Goal: Task Accomplishment & Management: Use online tool/utility

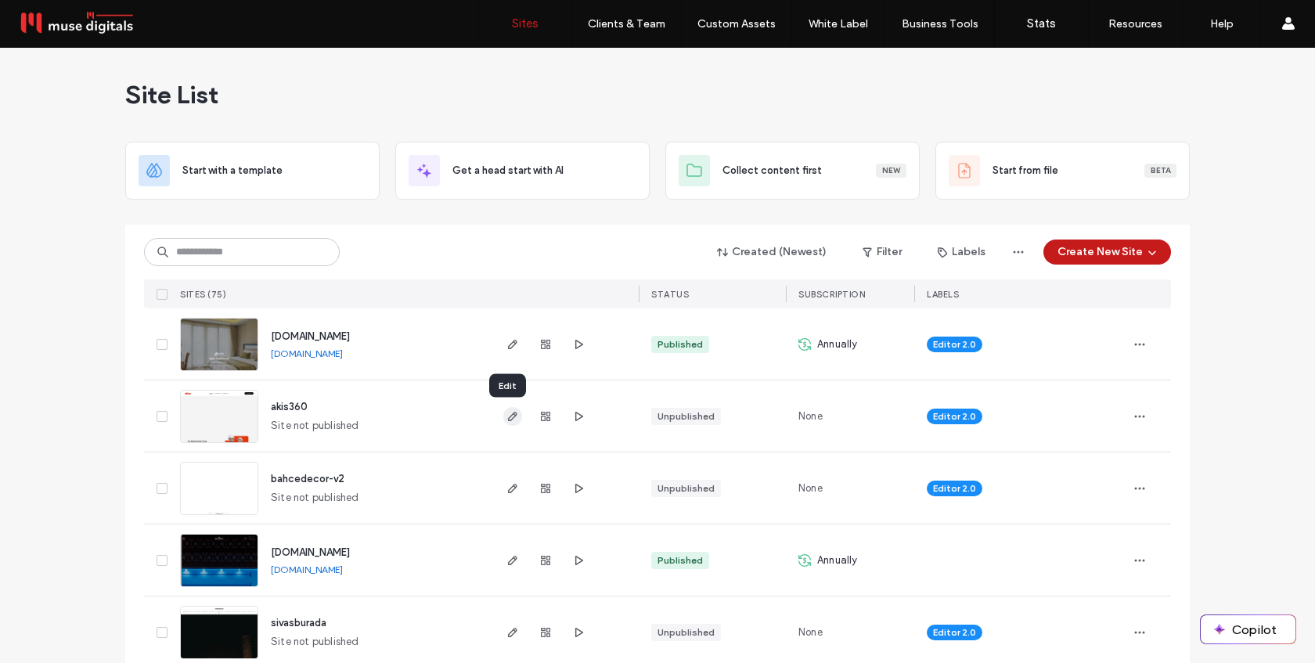
click at [509, 415] on icon "button" at bounding box center [513, 416] width 13 height 13
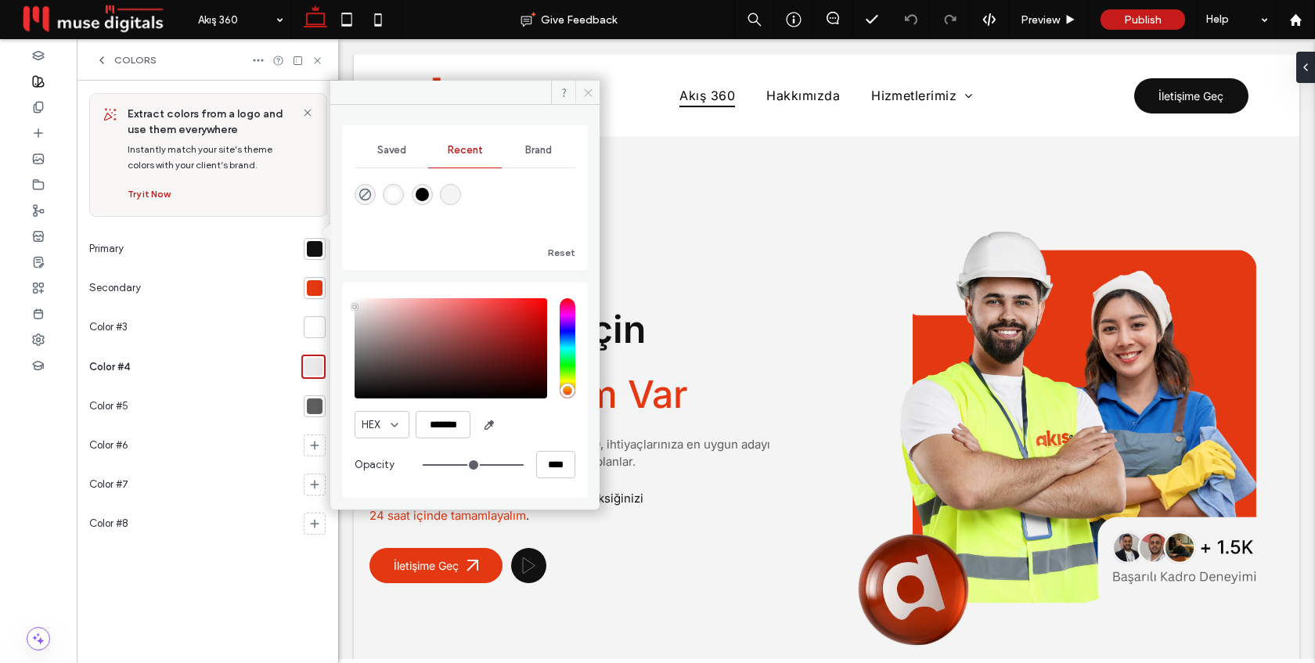
click at [586, 90] on icon at bounding box center [589, 93] width 12 height 12
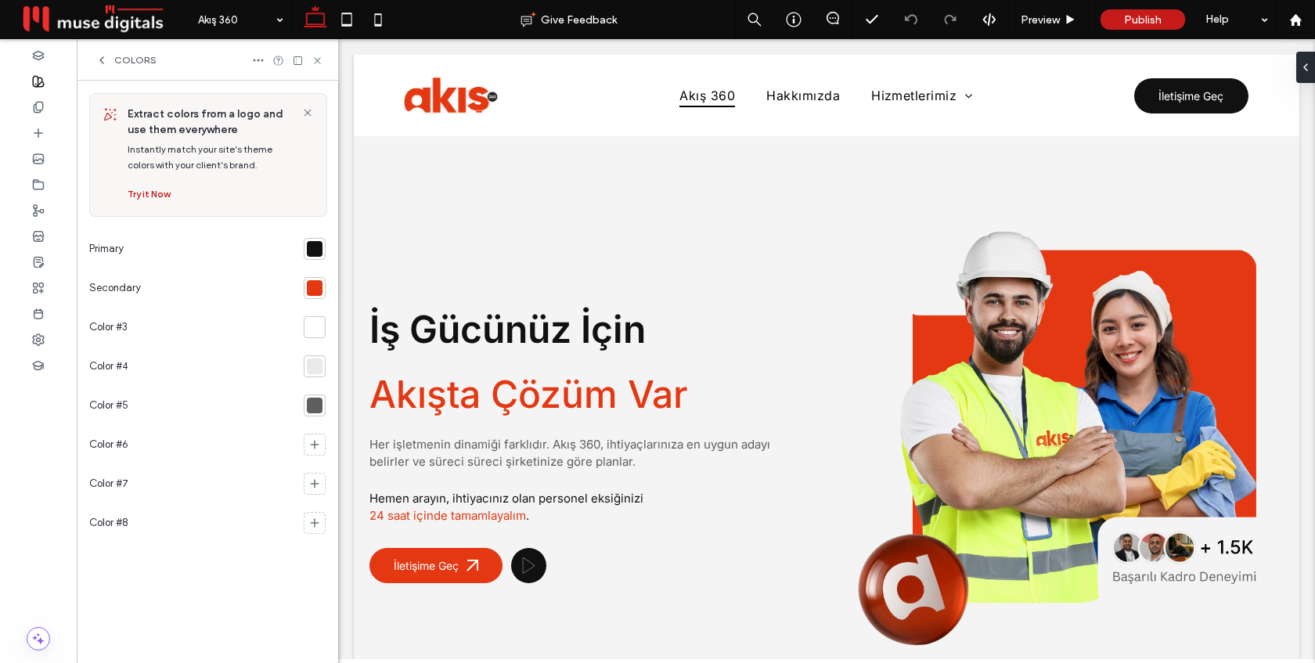
click at [104, 59] on icon at bounding box center [102, 60] width 13 height 13
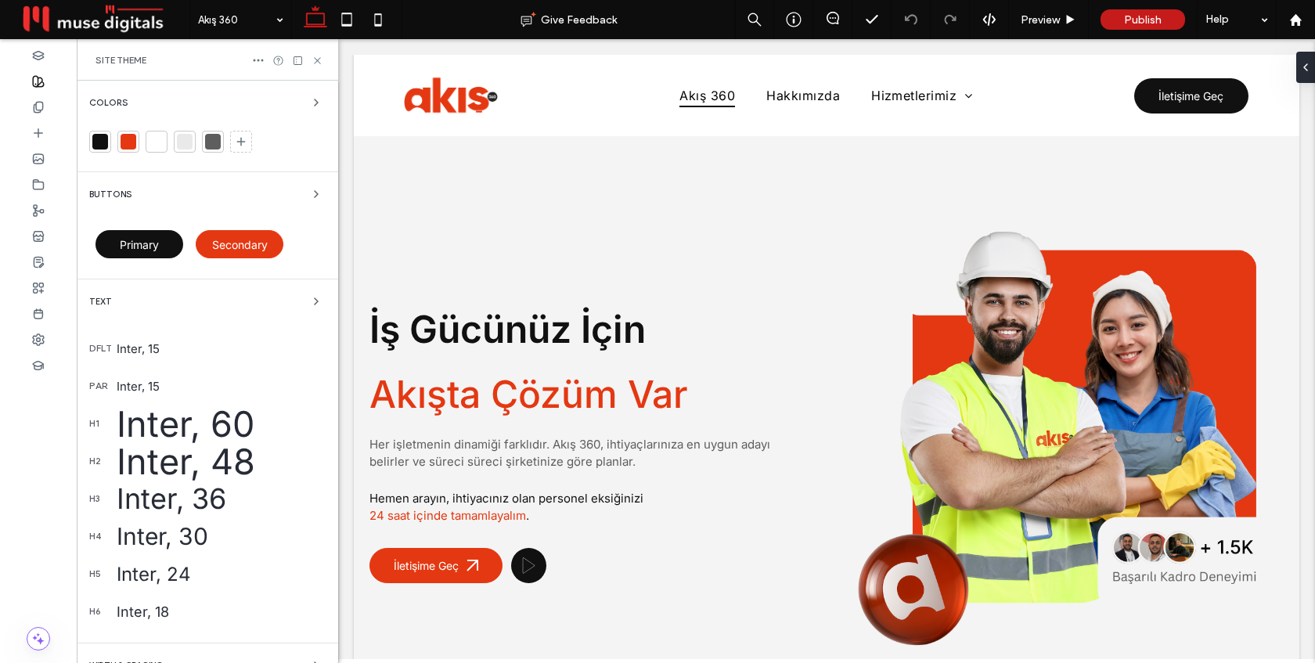
scroll to position [114, 0]
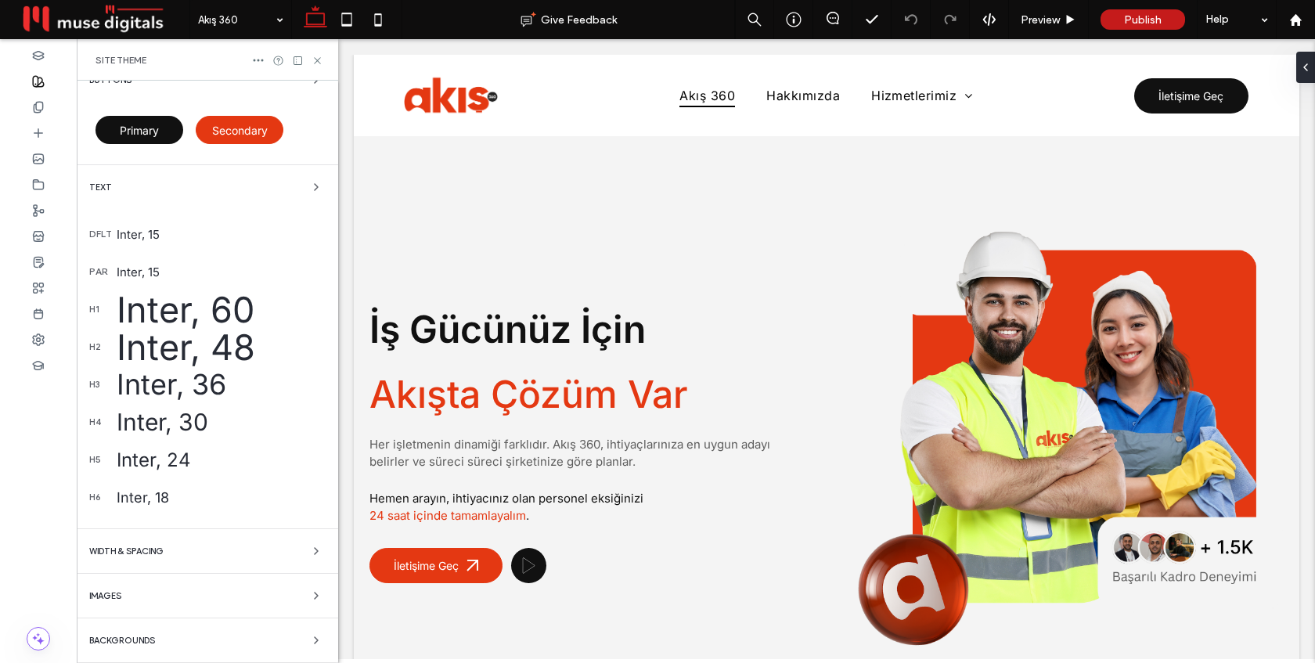
click at [164, 633] on div "Backgrounds" at bounding box center [207, 640] width 236 height 19
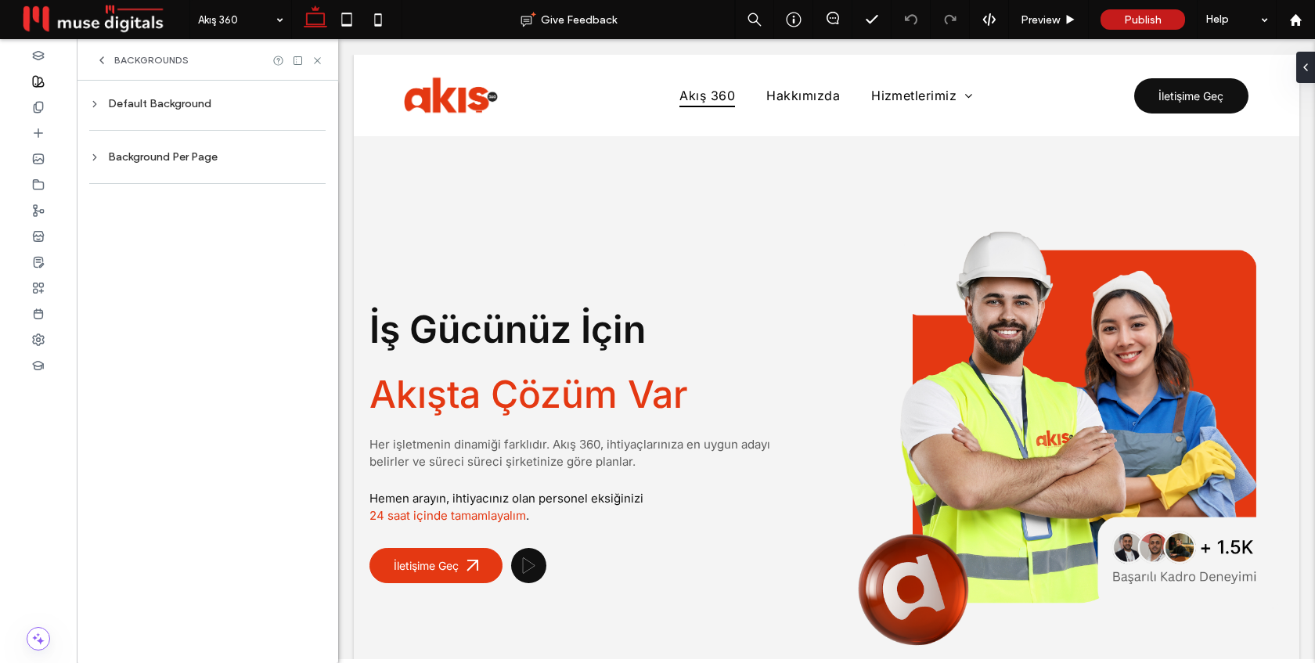
scroll to position [0, 0]
click at [192, 109] on div "Default Background" at bounding box center [207, 103] width 236 height 13
click at [299, 236] on div "rgb(244, 244, 244)" at bounding box center [302, 237] width 13 height 13
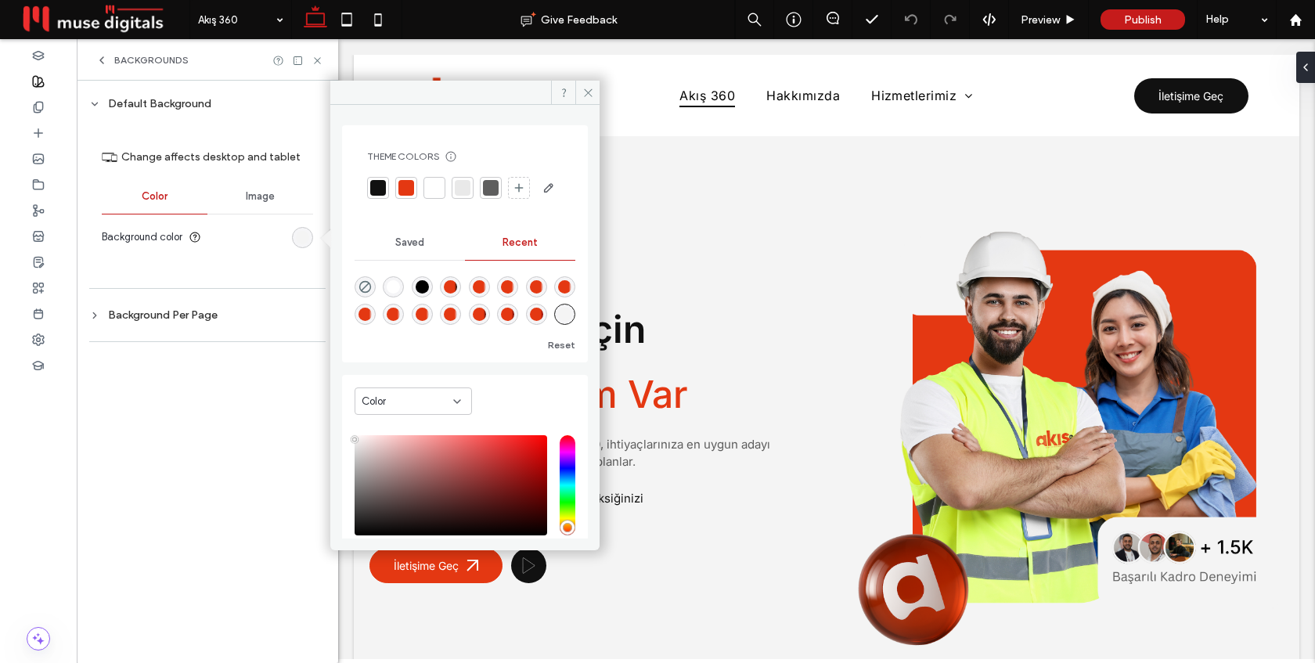
scroll to position [124, 0]
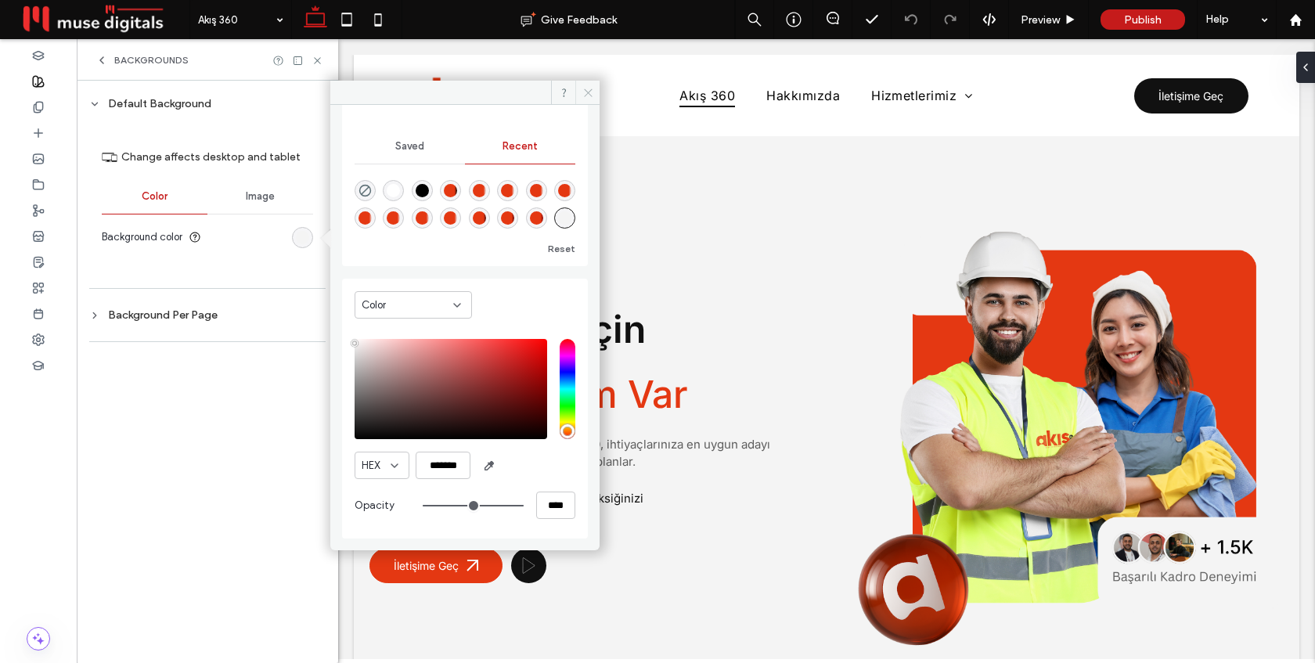
click at [584, 85] on span at bounding box center [588, 92] width 24 height 23
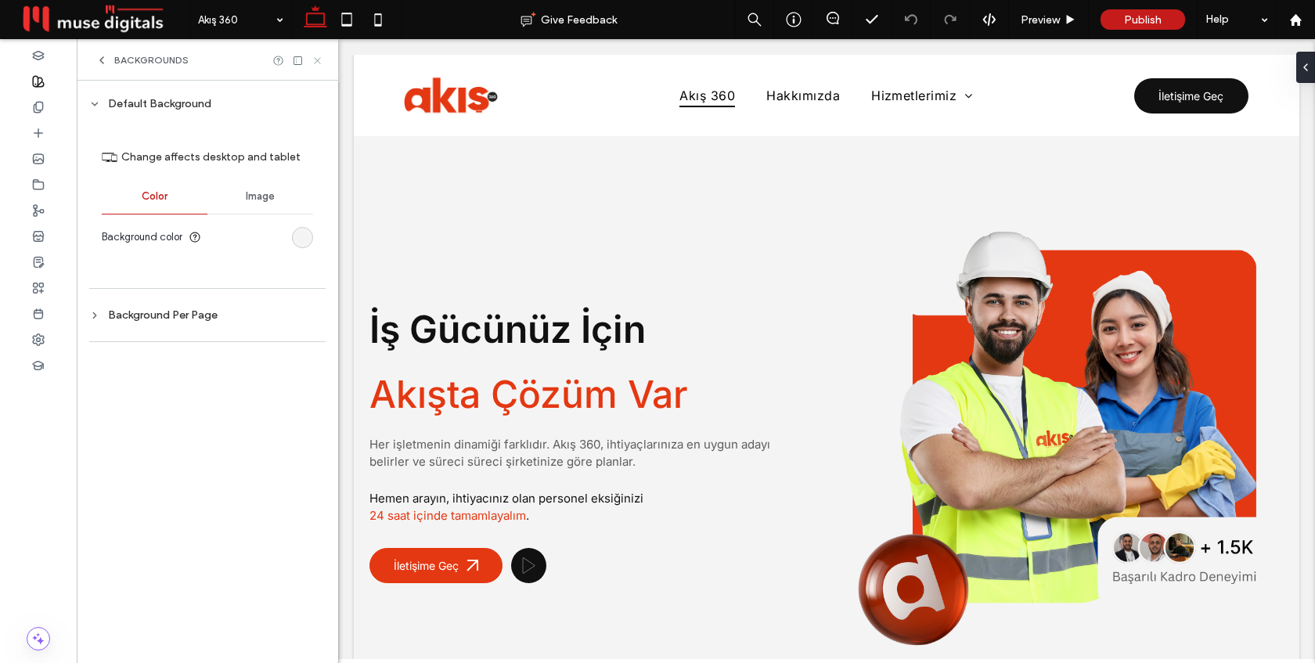
click at [314, 56] on icon at bounding box center [318, 61] width 12 height 12
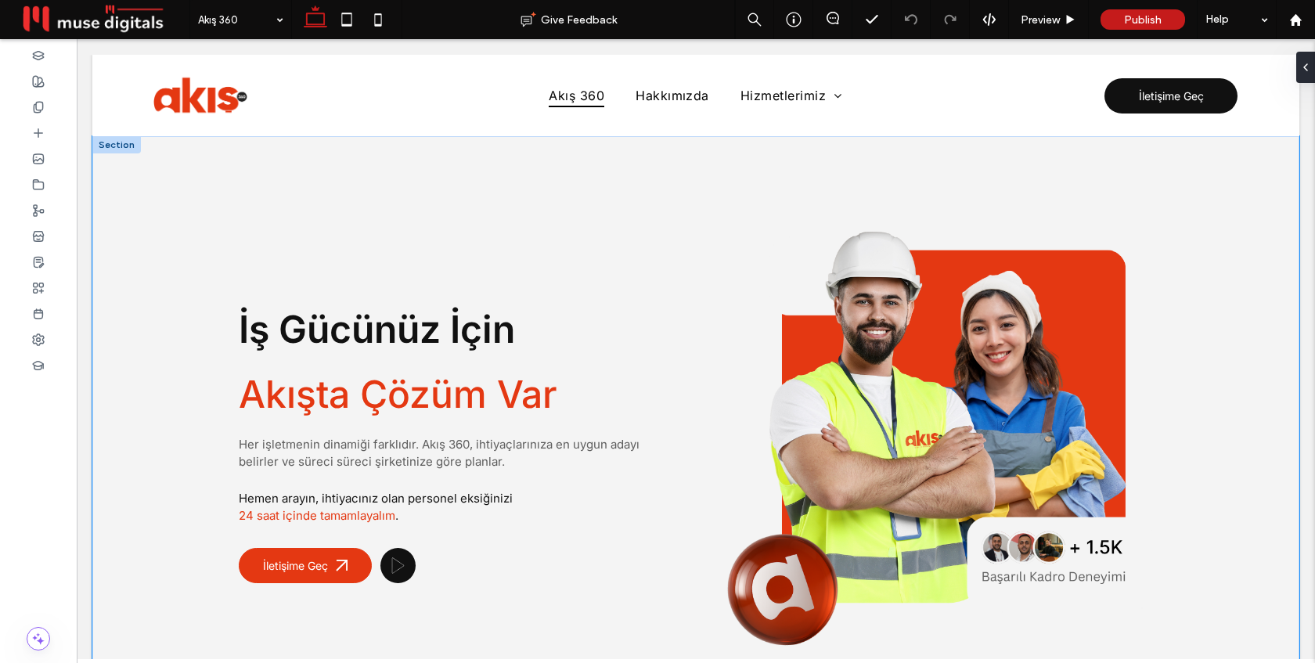
click at [109, 160] on div "İş Gücünüz İçin Akışta Çözüm Var Her işletmenin dinamiği farklıdır. Akış 360, i…" at bounding box center [695, 446] width 1207 height 620
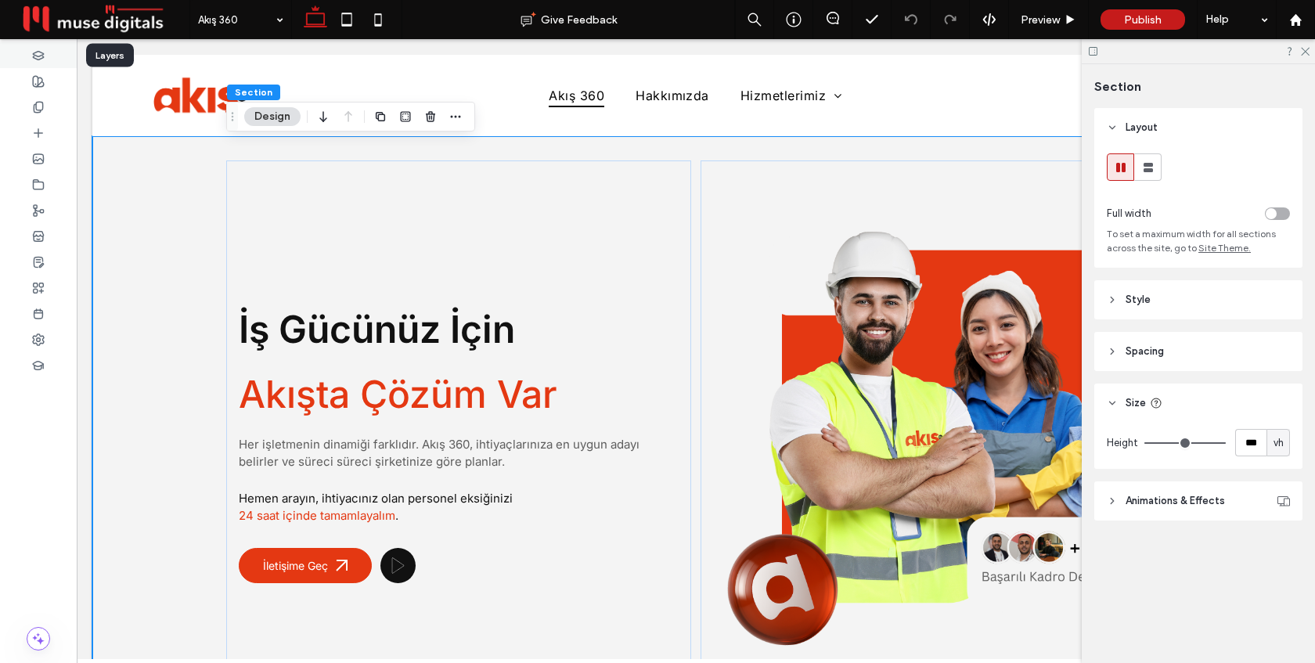
click at [41, 53] on icon at bounding box center [38, 55] width 13 height 13
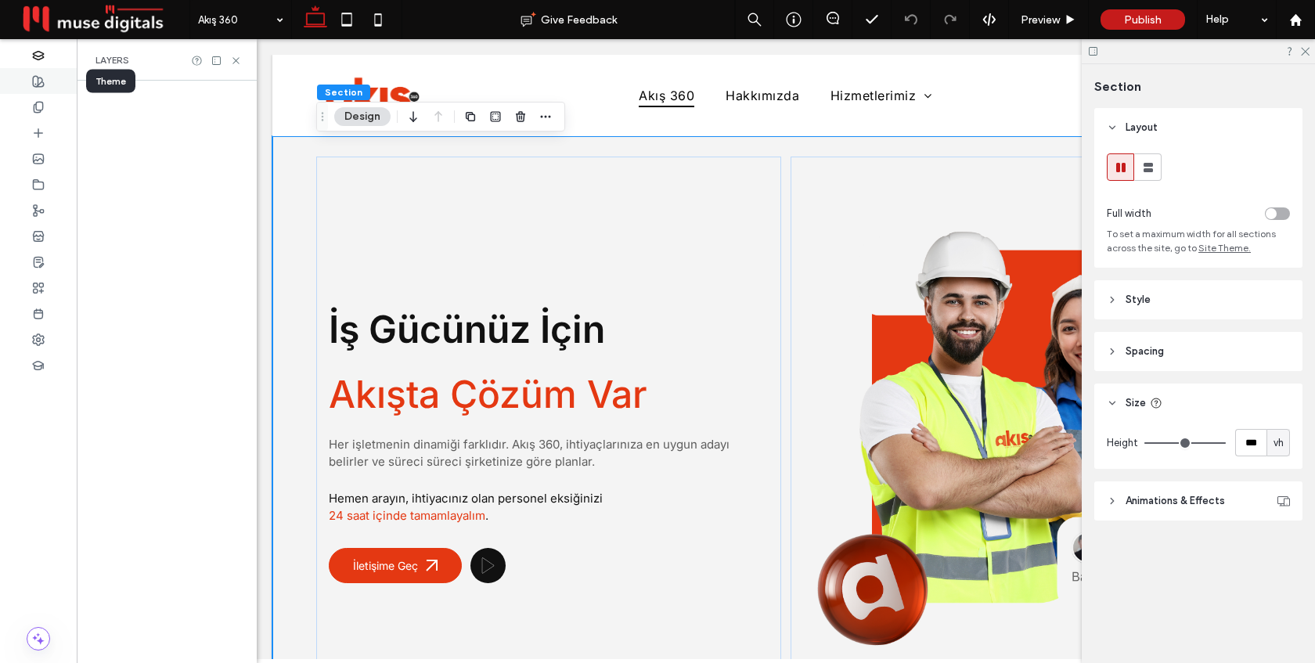
click at [38, 79] on use at bounding box center [38, 81] width 11 height 11
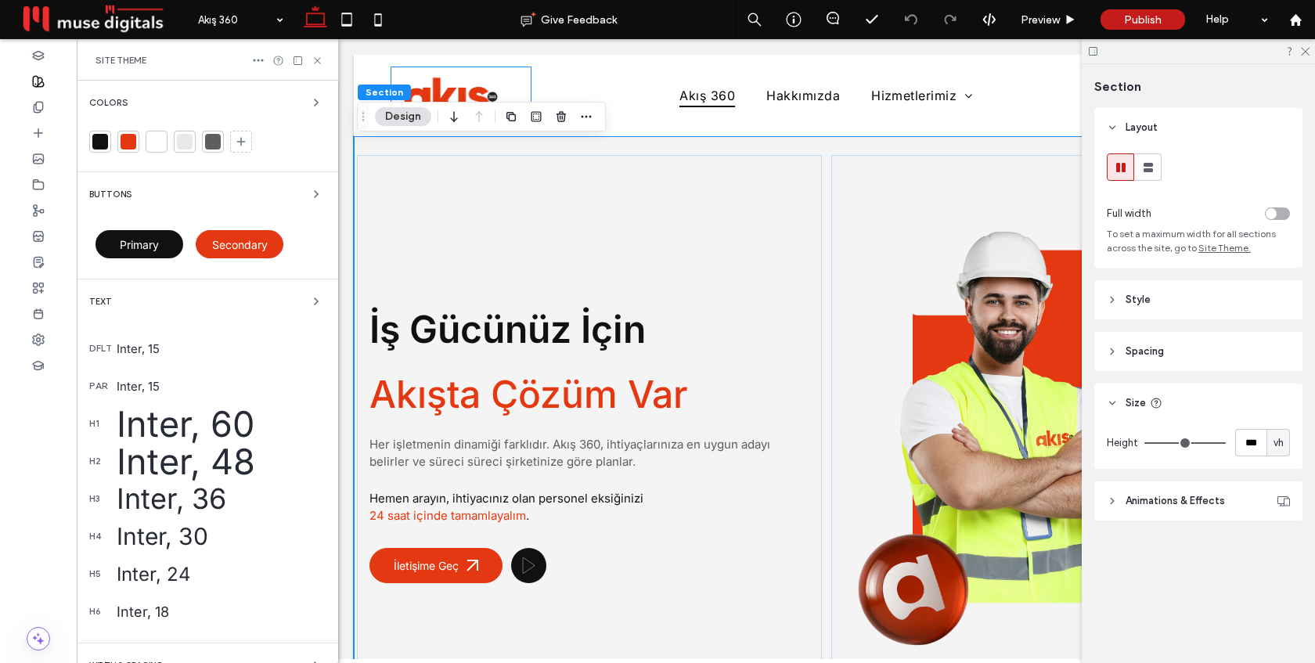
scroll to position [33, 0]
click at [183, 156] on div at bounding box center [207, 145] width 236 height 28
click at [184, 143] on div at bounding box center [185, 142] width 16 height 16
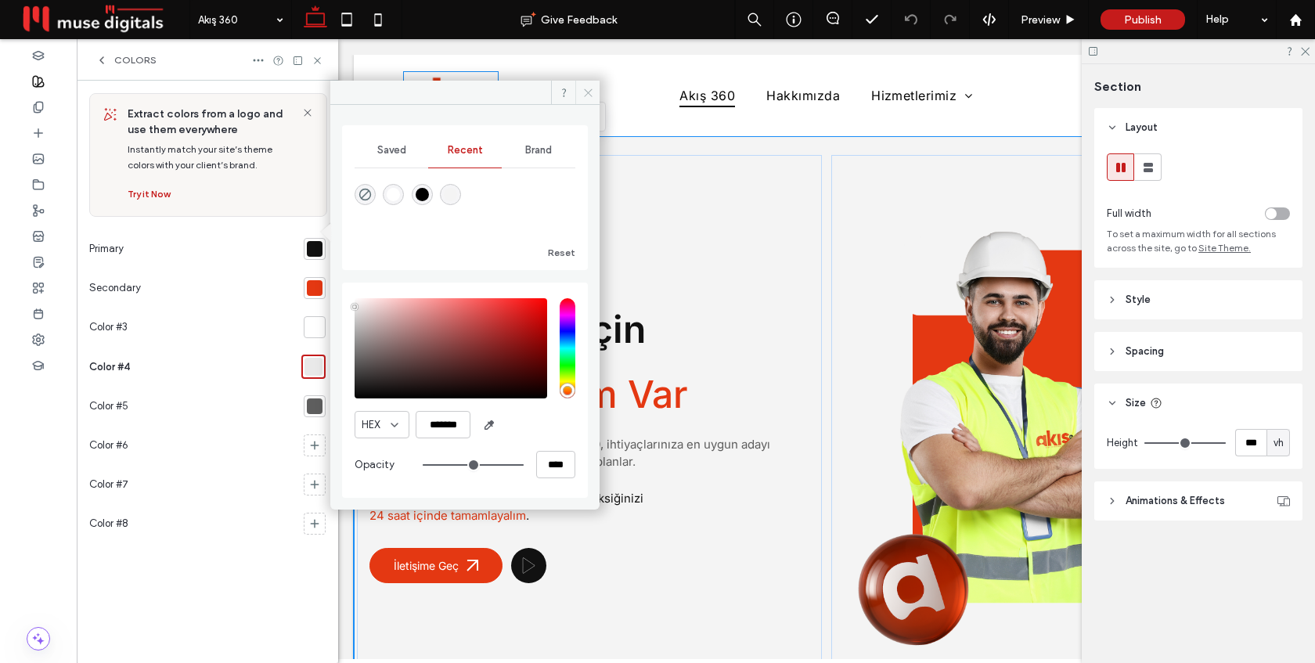
click at [588, 87] on icon at bounding box center [589, 93] width 12 height 12
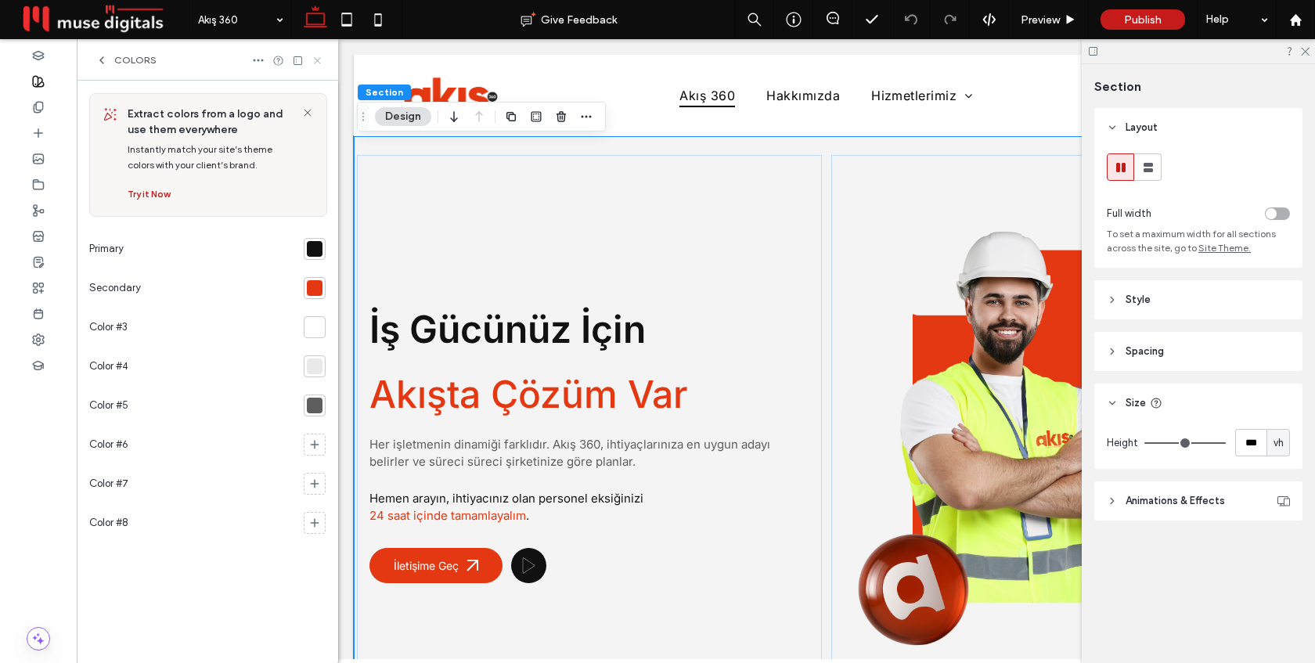
click at [319, 57] on icon at bounding box center [318, 61] width 12 height 12
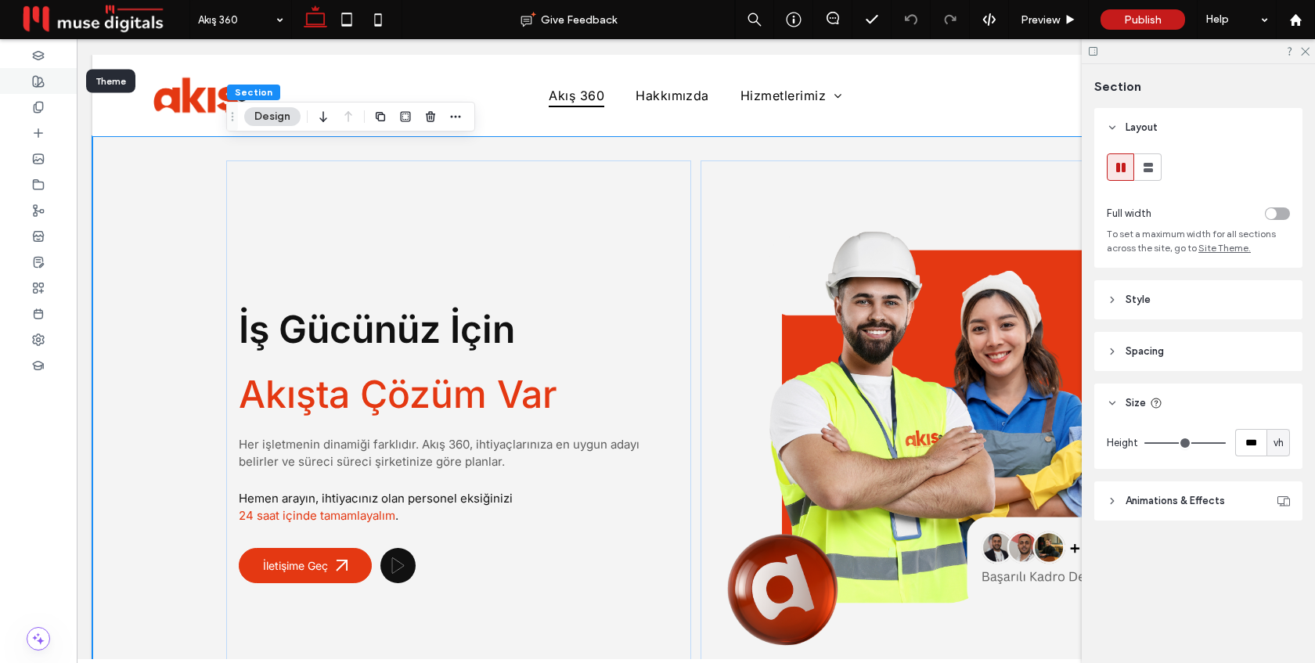
click at [40, 87] on span at bounding box center [38, 80] width 13 height 13
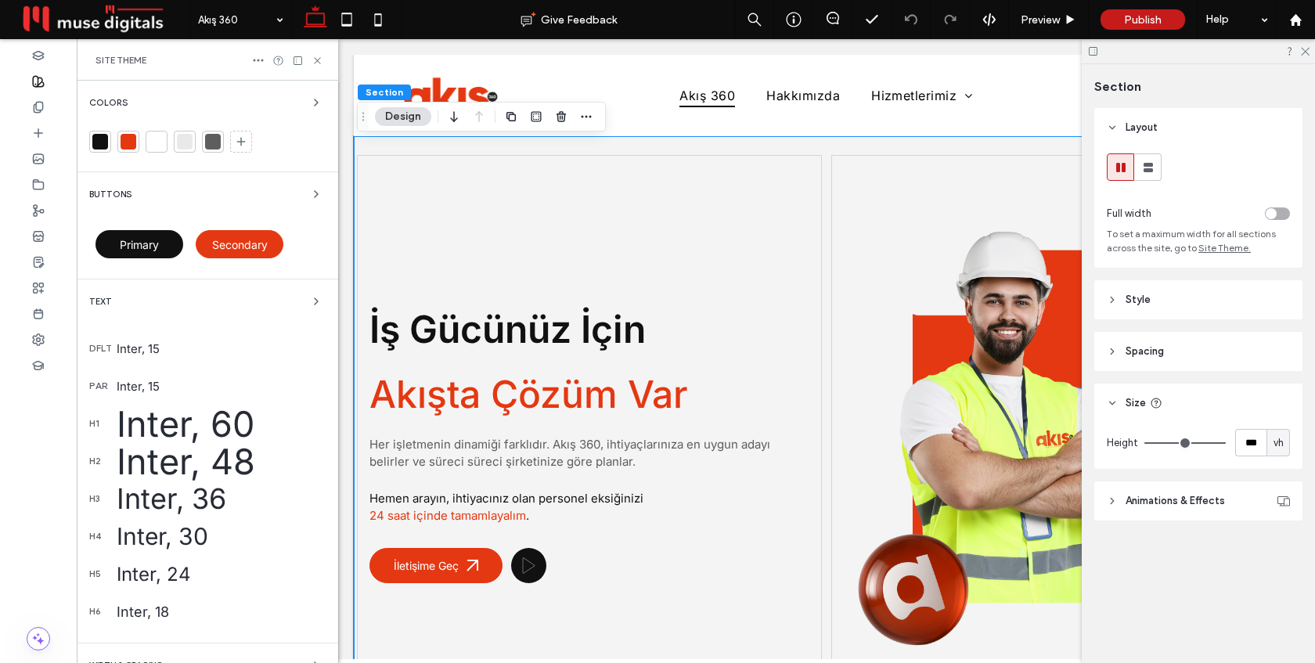
click at [216, 145] on div at bounding box center [213, 142] width 16 height 16
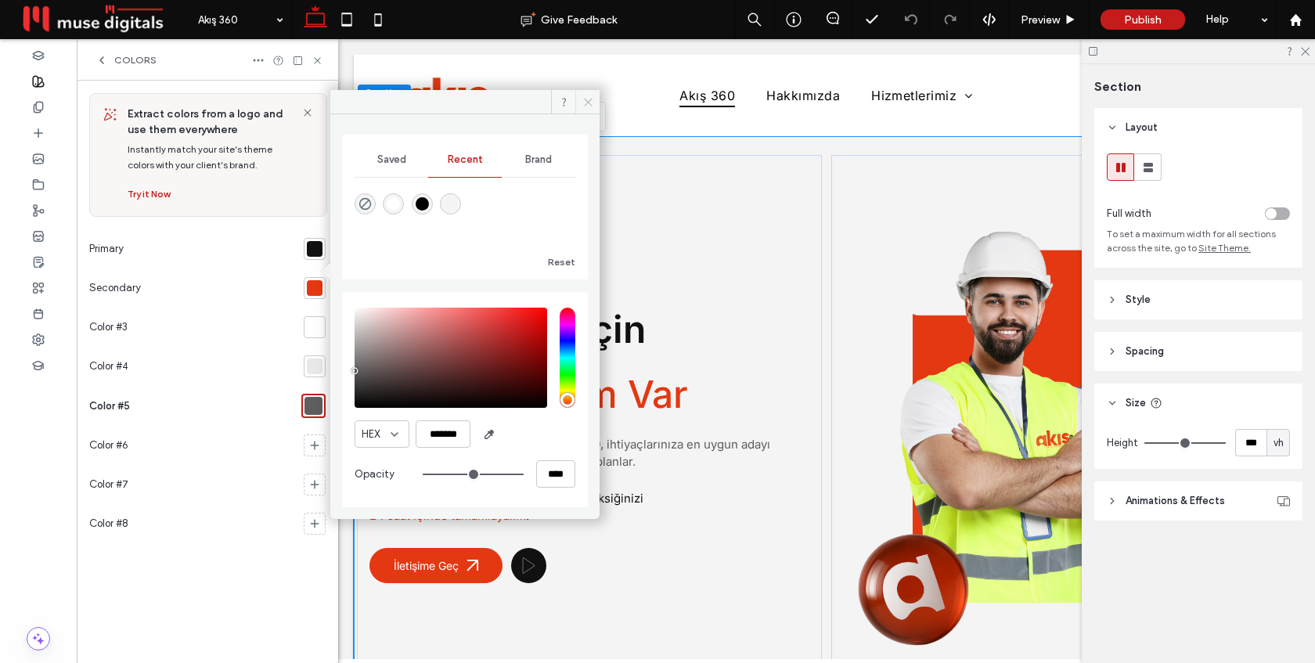
click at [583, 104] on icon at bounding box center [589, 102] width 12 height 12
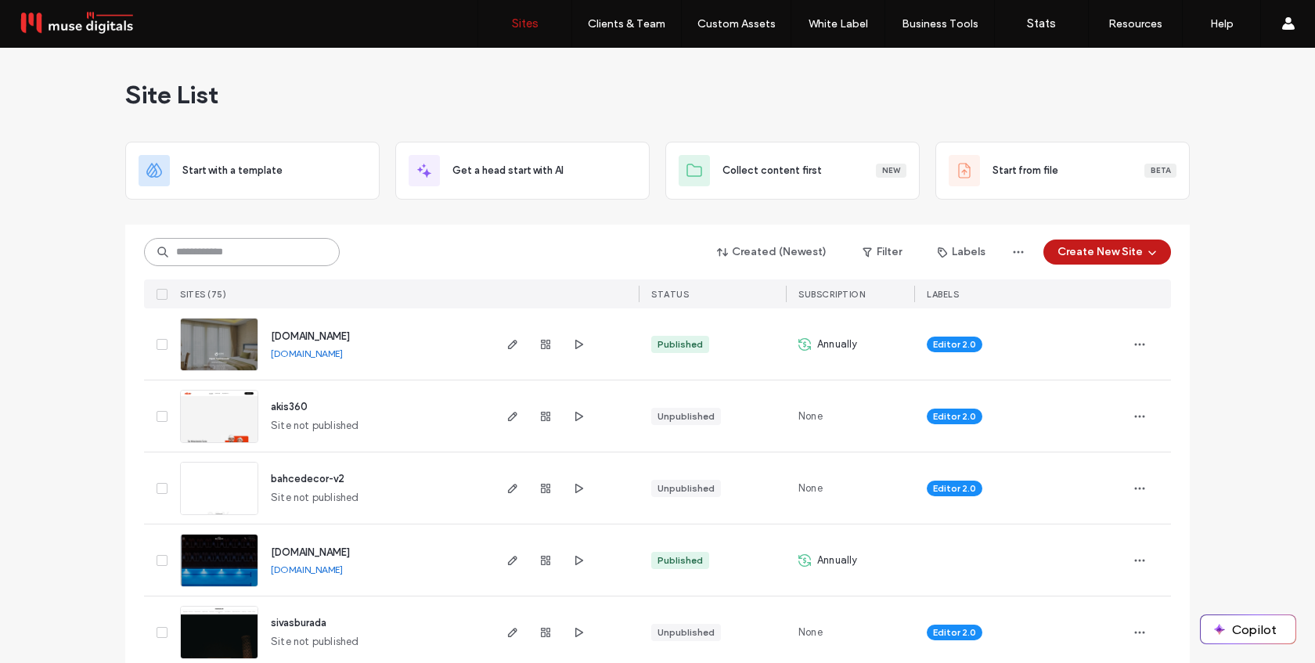
click at [224, 263] on input at bounding box center [242, 252] width 196 height 28
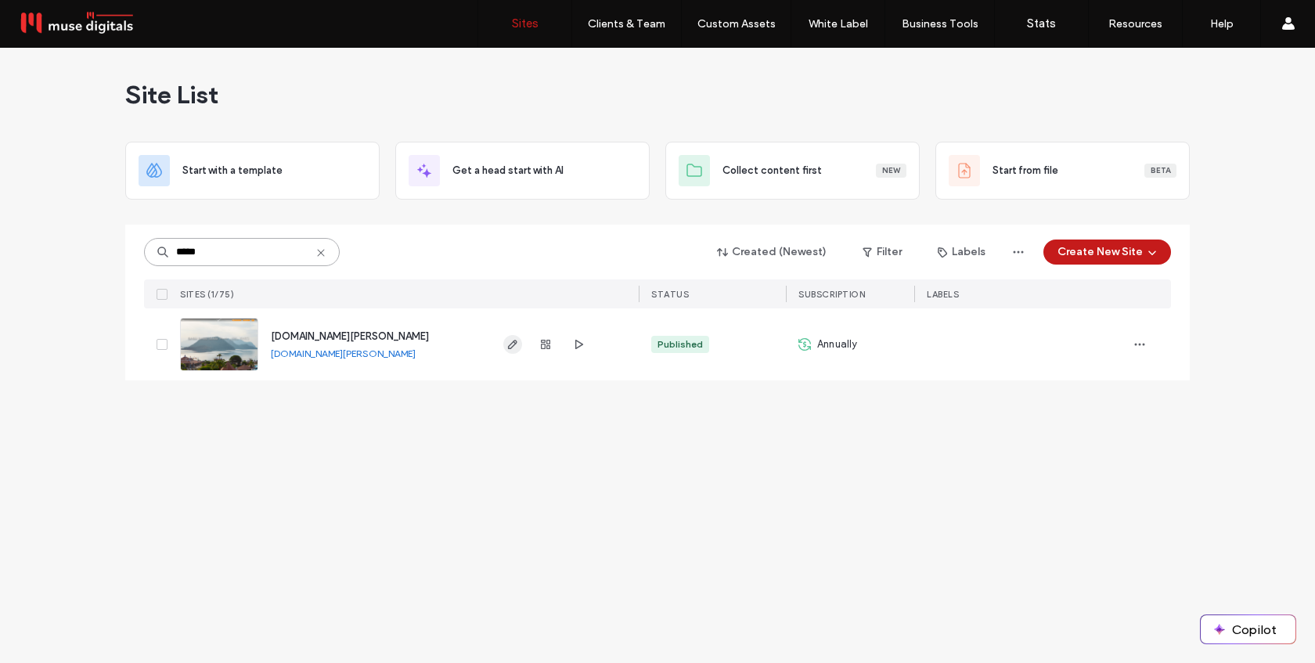
type input "*****"
click at [511, 342] on icon "button" at bounding box center [513, 344] width 13 height 13
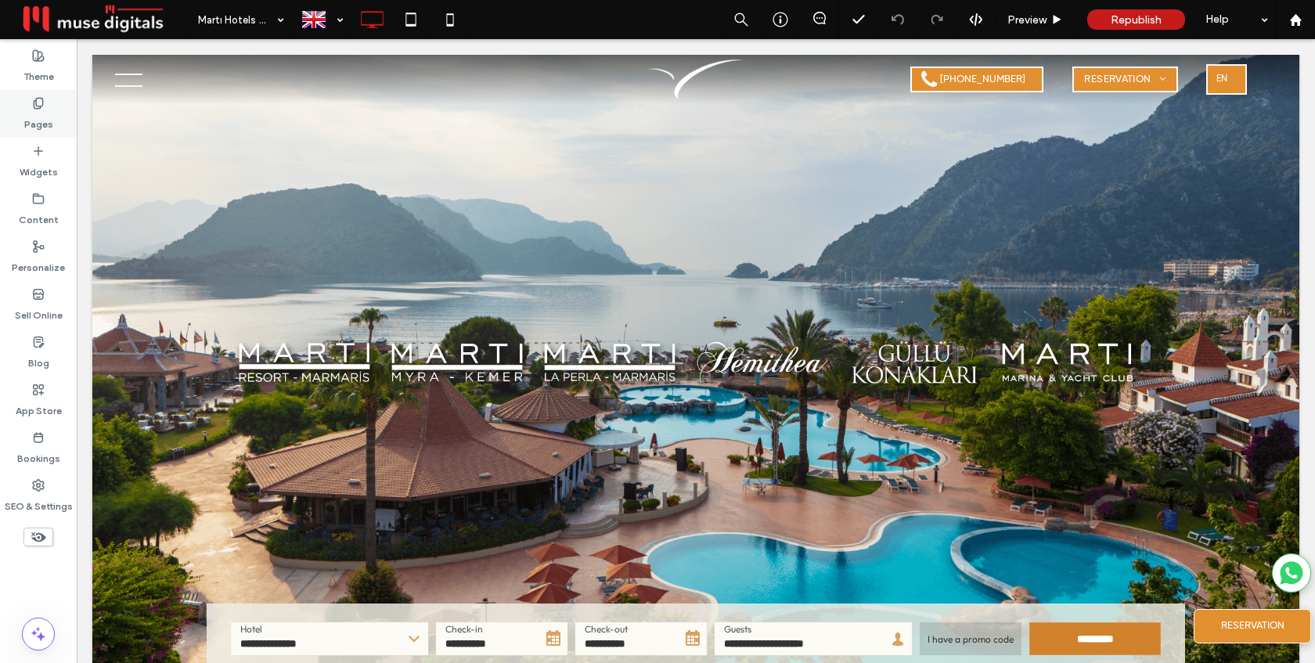
click at [54, 107] on div "Pages" at bounding box center [38, 114] width 77 height 48
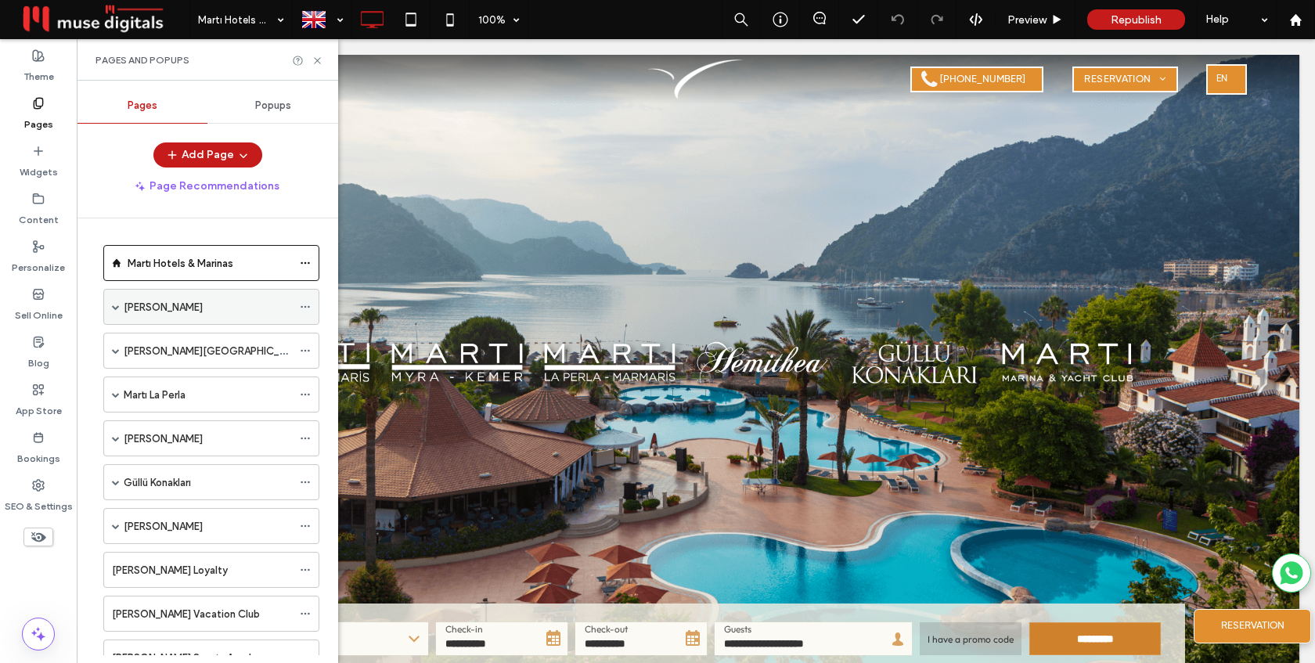
click at [116, 306] on span at bounding box center [116, 307] width 8 height 8
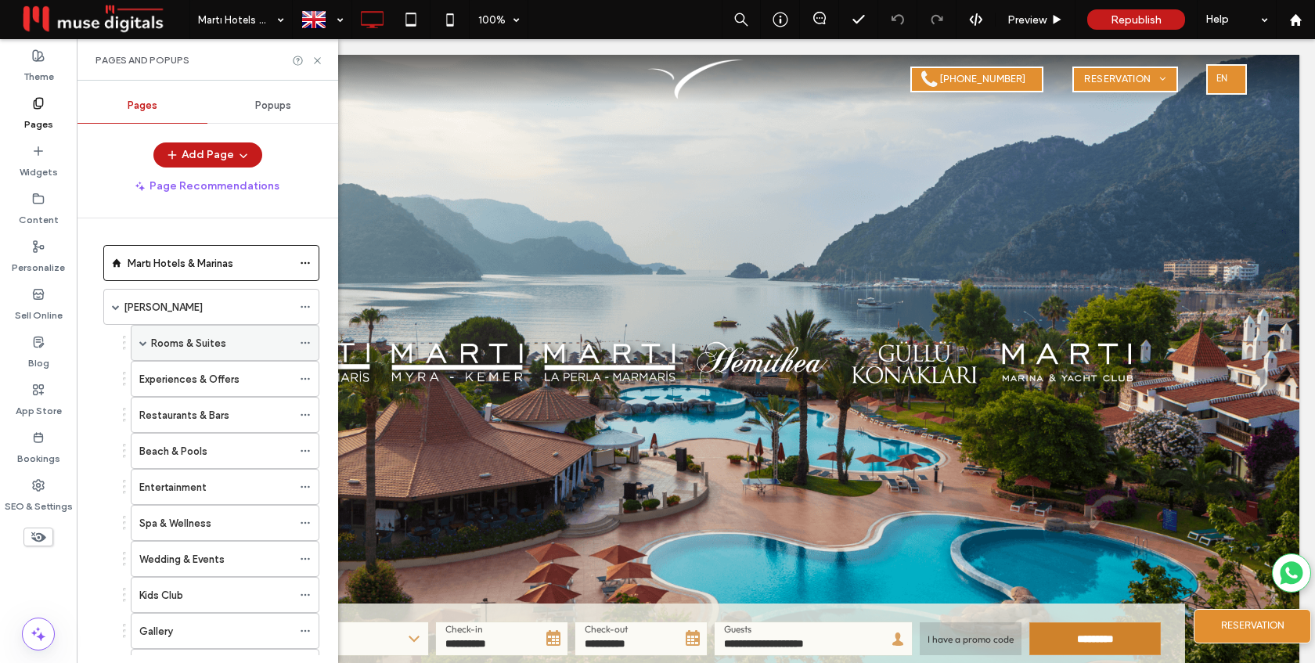
click at [178, 346] on label "Rooms & Suites" at bounding box center [188, 343] width 75 height 27
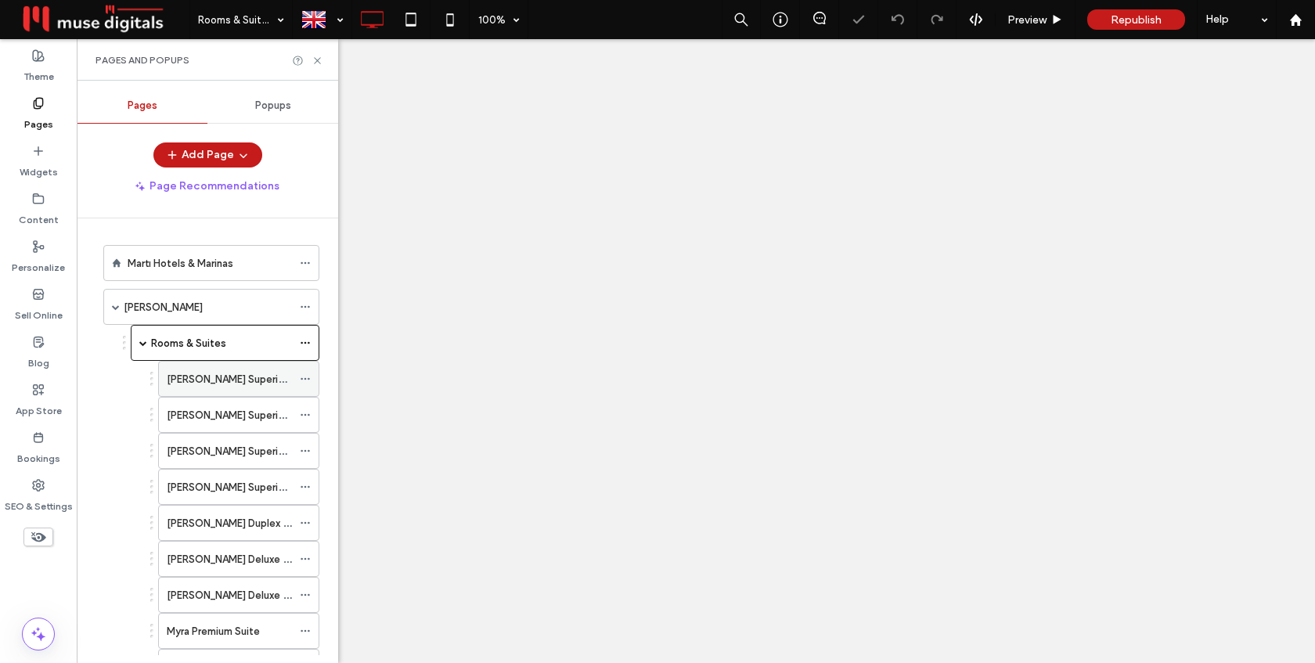
click at [204, 375] on label "Marti Myra Superior Rooms" at bounding box center [245, 379] width 156 height 27
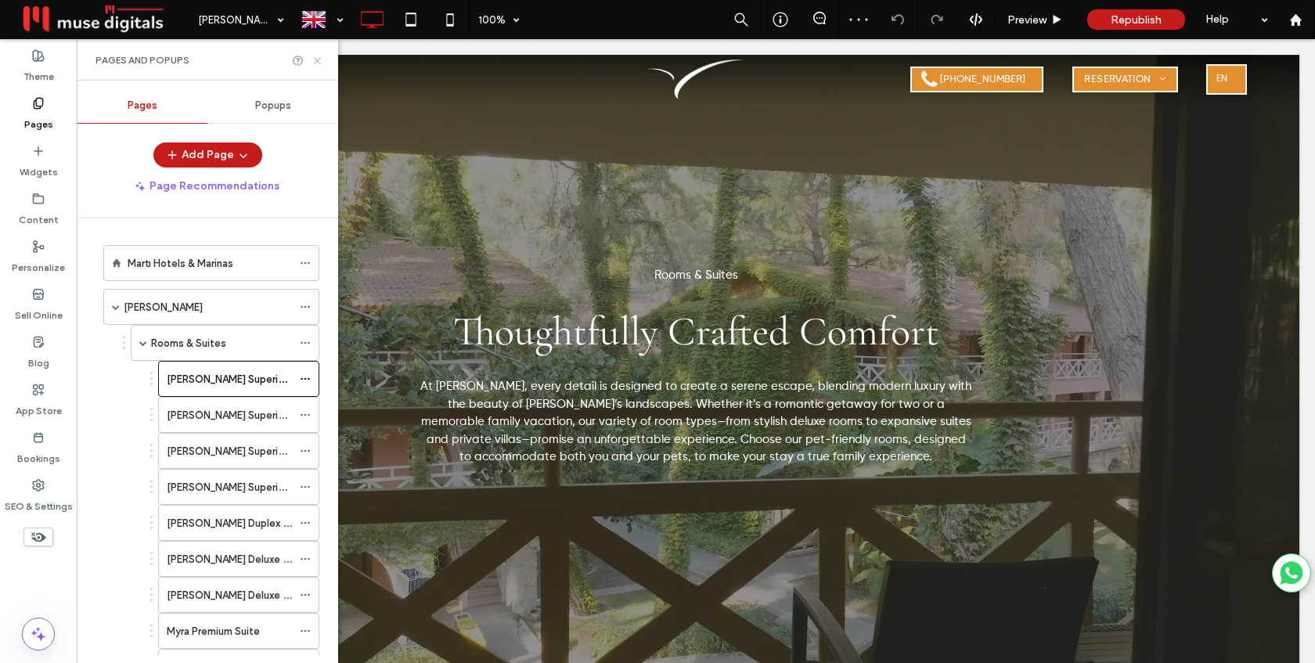
click at [317, 58] on icon at bounding box center [318, 61] width 12 height 12
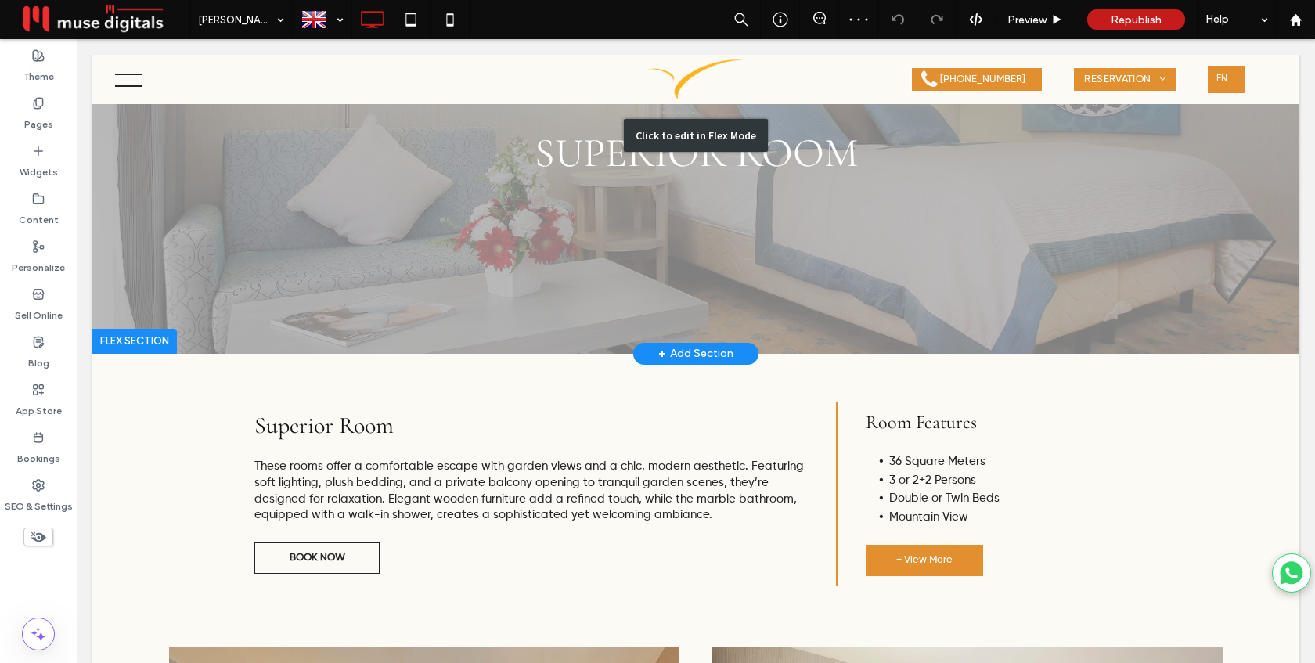
scroll to position [150, 0]
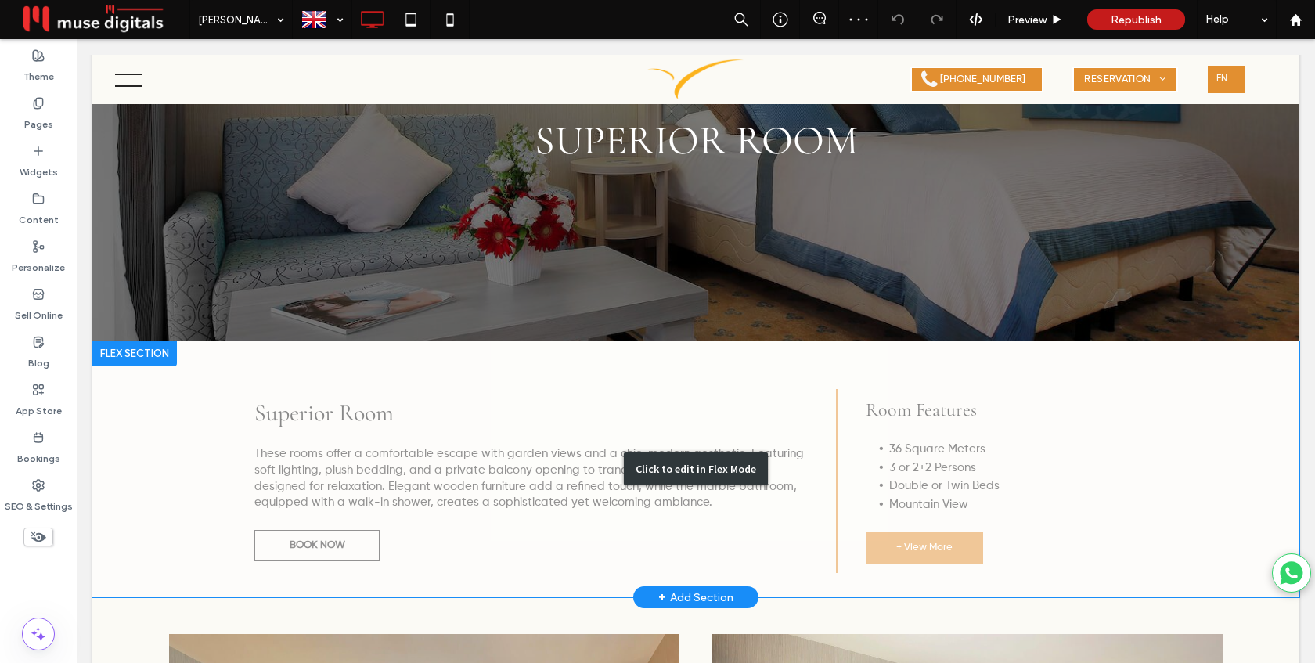
click at [900, 500] on div "Click to edit in Flex Mode" at bounding box center [695, 469] width 1207 height 257
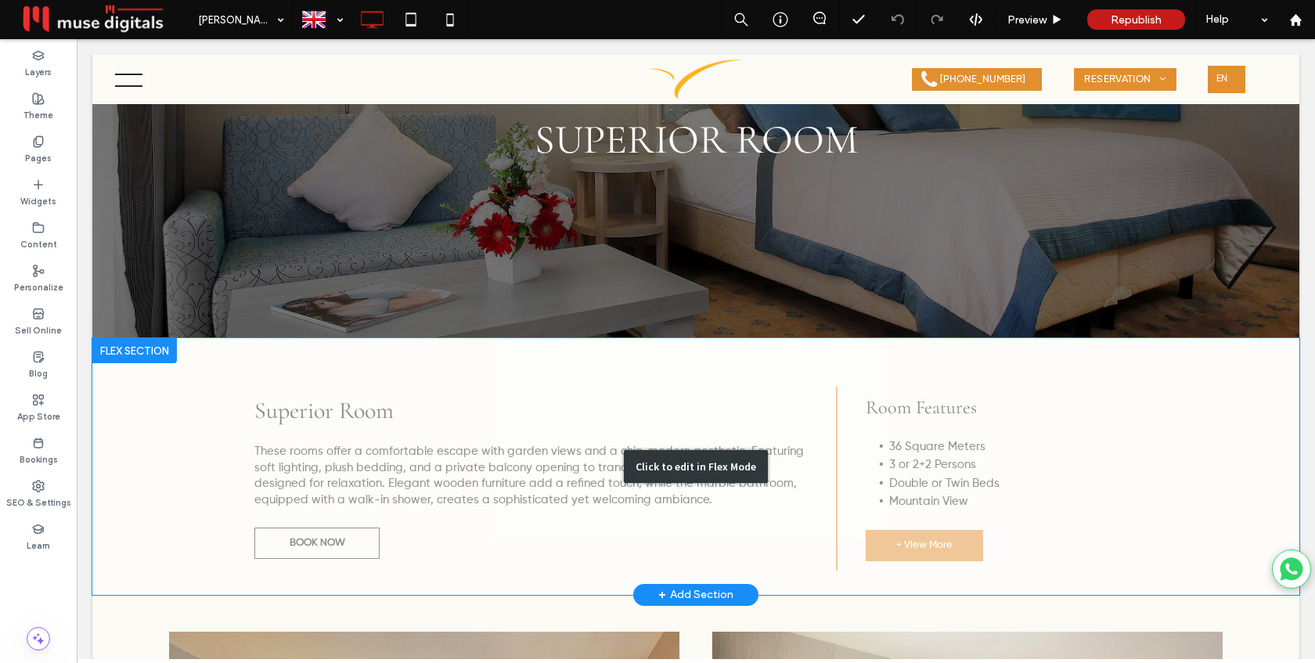
click at [900, 500] on li "Mountain View" at bounding box center [1014, 502] width 248 height 19
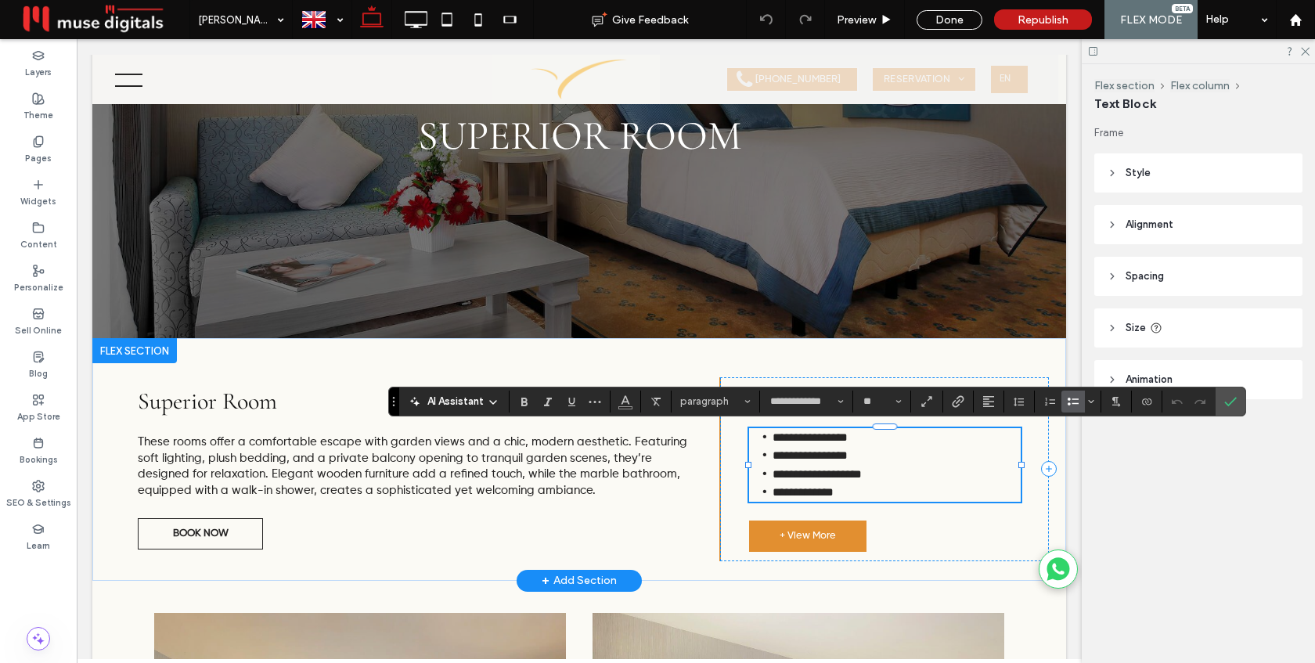
click at [810, 496] on span "**********" at bounding box center [803, 492] width 61 height 12
drag, startPoint x: 818, startPoint y: 494, endPoint x: 772, endPoint y: 493, distance: 46.2
click at [773, 493] on span "**********" at bounding box center [803, 492] width 61 height 12
click at [1233, 407] on icon "Confirm" at bounding box center [1231, 401] width 13 height 13
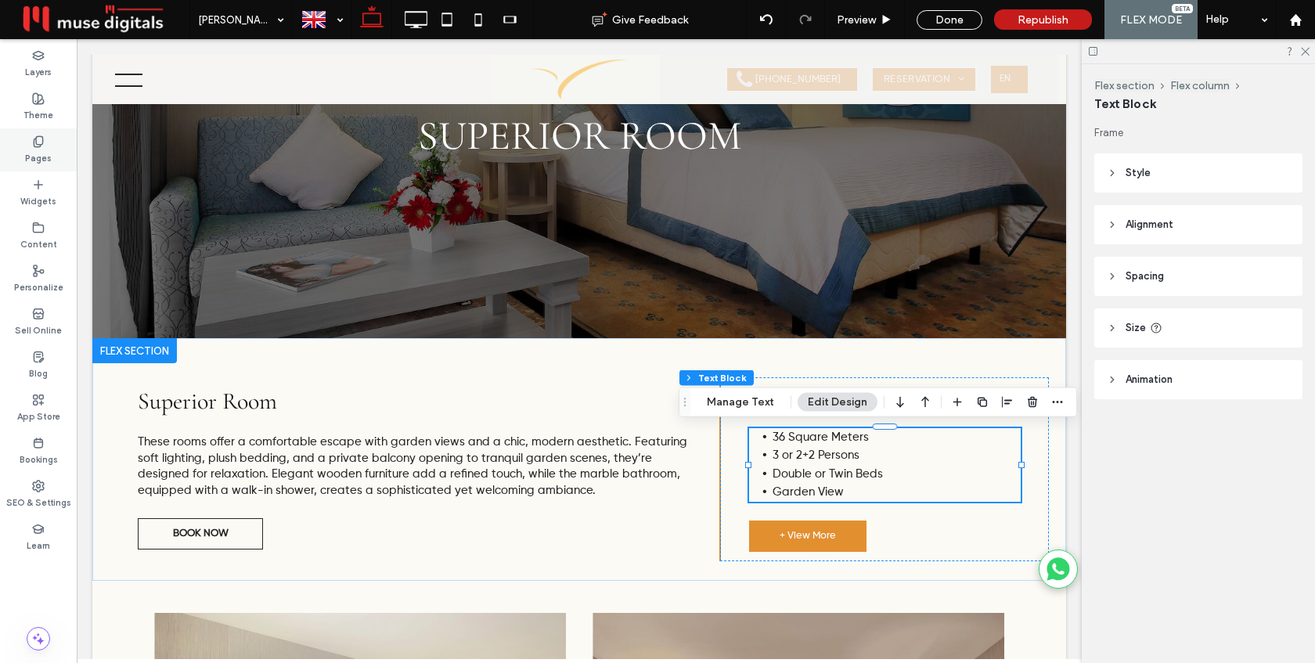
click at [40, 150] on label "Pages" at bounding box center [38, 156] width 27 height 17
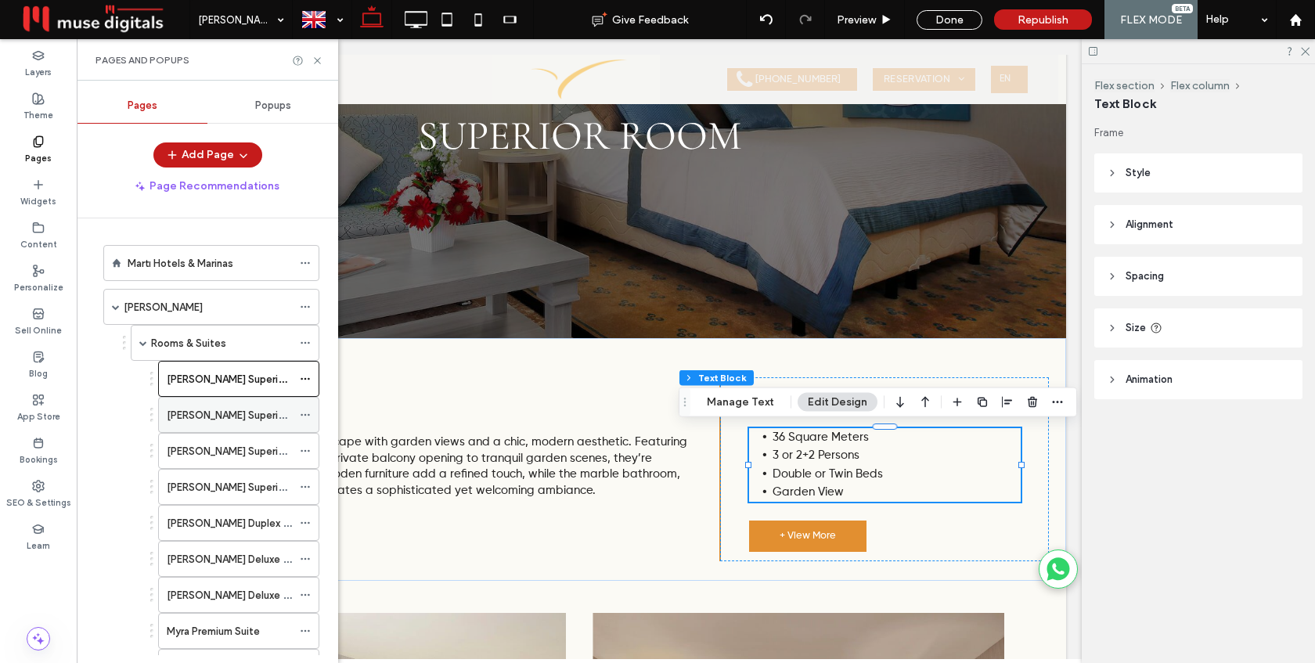
click at [209, 418] on label "Myra Superior Famiy Suite" at bounding box center [256, 415] width 178 height 27
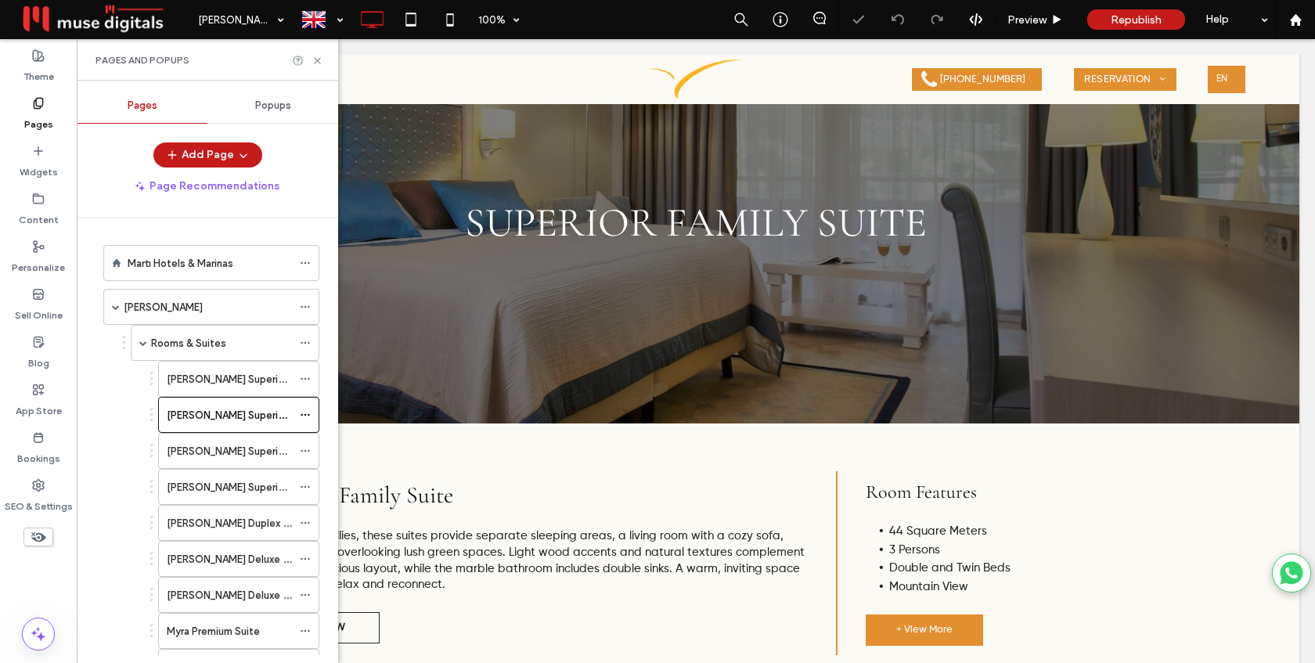
click at [900, 579] on div "Click to edit in Flex Mode" at bounding box center [695, 552] width 1207 height 257
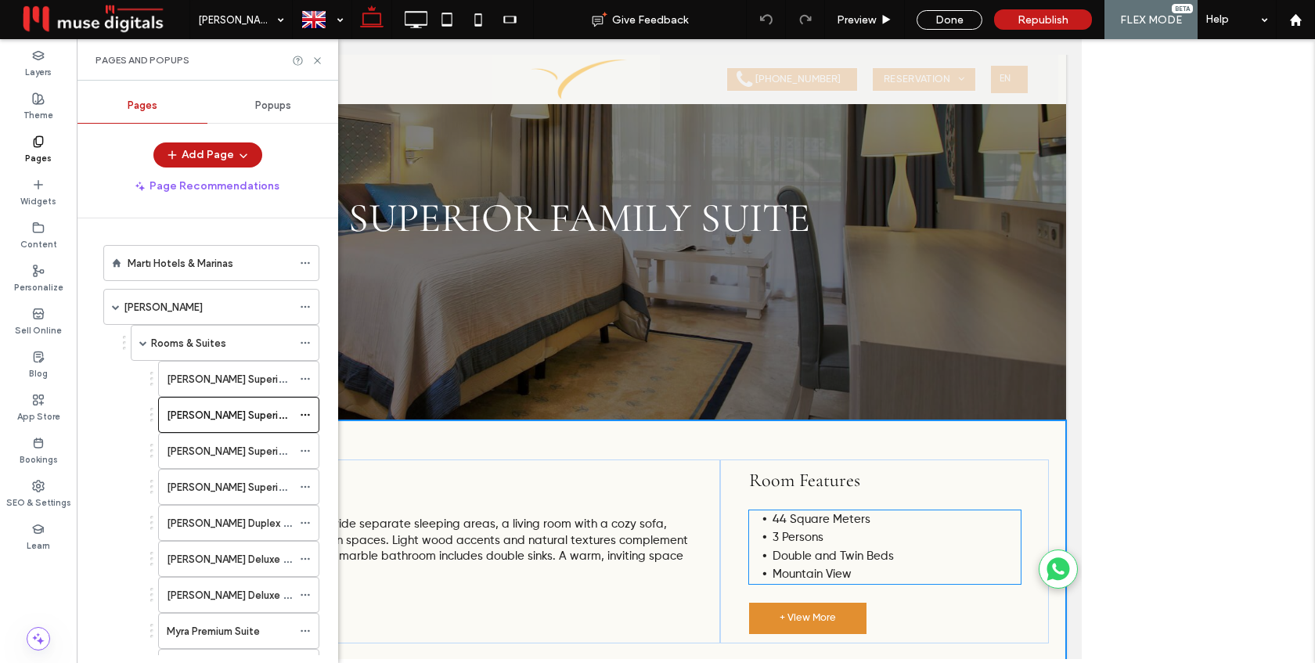
scroll to position [68, 0]
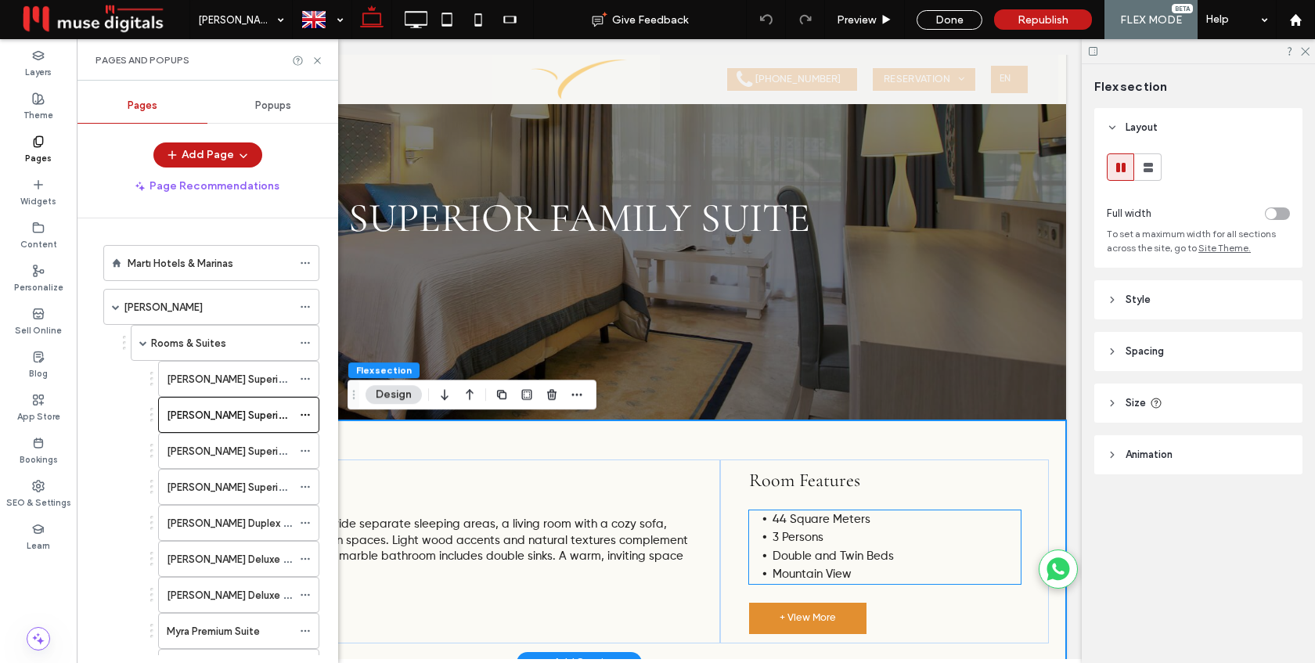
click at [810, 578] on span "Mountain View" at bounding box center [812, 574] width 79 height 12
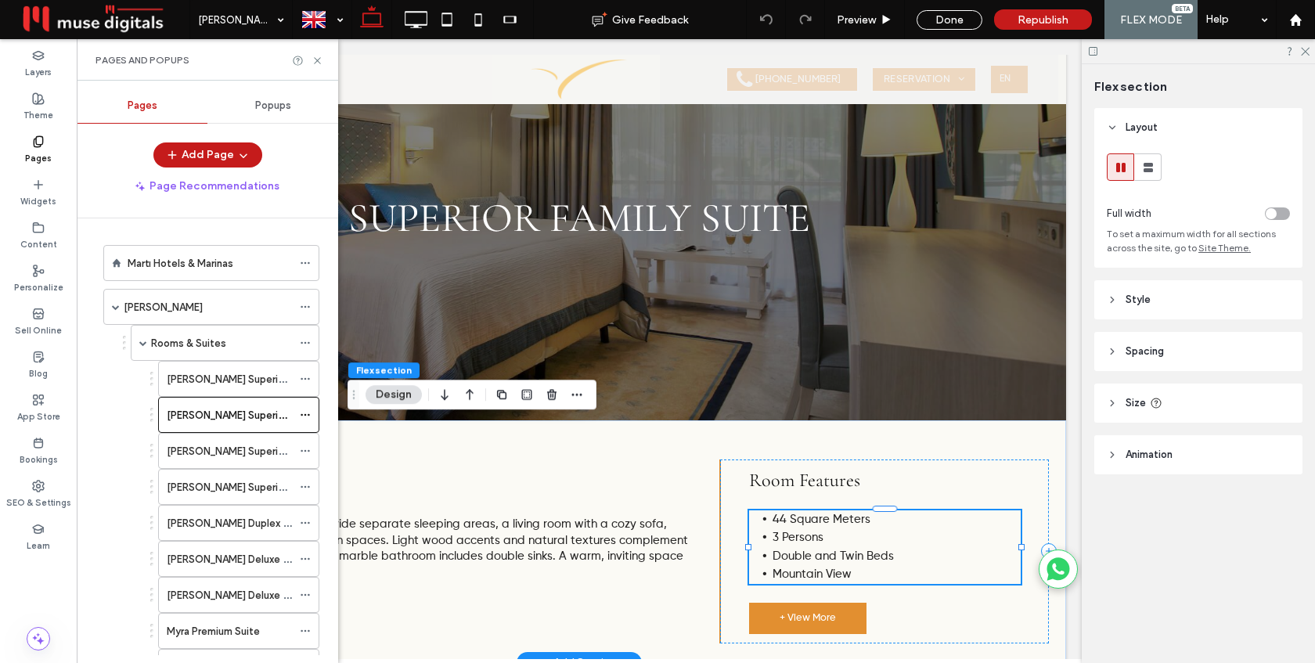
click at [810, 578] on div "44 Square Meters 3 Persons Double and Twin Beds Mountain View" at bounding box center [885, 548] width 272 height 74
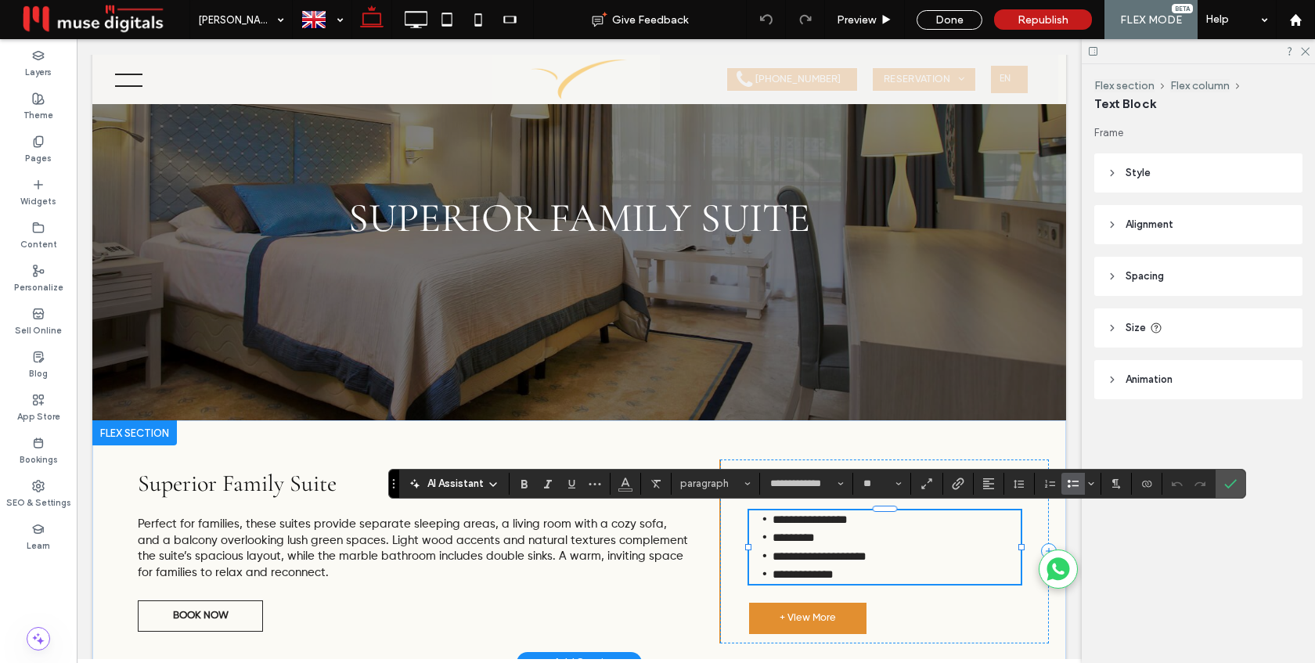
click at [810, 578] on span "**********" at bounding box center [803, 574] width 61 height 12
drag, startPoint x: 817, startPoint y: 576, endPoint x: 771, endPoint y: 576, distance: 46.2
click at [773, 576] on span "**********" at bounding box center [803, 574] width 61 height 12
click at [1229, 486] on use "Confirm" at bounding box center [1231, 483] width 13 height 9
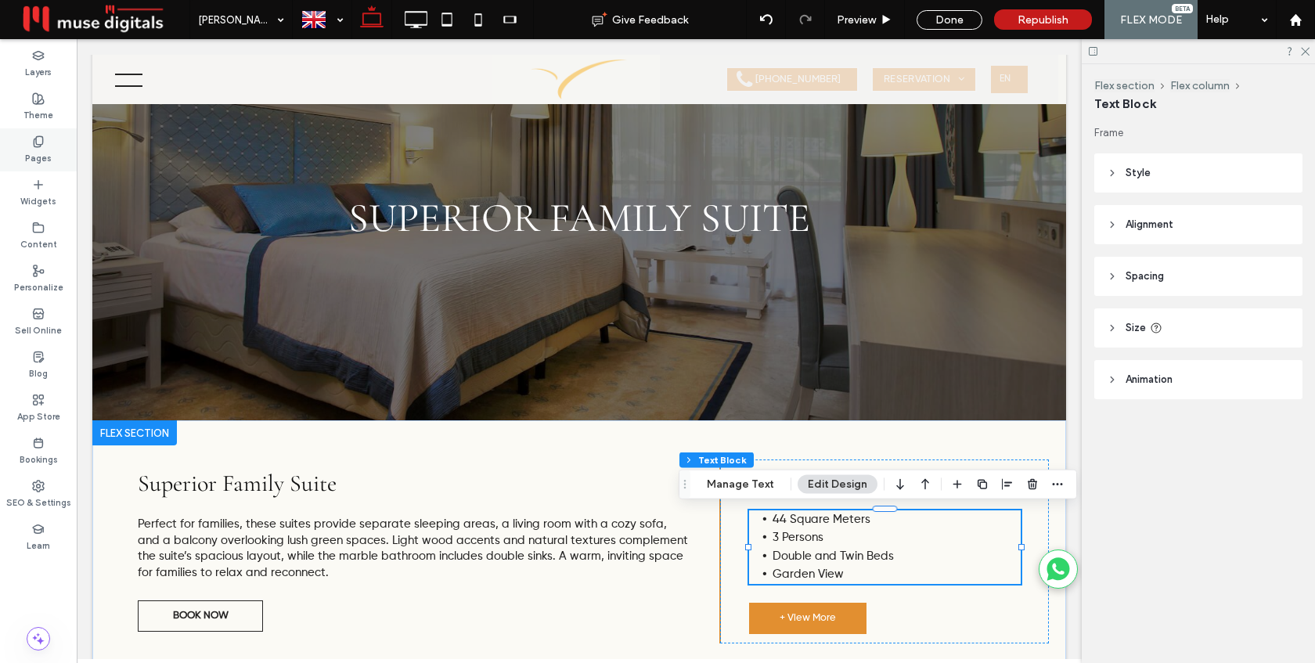
click at [40, 144] on use at bounding box center [38, 141] width 9 height 10
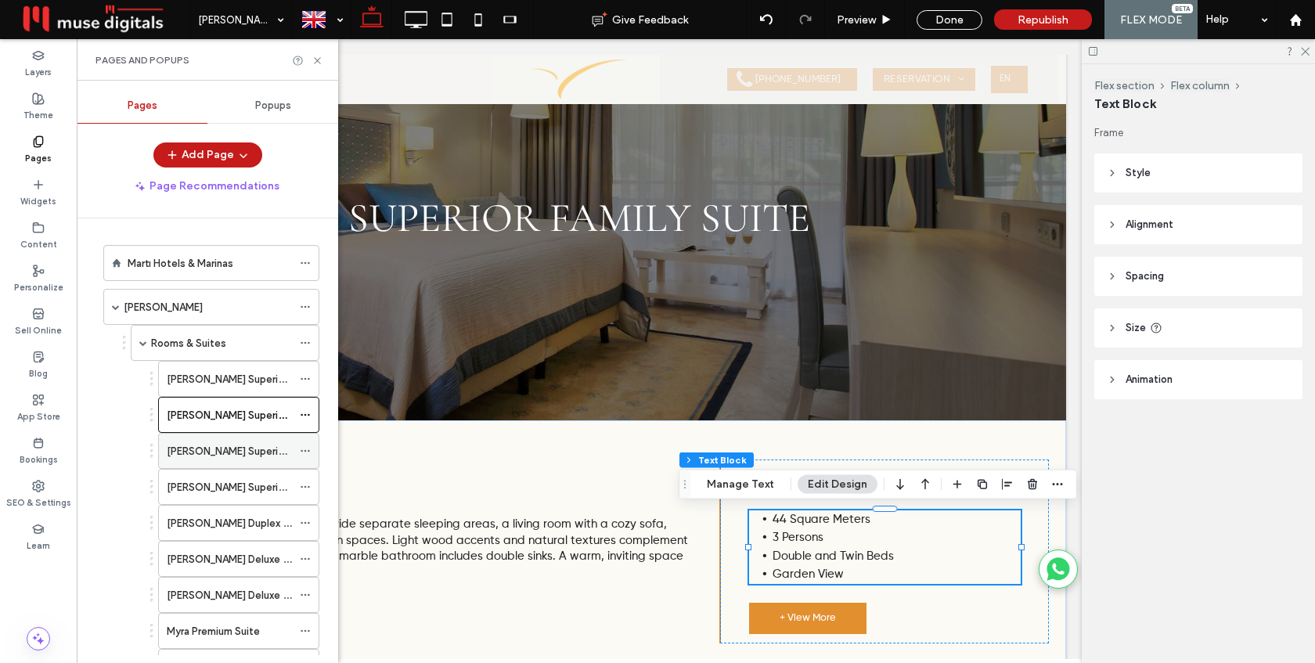
click at [193, 456] on label "Myra Superior Deluxe Room" at bounding box center [259, 451] width 185 height 27
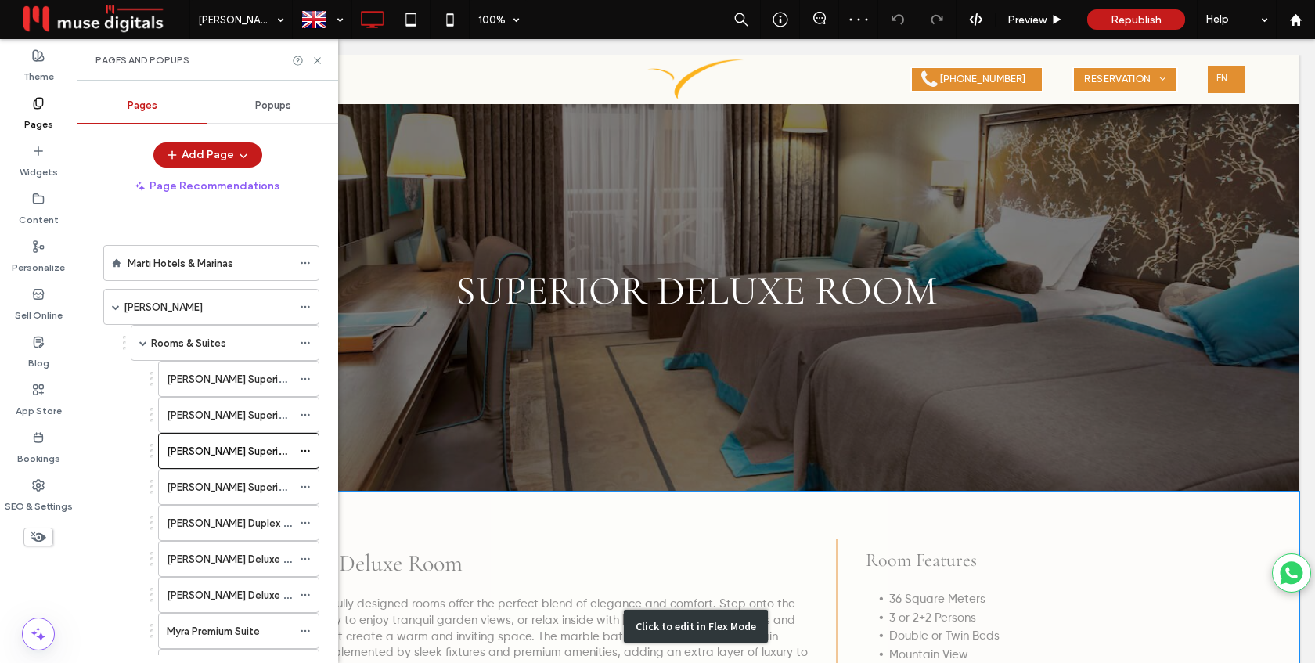
scroll to position [126, 0]
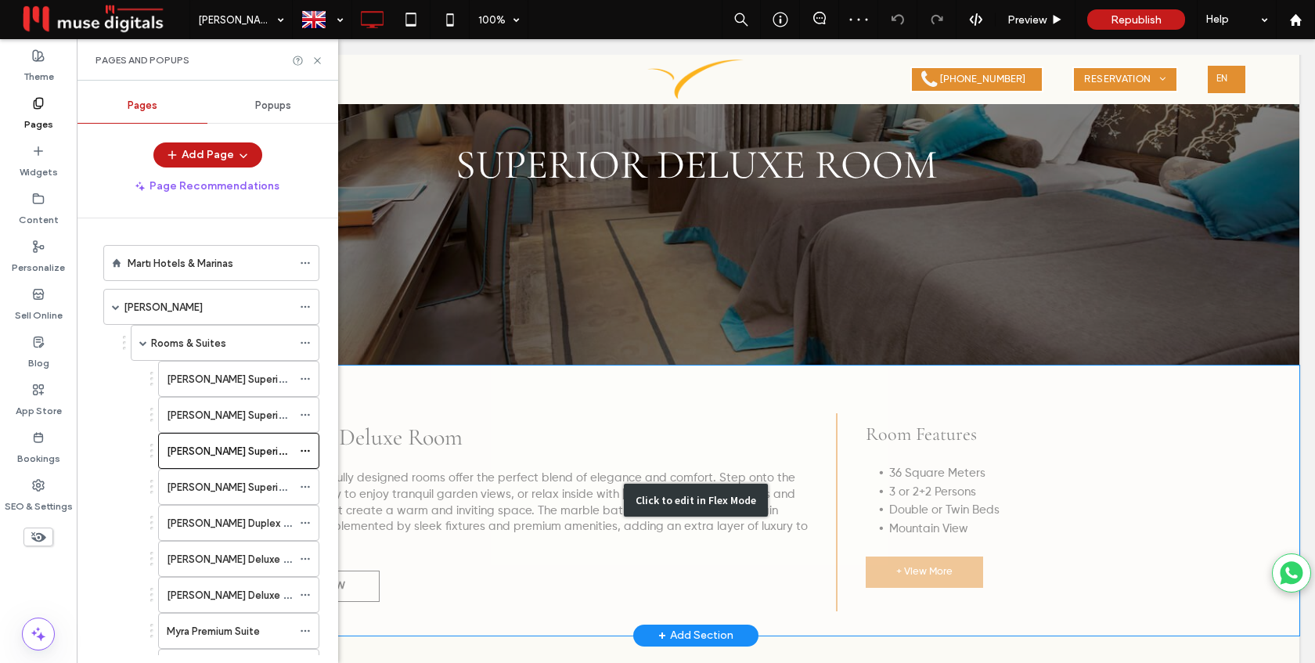
click at [884, 511] on div "Click to edit in Flex Mode" at bounding box center [695, 501] width 1207 height 270
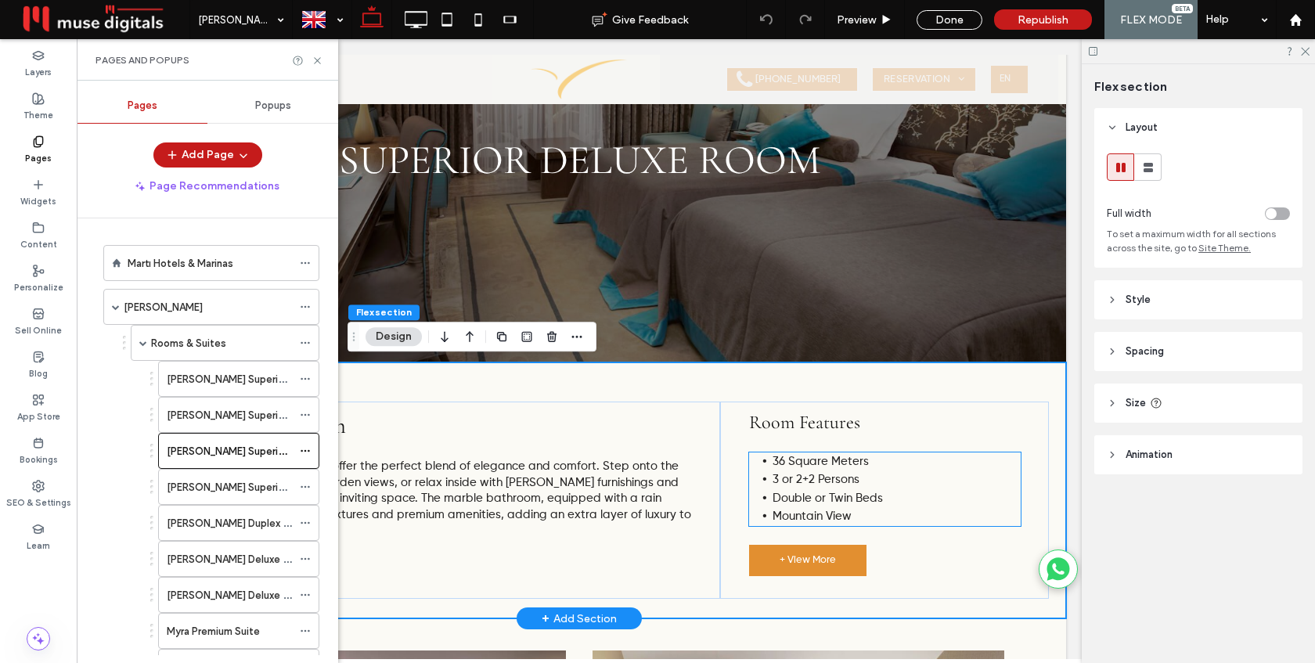
click at [814, 522] on span "Mountain View" at bounding box center [812, 517] width 79 height 12
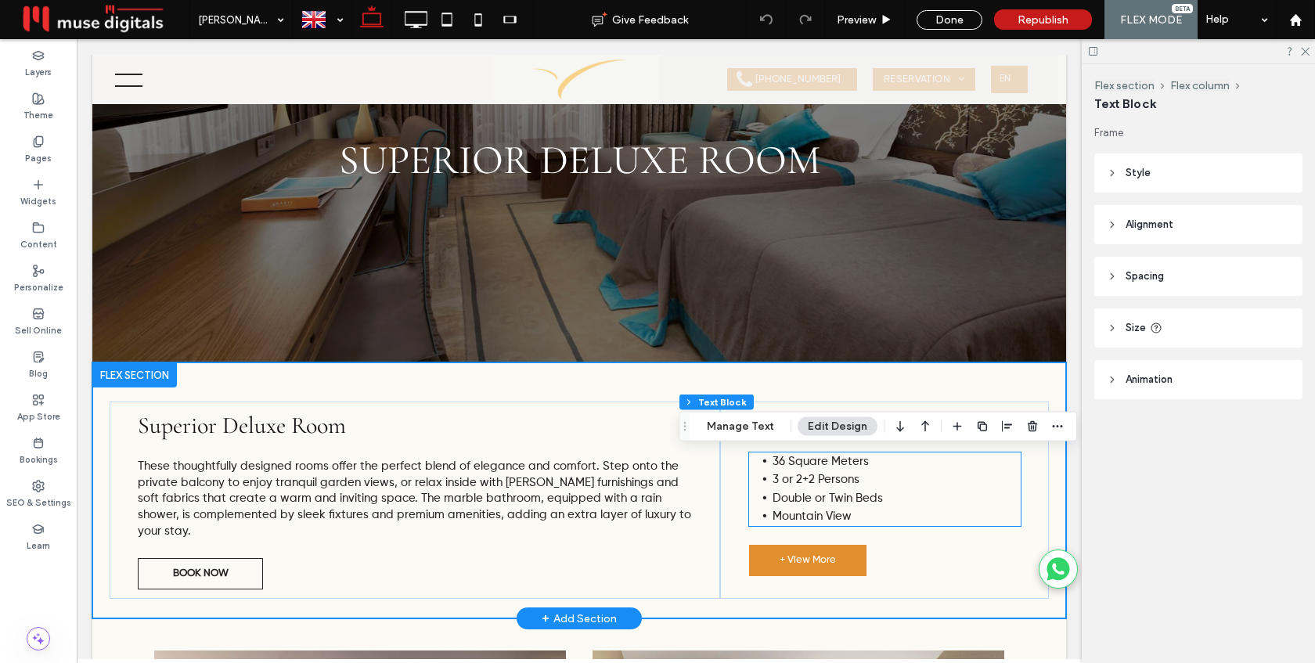
click at [814, 523] on div "36 Square Meters 3 or 2+2 Persons Double or Twin Beds Mountain View" at bounding box center [885, 490] width 272 height 74
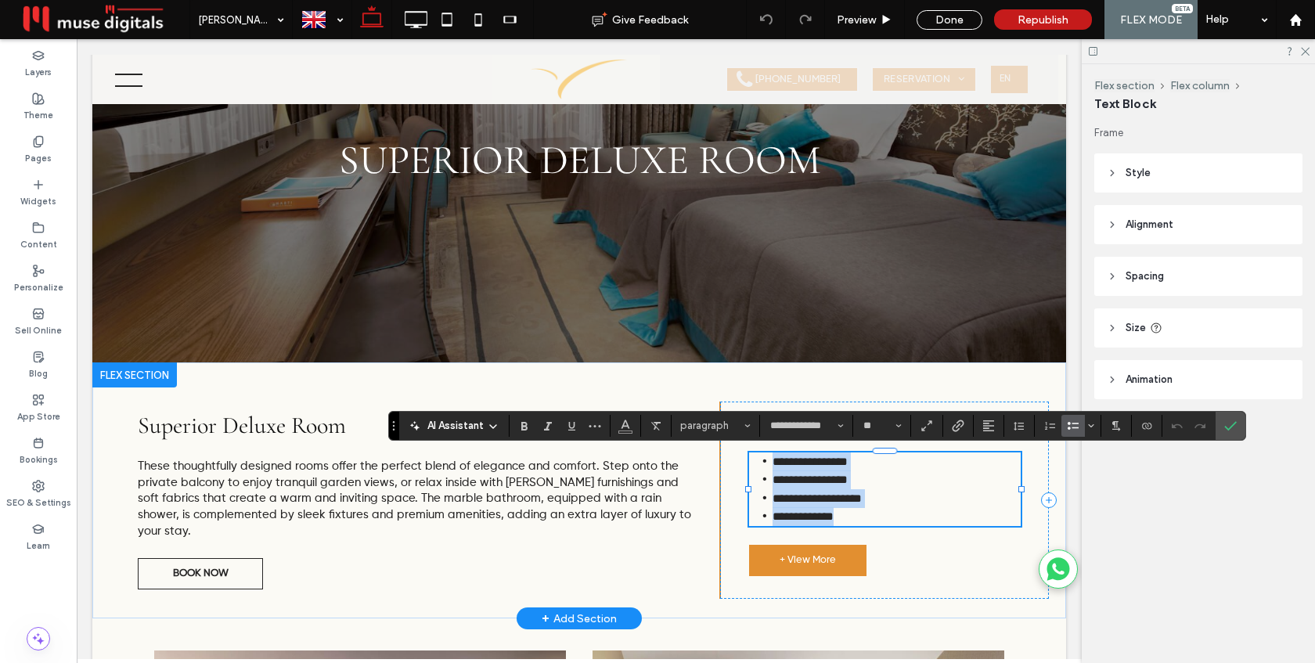
click at [814, 521] on span "**********" at bounding box center [803, 517] width 61 height 12
drag, startPoint x: 814, startPoint y: 518, endPoint x: 773, endPoint y: 517, distance: 40.7
click at [773, 517] on span "**********" at bounding box center [803, 517] width 61 height 12
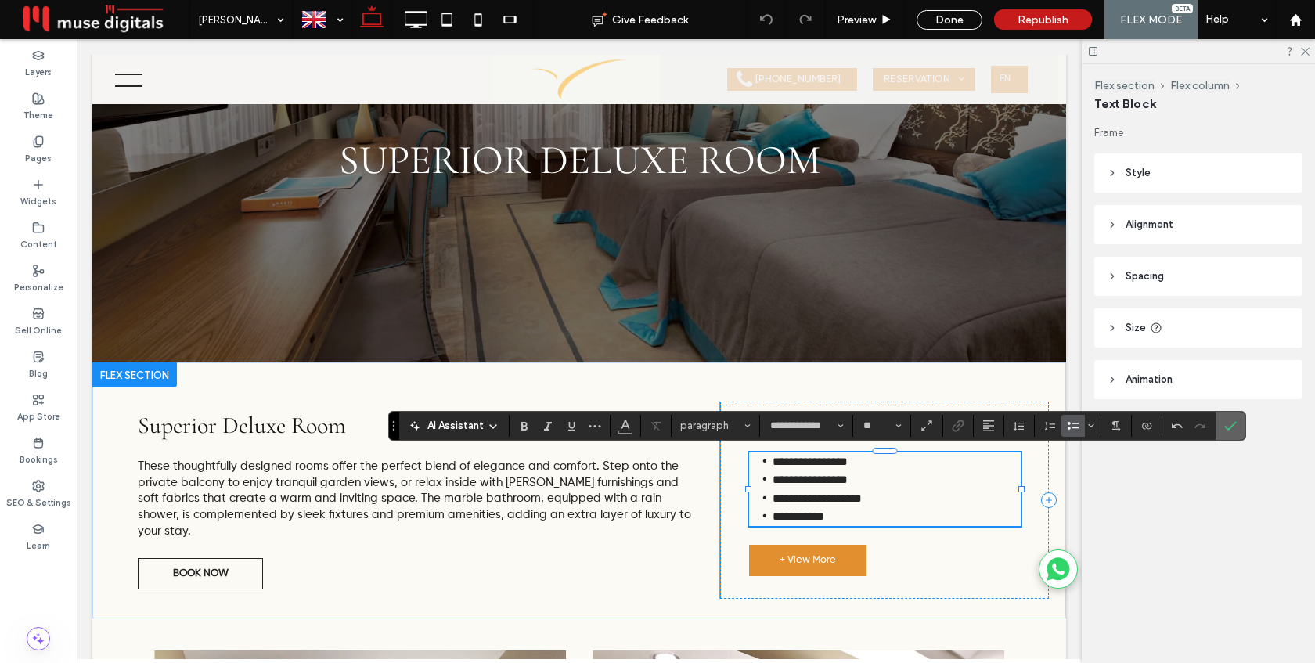
click at [1234, 427] on icon "Confirm" at bounding box center [1231, 426] width 13 height 13
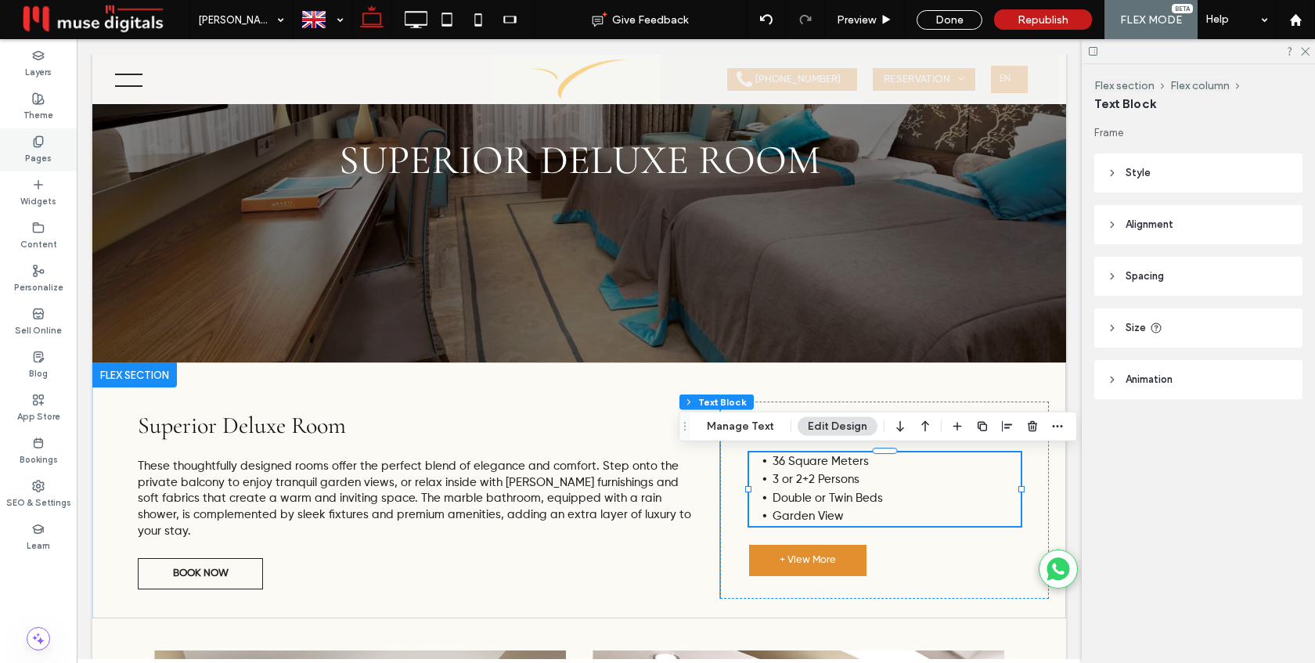
click at [38, 148] on label "Pages" at bounding box center [38, 156] width 27 height 17
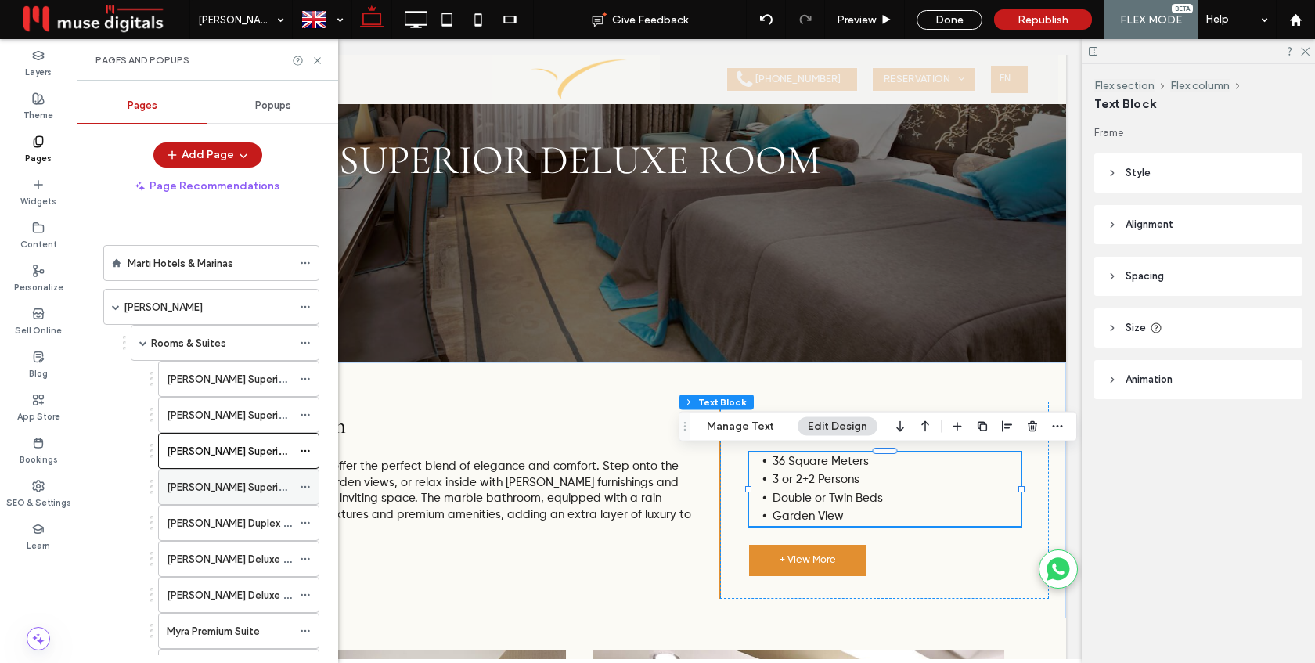
click at [201, 486] on label "Myra Superior Deluxe Family Room" at bounding box center [275, 487] width 217 height 27
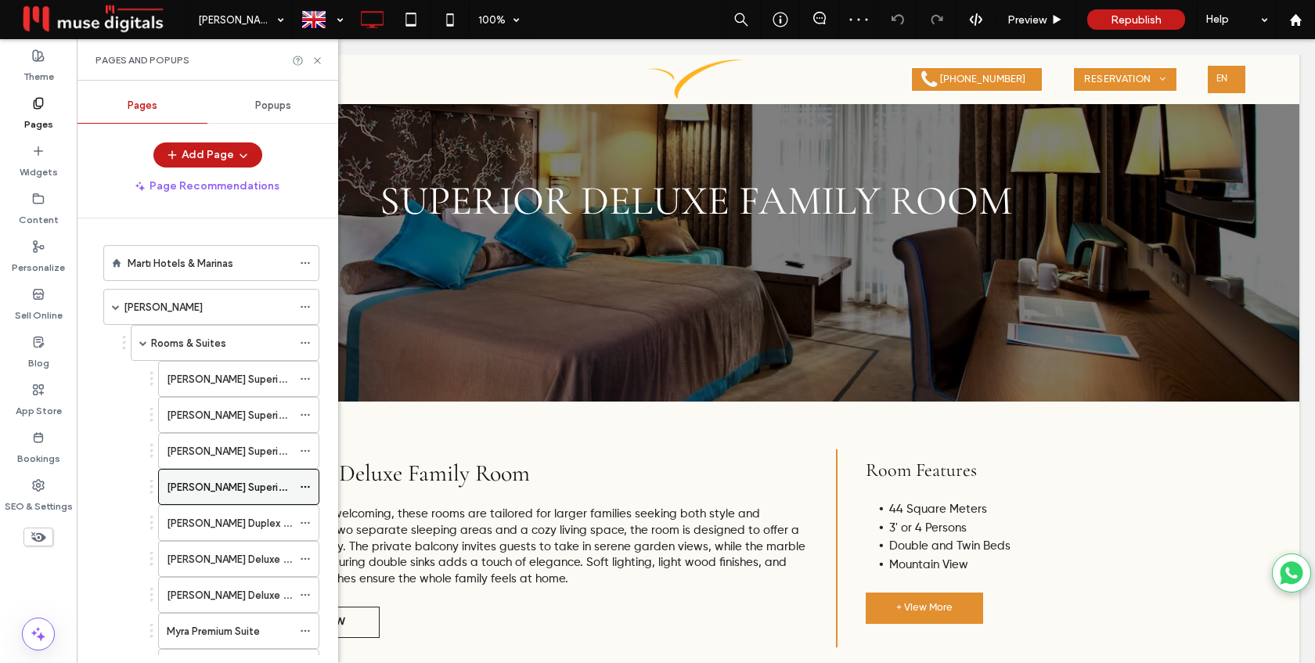
scroll to position [91, 0]
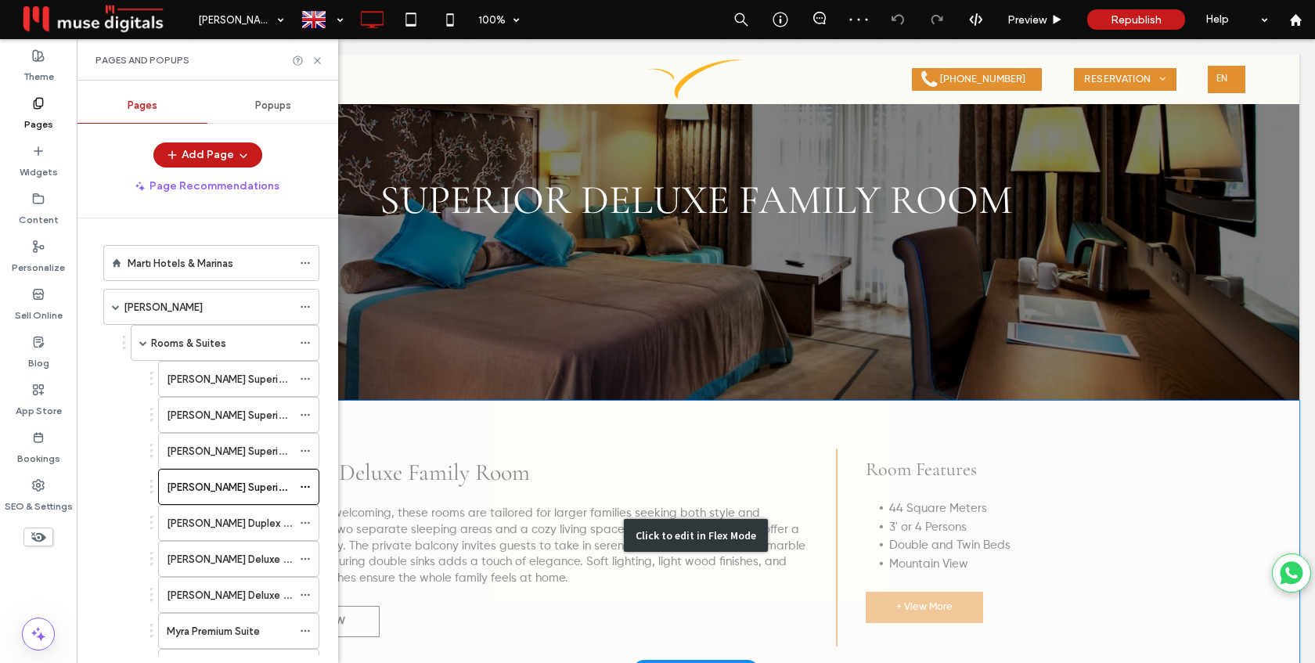
click at [893, 550] on div "Click to edit in Flex Mode" at bounding box center [695, 536] width 1207 height 270
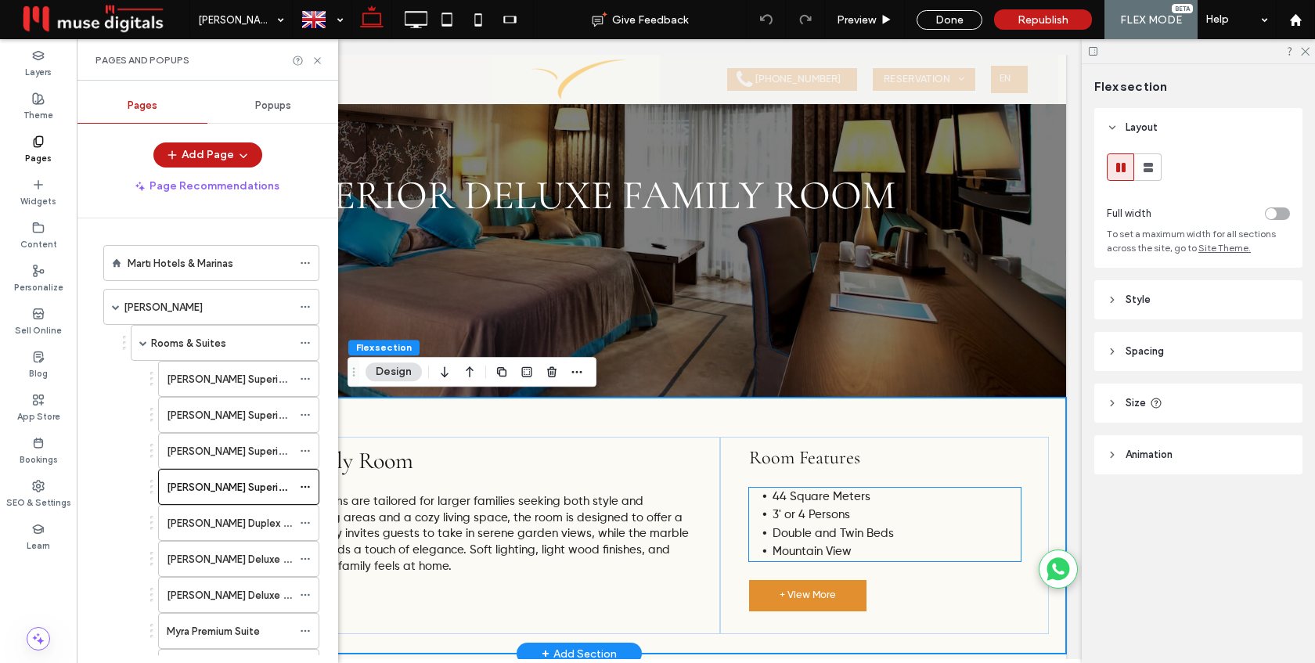
click at [800, 549] on span "Mountain View" at bounding box center [812, 552] width 79 height 12
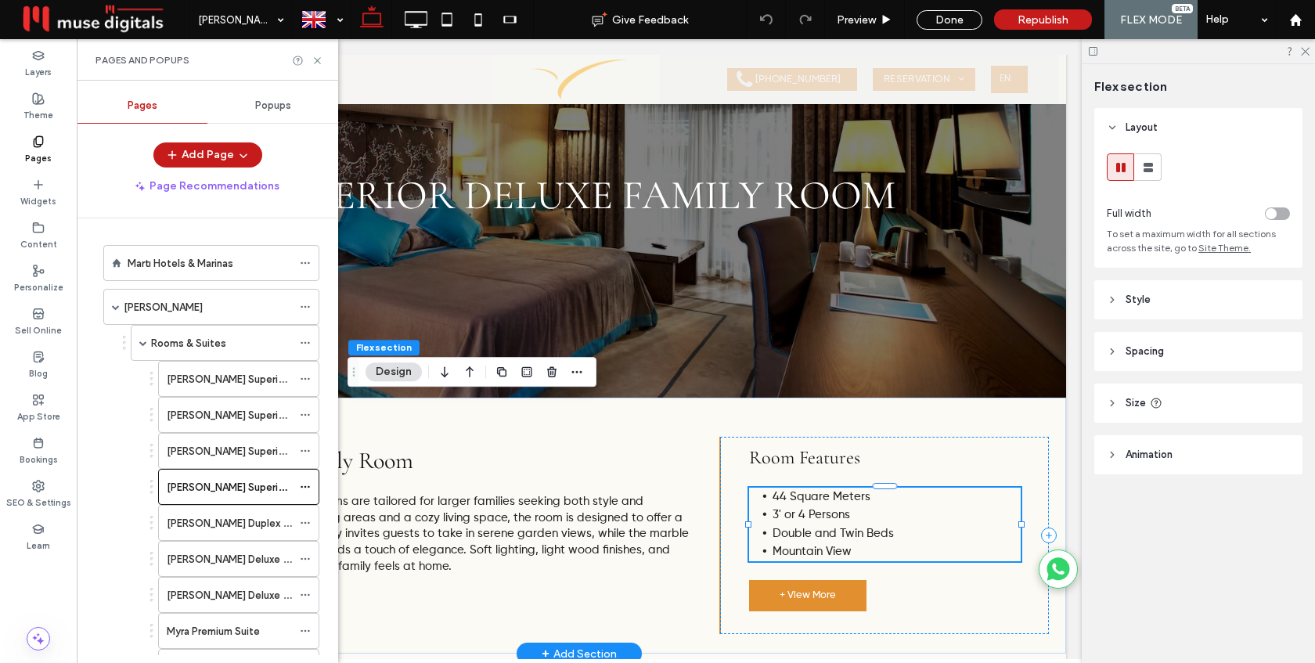
click at [800, 549] on span "Mountain View" at bounding box center [812, 552] width 79 height 12
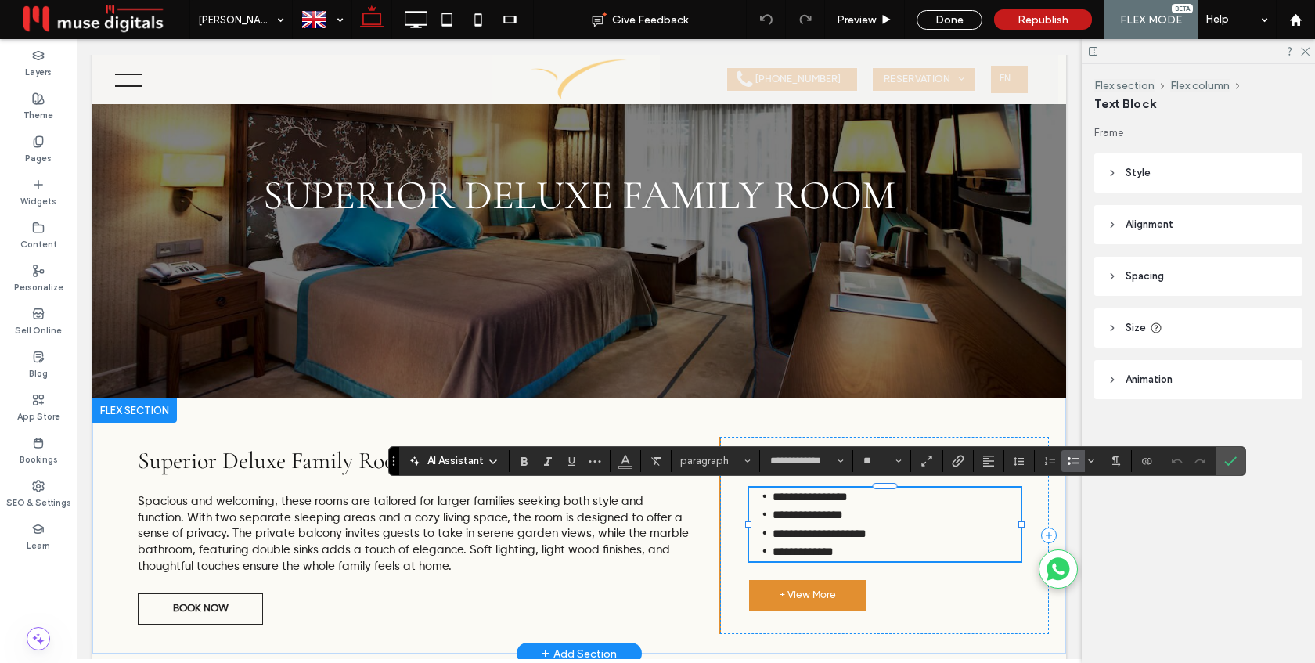
click at [800, 554] on span "**********" at bounding box center [803, 552] width 61 height 12
drag, startPoint x: 819, startPoint y: 553, endPoint x: 770, endPoint y: 554, distance: 48.6
click at [773, 554] on span "**********" at bounding box center [803, 552] width 61 height 12
click at [1225, 453] on span "Confirm" at bounding box center [1228, 461] width 7 height 28
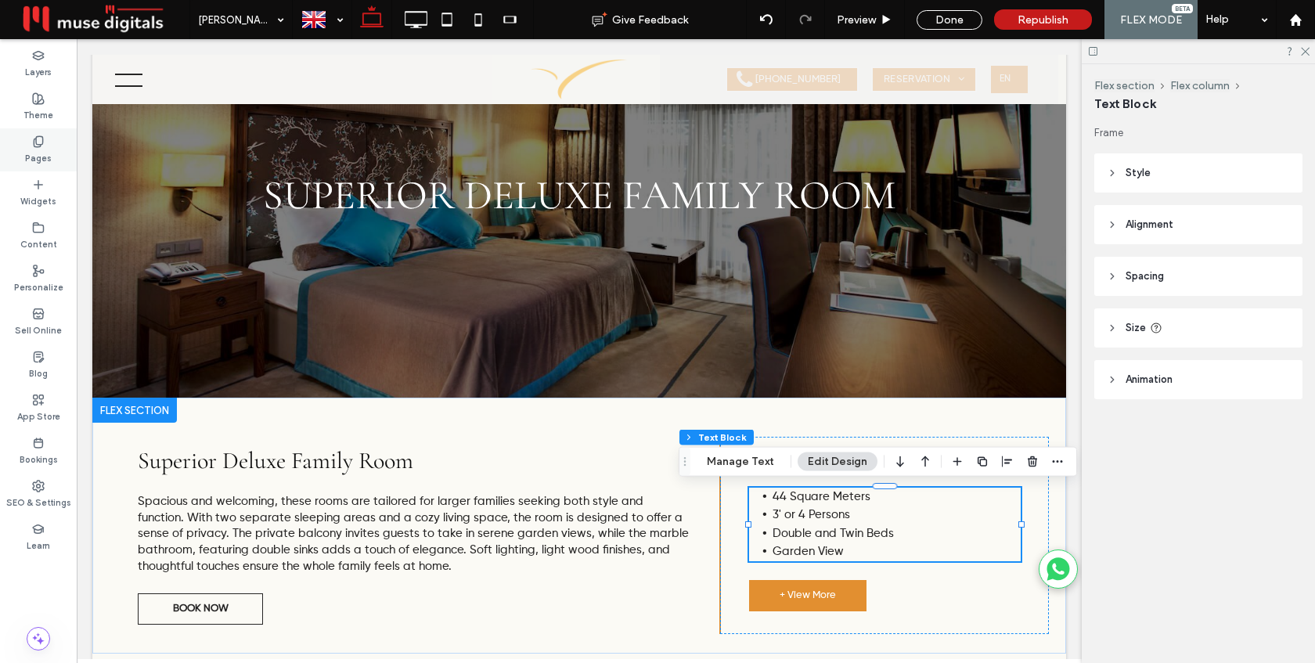
click at [43, 149] on label "Pages" at bounding box center [38, 156] width 27 height 17
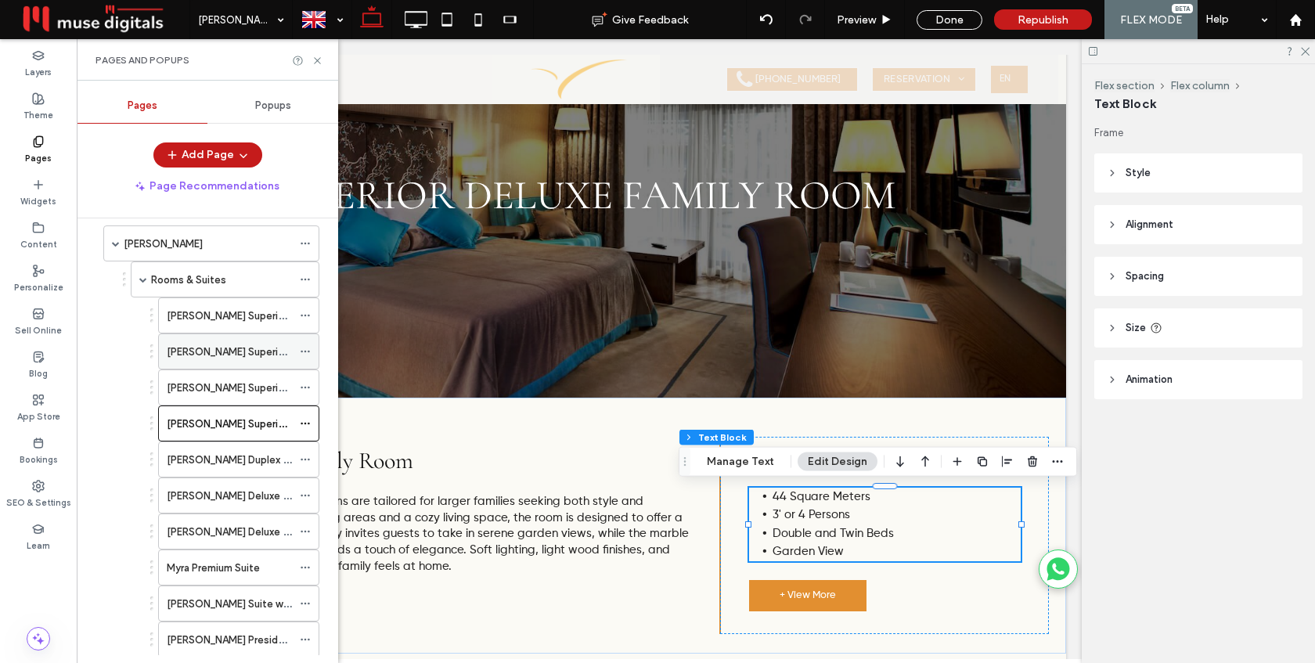
scroll to position [74, 0]
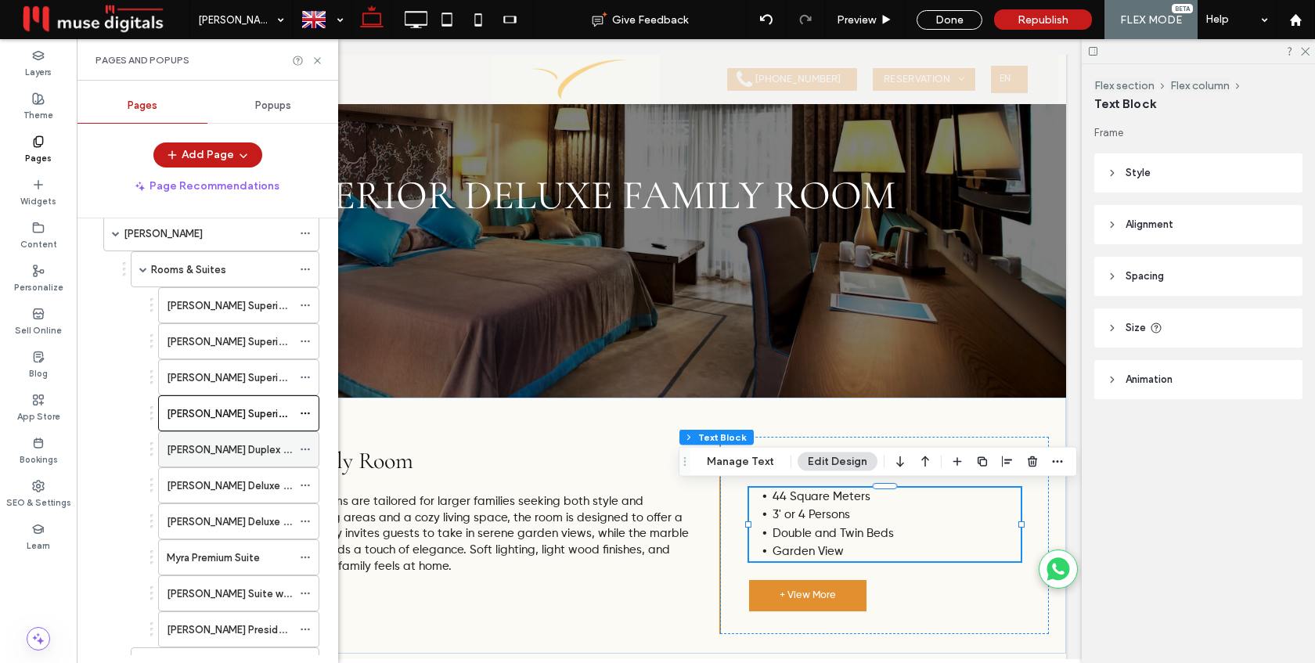
click at [206, 441] on label "Myra Duplex Room" at bounding box center [238, 449] width 143 height 27
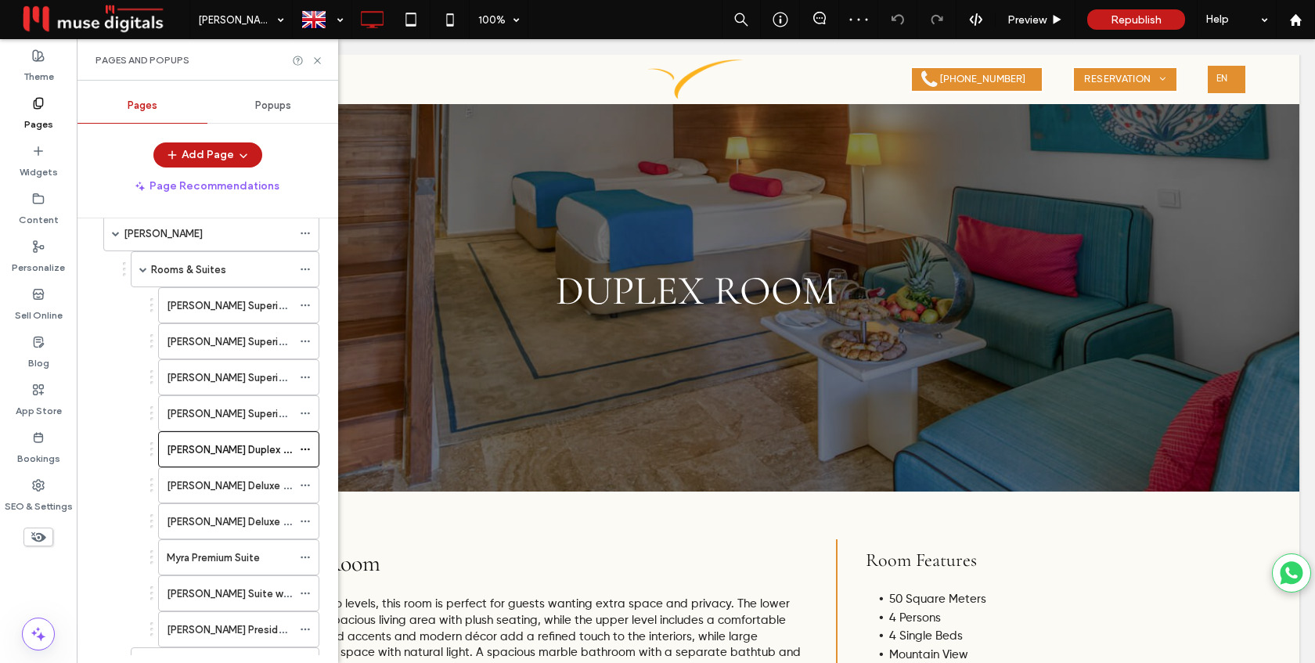
scroll to position [74, 0]
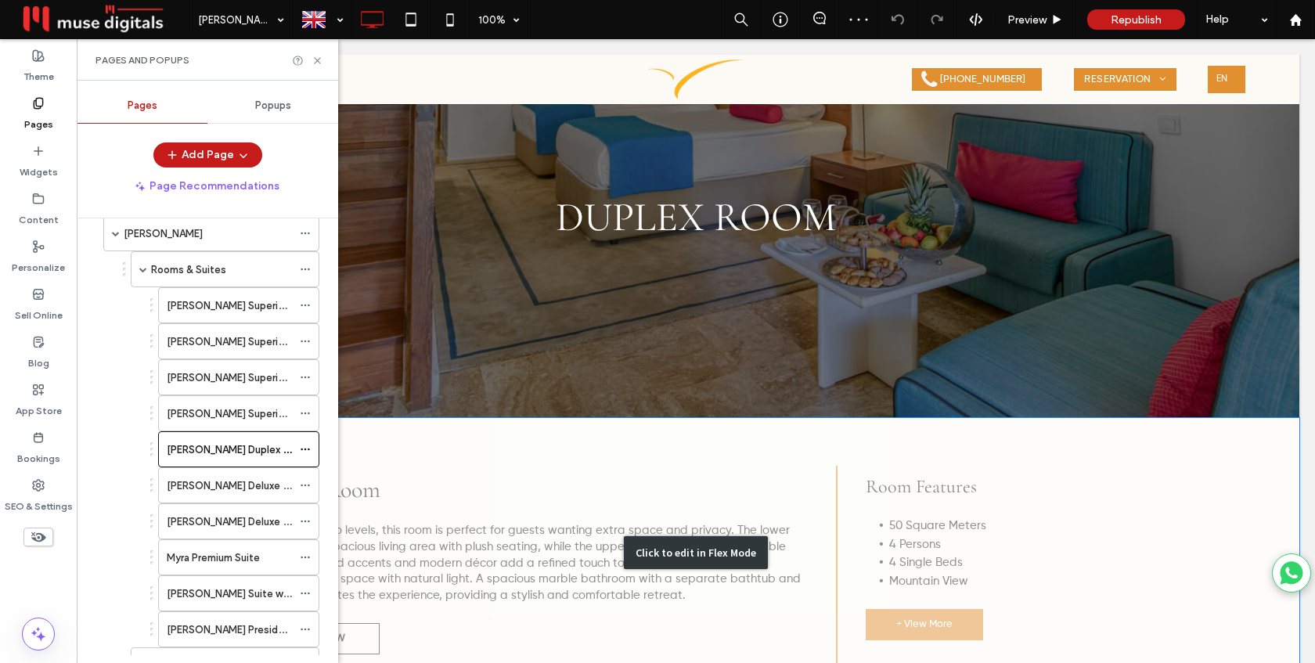
click at [894, 547] on div "Click to edit in Flex Mode" at bounding box center [695, 553] width 1207 height 270
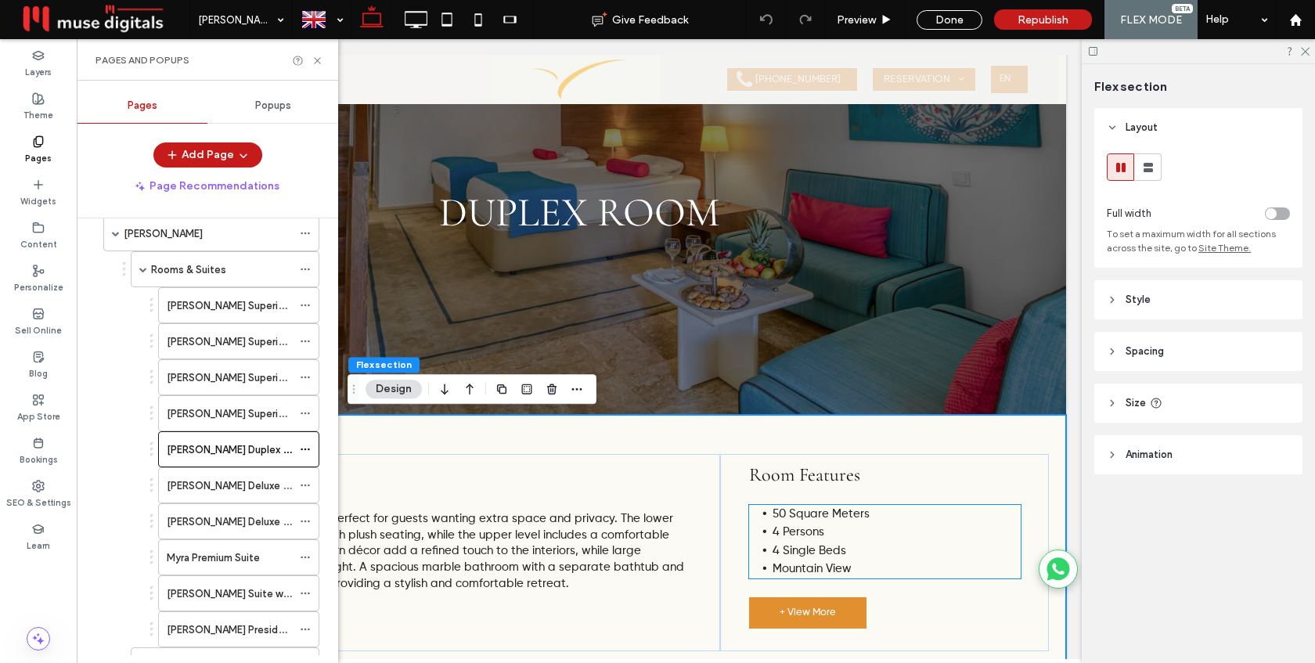
click at [807, 571] on span "Mountain View" at bounding box center [812, 569] width 79 height 12
click at [807, 571] on div "50 Square Meters 4 Persons 4 Single Beds Mountain View" at bounding box center [885, 542] width 272 height 74
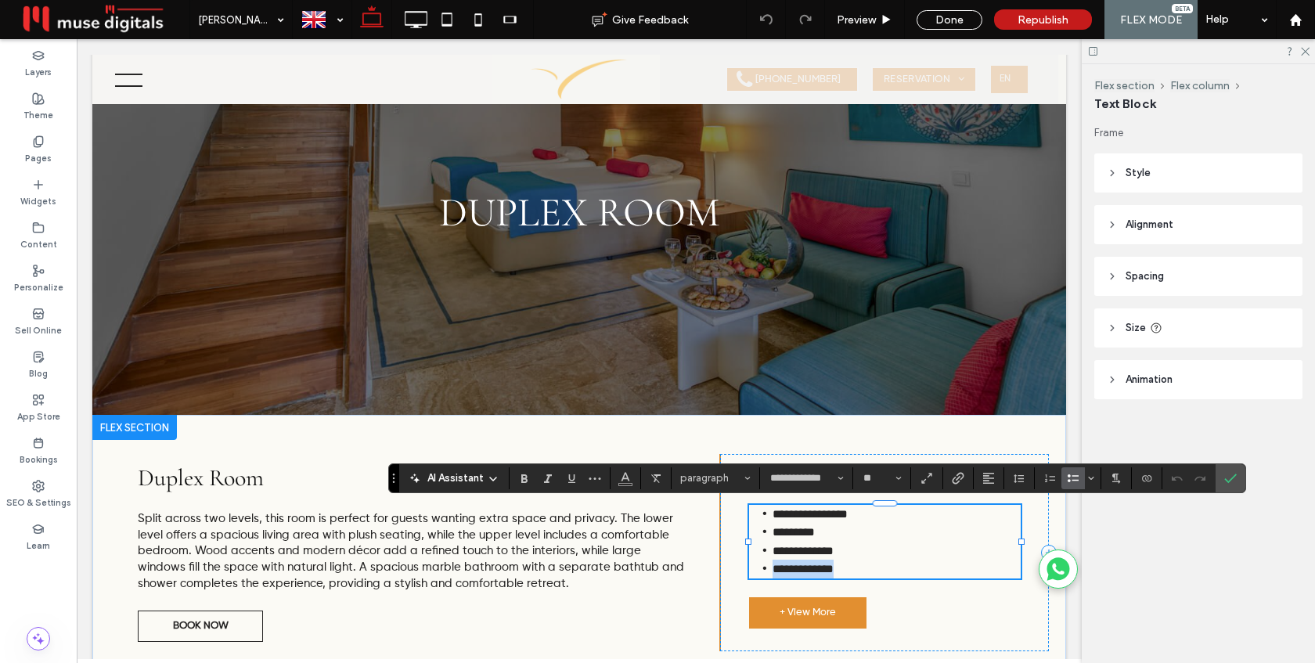
click at [807, 571] on span "**********" at bounding box center [803, 569] width 61 height 12
click at [819, 570] on span "**********" at bounding box center [803, 569] width 61 height 12
drag, startPoint x: 819, startPoint y: 570, endPoint x: 773, endPoint y: 569, distance: 46.2
click at [773, 569] on span "**********" at bounding box center [803, 569] width 61 height 12
click at [1225, 482] on icon "Confirm" at bounding box center [1231, 478] width 13 height 13
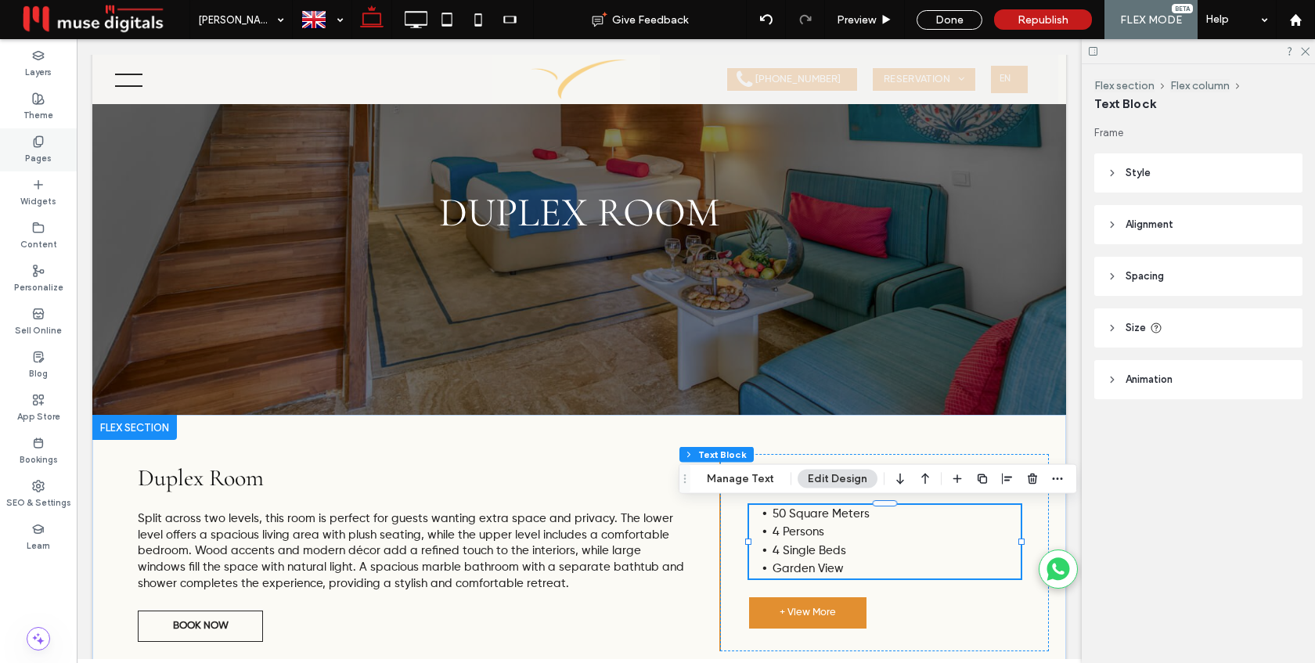
click at [35, 146] on use at bounding box center [38, 141] width 9 height 10
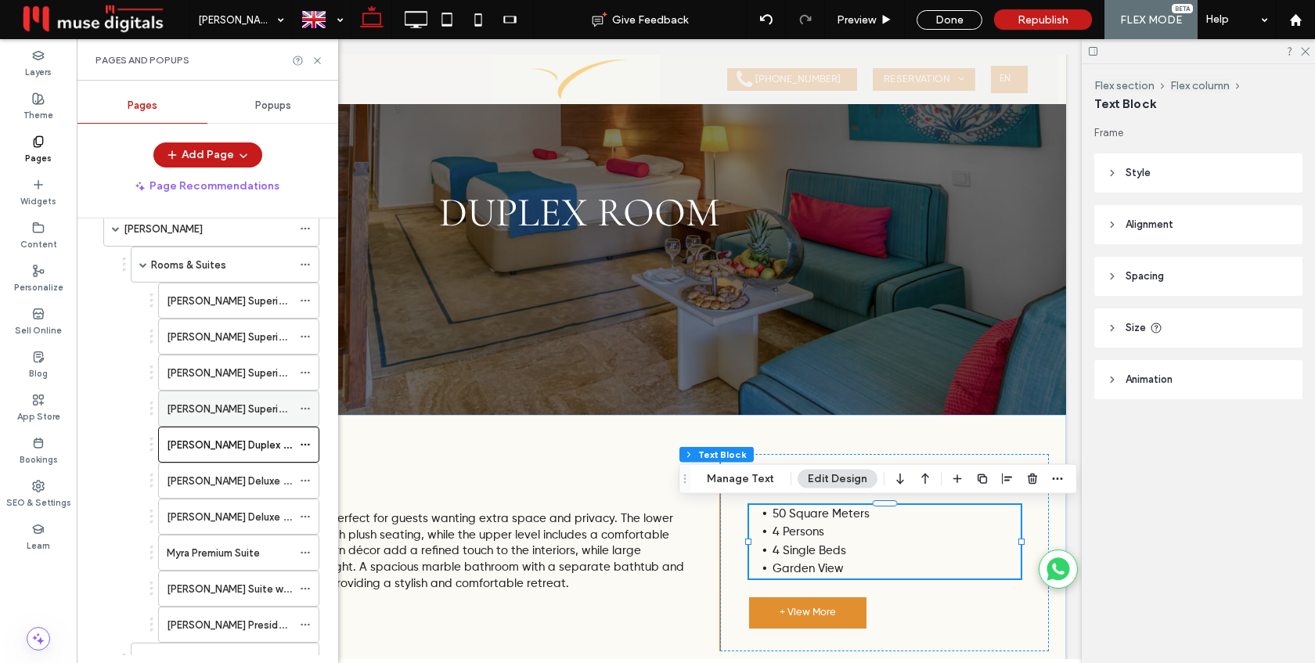
scroll to position [90, 0]
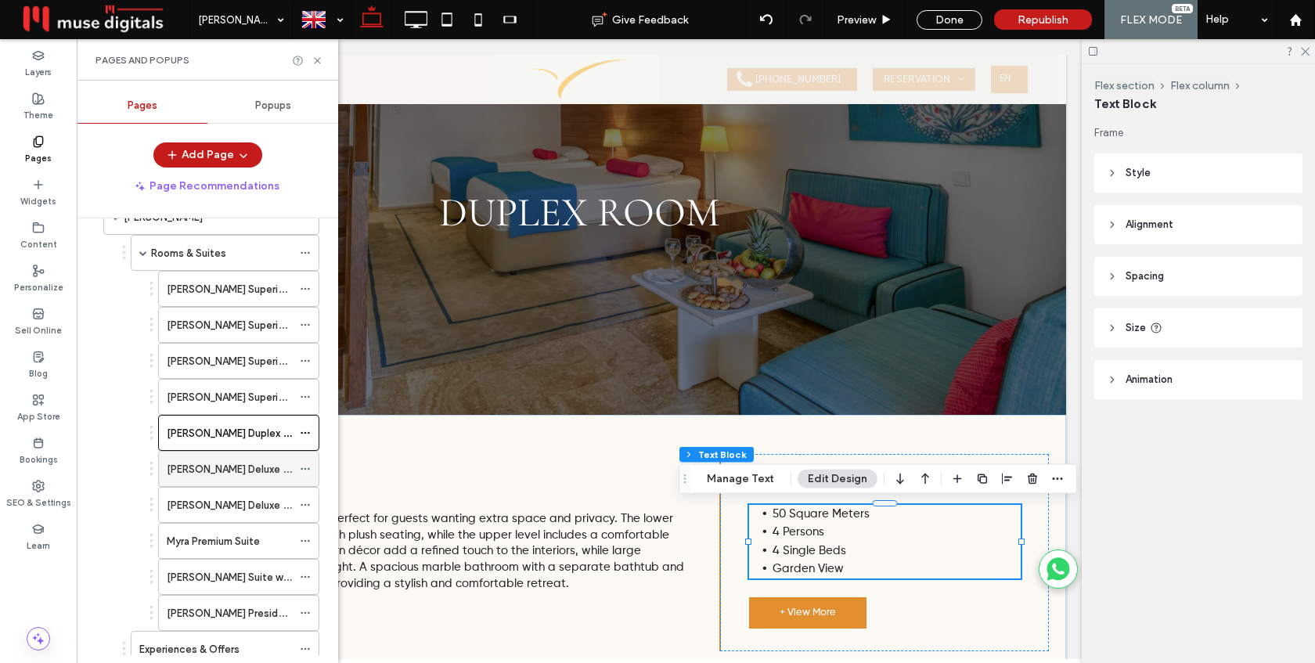
click at [211, 471] on label "Myra Deluxe Lifestyle Room" at bounding box center [261, 469] width 188 height 27
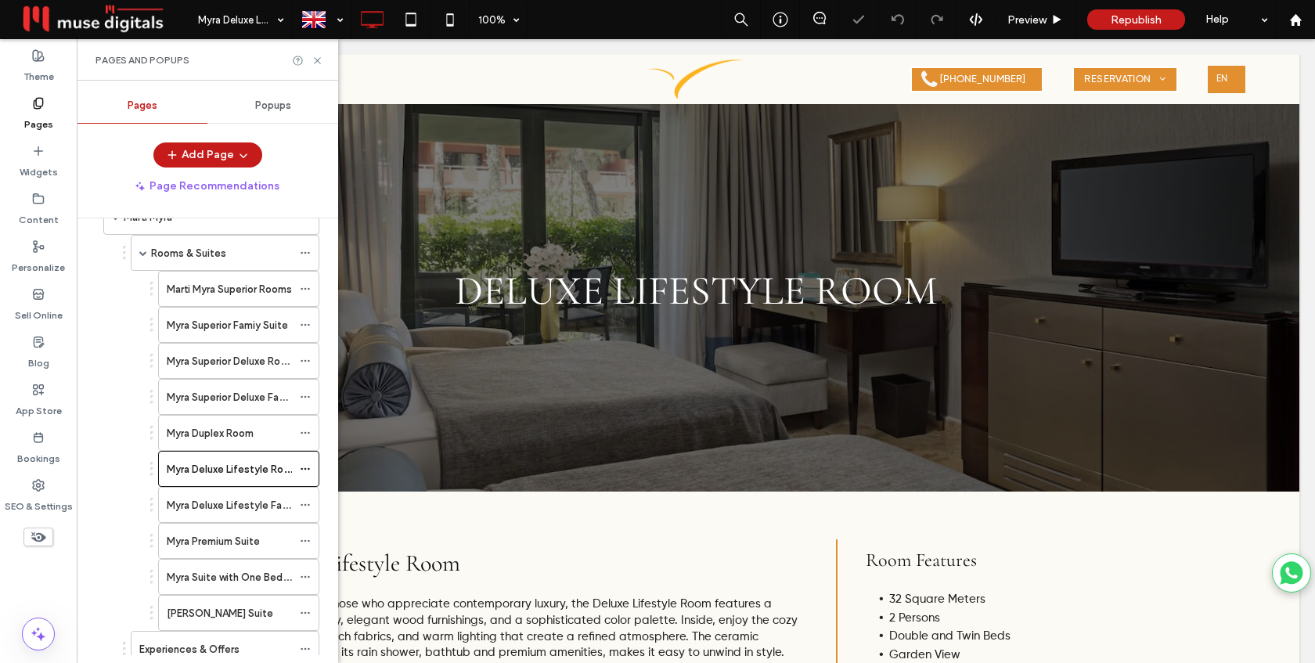
scroll to position [103, 0]
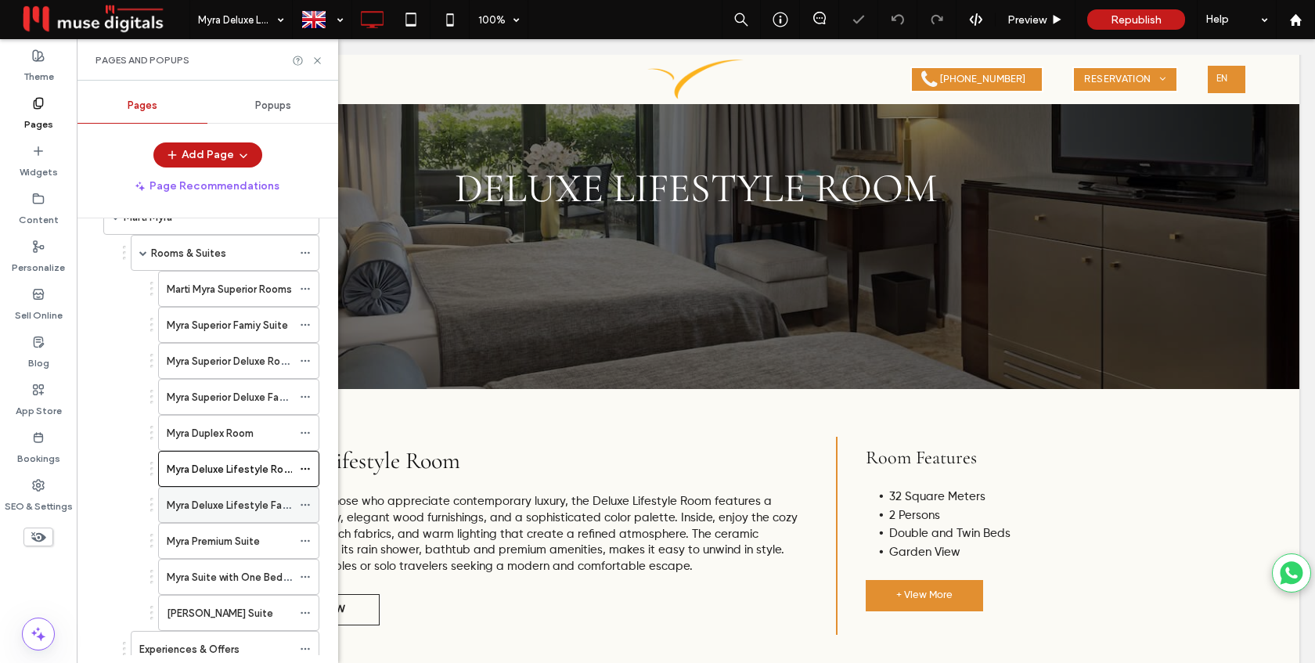
click at [254, 502] on label "Myra Deluxe Lifestyle Family Room" at bounding box center [249, 505] width 164 height 27
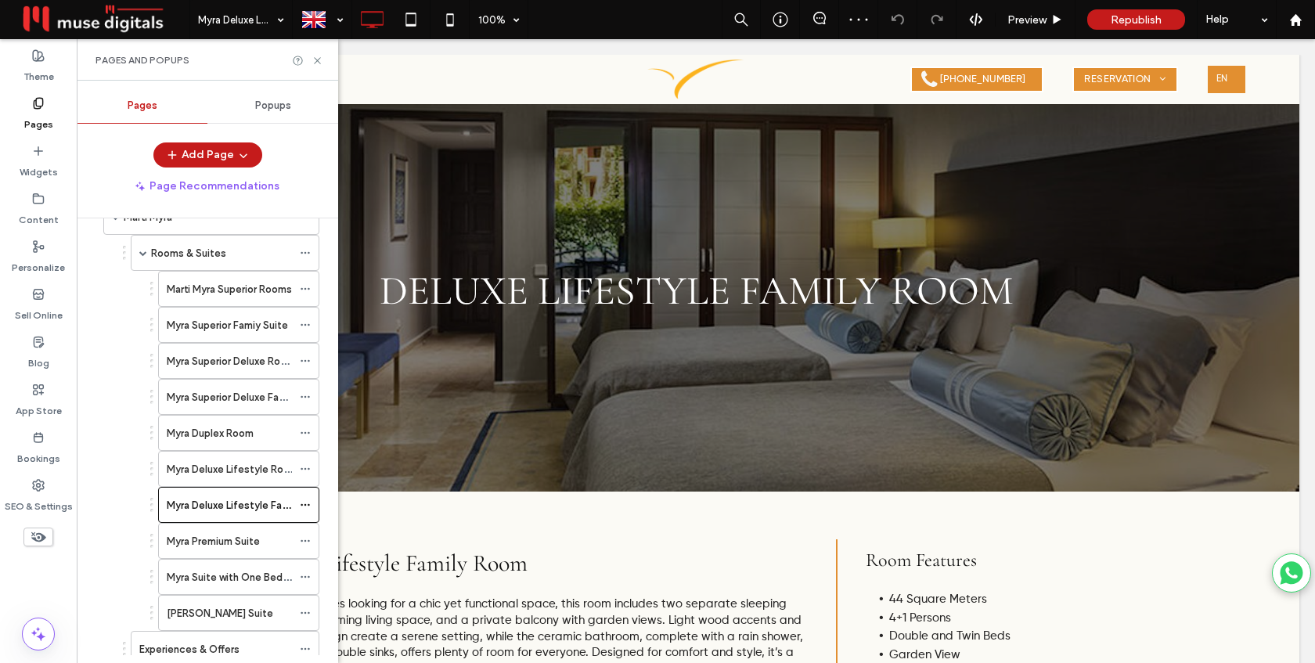
scroll to position [84, 0]
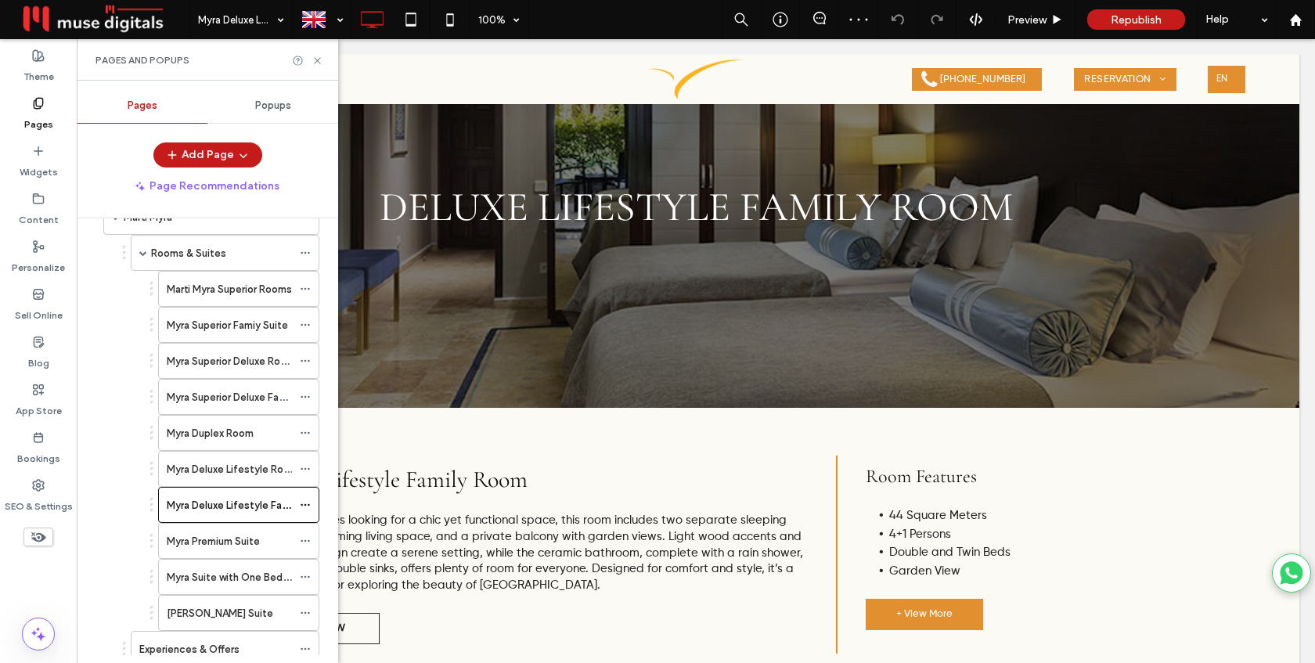
click at [241, 549] on label "Myra Premium Suite" at bounding box center [213, 541] width 93 height 27
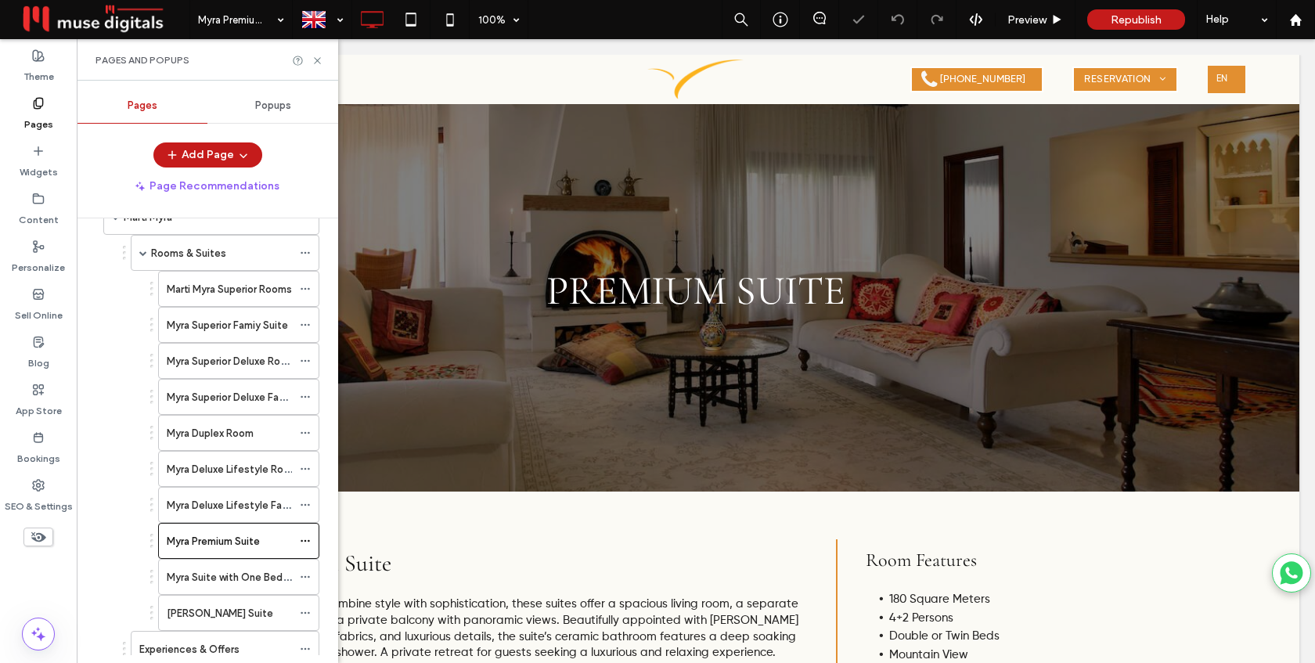
scroll to position [75, 0]
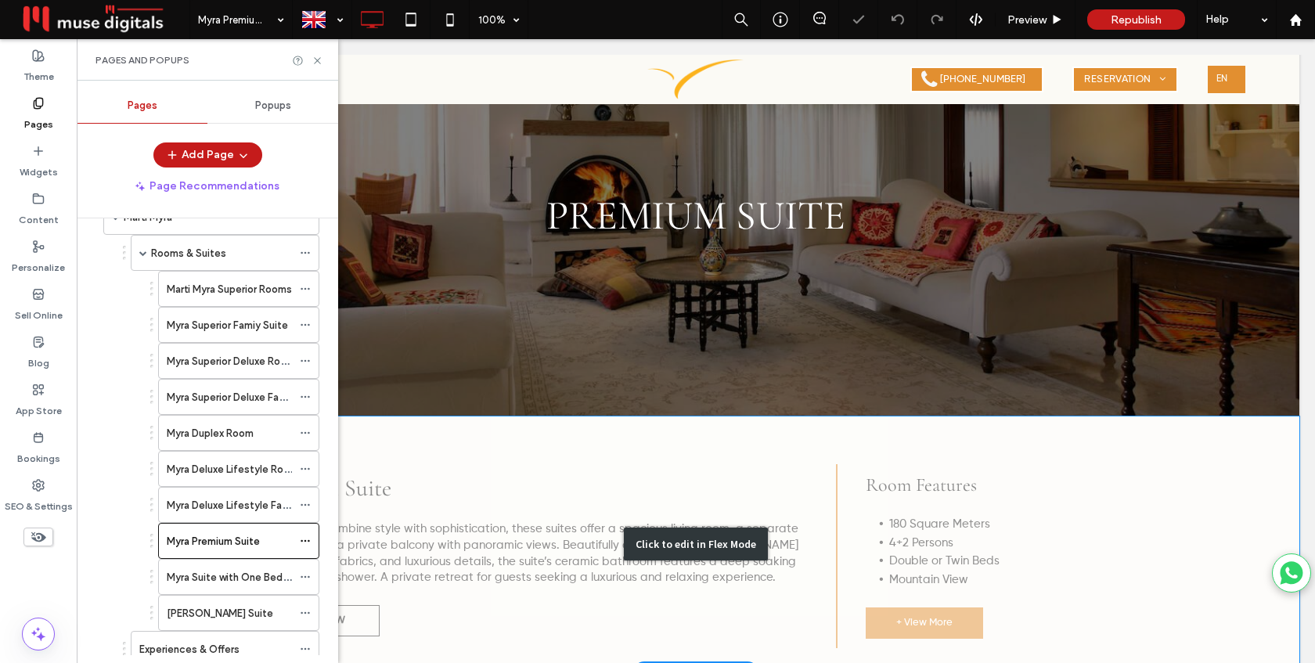
click at [915, 570] on div "Click to edit in Flex Mode" at bounding box center [695, 545] width 1207 height 257
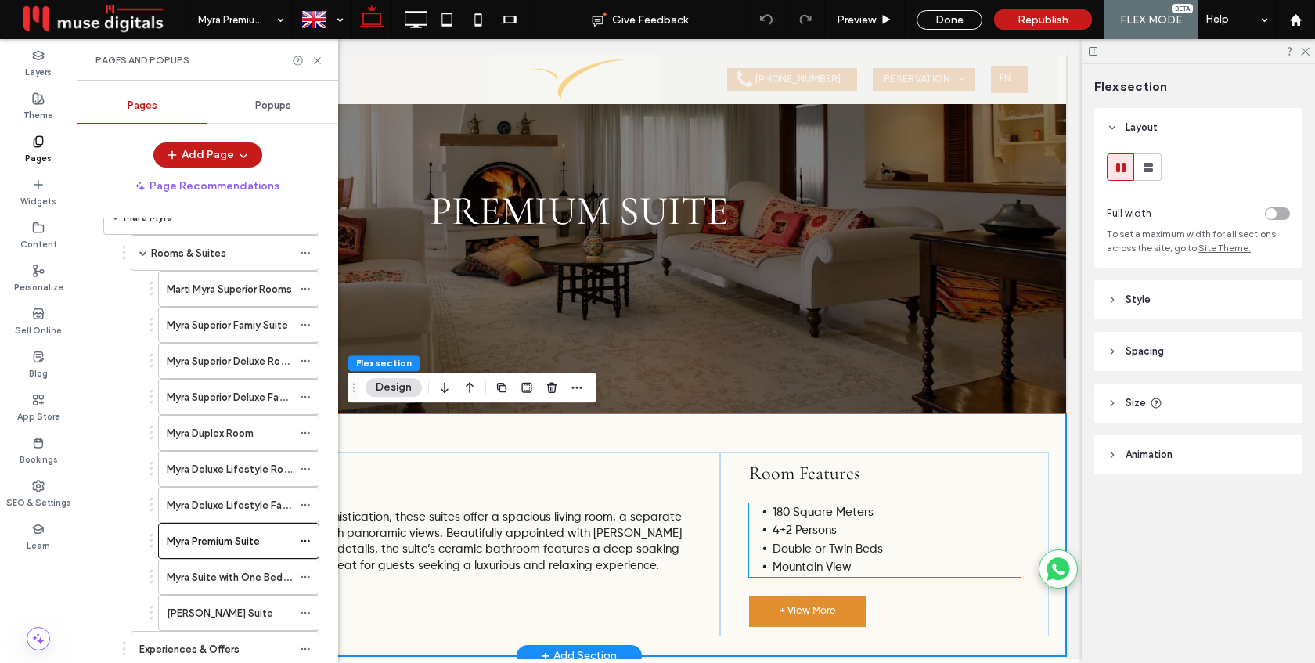
click at [807, 569] on span "Mountain View" at bounding box center [812, 567] width 79 height 12
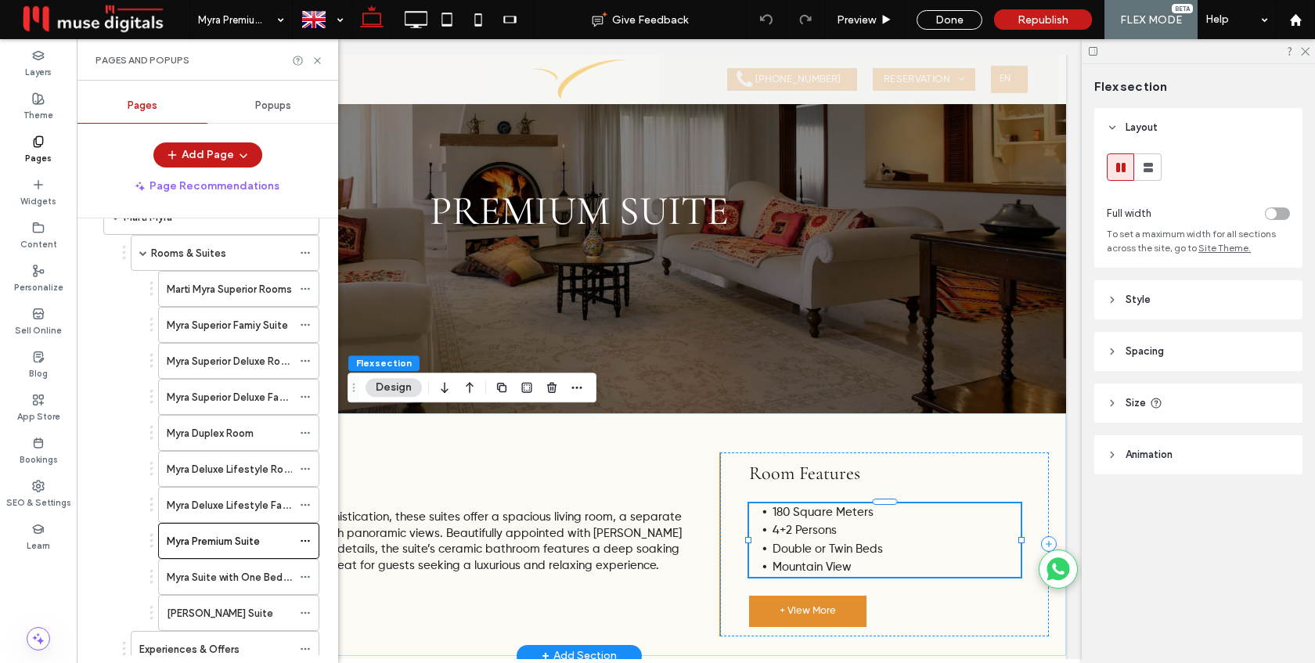
click at [807, 569] on span "Mountain View" at bounding box center [812, 567] width 79 height 12
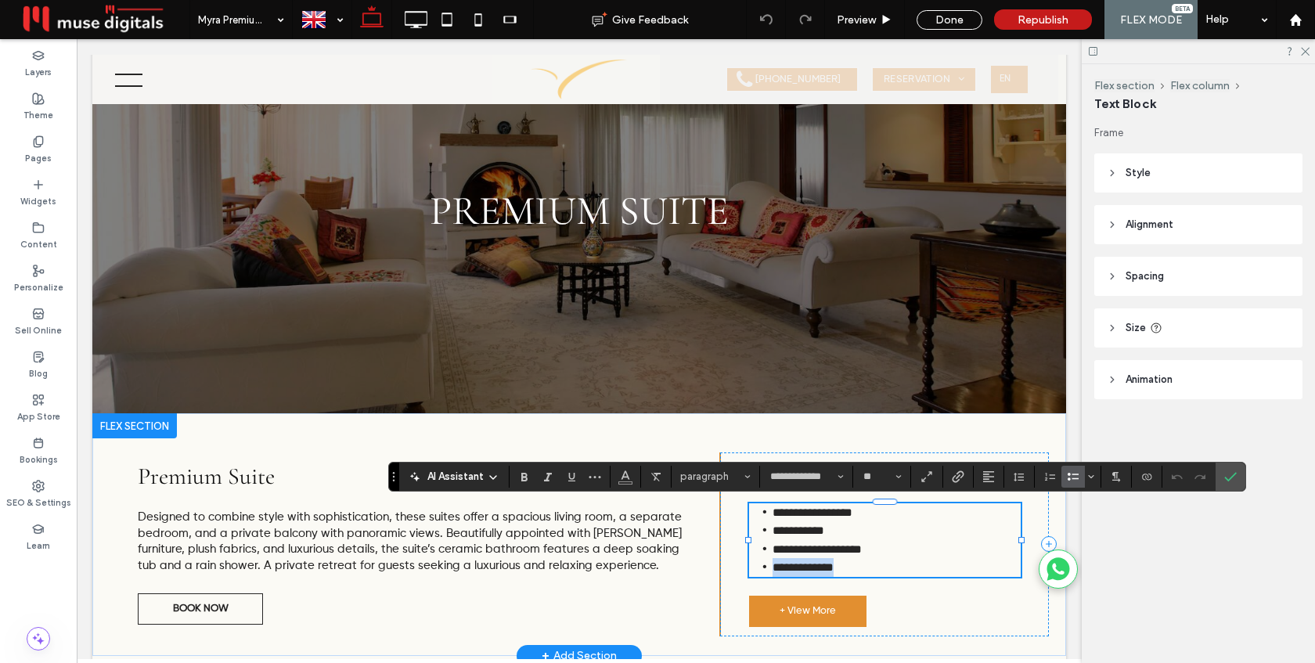
click at [807, 569] on span "**********" at bounding box center [803, 567] width 61 height 12
click at [814, 569] on span "**********" at bounding box center [803, 567] width 61 height 12
click at [1232, 478] on icon "Confirm" at bounding box center [1231, 477] width 13 height 13
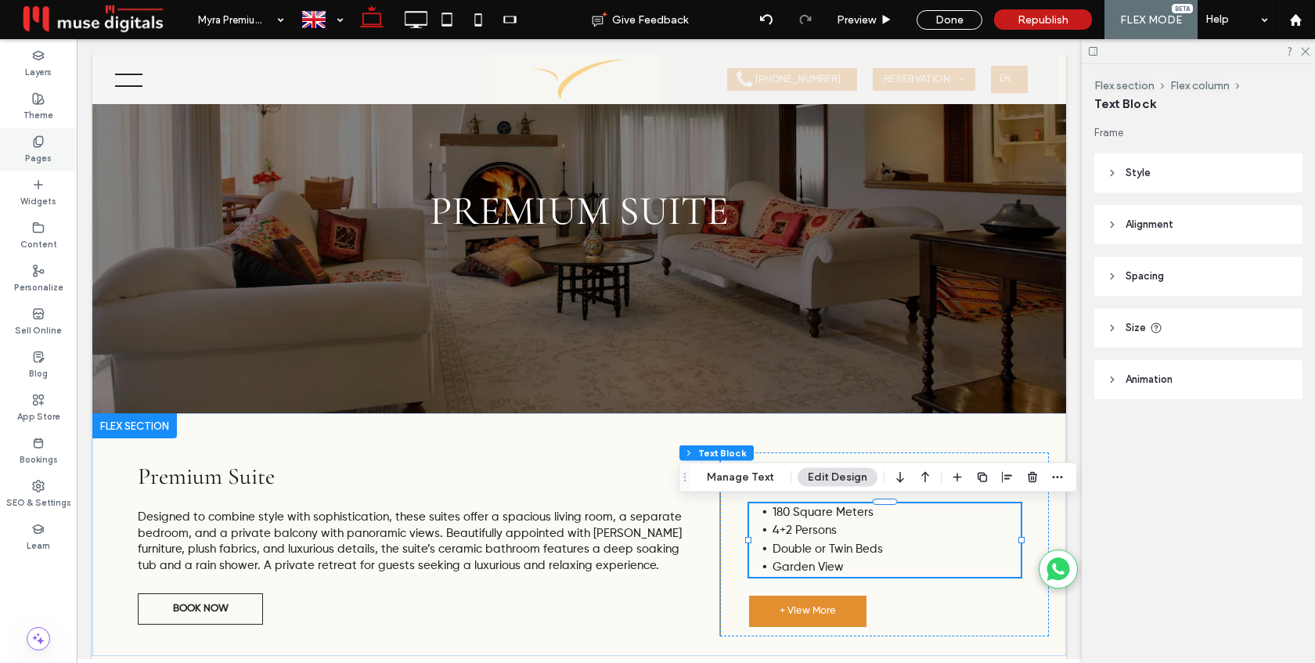
click at [41, 144] on use at bounding box center [38, 141] width 9 height 10
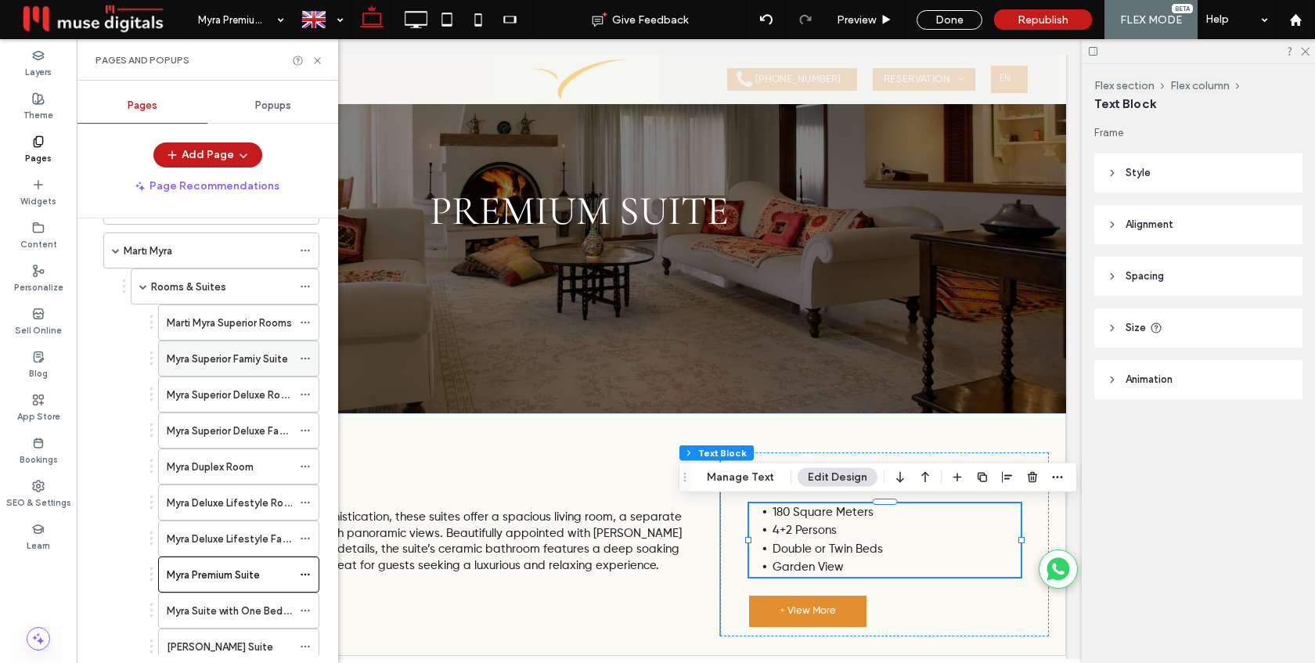
scroll to position [80, 0]
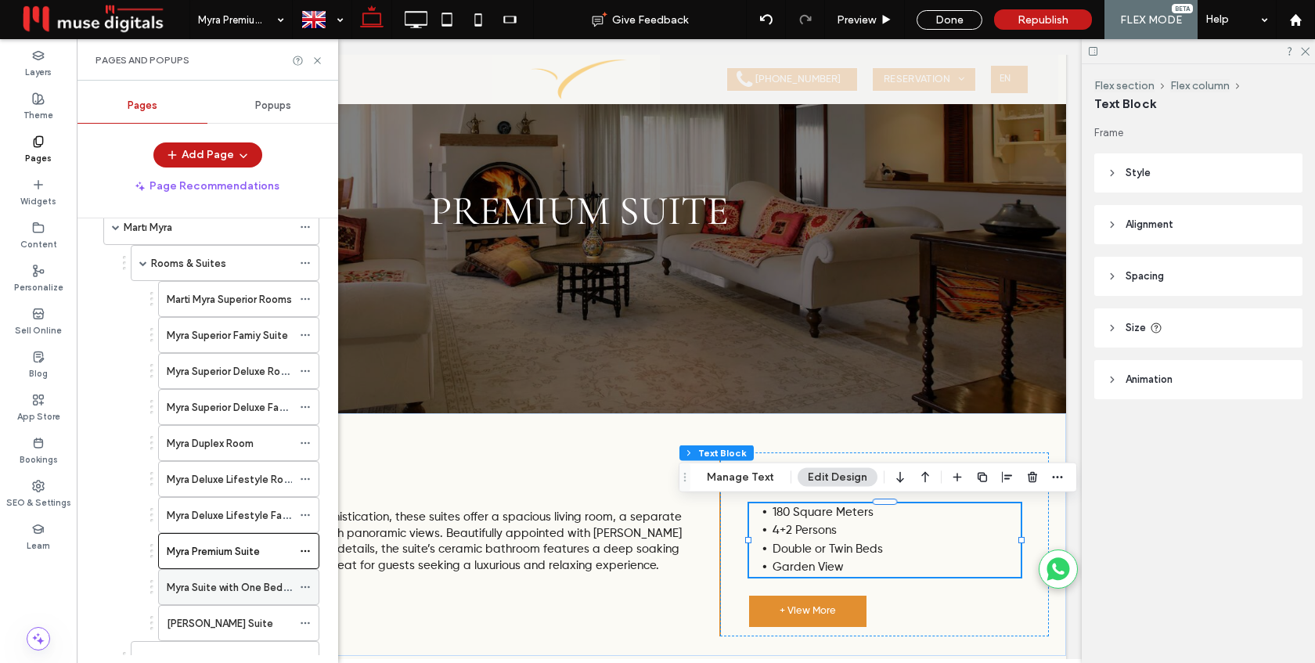
click at [215, 580] on label "Myra Suite with One Bedroom" at bounding box center [237, 587] width 140 height 27
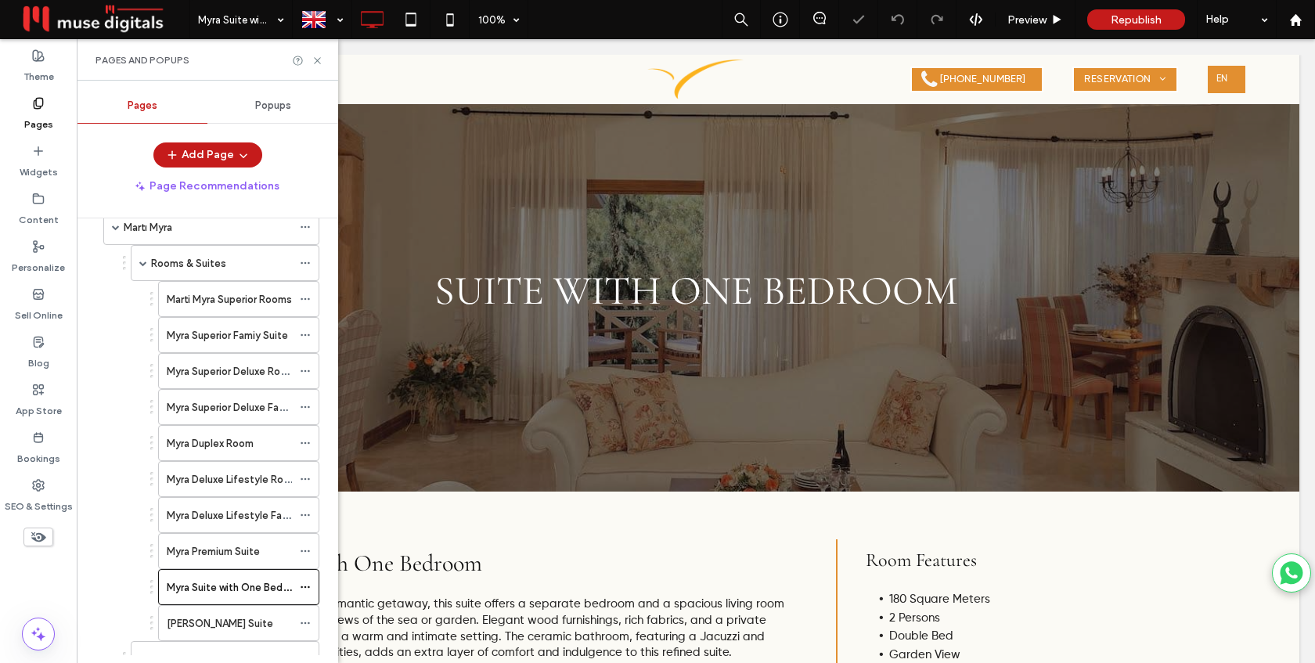
scroll to position [63, 0]
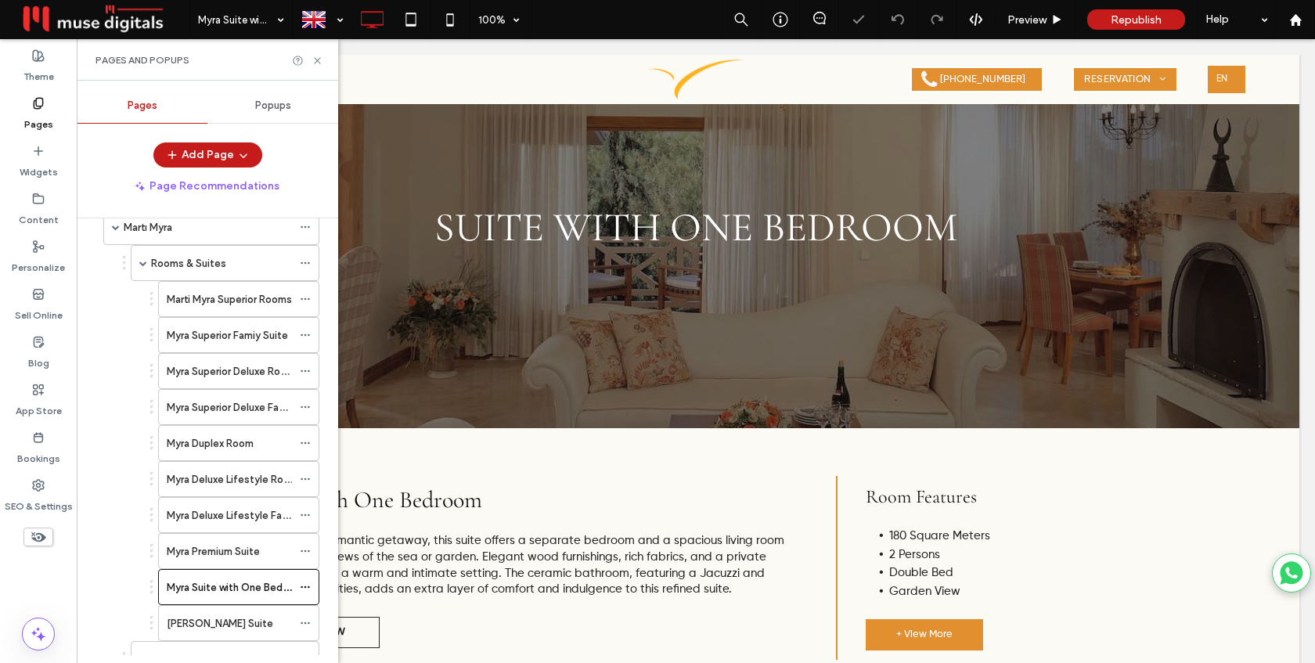
click at [216, 619] on label "Myra Presidential Suite" at bounding box center [220, 623] width 106 height 27
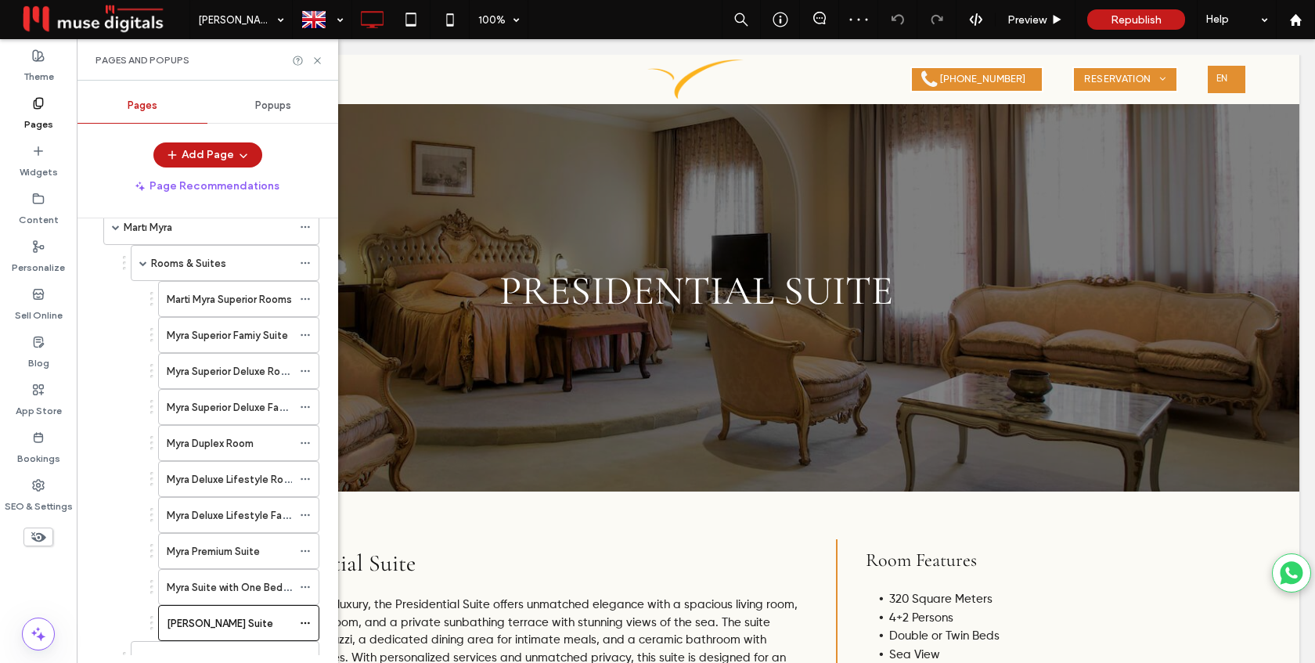
scroll to position [81, 0]
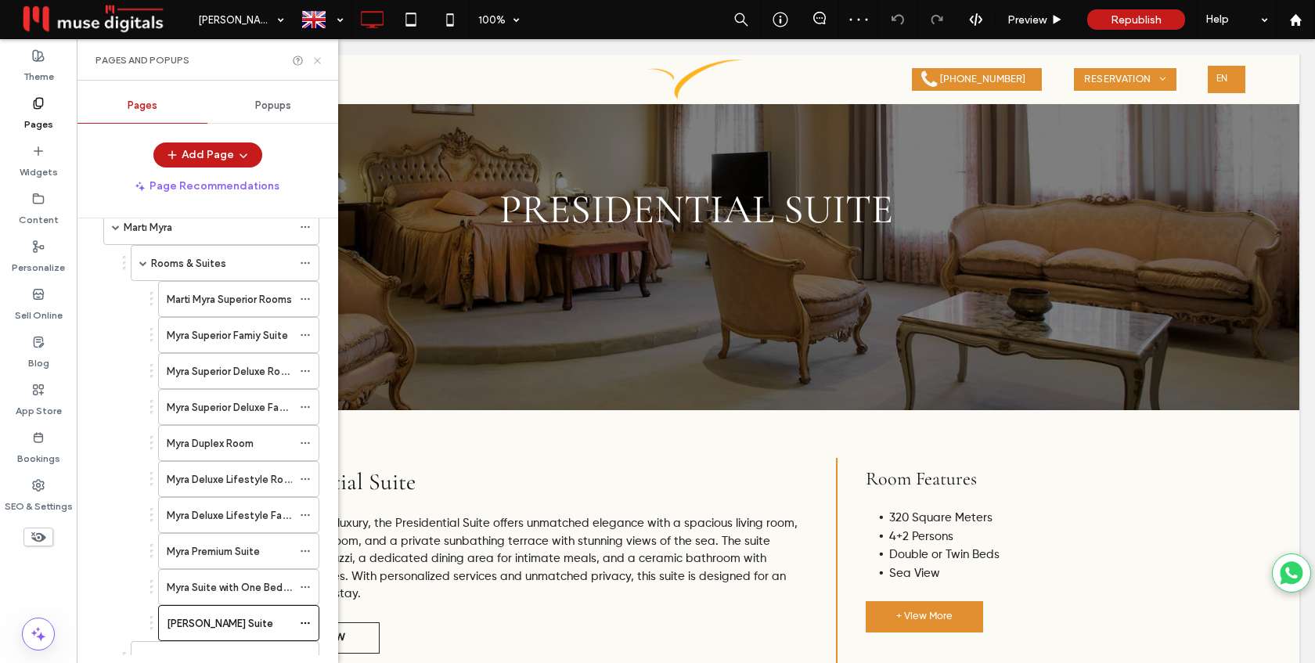
click at [315, 62] on icon at bounding box center [318, 61] width 12 height 12
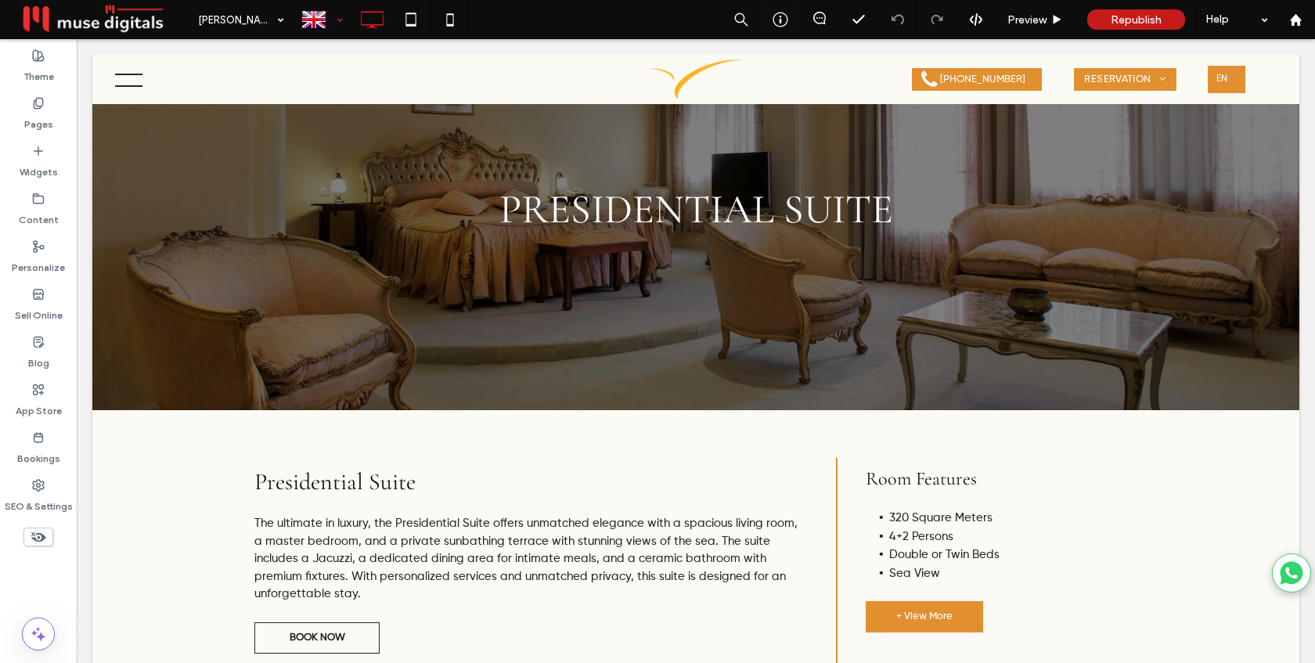
click at [338, 19] on div at bounding box center [322, 20] width 57 height 38
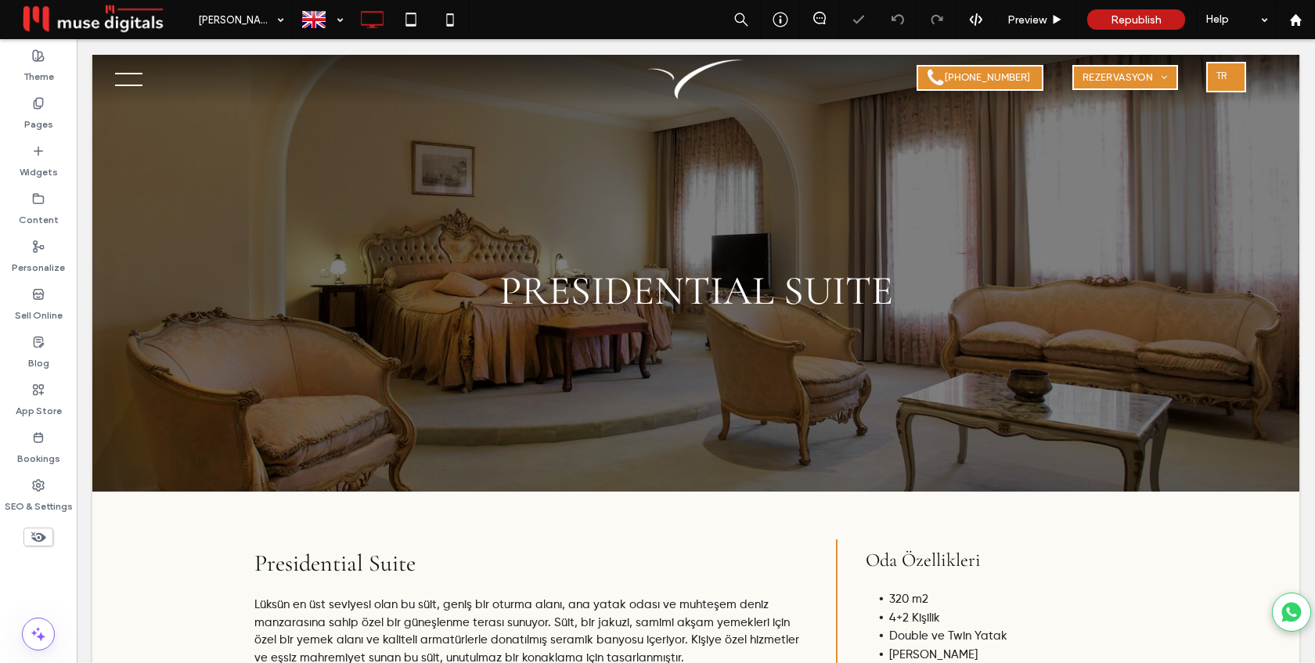
scroll to position [0, 0]
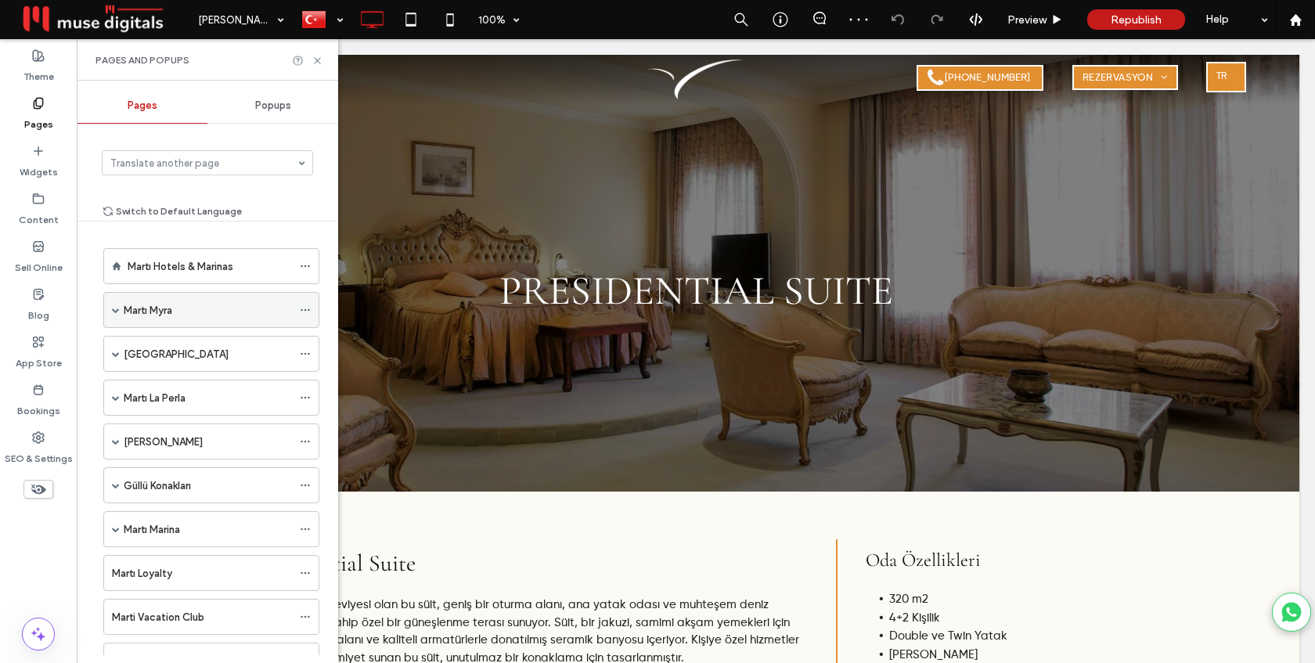
click at [117, 310] on span at bounding box center [116, 310] width 8 height 8
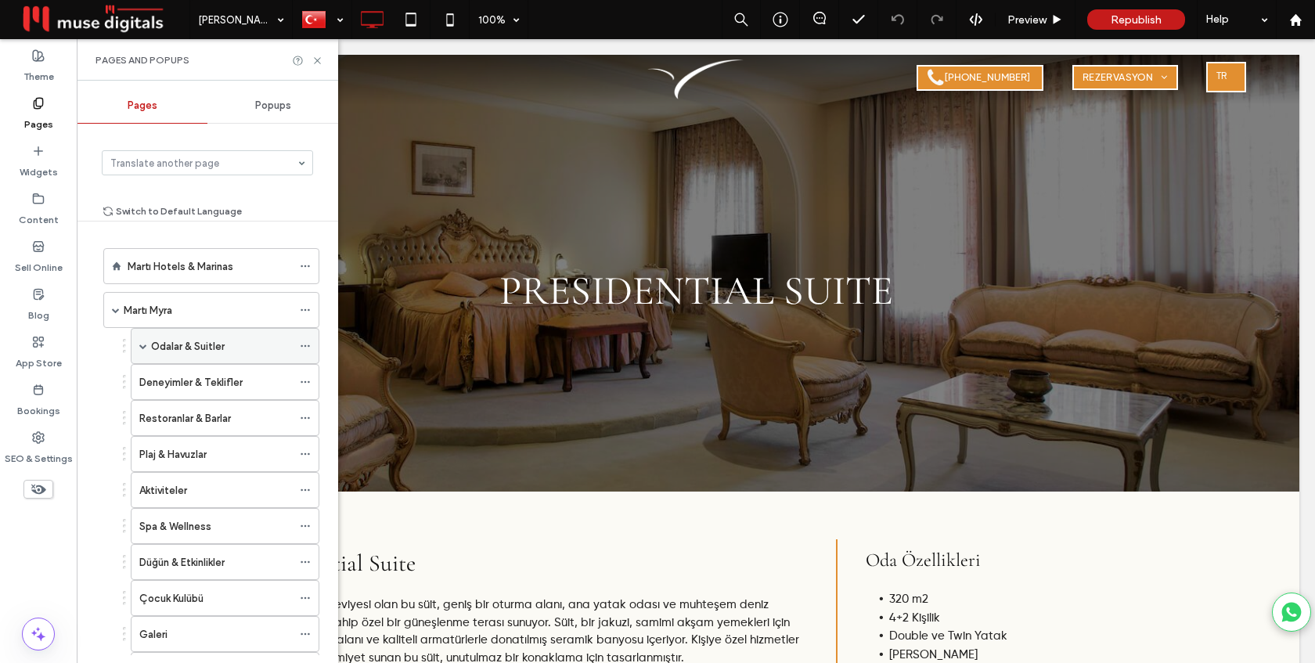
click at [143, 348] on span at bounding box center [143, 346] width 8 height 8
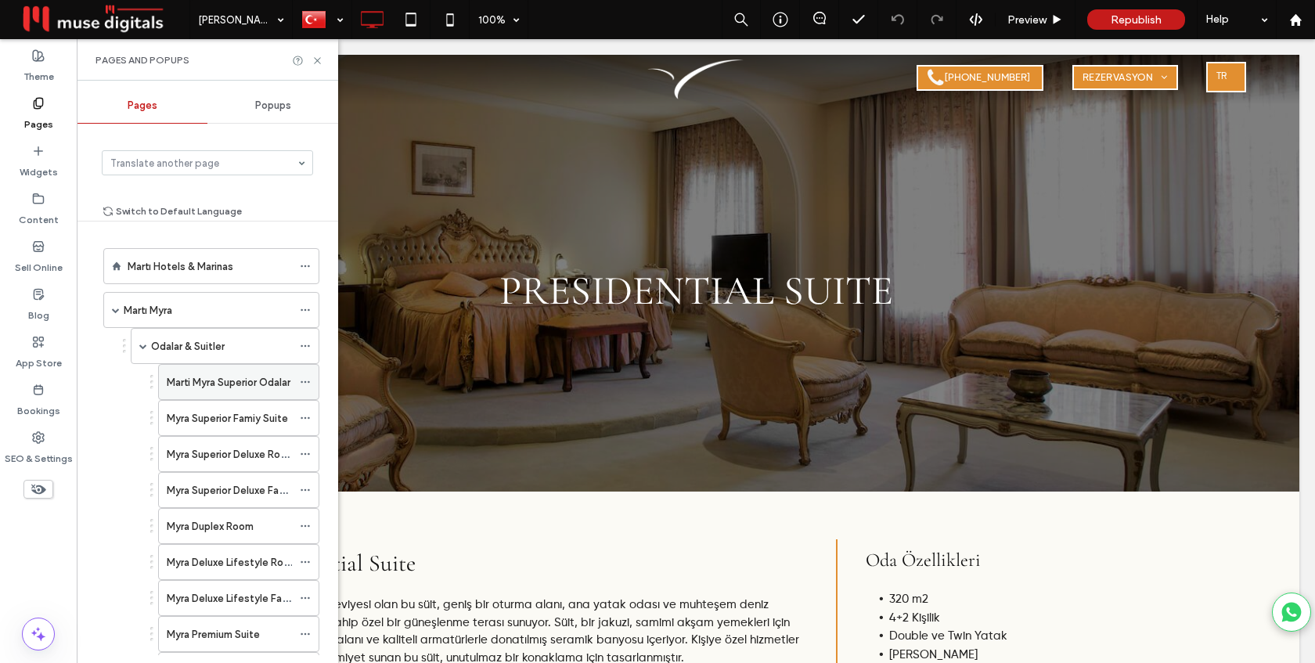
click at [198, 380] on label "Marti Myra Superior Odalar" at bounding box center [229, 382] width 124 height 27
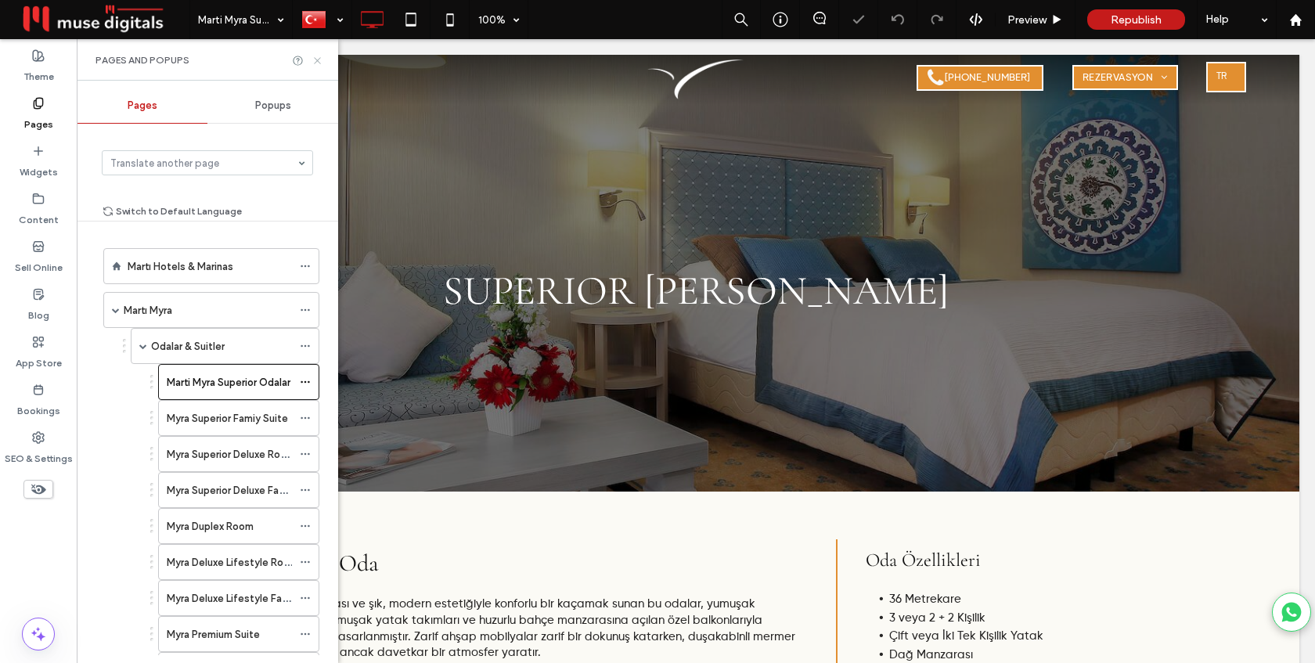
click at [316, 61] on icon at bounding box center [318, 61] width 12 height 12
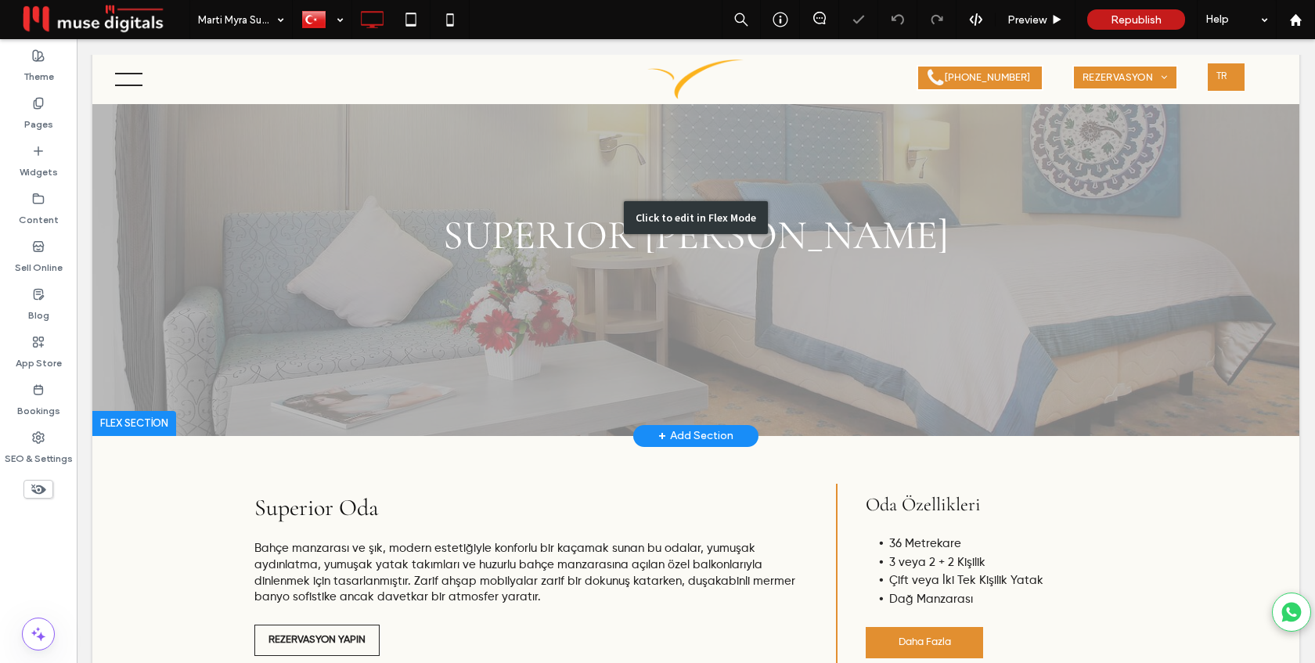
scroll to position [78, 0]
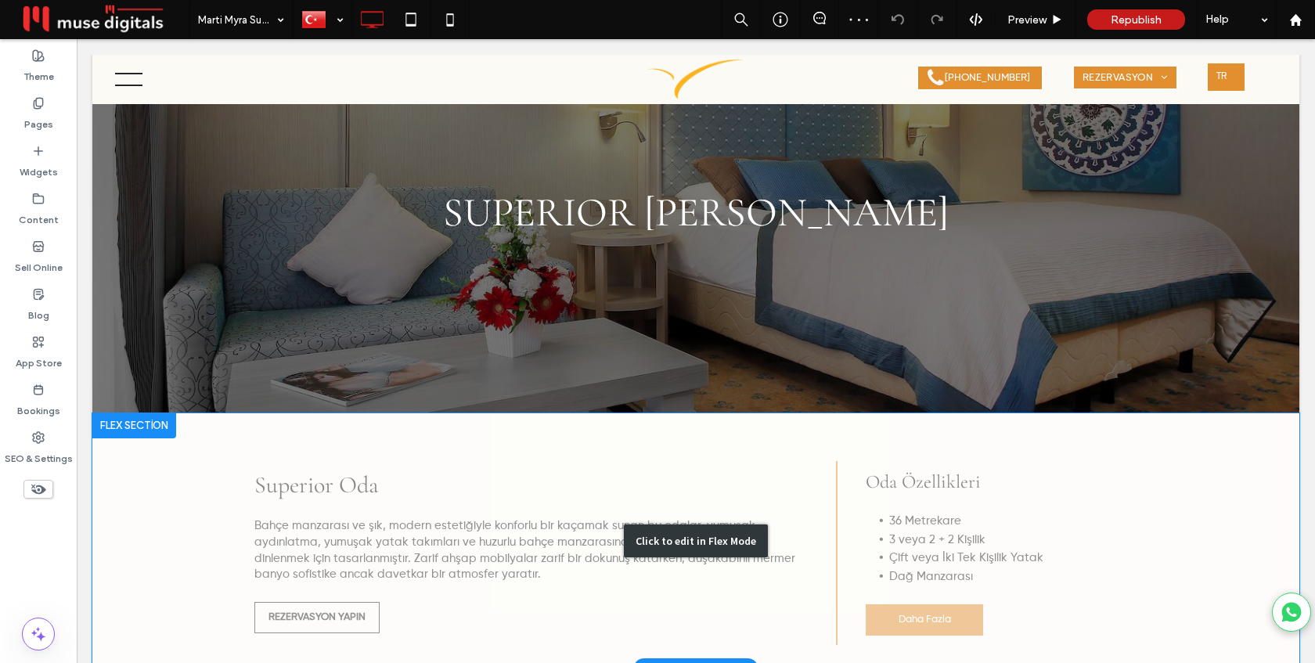
click at [920, 577] on div "Click to edit in Flex Mode" at bounding box center [695, 541] width 1207 height 257
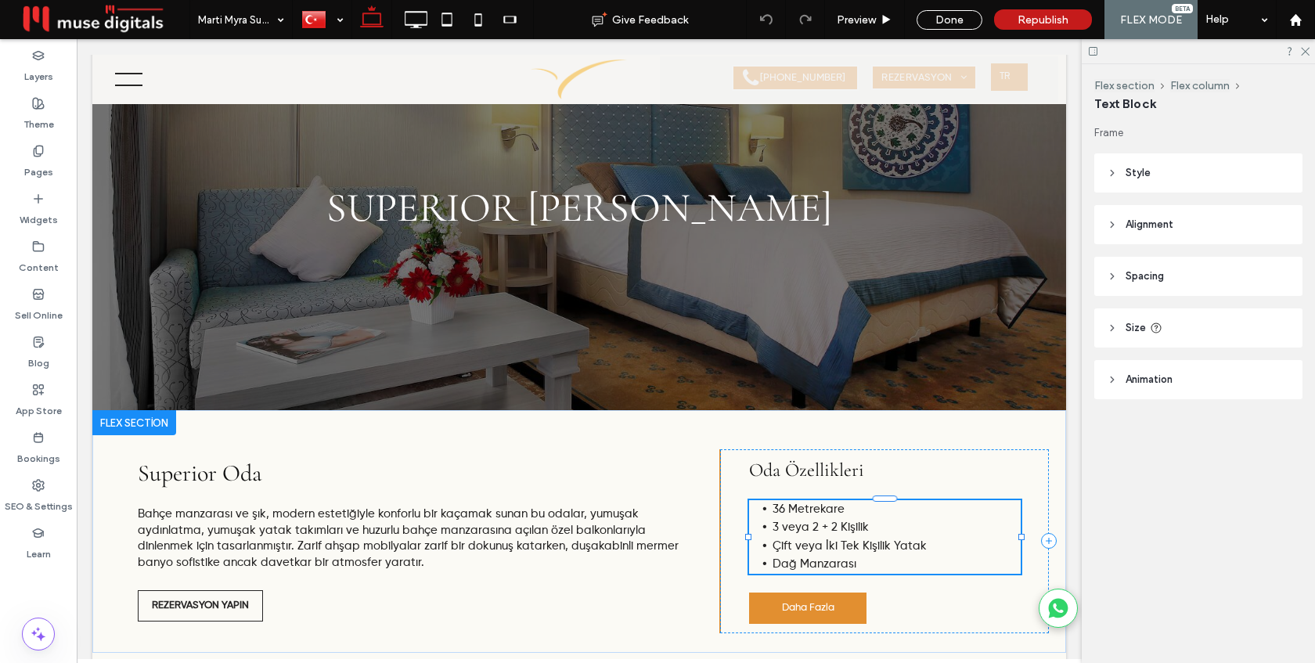
click at [787, 568] on span "Dağ Manzarası" at bounding box center [815, 564] width 84 height 12
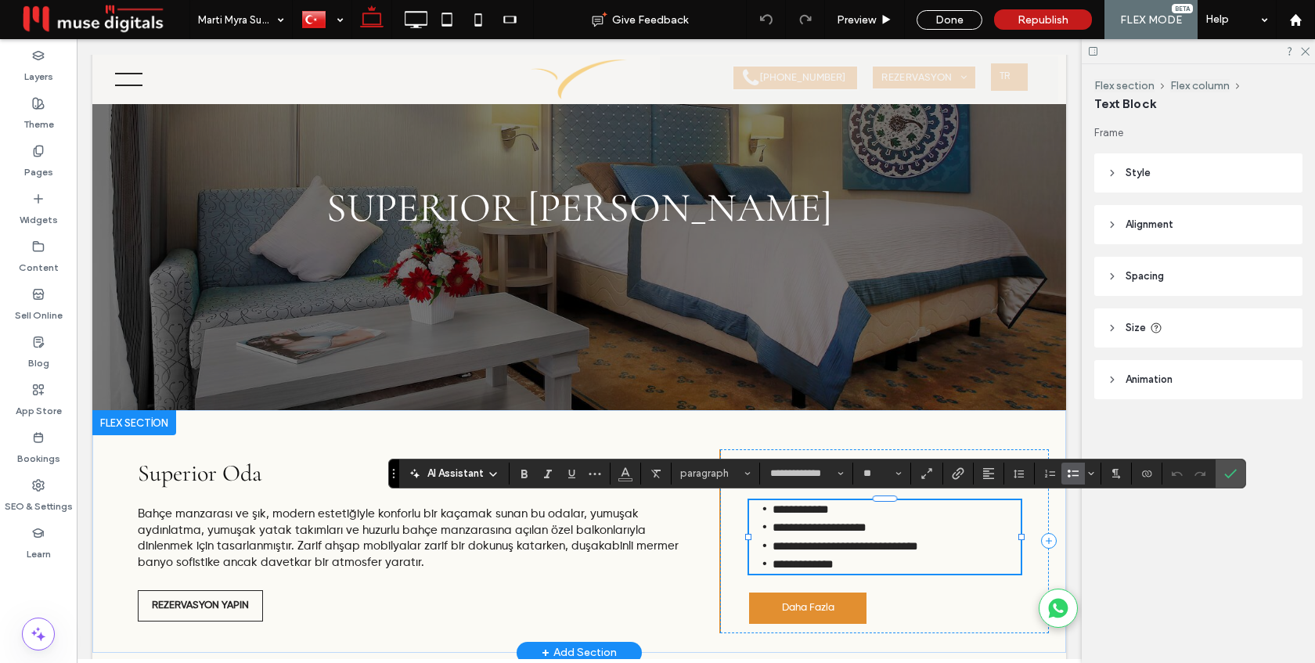
click at [791, 565] on span "**********" at bounding box center [803, 564] width 61 height 12
drag, startPoint x: 791, startPoint y: 565, endPoint x: 772, endPoint y: 565, distance: 18.8
click at [773, 565] on span "**********" at bounding box center [803, 564] width 61 height 12
click at [1241, 475] on label "Confirm" at bounding box center [1230, 474] width 23 height 28
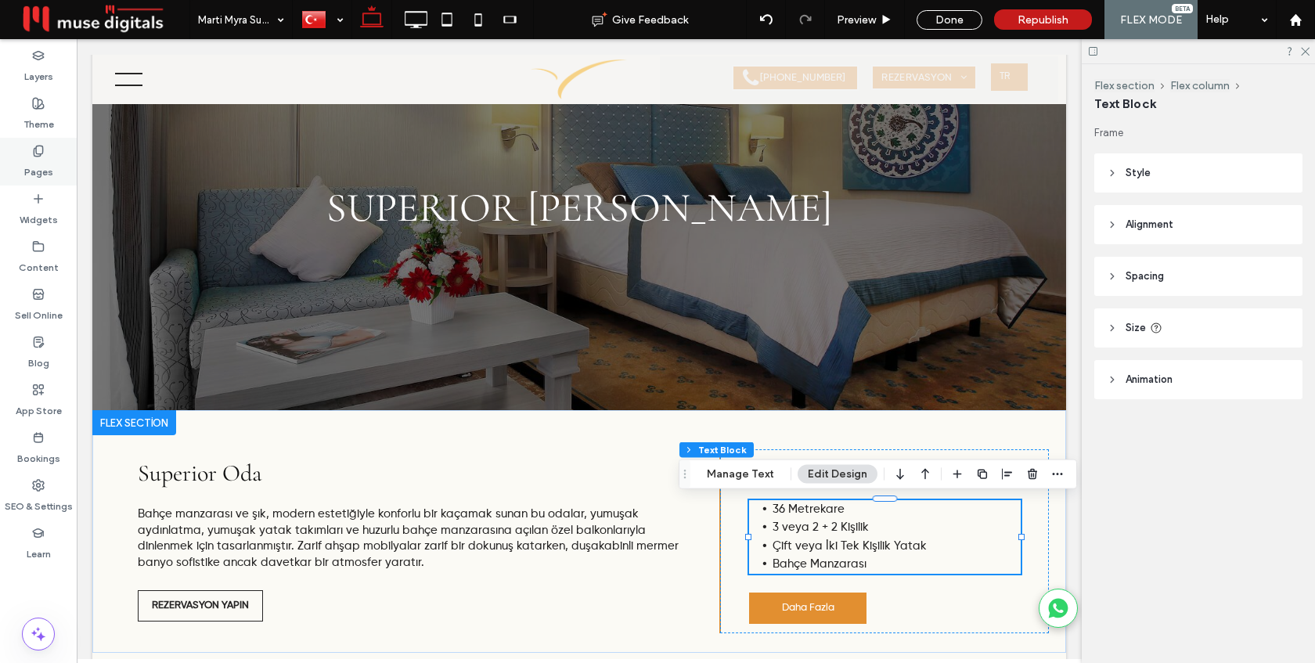
click at [41, 154] on icon at bounding box center [38, 151] width 13 height 13
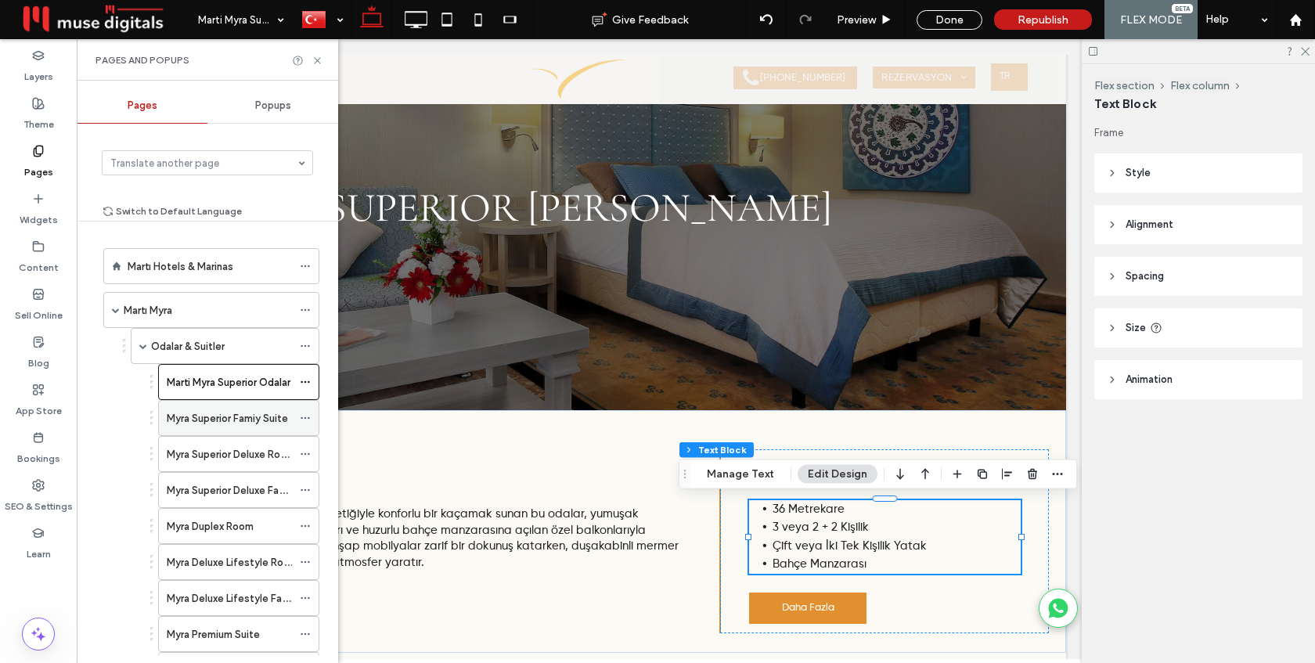
click at [186, 415] on label "Myra Superior Famiy Suite" at bounding box center [227, 418] width 121 height 27
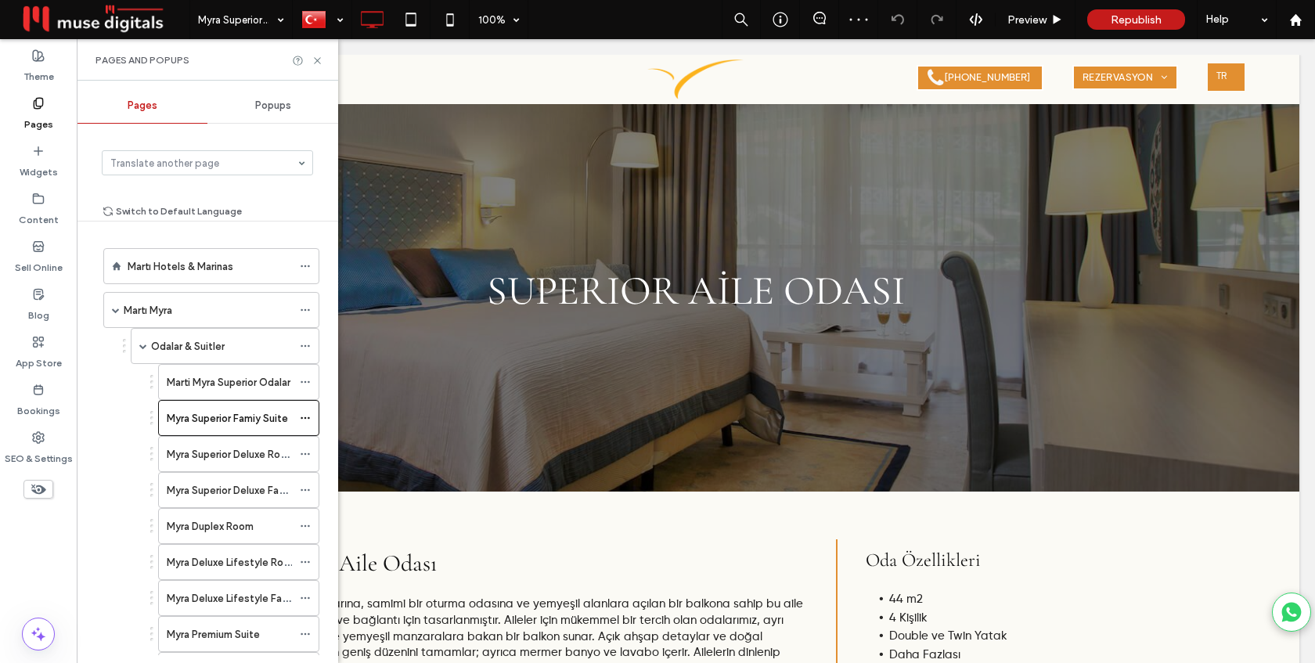
scroll to position [82, 0]
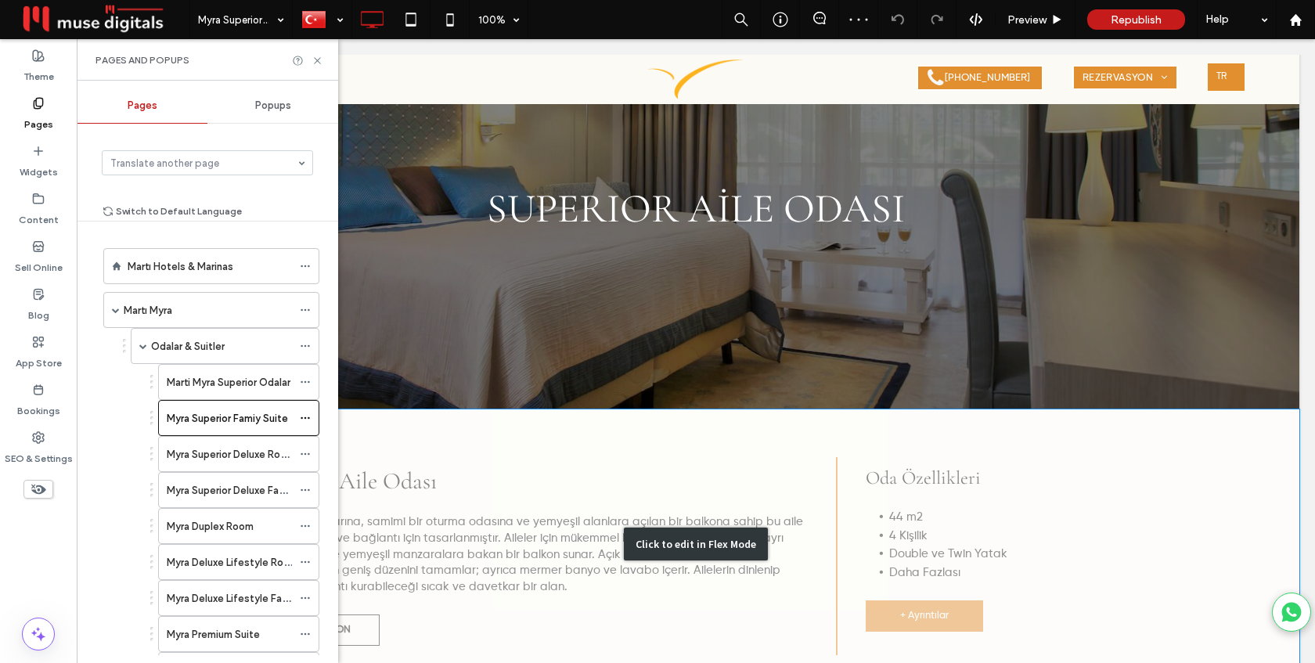
click at [897, 528] on div "Click to edit in Flex Mode" at bounding box center [695, 545] width 1207 height 270
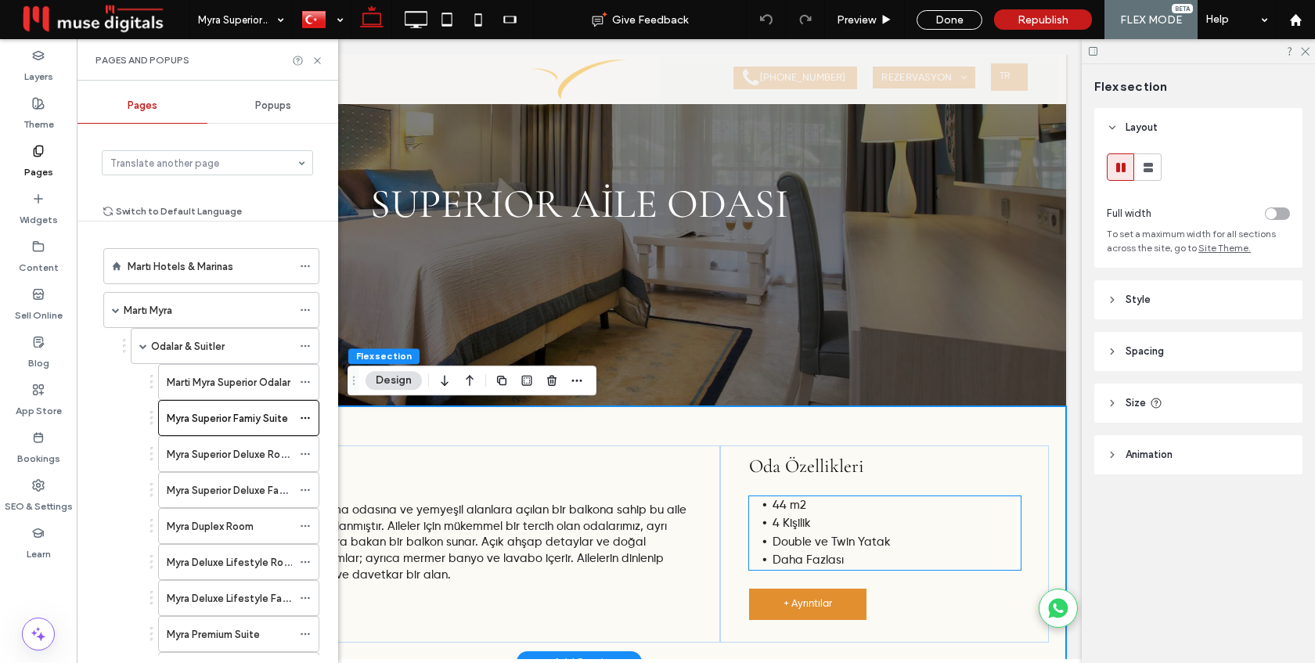
click at [810, 561] on span "Daha Fazlası" at bounding box center [808, 560] width 71 height 12
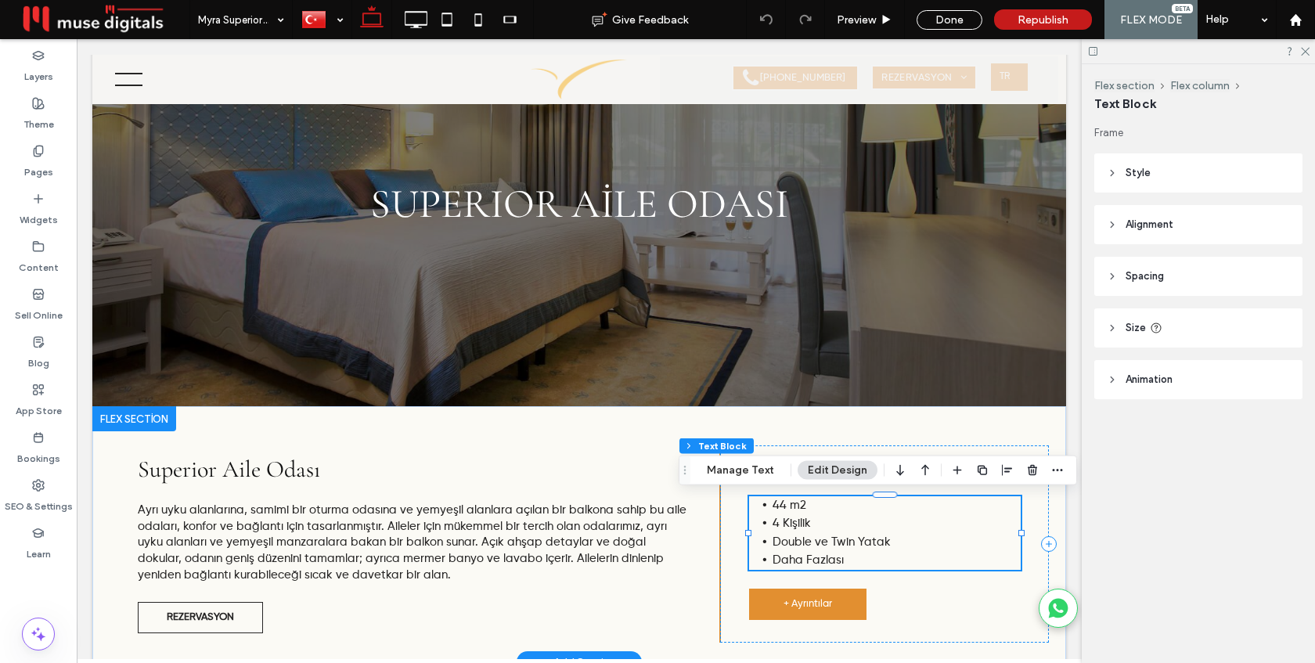
click at [810, 561] on div "44 m2 4 Kişilik Double ve Twin Yatak Daha Fazlası" at bounding box center [885, 533] width 272 height 74
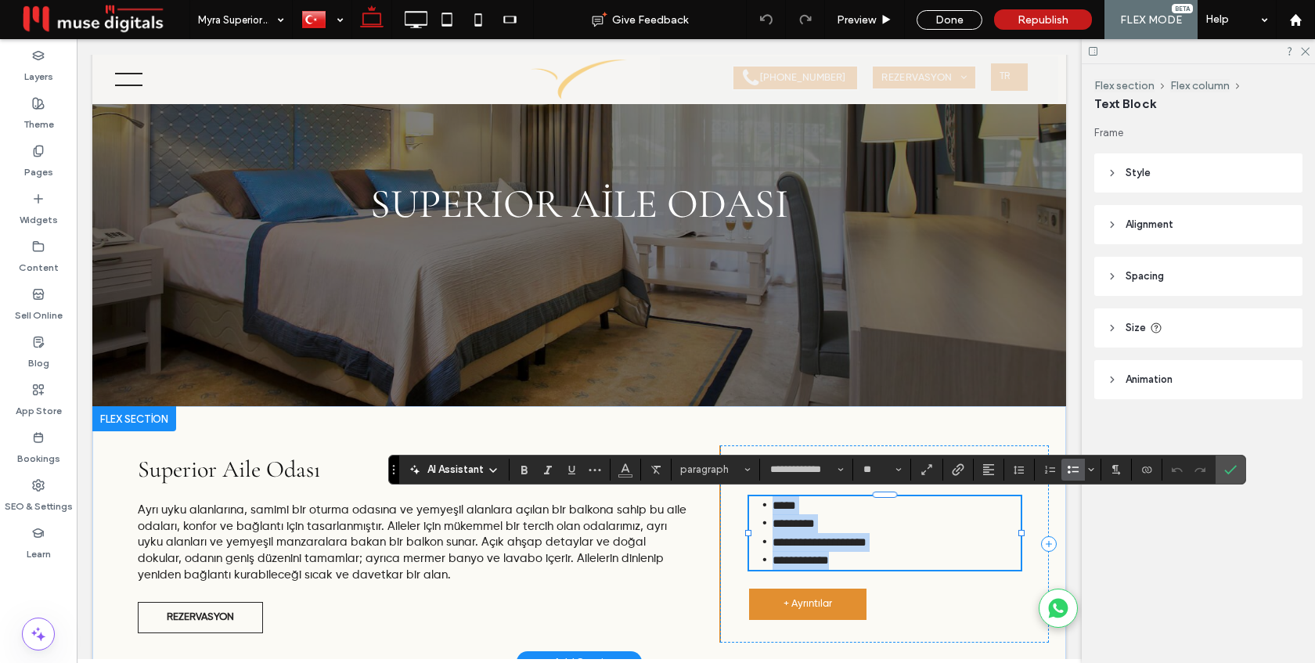
click at [810, 561] on span "**********" at bounding box center [801, 560] width 56 height 12
drag, startPoint x: 839, startPoint y: 561, endPoint x: 769, endPoint y: 559, distance: 70.5
click at [773, 559] on li "**********" at bounding box center [897, 560] width 248 height 19
click at [1233, 468] on use "Confirm" at bounding box center [1231, 469] width 13 height 9
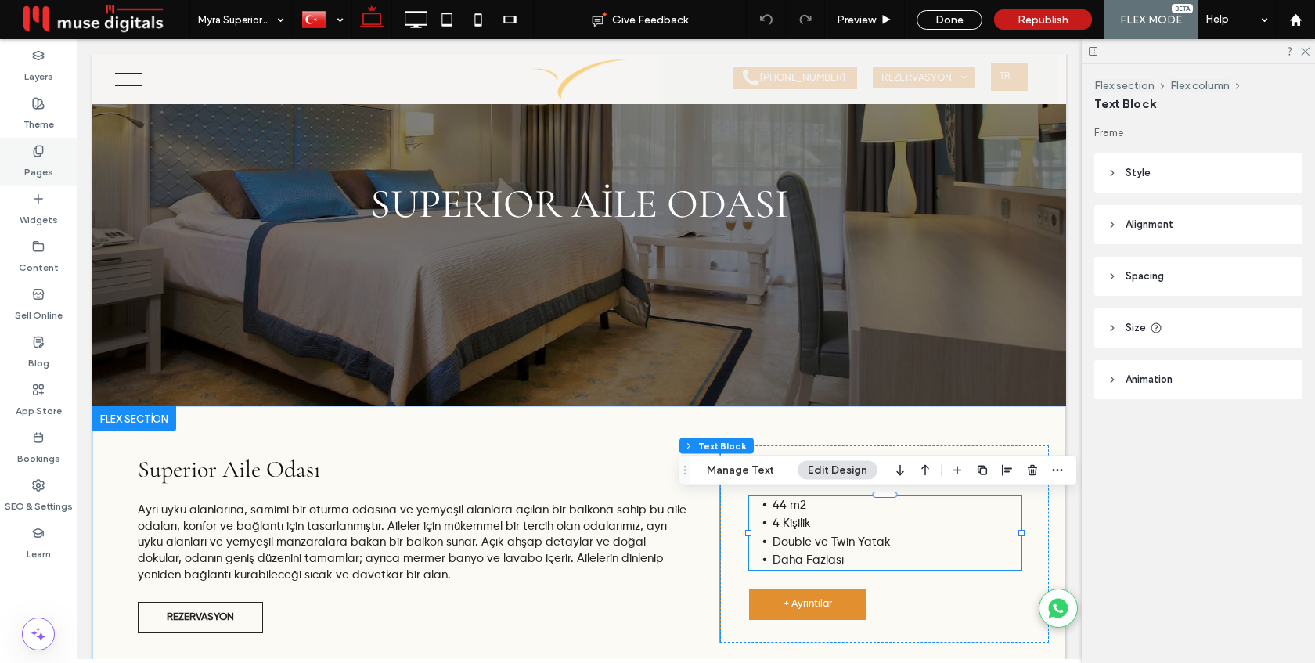
click at [49, 166] on label "Pages" at bounding box center [38, 168] width 29 height 22
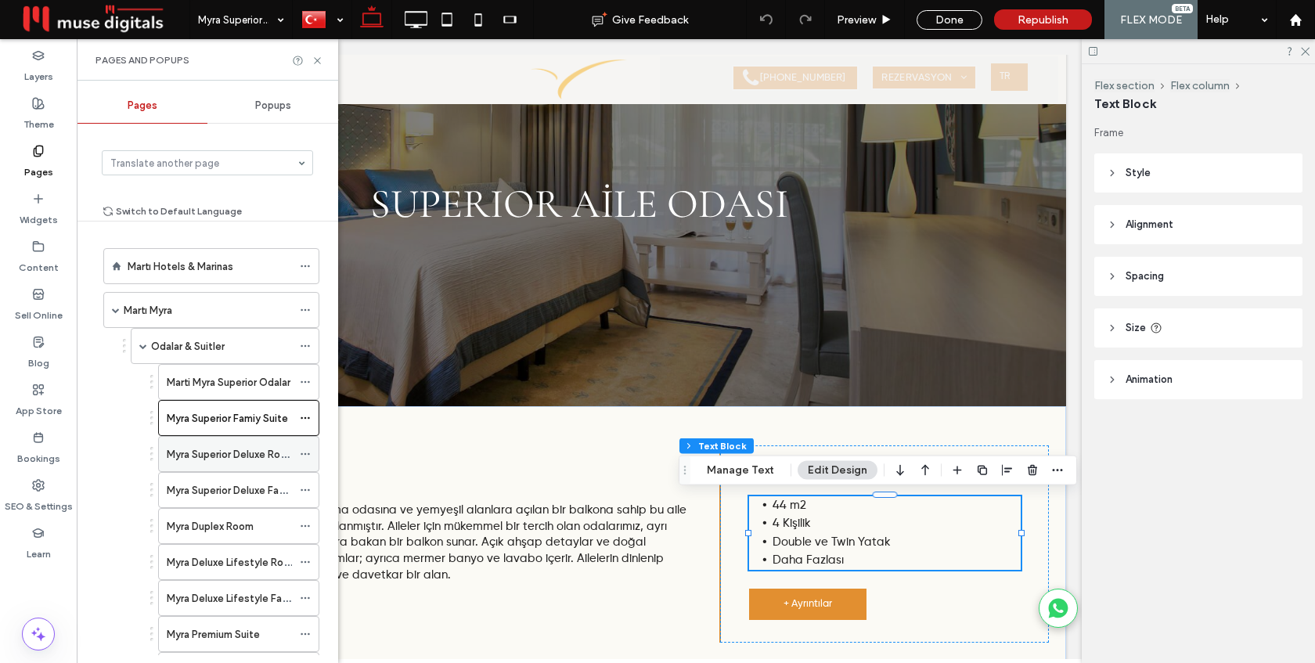
click at [197, 453] on label "Myra Superior Deluxe Room" at bounding box center [231, 454] width 128 height 27
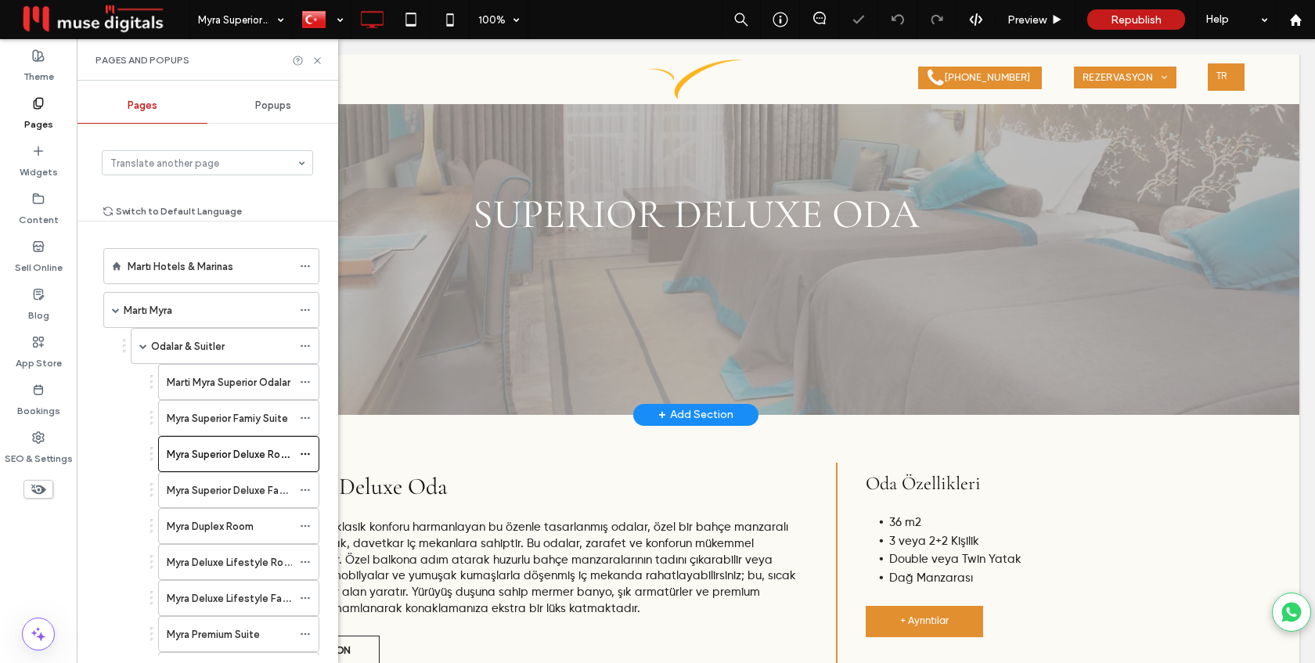
scroll to position [96, 0]
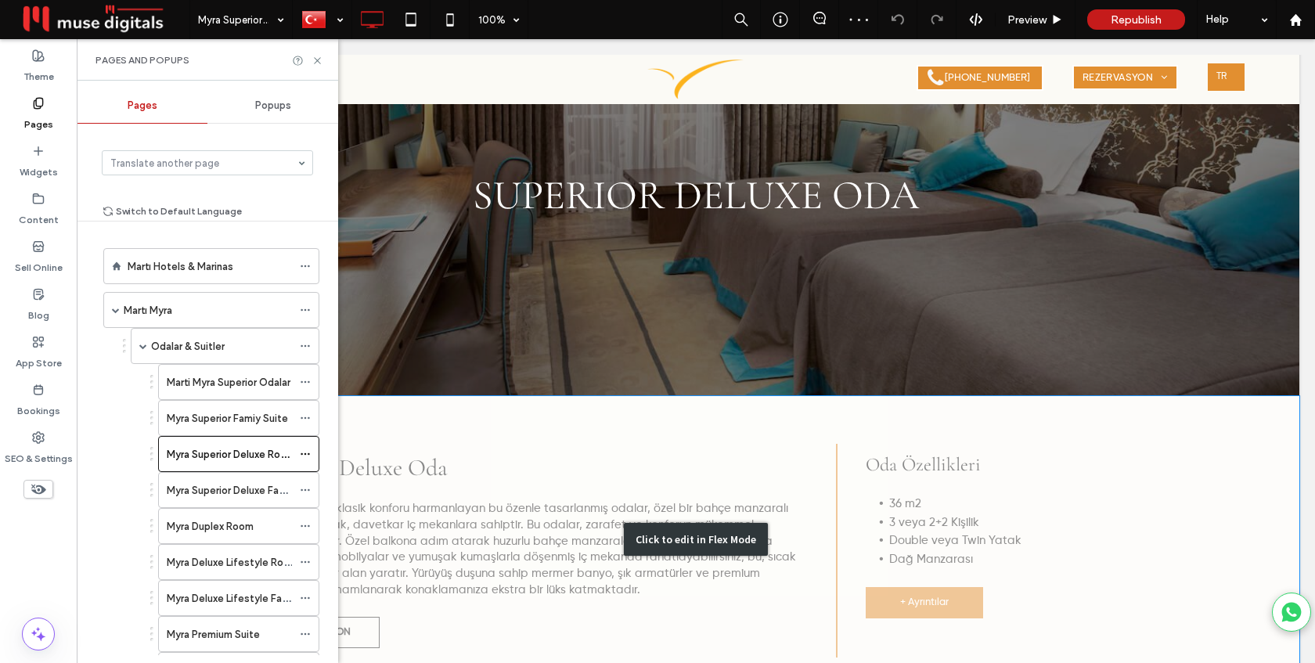
click at [883, 521] on div "Click to edit in Flex Mode" at bounding box center [695, 539] width 1207 height 287
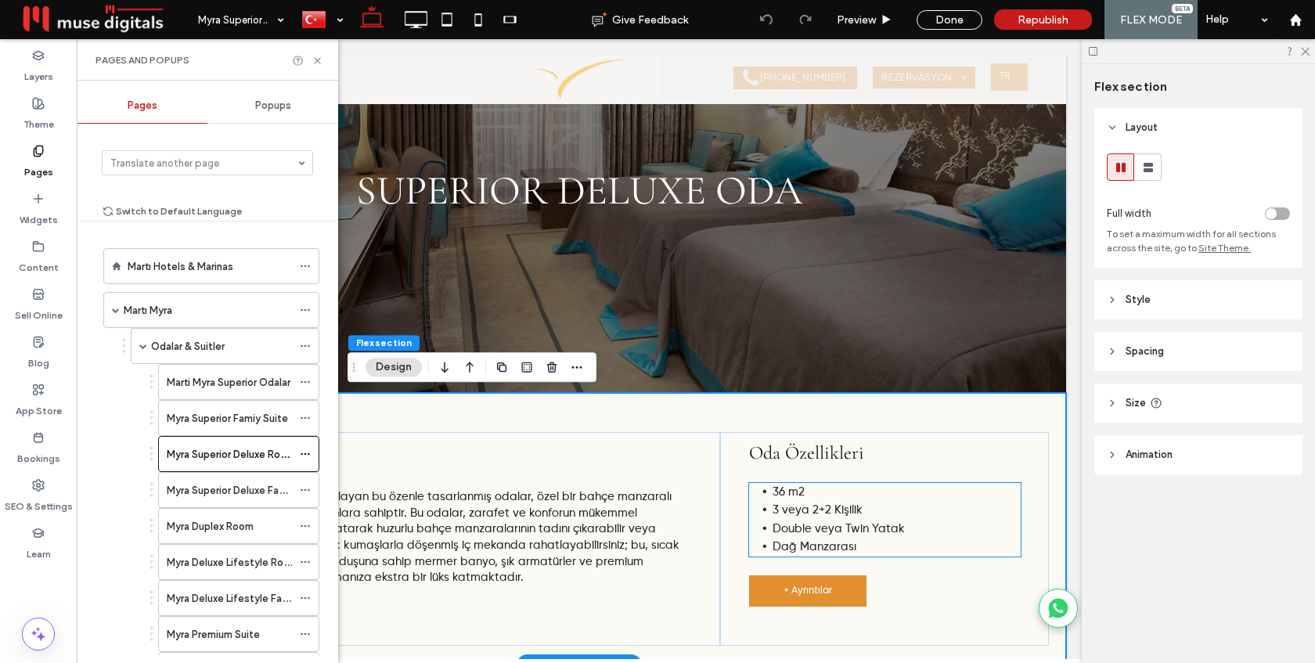
click at [807, 553] on span "Dağ Manzarası" at bounding box center [815, 547] width 84 height 12
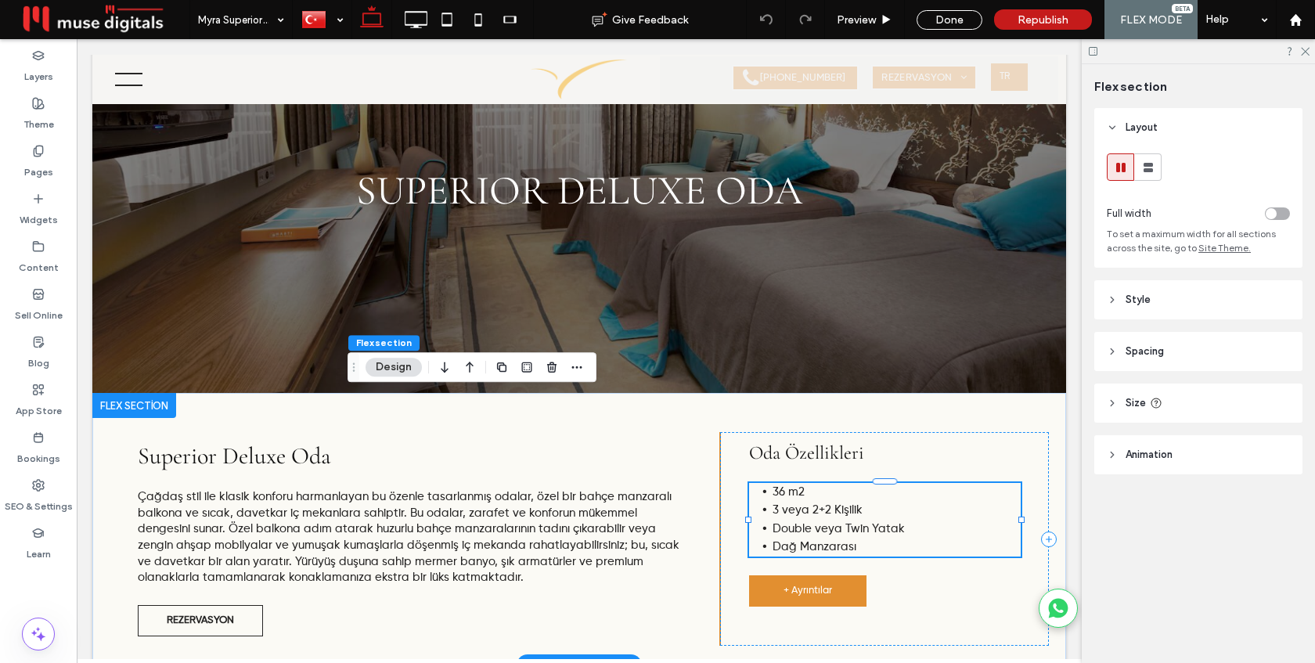
click at [807, 554] on div "36 m2 3 veya 2+2 Kişilik Double veya Twin Yatak Dağ Manzarası" at bounding box center [885, 520] width 272 height 74
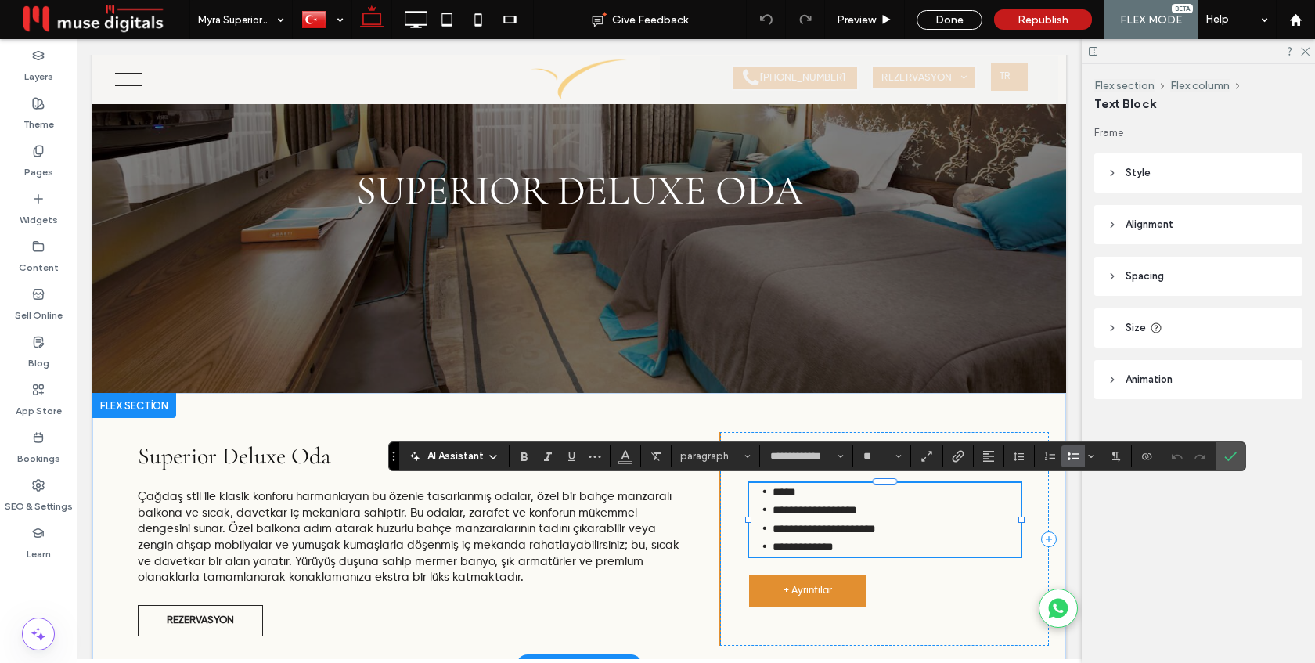
click at [807, 553] on span "**********" at bounding box center [803, 547] width 61 height 12
drag, startPoint x: 850, startPoint y: 550, endPoint x: 772, endPoint y: 548, distance: 77.6
click at [773, 548] on span "**********" at bounding box center [803, 547] width 61 height 12
drag, startPoint x: 791, startPoint y: 548, endPoint x: 770, endPoint y: 548, distance: 21.1
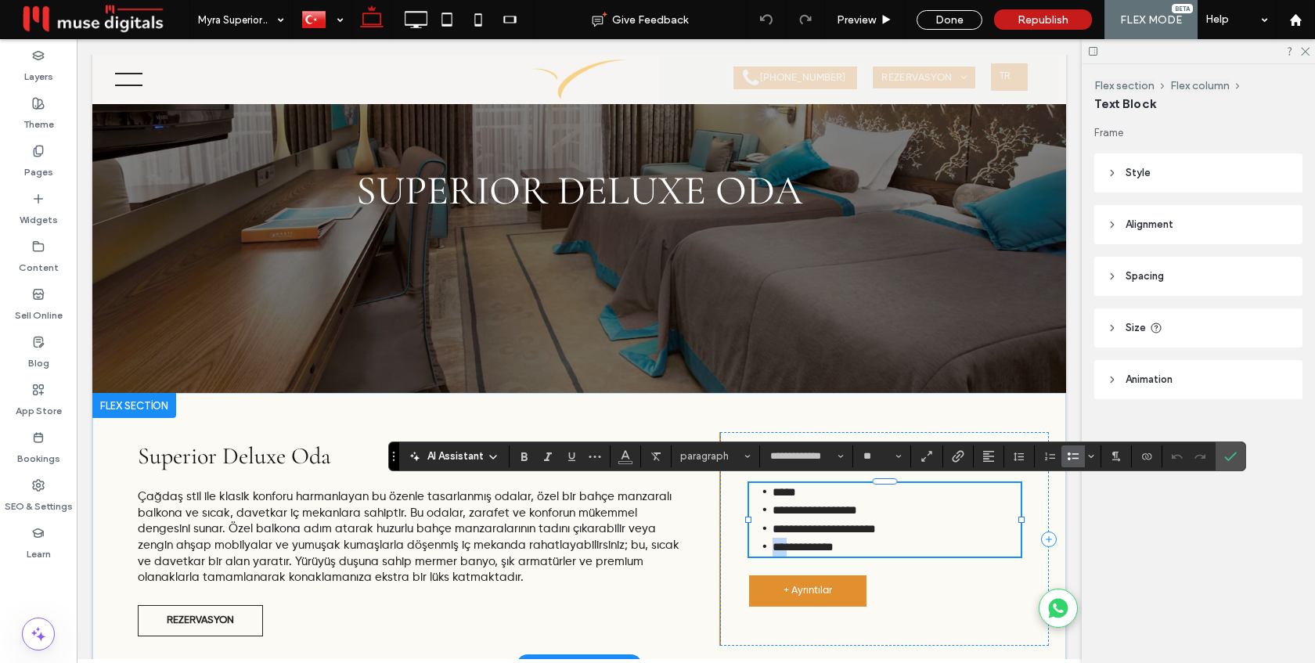
click at [773, 548] on span "**********" at bounding box center [803, 547] width 61 height 12
click at [1231, 454] on icon "Confirm" at bounding box center [1231, 456] width 13 height 13
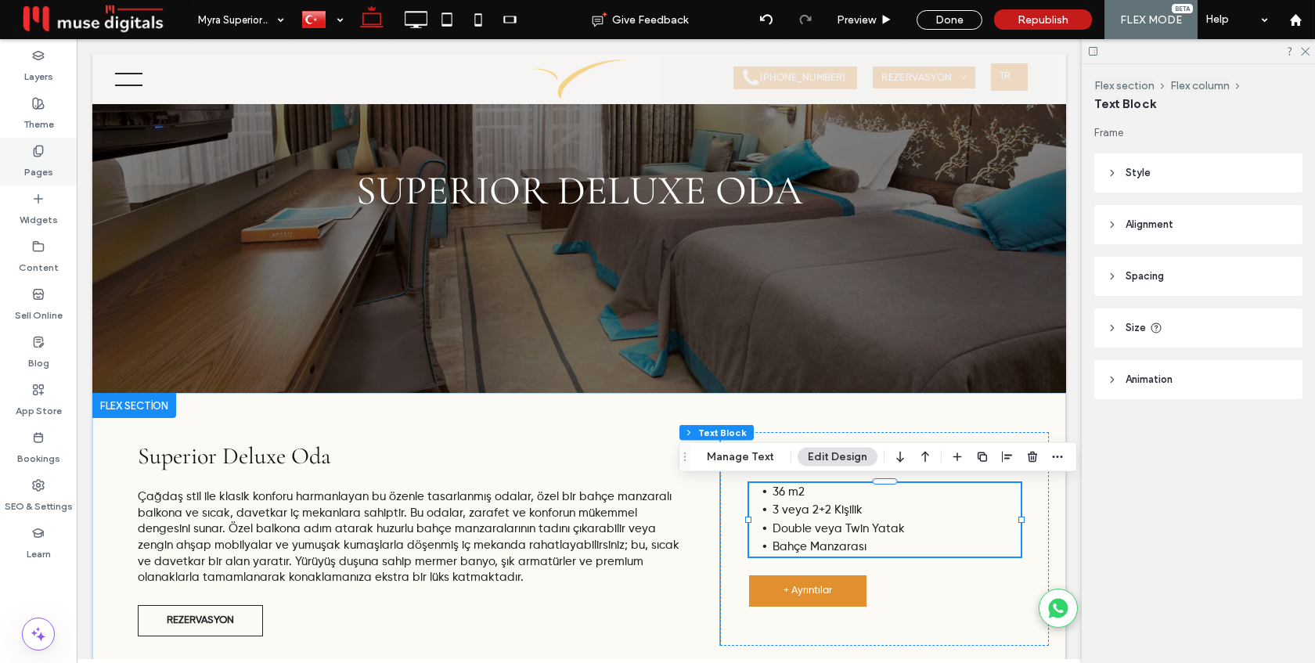
click at [25, 155] on div "Pages" at bounding box center [38, 162] width 77 height 48
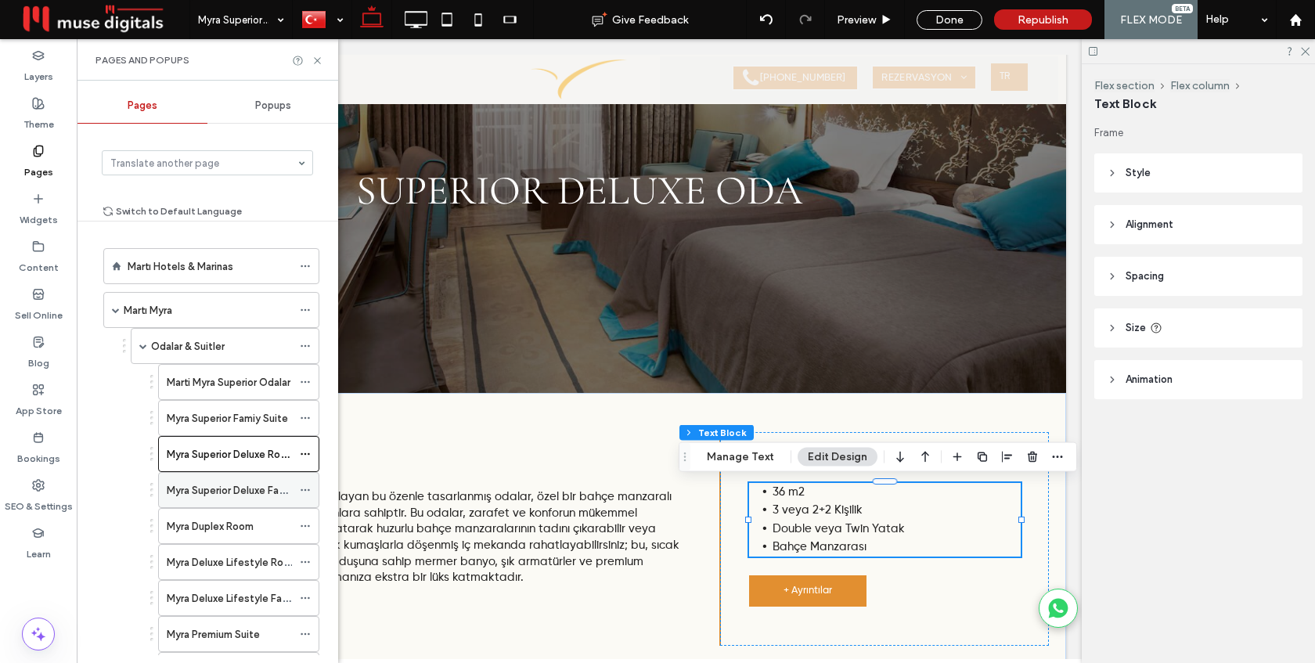
click at [215, 491] on label "Myra Superior Deluxe Family Room" at bounding box center [247, 490] width 161 height 27
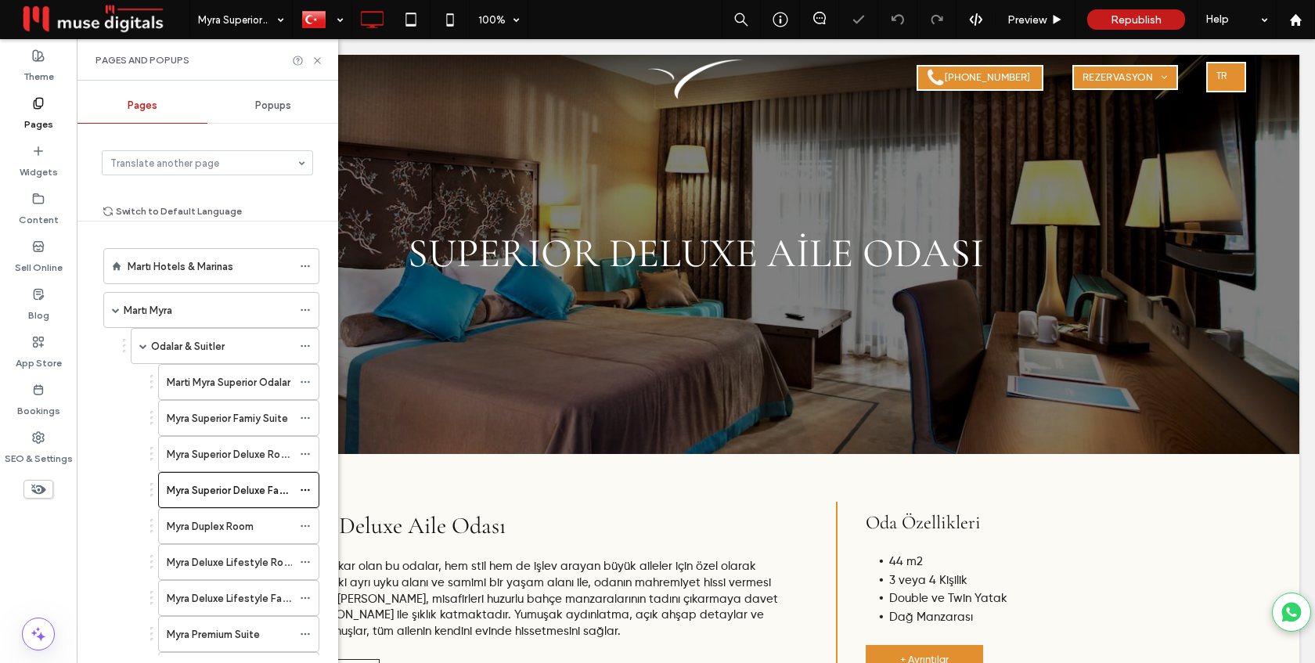
scroll to position [49, 0]
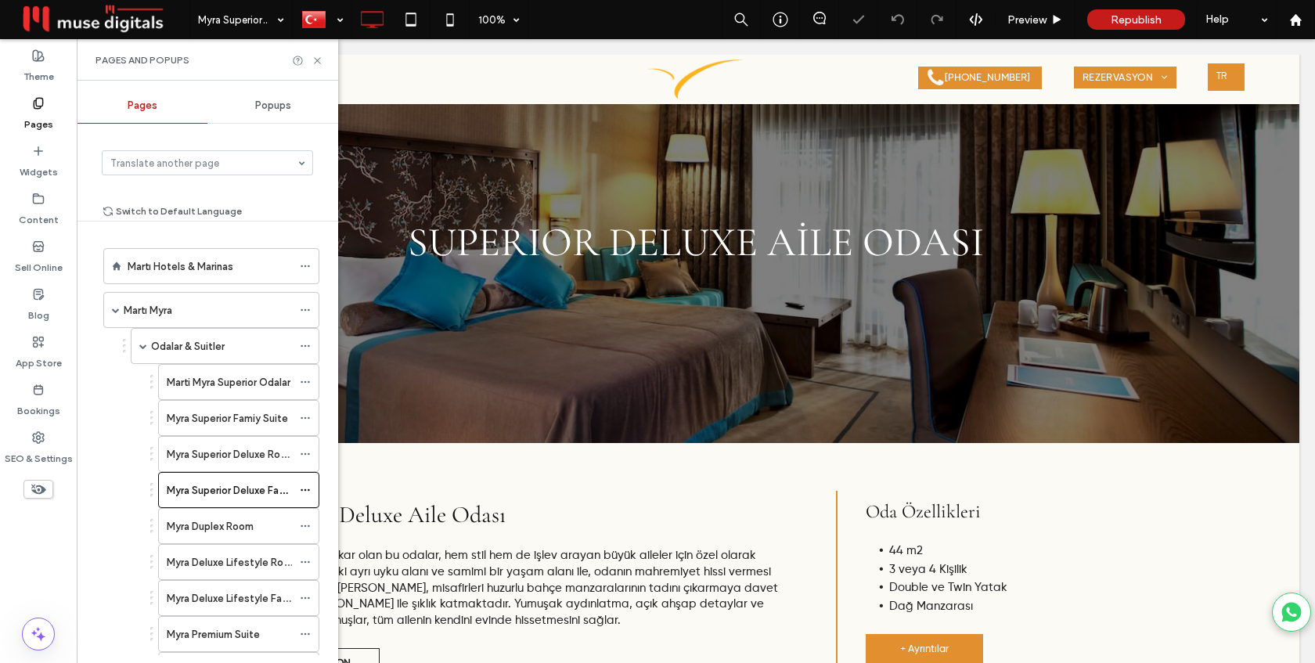
click at [875, 558] on div "Click to edit in Flex Mode" at bounding box center [695, 578] width 1207 height 270
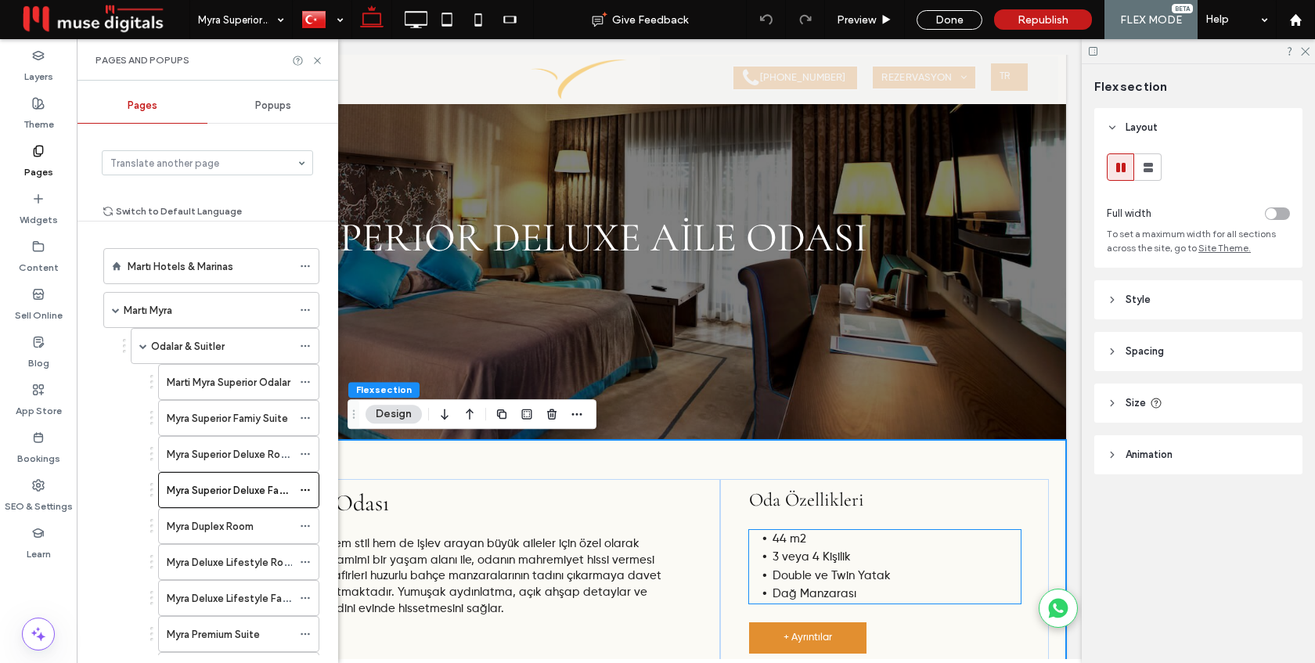
click at [785, 597] on span "Dağ Manzarası" at bounding box center [815, 594] width 84 height 12
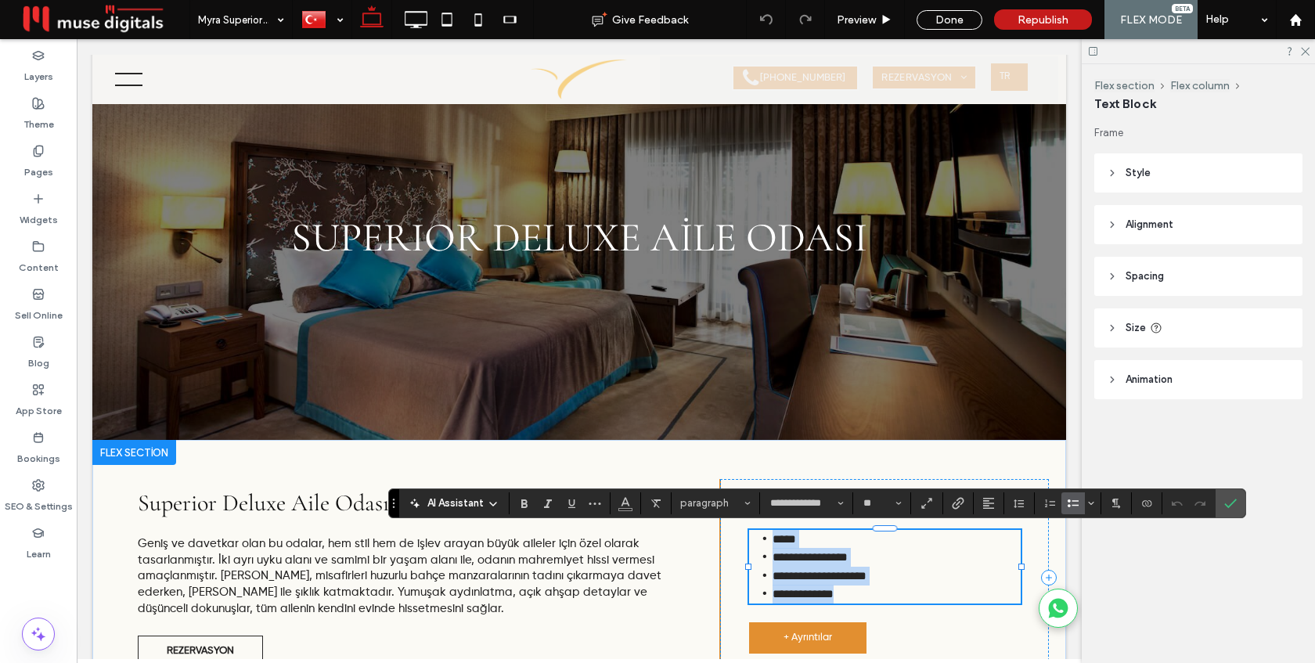
click at [785, 597] on span "**********" at bounding box center [803, 594] width 61 height 12
drag, startPoint x: 790, startPoint y: 594, endPoint x: 769, endPoint y: 594, distance: 21.2
click at [773, 594] on span "**********" at bounding box center [803, 594] width 61 height 12
click at [1242, 503] on label "Confirm" at bounding box center [1230, 503] width 23 height 28
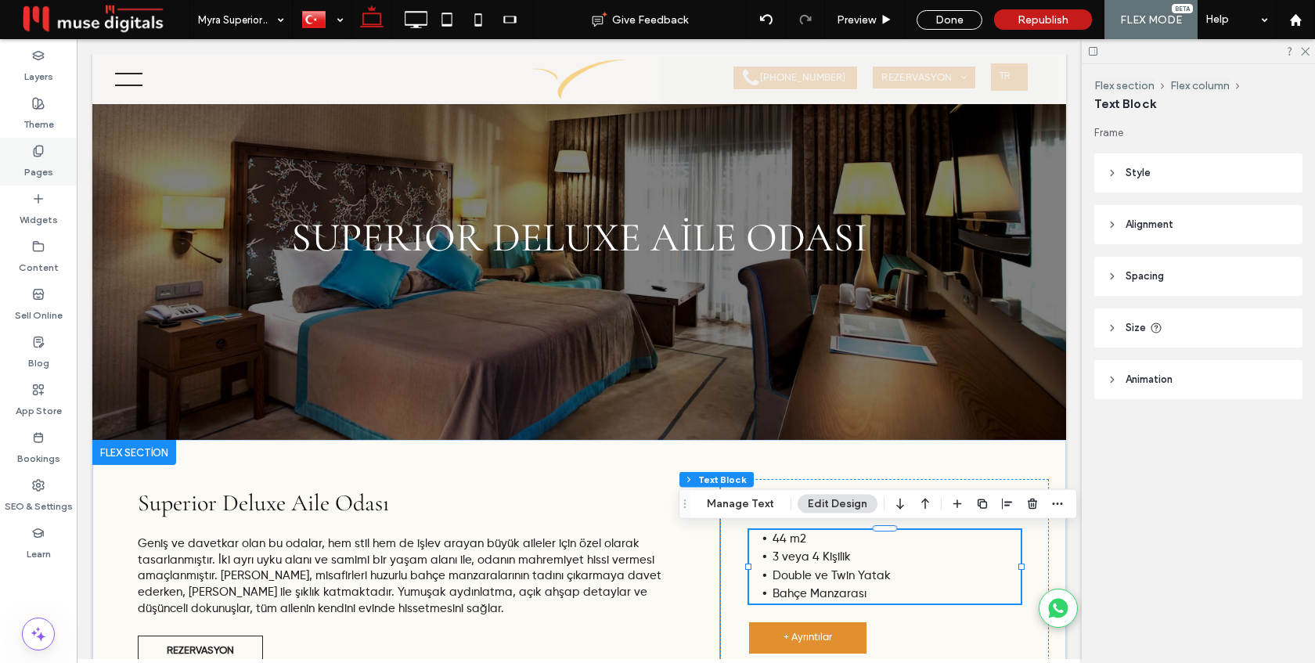
click at [31, 160] on label "Pages" at bounding box center [38, 168] width 29 height 22
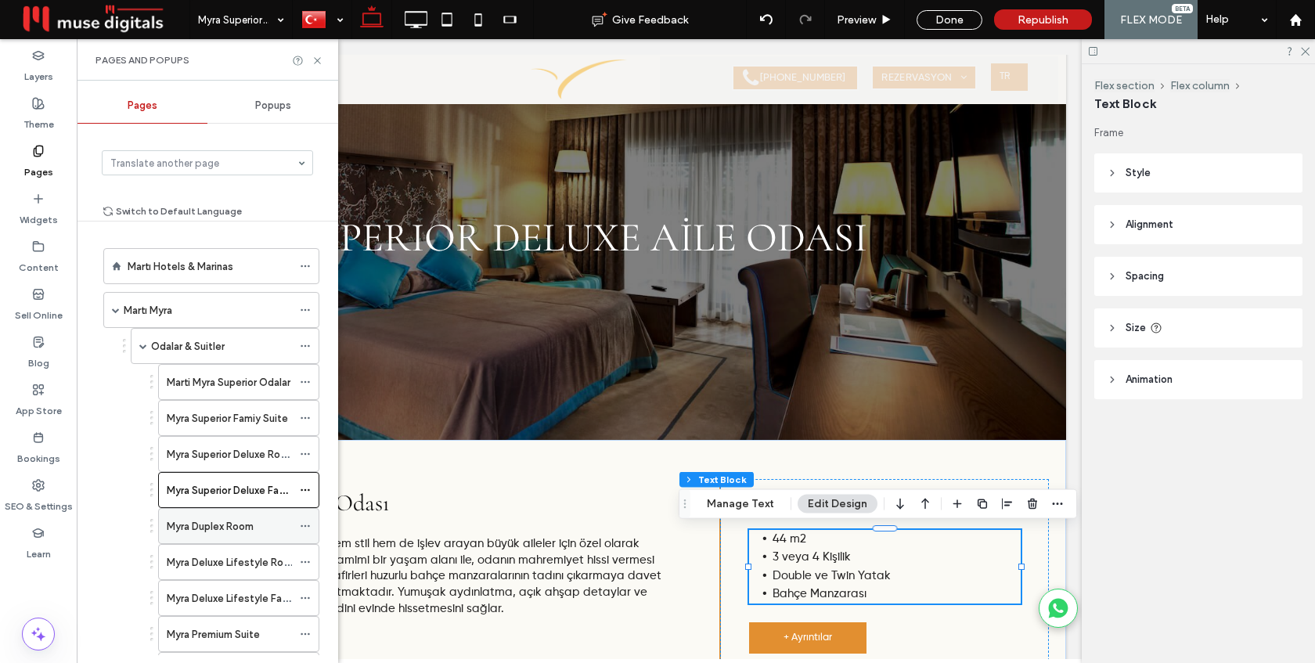
click at [219, 520] on label "Myra Duplex Room" at bounding box center [210, 526] width 87 height 27
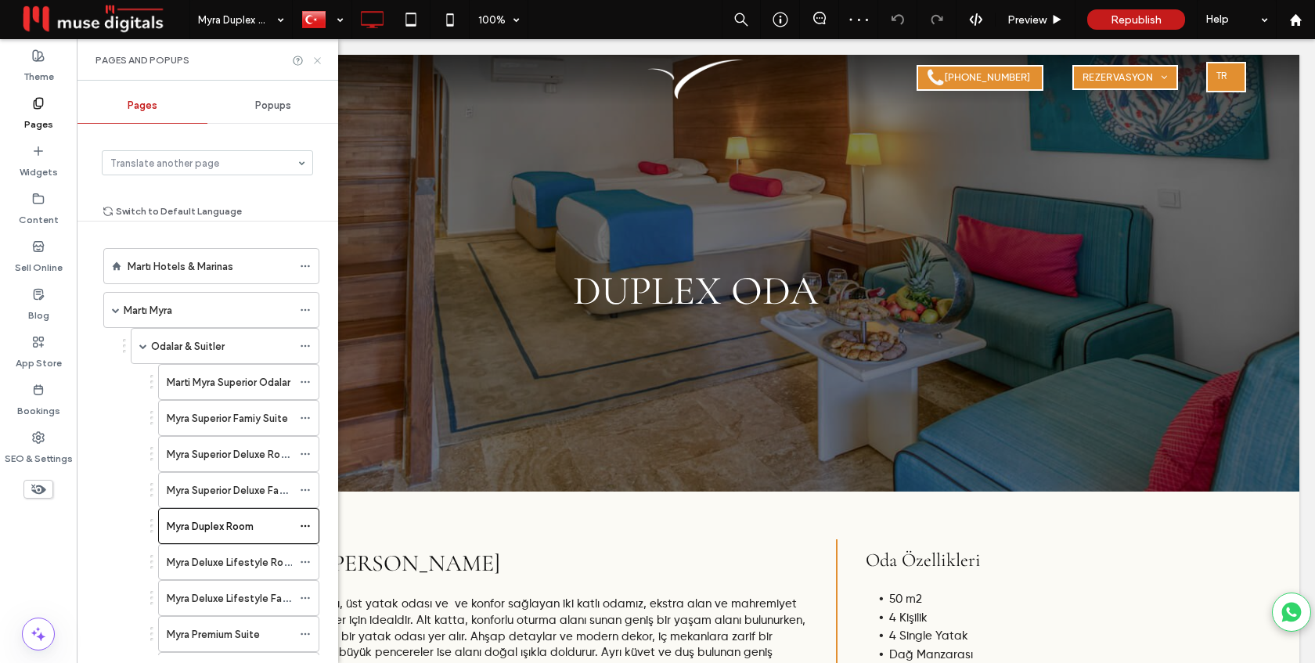
click at [314, 63] on icon at bounding box center [318, 61] width 12 height 12
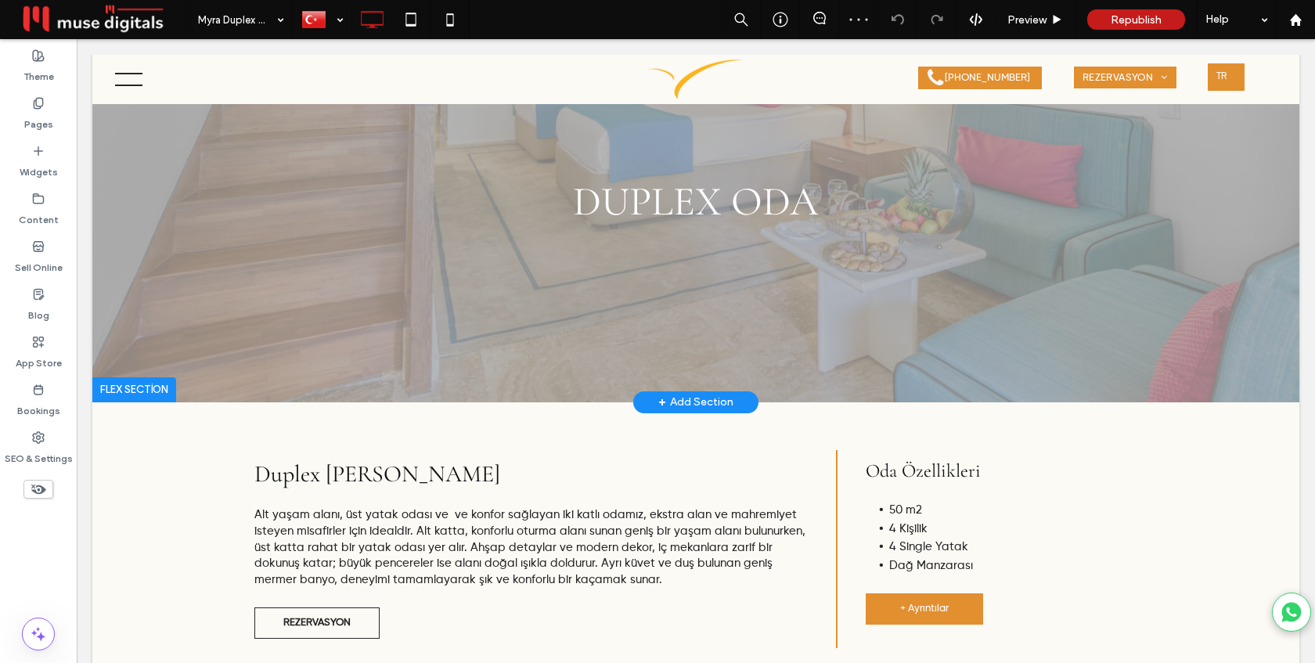
scroll to position [130, 0]
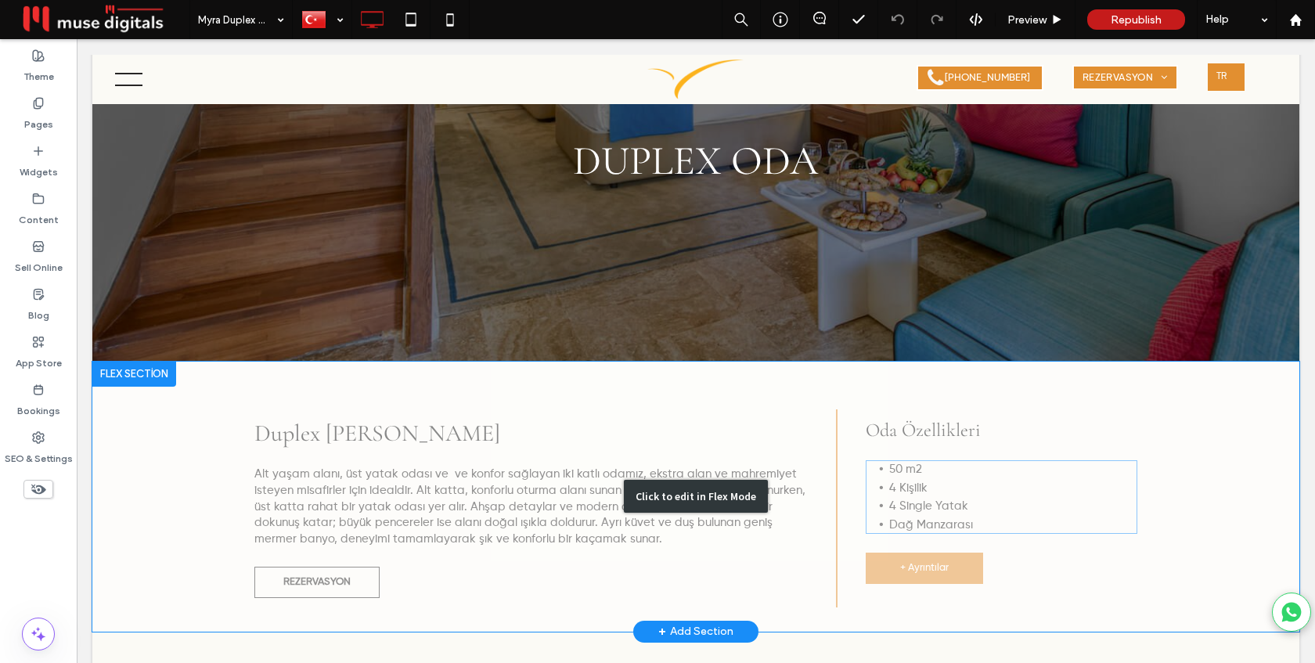
click at [870, 511] on div "Click to edit in Flex Mode" at bounding box center [695, 497] width 1207 height 270
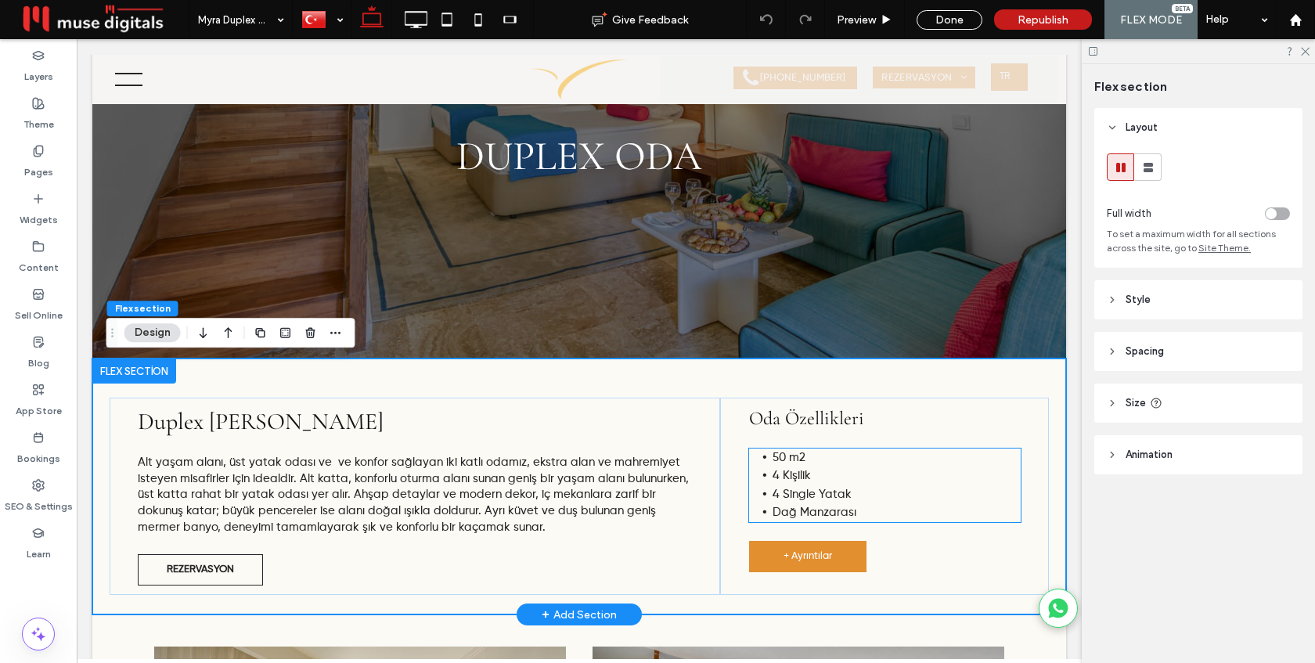
click at [795, 515] on span "Dağ Manzarası" at bounding box center [815, 513] width 84 height 12
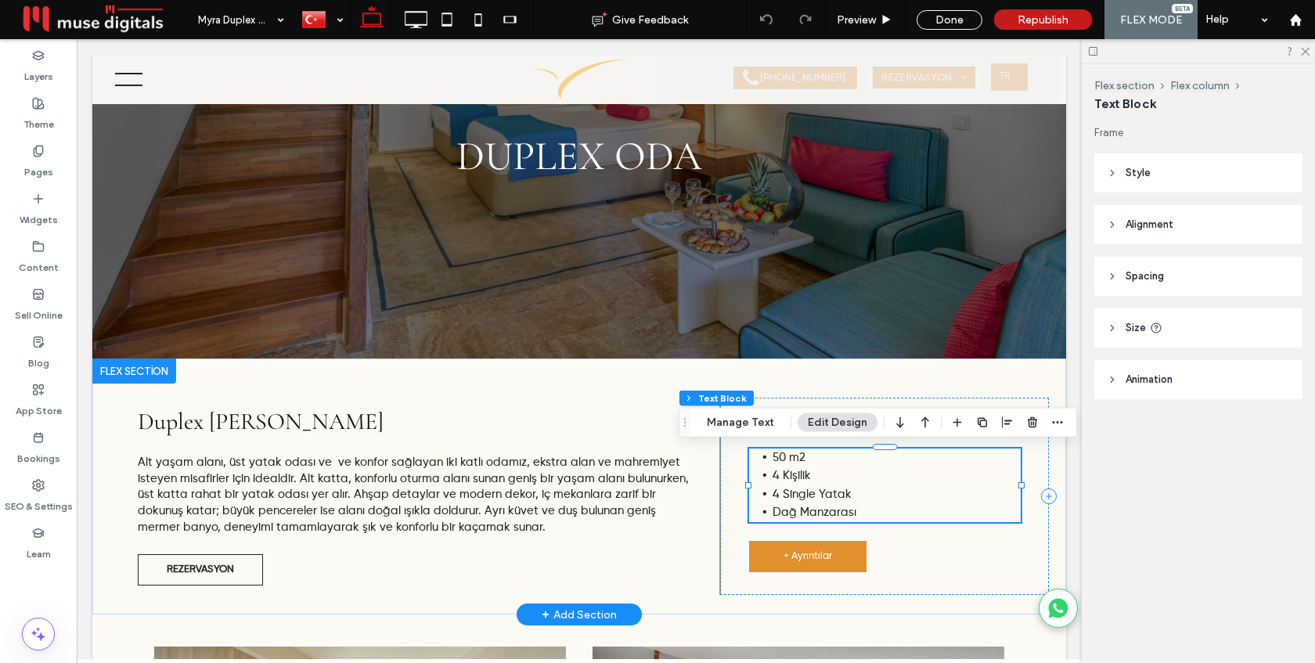
click at [795, 515] on span "Dağ Manzarası" at bounding box center [815, 513] width 84 height 12
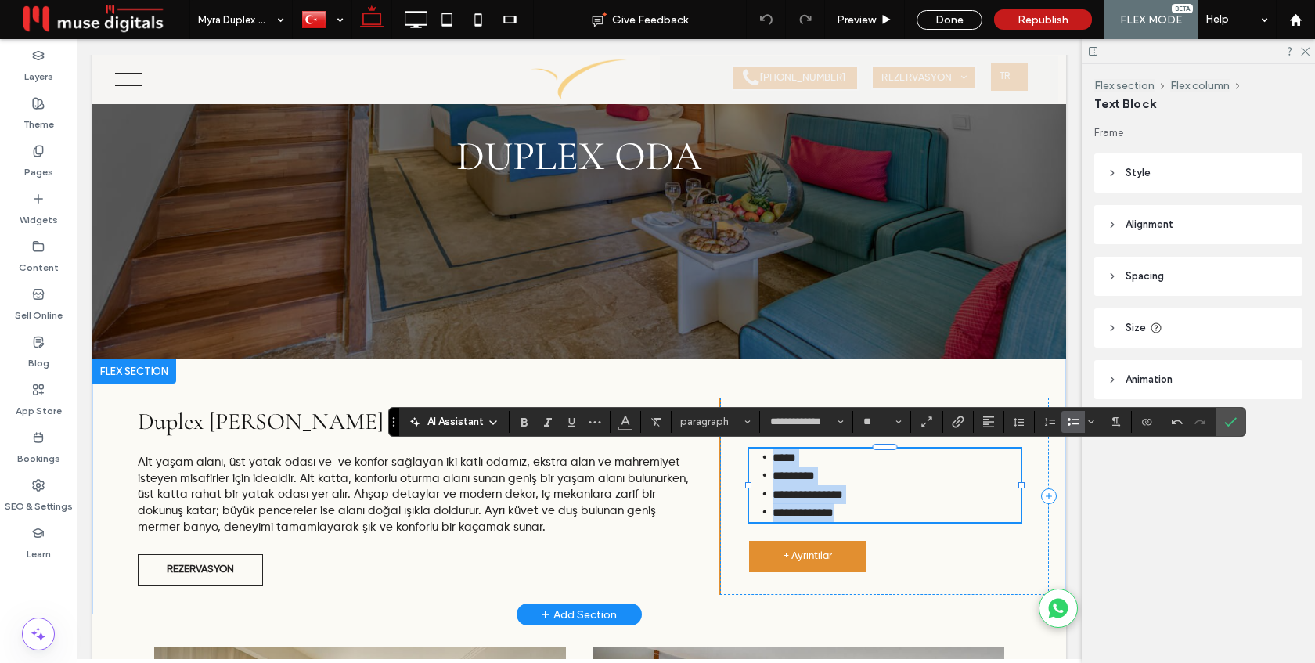
click at [791, 515] on span "**********" at bounding box center [803, 513] width 61 height 12
click at [1236, 421] on icon "Confirm" at bounding box center [1231, 422] width 13 height 13
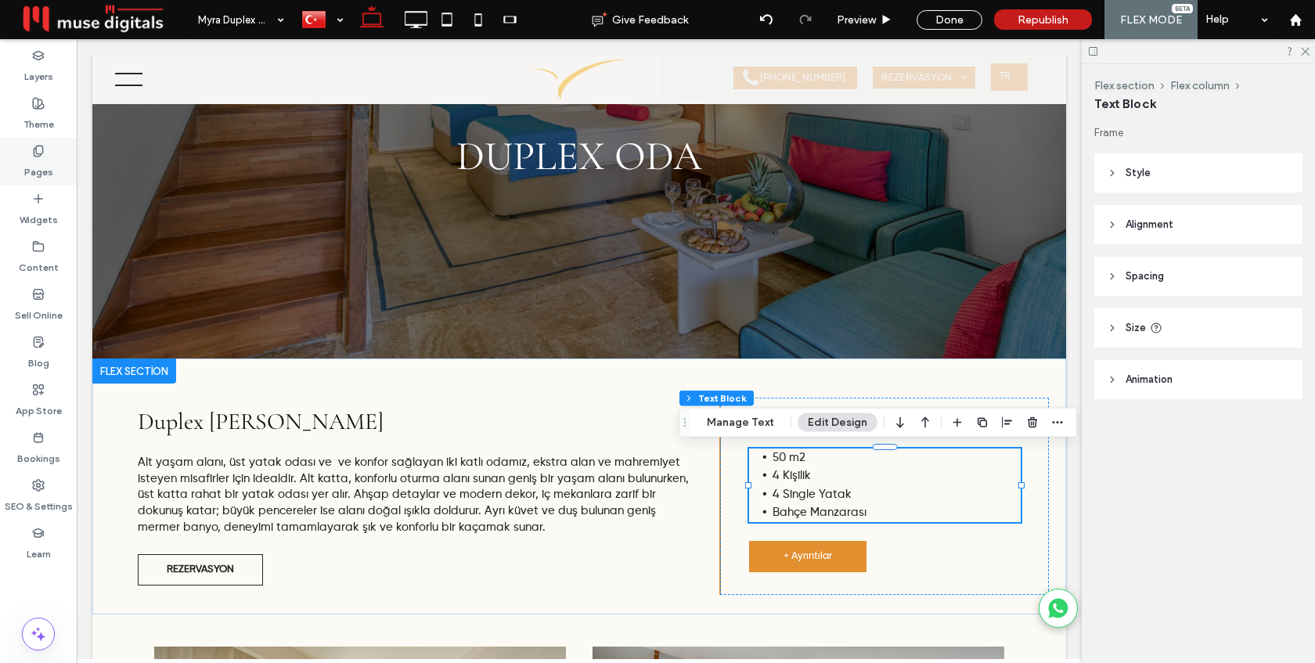
click at [33, 152] on icon at bounding box center [38, 151] width 13 height 13
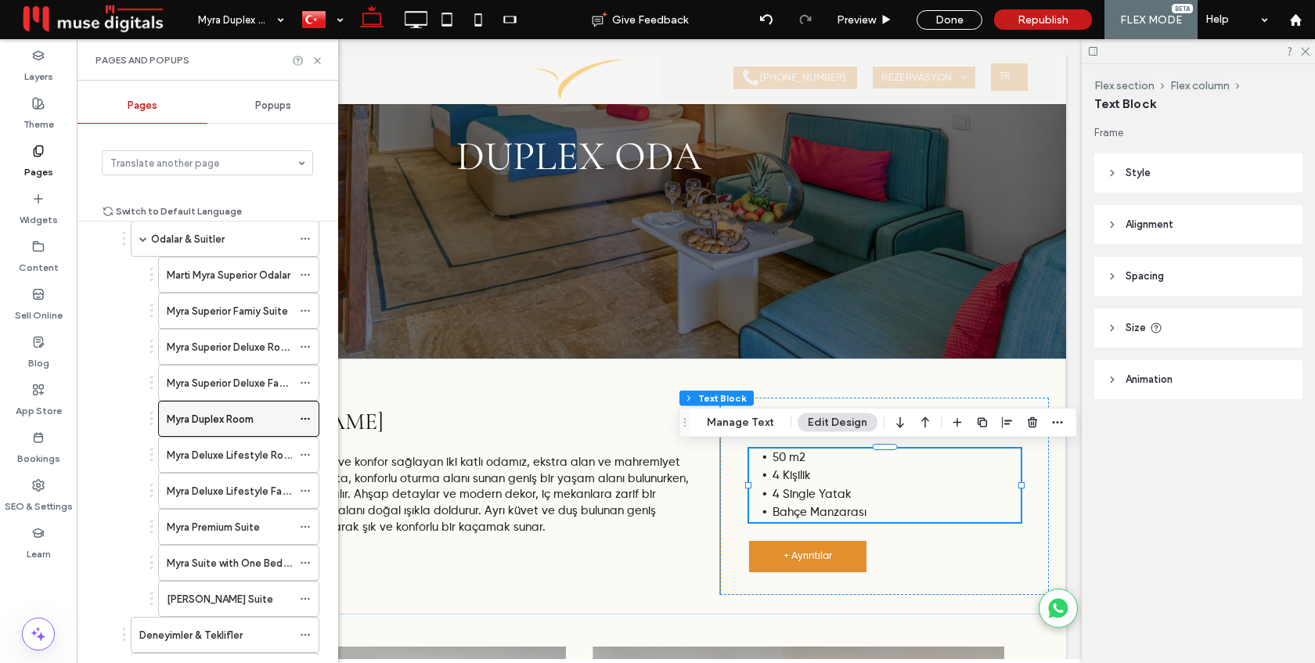
scroll to position [121, 0]
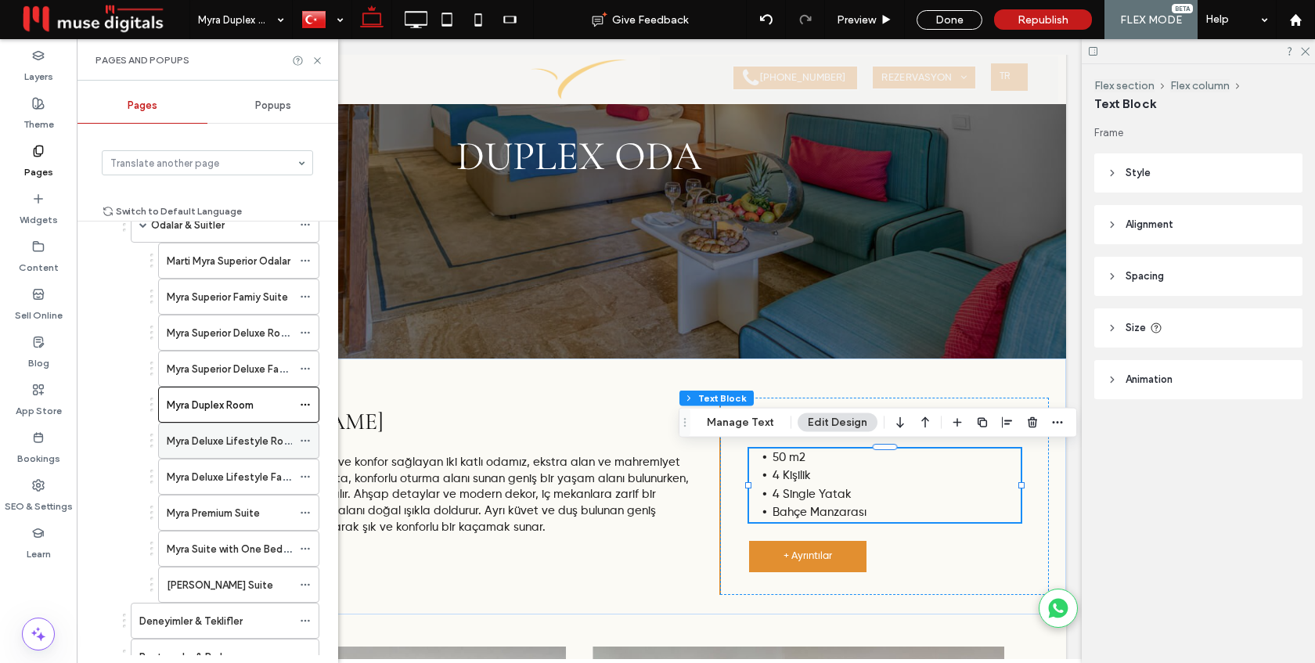
click at [219, 439] on label "Myra Deluxe Lifestyle Room" at bounding box center [233, 441] width 132 height 27
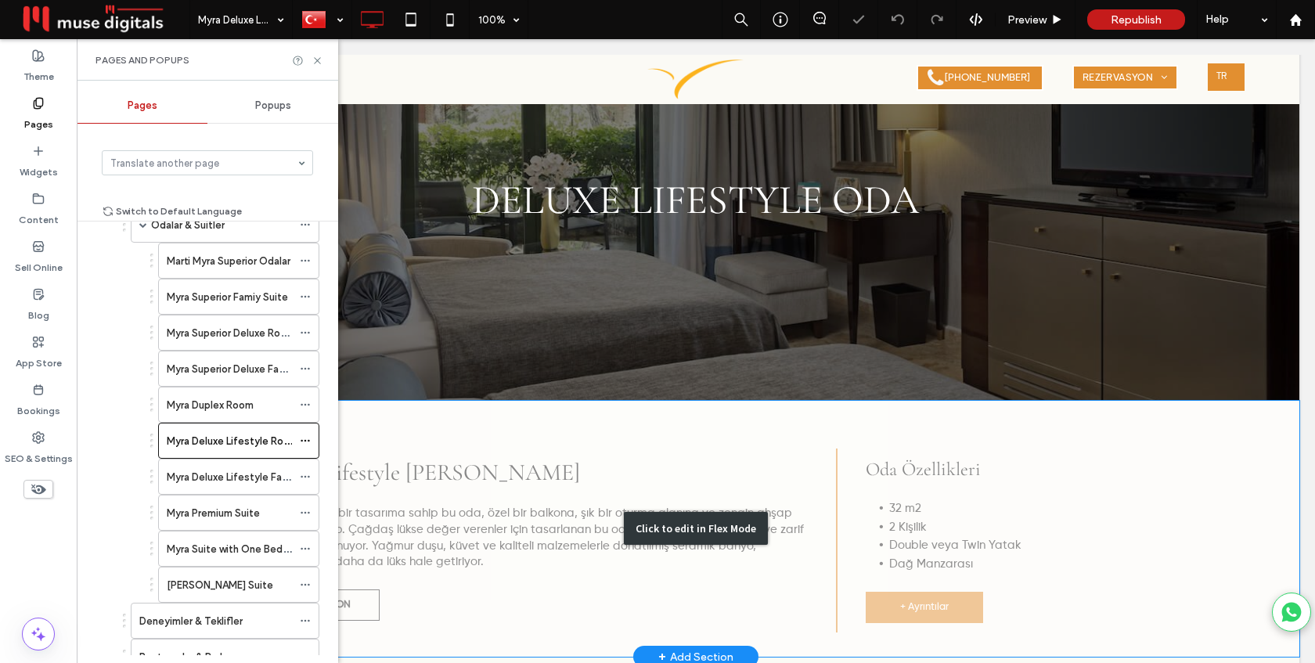
scroll to position [91, 0]
click at [915, 554] on div "Click to edit in Flex Mode" at bounding box center [695, 529] width 1207 height 257
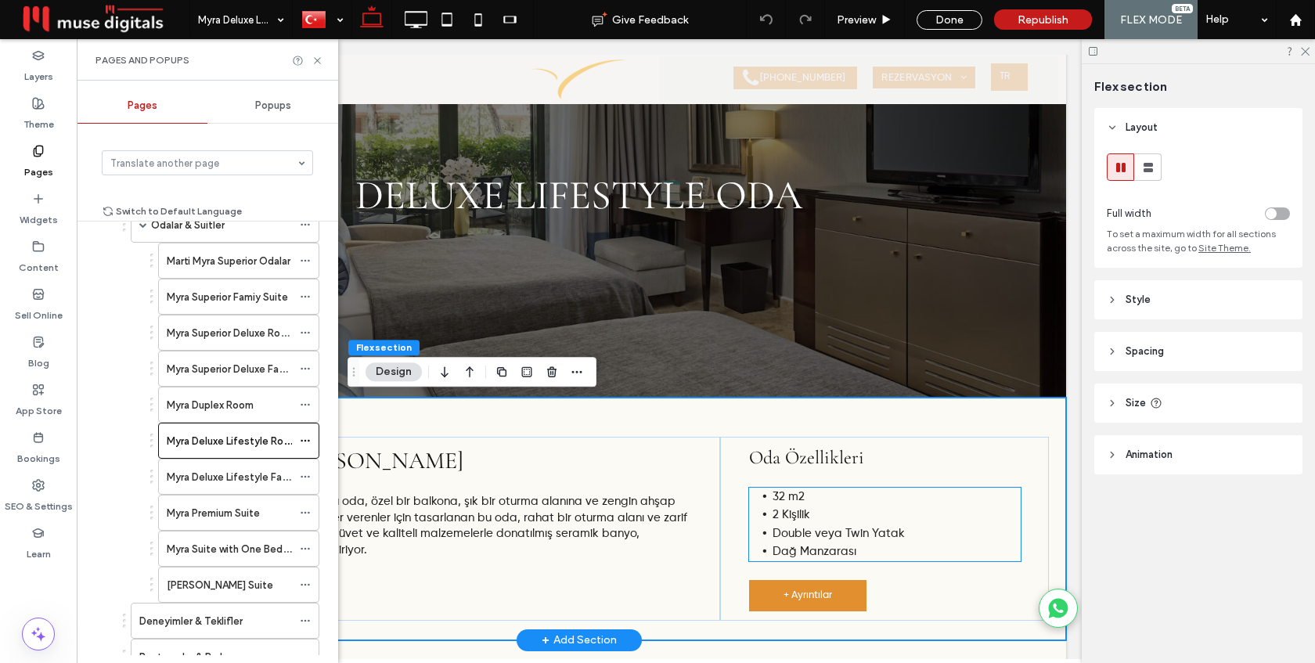
click at [785, 553] on span "Dağ Manzarası" at bounding box center [815, 552] width 84 height 12
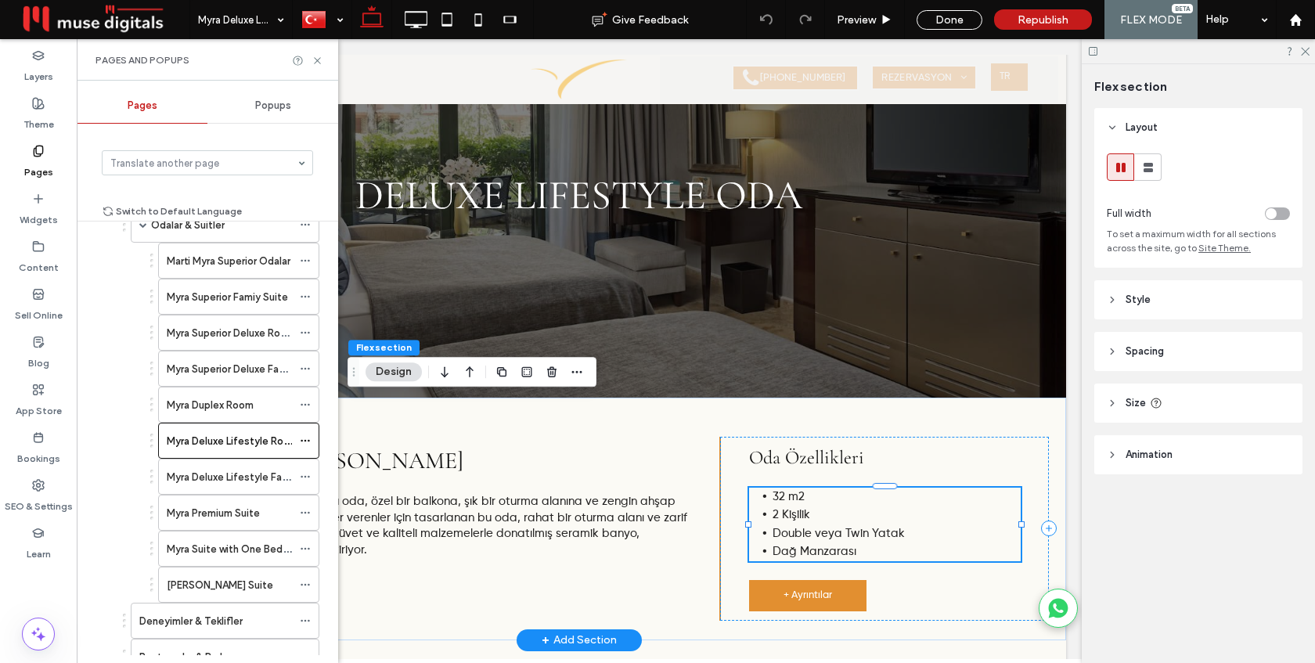
click at [785, 553] on span "Dağ Manzarası" at bounding box center [815, 552] width 84 height 12
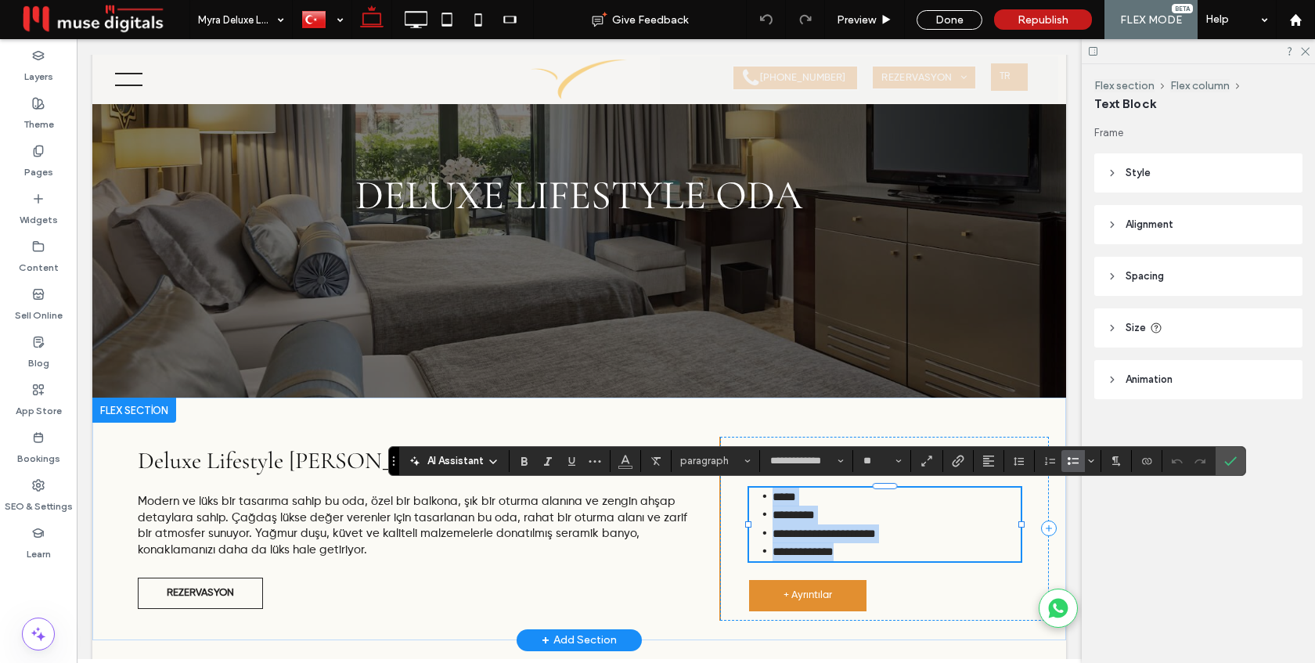
click at [791, 554] on span "**********" at bounding box center [803, 552] width 61 height 12
click at [1232, 463] on icon "Confirm" at bounding box center [1231, 461] width 13 height 13
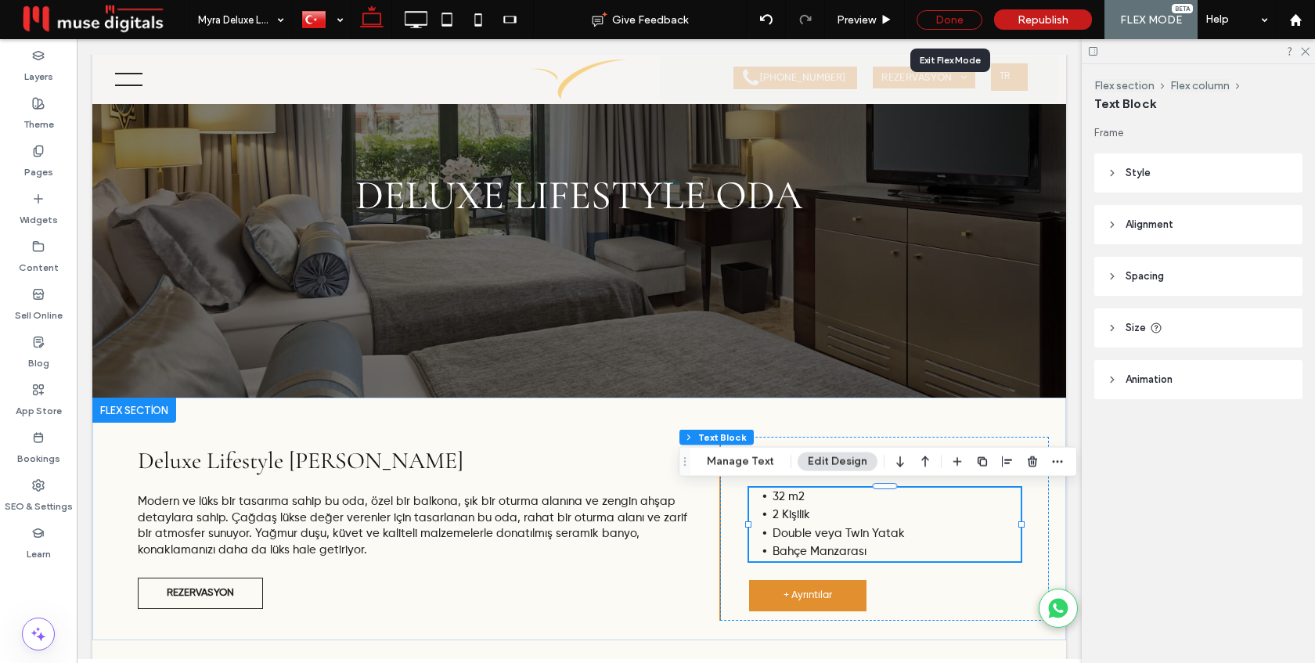
click at [945, 19] on div "Done" at bounding box center [950, 20] width 66 height 20
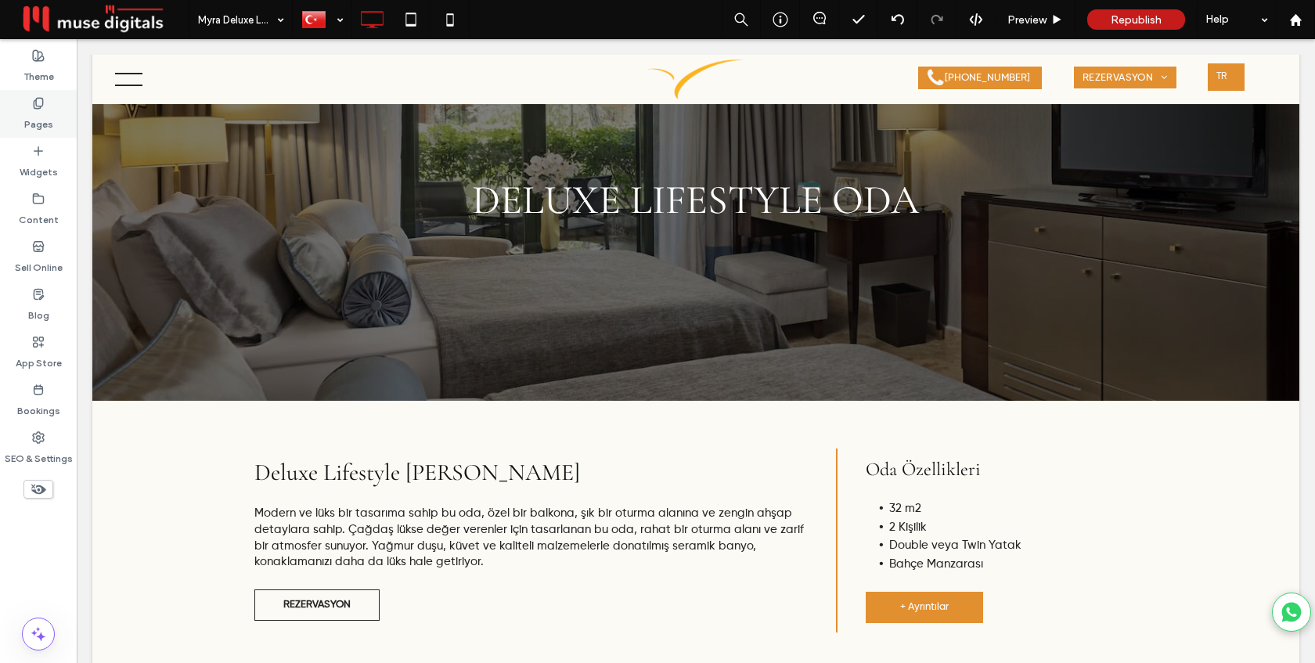
click at [41, 112] on label "Pages" at bounding box center [38, 121] width 29 height 22
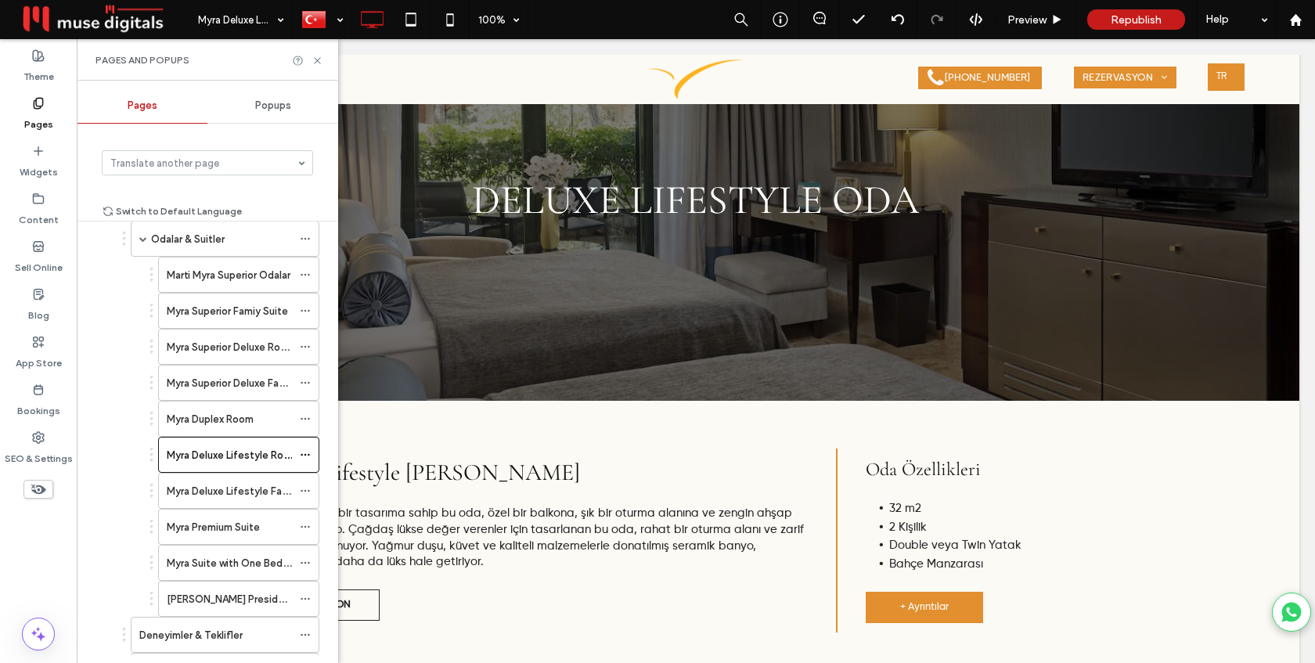
scroll to position [139, 0]
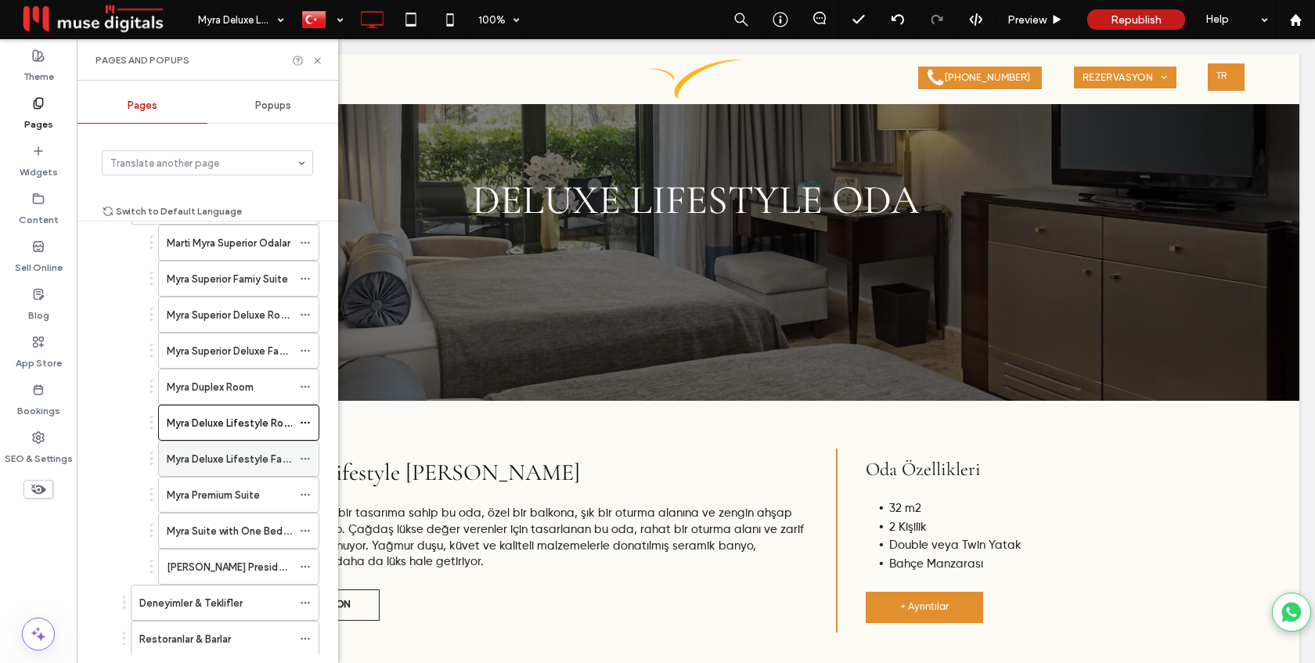
click at [214, 453] on label "Myra Deluxe Lifestyle Family Room" at bounding box center [249, 459] width 164 height 27
click at [249, 491] on label "Myra Premium Suite" at bounding box center [213, 495] width 93 height 27
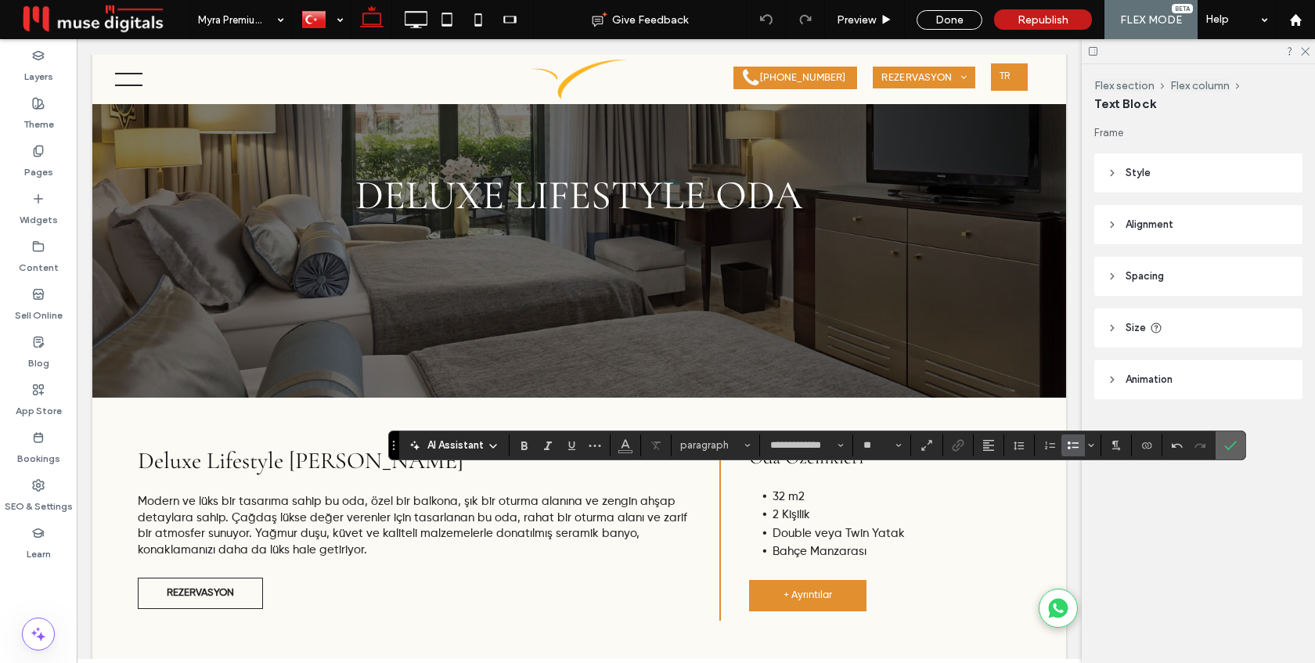
click at [1230, 444] on icon "Confirm" at bounding box center [1231, 445] width 13 height 13
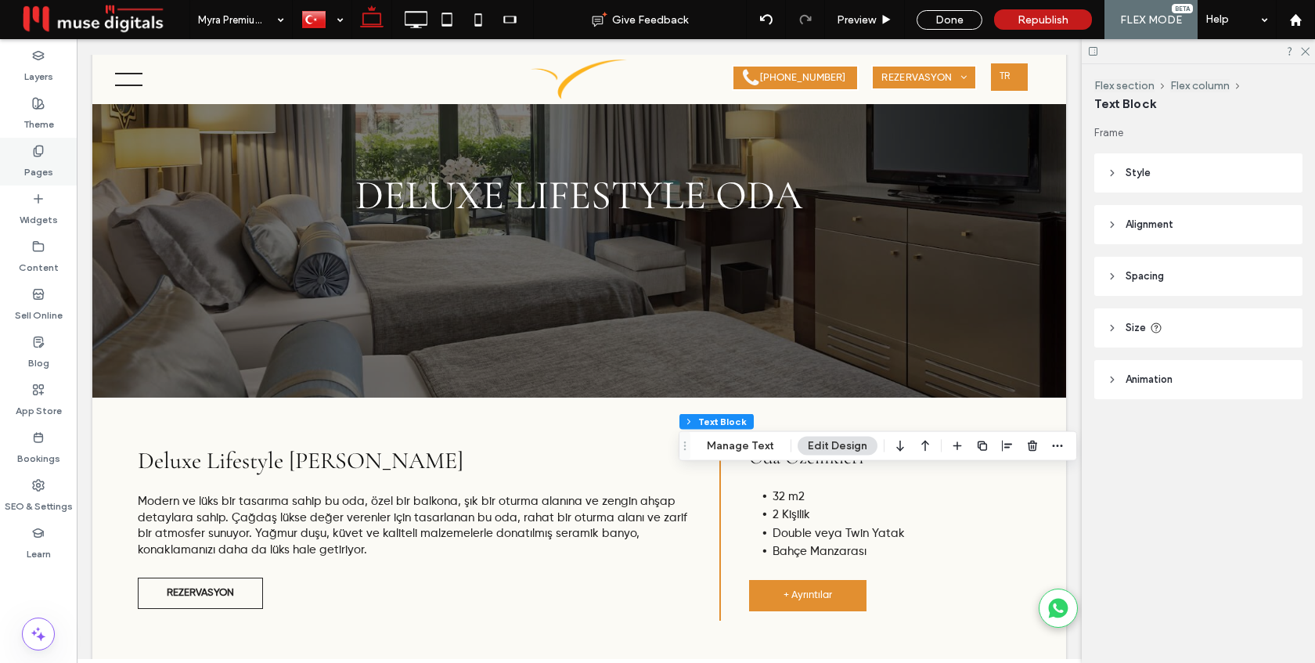
click at [23, 150] on div "Pages" at bounding box center [38, 162] width 77 height 48
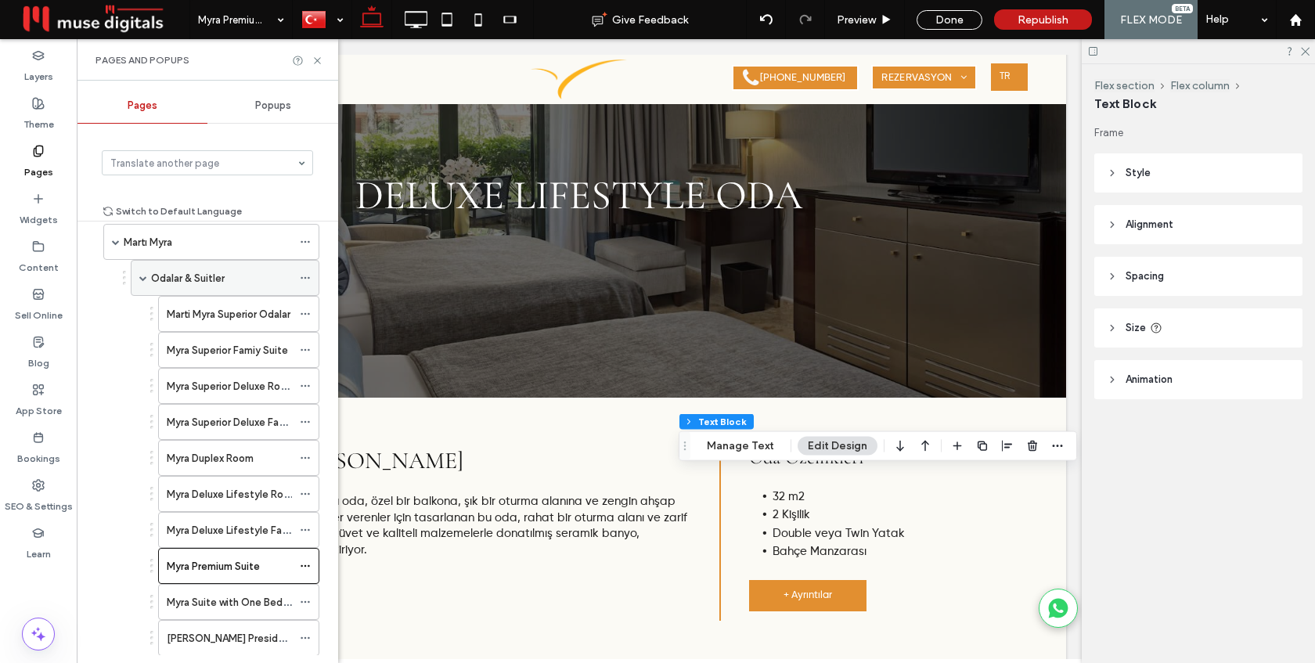
scroll to position [95, 0]
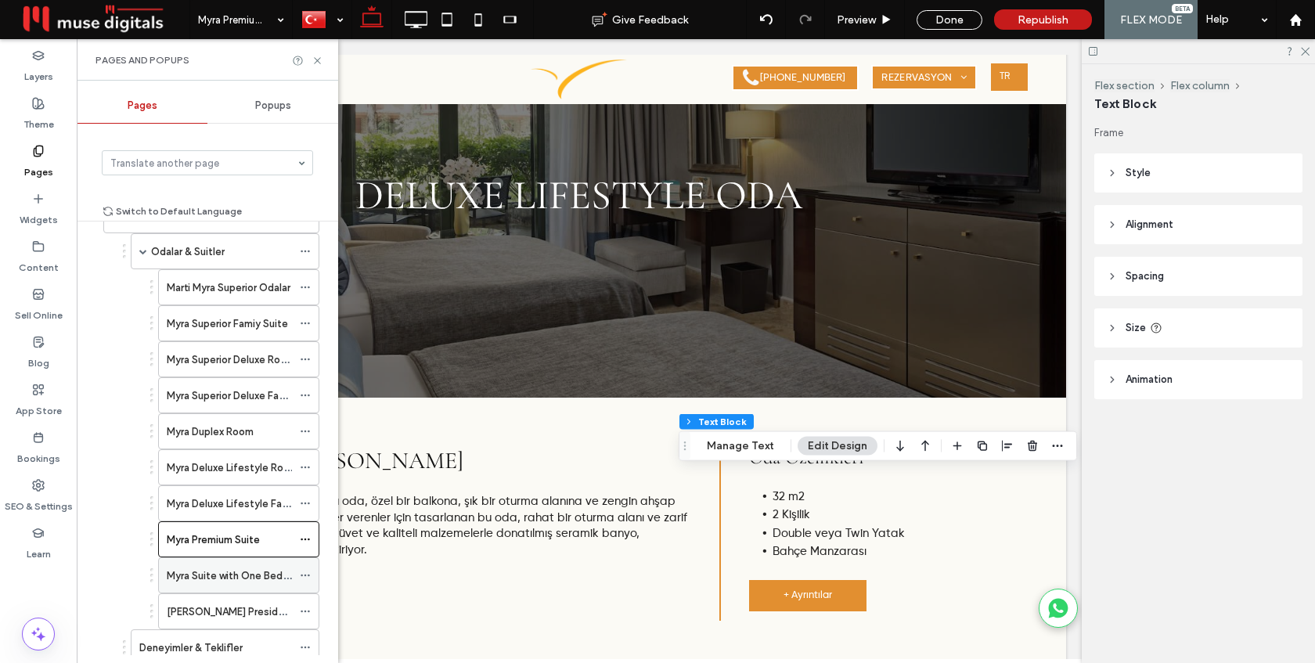
click at [207, 573] on label "Myra Suite with One Bedroom" at bounding box center [237, 575] width 140 height 27
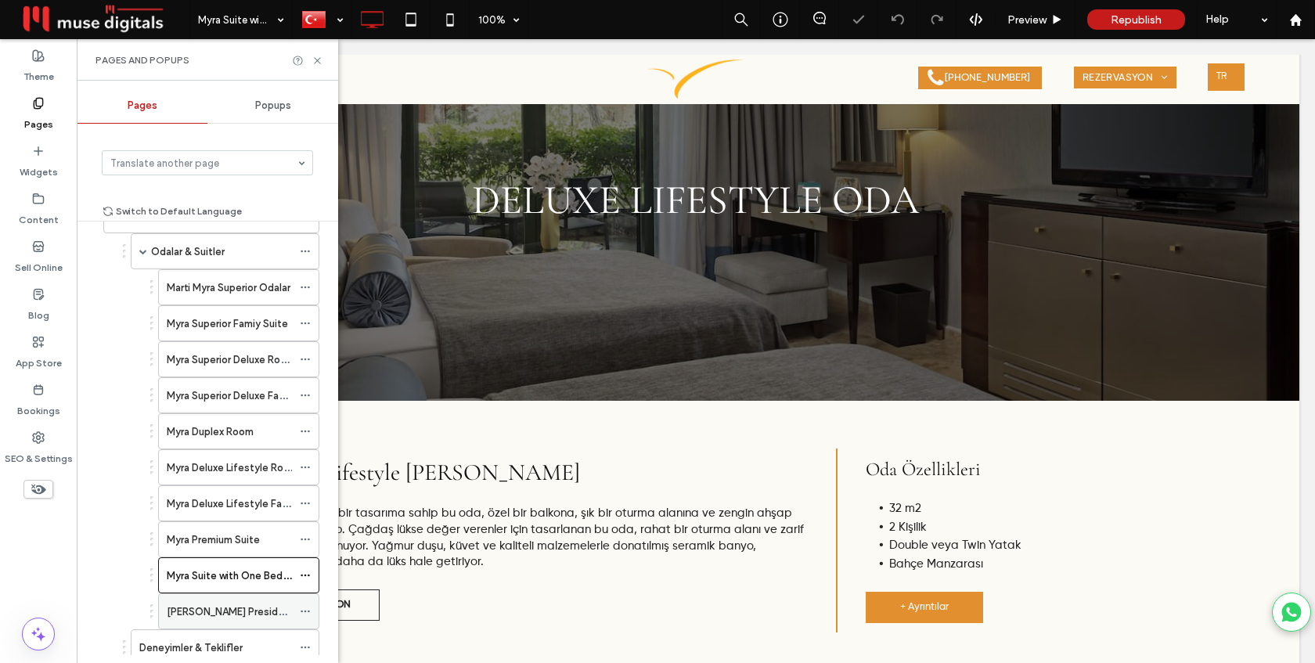
click at [209, 612] on label "Myra Presidential Suite" at bounding box center [249, 611] width 165 height 27
click at [316, 61] on use at bounding box center [317, 60] width 6 height 6
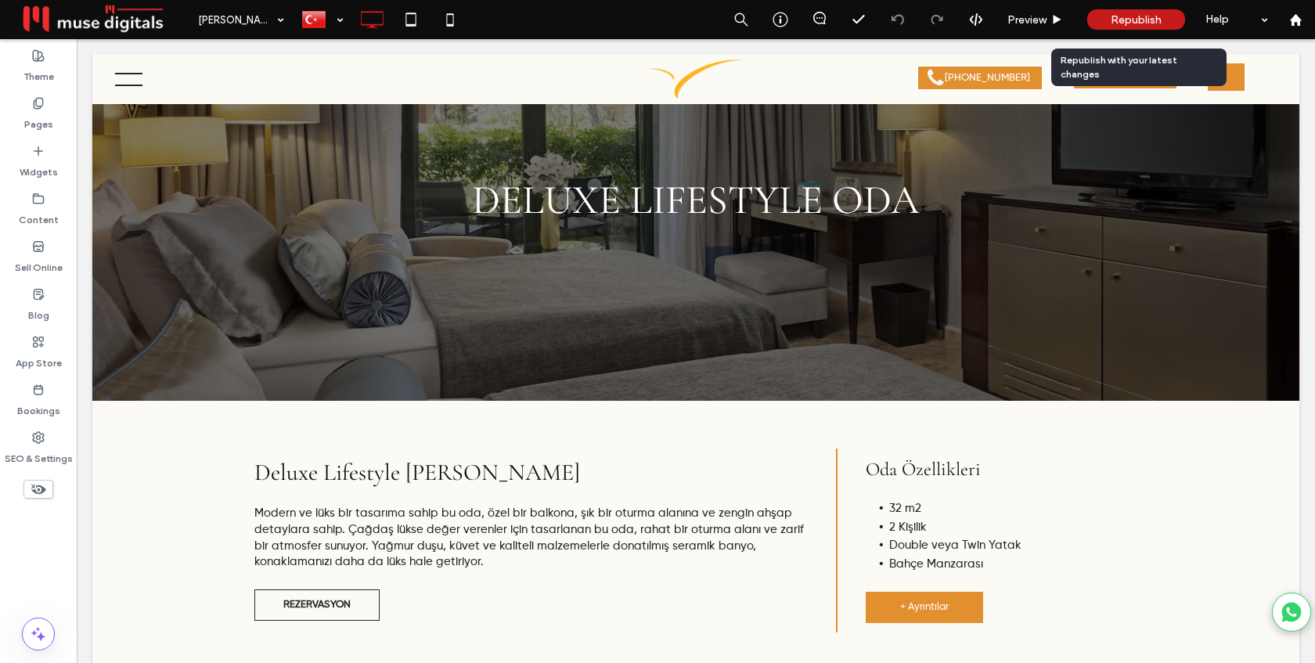
click at [1133, 20] on span "Republish" at bounding box center [1136, 19] width 51 height 13
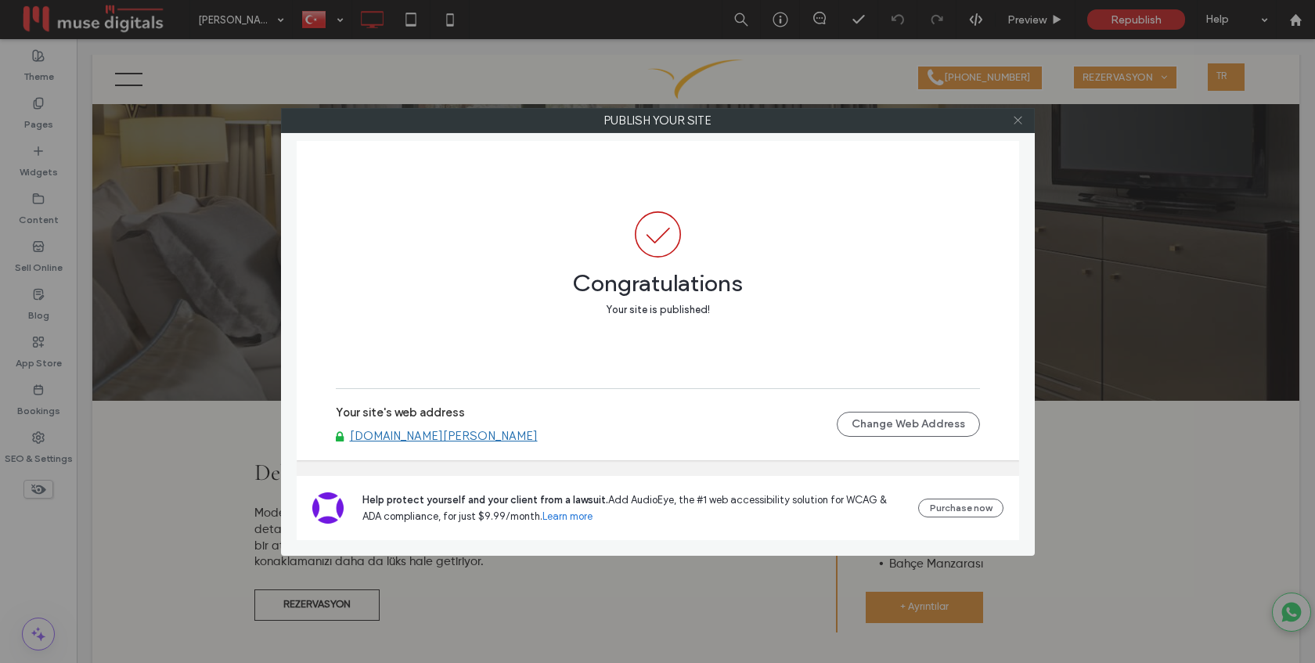
click at [1018, 124] on icon at bounding box center [1018, 120] width 12 height 12
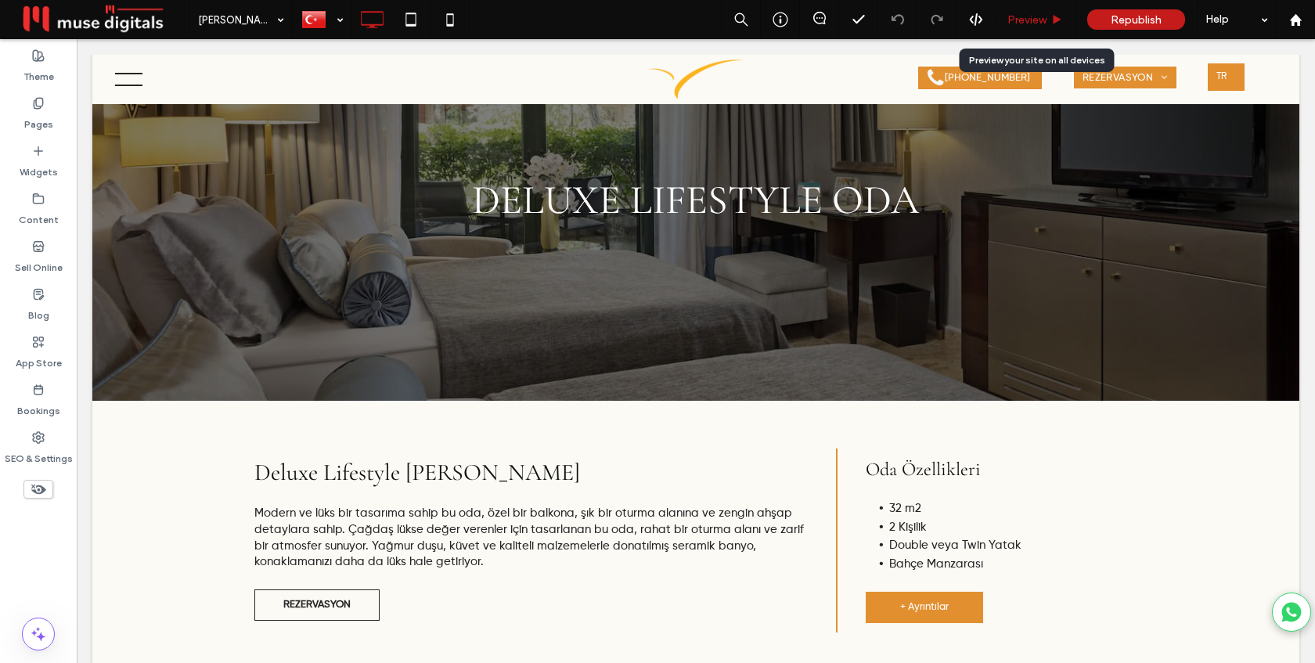
click at [1045, 26] on span "Preview" at bounding box center [1027, 19] width 39 height 13
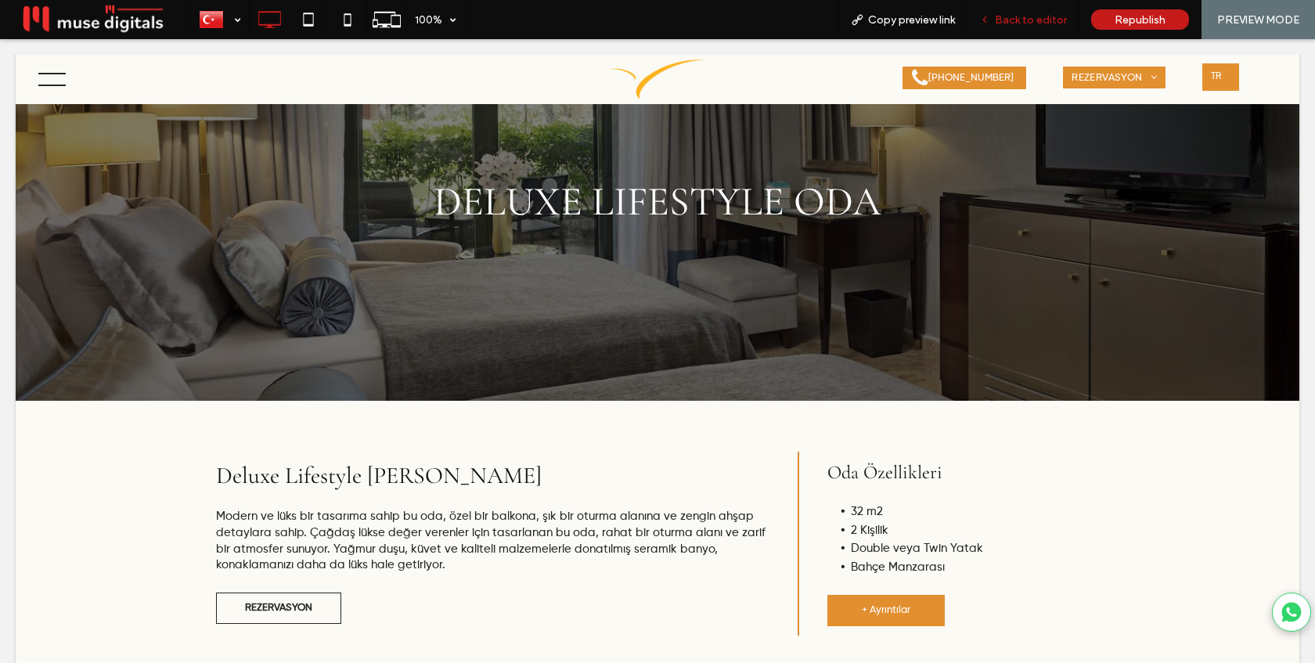
click at [1036, 23] on span "Back to editor" at bounding box center [1031, 19] width 72 height 13
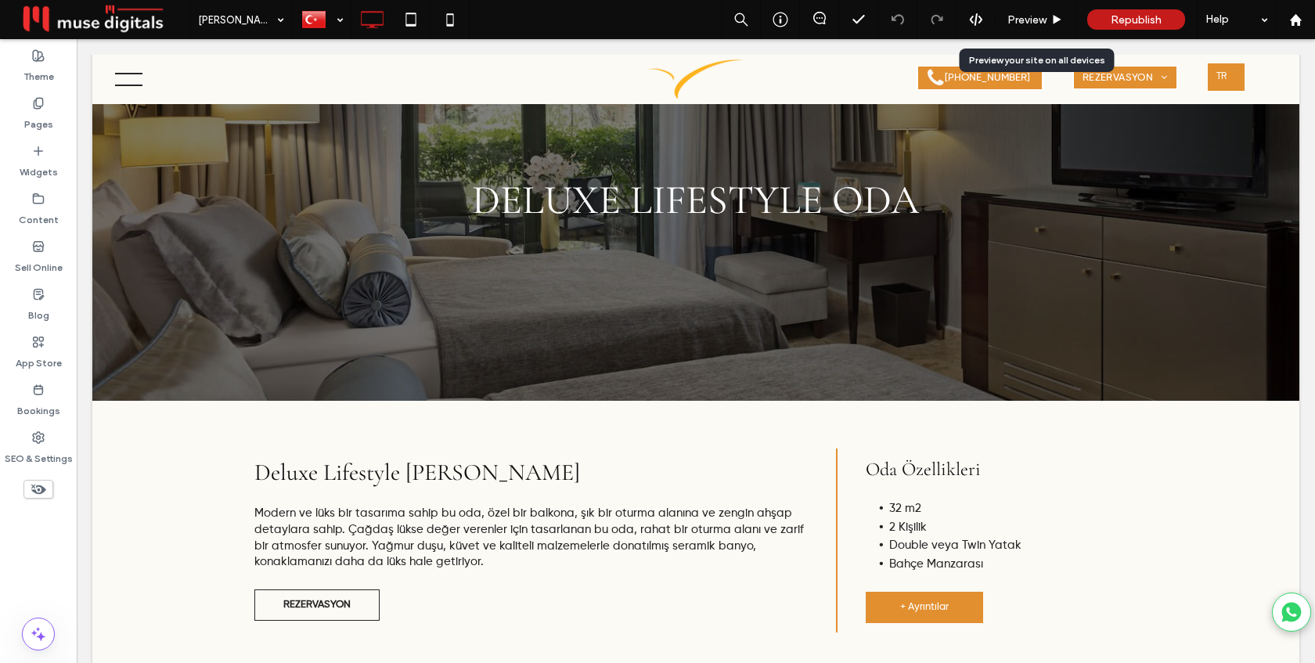
click at [1036, 23] on span "Preview" at bounding box center [1027, 19] width 39 height 13
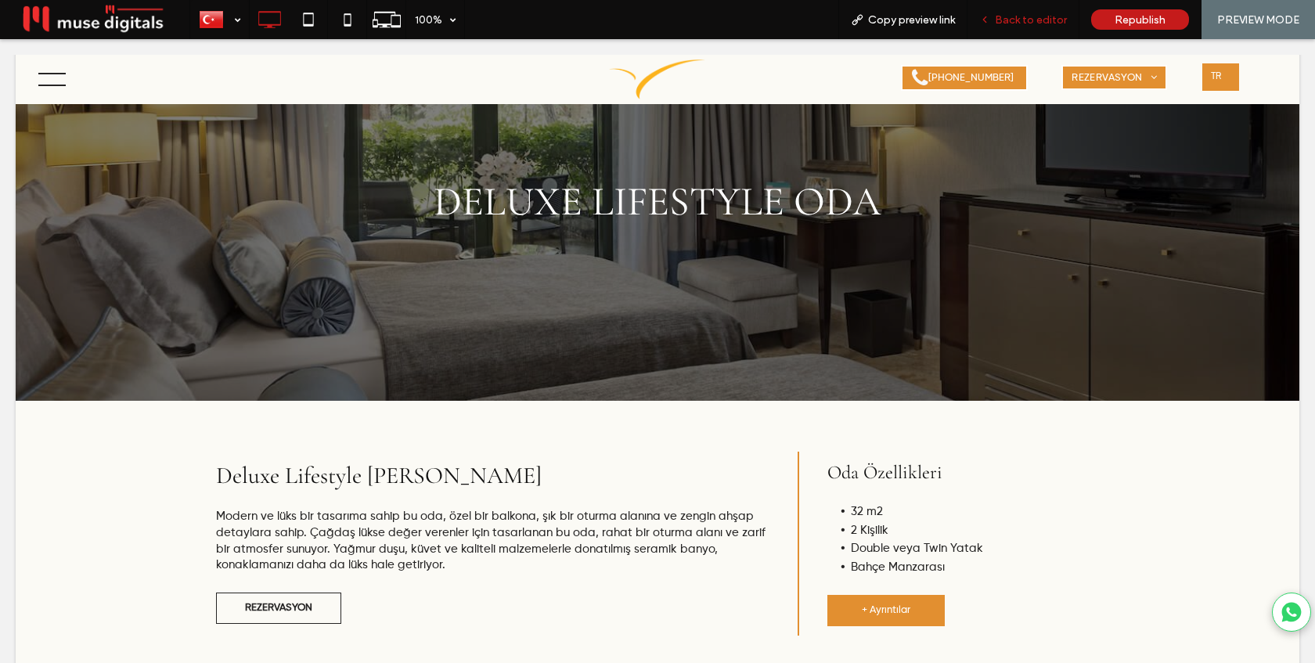
click at [1037, 18] on span "Back to editor" at bounding box center [1031, 19] width 72 height 13
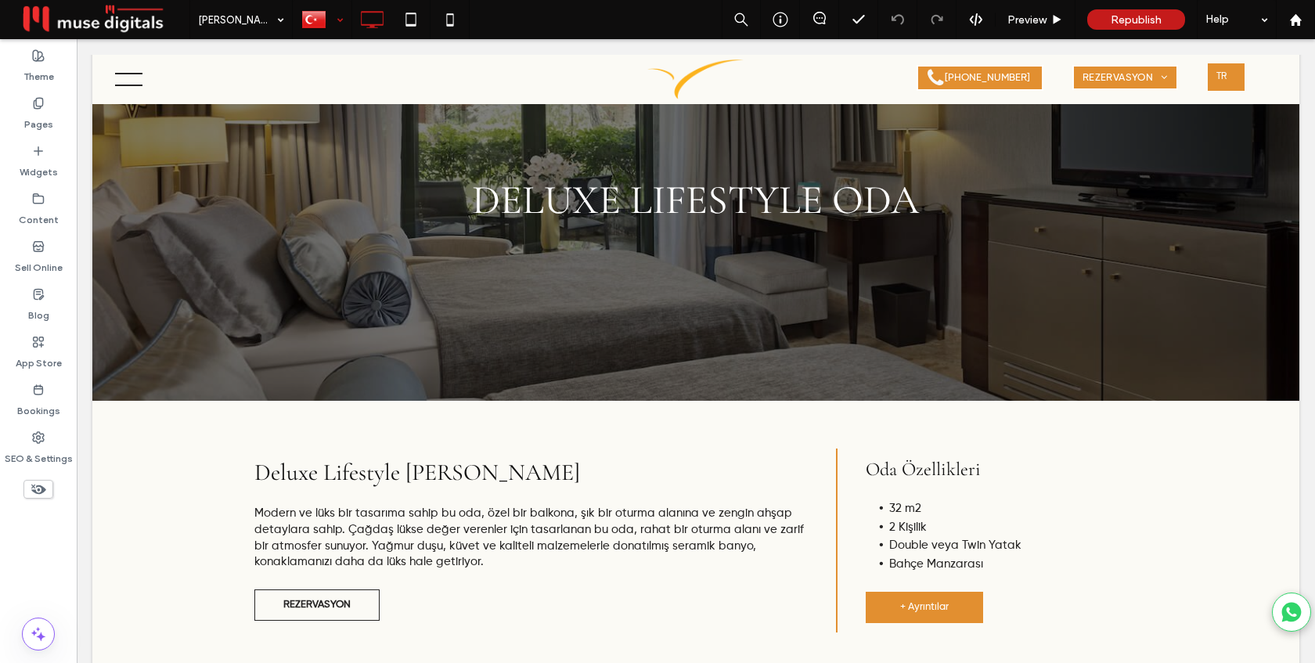
click at [332, 16] on div at bounding box center [322, 20] width 57 height 38
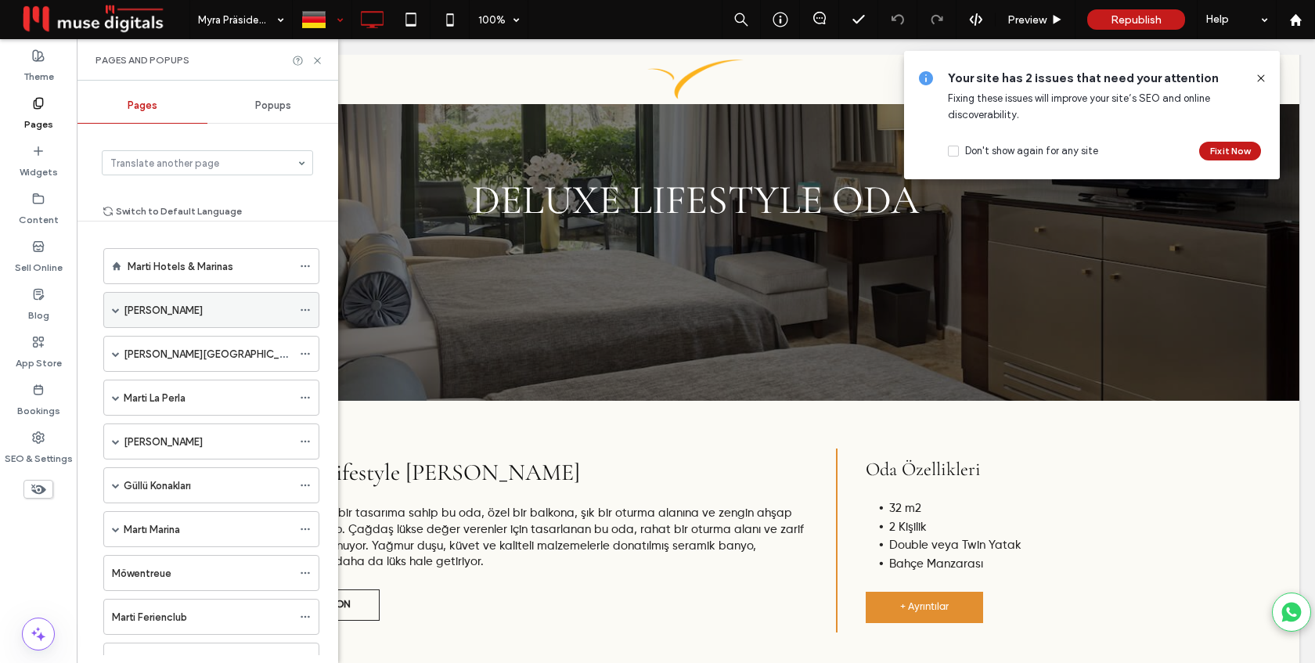
click at [116, 305] on span at bounding box center [116, 310] width 8 height 34
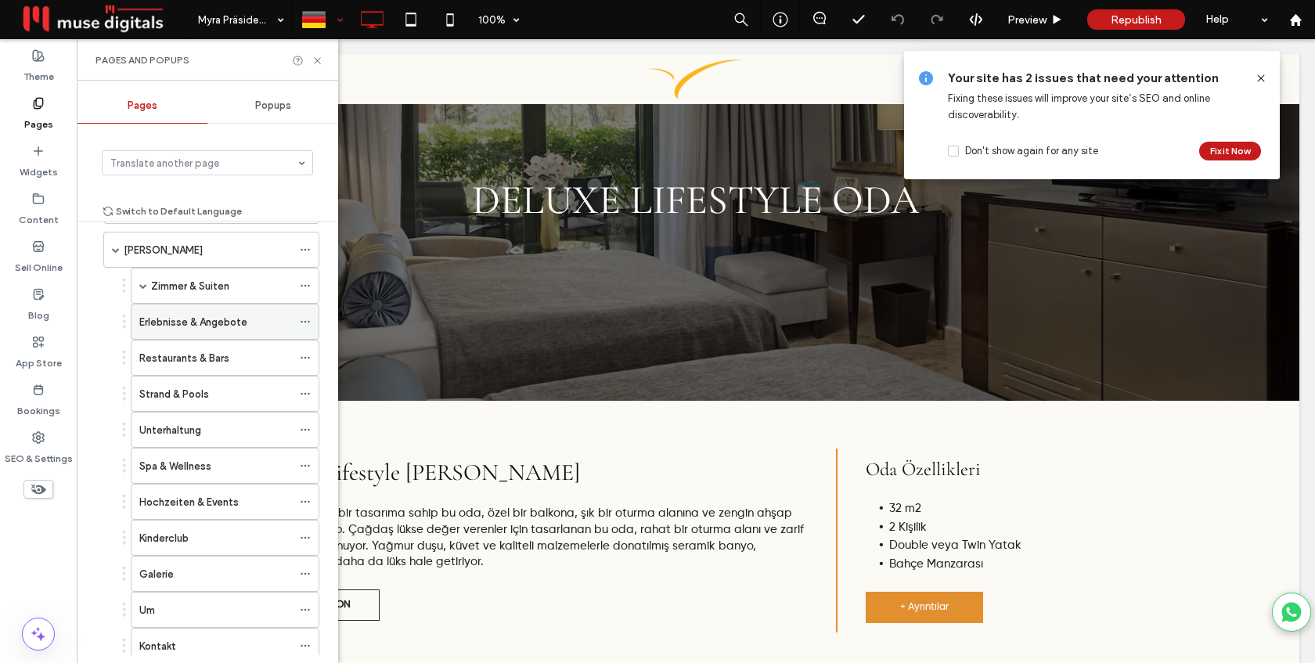
scroll to position [74, 0]
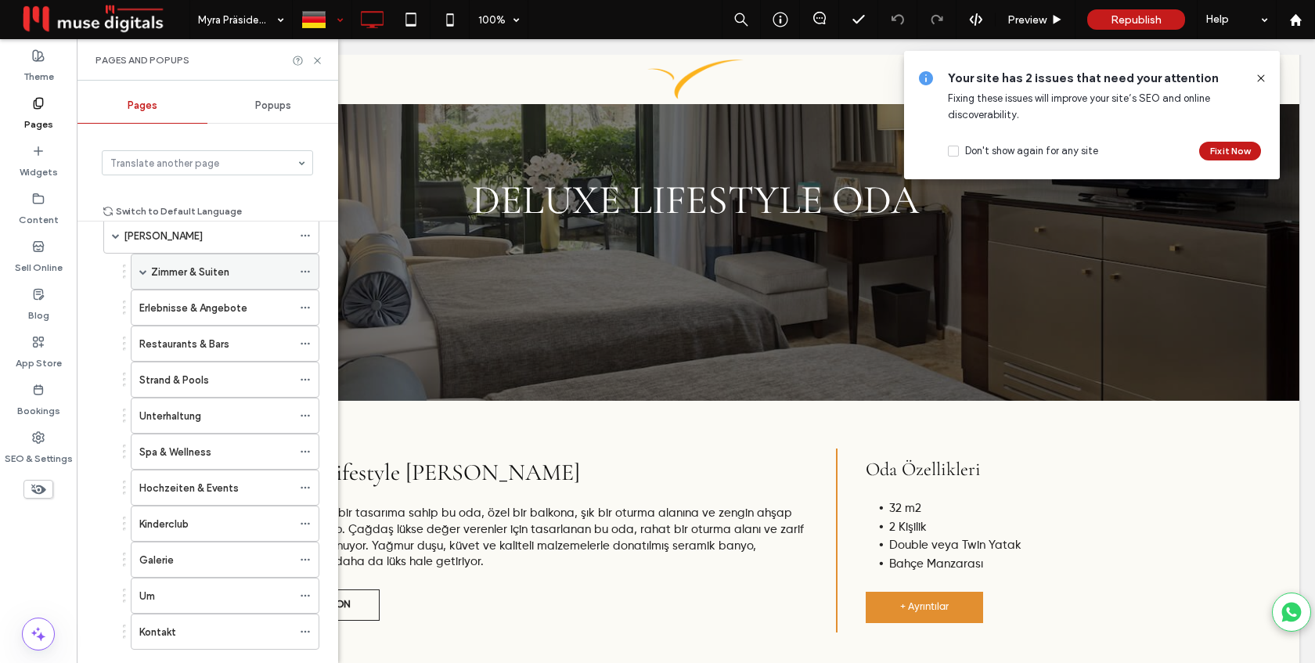
click at [144, 269] on span at bounding box center [143, 272] width 8 height 8
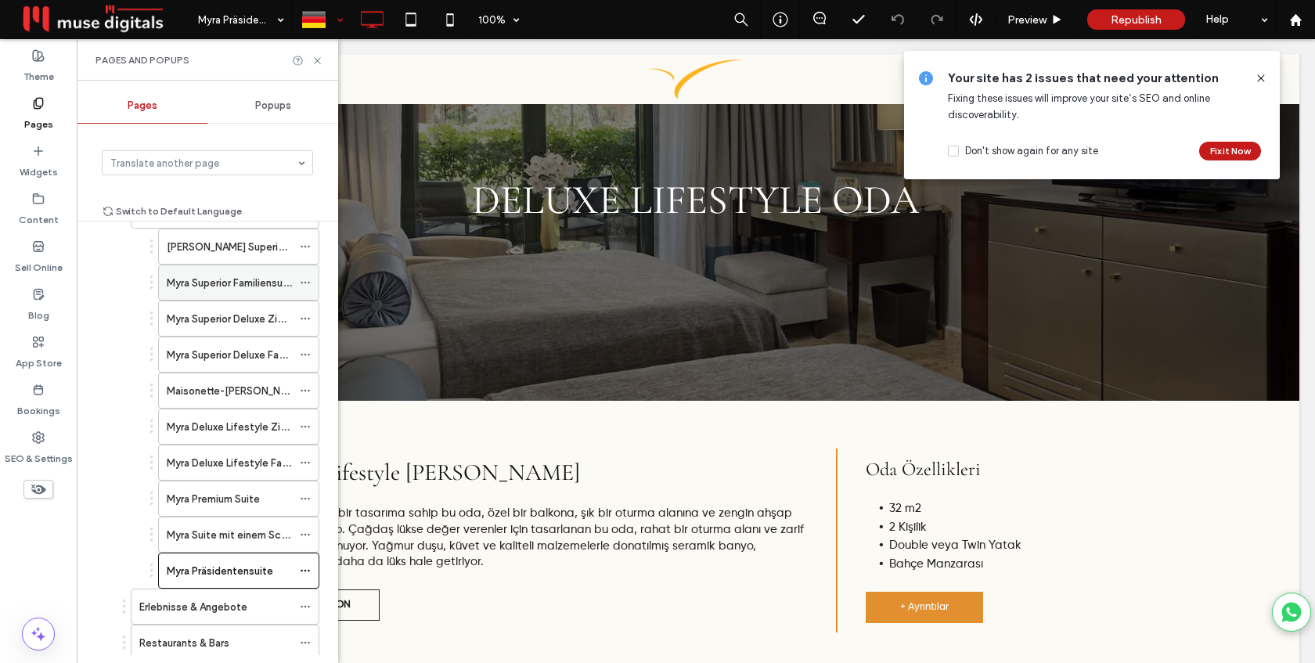
scroll to position [157, 0]
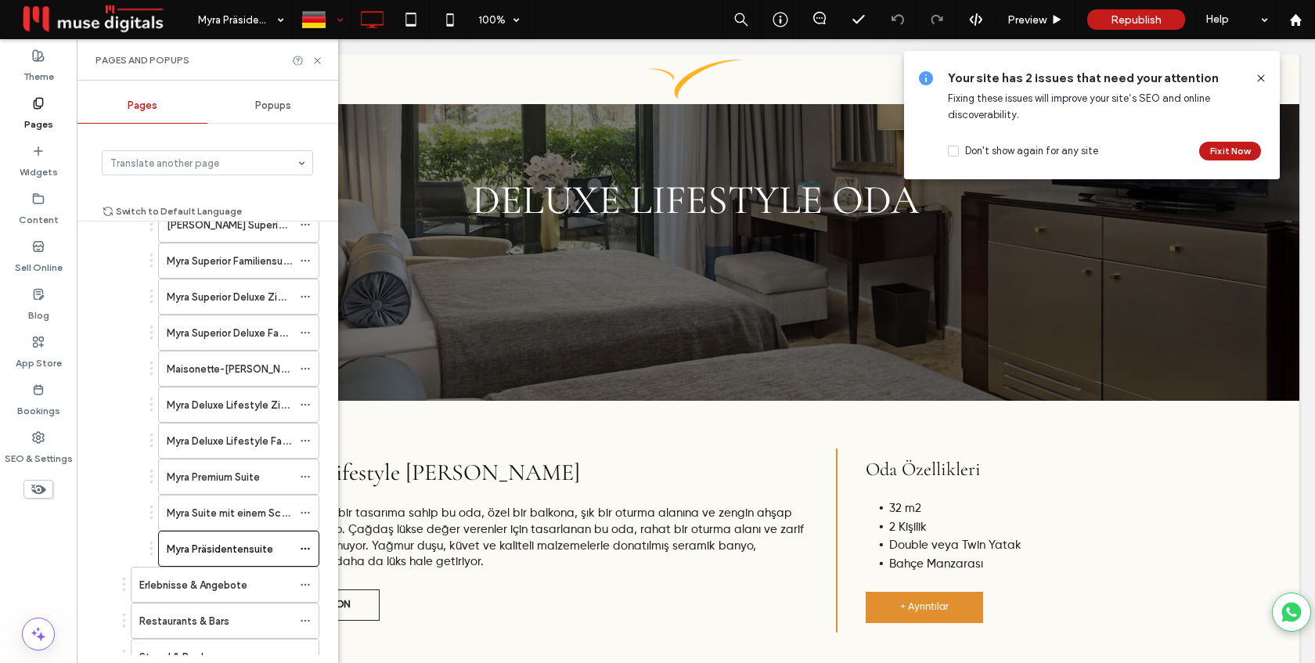
click at [218, 522] on div "Myra Suite mit einem Schlafzimmer" at bounding box center [229, 513] width 125 height 34
click at [254, 481] on label "Myra Premium Suite" at bounding box center [213, 477] width 93 height 27
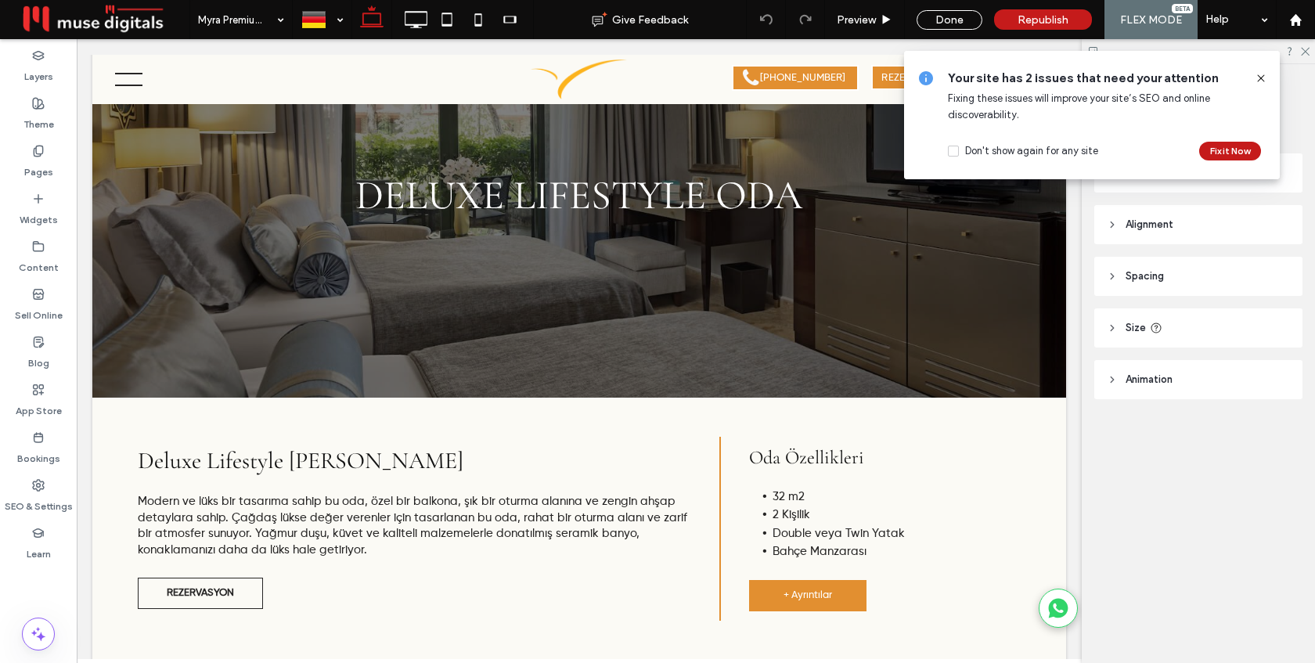
type input "**********"
type input "**"
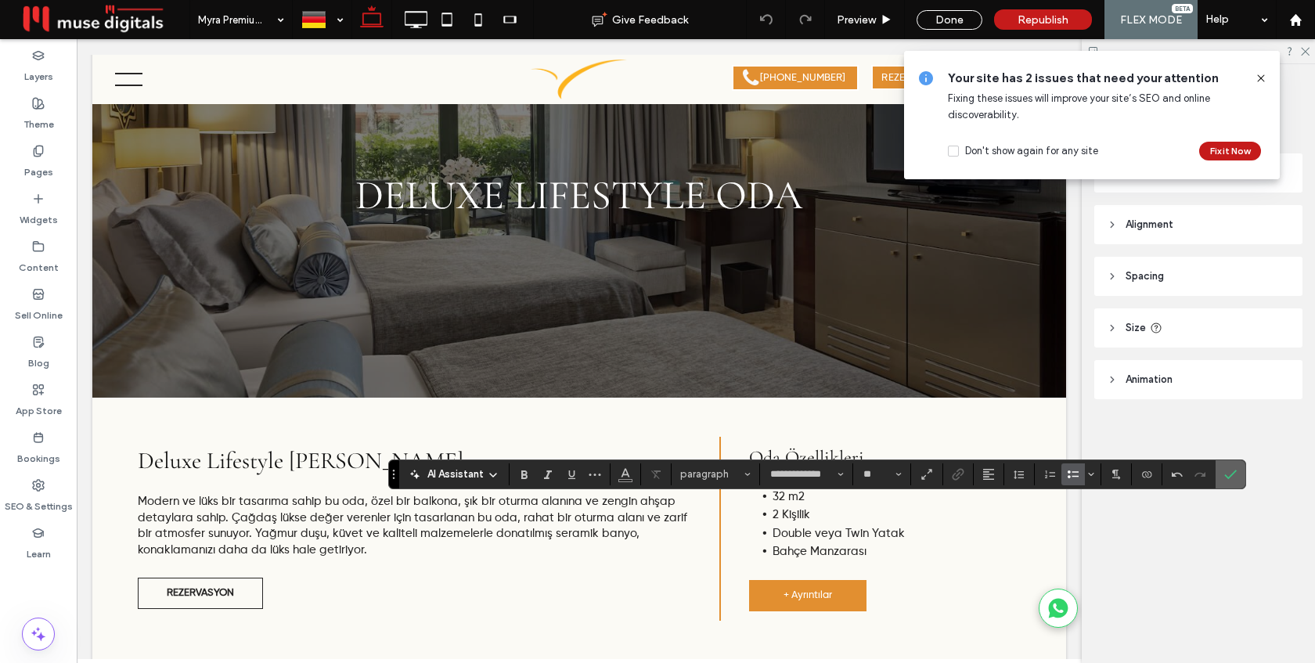
click at [1235, 471] on icon "Confirm" at bounding box center [1231, 474] width 13 height 13
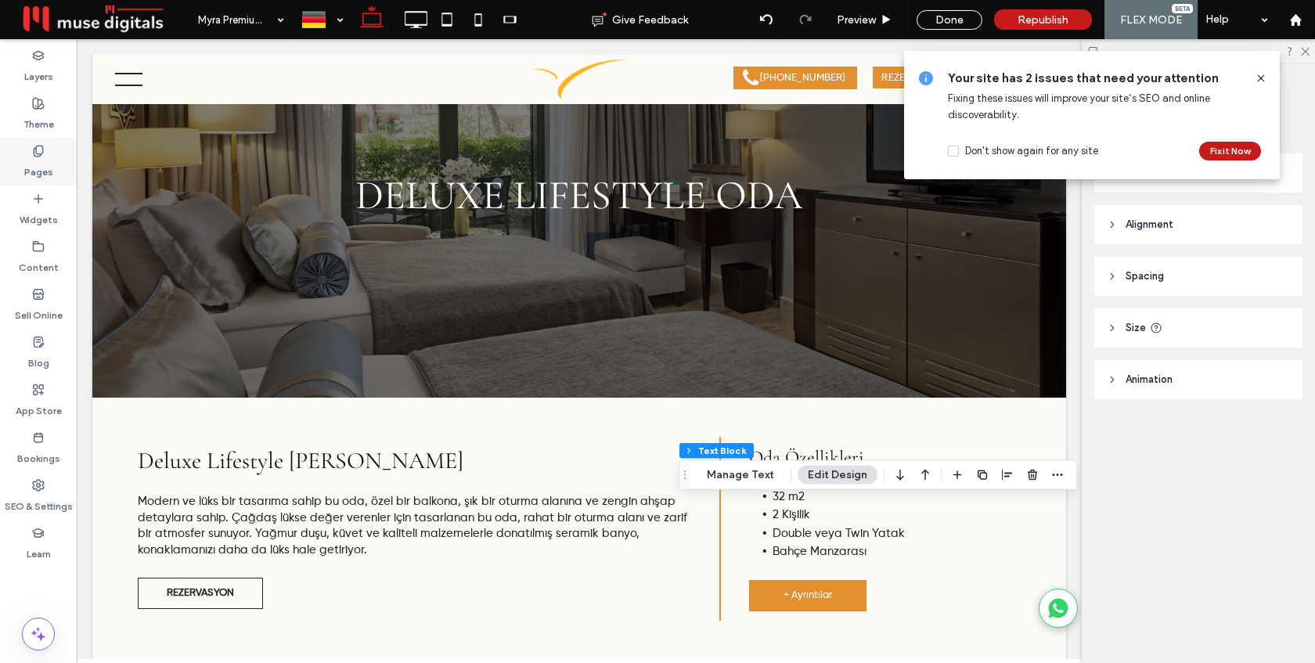
click at [52, 150] on div "Pages" at bounding box center [38, 162] width 77 height 48
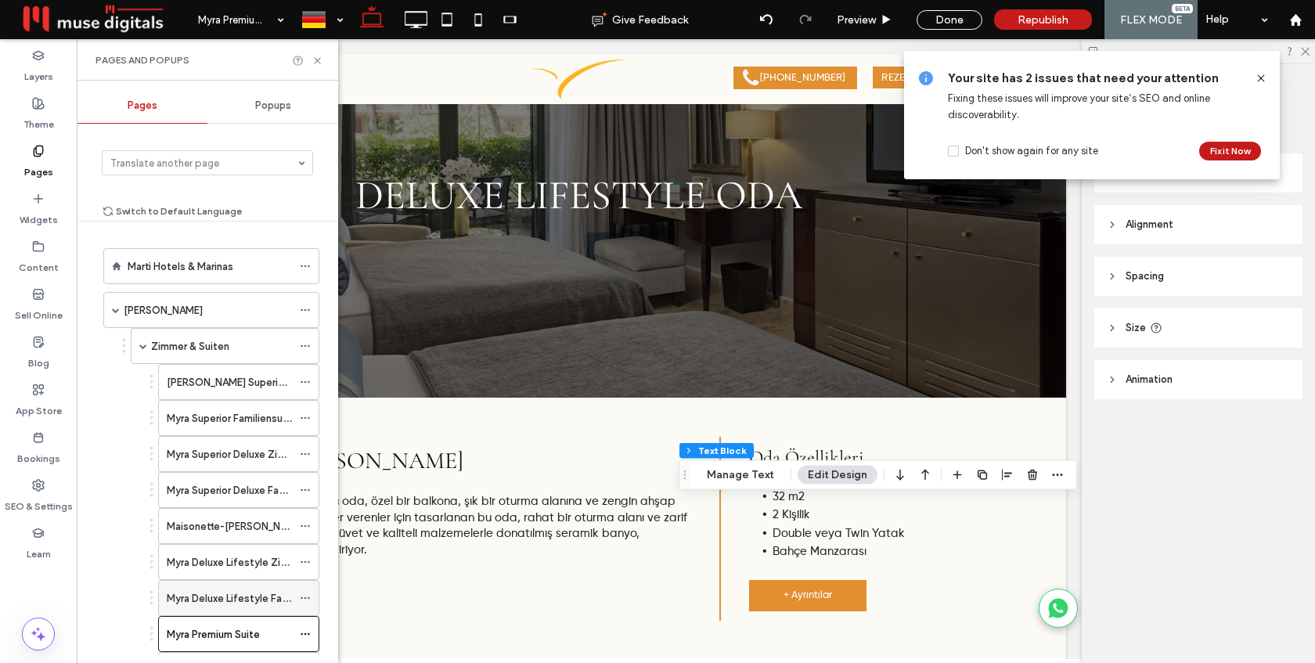
click at [215, 595] on label "Myra Deluxe Lifestyle Familienzimmer" at bounding box center [255, 598] width 177 height 27
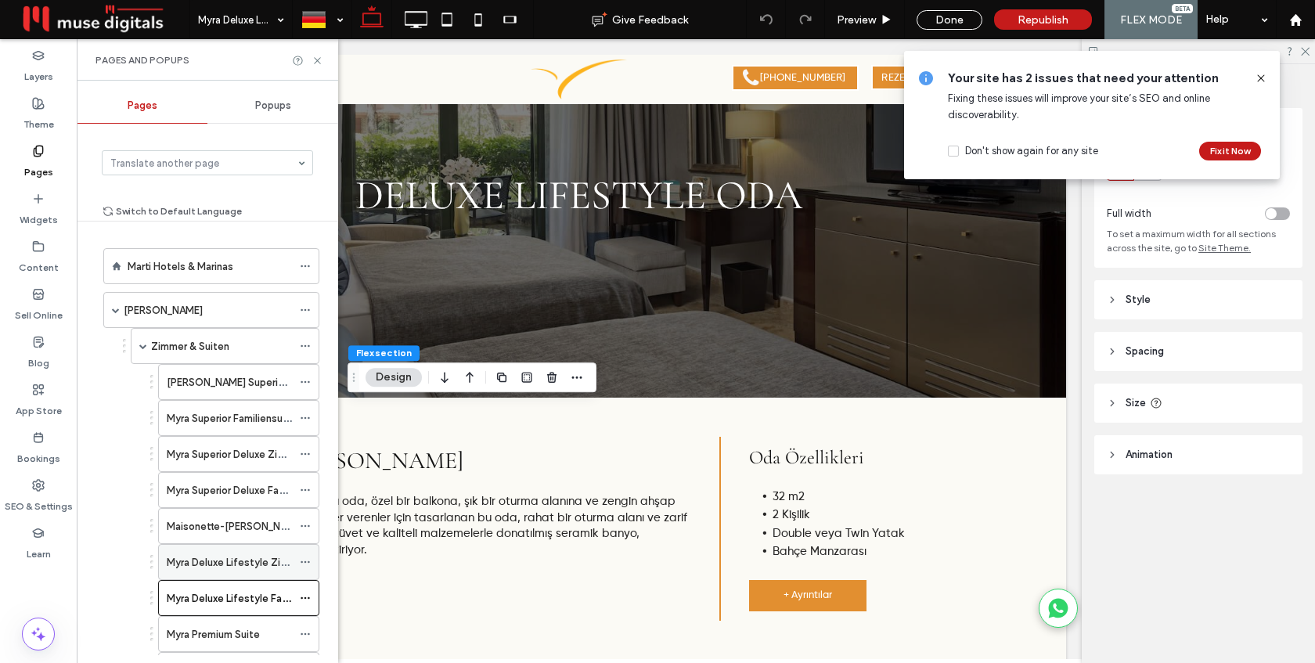
click at [240, 560] on label "Myra Deluxe Lifestyle Zimmer" at bounding box center [237, 562] width 140 height 27
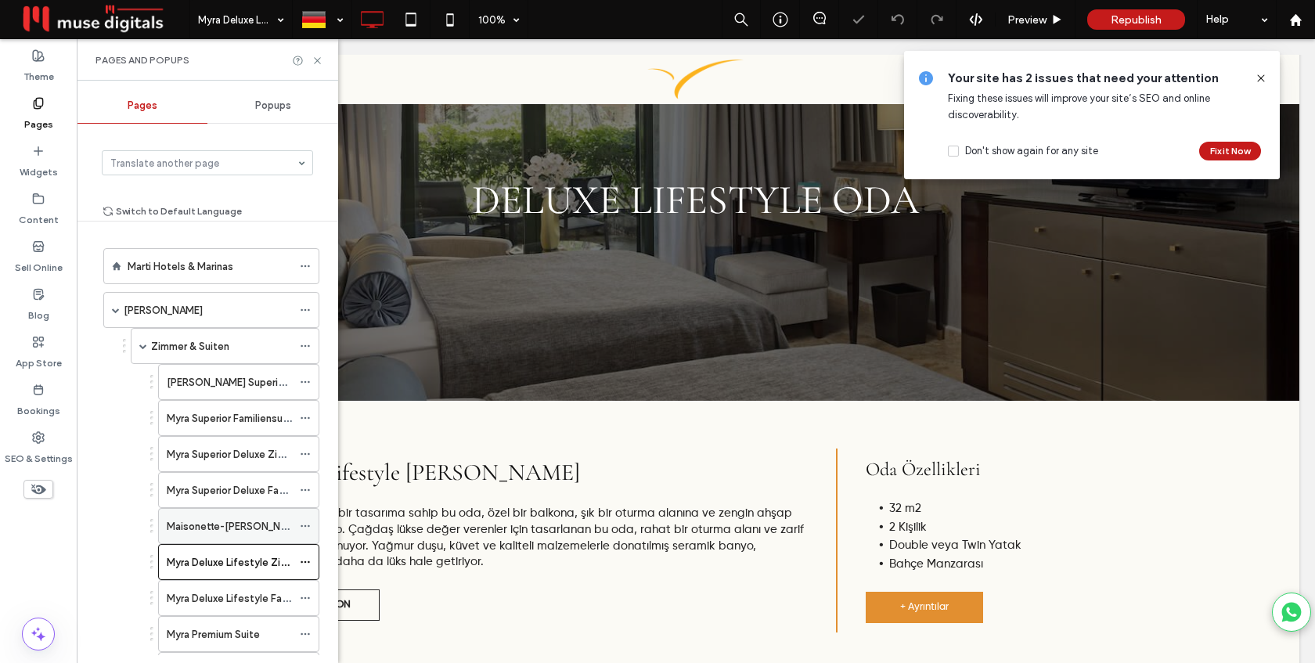
click at [236, 529] on label "Maisonette-Zimmer Myra" at bounding box center [235, 526] width 137 height 27
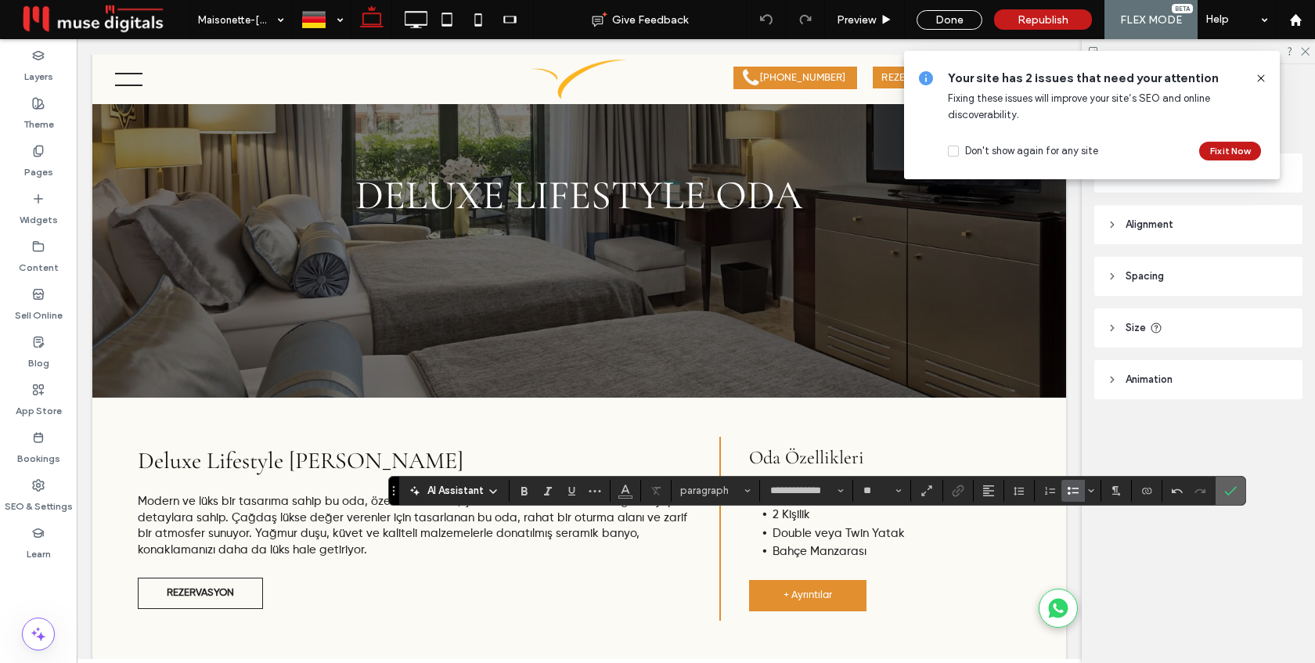
click at [1222, 489] on label "Confirm" at bounding box center [1230, 491] width 23 height 28
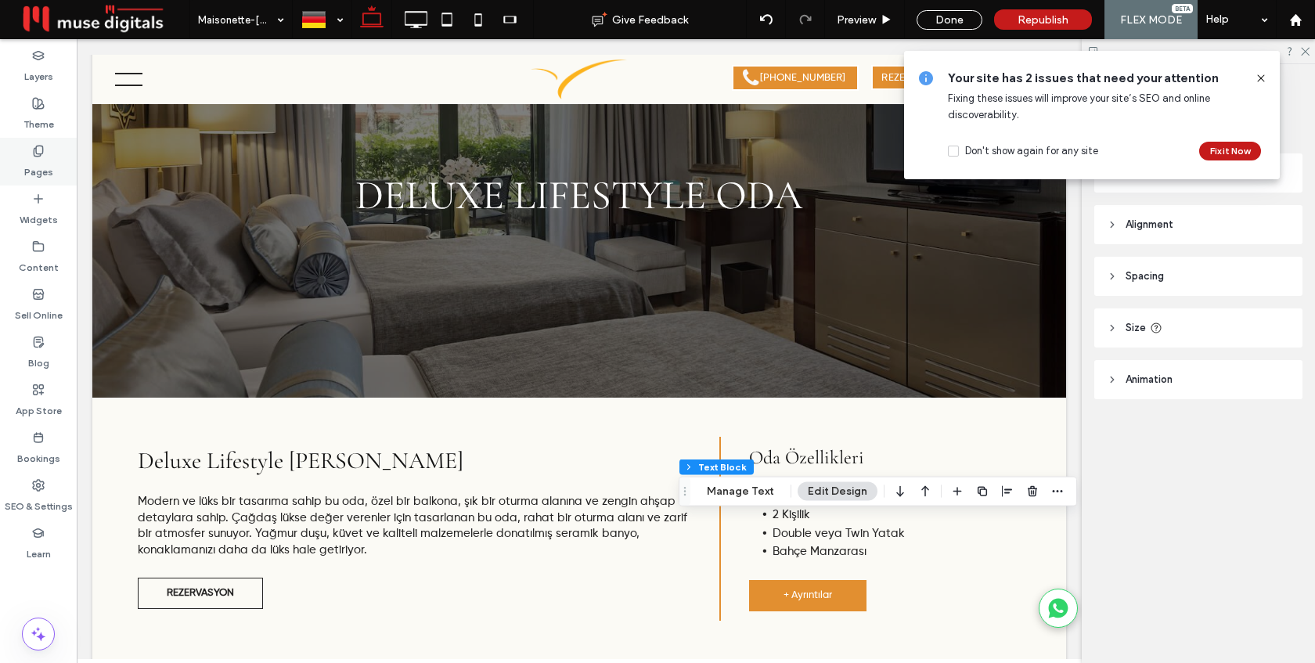
click at [49, 157] on label "Pages" at bounding box center [38, 168] width 29 height 22
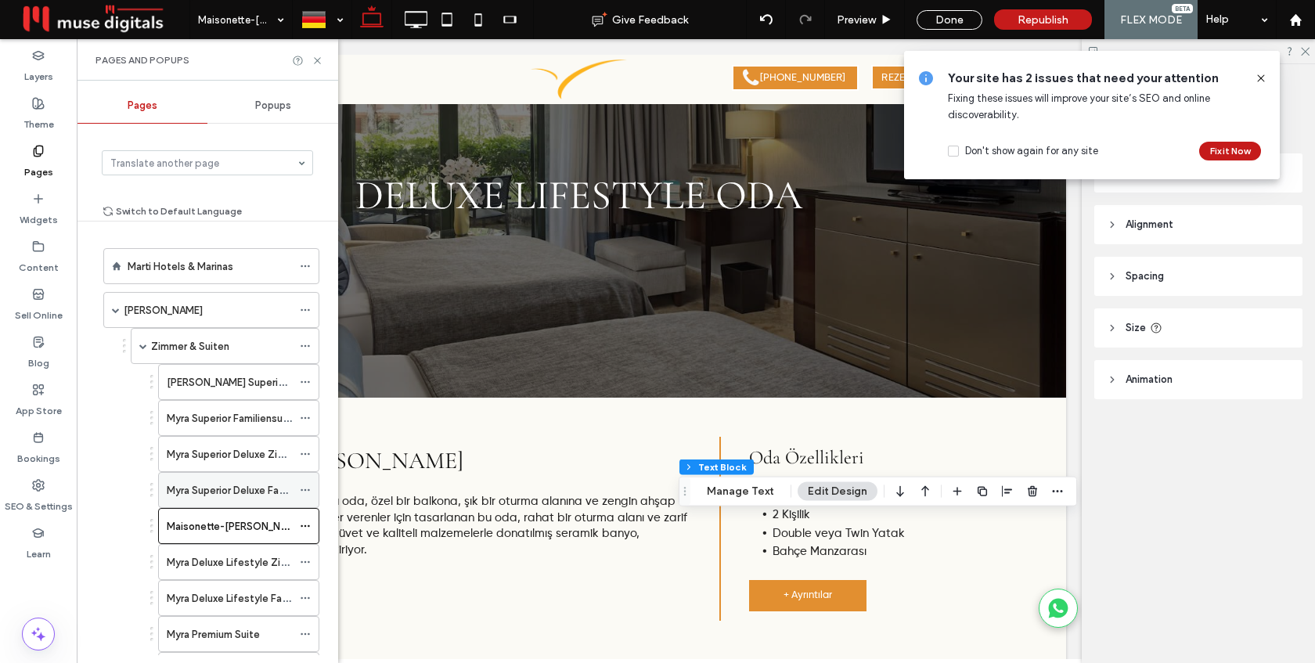
click at [206, 497] on label "Myra Superior Deluxe Familienzimmer" at bounding box center [254, 490] width 174 height 27
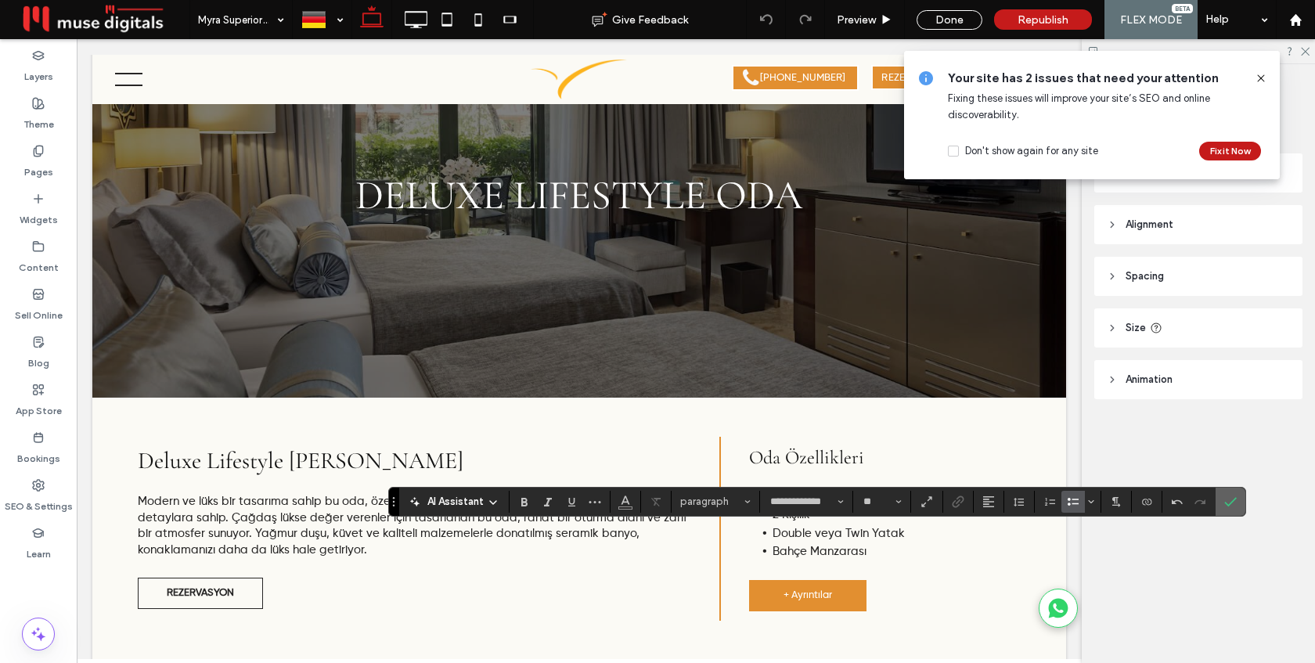
click at [1225, 500] on icon "Confirm" at bounding box center [1231, 502] width 13 height 13
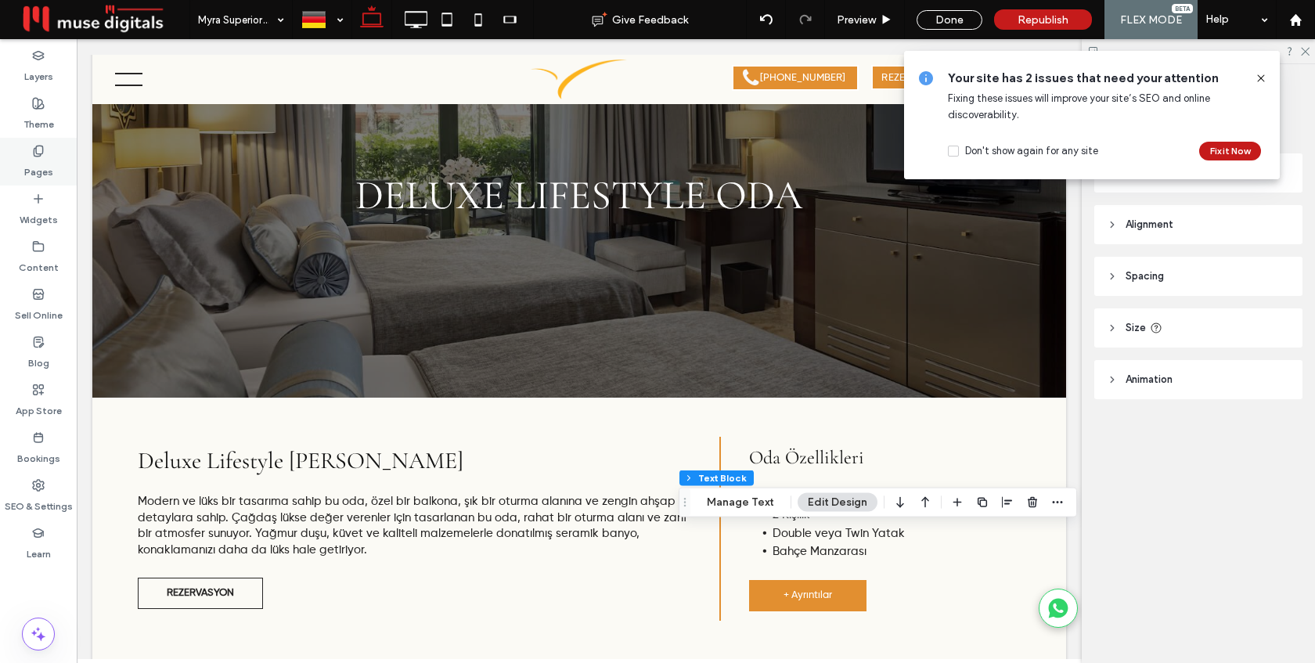
click at [56, 158] on div "Pages" at bounding box center [38, 162] width 77 height 48
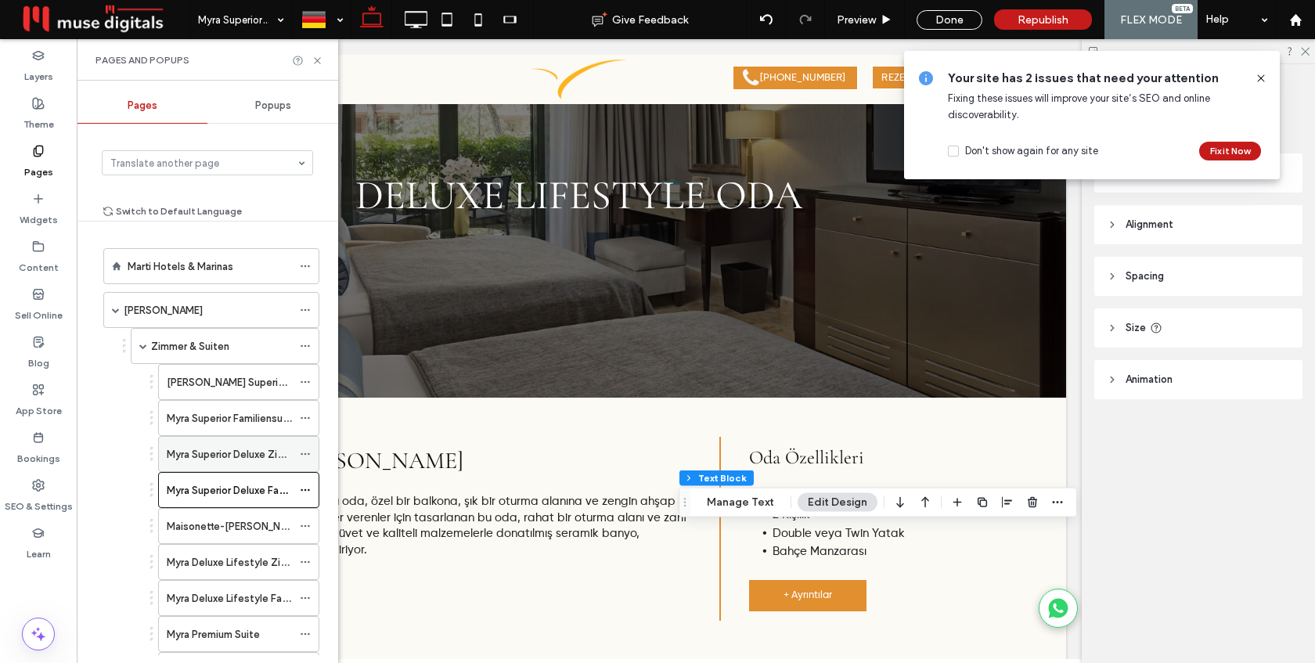
click at [244, 453] on label "Myra Superior Deluxe Zimmer" at bounding box center [235, 454] width 137 height 27
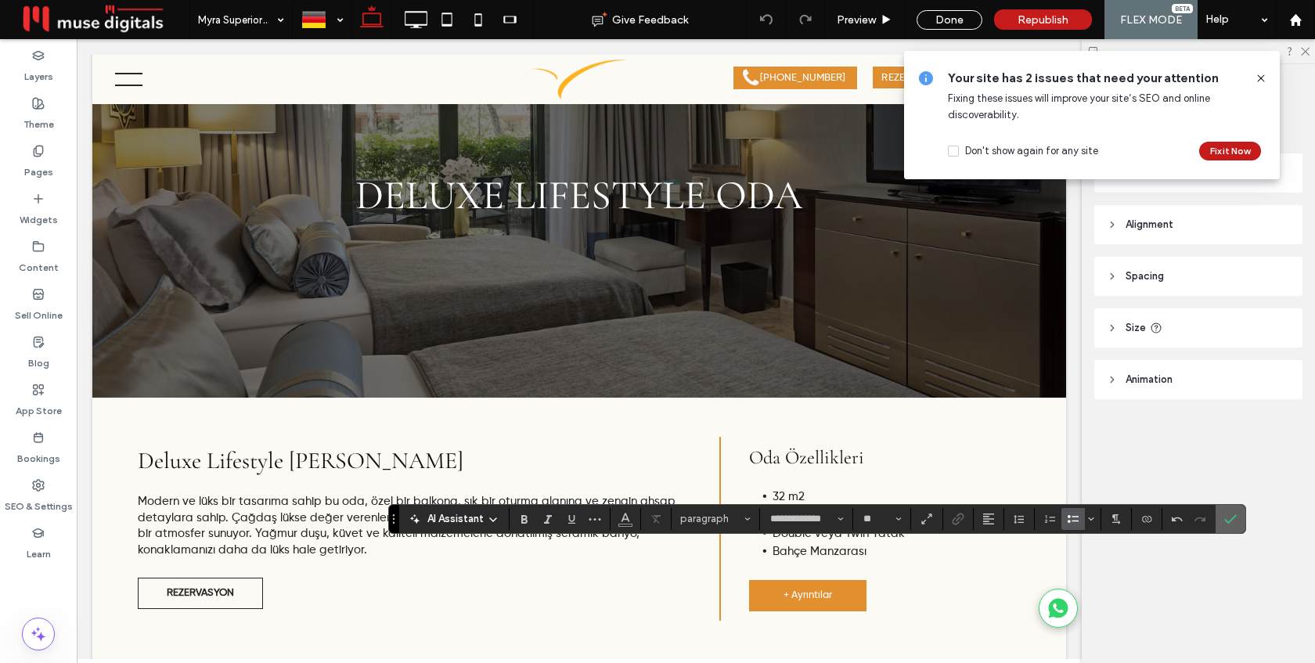
click at [1240, 524] on label "Confirm" at bounding box center [1230, 519] width 23 height 28
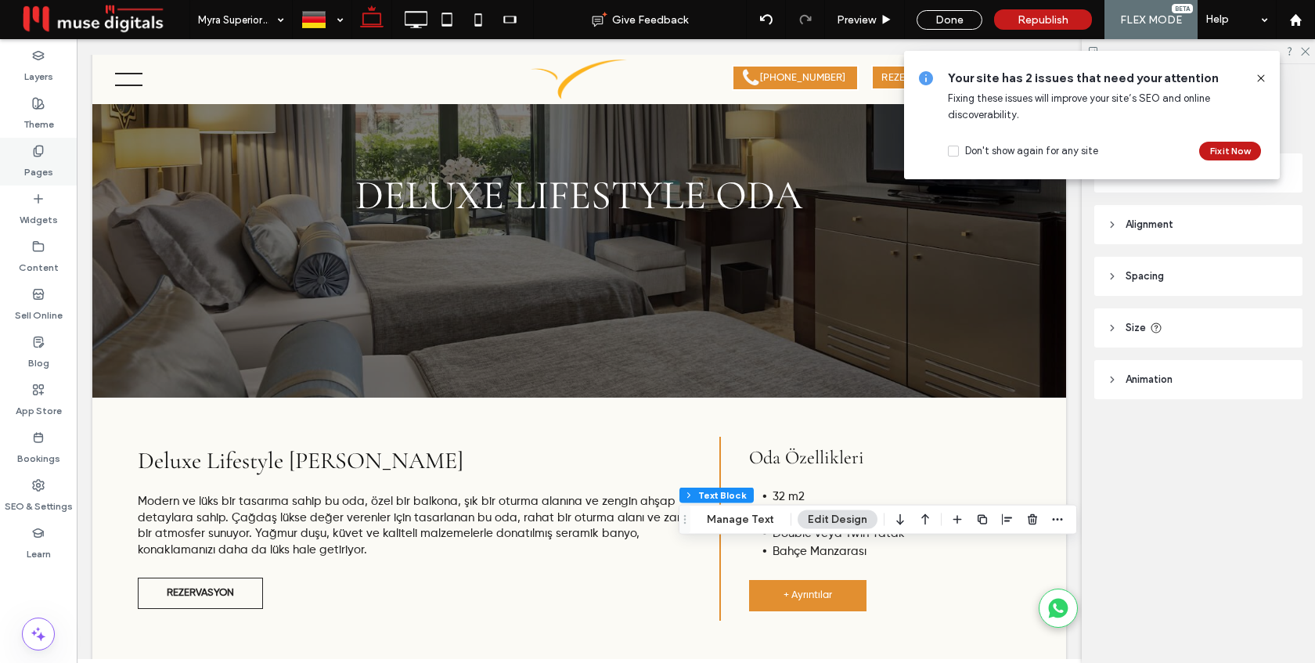
click at [28, 157] on label "Pages" at bounding box center [38, 168] width 29 height 22
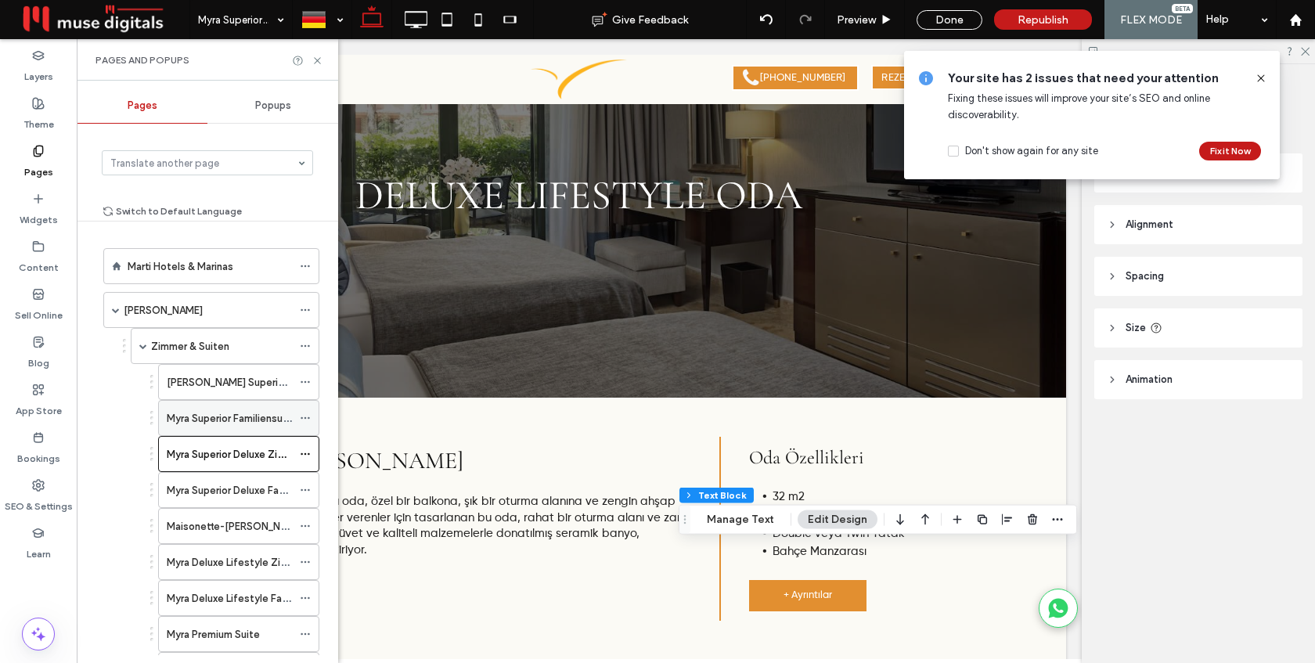
click at [216, 418] on label "Myra Superior Familiensuite" at bounding box center [231, 418] width 129 height 27
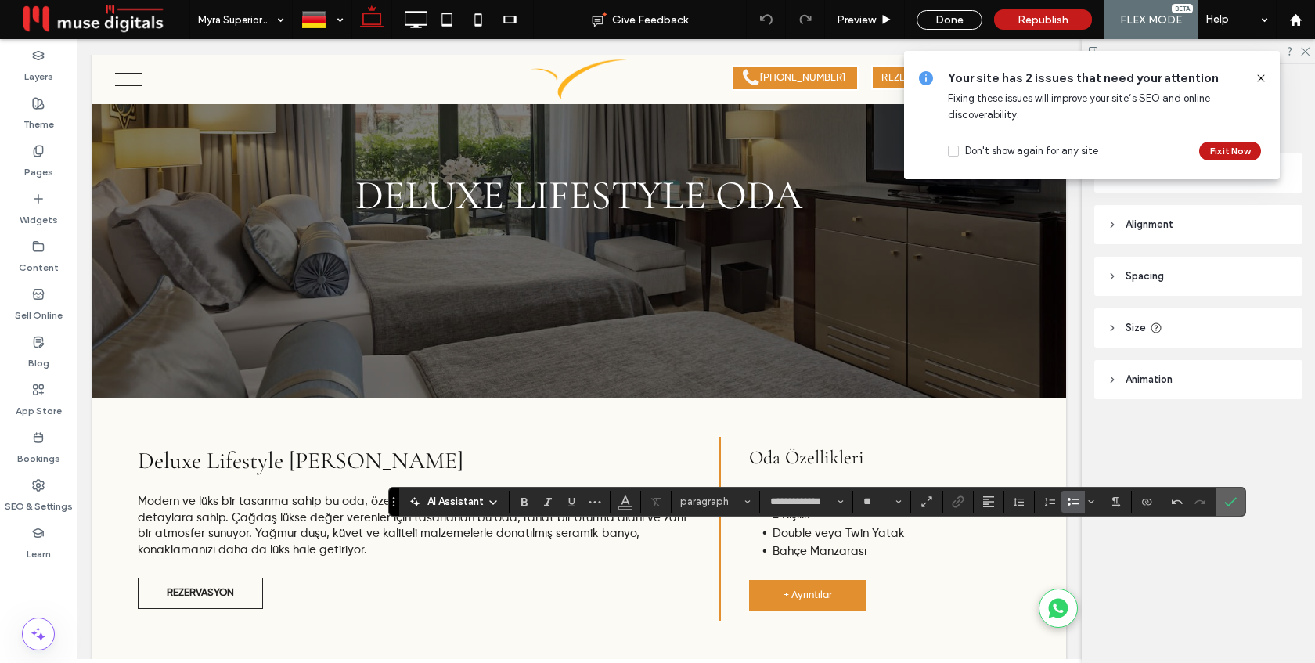
click at [1236, 494] on span "Confirm" at bounding box center [1231, 502] width 13 height 27
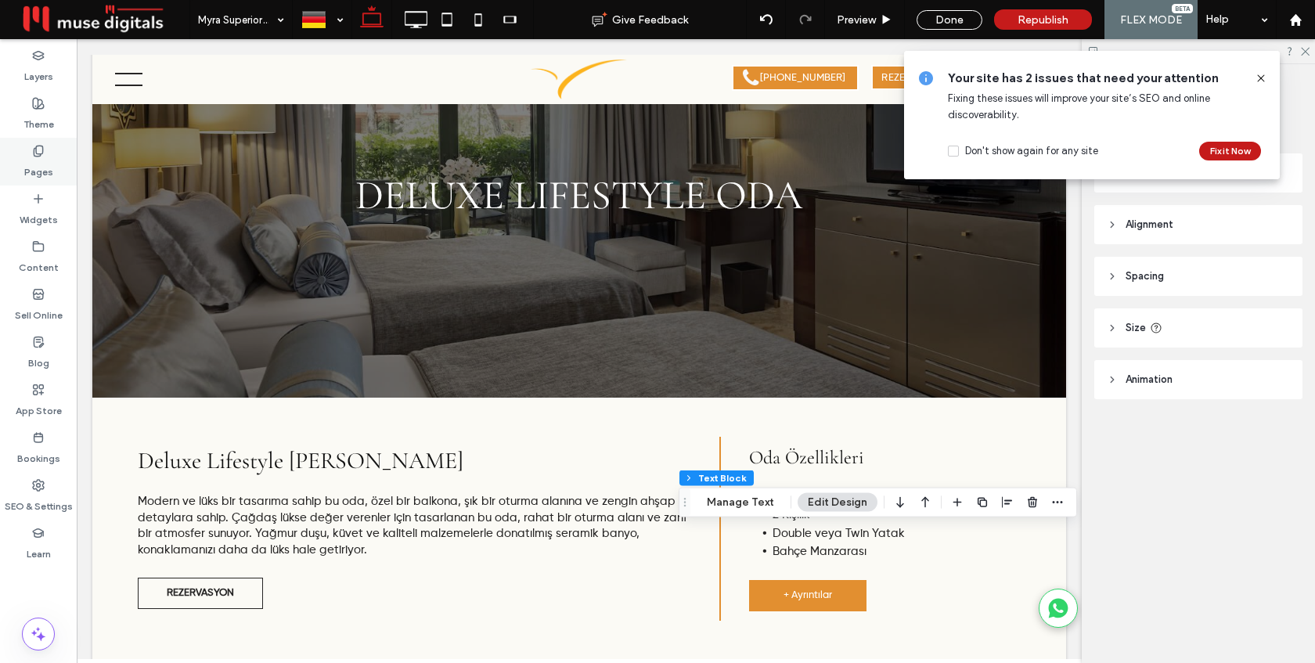
click at [38, 170] on label "Pages" at bounding box center [38, 168] width 29 height 22
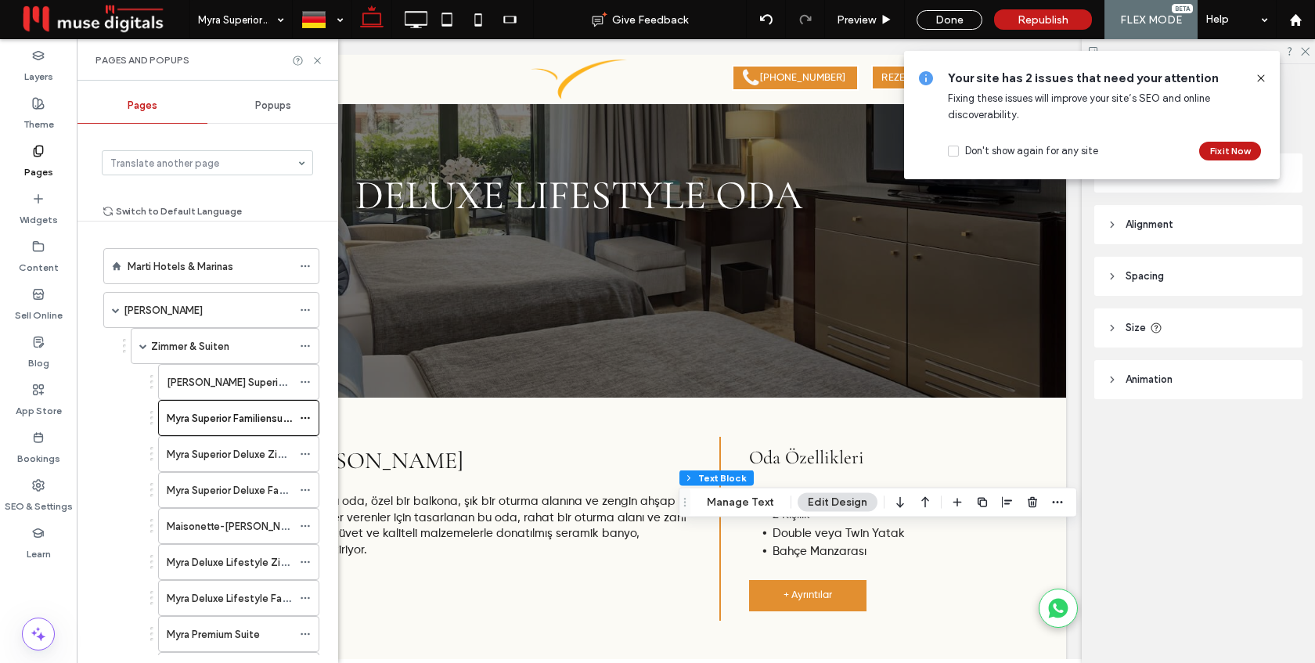
click at [211, 377] on label "Marti Myra Superior Zimmer" at bounding box center [268, 382] width 202 height 27
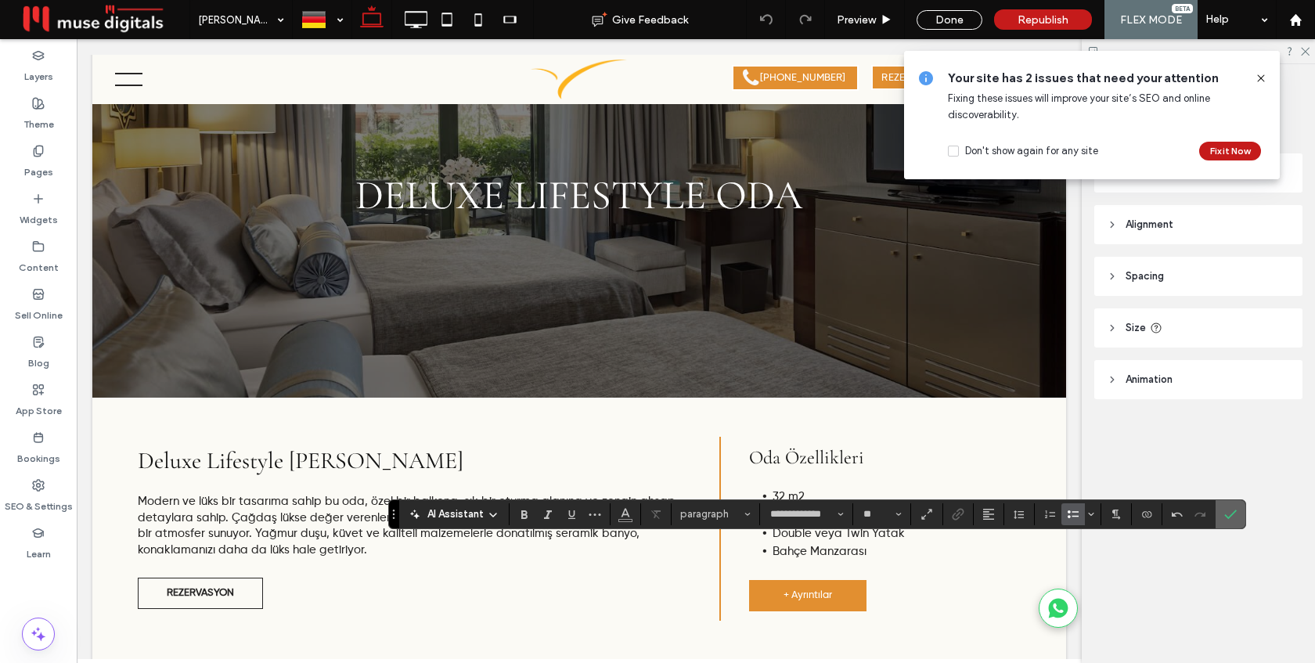
click at [1229, 513] on icon "Confirm" at bounding box center [1231, 514] width 13 height 13
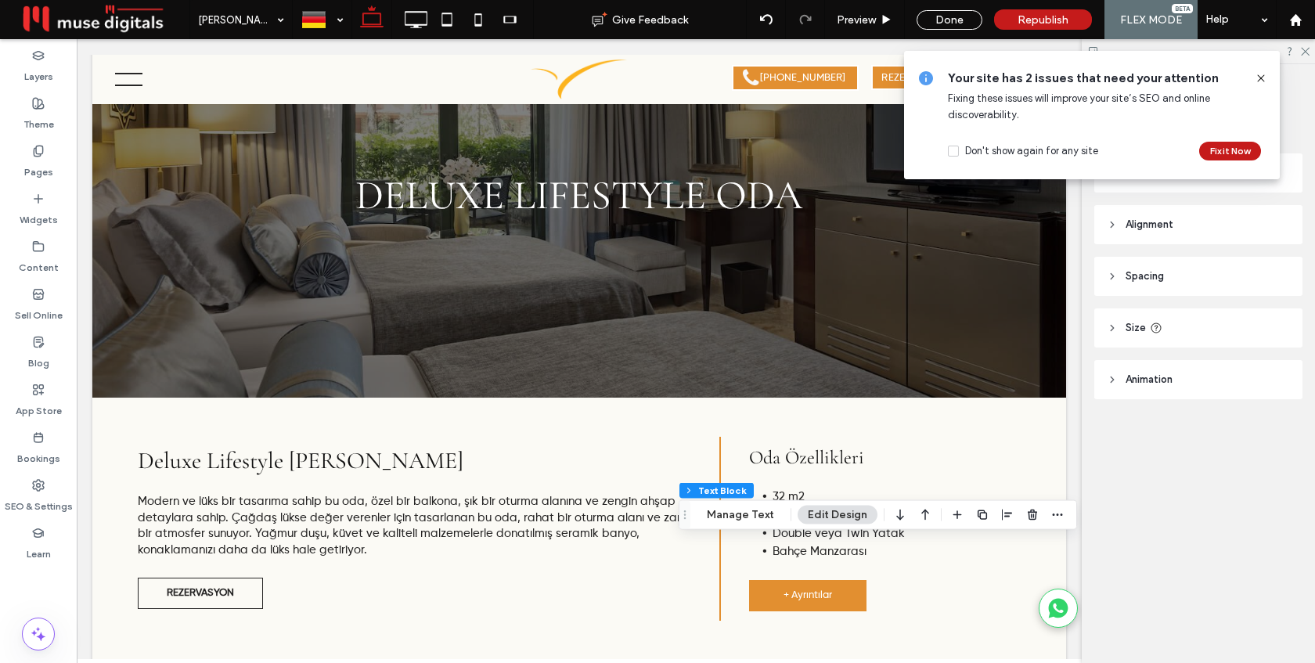
click at [1263, 80] on use at bounding box center [1261, 77] width 7 height 7
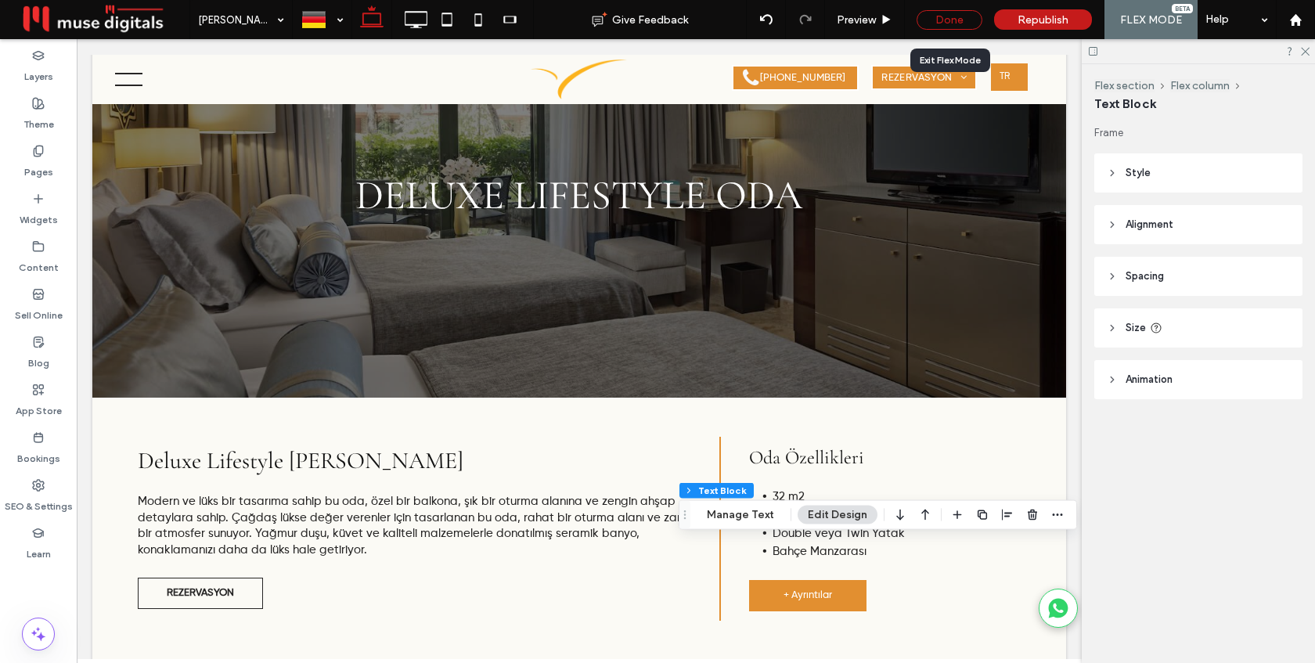
click at [967, 16] on div "Done" at bounding box center [950, 20] width 66 height 20
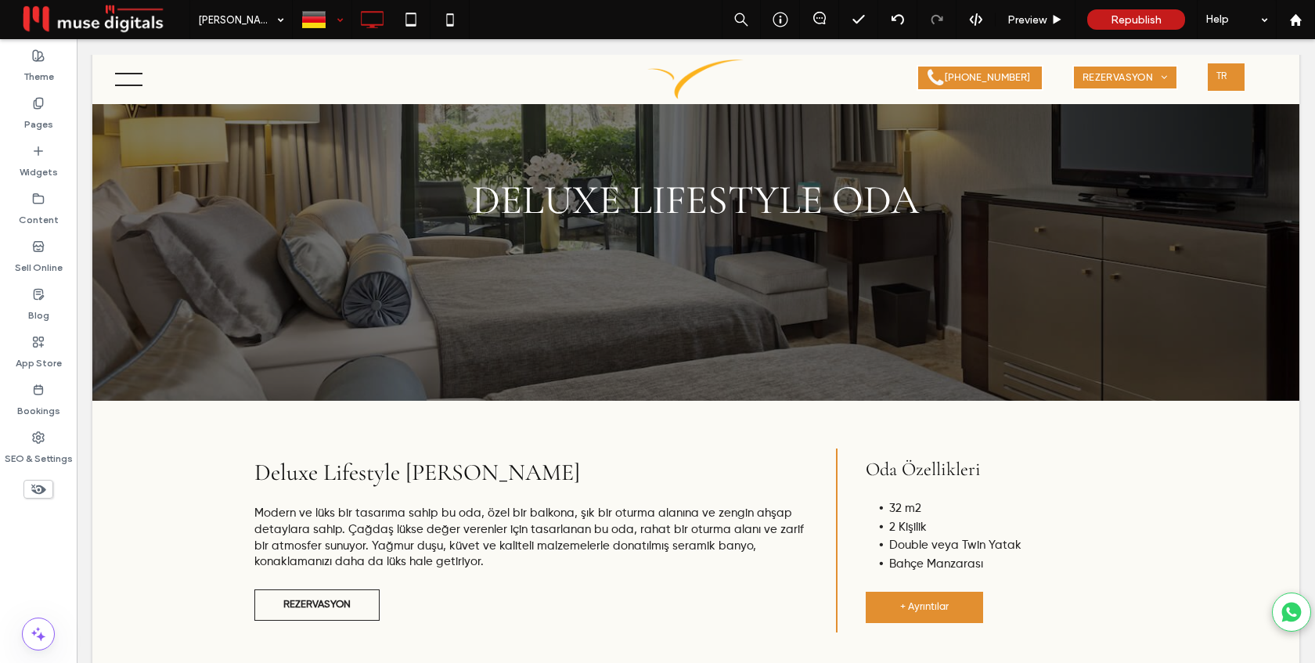
click at [341, 21] on div at bounding box center [322, 20] width 57 height 38
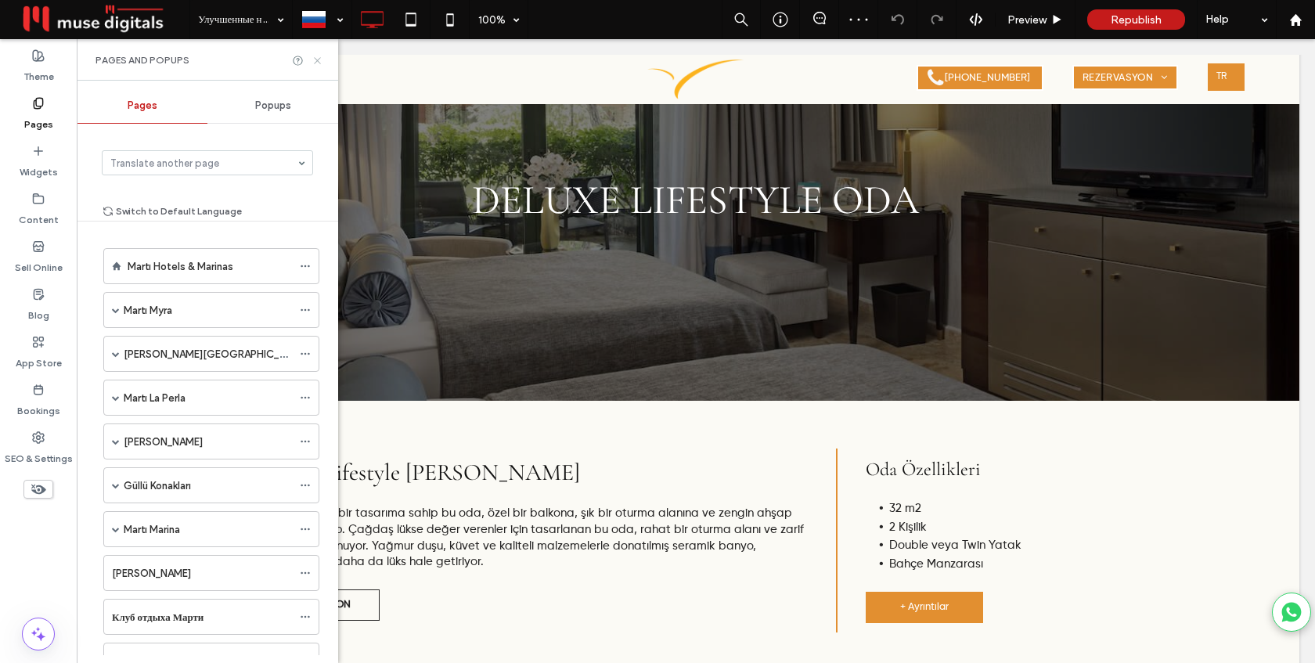
click at [315, 60] on icon at bounding box center [318, 61] width 12 height 12
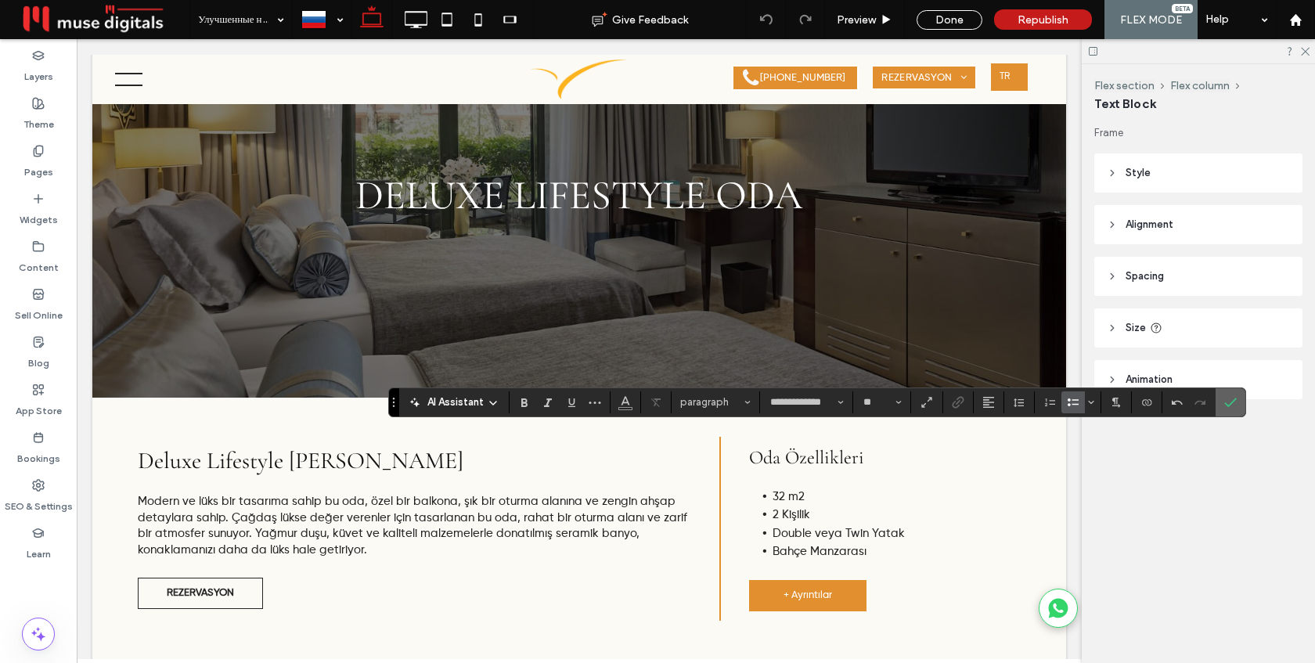
click at [1231, 402] on icon "Confirm" at bounding box center [1231, 402] width 13 height 13
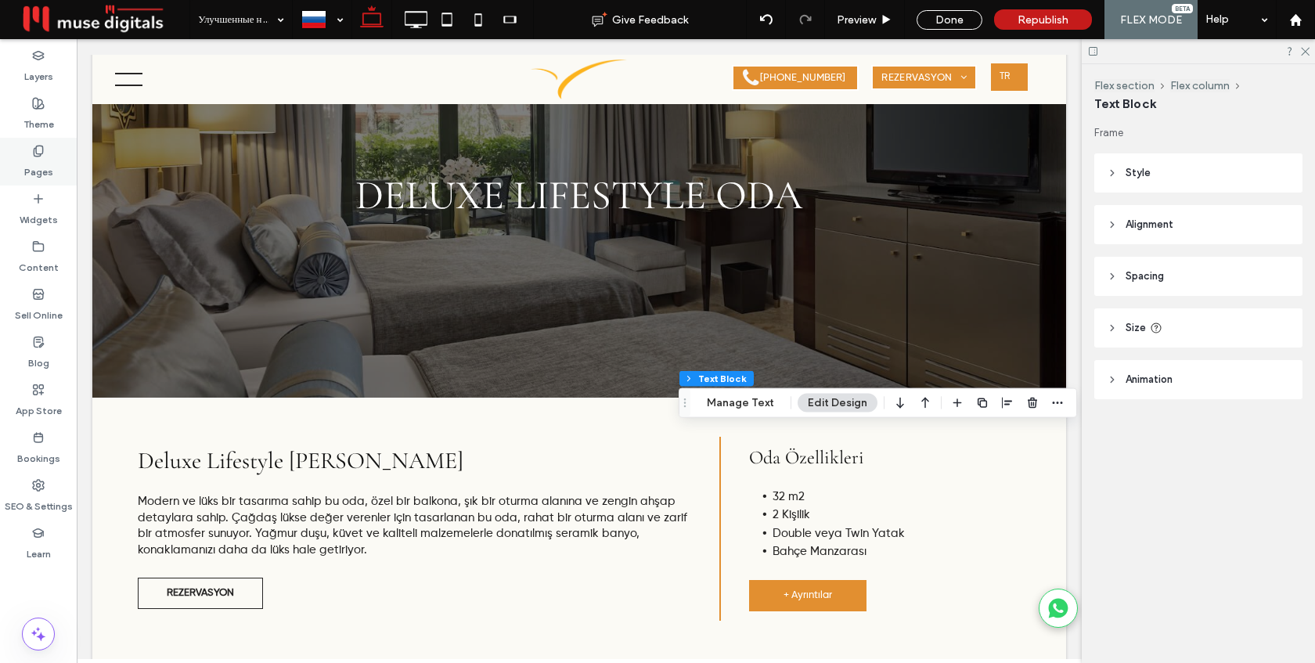
click at [50, 157] on label "Pages" at bounding box center [38, 168] width 29 height 22
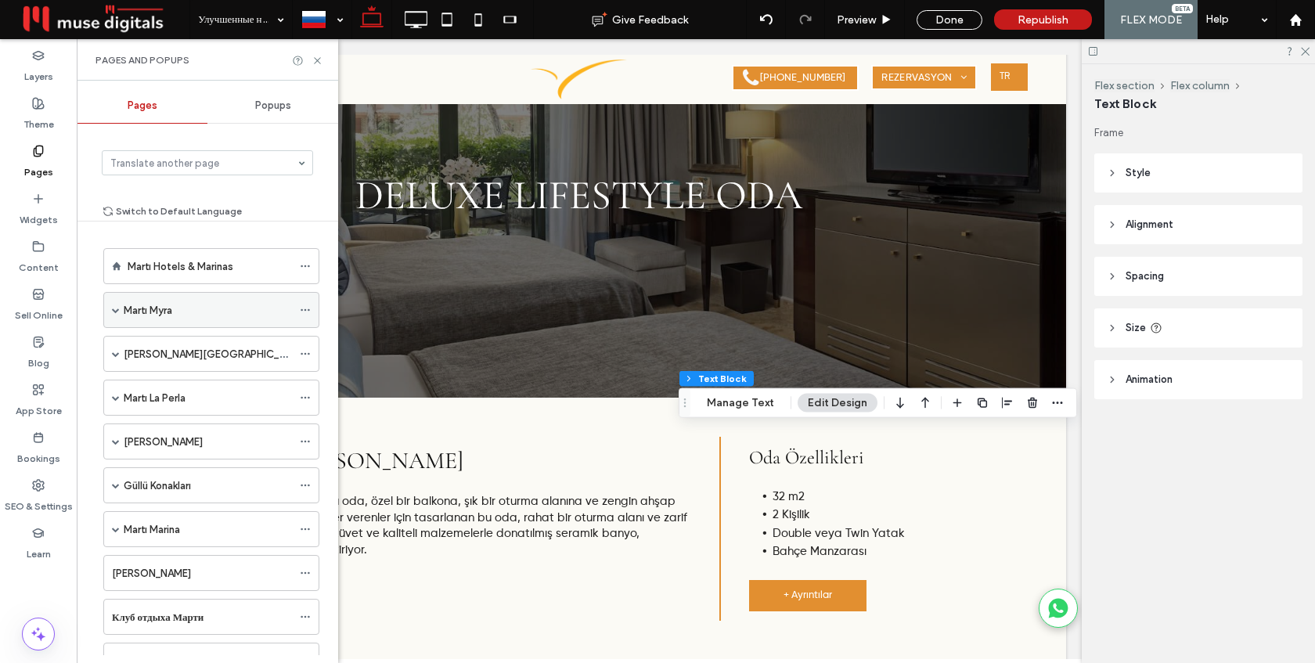
click at [112, 310] on span at bounding box center [116, 310] width 8 height 8
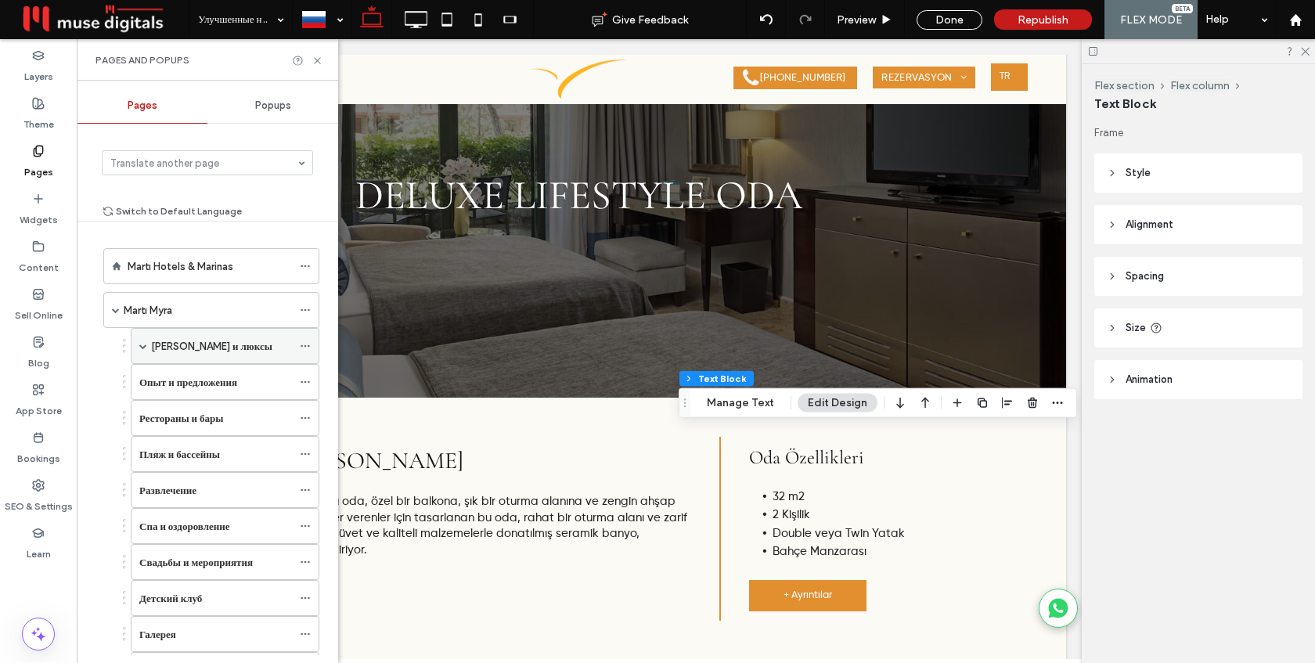
click at [143, 342] on span at bounding box center [143, 346] width 8 height 8
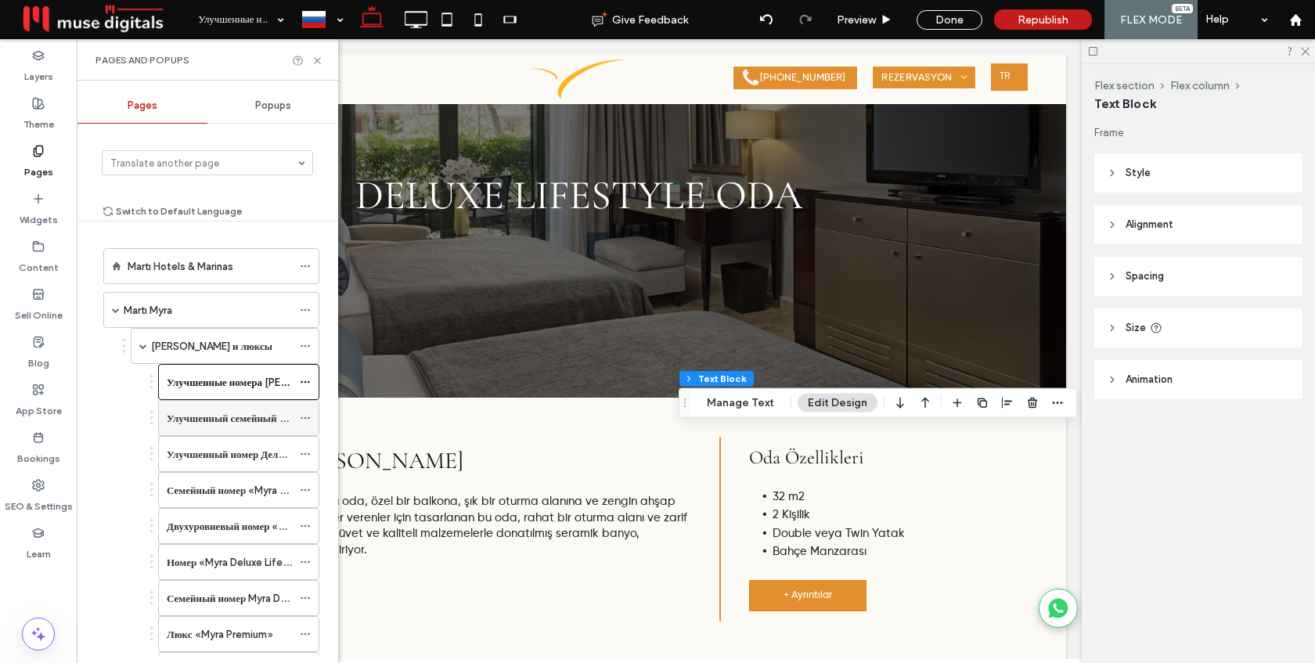
click at [183, 412] on label "Улучшенный семейный люкс «Мира»" at bounding box center [255, 418] width 177 height 27
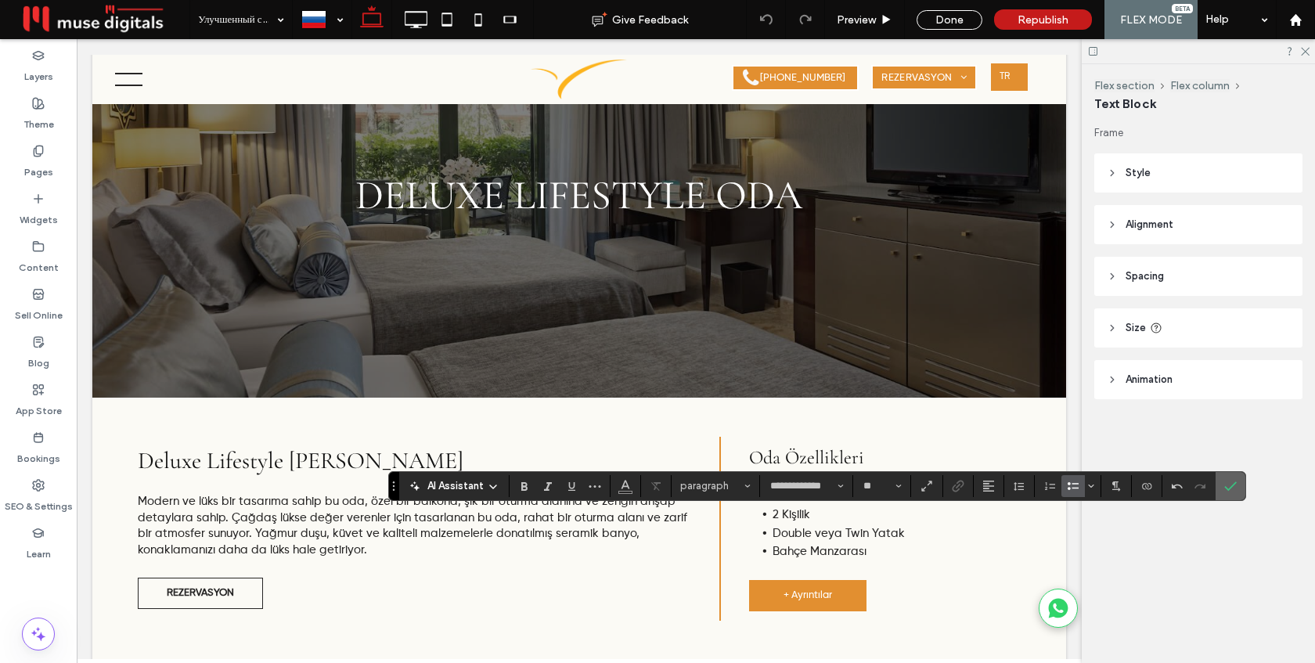
click at [1229, 478] on span "Confirm" at bounding box center [1228, 486] width 7 height 28
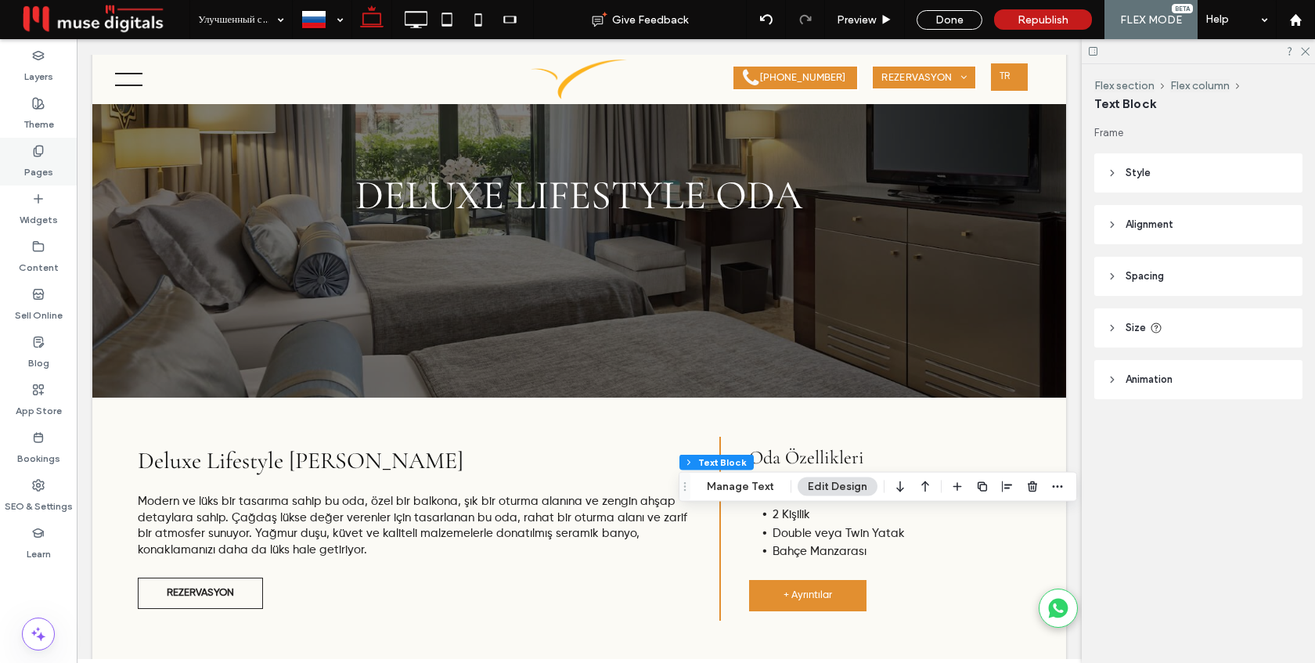
click at [26, 154] on div "Pages" at bounding box center [38, 162] width 77 height 48
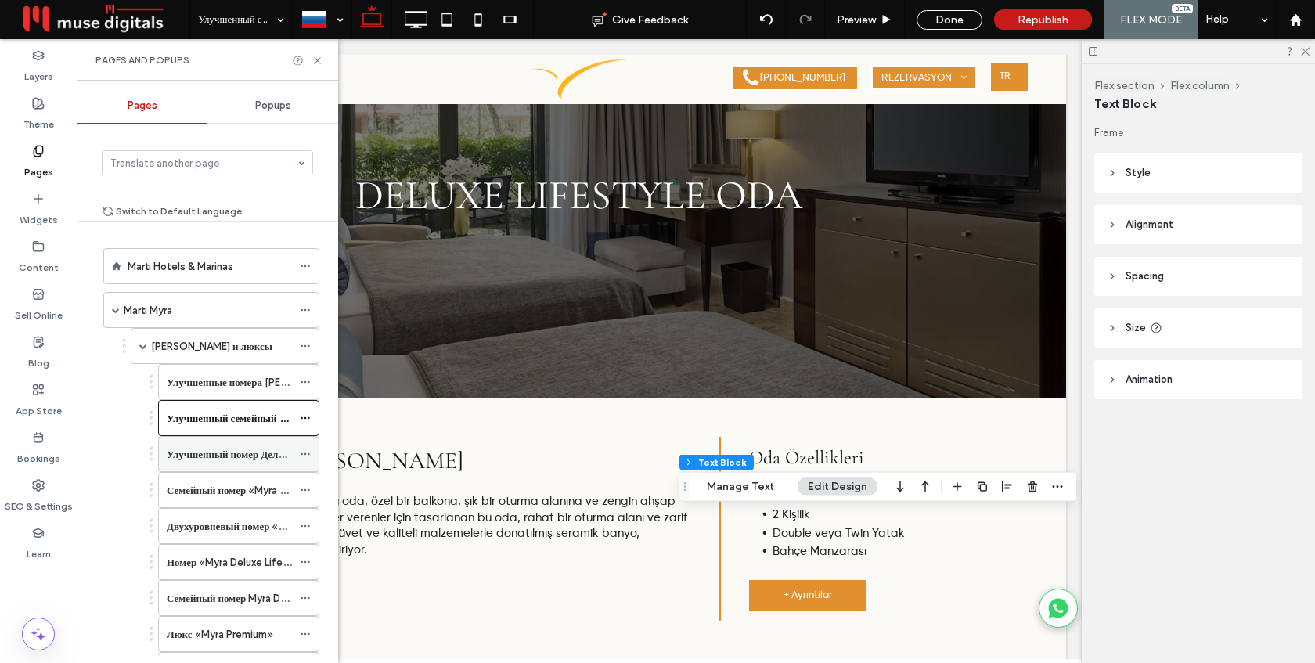
click at [185, 451] on label "Улучшенный номер Делюкс «Myra»" at bounding box center [250, 454] width 167 height 27
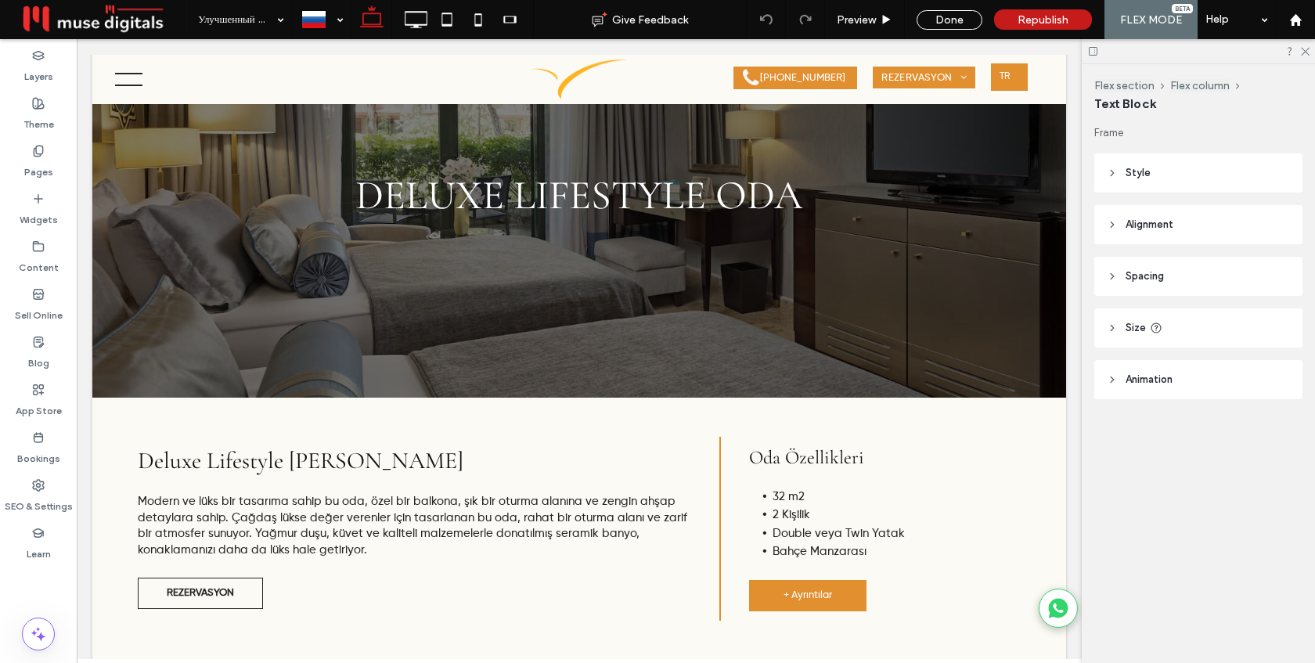
type input "**********"
type input "**"
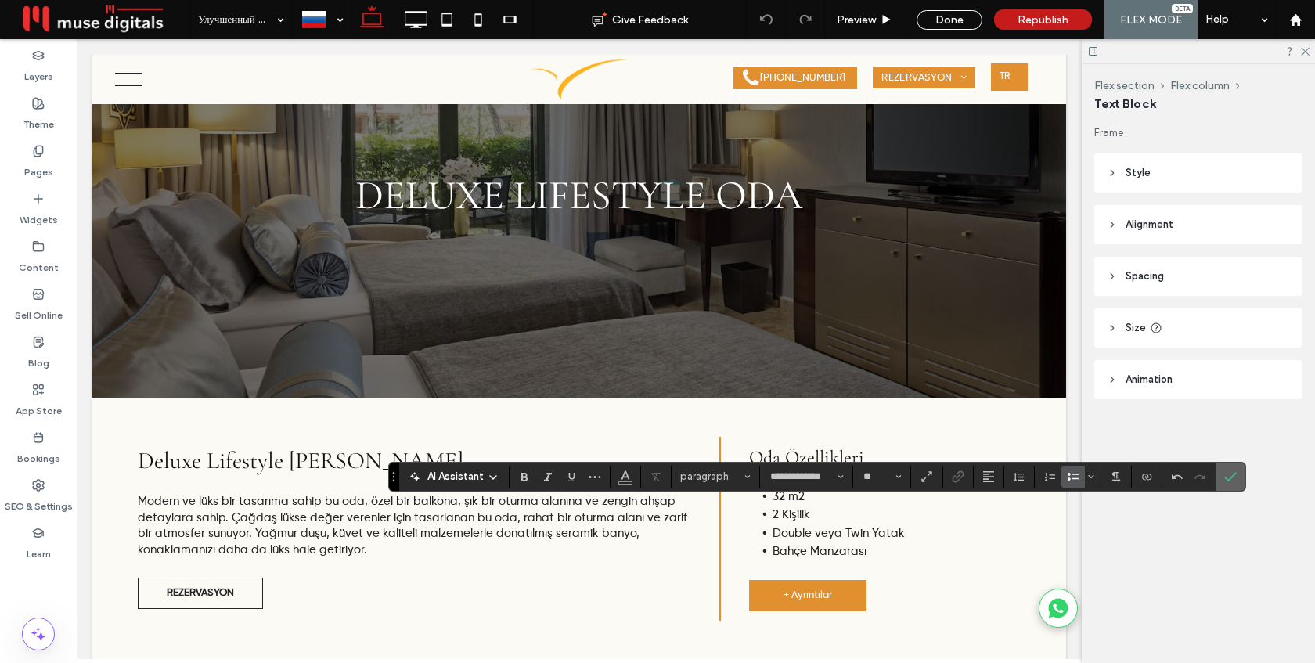
click at [1227, 472] on icon "Confirm" at bounding box center [1231, 477] width 13 height 13
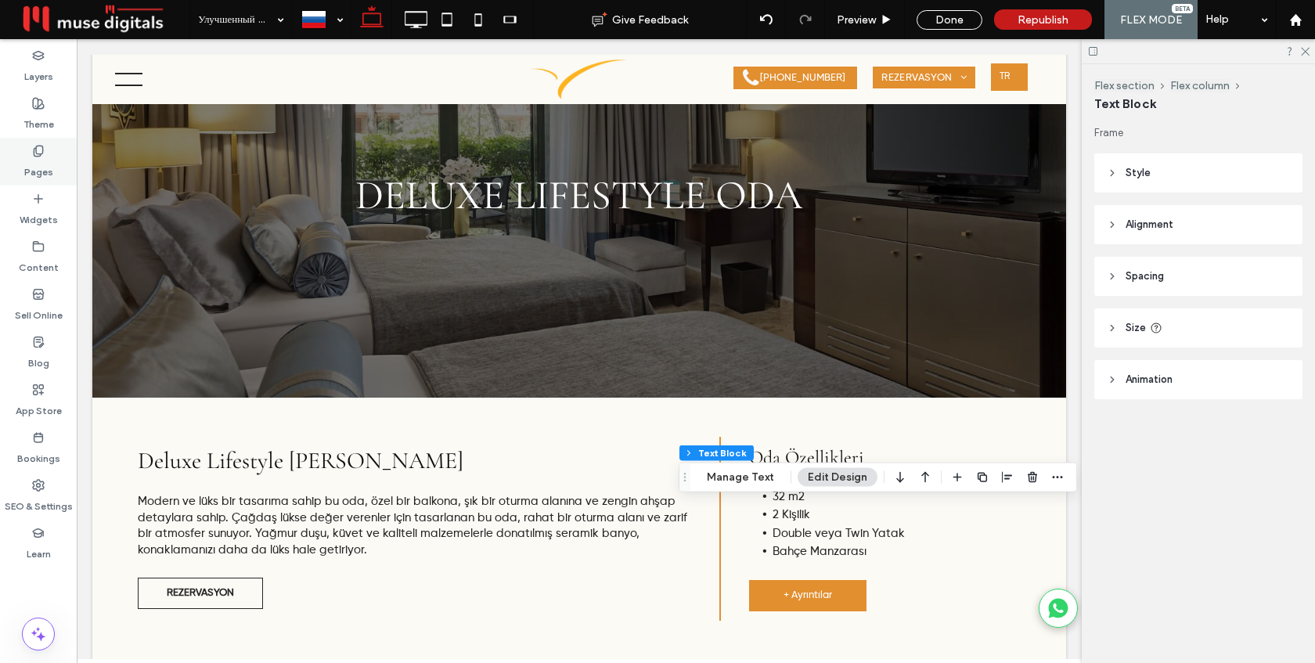
click at [31, 161] on label "Pages" at bounding box center [38, 168] width 29 height 22
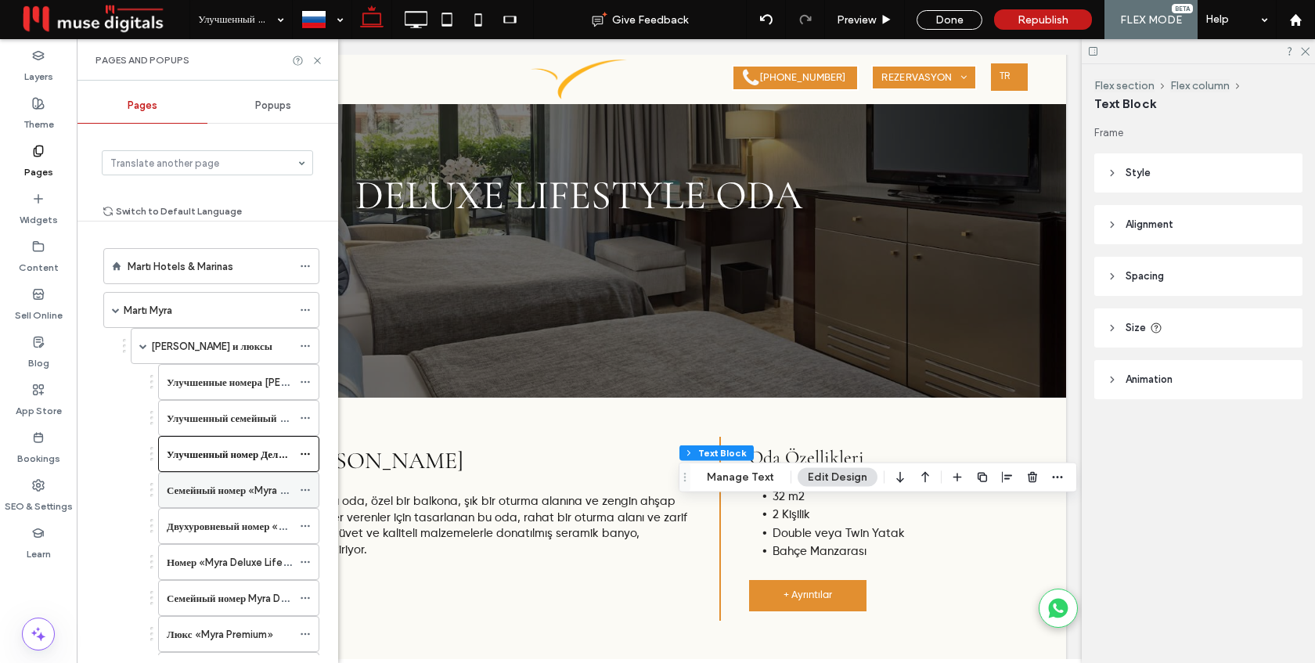
click at [192, 496] on label "Семейный номер «Myra Superior Deluxe»" at bounding box center [263, 490] width 193 height 27
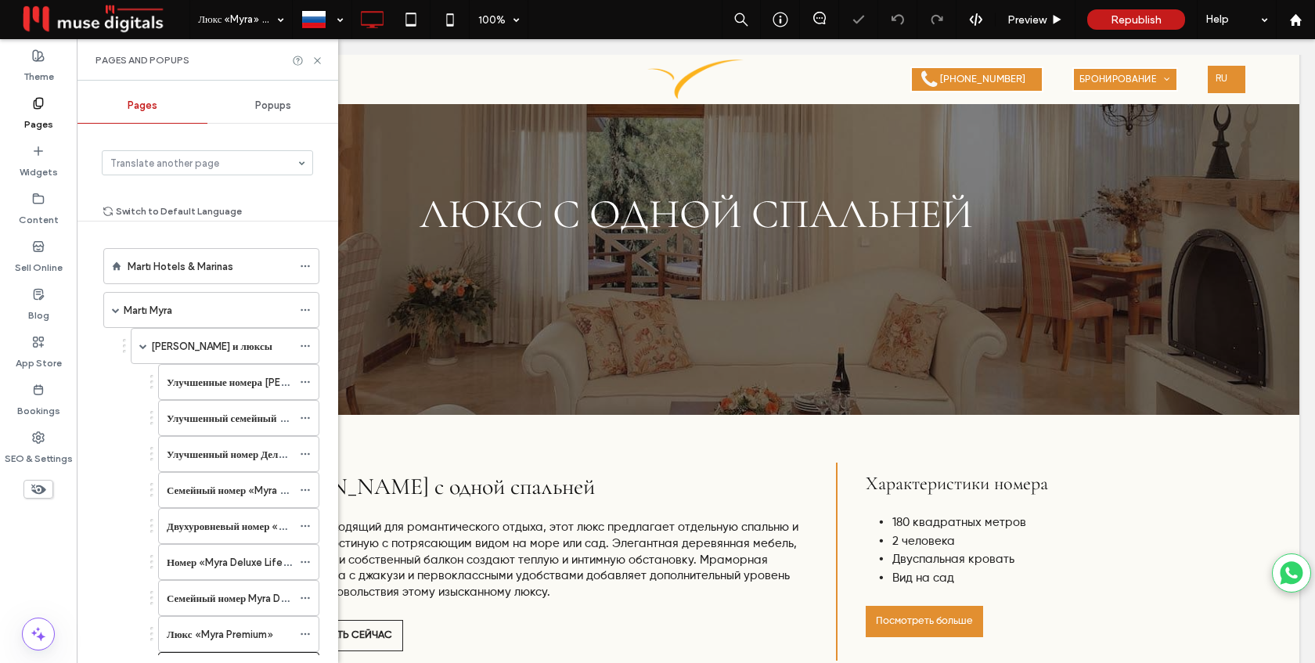
scroll to position [89, 0]
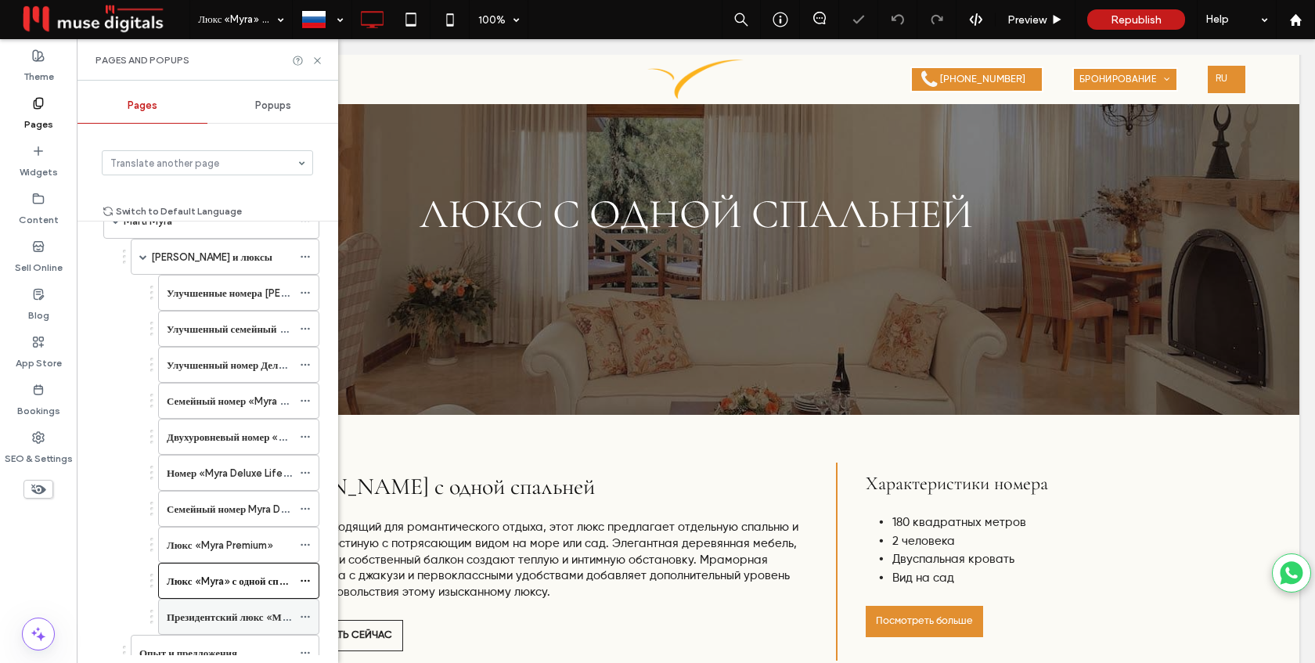
click at [215, 619] on label "Президентский люкс «Майра»" at bounding box center [238, 617] width 143 height 27
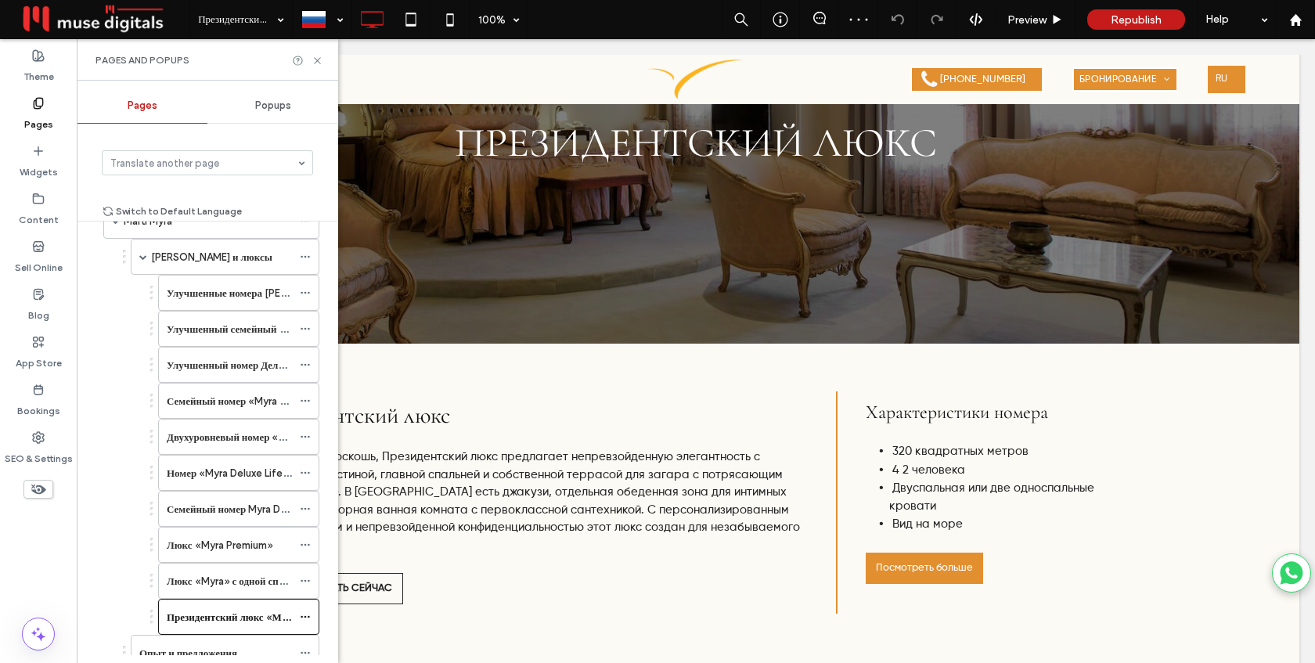
scroll to position [161, 0]
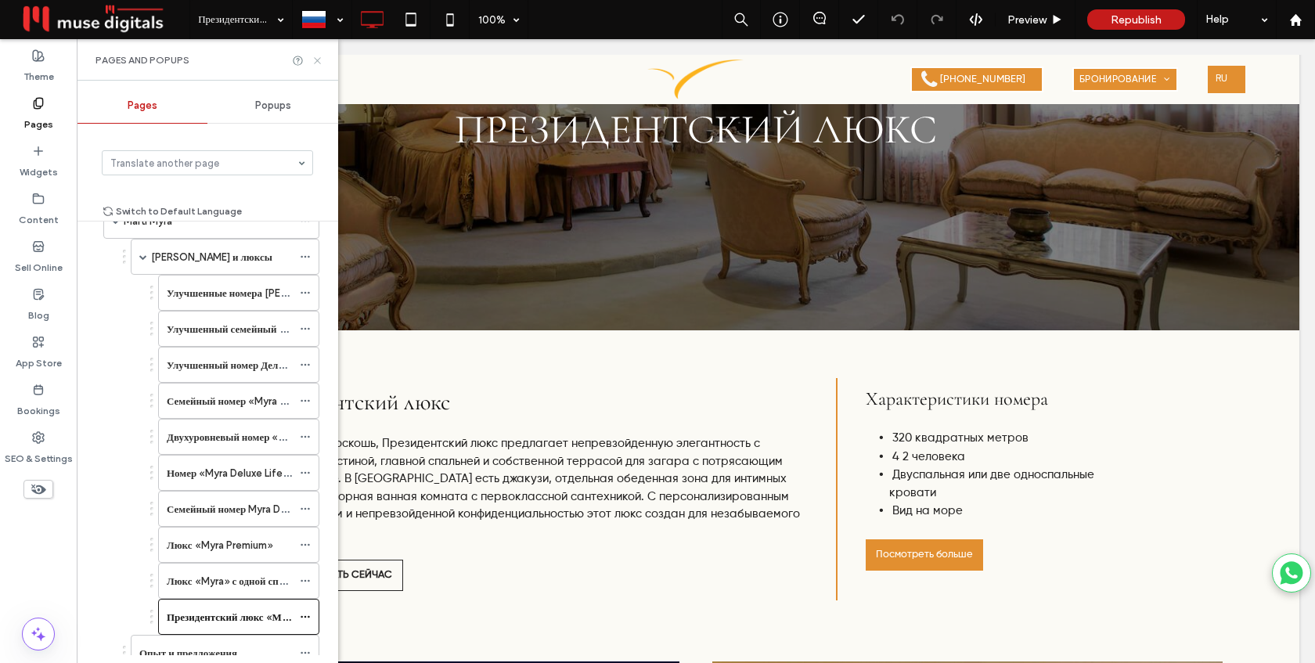
click at [316, 64] on icon at bounding box center [318, 61] width 12 height 12
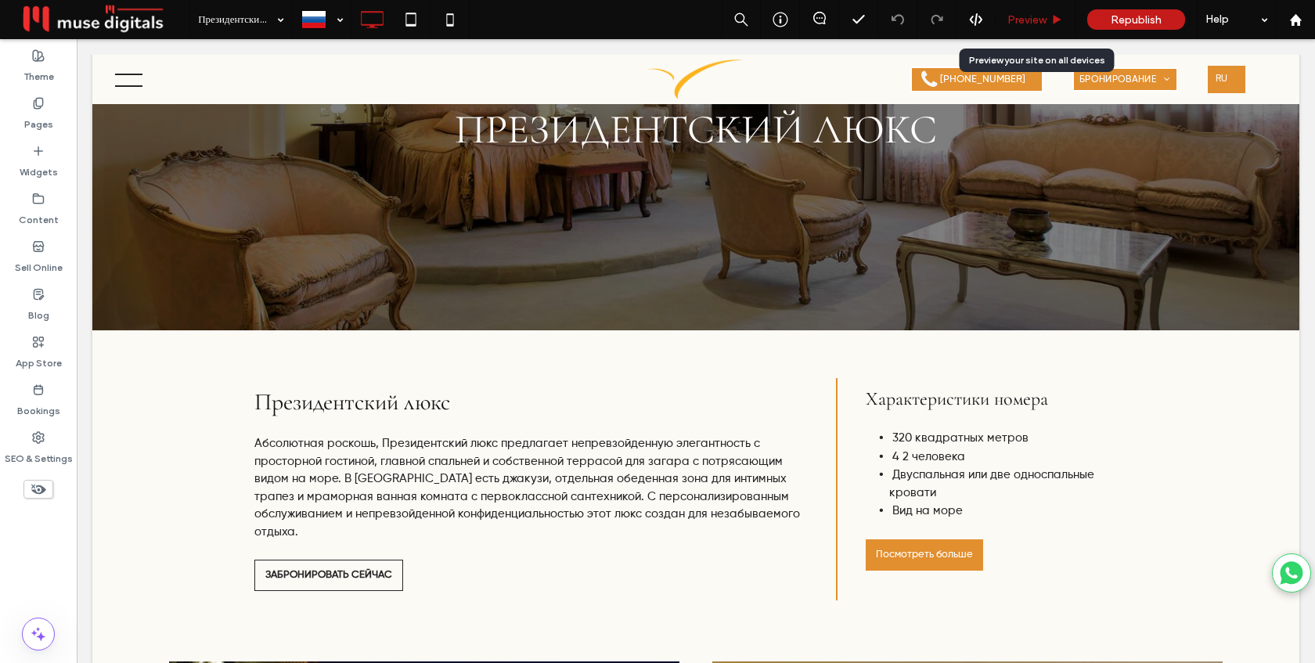
click at [1034, 23] on span "Preview" at bounding box center [1027, 19] width 39 height 13
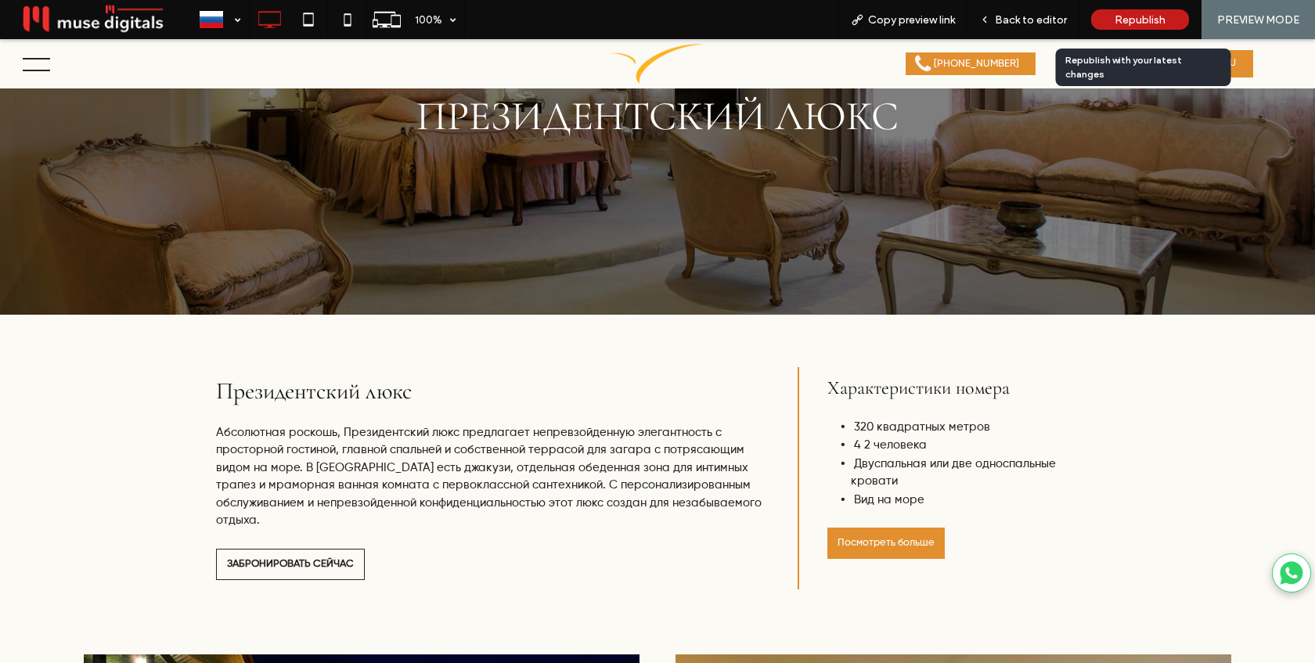
click at [1156, 15] on span "Republish" at bounding box center [1140, 19] width 51 height 13
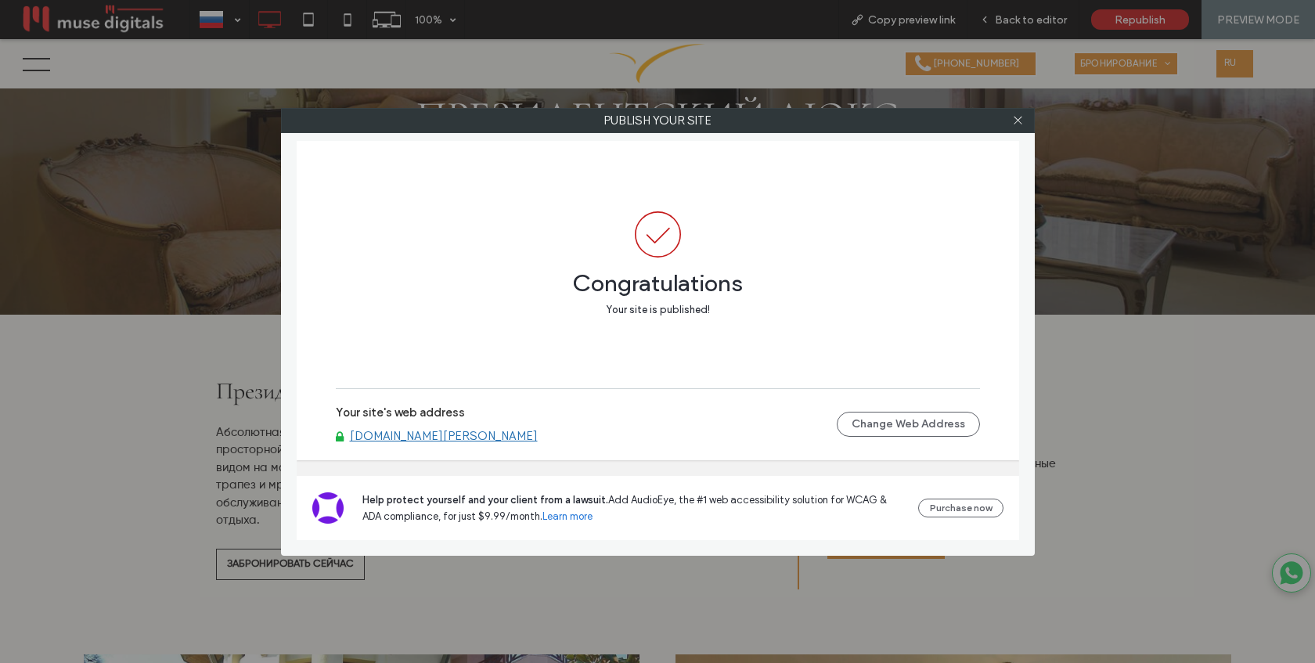
click at [408, 441] on link "[DOMAIN_NAME][PERSON_NAME]" at bounding box center [444, 436] width 188 height 14
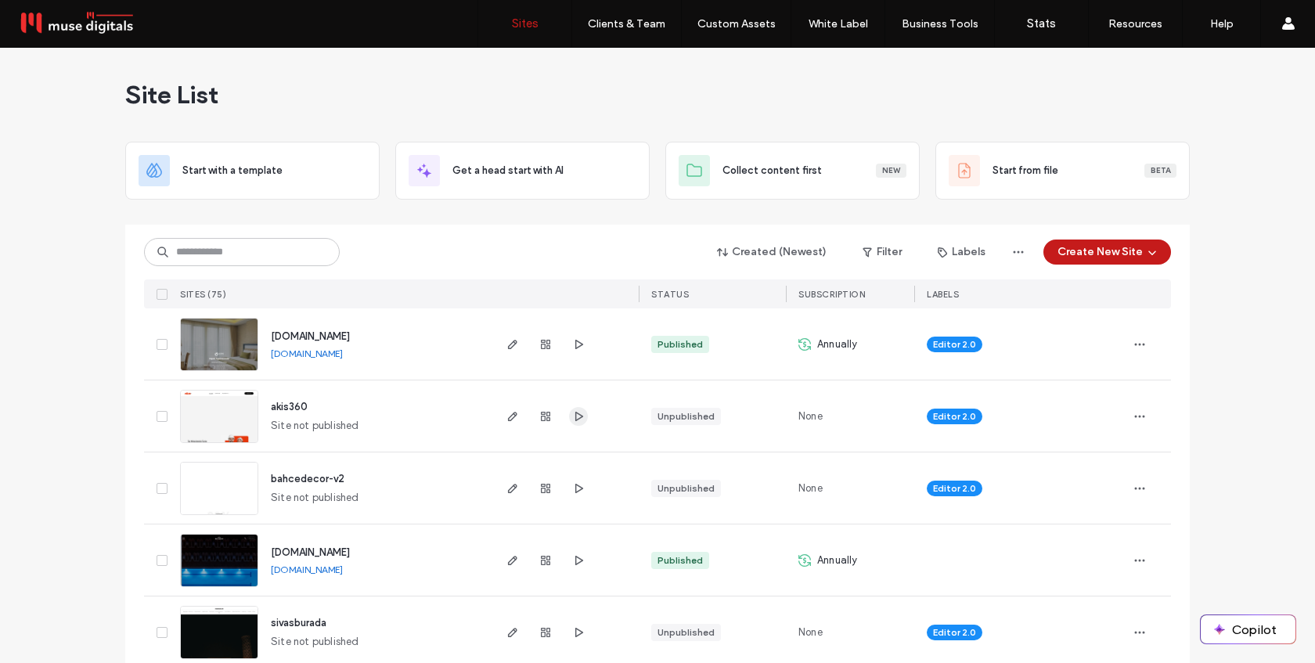
click at [576, 420] on use "button" at bounding box center [580, 415] width 8 height 9
click at [510, 419] on icon "button" at bounding box center [513, 416] width 13 height 13
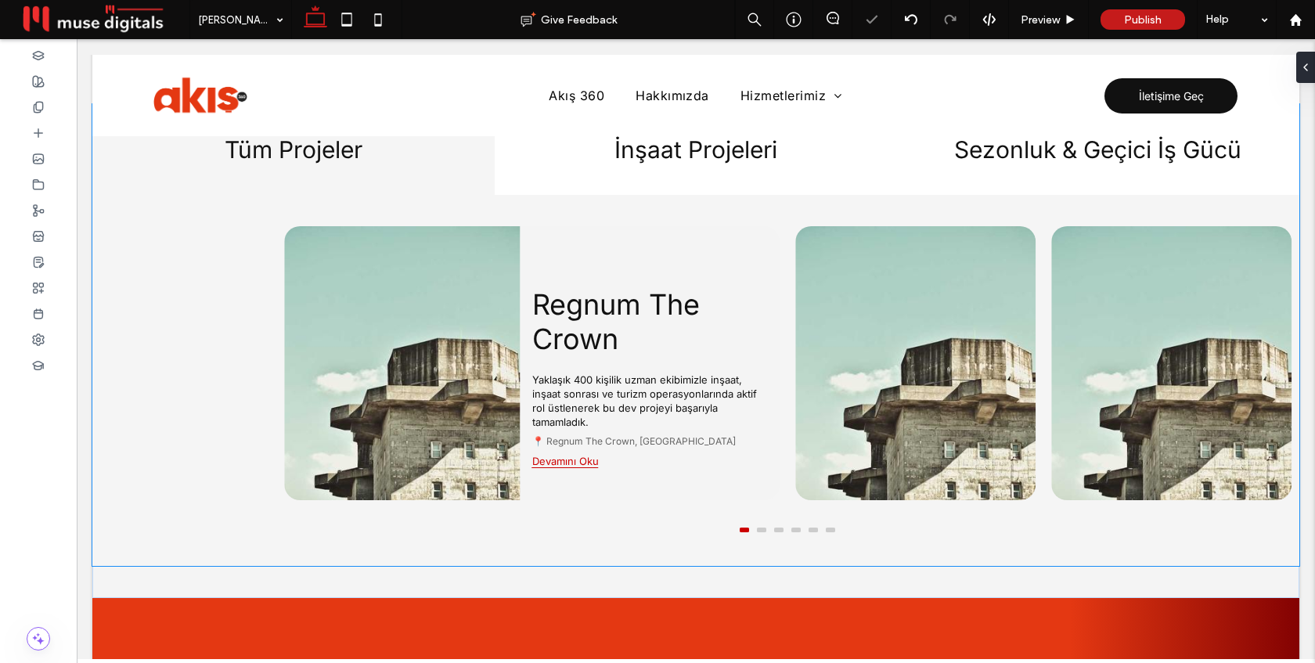
click at [763, 528] on button at bounding box center [761, 530] width 9 height 5
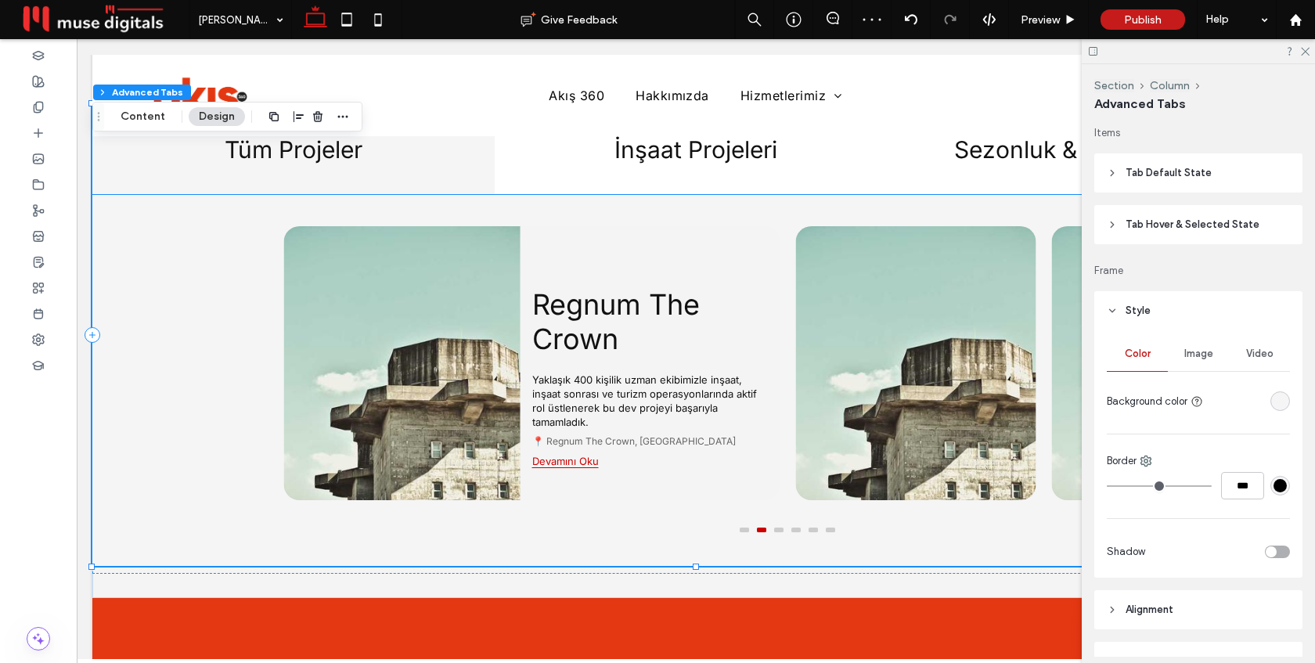
click at [780, 529] on button at bounding box center [778, 530] width 9 height 5
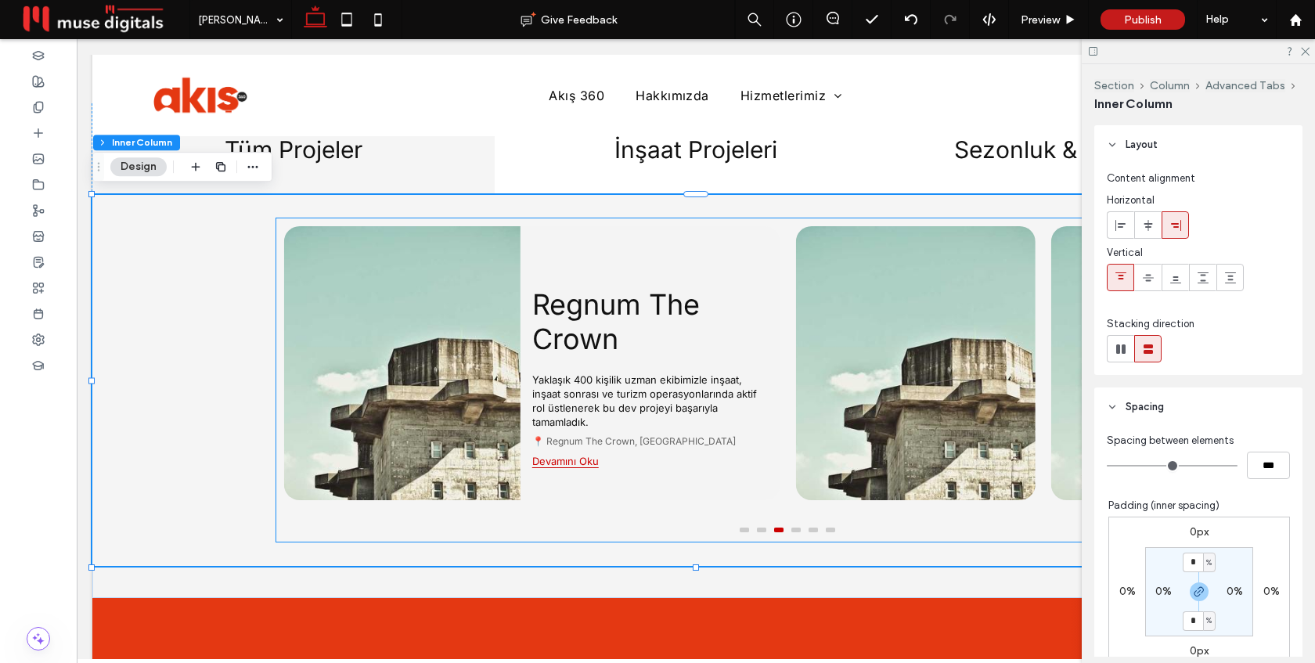
click at [797, 528] on button at bounding box center [796, 530] width 9 height 5
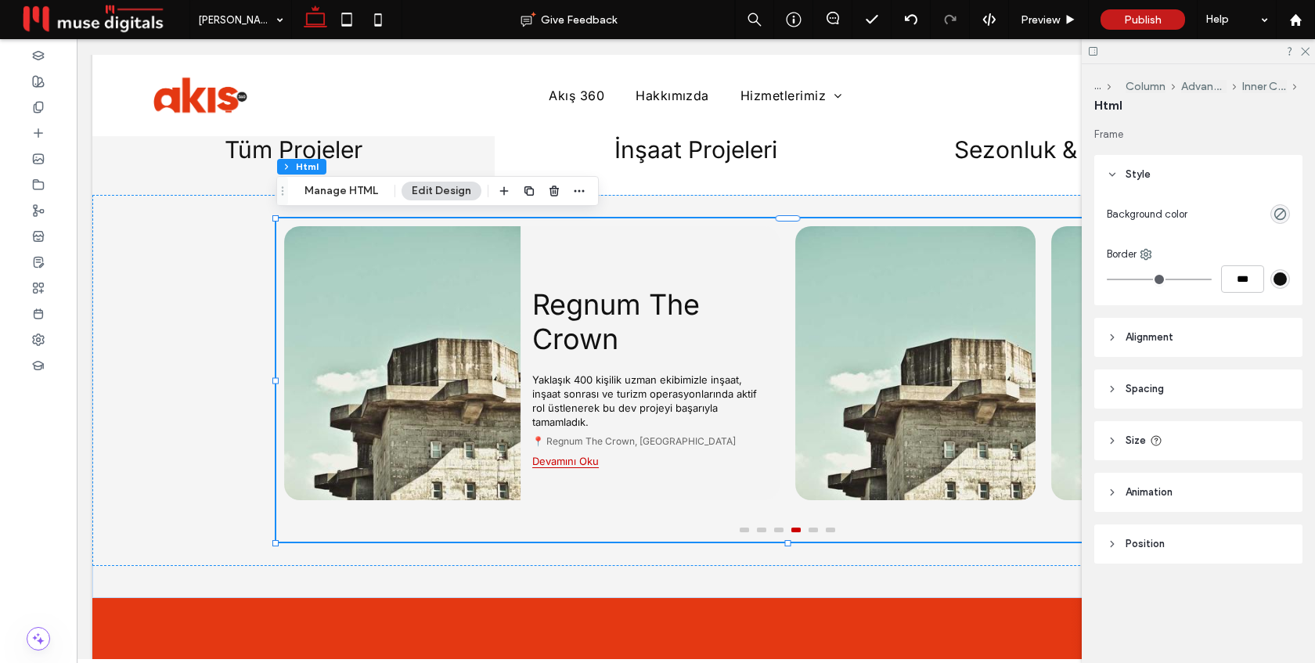
click at [815, 531] on div at bounding box center [787, 527] width 1023 height 15
click at [814, 528] on button at bounding box center [813, 530] width 9 height 5
click at [831, 529] on button at bounding box center [830, 530] width 9 height 5
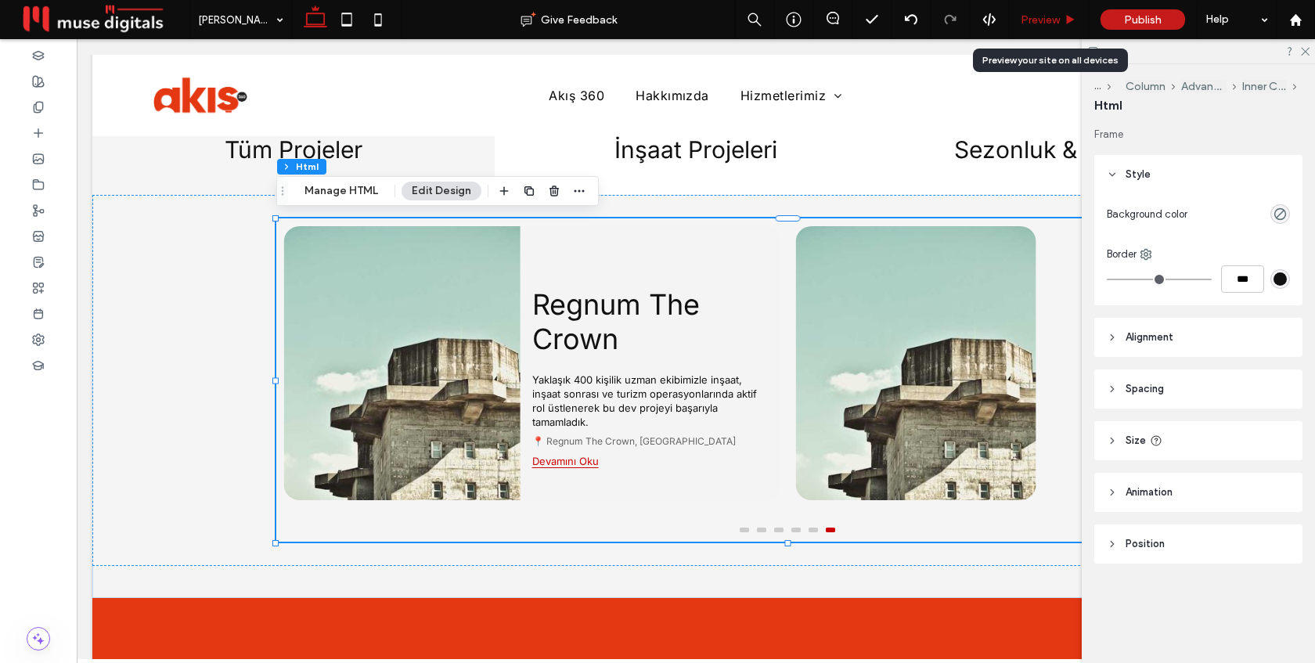
click at [1045, 19] on span "Preview" at bounding box center [1040, 19] width 39 height 13
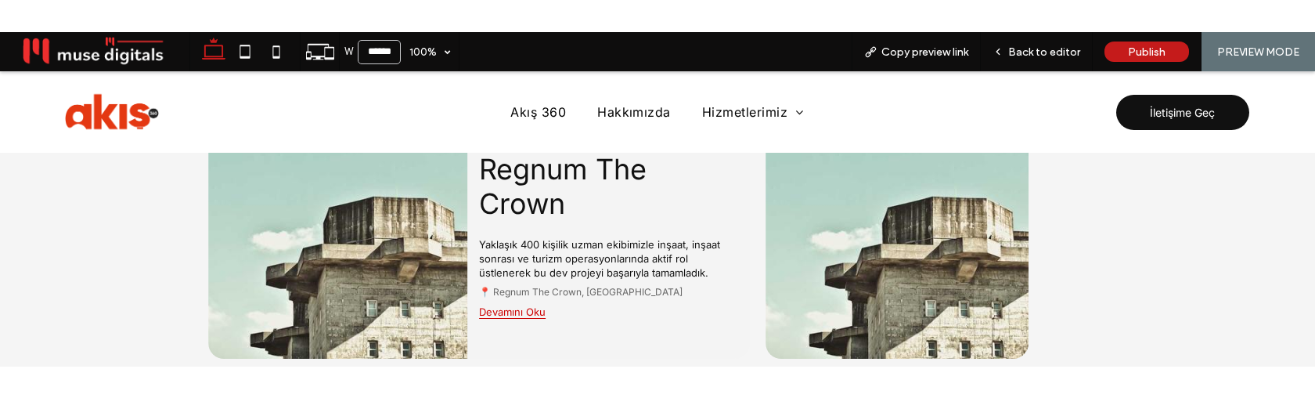
scroll to position [2041, 0]
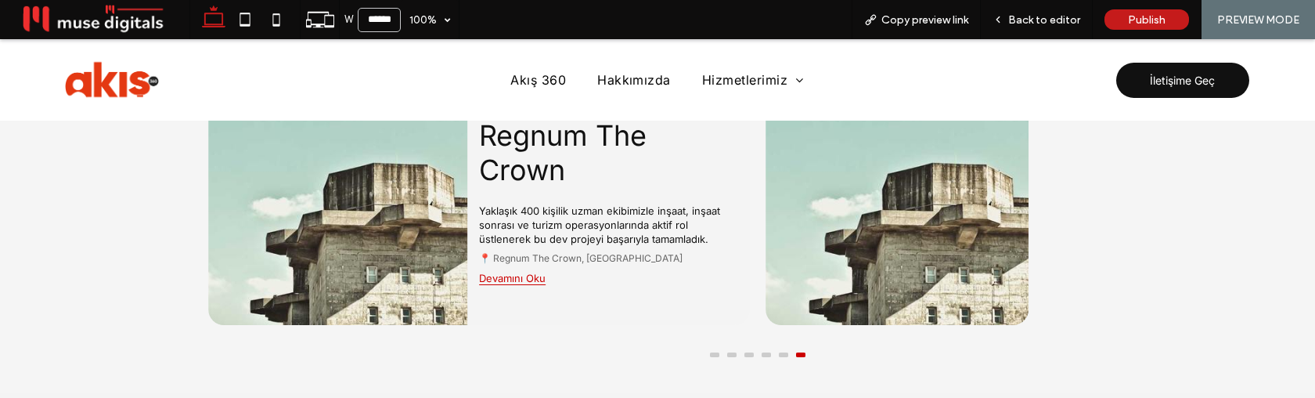
click at [714, 352] on button at bounding box center [714, 354] width 9 height 5
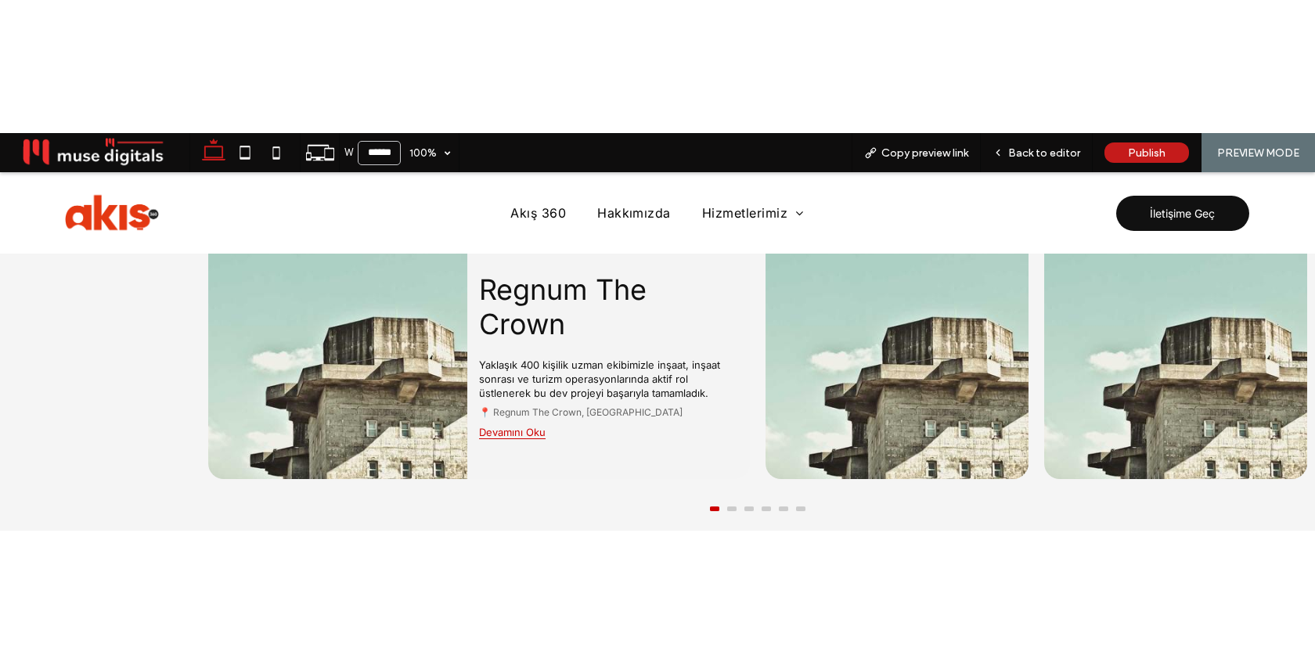
scroll to position [2022, 0]
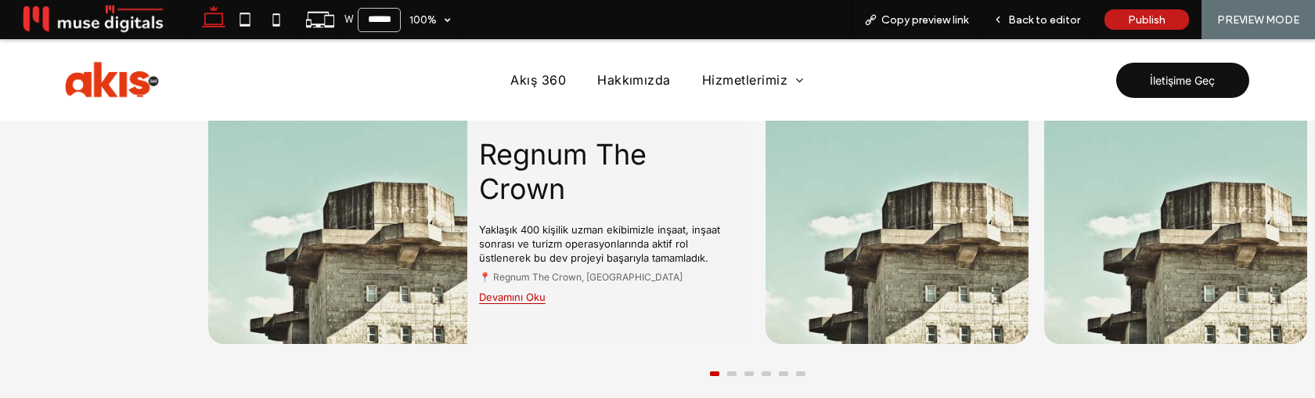
click at [730, 371] on button at bounding box center [731, 373] width 9 height 5
click at [750, 371] on button at bounding box center [749, 373] width 9 height 5
click at [766, 371] on button at bounding box center [766, 373] width 9 height 5
click at [783, 371] on button at bounding box center [783, 373] width 9 height 5
click at [800, 371] on button at bounding box center [800, 373] width 9 height 5
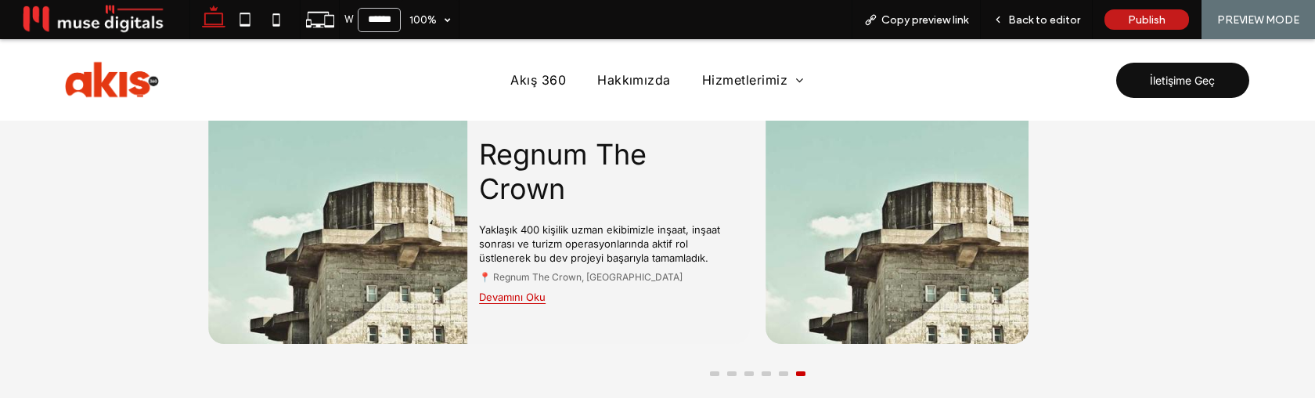
click at [715, 367] on div at bounding box center [757, 370] width 1115 height 15
click at [715, 371] on button at bounding box center [714, 373] width 9 height 5
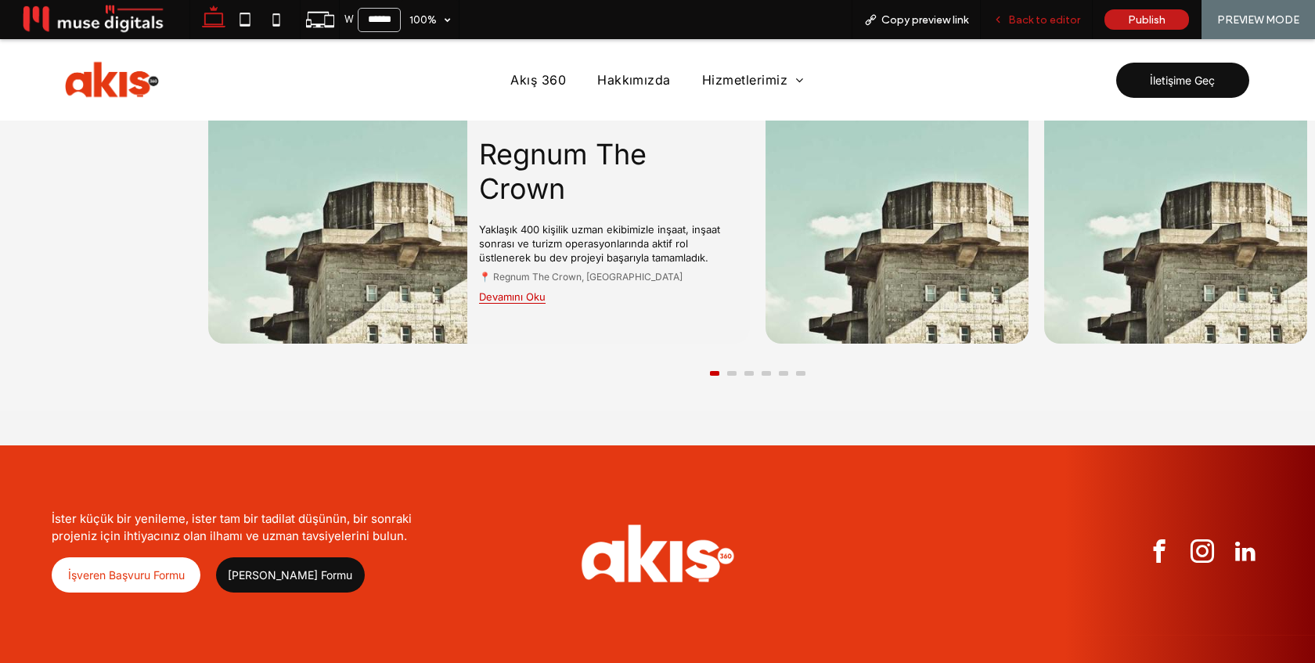
click at [1051, 10] on div "Back to editor" at bounding box center [1037, 19] width 112 height 39
click at [1058, 16] on span "Back to editor" at bounding box center [1045, 19] width 72 height 13
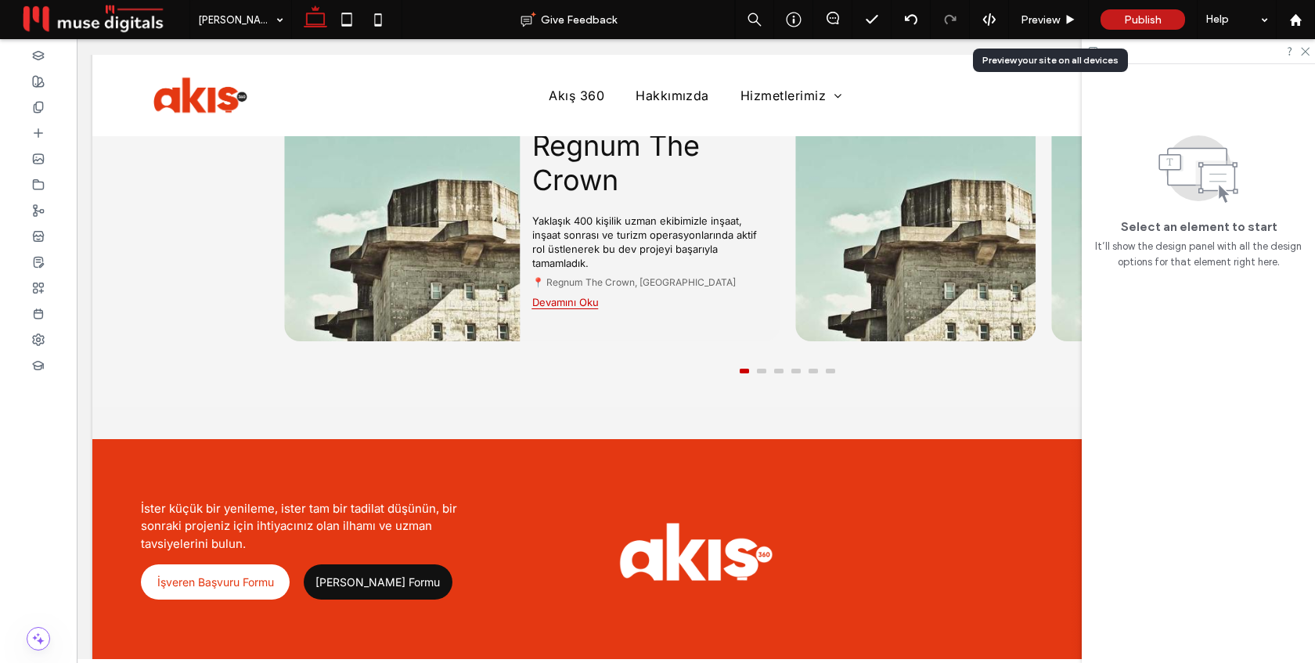
scroll to position [2020, 0]
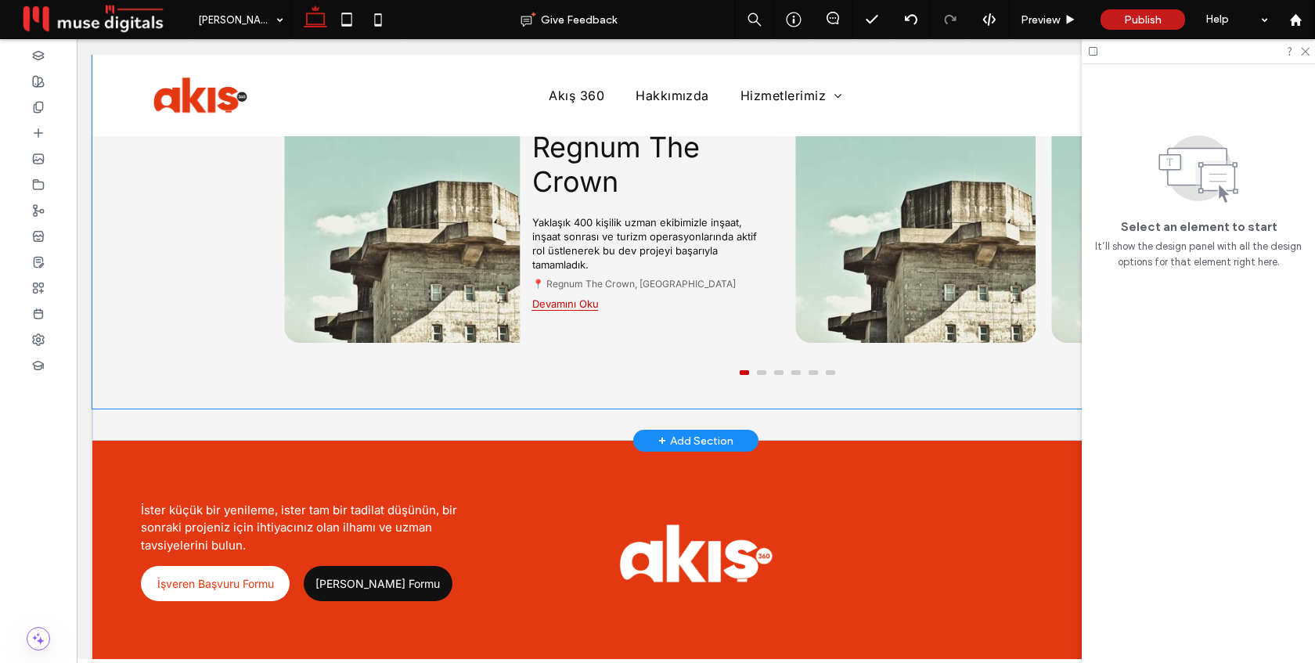
click at [796, 243] on img at bounding box center [916, 206] width 240 height 274
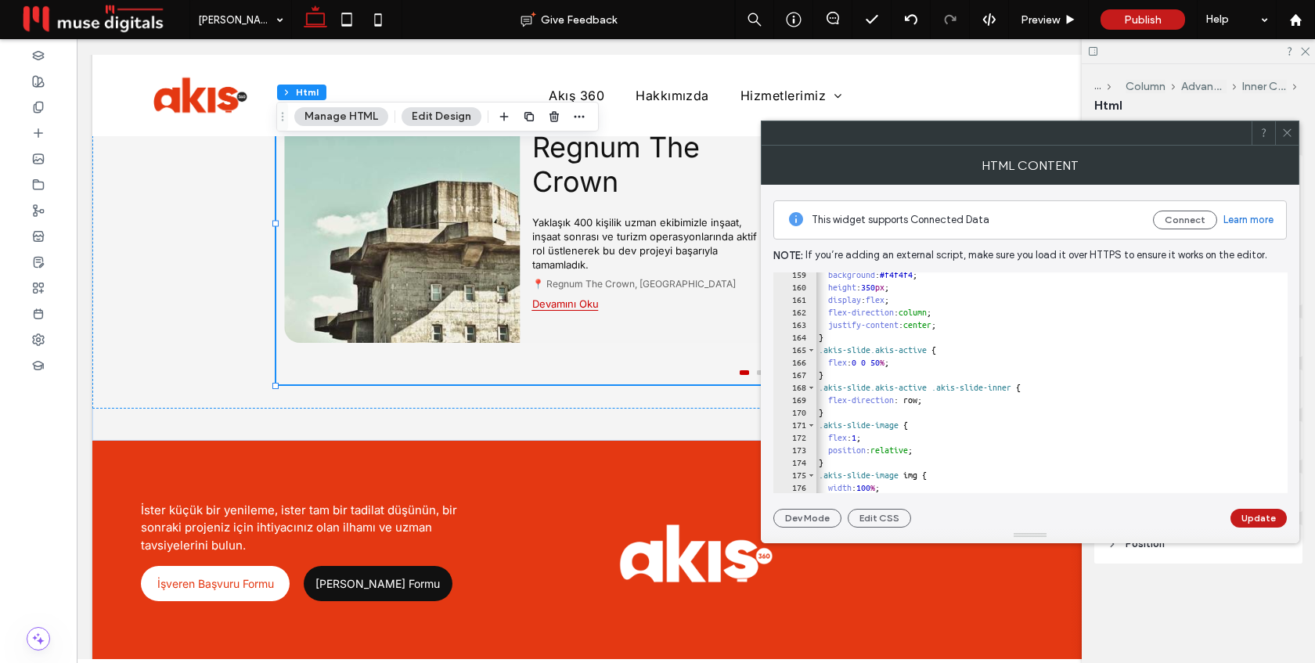
scroll to position [1989, 0]
type textarea "**********"
click at [944, 398] on div "background : #f4f4f4 ; height : 350 px ; display : flex ; flex-direction : colu…" at bounding box center [1248, 386] width 864 height 246
type textarea "**********"
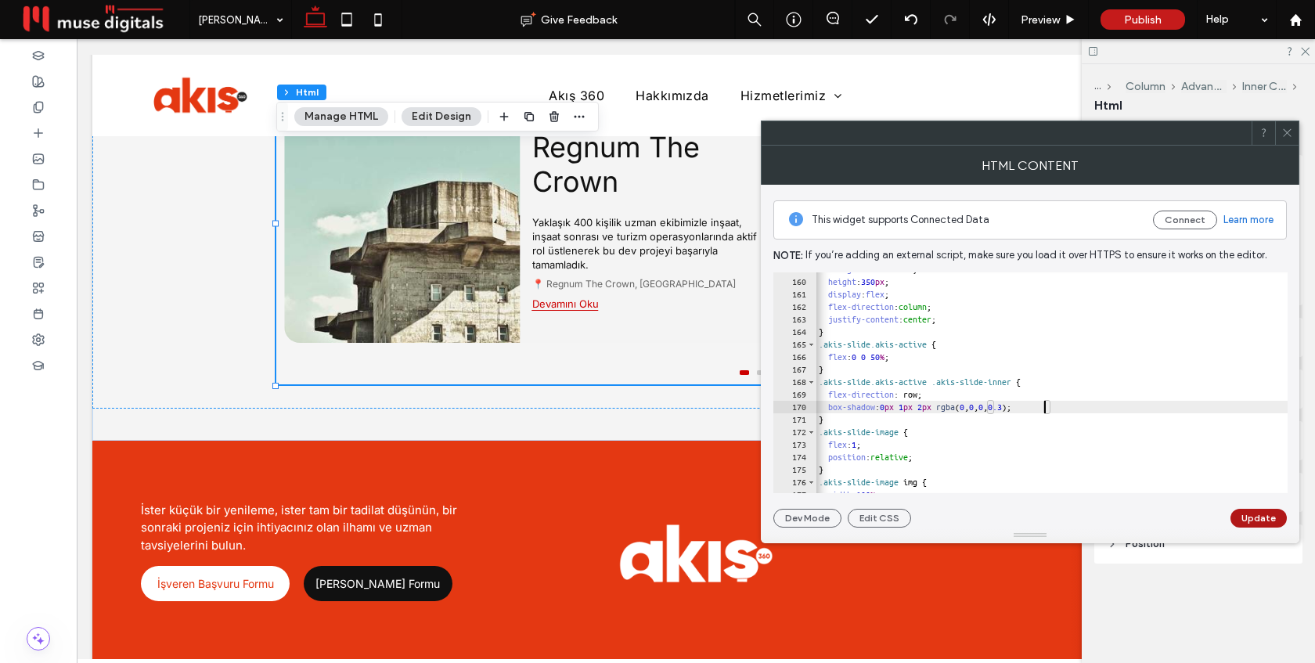
click at [1250, 518] on button "Update" at bounding box center [1259, 518] width 56 height 19
click at [1290, 137] on icon at bounding box center [1288, 133] width 12 height 12
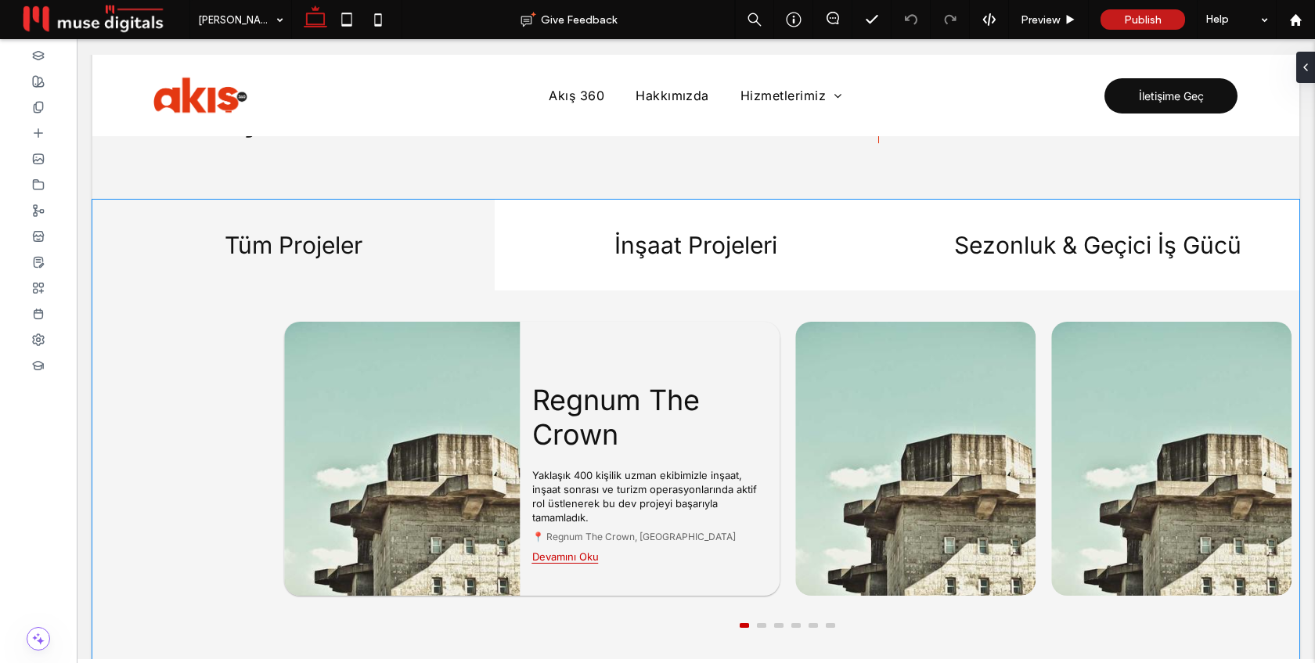
scroll to position [1752, 0]
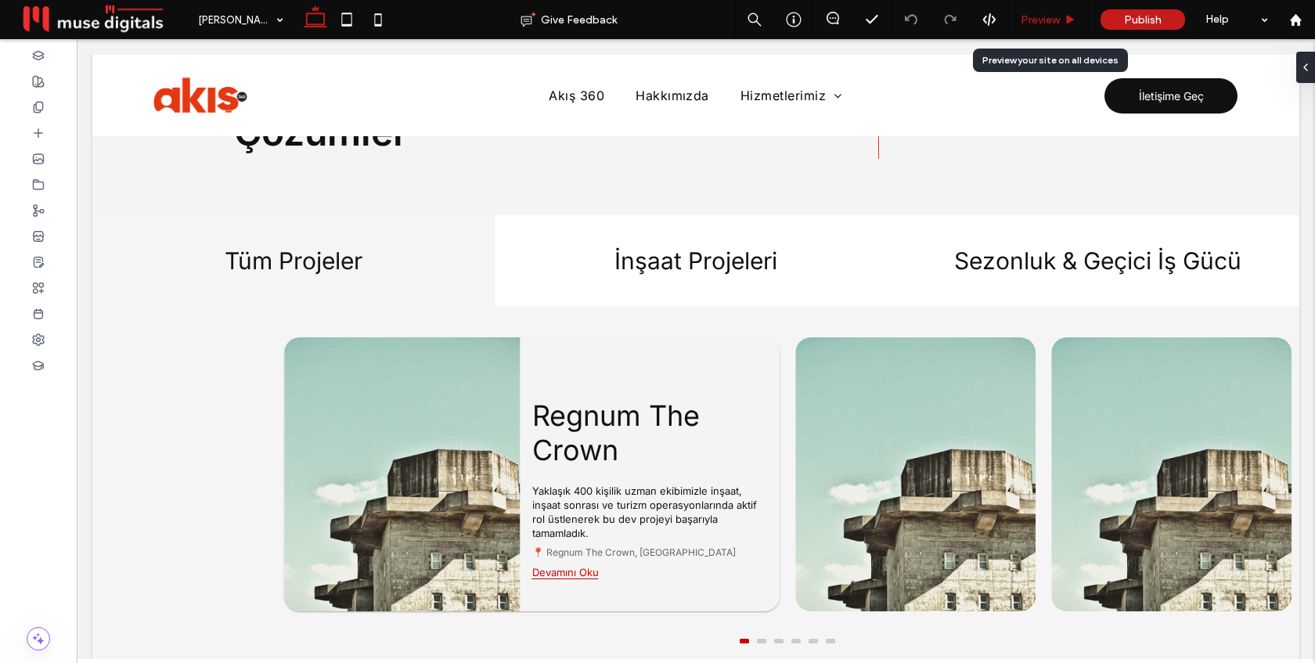
click at [1041, 25] on span "Preview" at bounding box center [1040, 19] width 39 height 13
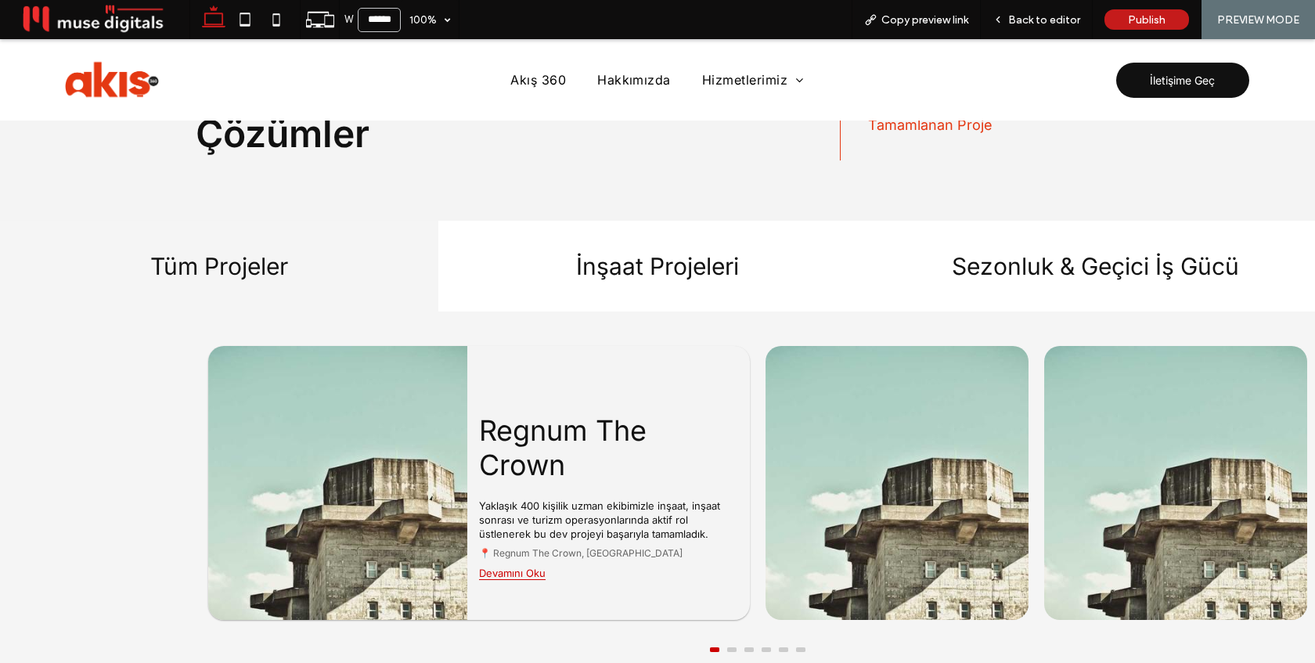
scroll to position [1747, 0]
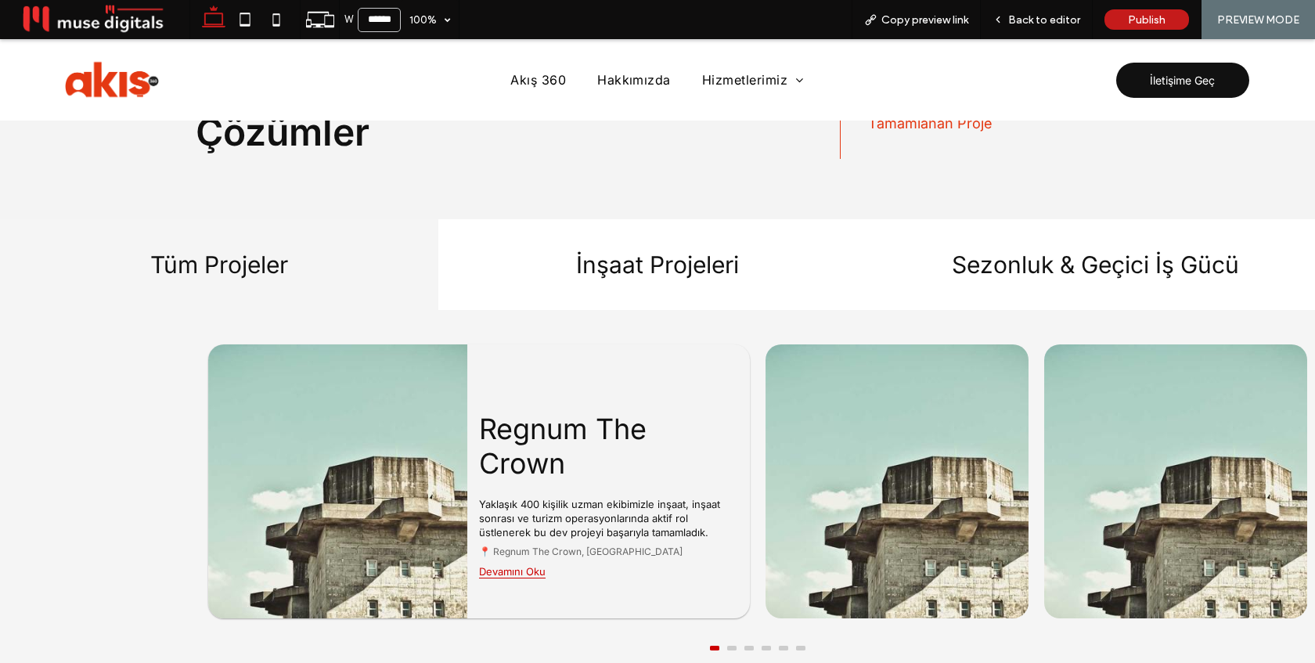
click at [729, 646] on button at bounding box center [731, 648] width 9 height 5
click at [751, 646] on button at bounding box center [749, 648] width 9 height 5
click at [765, 646] on button at bounding box center [766, 648] width 9 height 5
click at [780, 646] on button at bounding box center [783, 648] width 9 height 5
click at [796, 646] on button at bounding box center [800, 648] width 9 height 5
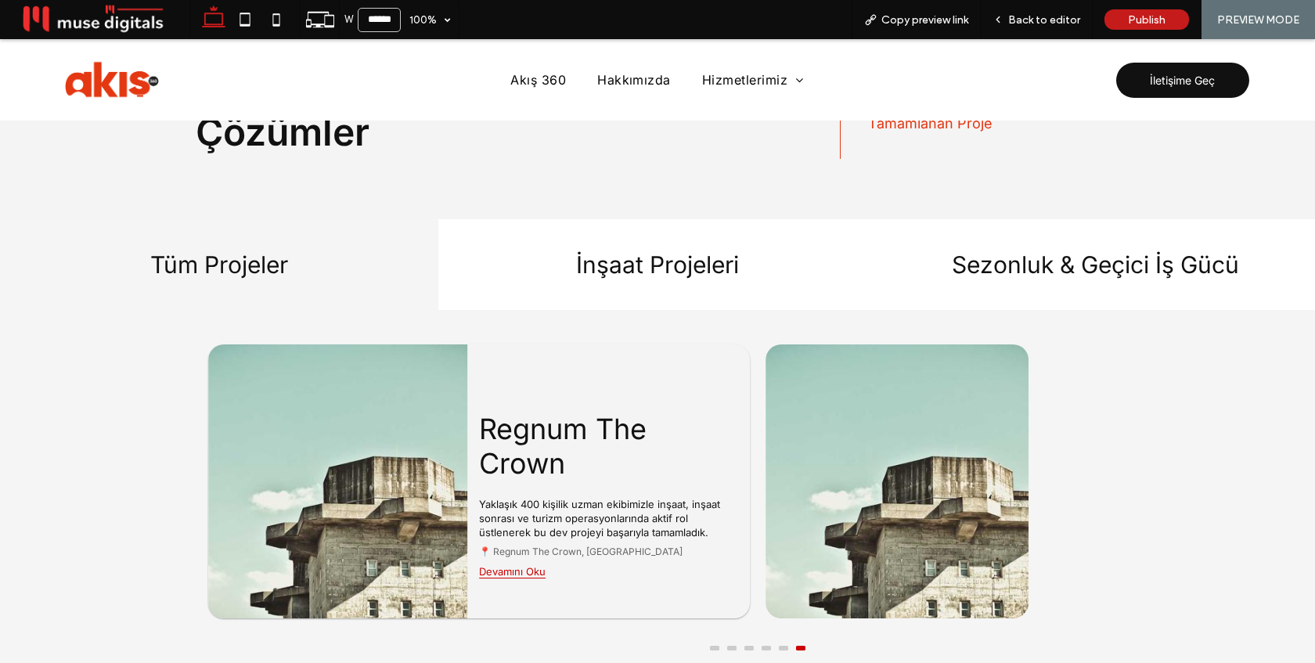
click at [782, 646] on button at bounding box center [783, 648] width 9 height 5
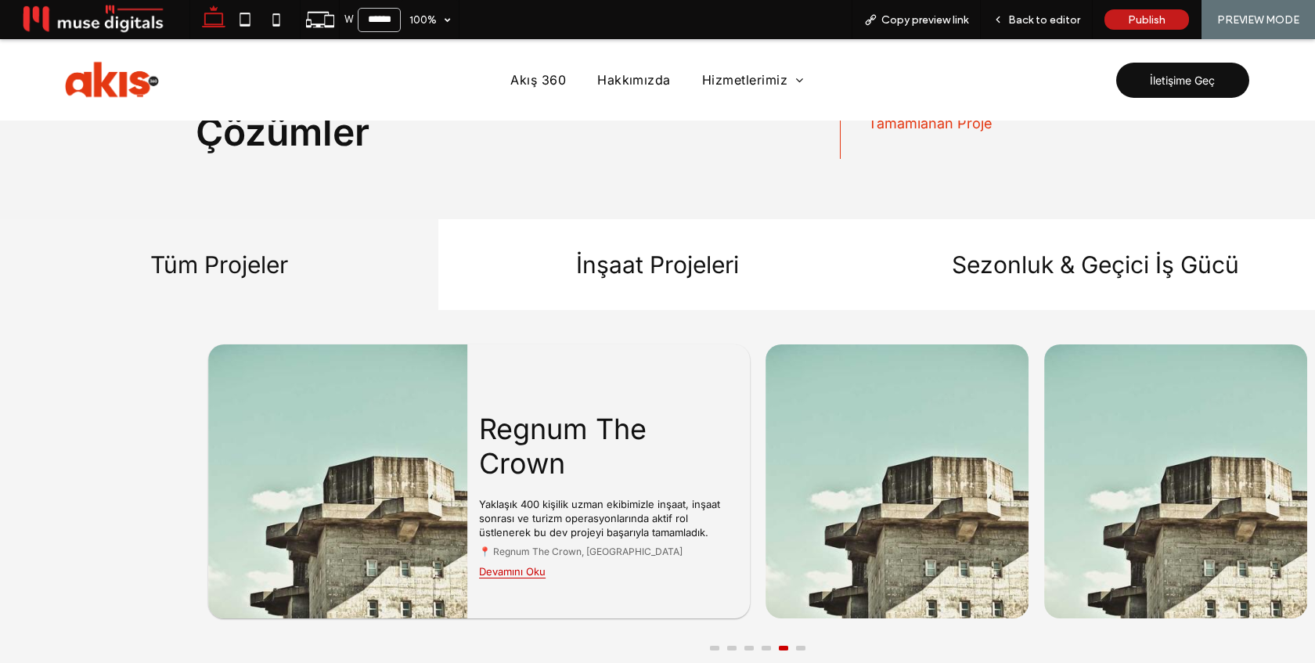
click at [767, 646] on button at bounding box center [766, 648] width 9 height 5
click at [1023, 25] on span "Back to editor" at bounding box center [1045, 19] width 72 height 13
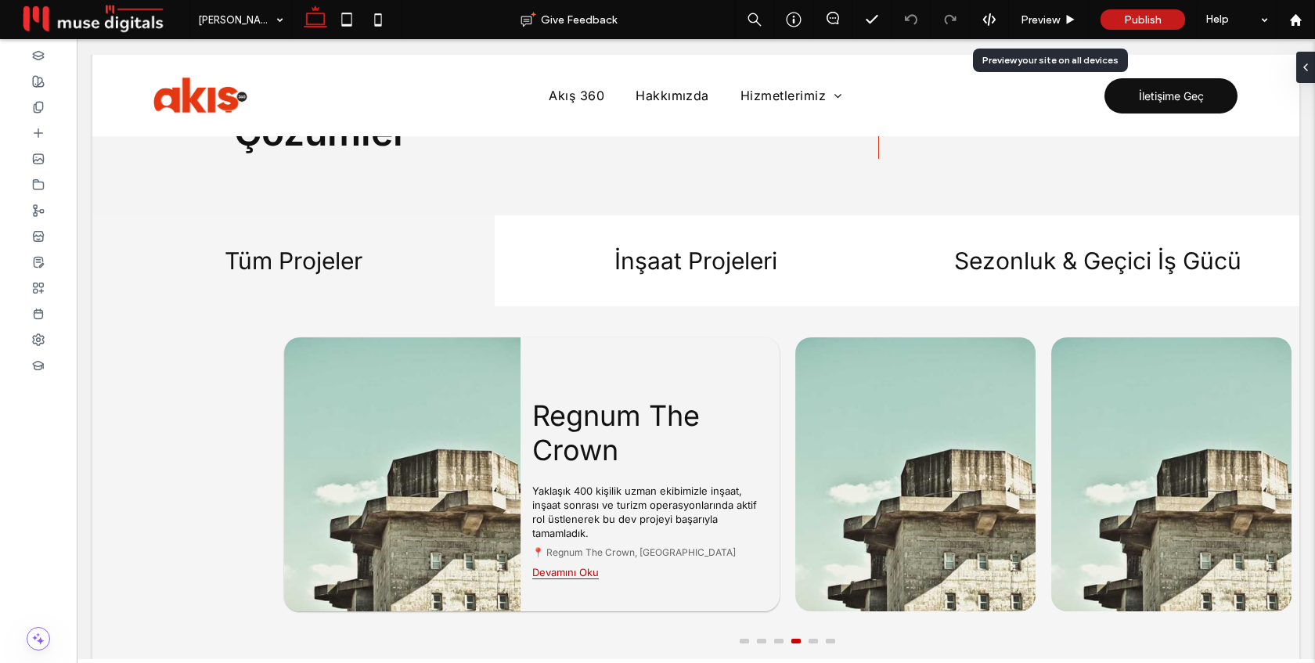
scroll to position [1752, 0]
click at [36, 188] on icon at bounding box center [38, 185] width 13 height 13
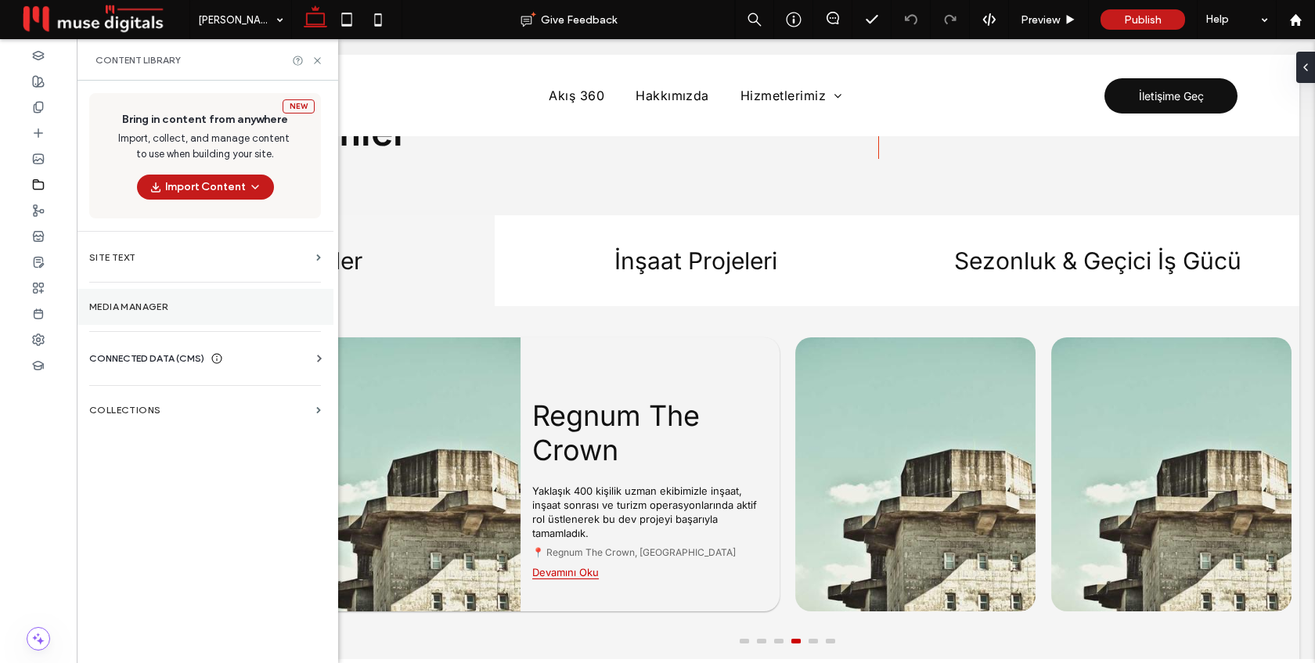
click at [146, 316] on section "Media Manager" at bounding box center [205, 307] width 257 height 36
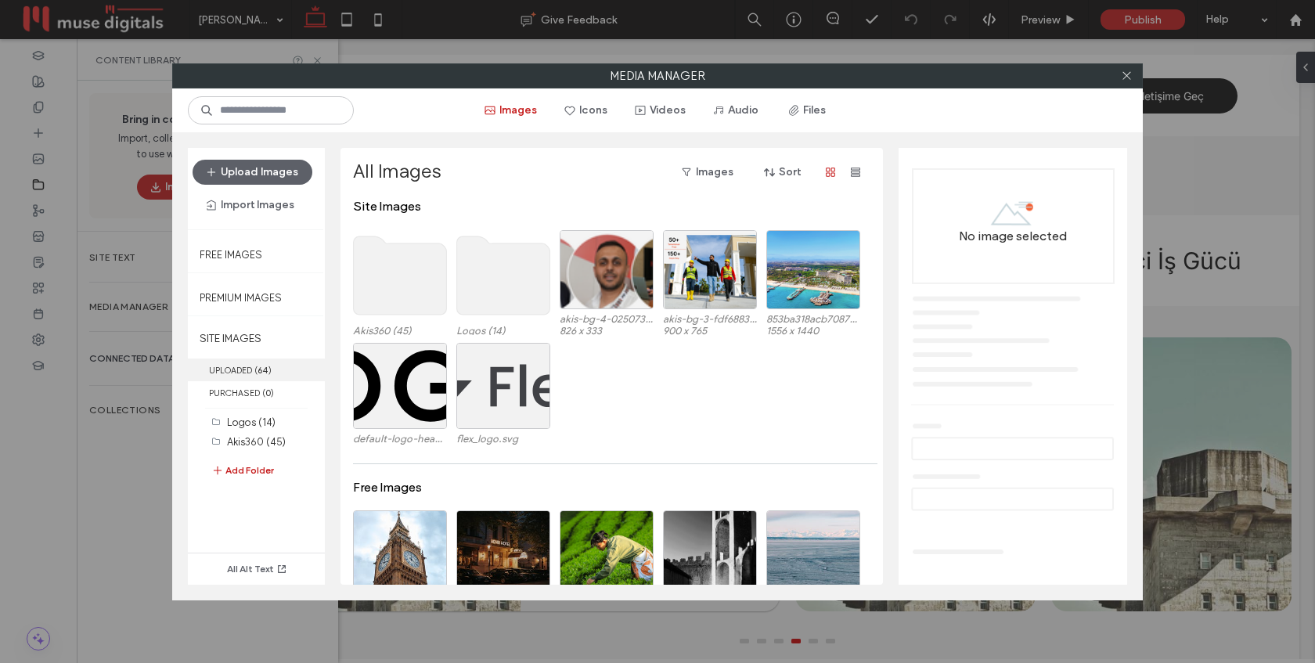
click at [244, 372] on label "UPLOADED ( 64 )" at bounding box center [256, 370] width 137 height 23
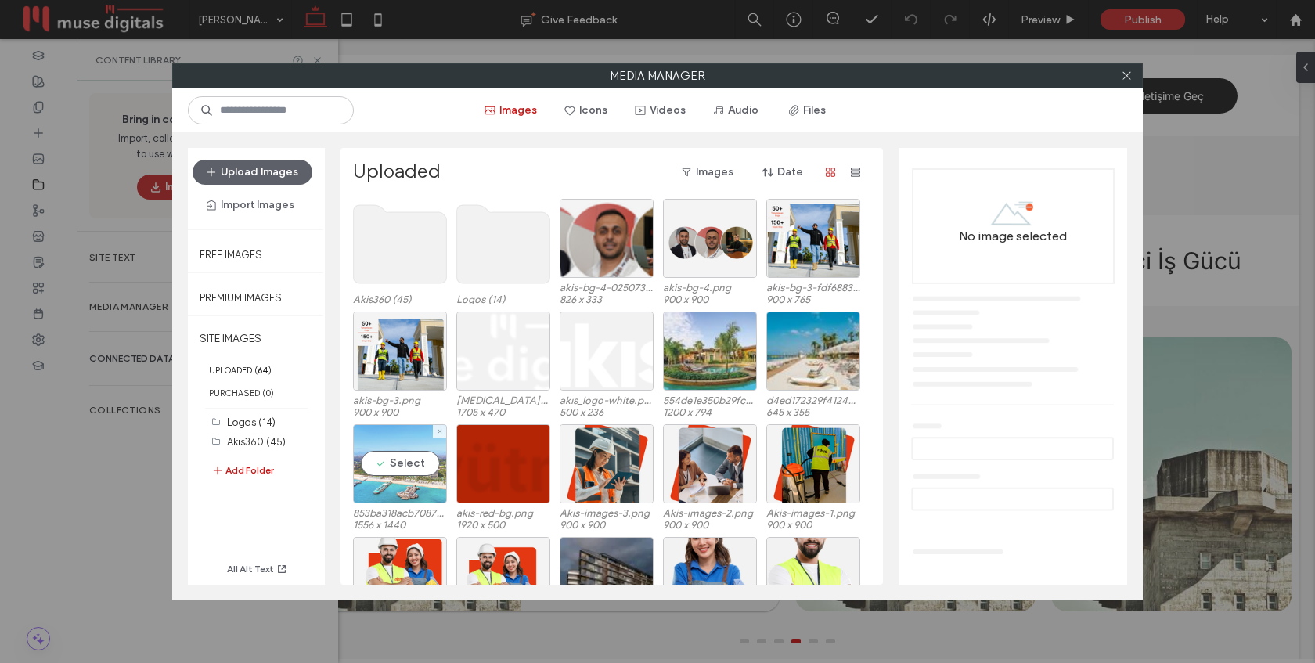
click at [399, 466] on div "Select" at bounding box center [400, 463] width 94 height 79
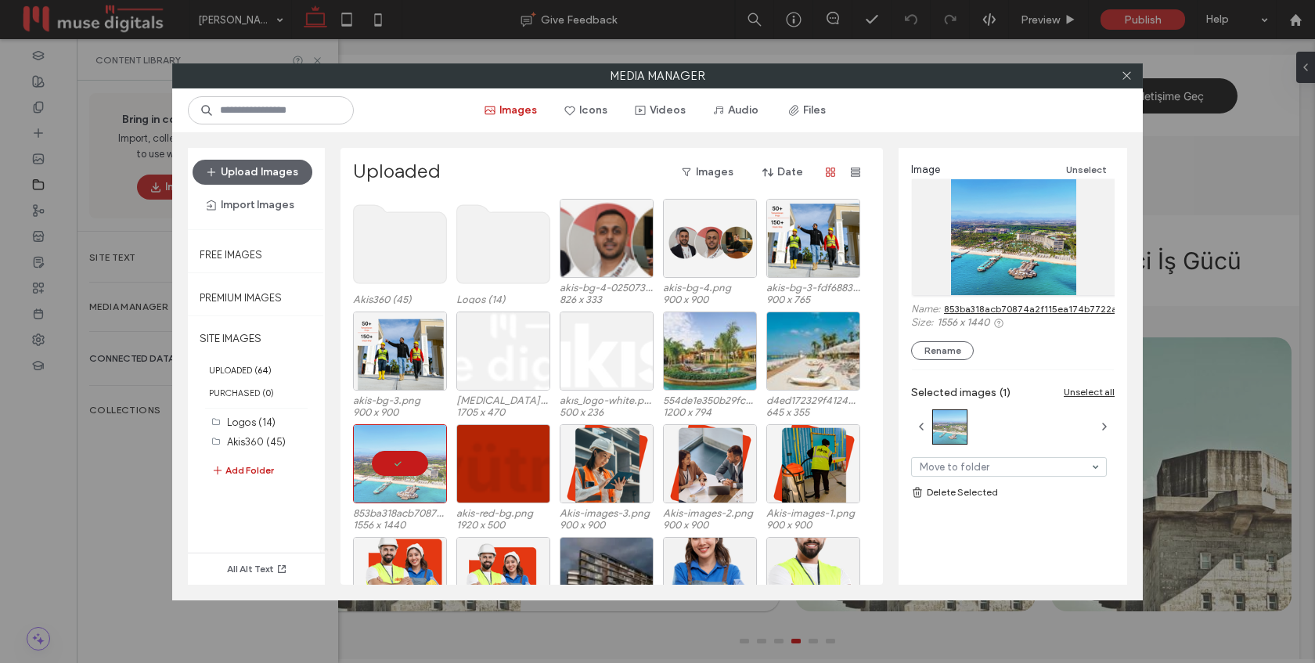
click at [1005, 309] on link "853ba318acb70874a2f115ea174b7722a52e9a1b.png" at bounding box center [1059, 309] width 230 height 12
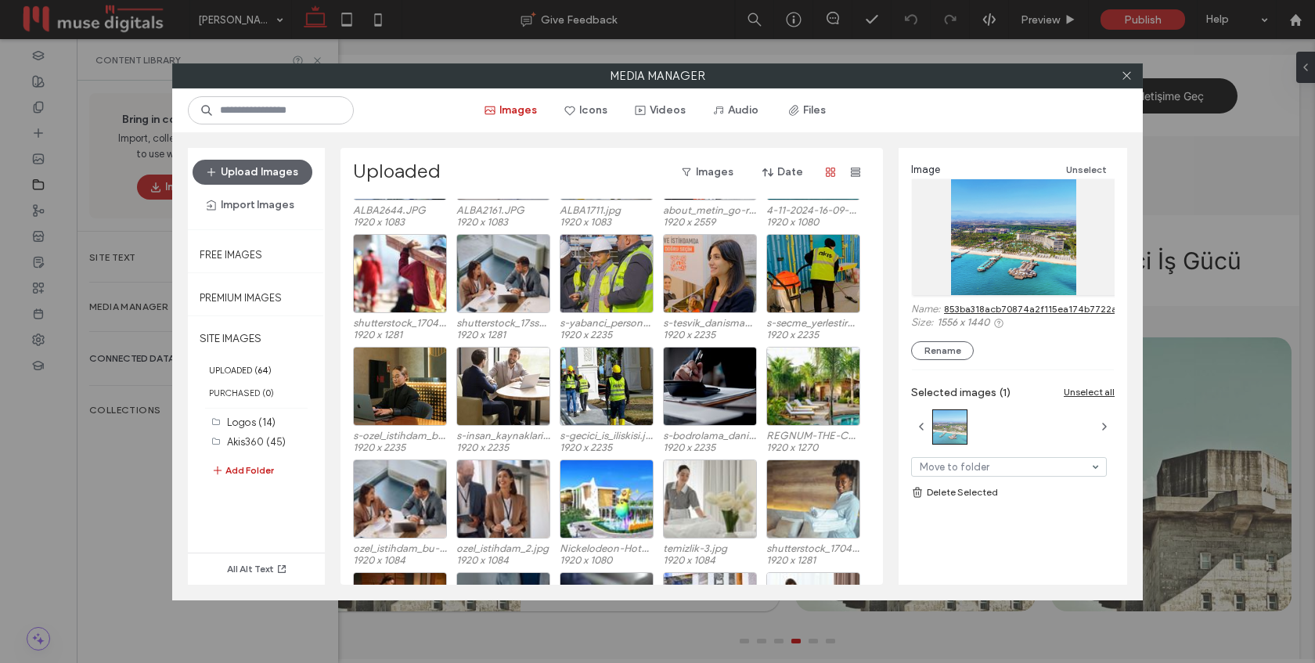
scroll to position [648, 0]
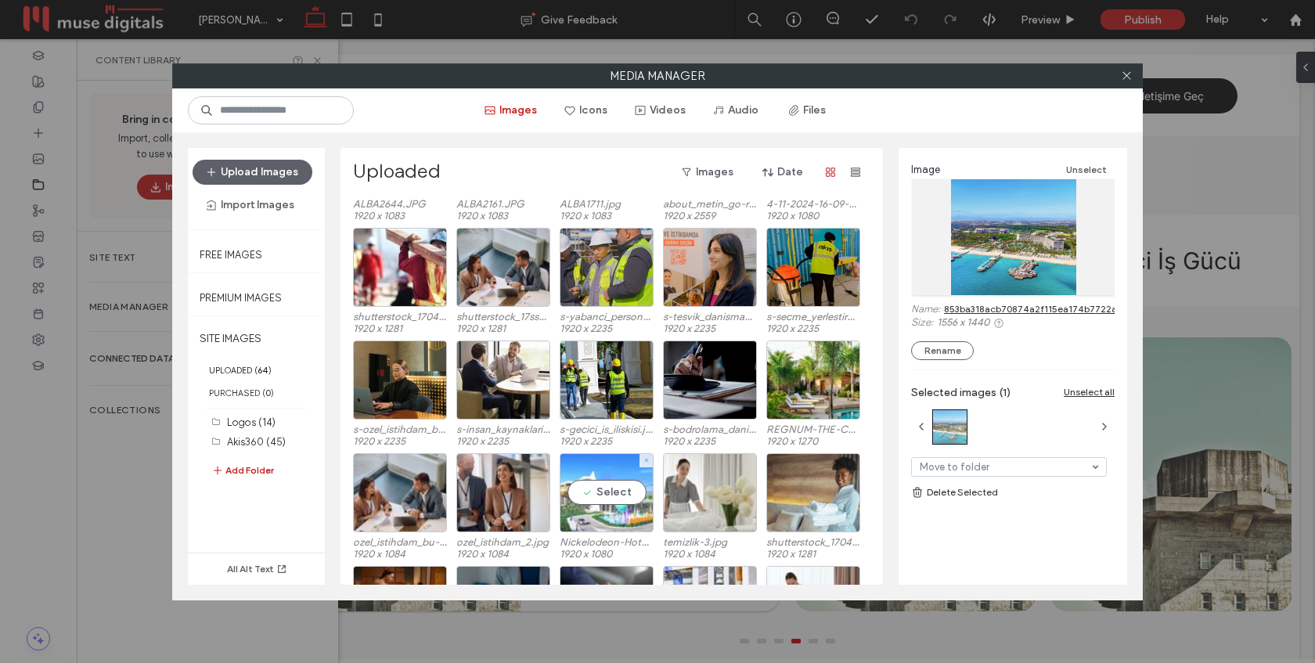
click at [618, 503] on div "Select" at bounding box center [607, 492] width 94 height 79
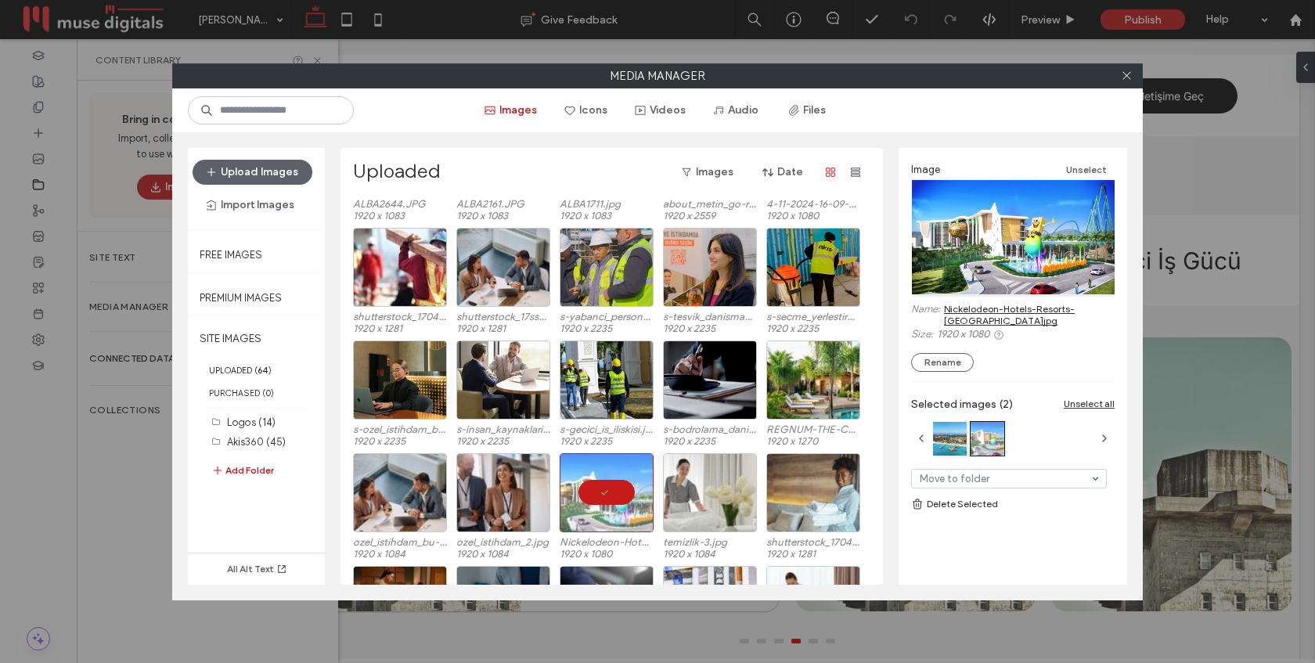
click at [969, 309] on link "Nickelodeon-Hotels-Resorts-[GEOGRAPHIC_DATA]jpg" at bounding box center [1029, 314] width 171 height 23
click at [615, 507] on div at bounding box center [607, 492] width 94 height 79
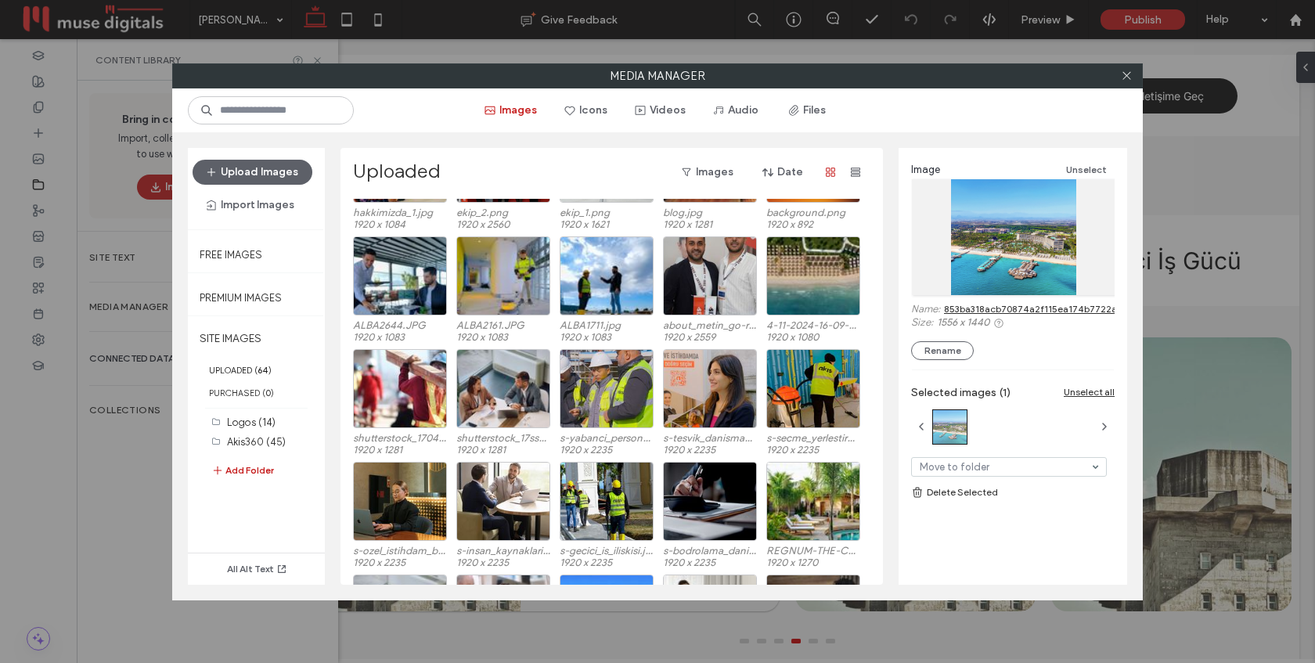
scroll to position [475, 0]
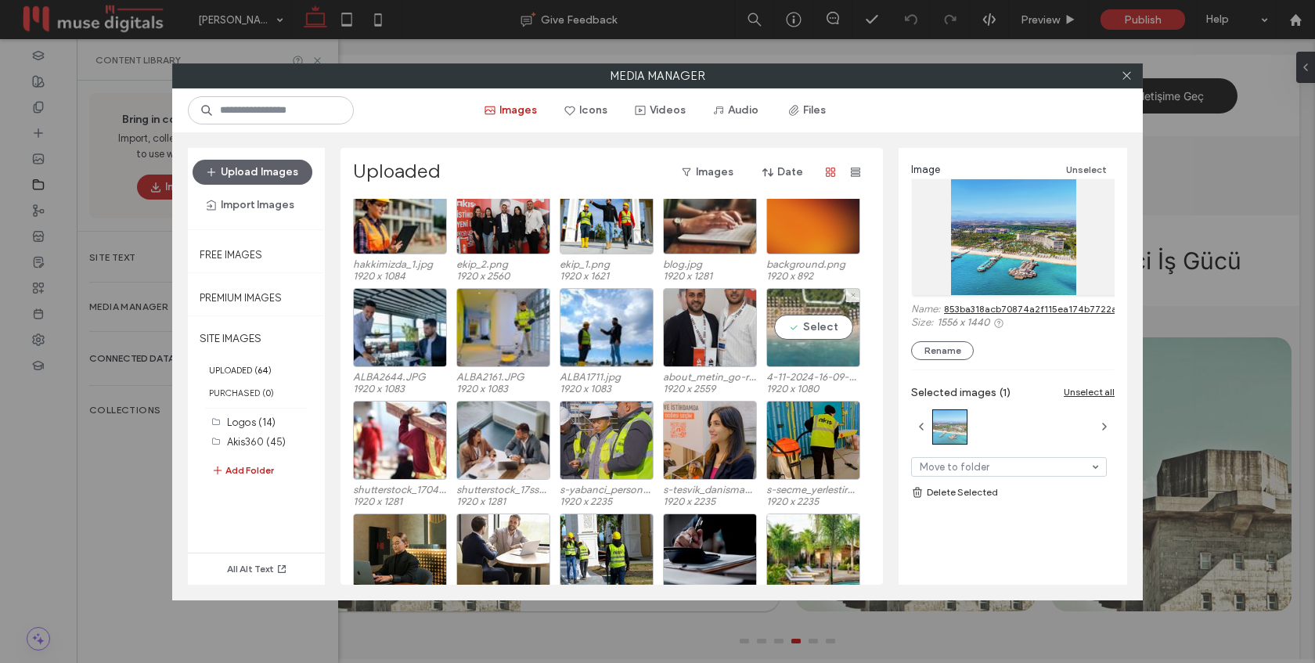
click at [803, 323] on div "Select" at bounding box center [814, 327] width 94 height 79
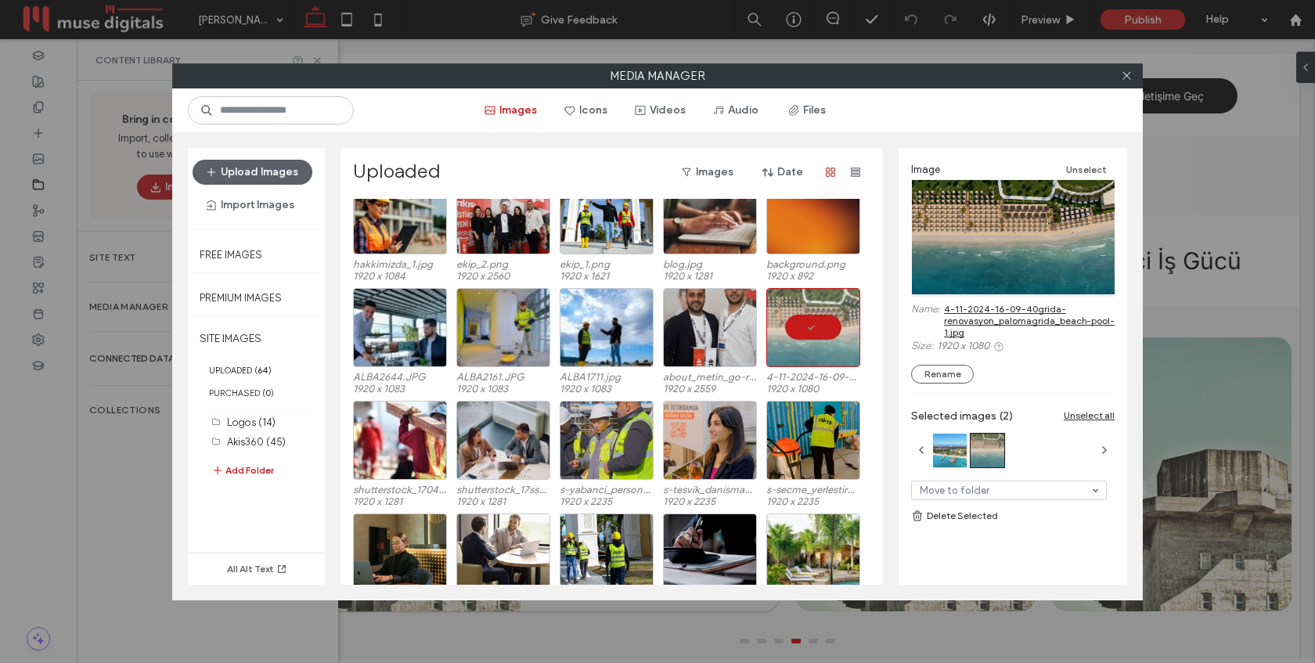
click at [983, 319] on link "4-11-2024-16-09-40grida-renovasyon_palomagrida_beach-pool-1.jpg" at bounding box center [1029, 320] width 171 height 35
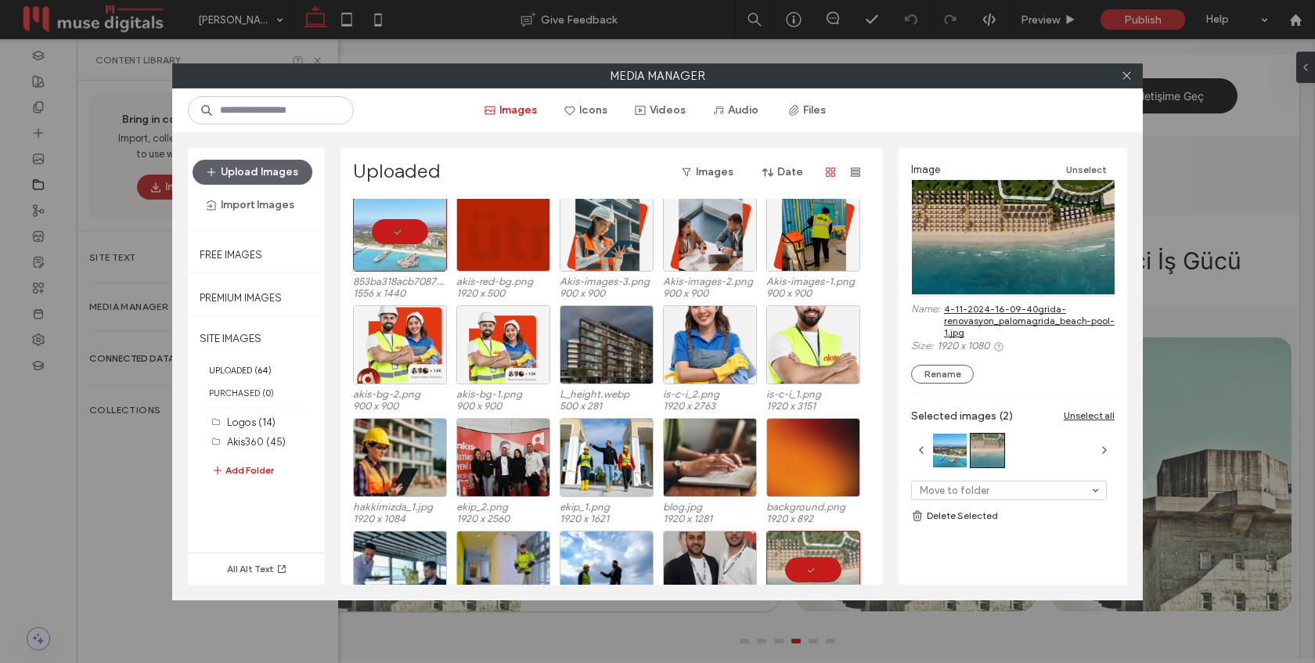
scroll to position [231, 0]
click at [620, 335] on div "Select" at bounding box center [607, 345] width 94 height 79
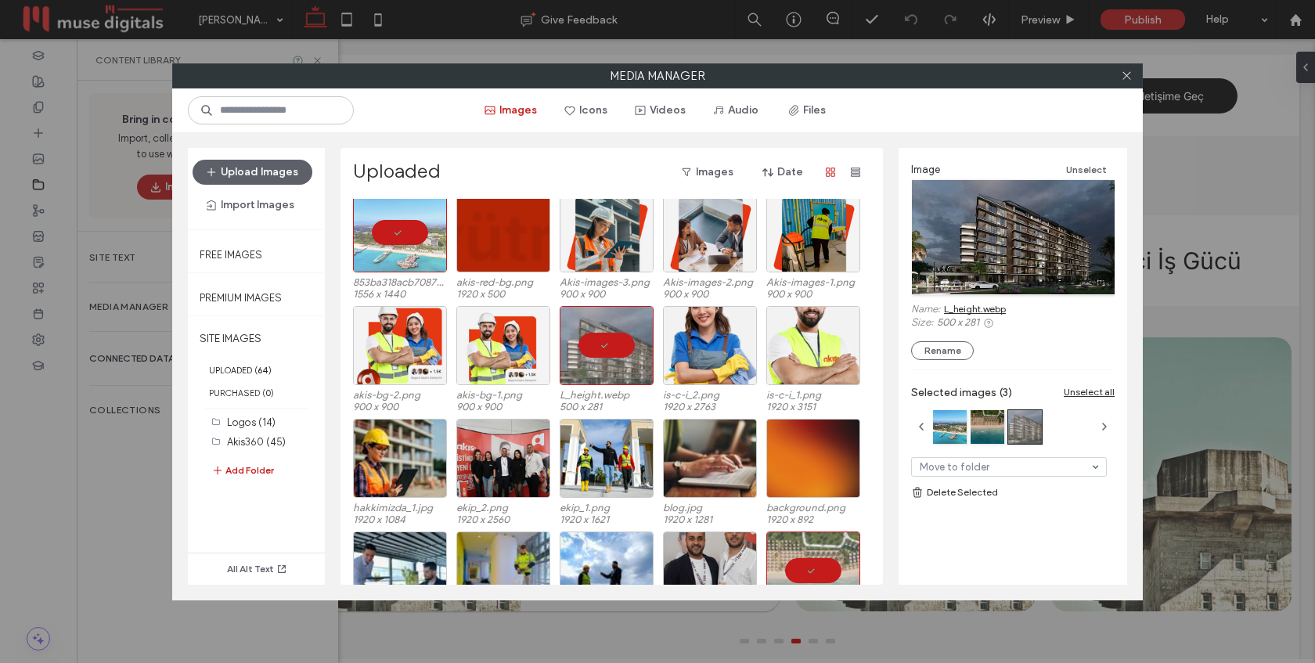
click at [969, 309] on link "L_height.webp" at bounding box center [975, 309] width 62 height 12
click at [1126, 78] on icon at bounding box center [1127, 76] width 12 height 12
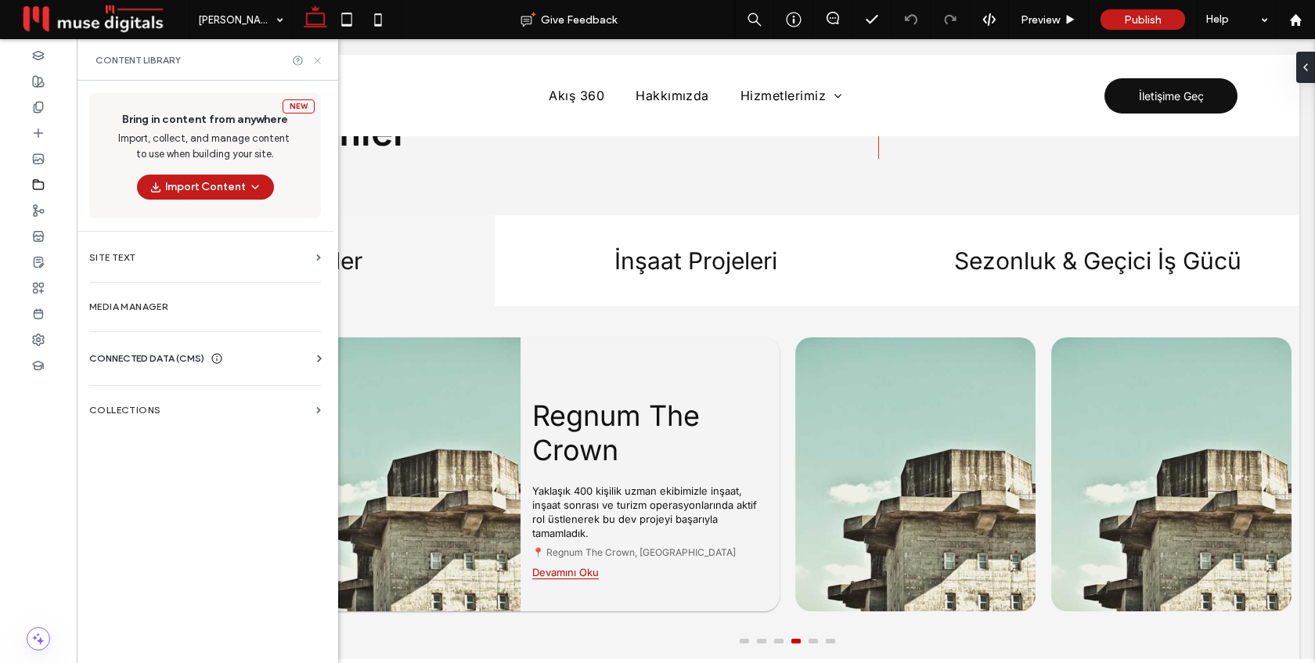
click at [319, 60] on icon at bounding box center [318, 61] width 12 height 12
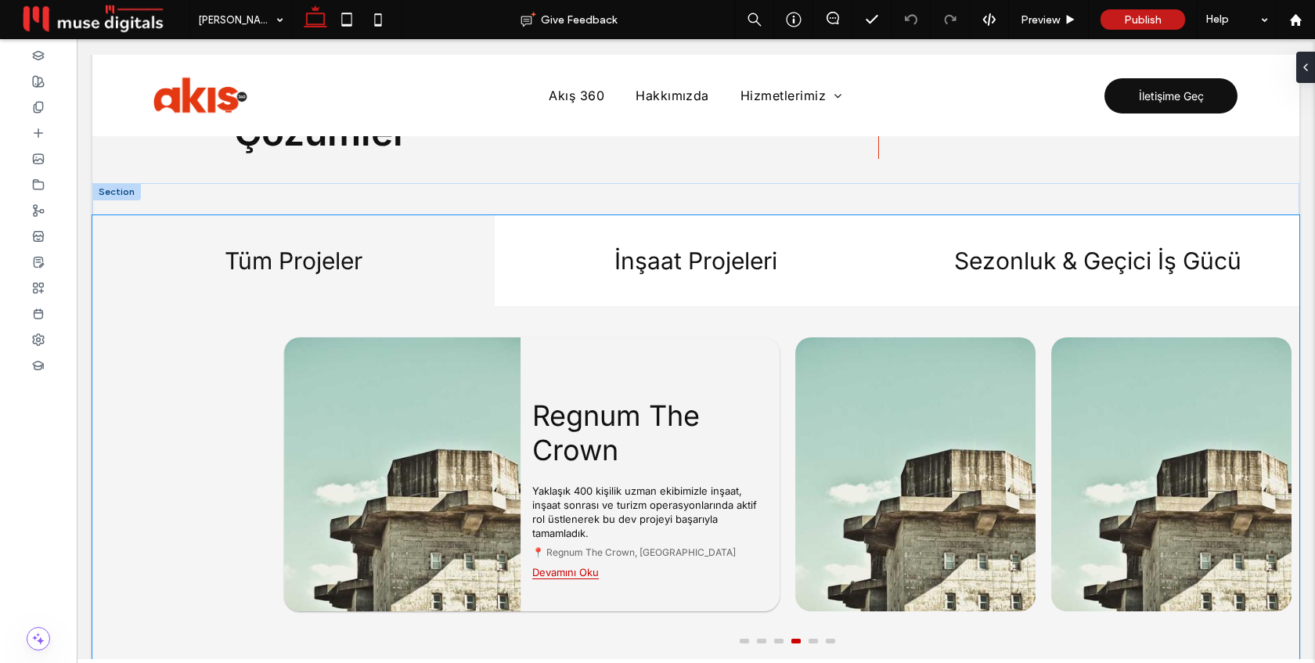
click at [500, 417] on img at bounding box center [402, 474] width 236 height 274
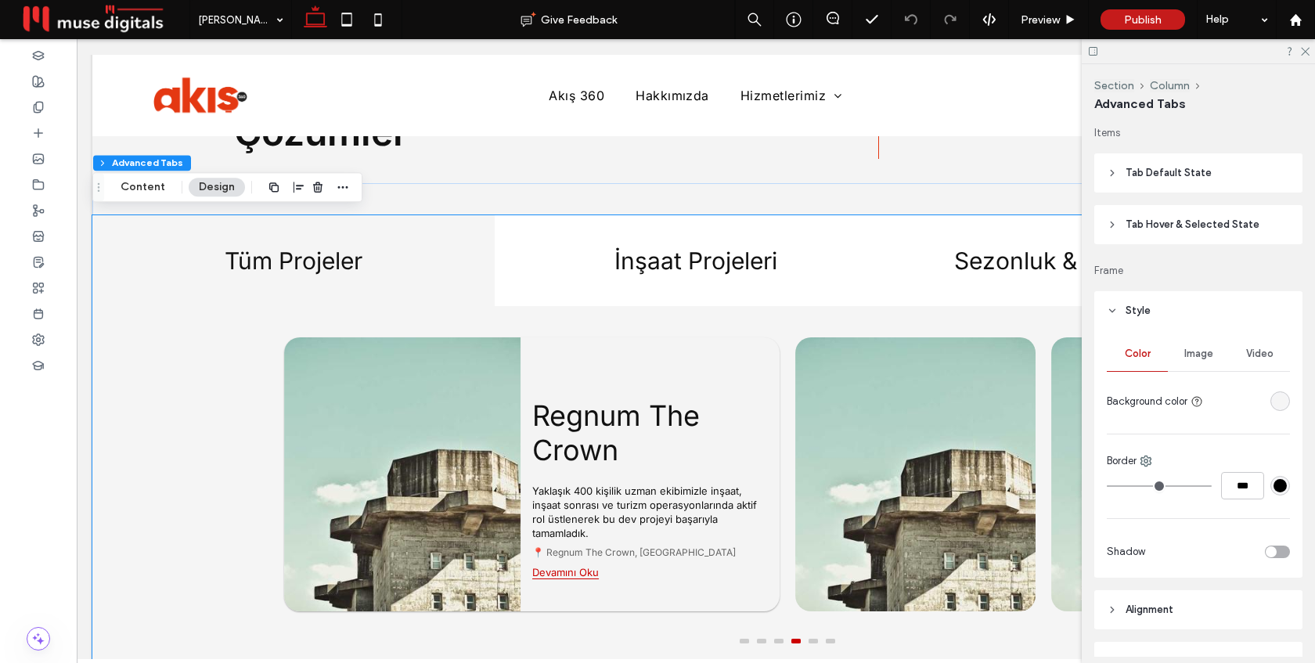
click at [500, 417] on img at bounding box center [402, 474] width 236 height 274
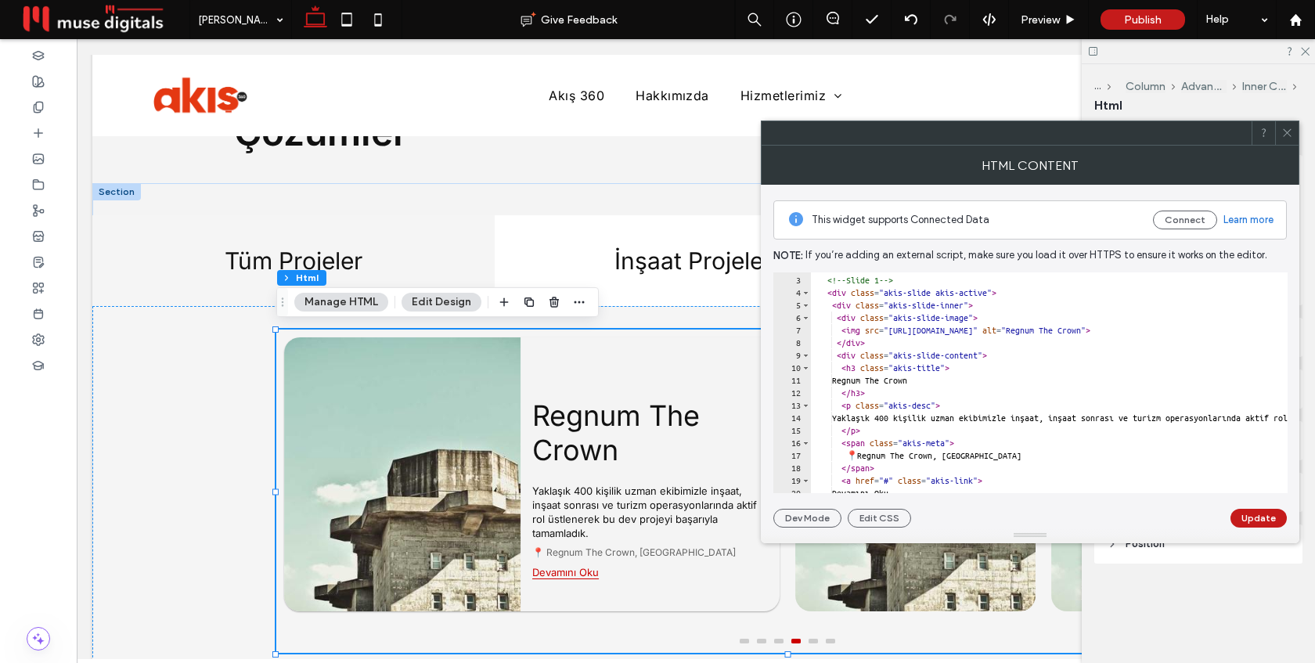
scroll to position [0, 0]
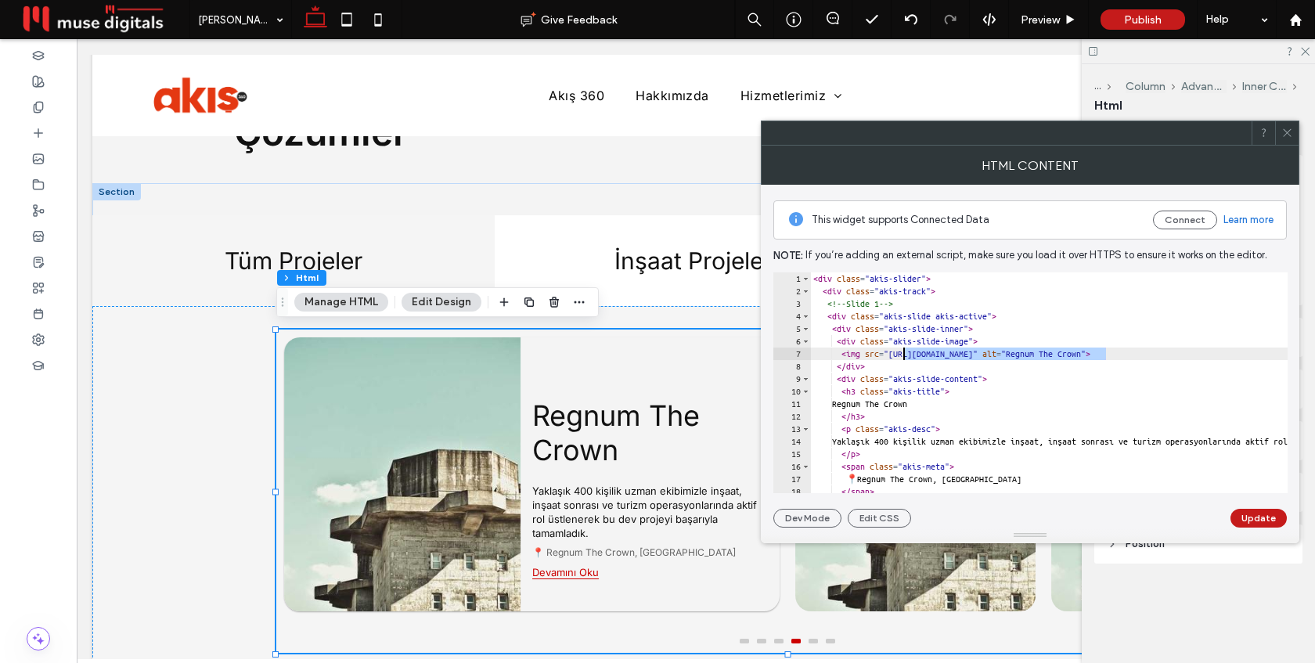
drag, startPoint x: 1106, startPoint y: 350, endPoint x: 908, endPoint y: 355, distance: 199.0
click at [907, 355] on div "< div class = "akis-slider" > < div class = "akis-track" > <!-- Slide 1 --> < d…" at bounding box center [1242, 395] width 864 height 246
paste textarea "**********"
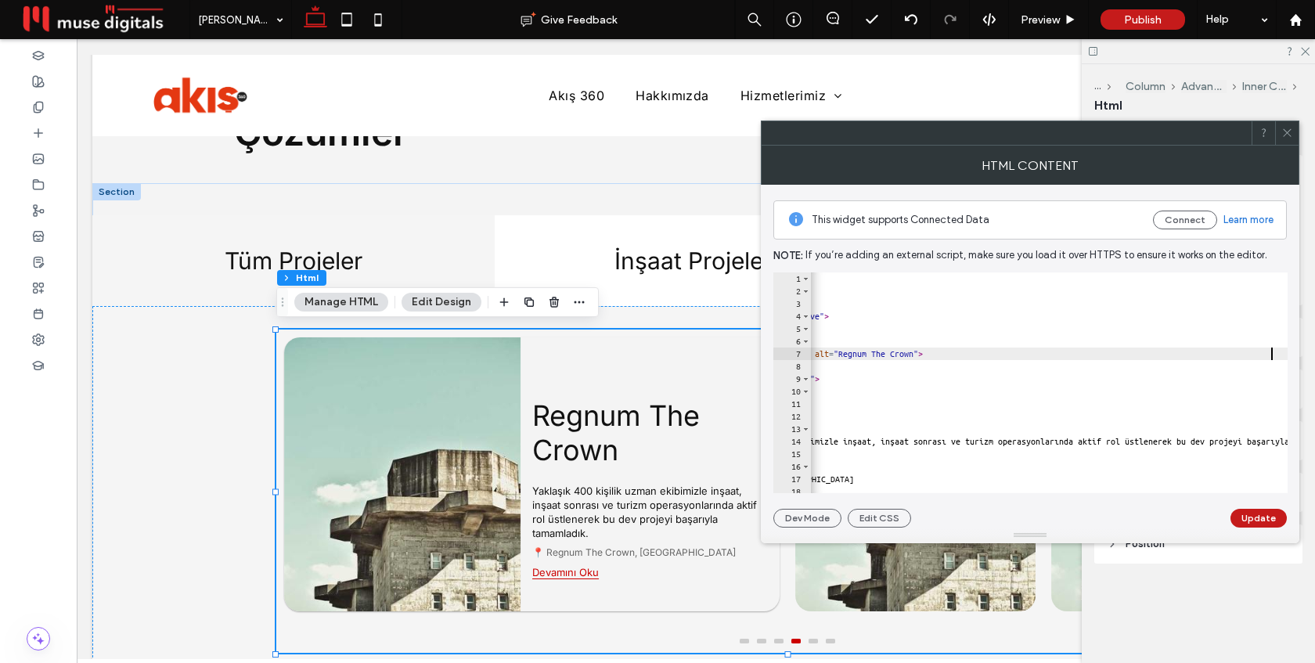
scroll to position [0, 168]
click at [940, 392] on div "< div class = "akis-slider" > < div class = "akis-track" > <!-- Slide 1 --> < d…" at bounding box center [1075, 395] width 864 height 246
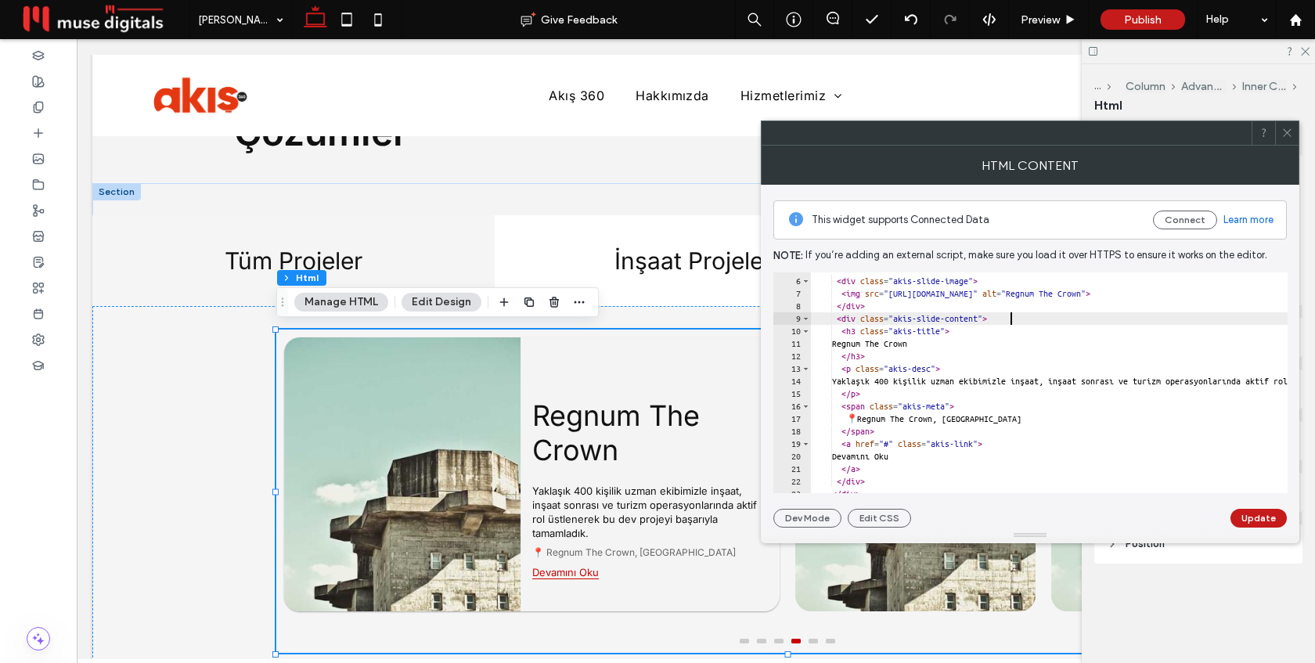
scroll to position [0, 0]
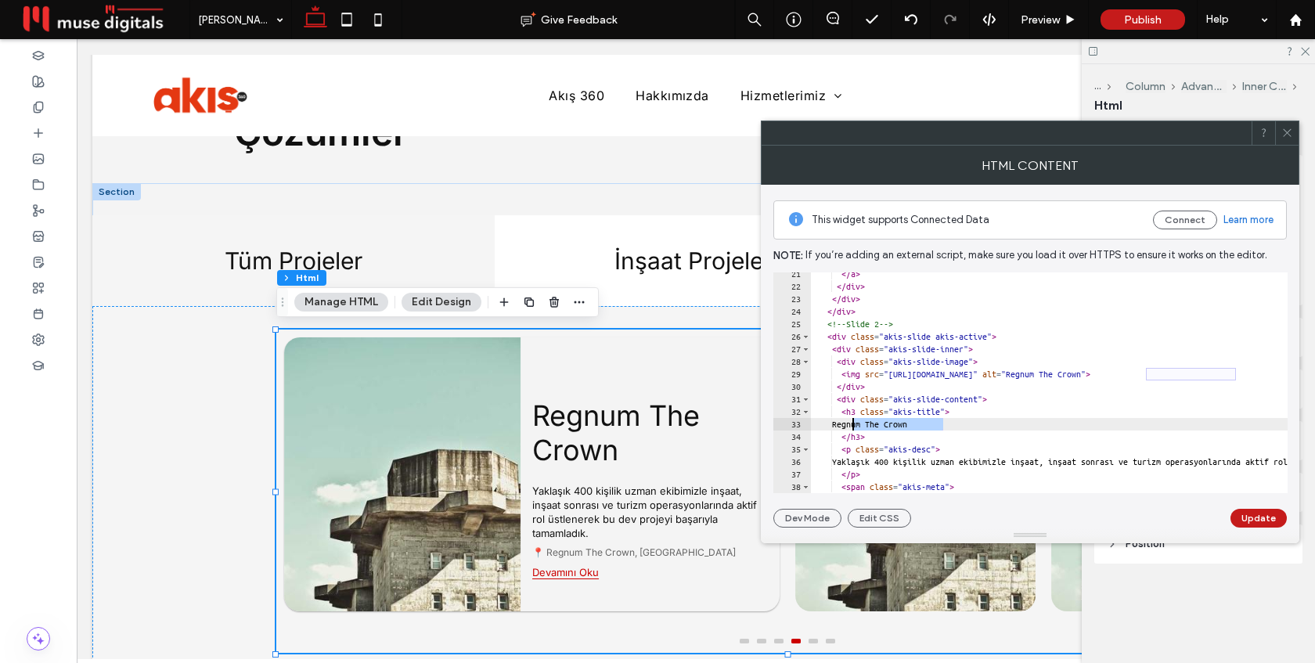
drag, startPoint x: 943, startPoint y: 424, endPoint x: 856, endPoint y: 425, distance: 86.9
click at [855, 425] on div "</ a > </ div > </ div > </ div > <!-- Slide 2 --> < div class = "akis-slide ak…" at bounding box center [1242, 391] width 864 height 246
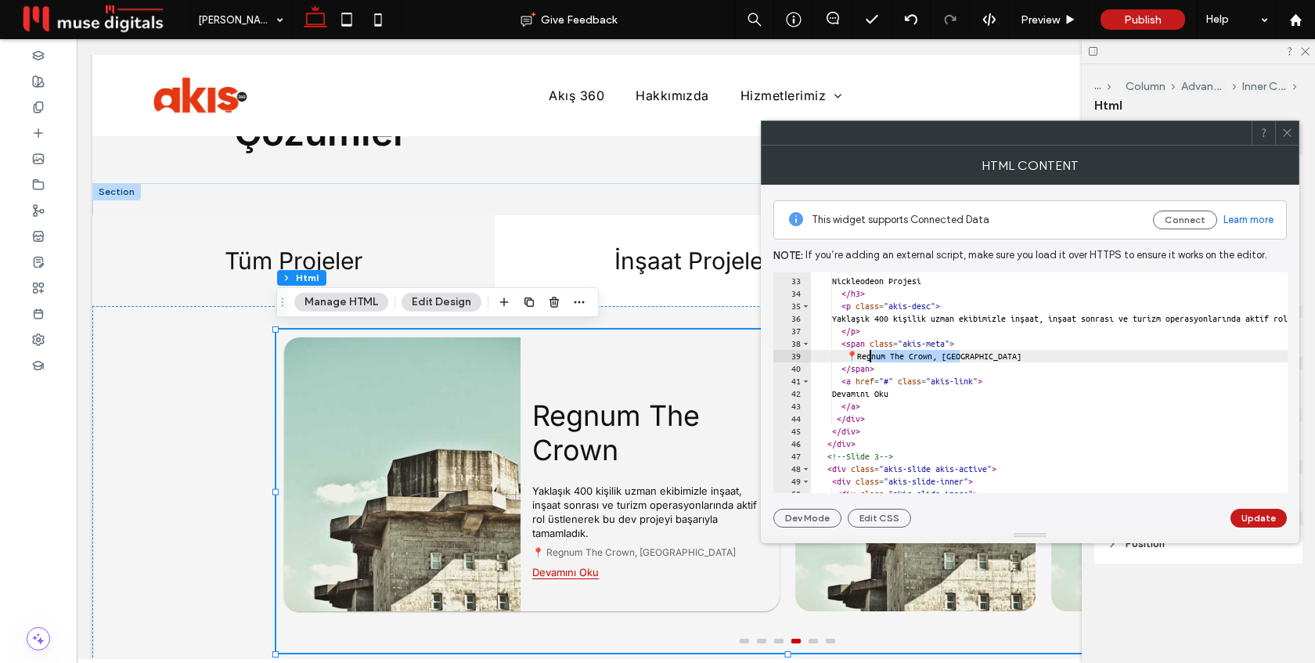
drag, startPoint x: 959, startPoint y: 355, endPoint x: 871, endPoint y: 354, distance: 88.5
click at [871, 354] on div "< h3 class = "akis-title" > Nickleodeon Projesi </ h3 > < p class = "akis-desc"…" at bounding box center [1242, 385] width 864 height 246
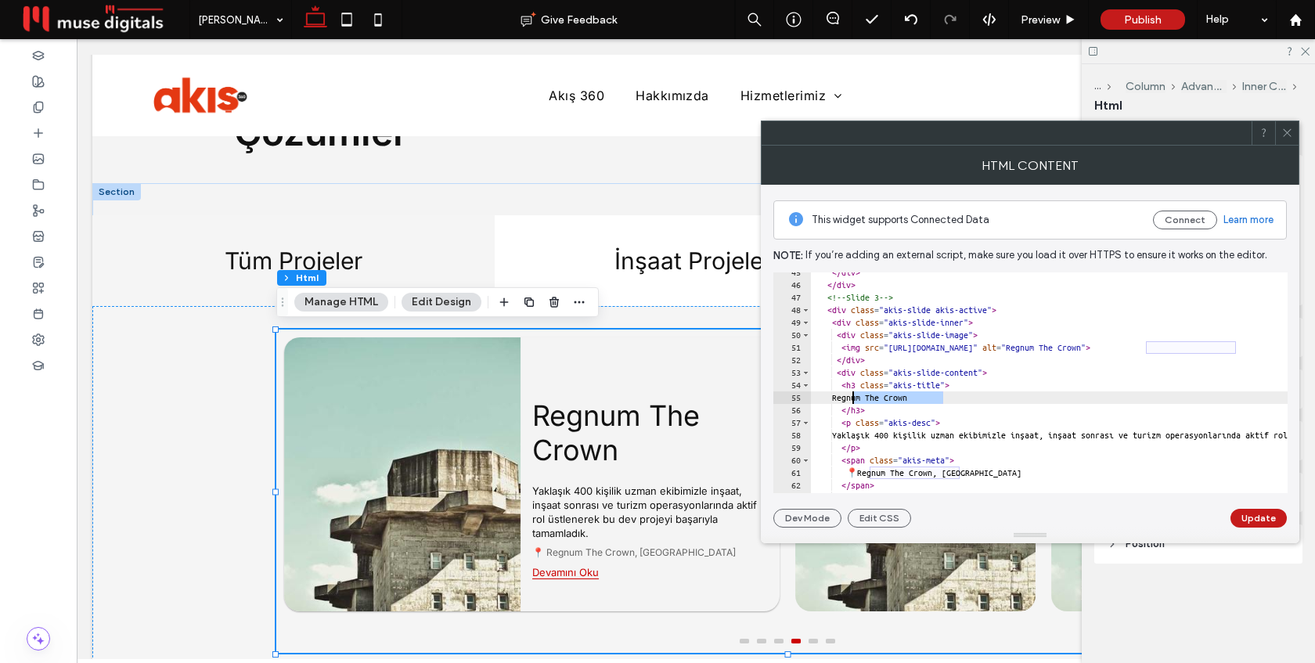
drag, startPoint x: 944, startPoint y: 397, endPoint x: 853, endPoint y: 396, distance: 90.8
click at [853, 396] on div "</ div > </ div > <!-- Slide 3 --> < div class = "akis-slide akis-active" > < d…" at bounding box center [1242, 389] width 864 height 246
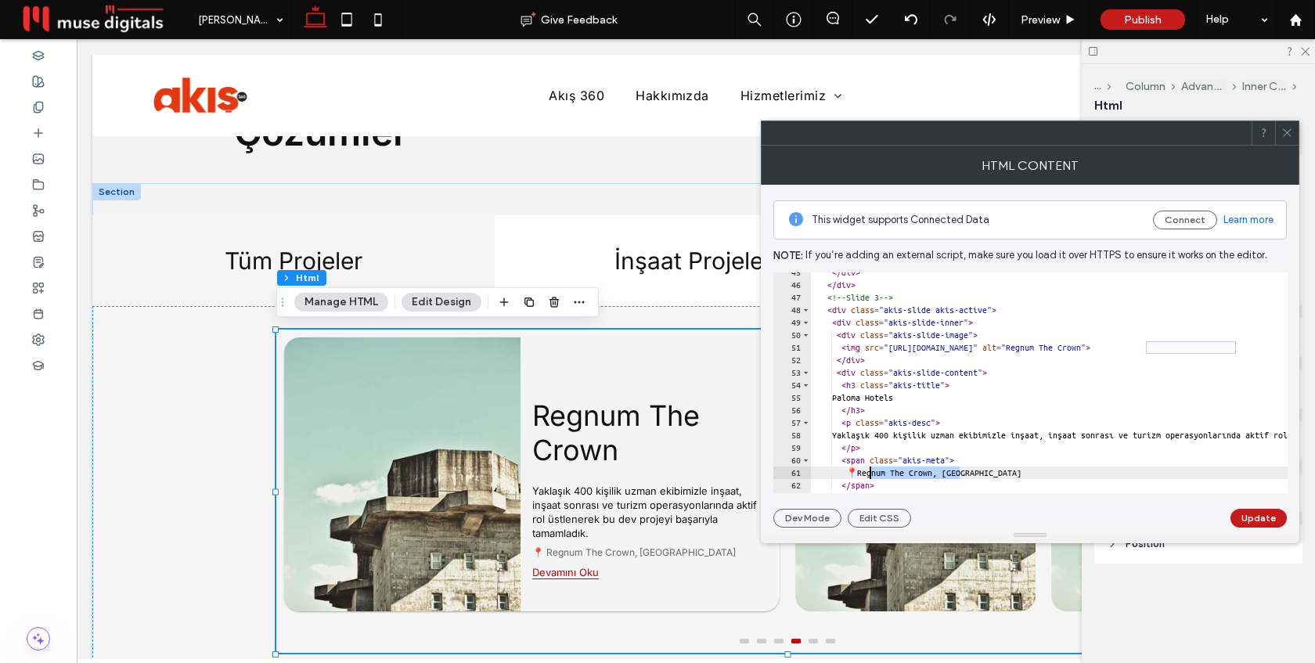
drag, startPoint x: 961, startPoint y: 475, endPoint x: 872, endPoint y: 471, distance: 88.6
click at [871, 471] on div "</ div > </ div > <!-- Slide 3 --> < div class = "akis-slide akis-active" > < d…" at bounding box center [1242, 389] width 864 height 246
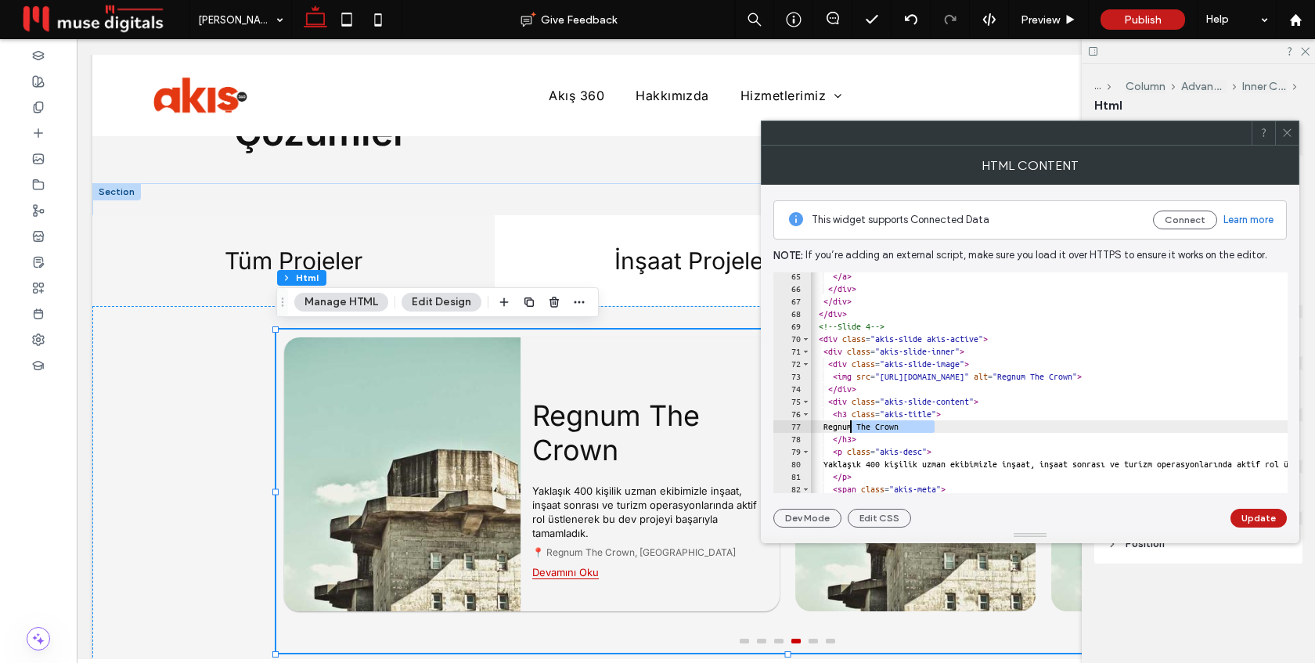
drag, startPoint x: 935, startPoint y: 425, endPoint x: 853, endPoint y: 428, distance: 82.3
click at [852, 428] on div "</ a > </ div > </ div > </ div > <!-- Slide 4 --> < div class = "akis-slide ak…" at bounding box center [1234, 393] width 864 height 246
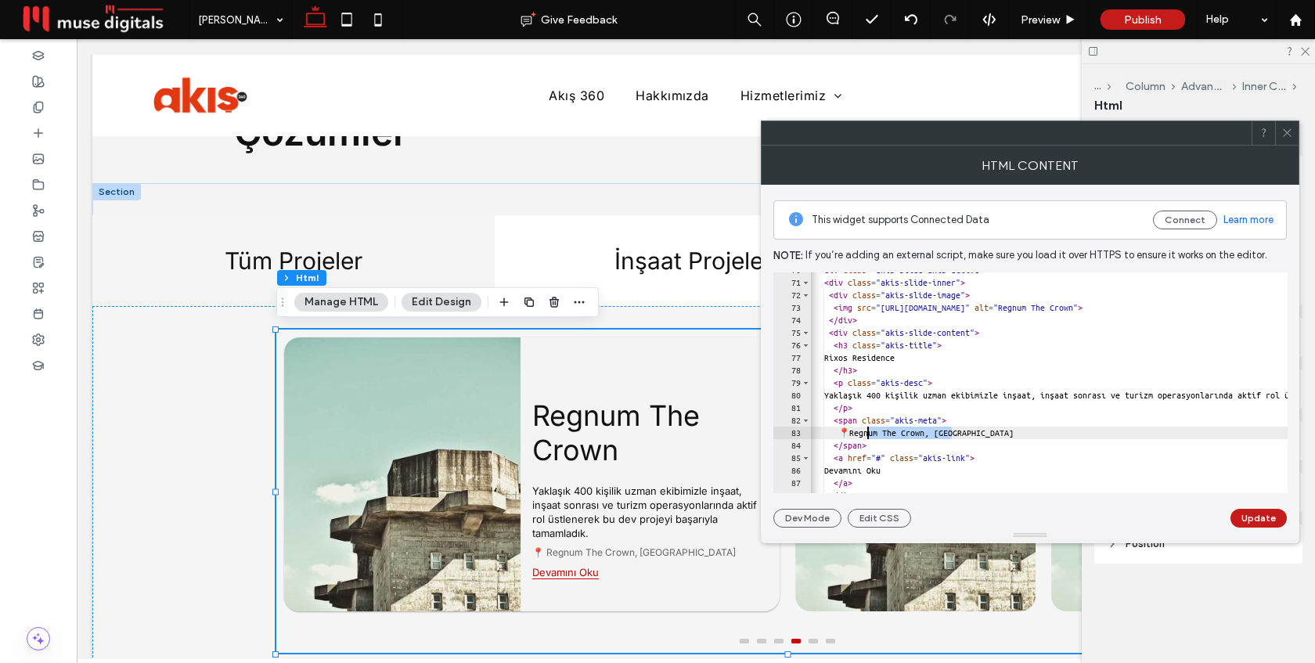
drag, startPoint x: 953, startPoint y: 435, endPoint x: 868, endPoint y: 432, distance: 85.4
click at [868, 432] on div "< div class = "akis-slide akis-active" > < div class = "akis-slide-inner" > < d…" at bounding box center [1235, 387] width 864 height 246
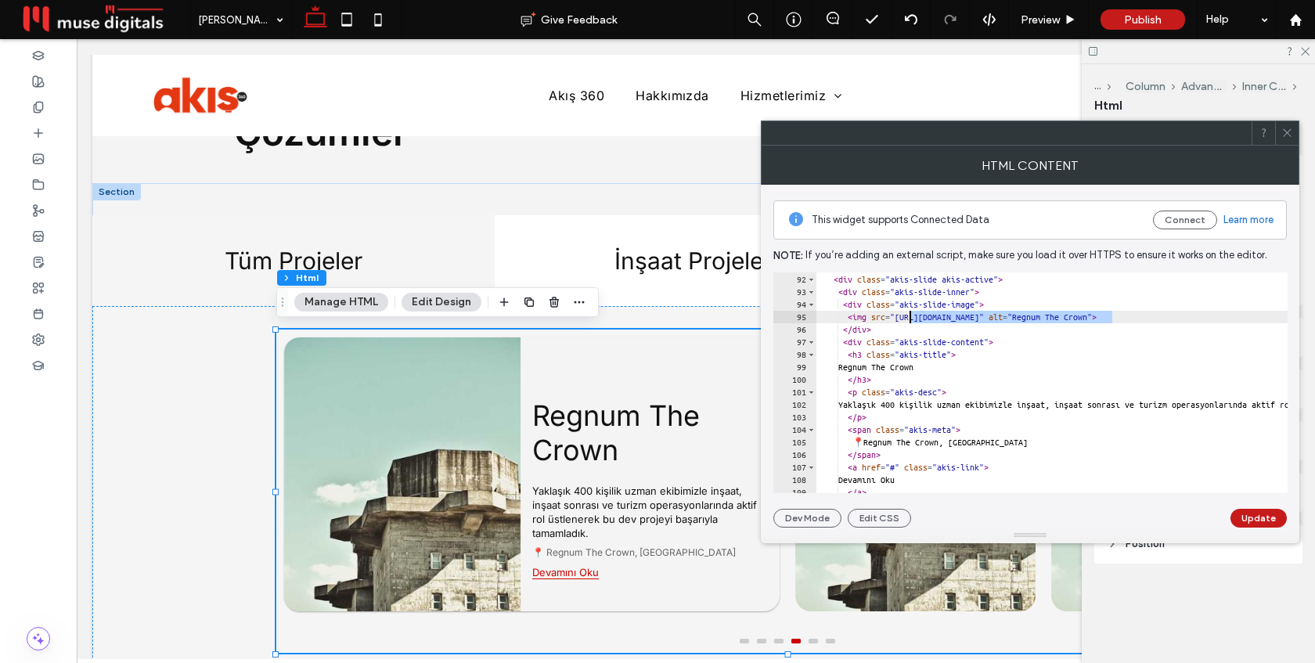
drag, startPoint x: 1113, startPoint y: 317, endPoint x: 911, endPoint y: 316, distance: 202.0
click at [911, 316] on div "<!-- Slide 5 --> < div class = "akis-slide akis-active" > < div class = "akis-s…" at bounding box center [1249, 384] width 864 height 246
paste textarea "**********"
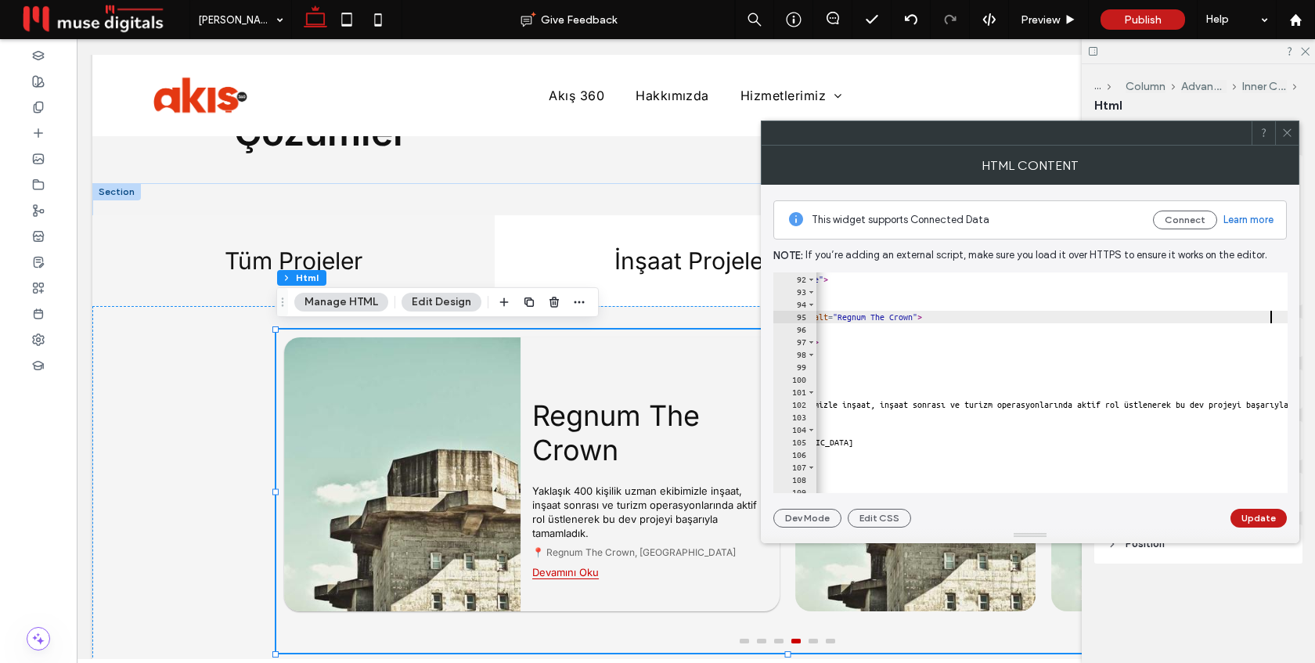
click at [960, 457] on div "<!-- Slide 5 --> < div class = "akis-slide akis-active" > < div class = "akis-s…" at bounding box center [1074, 384] width 864 height 246
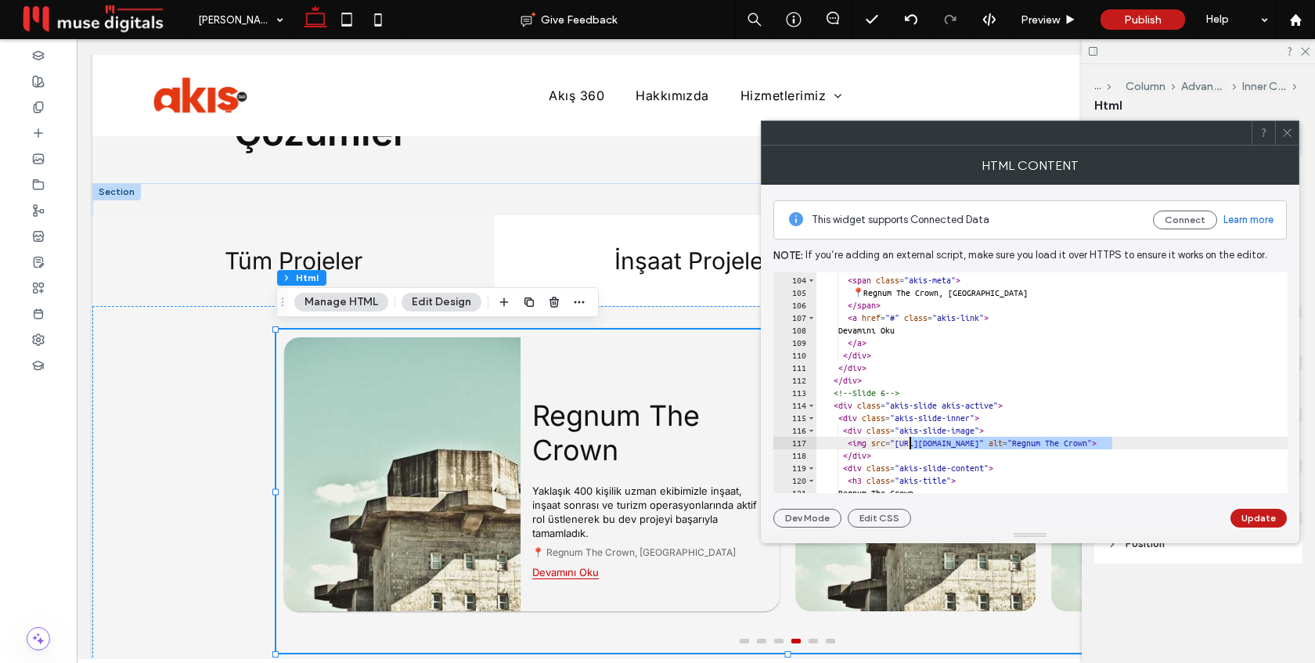
drag, startPoint x: 1113, startPoint y: 442, endPoint x: 915, endPoint y: 445, distance: 198.9
click at [909, 445] on div "</ p > < span class = "akis-meta" > 📍 Regnum The Crown, Antalya </ span > < a h…" at bounding box center [1249, 385] width 864 height 246
paste textarea "**********"
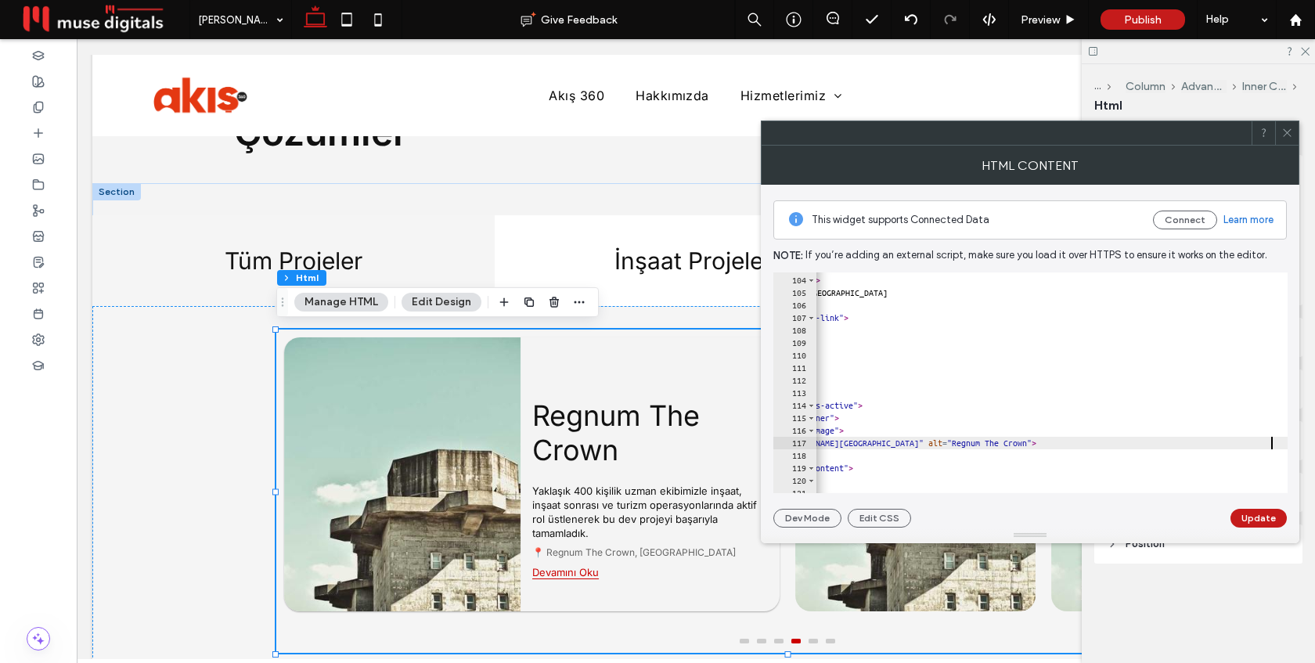
click at [914, 391] on div "</ p > < span class = "akis-meta" > 📍 Regnum The Crown, Antalya </ span > < a h…" at bounding box center [1109, 385] width 864 height 246
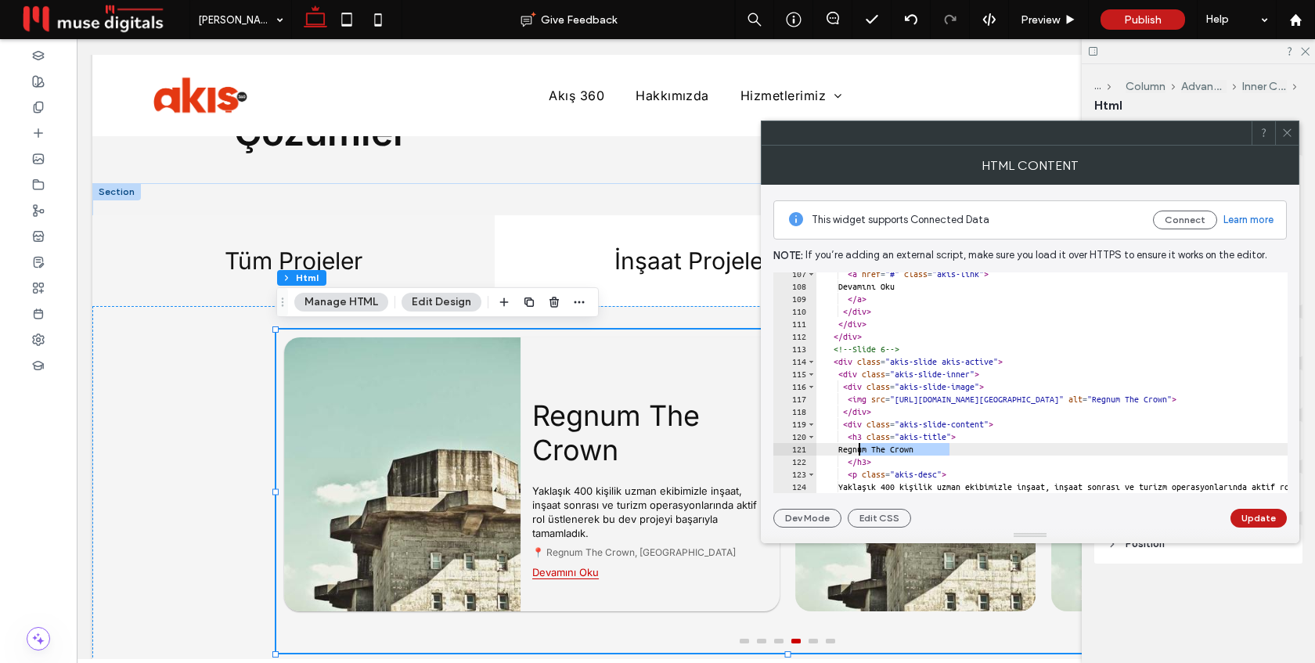
drag, startPoint x: 895, startPoint y: 448, endPoint x: 861, endPoint y: 450, distance: 34.5
click at [860, 450] on div "< a href = "#" class = "akis-link" > Devamını Oku </ a > </ div > </ div > </ d…" at bounding box center [1249, 391] width 864 height 246
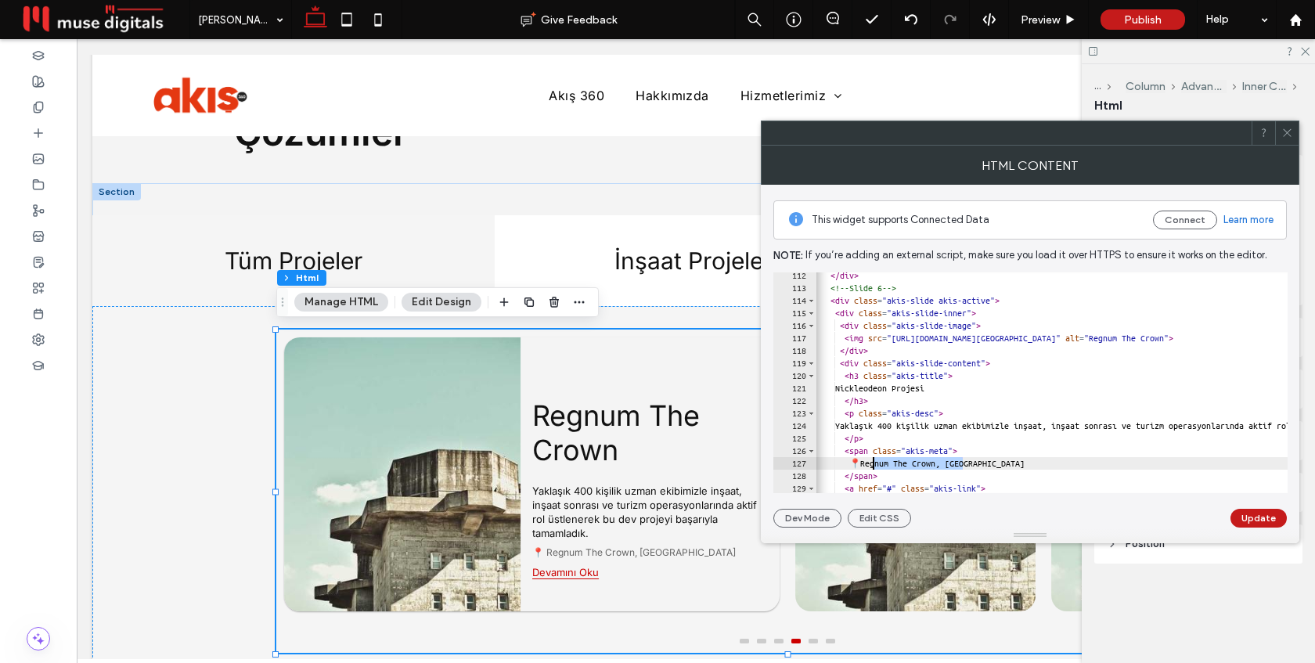
drag, startPoint x: 962, startPoint y: 464, endPoint x: 874, endPoint y: 461, distance: 87.7
click at [874, 461] on div "</ div > <!-- Slide 6 --> < div class = "akis-slide akis-active" > < div class …" at bounding box center [1246, 392] width 864 height 246
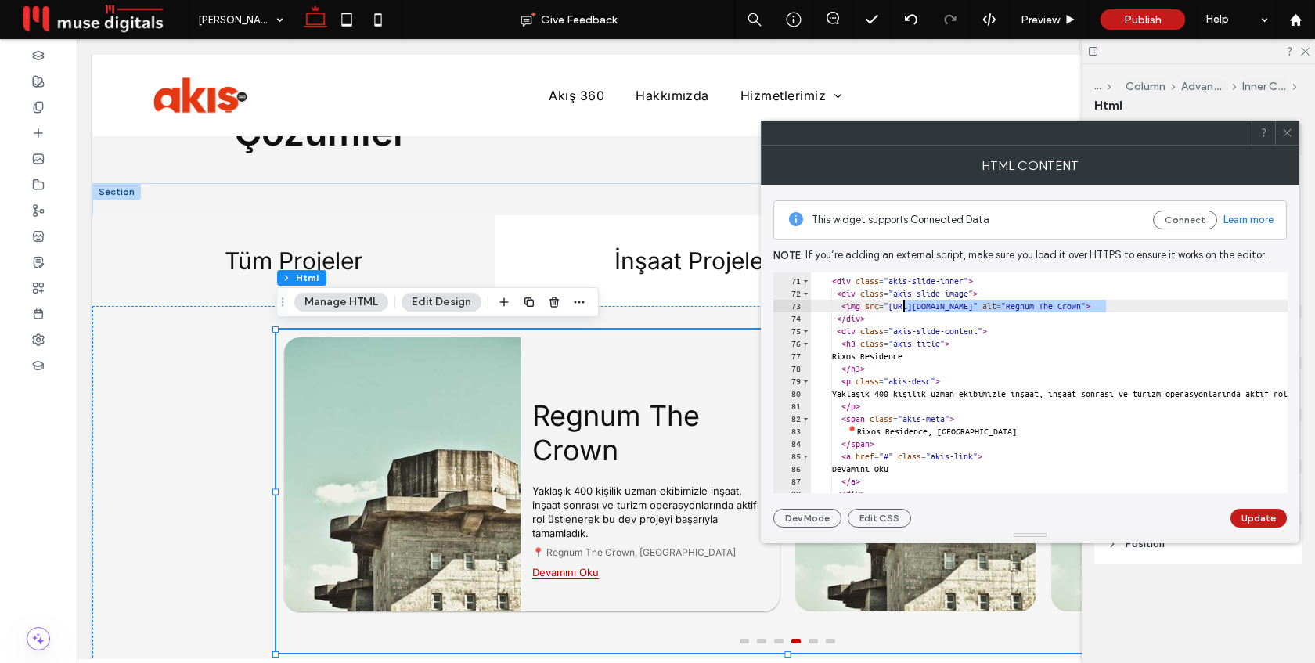
drag, startPoint x: 1106, startPoint y: 305, endPoint x: 907, endPoint y: 306, distance: 198.9
click at [904, 306] on div "< div class = "akis-slide akis-active" > < div class = "akis-slide-inner" > < d…" at bounding box center [1242, 385] width 864 height 246
paste textarea "**********"
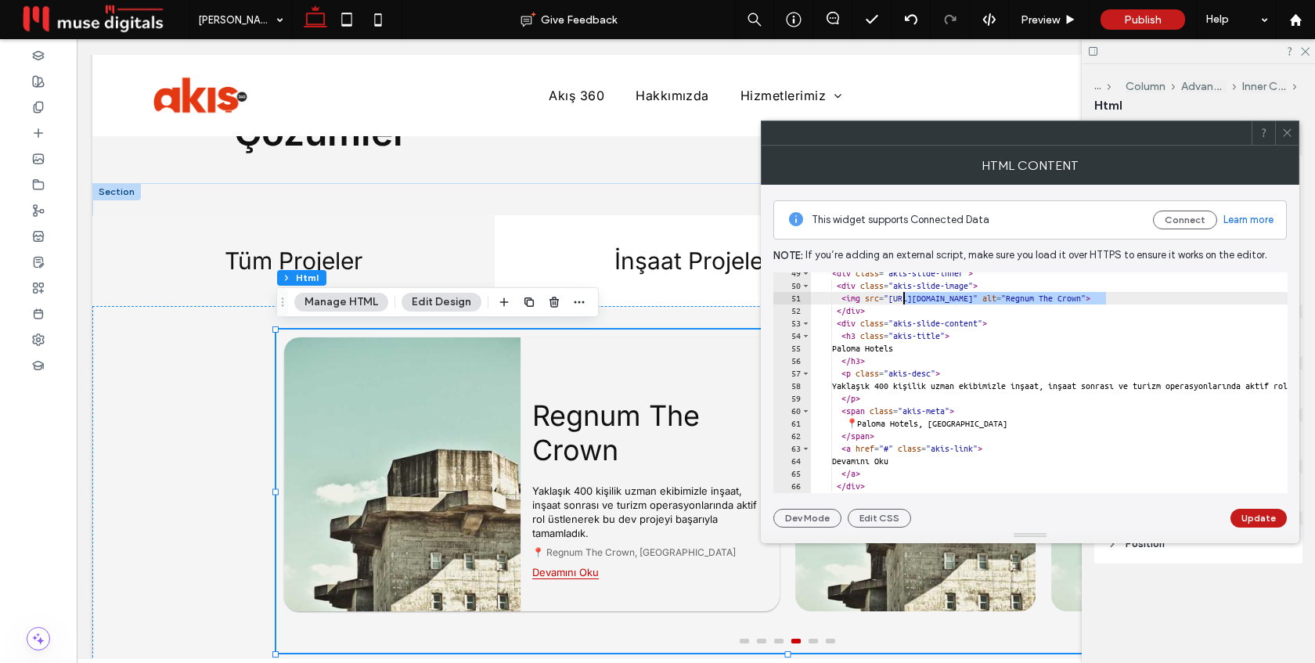
drag, startPoint x: 1108, startPoint y: 297, endPoint x: 906, endPoint y: 298, distance: 202.0
click at [904, 298] on div "< div class = "akis-slide-inner" > < div class = "akis-slide-image" > < img src…" at bounding box center [1242, 390] width 864 height 246
paste textarea "**********"
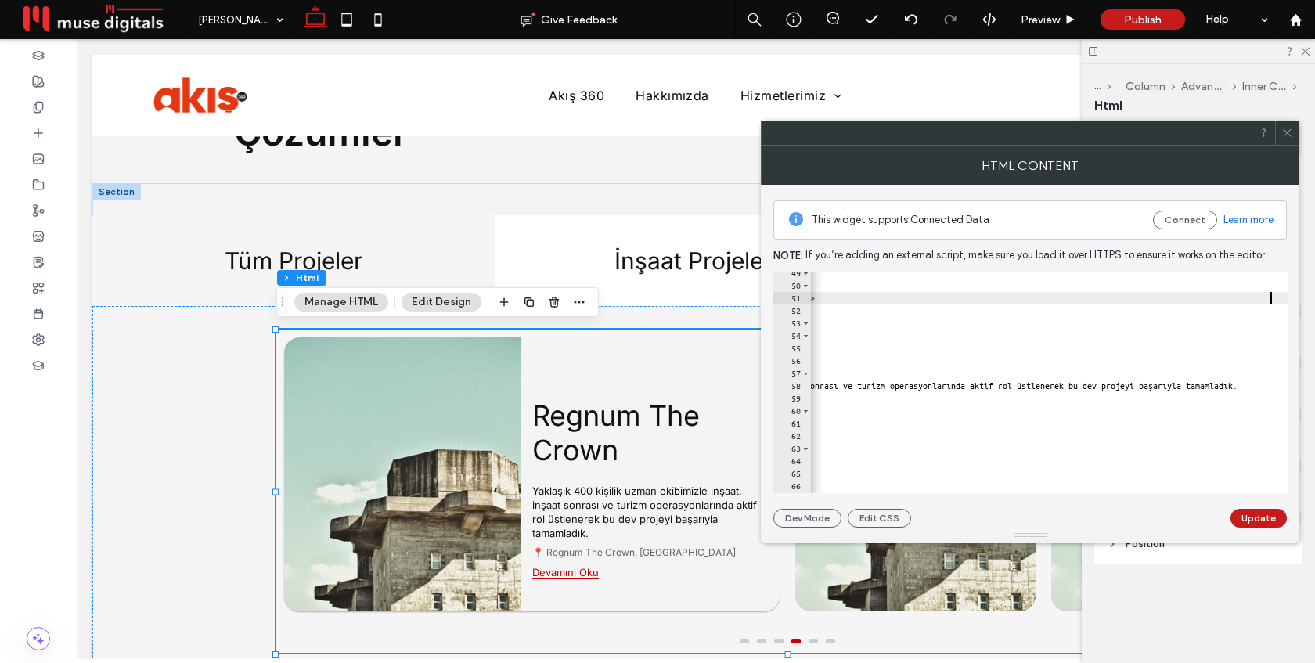
scroll to position [584, 0]
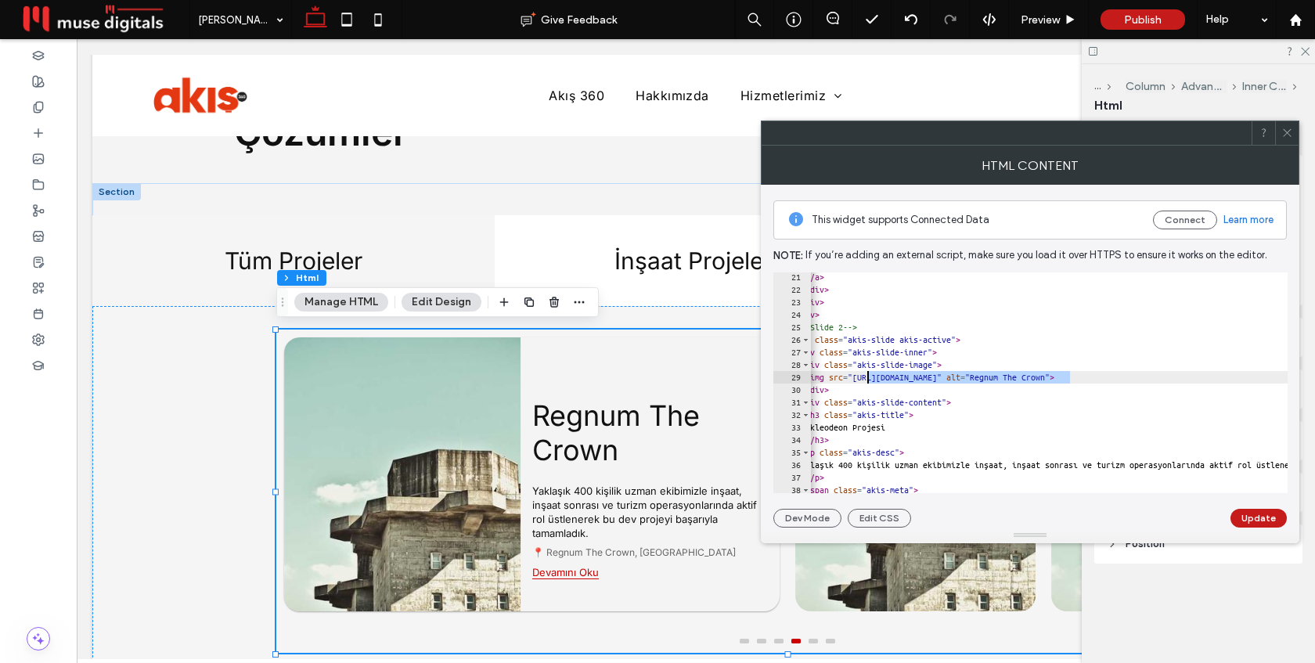
drag, startPoint x: 1070, startPoint y: 377, endPoint x: 868, endPoint y: 379, distance: 202.0
click at [868, 379] on div "</ a > </ div > </ div > </ div > <!-- Slide 2 --> < div class = "akis-slide ak…" at bounding box center [1214, 394] width 880 height 246
paste textarea "**********"
type textarea "**********"
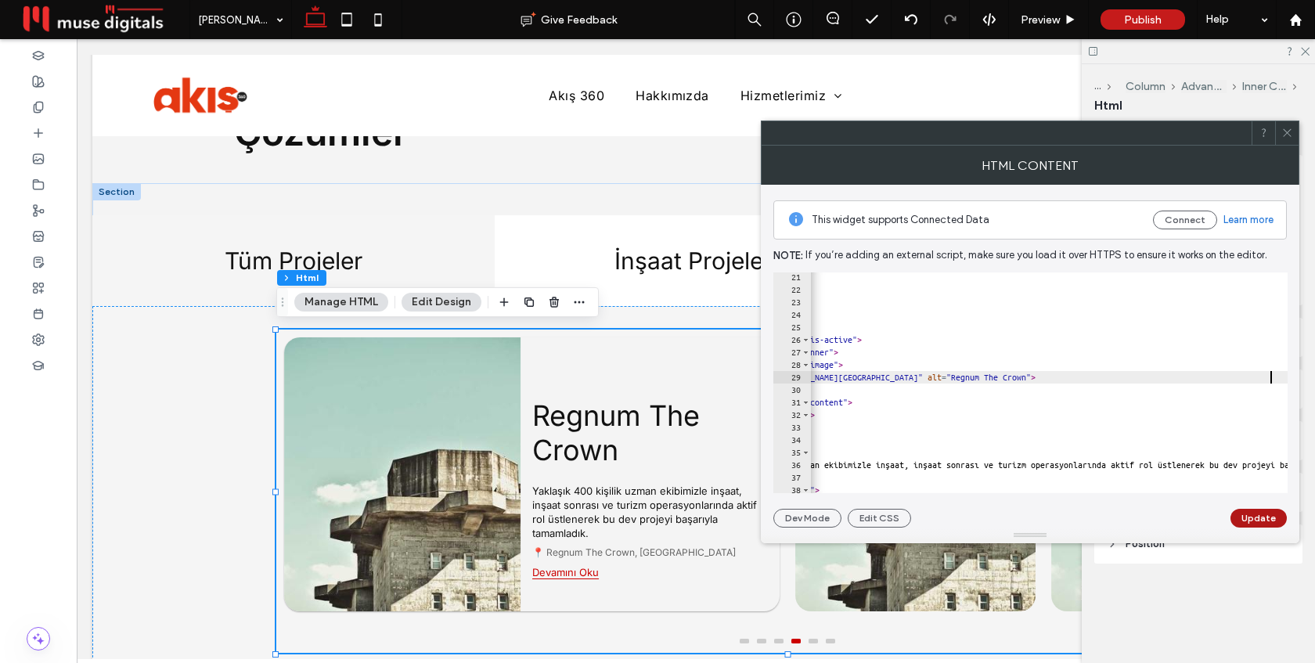
click at [1254, 518] on button "Update" at bounding box center [1259, 518] width 56 height 19
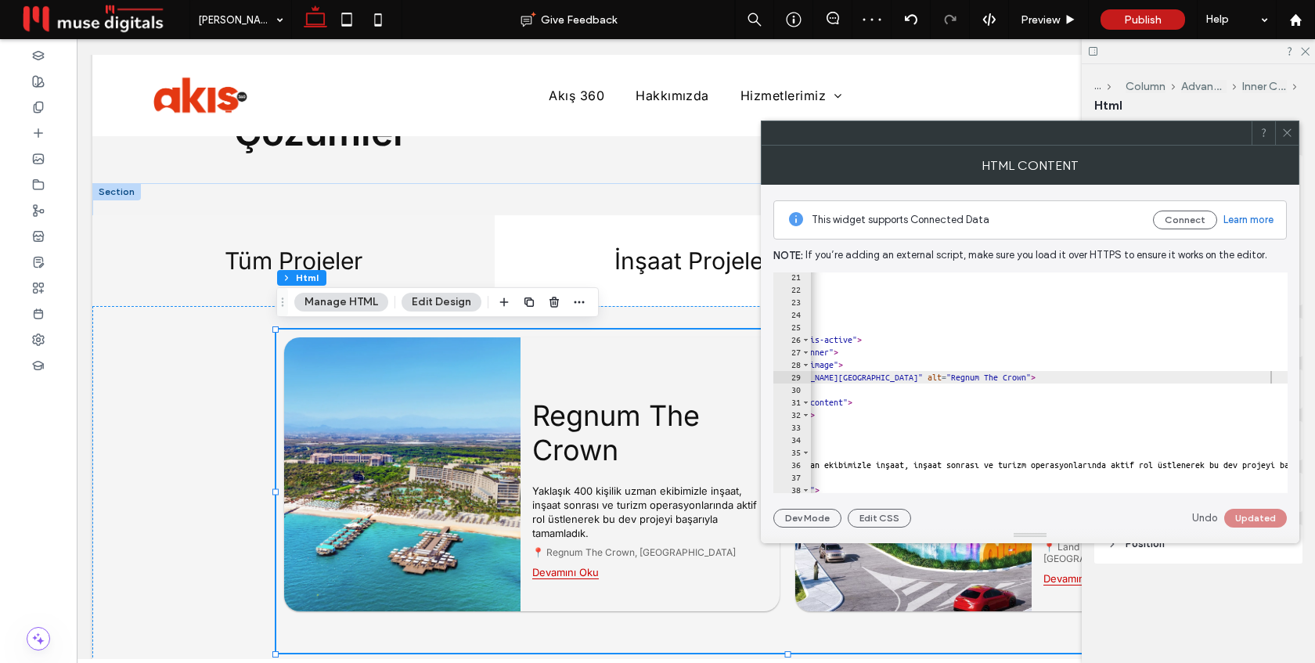
click at [1286, 132] on use at bounding box center [1287, 133] width 8 height 8
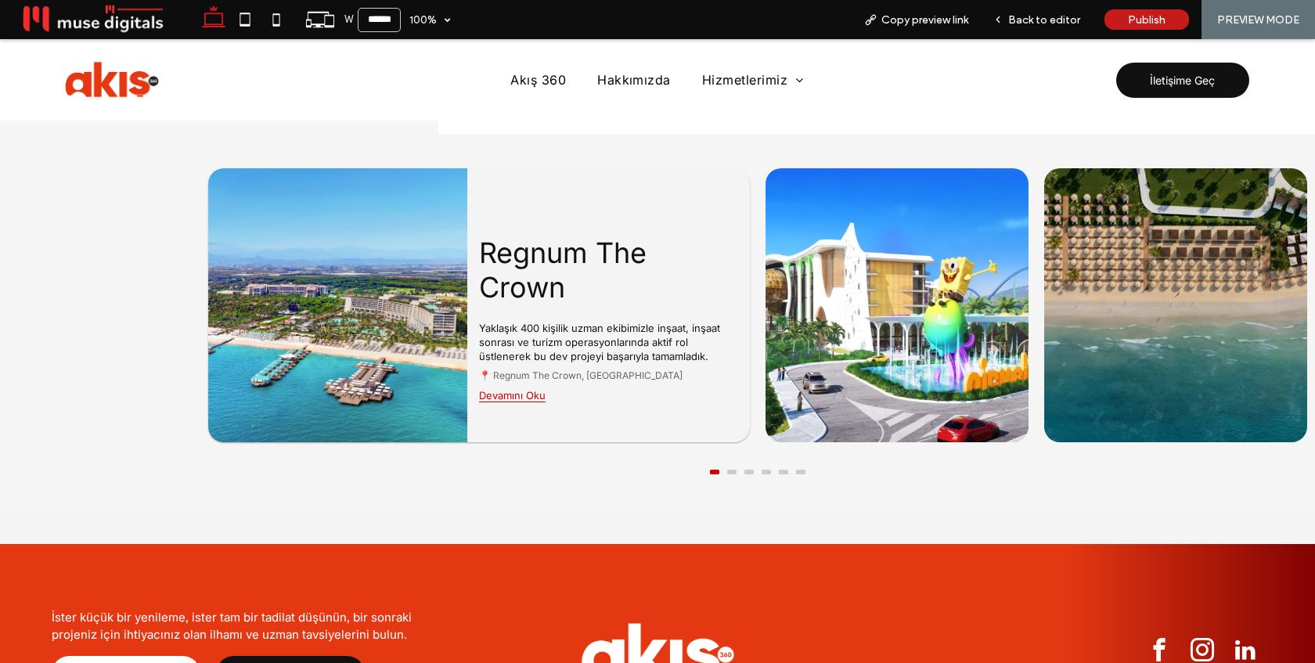
scroll to position [1929, 0]
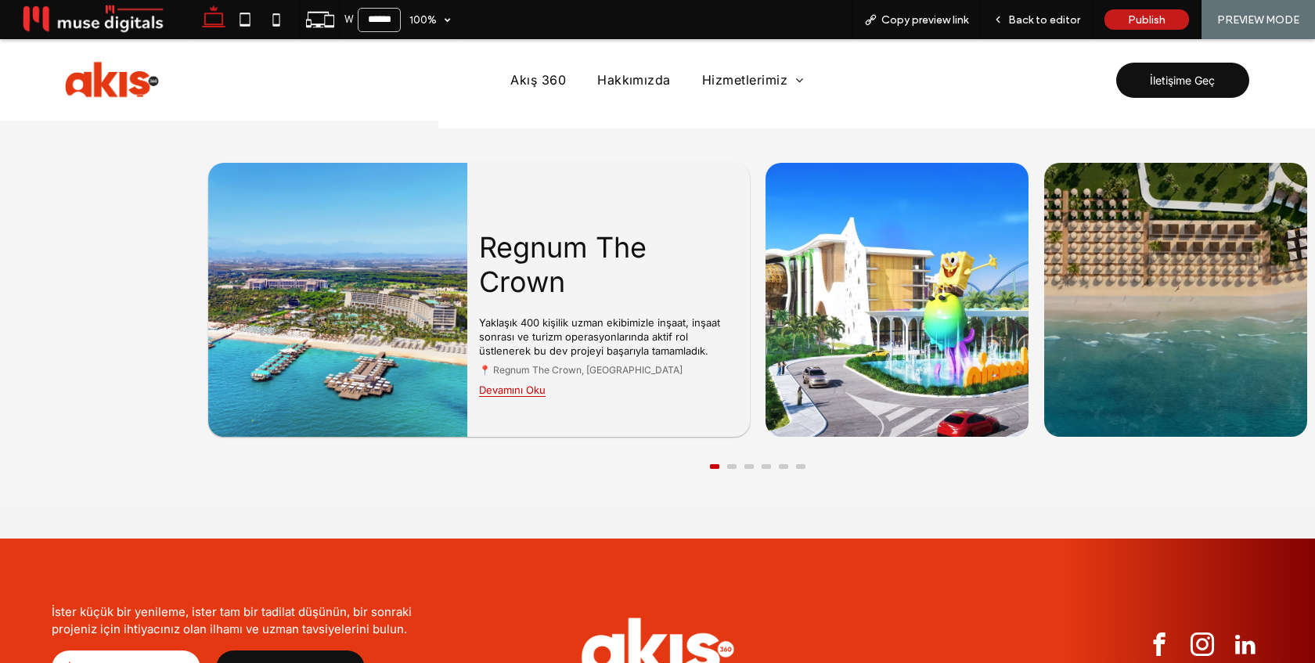
click at [729, 464] on button at bounding box center [731, 466] width 9 height 5
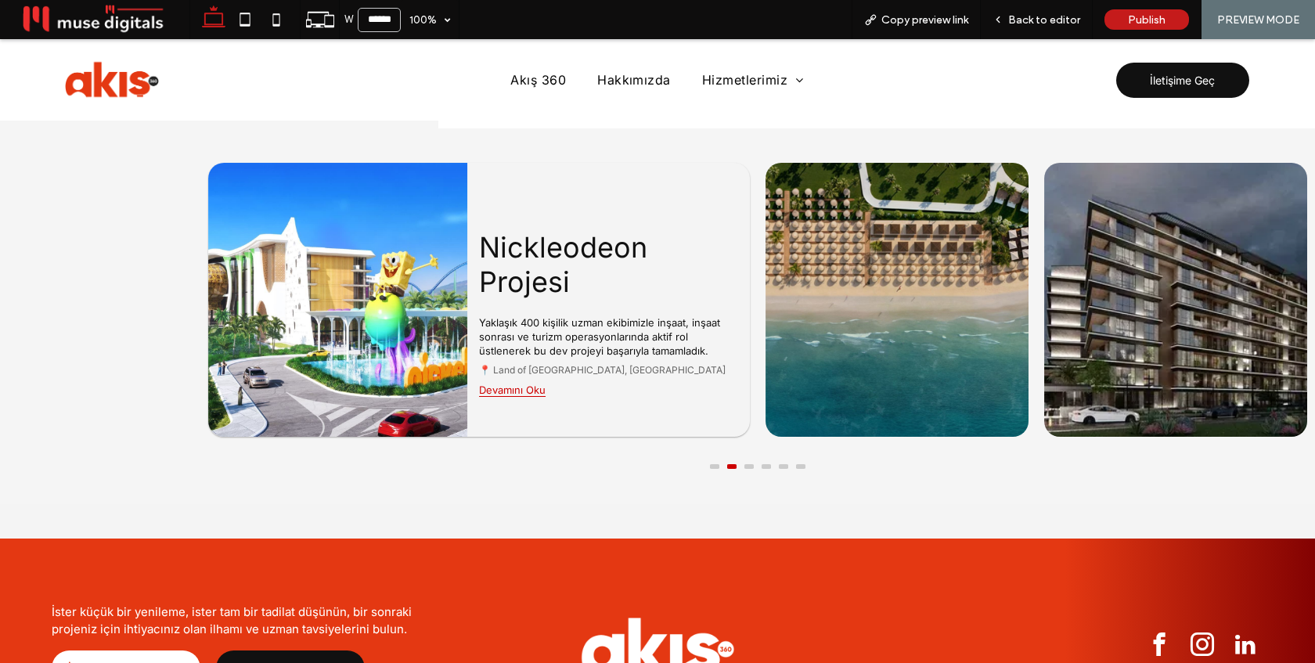
click at [748, 464] on button at bounding box center [749, 466] width 9 height 5
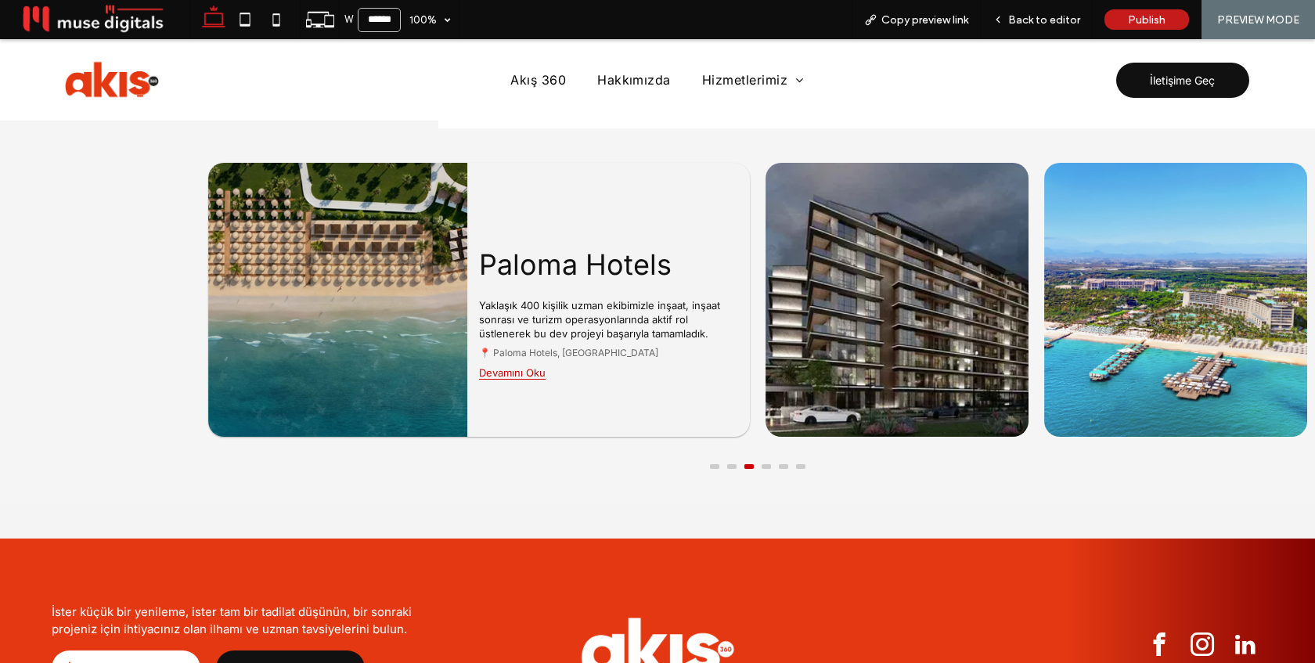
click at [768, 464] on button at bounding box center [766, 466] width 9 height 5
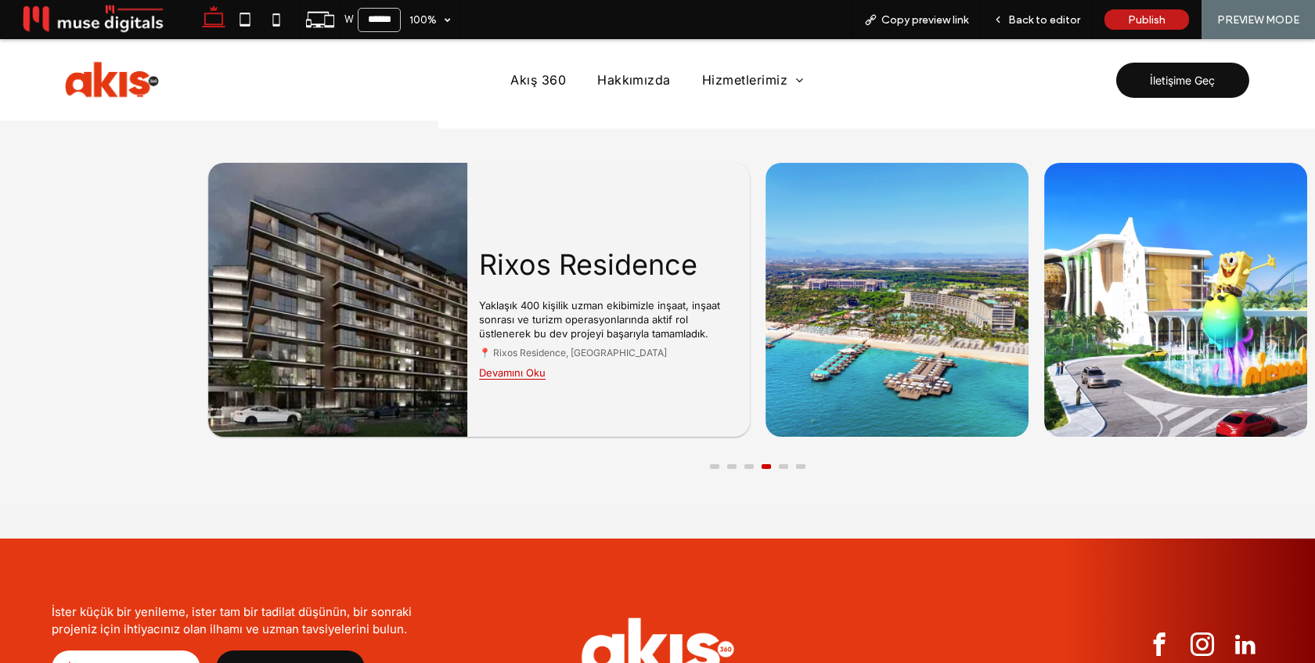
click at [781, 464] on button at bounding box center [783, 466] width 9 height 5
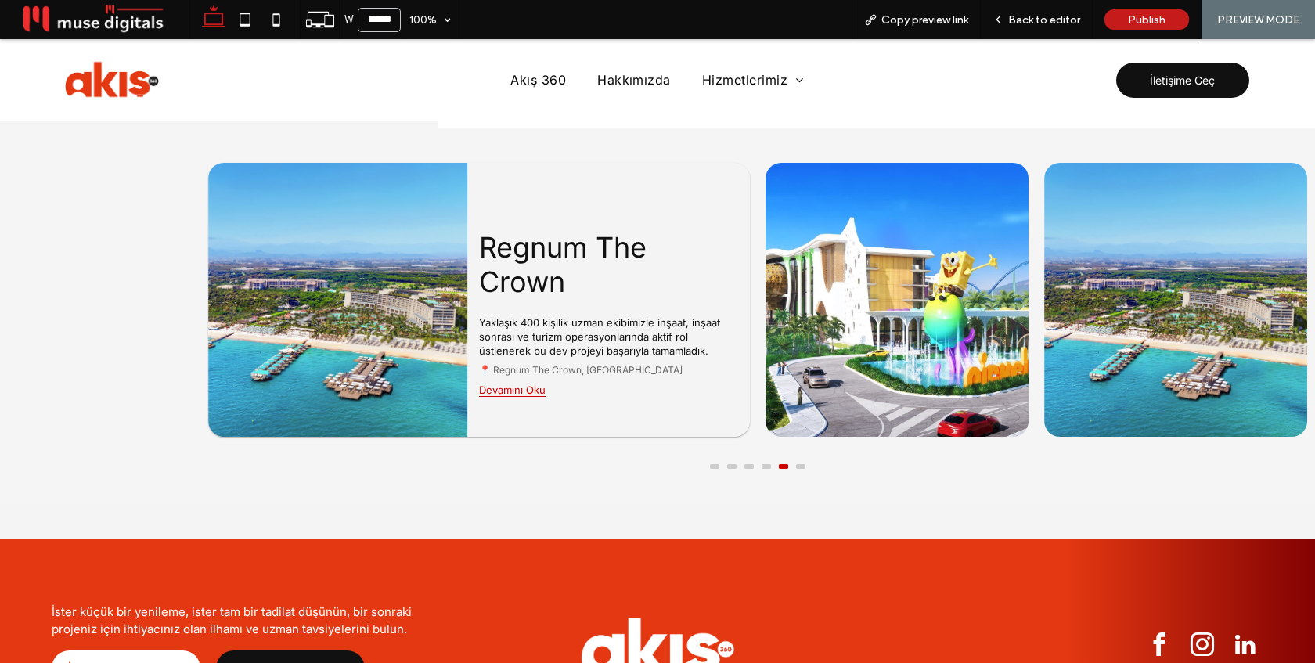
click at [804, 465] on button at bounding box center [800, 466] width 9 height 5
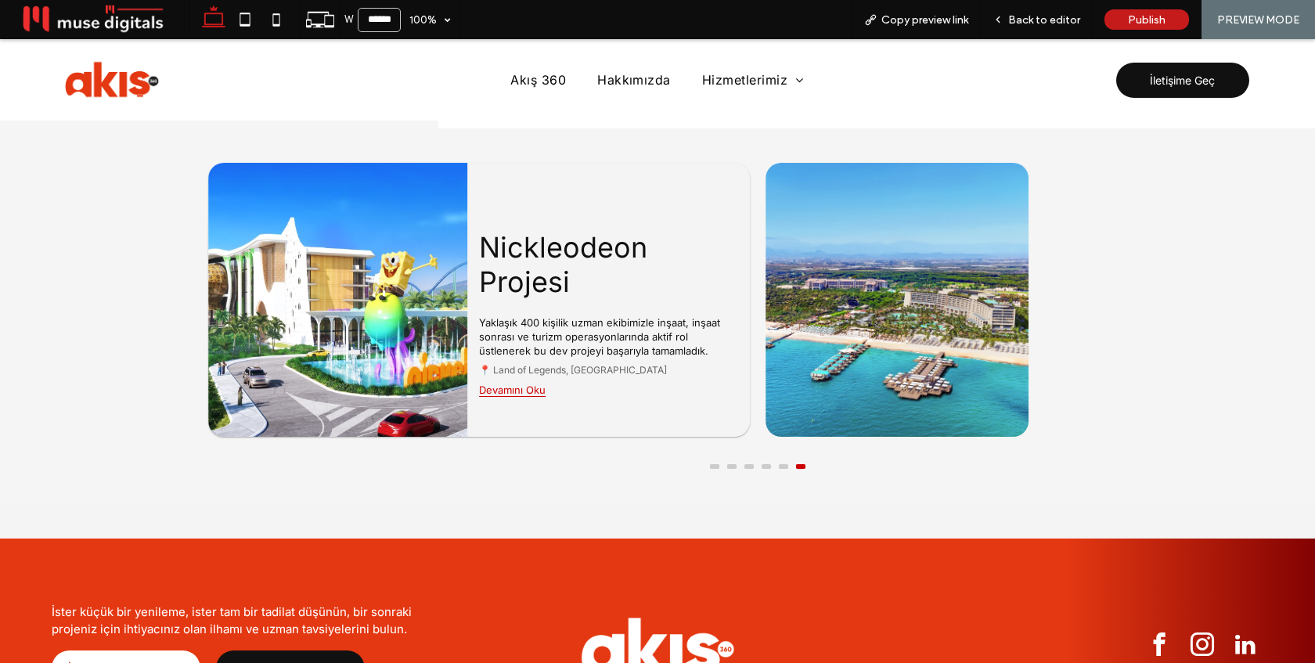
click at [816, 406] on img at bounding box center [897, 300] width 263 height 274
click at [716, 464] on button at bounding box center [714, 466] width 9 height 5
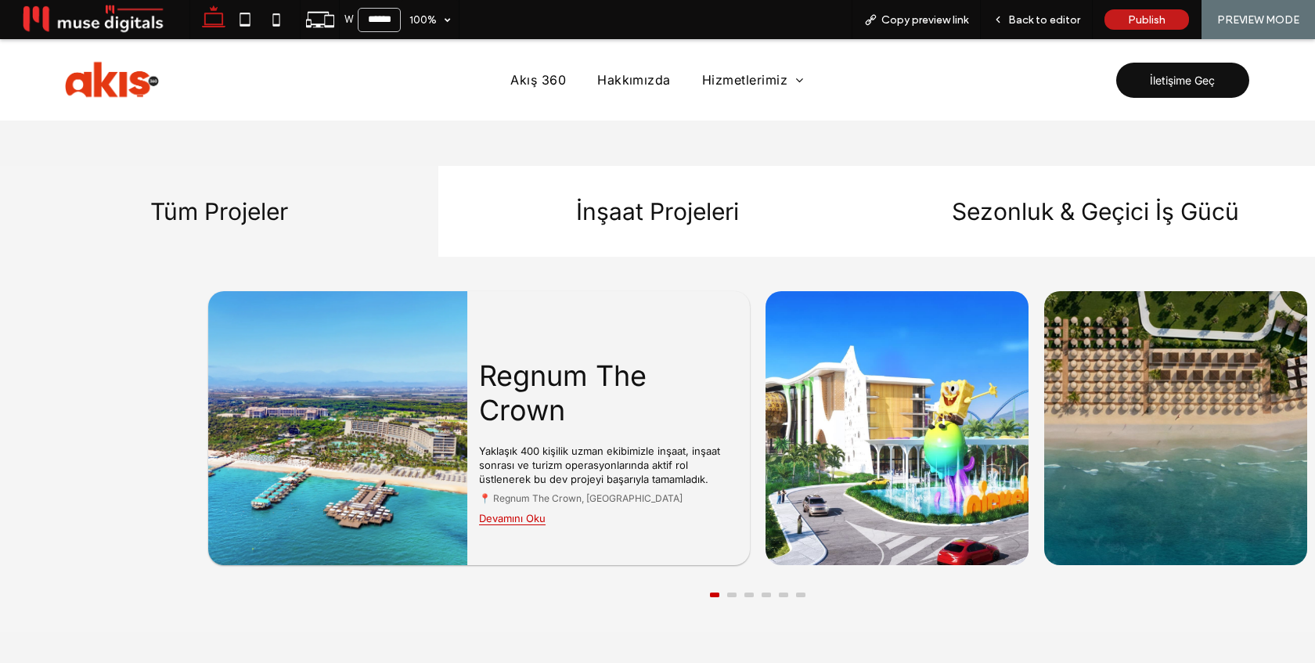
scroll to position [1804, 0]
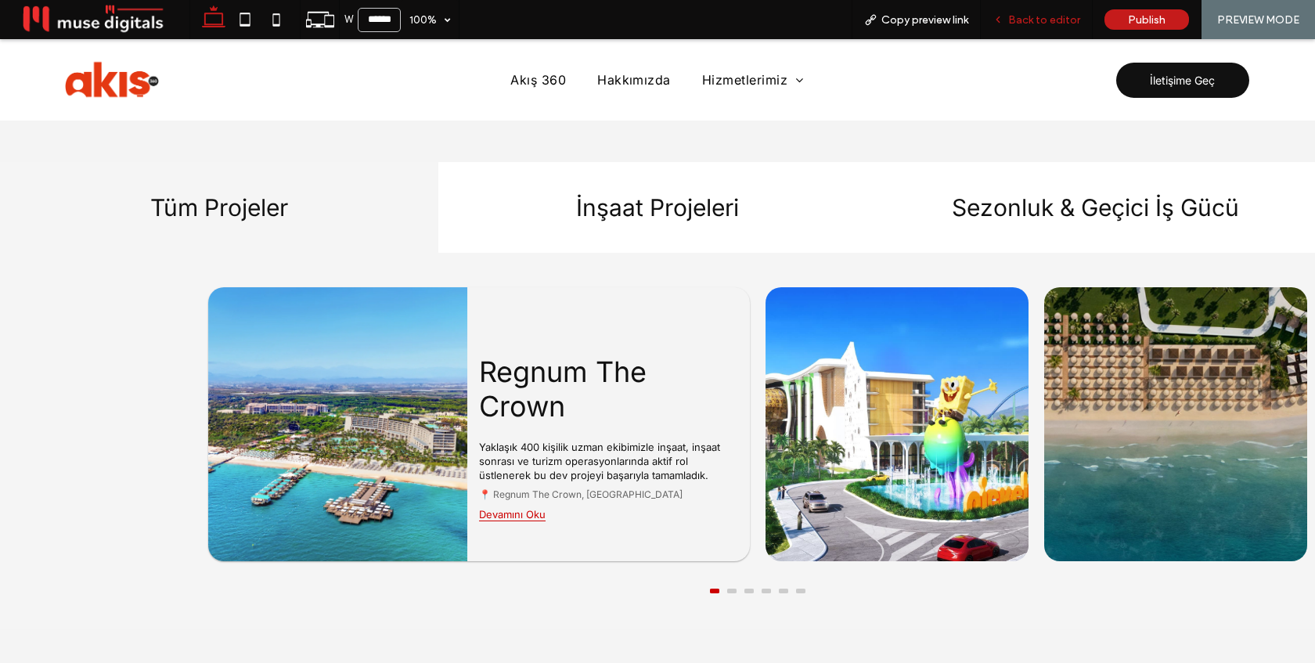
click at [1055, 21] on span "Back to editor" at bounding box center [1045, 19] width 72 height 13
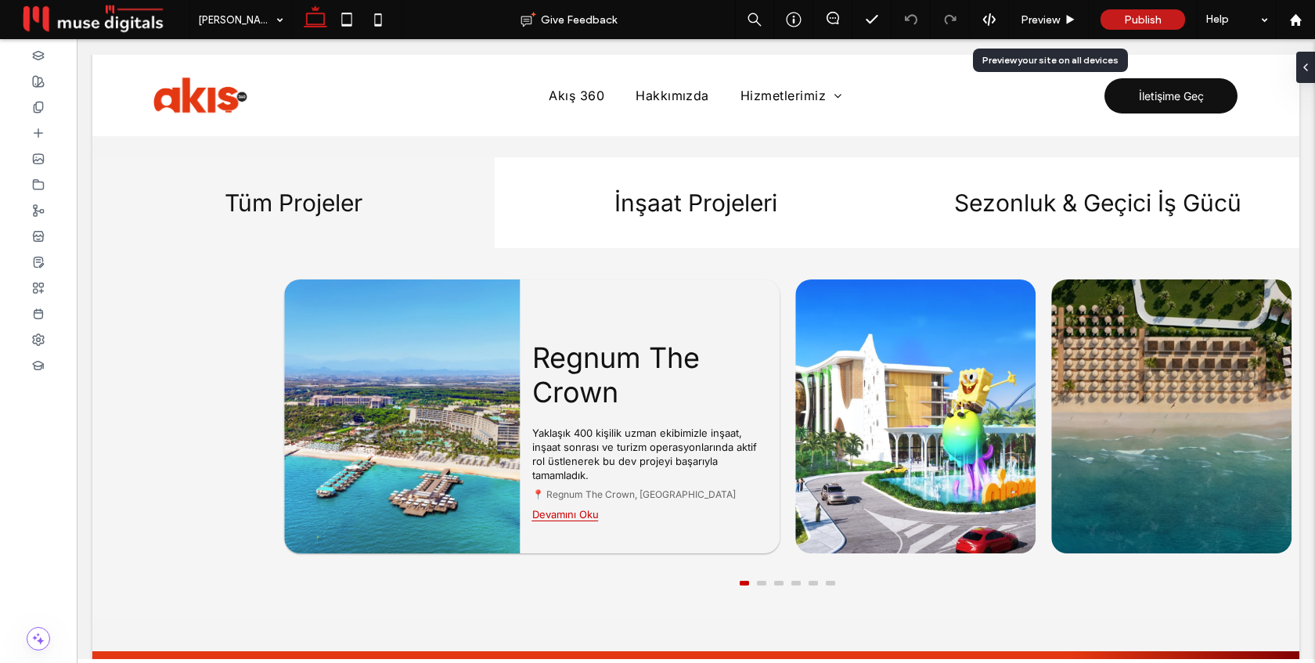
scroll to position [1809, 0]
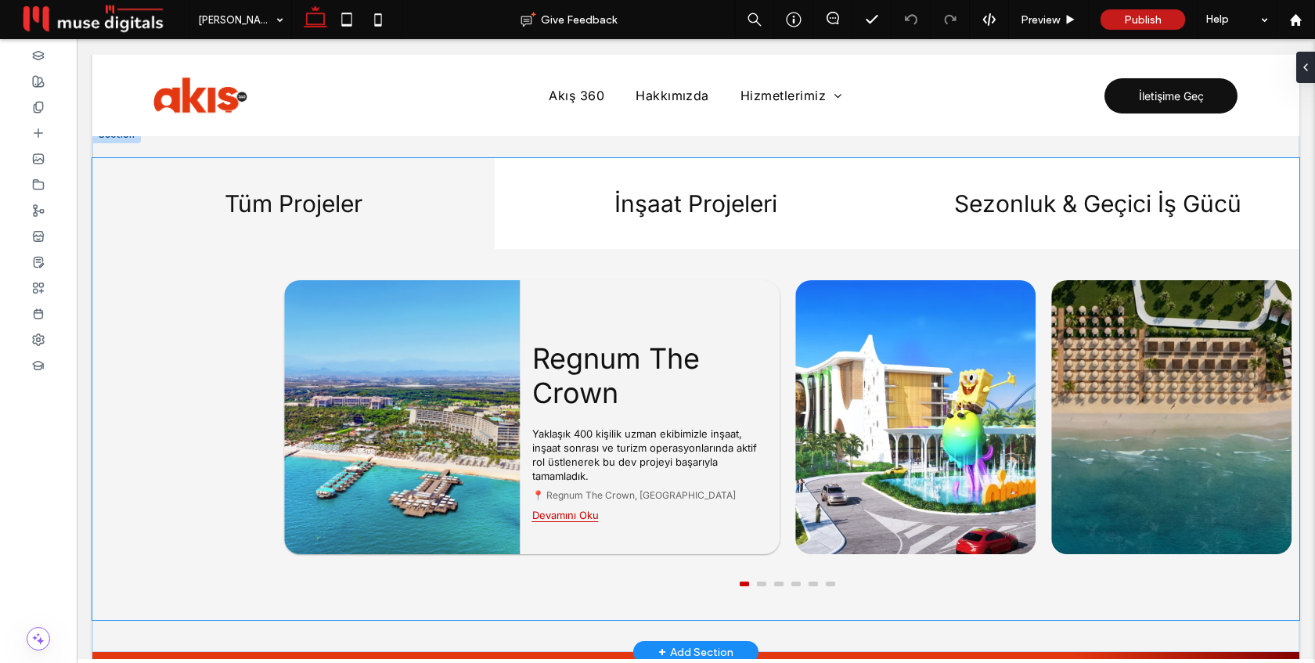
click at [749, 366] on h3 "Regnum The Crown" at bounding box center [650, 375] width 236 height 69
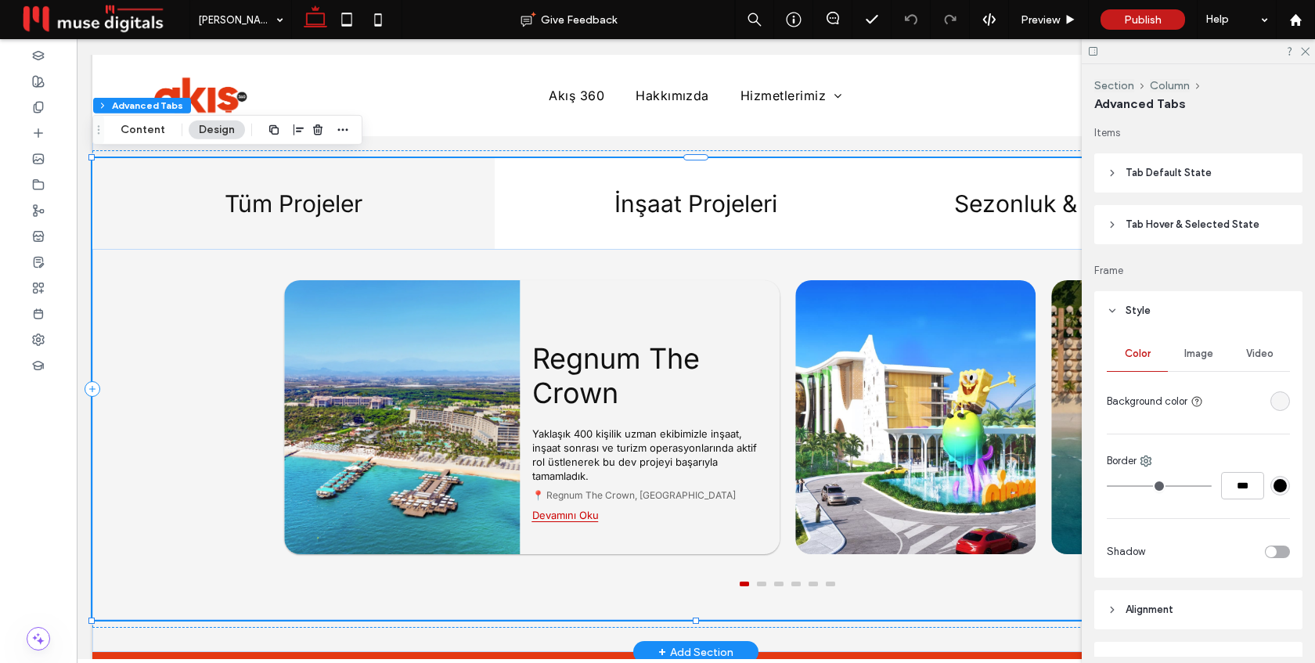
click at [749, 366] on h3 "Regnum The Crown" at bounding box center [650, 375] width 236 height 69
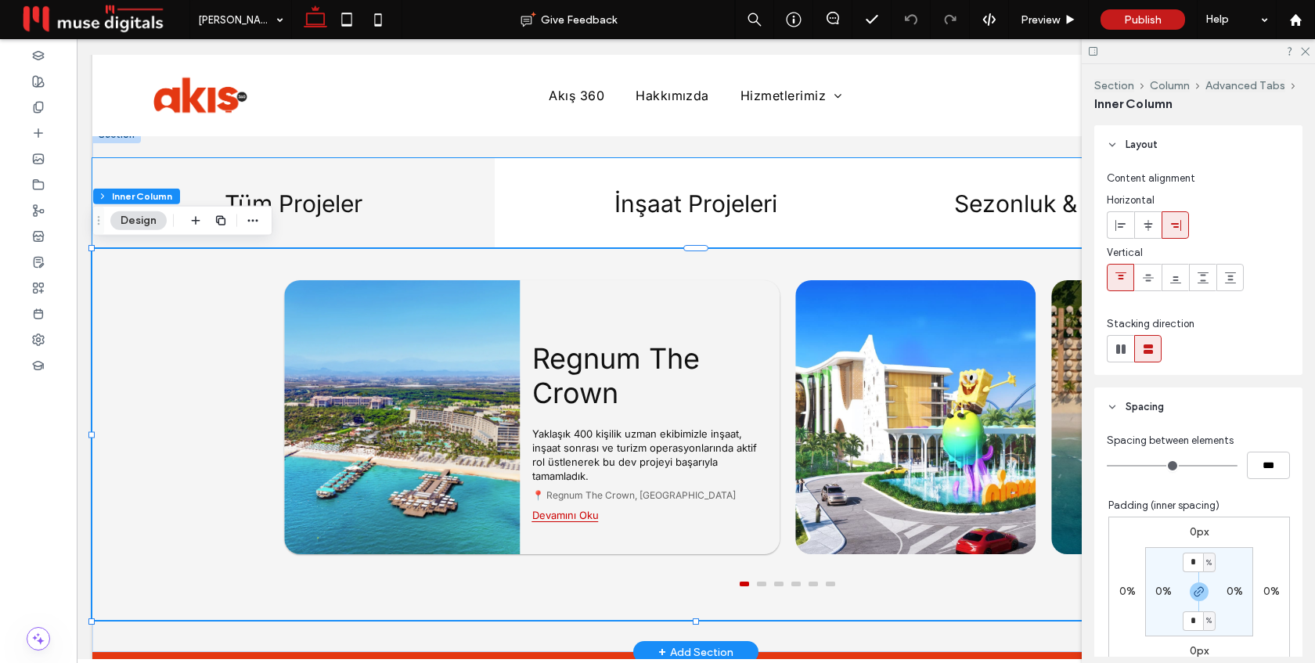
click at [749, 366] on h3 "Regnum The Crown" at bounding box center [650, 375] width 236 height 69
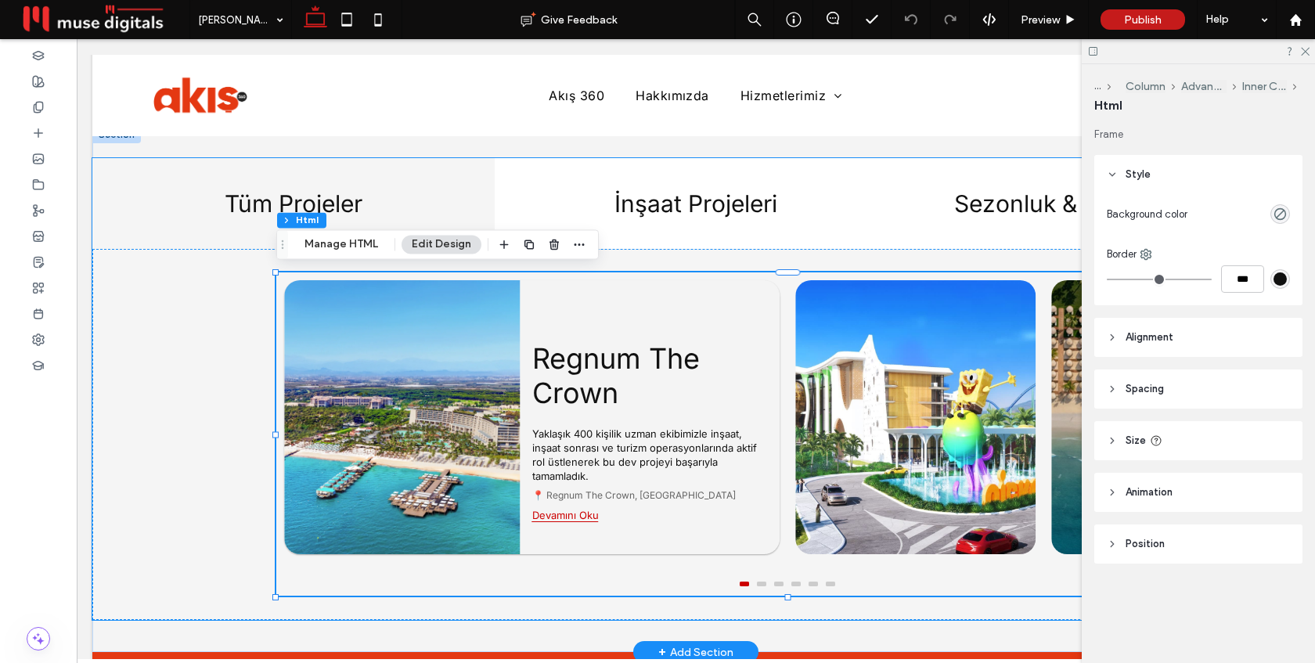
click at [749, 366] on h3 "Regnum The Crown" at bounding box center [650, 375] width 236 height 69
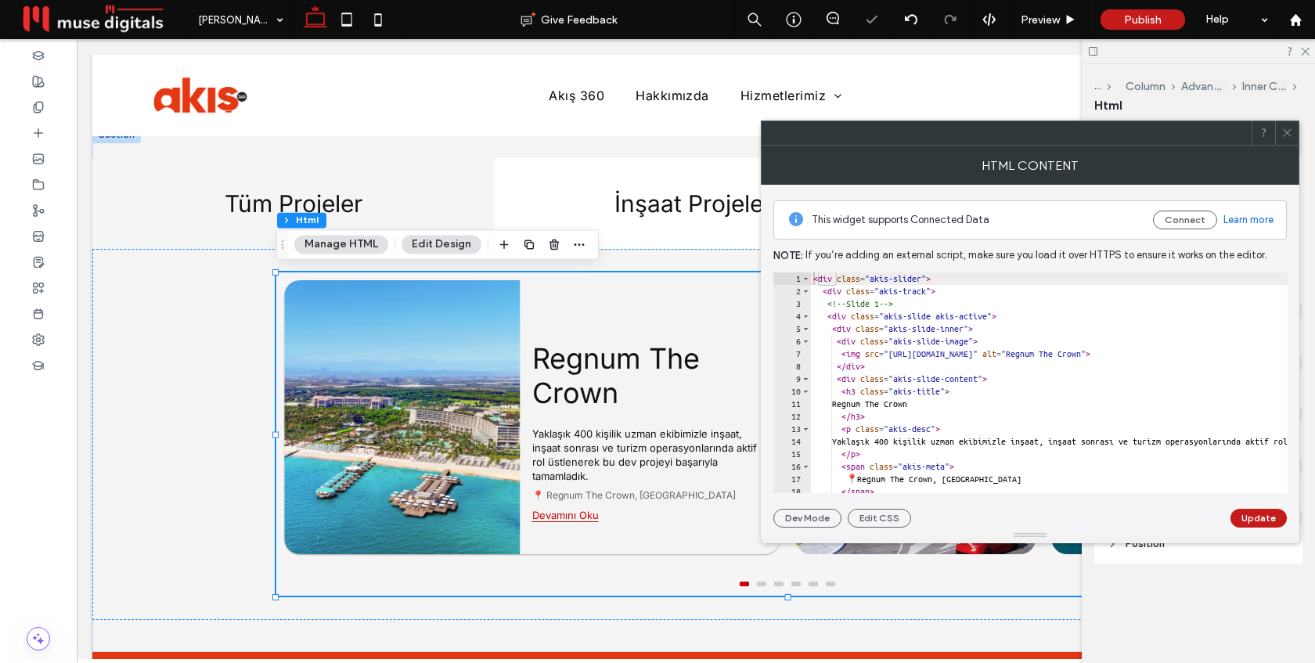
click at [947, 379] on div "< div class = "akis-slider" > < div class = "akis-track" > <!-- Slide 1 --> < d…" at bounding box center [1250, 395] width 880 height 246
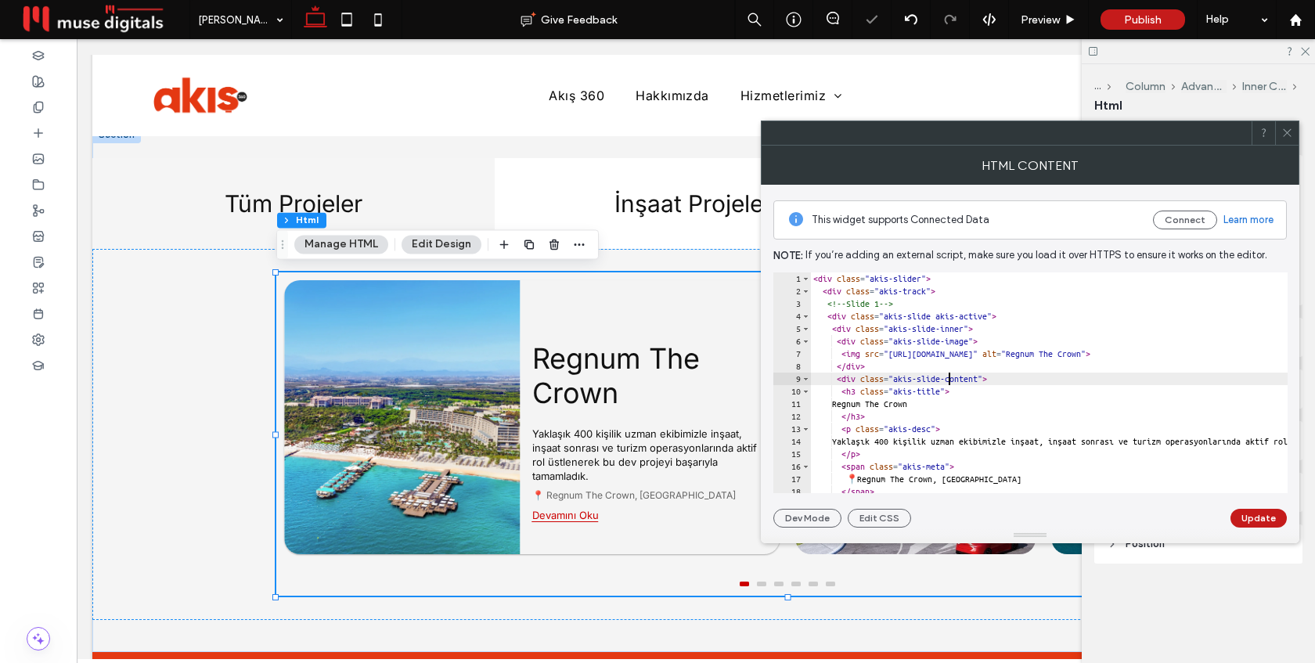
type textarea "**********"
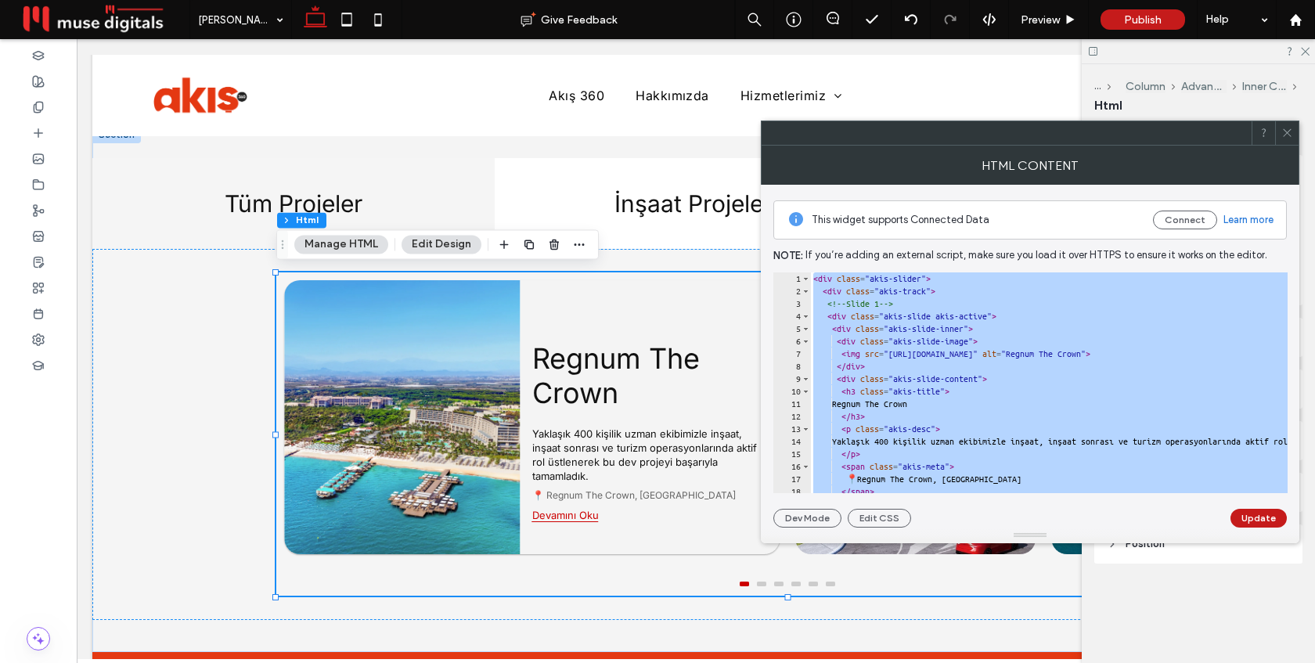
click at [1286, 136] on icon at bounding box center [1288, 133] width 12 height 12
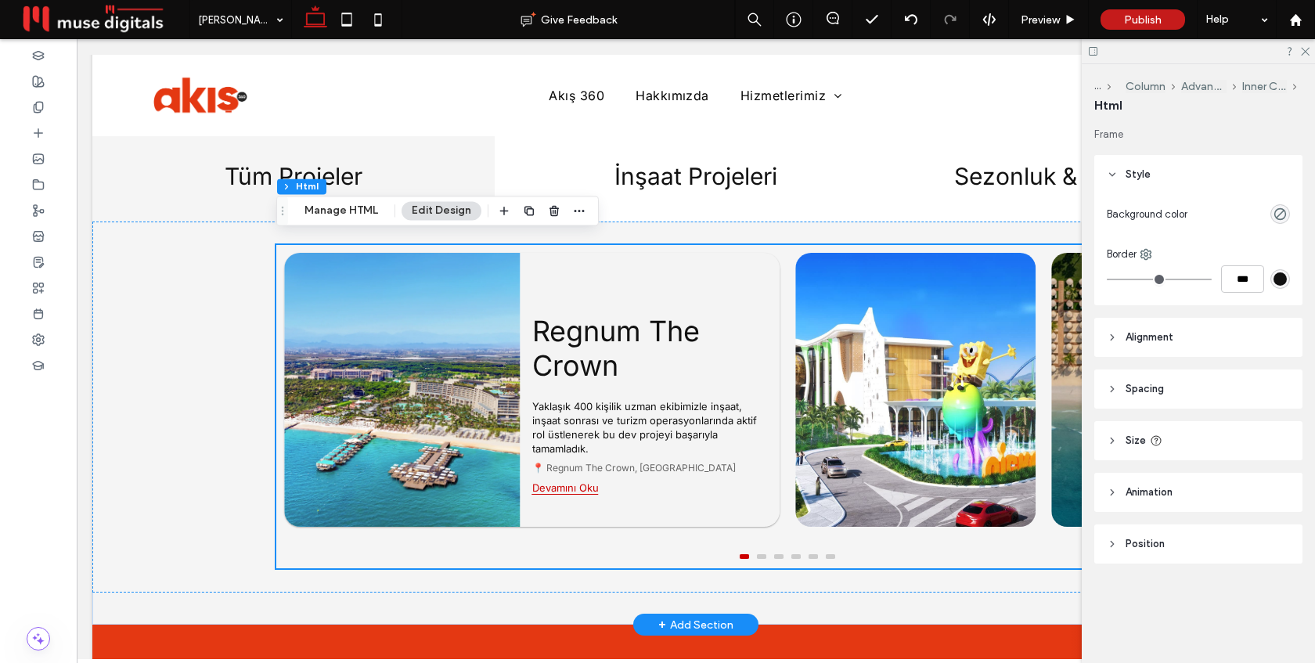
scroll to position [1842, 0]
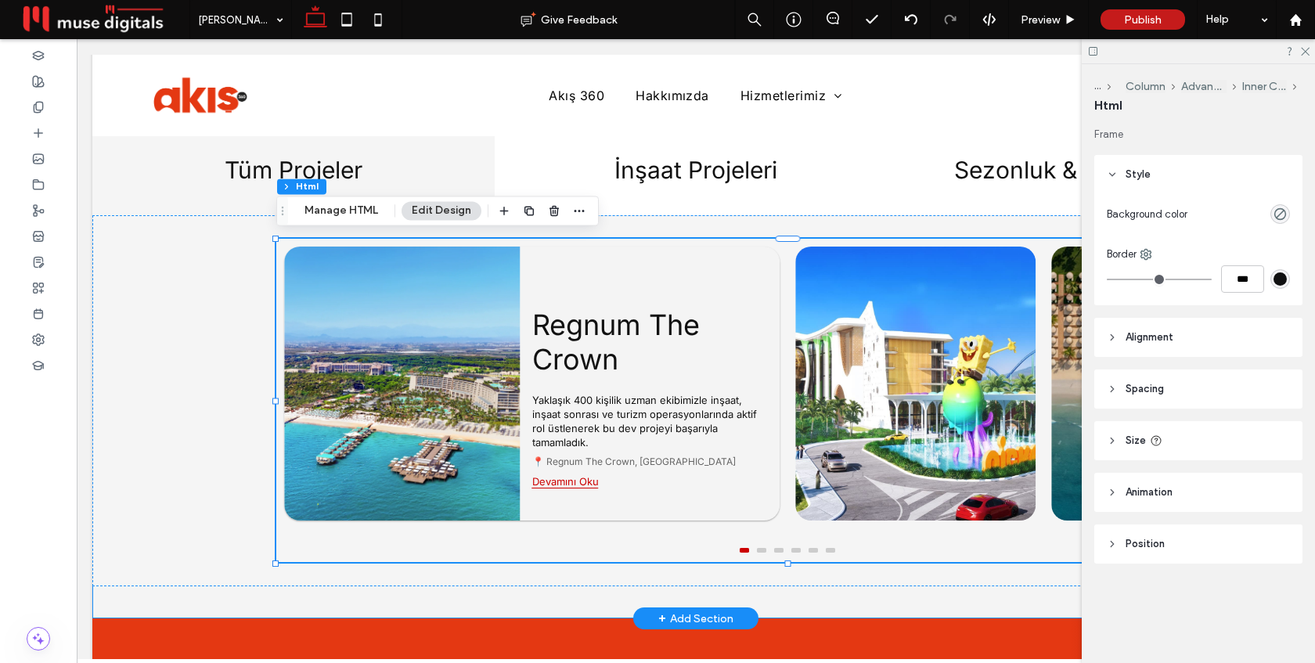
click at [210, 600] on div "Tüm Projeler İnşaat Projeleri Sezonluk & Geçici İş Gücü Nickleodeon Projesi Yak…" at bounding box center [695, 355] width 1207 height 526
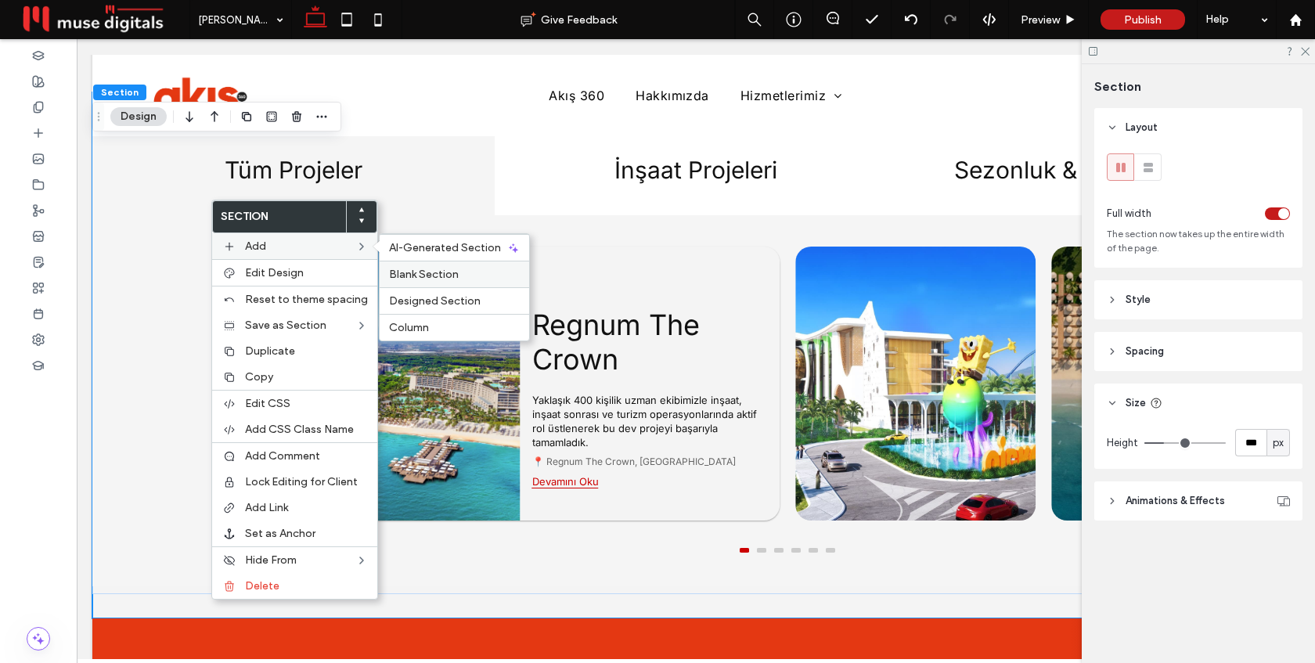
click at [410, 281] on div "Blank Section" at bounding box center [455, 274] width 150 height 27
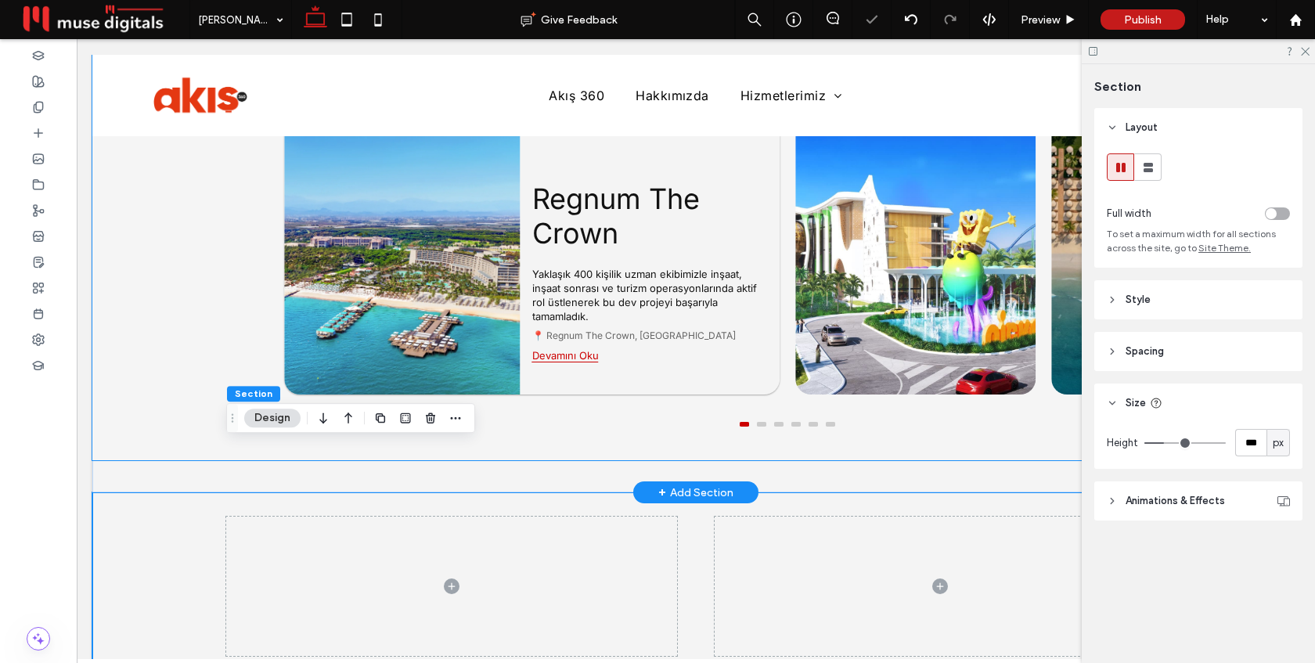
scroll to position [2051, 0]
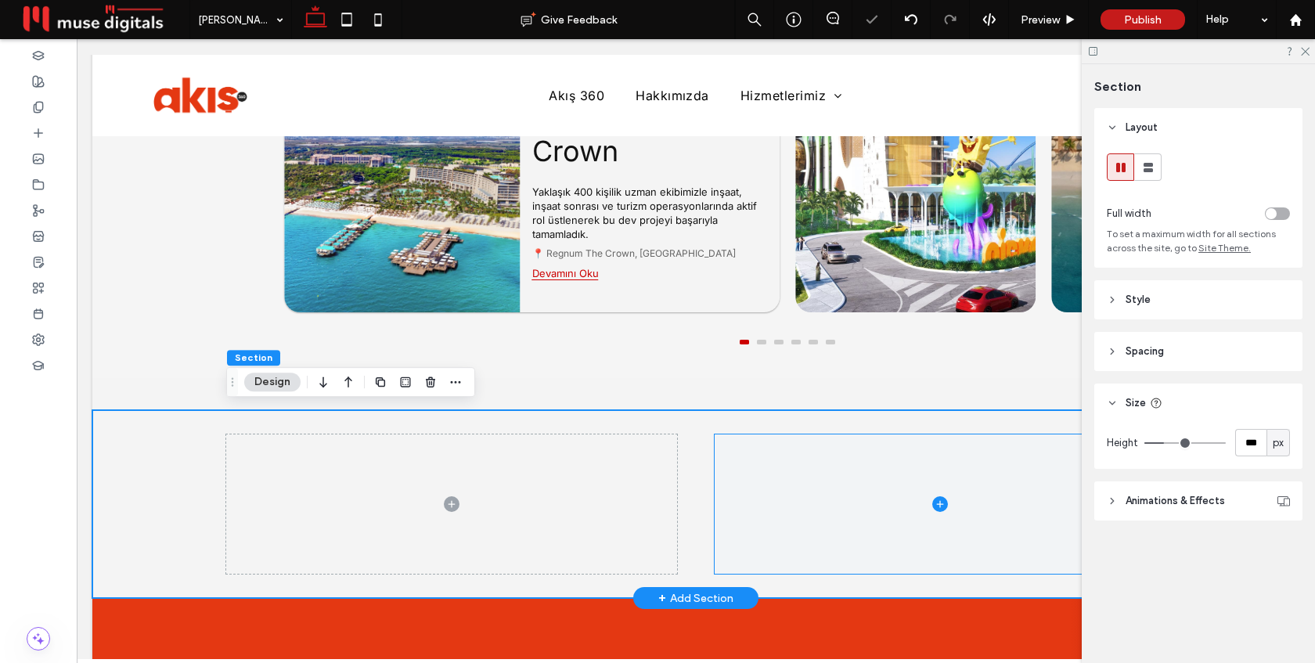
click at [819, 485] on span at bounding box center [940, 504] width 451 height 139
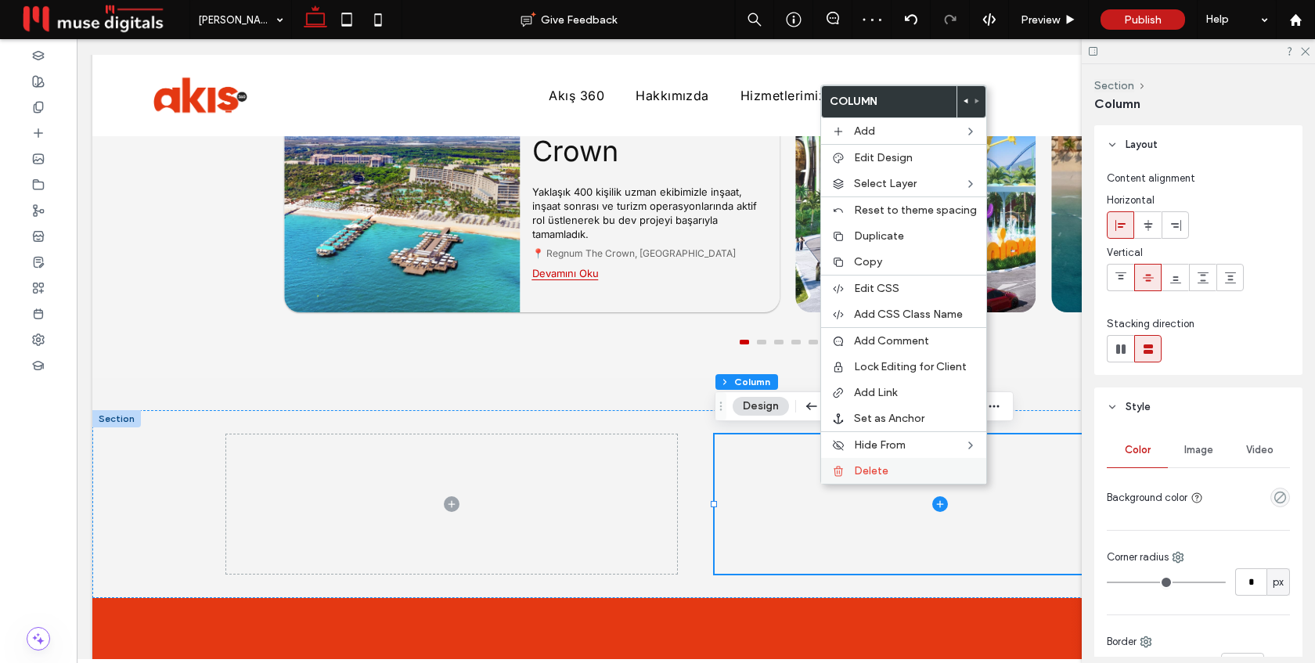
click at [860, 475] on span "Delete" at bounding box center [871, 470] width 34 height 13
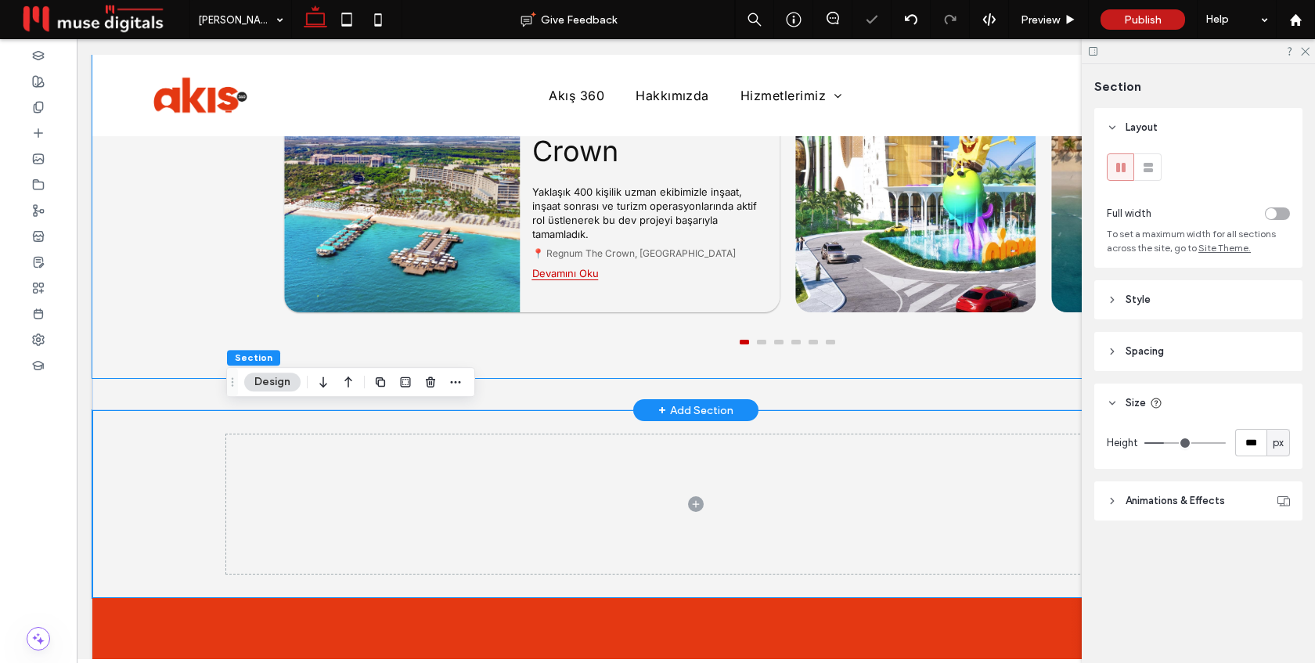
click at [659, 240] on div "Regnum The Crown Yaklaşık 400 kişilik uzman ekibimizle inşaat, inşaat sonrası v…" at bounding box center [651, 175] width 260 height 274
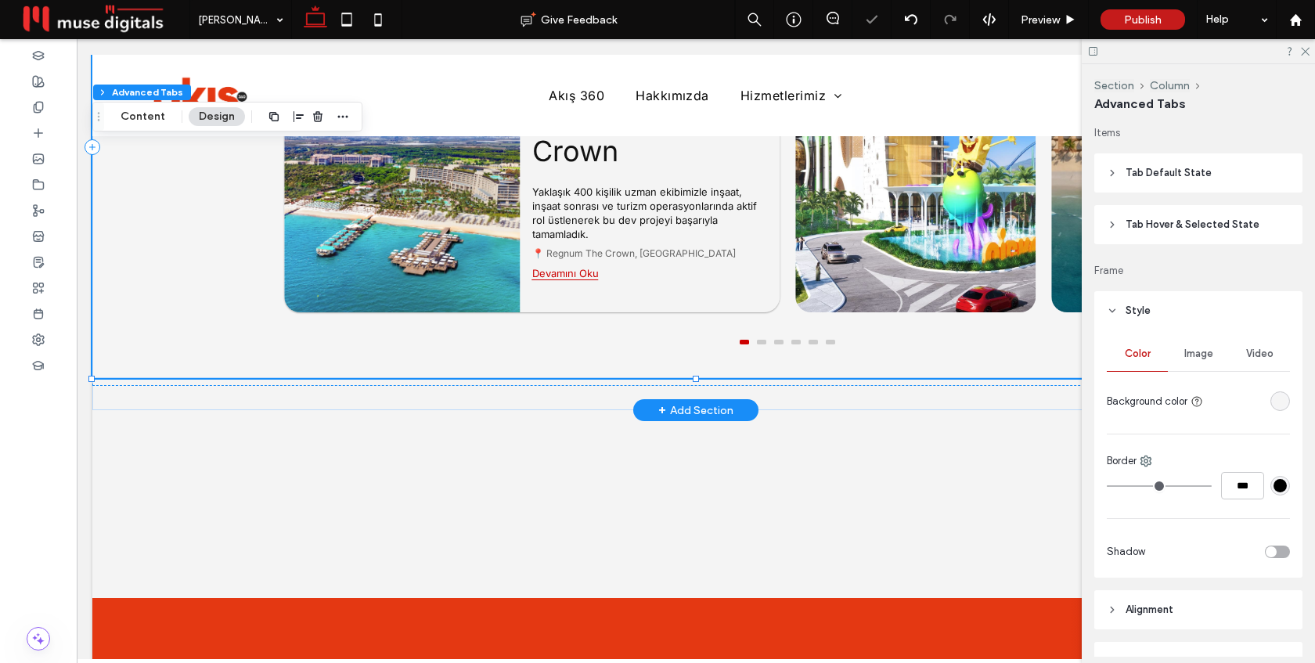
click at [659, 240] on div "Regnum The Crown Yaklaşık 400 kişilik uzman ekibimizle inşaat, inşaat sonrası v…" at bounding box center [651, 175] width 260 height 274
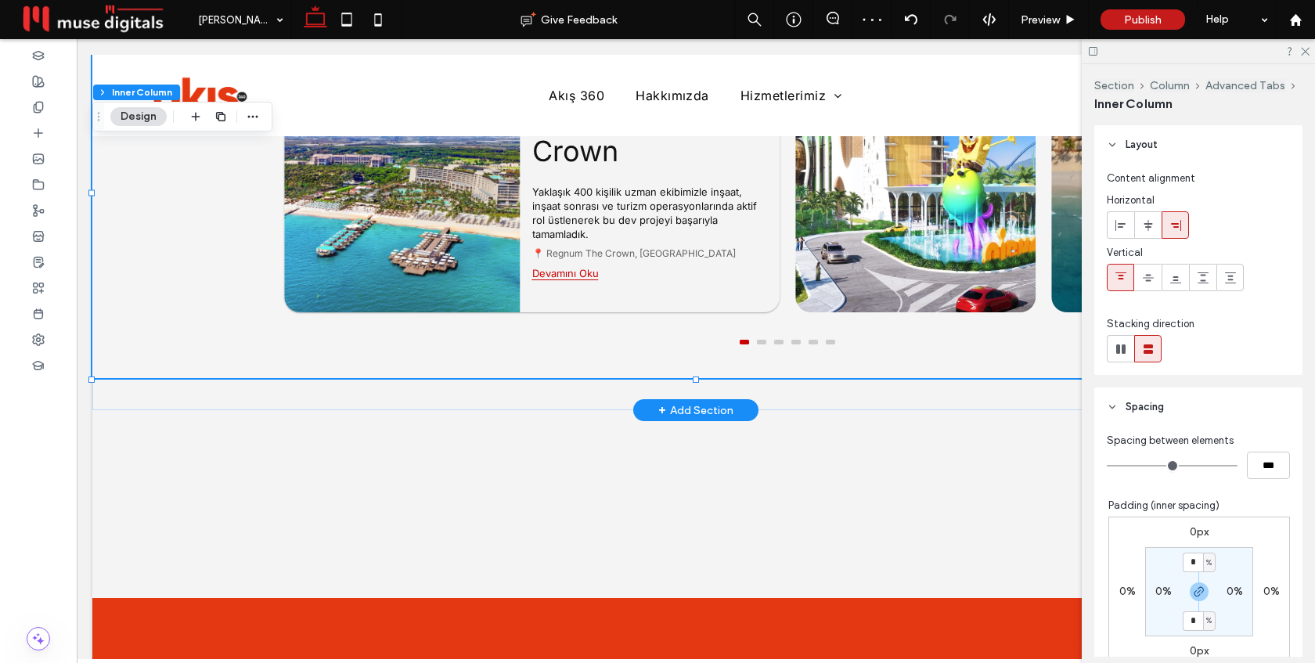
click at [659, 240] on div "Regnum The Crown Yaklaşık 400 kişilik uzman ekibimizle inşaat, inşaat sonrası v…" at bounding box center [651, 175] width 260 height 274
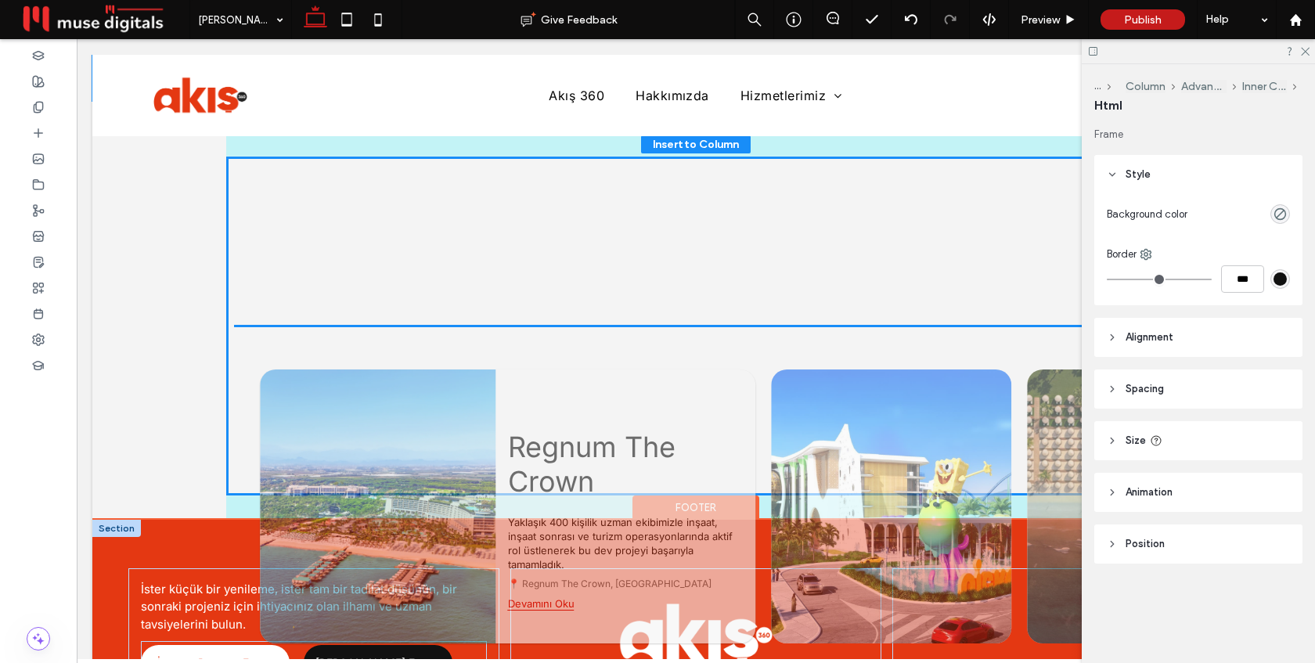
scroll to position [2129, 0]
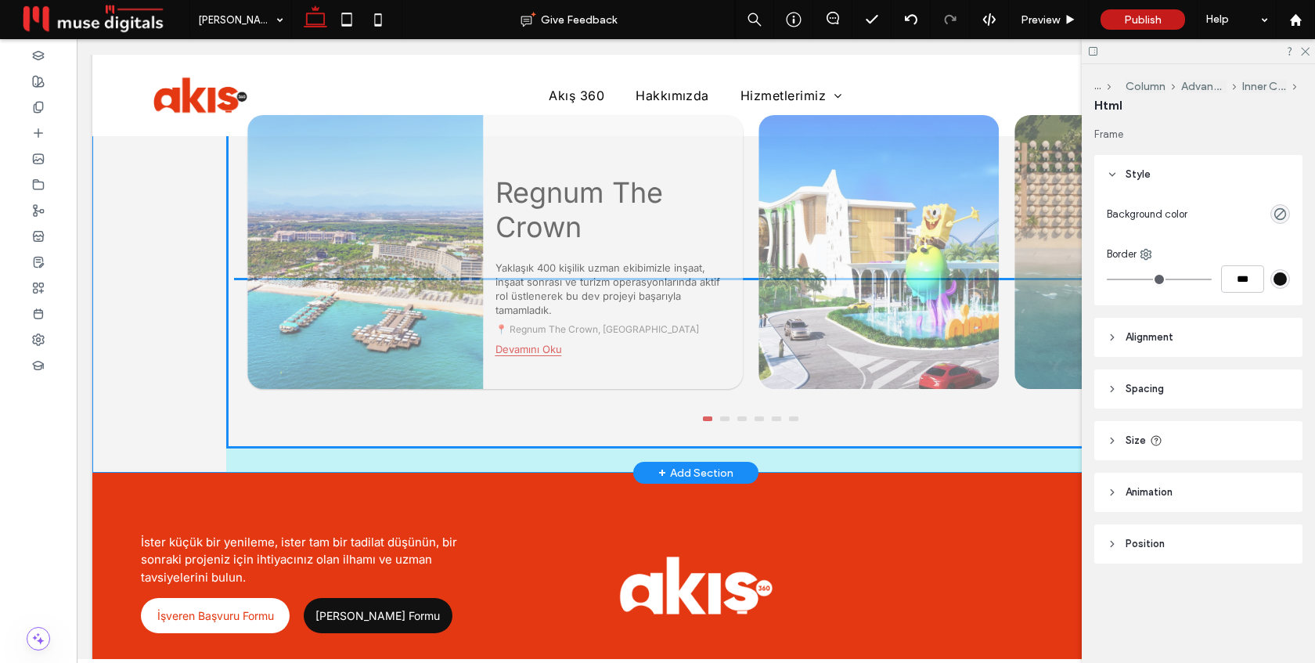
drag, startPoint x: 660, startPoint y: 240, endPoint x: 624, endPoint y: 316, distance: 84.8
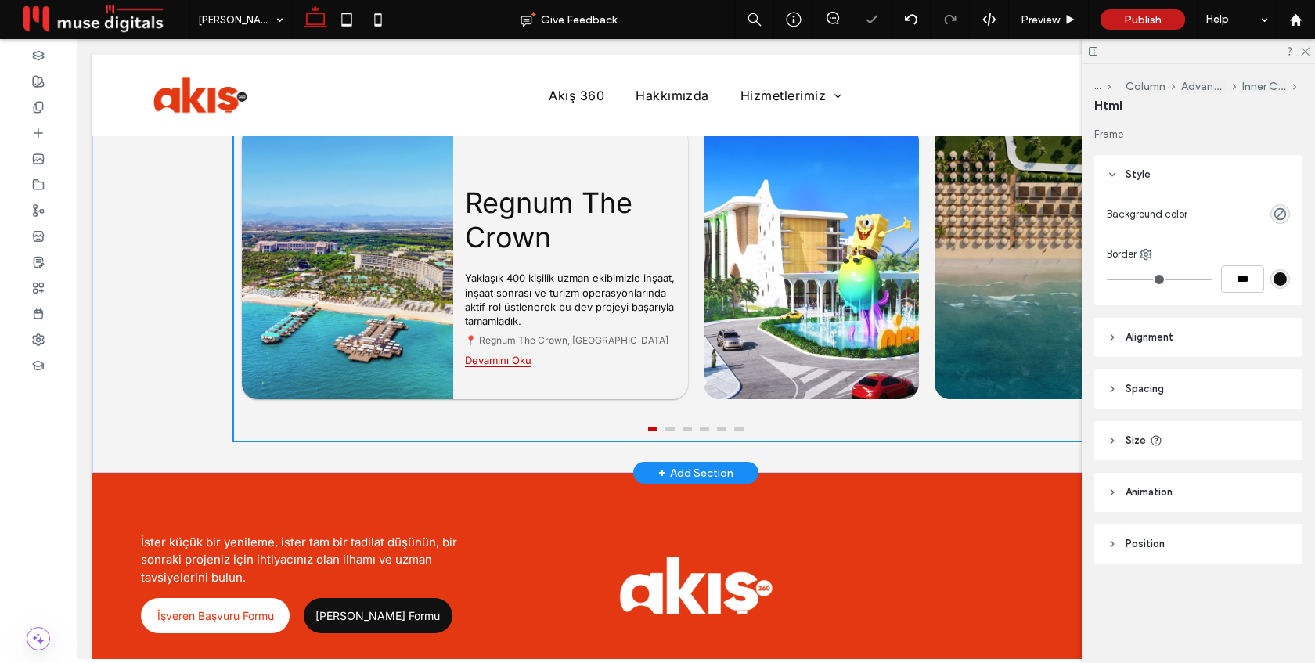
type input "***"
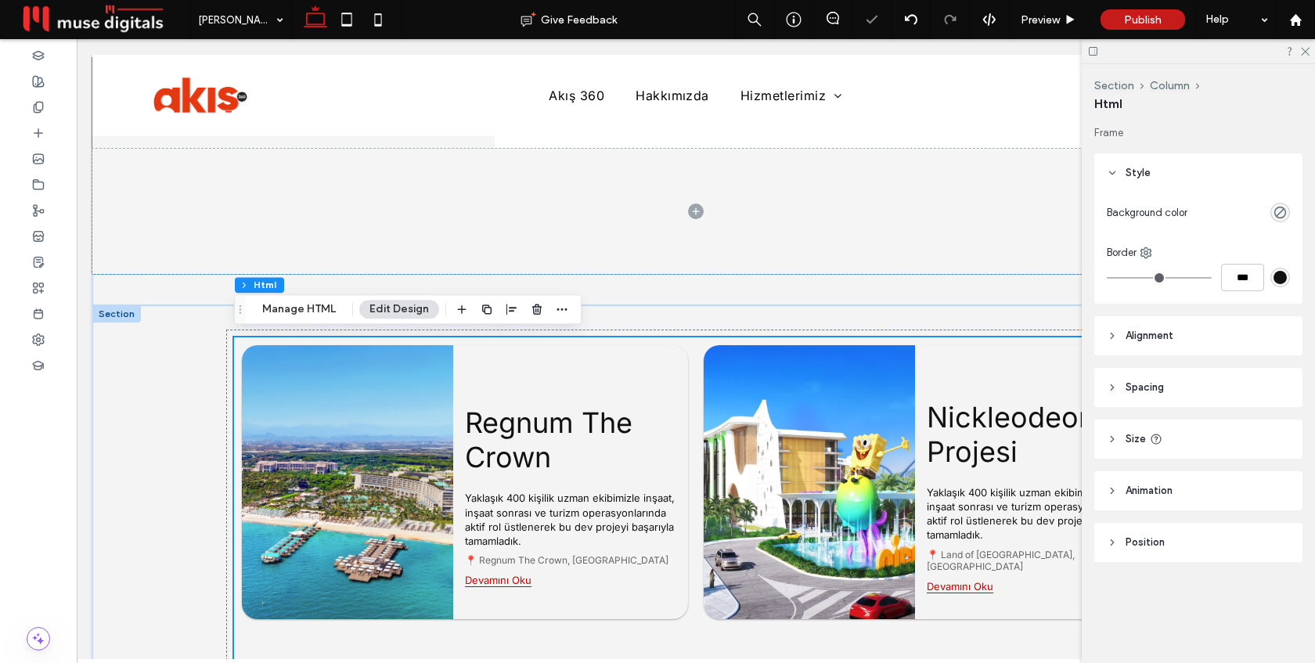
scroll to position [1754, 0]
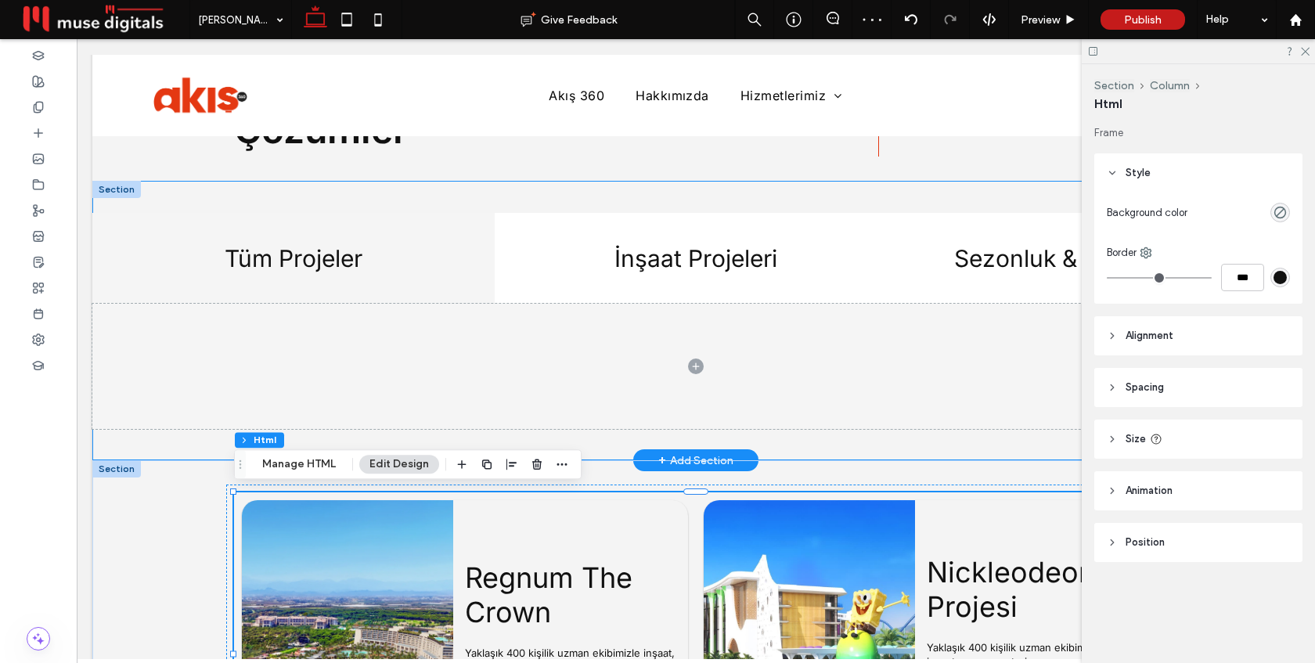
click at [177, 193] on div "Tüm Projeler İnşaat Projeleri Sezonluk & Geçici İş Gücü Bu bir paragraftır. Par…" at bounding box center [695, 321] width 1207 height 280
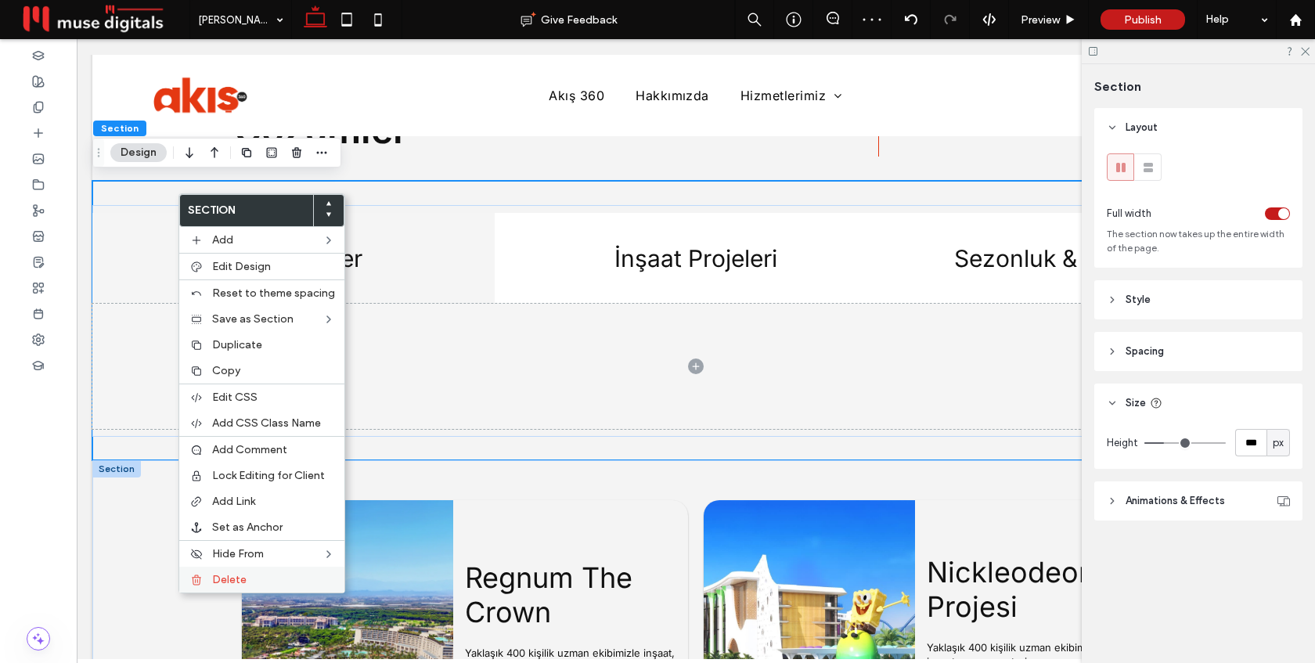
click at [238, 579] on span "Delete" at bounding box center [229, 579] width 34 height 13
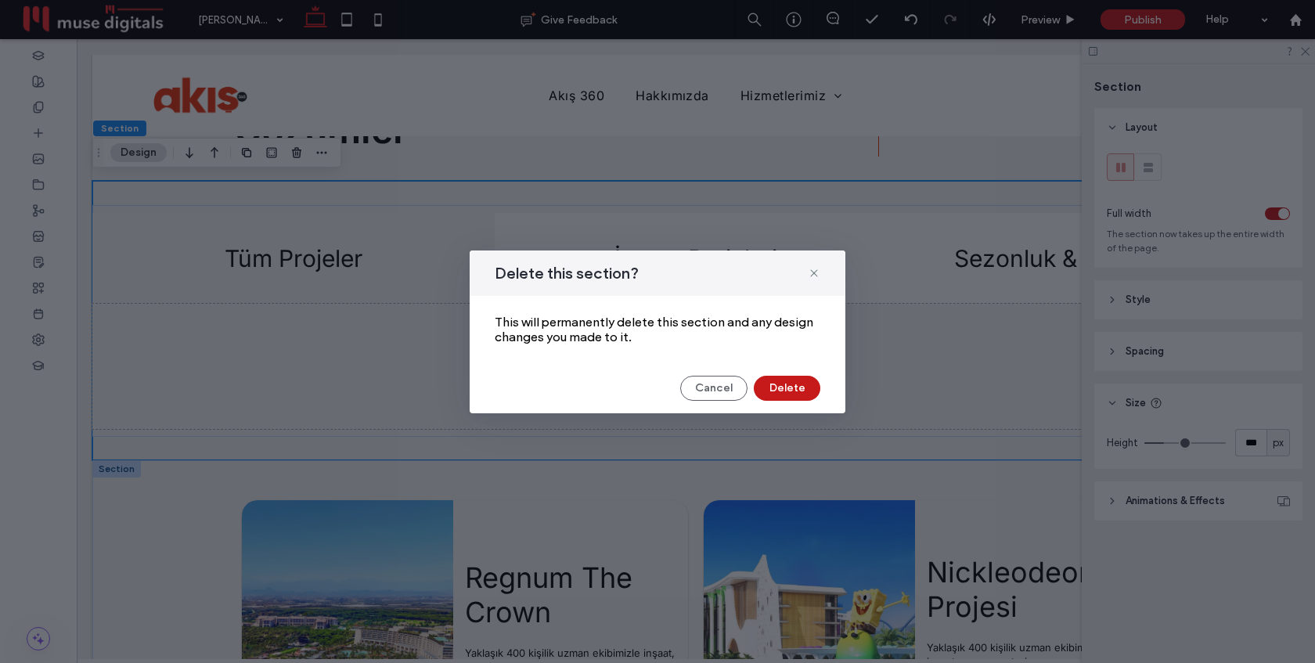
click at [783, 385] on button "Delete" at bounding box center [787, 388] width 67 height 25
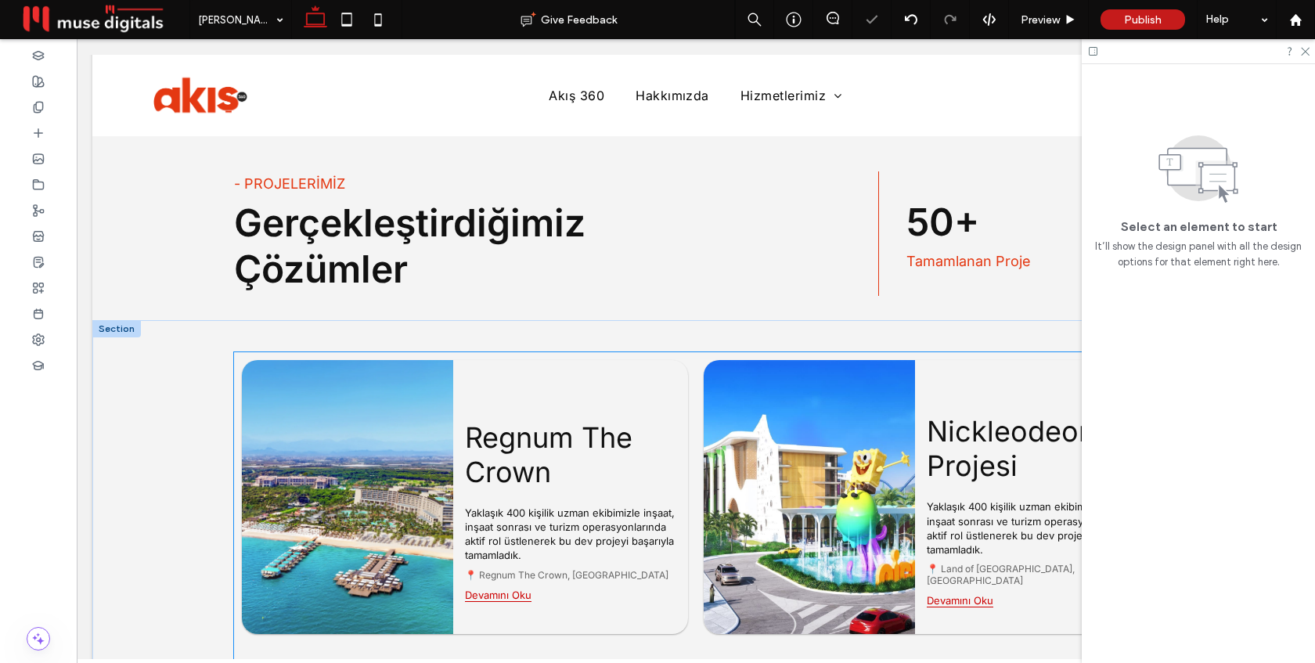
scroll to position [1487, 0]
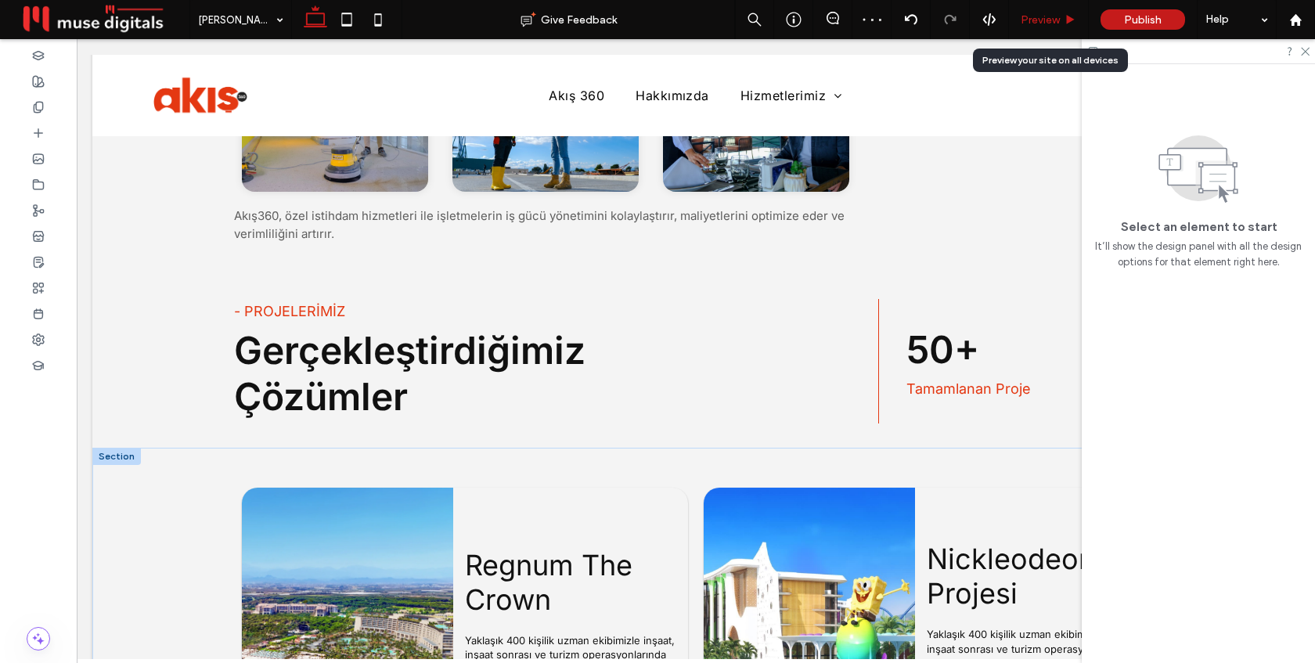
click at [1039, 23] on span "Preview" at bounding box center [1040, 19] width 39 height 13
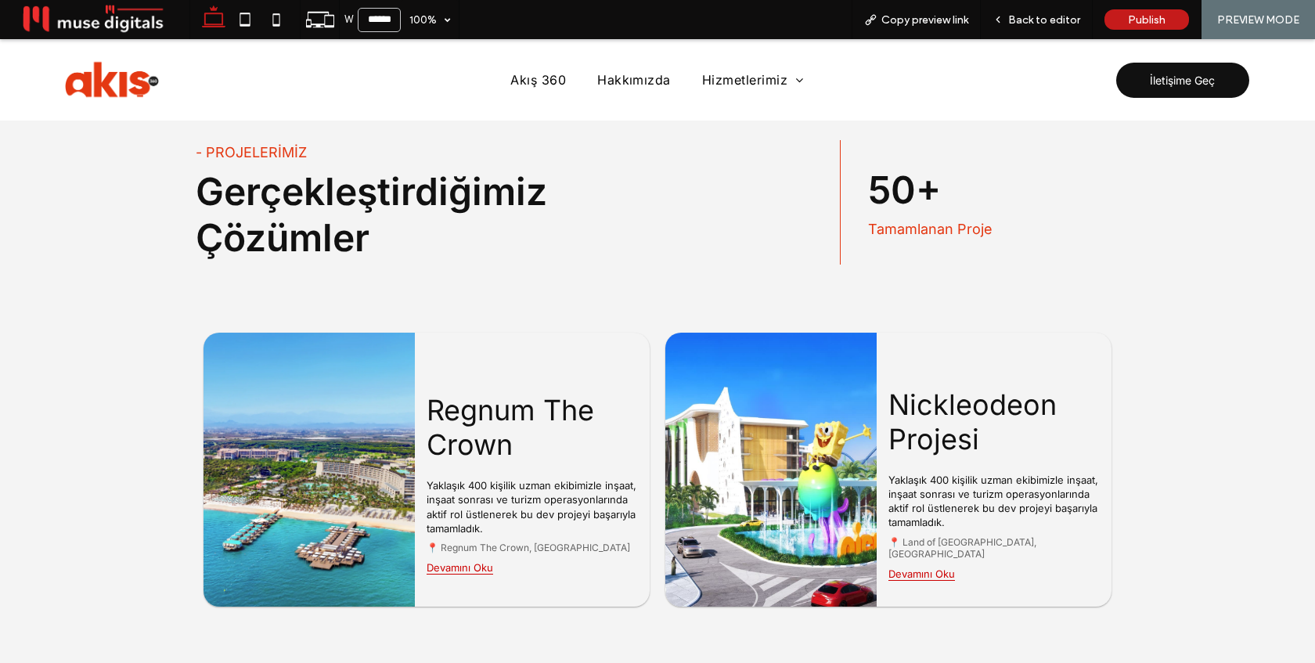
scroll to position [1752, 0]
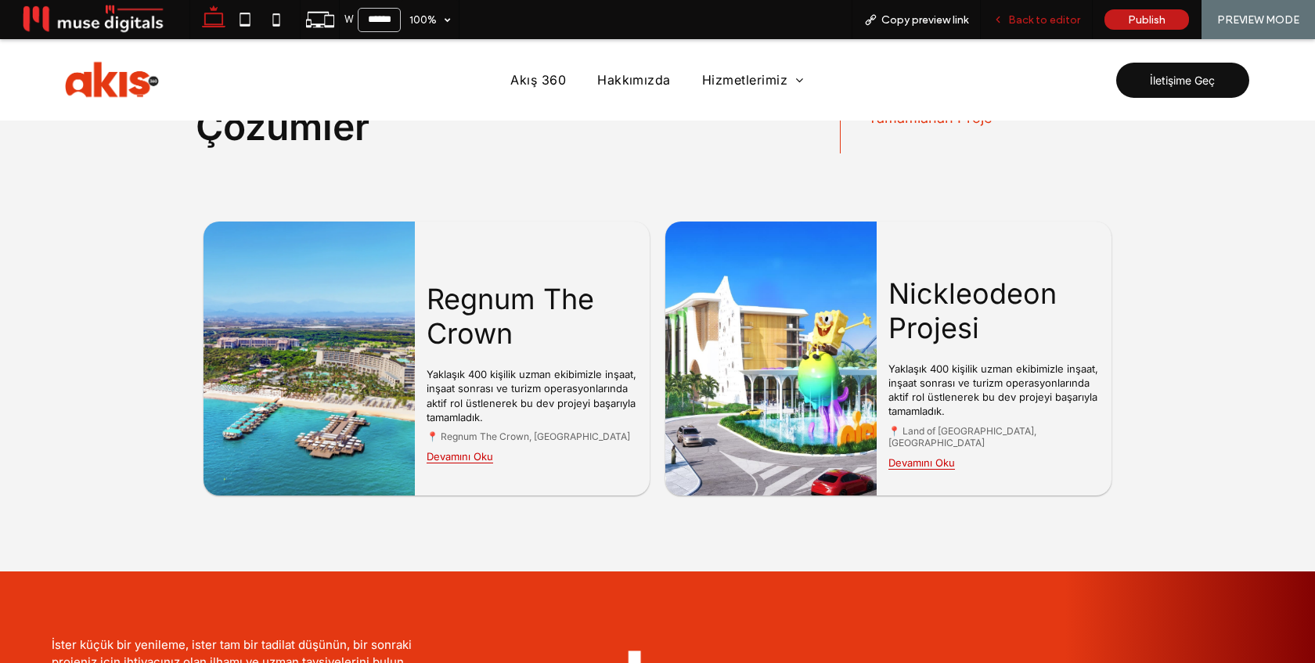
click at [1045, 16] on span "Back to editor" at bounding box center [1045, 19] width 72 height 13
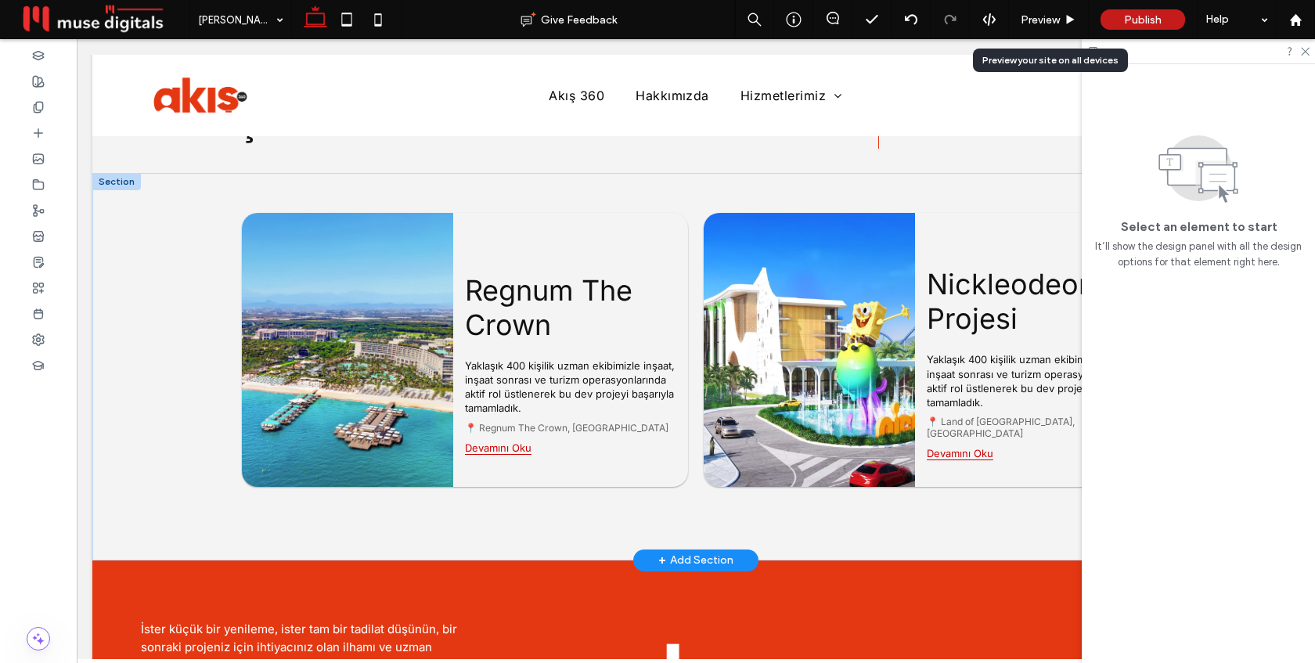
scroll to position [1757, 0]
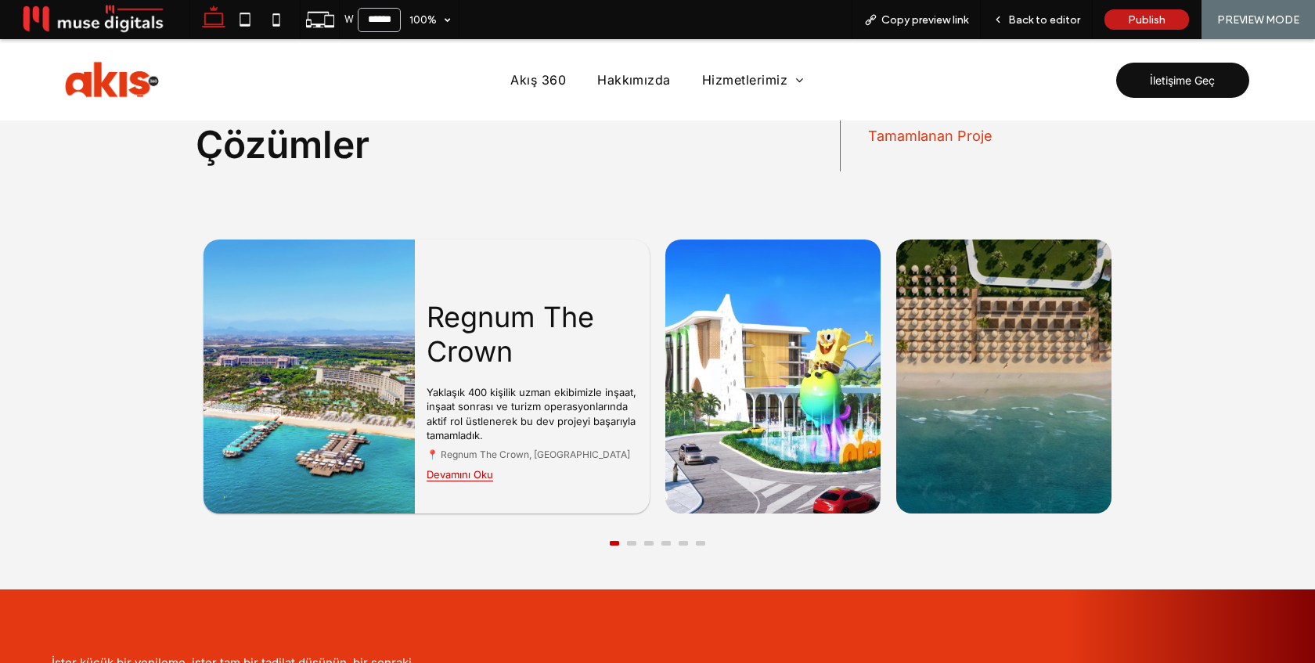
click at [633, 541] on button at bounding box center [631, 543] width 9 height 5
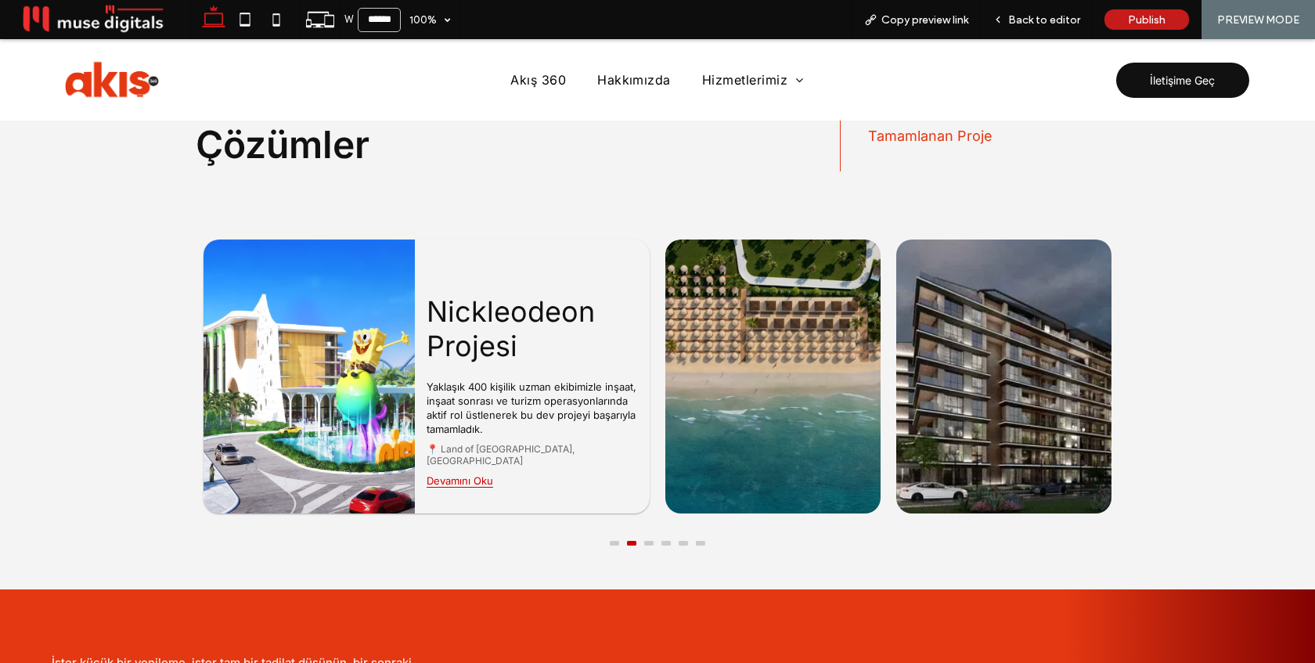
click at [650, 541] on button at bounding box center [648, 543] width 9 height 5
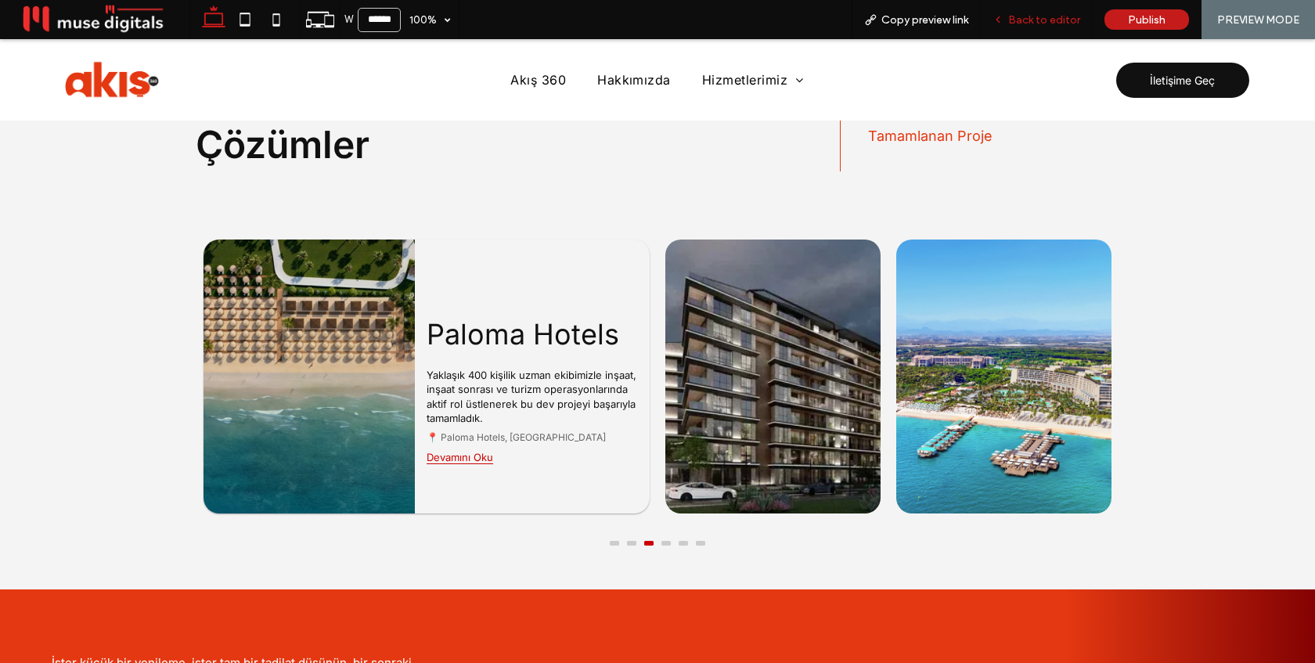
click at [1045, 25] on span "Back to editor" at bounding box center [1045, 19] width 72 height 13
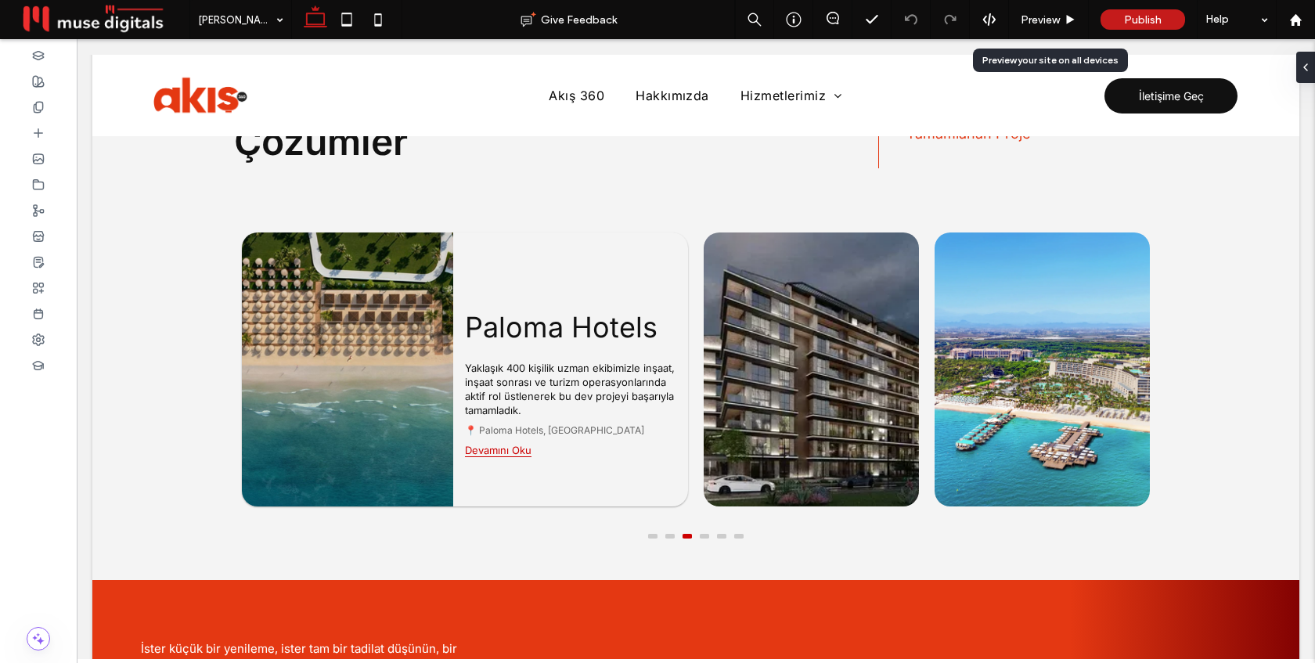
scroll to position [1739, 0]
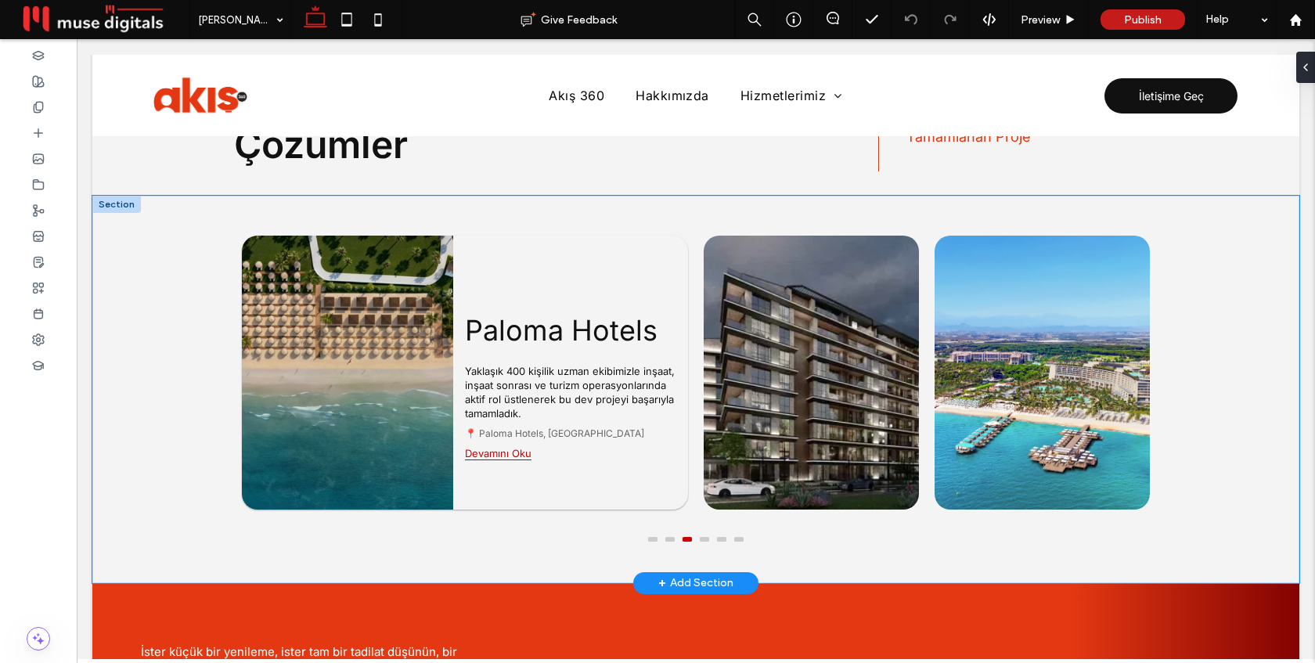
click at [1178, 346] on div "Nickleodeon Projesi Yaklaşık 400 kişilik uzman ekibimizle inşaat, inşaat sonras…" at bounding box center [695, 390] width 1207 height 388
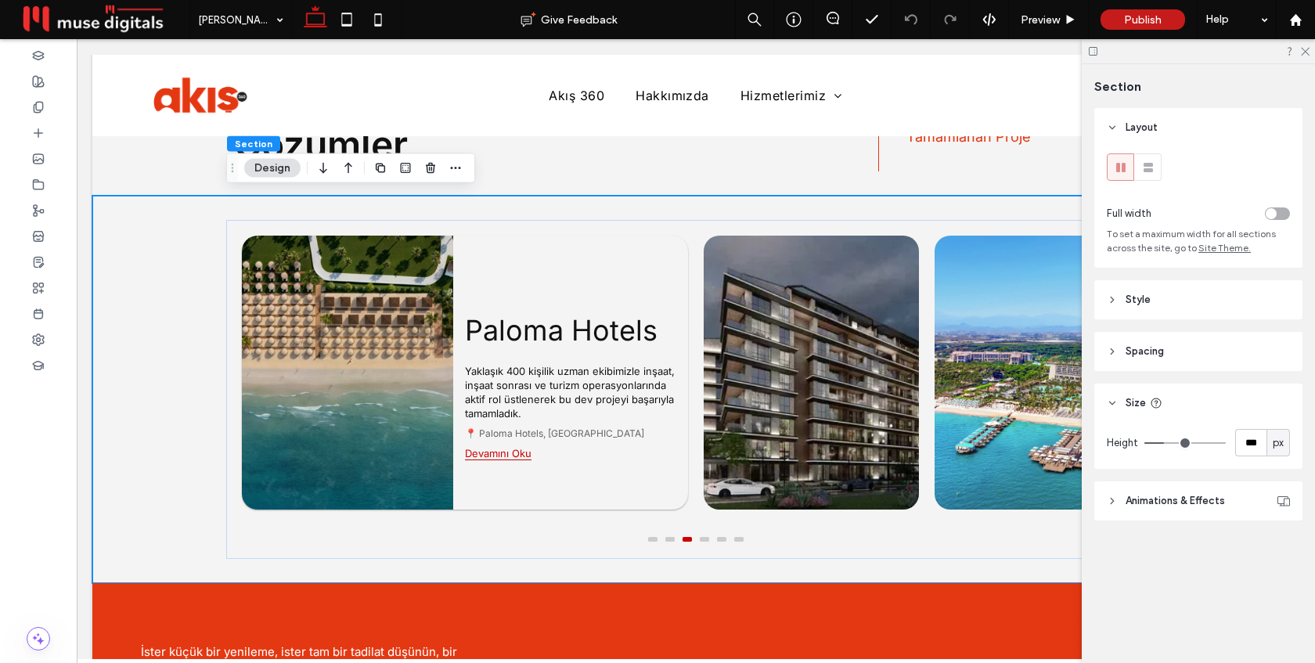
click at [1279, 211] on div "toggle" at bounding box center [1277, 213] width 25 height 13
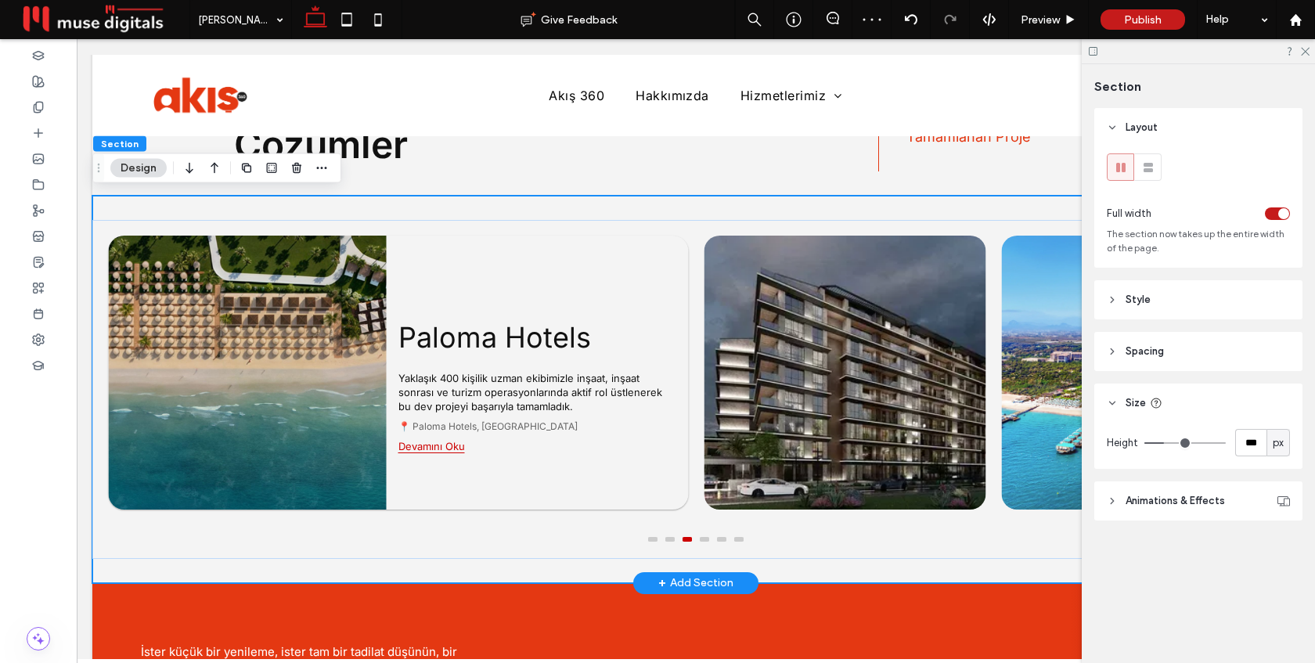
click at [207, 210] on div "Nickleodeon Projesi Yaklaşık 400 kişilik uzman ekibimizle inşaat, inşaat sonras…" at bounding box center [695, 390] width 1207 height 388
click at [940, 204] on div "Nickleodeon Projesi Yaklaşık 400 kişilik uzman ekibimizle inşaat, inşaat sonras…" at bounding box center [695, 390] width 1207 height 388
click at [379, 569] on div "Nickleodeon Projesi Yaklaşık 400 kişilik uzman ekibimizle inşaat, inşaat sonras…" at bounding box center [695, 390] width 1207 height 388
click at [922, 554] on div "Nickleodeon Projesi Yaklaşık 400 kişilik uzman ekibimizle inşaat, inşaat sonras…" at bounding box center [695, 389] width 1207 height 339
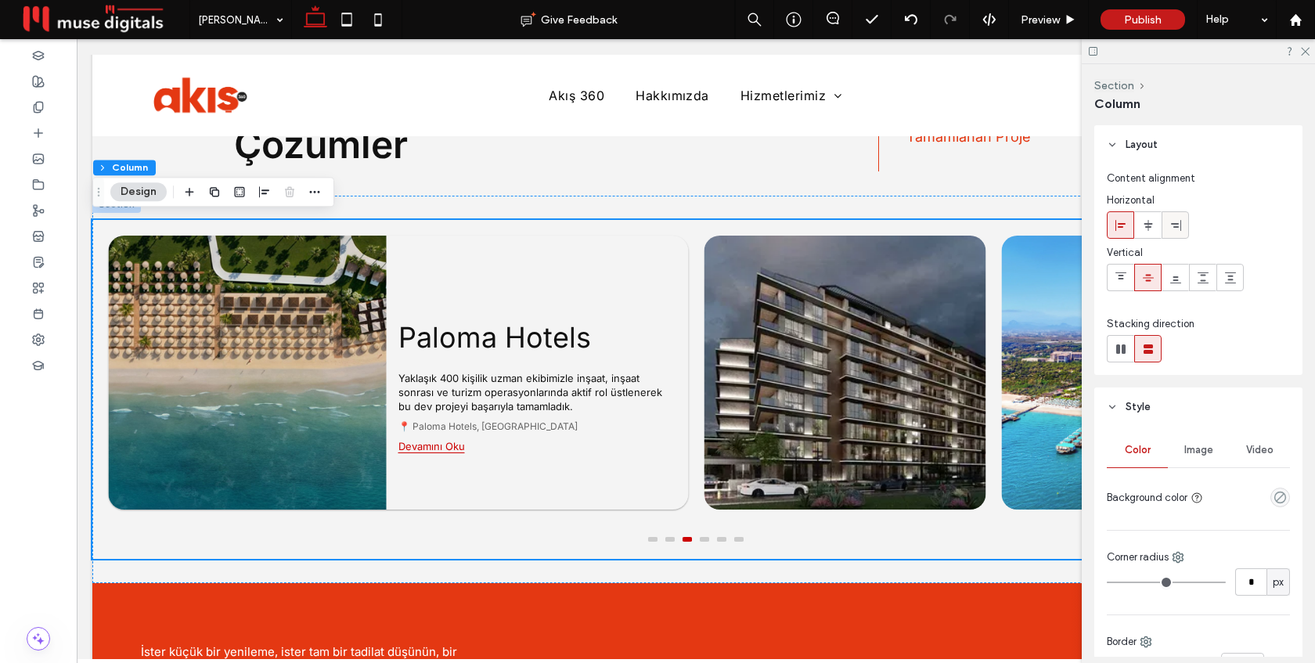
click at [1178, 222] on icon at bounding box center [1176, 225] width 13 height 13
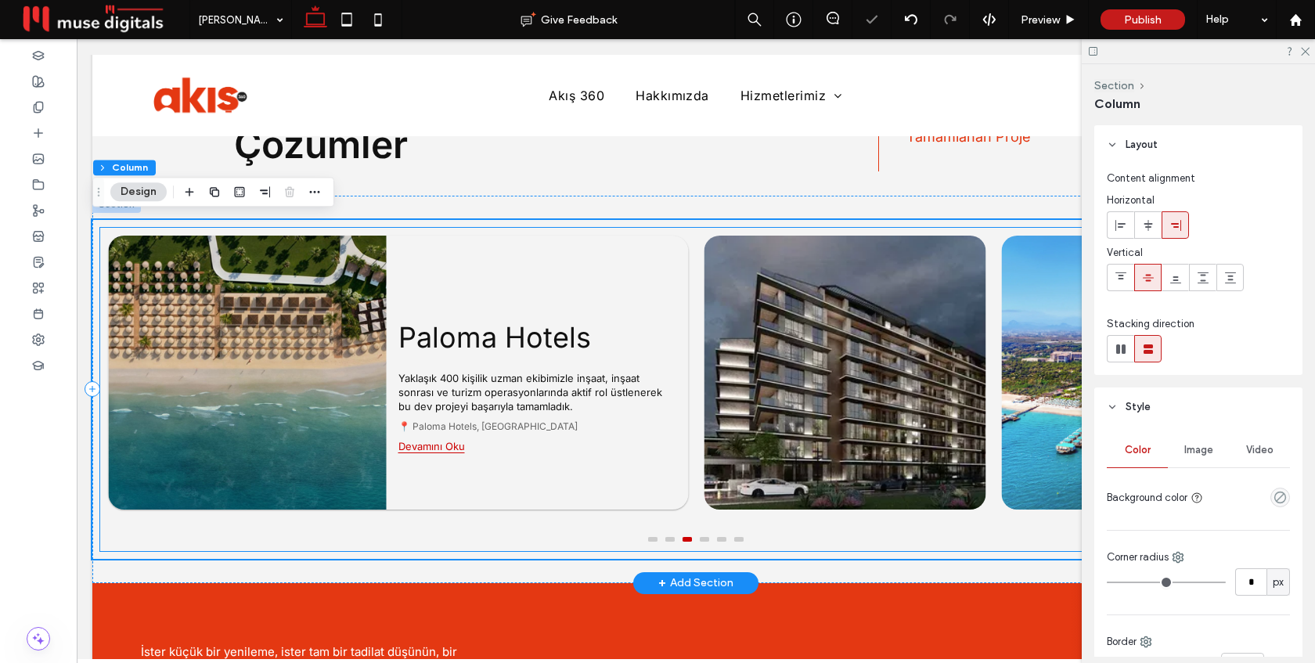
click at [106, 306] on div "Paloma Hotels Yaklaşık 400 kişilik uzman ekibimizle inşaat, inşaat sonrası ve t…" at bounding box center [398, 373] width 596 height 290
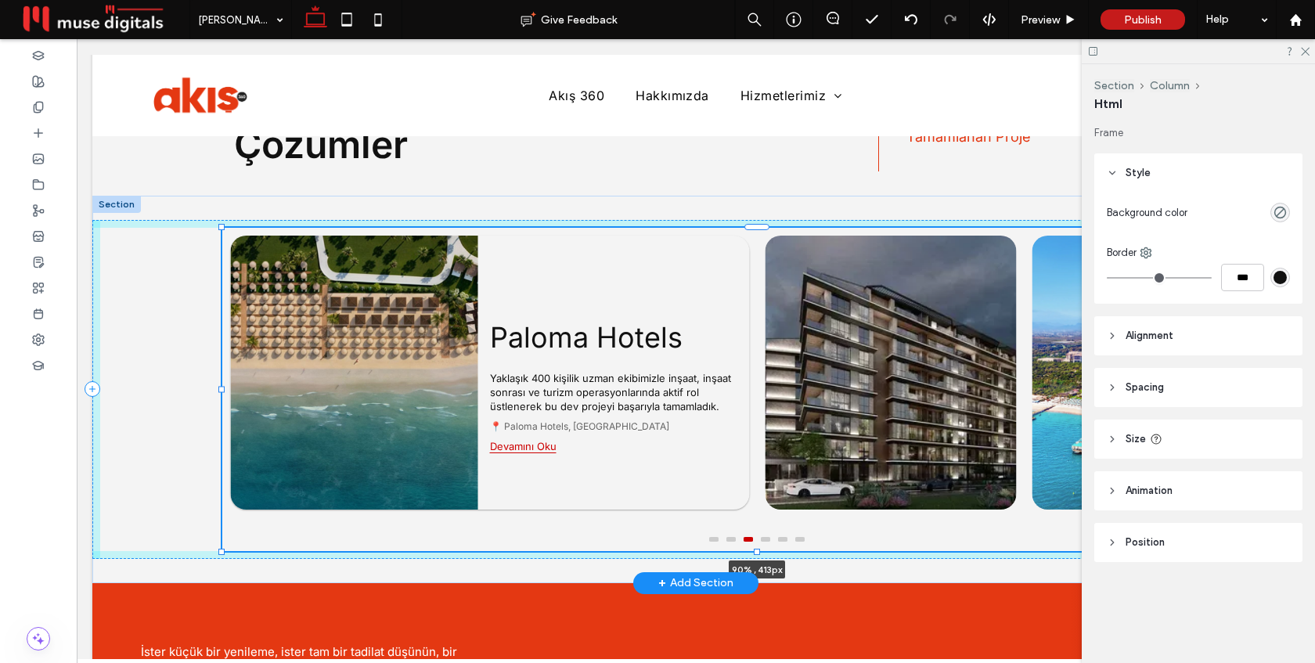
drag, startPoint x: 100, startPoint y: 387, endPoint x: 223, endPoint y: 368, distance: 124.4
click at [222, 368] on div "Nickleodeon Projesi Yaklaşık 400 kişilik uzman ekibimizle inşaat, inşaat sonras…" at bounding box center [695, 390] width 1207 height 388
type input "**"
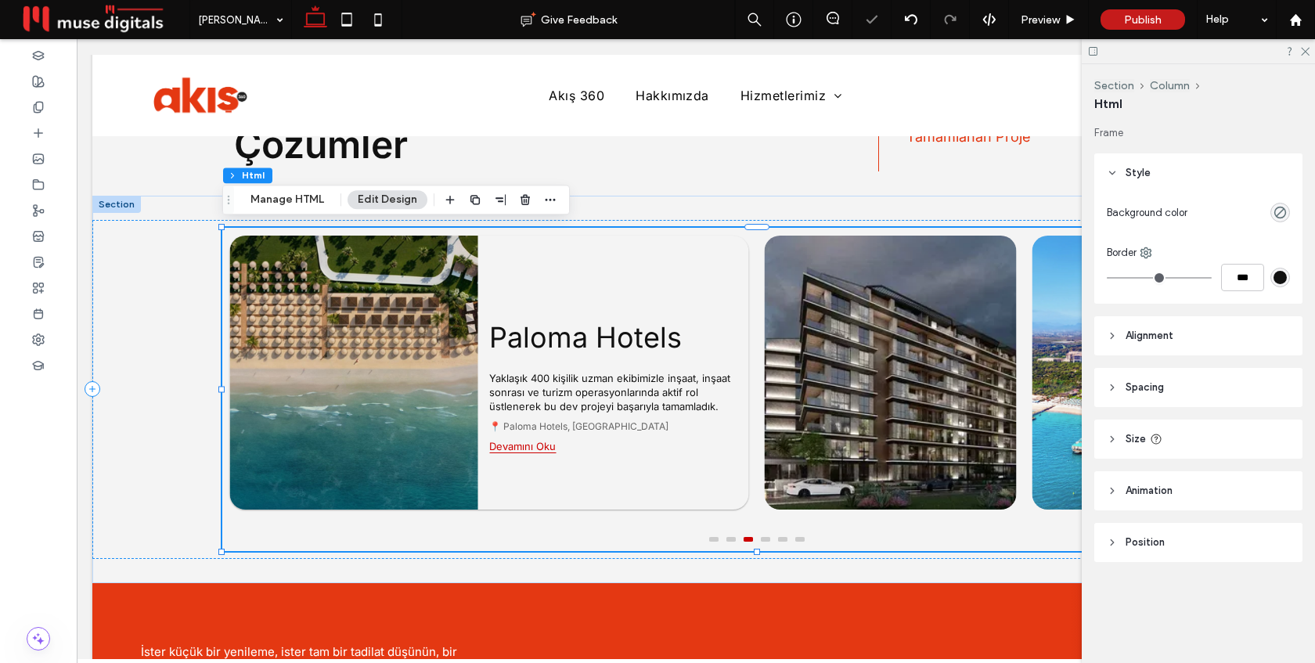
click at [1150, 399] on header "Spacing" at bounding box center [1199, 387] width 208 height 39
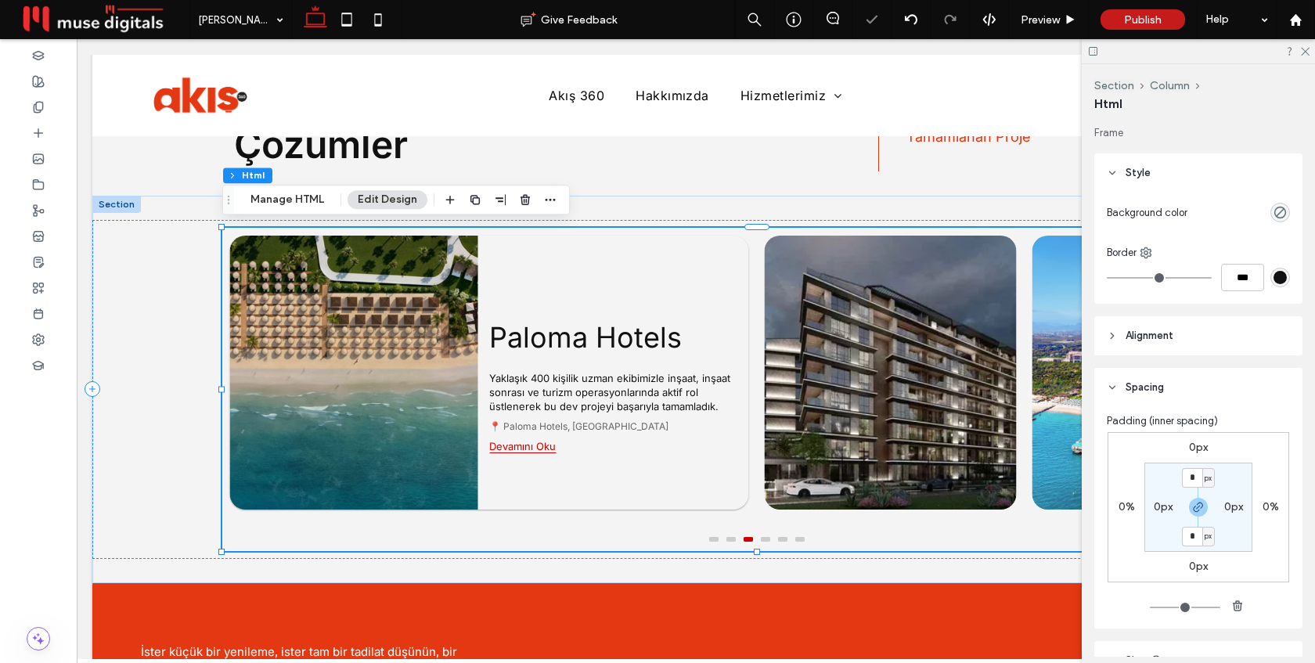
click at [1155, 390] on span "Spacing" at bounding box center [1145, 388] width 38 height 16
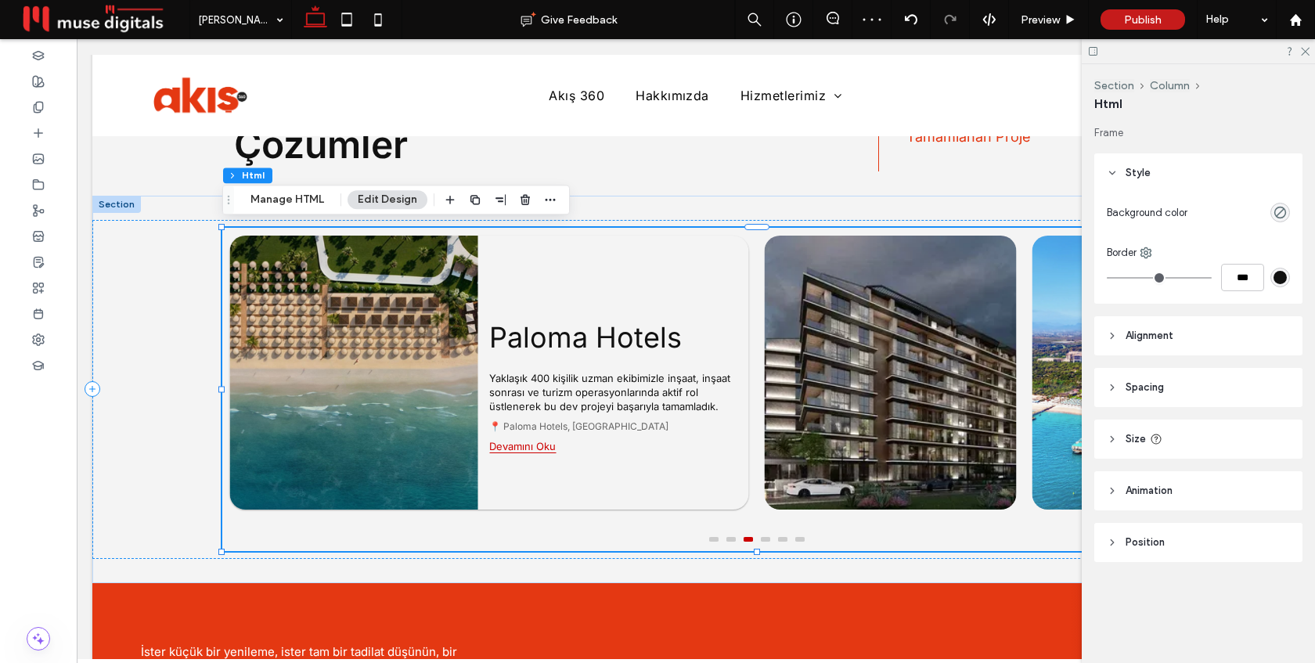
click at [1164, 432] on header "Size" at bounding box center [1199, 439] width 208 height 39
click at [1261, 482] on input "****" at bounding box center [1251, 478] width 31 height 27
type input "**"
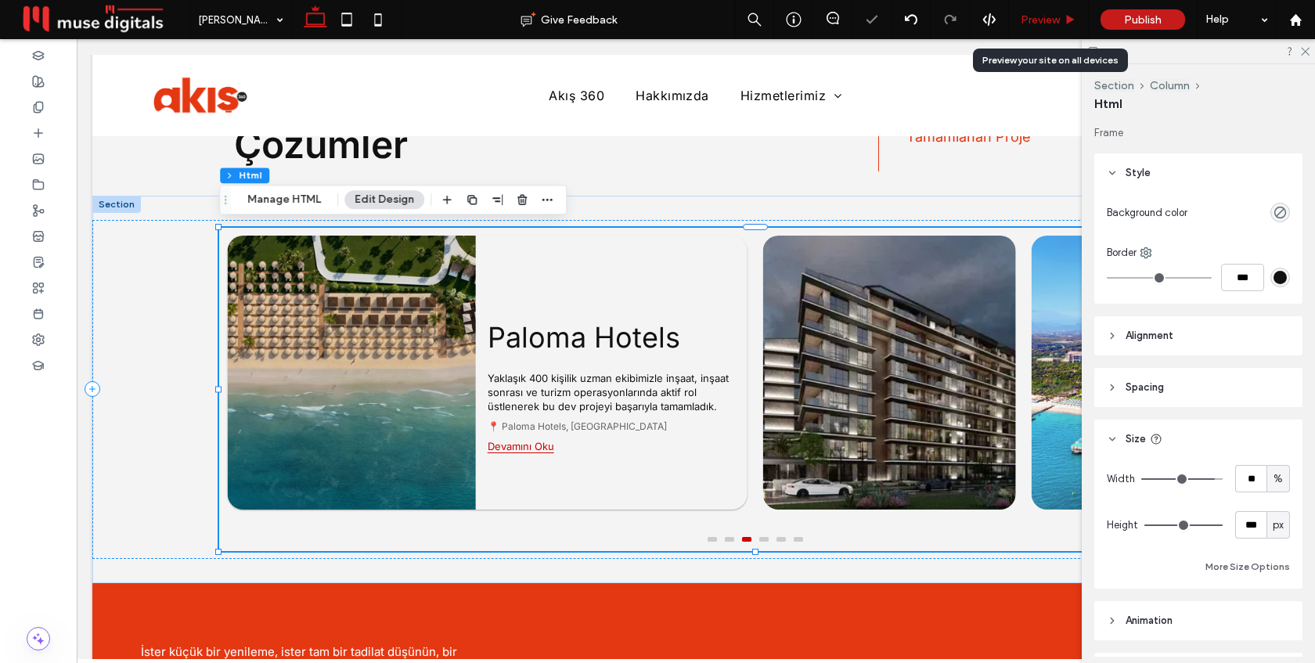
click at [1045, 23] on span "Preview" at bounding box center [1040, 19] width 39 height 13
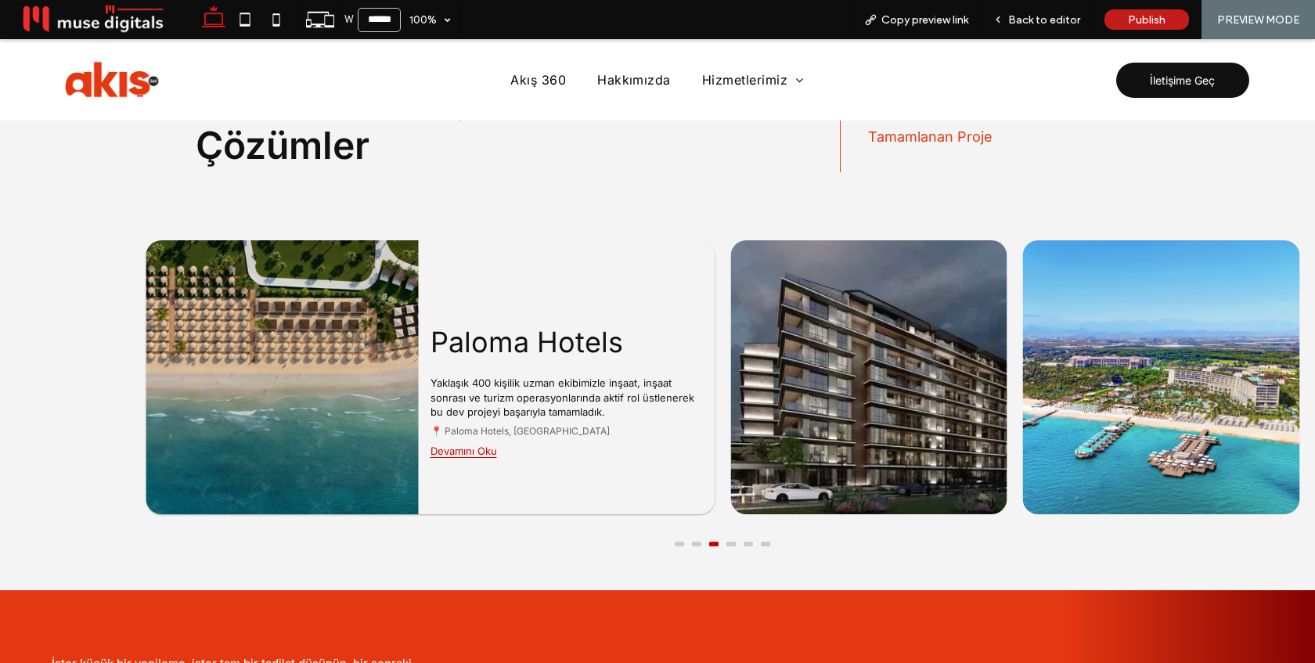
scroll to position [1734, 0]
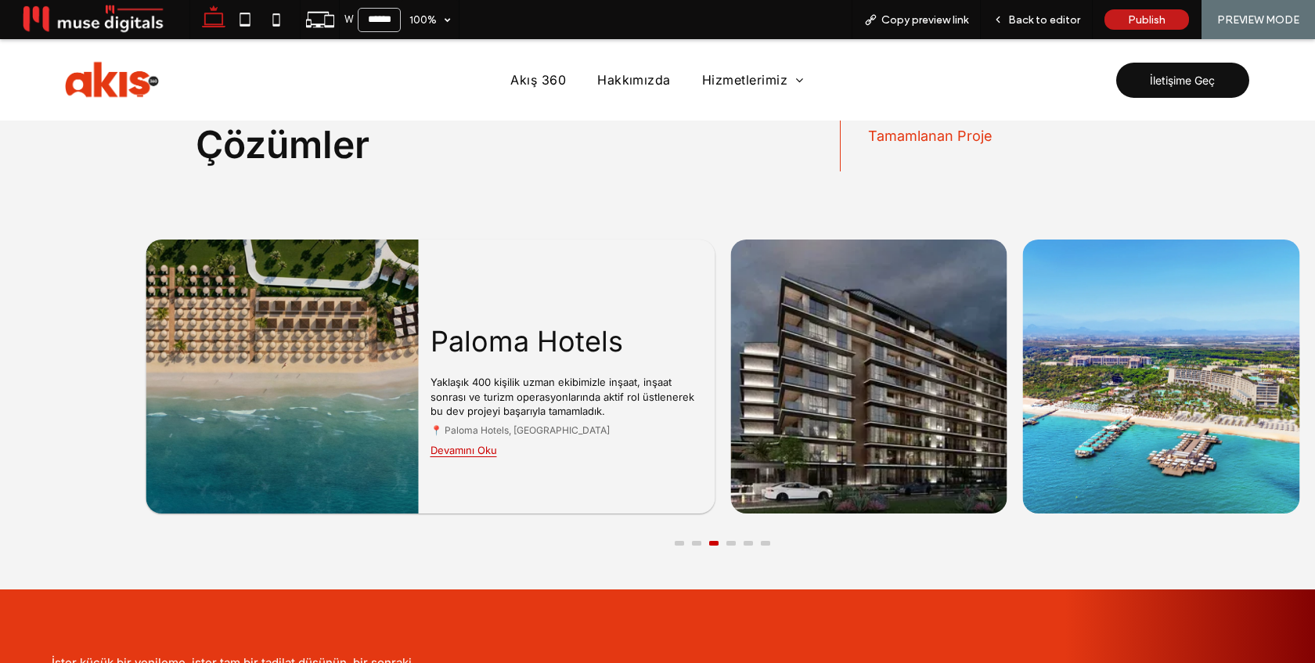
click at [685, 543] on div at bounding box center [723, 540] width 1170 height 15
click at [683, 541] on button at bounding box center [679, 543] width 9 height 5
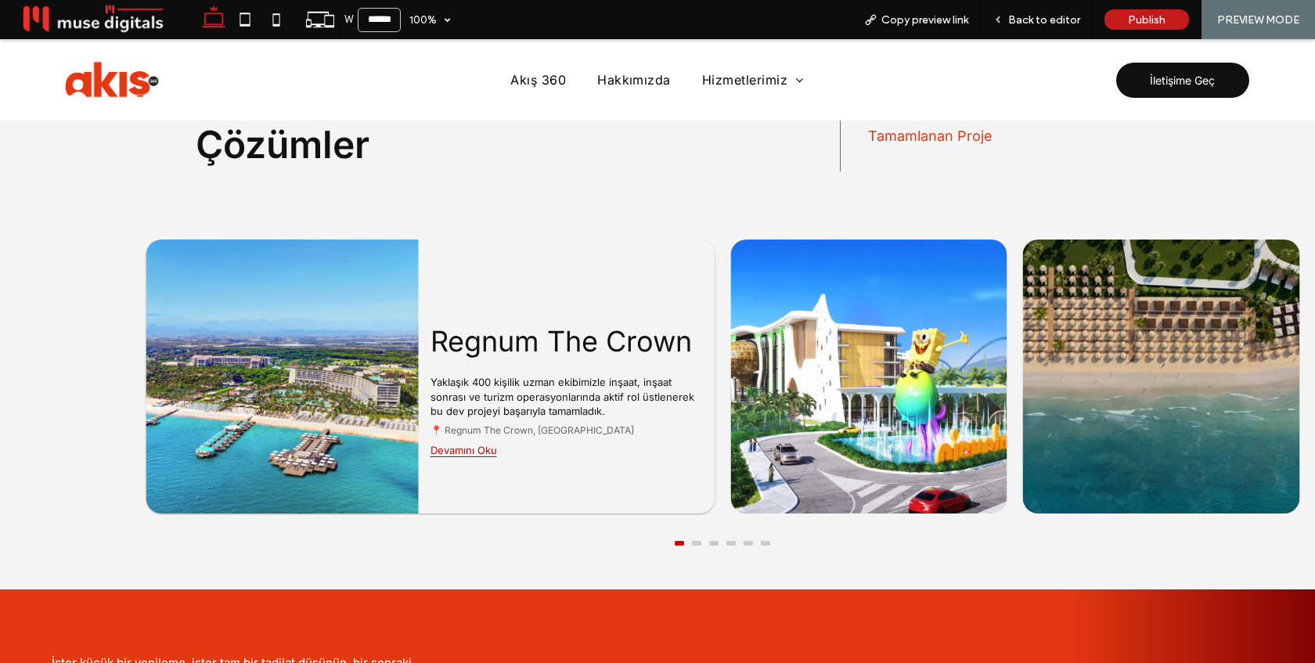
click at [698, 541] on button at bounding box center [696, 543] width 9 height 5
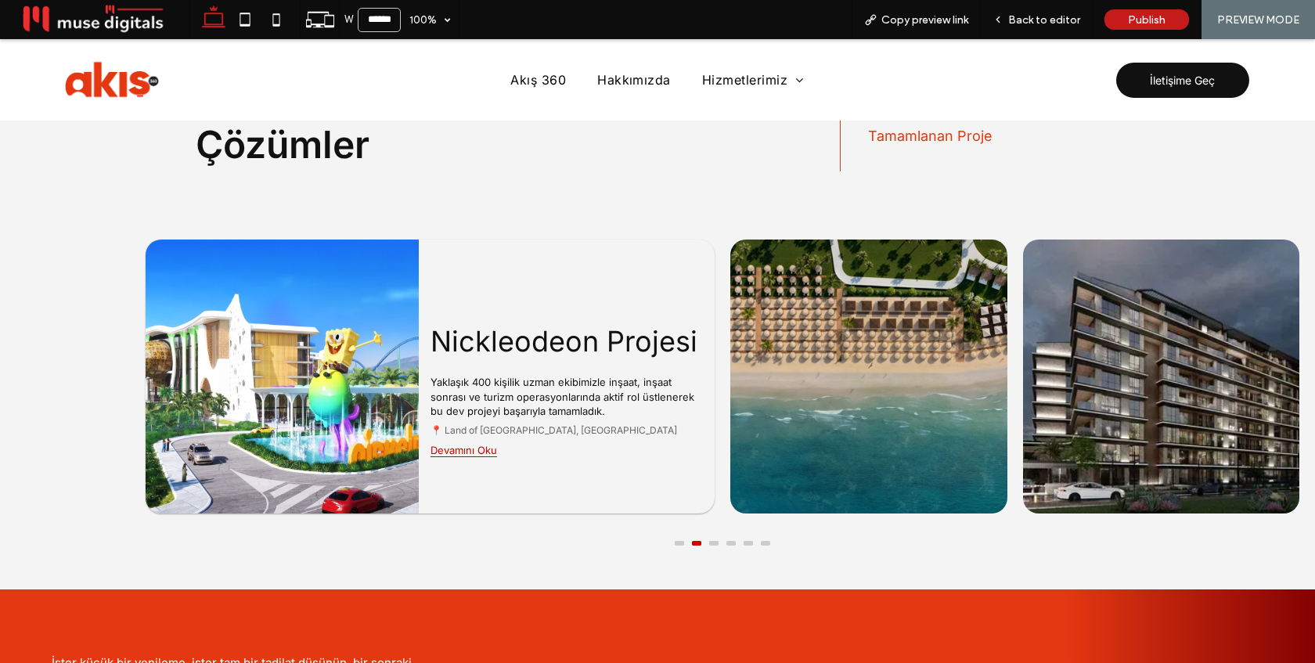
click at [717, 541] on button at bounding box center [713, 543] width 9 height 5
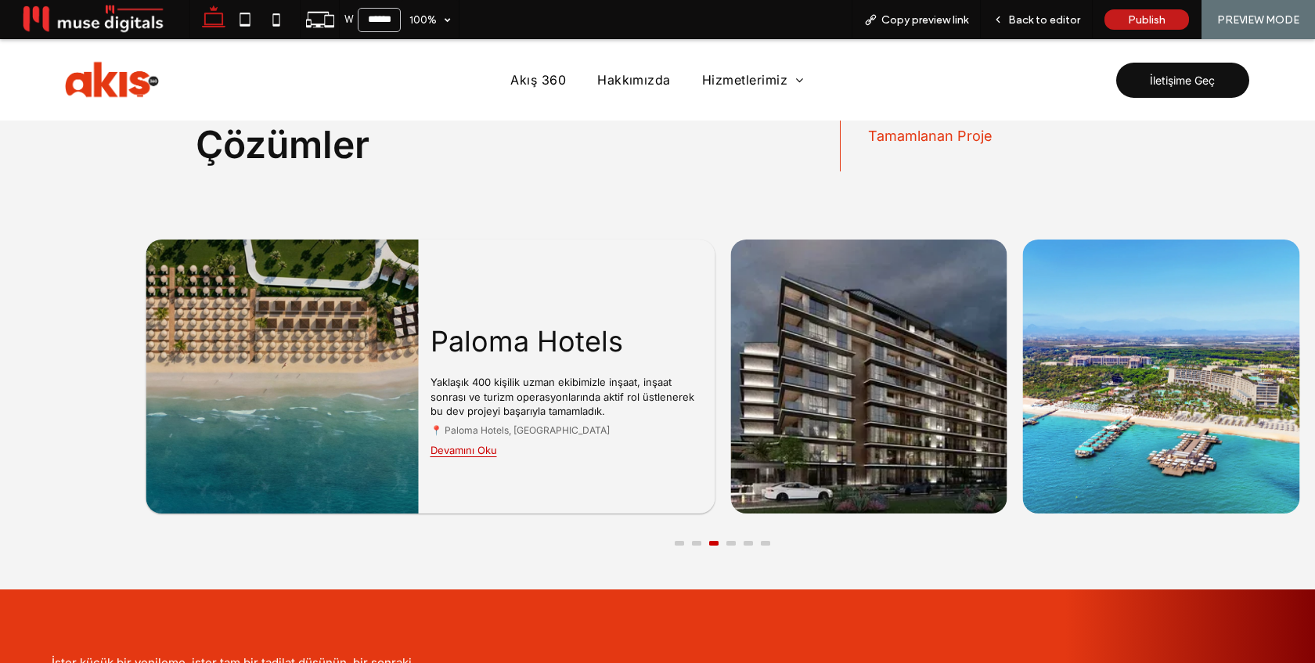
click at [730, 541] on button at bounding box center [731, 543] width 9 height 5
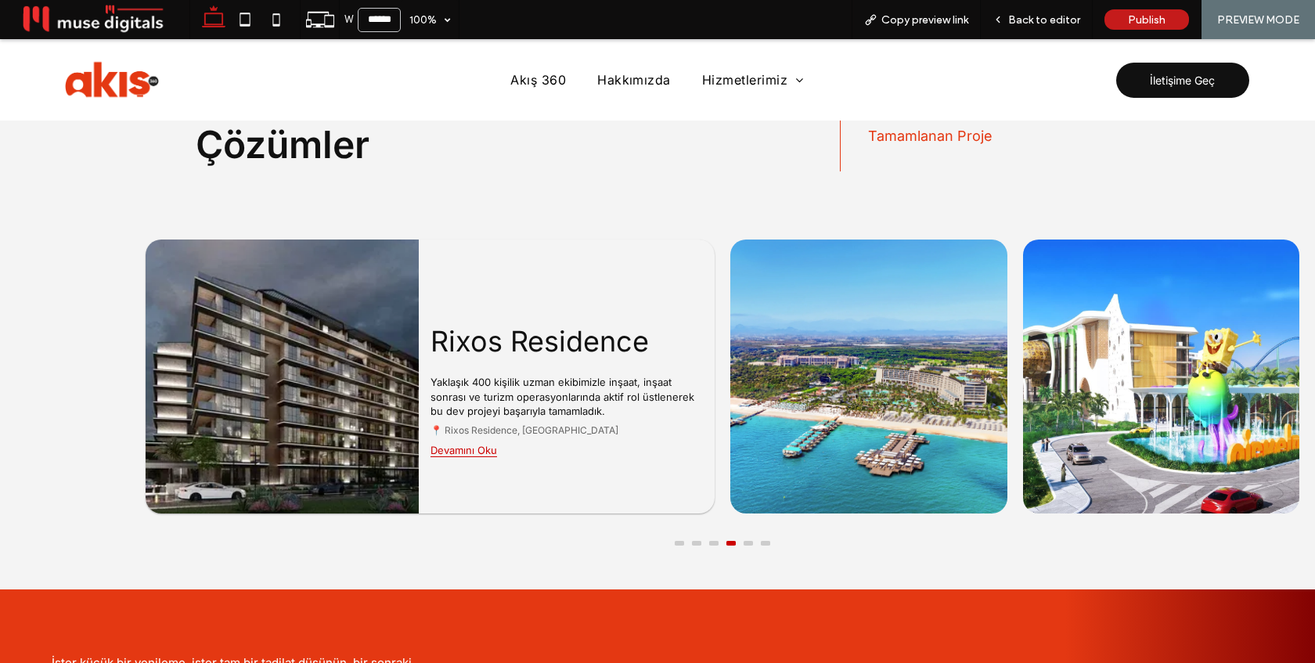
click at [745, 541] on button at bounding box center [748, 543] width 9 height 5
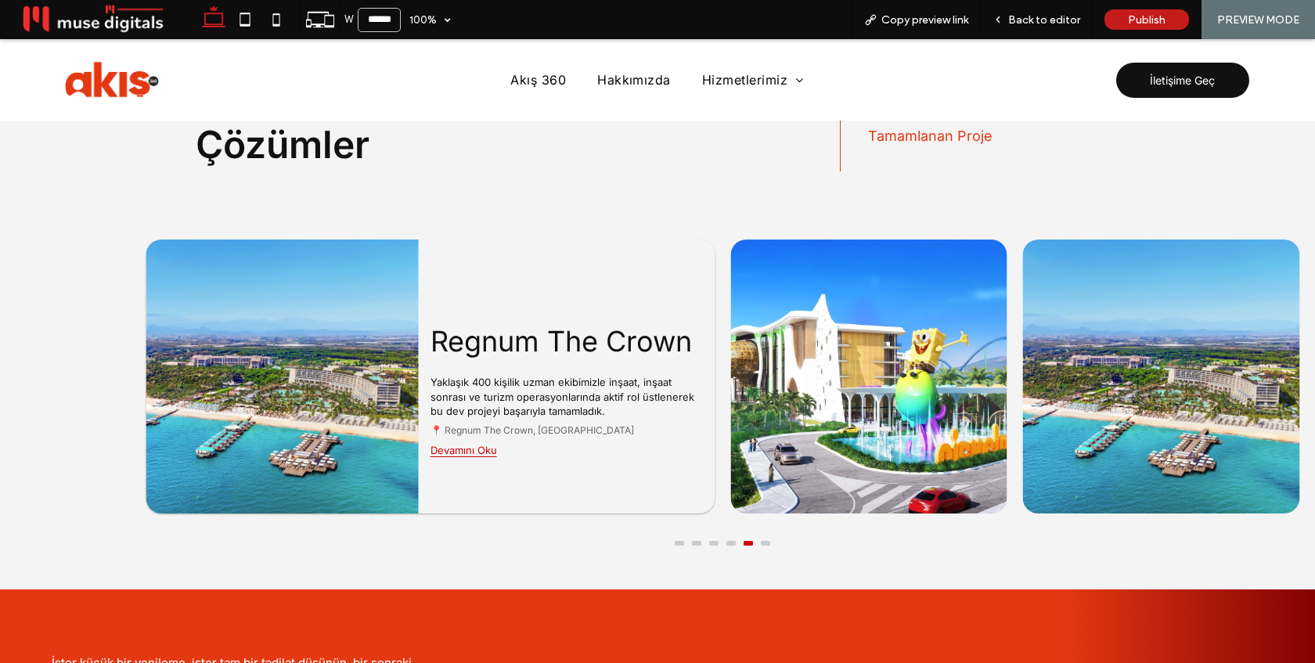
click at [761, 541] on button at bounding box center [765, 543] width 9 height 5
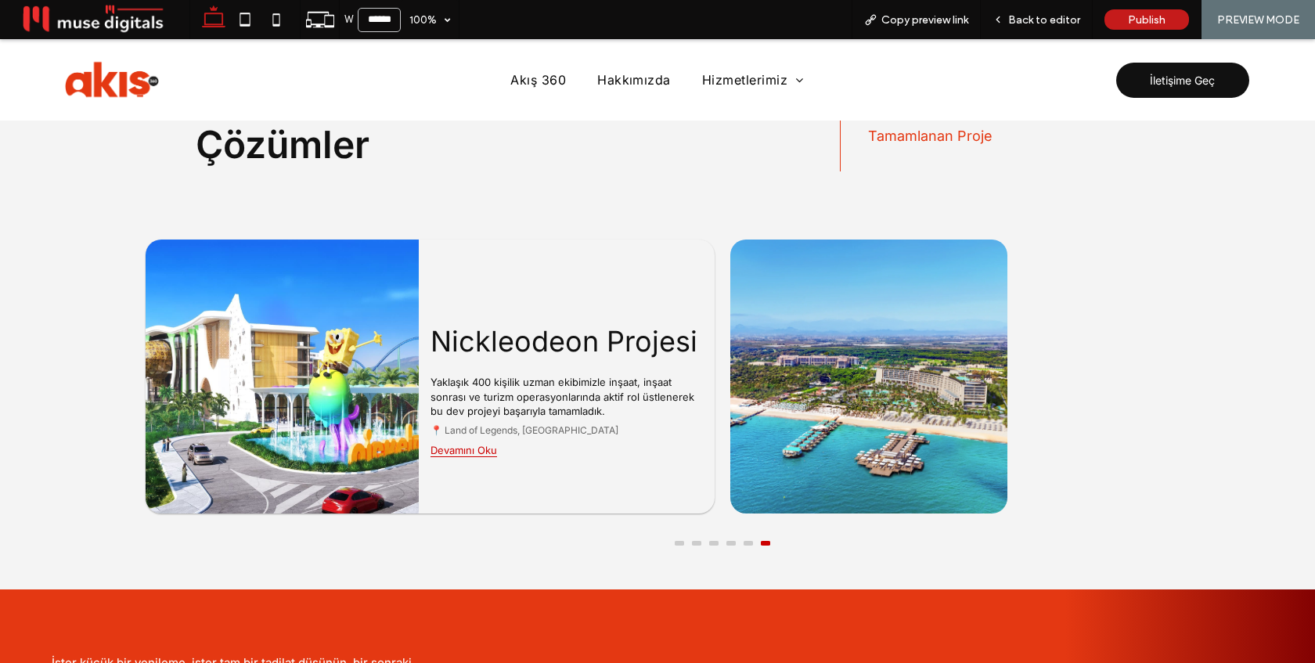
click at [680, 541] on button at bounding box center [679, 543] width 9 height 5
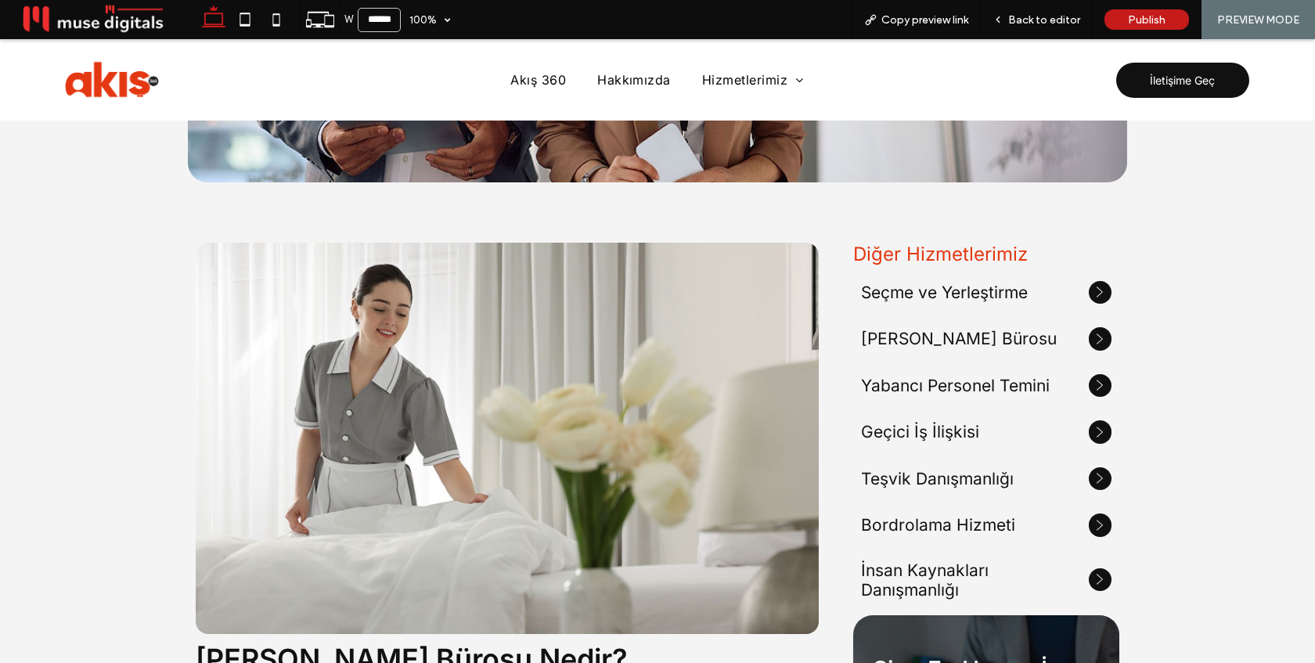
scroll to position [0, 0]
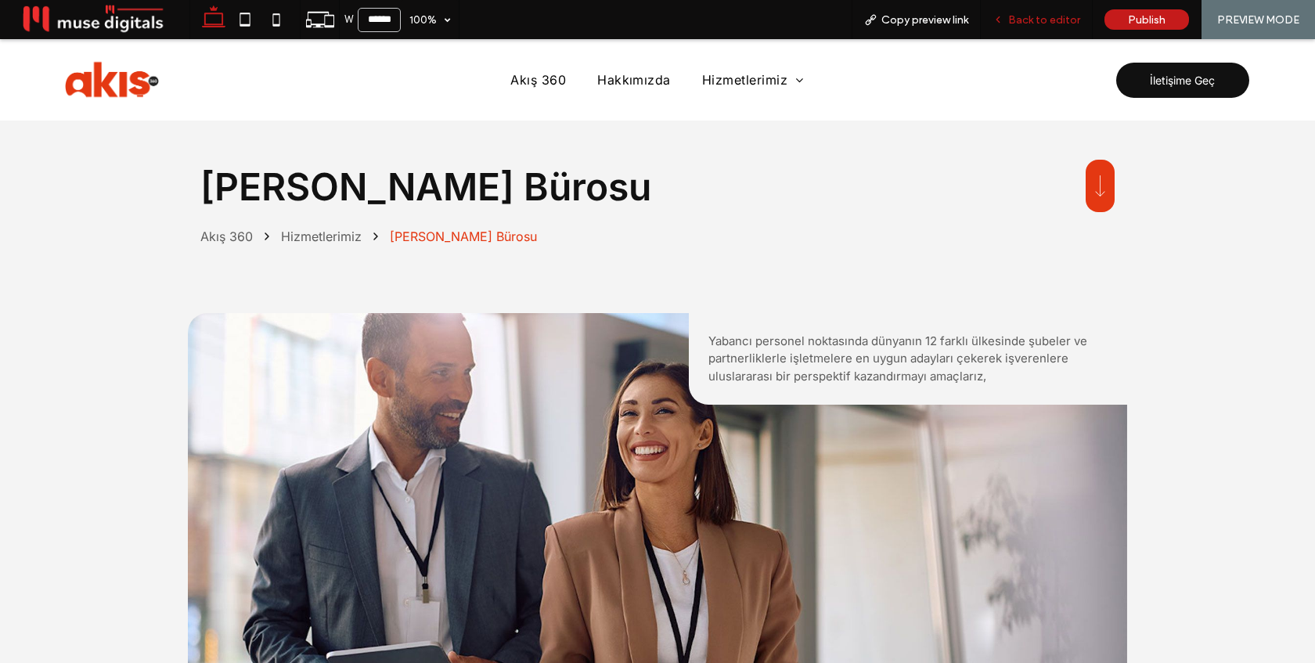
click at [1042, 27] on div "Back to editor" at bounding box center [1037, 19] width 112 height 39
click at [1063, 31] on div "Back to editor" at bounding box center [1037, 19] width 112 height 39
click at [1045, 20] on span "Back to editor" at bounding box center [1045, 19] width 72 height 13
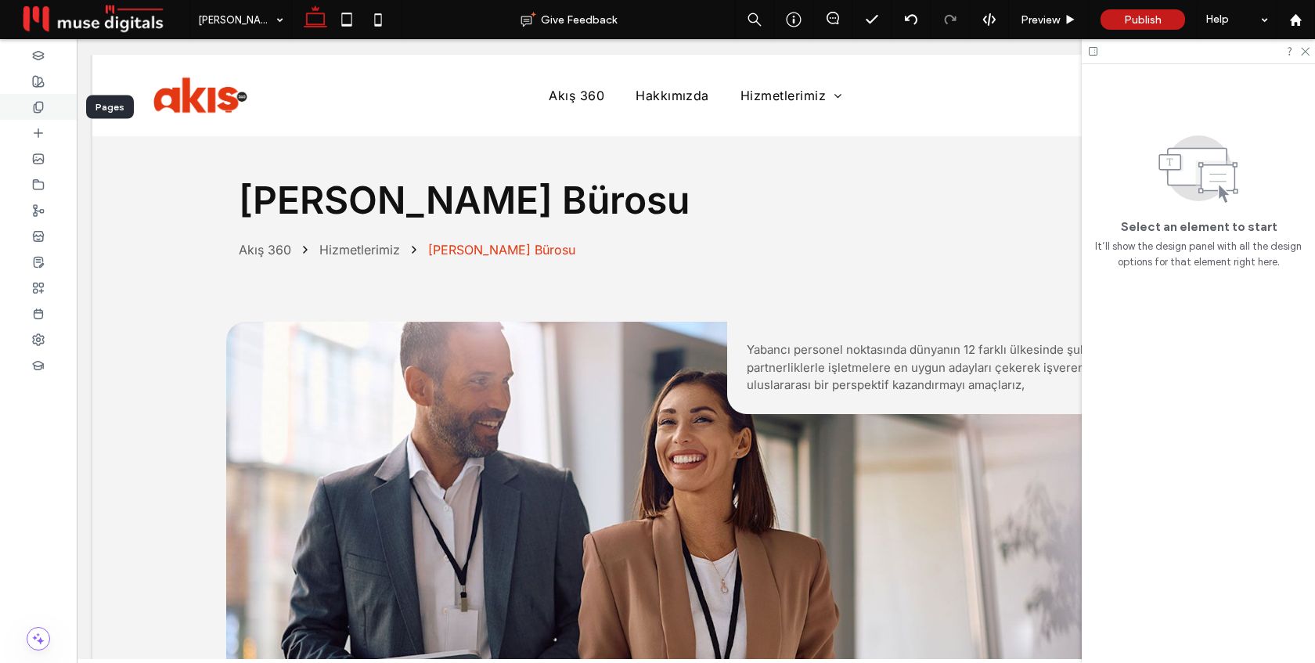
click at [43, 110] on icon at bounding box center [38, 107] width 13 height 13
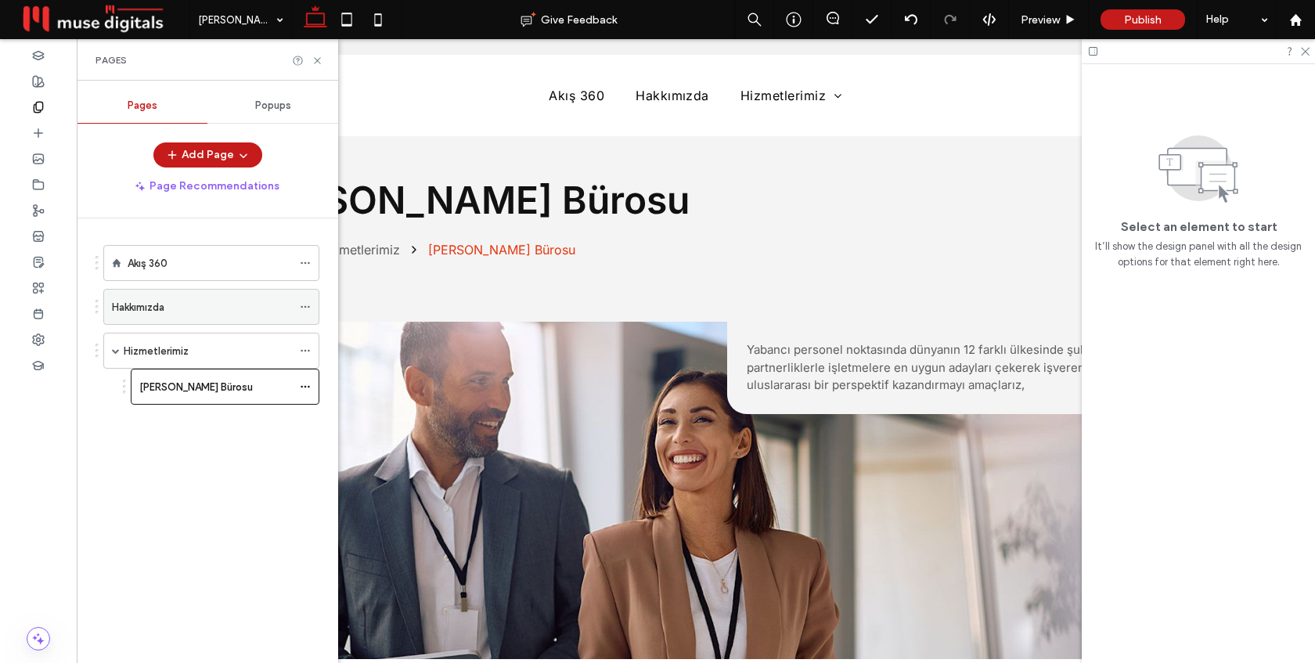
click at [305, 305] on icon at bounding box center [305, 306] width 11 height 11
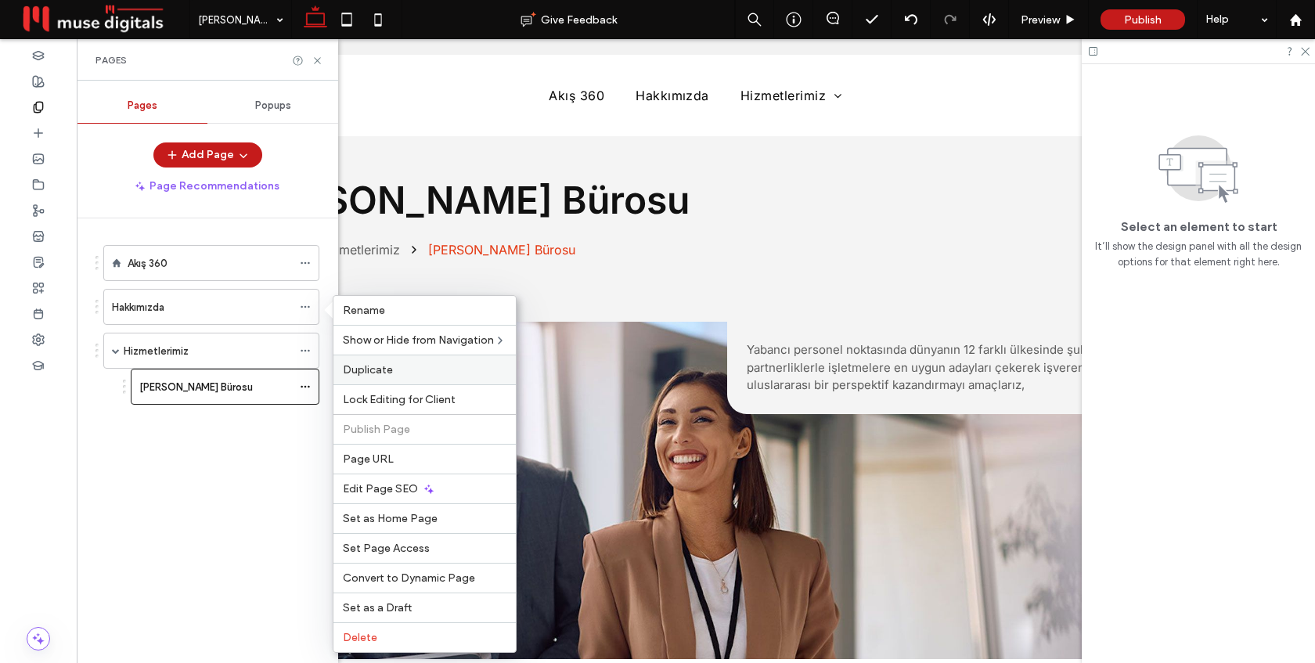
click at [374, 363] on span "Duplicate" at bounding box center [368, 369] width 50 height 13
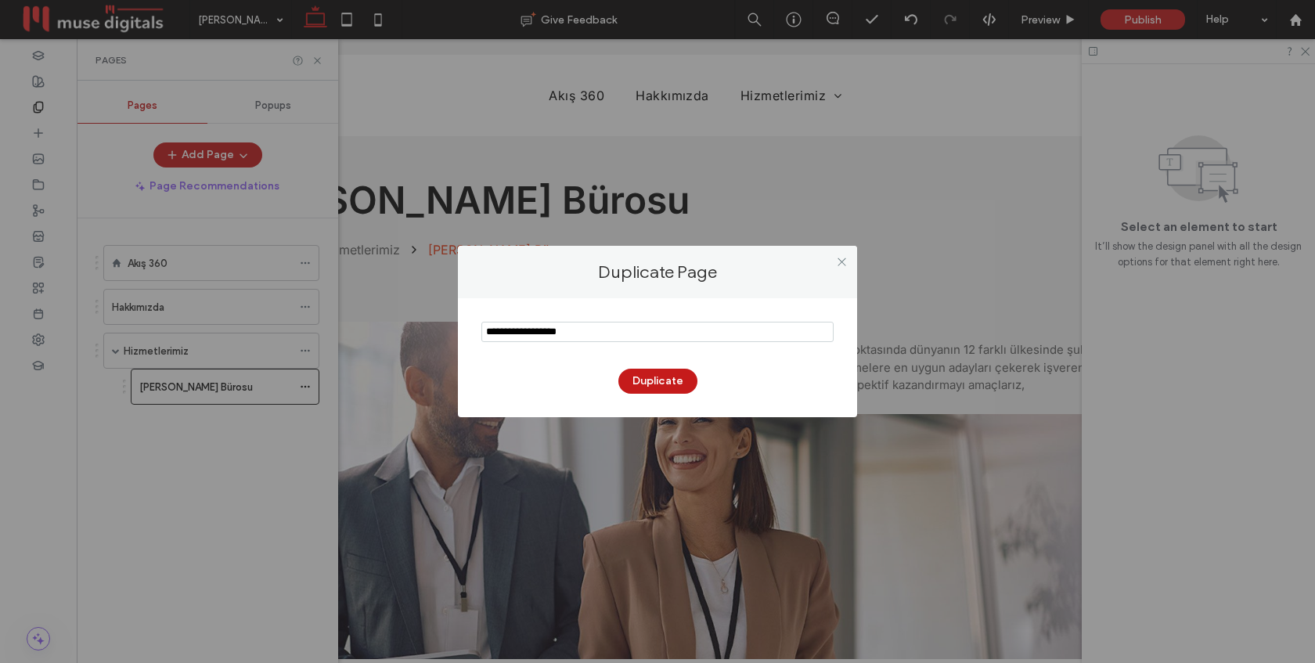
click at [529, 328] on input "notEmpty" at bounding box center [658, 332] width 352 height 20
type input "**********"
click at [648, 381] on button "Duplicate" at bounding box center [658, 381] width 79 height 25
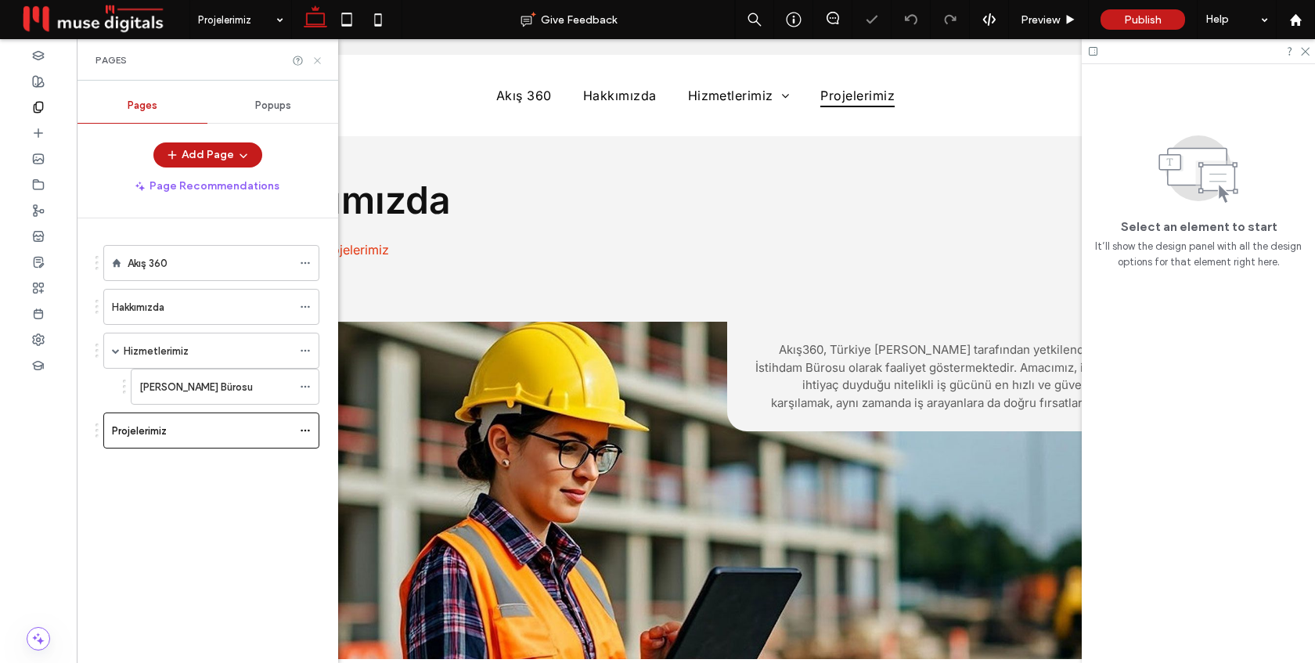
click at [317, 61] on icon at bounding box center [318, 61] width 12 height 12
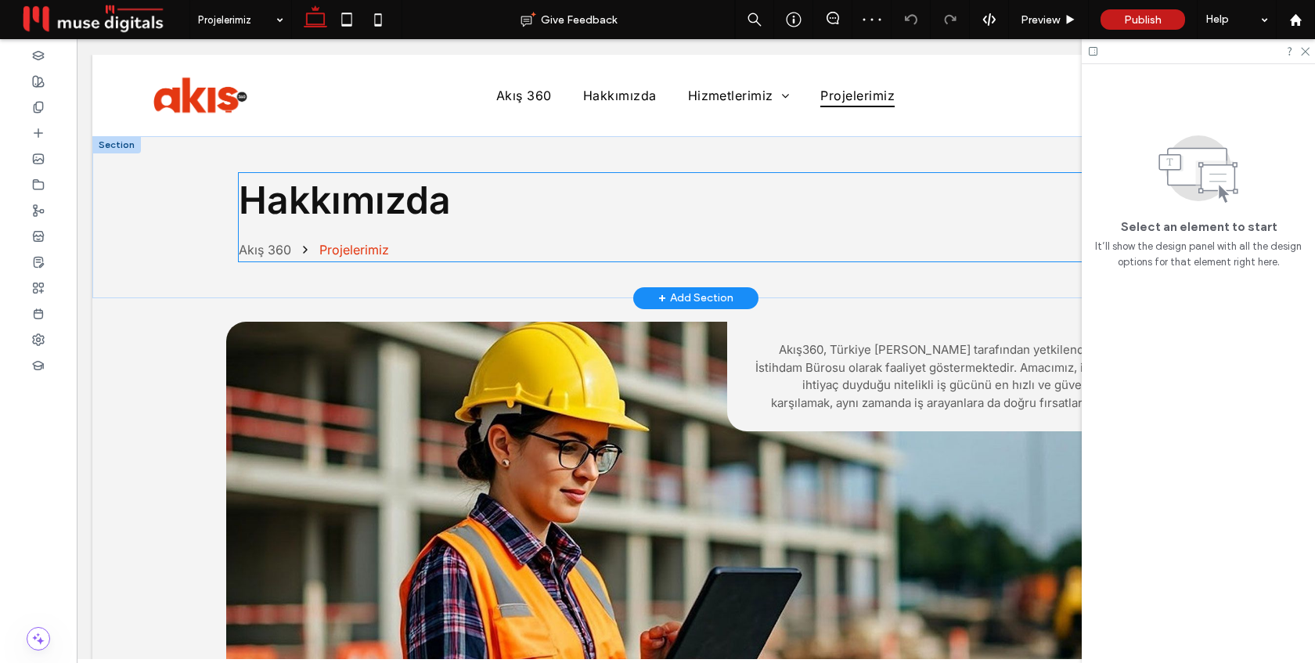
click at [359, 195] on span "Hakkımızda" at bounding box center [345, 200] width 212 height 46
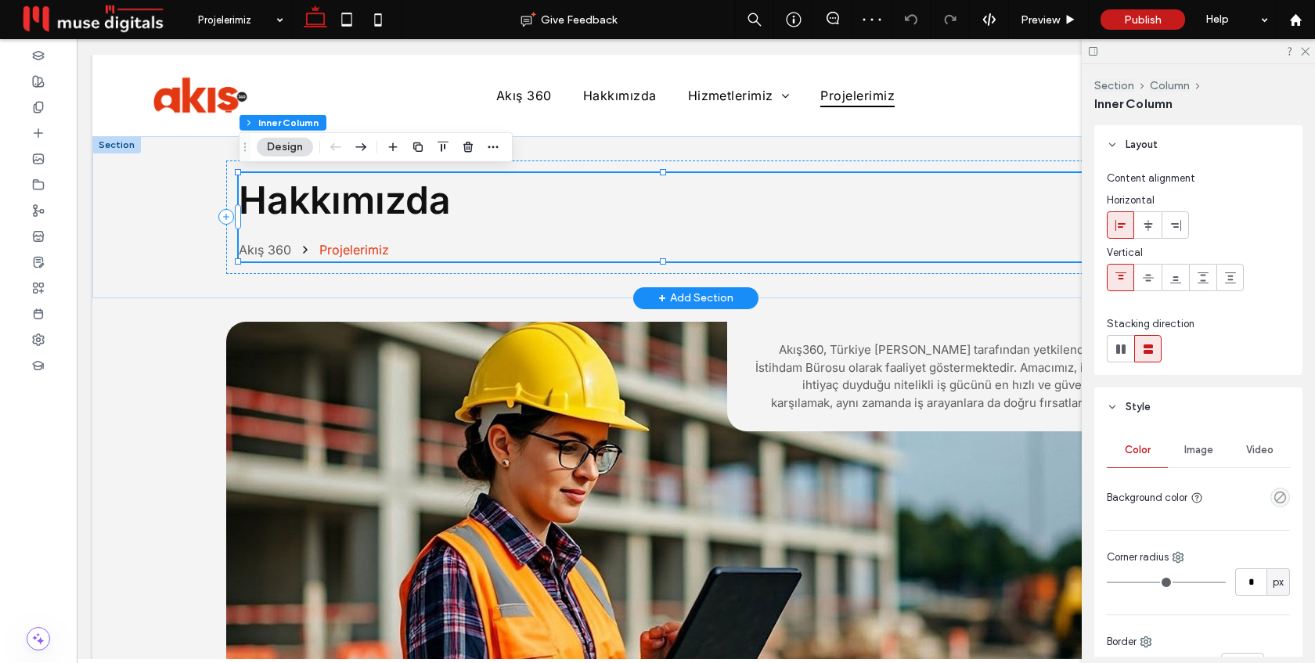
click at [359, 195] on span "Hakkımızda" at bounding box center [345, 200] width 212 height 46
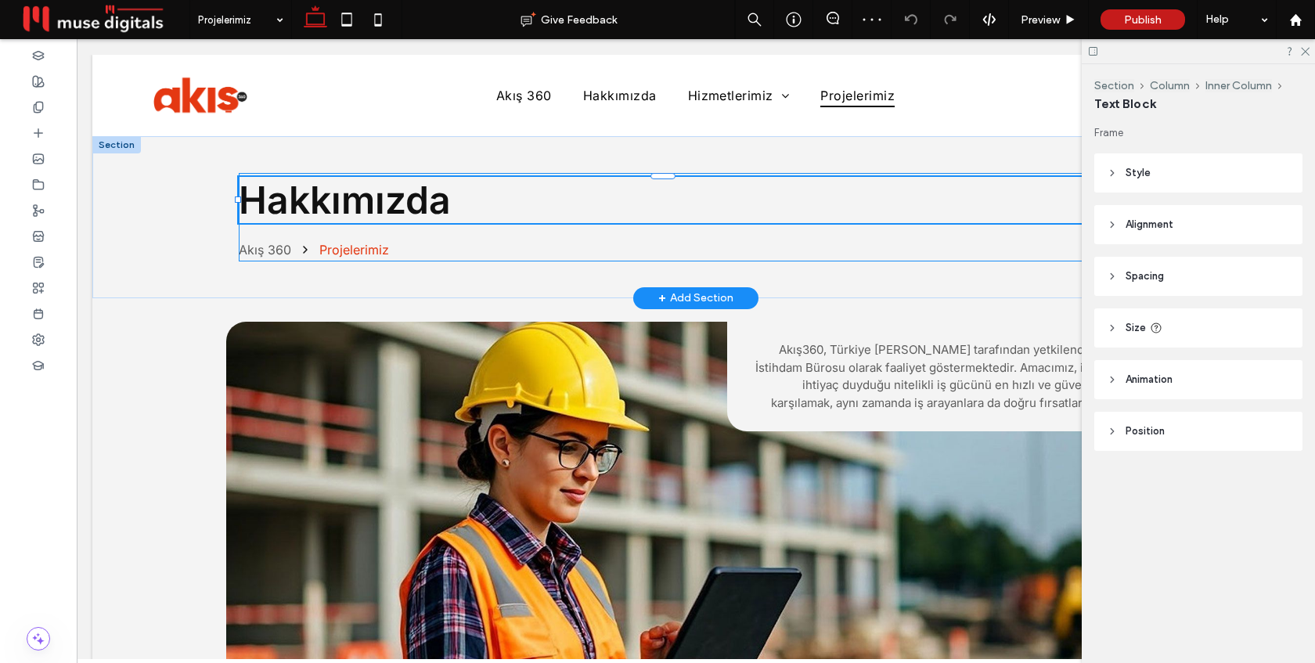
click at [359, 195] on span "Hakkımızda" at bounding box center [345, 200] width 212 height 46
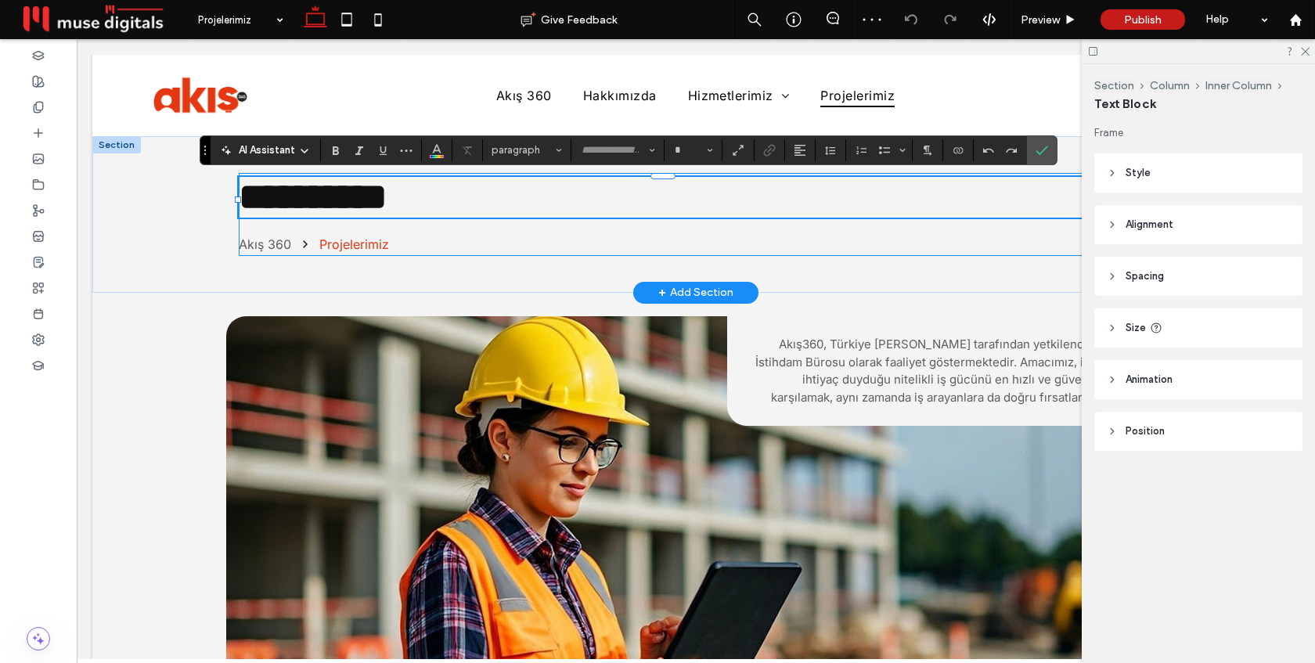
type input "*****"
type input "**"
click at [1044, 151] on icon "Confirm" at bounding box center [1042, 150] width 13 height 13
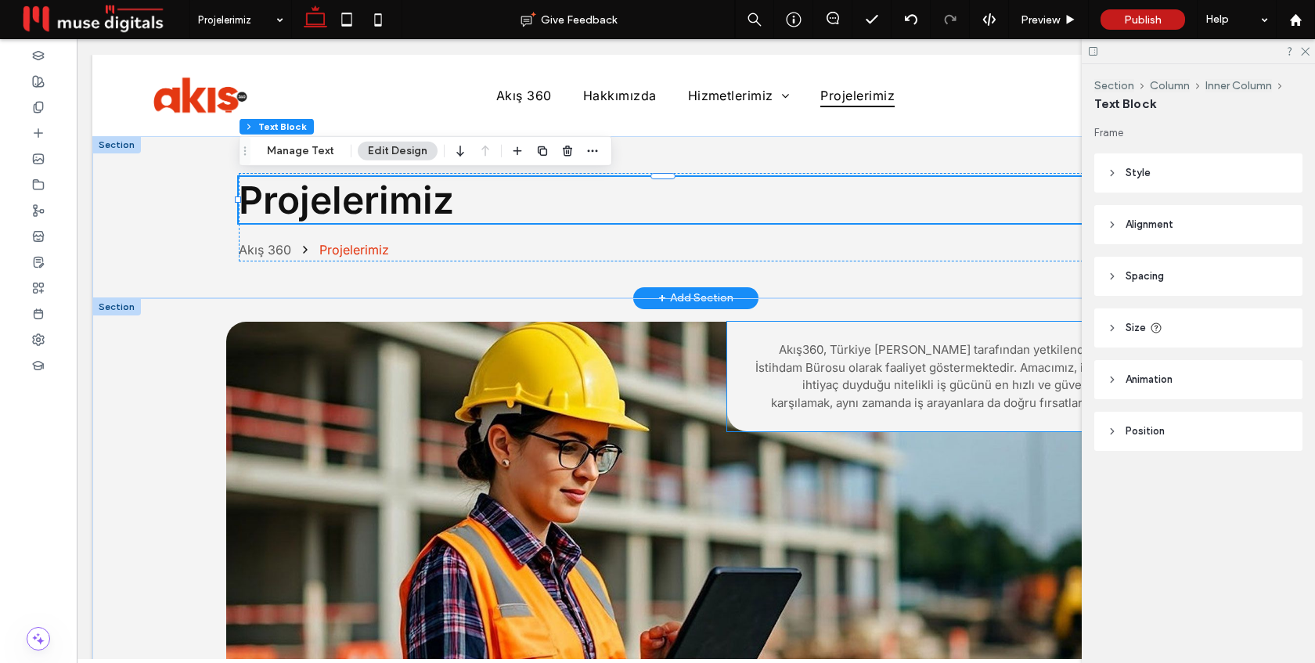
click at [881, 388] on span "Akış360, Türkiye İş Kurumu tarafından yetkilendirilmiş Özel İstihdam Bürosu ola…" at bounding box center [951, 376] width 391 height 68
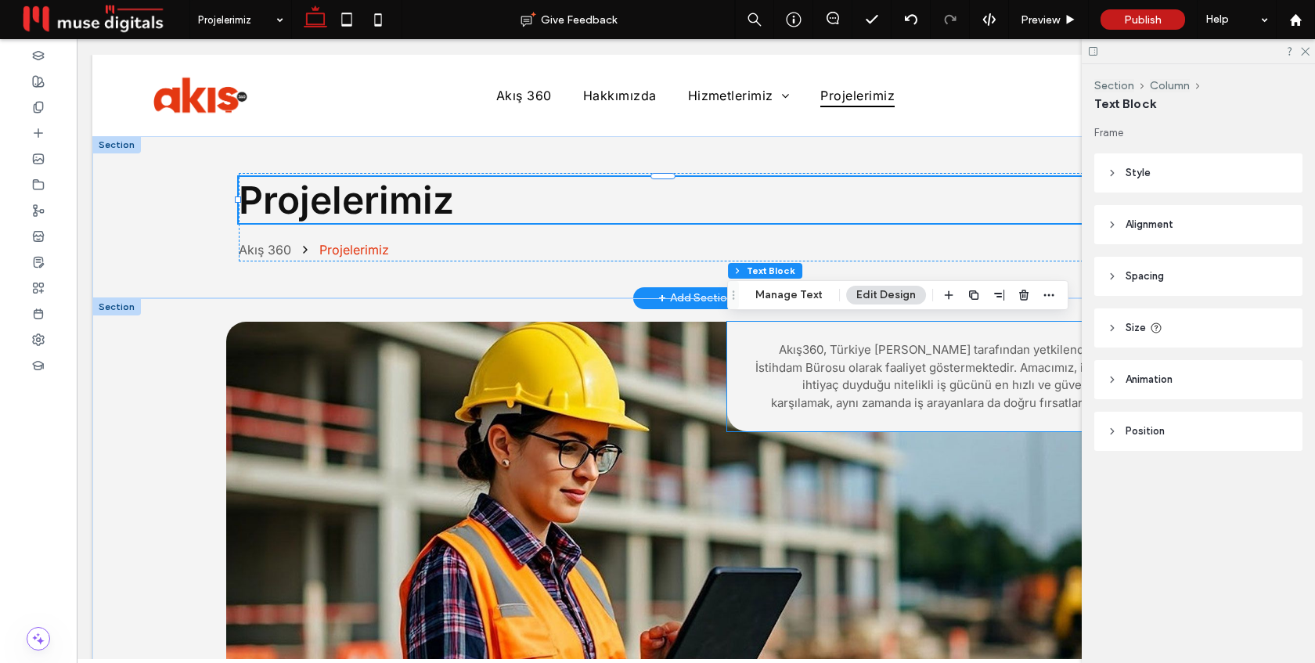
click at [881, 388] on div "Akış360, Türkiye İş Kurumu tarafından yetkilendirilmiş Özel İstihdam Bürosu ola…" at bounding box center [946, 377] width 438 height 110
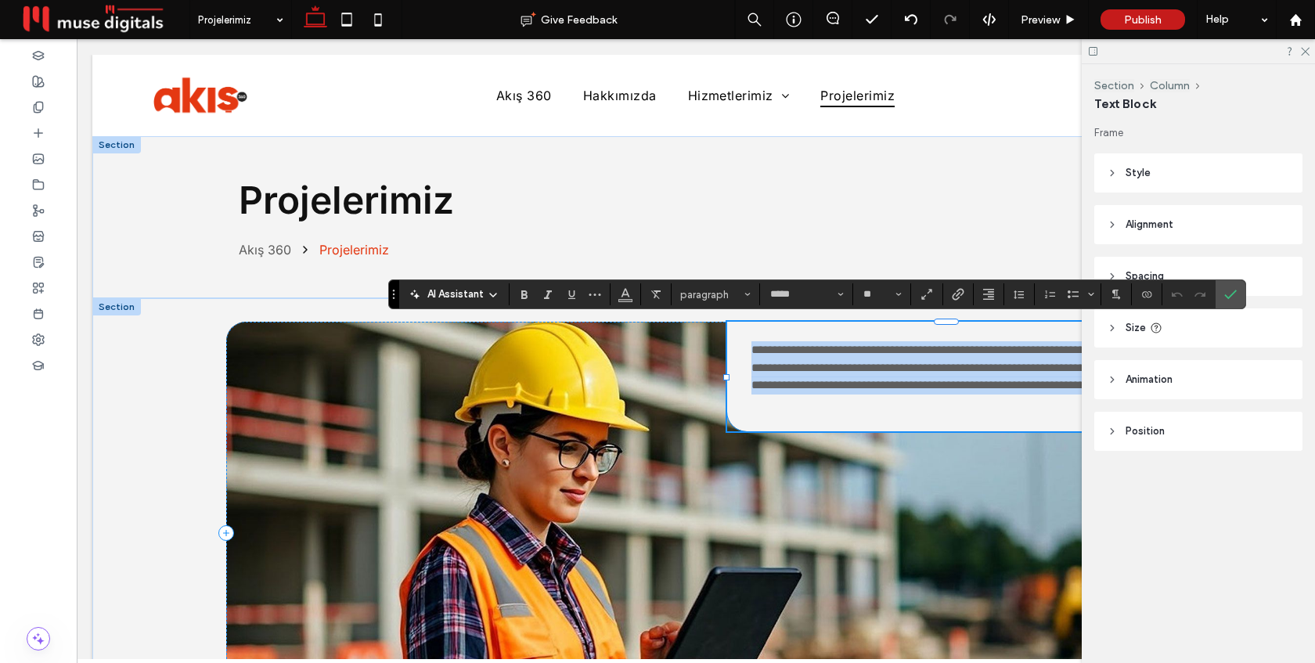
click at [881, 388] on span "**********" at bounding box center [951, 376] width 399 height 65
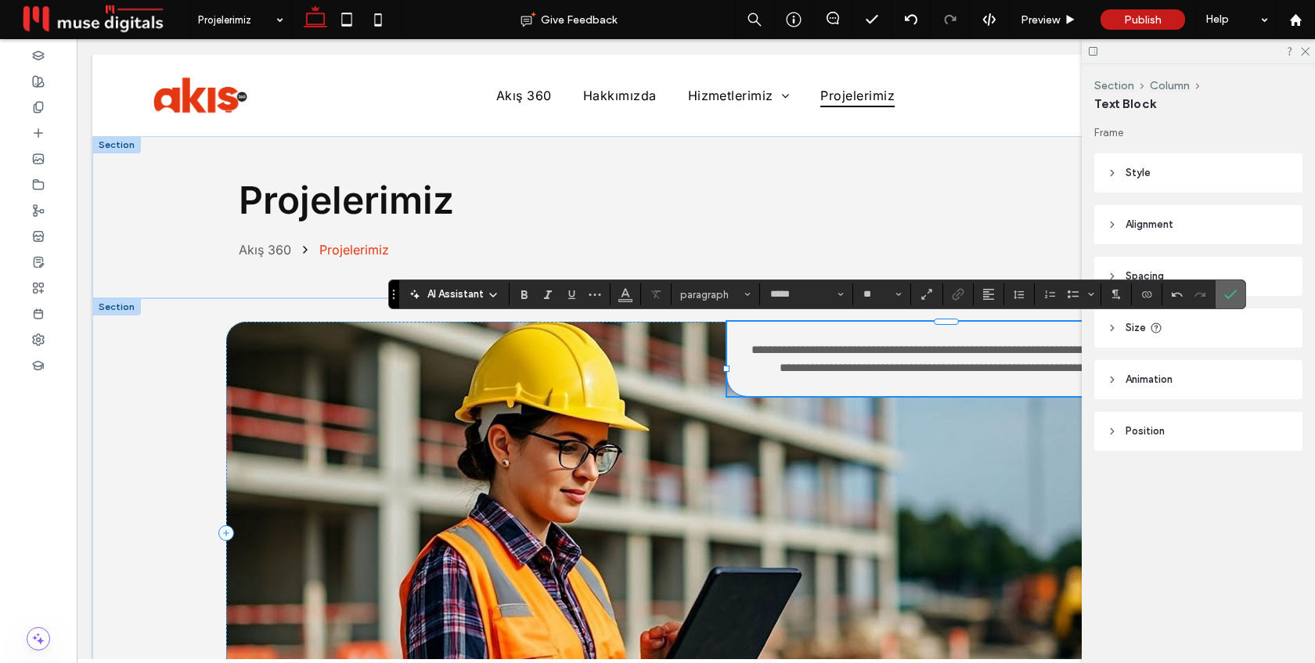
click at [1232, 292] on icon "Confirm" at bounding box center [1231, 294] width 13 height 13
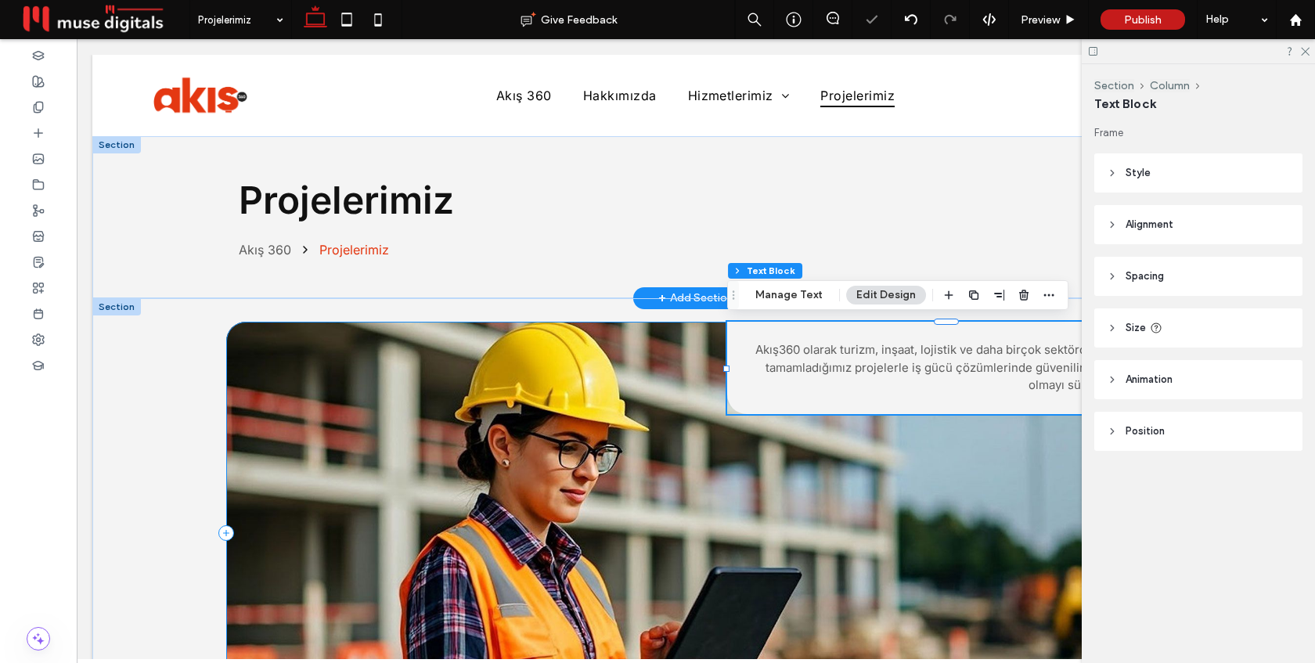
click at [478, 370] on div "Akış360 olarak turizm, inşaat, lojistik ve daha birçok sektörde başarıyla tamam…" at bounding box center [696, 532] width 940 height 421
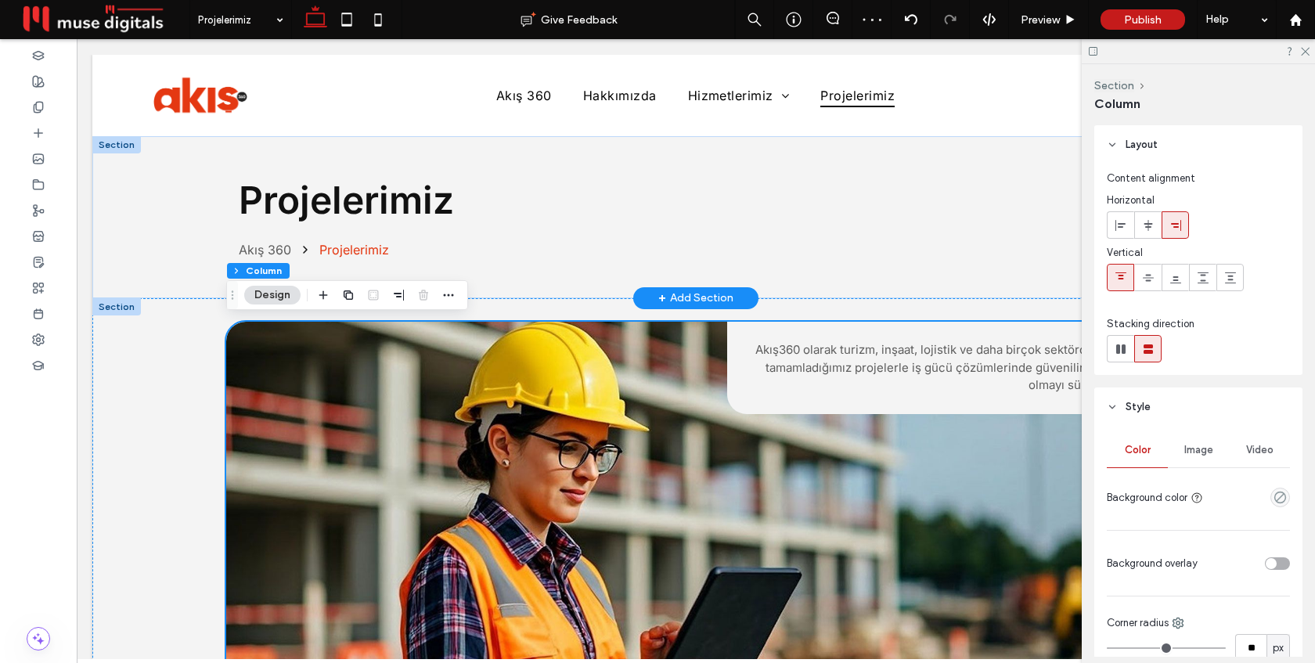
click at [1201, 453] on span "Image" at bounding box center [1199, 450] width 29 height 13
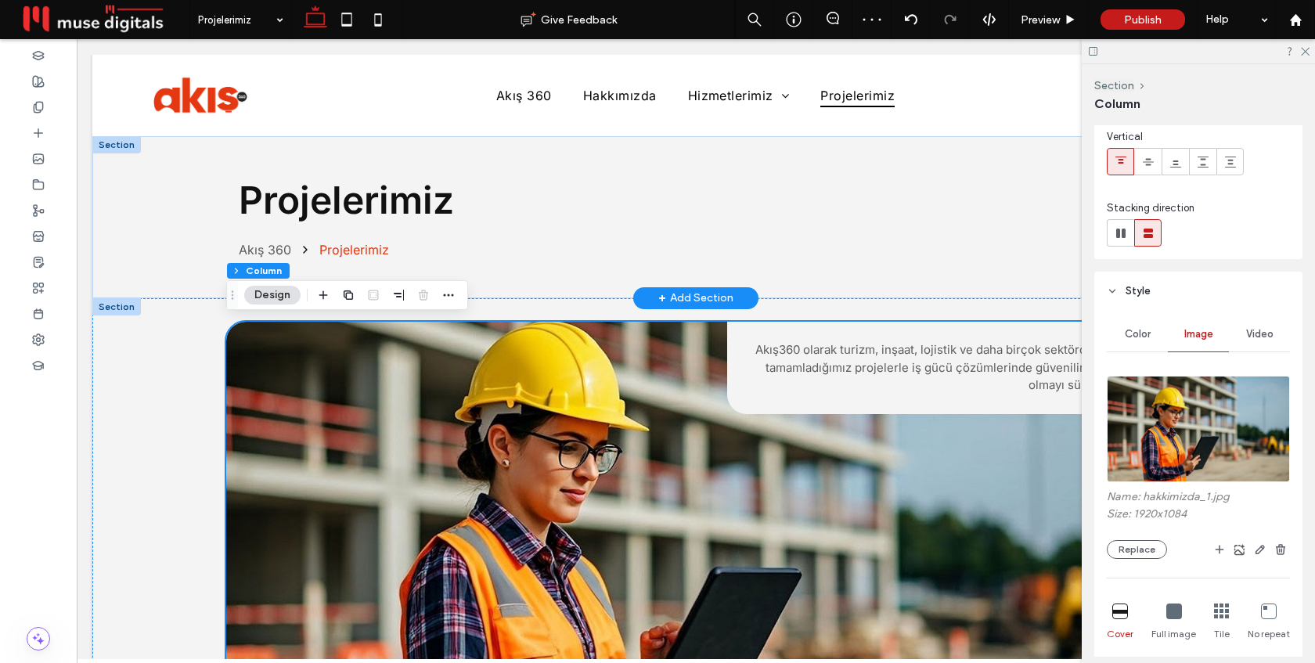
scroll to position [214, 0]
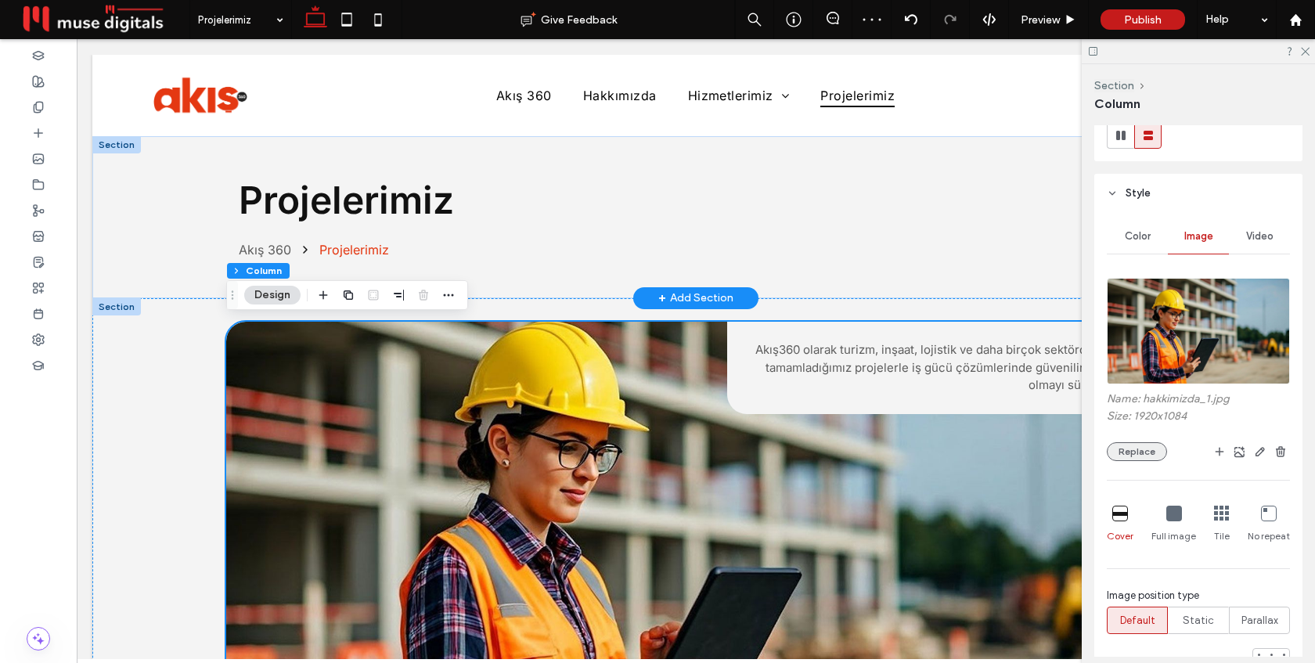
click at [1149, 445] on button "Replace" at bounding box center [1137, 451] width 60 height 19
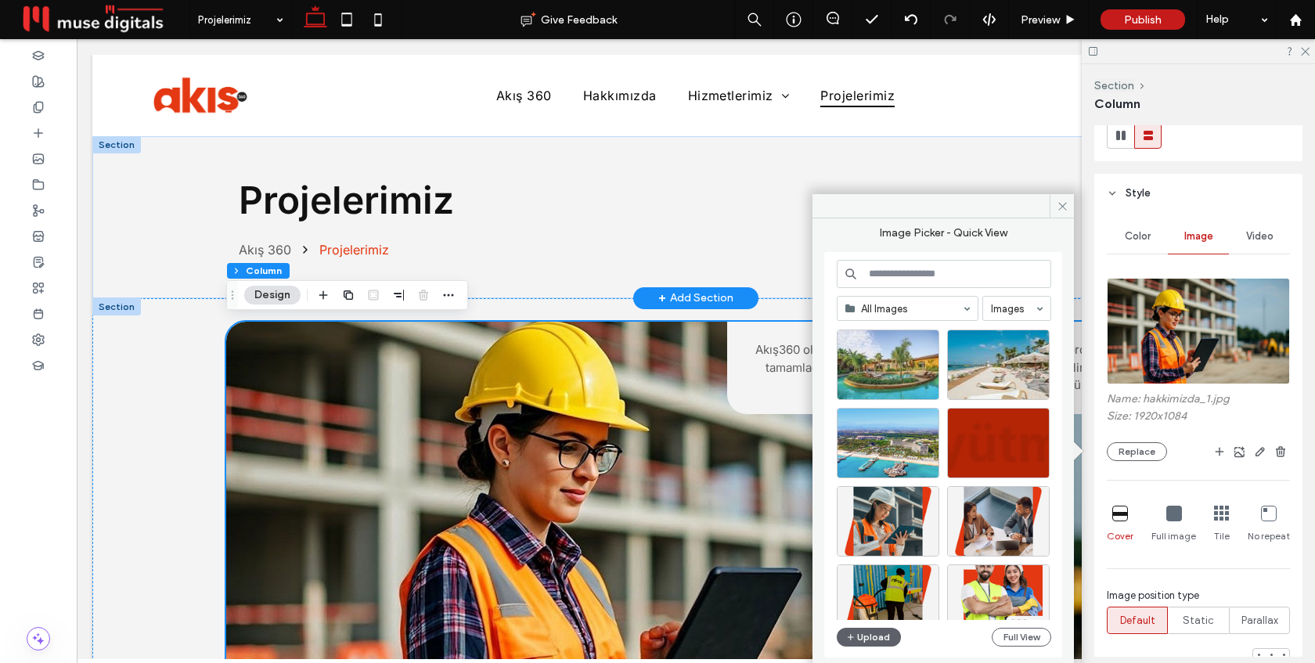
scroll to position [263, 0]
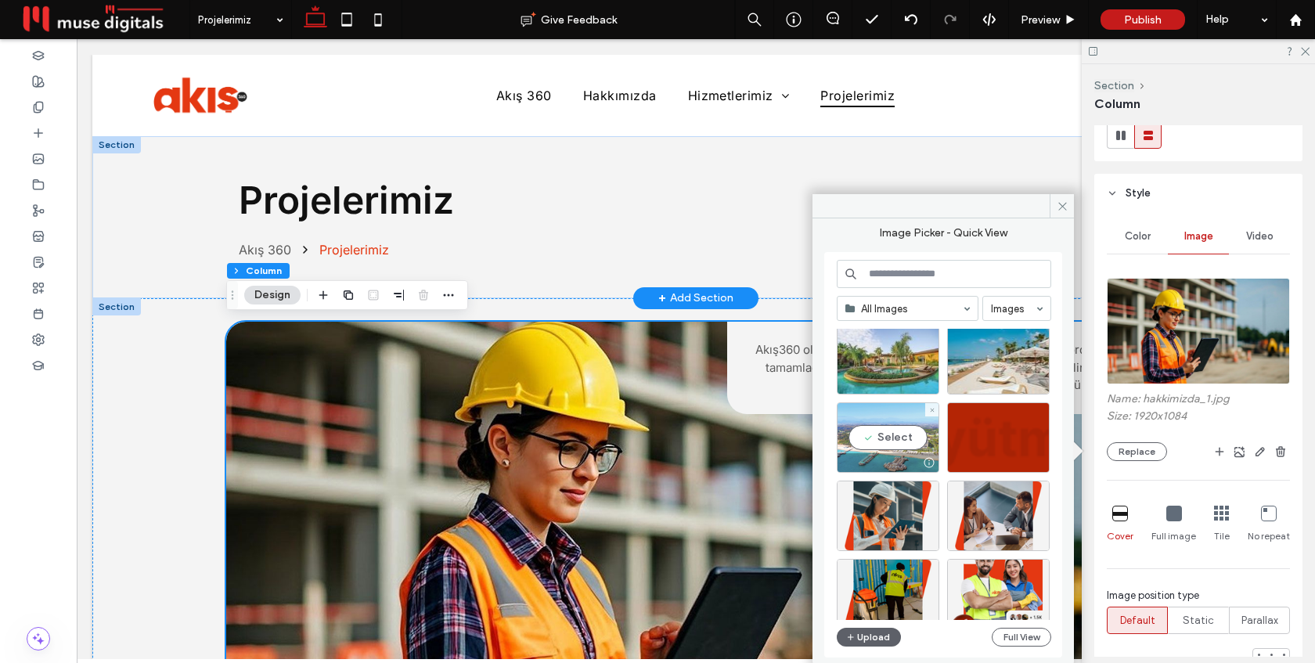
click at [879, 435] on div "Select" at bounding box center [888, 437] width 103 height 70
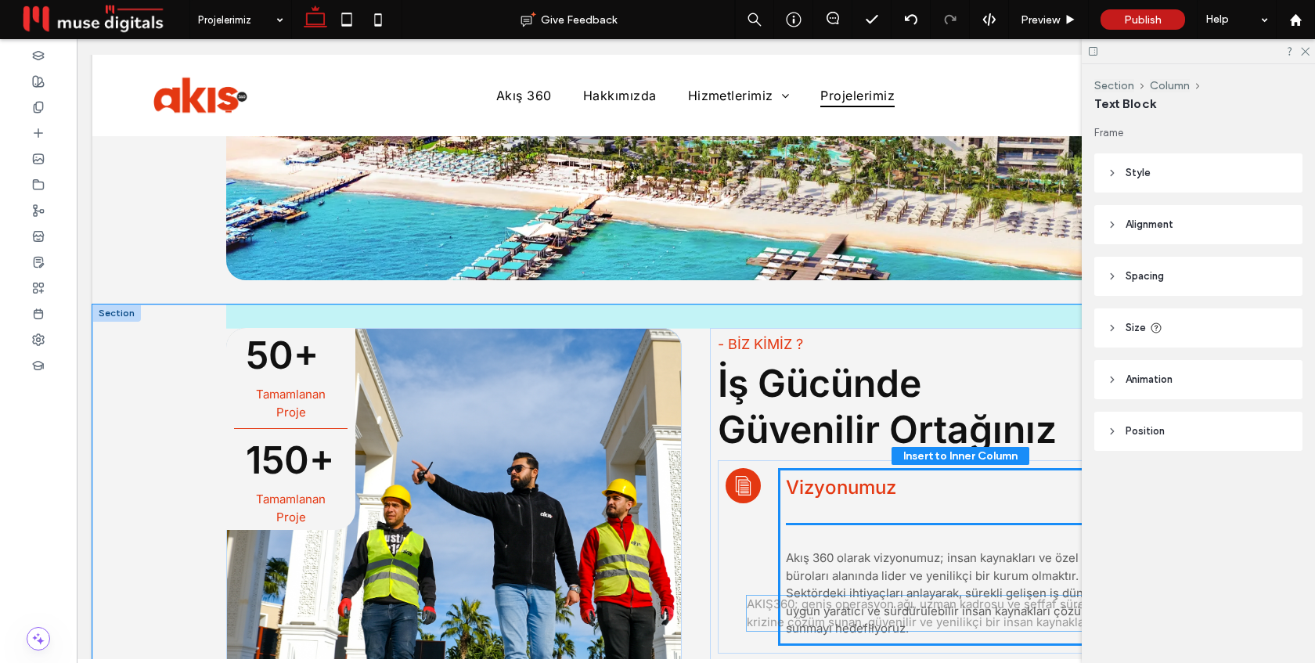
scroll to position [487, 0]
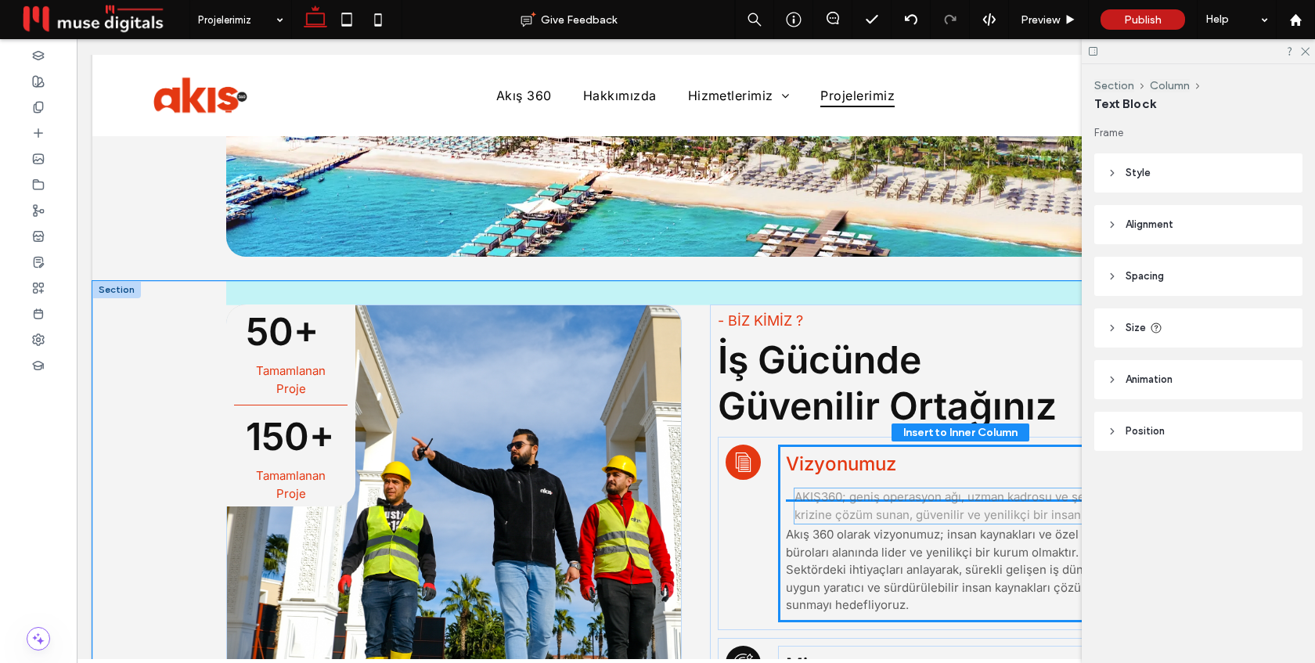
drag, startPoint x: 828, startPoint y: 600, endPoint x: 902, endPoint y: 510, distance: 116.8
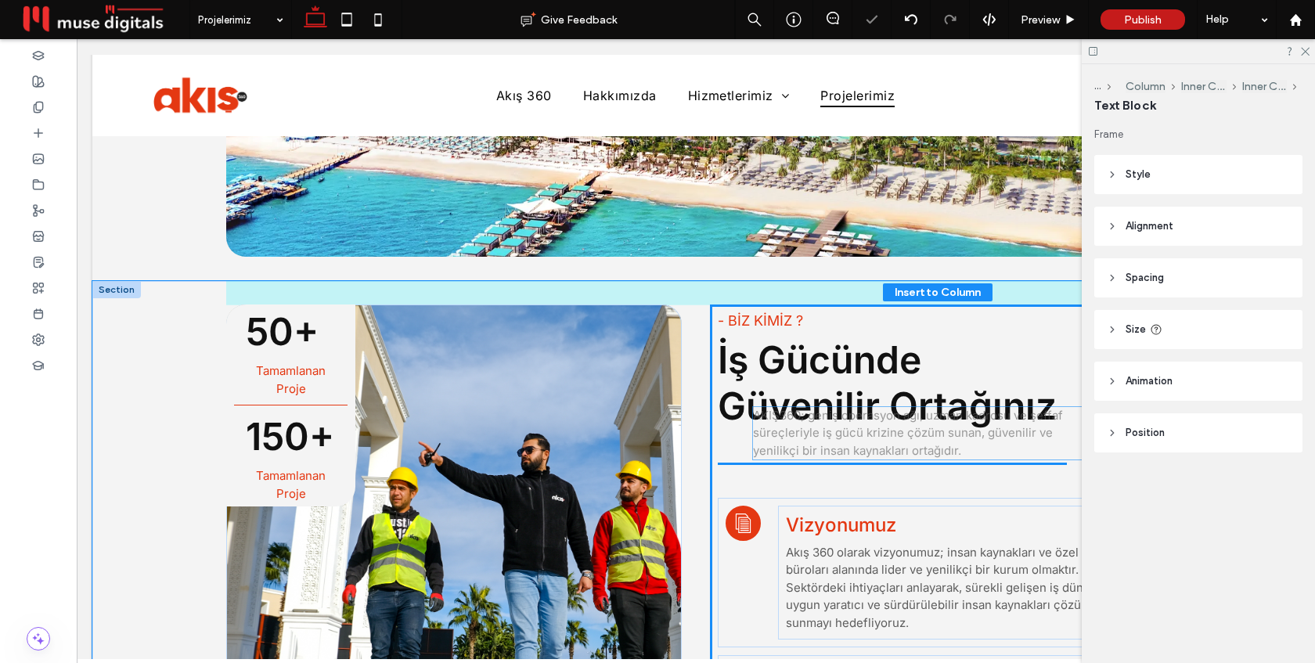
drag, startPoint x: 890, startPoint y: 512, endPoint x: 857, endPoint y: 437, distance: 82.0
type input "**"
type input "****"
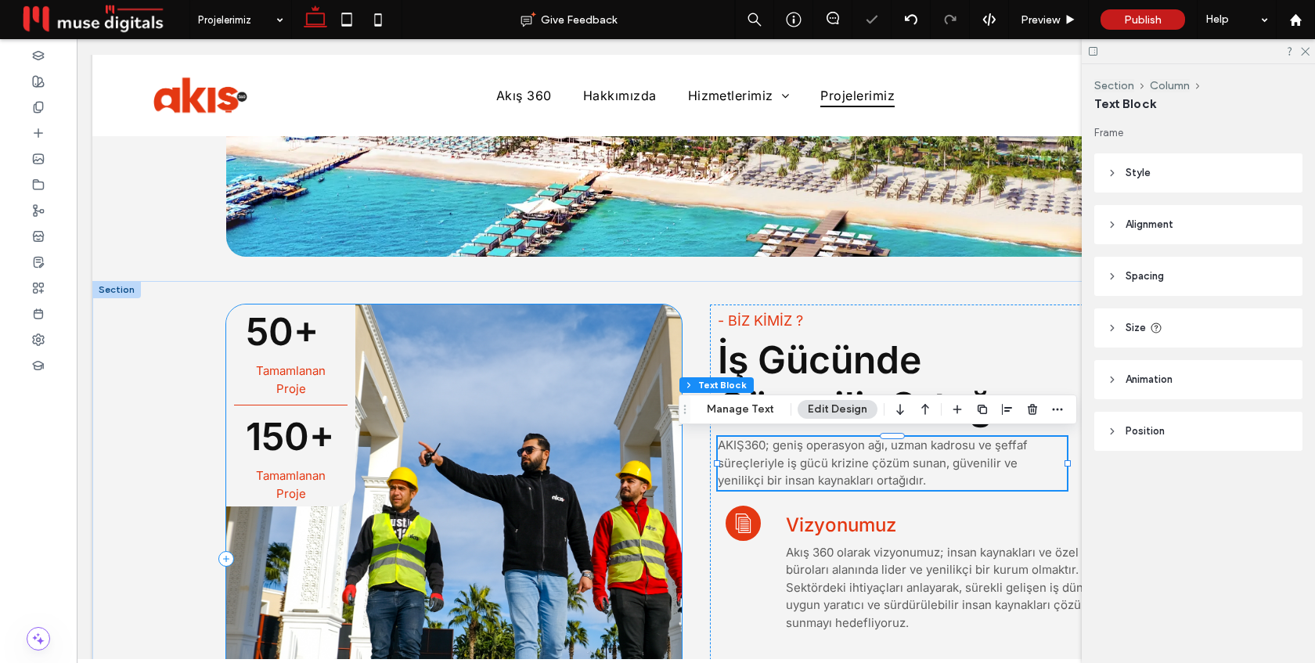
click at [671, 330] on div "50+ ﻿ Tamamlanan Proje 150+ Tamamlanan Proje" at bounding box center [454, 559] width 456 height 509
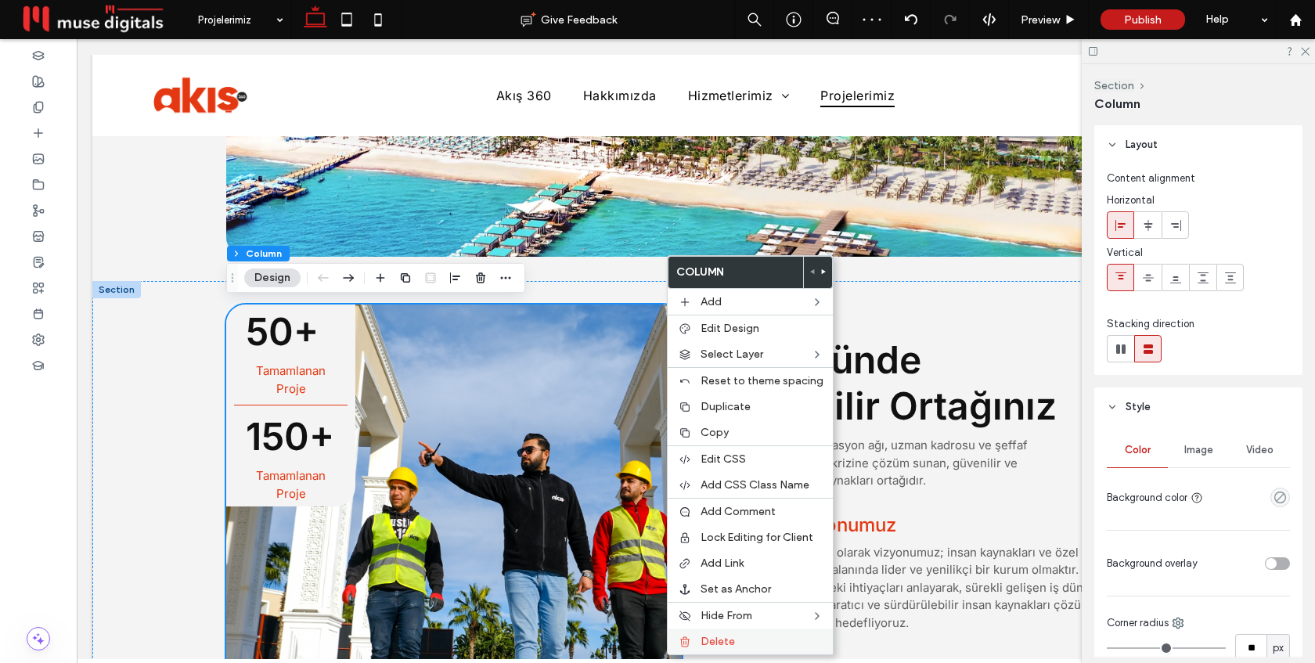
click at [696, 637] on div "Delete" at bounding box center [750, 642] width 165 height 26
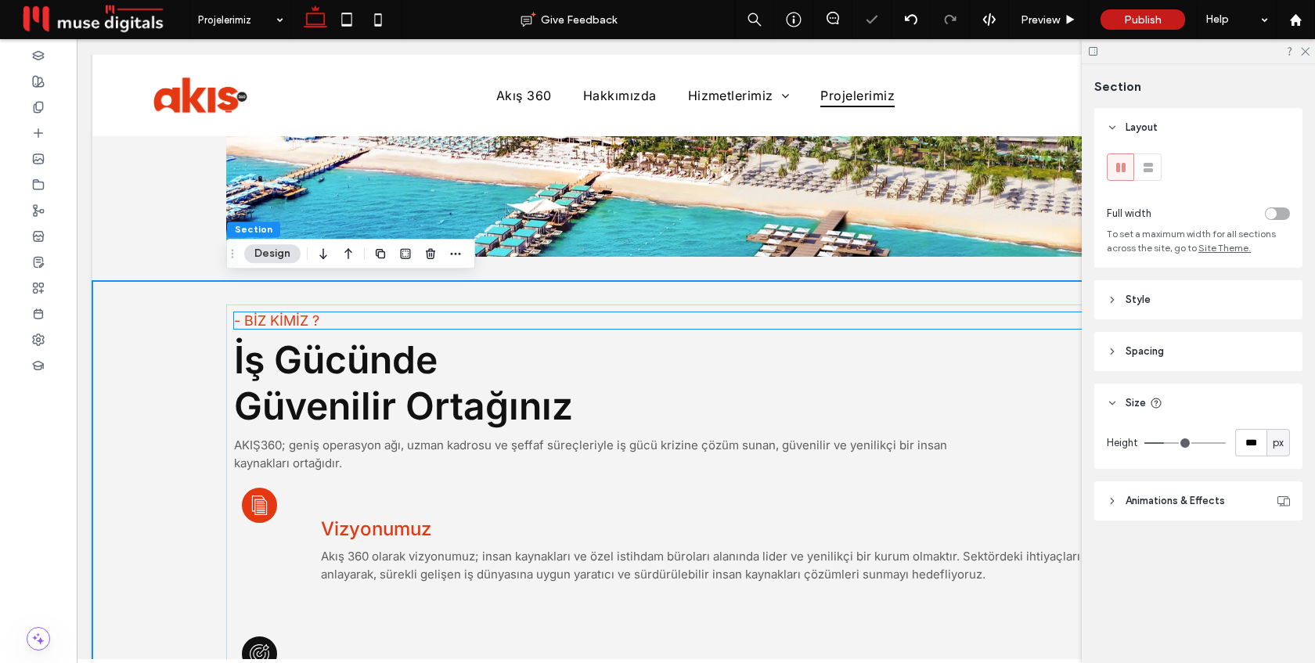
click at [431, 324] on h6 "- BİZ KİMİZ ?" at bounding box center [696, 320] width 924 height 16
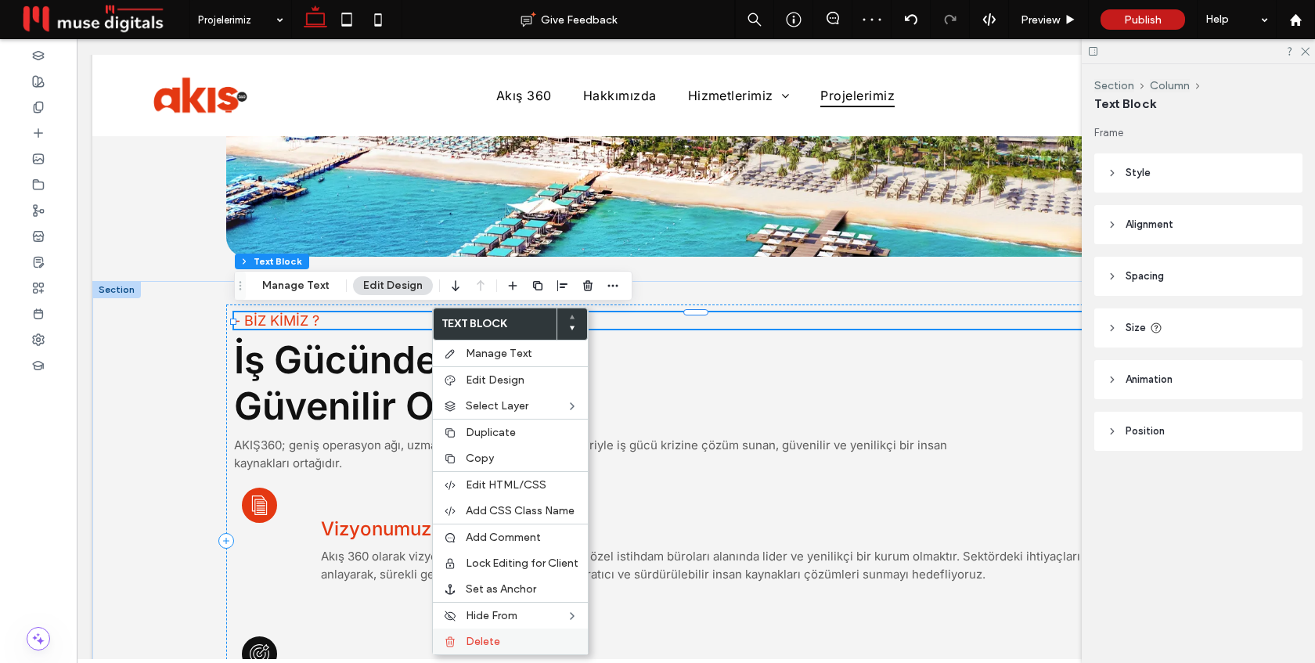
click at [484, 631] on div "Delete" at bounding box center [510, 642] width 155 height 26
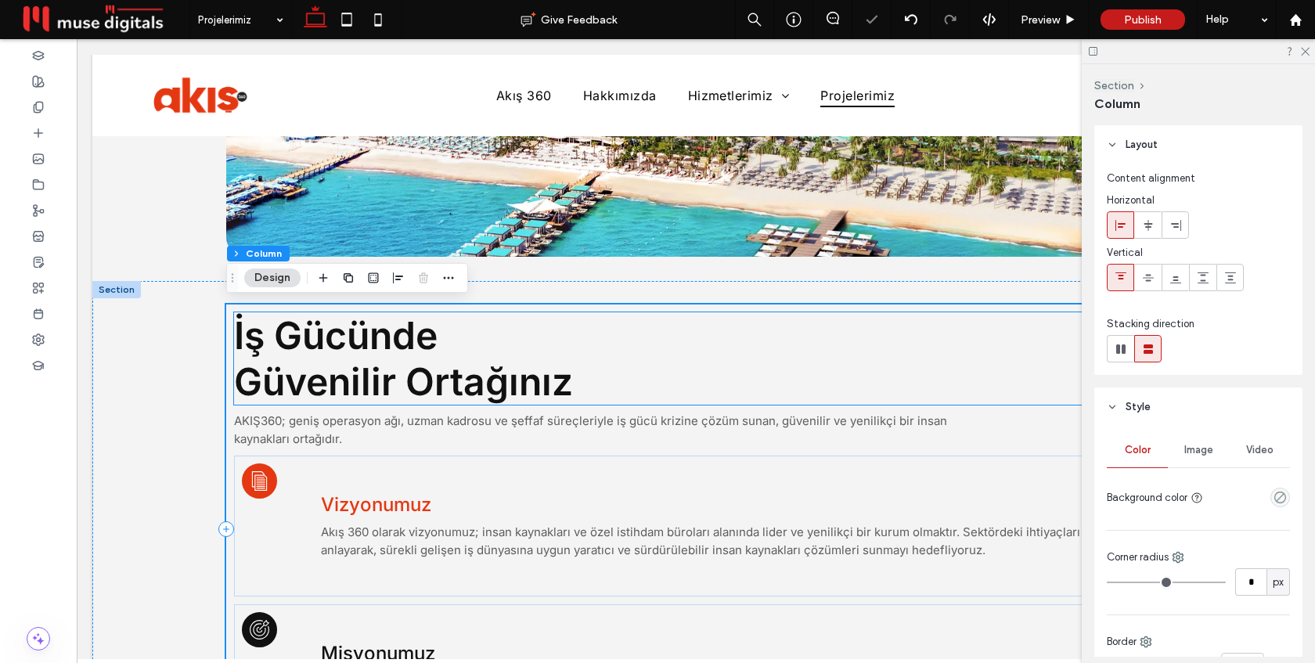
click at [397, 345] on span "İş Gücünde" at bounding box center [336, 335] width 204 height 46
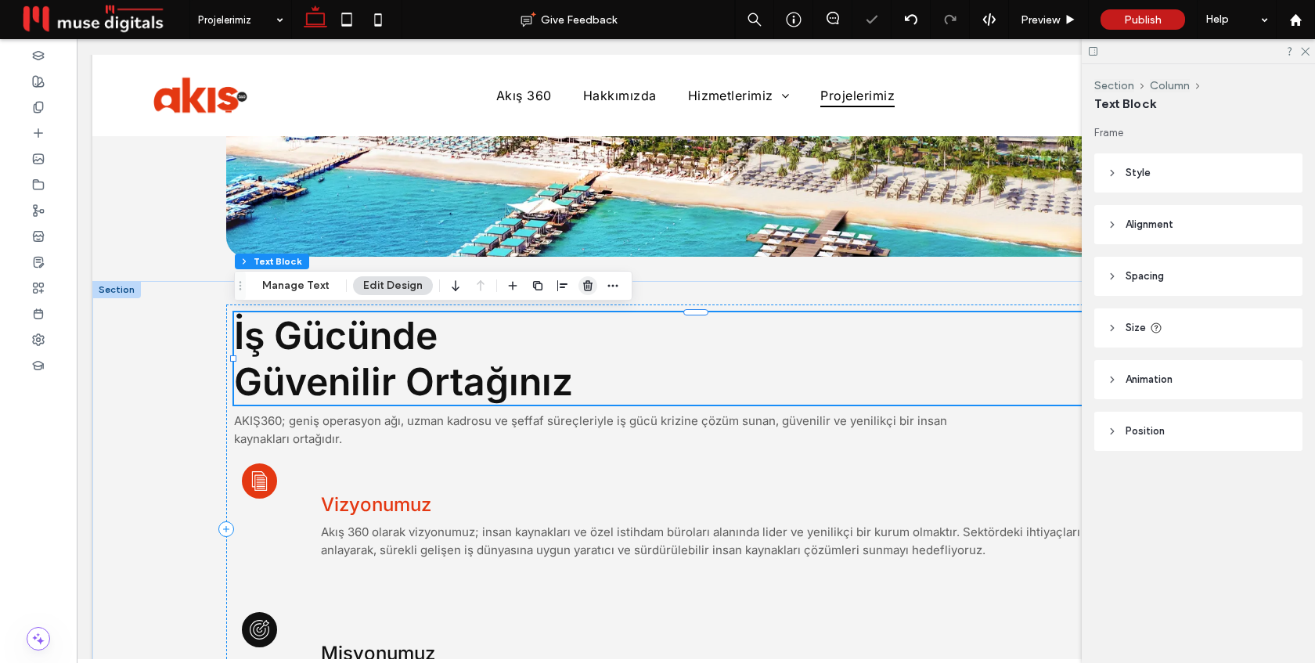
click at [583, 285] on use "button" at bounding box center [587, 285] width 9 height 10
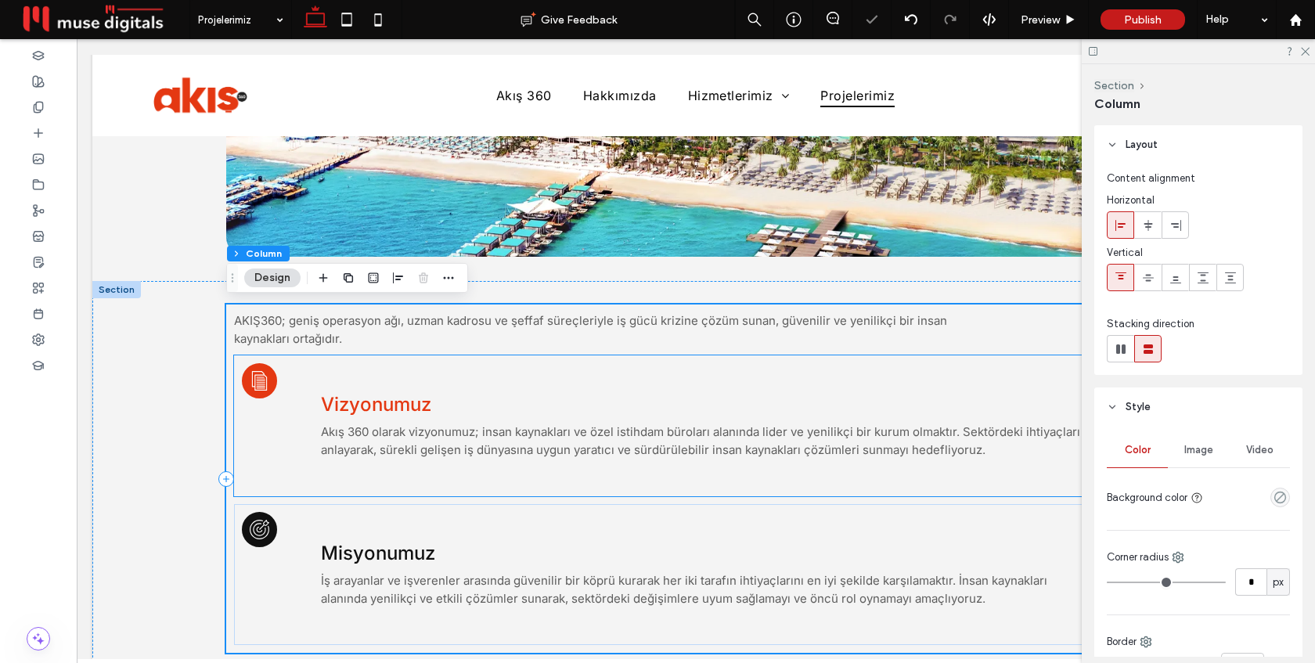
click at [424, 374] on div "Vizyonumuz Akış 360 olarak vizyonumuz; insan kaynakları ve özel istihdam bürola…" at bounding box center [703, 425] width 781 height 125
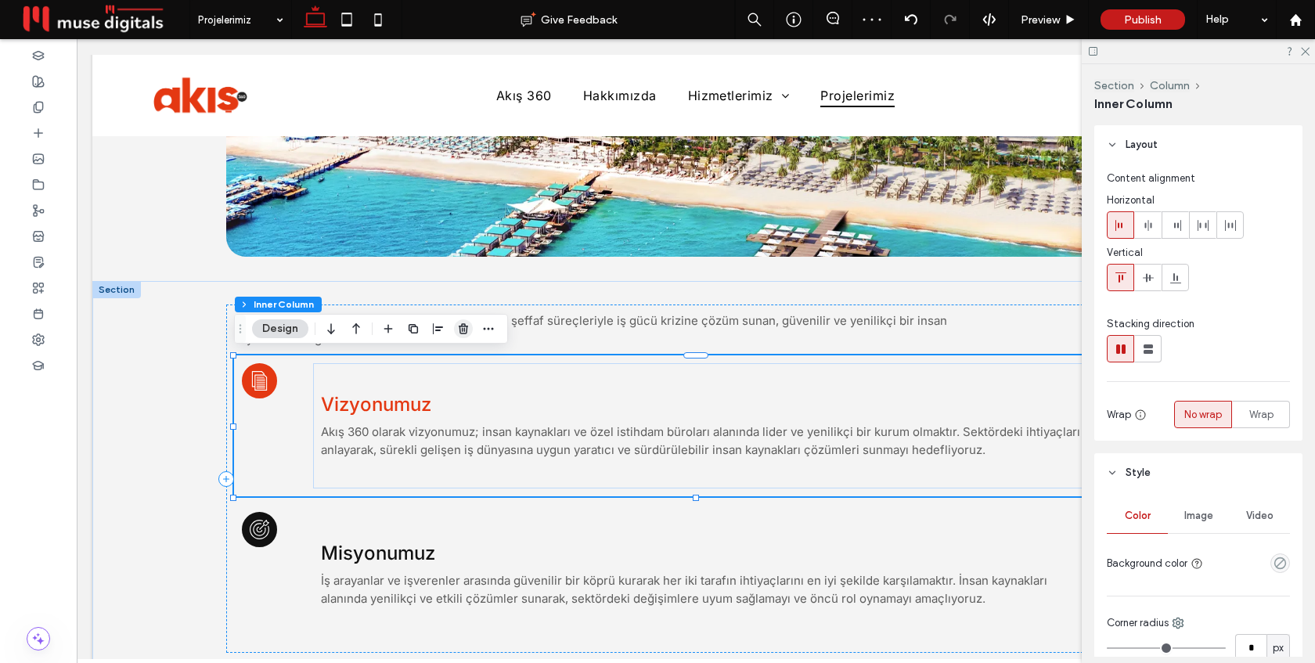
click at [467, 330] on use "button" at bounding box center [463, 328] width 9 height 10
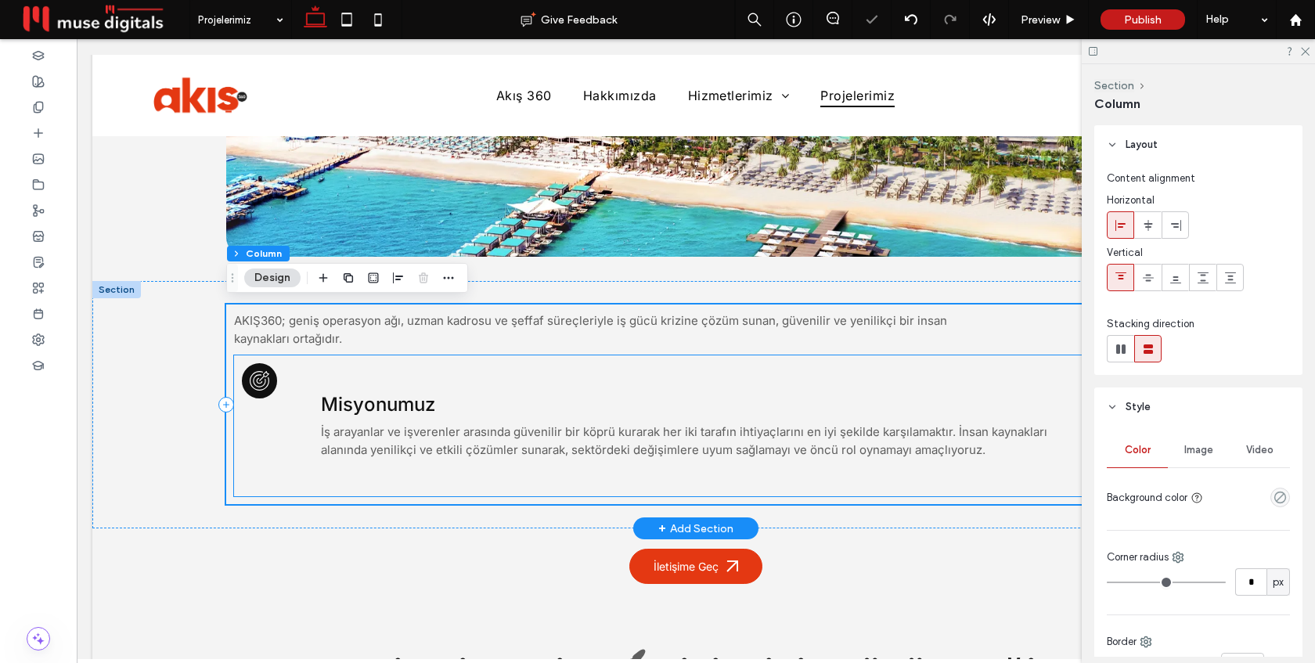
click at [436, 365] on div "Misyonumuz İş arayanlar ve işverenler arasında güvenilir bir köprü kurarak her …" at bounding box center [703, 425] width 781 height 125
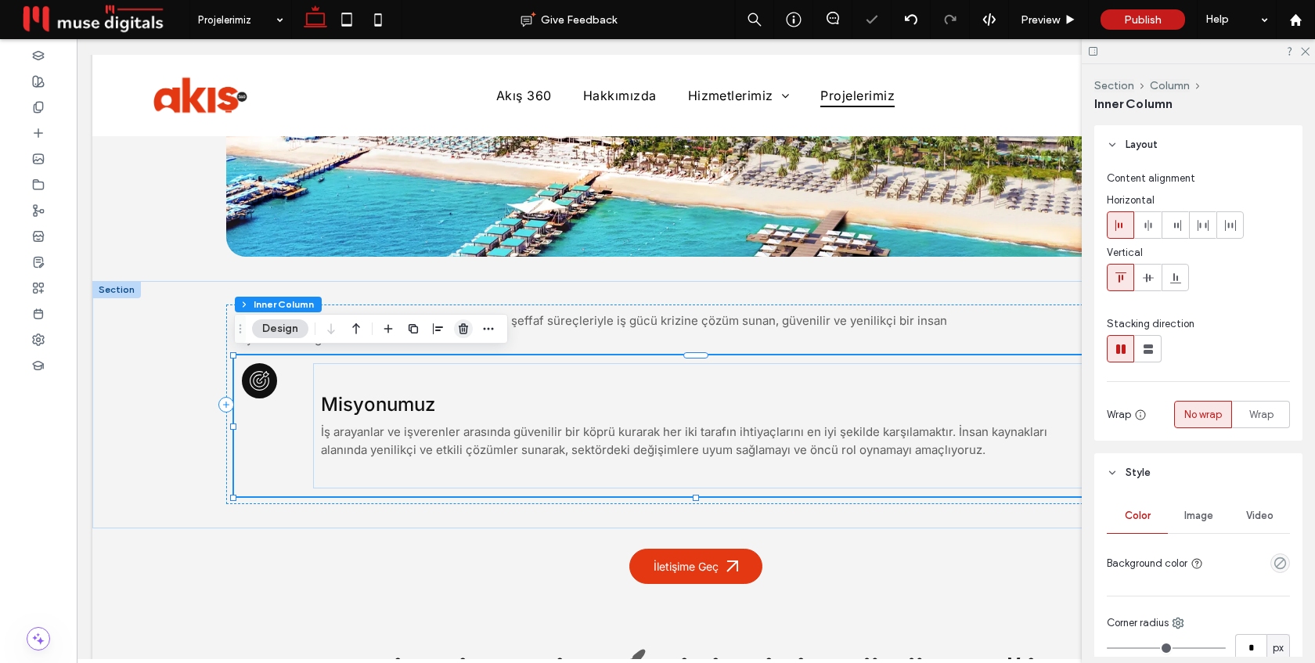
click at [458, 334] on icon "button" at bounding box center [463, 329] width 13 height 13
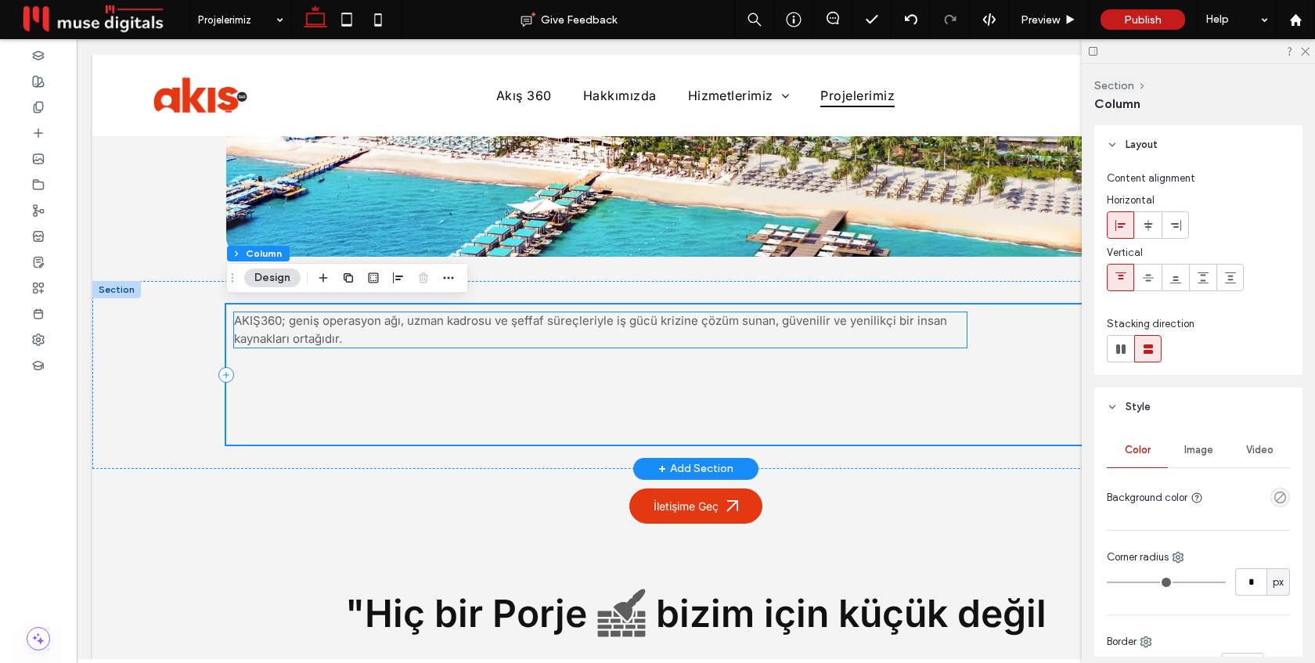
click at [374, 321] on span "AKIŞ360; geniş operasyon ağı, uzman kadrosu ve şeffaf süreçleriyle iş gücü kriz…" at bounding box center [590, 329] width 713 height 33
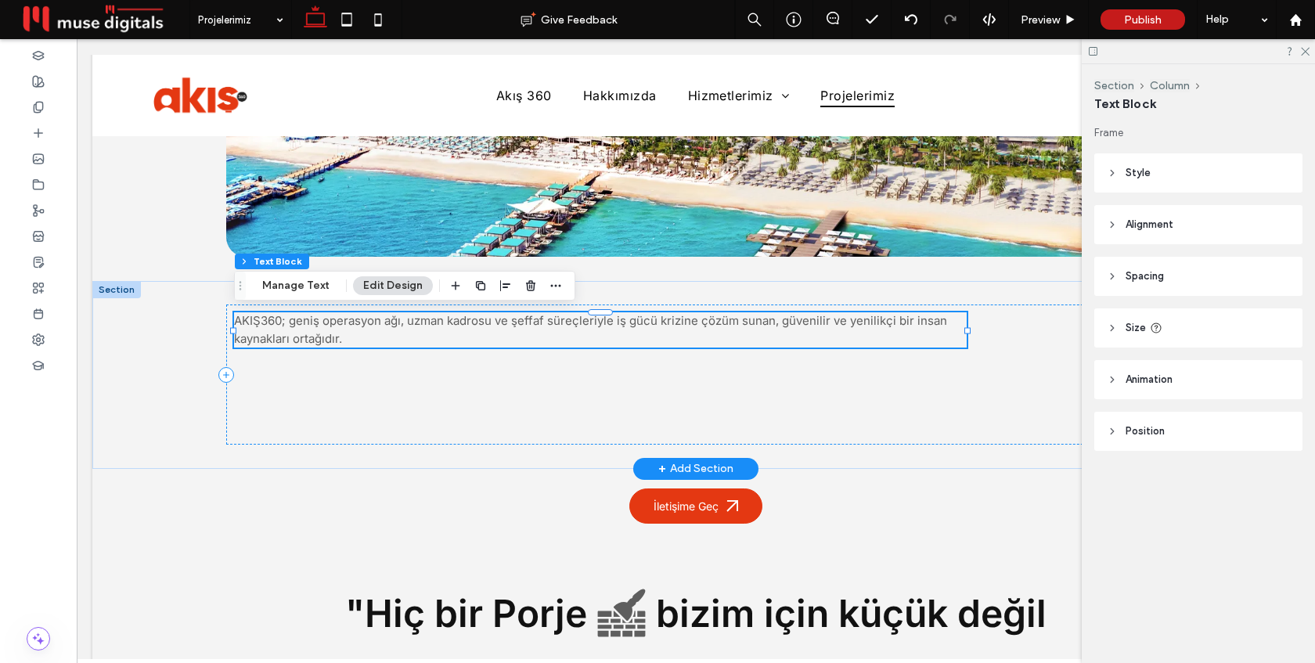
click at [374, 321] on span "AKIŞ360; geniş operasyon ağı, uzman kadrosu ve şeffaf süreçleriyle iş gücü kriz…" at bounding box center [590, 329] width 713 height 33
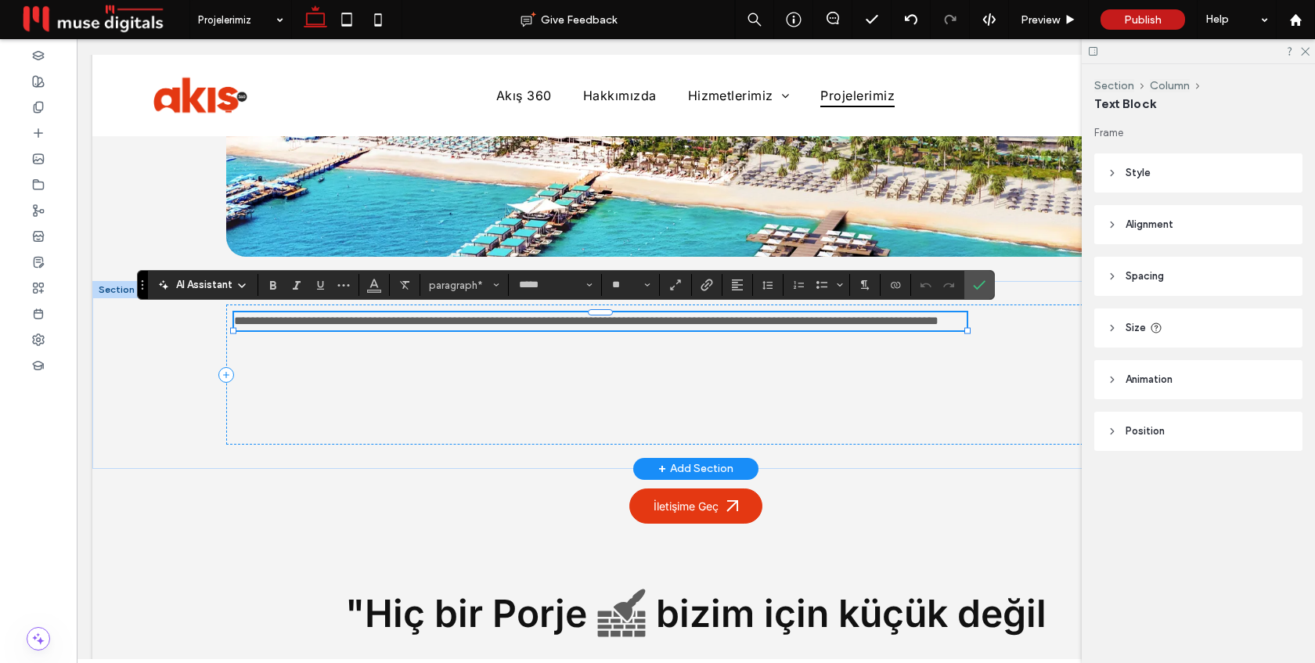
click at [381, 330] on p "**********" at bounding box center [600, 321] width 733 height 18
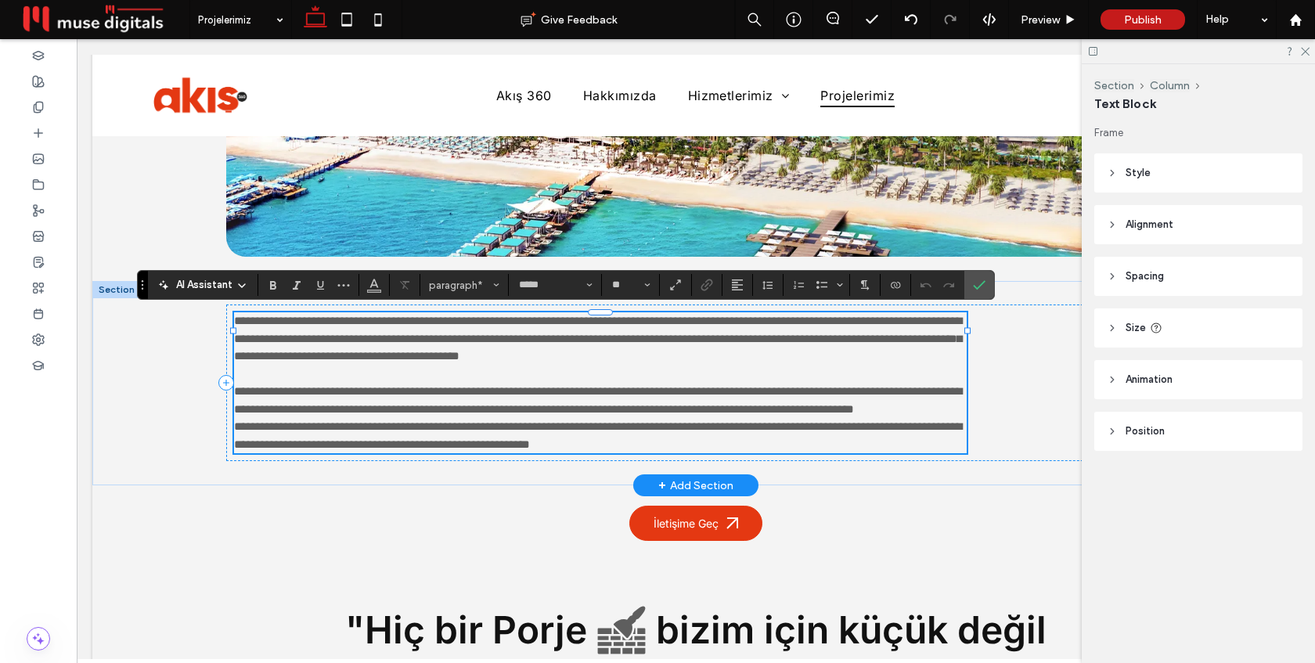
scroll to position [0, 0]
click at [343, 337] on span "**********" at bounding box center [598, 382] width 728 height 135
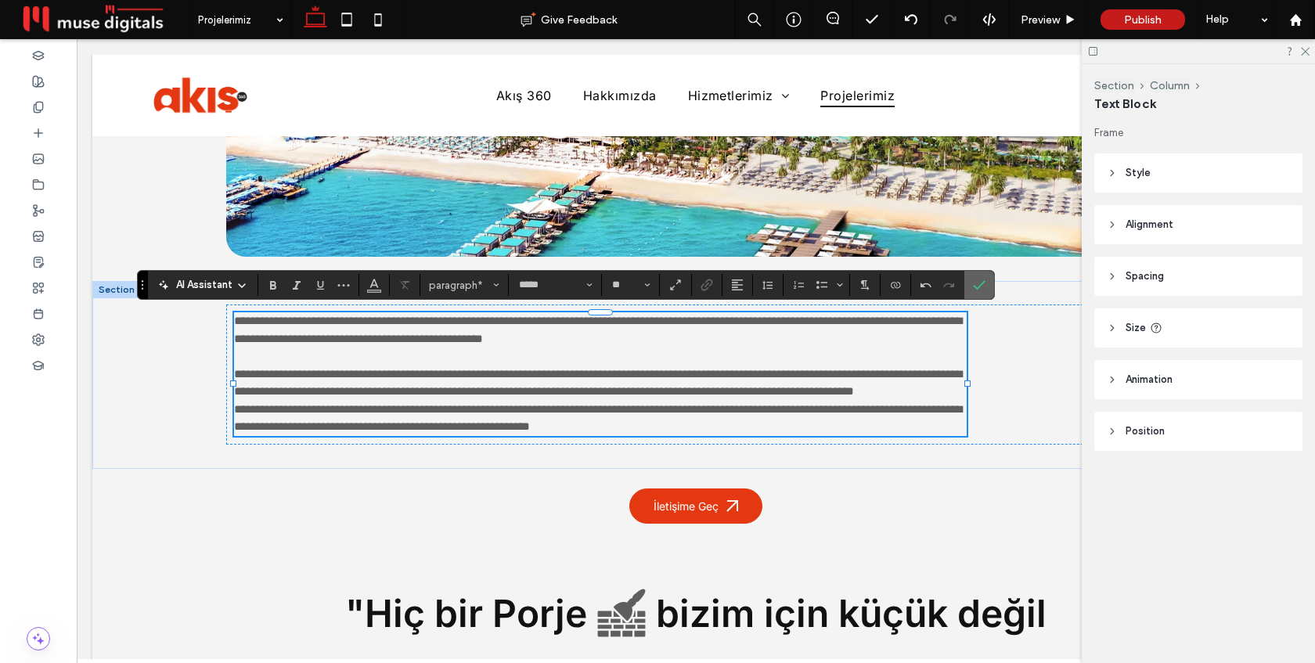
click at [980, 285] on icon "Confirm" at bounding box center [979, 285] width 13 height 13
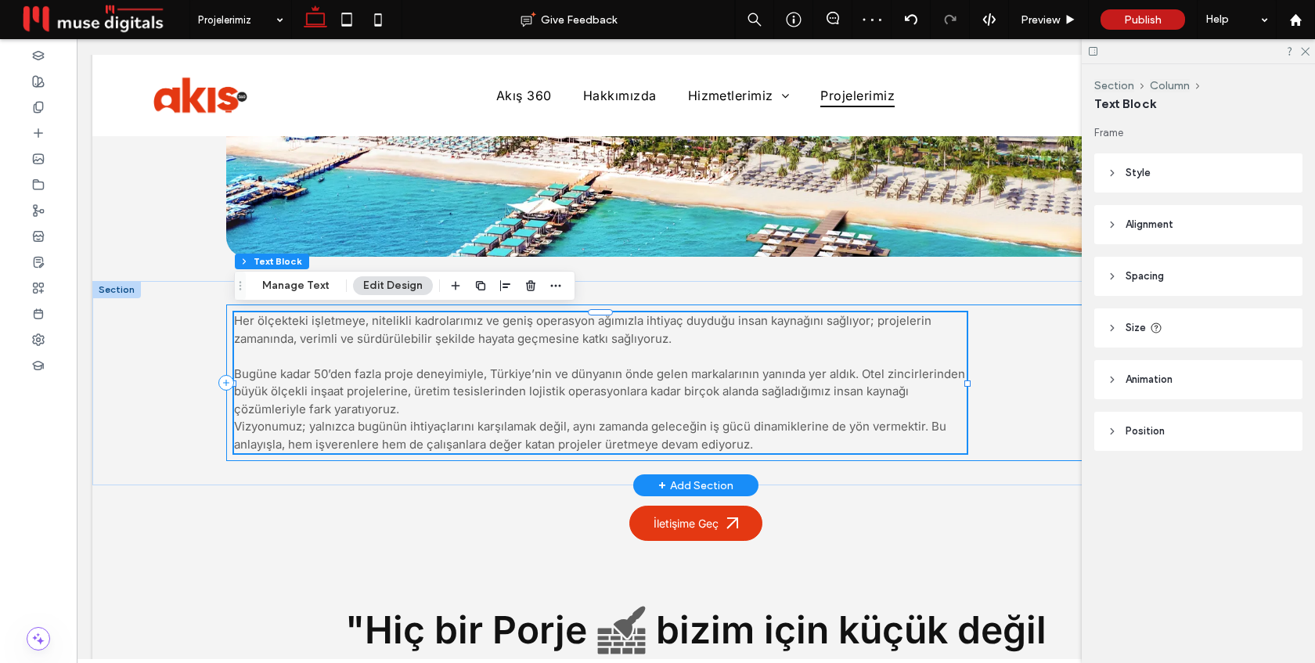
click at [726, 305] on div "Her ölçekteki işletmeye, nitelikli kadrolarımız ve geniş operasyon ağımızla iht…" at bounding box center [696, 383] width 940 height 157
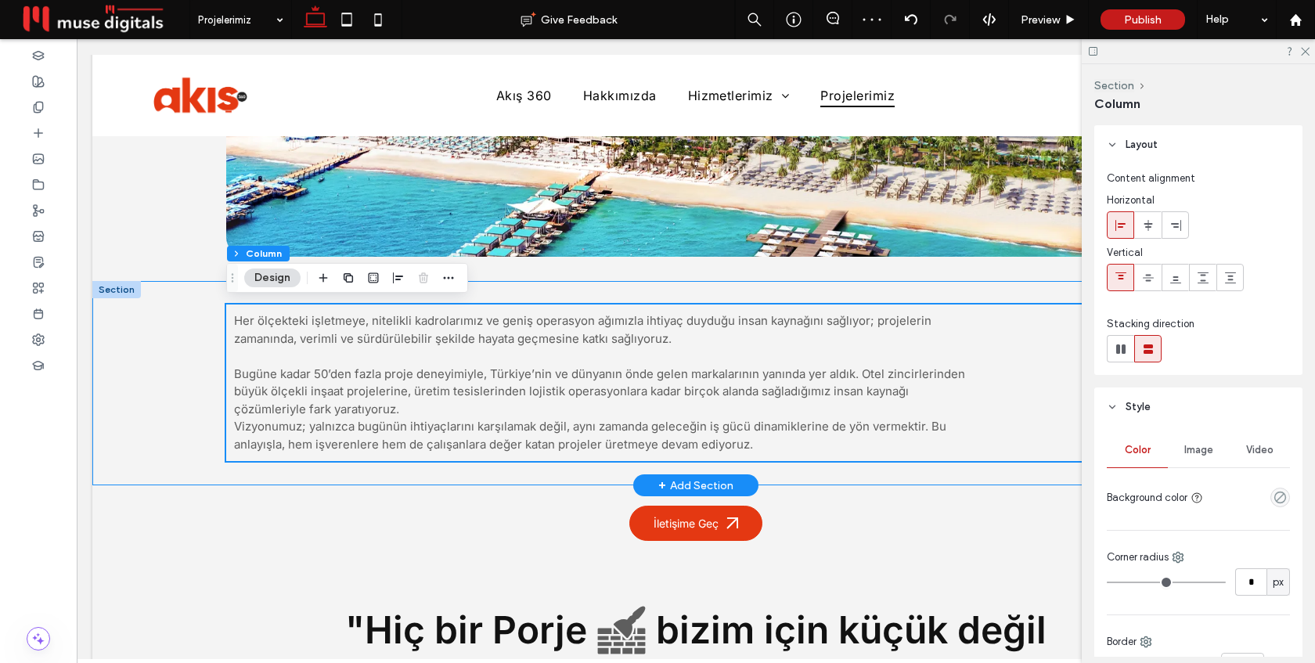
click at [714, 291] on div "Her ölçekteki işletmeye, nitelikli kadrolarımız ve geniş operasyon ağımızla iht…" at bounding box center [696, 383] width 940 height 205
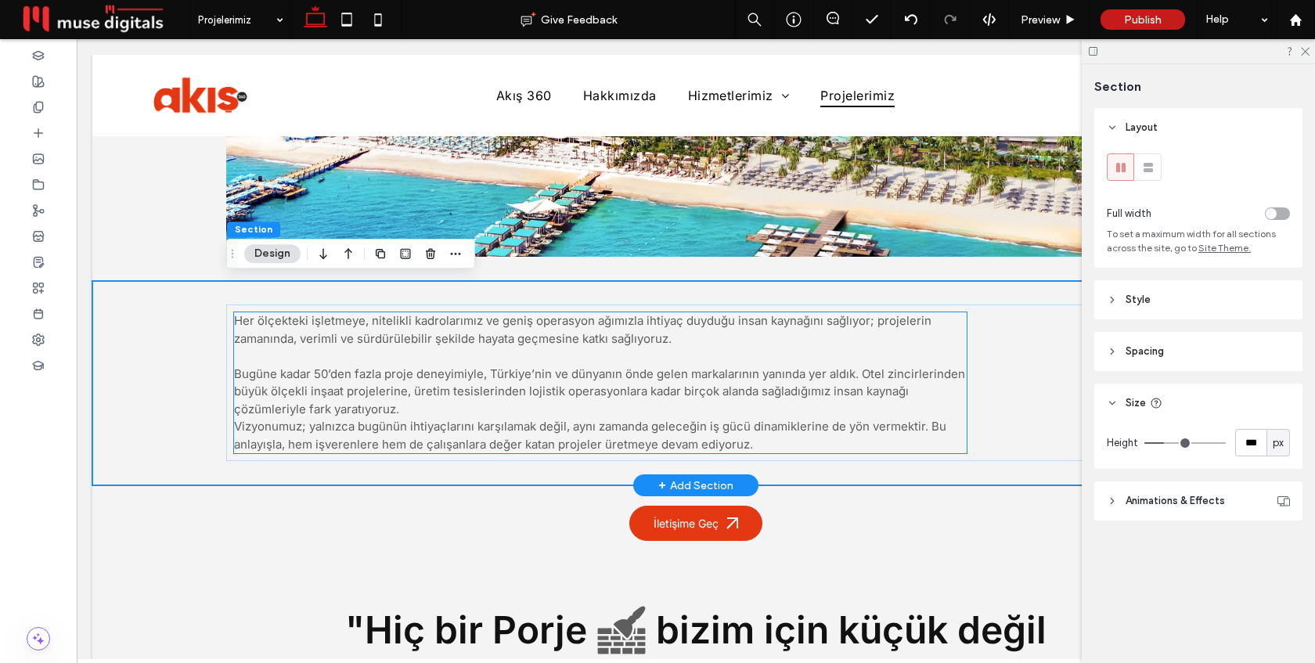
click at [554, 331] on span "Her ölçekteki işletmeye, nitelikli kadrolarımız ve geniş operasyon ağımızla iht…" at bounding box center [599, 382] width 731 height 139
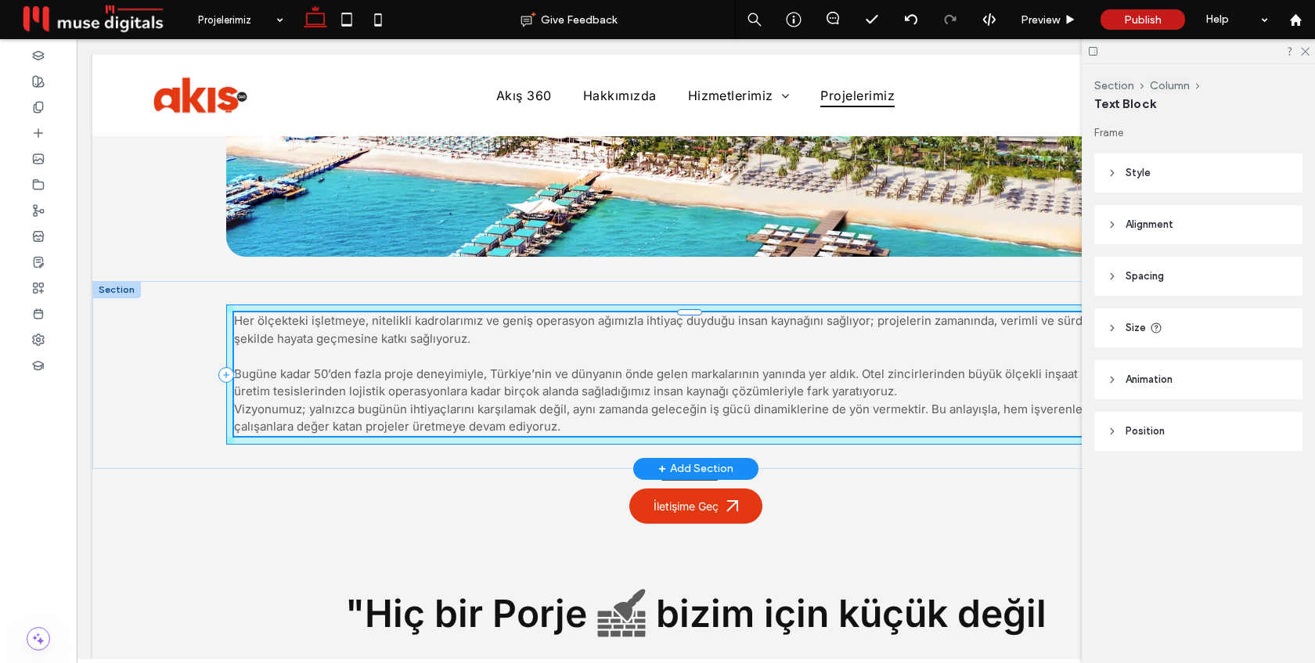
drag, startPoint x: 966, startPoint y: 381, endPoint x: 1146, endPoint y: 380, distance: 179.3
click at [235, 314] on div at bounding box center [234, 313] width 1 height 1
type input "**"
type input "****"
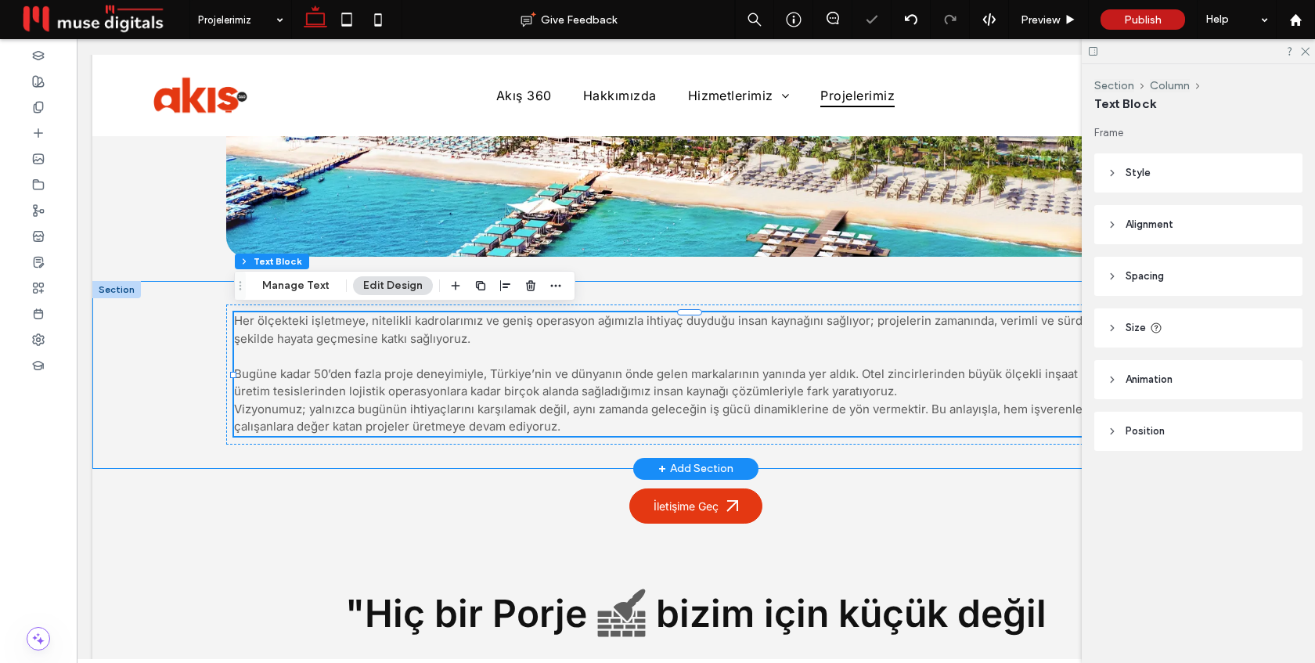
click at [643, 294] on div "Her ölçekteki işletmeye, nitelikli kadrolarımız ve geniş operasyon ağımızla iht…" at bounding box center [696, 375] width 940 height 188
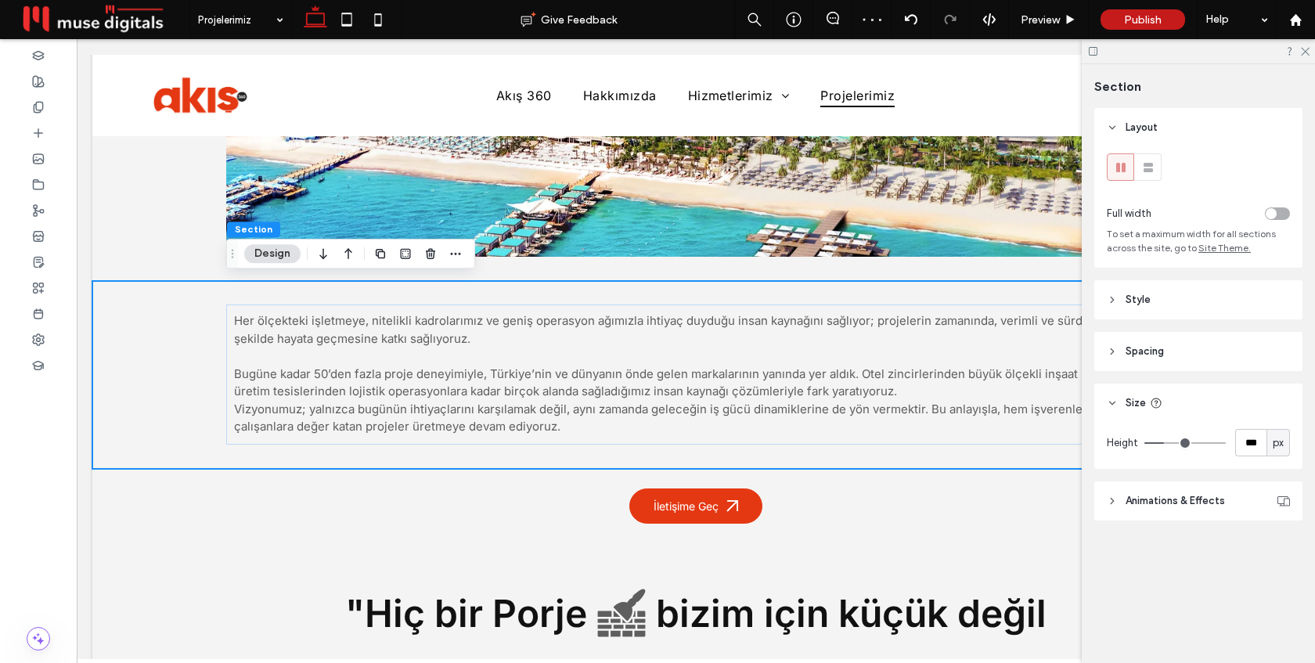
click at [1146, 338] on header "Spacing" at bounding box center [1199, 351] width 208 height 39
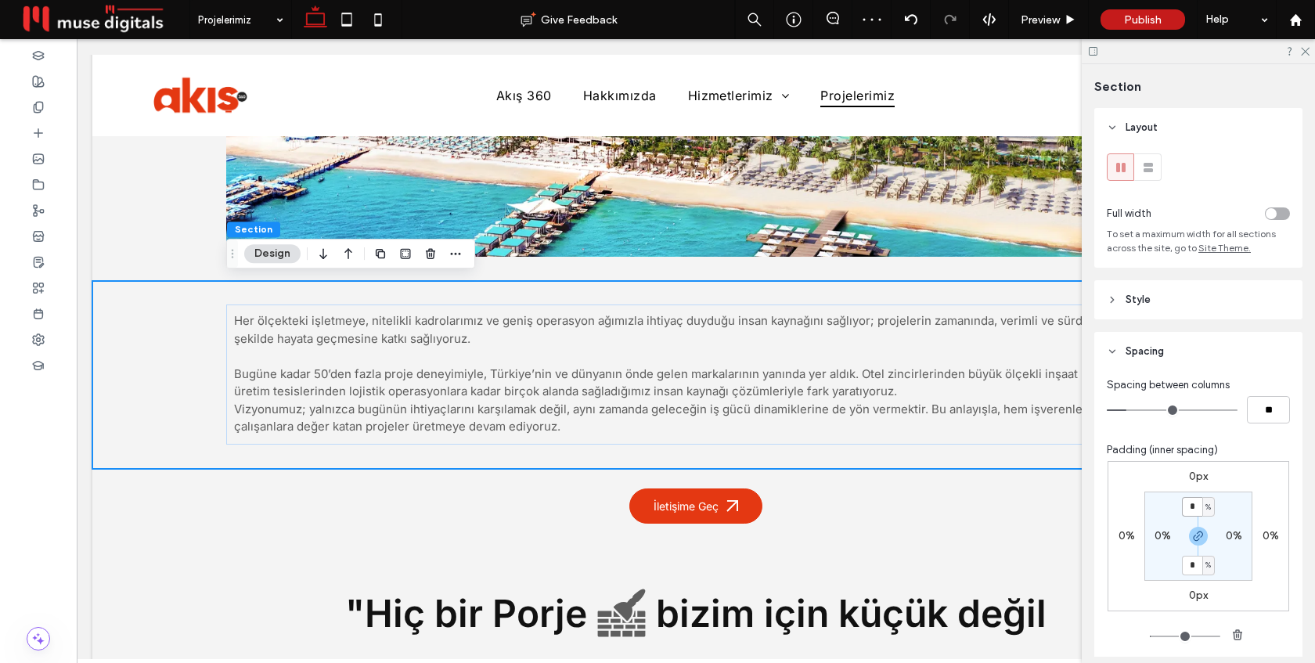
click at [1198, 511] on input "*" at bounding box center [1192, 507] width 20 height 20
type input "*"
click at [1255, 458] on div "Padding (inner spacing)" at bounding box center [1198, 450] width 183 height 16
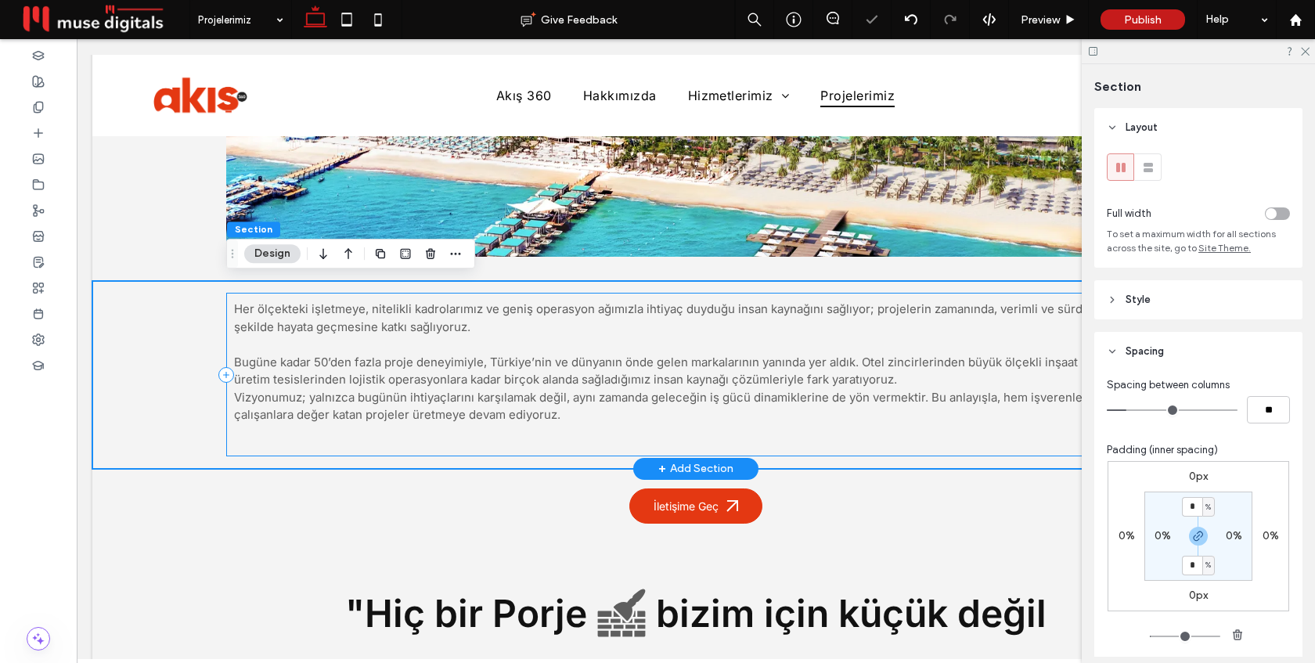
click at [494, 431] on div "Her ölçekteki işletmeye, nitelikli kadrolarımız ve geniş operasyon ağımızla iht…" at bounding box center [696, 375] width 940 height 164
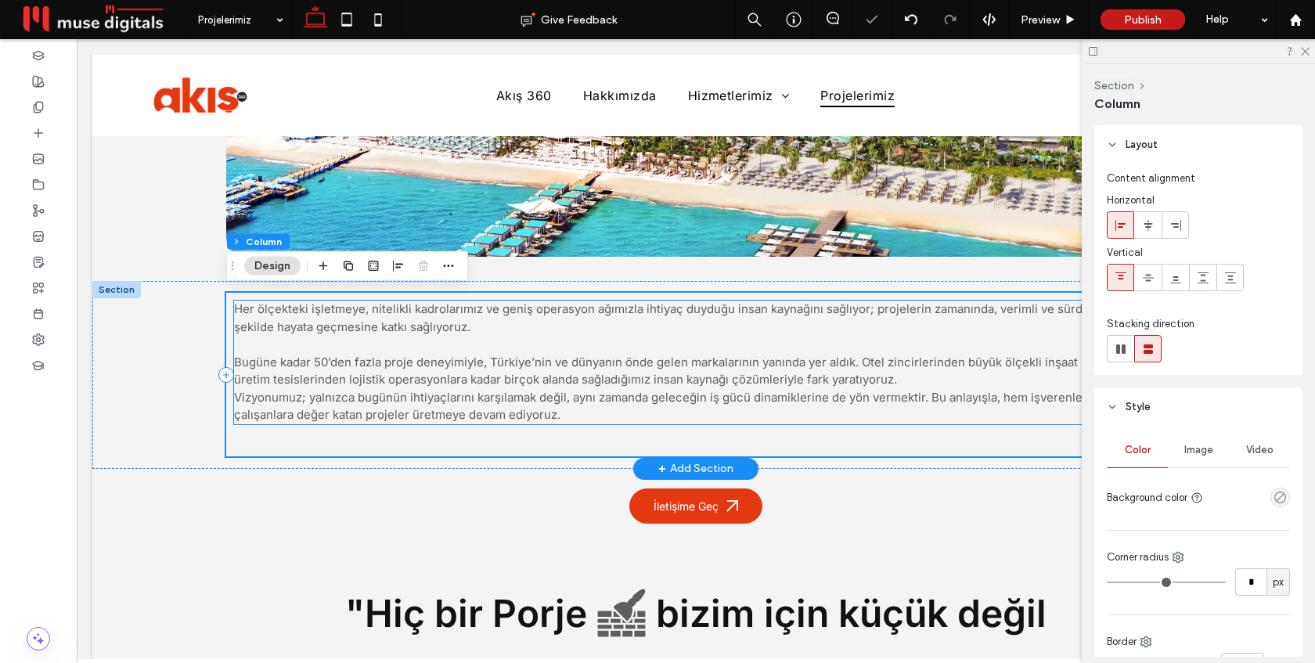
click at [361, 376] on span "Her ölçekteki işletmeye, nitelikli kadrolarımız ve geniş operasyon ağımızla iht…" at bounding box center [689, 361] width 911 height 121
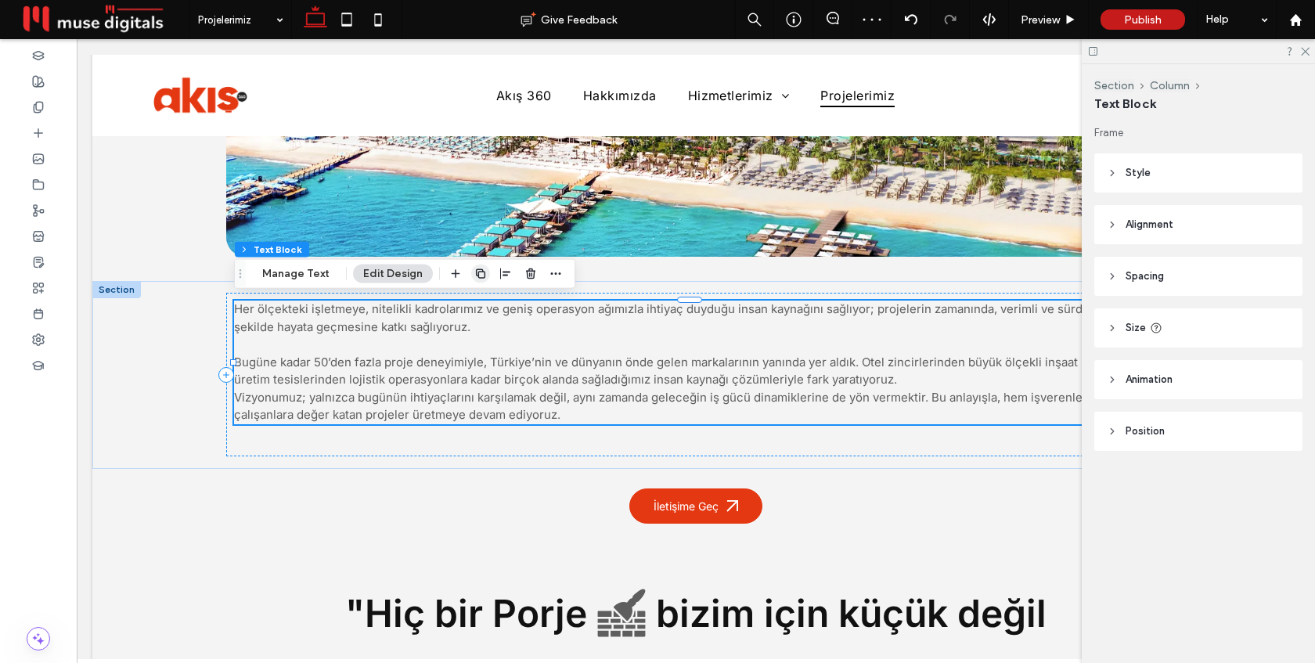
click at [476, 269] on use "button" at bounding box center [480, 273] width 9 height 9
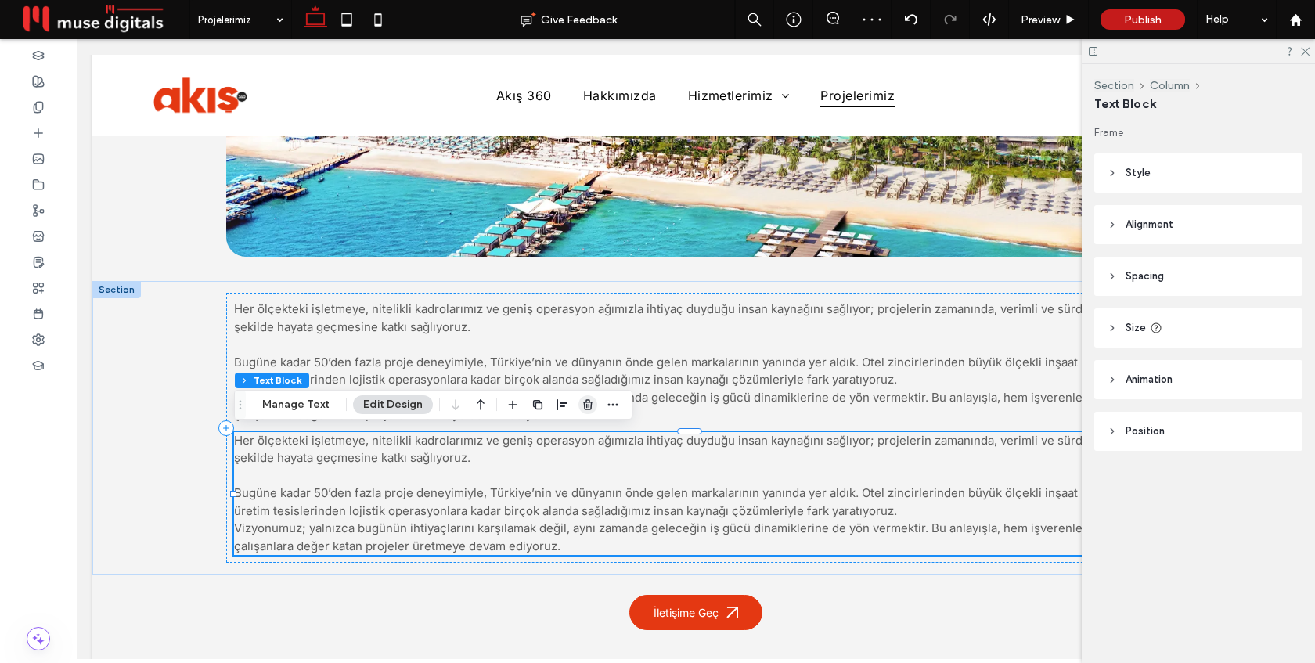
click at [587, 403] on icon "button" at bounding box center [588, 405] width 13 height 13
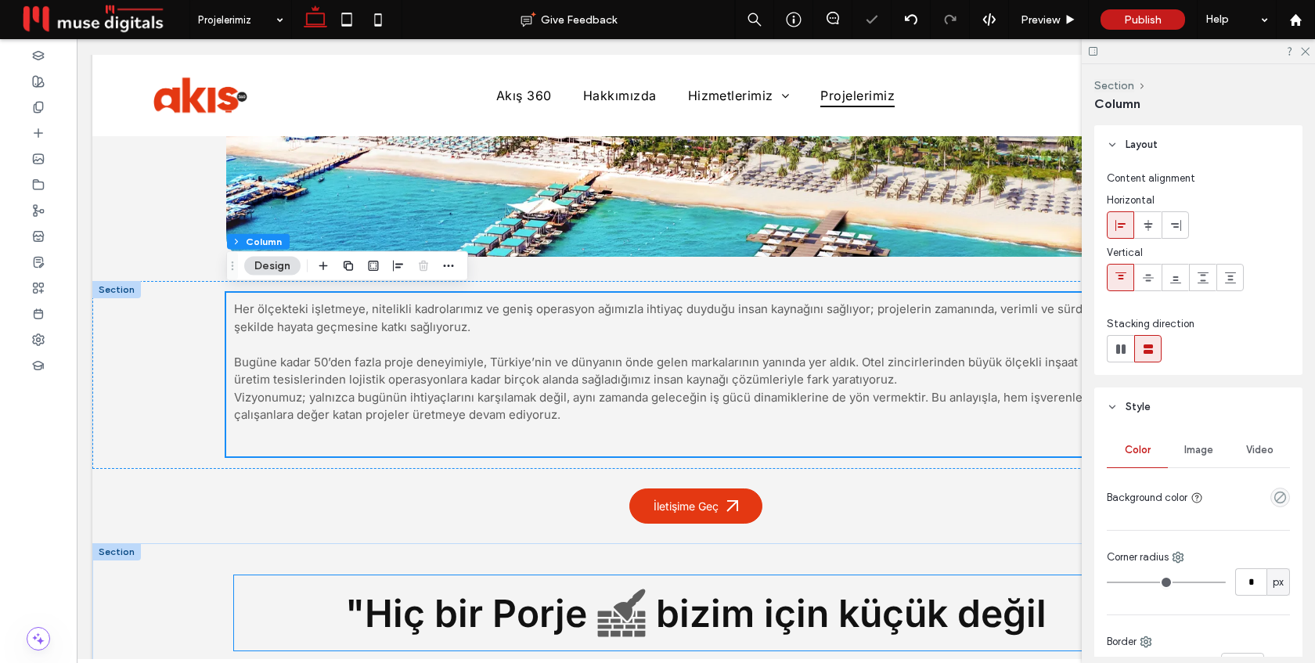
click at [547, 614] on span ""Hiç bir Porje" at bounding box center [466, 613] width 242 height 46
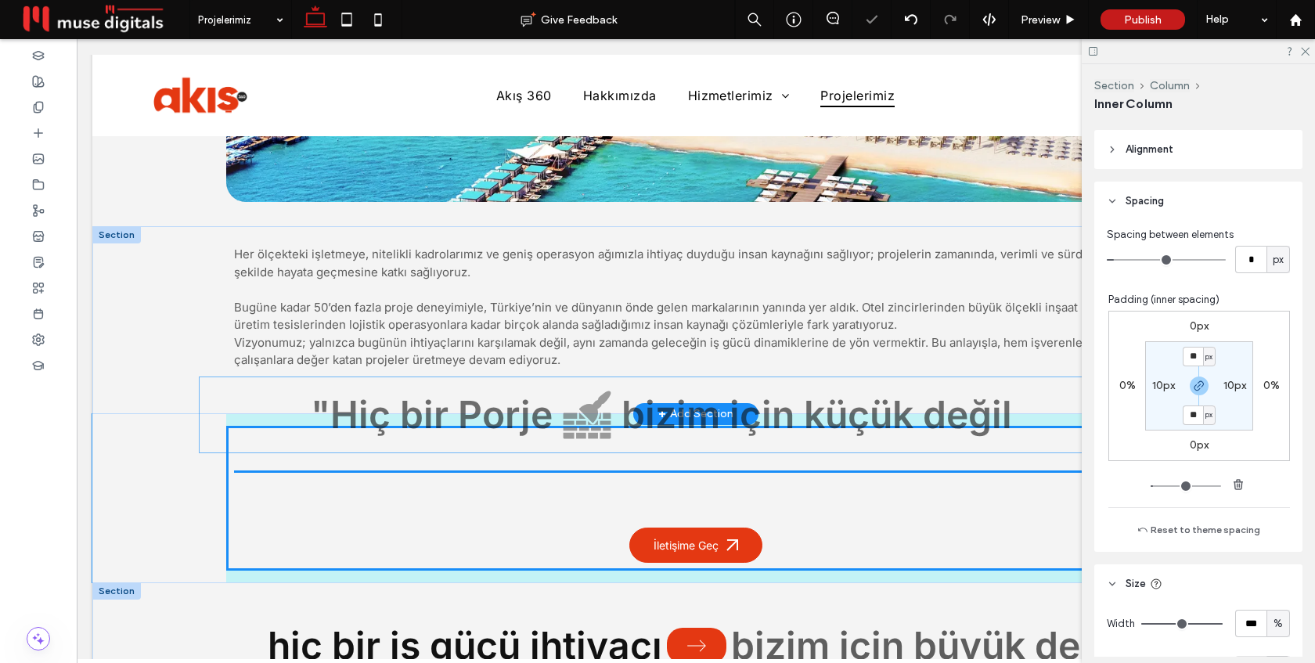
scroll to position [712, 0]
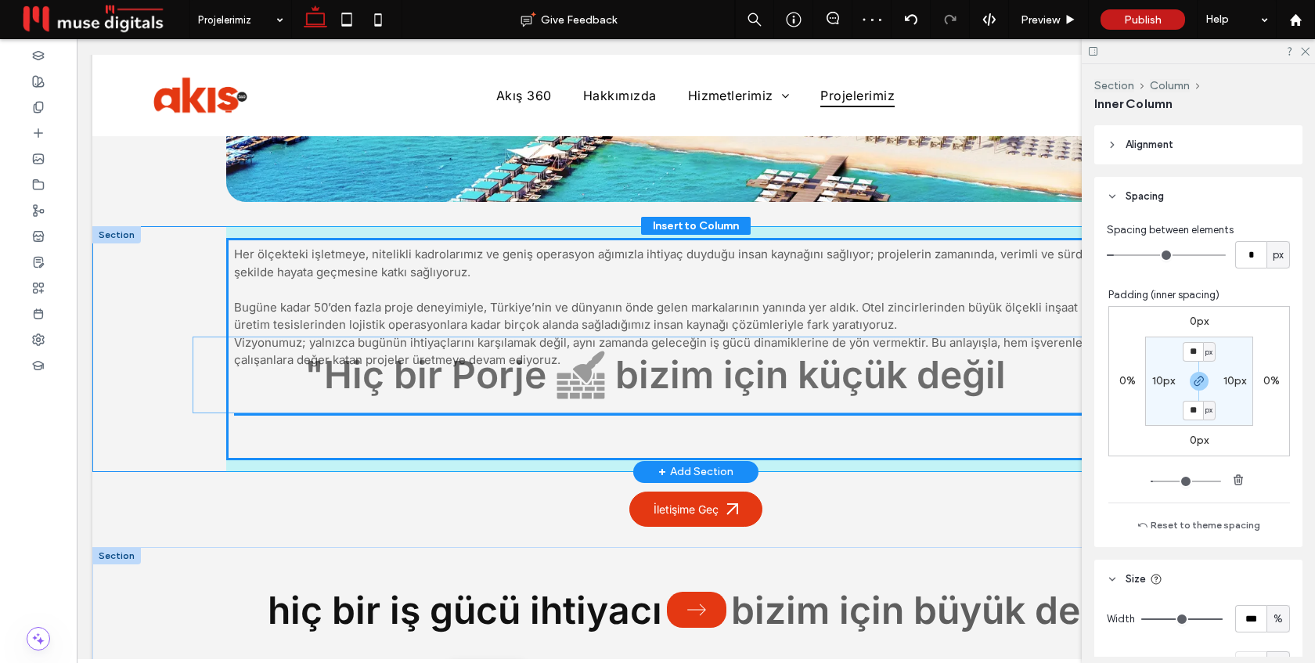
drag, startPoint x: 547, startPoint y: 614, endPoint x: 506, endPoint y: 377, distance: 240.7
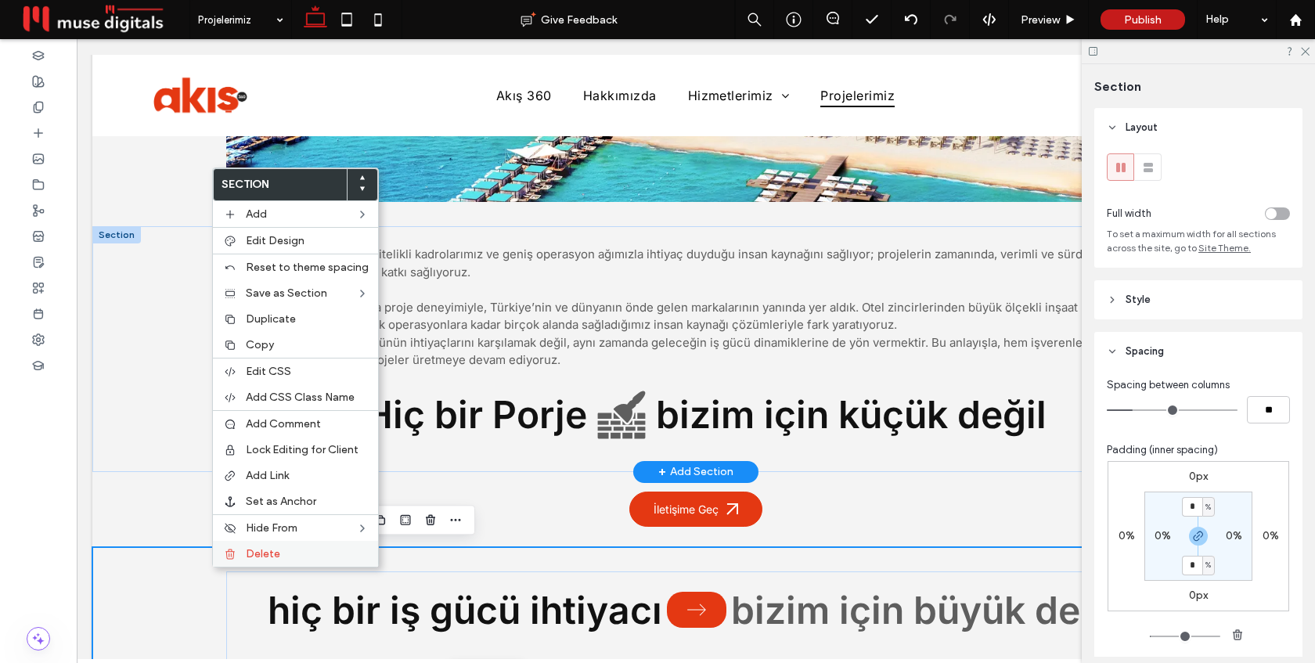
click at [245, 554] on div "Delete" at bounding box center [295, 554] width 165 height 26
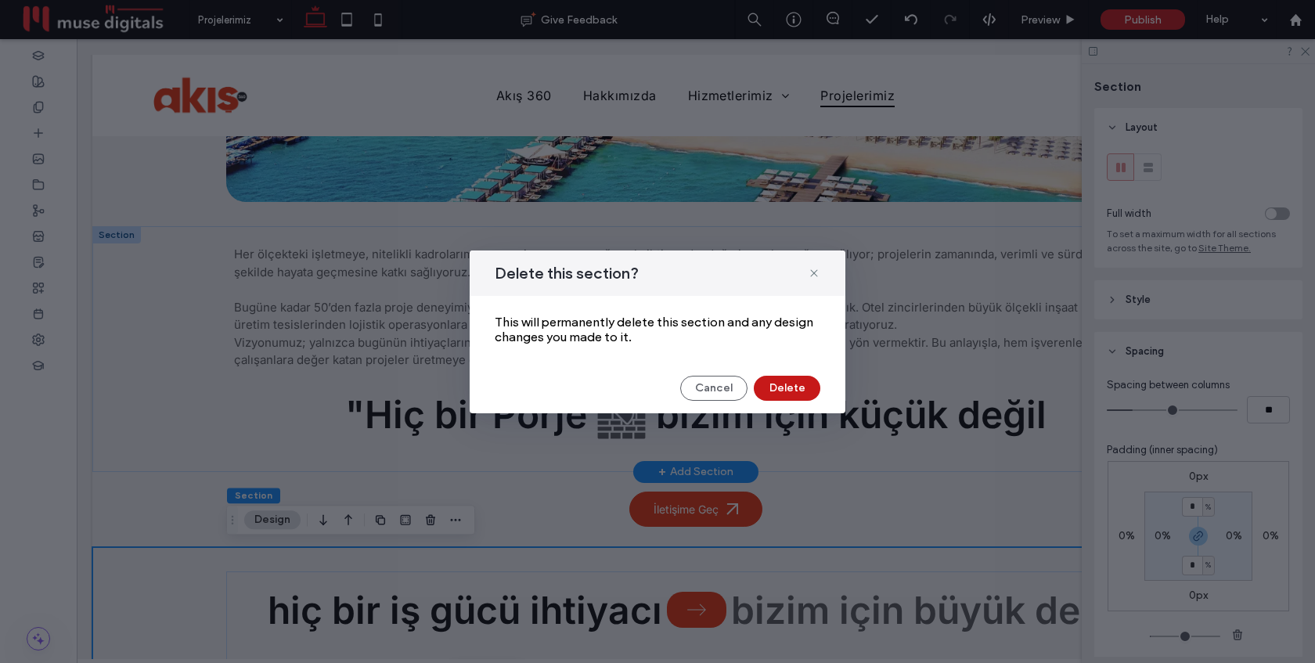
click at [784, 383] on button "Delete" at bounding box center [787, 388] width 67 height 25
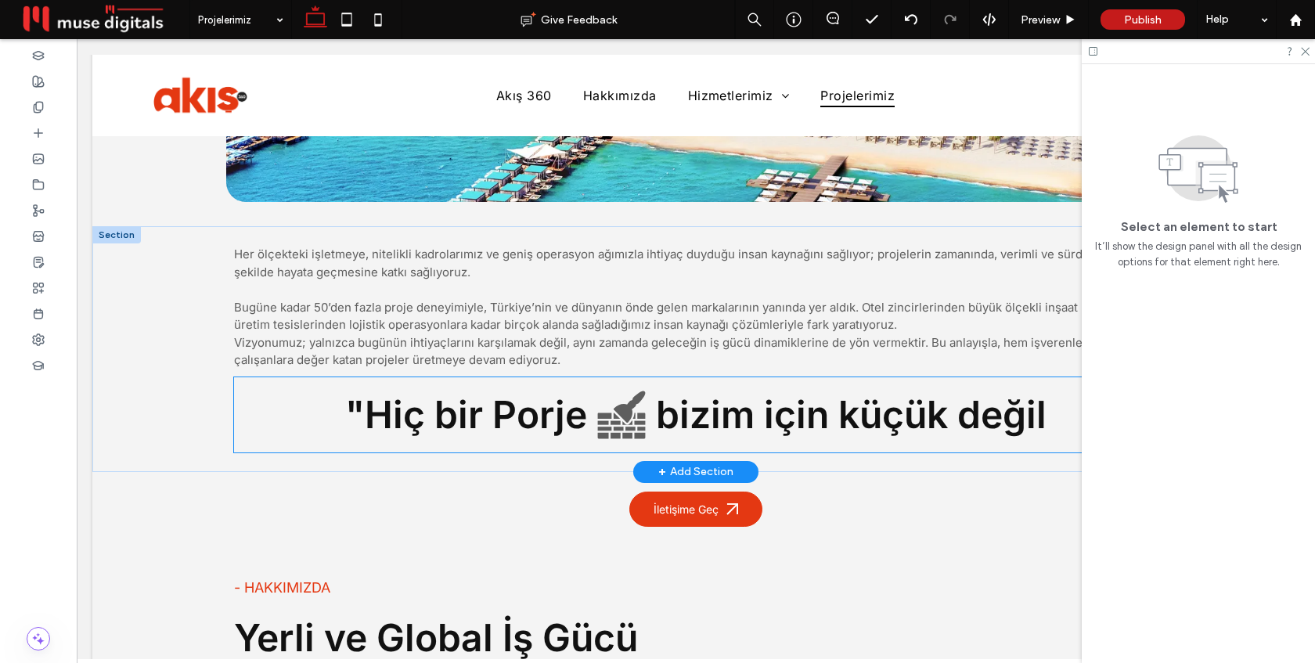
click at [627, 424] on icon at bounding box center [622, 415] width 60 height 60
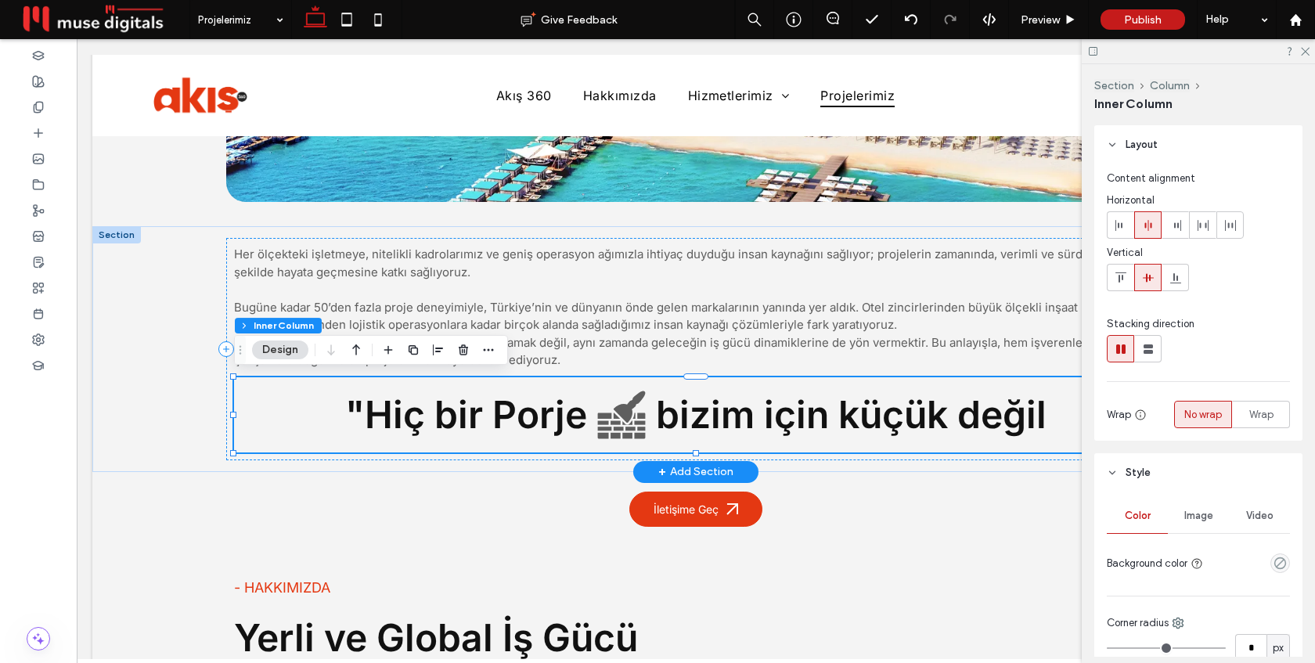
click at [627, 424] on icon at bounding box center [622, 415] width 60 height 60
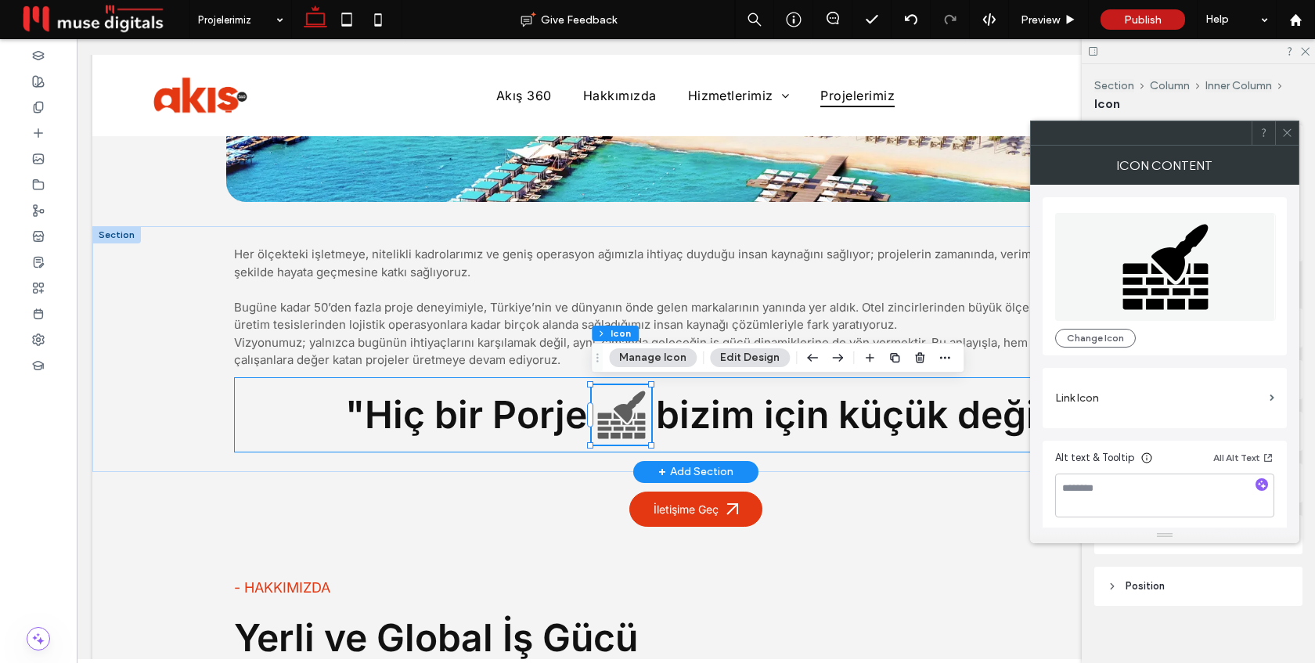
click at [627, 424] on icon at bounding box center [622, 415] width 60 height 60
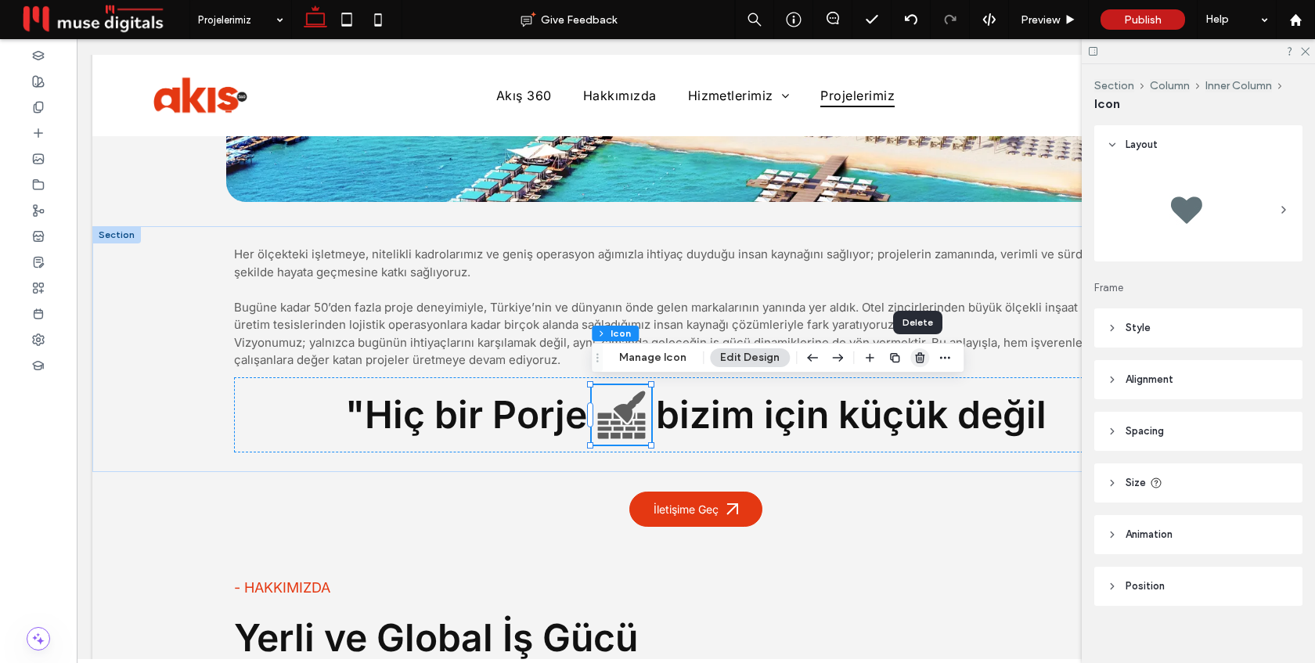
click at [922, 362] on icon "button" at bounding box center [920, 358] width 13 height 13
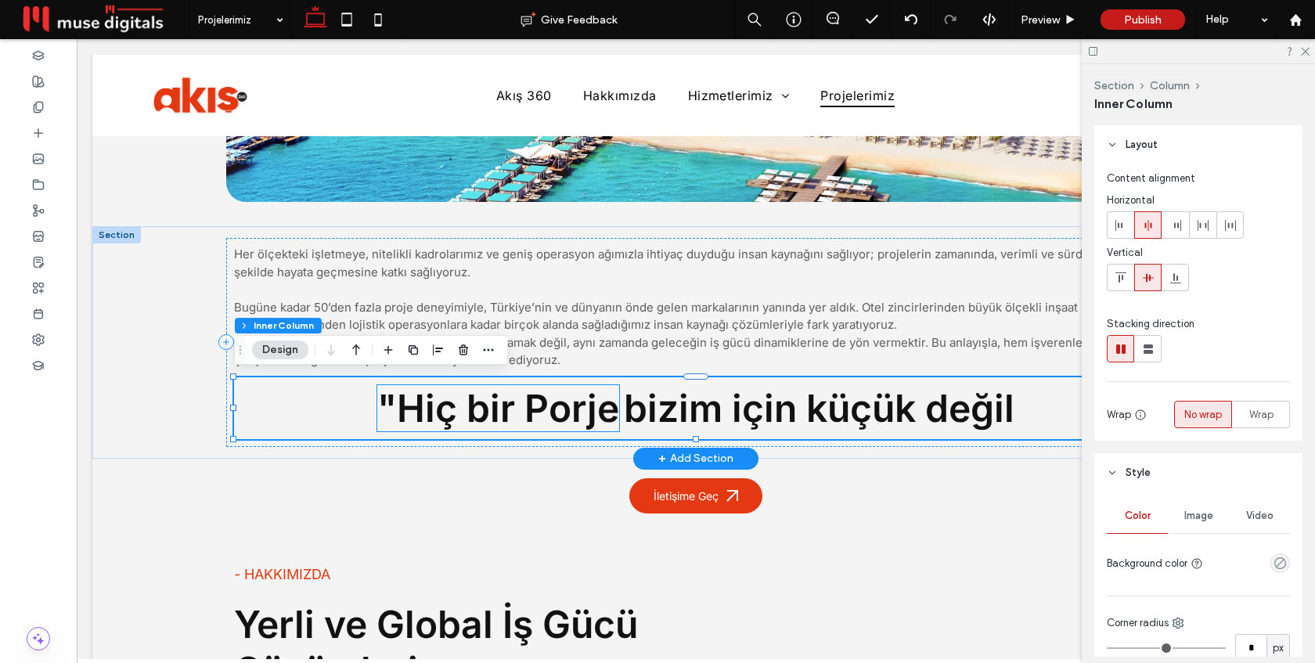
click at [504, 408] on span ""Hiç bir Porje" at bounding box center [498, 408] width 242 height 46
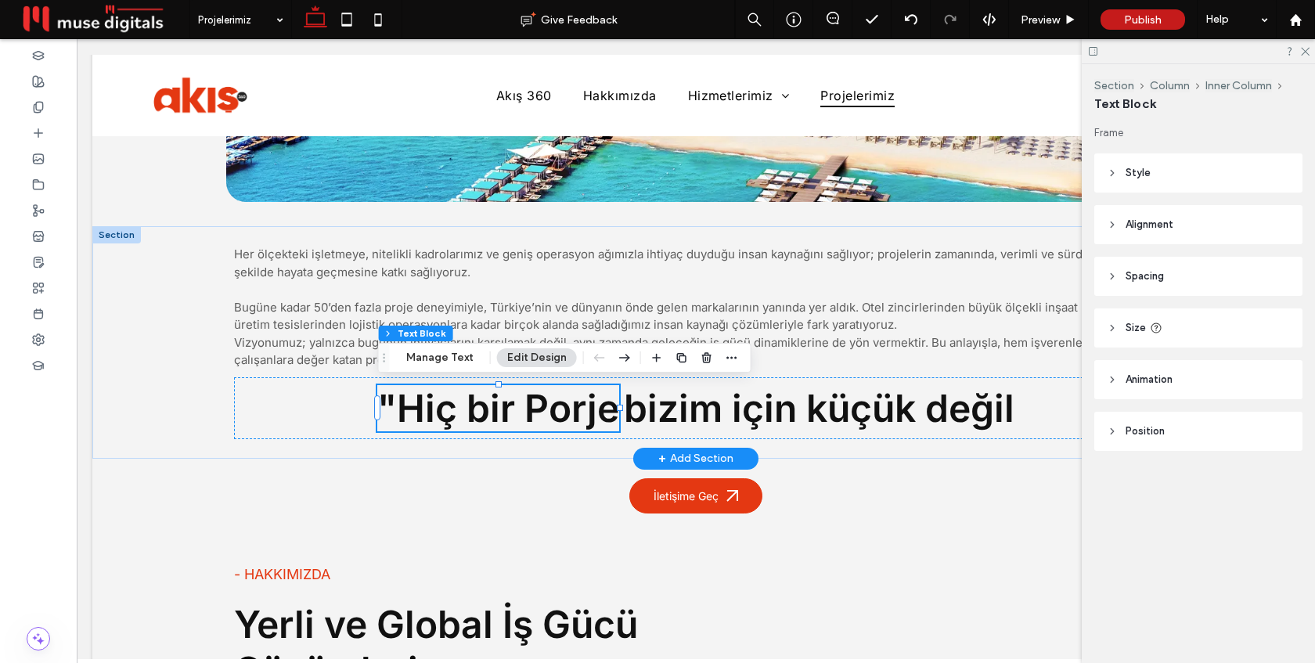
click at [504, 408] on span ""Hiç bir Porje" at bounding box center [498, 408] width 242 height 46
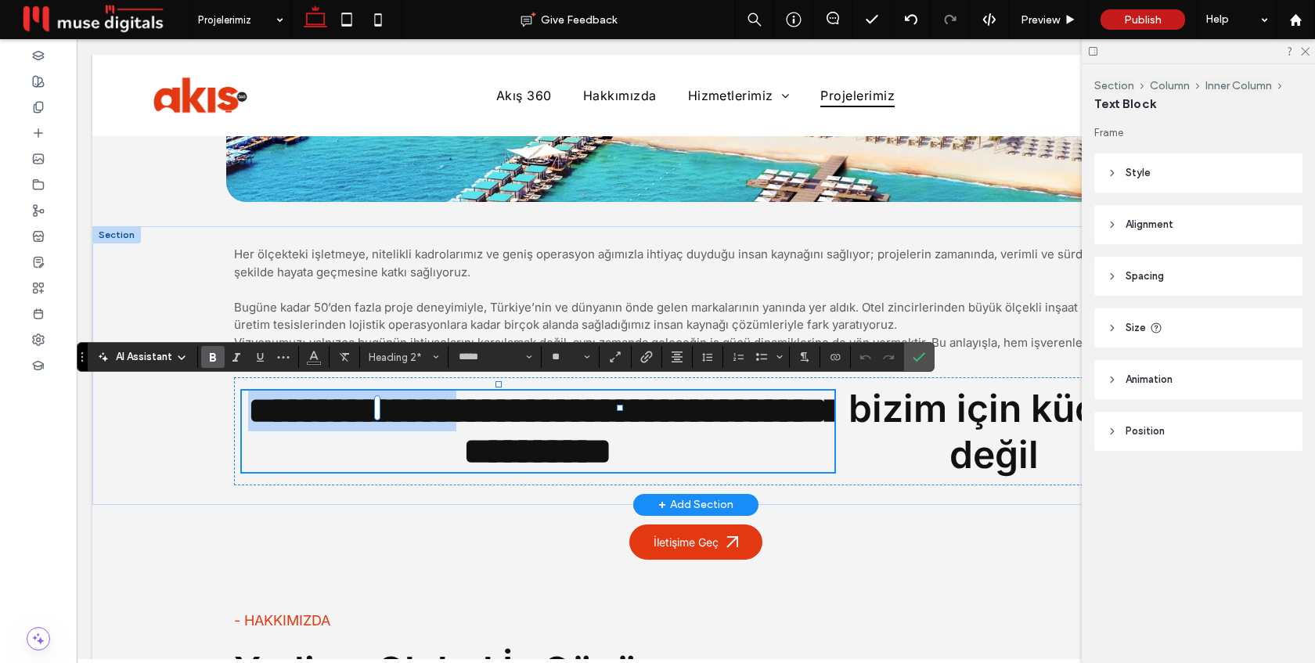
type input "**"
click at [915, 358] on icon "Confirm" at bounding box center [919, 357] width 13 height 13
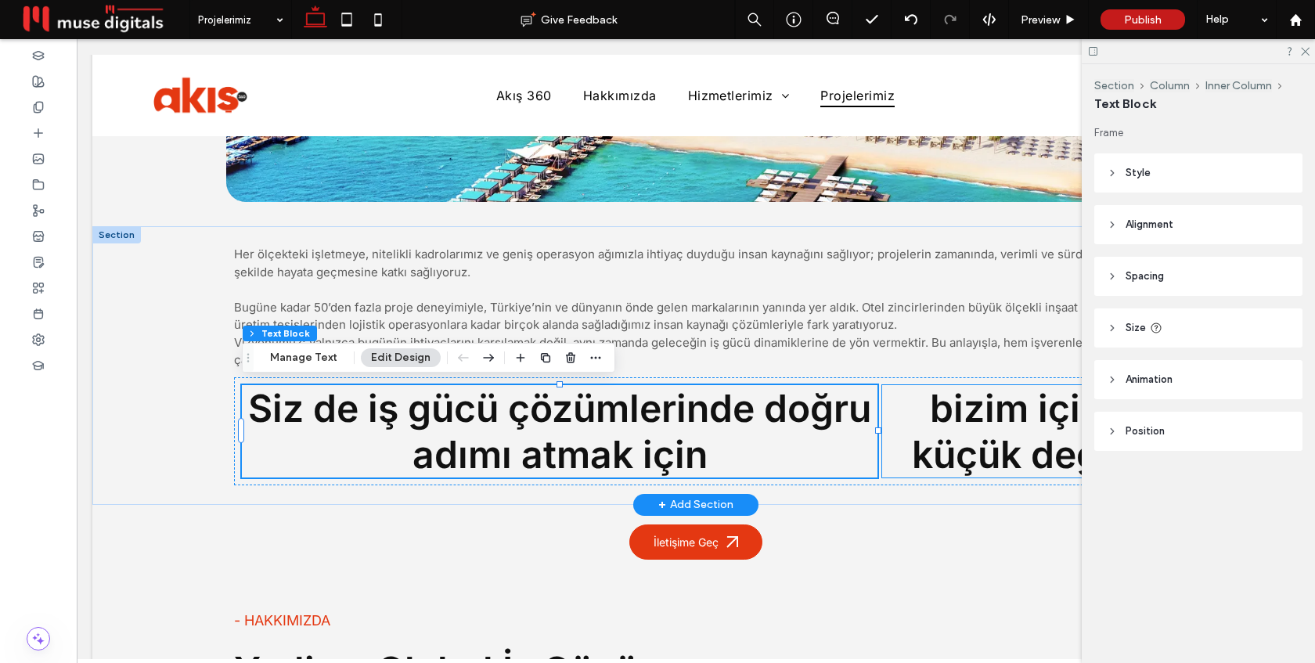
click at [976, 438] on span "bizim için küçük değil" at bounding box center [1016, 431] width 208 height 92
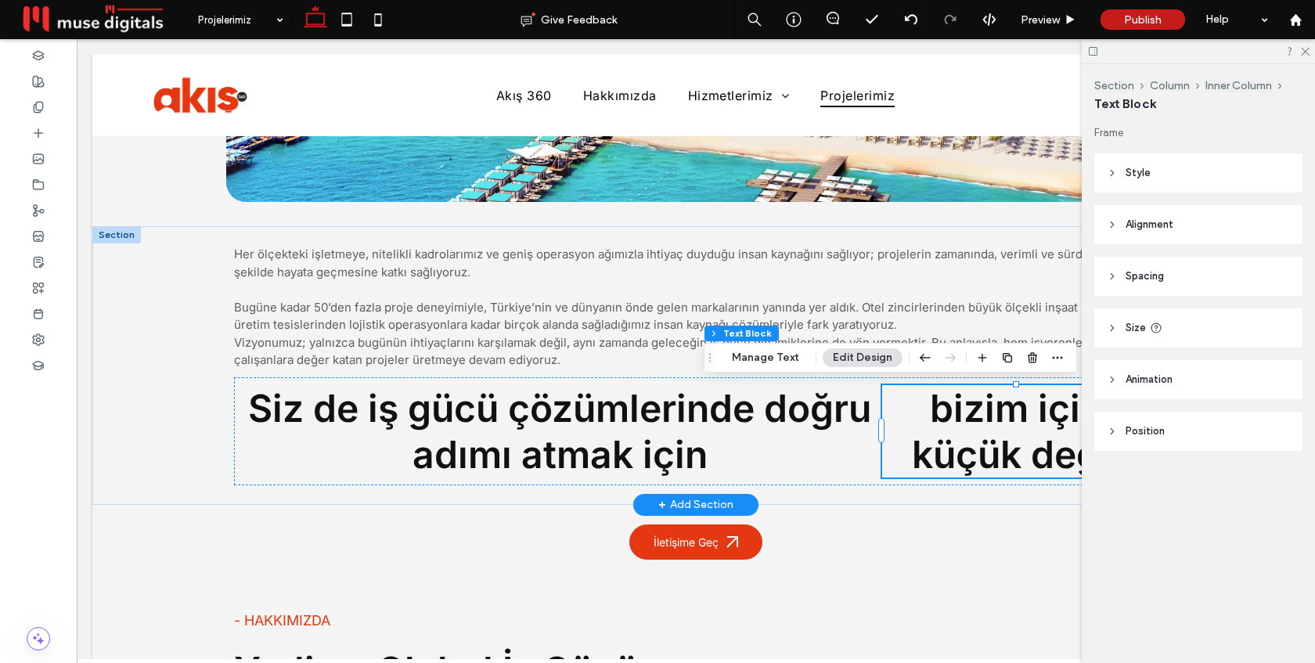
click at [976, 438] on span "bizim için küçük değil" at bounding box center [1016, 431] width 208 height 92
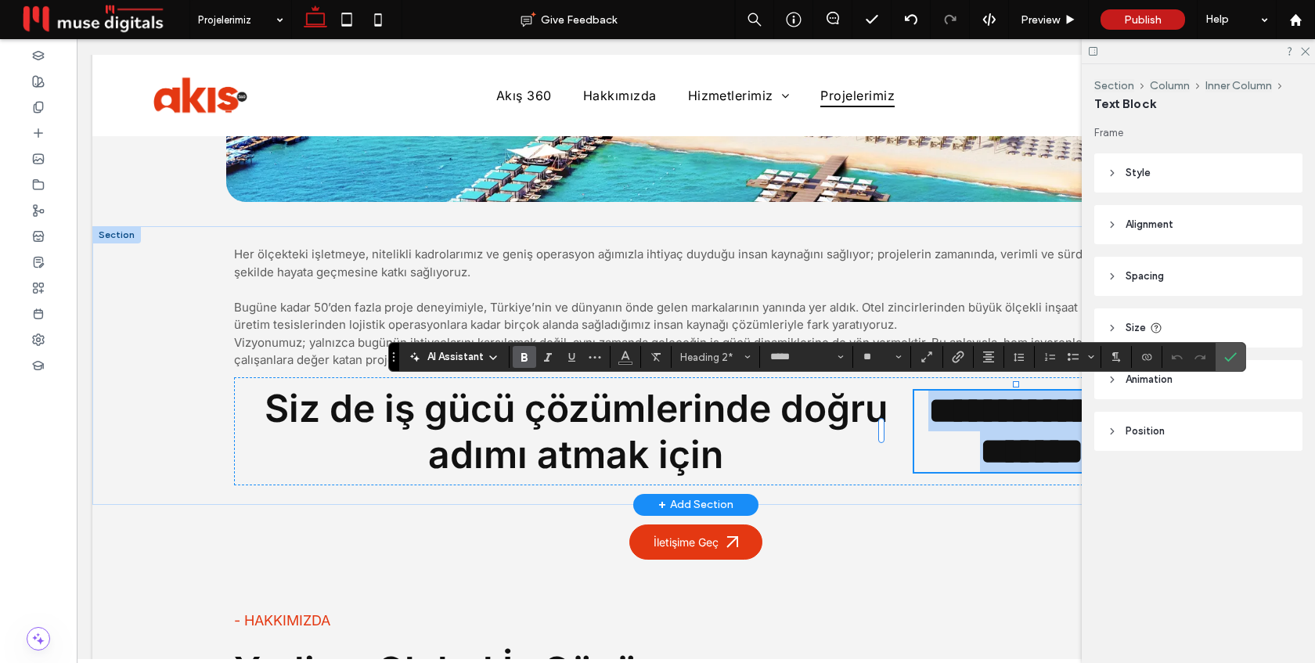
click at [976, 438] on span "**********" at bounding box center [1040, 431] width 223 height 78
type input "**"
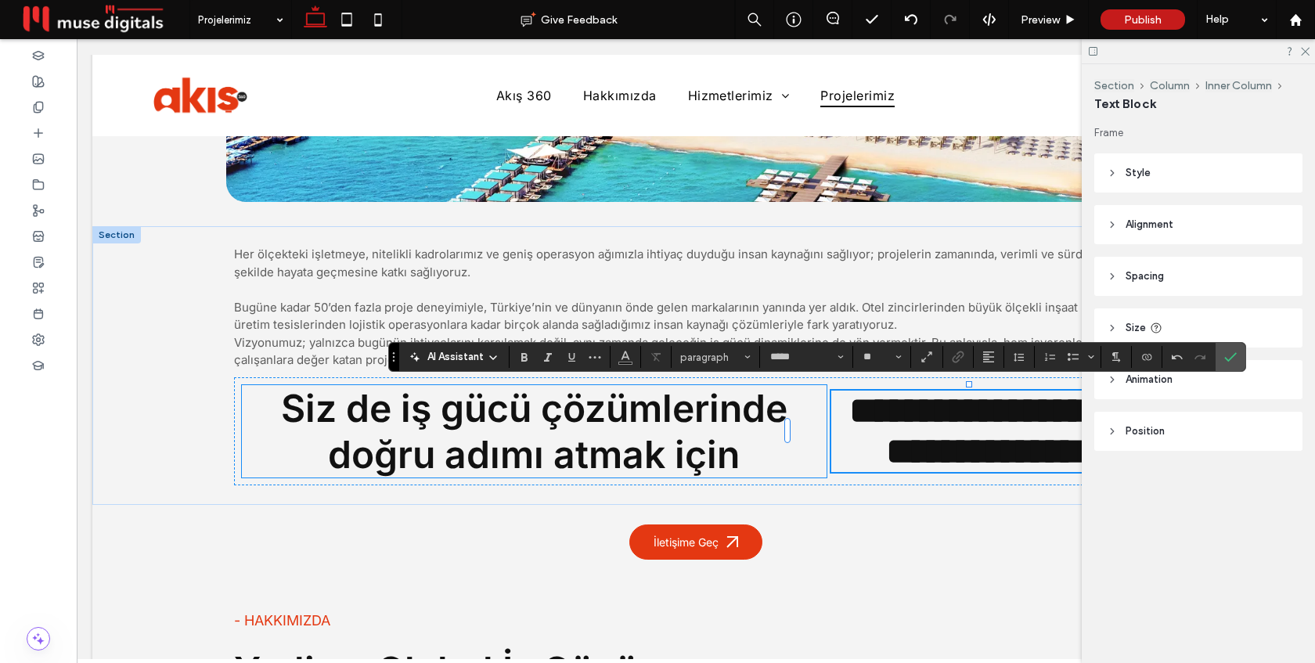
click at [743, 436] on h2 "Siz de iş gücü çözümlerinde doğru adımı atmak için" at bounding box center [534, 431] width 585 height 92
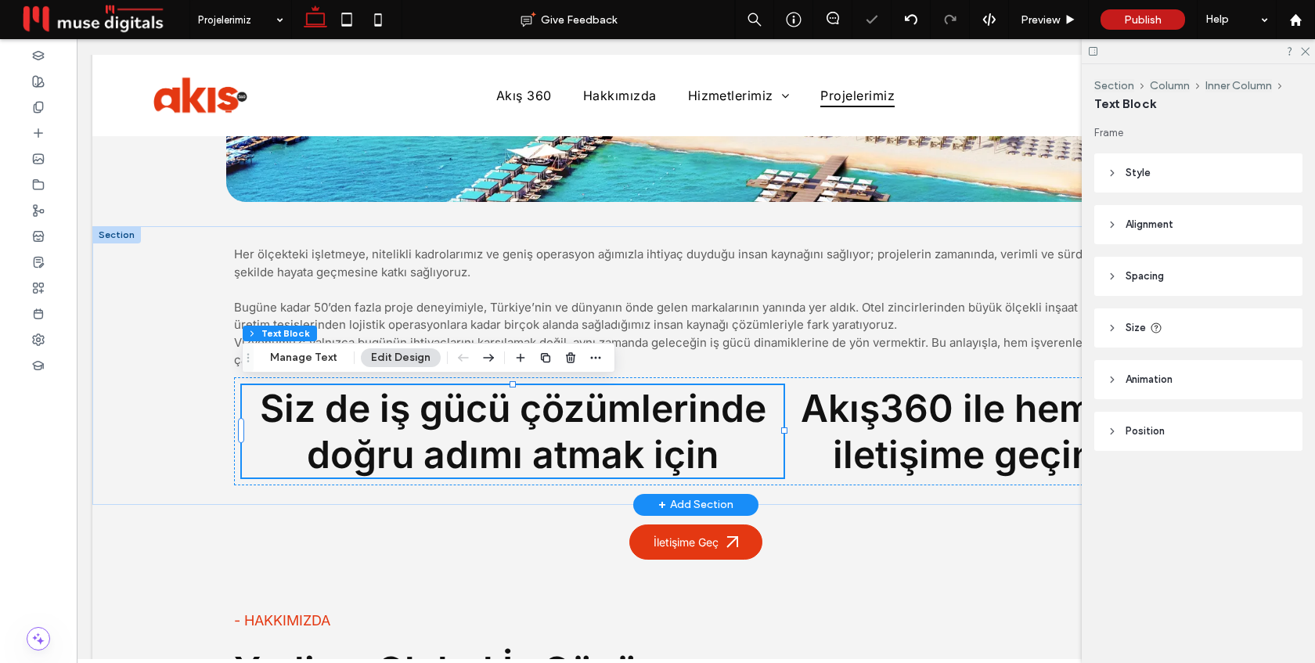
click at [718, 435] on span "Siz de iş gücü çözümlerinde doğru adımı atmak için" at bounding box center [513, 431] width 507 height 92
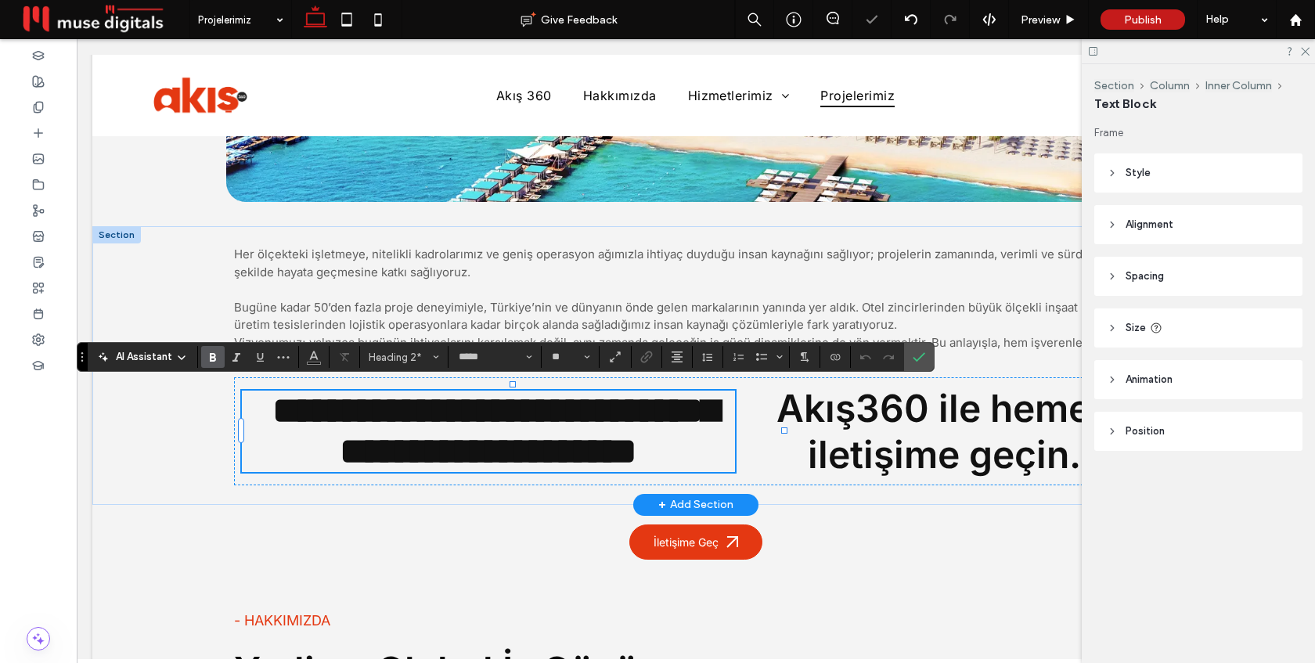
click at [718, 435] on span "**********" at bounding box center [495, 431] width 446 height 78
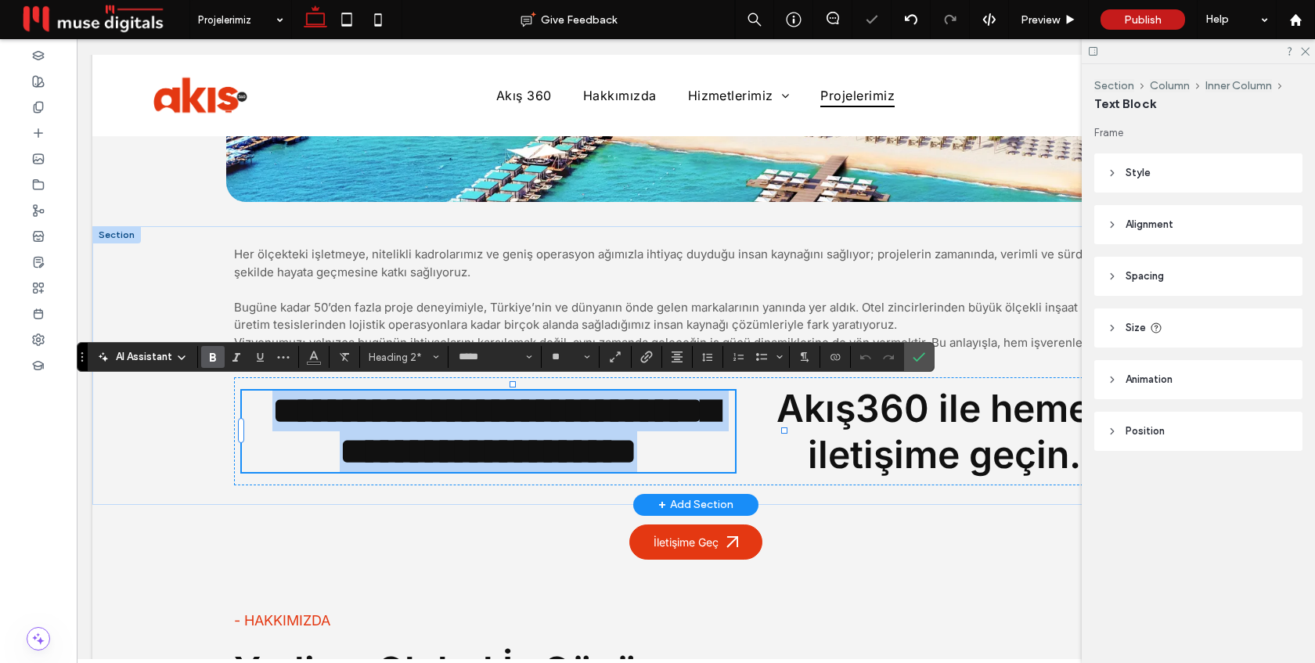
click at [718, 435] on span "**********" at bounding box center [495, 431] width 446 height 78
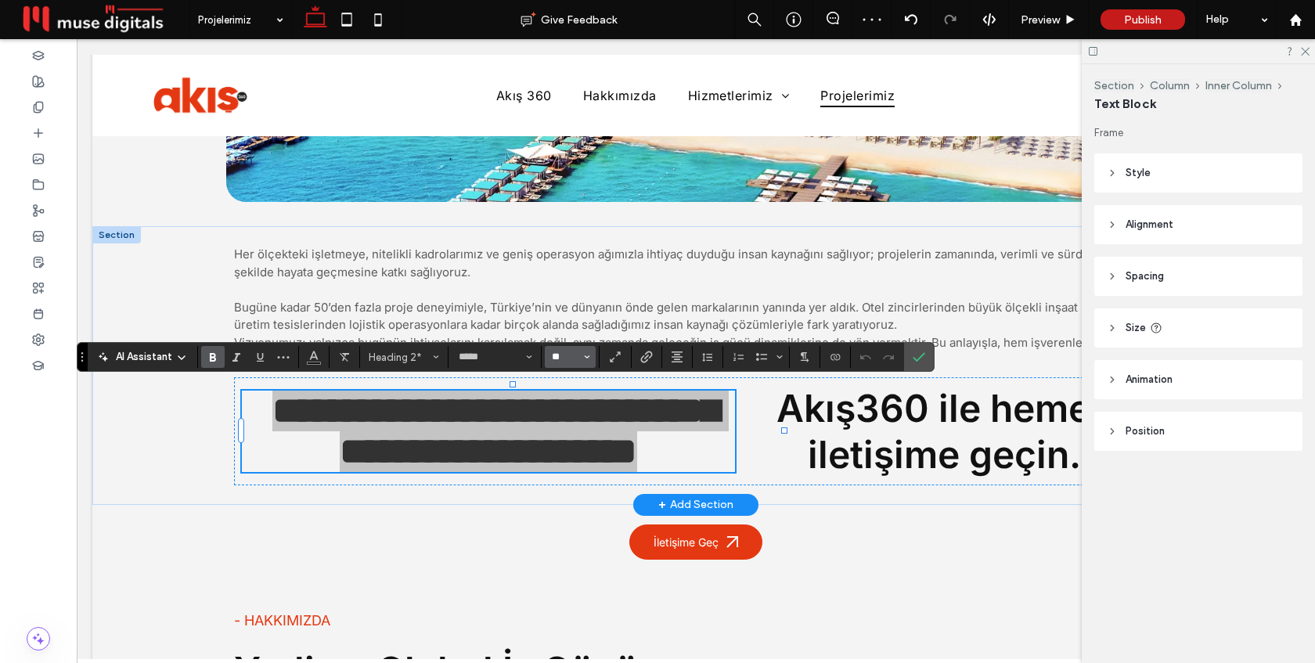
click at [571, 352] on input "**" at bounding box center [565, 357] width 31 height 13
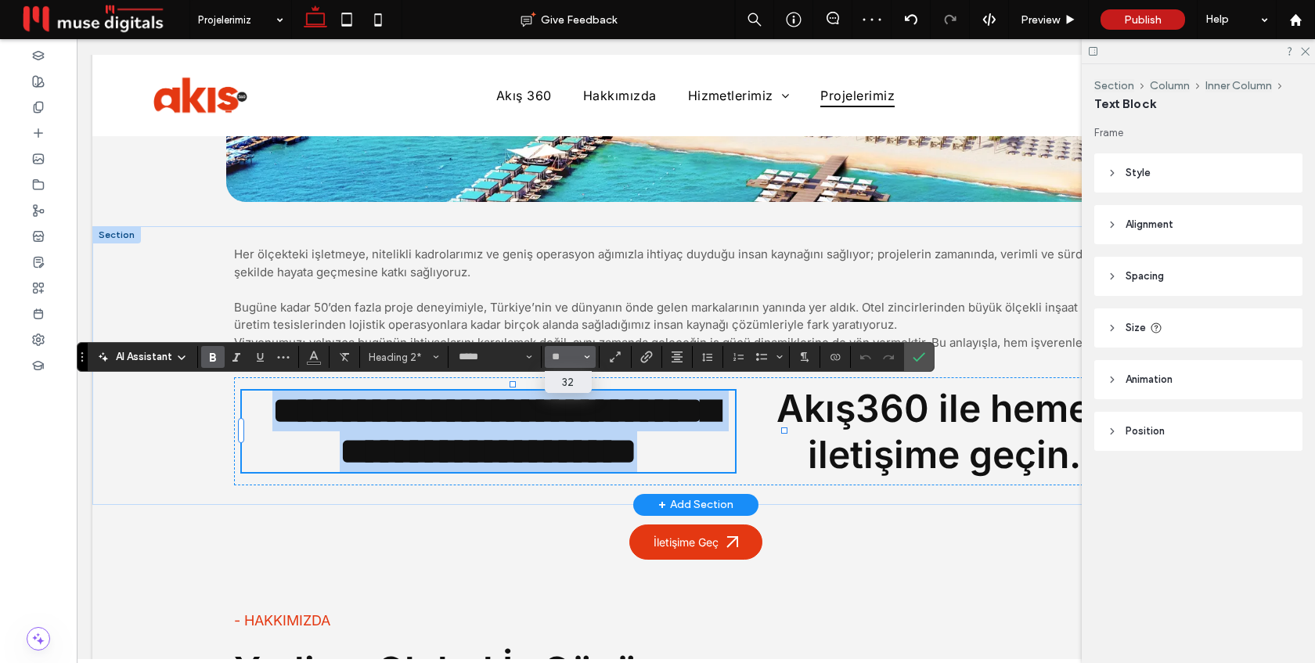
type input "**"
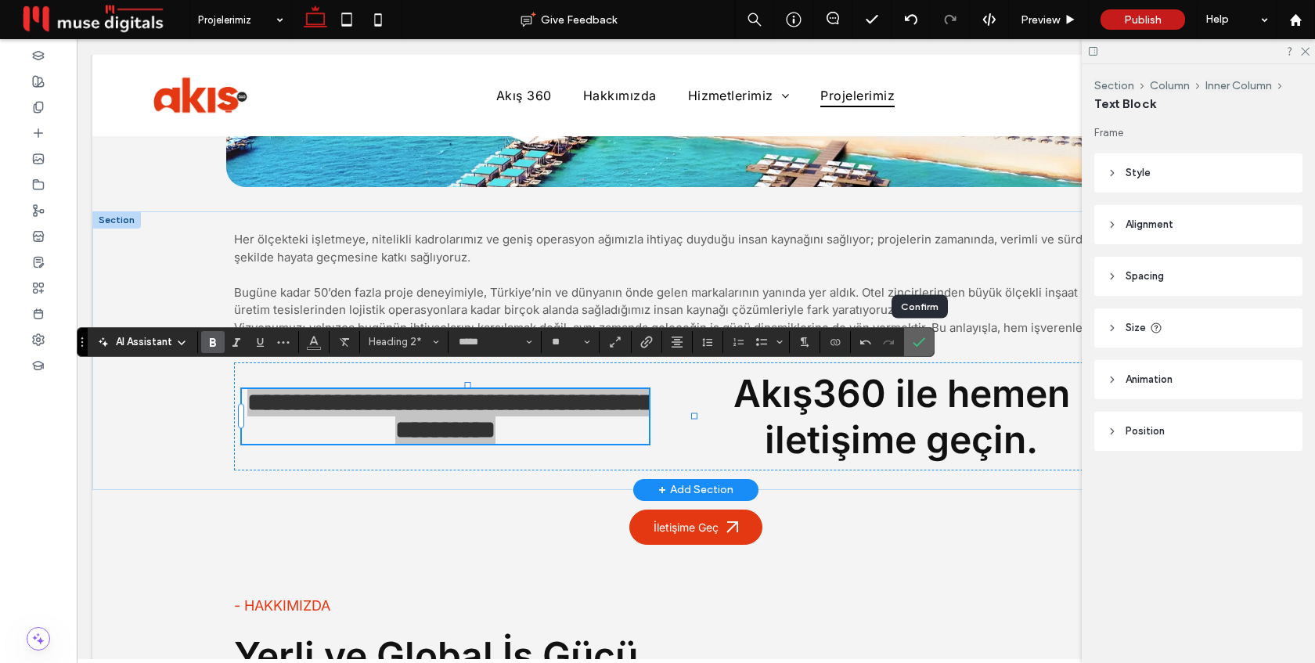
click at [915, 340] on icon "Confirm" at bounding box center [919, 342] width 13 height 13
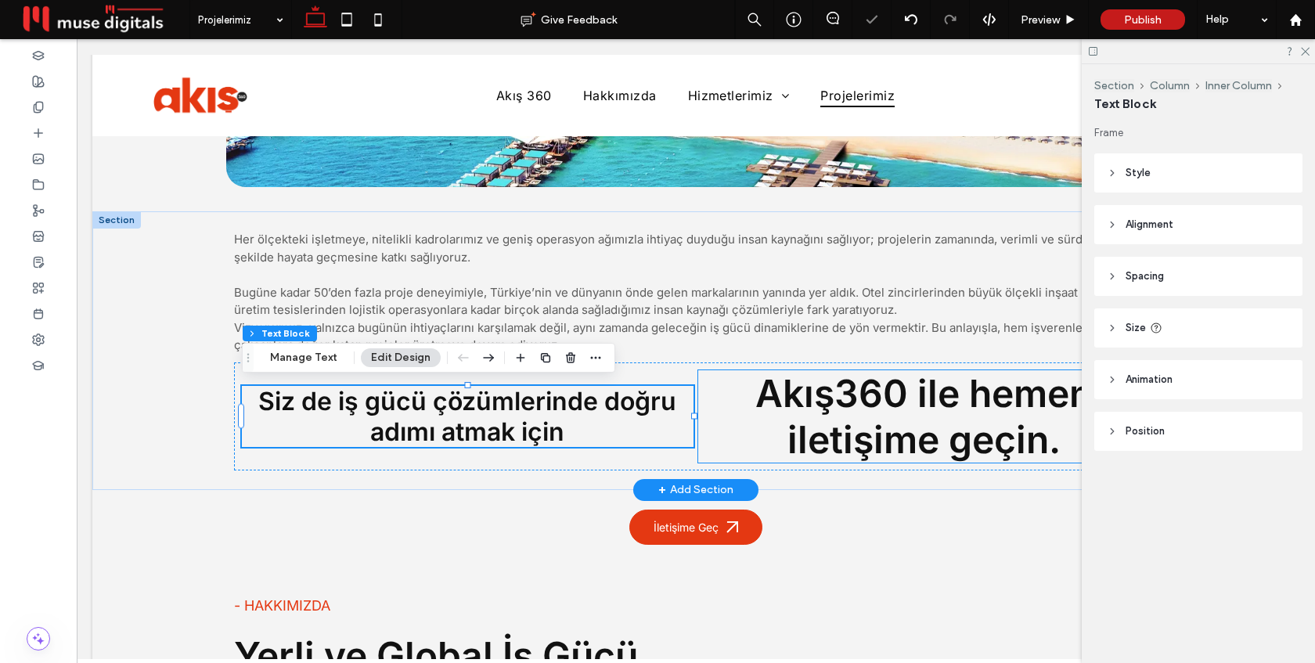
click at [892, 415] on span "Akış360 ile hemen iletişime geçin." at bounding box center [924, 416] width 337 height 92
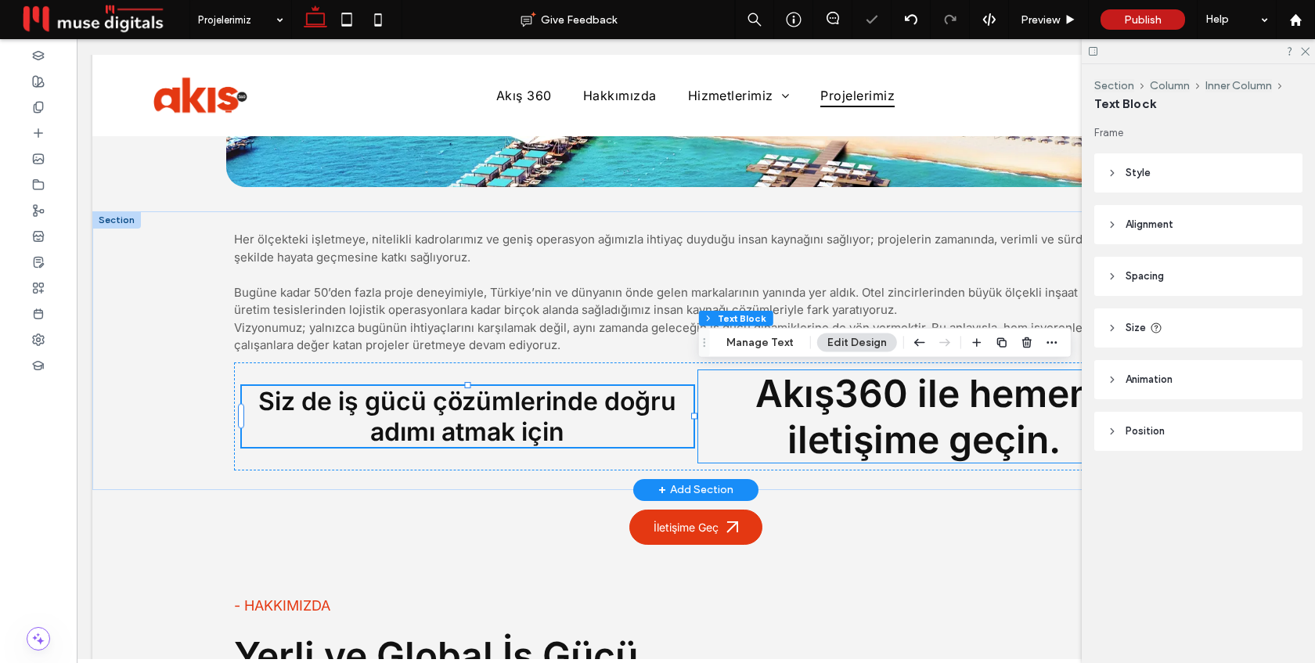
click at [891, 415] on span "Akış360 ile hemen iletişime geçin." at bounding box center [924, 416] width 337 height 92
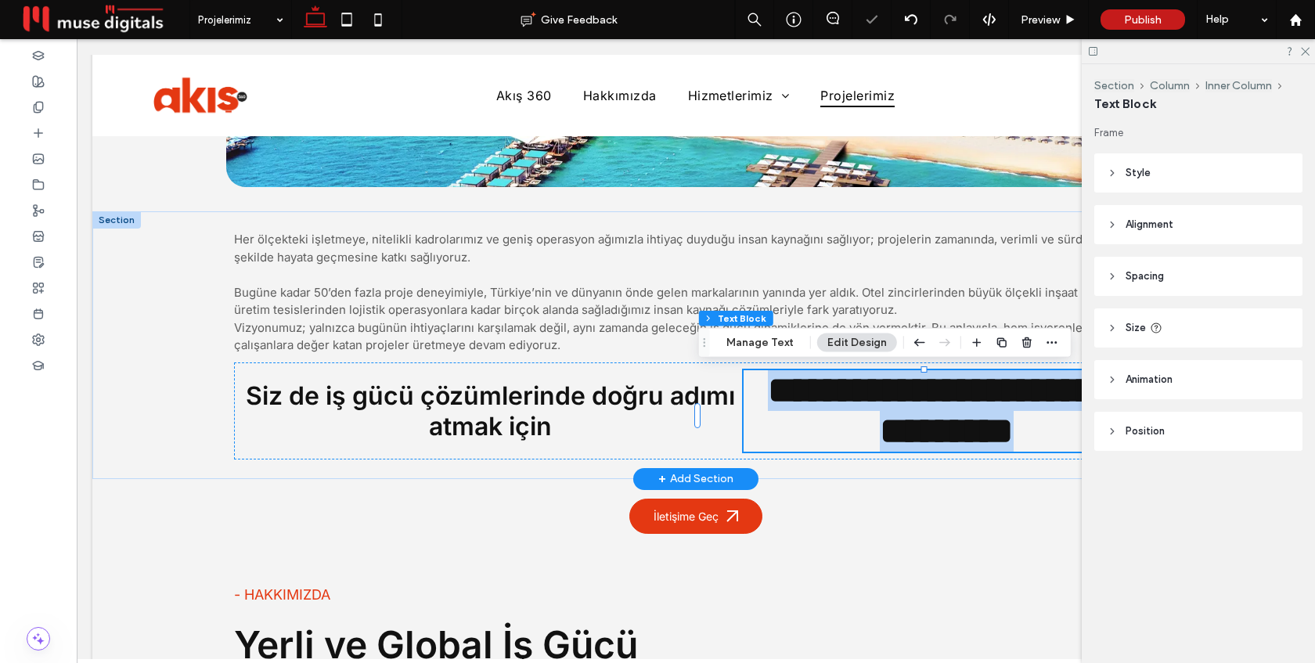
click at [891, 415] on span "**********" at bounding box center [954, 411] width 372 height 78
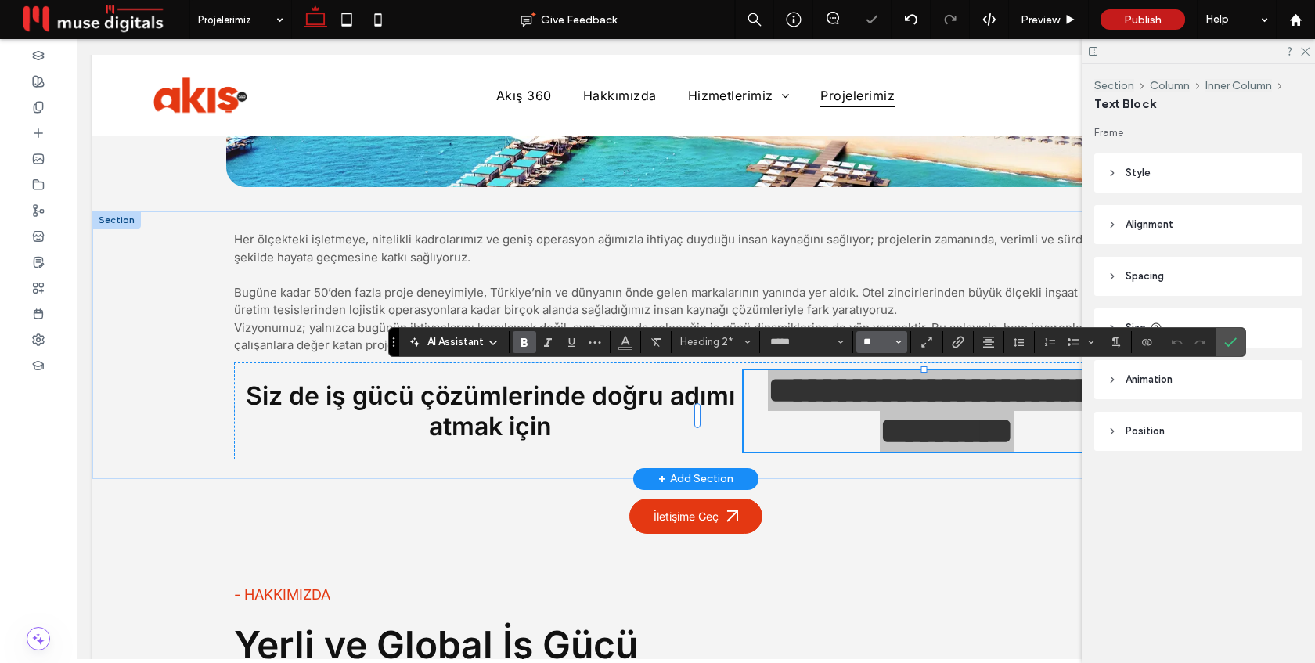
click at [871, 344] on input "**" at bounding box center [877, 342] width 31 height 13
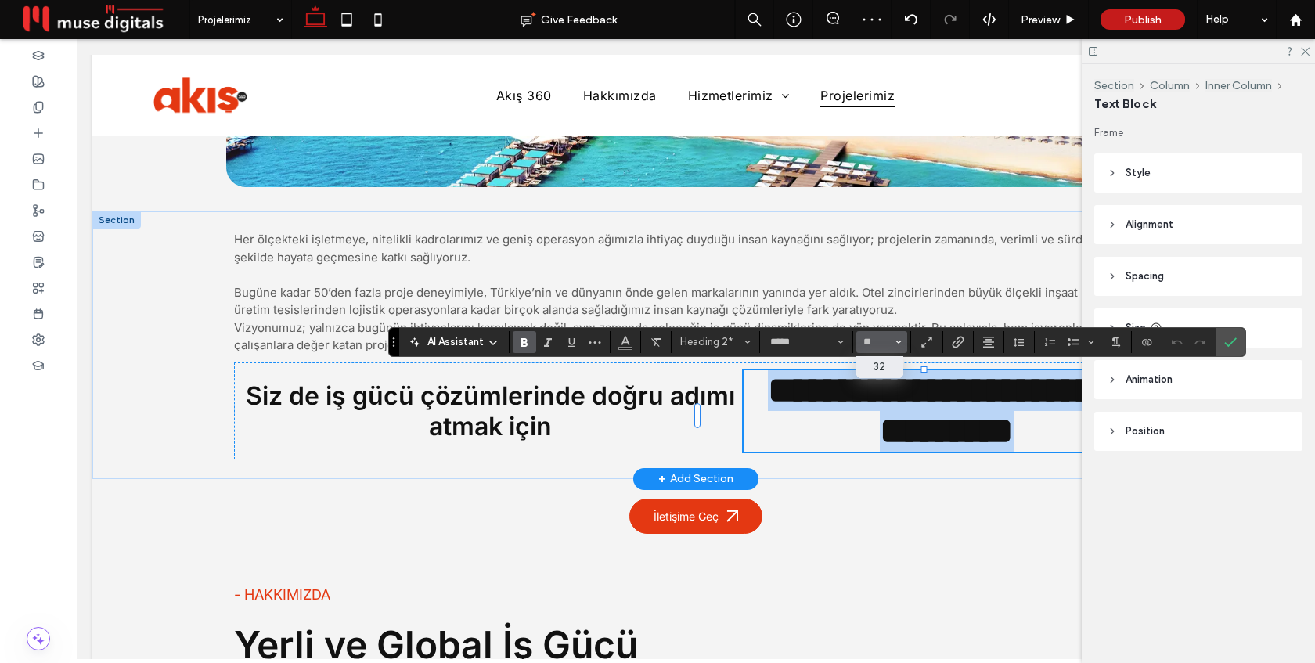
type input "**"
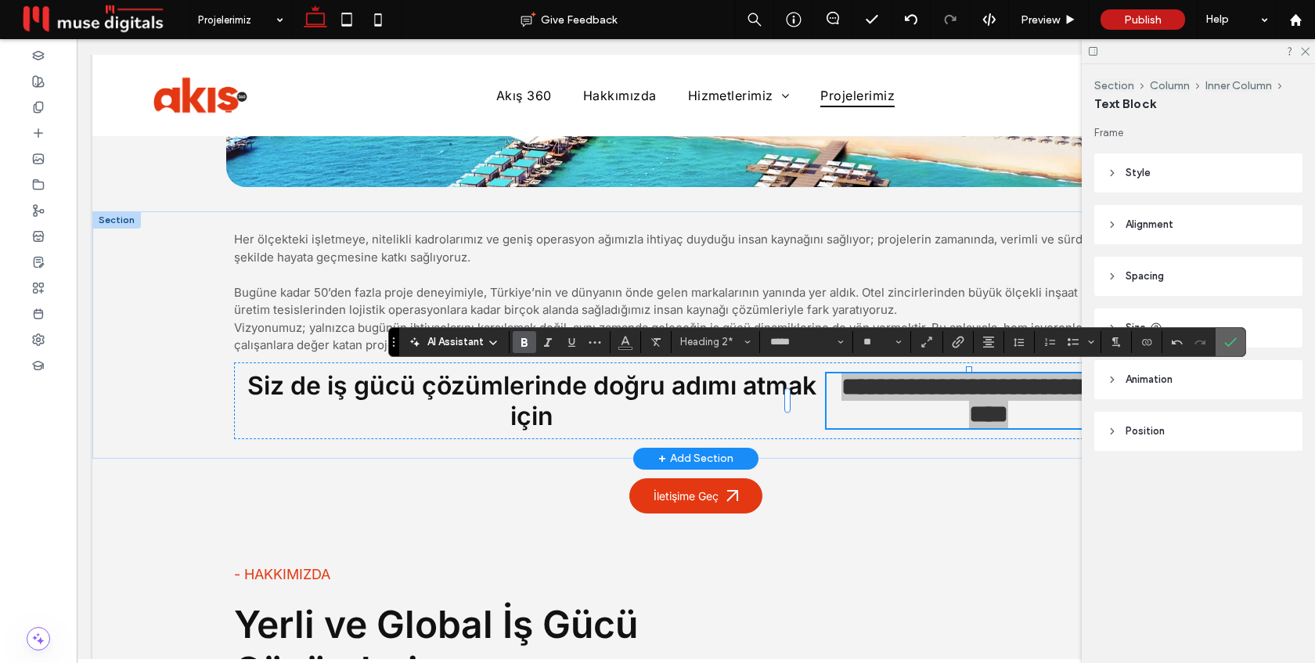
click at [1229, 337] on icon "Confirm" at bounding box center [1231, 342] width 13 height 13
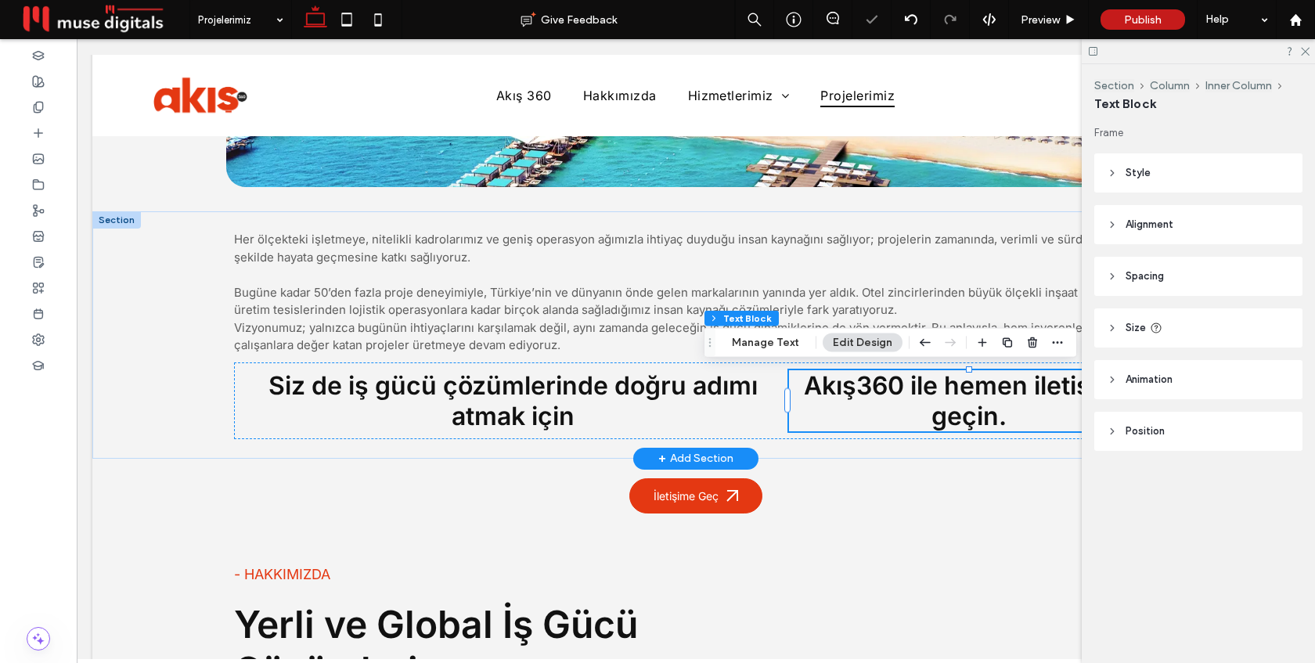
click at [965, 404] on span "Akış360 ile hemen iletişime geçin." at bounding box center [969, 400] width 330 height 61
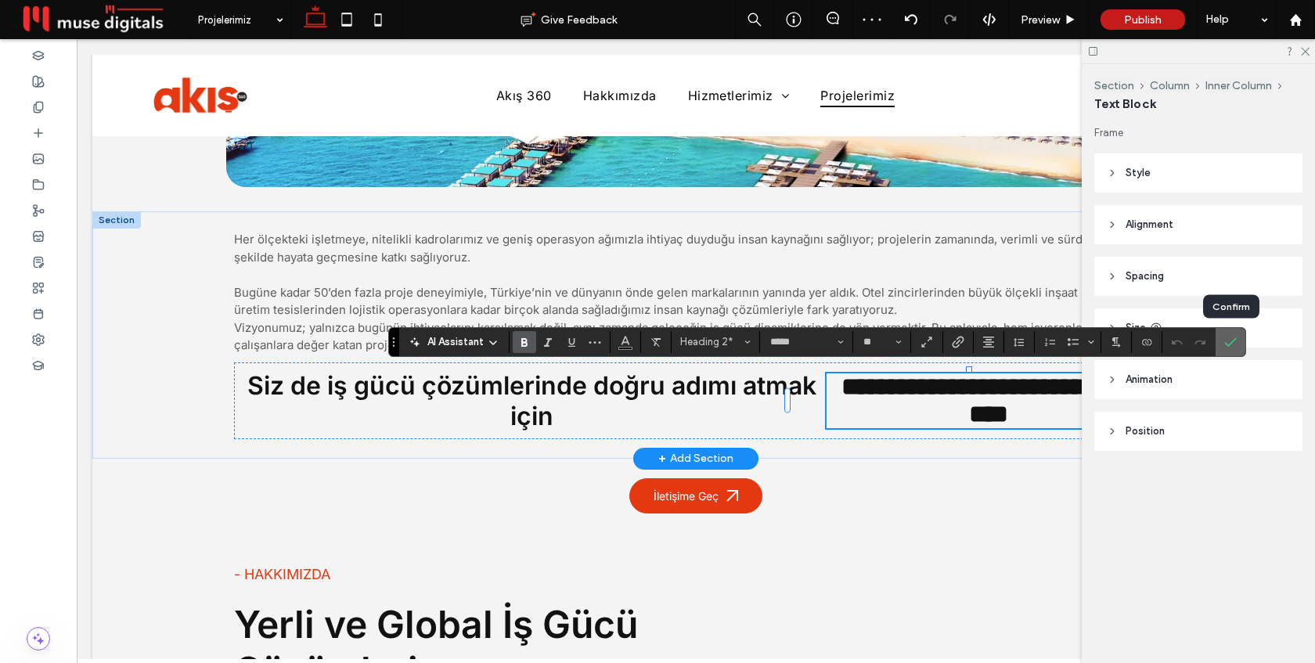
click at [1225, 341] on icon "Confirm" at bounding box center [1231, 342] width 13 height 13
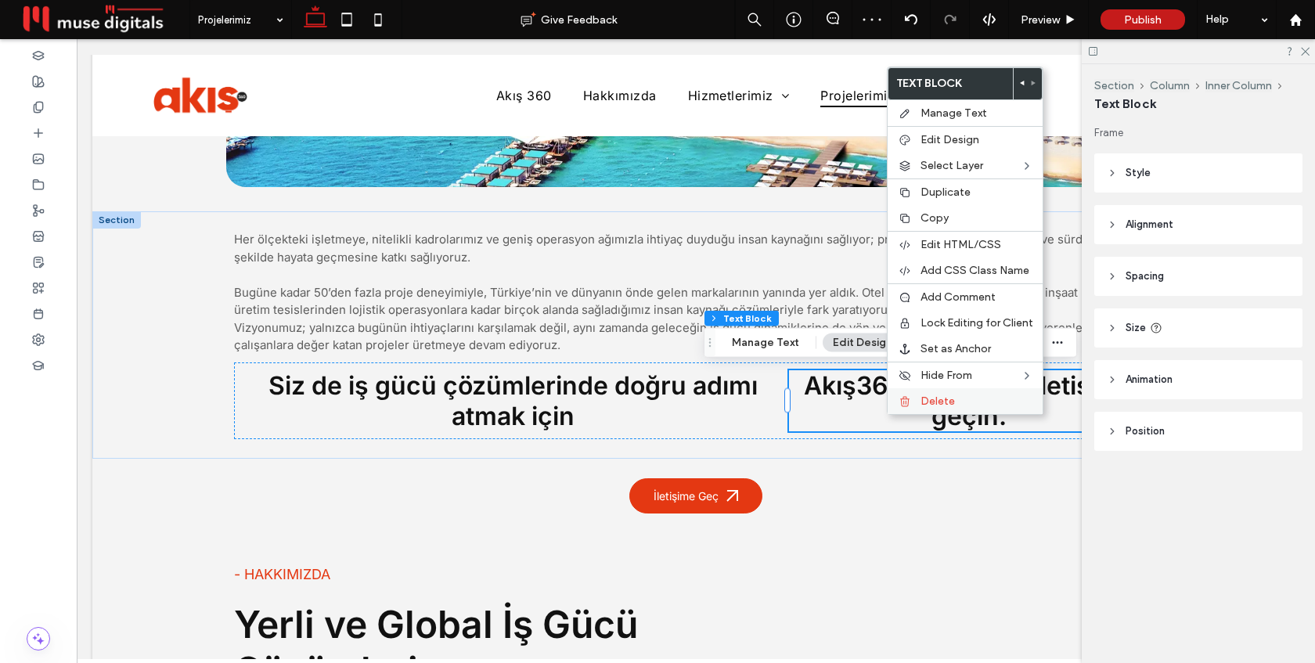
click at [936, 405] on span "Delete" at bounding box center [938, 401] width 34 height 13
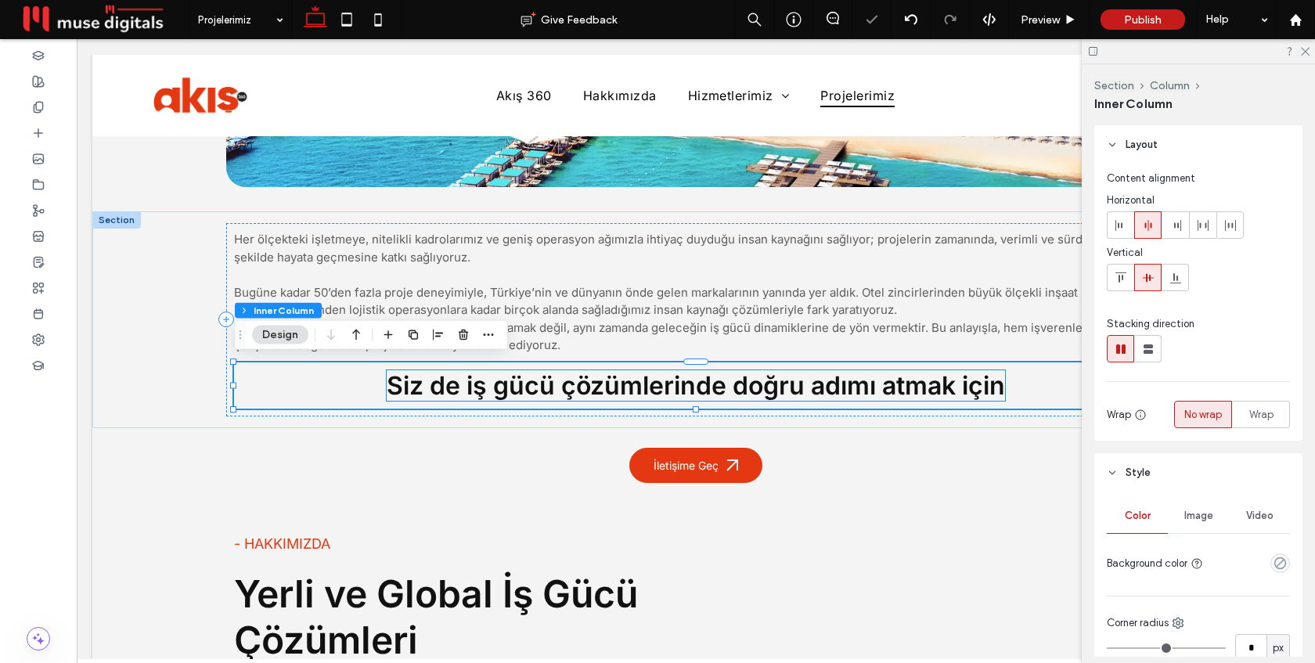
click at [993, 387] on span "Siz de iş gücü çözümlerinde doğru adımı atmak için" at bounding box center [696, 385] width 619 height 31
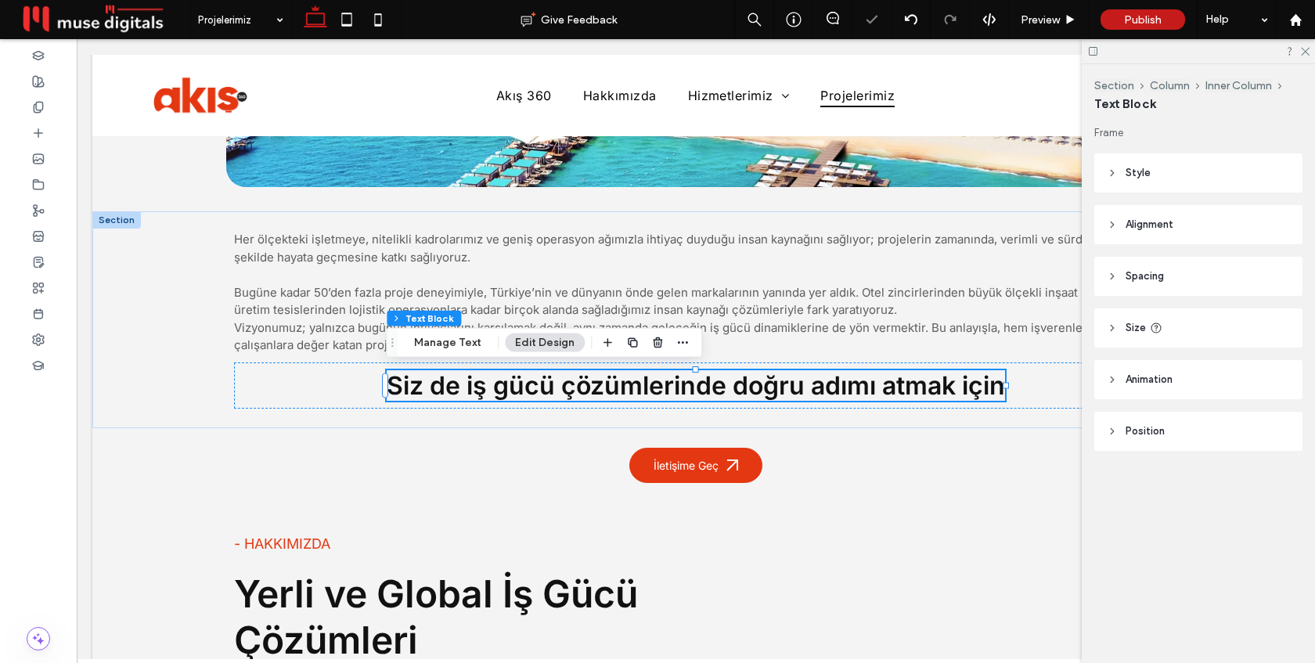
click at [993, 387] on span "Siz de iş gücü çözümlerinde doğru adımı atmak için" at bounding box center [696, 385] width 619 height 31
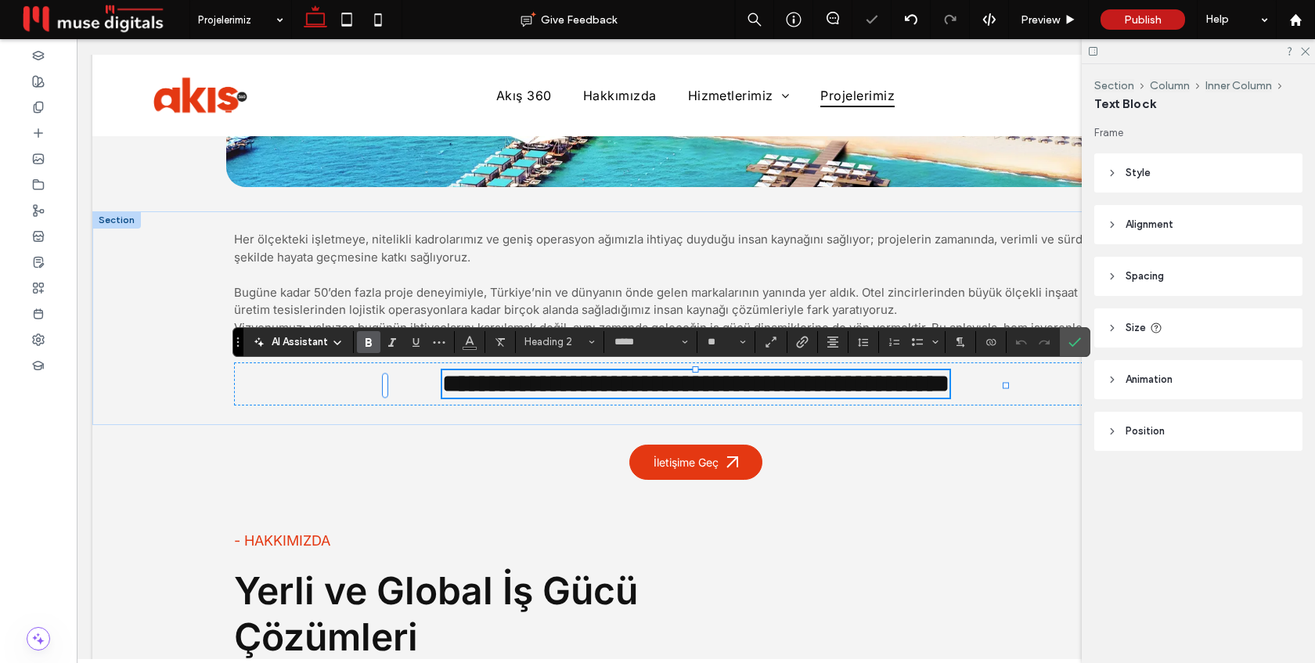
click at [950, 387] on span "**********" at bounding box center [695, 383] width 507 height 25
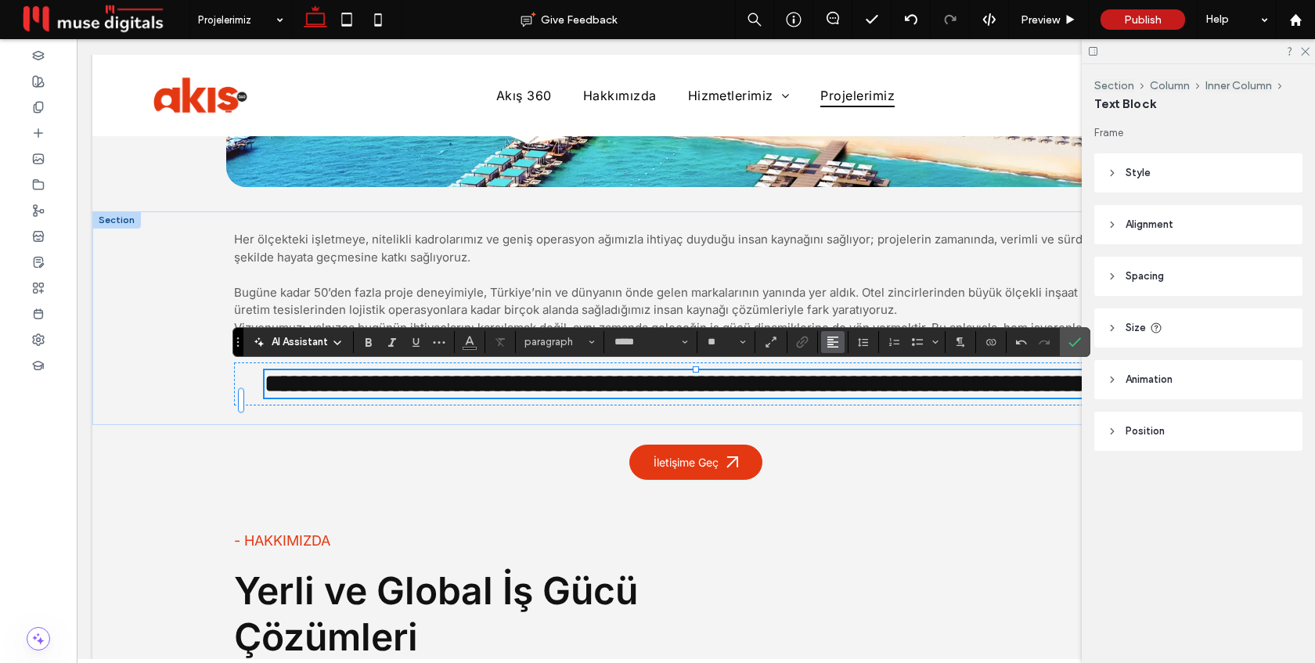
click at [834, 337] on use "Alignment" at bounding box center [833, 342] width 11 height 11
click at [841, 369] on use "ui.textEditor.alignment.left" at bounding box center [844, 367] width 11 height 11
type input "**"
click at [1079, 342] on icon "Confirm" at bounding box center [1075, 342] width 13 height 13
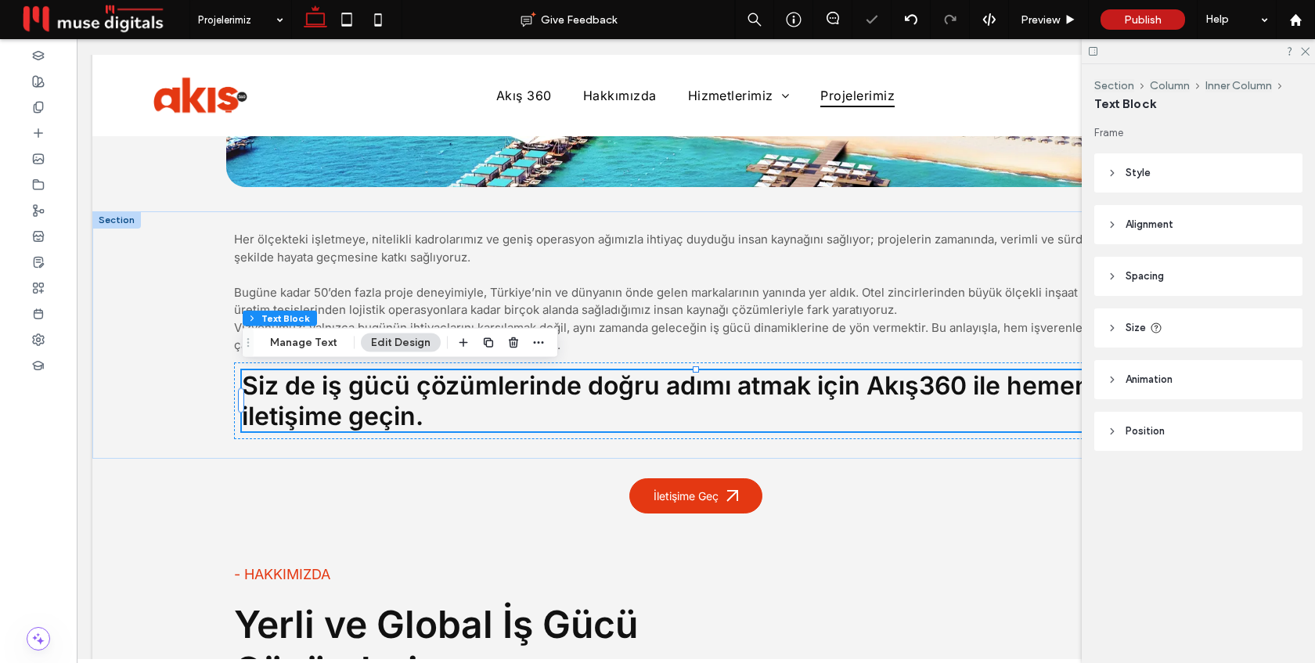
click at [366, 402] on span "Siz de iş gücü çözümlerinde doğru adımı atmak için Akış360 ile hemen iletişime …" at bounding box center [666, 400] width 849 height 61
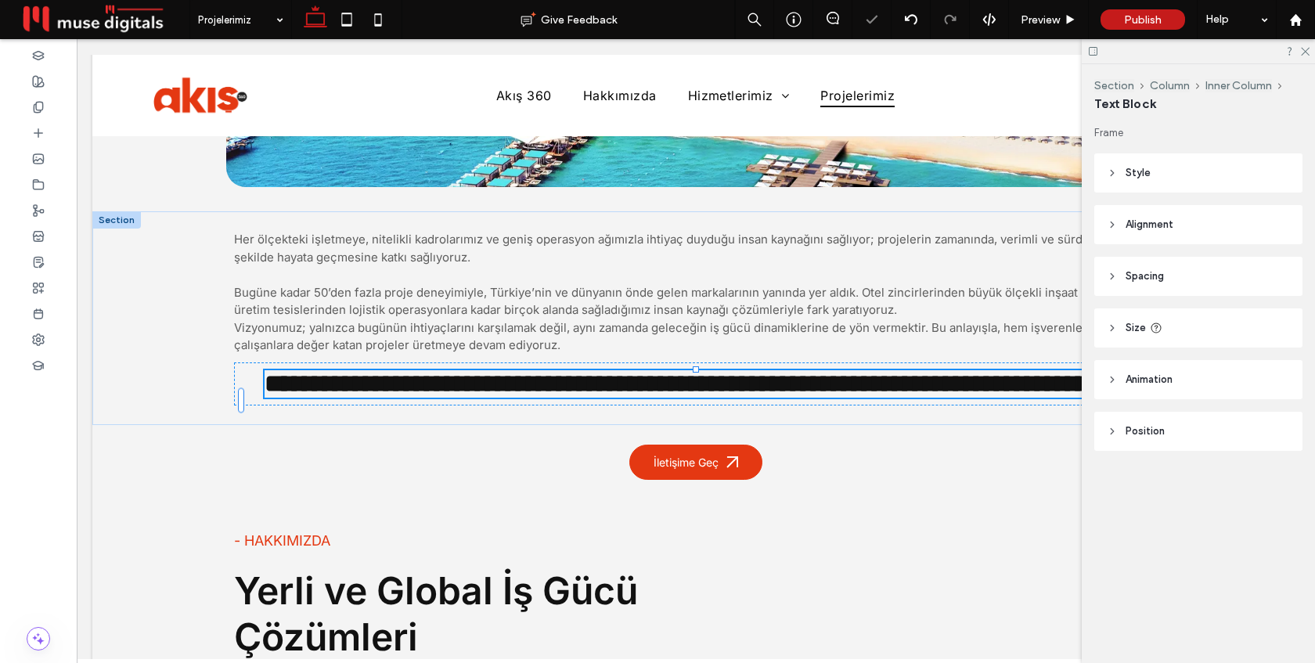
type input "*****"
type input "**"
click at [366, 396] on span "**********" at bounding box center [697, 383] width 864 height 25
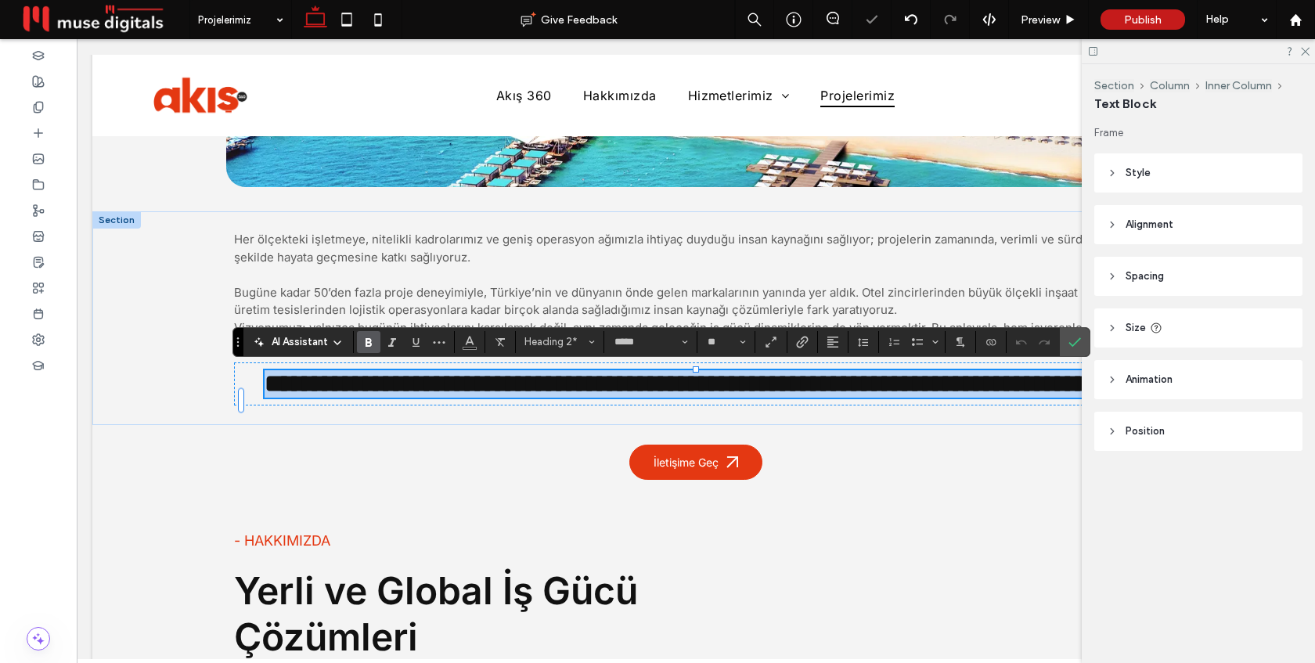
click at [366, 396] on span "**********" at bounding box center [697, 383] width 864 height 25
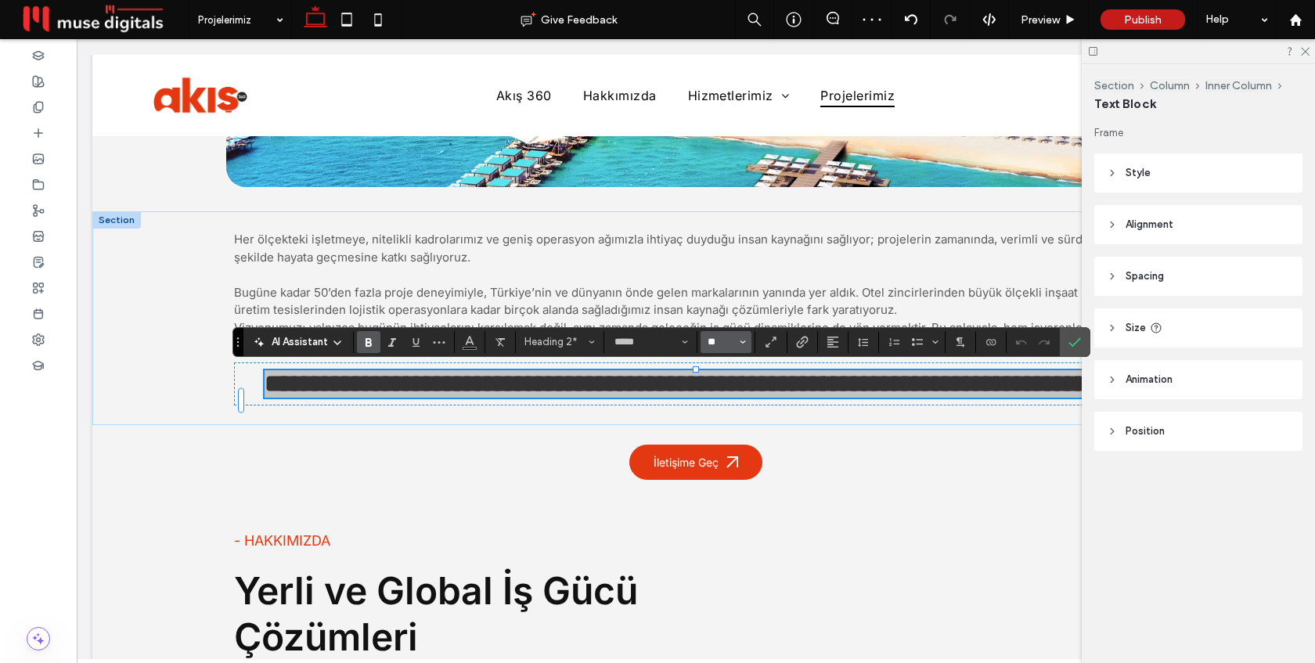
click at [724, 345] on input "**" at bounding box center [721, 342] width 31 height 13
type input "*"
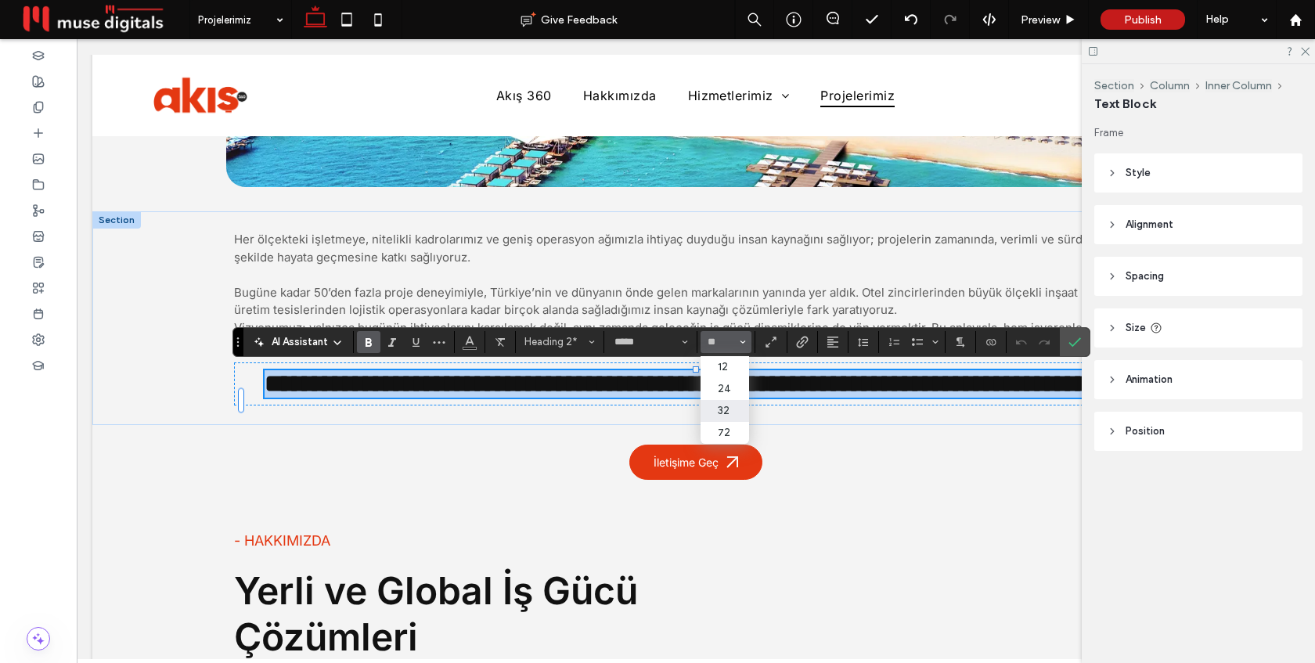
type input "**"
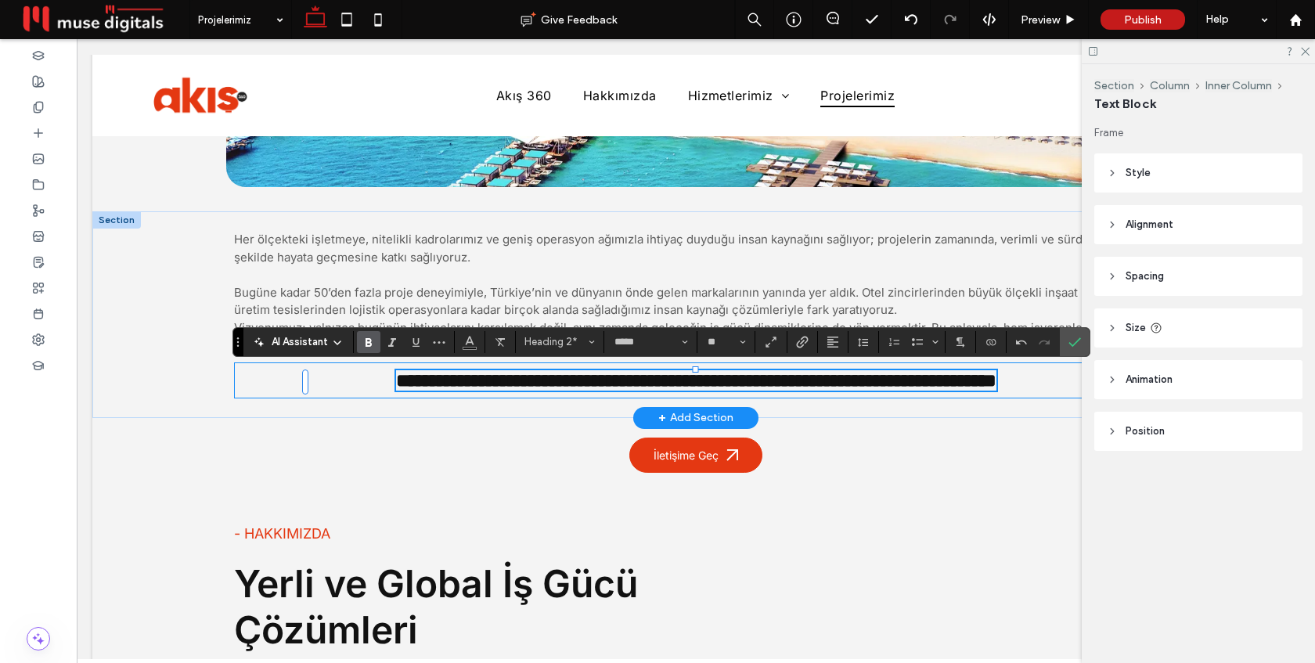
click at [283, 385] on div "**********" at bounding box center [696, 381] width 924 height 36
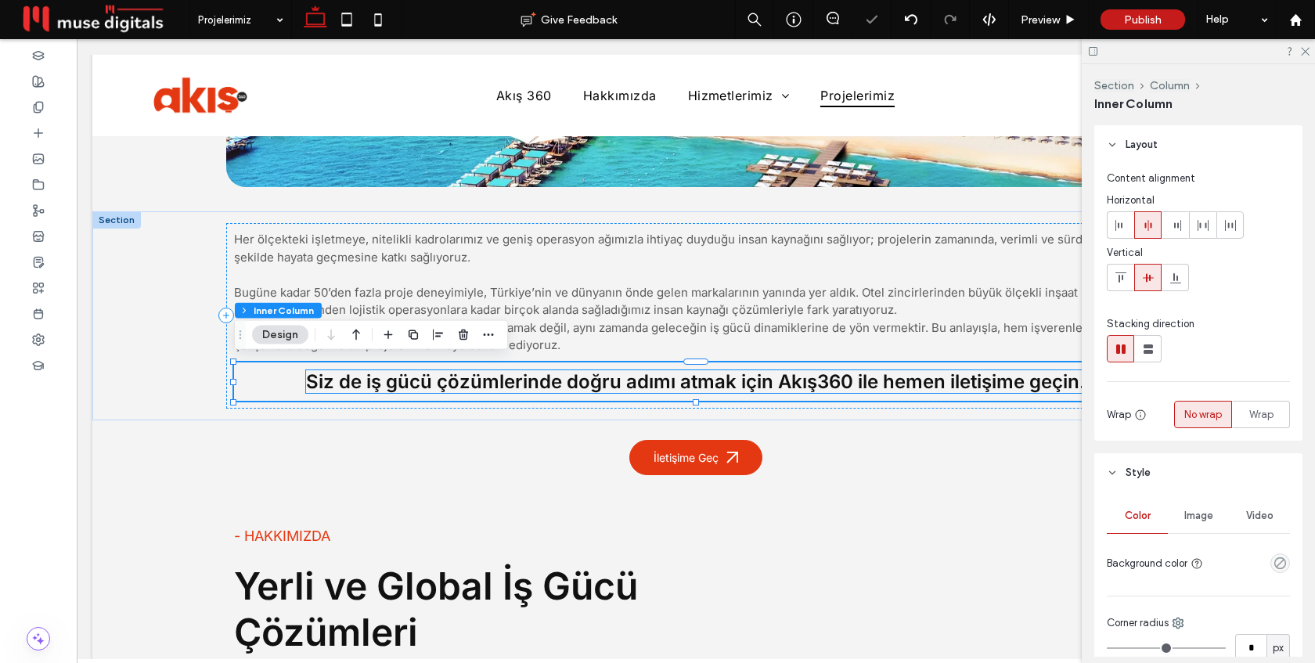
click at [431, 377] on span "Siz de iş gücü çözümlerinde doğru adımı atmak için Akış360 ile hemen iletişime …" at bounding box center [696, 381] width 780 height 23
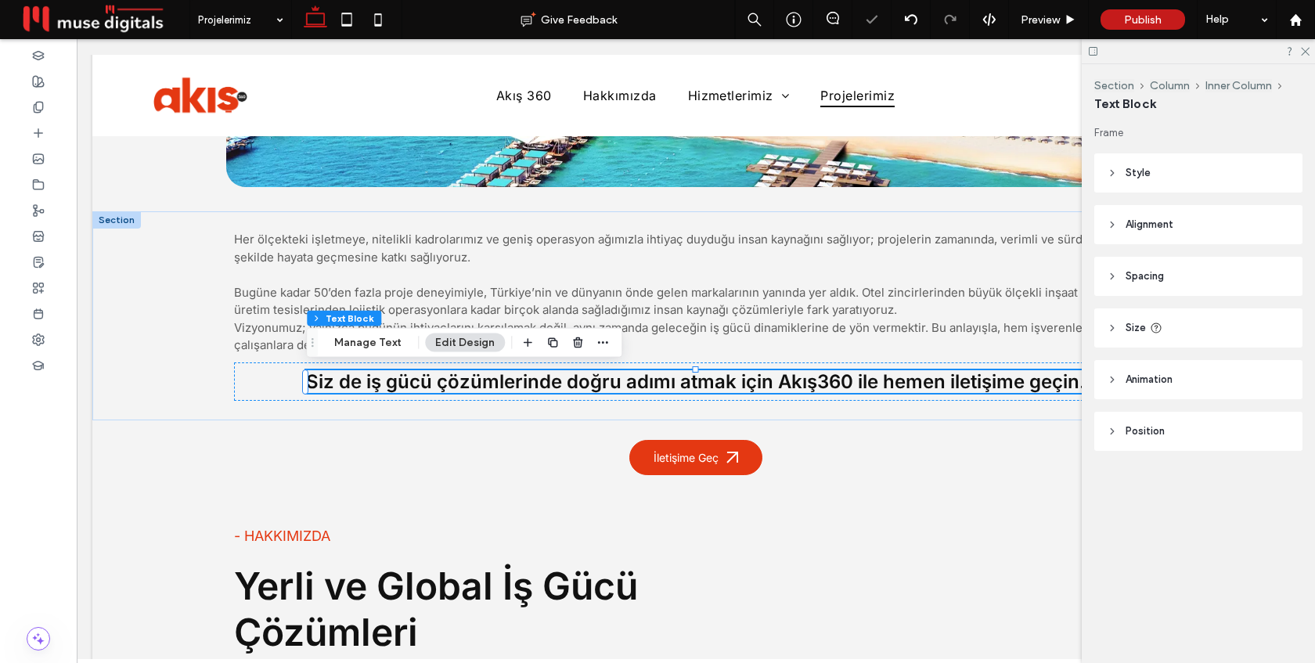
click at [1182, 318] on header "Size" at bounding box center [1199, 328] width 208 height 39
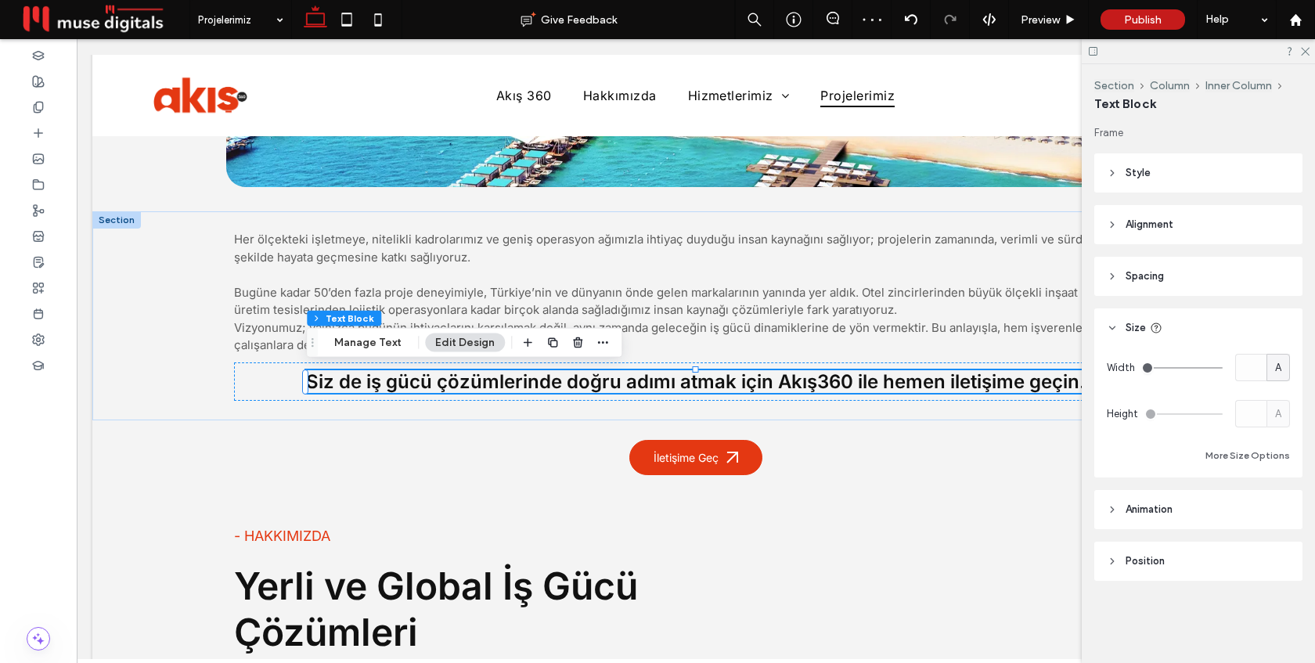
click at [1283, 366] on div "A" at bounding box center [1279, 368] width 16 height 16
click at [1284, 418] on div "%" at bounding box center [1279, 422] width 22 height 27
type input "**"
type input "****"
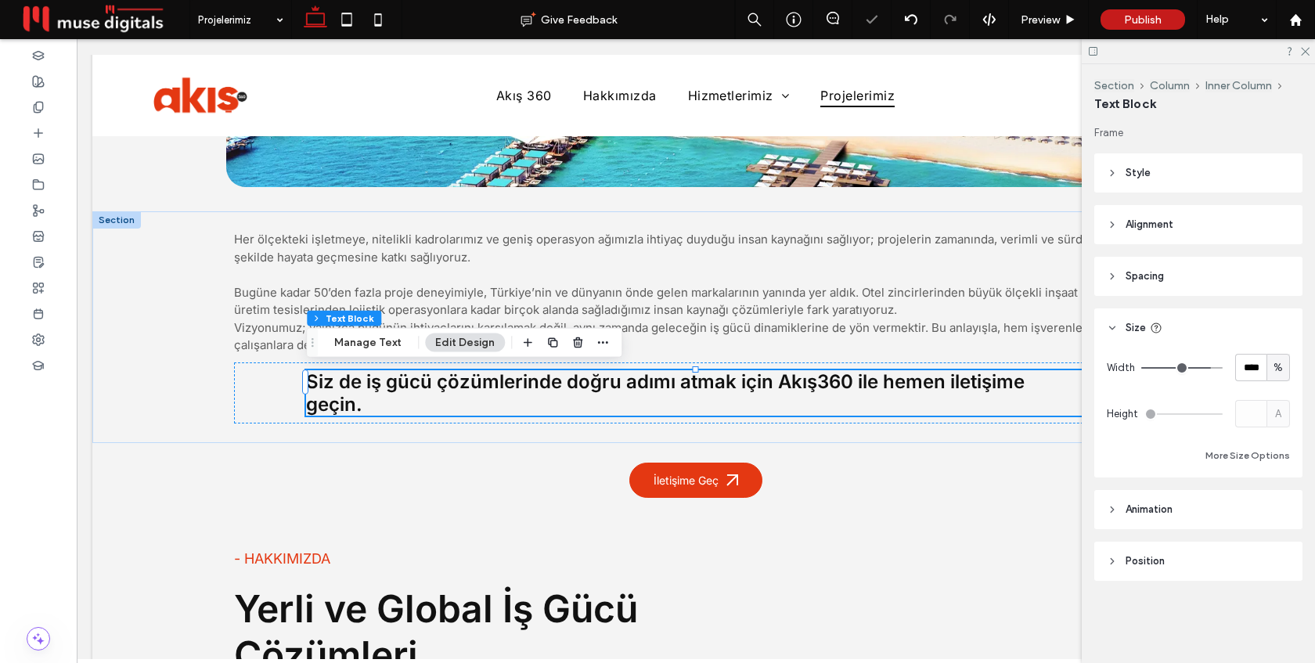
type input "**"
type input "***"
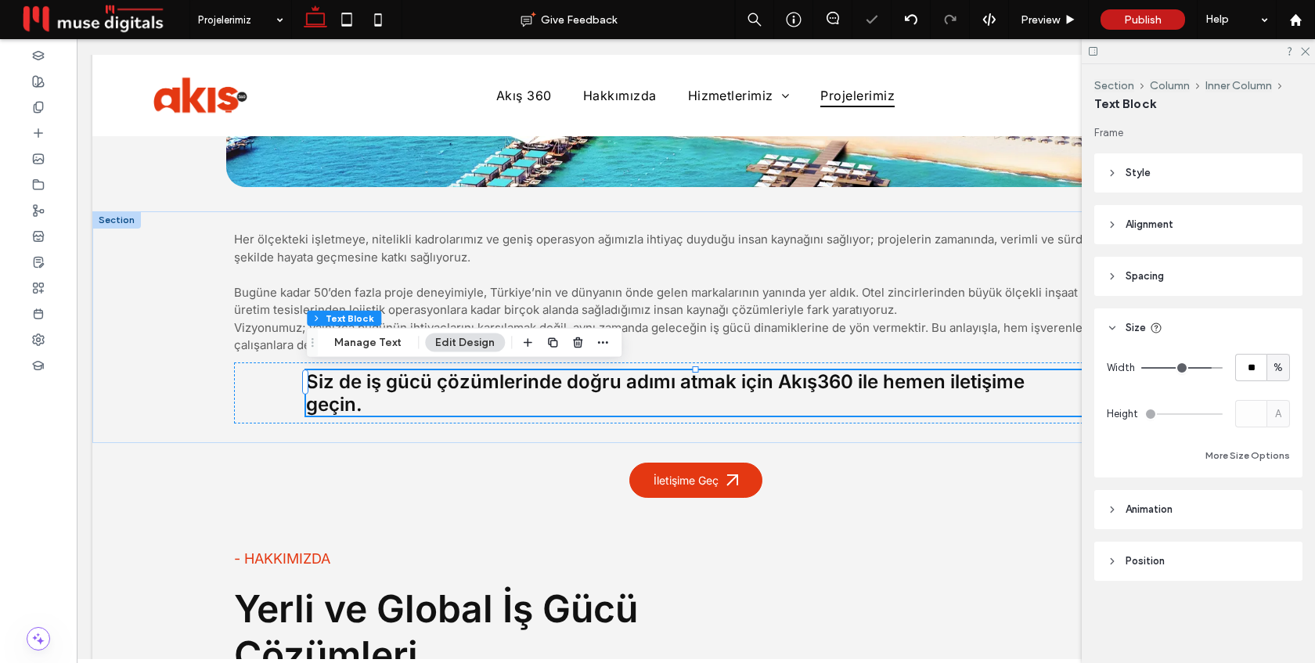
type input "***"
drag, startPoint x: 1207, startPoint y: 366, endPoint x: 1288, endPoint y: 366, distance: 80.7
type input "***"
click at [1223, 367] on input "range" at bounding box center [1182, 368] width 81 height 2
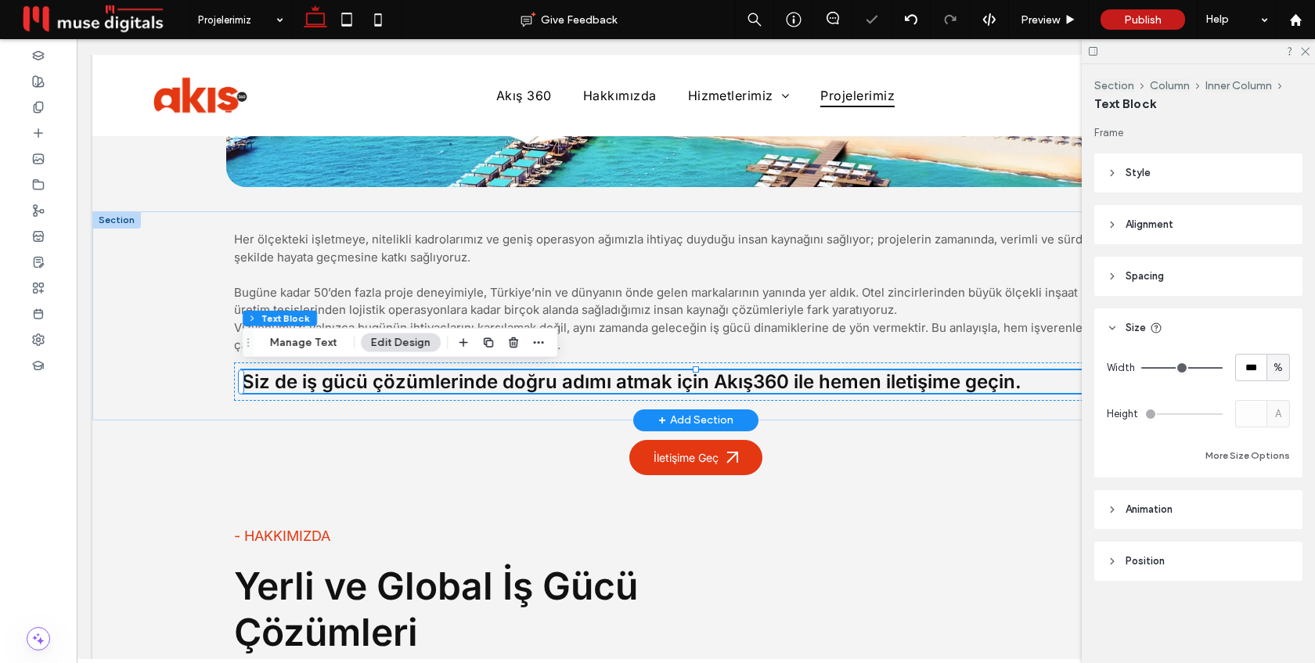
click at [730, 381] on span "Siz de iş gücü çözümlerinde doğru adımı atmak için Akış360 ile hemen iletişime …" at bounding box center [632, 381] width 780 height 23
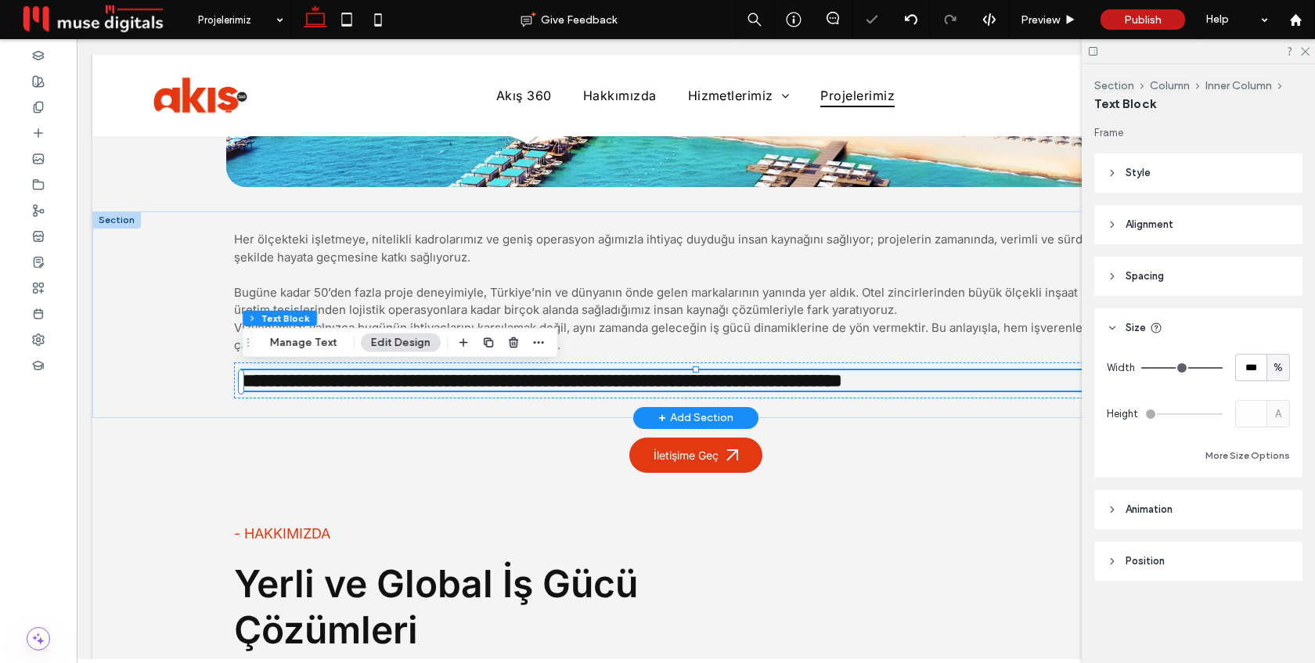
click at [730, 381] on span "**********" at bounding box center [542, 380] width 601 height 19
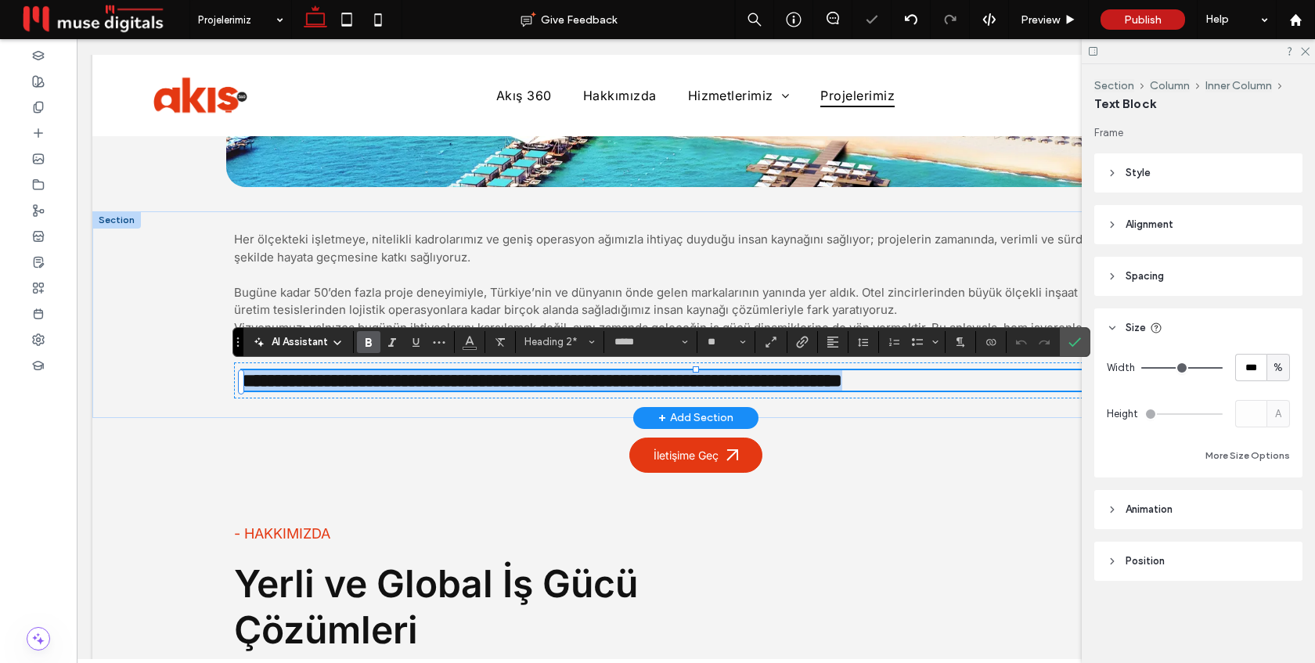
click at [717, 382] on span "**********" at bounding box center [542, 380] width 601 height 19
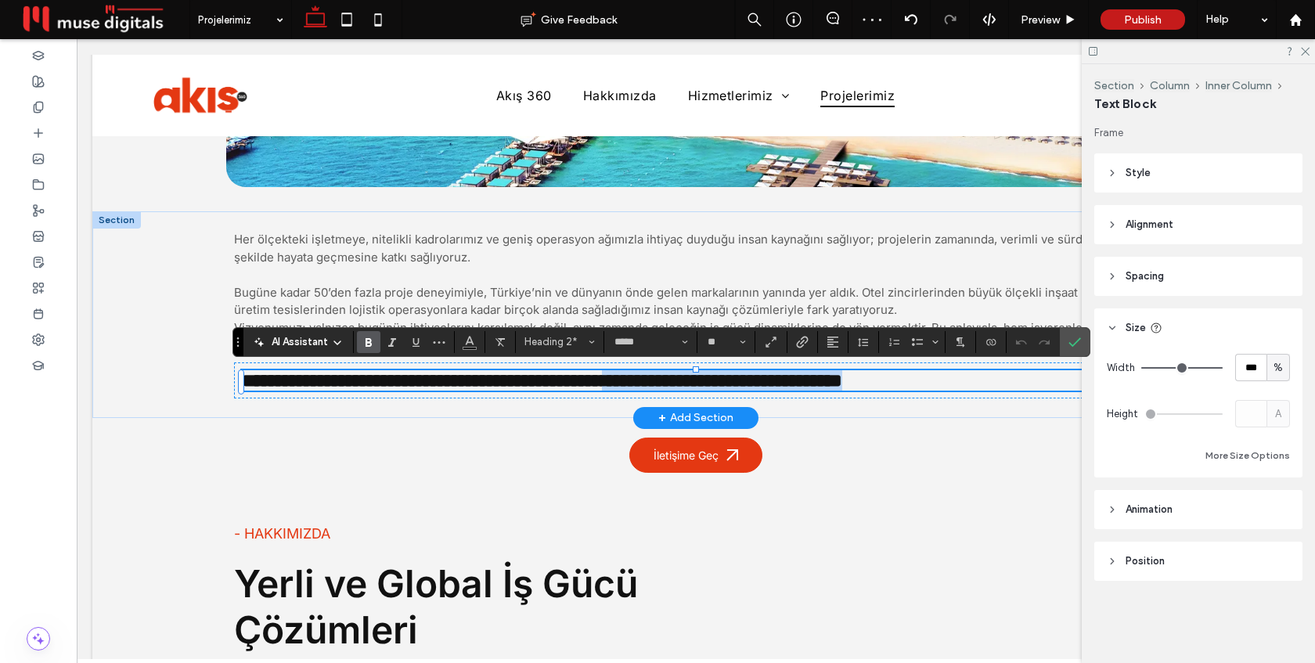
drag, startPoint x: 713, startPoint y: 381, endPoint x: 1023, endPoint y: 377, distance: 310.1
click at [1023, 377] on h2 "**********" at bounding box center [696, 380] width 908 height 20
click at [464, 337] on icon "Color" at bounding box center [470, 340] width 13 height 13
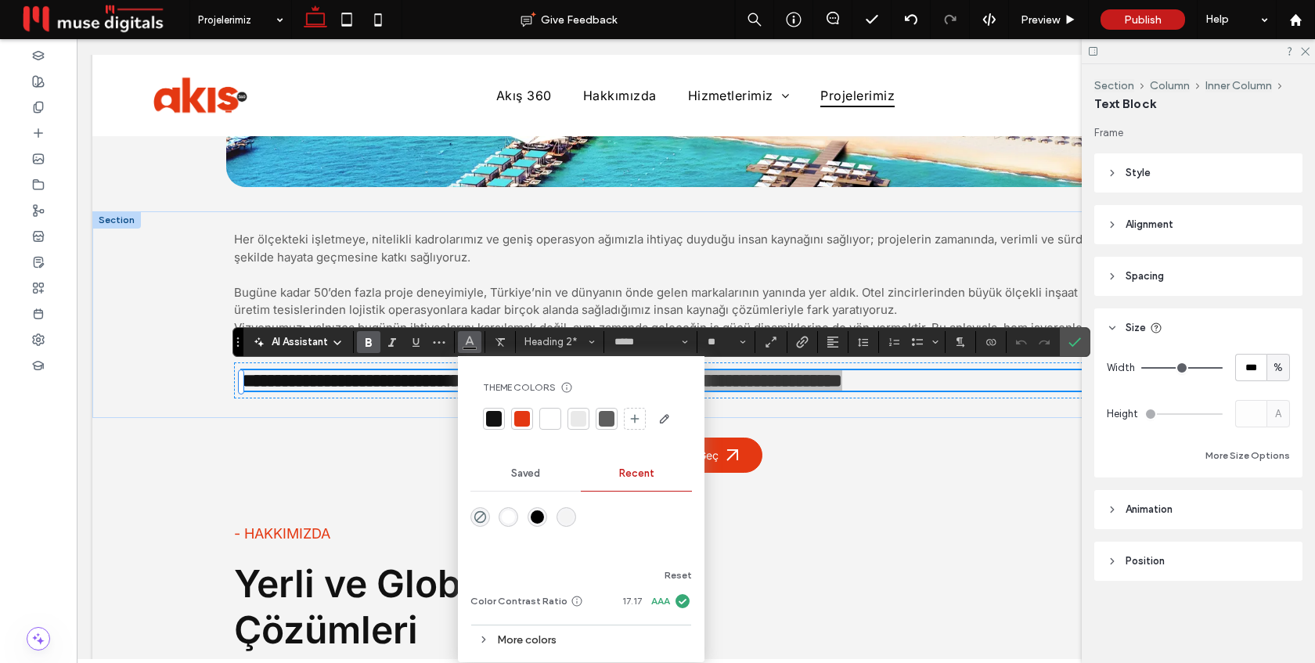
click at [520, 416] on div at bounding box center [522, 419] width 16 height 16
click at [1081, 341] on icon "Confirm" at bounding box center [1075, 342] width 13 height 13
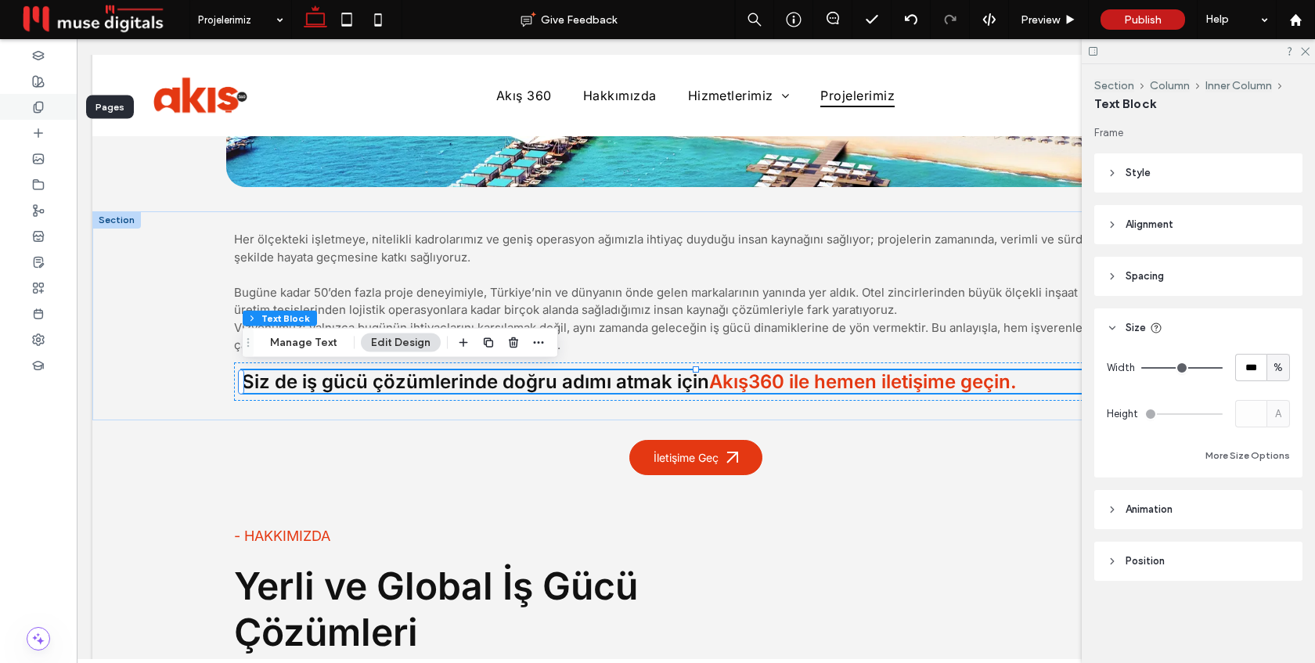
click at [41, 102] on use at bounding box center [38, 107] width 9 height 10
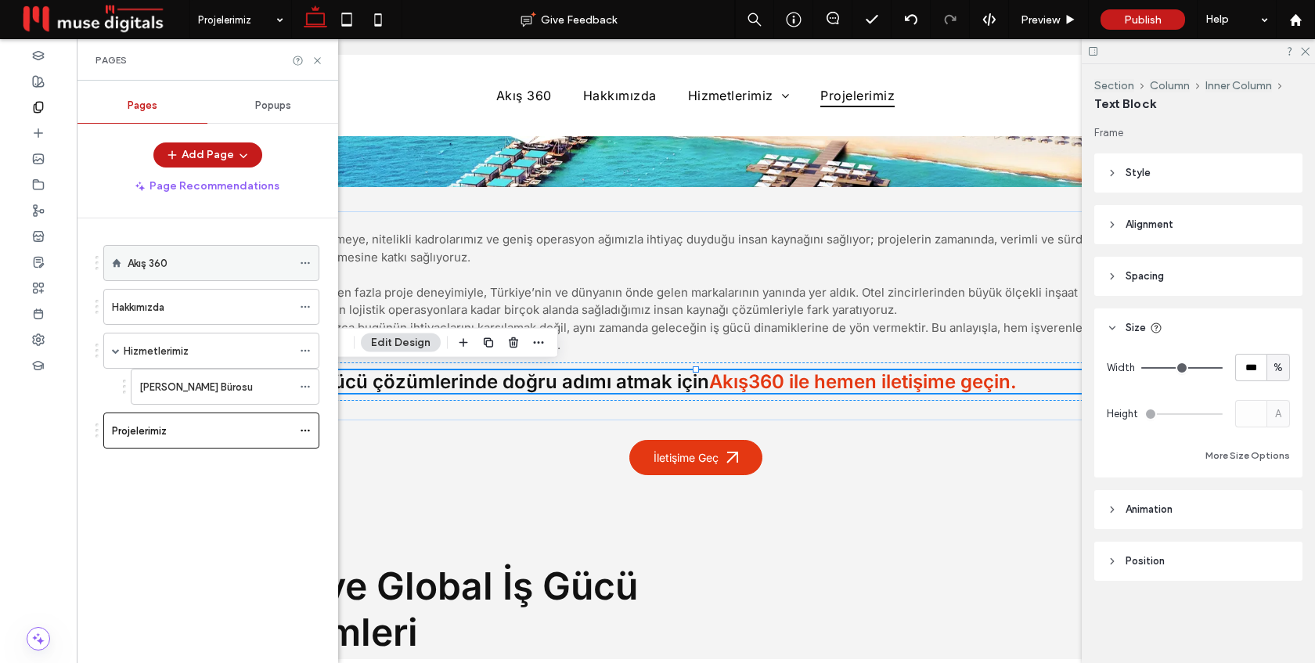
click at [194, 254] on div "Akış 360" at bounding box center [210, 263] width 164 height 34
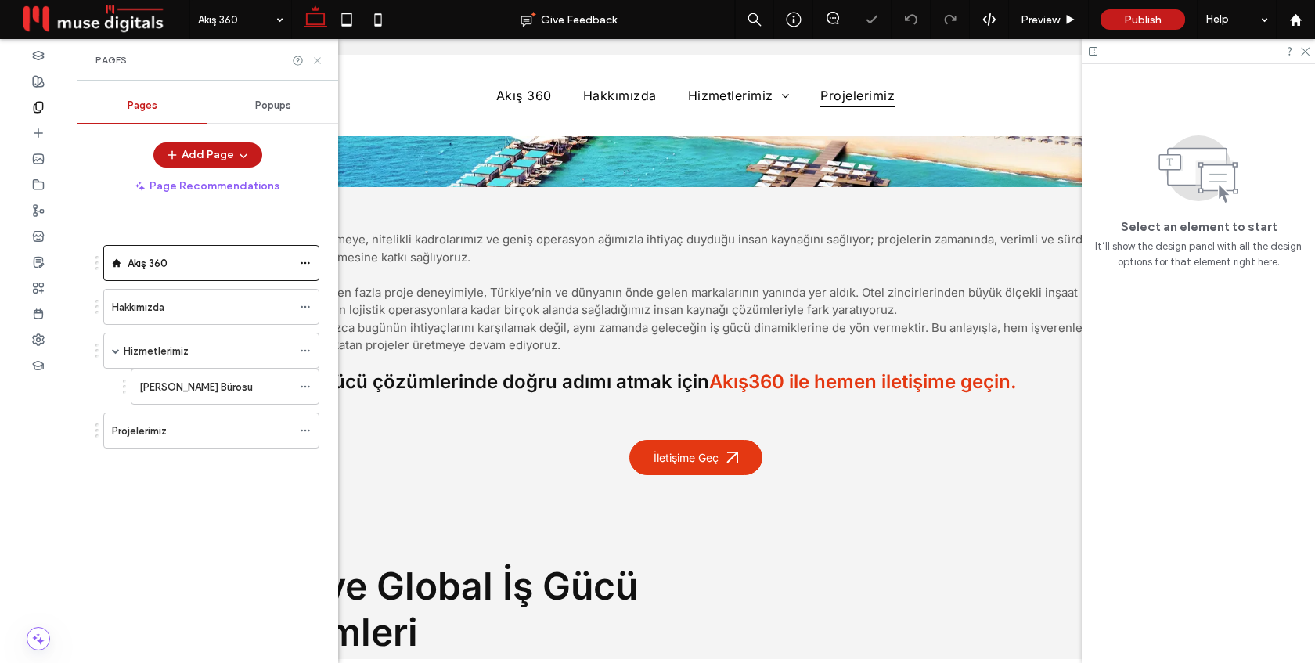
click at [318, 60] on use at bounding box center [317, 60] width 6 height 6
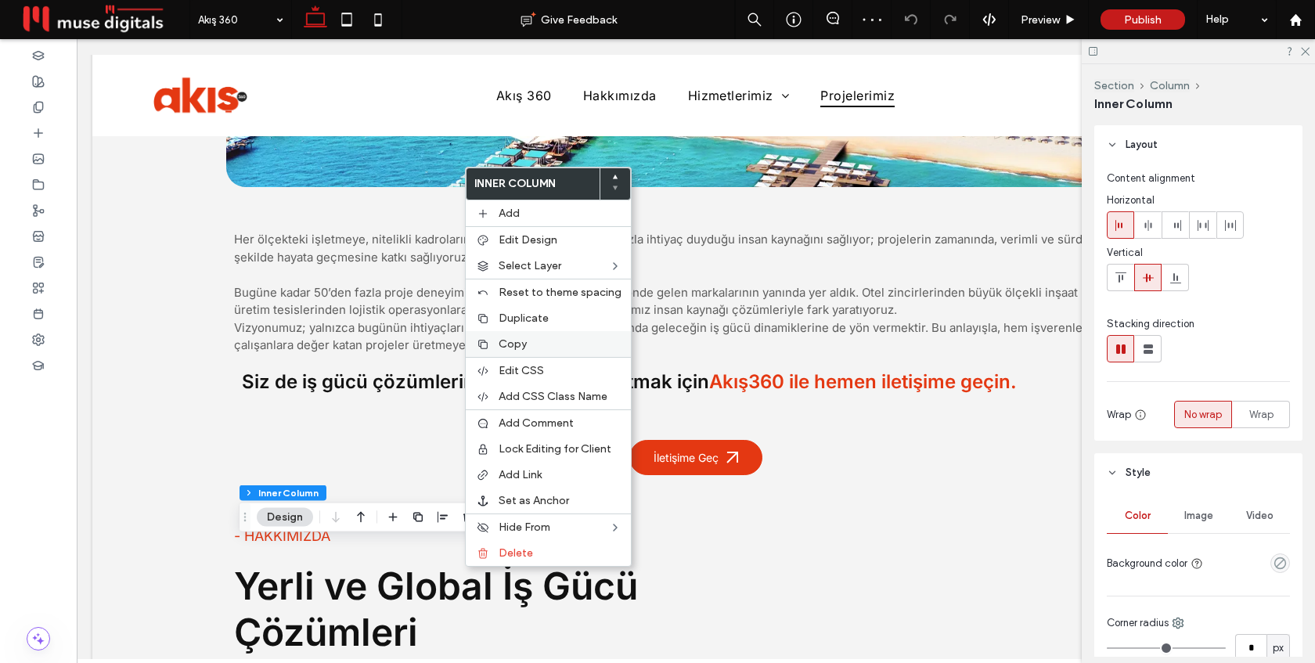
click at [514, 347] on span "Copy" at bounding box center [513, 343] width 28 height 13
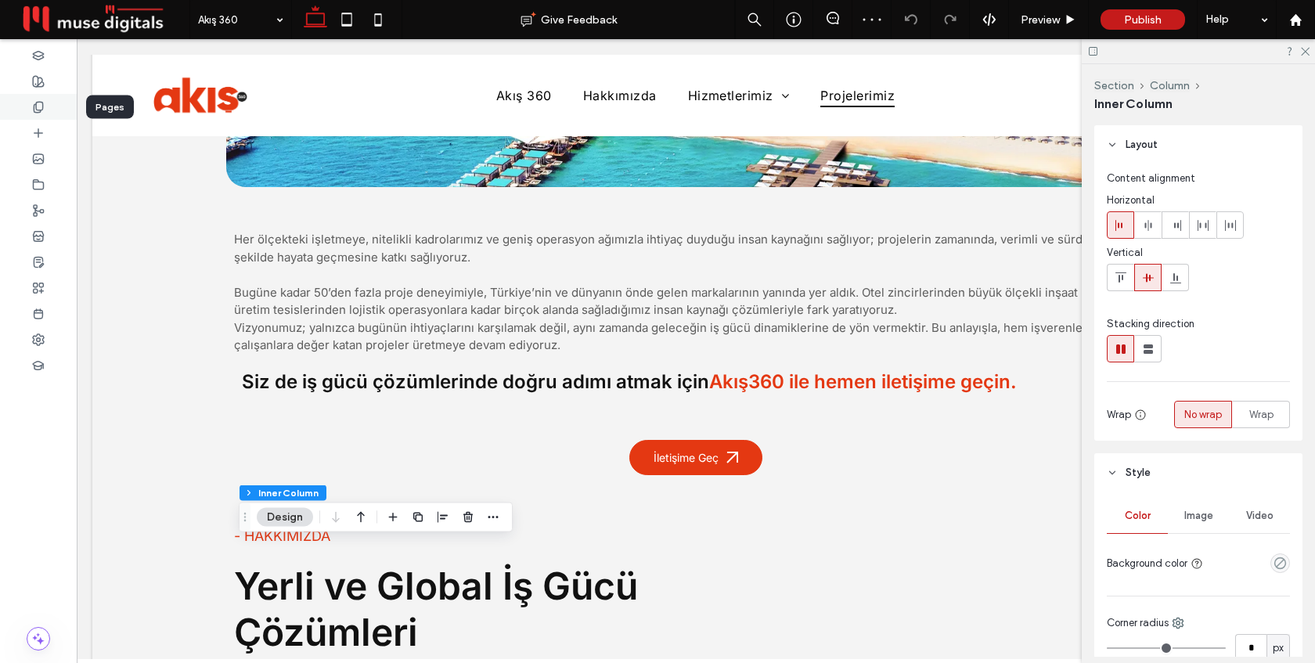
click at [35, 103] on use at bounding box center [38, 107] width 9 height 10
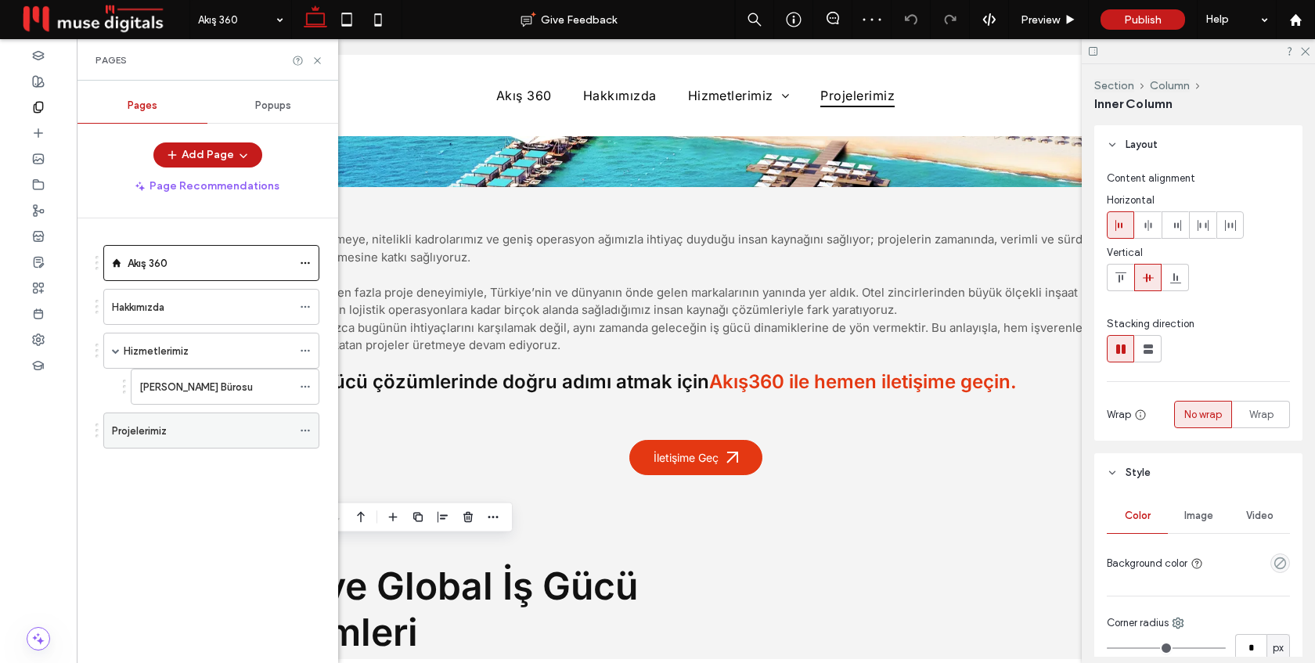
click at [173, 423] on div "Projelerimiz" at bounding box center [202, 431] width 180 height 16
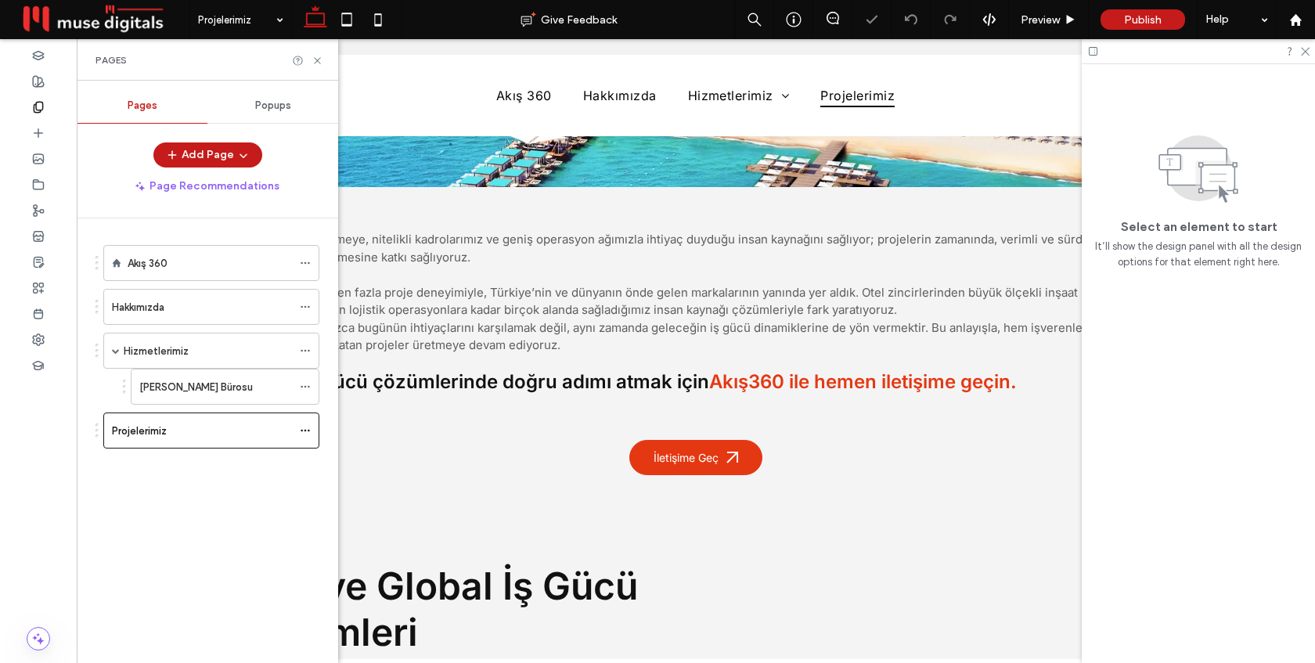
click at [318, 53] on div "Pages" at bounding box center [208, 59] width 262 height 41
click at [317, 59] on icon at bounding box center [318, 61] width 12 height 12
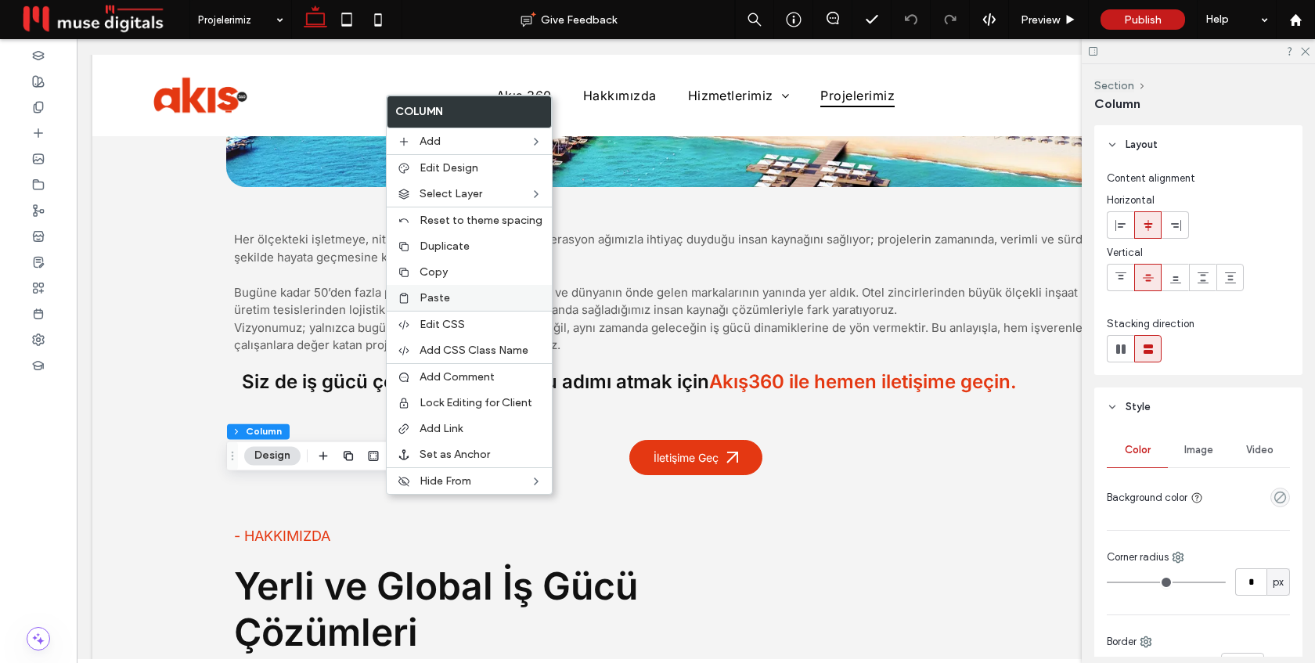
click at [433, 289] on div "Paste" at bounding box center [469, 298] width 165 height 26
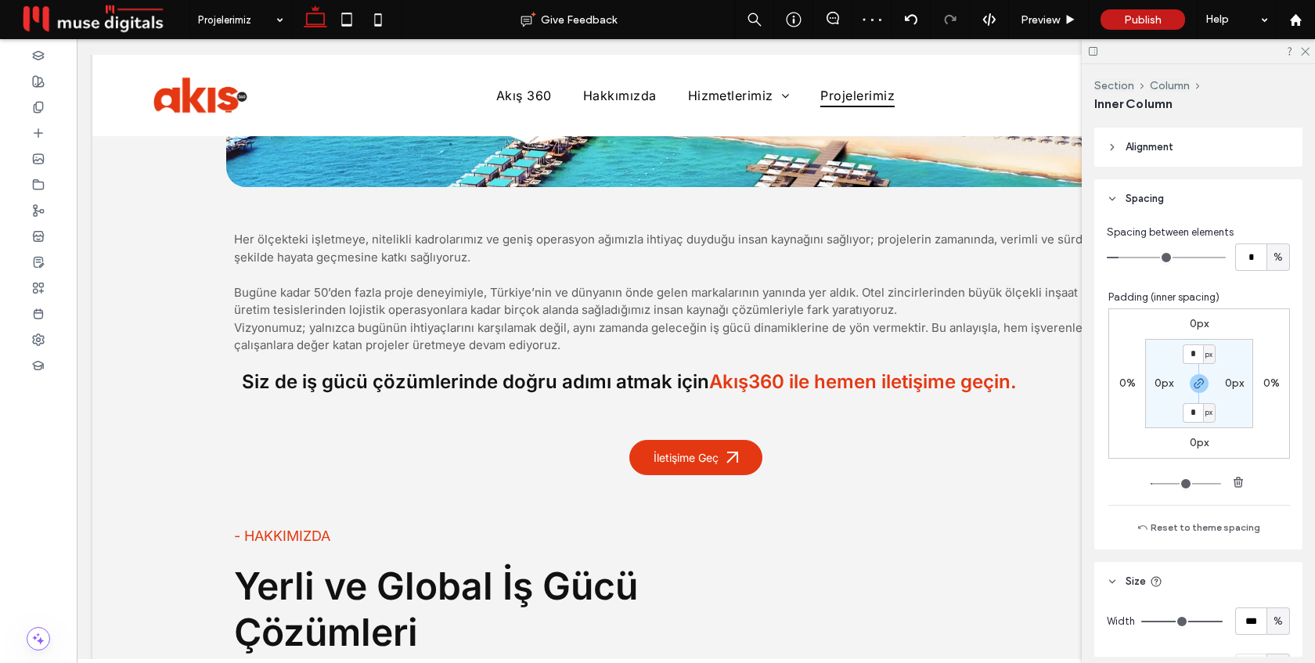
scroll to position [712, 0]
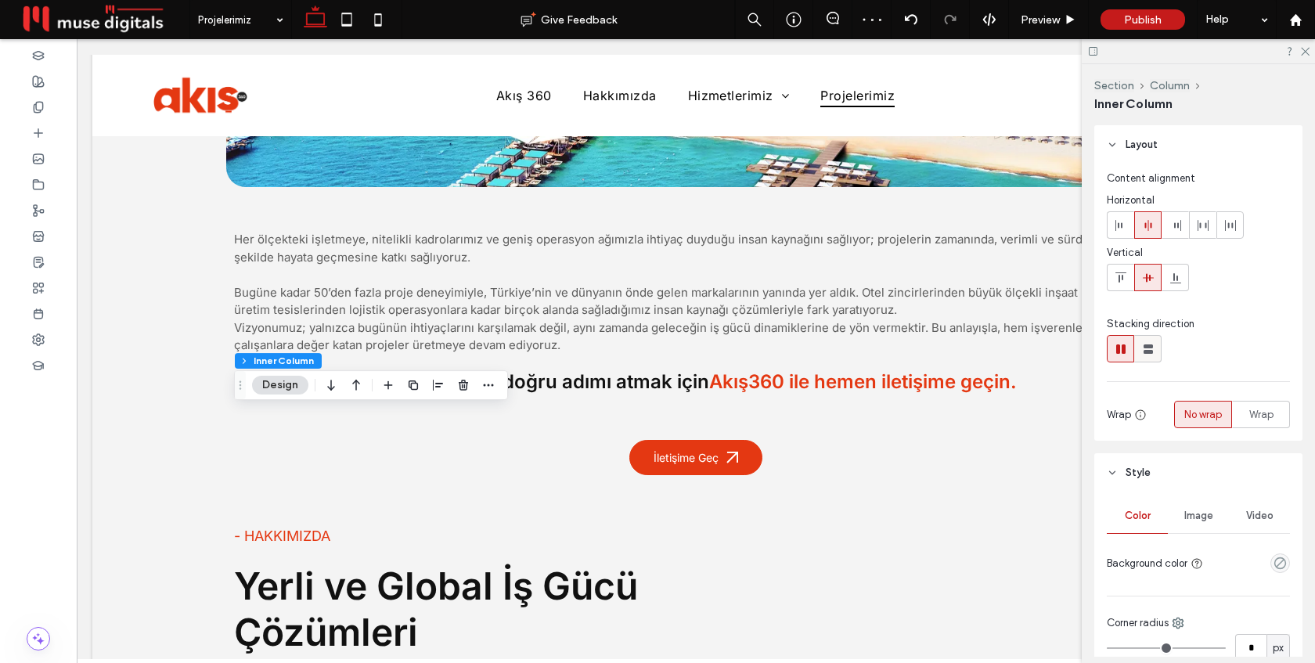
click at [1146, 345] on use at bounding box center [1148, 349] width 9 height 9
type input "**"
type input "****"
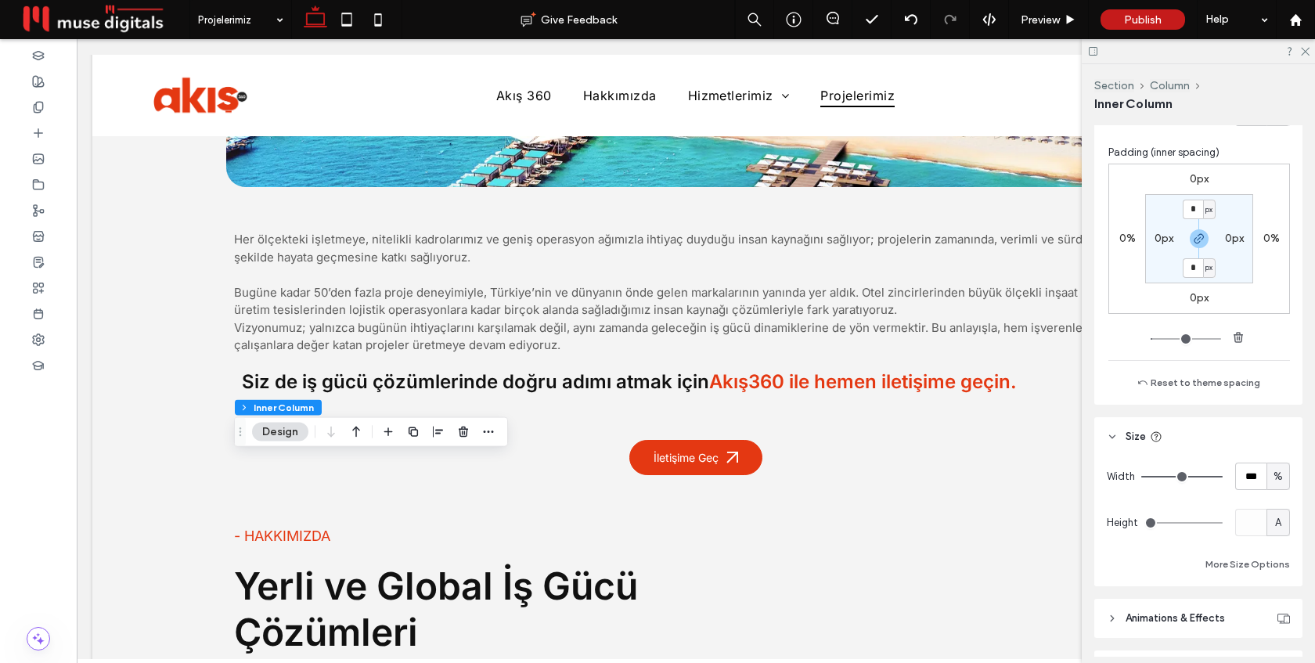
scroll to position [950, 0]
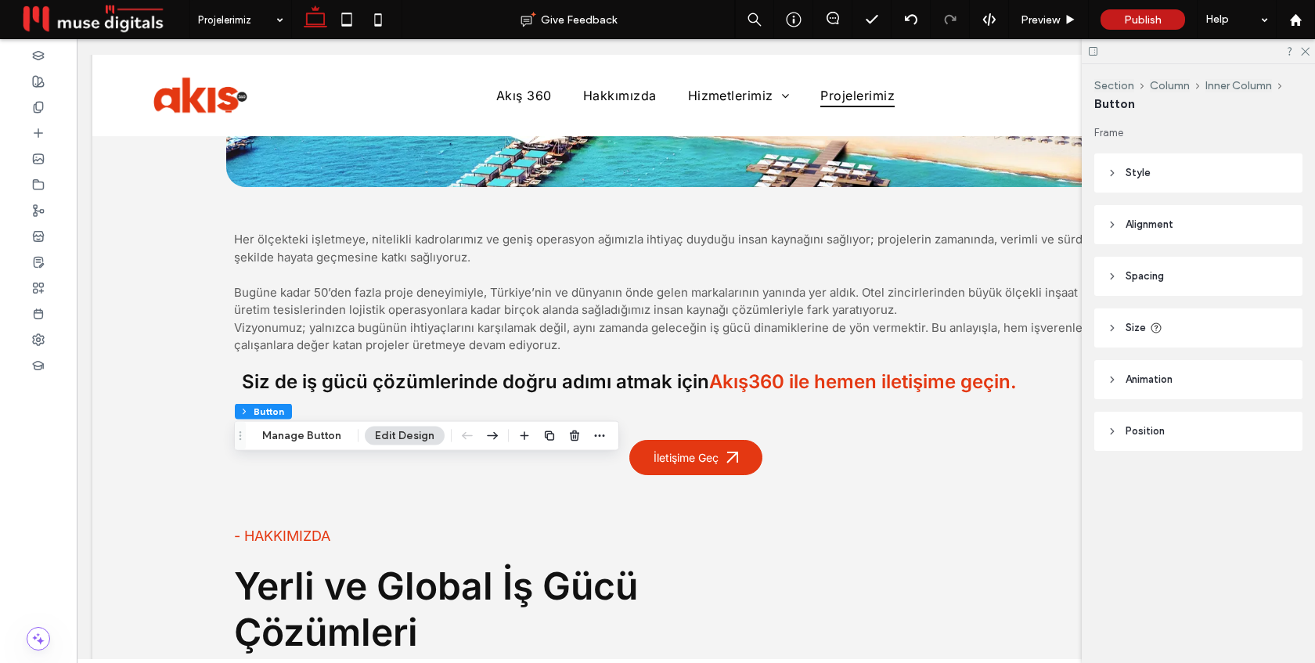
type input "**"
click at [1171, 171] on header "Style" at bounding box center [1199, 172] width 208 height 39
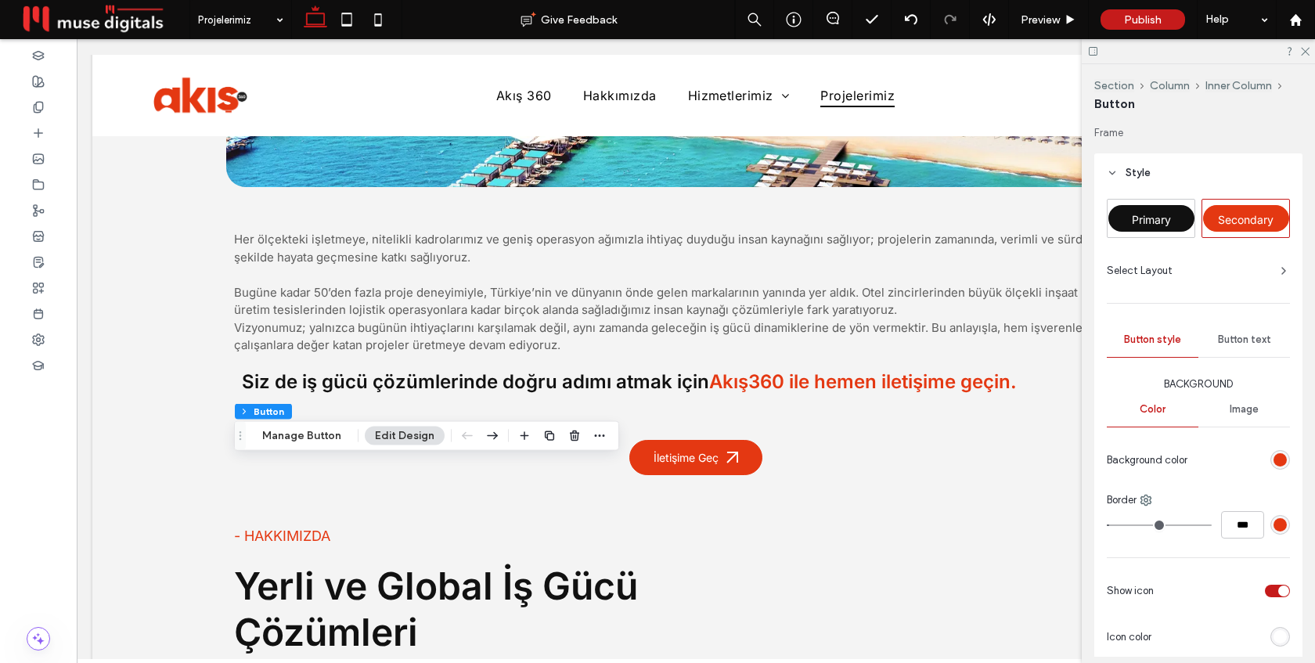
click at [1159, 220] on span "Primary" at bounding box center [1151, 219] width 39 height 13
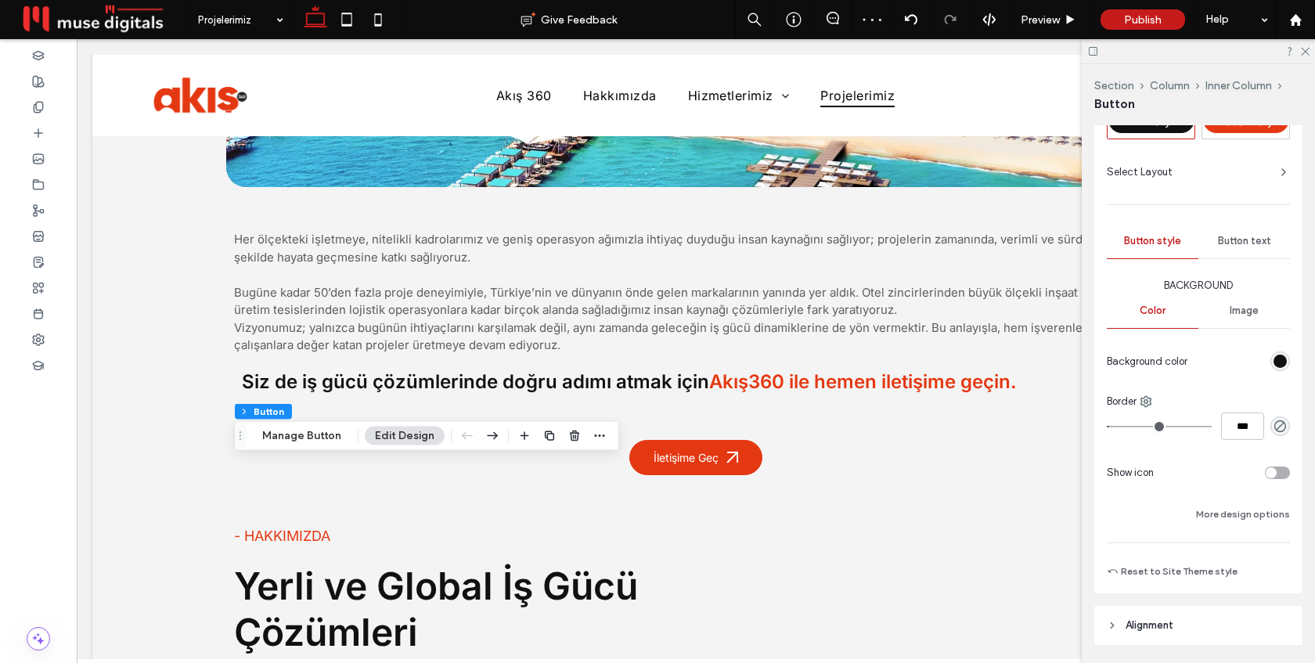
scroll to position [88, 0]
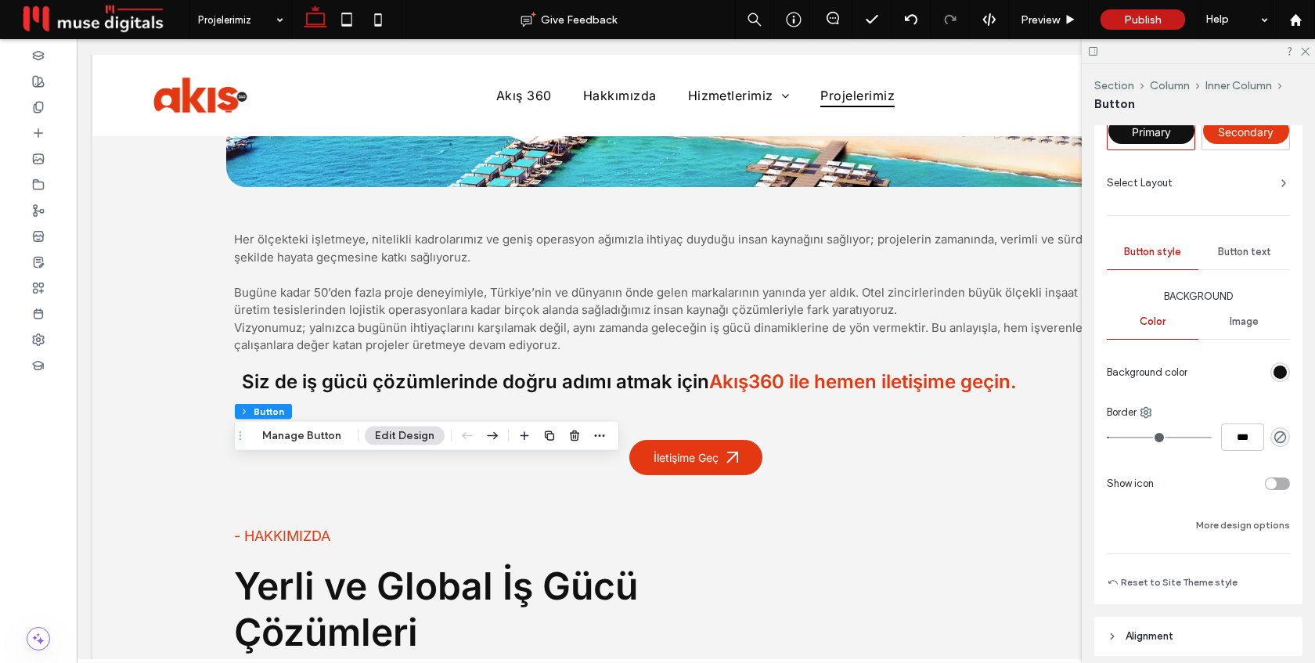
click at [1270, 481] on div "toggle" at bounding box center [1271, 483] width 11 height 11
click at [1272, 648] on span "Right" at bounding box center [1267, 642] width 25 height 16
click at [1279, 589] on div at bounding box center [1283, 596] width 16 height 16
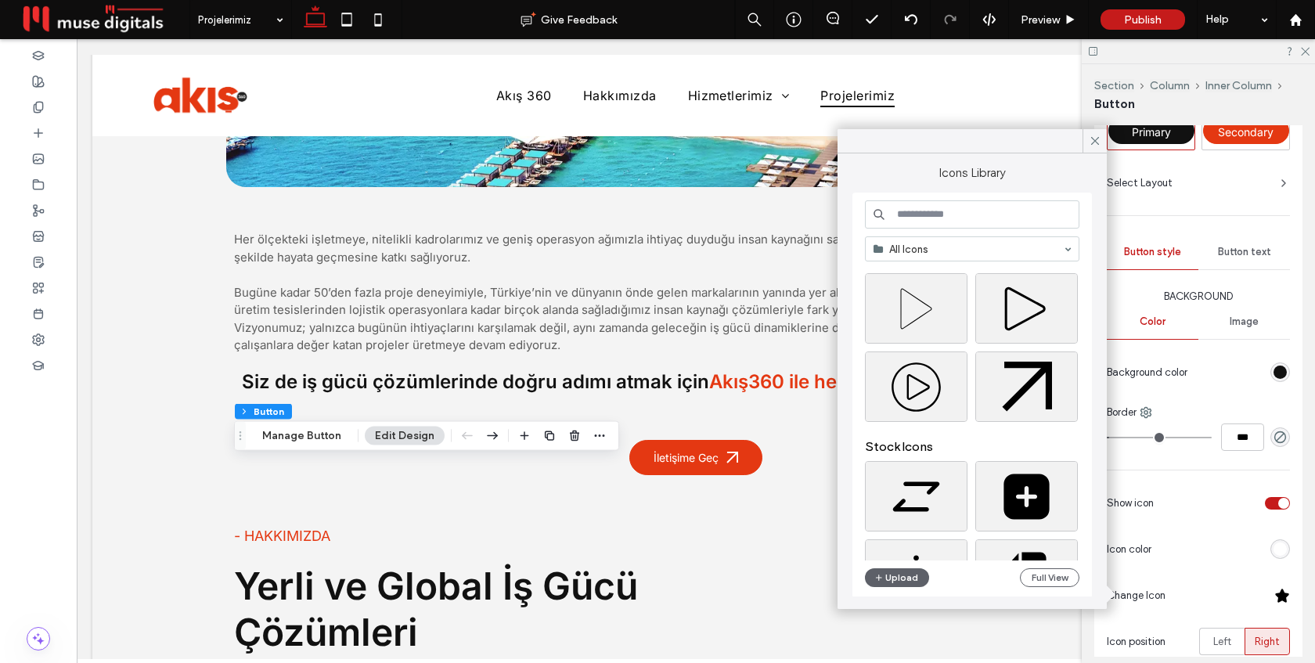
scroll to position [702, 0]
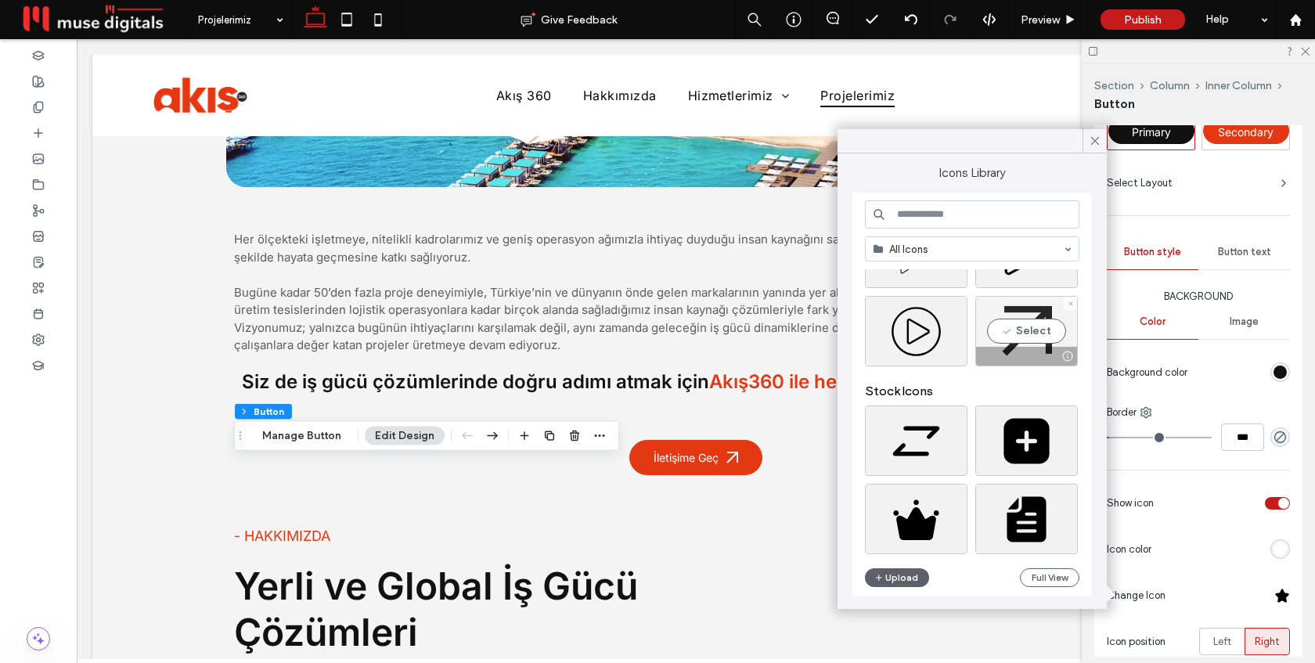
click at [1009, 338] on div "Select" at bounding box center [1027, 331] width 103 height 70
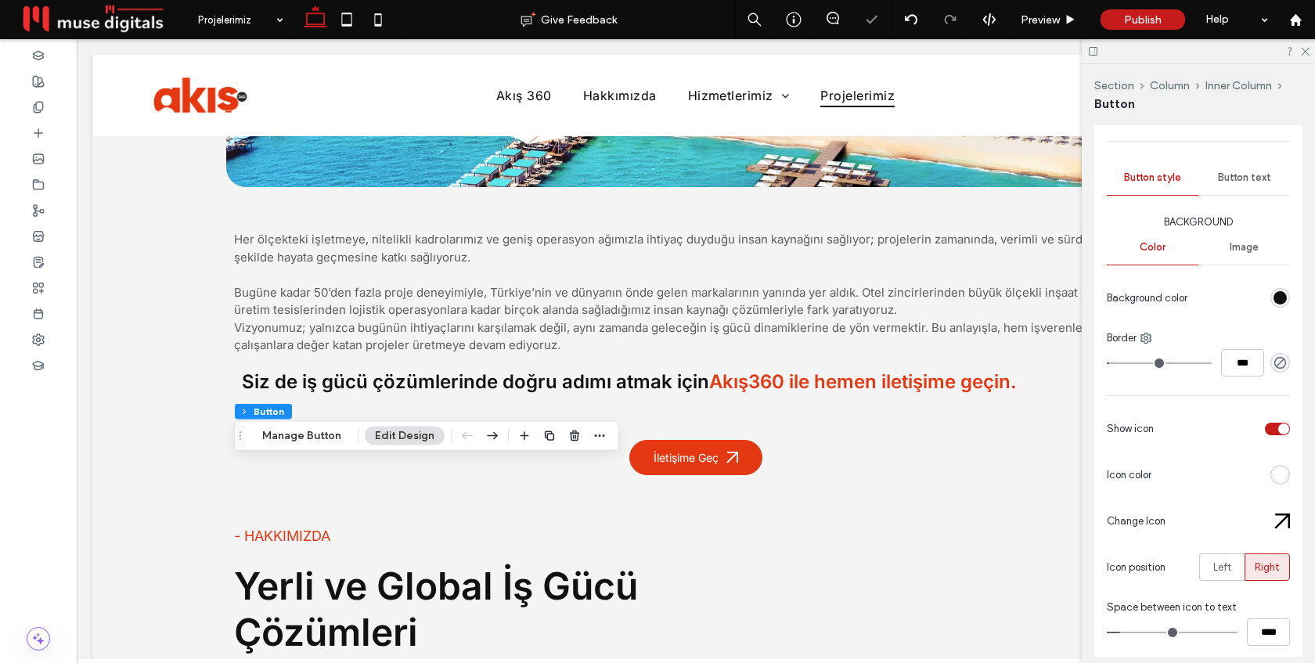
scroll to position [306, 0]
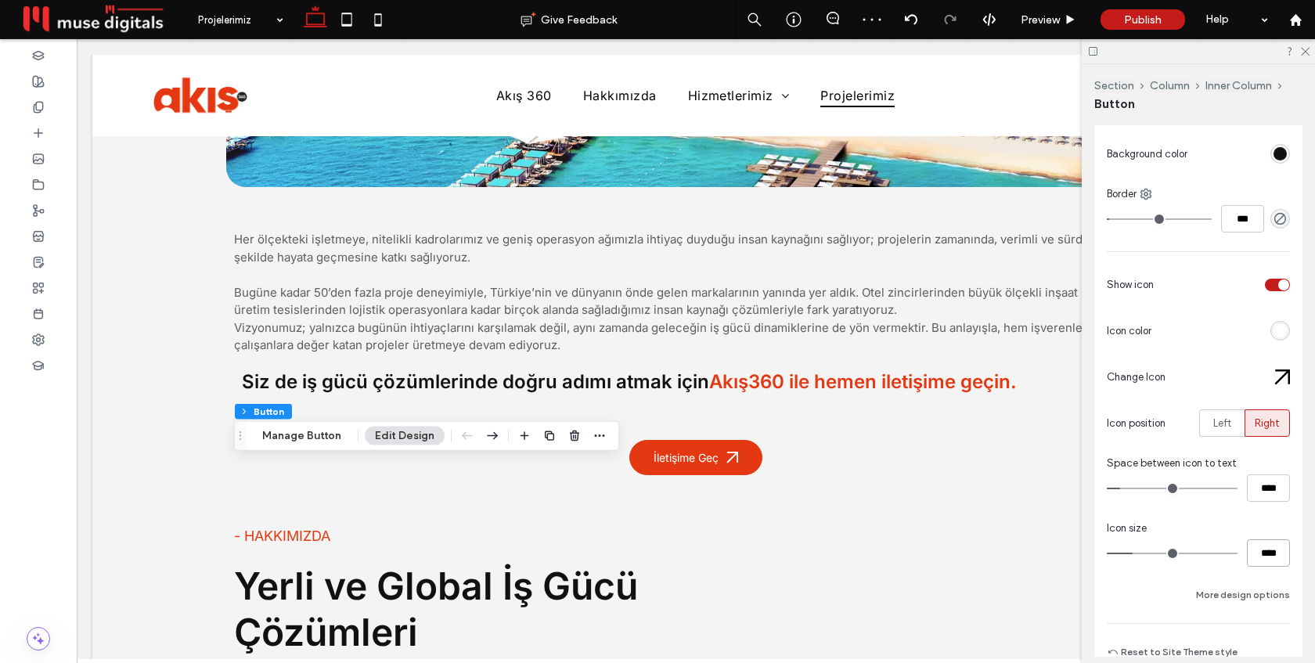
click at [1265, 555] on input "****" at bounding box center [1268, 552] width 43 height 27
type input "**"
type input "****"
click at [1309, 50] on icon at bounding box center [1305, 50] width 10 height 10
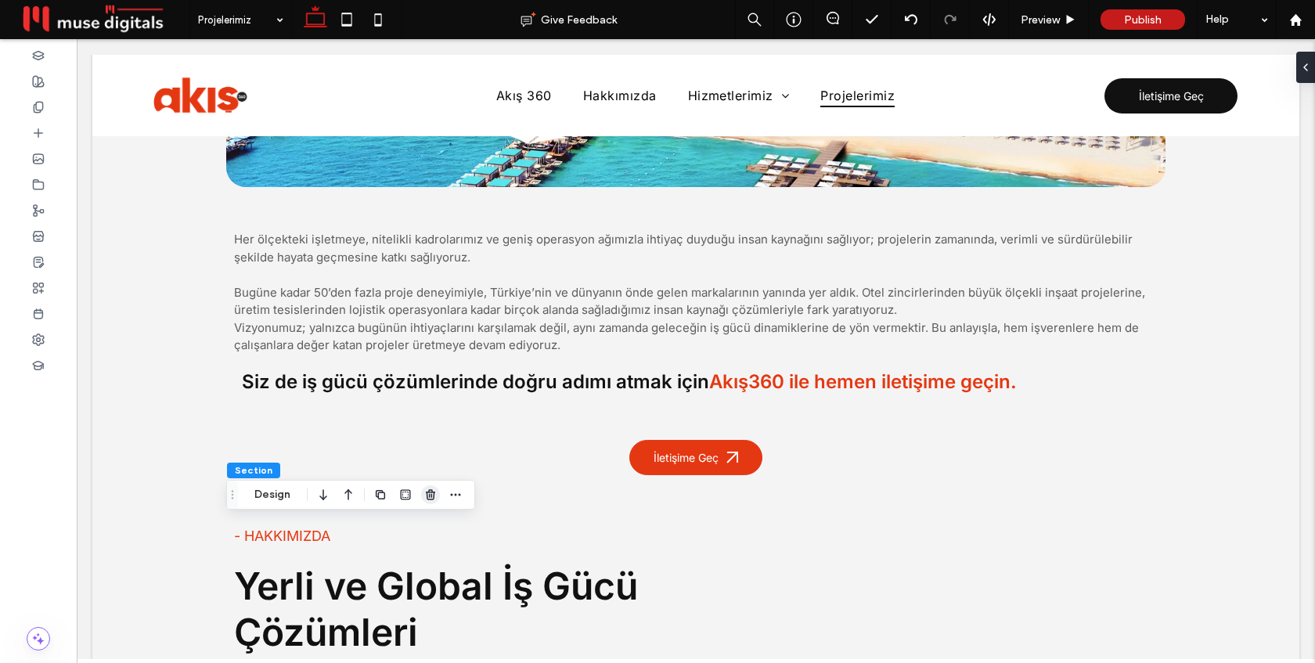
click at [428, 492] on use "button" at bounding box center [430, 494] width 9 height 10
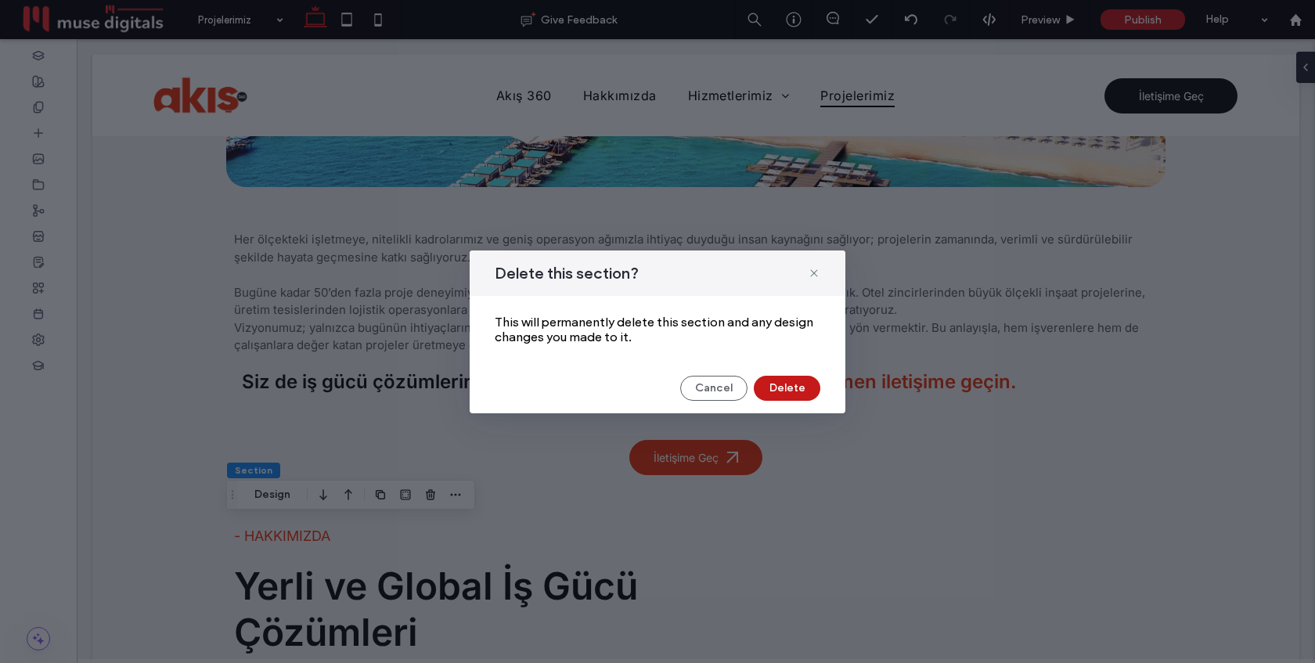
click at [800, 385] on button "Delete" at bounding box center [787, 388] width 67 height 25
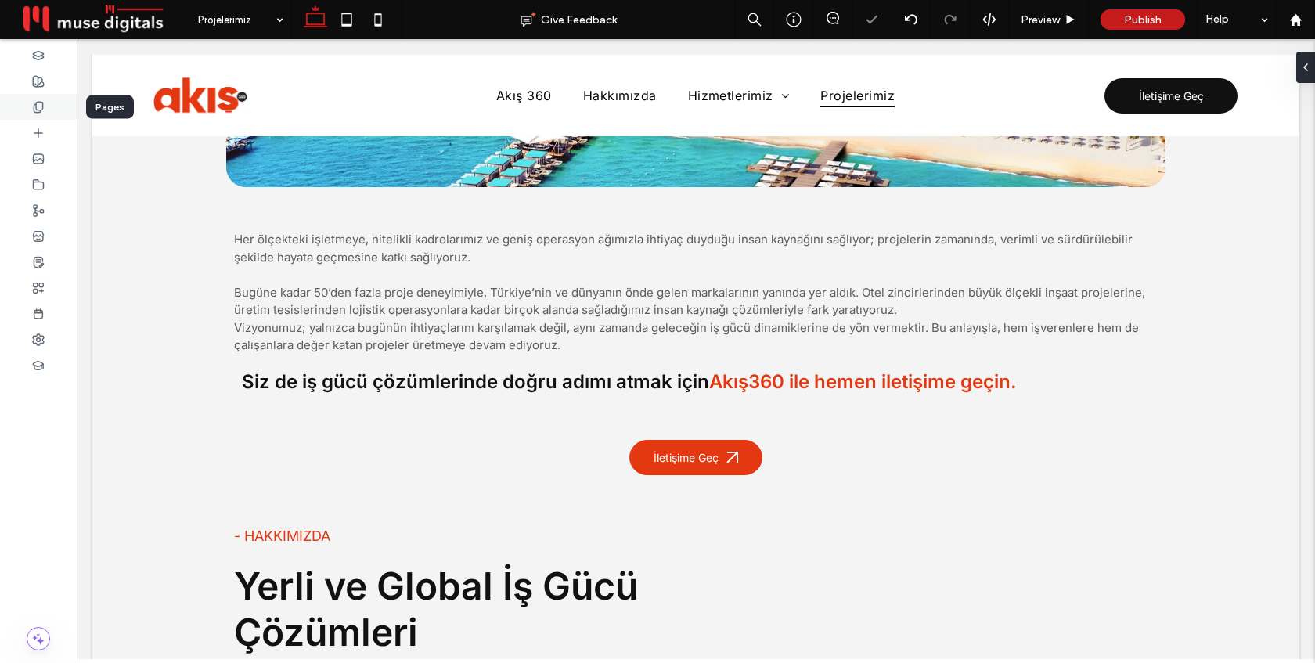
click at [26, 105] on div at bounding box center [38, 107] width 77 height 26
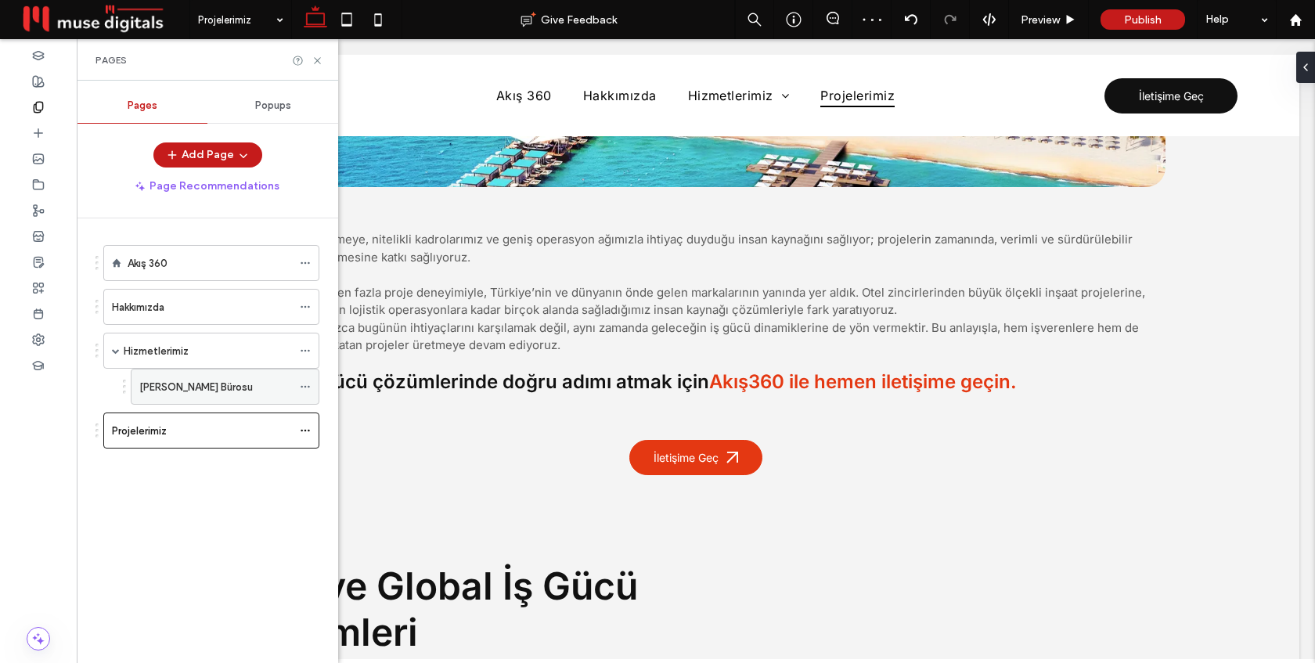
click at [176, 384] on label "[PERSON_NAME] Bürosu" at bounding box center [196, 386] width 114 height 27
click at [313, 65] on icon at bounding box center [318, 61] width 12 height 12
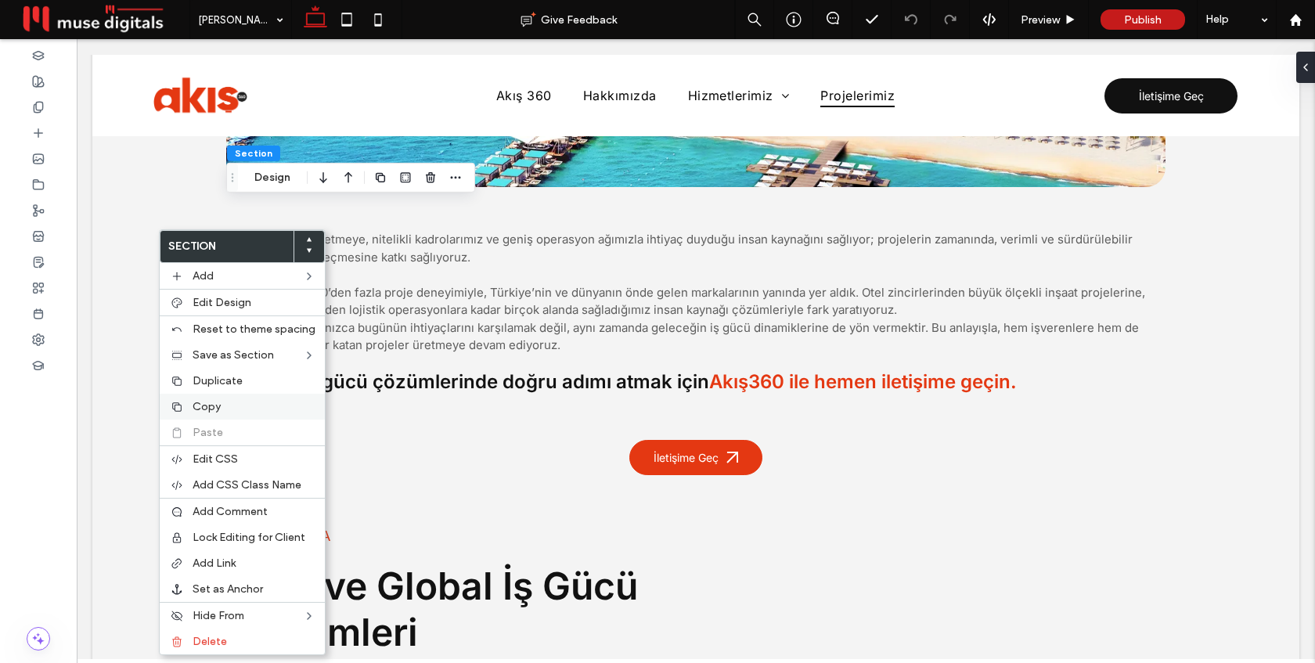
click at [207, 404] on span "Copy" at bounding box center [207, 406] width 28 height 13
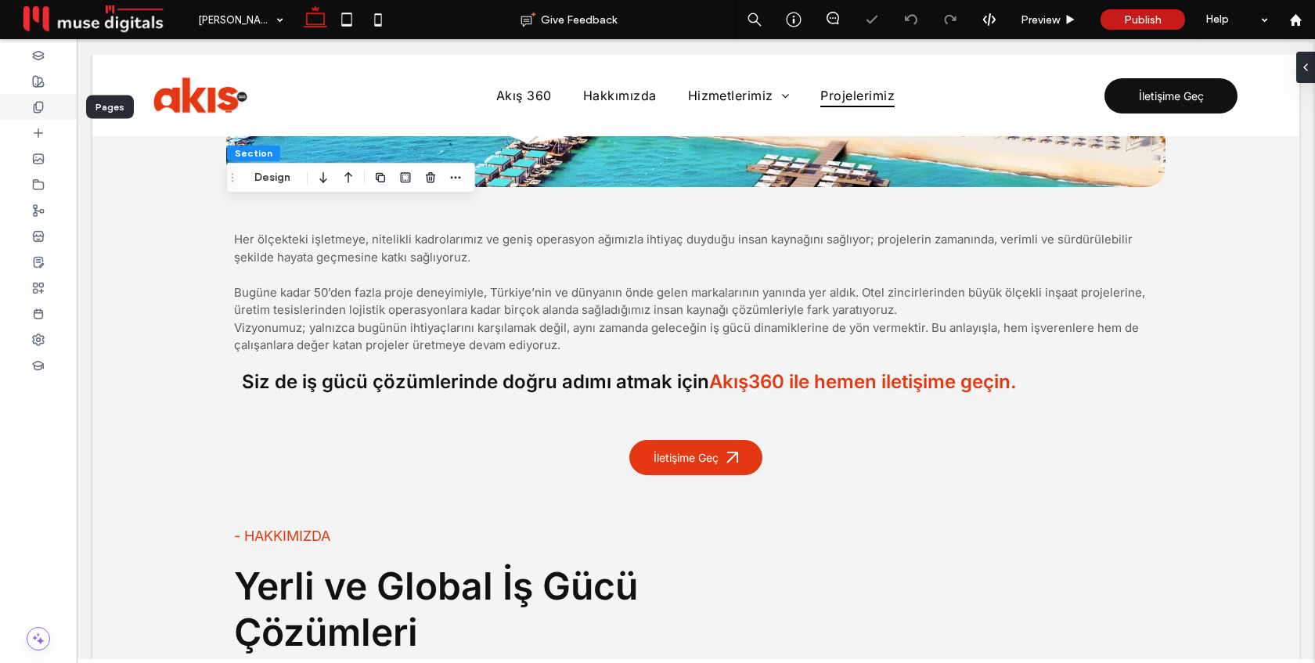
click at [34, 109] on use at bounding box center [38, 107] width 9 height 10
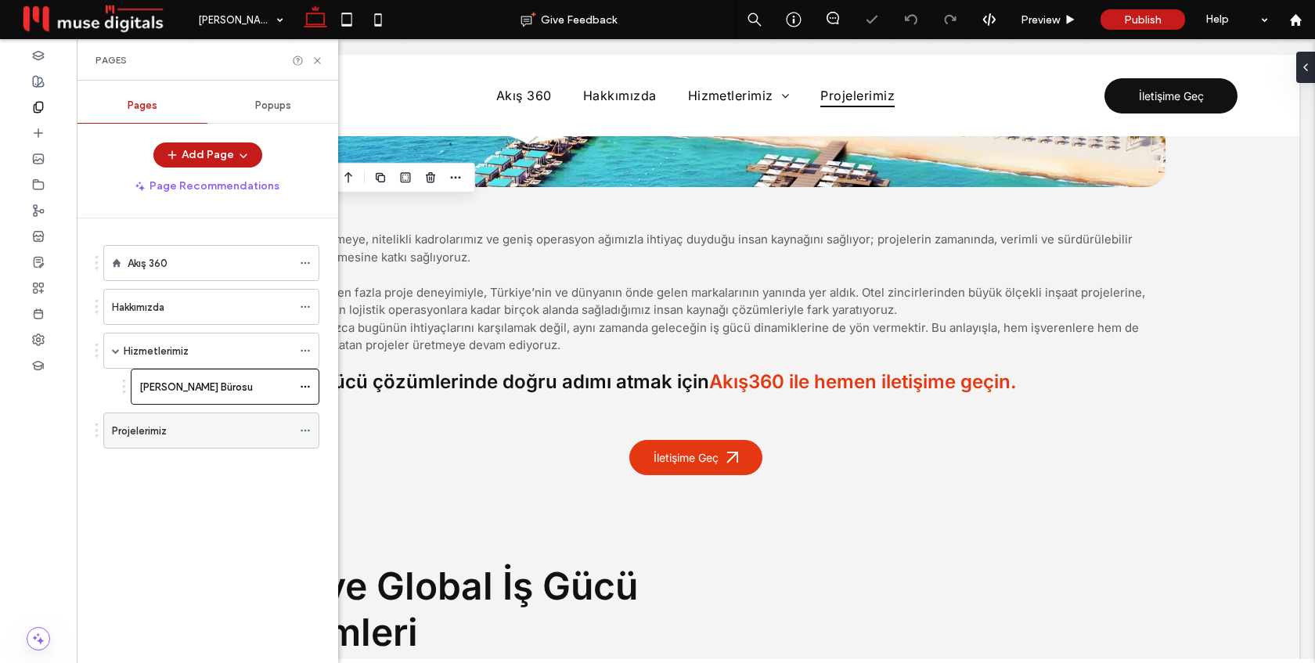
click at [178, 431] on div "Projelerimiz" at bounding box center [202, 431] width 180 height 16
click at [314, 56] on icon at bounding box center [318, 61] width 12 height 12
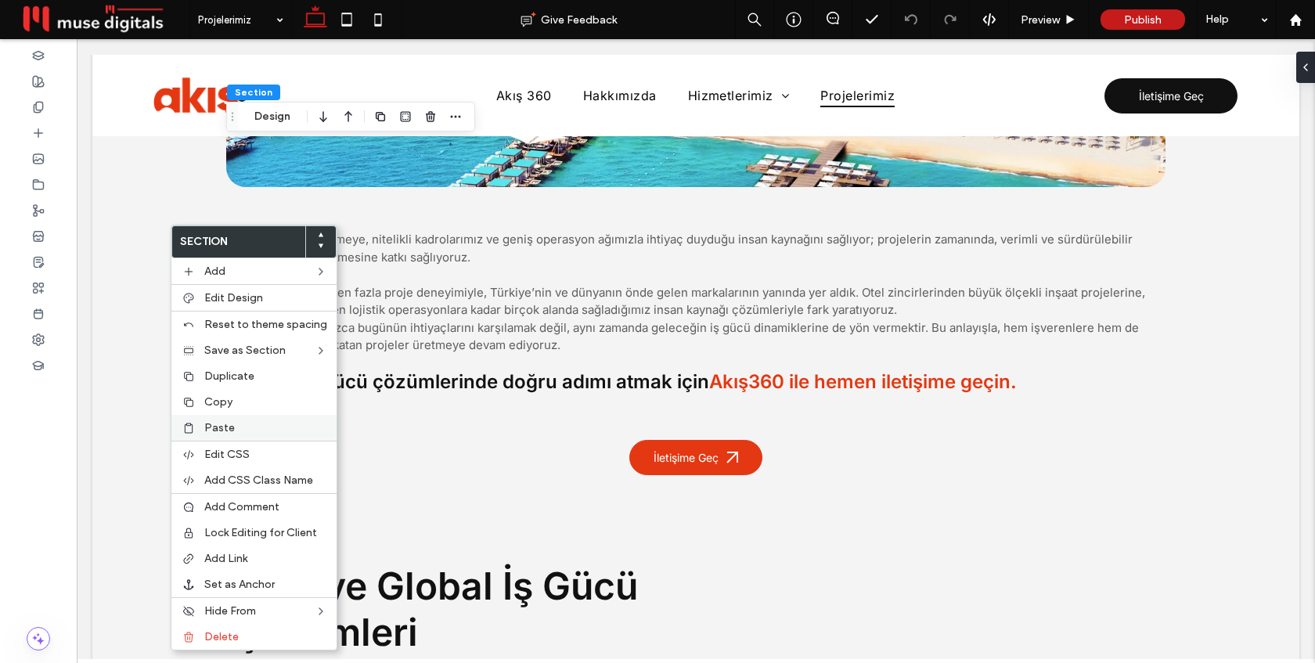
click at [216, 430] on span "Paste" at bounding box center [219, 427] width 31 height 13
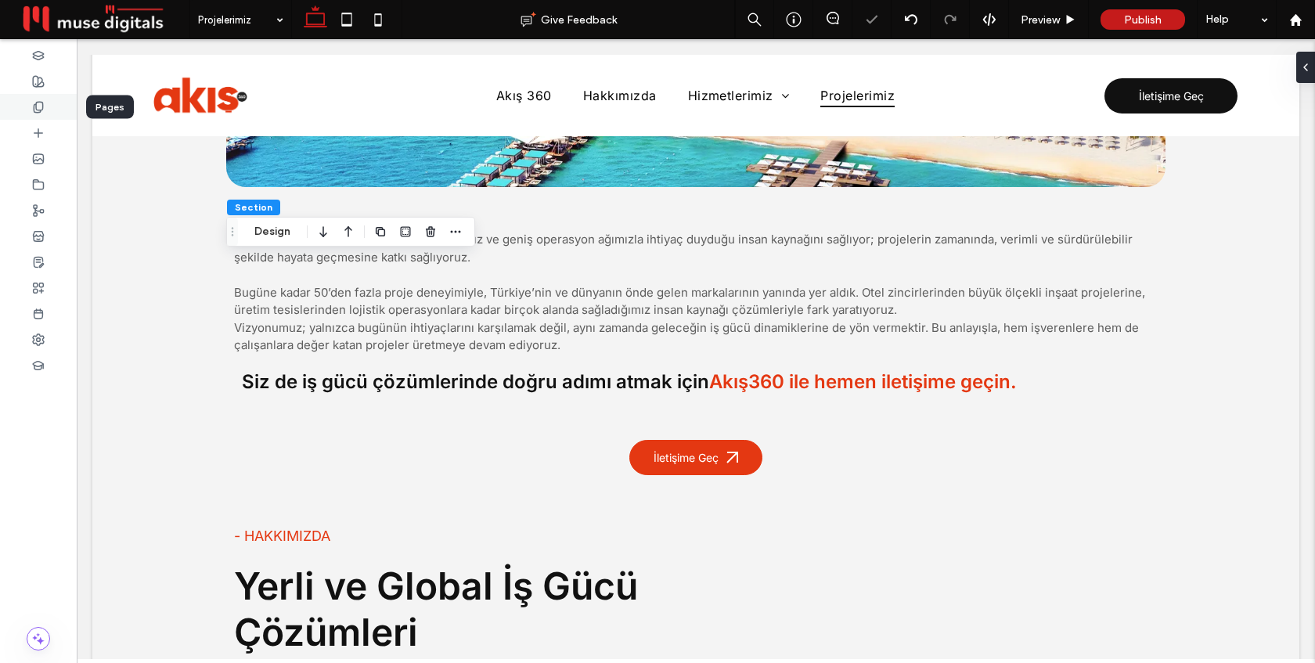
click at [38, 105] on icon at bounding box center [38, 107] width 13 height 13
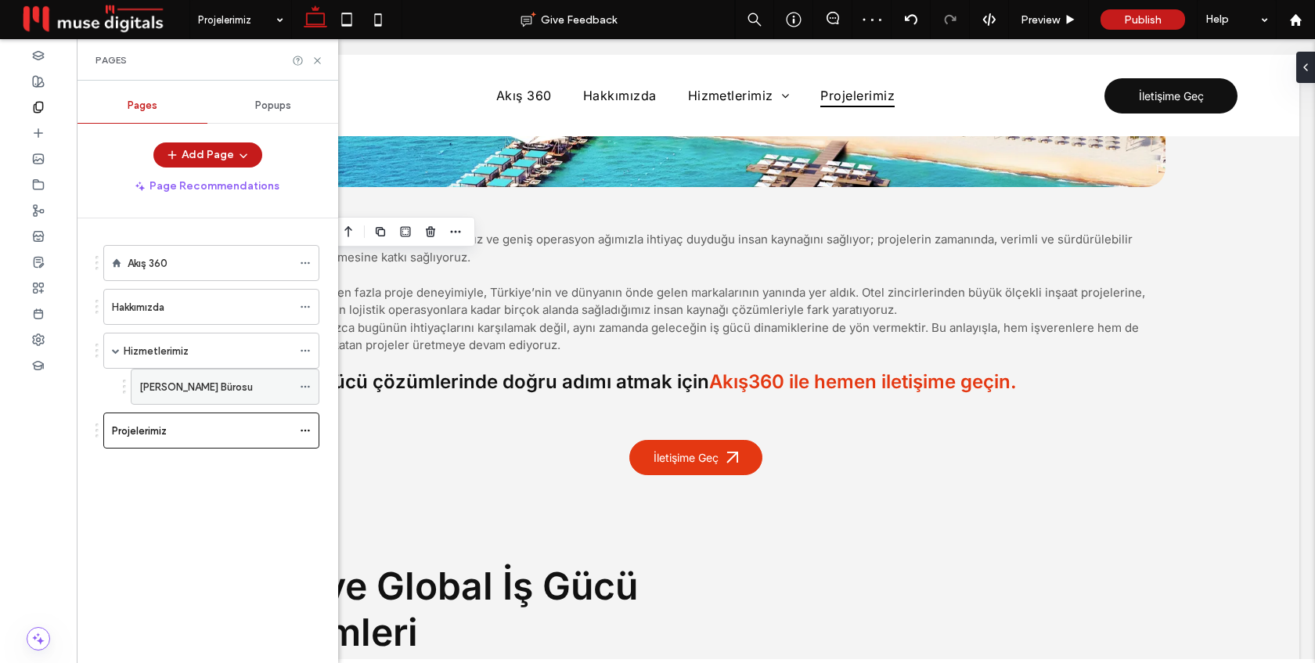
click at [188, 386] on label "[PERSON_NAME] Bürosu" at bounding box center [196, 386] width 114 height 27
click at [317, 60] on use at bounding box center [317, 60] width 6 height 6
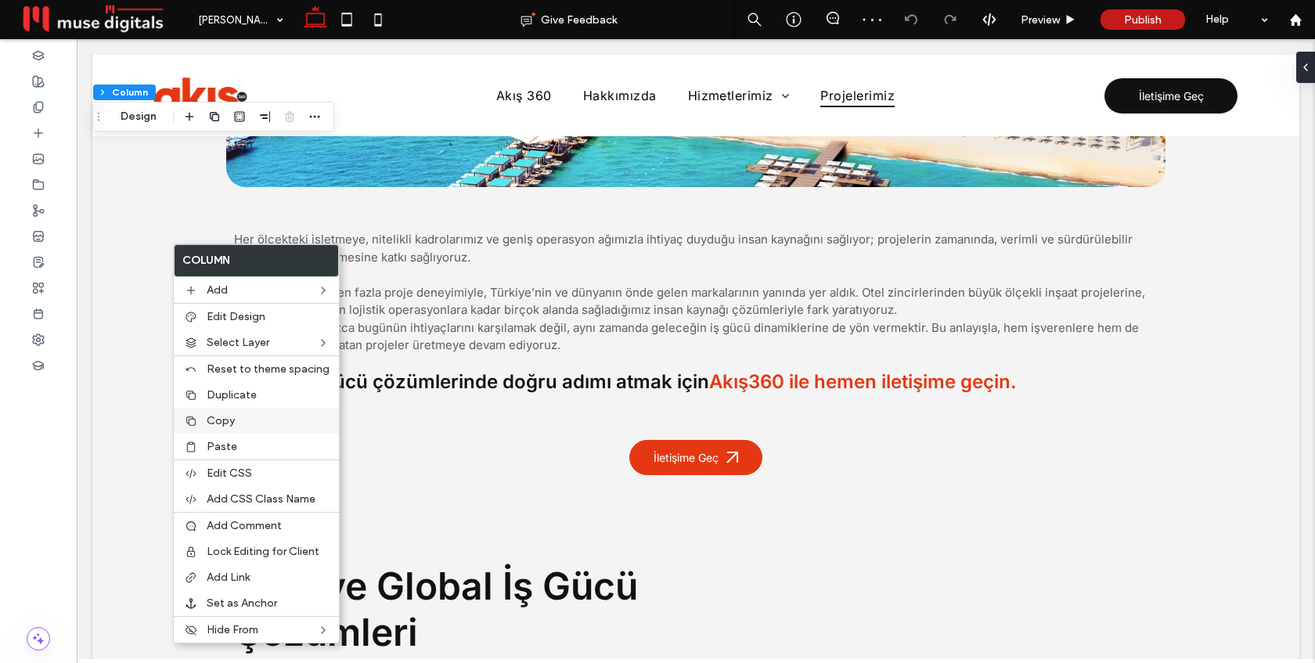
click at [207, 418] on span "Copy" at bounding box center [221, 420] width 28 height 13
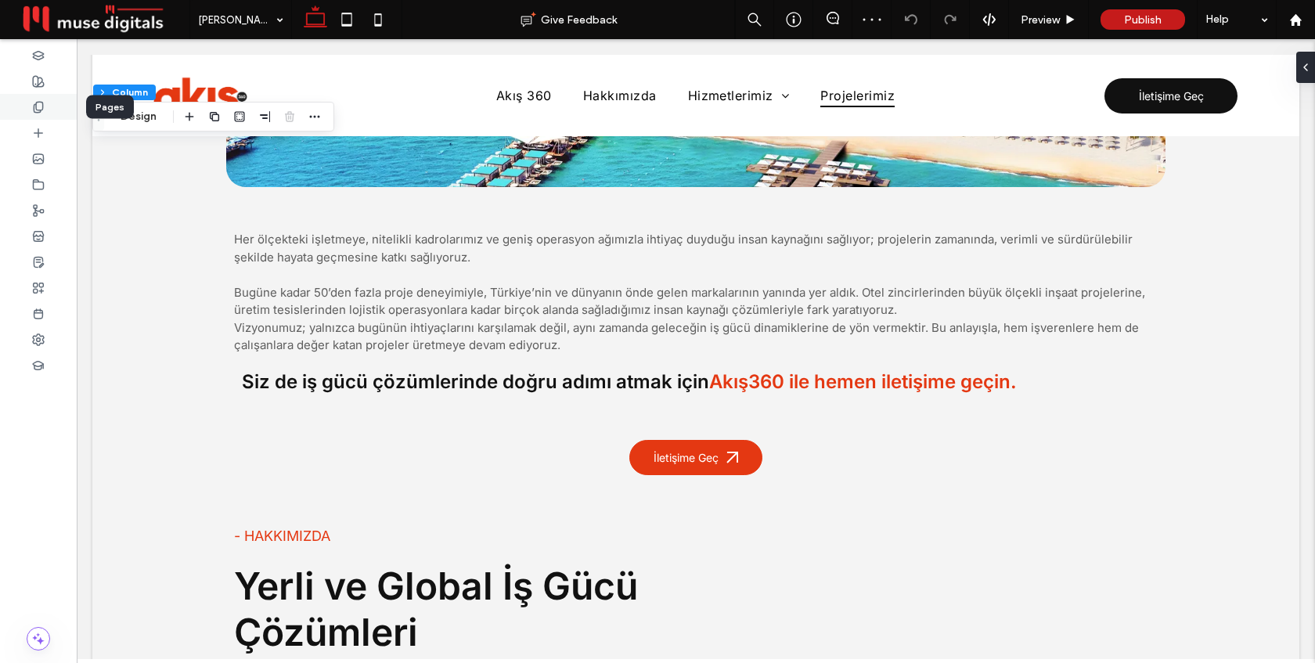
click at [39, 106] on icon at bounding box center [38, 107] width 13 height 13
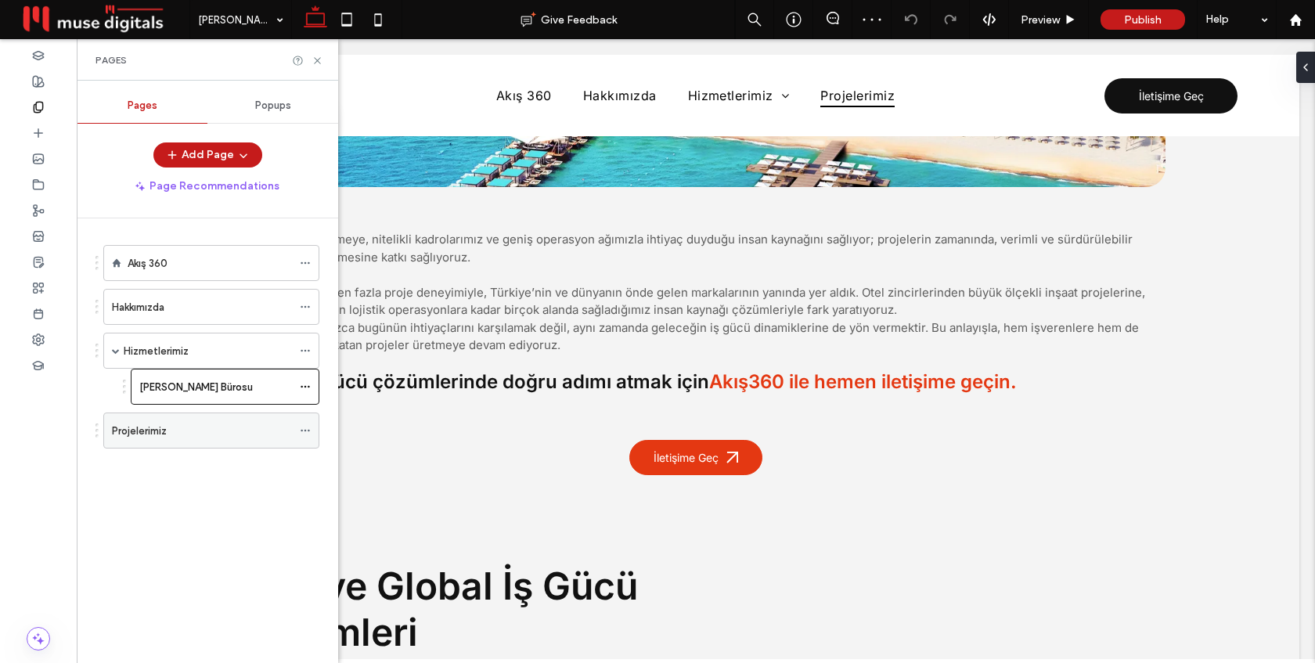
click at [173, 435] on div "Projelerimiz" at bounding box center [202, 431] width 180 height 16
click at [312, 57] on icon at bounding box center [318, 61] width 12 height 12
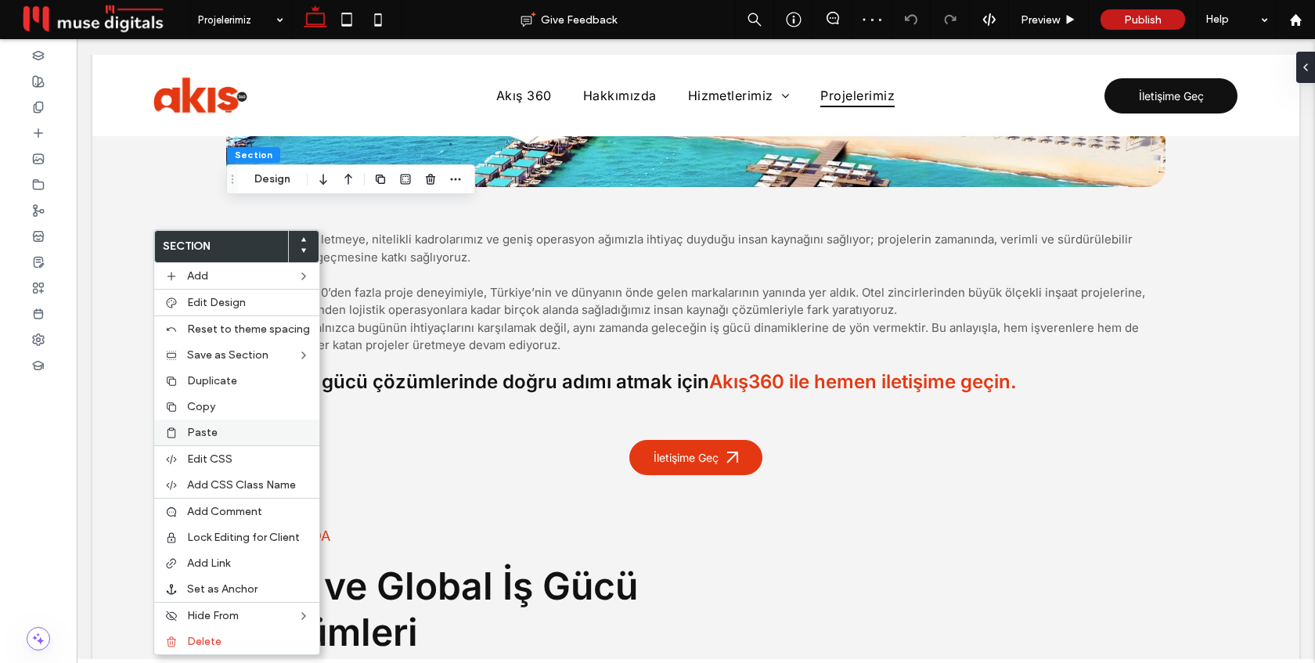
click at [187, 432] on span "Paste" at bounding box center [202, 432] width 31 height 13
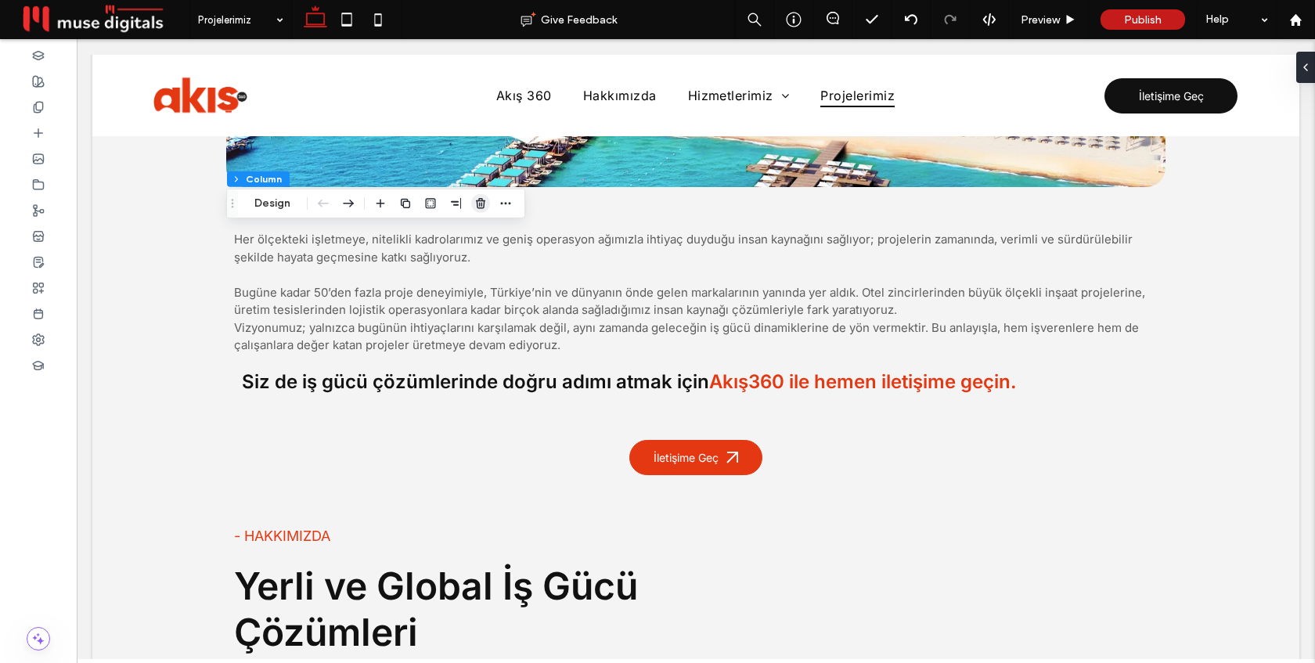
click at [481, 208] on use "button" at bounding box center [480, 203] width 9 height 10
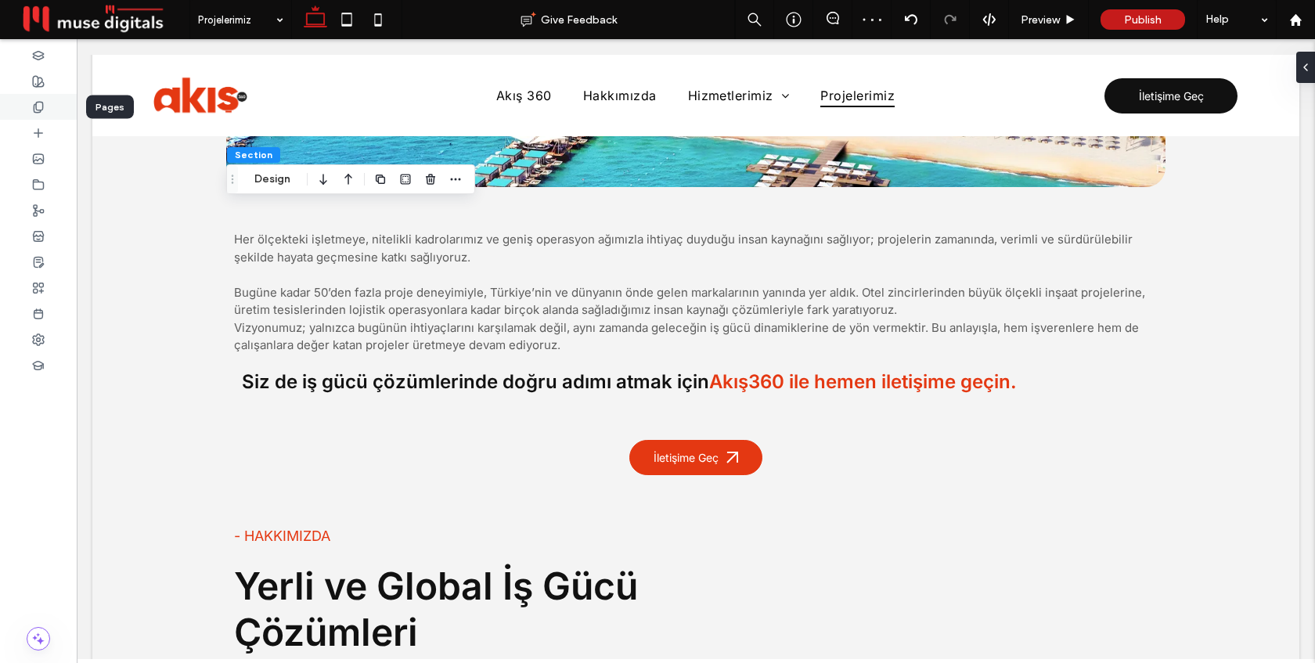
click at [40, 107] on icon at bounding box center [38, 107] width 13 height 13
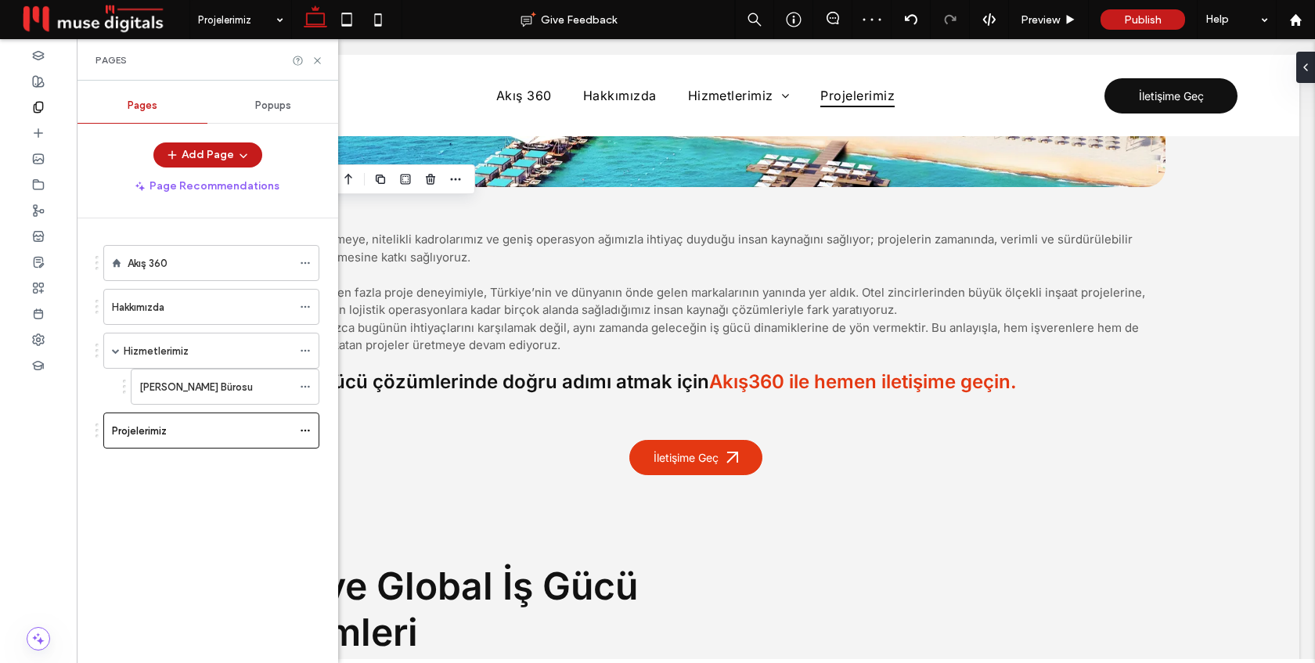
click at [186, 381] on label "[PERSON_NAME] Bürosu" at bounding box center [196, 386] width 114 height 27
click at [316, 57] on icon at bounding box center [318, 61] width 12 height 12
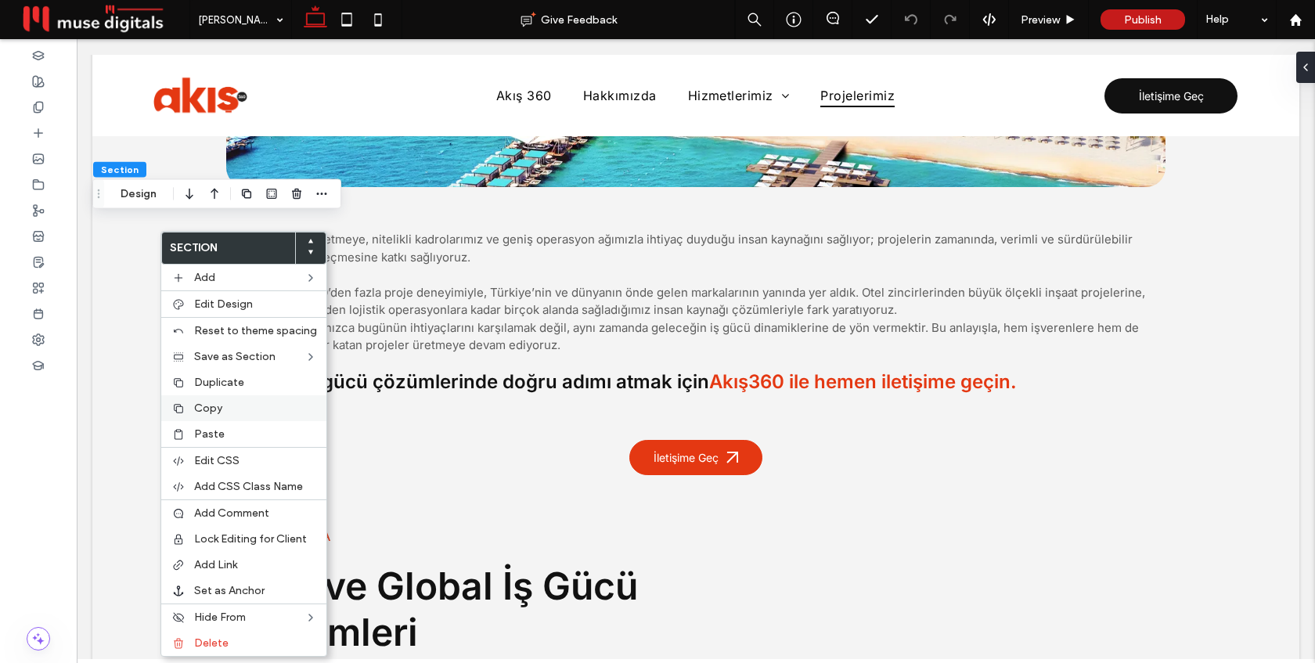
click at [204, 409] on span "Copy" at bounding box center [208, 408] width 28 height 13
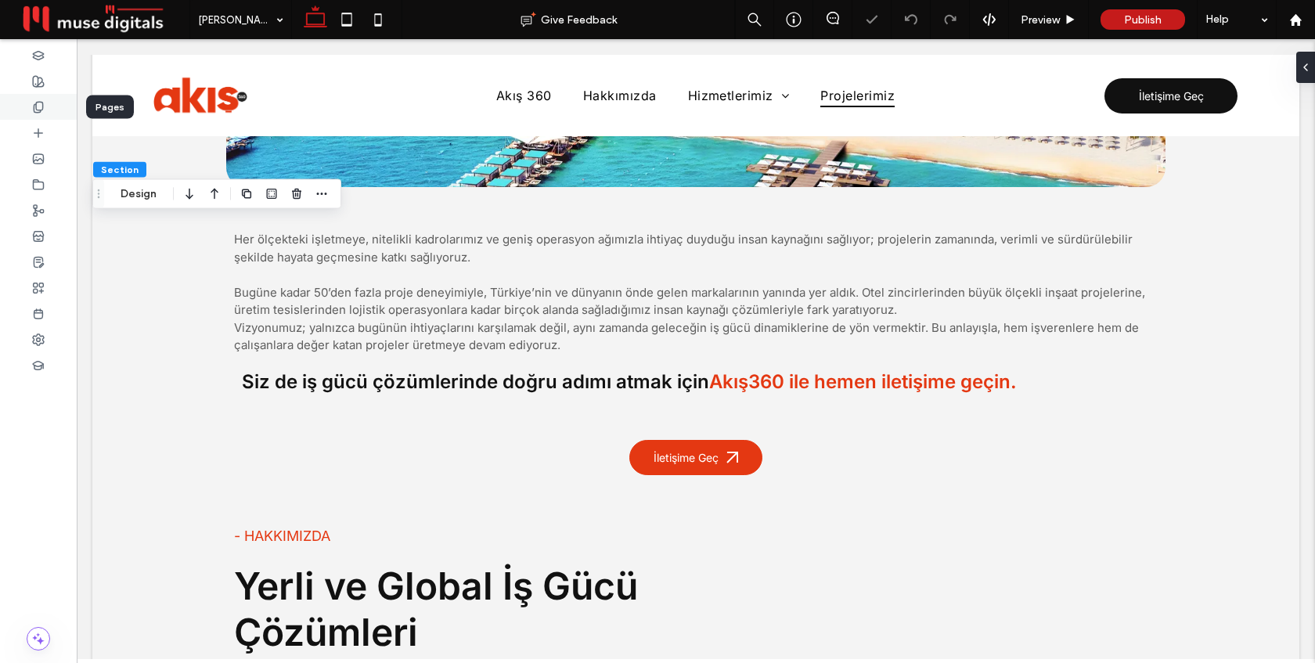
click at [30, 103] on div at bounding box center [38, 107] width 77 height 26
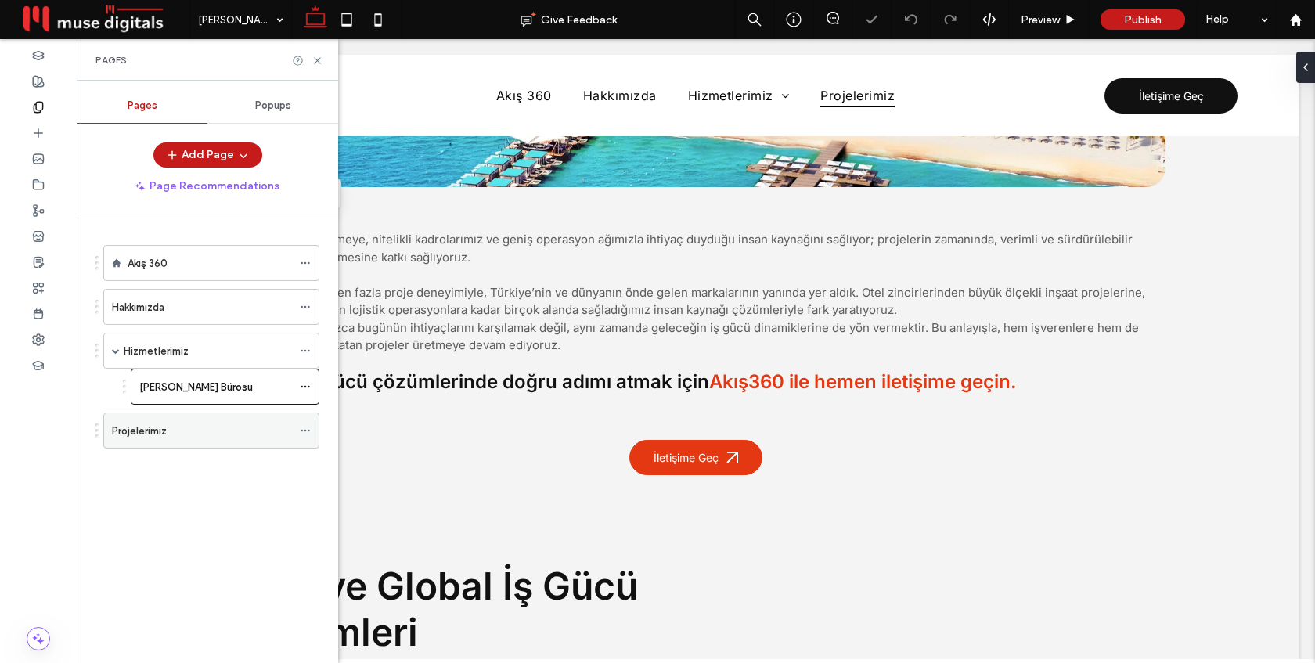
click at [179, 434] on div "Projelerimiz" at bounding box center [202, 431] width 180 height 16
click at [315, 60] on icon at bounding box center [318, 61] width 12 height 12
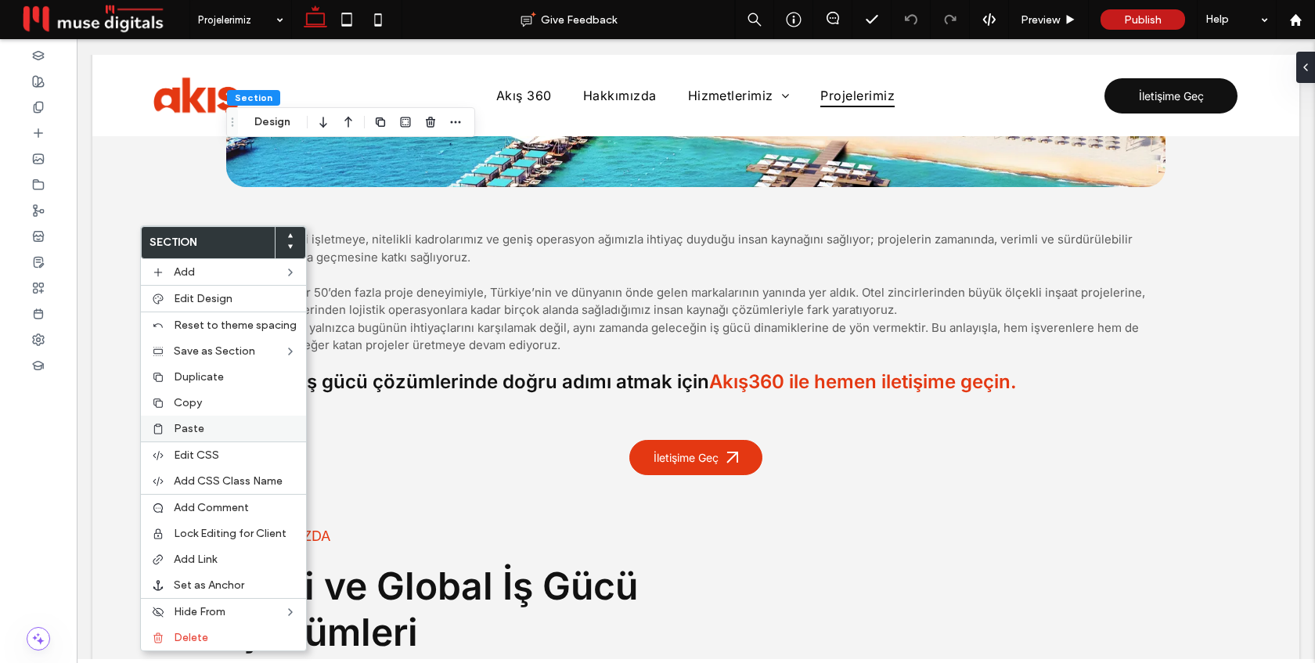
click at [183, 422] on span "Paste" at bounding box center [189, 428] width 31 height 13
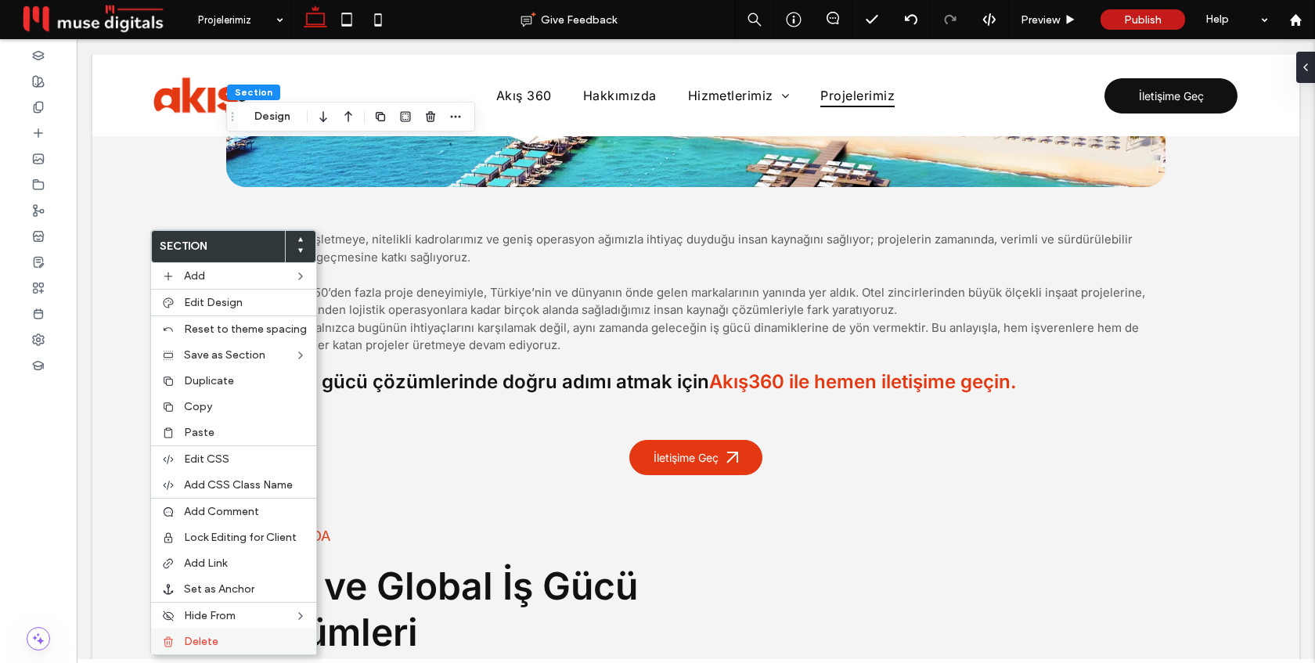
click at [201, 635] on span "Delete" at bounding box center [201, 641] width 34 height 13
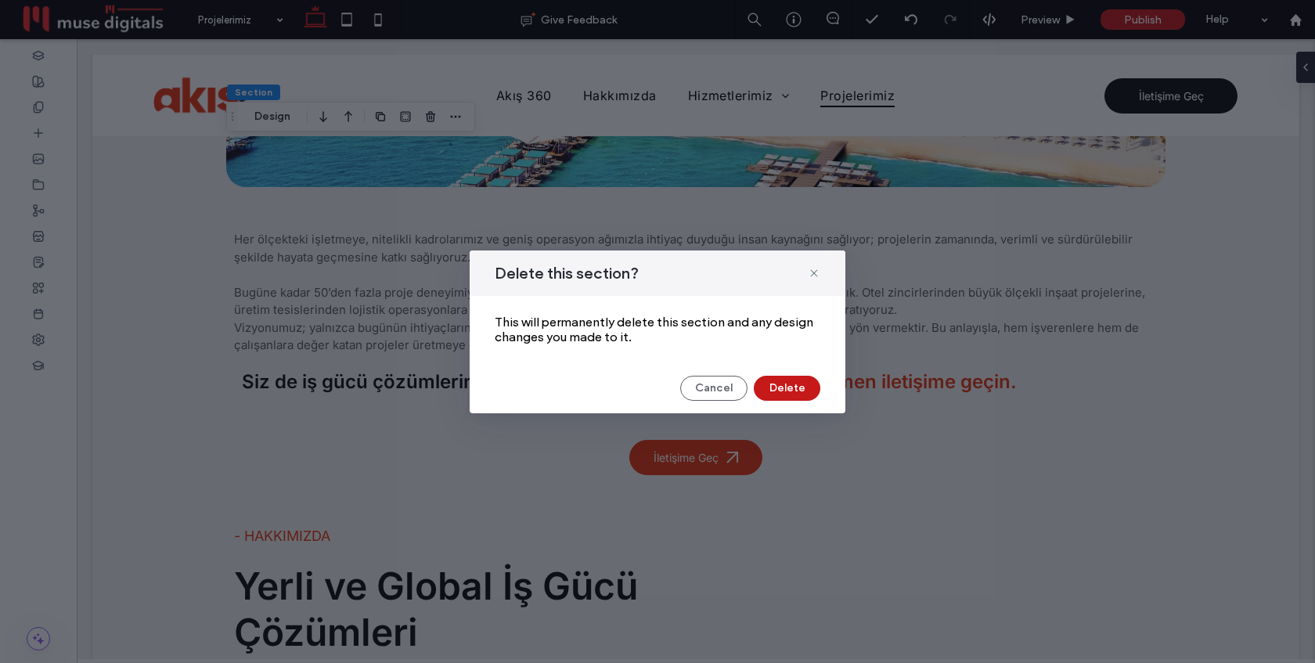
click at [792, 384] on button "Delete" at bounding box center [787, 388] width 67 height 25
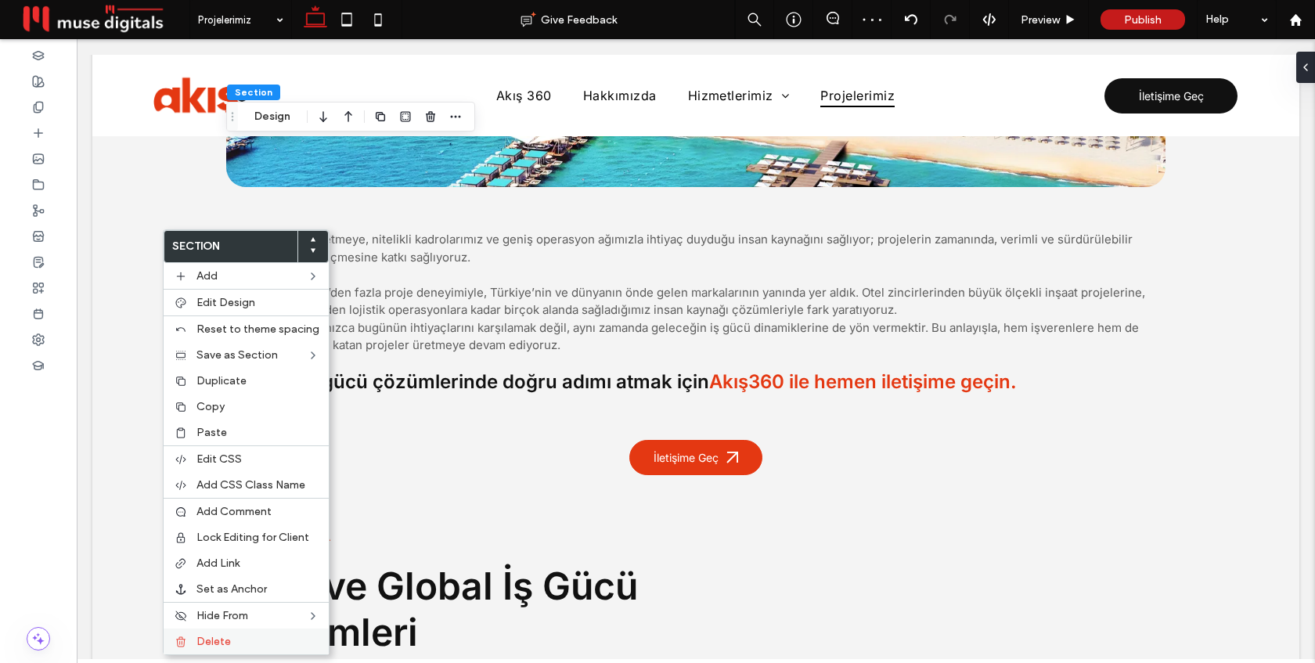
click at [225, 649] on div "Delete" at bounding box center [246, 642] width 165 height 26
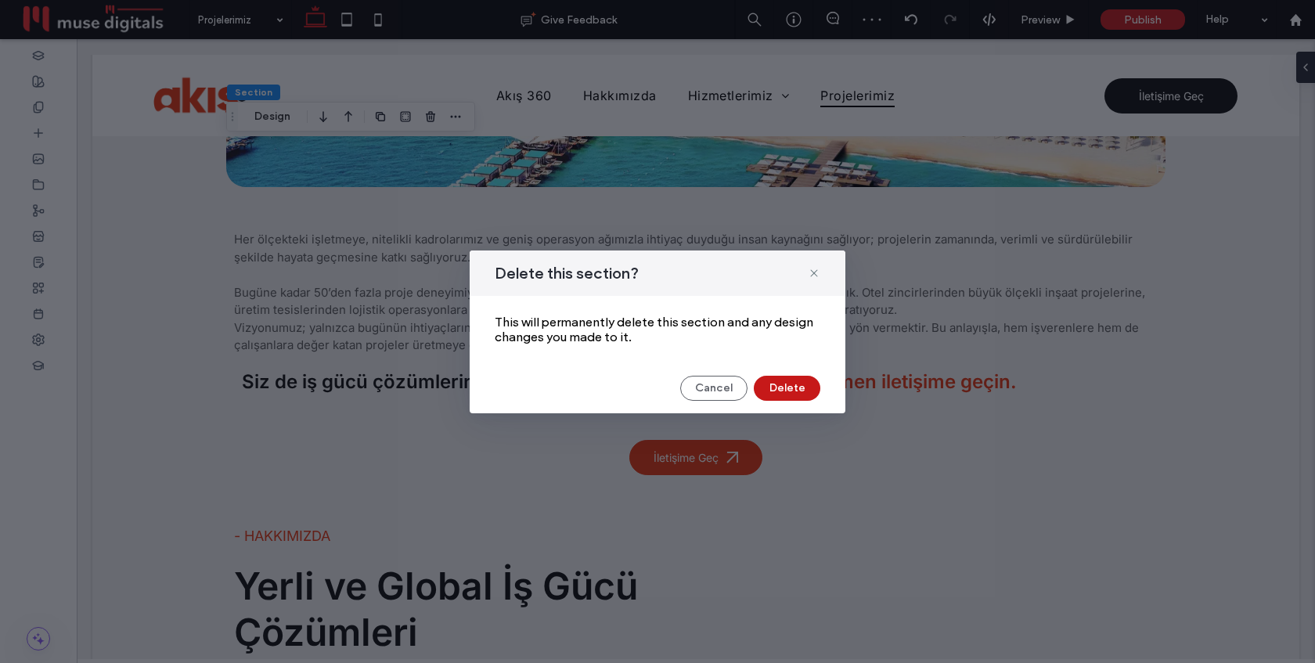
click at [781, 392] on button "Delete" at bounding box center [787, 388] width 67 height 25
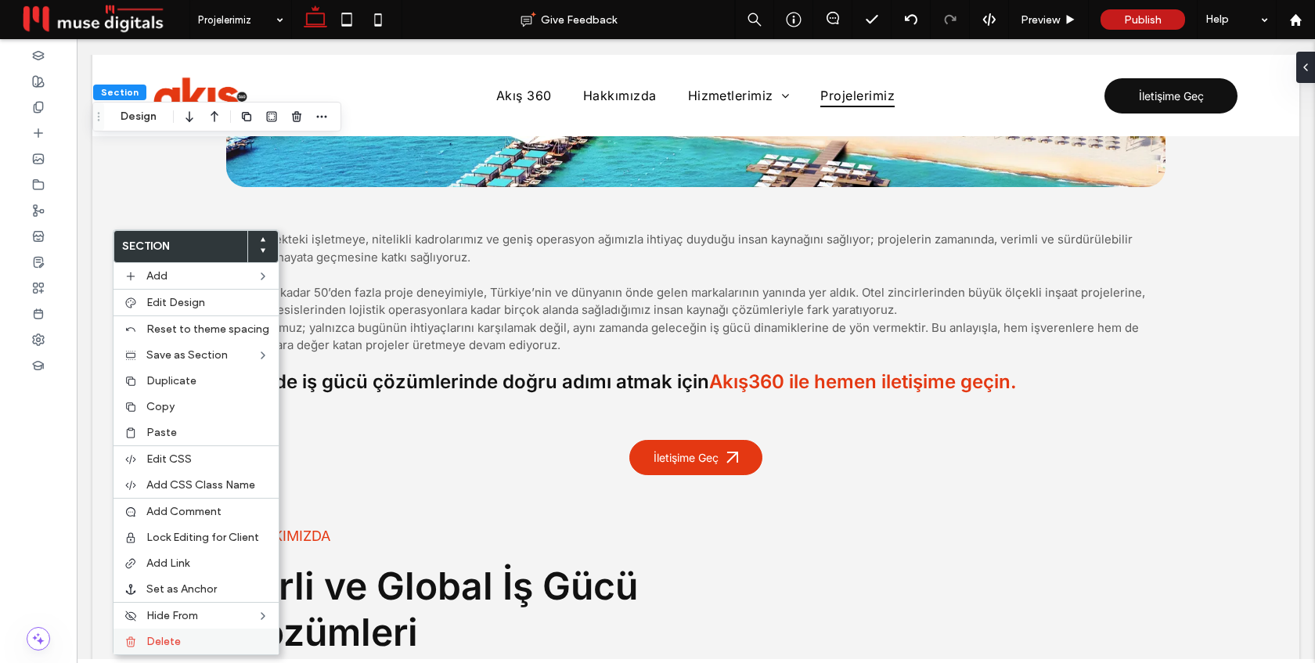
click at [157, 634] on div "Delete" at bounding box center [196, 642] width 165 height 26
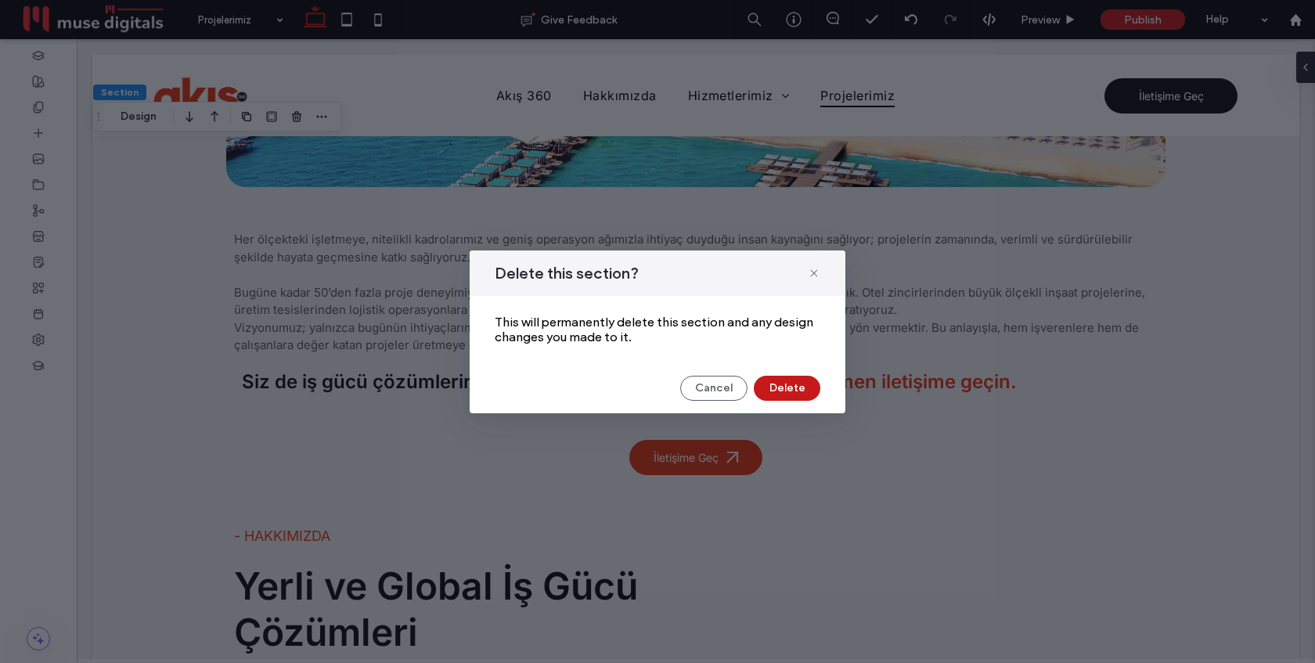
click at [805, 386] on button "Delete" at bounding box center [787, 388] width 67 height 25
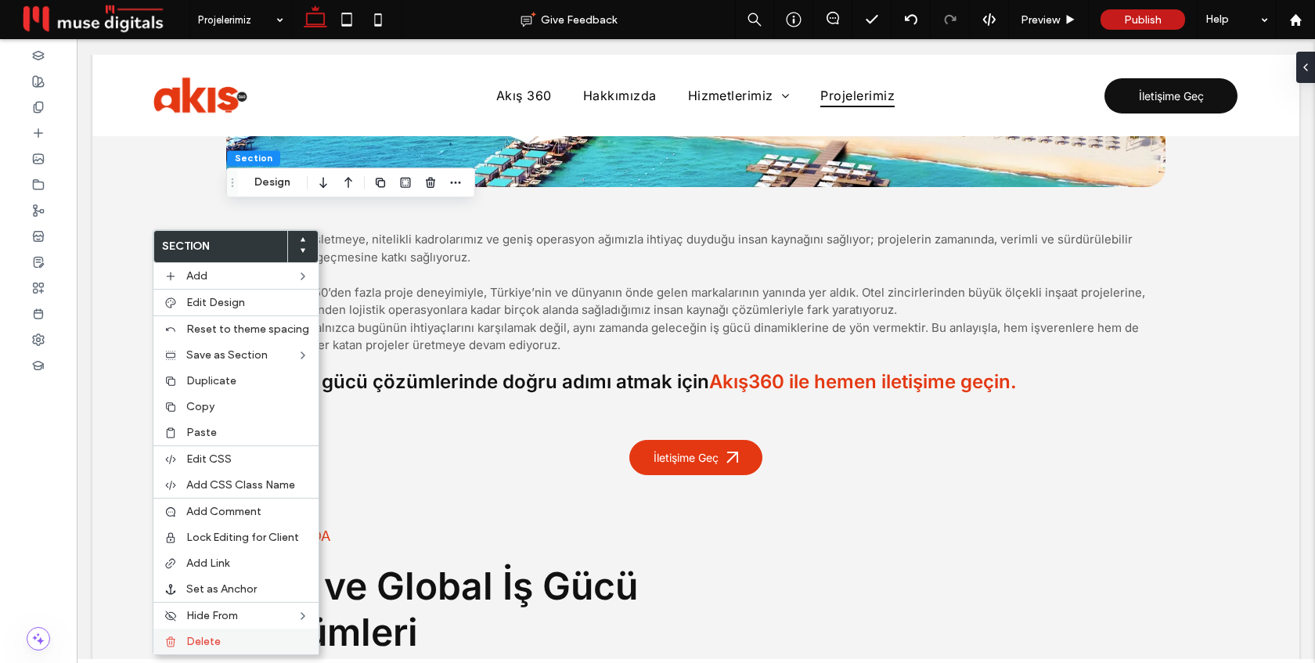
click at [206, 637] on span "Delete" at bounding box center [203, 641] width 34 height 13
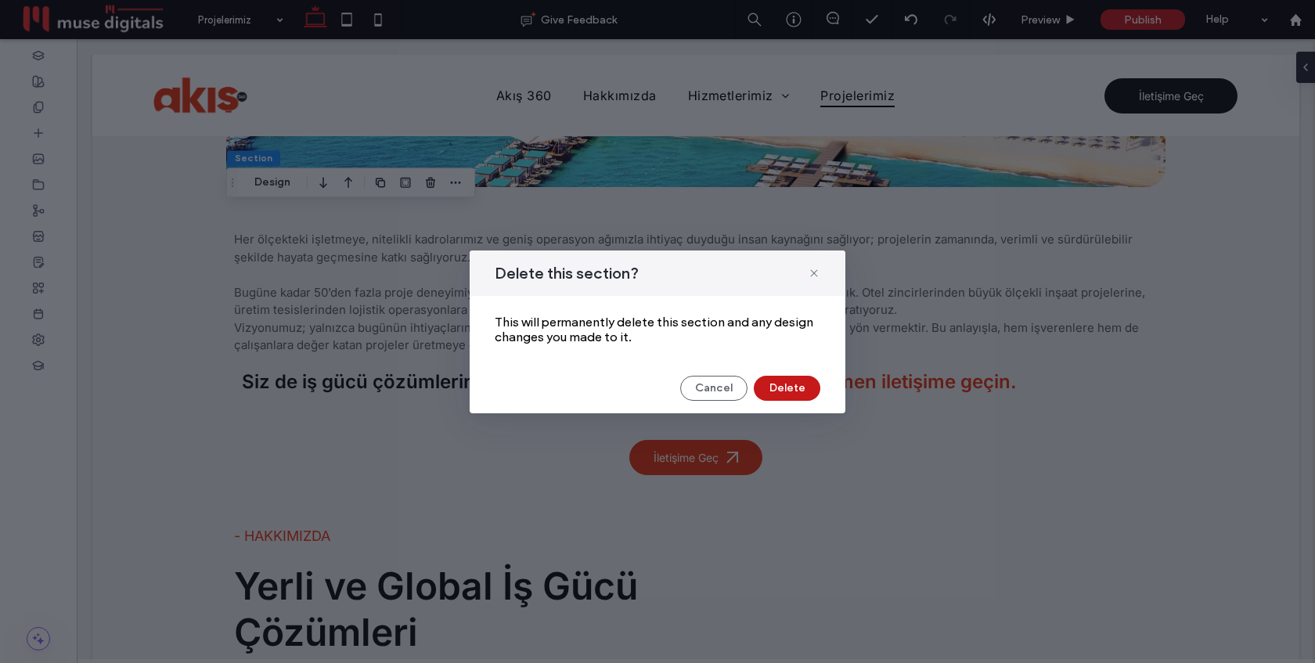
click at [792, 390] on button "Delete" at bounding box center [787, 388] width 67 height 25
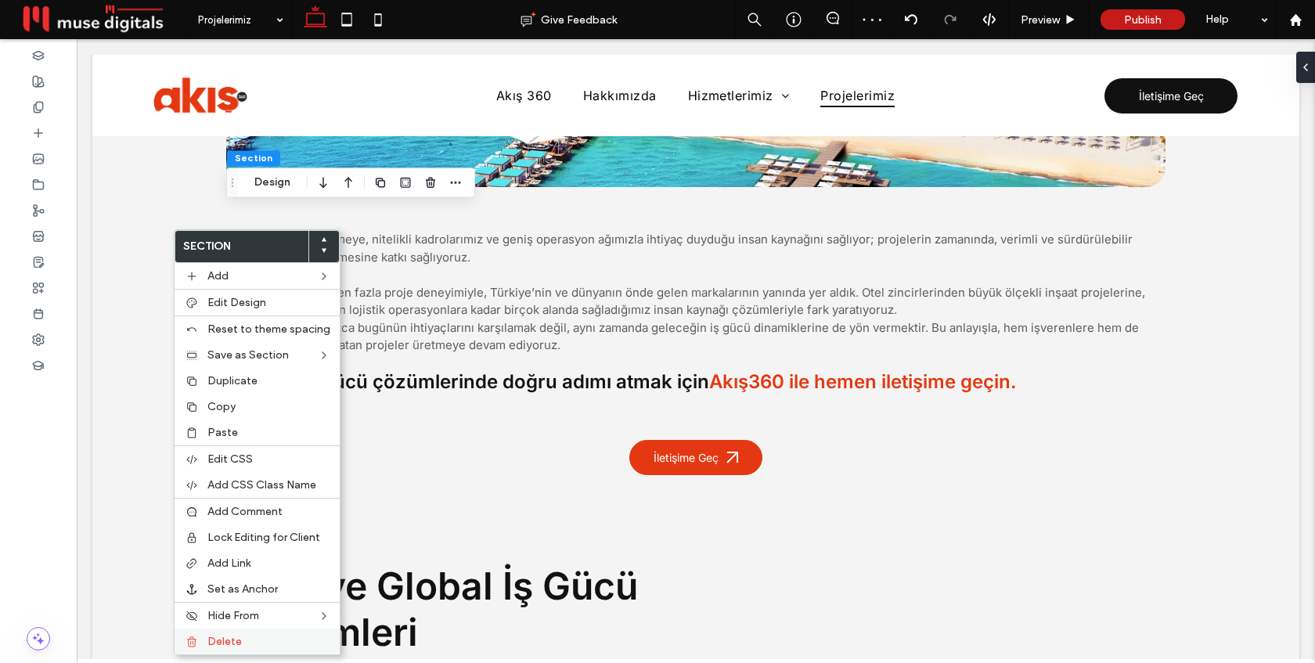
click at [210, 635] on span "Delete" at bounding box center [224, 641] width 34 height 13
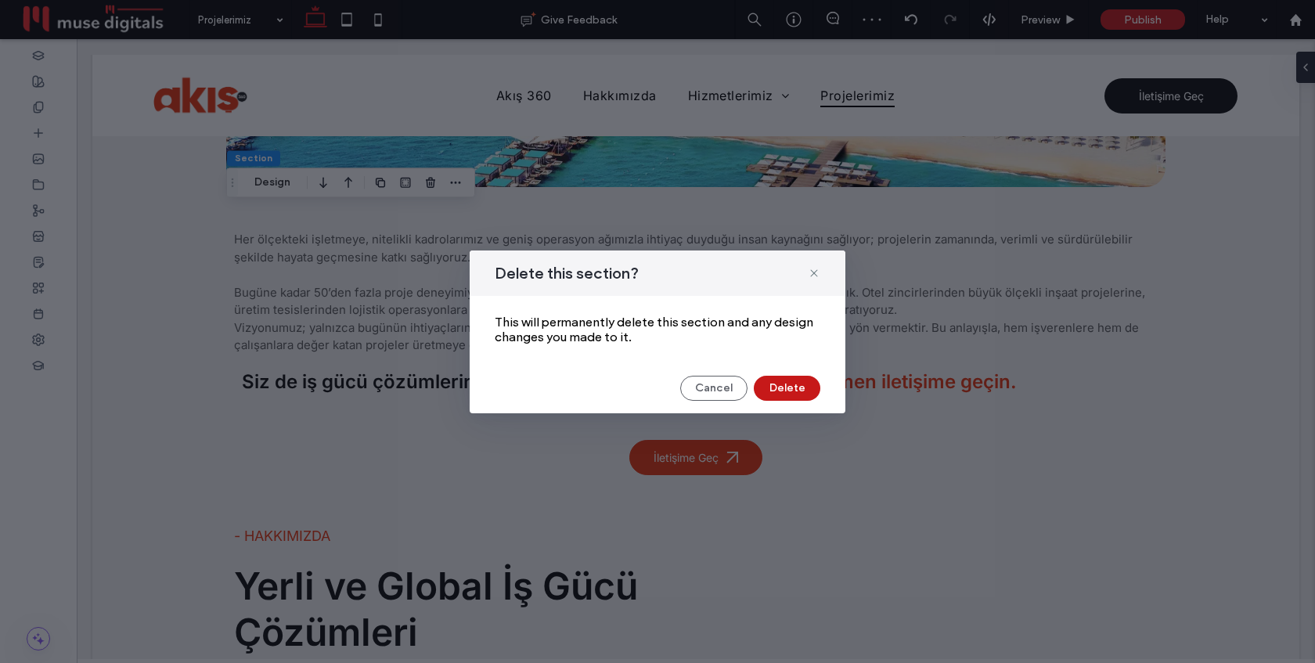
click at [799, 388] on button "Delete" at bounding box center [787, 388] width 67 height 25
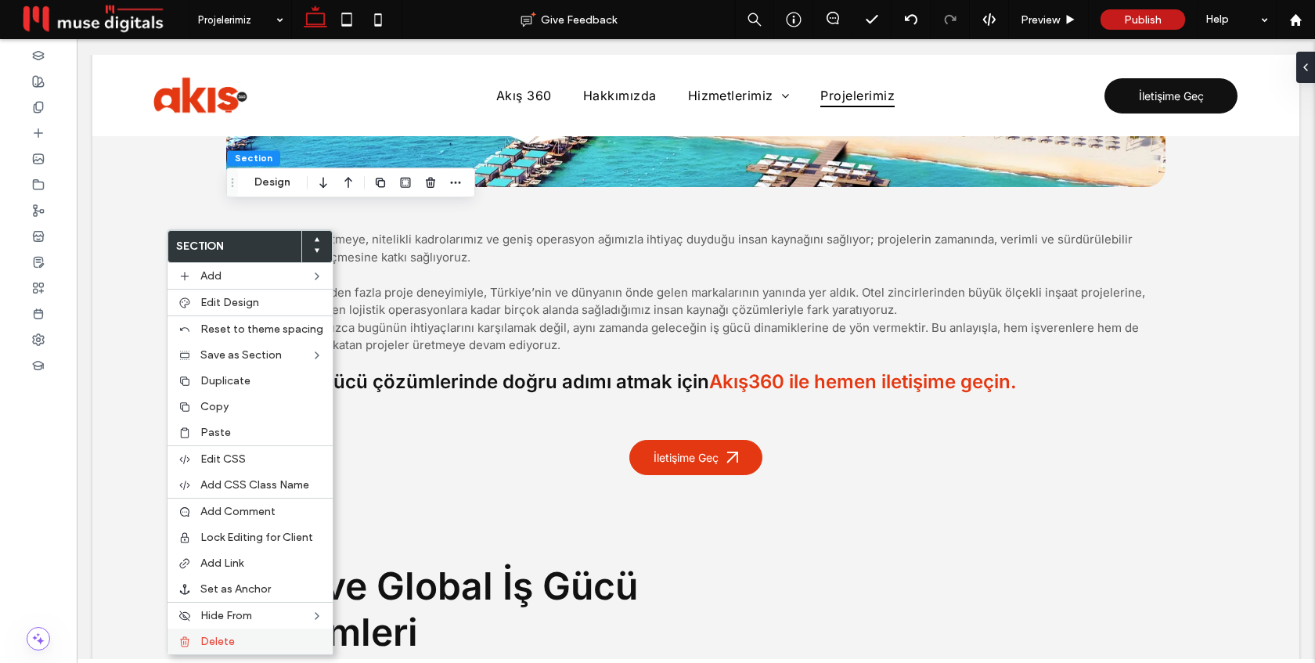
click at [222, 641] on span "Delete" at bounding box center [217, 641] width 34 height 13
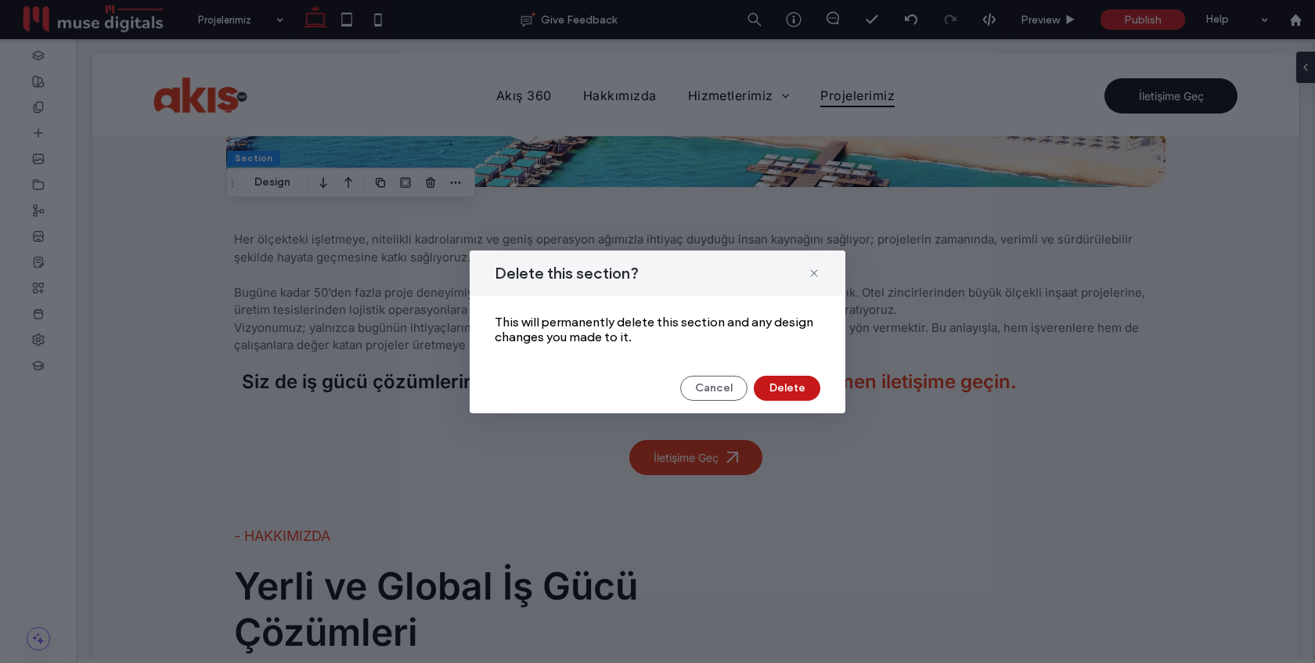
click at [788, 389] on button "Delete" at bounding box center [787, 388] width 67 height 25
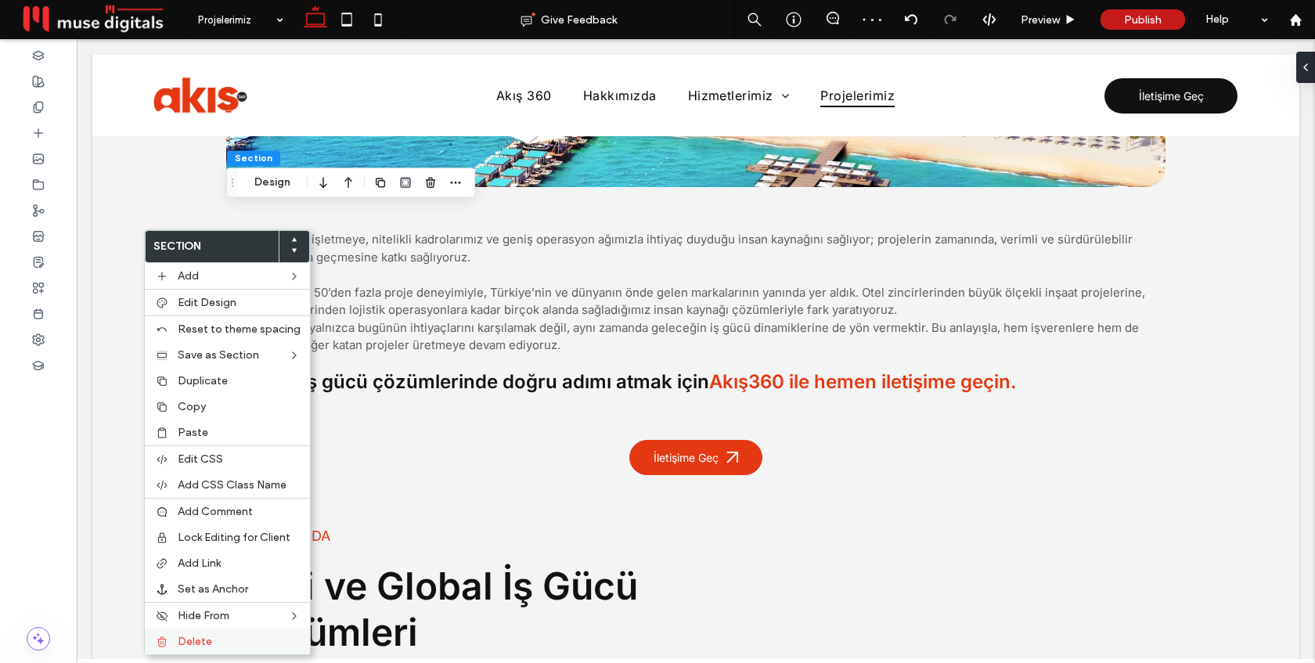
click at [197, 638] on span "Delete" at bounding box center [195, 641] width 34 height 13
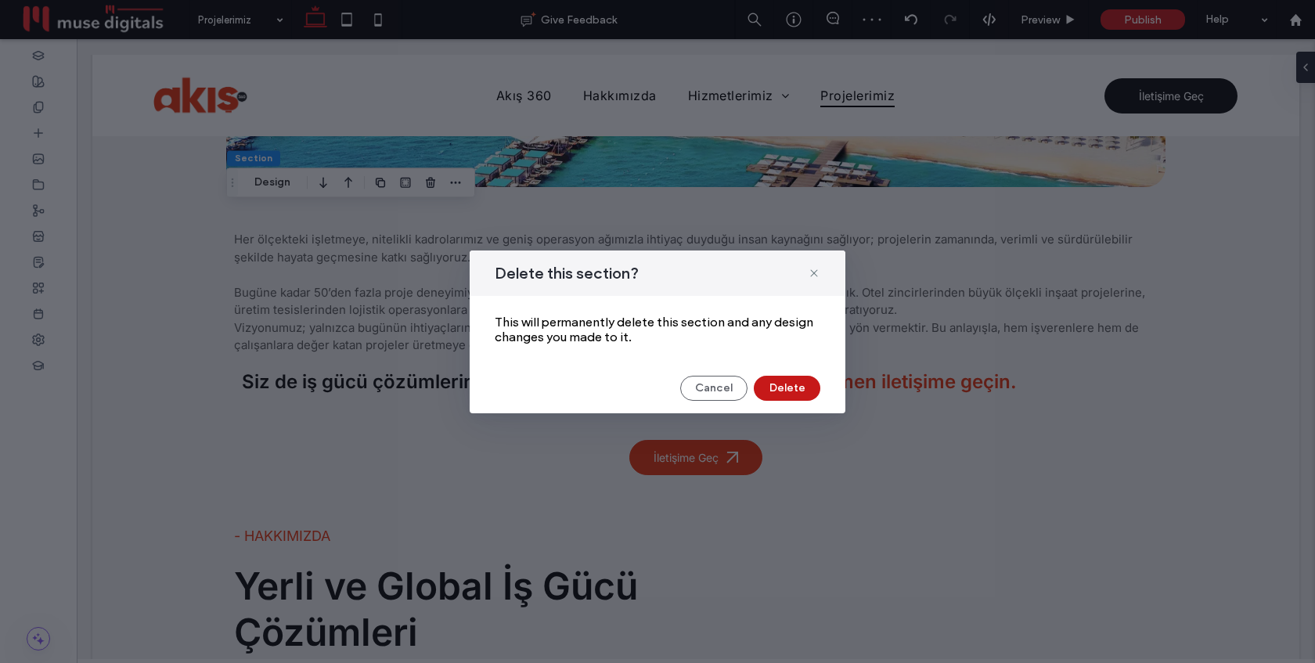
click at [778, 385] on button "Delete" at bounding box center [787, 388] width 67 height 25
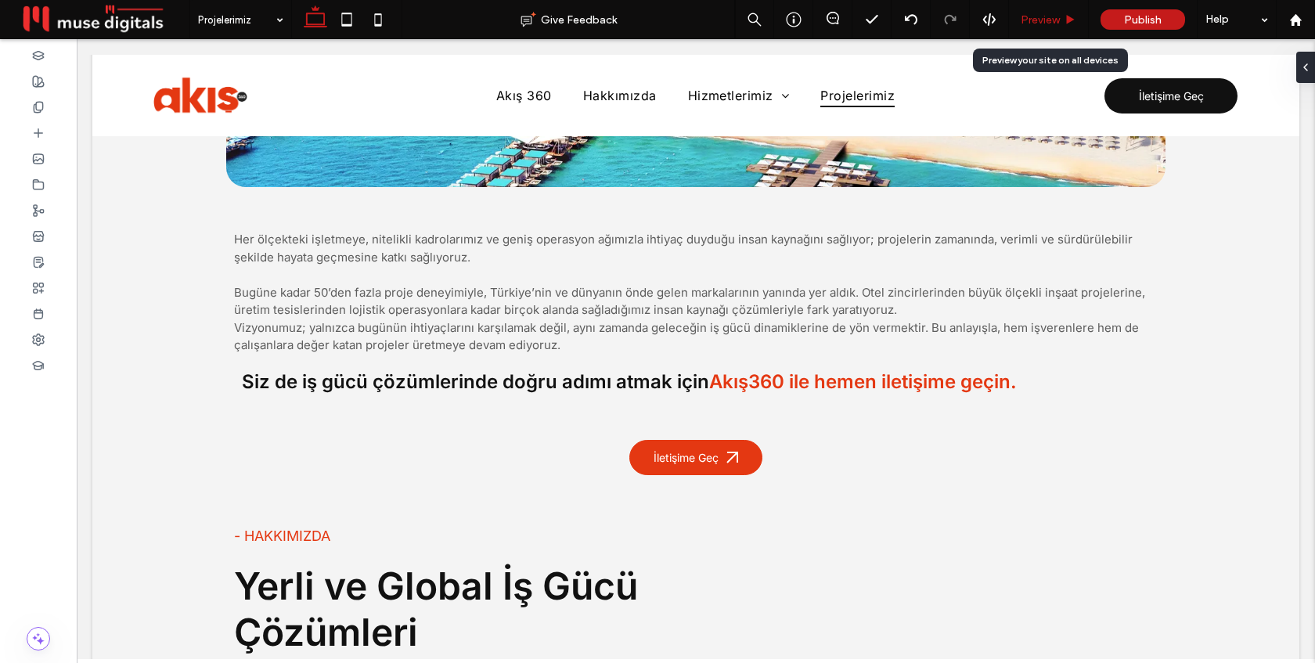
click at [1034, 13] on span "Preview" at bounding box center [1040, 19] width 39 height 13
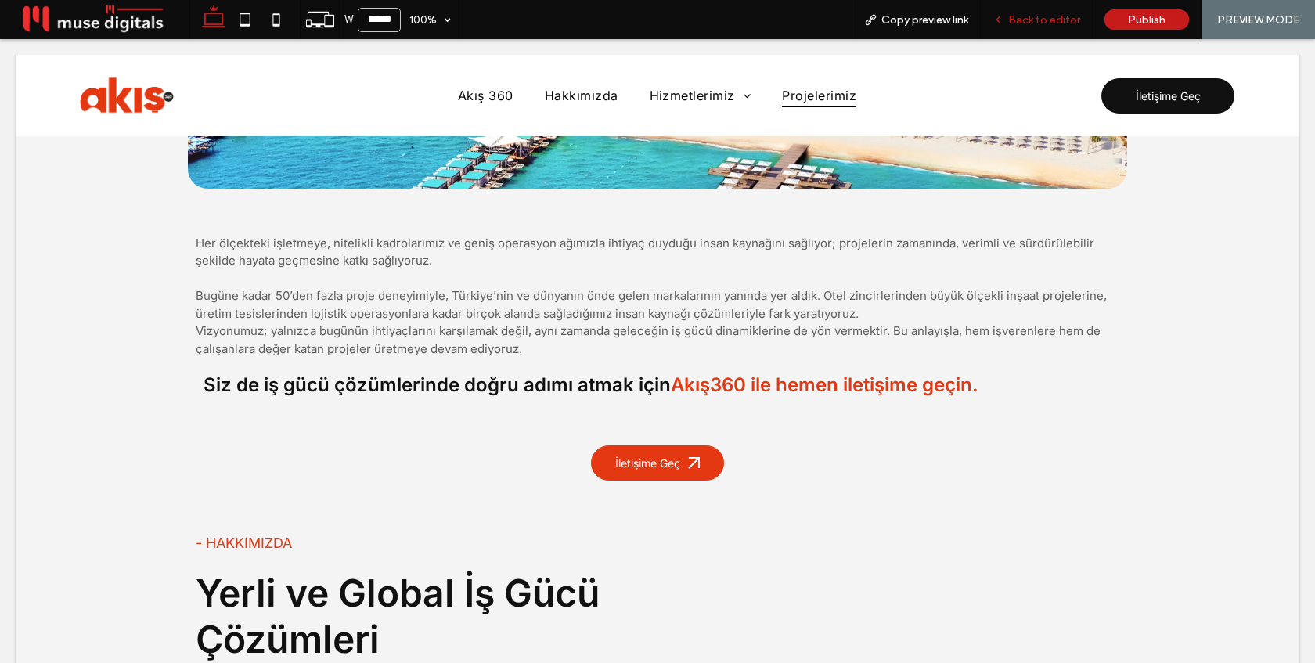
click at [1034, 27] on div "Back to editor" at bounding box center [1037, 19] width 112 height 39
click at [1052, 27] on div "Back to editor" at bounding box center [1037, 19] width 112 height 39
click at [1052, 16] on span "Back to editor" at bounding box center [1045, 19] width 72 height 13
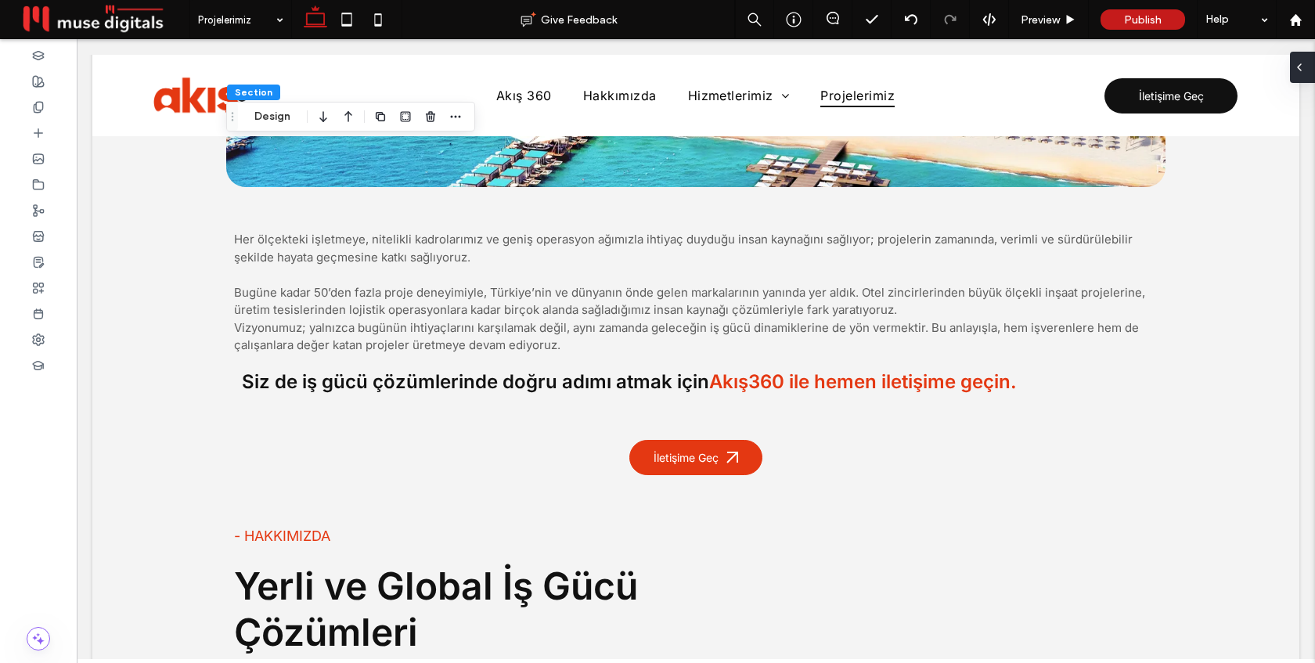
click at [1307, 71] on div at bounding box center [1302, 67] width 25 height 31
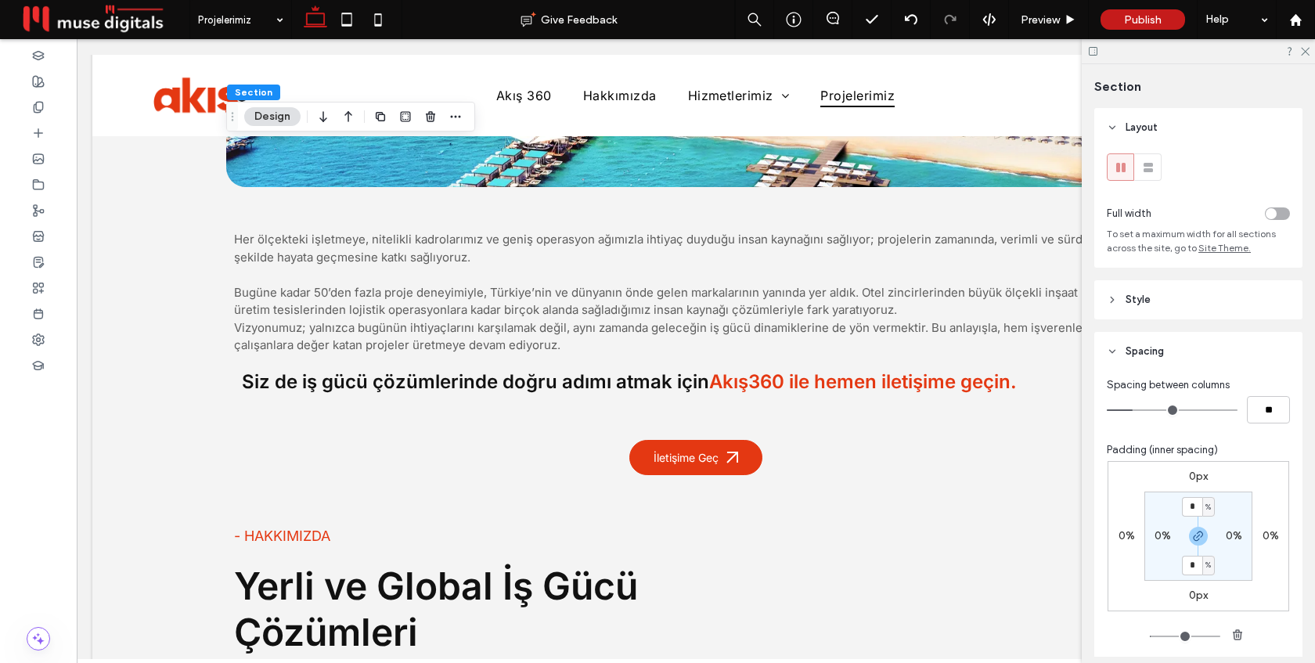
click at [1237, 314] on header "Style" at bounding box center [1199, 299] width 208 height 39
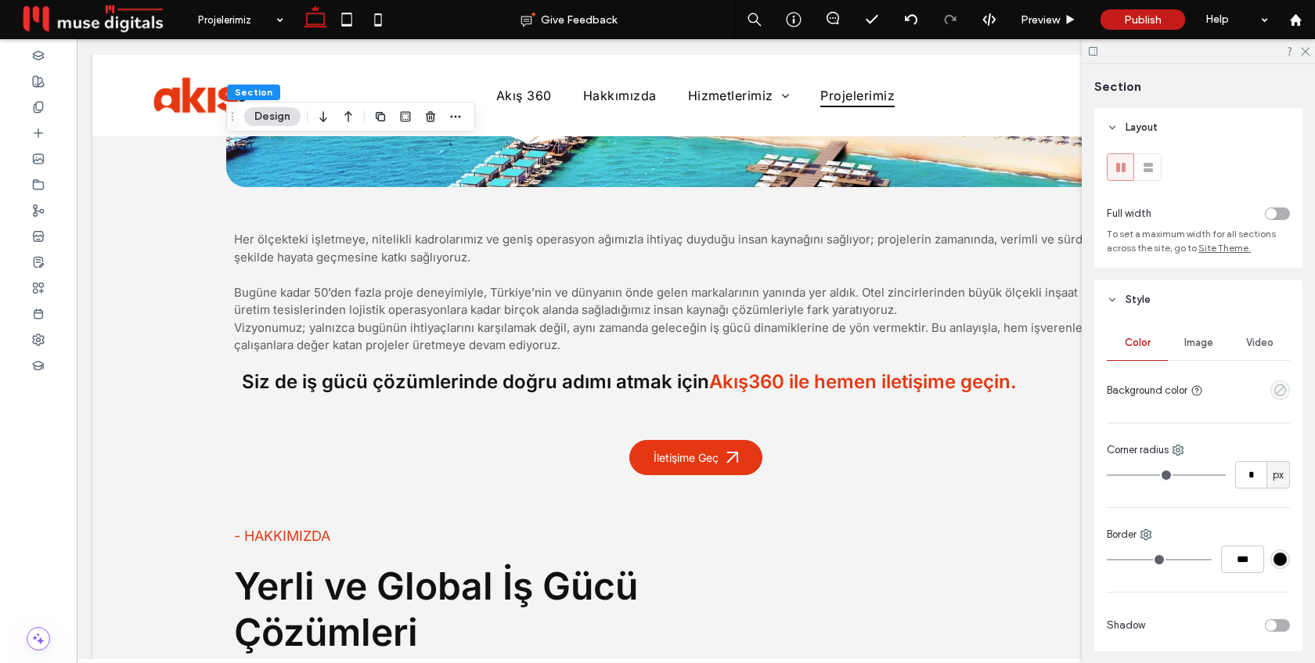
click at [1283, 390] on icon "empty color" at bounding box center [1280, 390] width 13 height 13
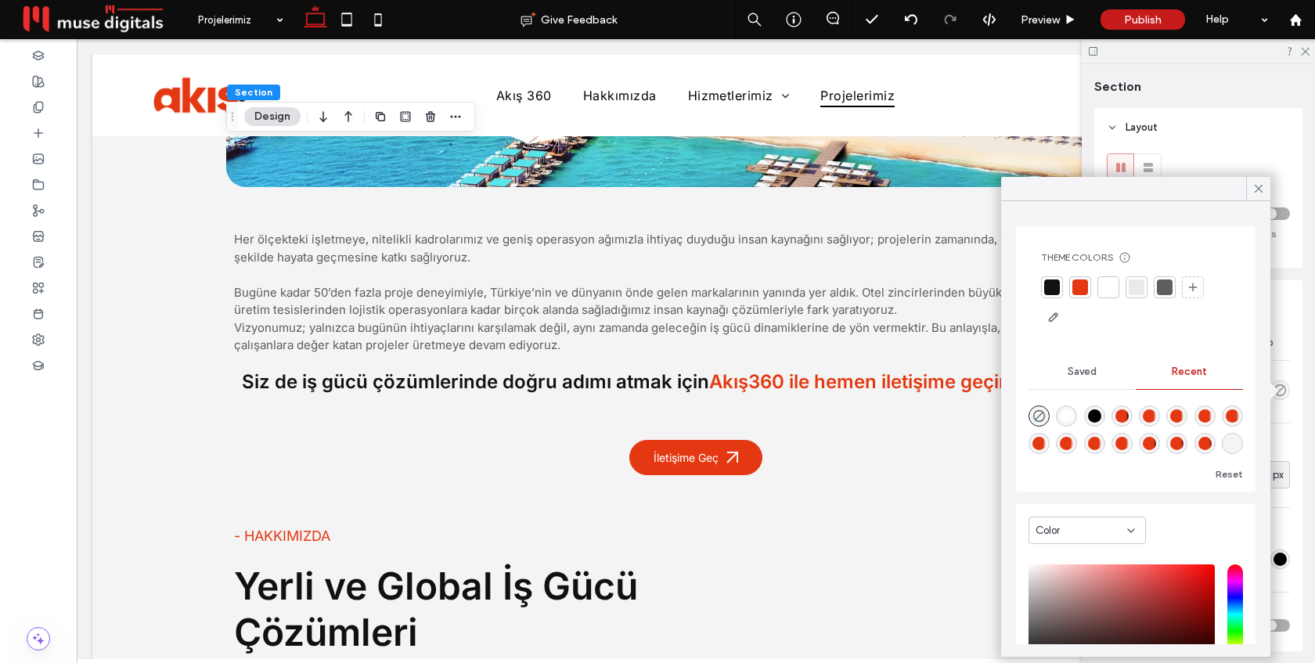
click at [1102, 287] on div at bounding box center [1109, 288] width 16 height 16
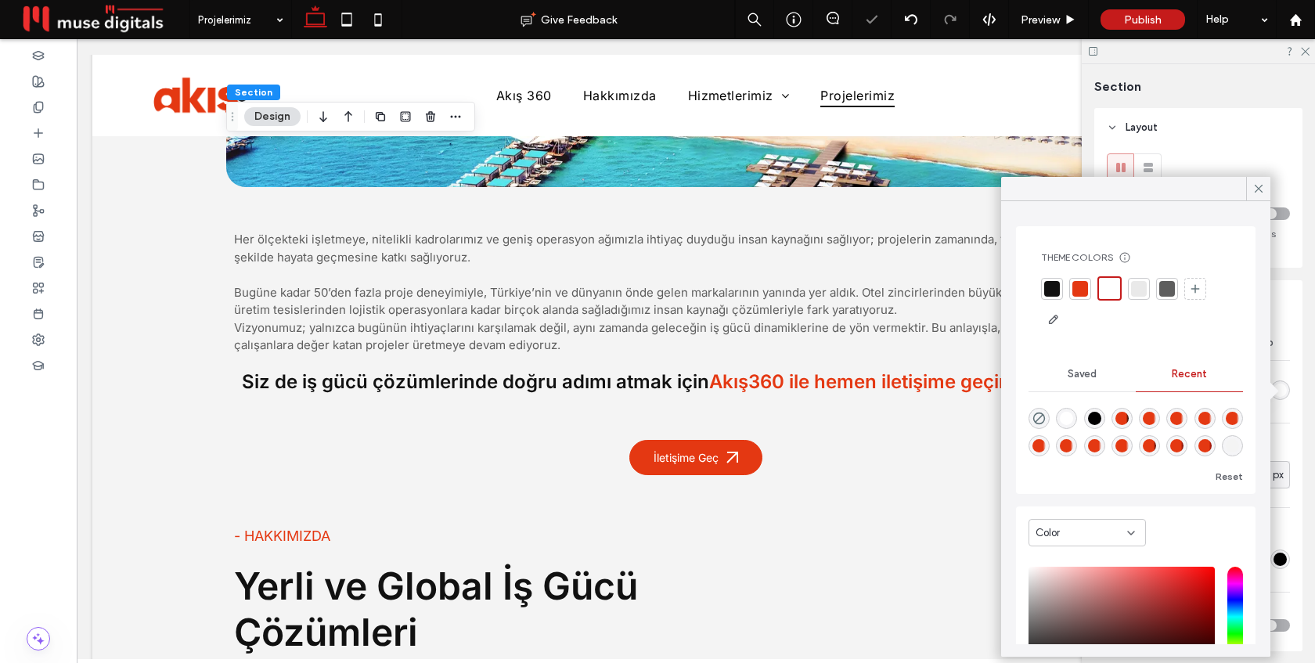
click at [1261, 186] on use at bounding box center [1259, 189] width 8 height 8
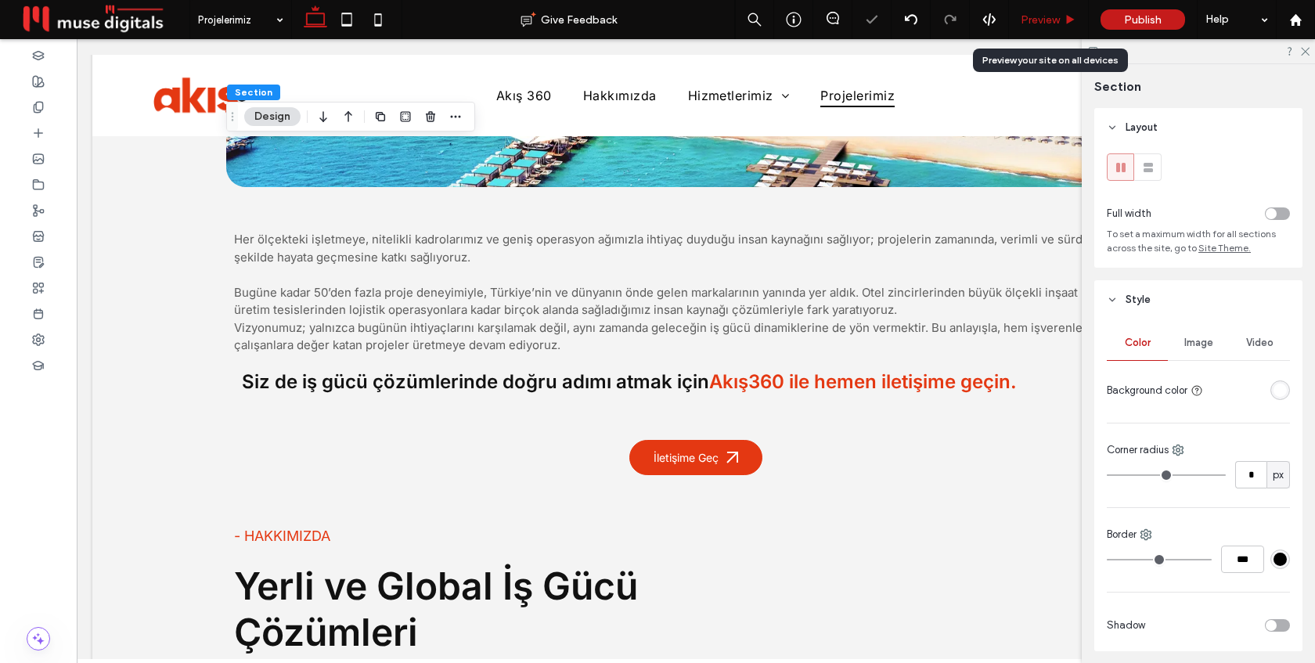
click at [1055, 22] on span "Preview" at bounding box center [1040, 19] width 39 height 13
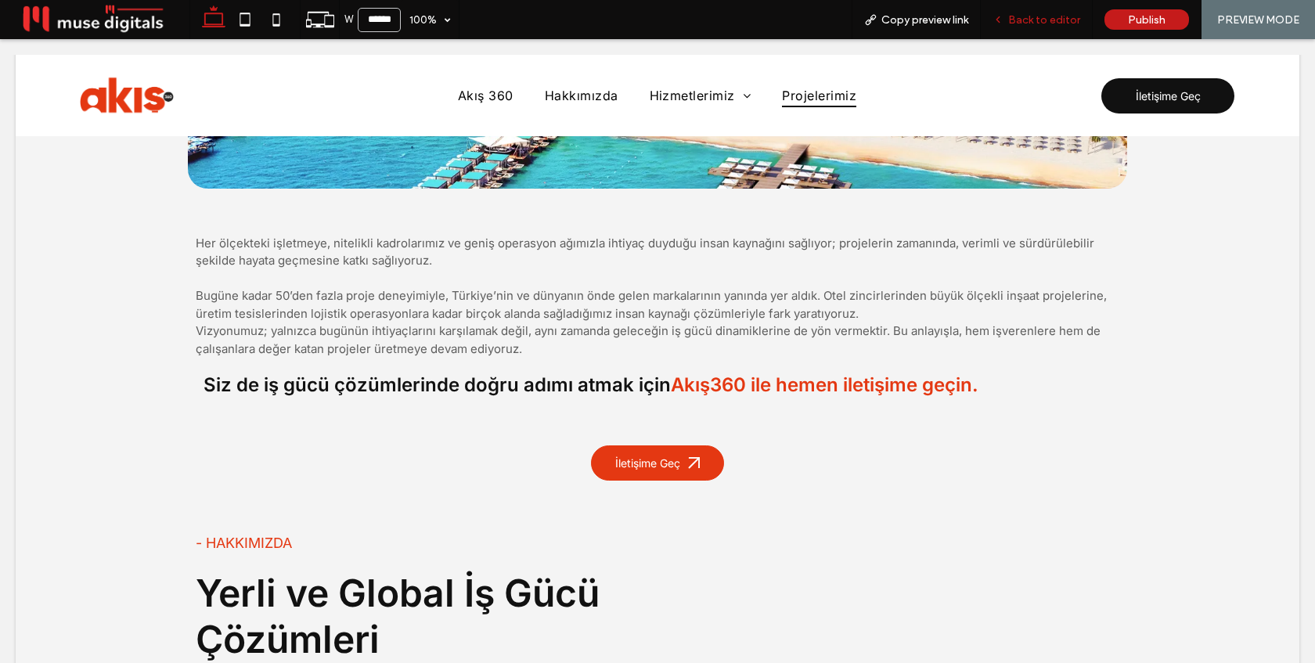
click at [1042, 34] on div "Back to editor" at bounding box center [1037, 19] width 112 height 39
click at [1045, 27] on div "Back to editor" at bounding box center [1037, 19] width 112 height 39
click at [1042, 22] on span "Back to editor" at bounding box center [1045, 19] width 72 height 13
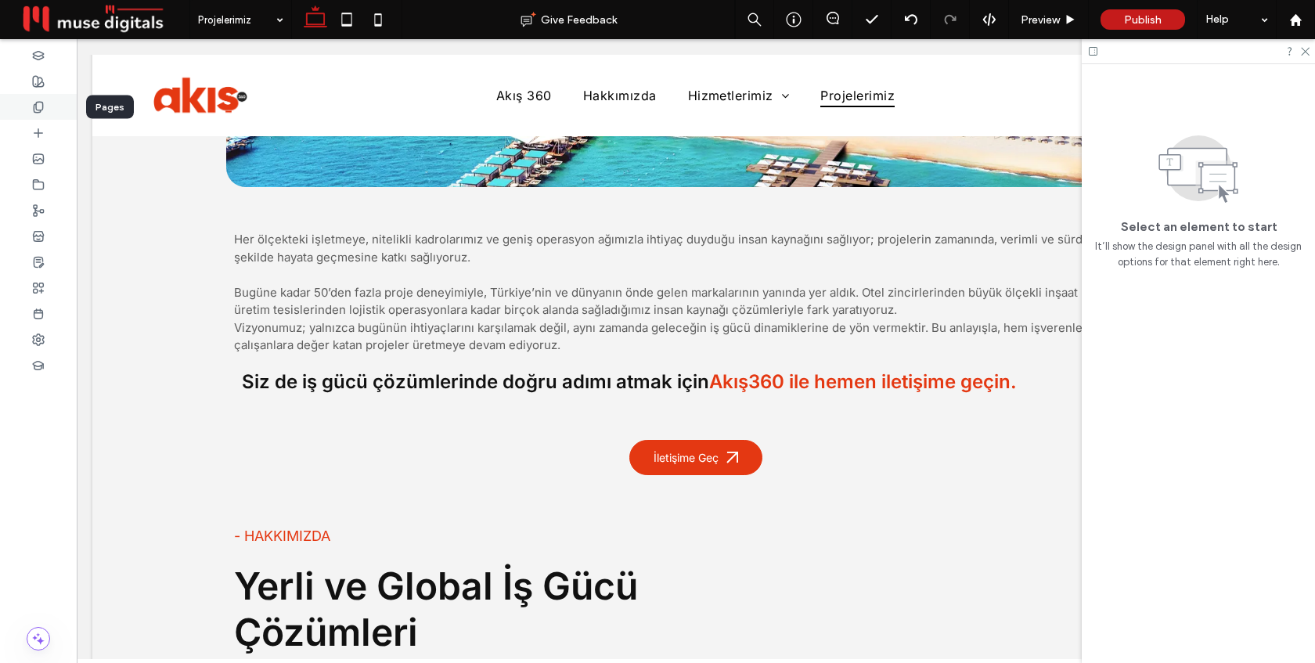
click at [45, 110] on div at bounding box center [38, 107] width 77 height 26
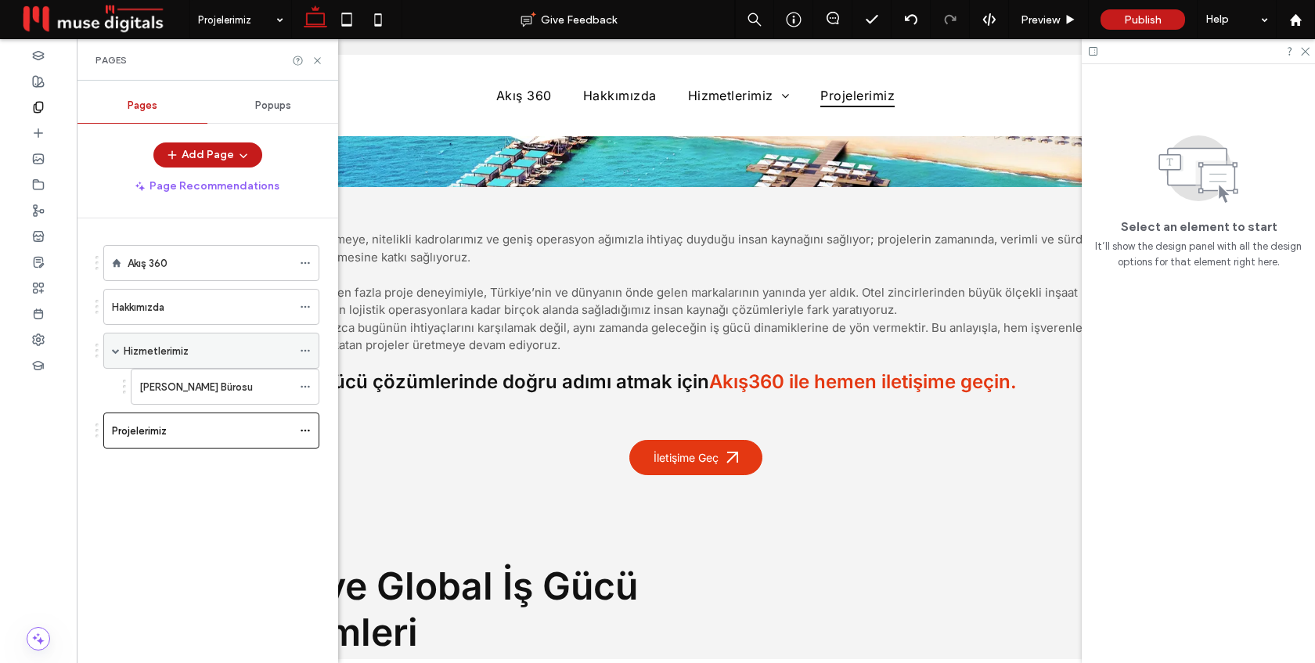
click at [307, 349] on icon at bounding box center [305, 350] width 11 height 11
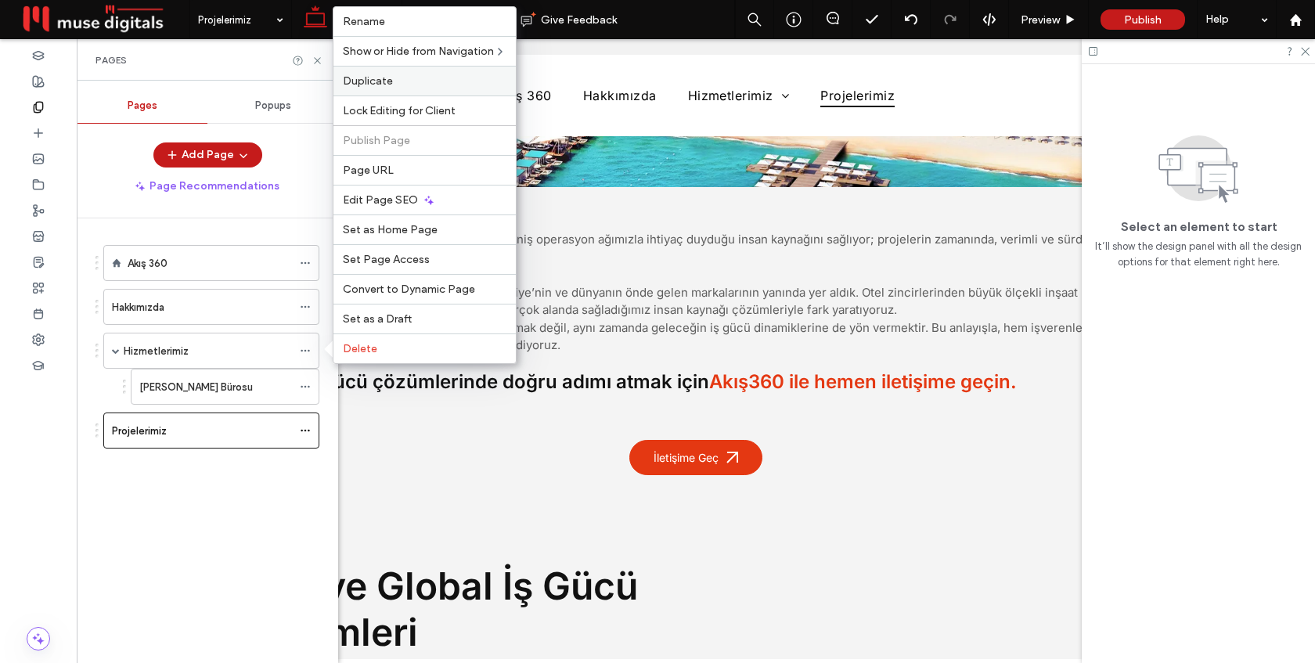
click at [427, 85] on label "Duplicate" at bounding box center [425, 80] width 164 height 13
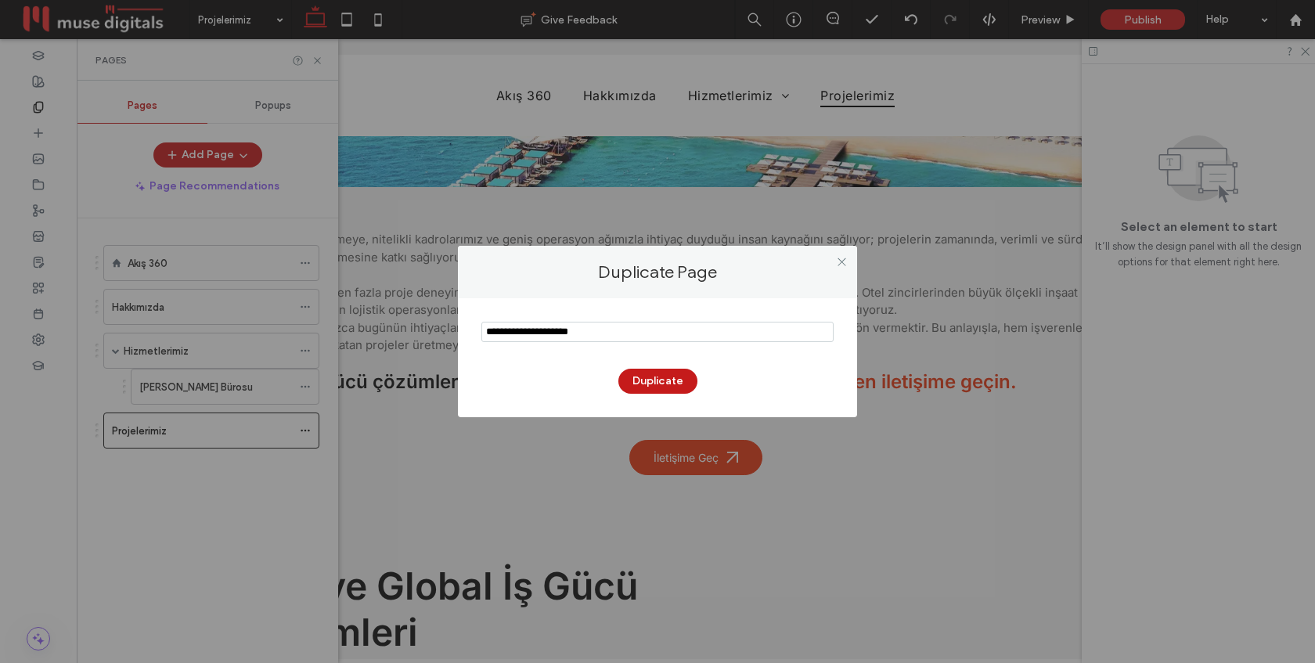
click at [597, 330] on input "notEmpty" at bounding box center [658, 332] width 352 height 20
type input "**********"
click at [654, 385] on button "Duplicate" at bounding box center [658, 381] width 79 height 25
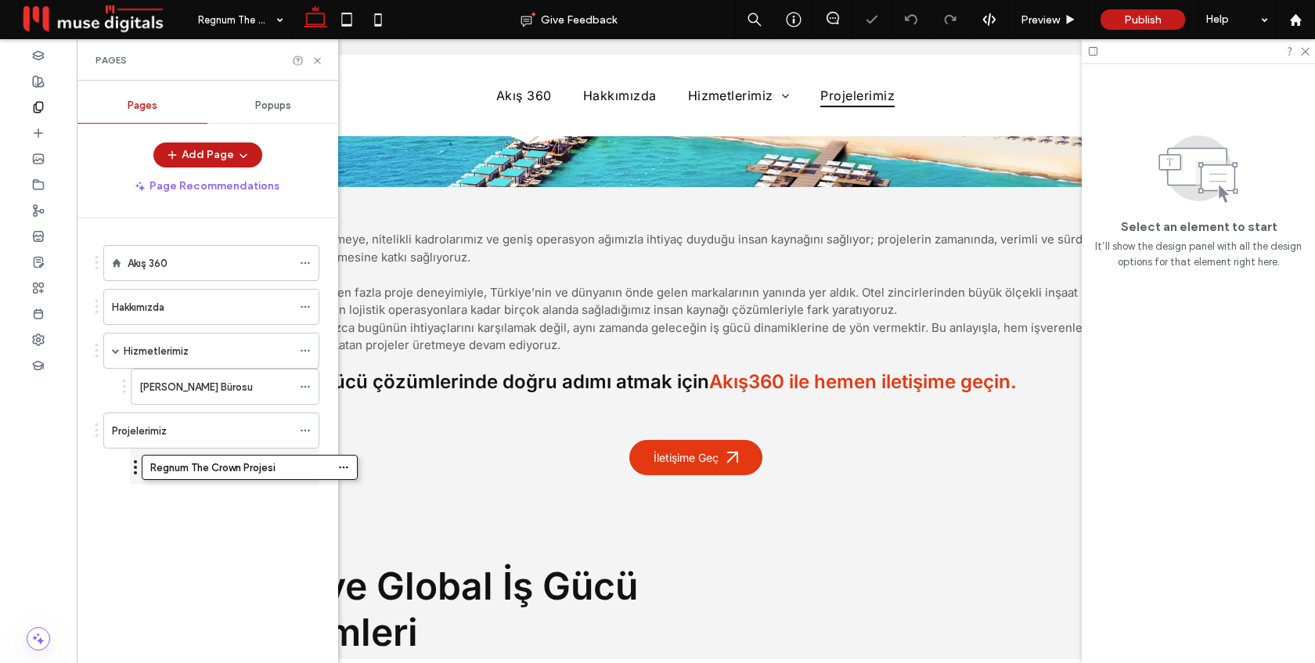
drag, startPoint x: 96, startPoint y: 468, endPoint x: 134, endPoint y: 467, distance: 38.4
click at [316, 60] on use at bounding box center [317, 60] width 6 height 6
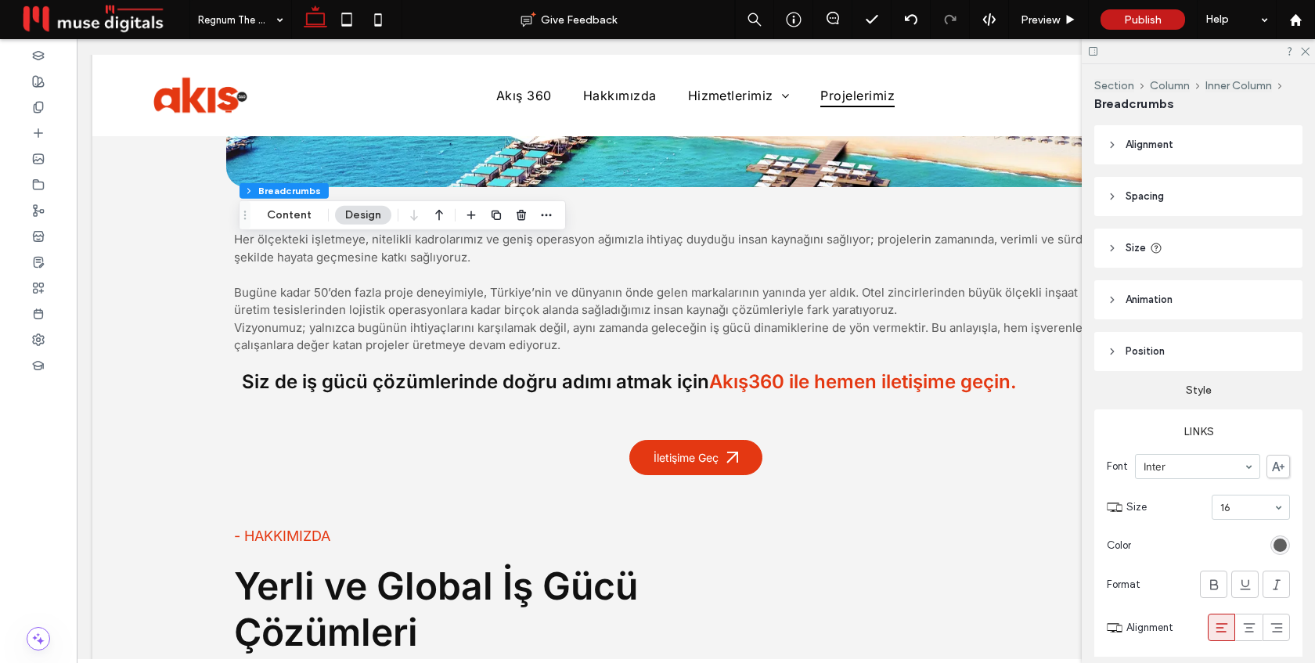
click at [1192, 247] on header "Size" at bounding box center [1199, 248] width 208 height 39
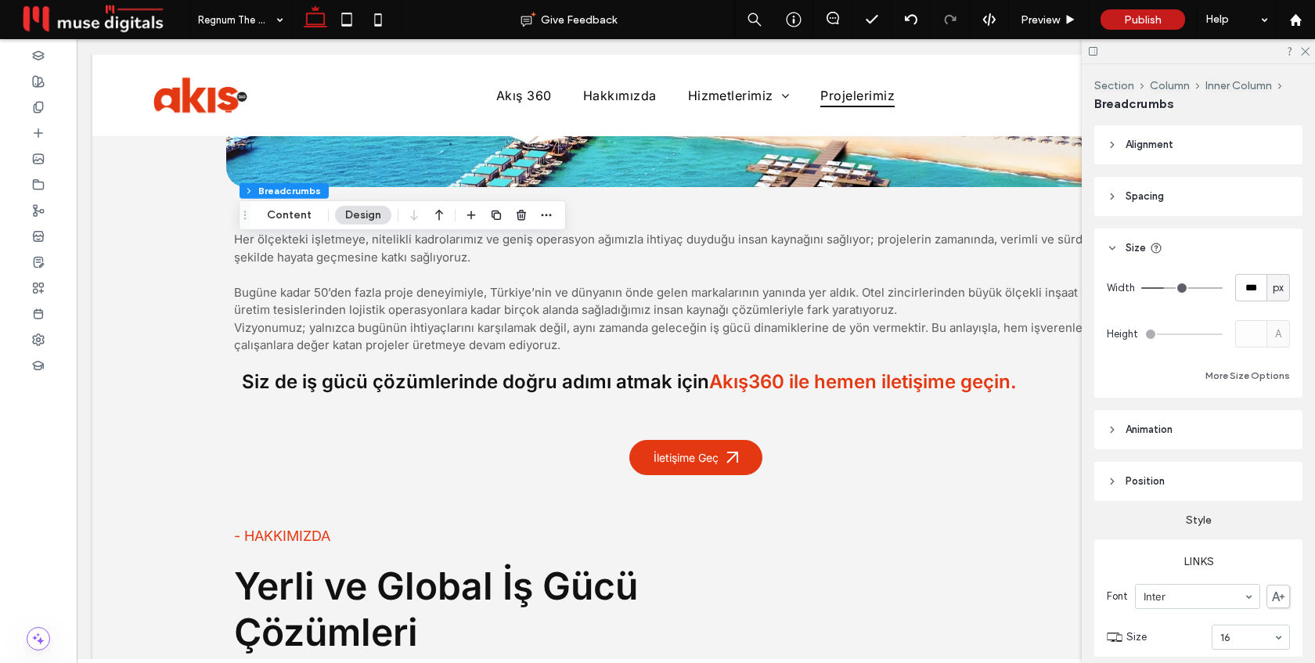
click at [1282, 289] on span "px" at bounding box center [1278, 288] width 11 height 16
click at [1281, 342] on span "%" at bounding box center [1278, 343] width 9 height 16
type input "**"
type input "****"
type input "**"
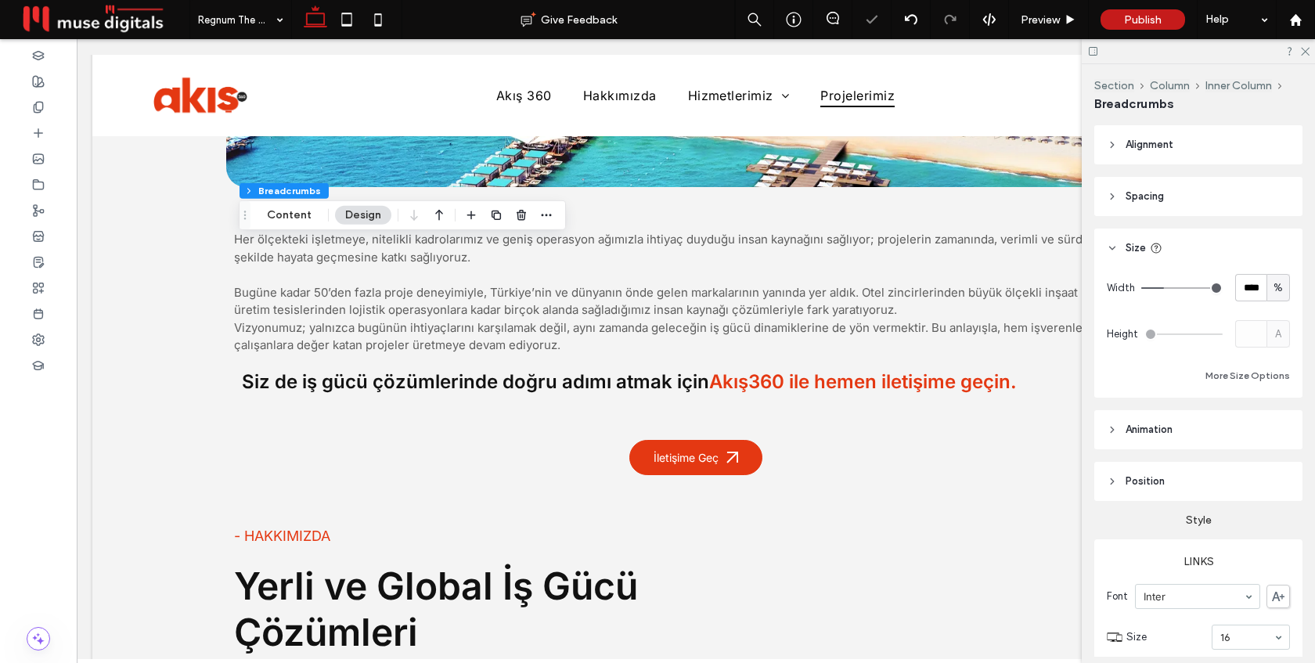
type input "**"
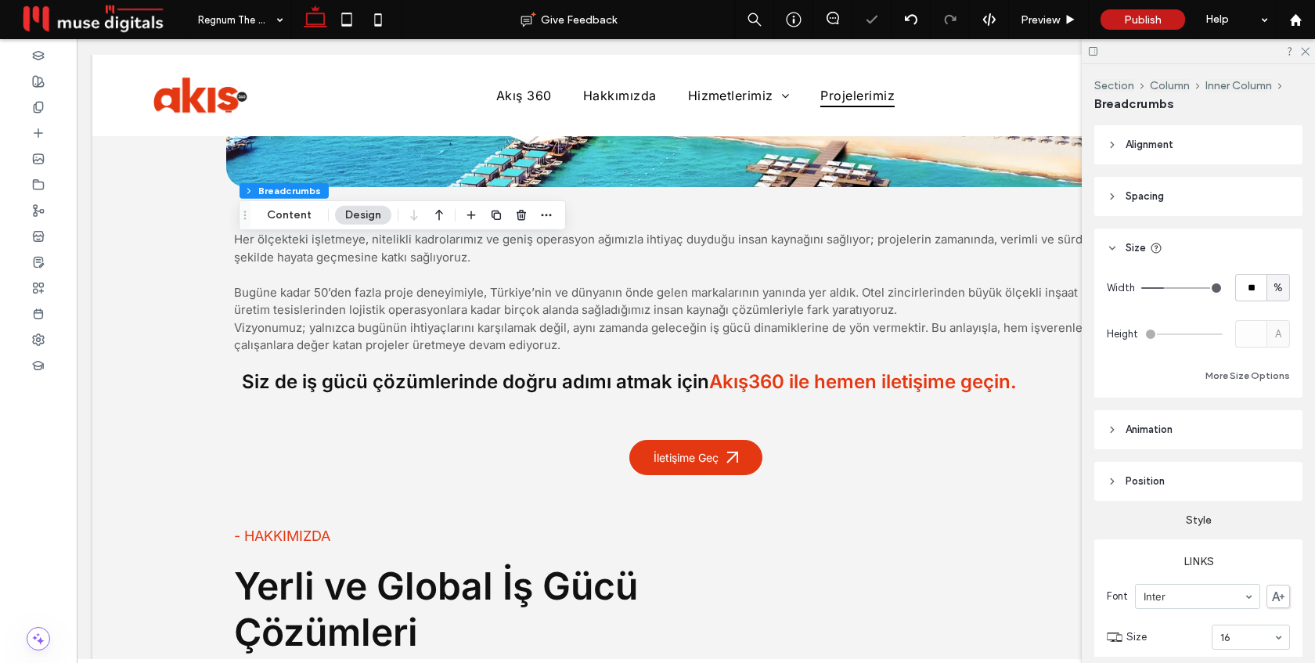
type input "**"
type input "***"
drag, startPoint x: 1167, startPoint y: 286, endPoint x: 1315, endPoint y: 286, distance: 147.2
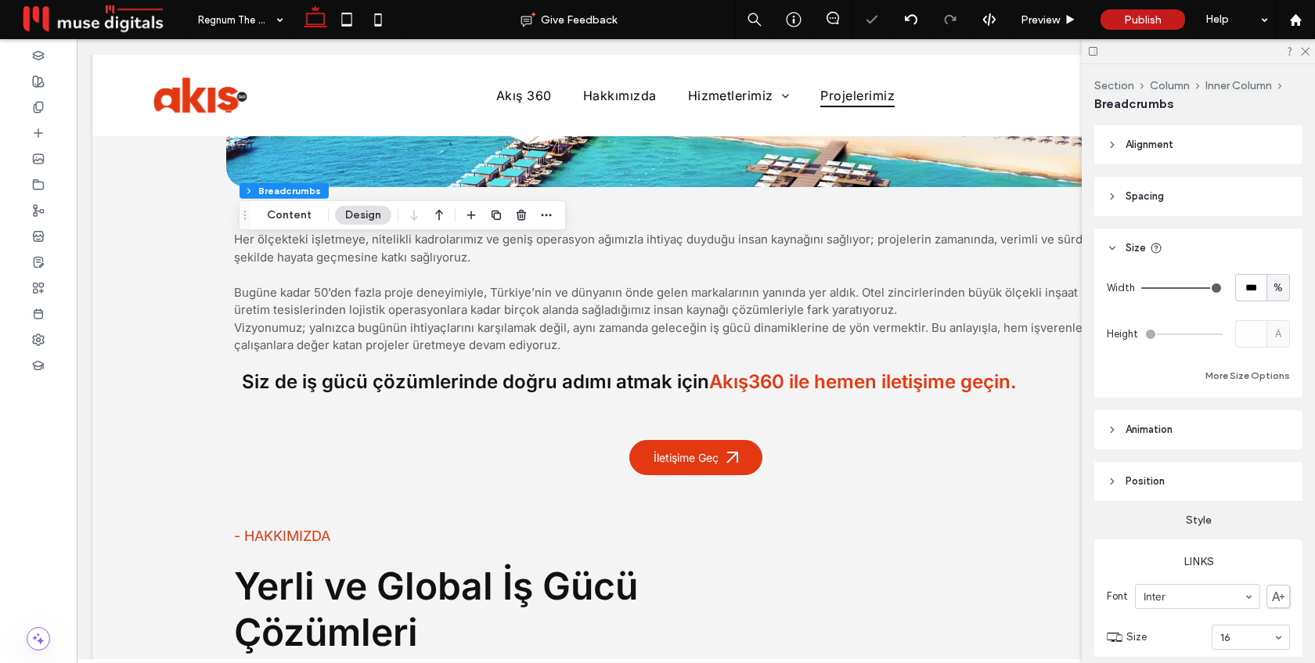
type input "***"
click at [1223, 287] on input "range" at bounding box center [1182, 288] width 81 height 2
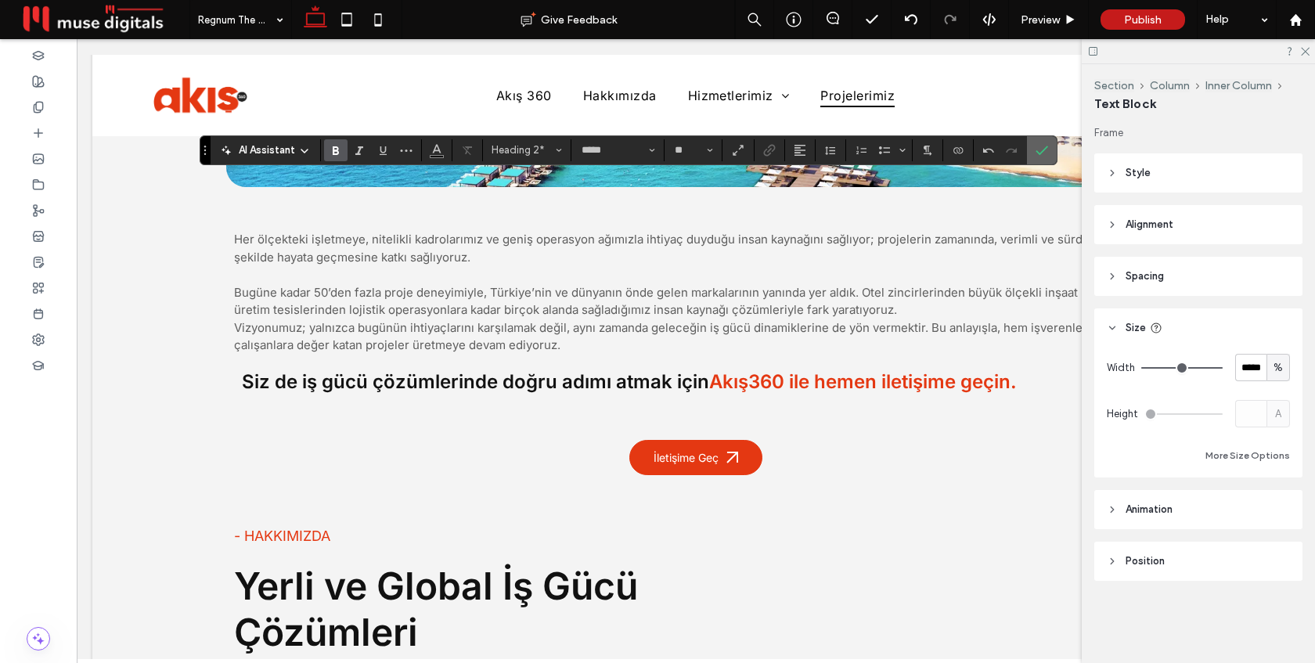
click at [1036, 150] on icon "Confirm" at bounding box center [1042, 150] width 13 height 13
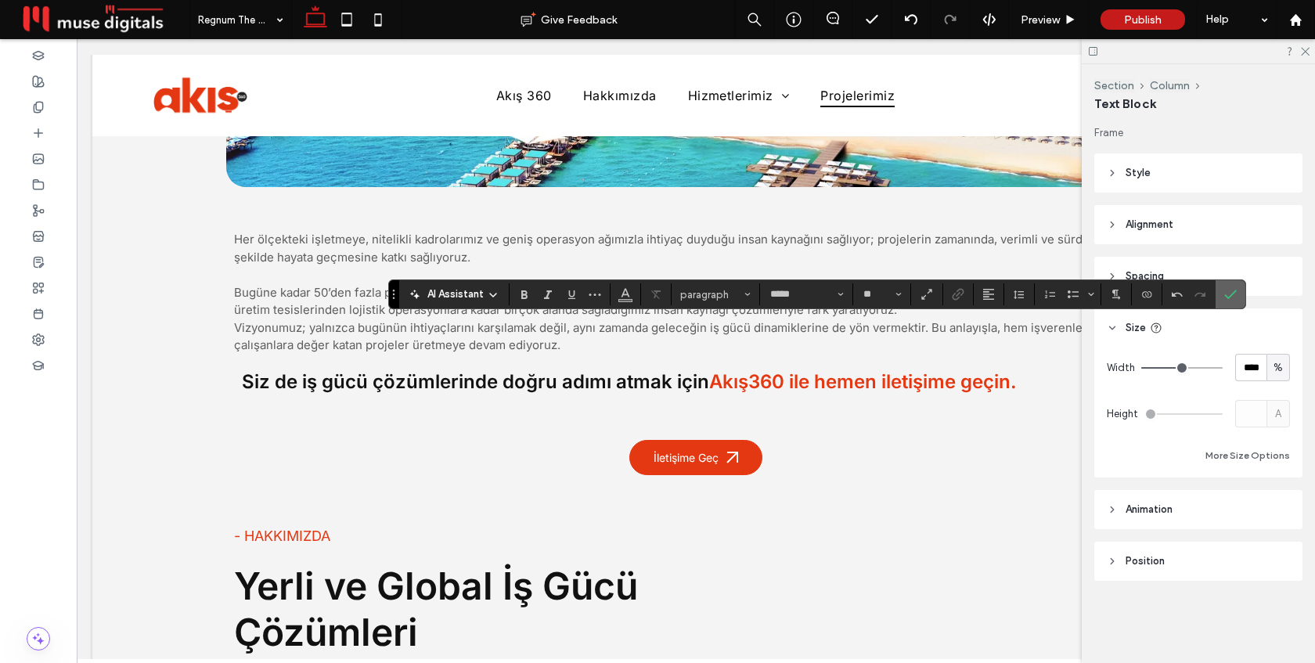
click at [1225, 293] on icon "Confirm" at bounding box center [1231, 294] width 13 height 13
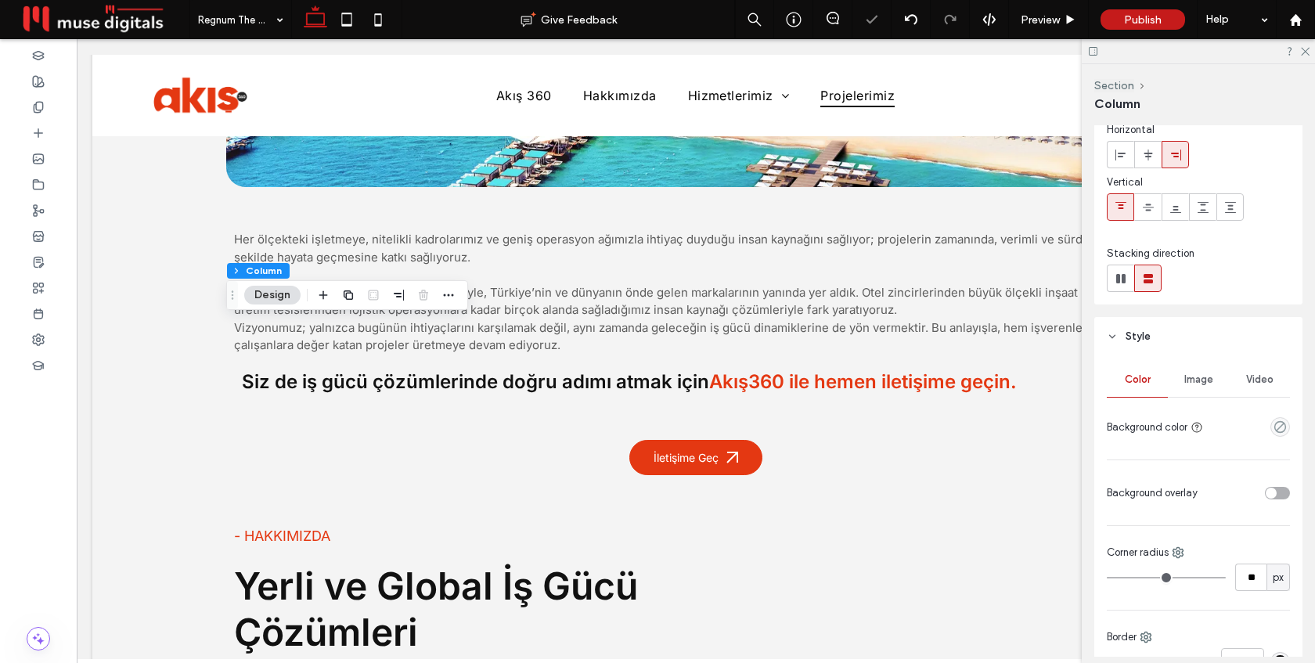
scroll to position [69, 0]
click at [1195, 384] on span "Image" at bounding box center [1199, 381] width 29 height 13
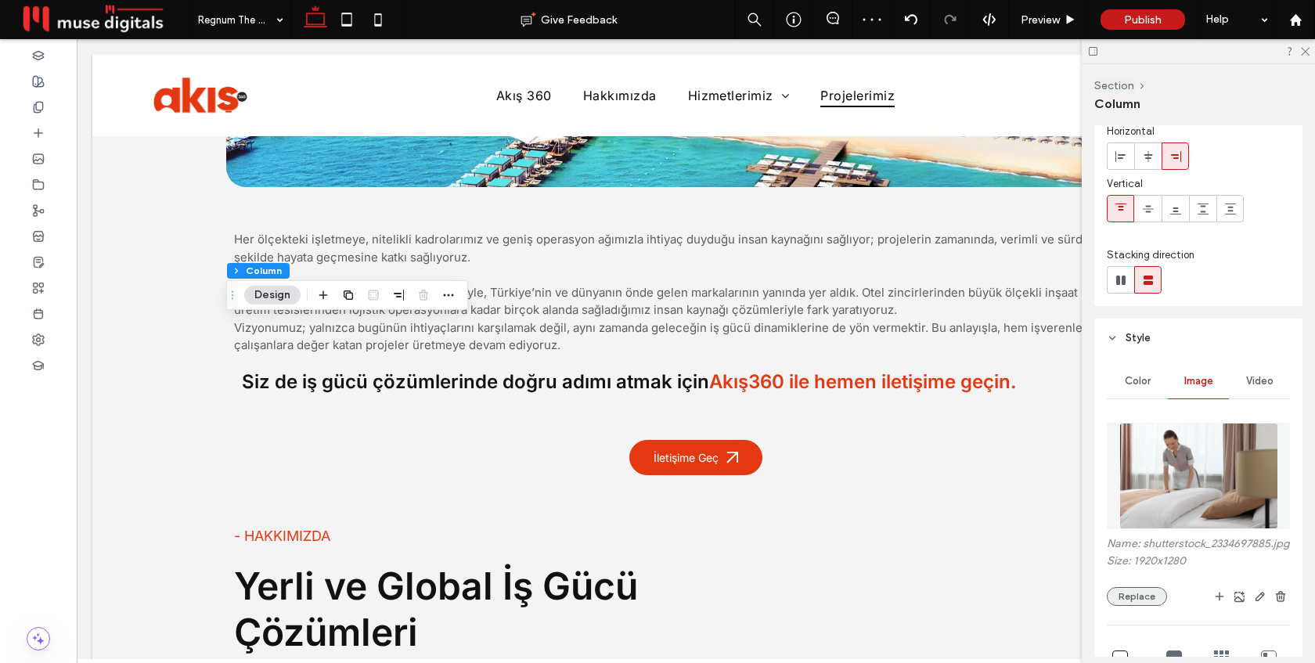
click at [1142, 604] on button "Replace" at bounding box center [1137, 596] width 60 height 19
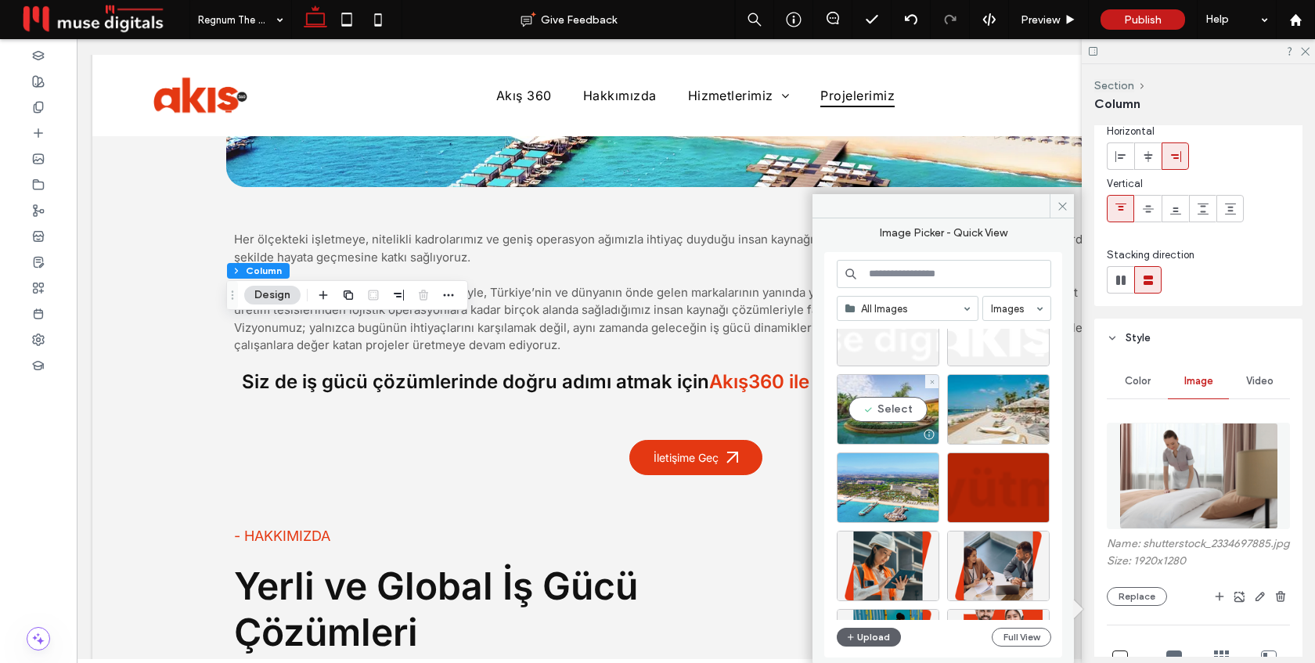
scroll to position [280, 0]
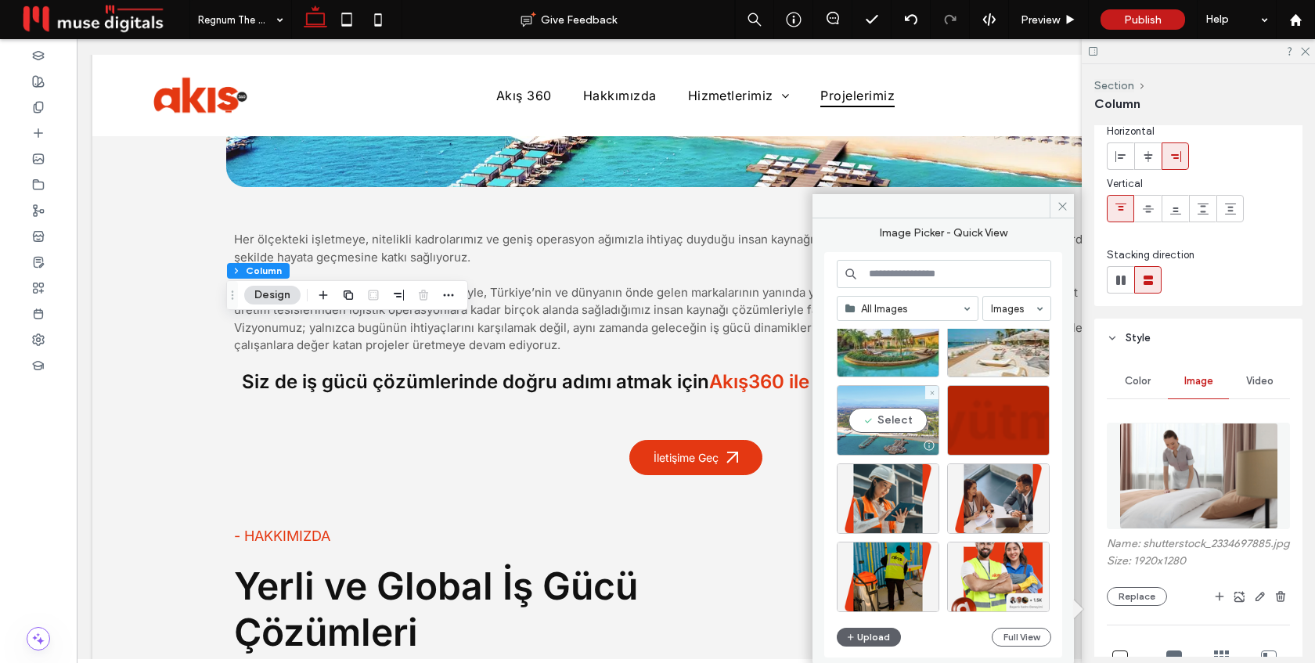
click at [890, 418] on div "Select" at bounding box center [888, 420] width 103 height 70
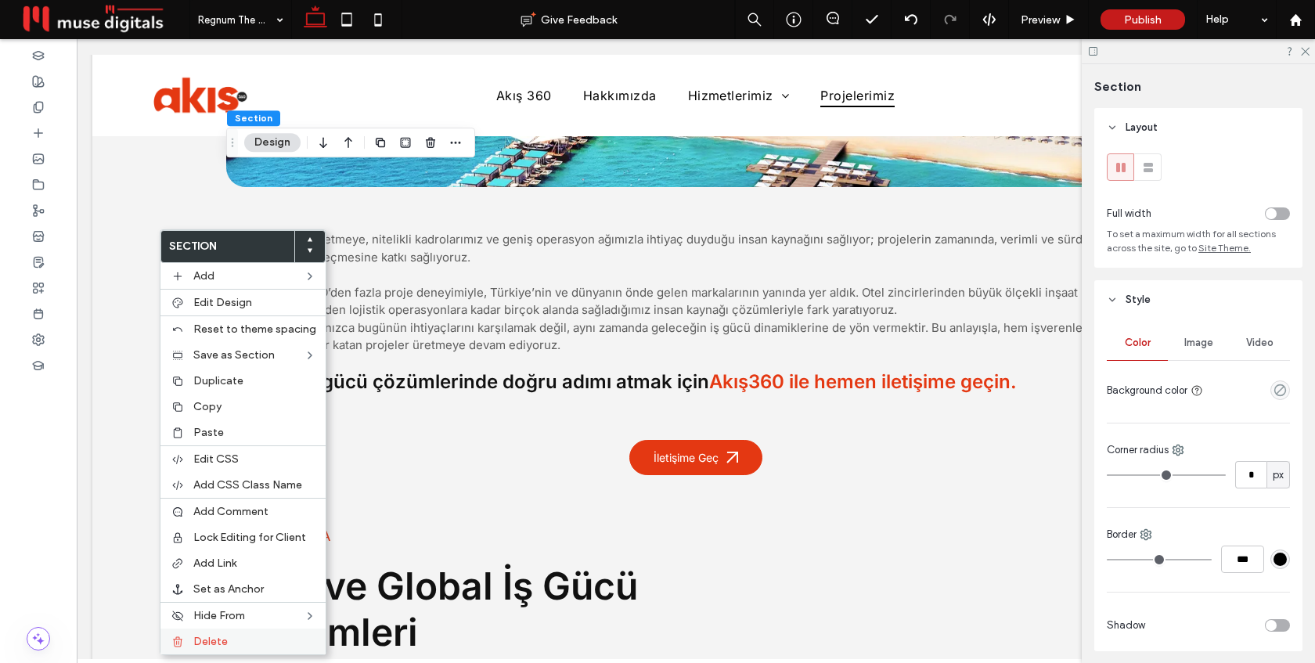
click at [223, 644] on span "Delete" at bounding box center [210, 641] width 34 height 13
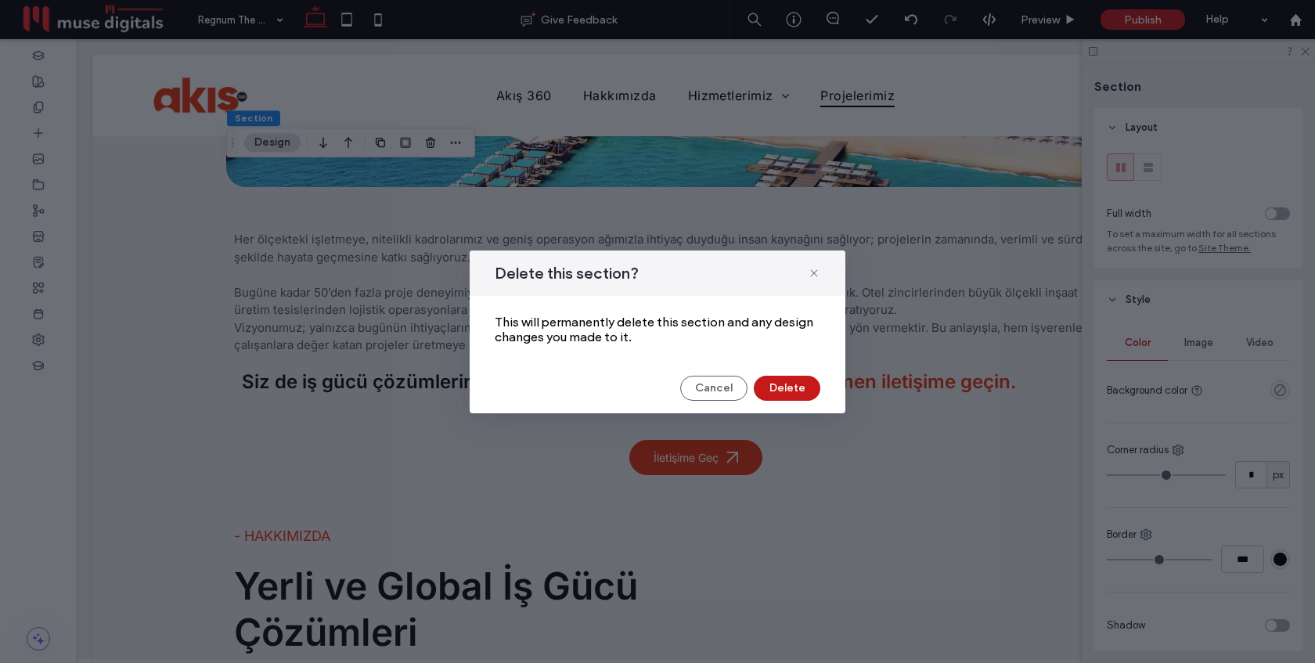
click at [779, 385] on button "Delete" at bounding box center [787, 388] width 67 height 25
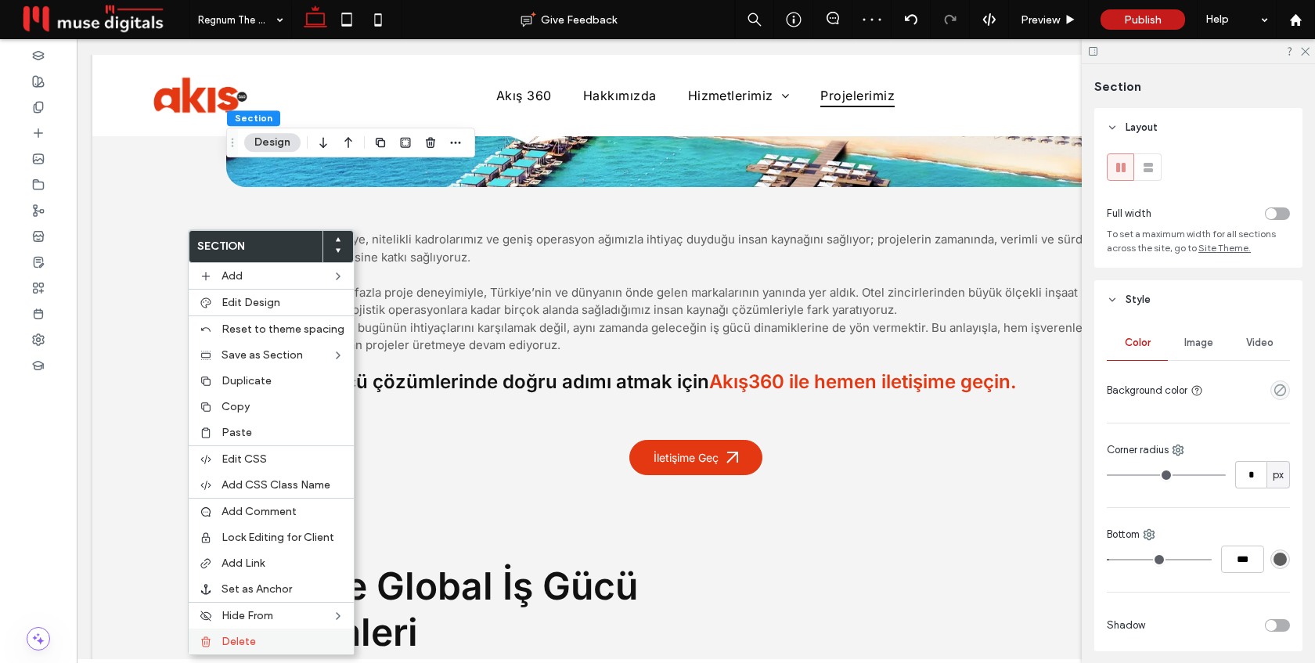
click at [244, 636] on span "Delete" at bounding box center [239, 641] width 34 height 13
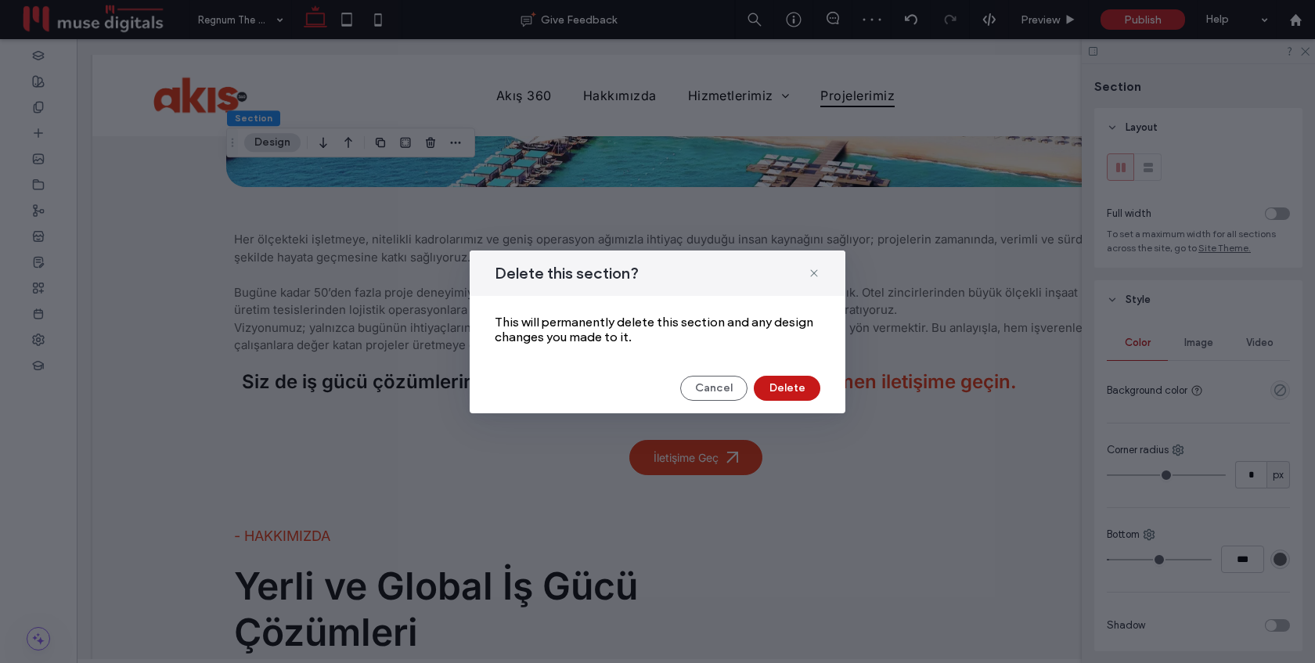
click at [783, 381] on button "Delete" at bounding box center [787, 388] width 67 height 25
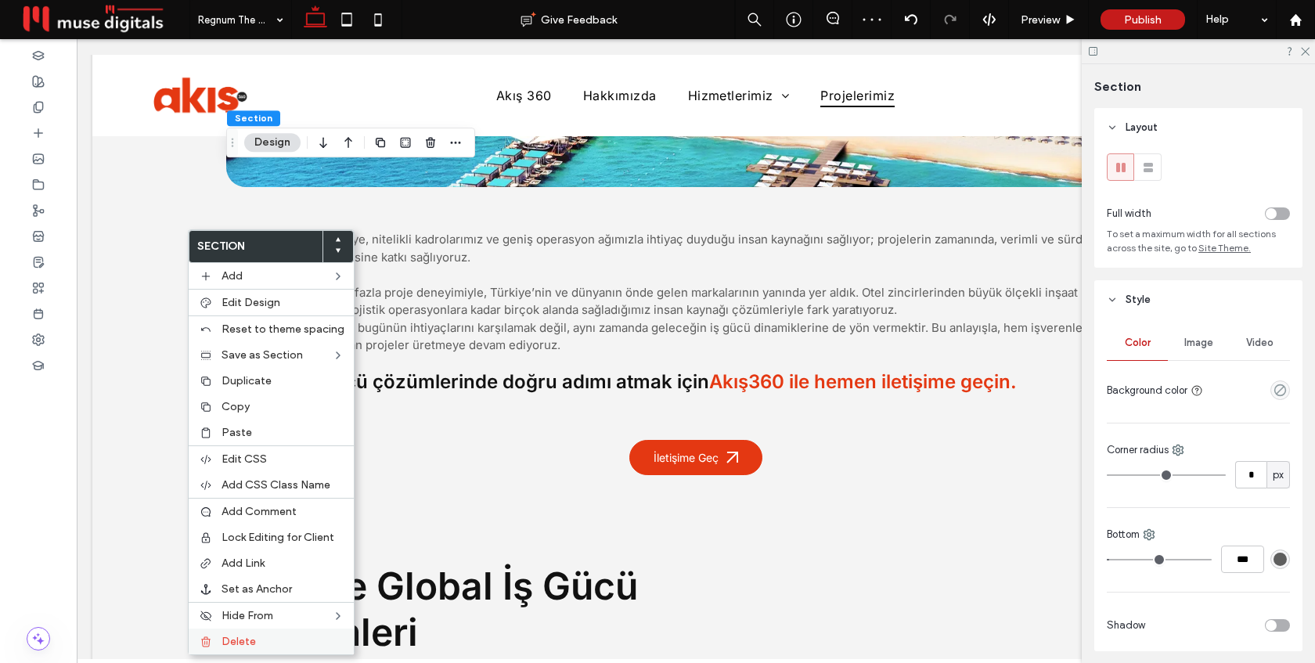
click at [237, 640] on span "Delete" at bounding box center [239, 641] width 34 height 13
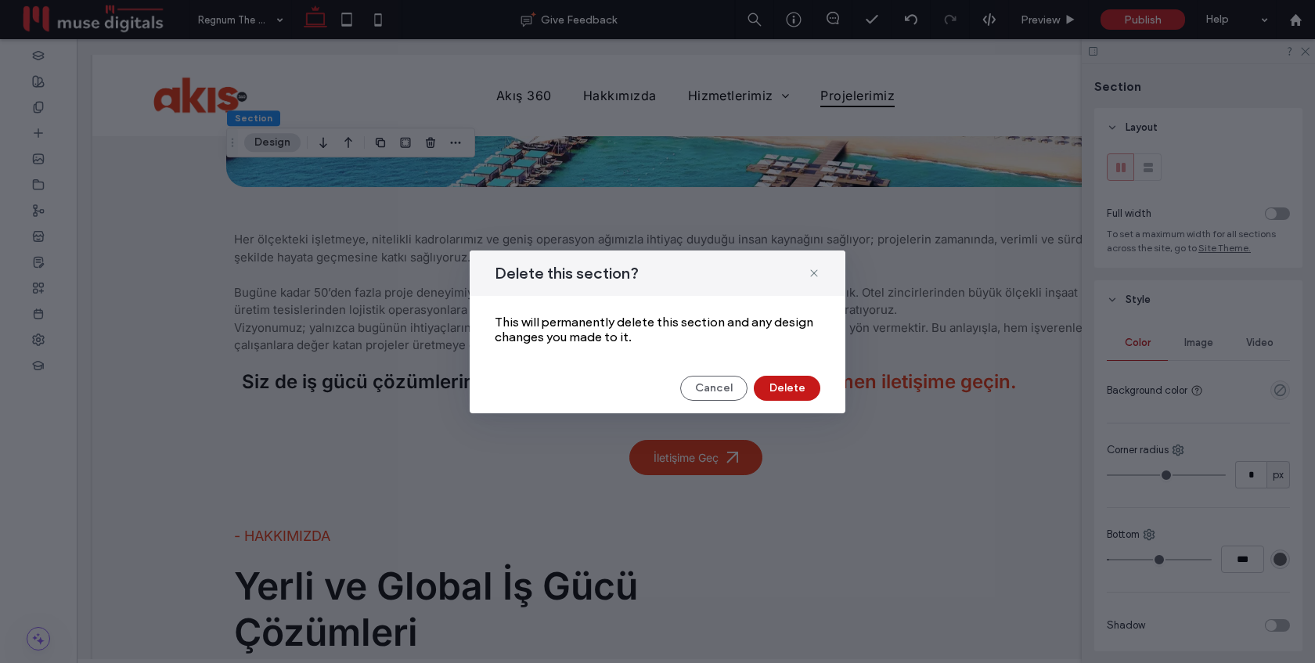
click at [774, 383] on button "Delete" at bounding box center [787, 388] width 67 height 25
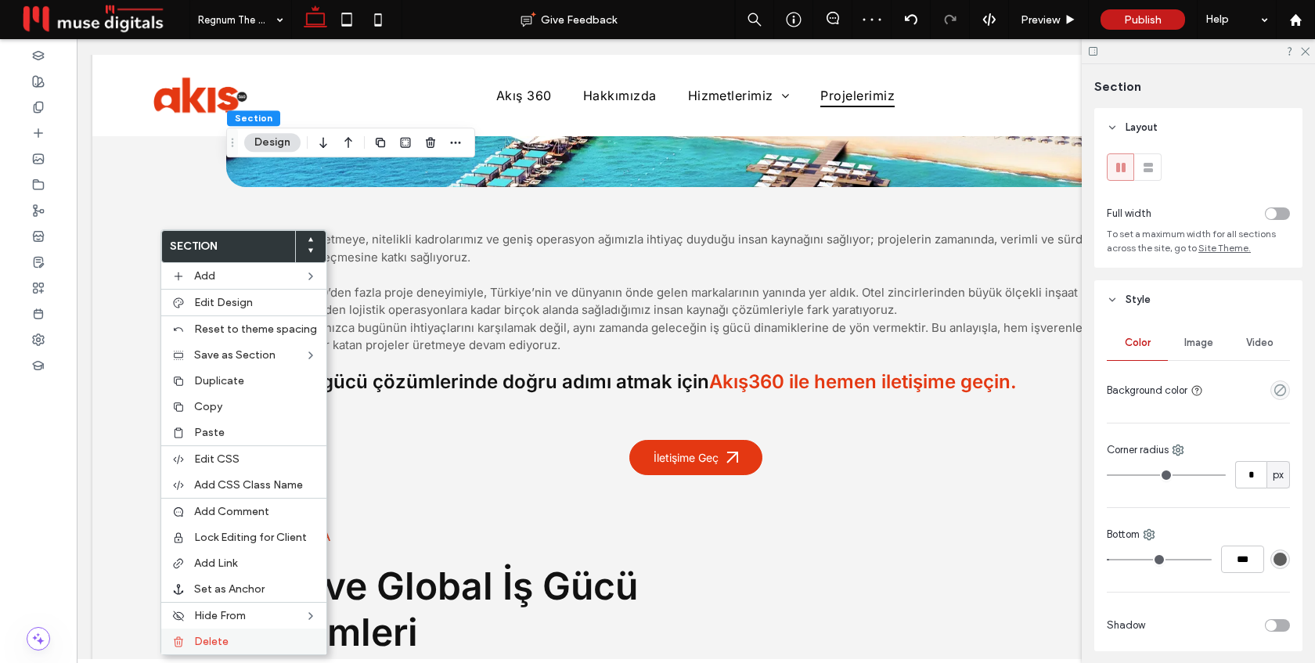
click at [221, 632] on div "Delete" at bounding box center [243, 642] width 165 height 26
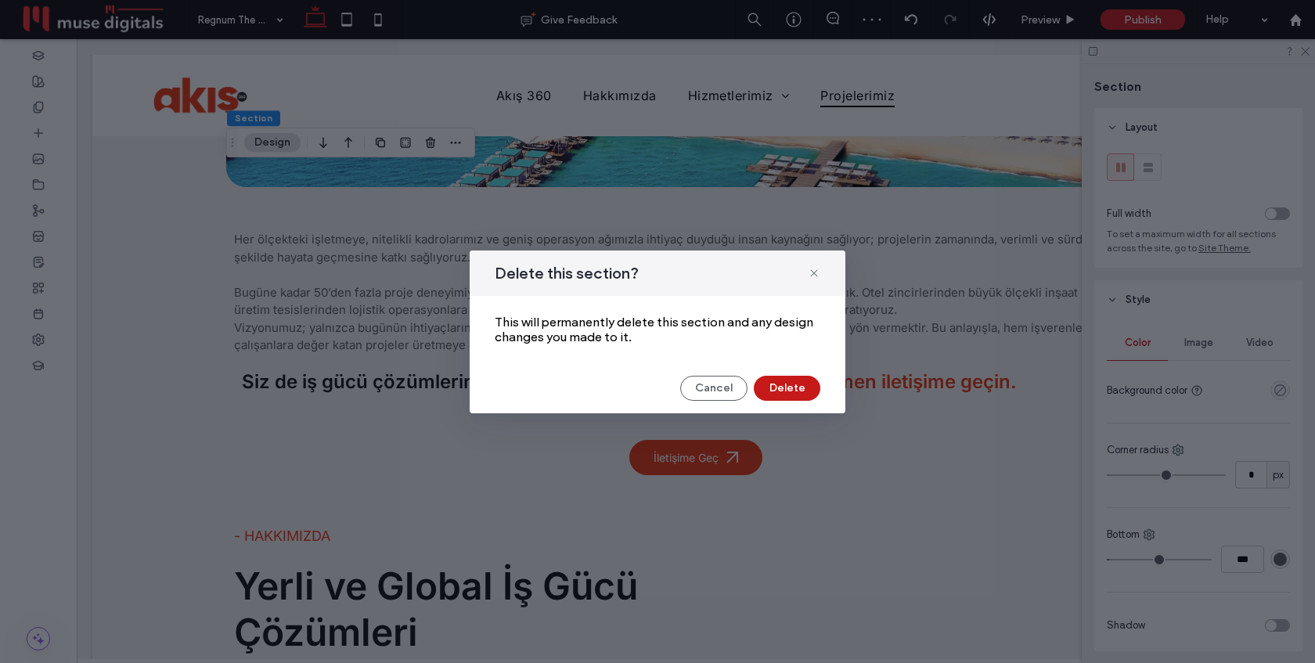
click at [783, 392] on button "Delete" at bounding box center [787, 388] width 67 height 25
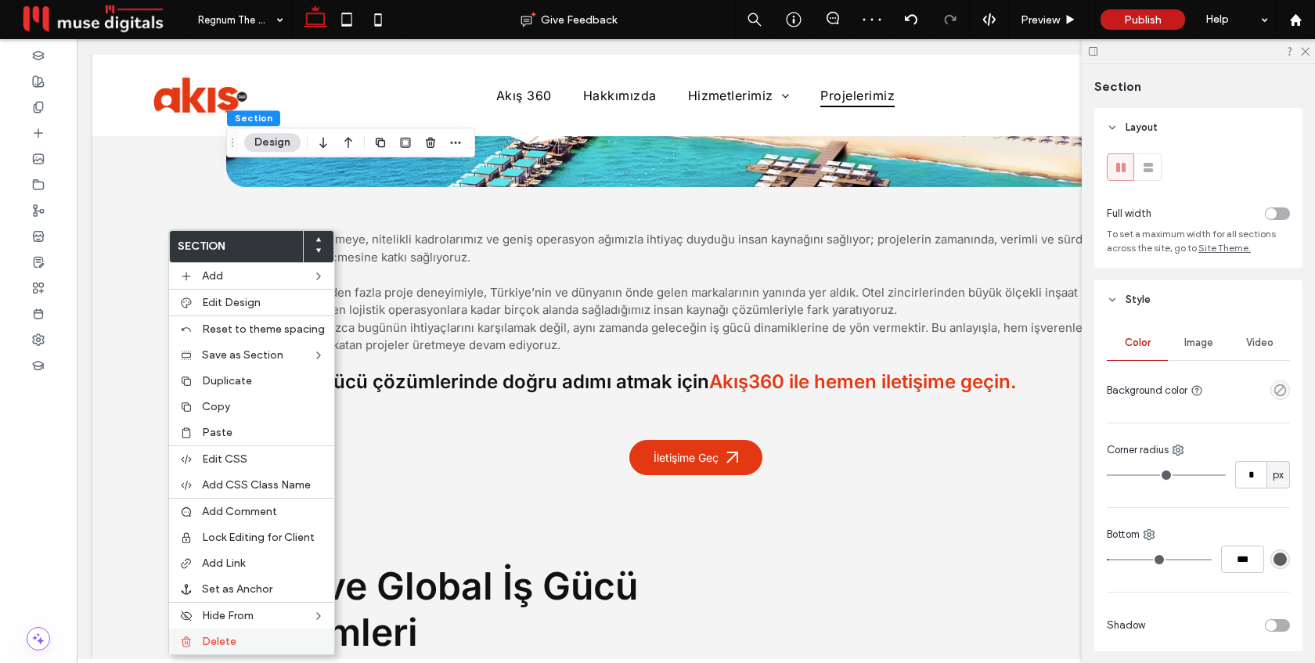
click at [226, 638] on span "Delete" at bounding box center [219, 641] width 34 height 13
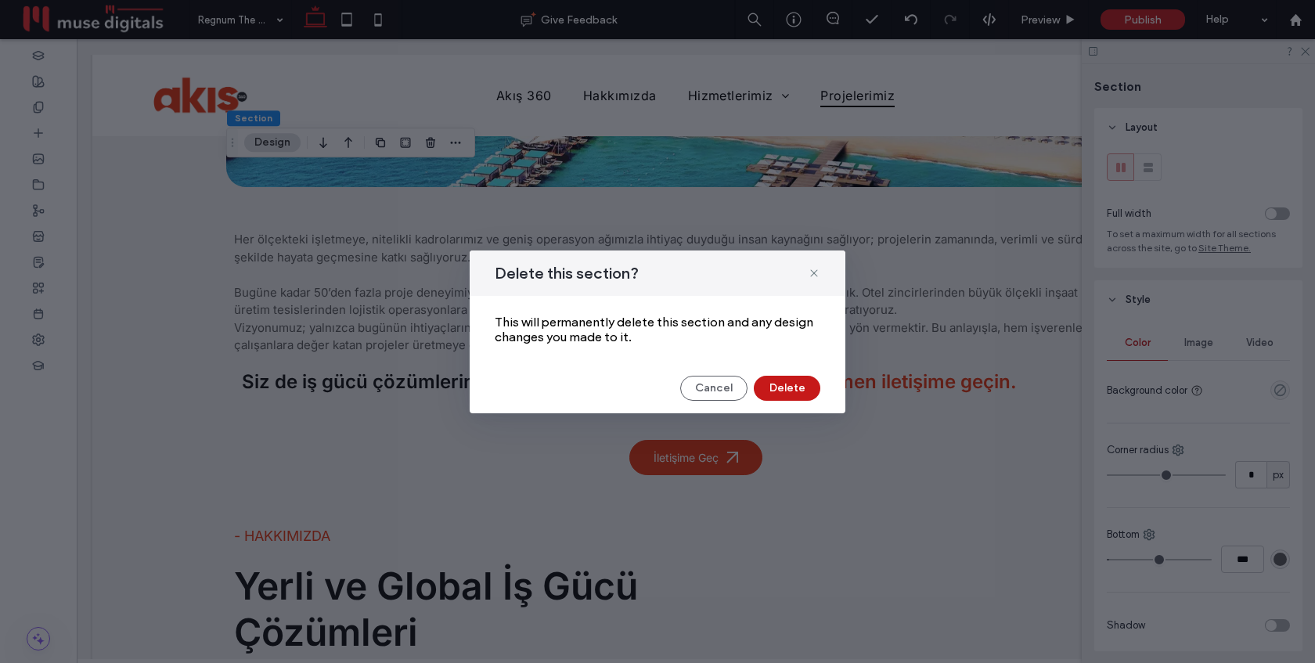
click at [792, 389] on button "Delete" at bounding box center [787, 388] width 67 height 25
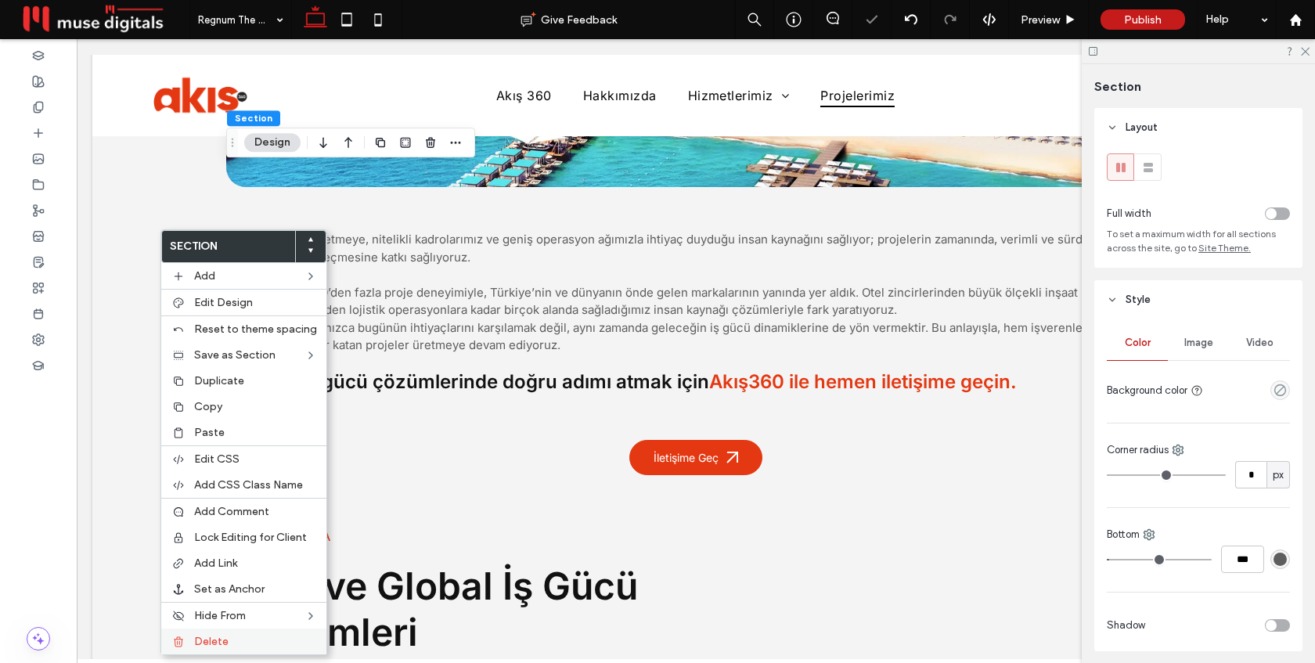
click at [229, 638] on label "Delete" at bounding box center [255, 641] width 123 height 13
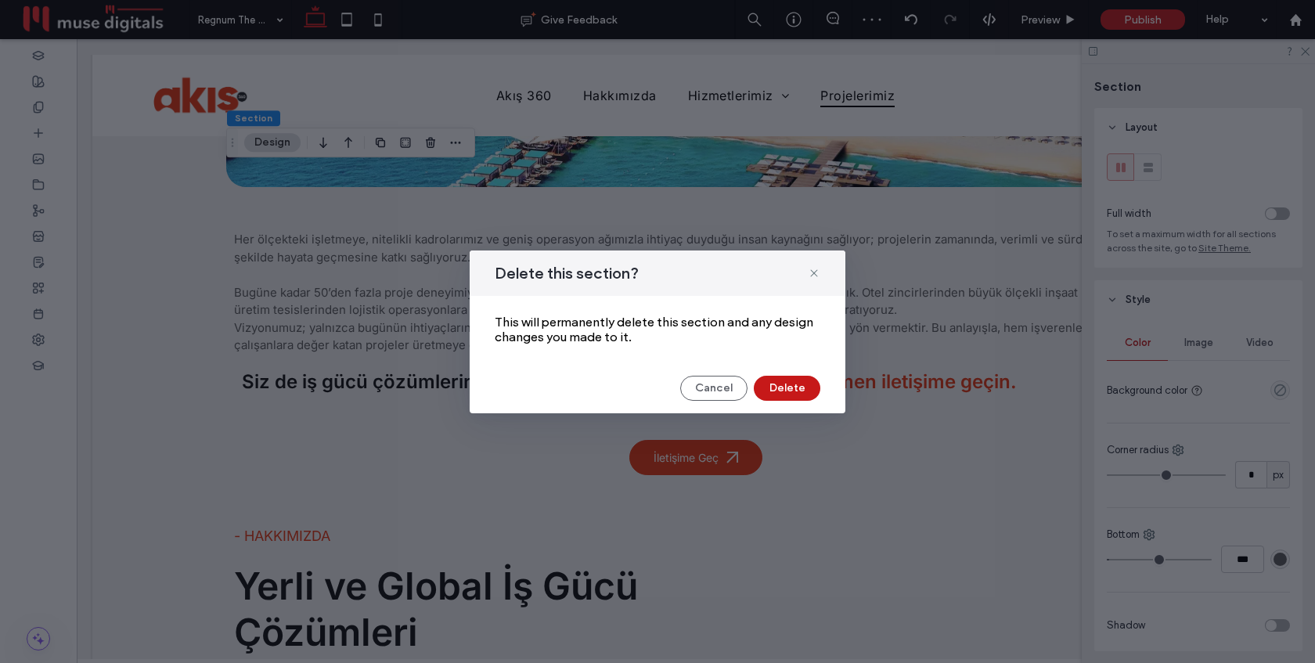
click at [807, 388] on button "Delete" at bounding box center [787, 388] width 67 height 25
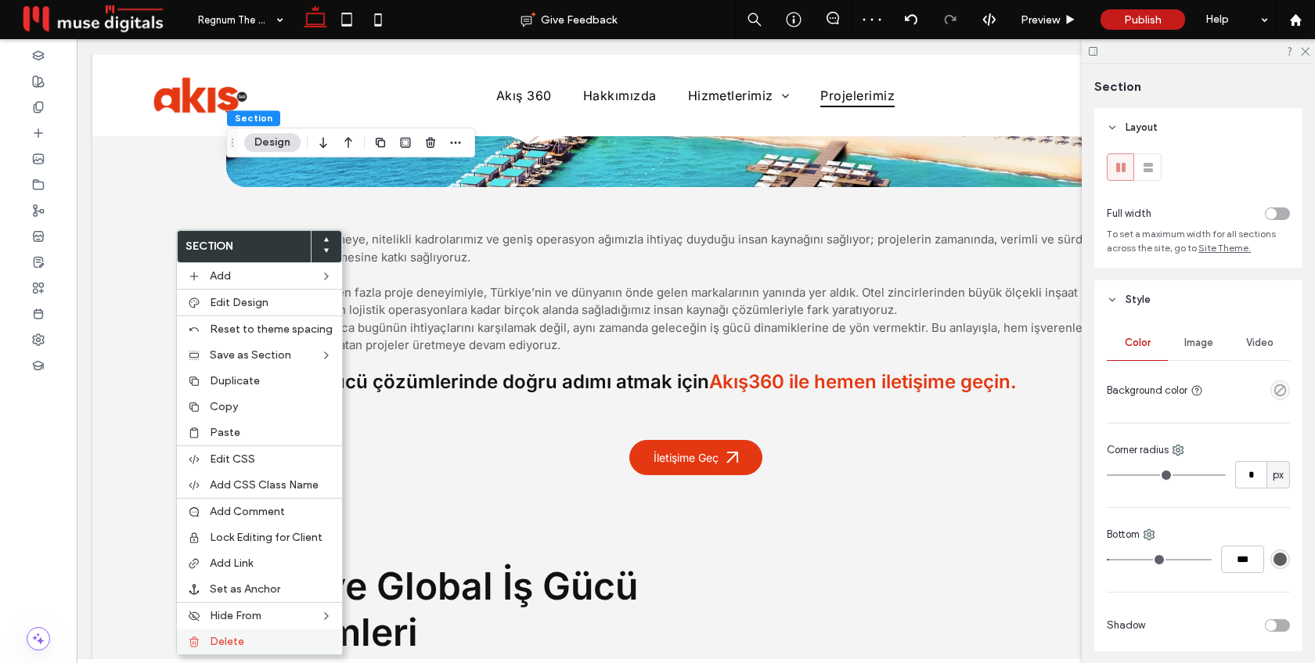
click at [254, 643] on label "Delete" at bounding box center [271, 641] width 123 height 13
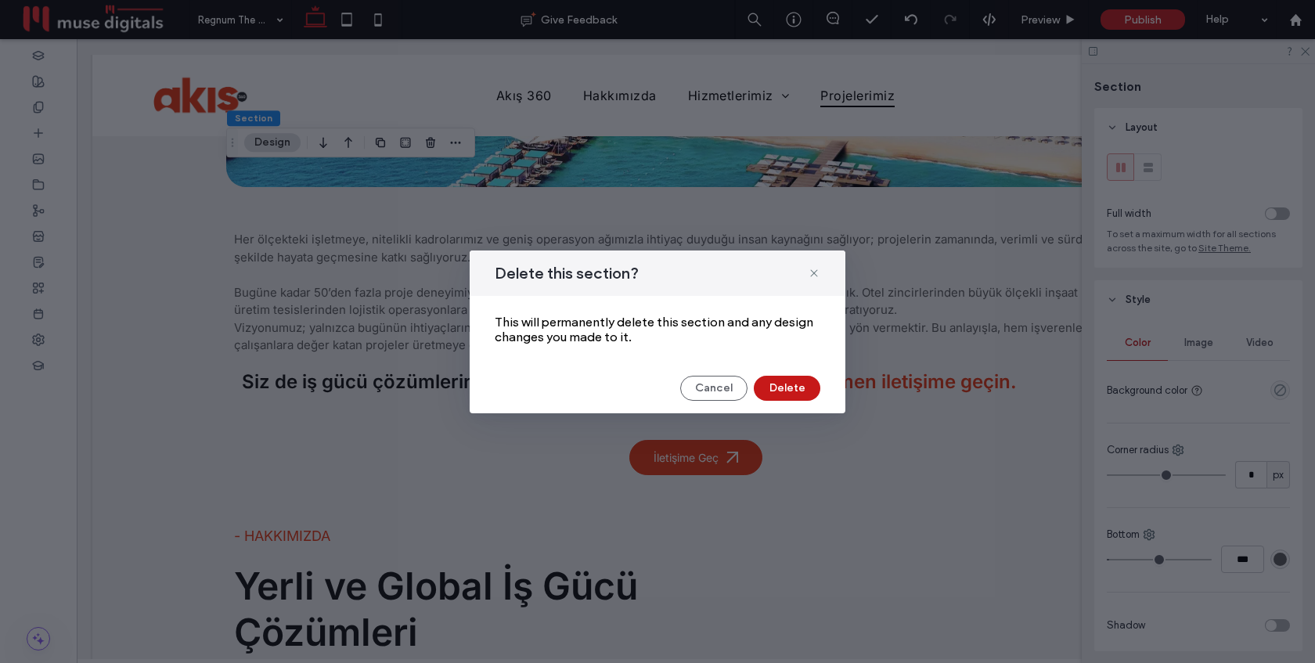
click at [810, 390] on button "Delete" at bounding box center [787, 388] width 67 height 25
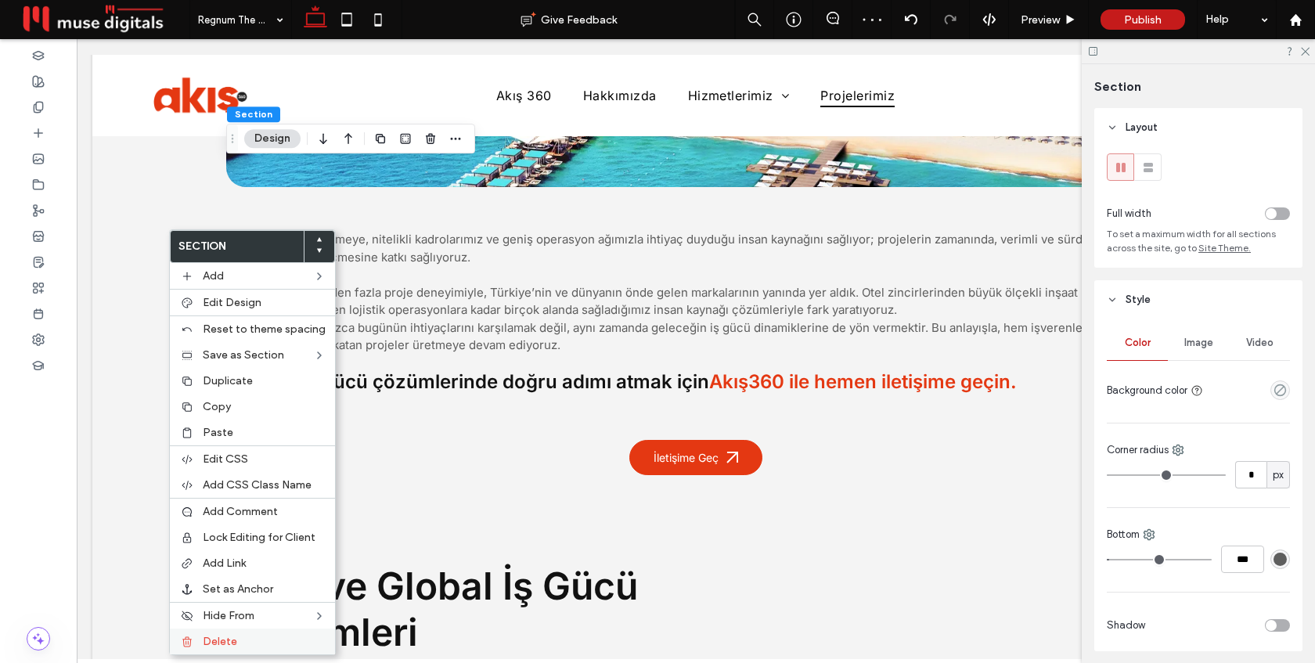
click at [253, 637] on label "Delete" at bounding box center [264, 641] width 123 height 13
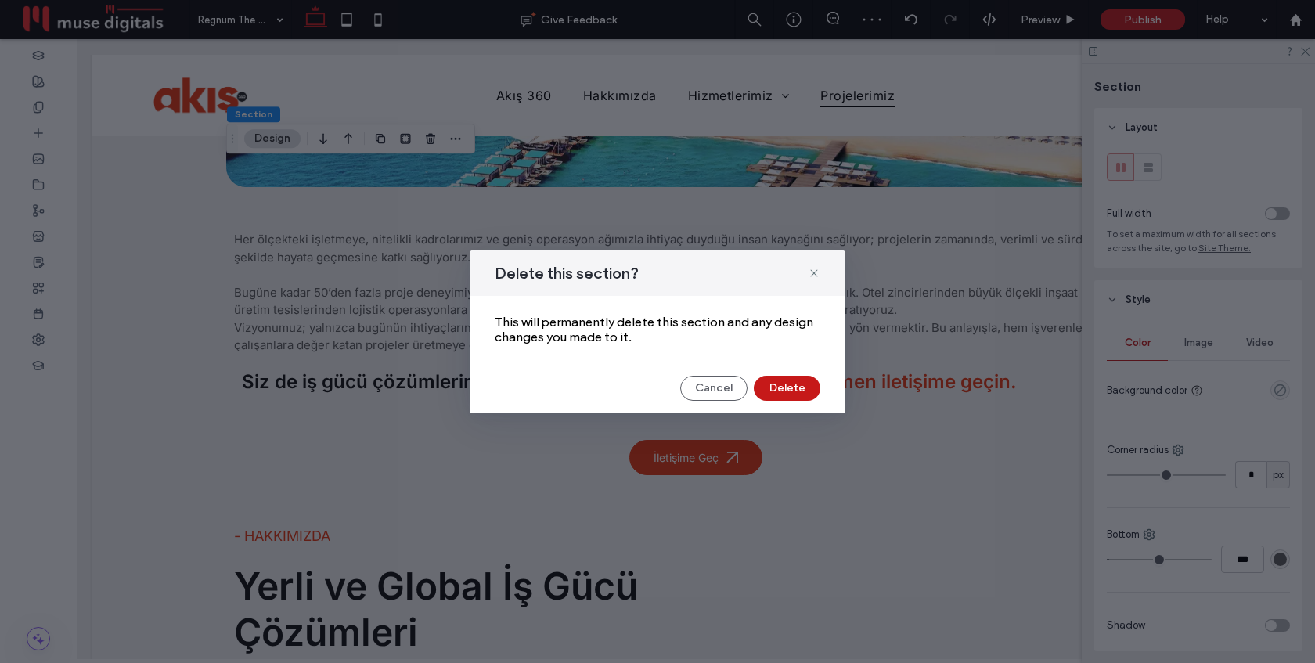
click at [777, 381] on button "Delete" at bounding box center [787, 388] width 67 height 25
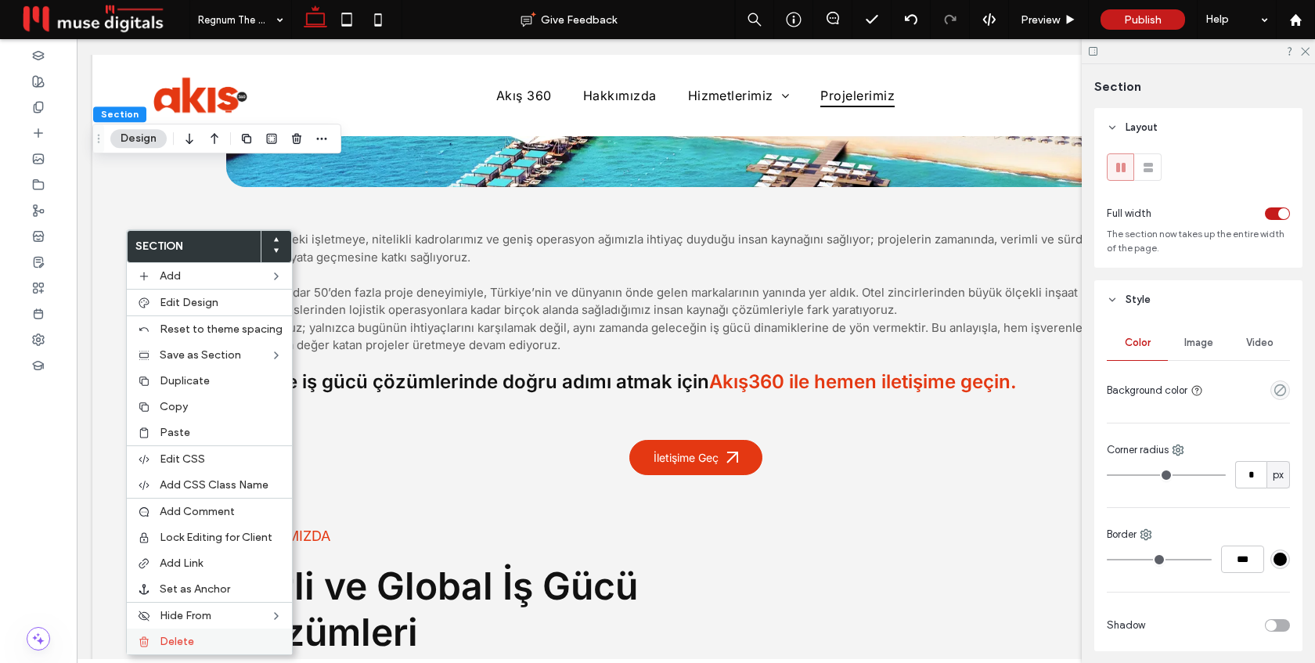
click at [206, 643] on label "Delete" at bounding box center [221, 641] width 123 height 13
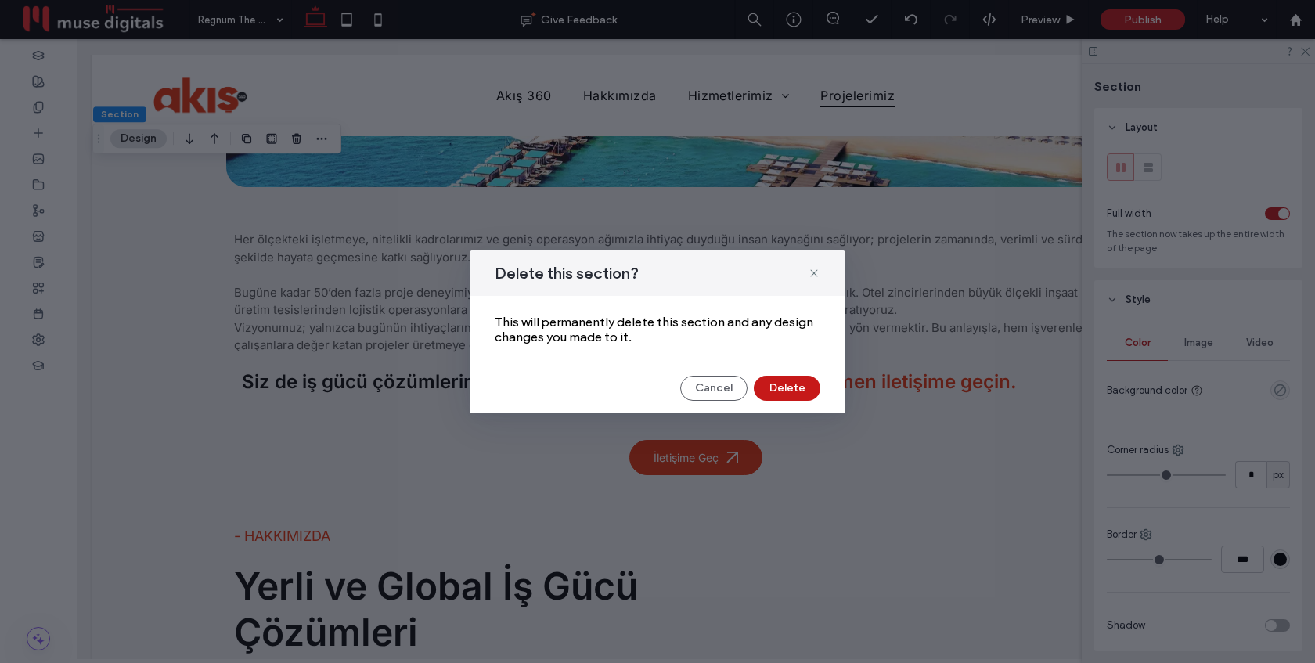
click at [780, 387] on button "Delete" at bounding box center [787, 388] width 67 height 25
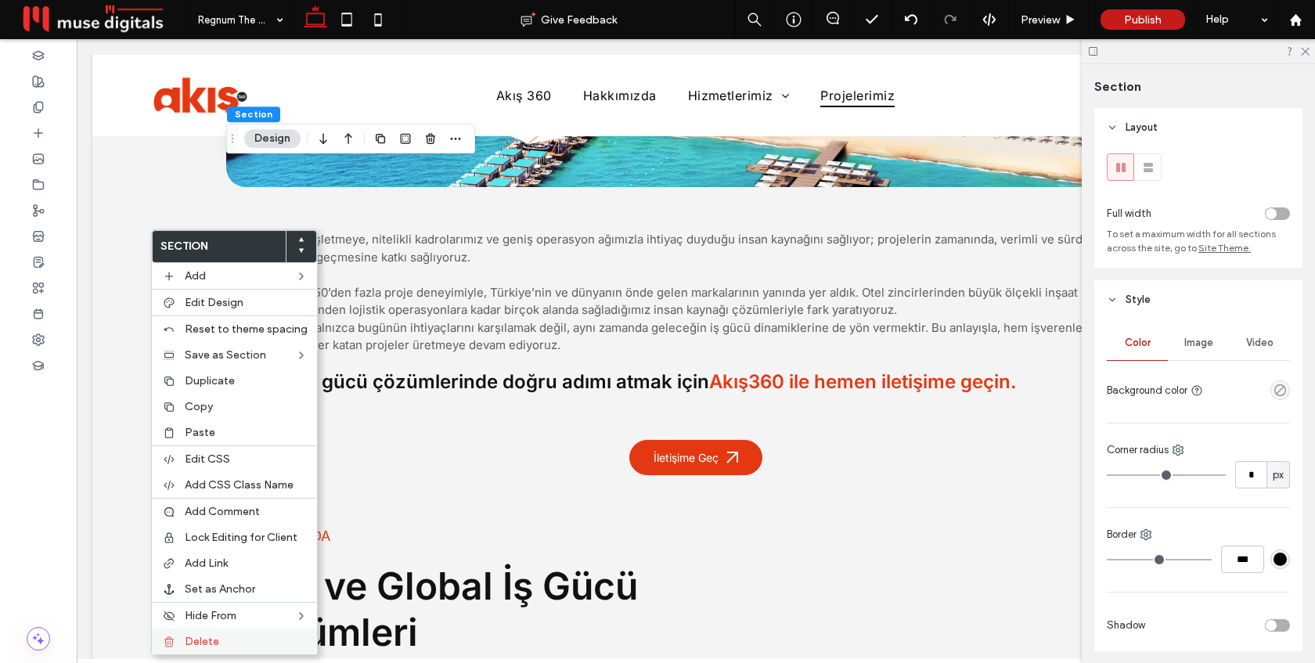
click at [215, 640] on span "Delete" at bounding box center [202, 641] width 34 height 13
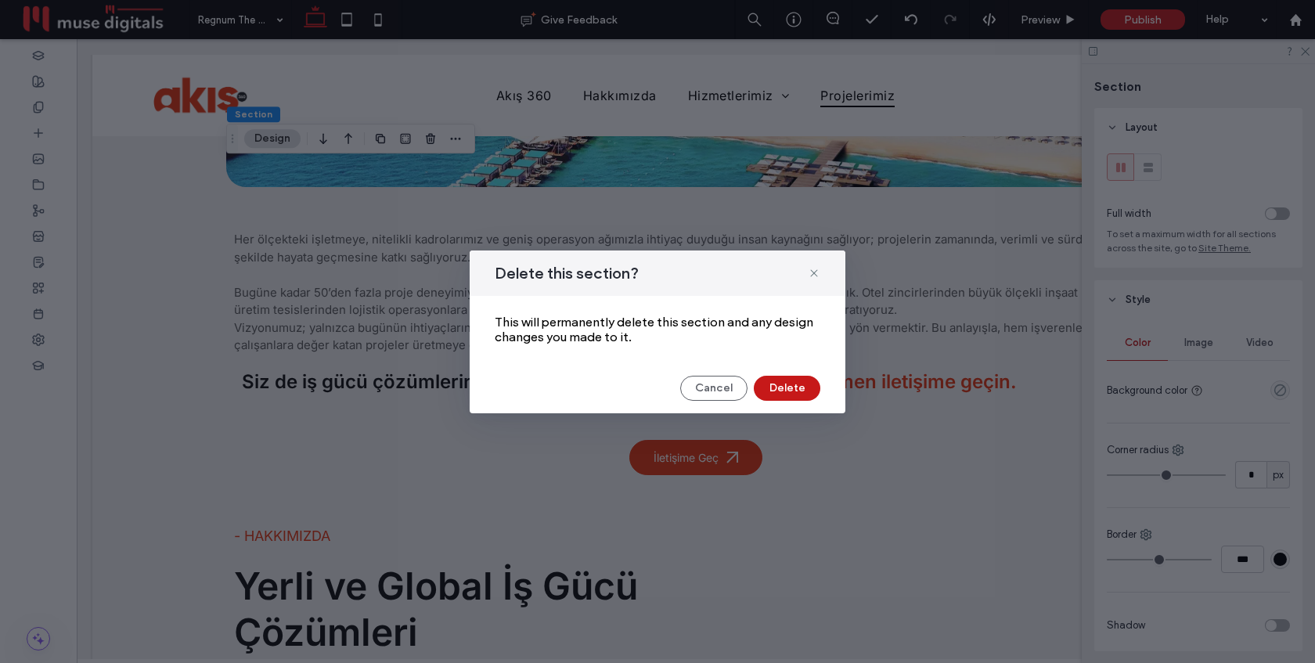
click at [772, 391] on button "Delete" at bounding box center [787, 388] width 67 height 25
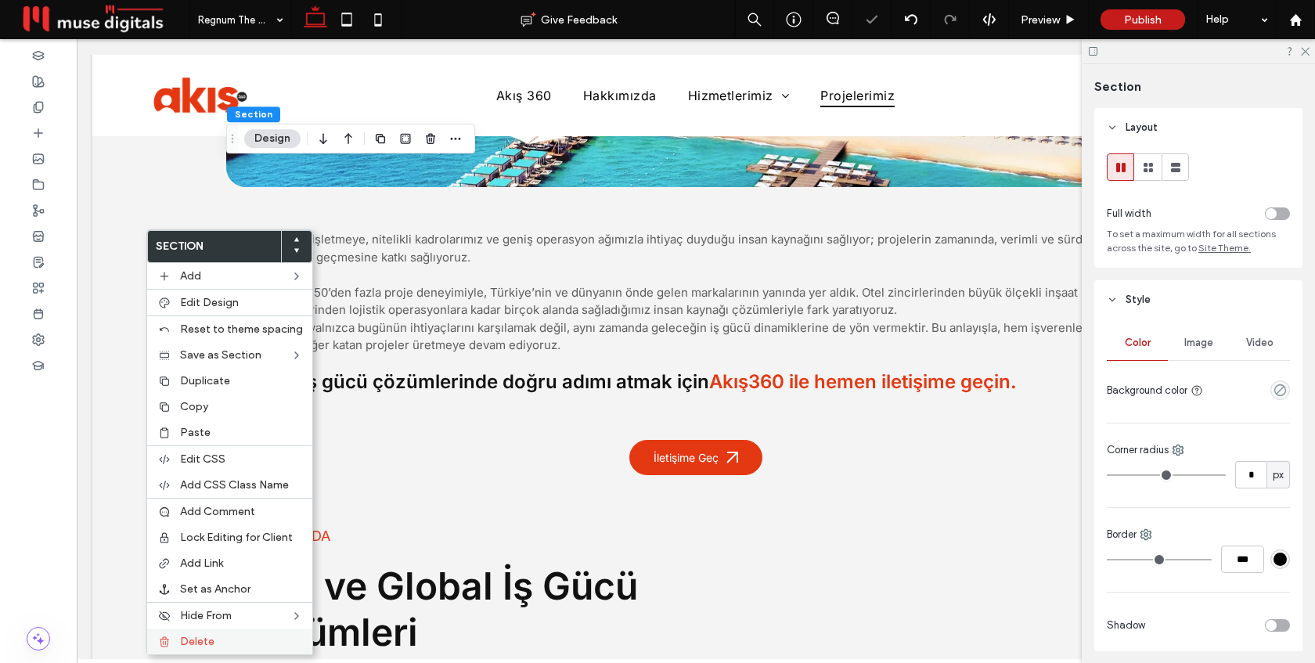
click at [212, 639] on span "Delete" at bounding box center [197, 641] width 34 height 13
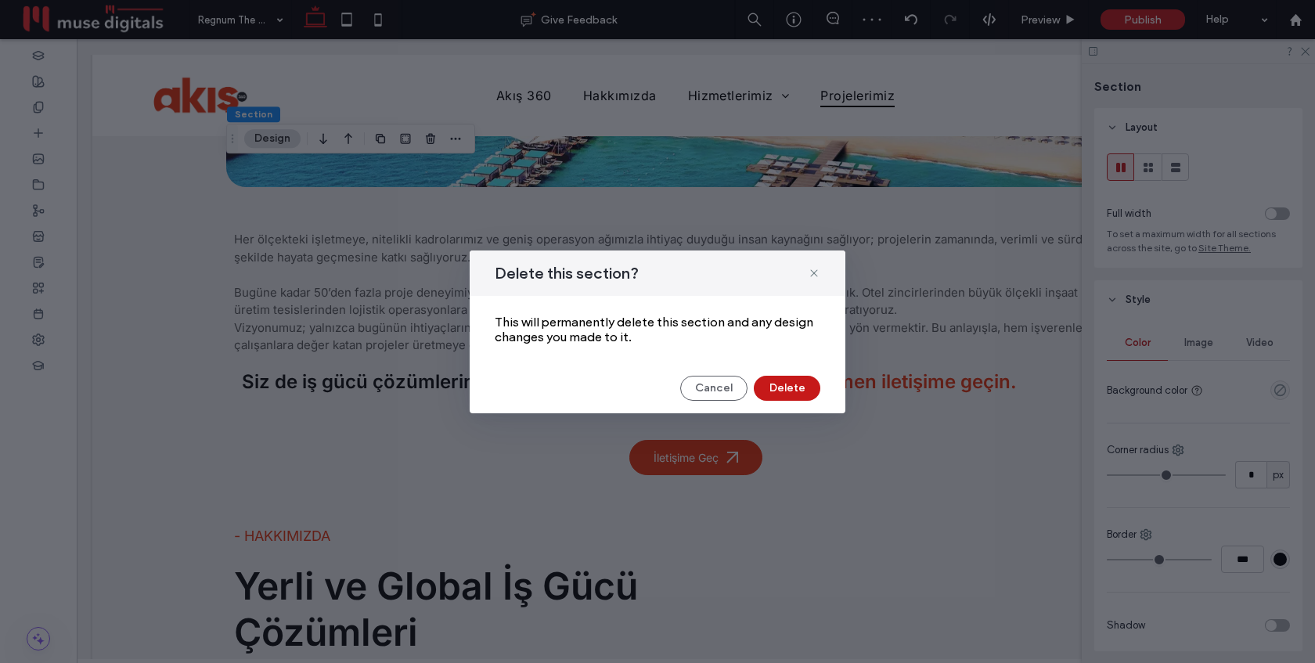
click at [785, 381] on button "Delete" at bounding box center [787, 388] width 67 height 25
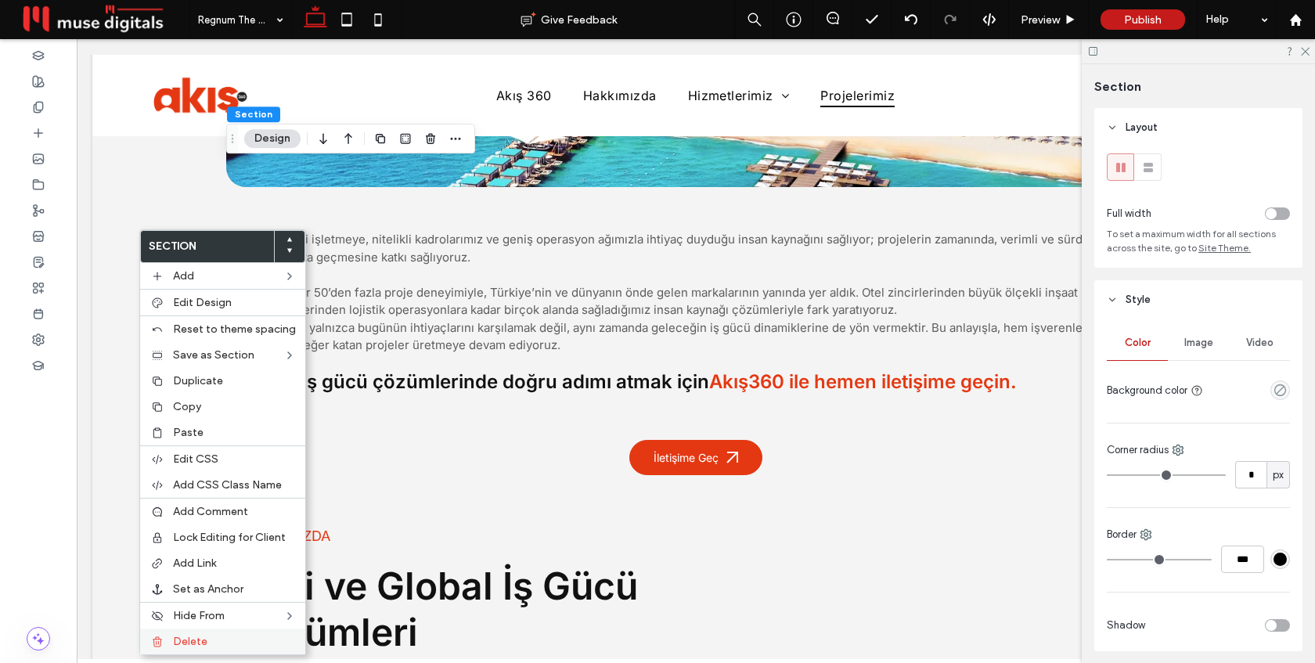
click at [217, 645] on label "Delete" at bounding box center [234, 641] width 123 height 13
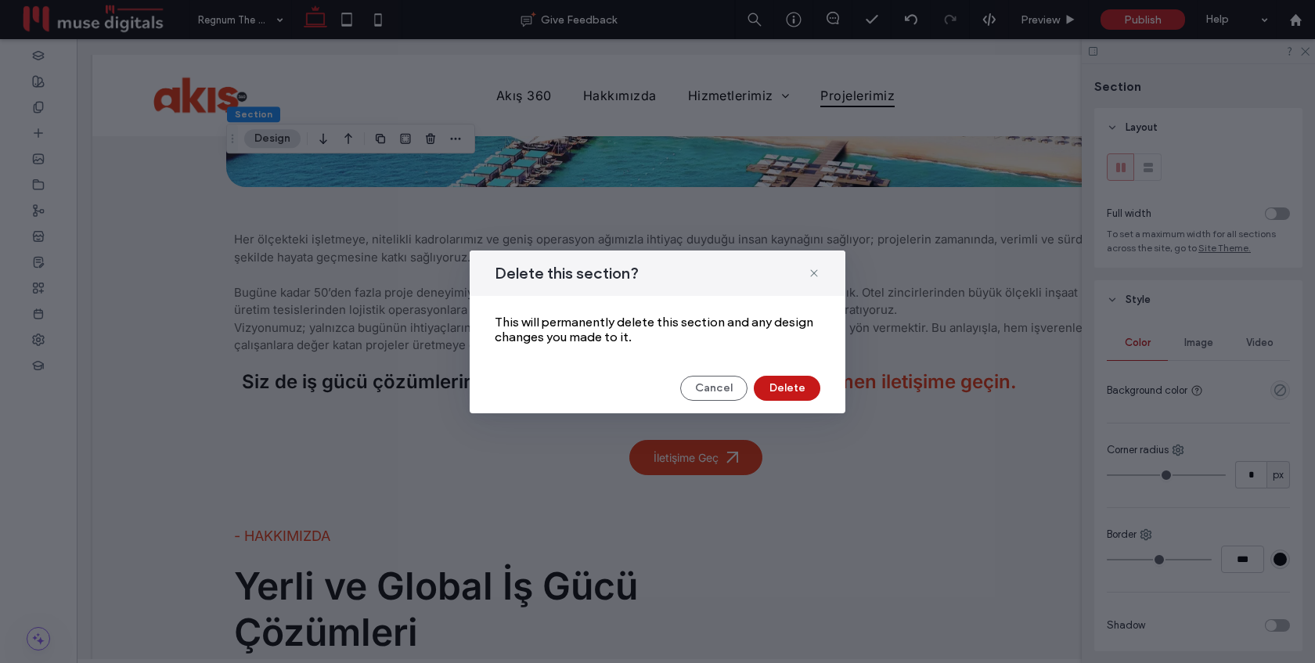
click at [796, 386] on button "Delete" at bounding box center [787, 388] width 67 height 25
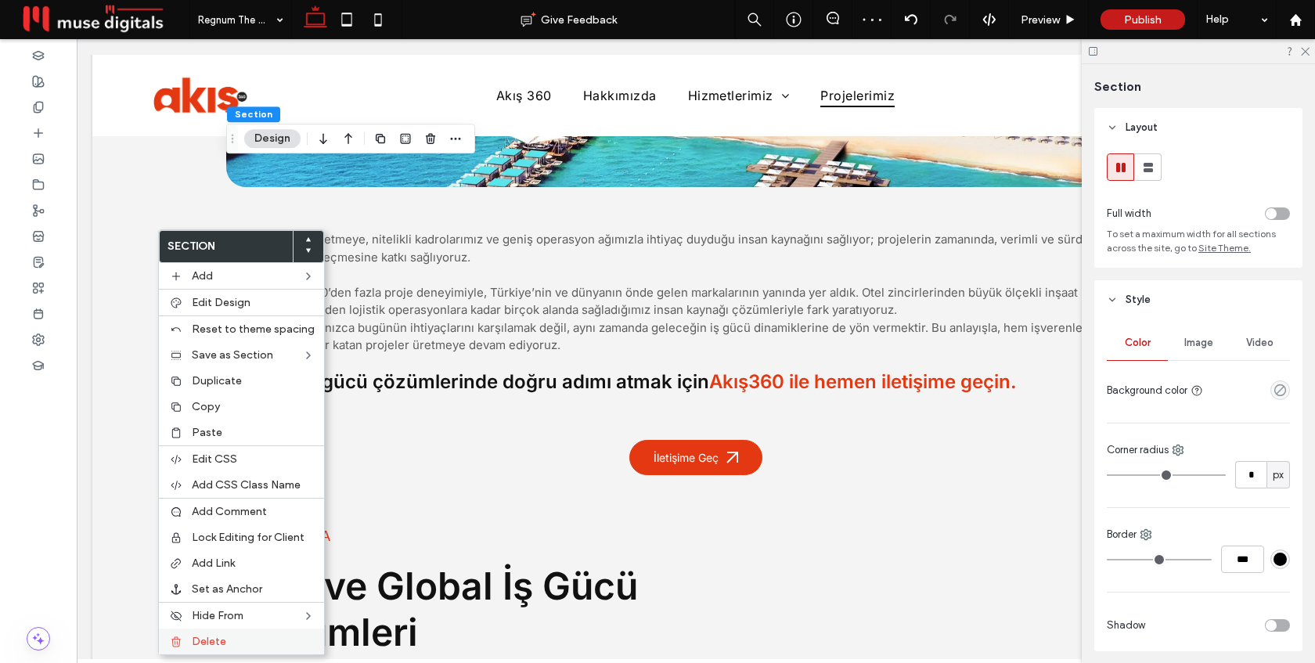
click at [206, 643] on span "Delete" at bounding box center [209, 641] width 34 height 13
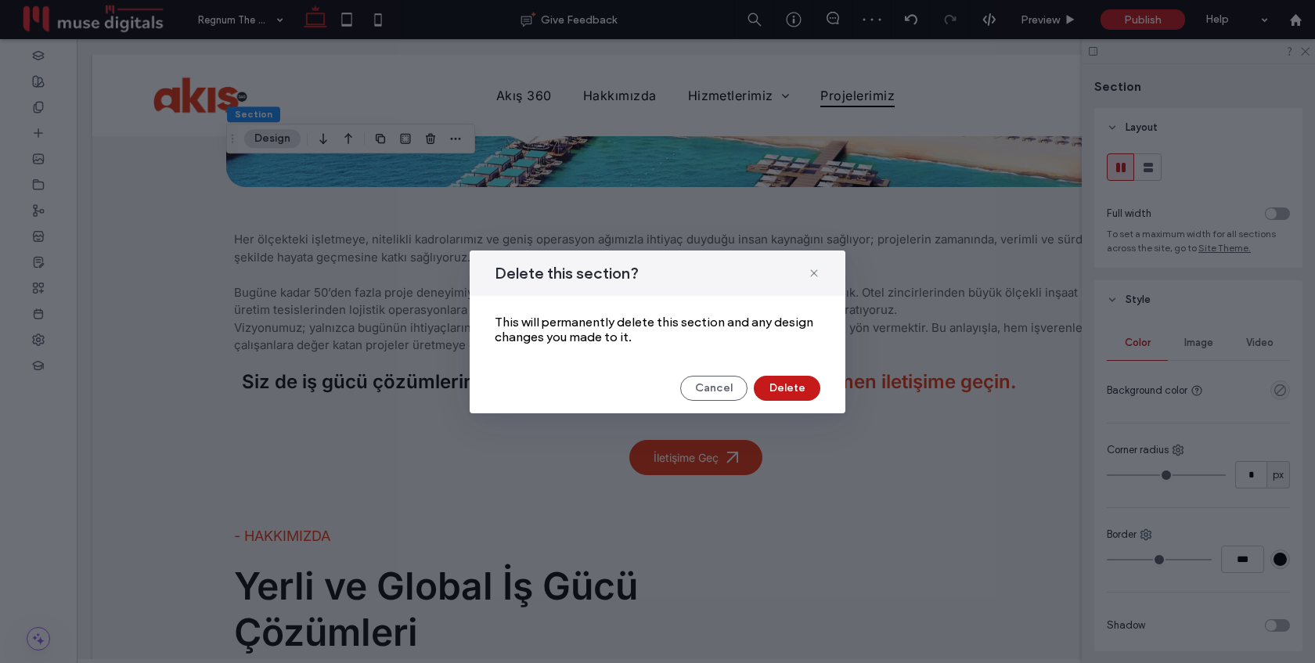
click at [804, 389] on button "Delete" at bounding box center [787, 388] width 67 height 25
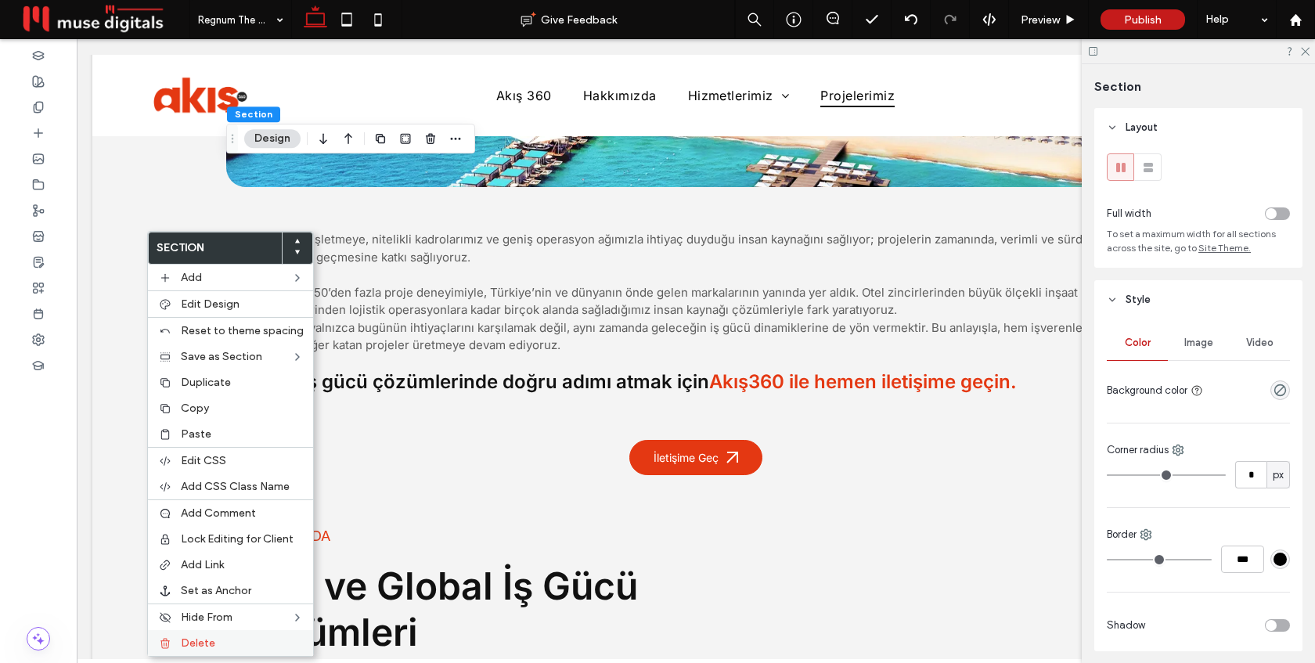
click at [196, 639] on span "Delete" at bounding box center [198, 643] width 34 height 13
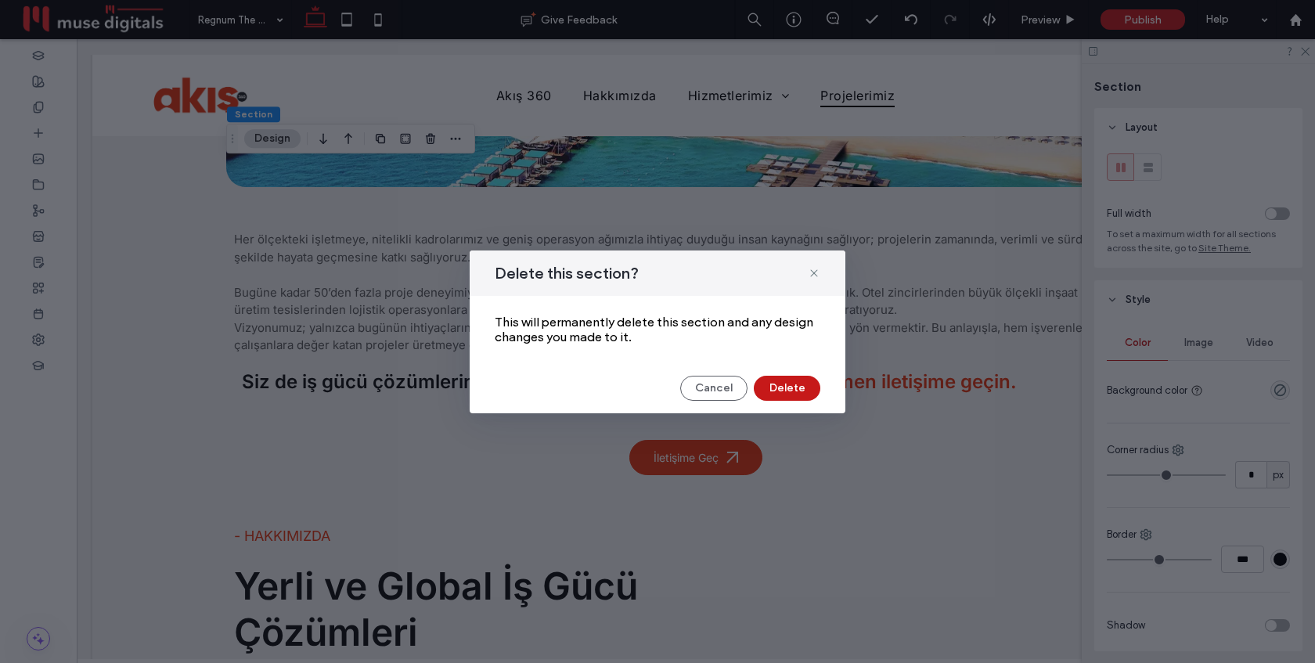
click at [767, 392] on button "Delete" at bounding box center [787, 388] width 67 height 25
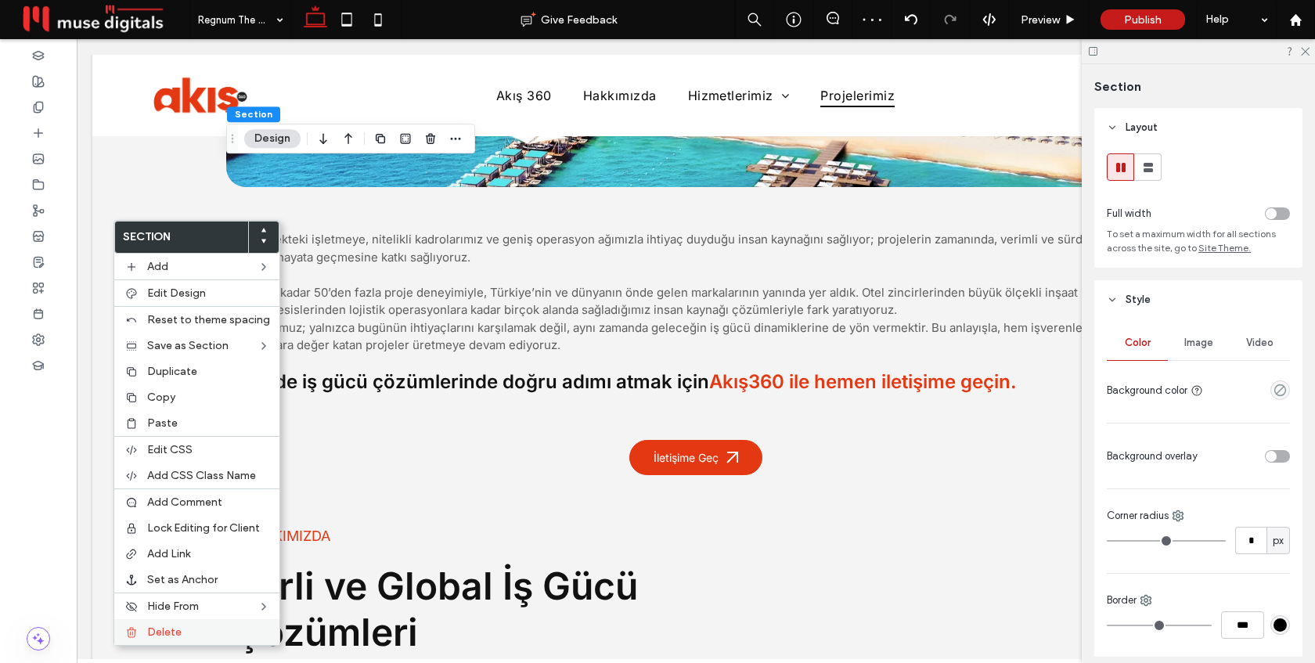
click at [186, 630] on label "Delete" at bounding box center [208, 632] width 123 height 13
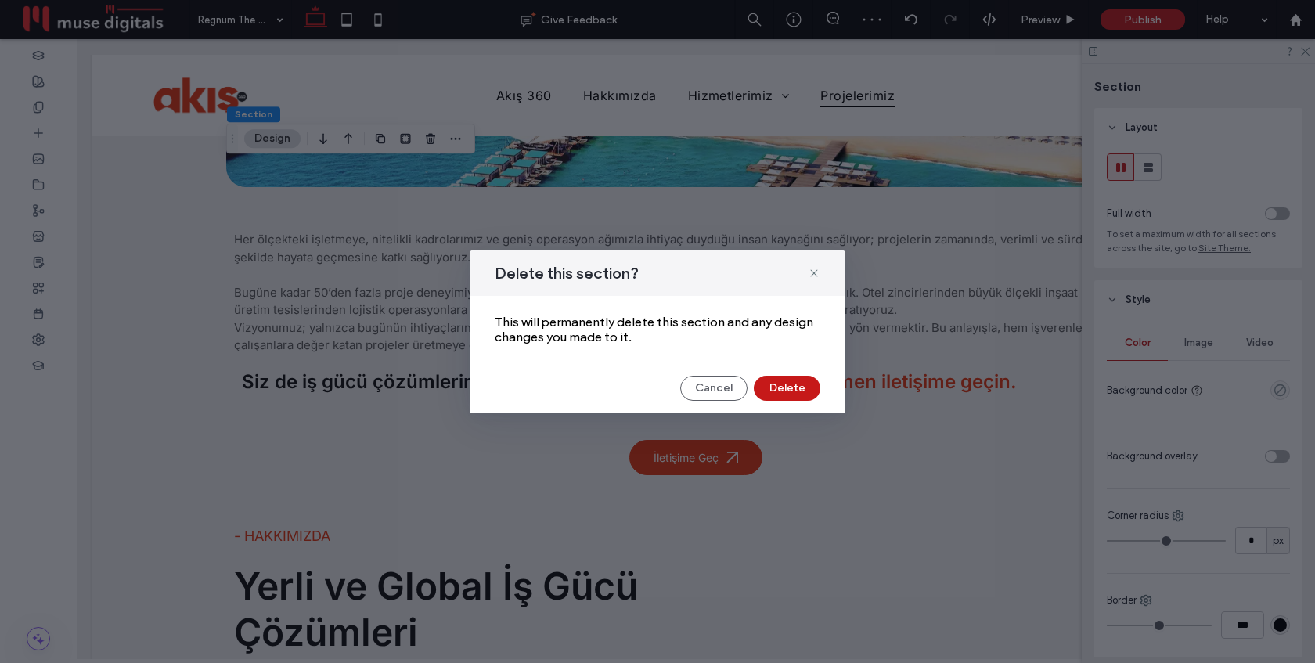
click at [782, 384] on button "Delete" at bounding box center [787, 388] width 67 height 25
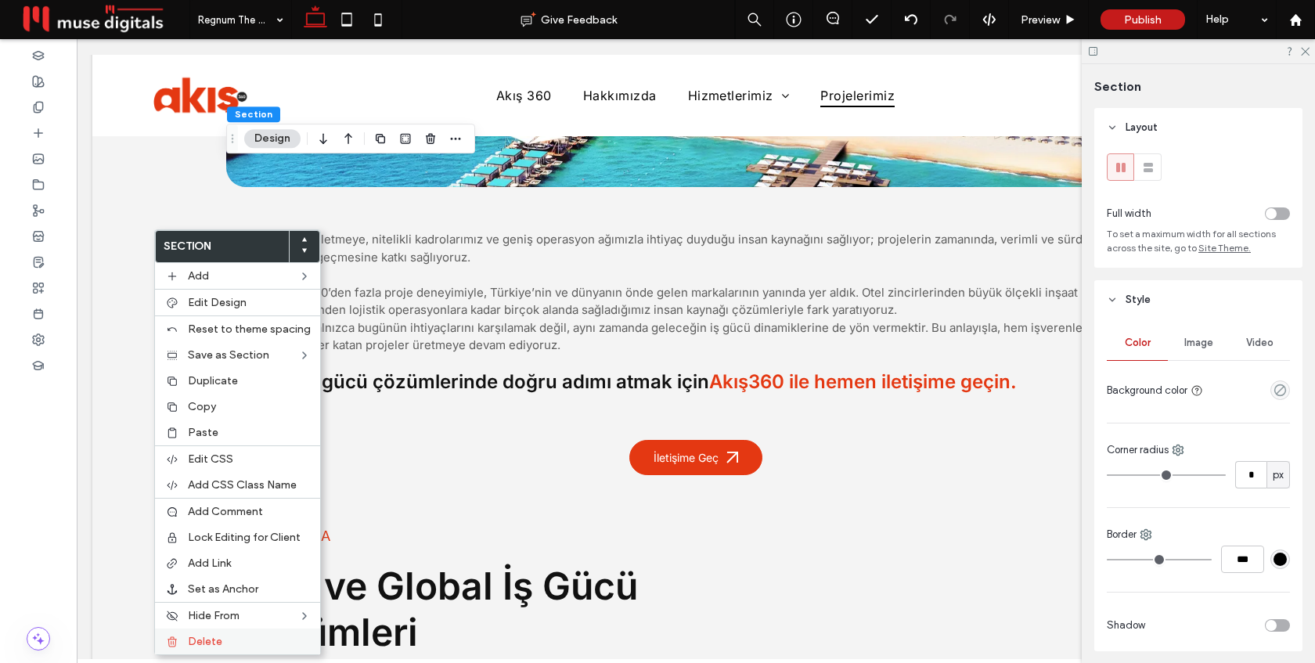
click at [215, 637] on span "Delete" at bounding box center [205, 641] width 34 height 13
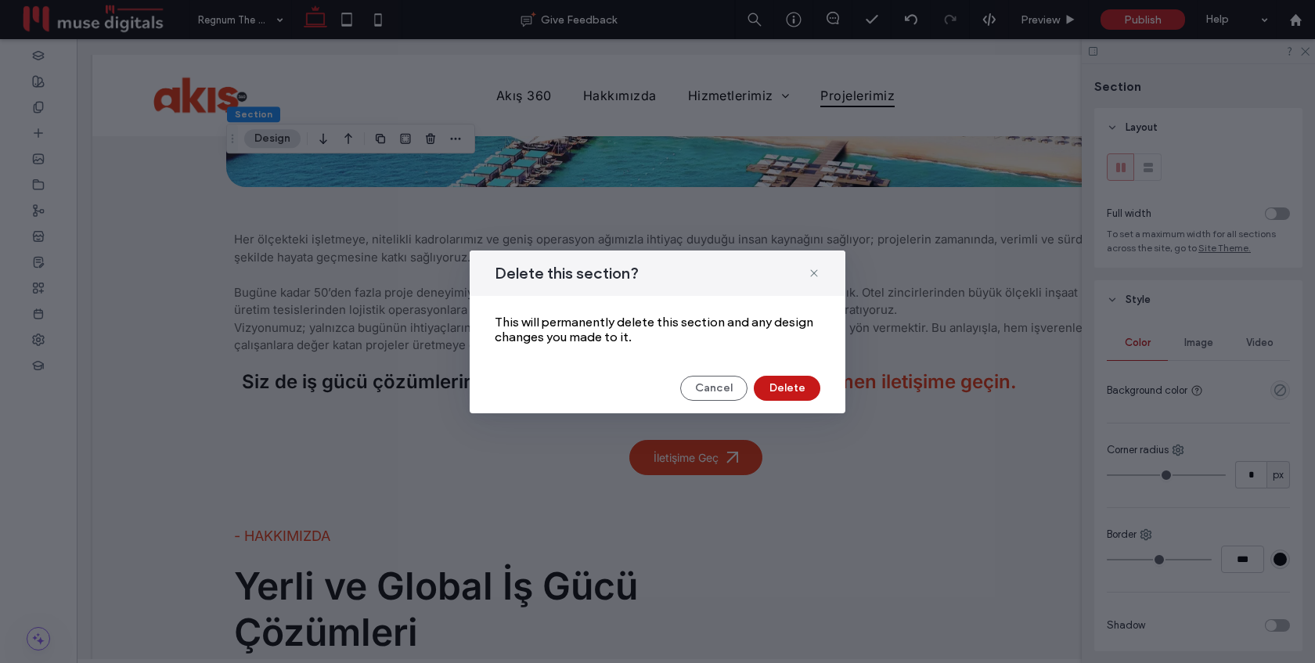
click at [799, 383] on button "Delete" at bounding box center [787, 388] width 67 height 25
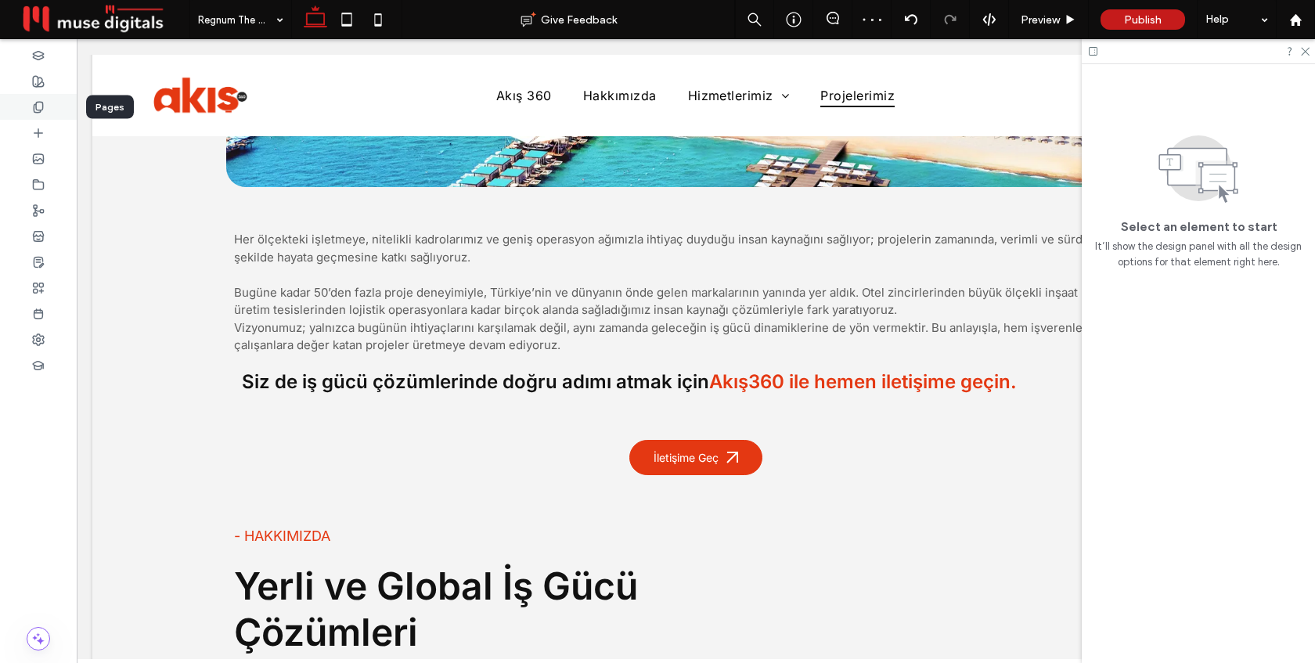
click at [46, 110] on div at bounding box center [38, 107] width 77 height 26
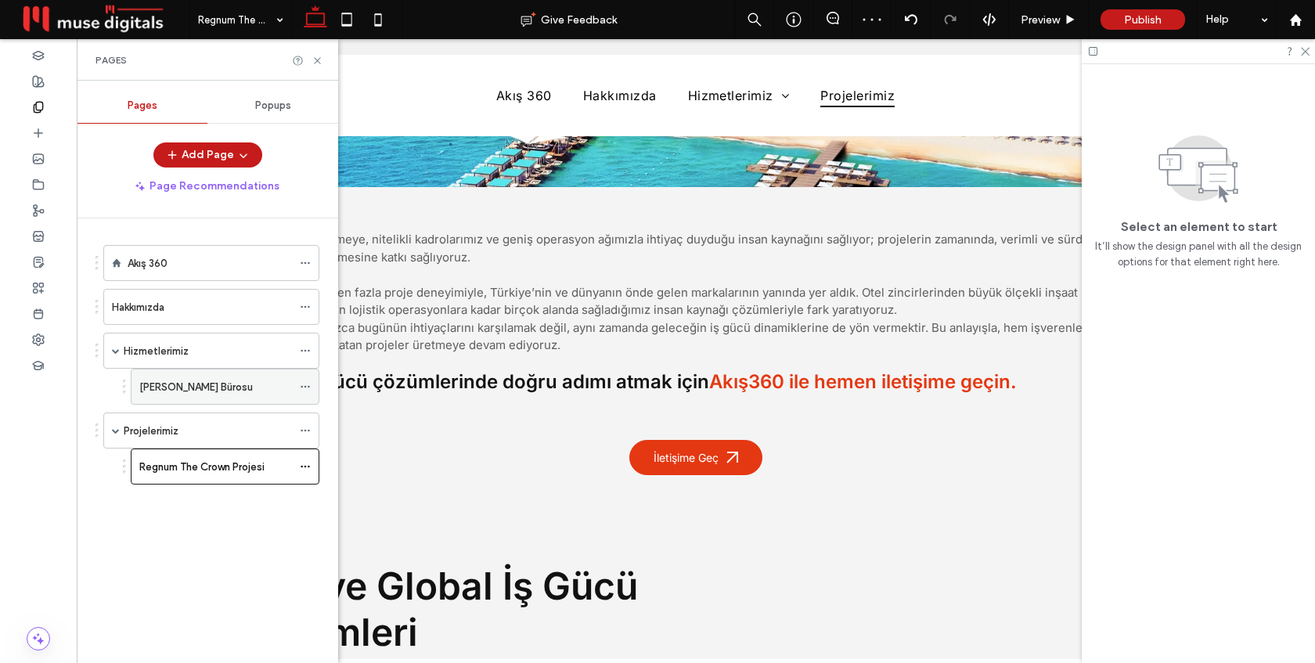
click at [183, 377] on div "[PERSON_NAME] Bürosu" at bounding box center [215, 387] width 153 height 34
click at [316, 57] on icon at bounding box center [318, 61] width 12 height 12
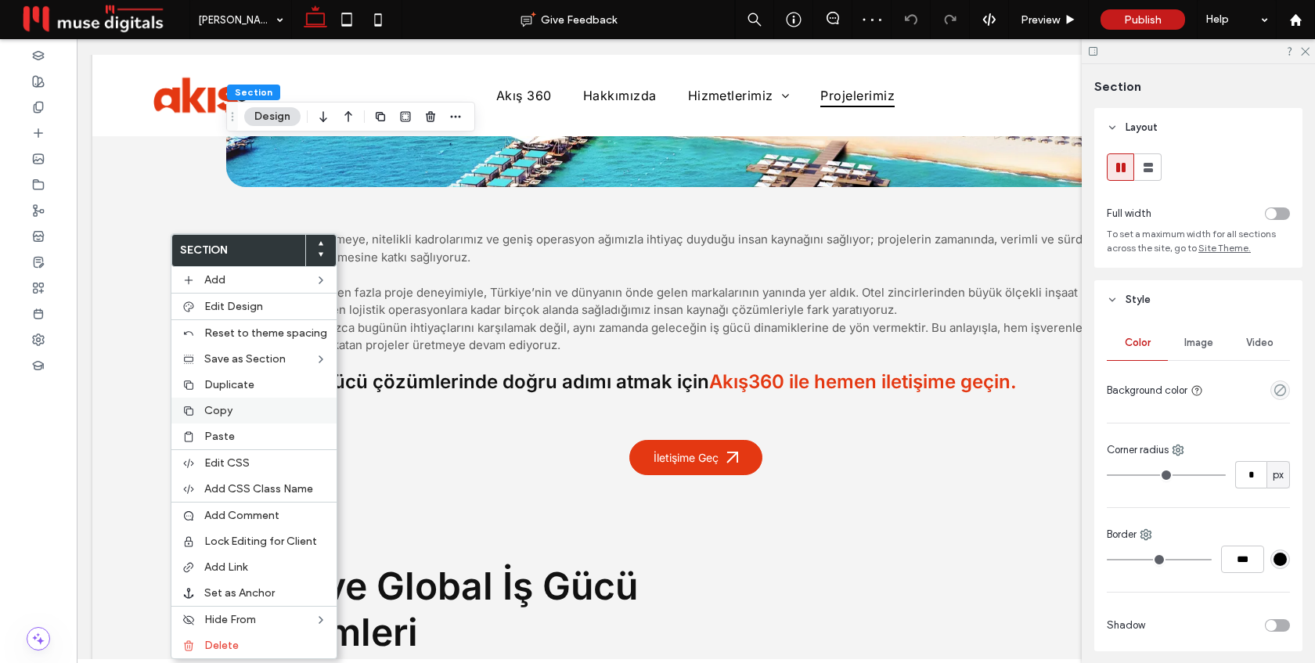
click at [220, 417] on span "Copy" at bounding box center [218, 410] width 28 height 13
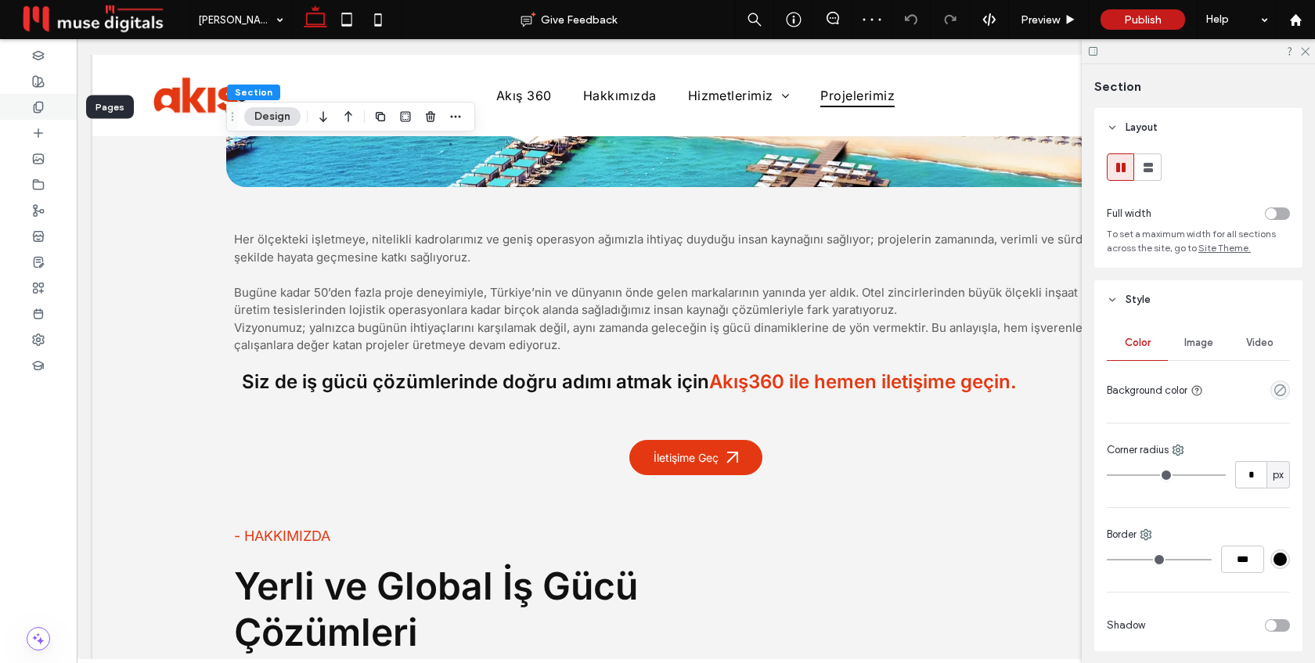
click at [38, 108] on icon at bounding box center [38, 107] width 13 height 13
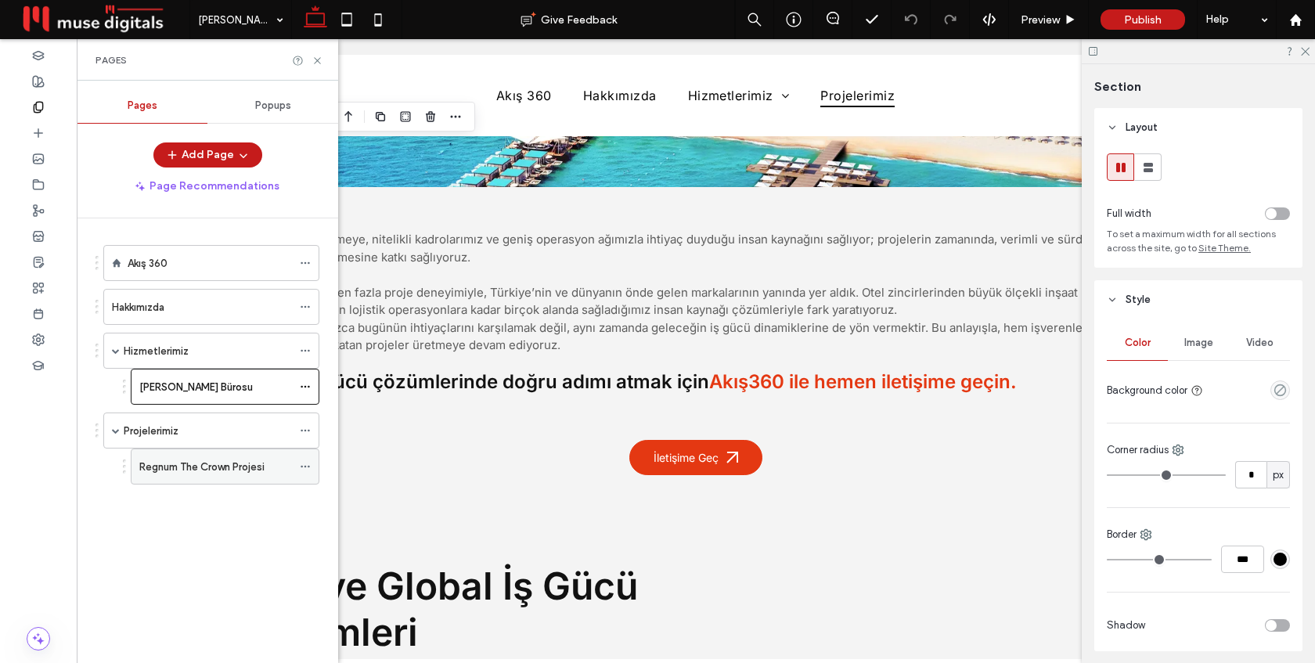
click at [203, 458] on label "Regnum The Crown Projesi" at bounding box center [201, 466] width 125 height 27
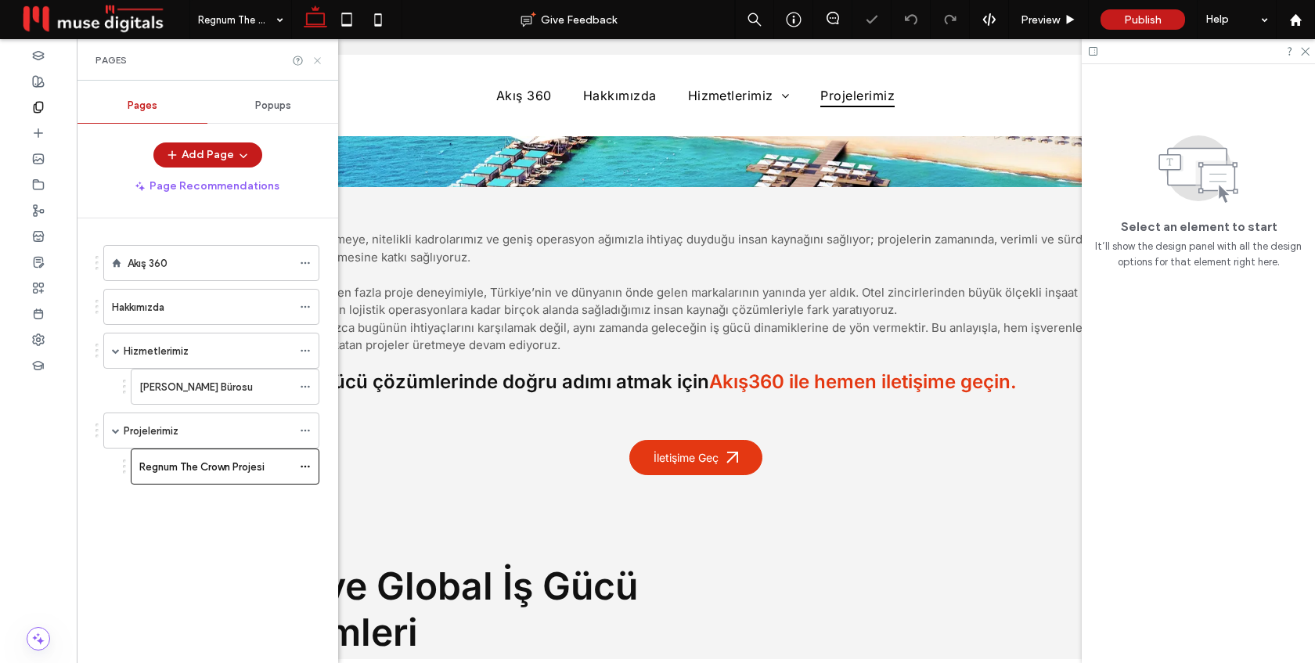
click at [319, 57] on icon at bounding box center [318, 61] width 12 height 12
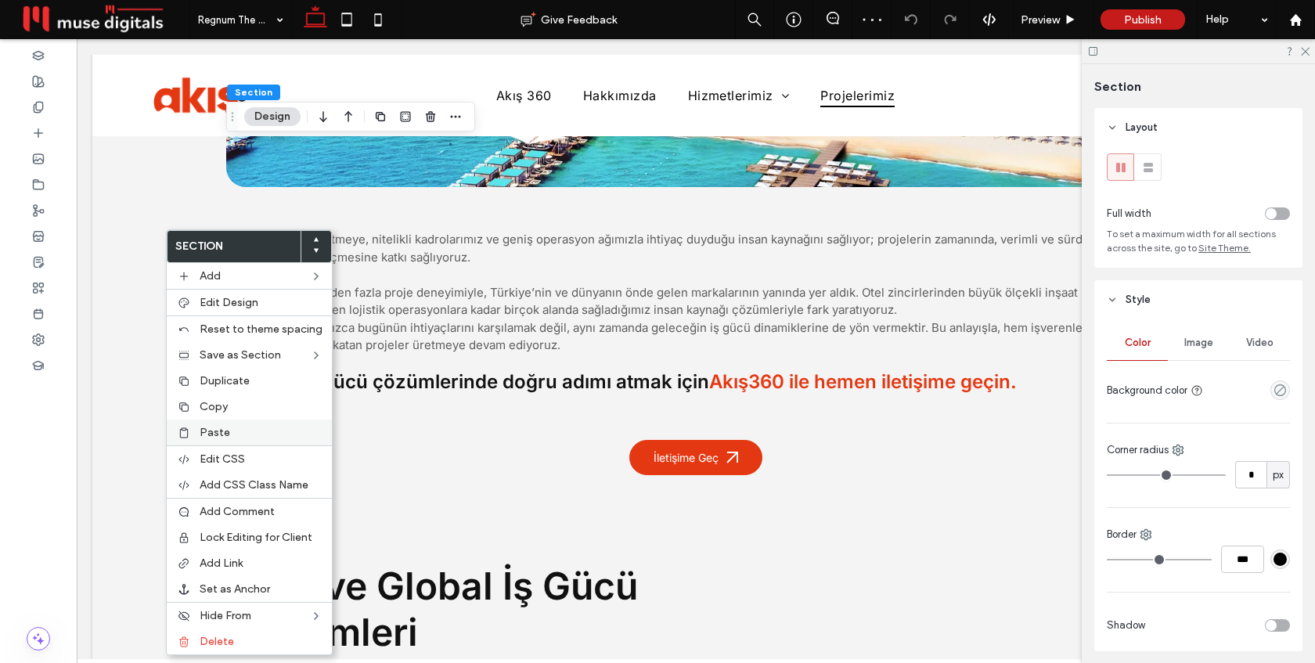
click at [204, 442] on div "Paste" at bounding box center [249, 433] width 165 height 26
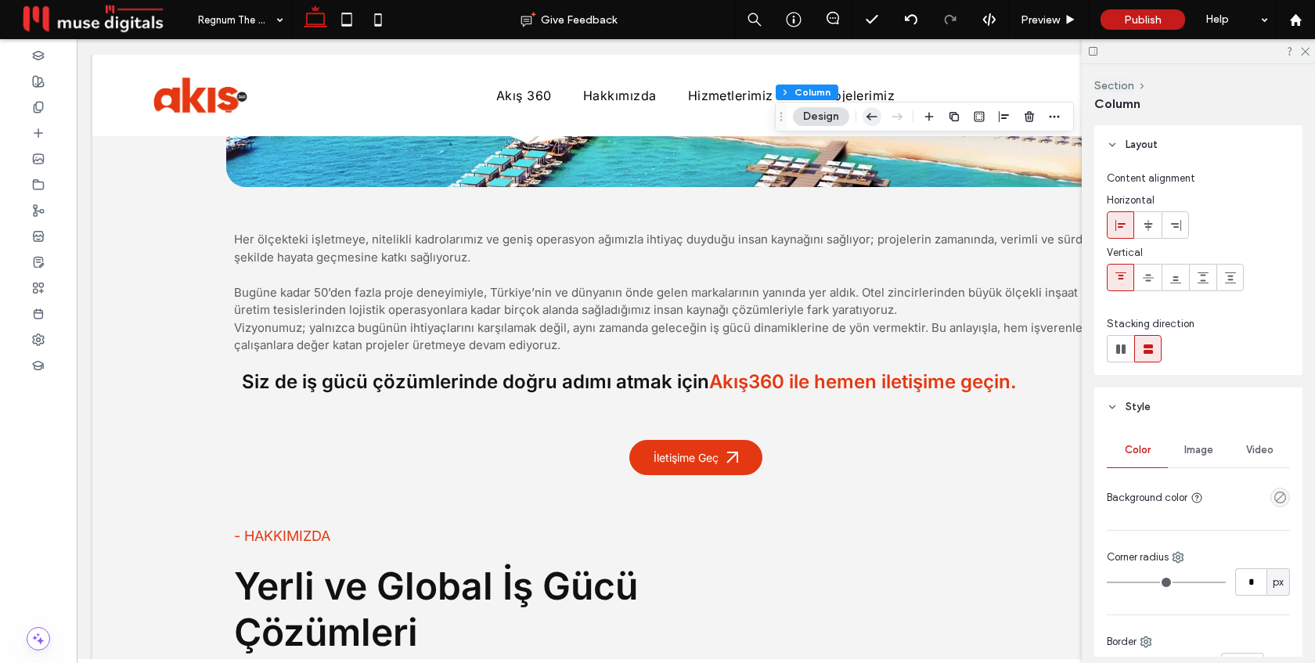
click at [869, 114] on use "button" at bounding box center [872, 116] width 11 height 7
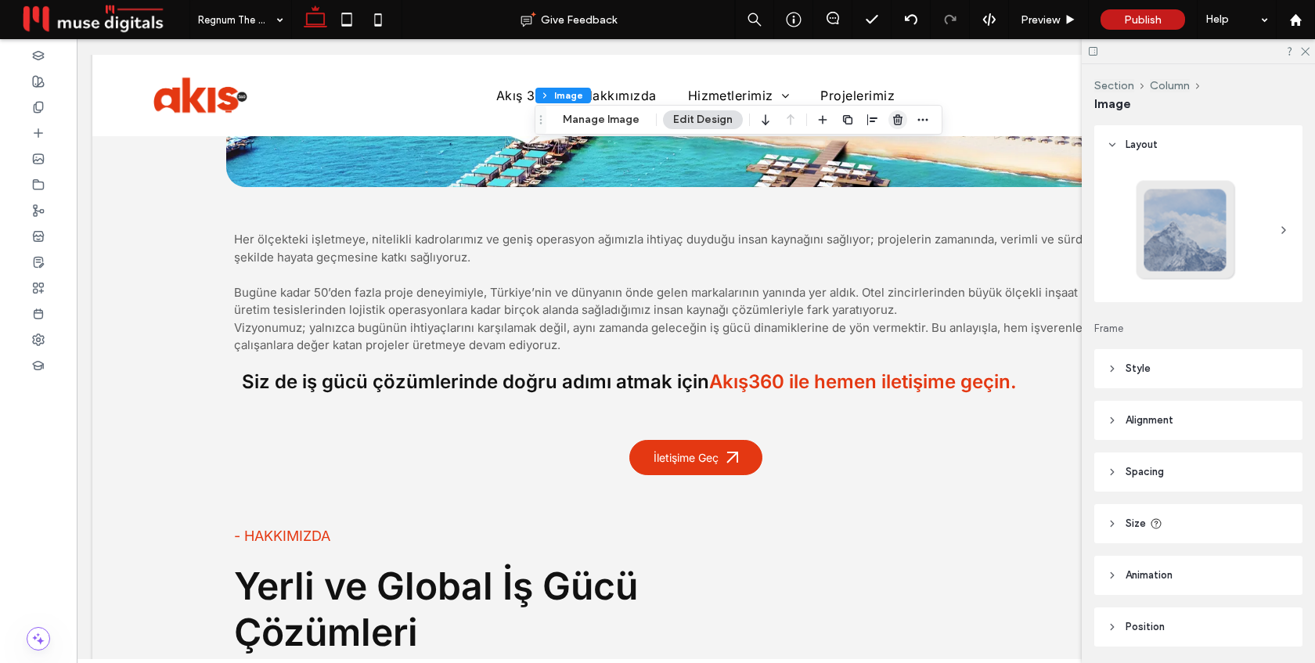
click at [893, 120] on icon "button" at bounding box center [898, 120] width 13 height 13
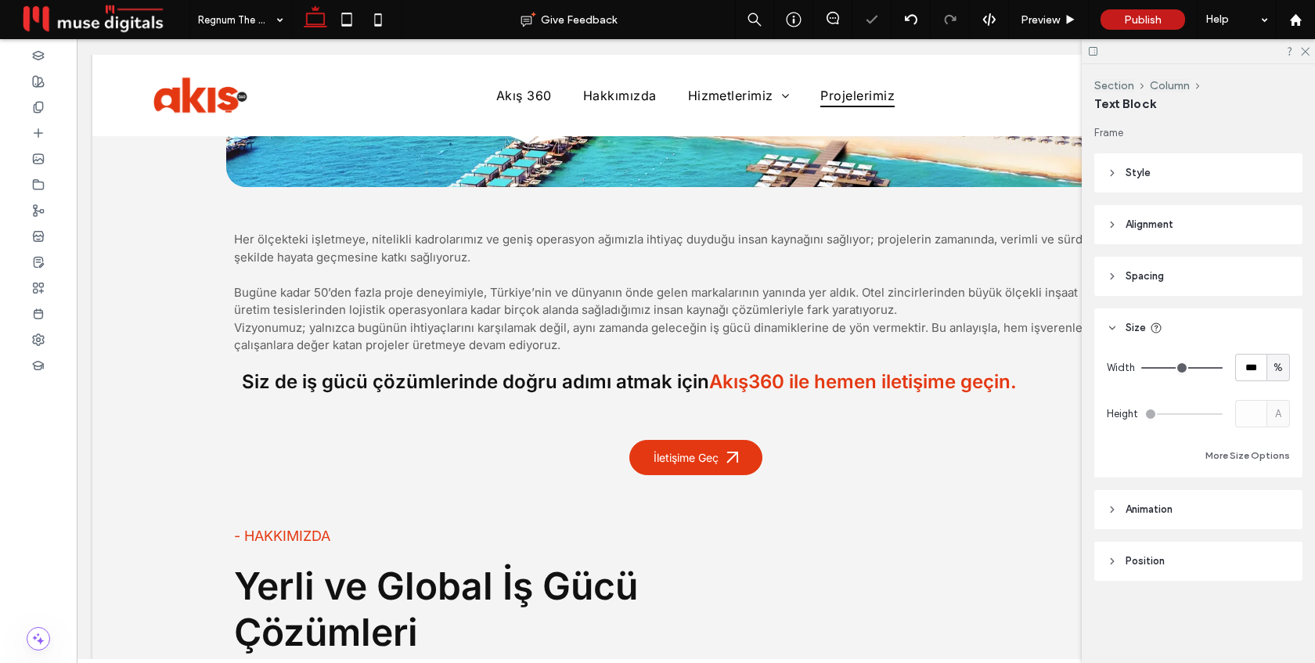
type input "*****"
type input "**"
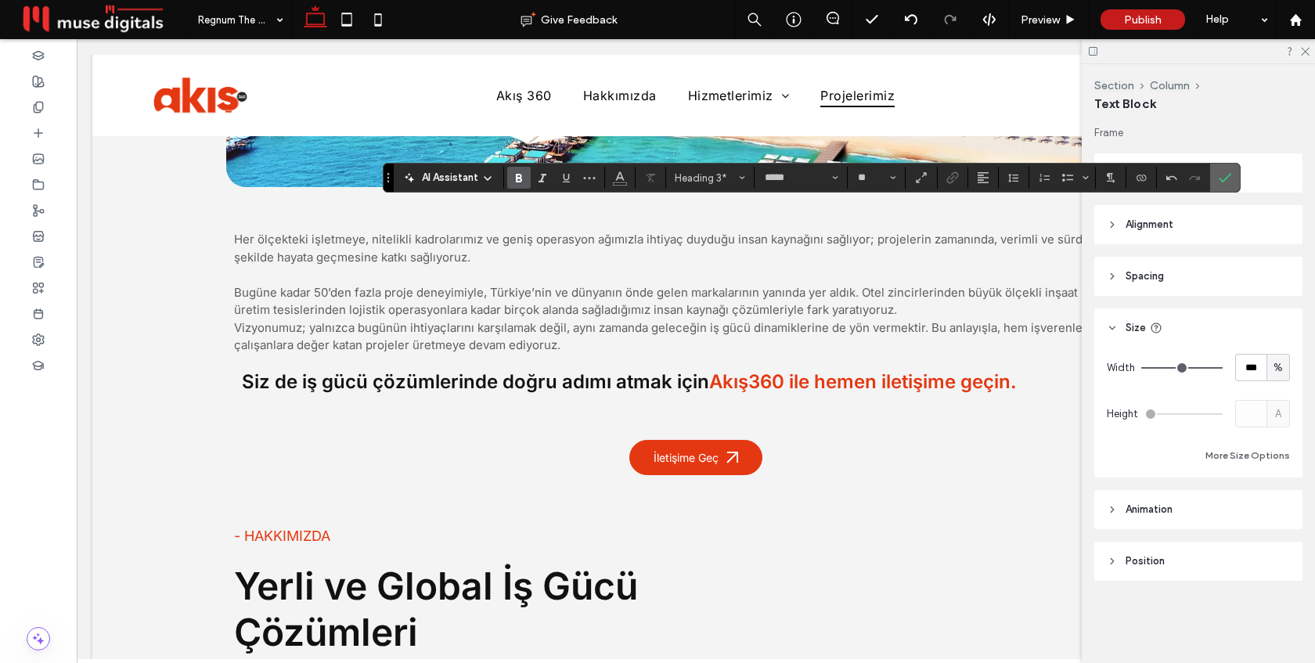
click at [1222, 182] on icon "Confirm" at bounding box center [1225, 177] width 13 height 13
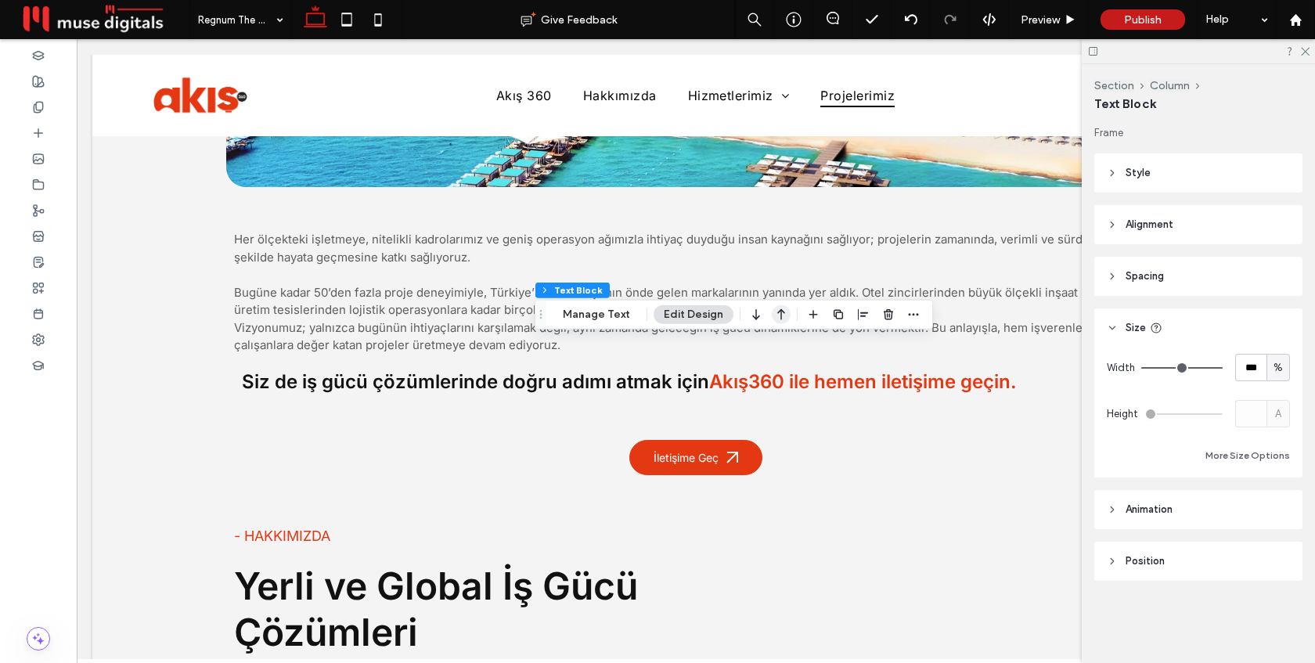
click at [780, 316] on icon "button" at bounding box center [781, 315] width 19 height 28
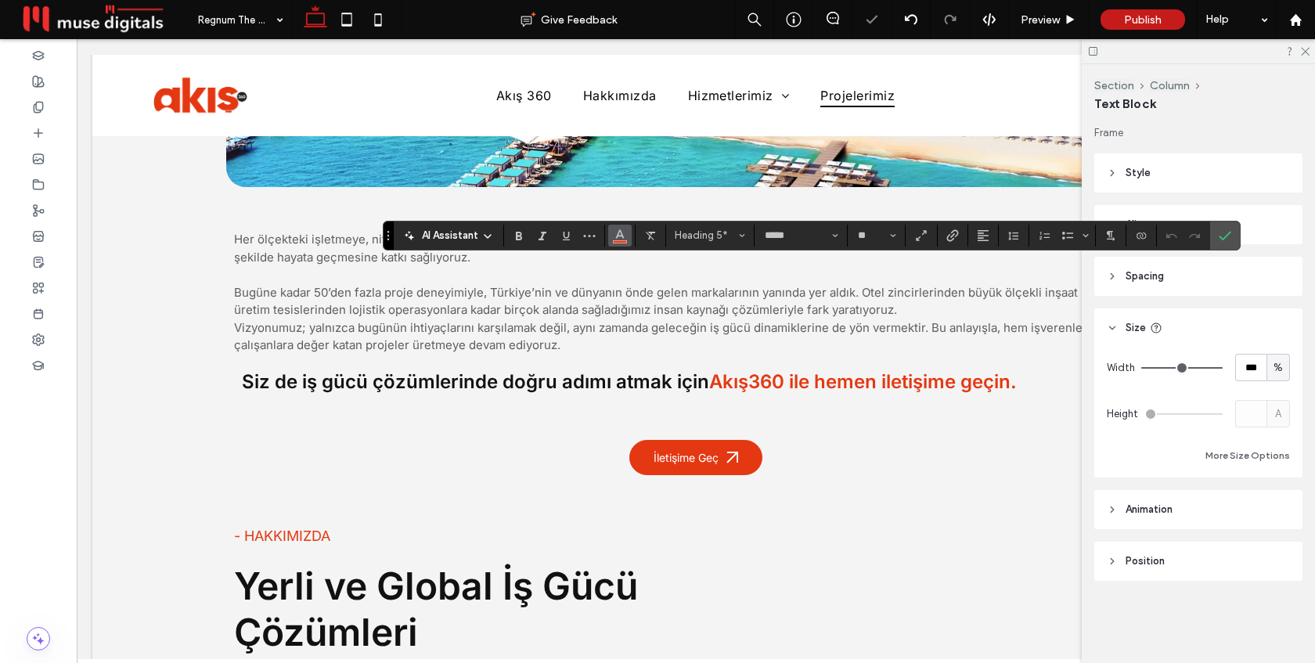
click at [622, 236] on use "Color" at bounding box center [619, 233] width 9 height 9
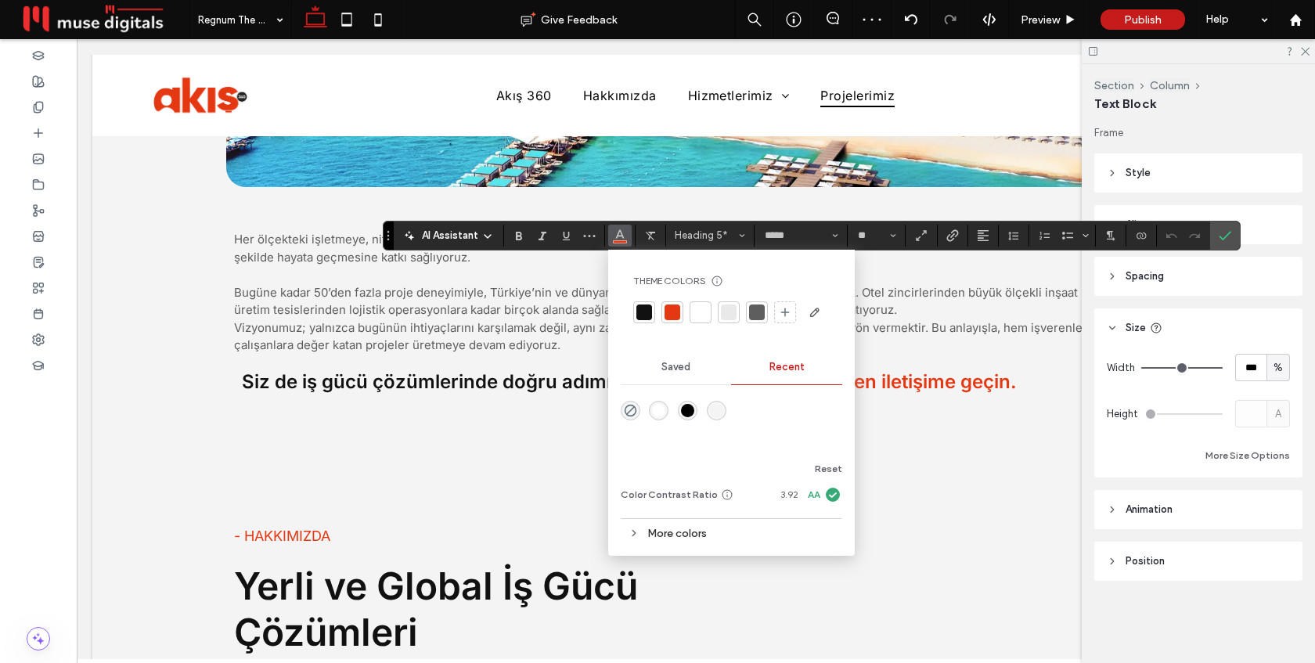
click at [644, 307] on div at bounding box center [645, 313] width 16 height 16
click at [1225, 226] on span "Confirm" at bounding box center [1222, 236] width 7 height 28
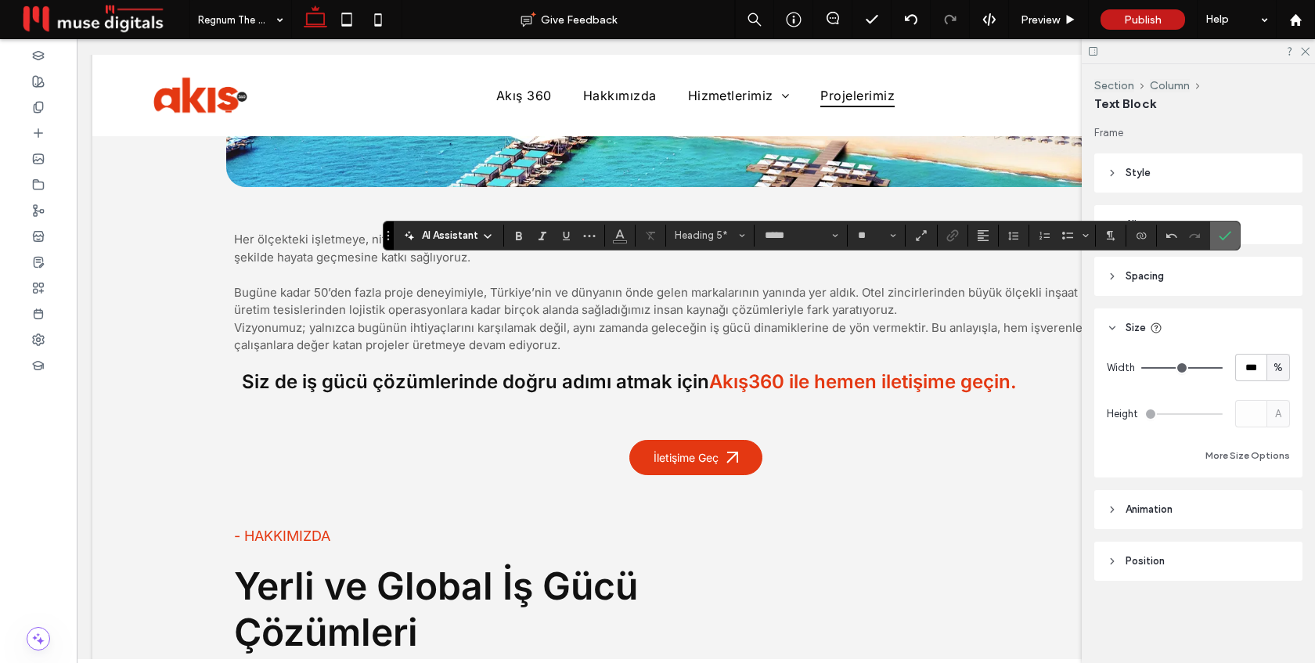
click at [1236, 237] on label "Confirm" at bounding box center [1225, 236] width 23 height 28
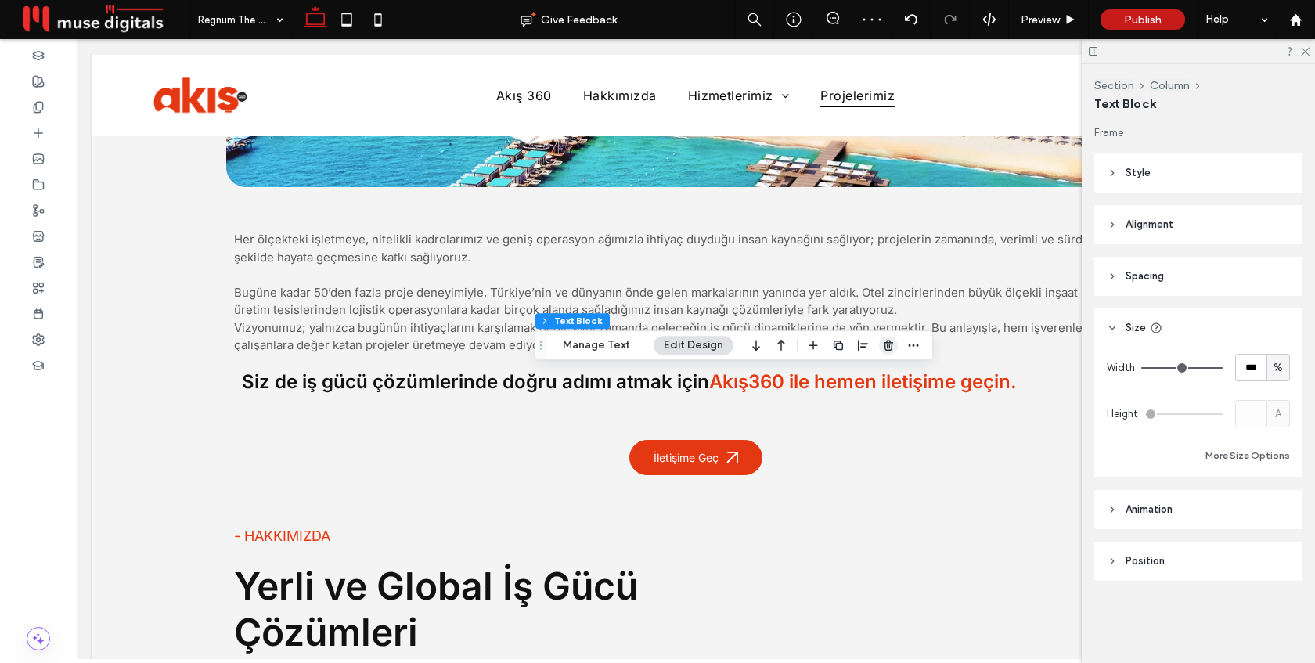
click at [889, 341] on icon "button" at bounding box center [888, 345] width 13 height 13
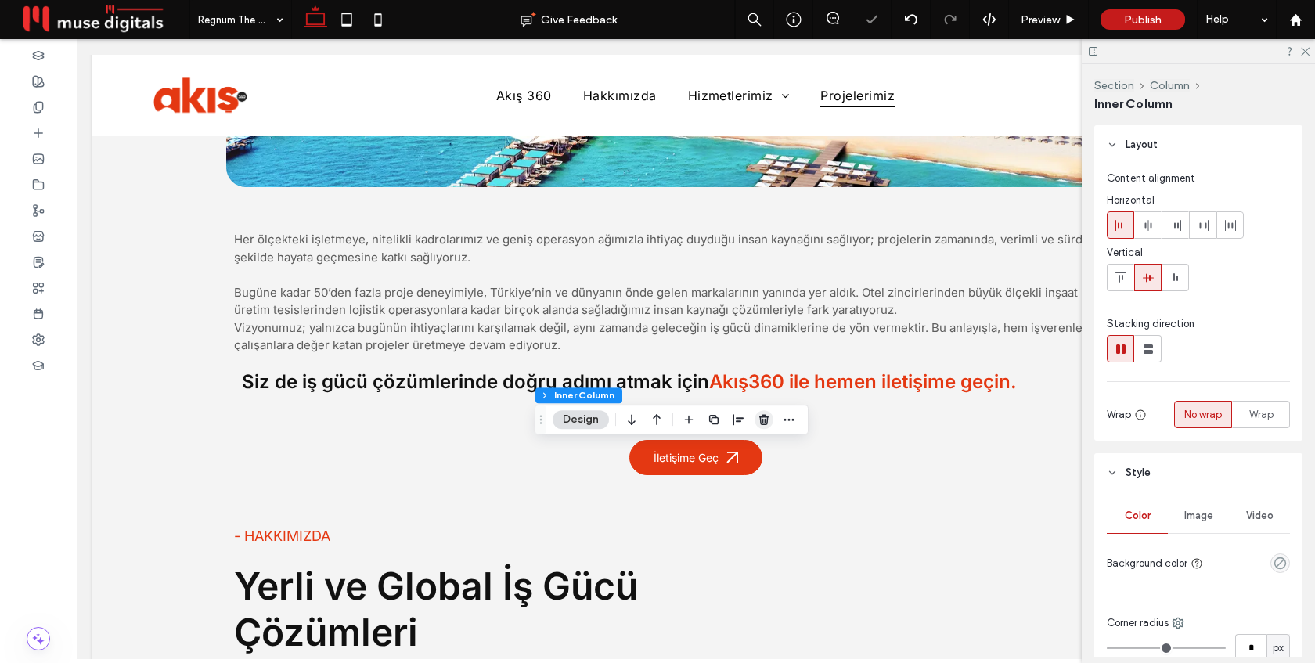
click at [770, 421] on icon "button" at bounding box center [764, 419] width 13 height 13
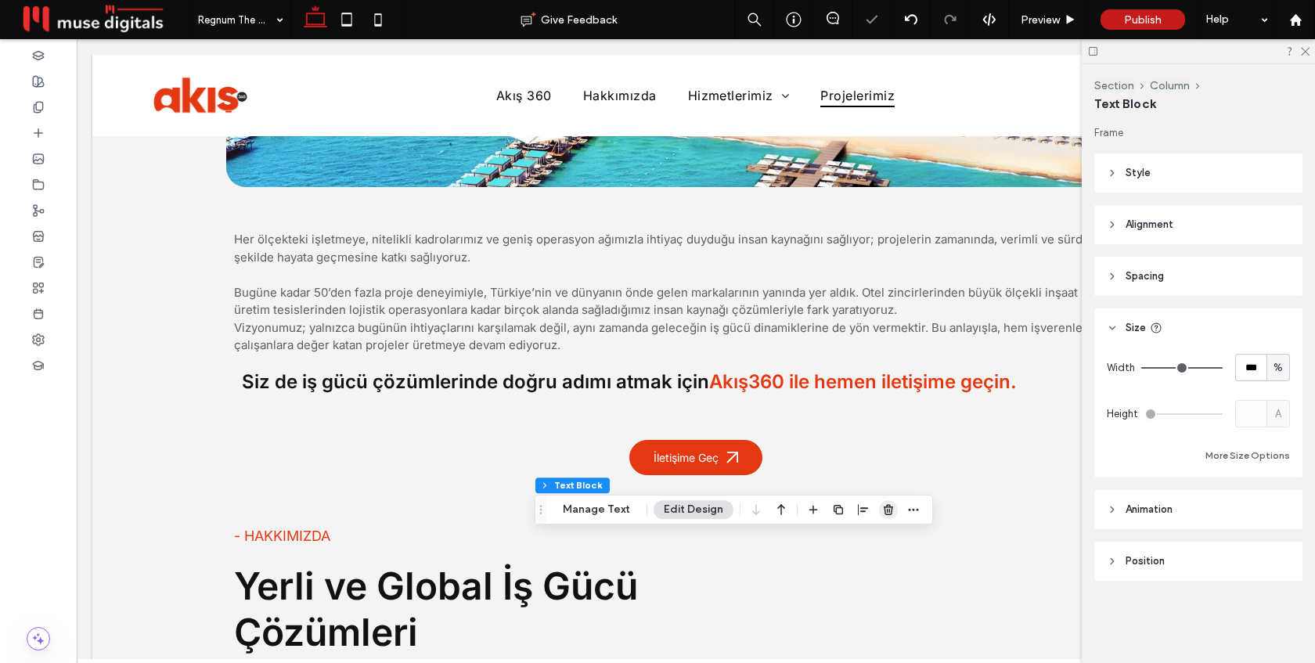
click at [888, 508] on icon "button" at bounding box center [888, 509] width 13 height 13
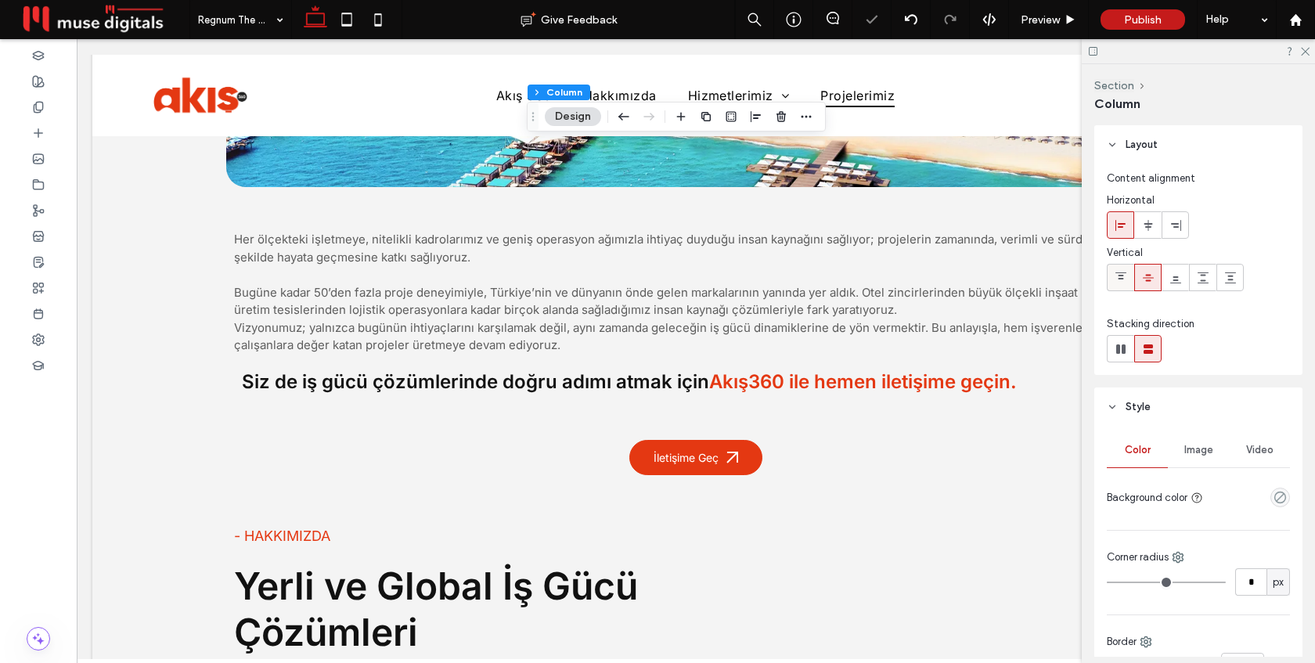
click at [1115, 276] on icon at bounding box center [1121, 278] width 13 height 13
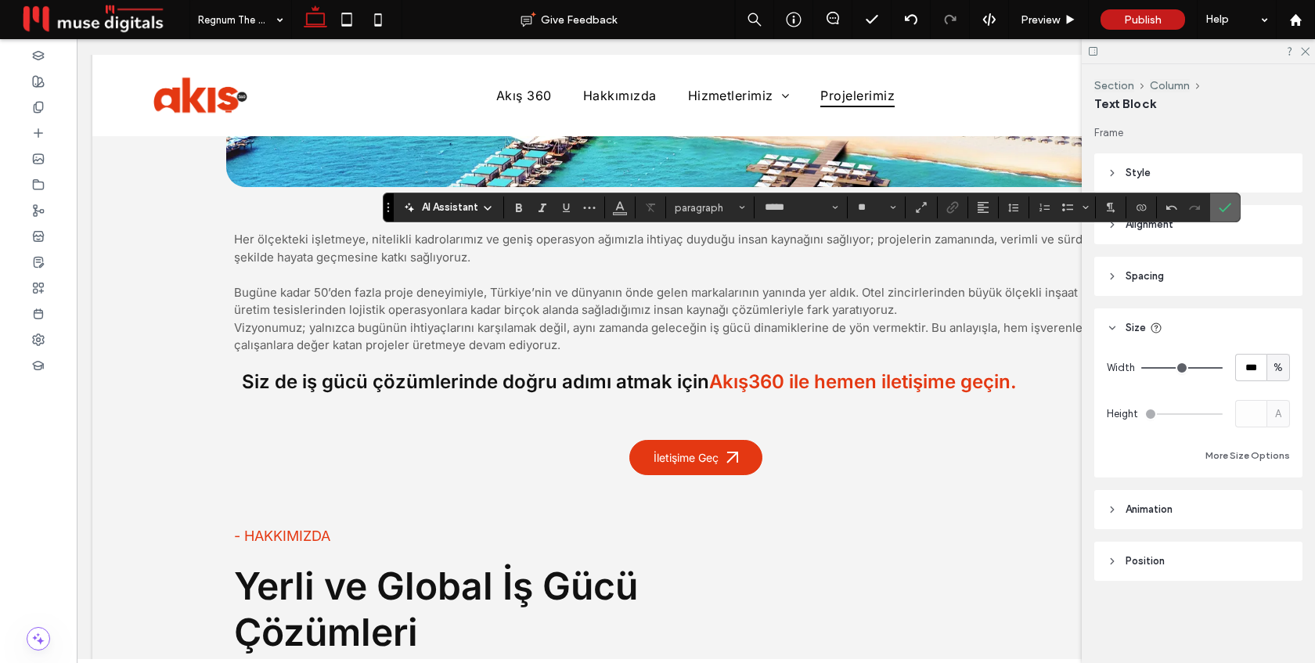
click at [1228, 207] on icon "Confirm" at bounding box center [1225, 207] width 13 height 13
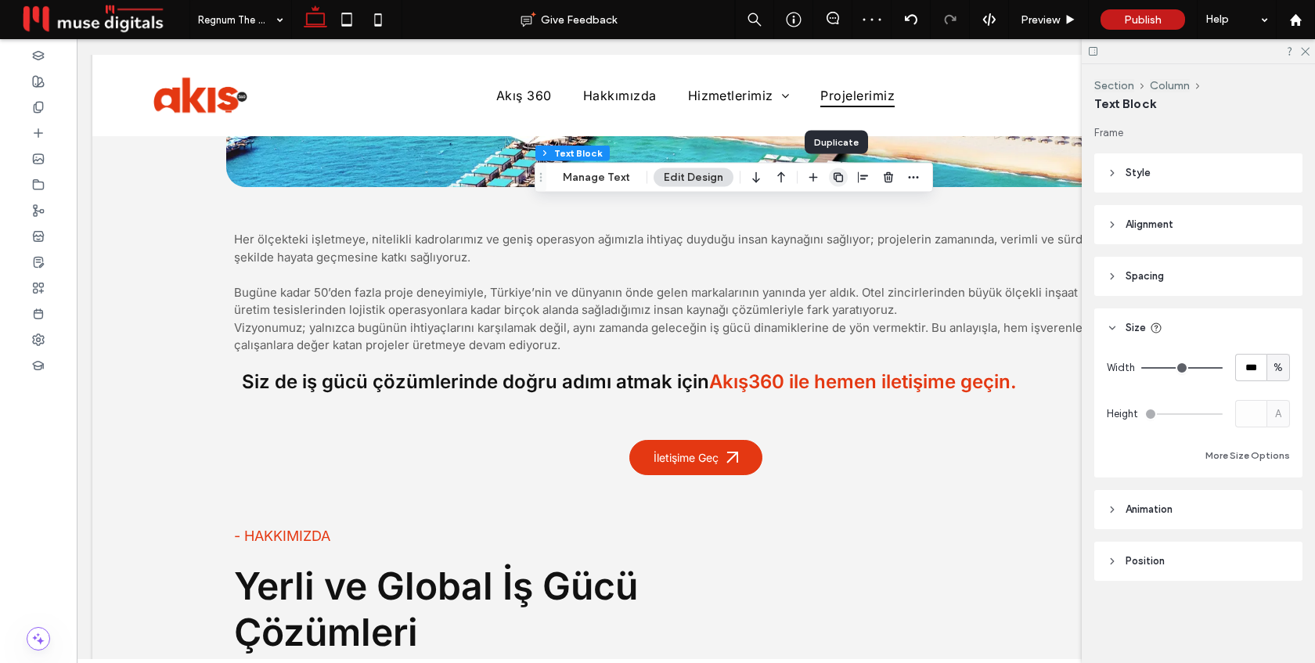
click at [836, 175] on use "button" at bounding box center [838, 176] width 9 height 9
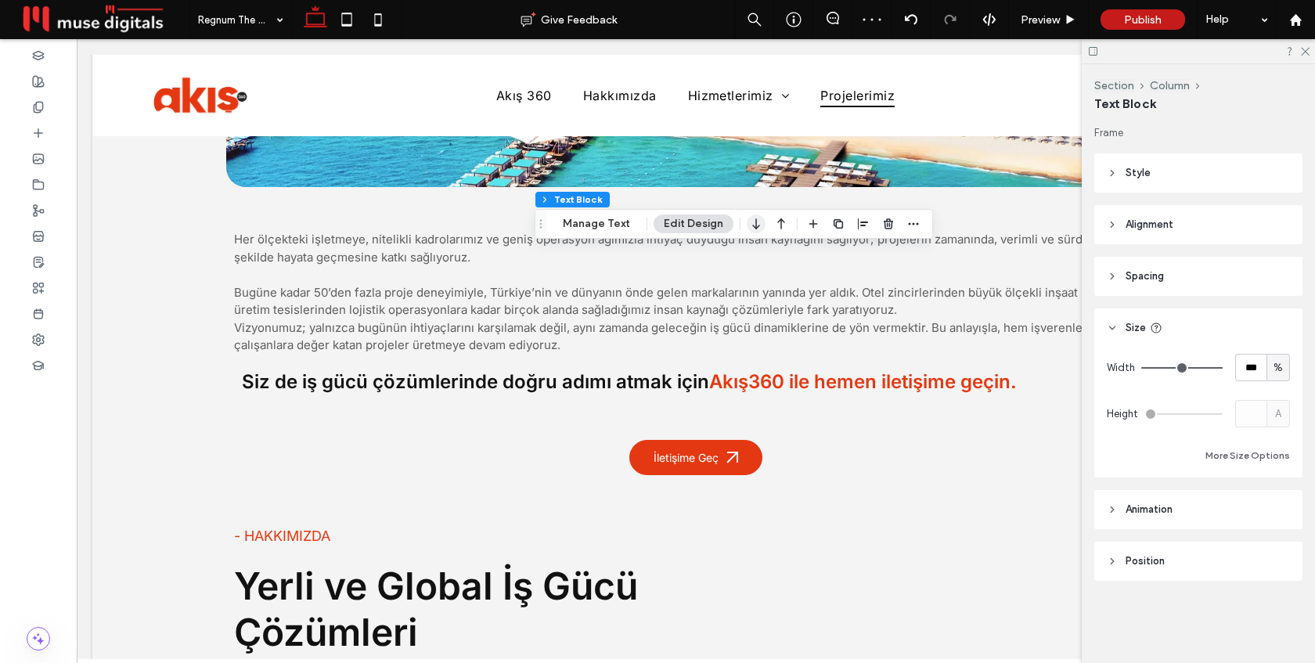
click at [752, 222] on use "button" at bounding box center [755, 223] width 7 height 11
click at [840, 204] on icon "button" at bounding box center [838, 208] width 13 height 13
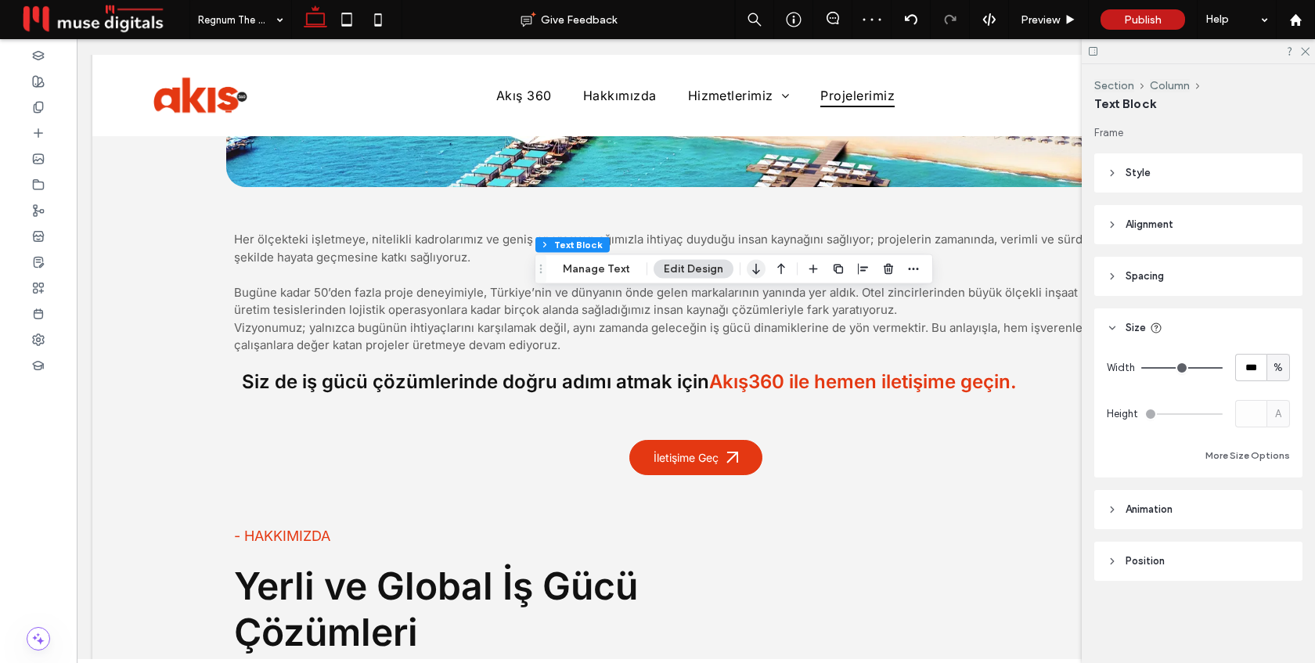
click at [750, 273] on icon "button" at bounding box center [756, 269] width 19 height 28
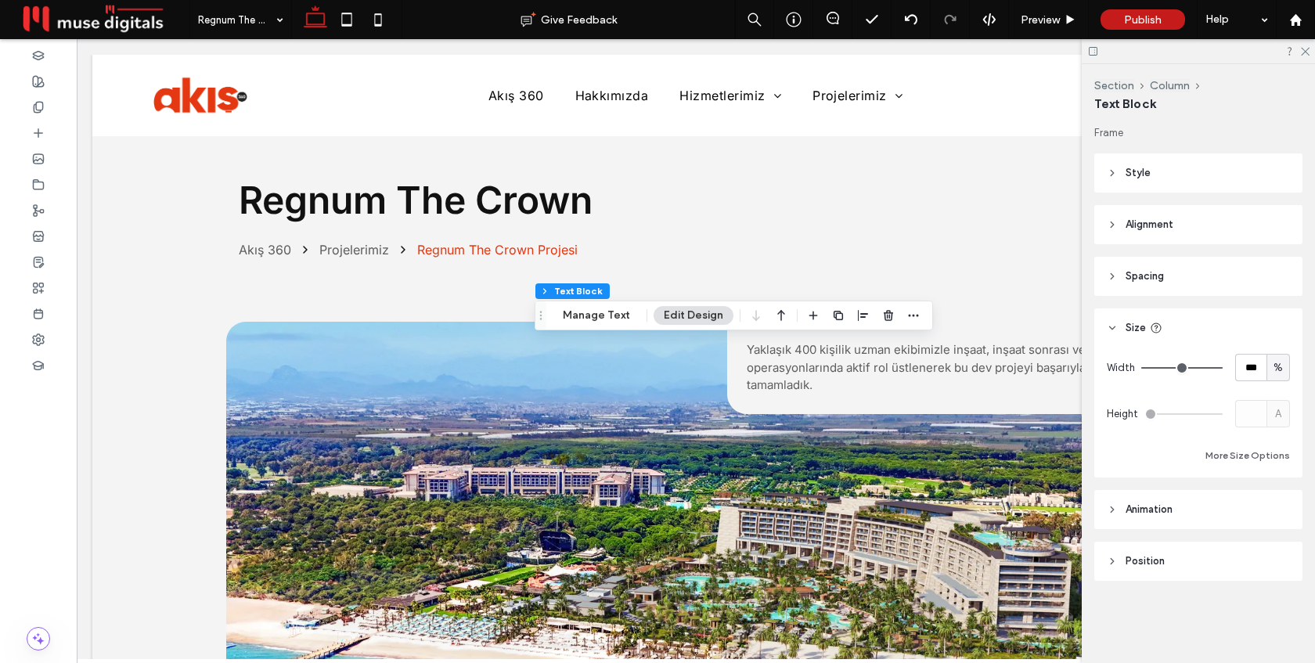
scroll to position [653, 0]
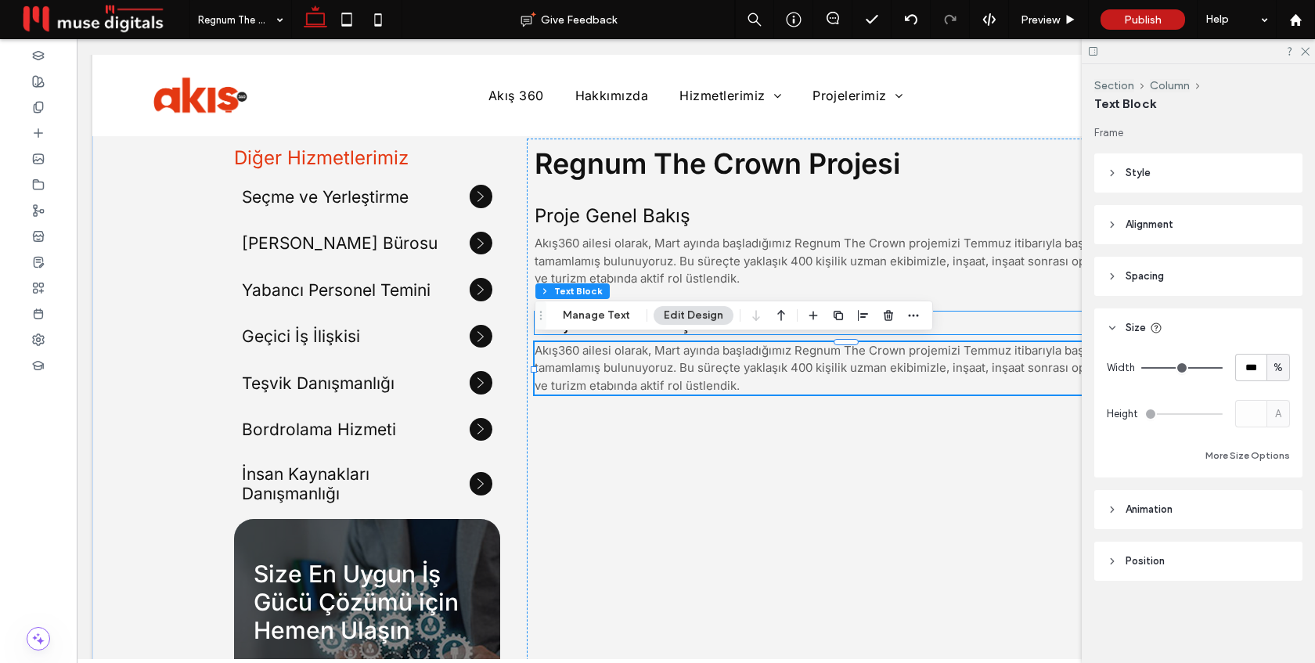
click at [959, 316] on h5 "Proje Genel Bakış" at bounding box center [846, 323] width 623 height 23
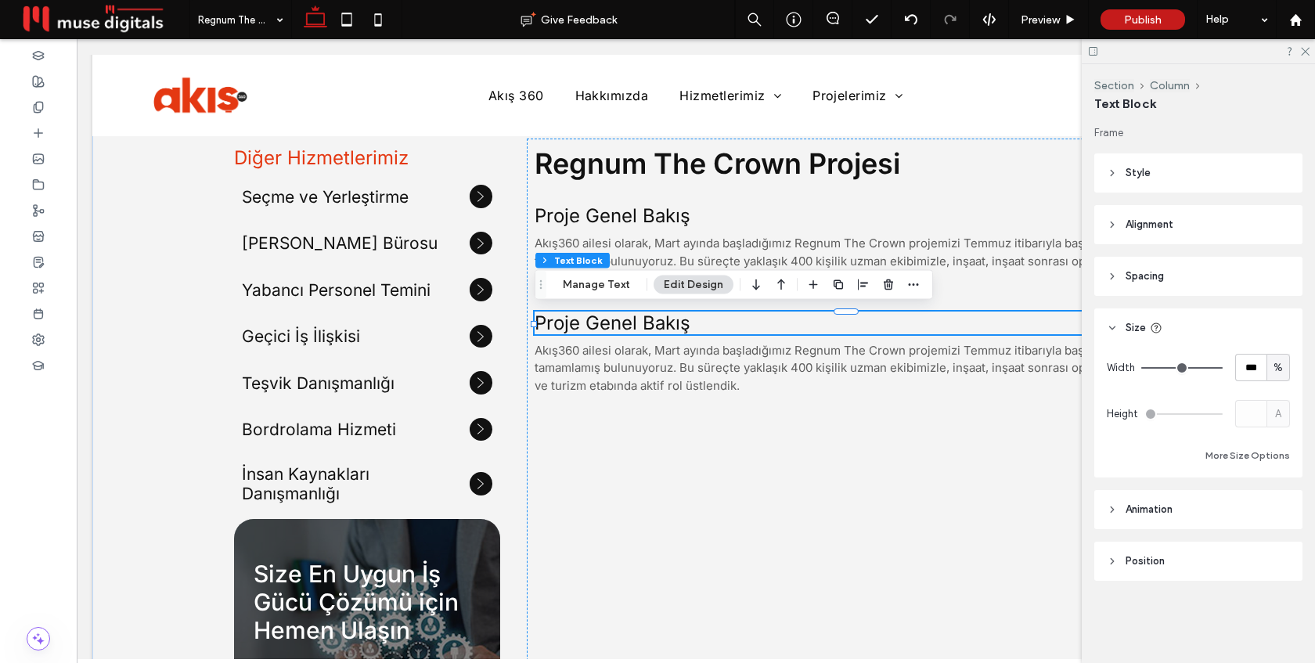
click at [959, 316] on h5 "Proje Genel Bakış" at bounding box center [846, 323] width 623 height 23
click at [959, 316] on h5 "**********" at bounding box center [846, 322] width 623 height 20
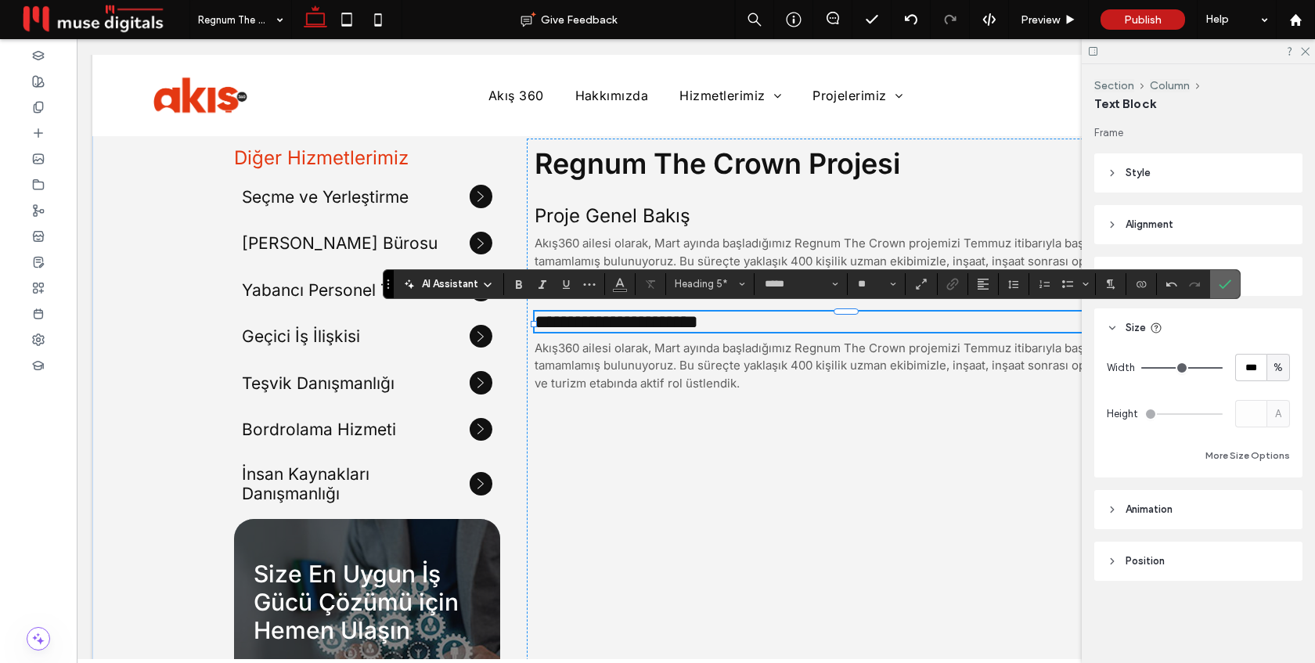
click at [1232, 287] on label "Confirm" at bounding box center [1225, 284] width 23 height 28
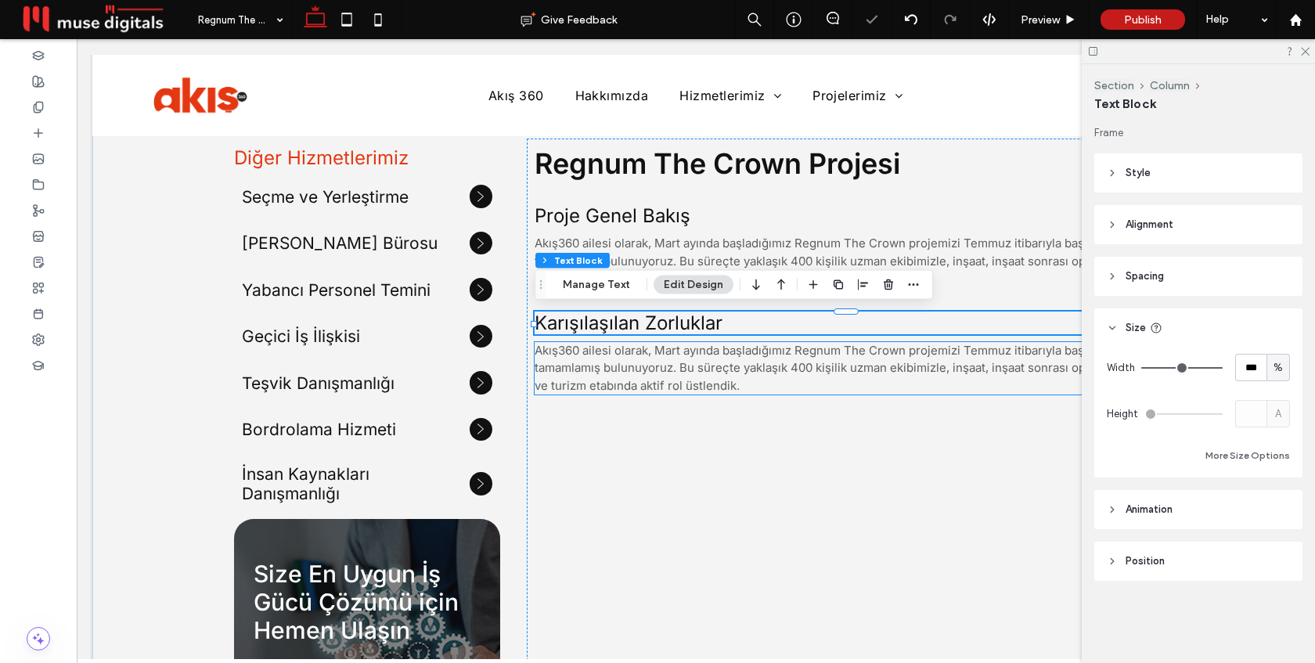
click at [891, 366] on span "Akış360 ailesi olarak, Mart ayında başladığımız Regnum The Crown projemizi Temm…" at bounding box center [840, 368] width 610 height 50
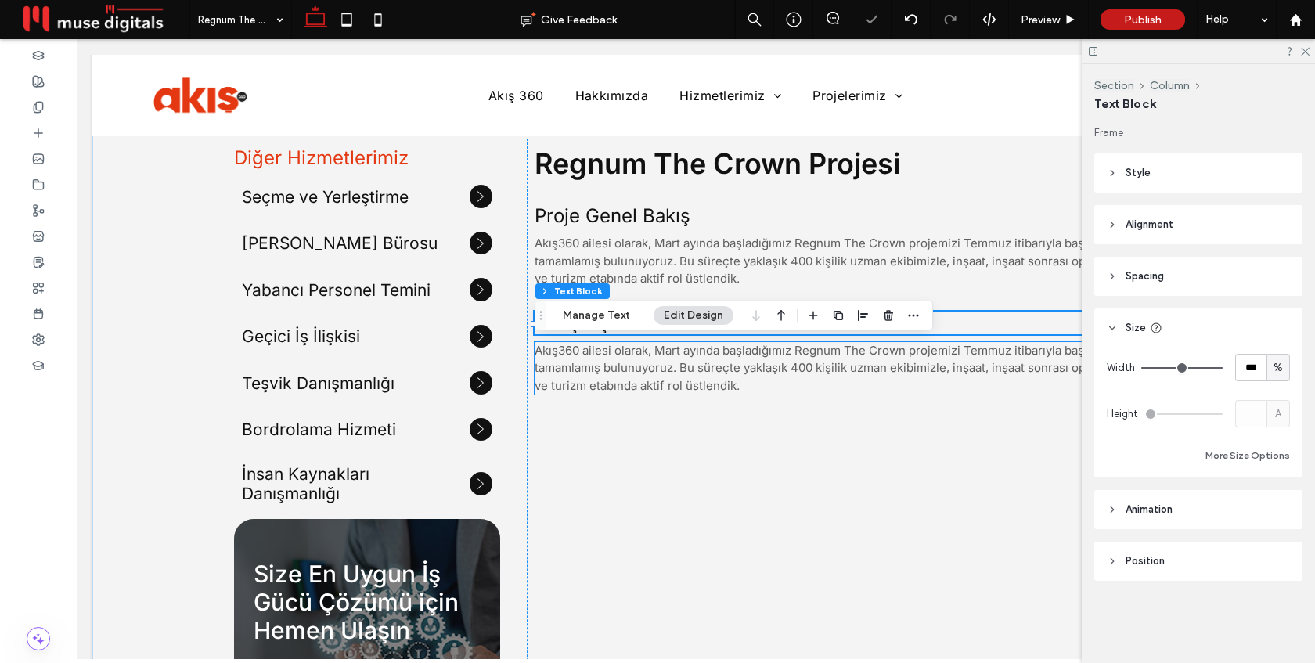
click at [891, 366] on span "Akış360 ailesi olarak, Mart ayında başladığımız Regnum The Crown projemizi Temm…" at bounding box center [840, 368] width 610 height 50
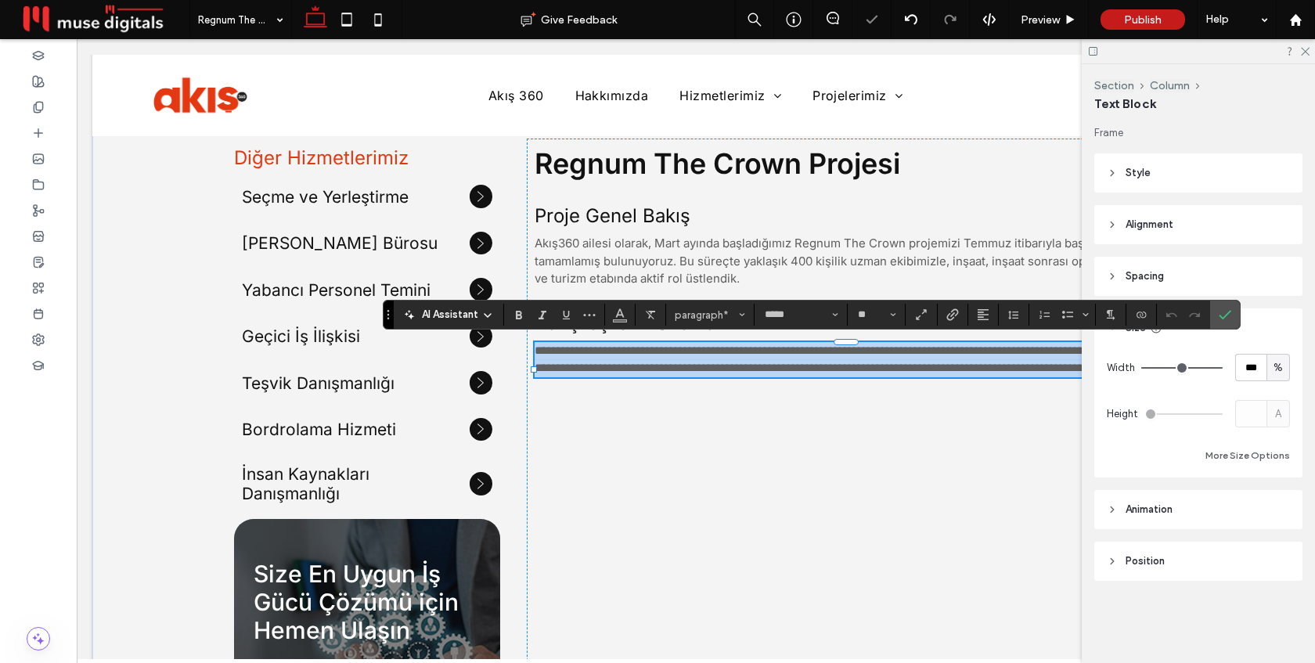
click at [891, 366] on span "**********" at bounding box center [840, 360] width 611 height 30
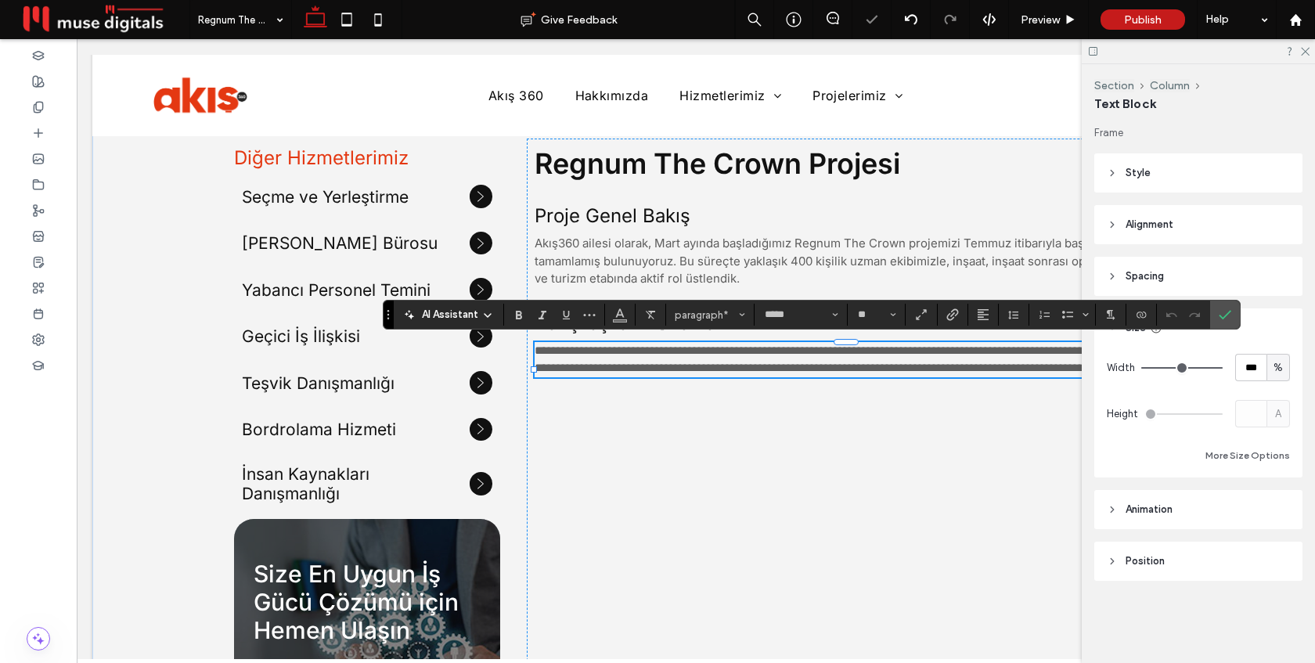
scroll to position [0, 0]
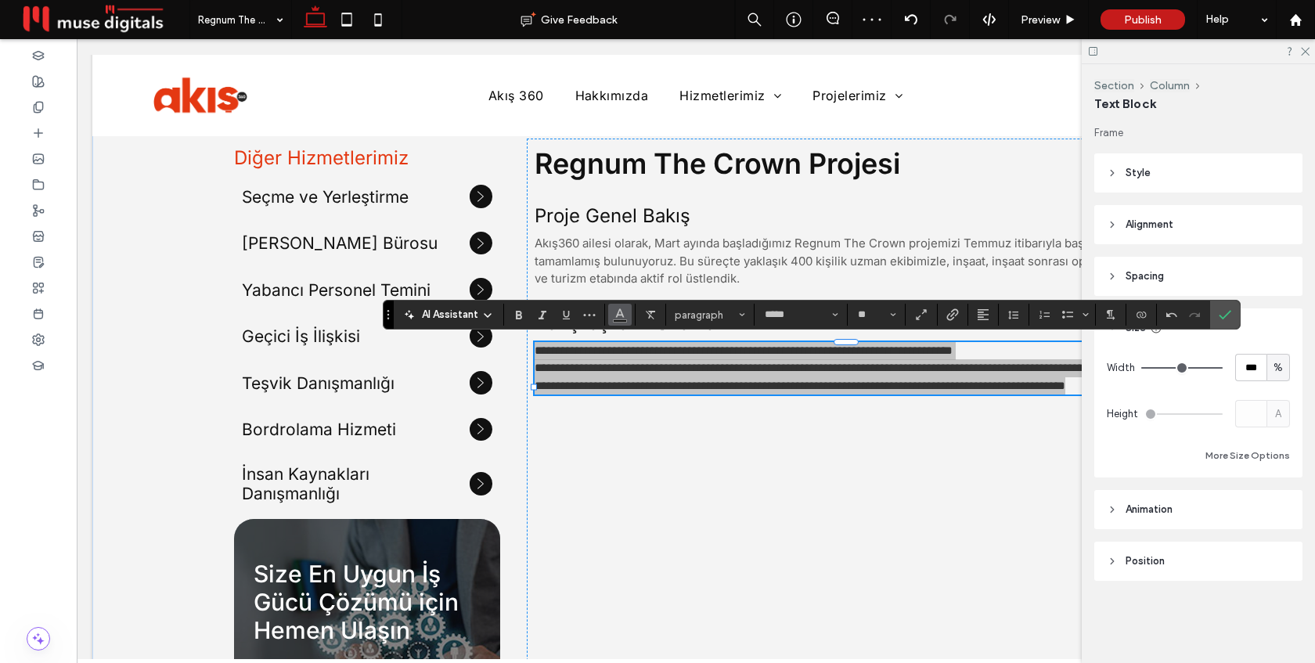
click at [624, 315] on icon "Color" at bounding box center [620, 313] width 13 height 13
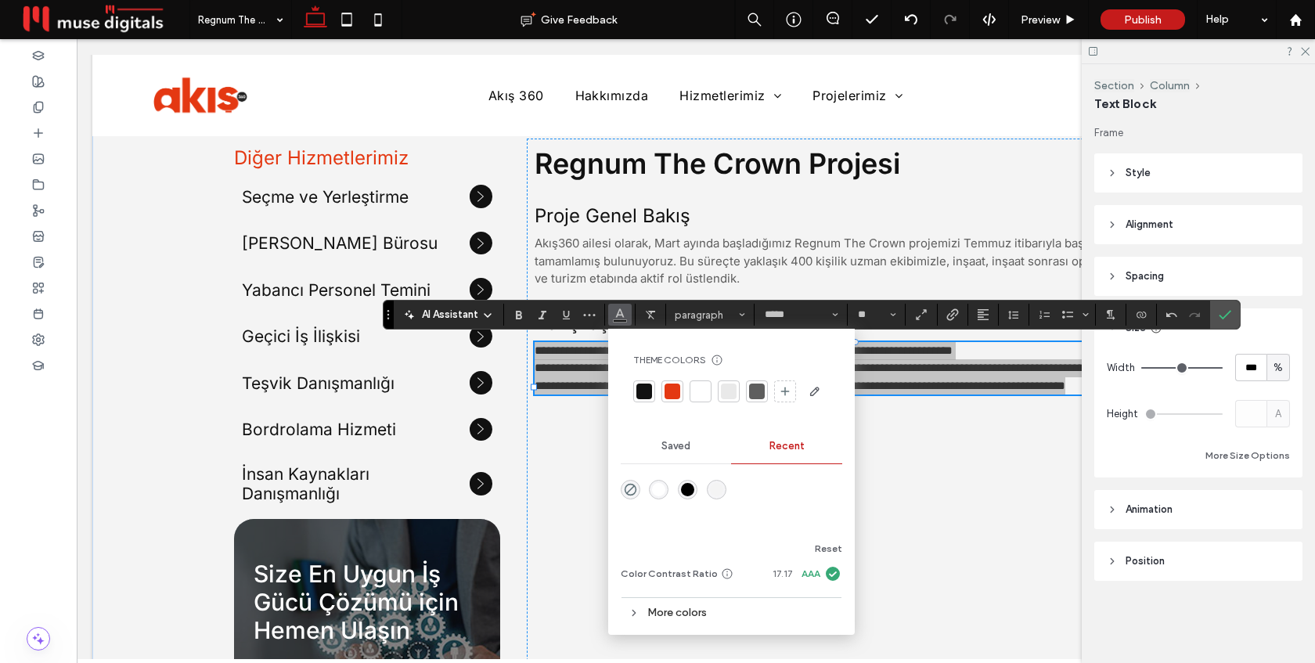
click at [752, 389] on div at bounding box center [757, 392] width 16 height 16
click at [1219, 312] on icon "Confirm" at bounding box center [1225, 315] width 13 height 13
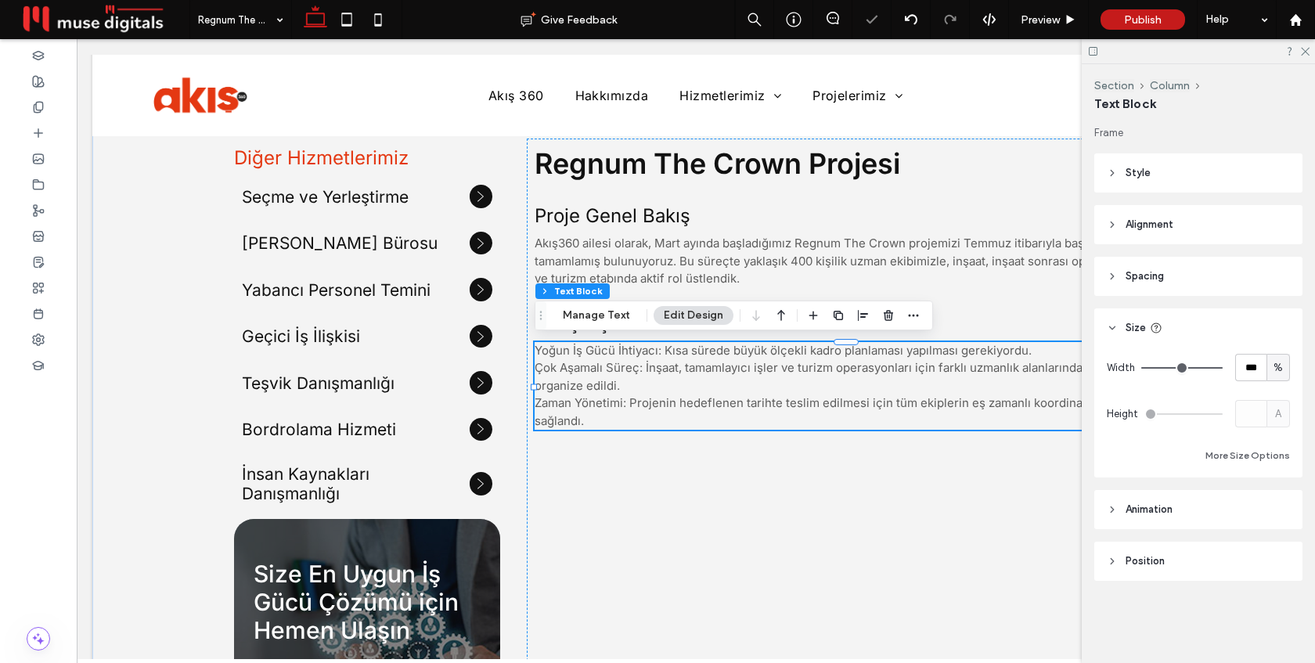
click at [625, 373] on span "Yoğun İş Gücü İhtiyacı: Kısa sürede büyük ölçekli kadro planlaması yapılması ge…" at bounding box center [833, 385] width 597 height 85
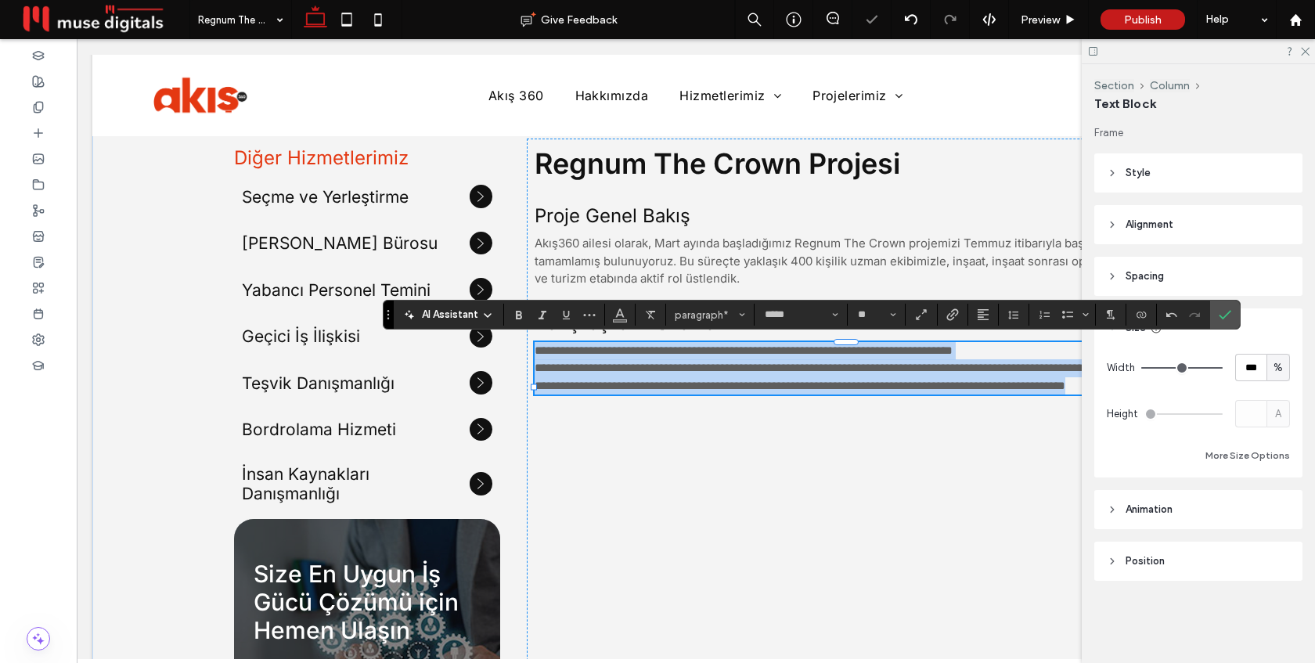
click at [625, 373] on span "**********" at bounding box center [833, 368] width 597 height 47
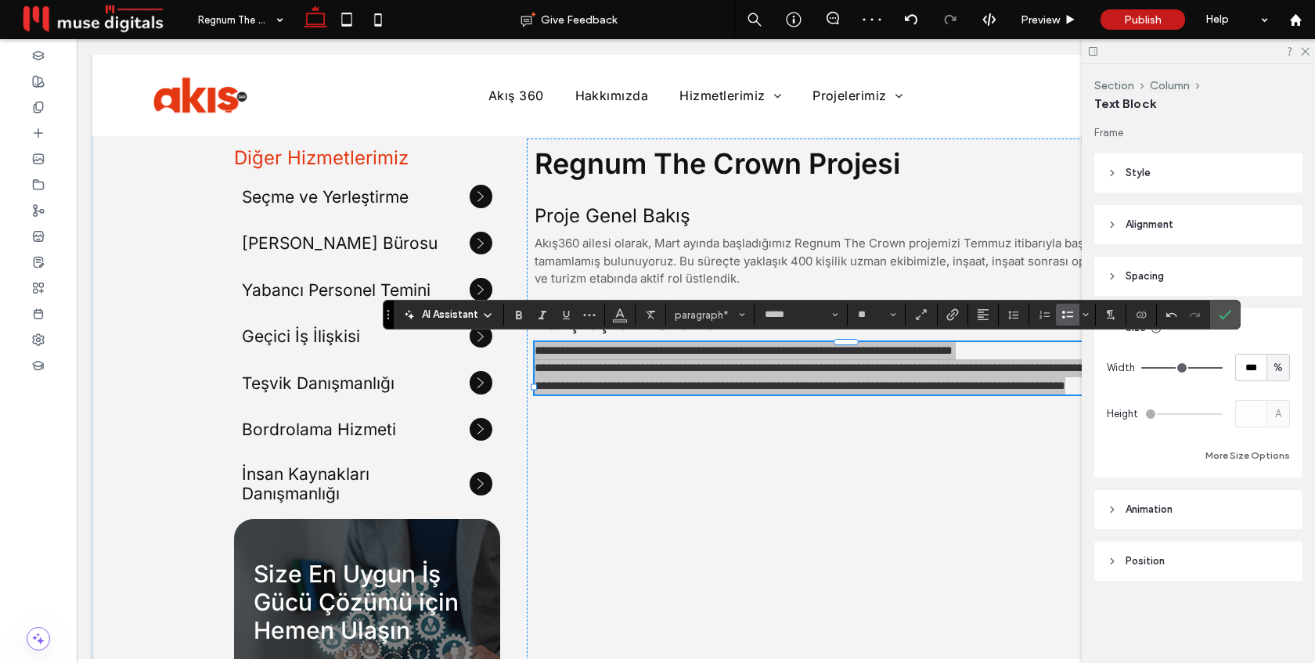
click at [1072, 313] on icon "Bulleted List" at bounding box center [1068, 315] width 13 height 13
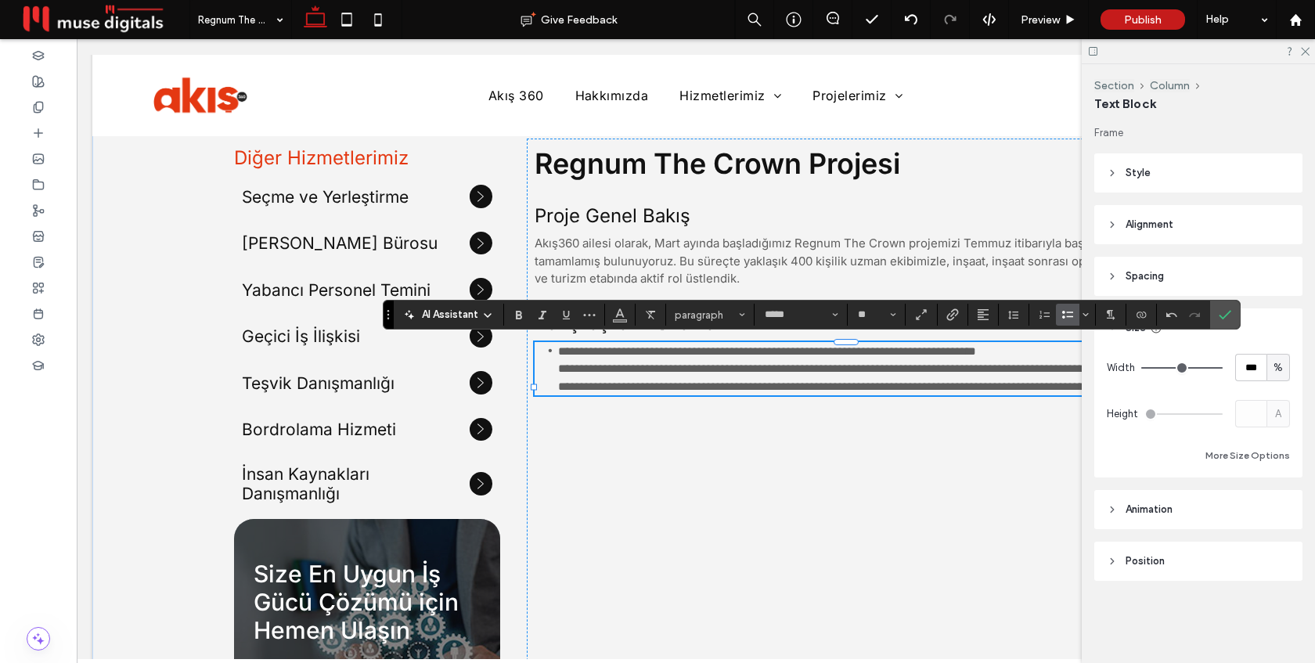
click at [559, 373] on span "**********" at bounding box center [856, 368] width 597 height 47
click at [555, 397] on ul "**********" at bounding box center [846, 369] width 623 height 55
click at [1228, 312] on icon "Confirm" at bounding box center [1225, 315] width 13 height 13
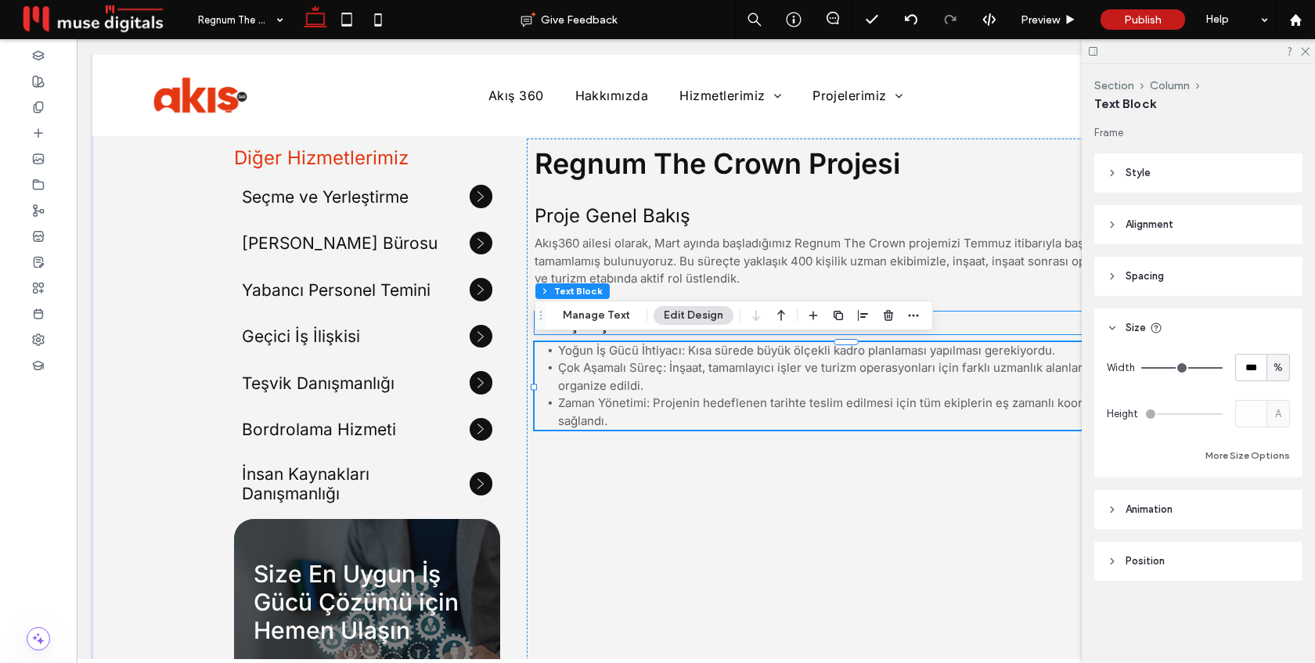
click at [997, 320] on h5 "Karışılaşılan Zorluklar" at bounding box center [846, 323] width 623 height 23
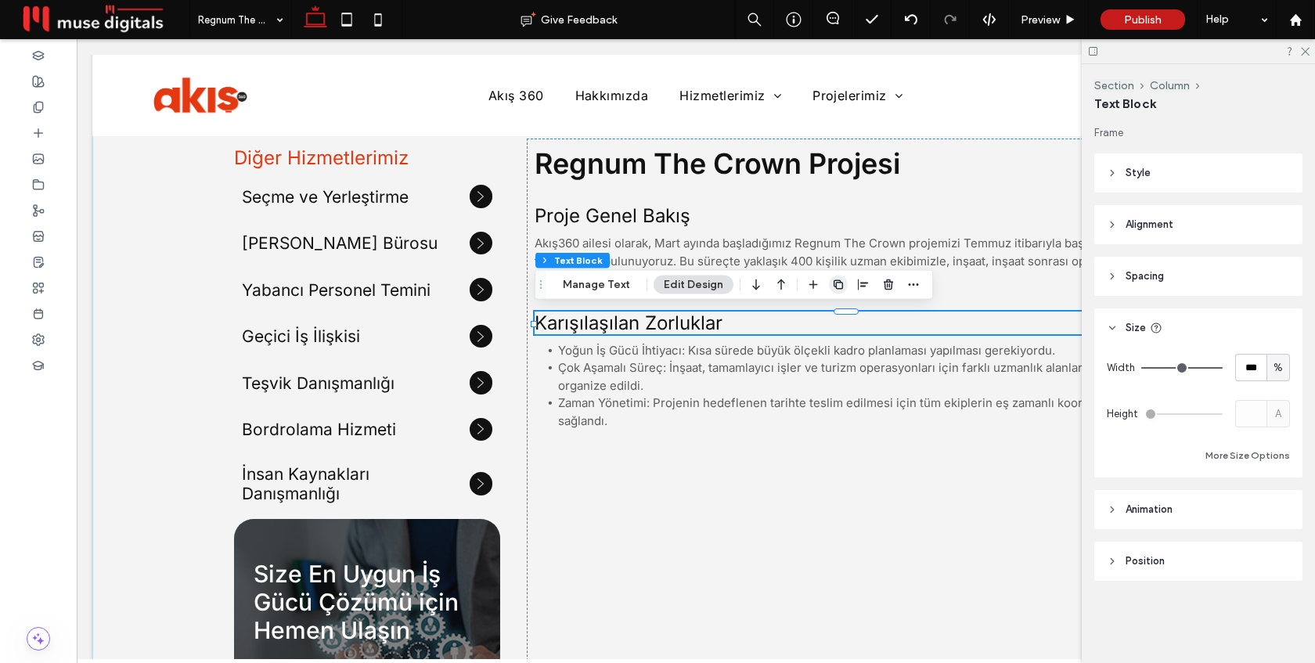
click at [834, 284] on icon "button" at bounding box center [838, 285] width 13 height 13
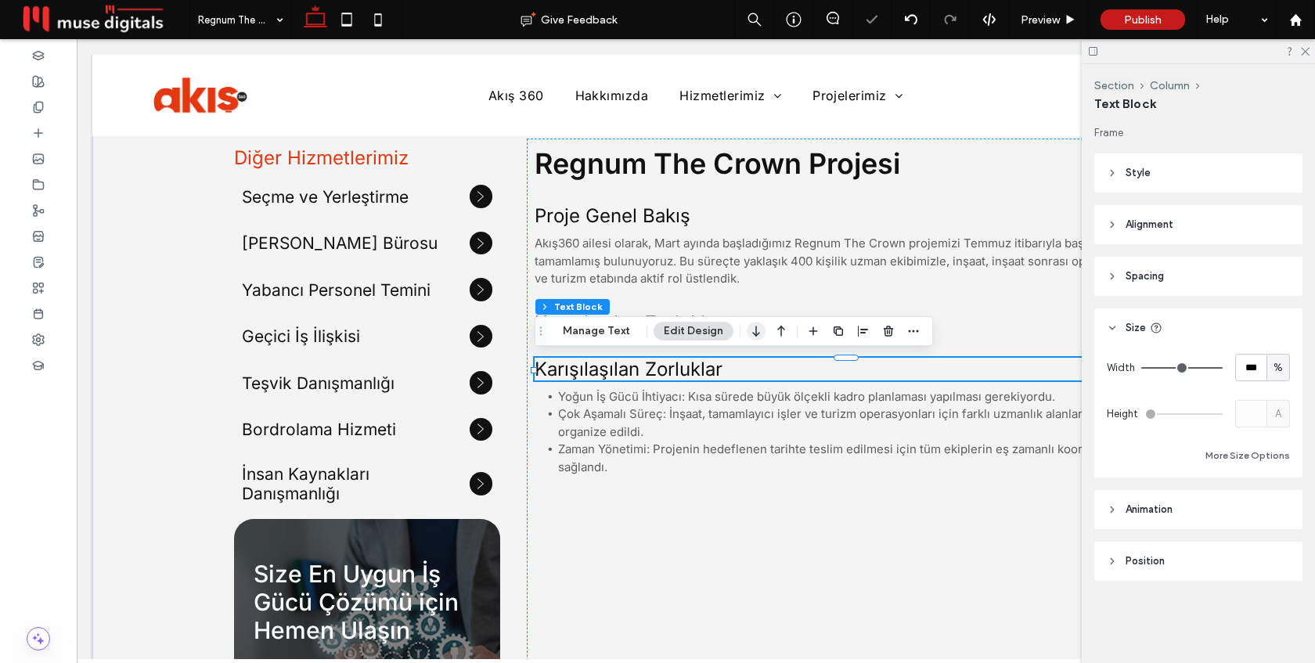
click at [752, 333] on icon "button" at bounding box center [756, 331] width 19 height 28
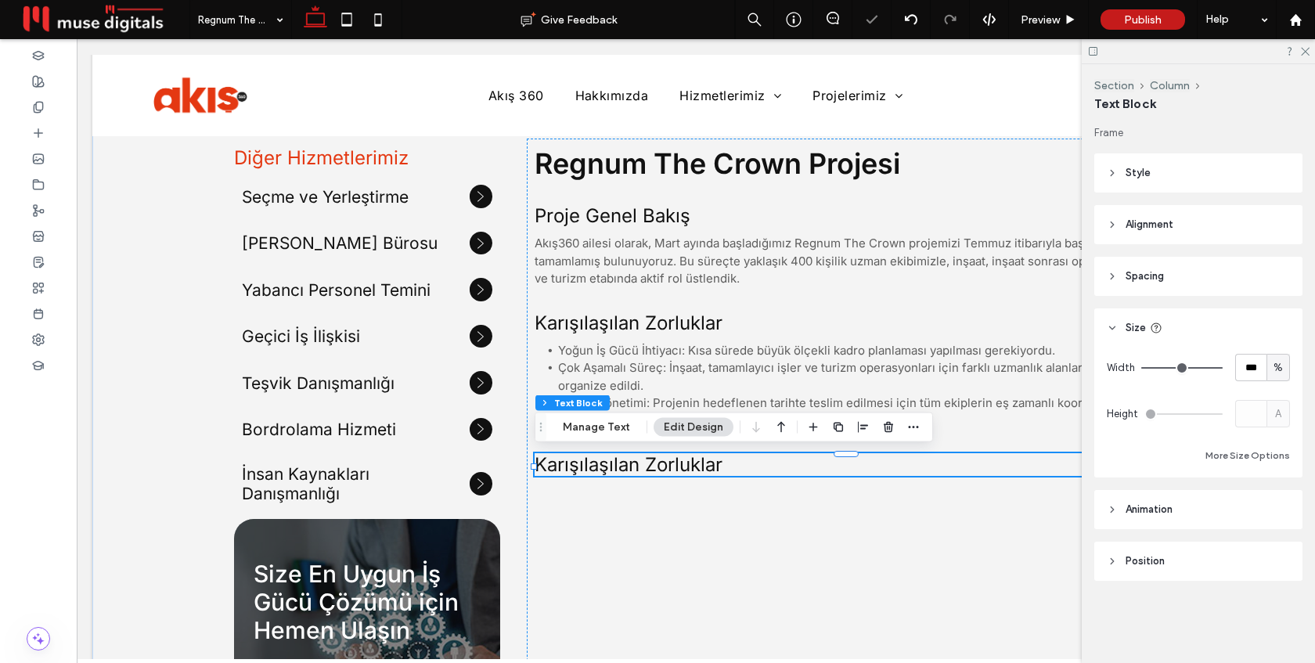
click at [703, 465] on span "Karışılaşılan Zorluklar" at bounding box center [629, 464] width 188 height 23
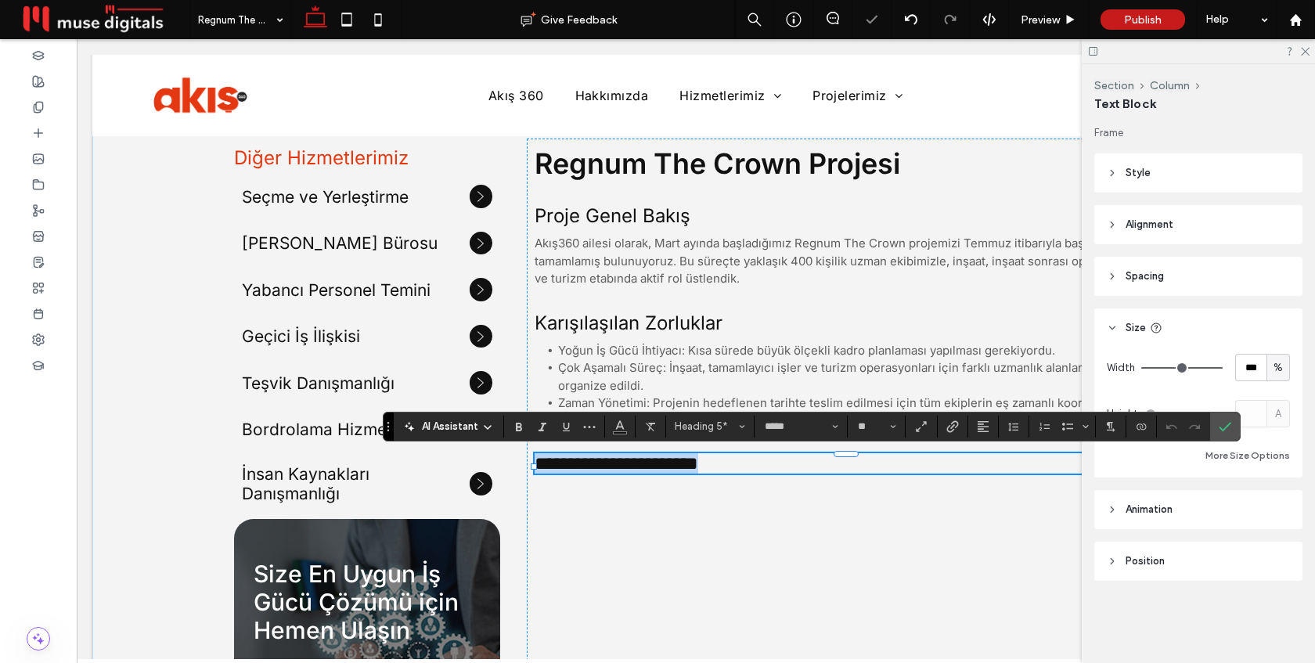
click at [698, 465] on span "**********" at bounding box center [617, 463] width 164 height 19
click at [1228, 417] on span "Confirm" at bounding box center [1225, 426] width 13 height 27
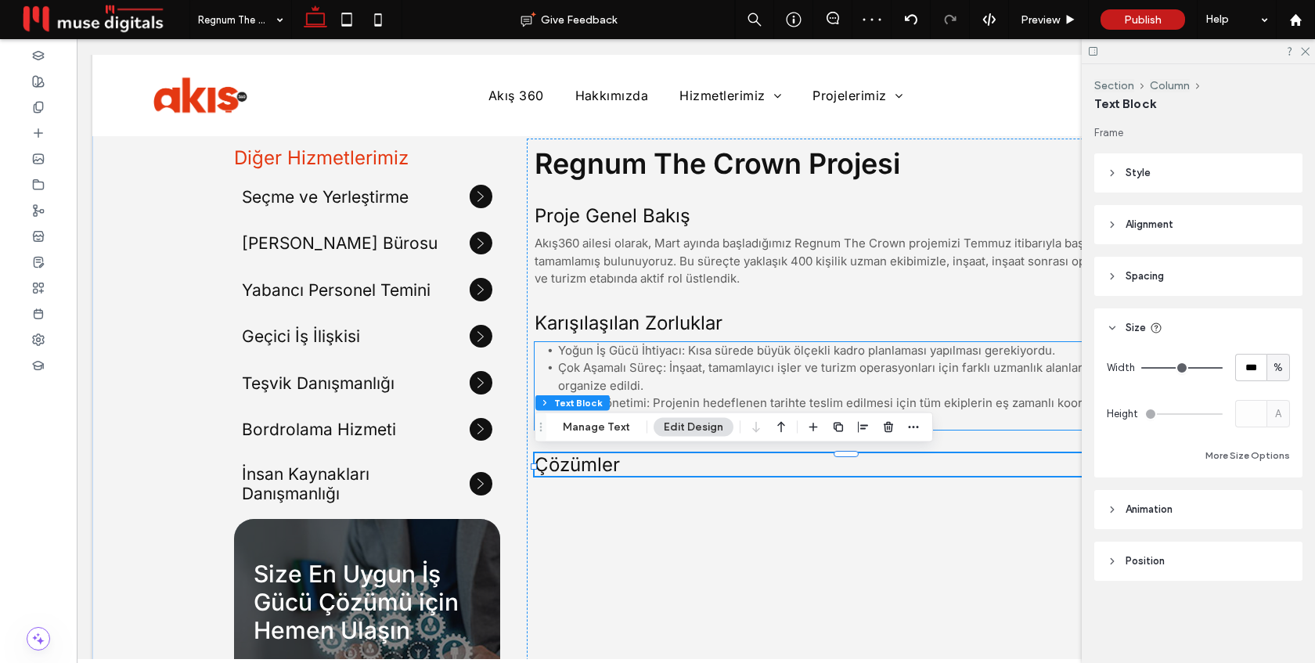
click at [1037, 366] on span "Çok Aşamalı Süreç: İnşaat, tamamlayıcı işler ve turizm operasyonları için farkl…" at bounding box center [856, 376] width 597 height 33
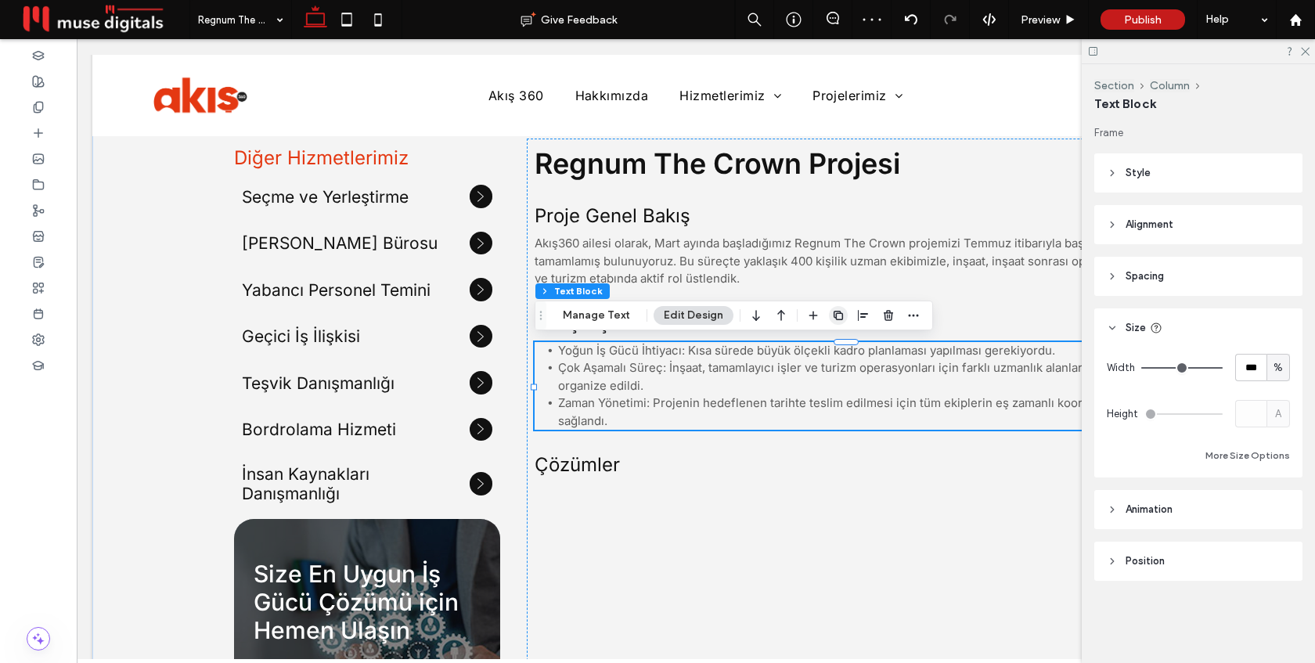
click at [836, 316] on icon "button" at bounding box center [838, 315] width 13 height 13
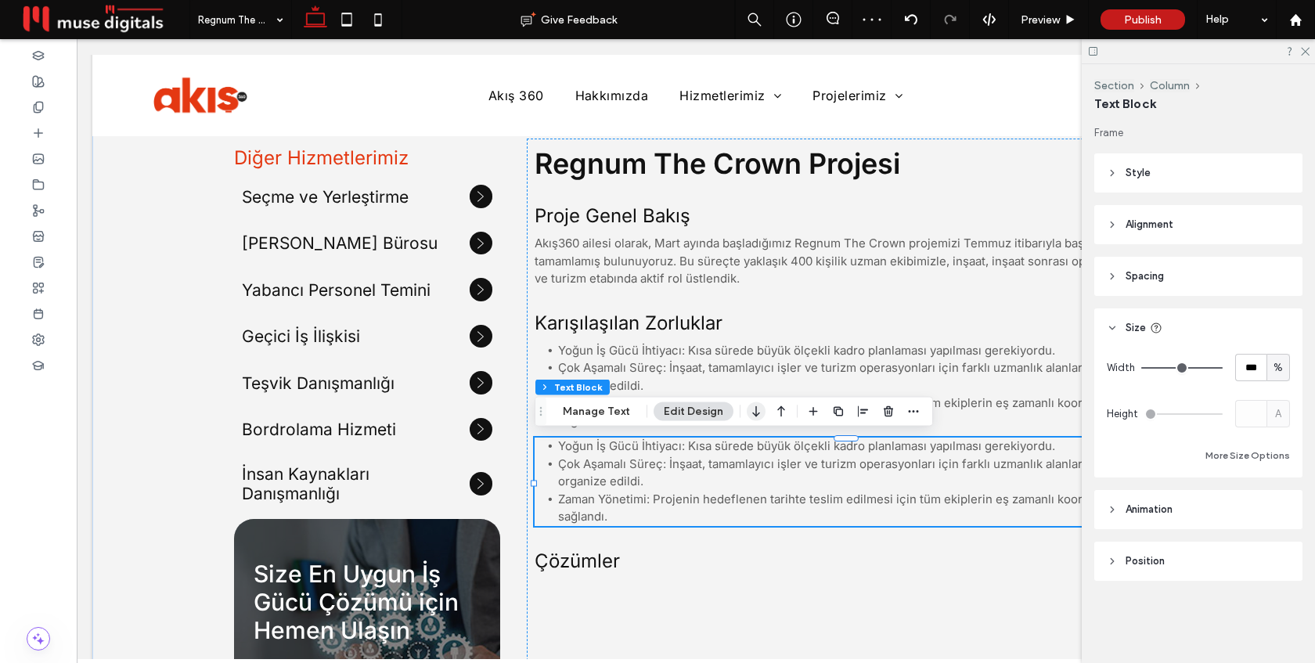
click at [756, 417] on icon "button" at bounding box center [756, 412] width 19 height 28
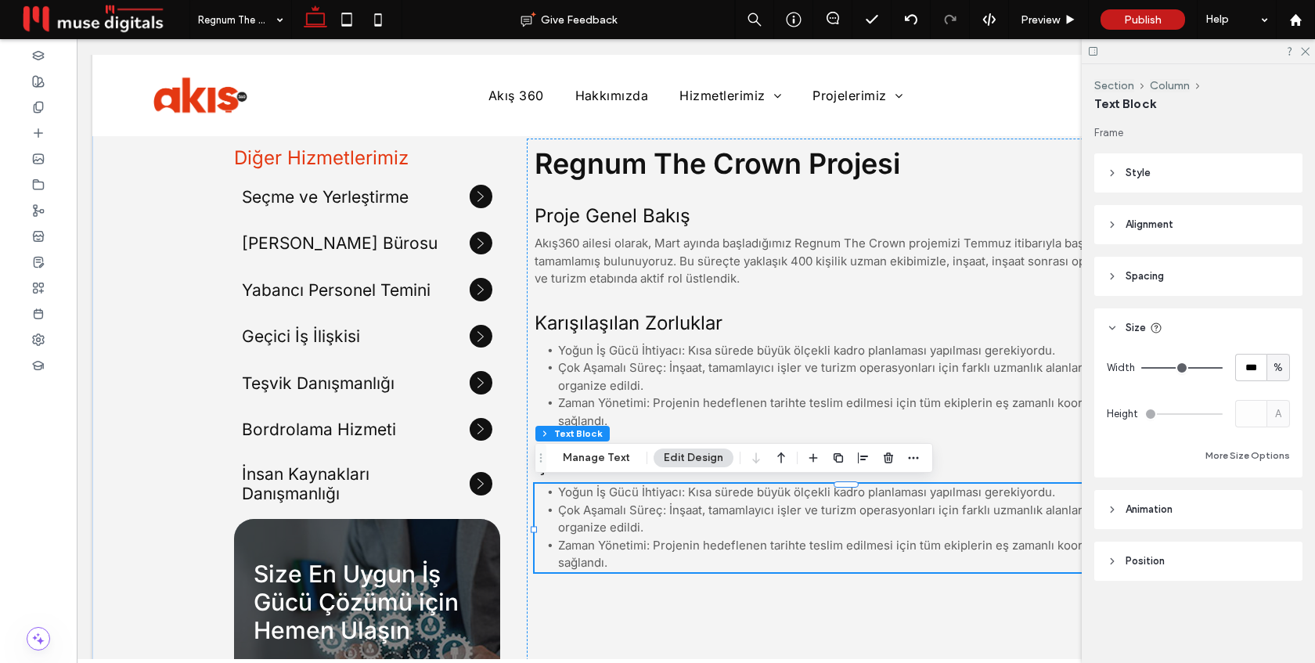
click at [615, 530] on span "Çok Aşamalı Süreç: İnşaat, tamamlayıcı işler ve turizm operasyonları için farkl…" at bounding box center [856, 519] width 597 height 33
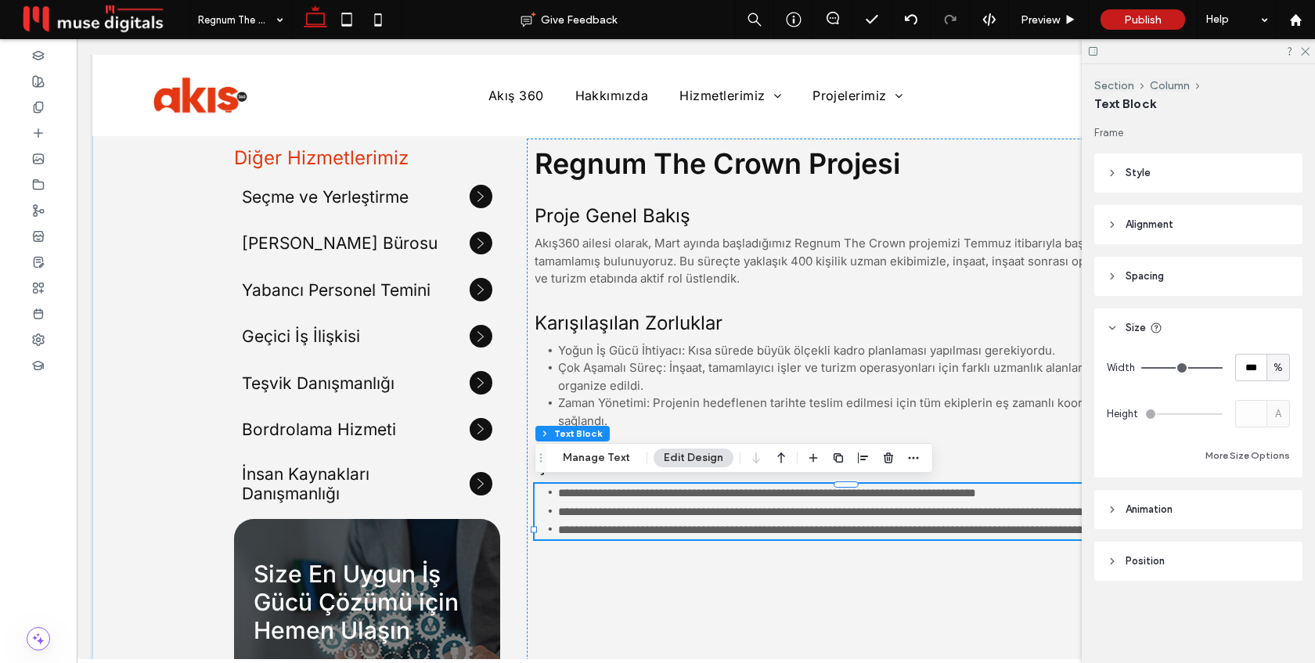
click at [615, 518] on span "**********" at bounding box center [856, 512] width 597 height 12
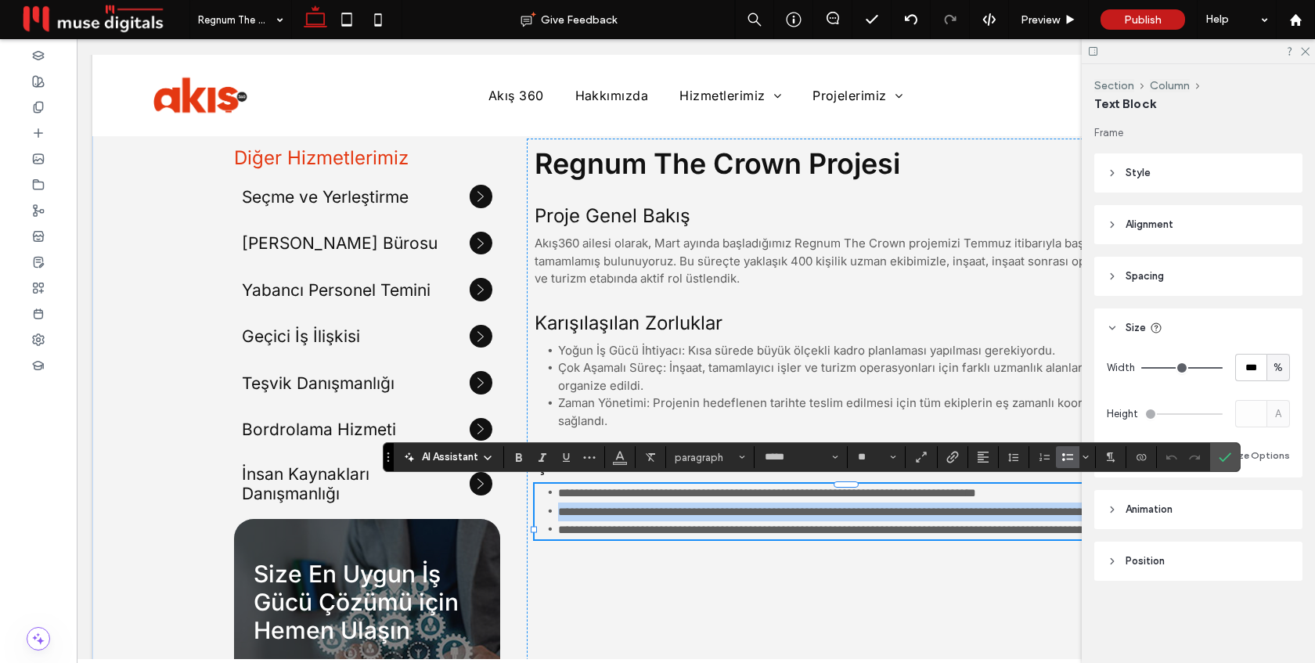
click at [615, 518] on span "**********" at bounding box center [856, 512] width 597 height 12
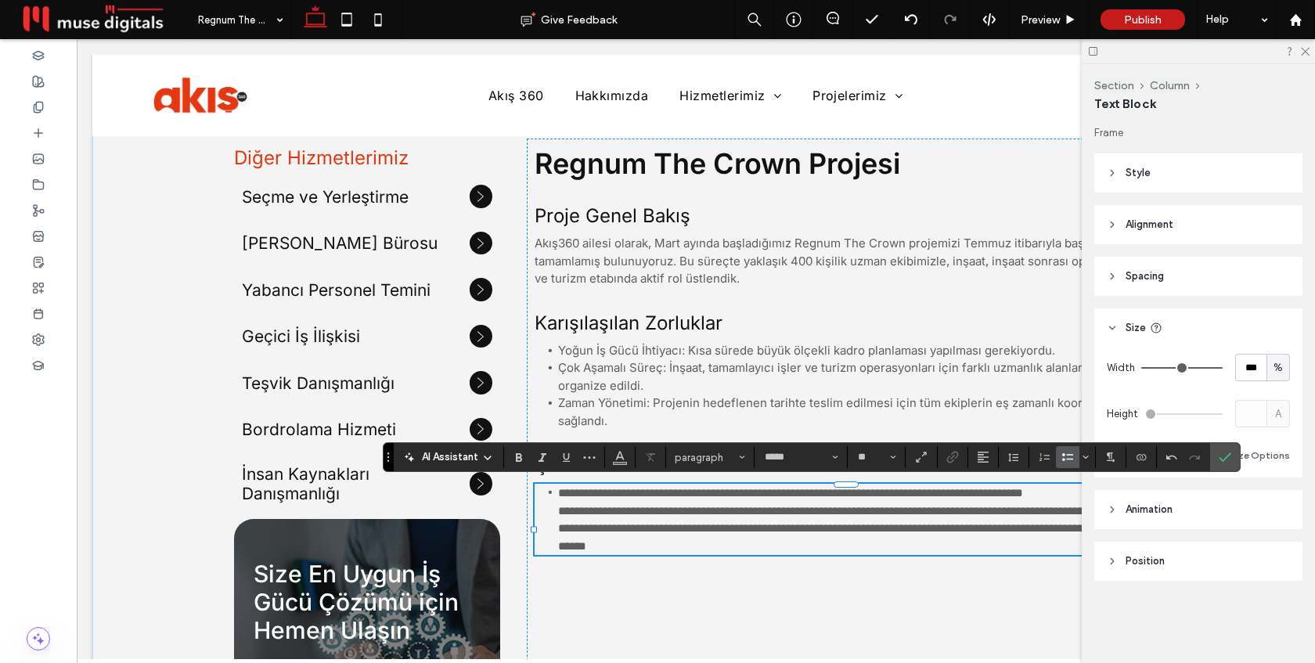
click at [558, 507] on span "**********" at bounding box center [851, 519] width 587 height 65
click at [561, 546] on span "**********" at bounding box center [851, 529] width 587 height 47
click at [1219, 453] on icon "Confirm" at bounding box center [1225, 457] width 13 height 13
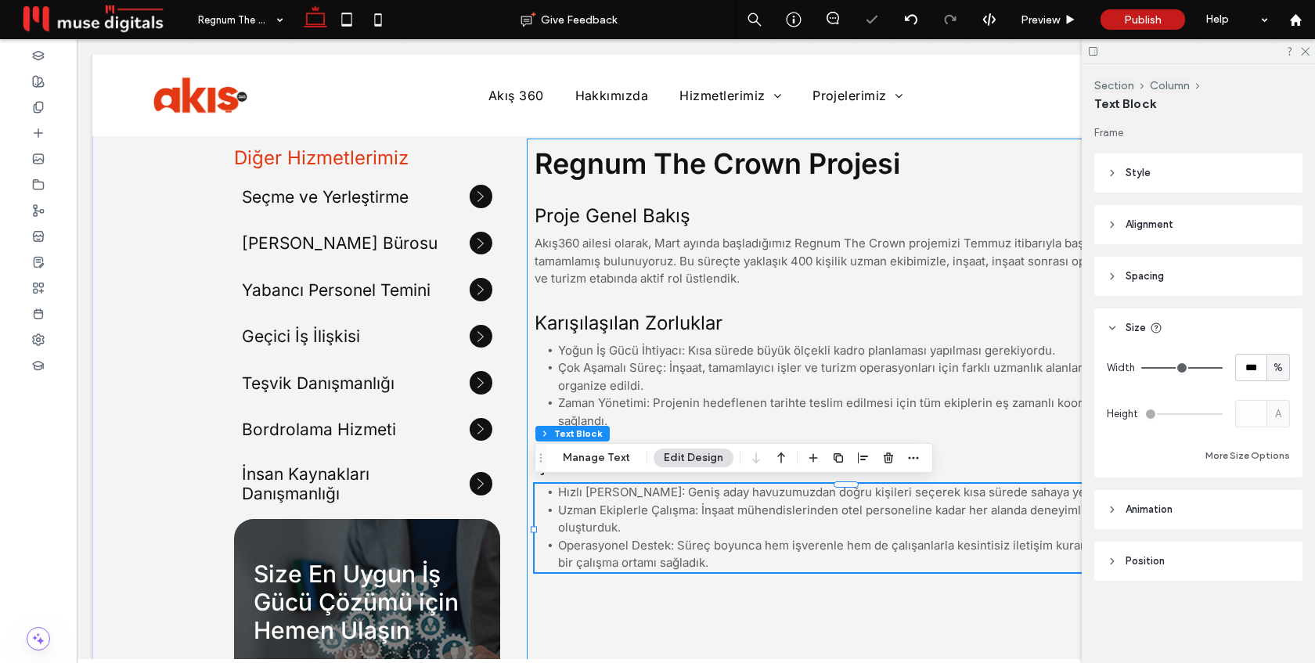
click at [923, 435] on div "Regnum The Crown Projesi Proje Genel Bakış Akış360 ailesi olarak, Mart ayında b…" at bounding box center [846, 470] width 639 height 663
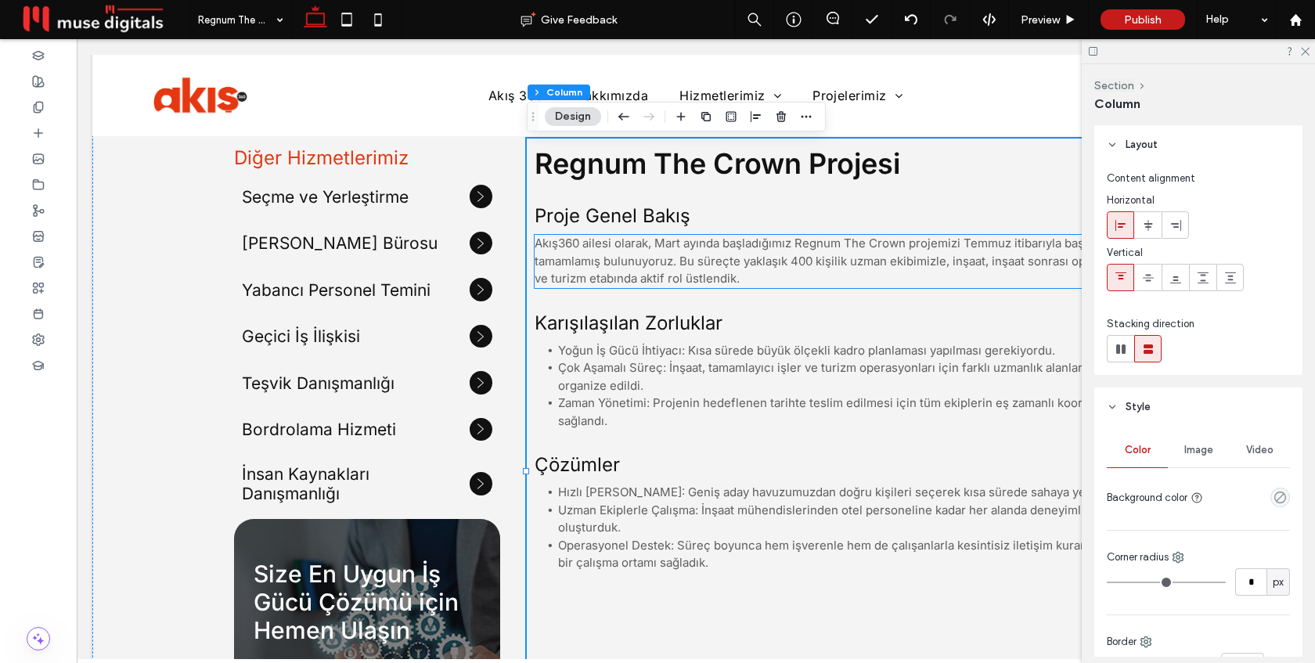
click at [597, 257] on span "Akış360 ailesi olarak, Mart ayında başladığımız Regnum The Crown projemizi Temm…" at bounding box center [840, 261] width 610 height 50
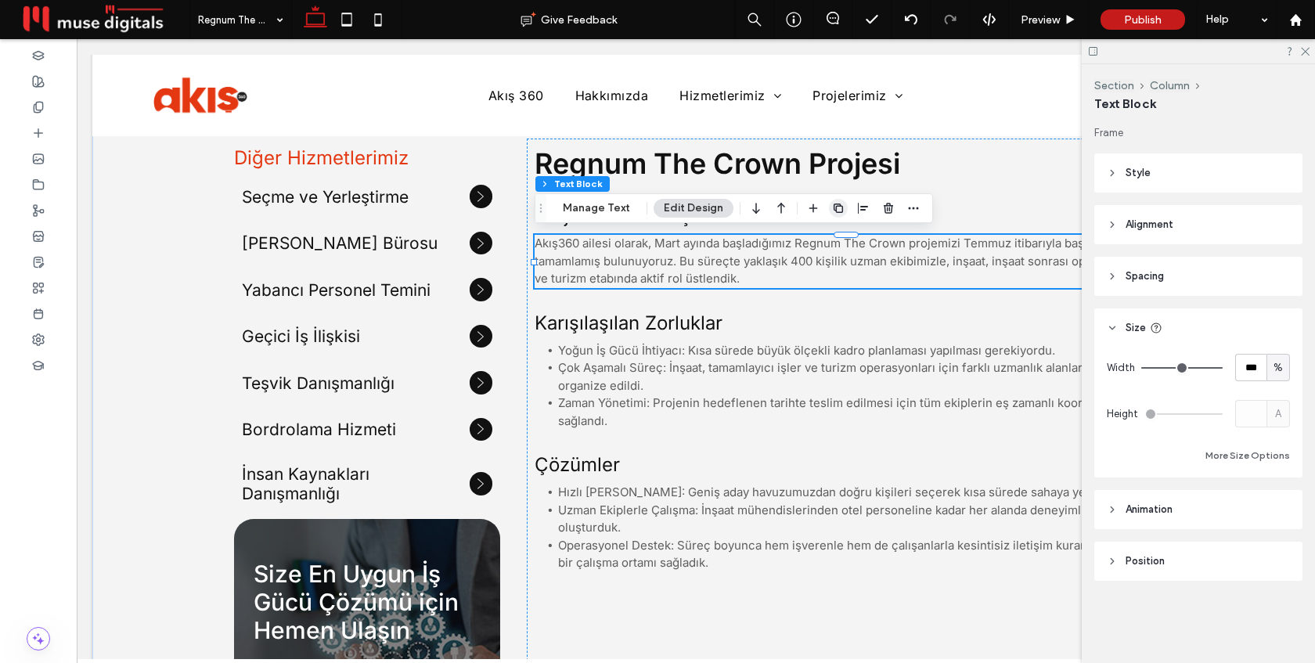
click at [834, 212] on use "button" at bounding box center [838, 208] width 9 height 9
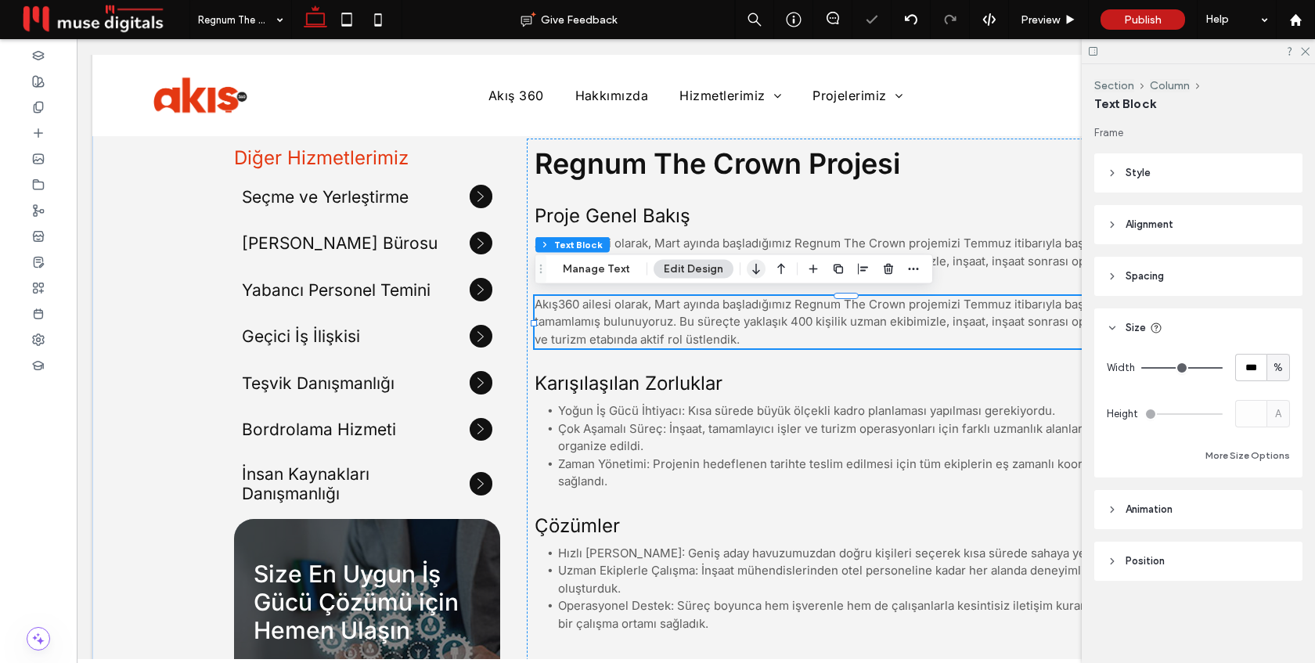
click at [752, 269] on icon "button" at bounding box center [756, 269] width 19 height 28
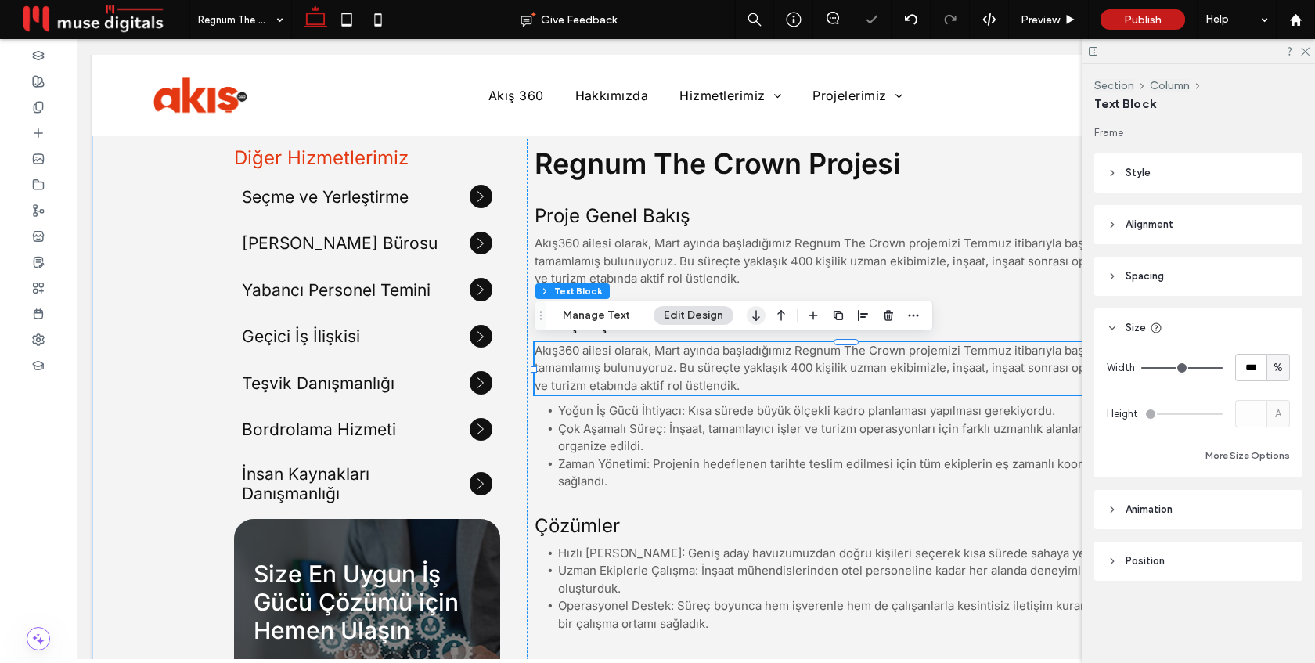
click at [753, 321] on icon "button" at bounding box center [756, 315] width 19 height 28
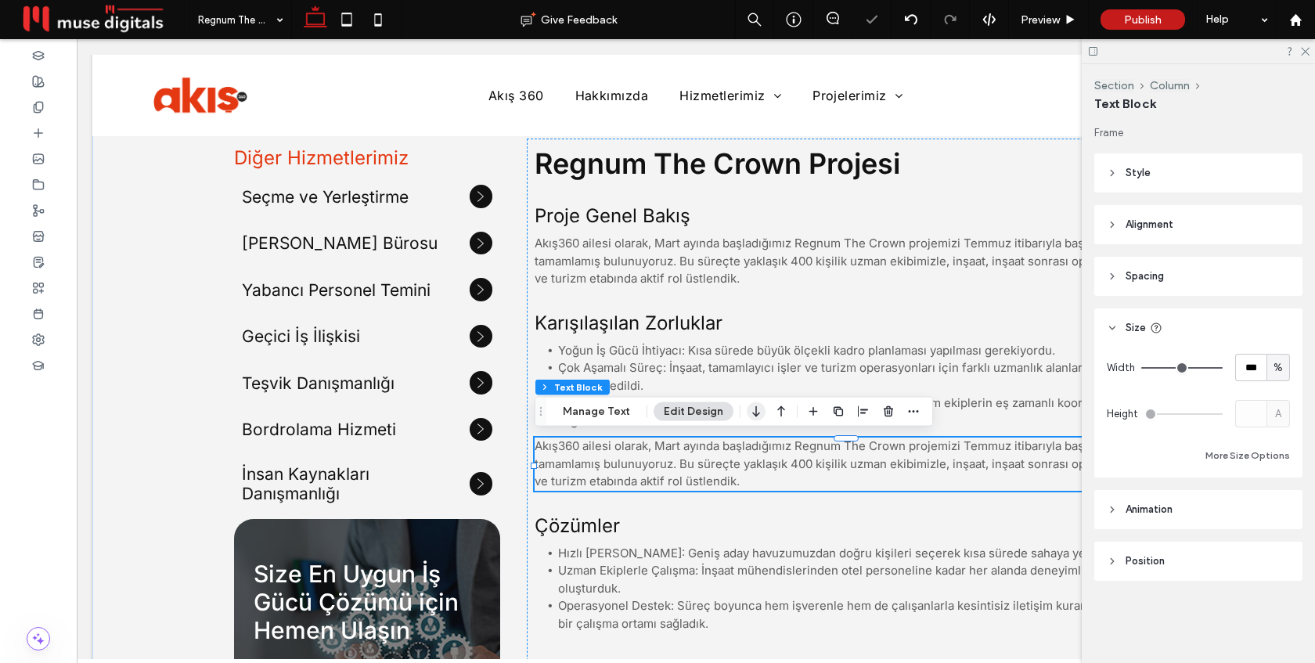
click at [755, 413] on use "button" at bounding box center [755, 411] width 7 height 11
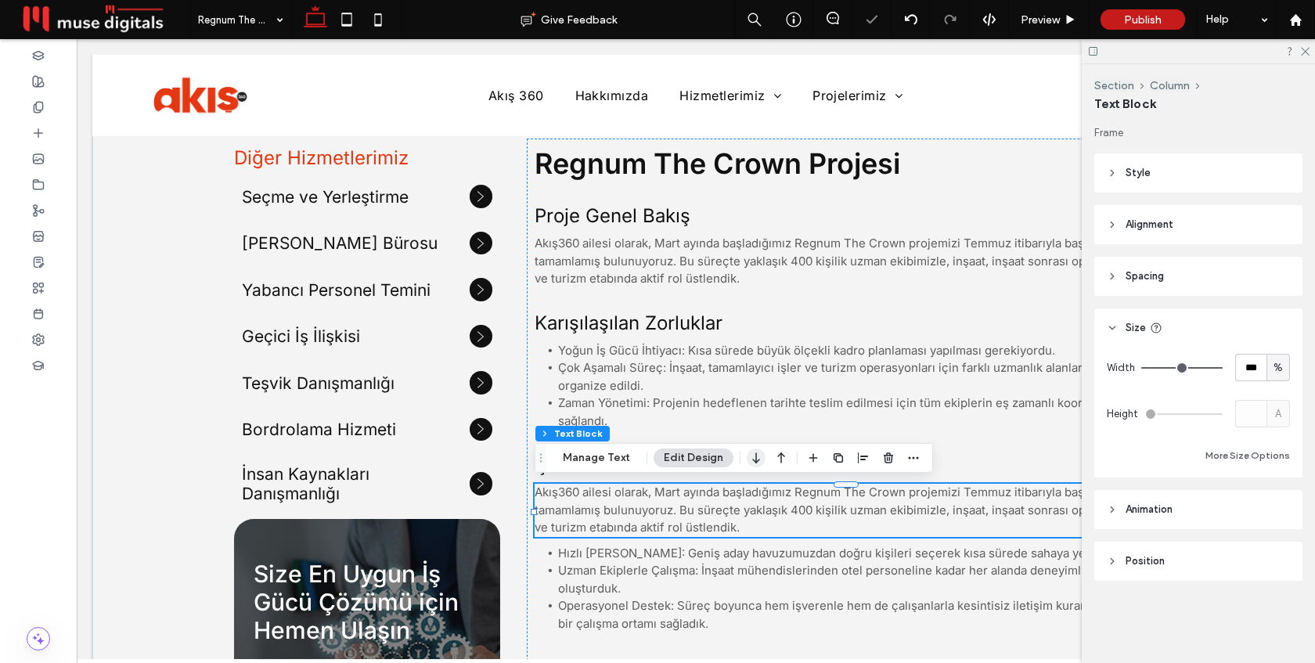
click at [755, 465] on icon "button" at bounding box center [756, 458] width 19 height 28
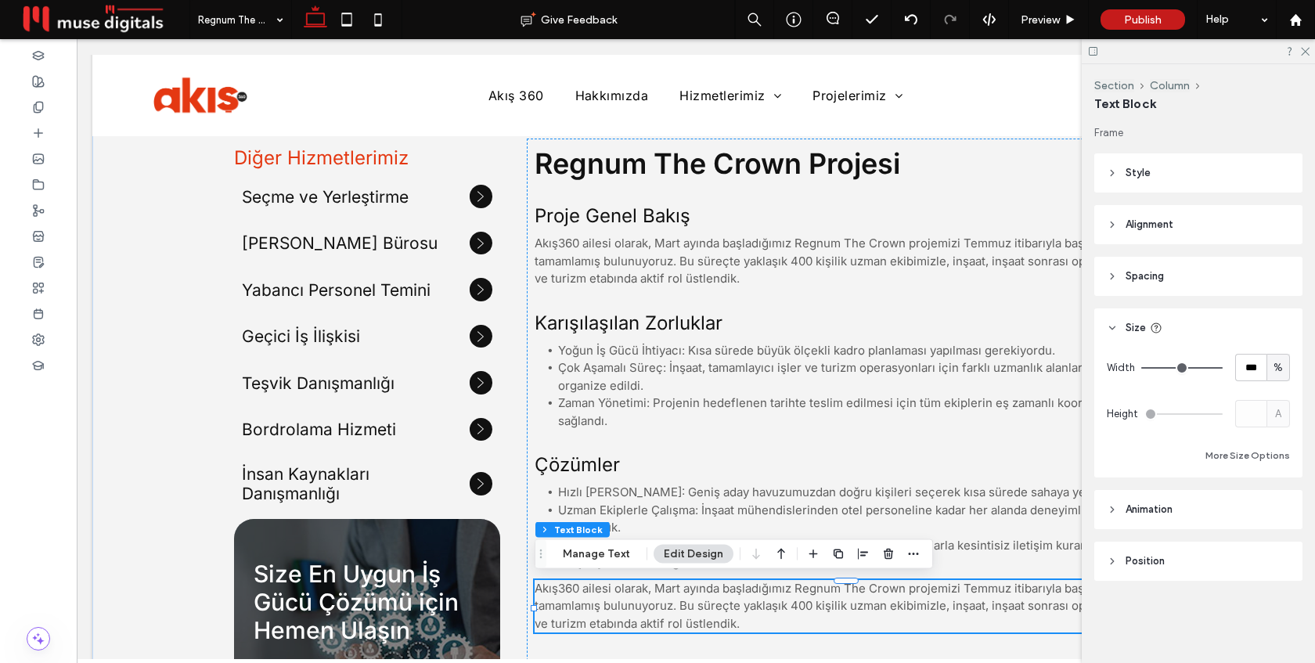
click at [597, 605] on span "Akış360 ailesi olarak, Mart ayında başladığımız Regnum The Crown projemizi Temm…" at bounding box center [840, 606] width 610 height 50
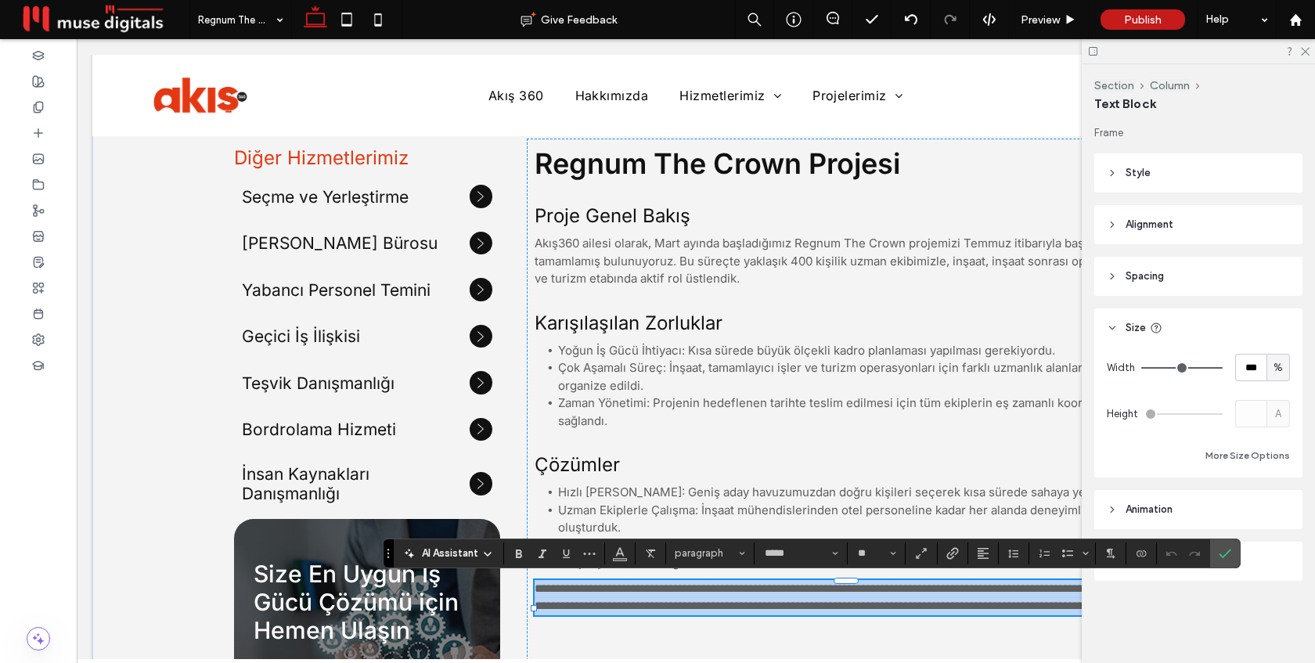
click at [597, 605] on span "**********" at bounding box center [840, 598] width 611 height 30
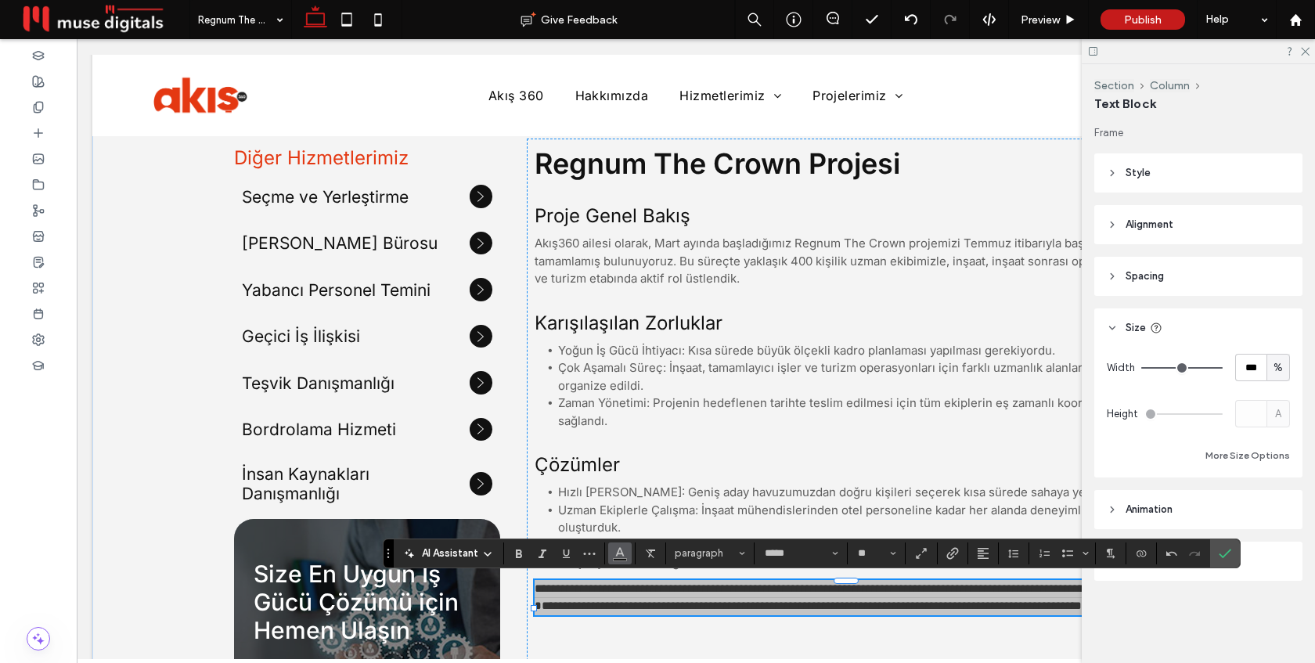
click at [618, 556] on icon "Color" at bounding box center [620, 552] width 13 height 13
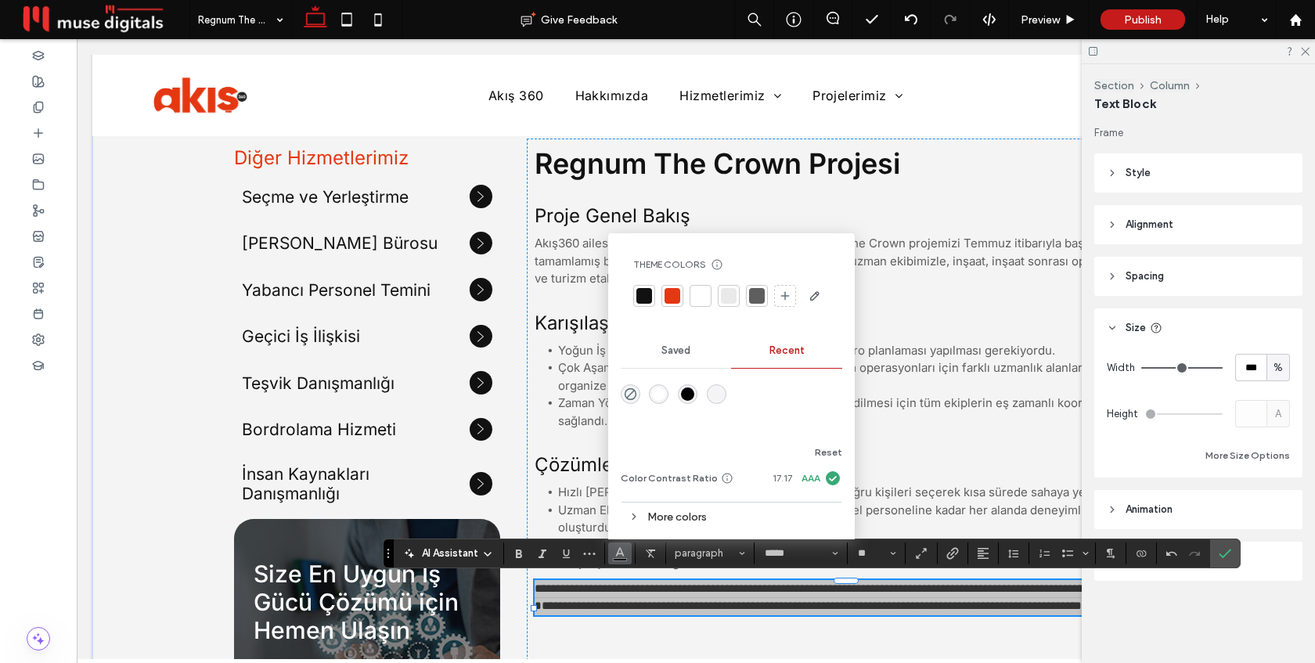
click at [767, 290] on div at bounding box center [757, 296] width 22 height 22
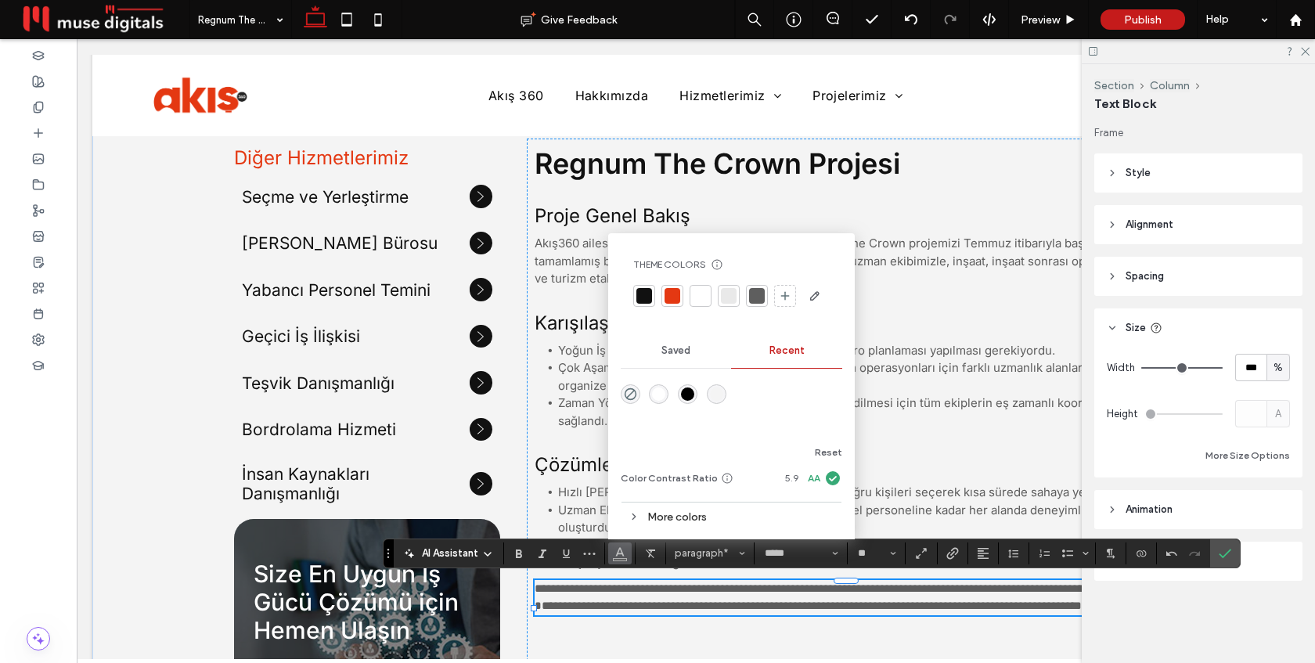
click at [541, 612] on span "**********" at bounding box center [812, 598] width 554 height 30
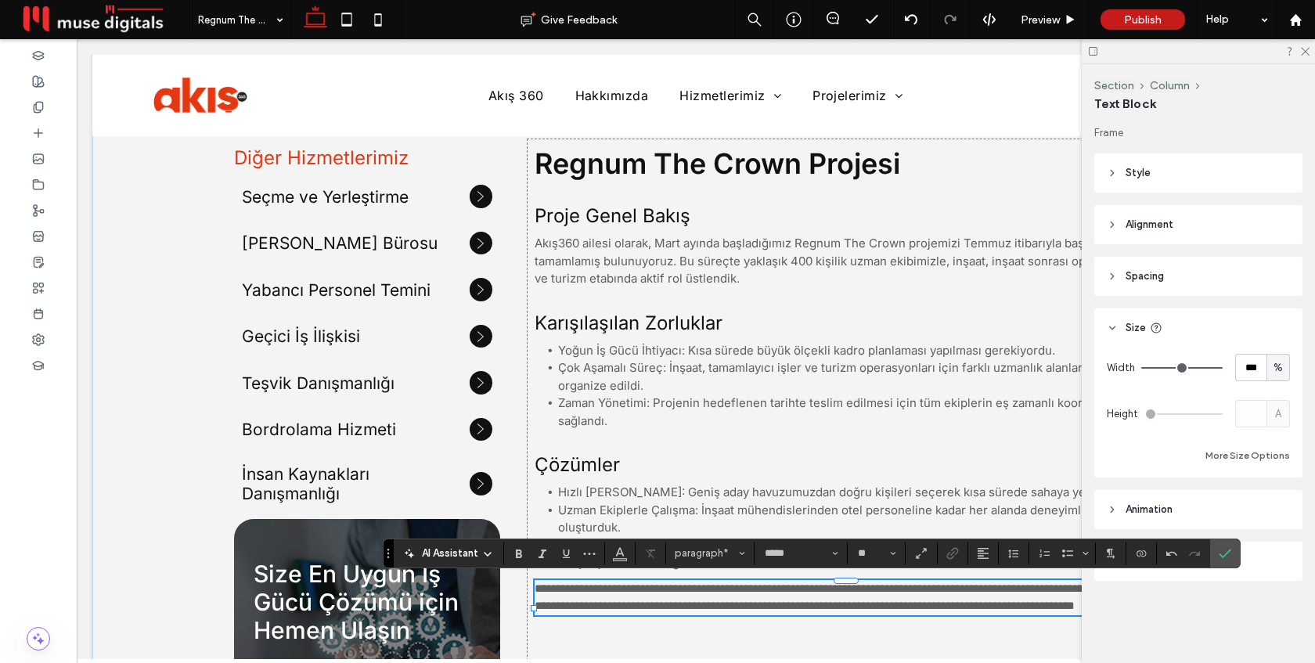
click at [799, 609] on p "**********" at bounding box center [846, 597] width 623 height 35
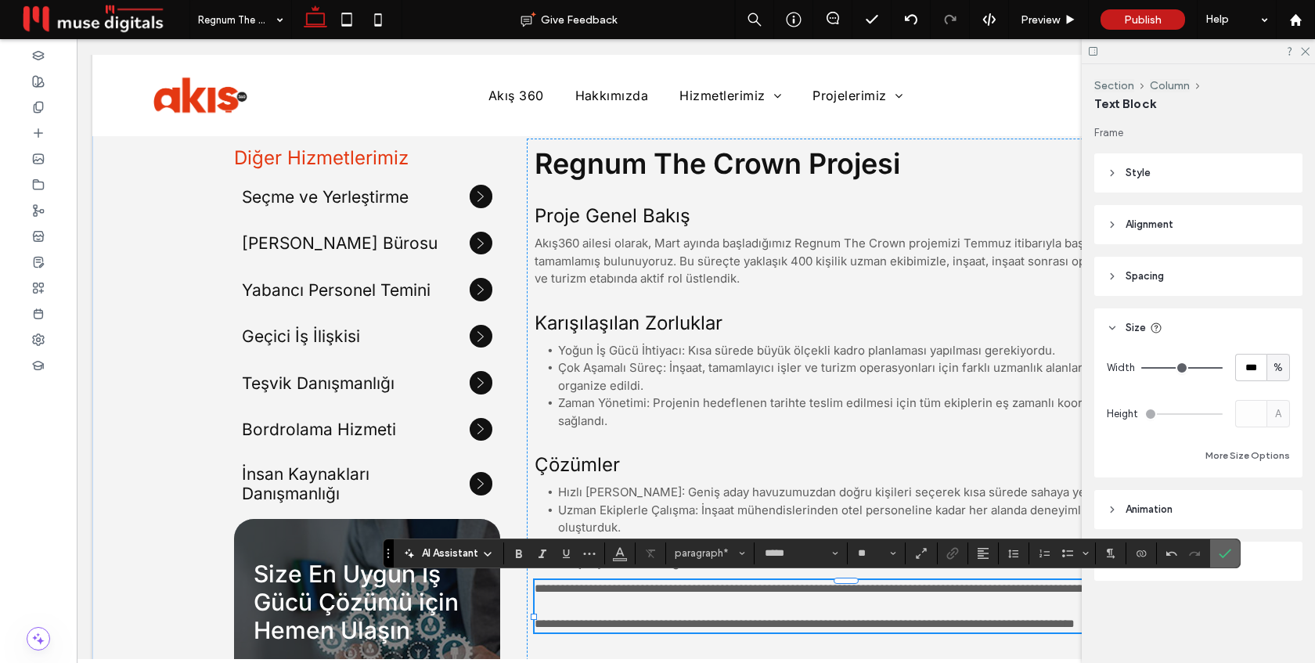
click at [1226, 547] on icon "Confirm" at bounding box center [1225, 553] width 13 height 13
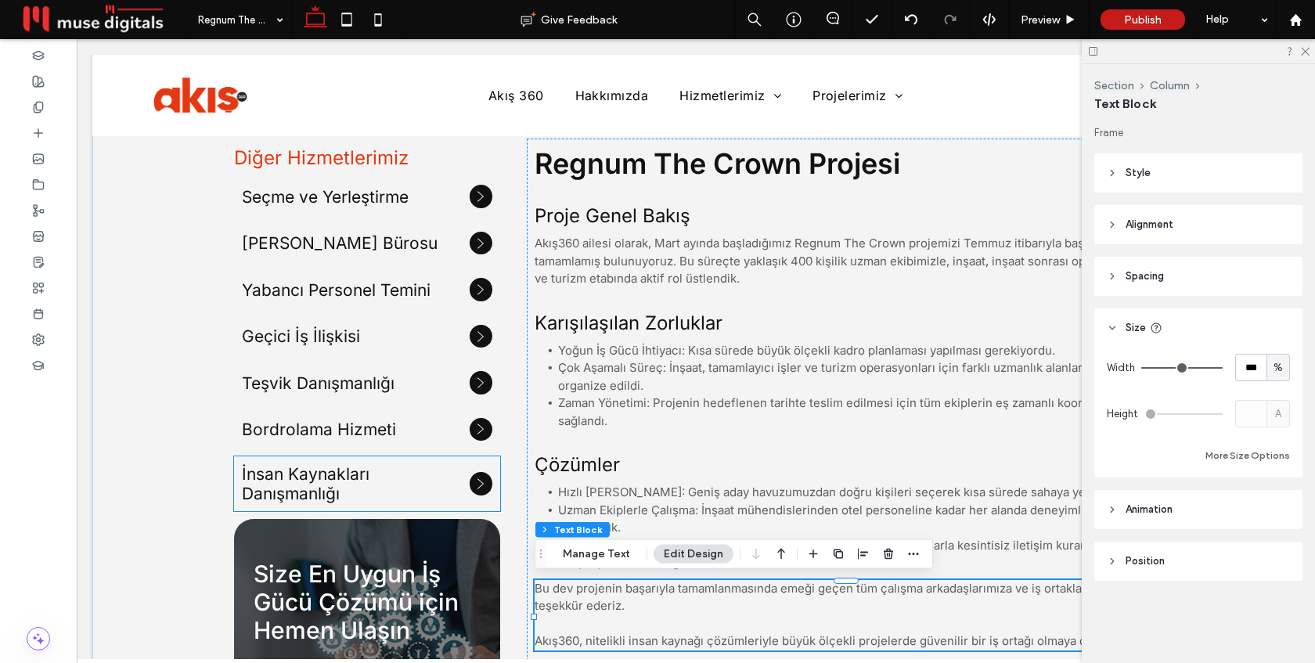
click at [378, 480] on h5 "İnsan Kaynakları Danışmanlığı" at bounding box center [351, 483] width 218 height 39
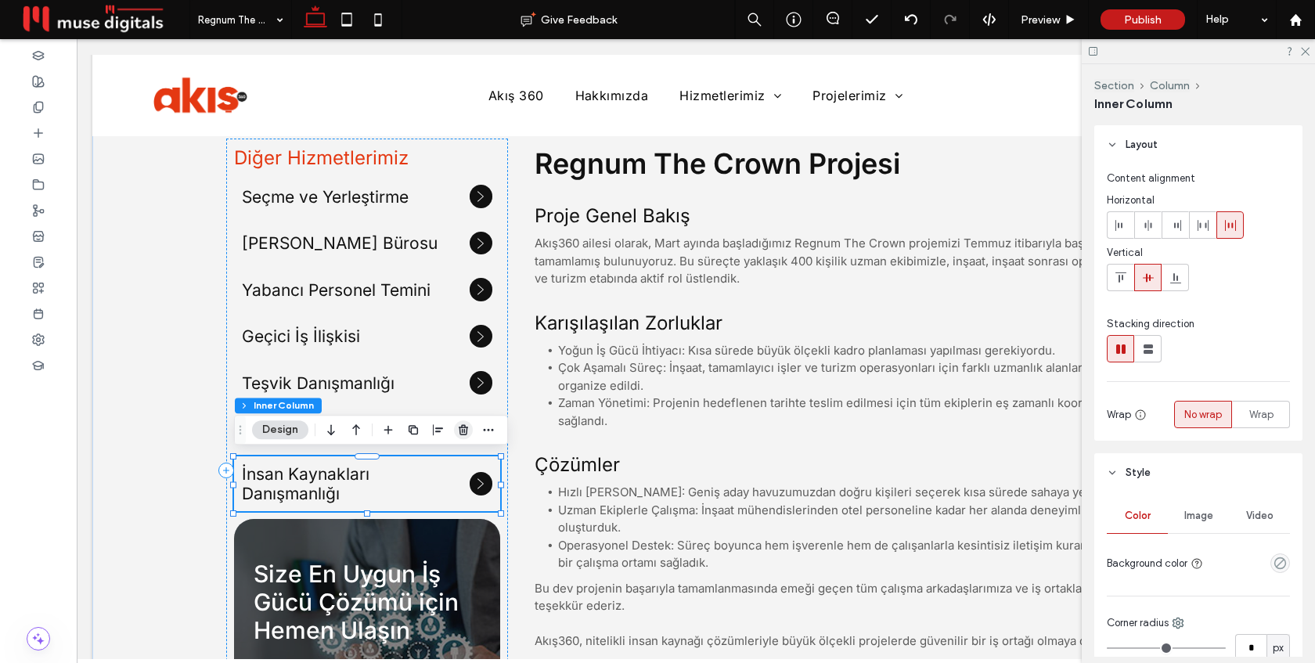
click at [464, 431] on use "button" at bounding box center [463, 430] width 9 height 10
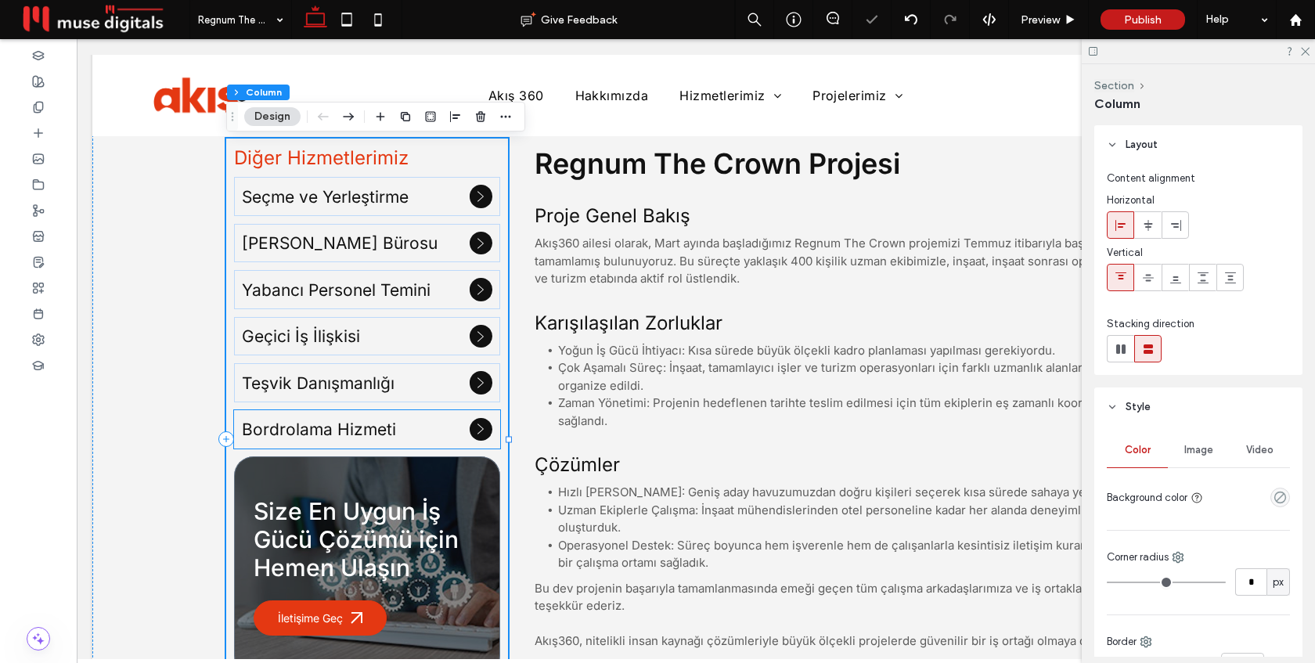
click at [442, 428] on h5 "Bordrolama Hizmeti" at bounding box center [351, 430] width 218 height 20
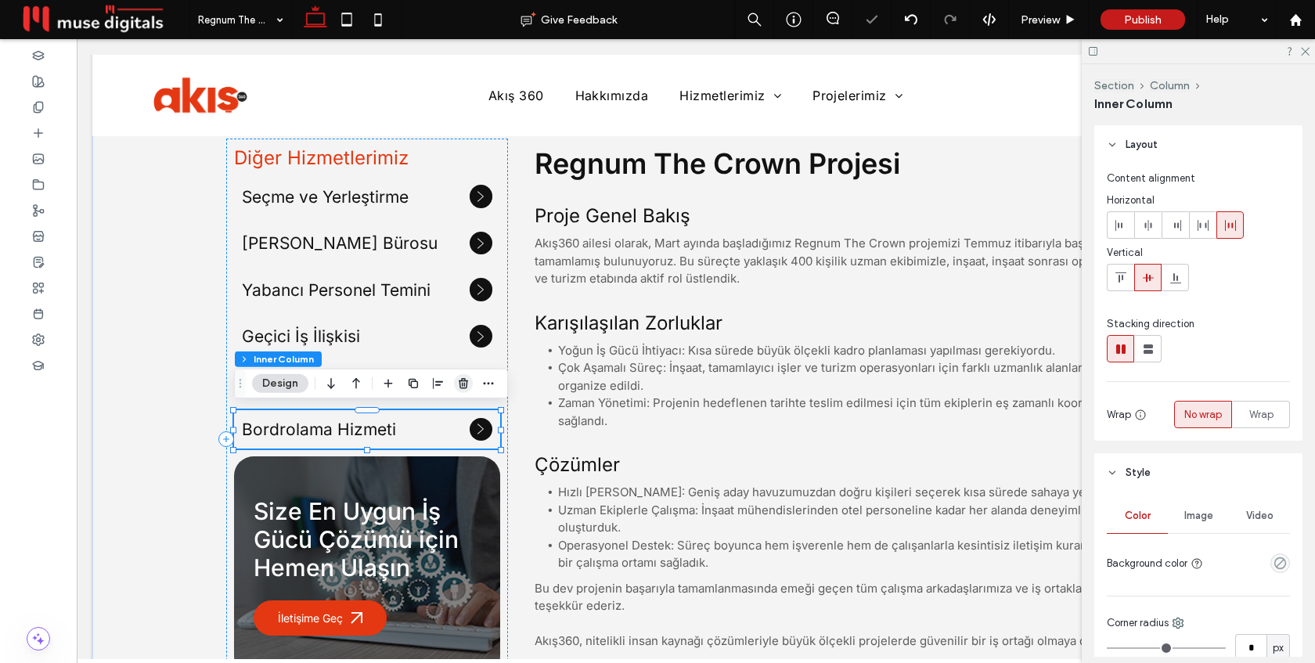
click at [464, 382] on icon "button" at bounding box center [463, 383] width 13 height 13
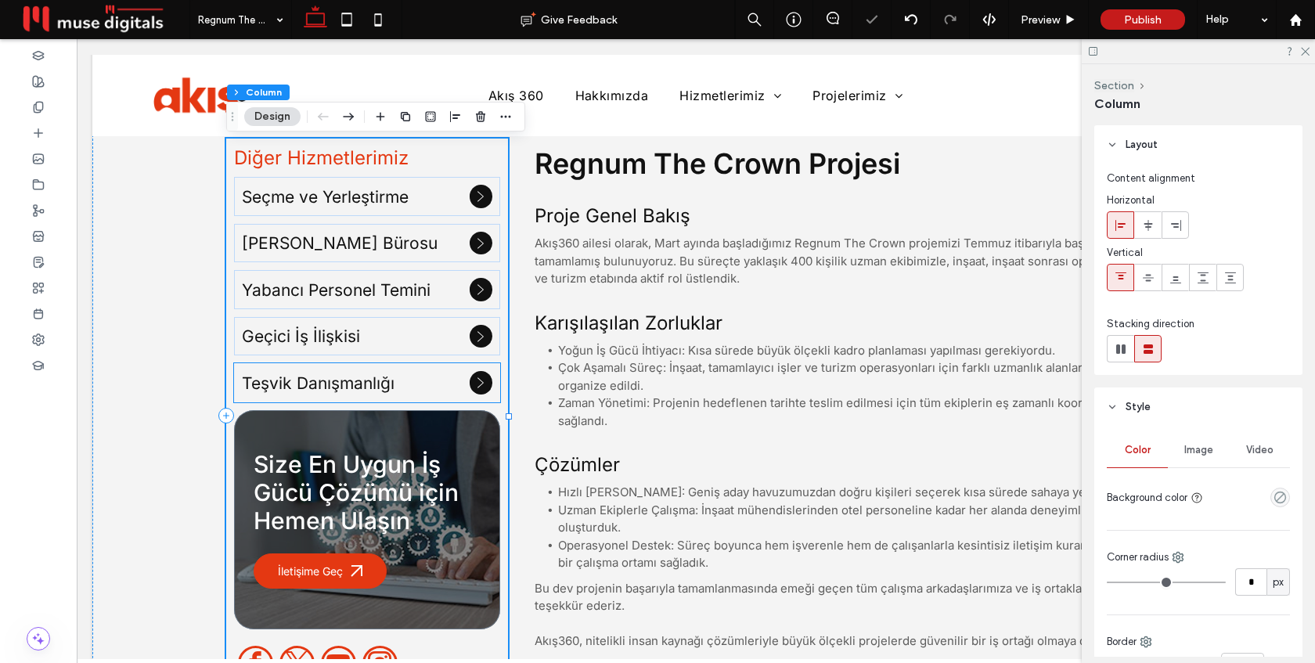
click at [442, 395] on div "Teşvik Danışmanlığı" at bounding box center [367, 382] width 266 height 38
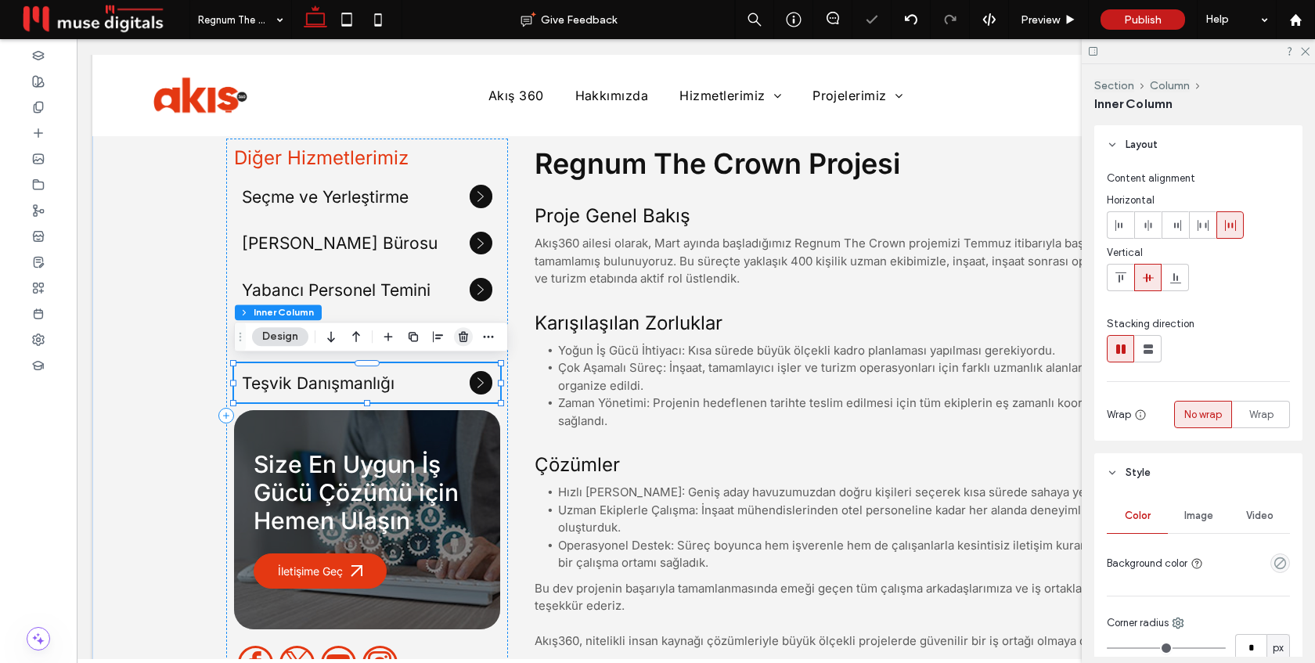
click at [463, 337] on use "button" at bounding box center [463, 337] width 9 height 10
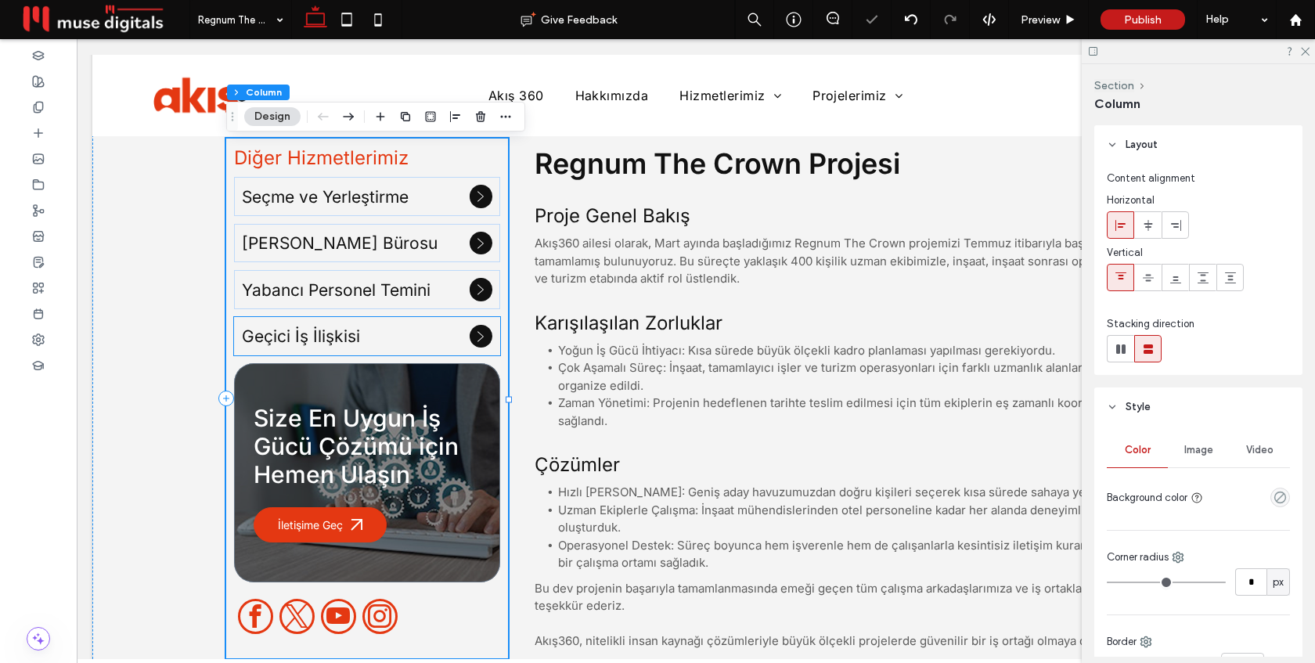
click at [427, 327] on h5 "Geçici İş İlişkisi" at bounding box center [351, 337] width 218 height 20
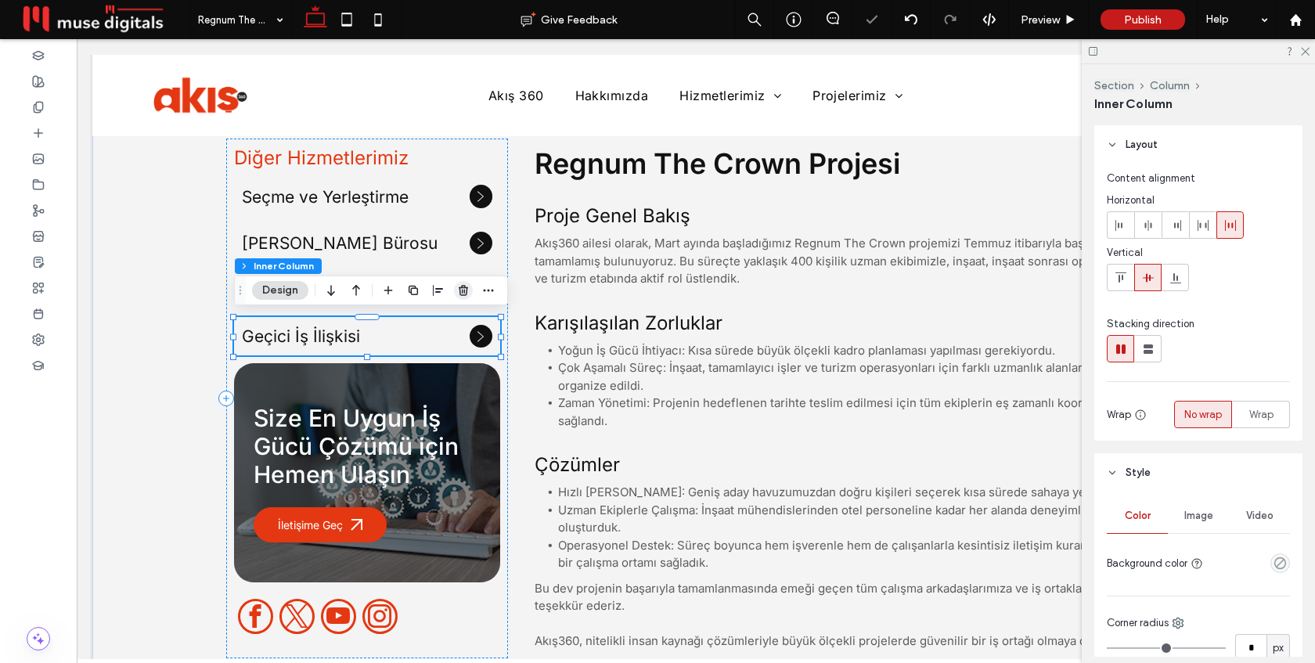
click at [463, 287] on use "button" at bounding box center [463, 290] width 9 height 10
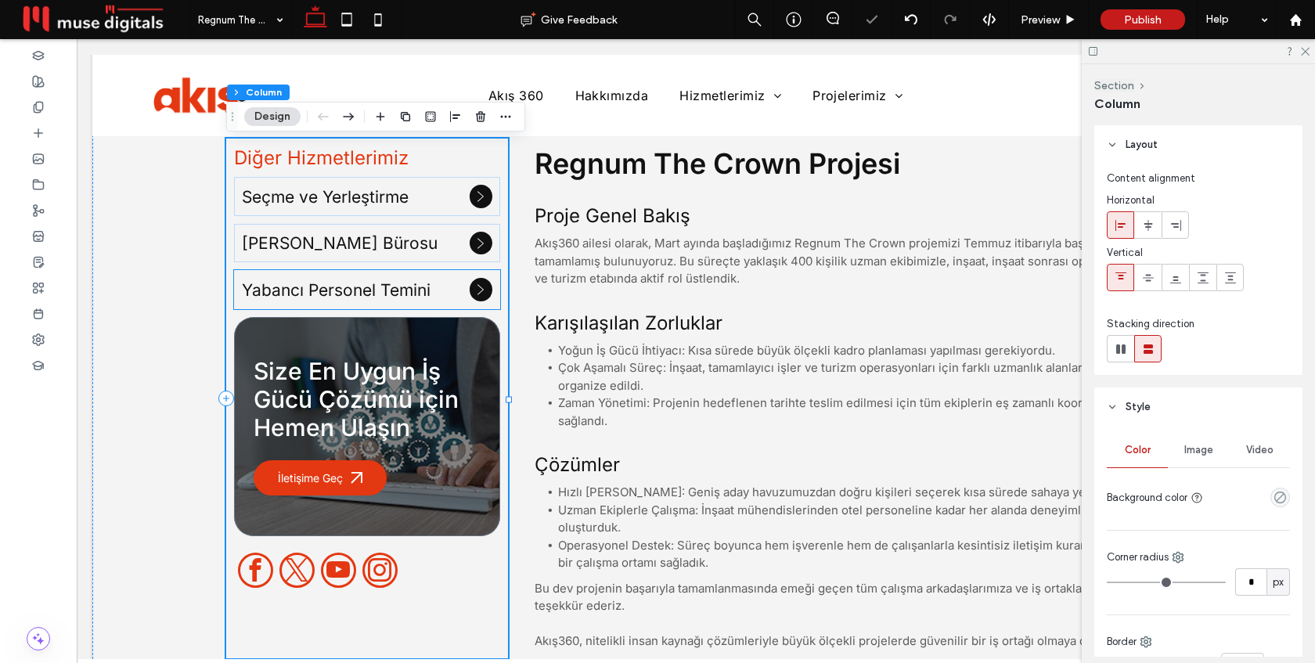
click at [451, 290] on h5 "Yabancı Personel Temini" at bounding box center [351, 290] width 218 height 20
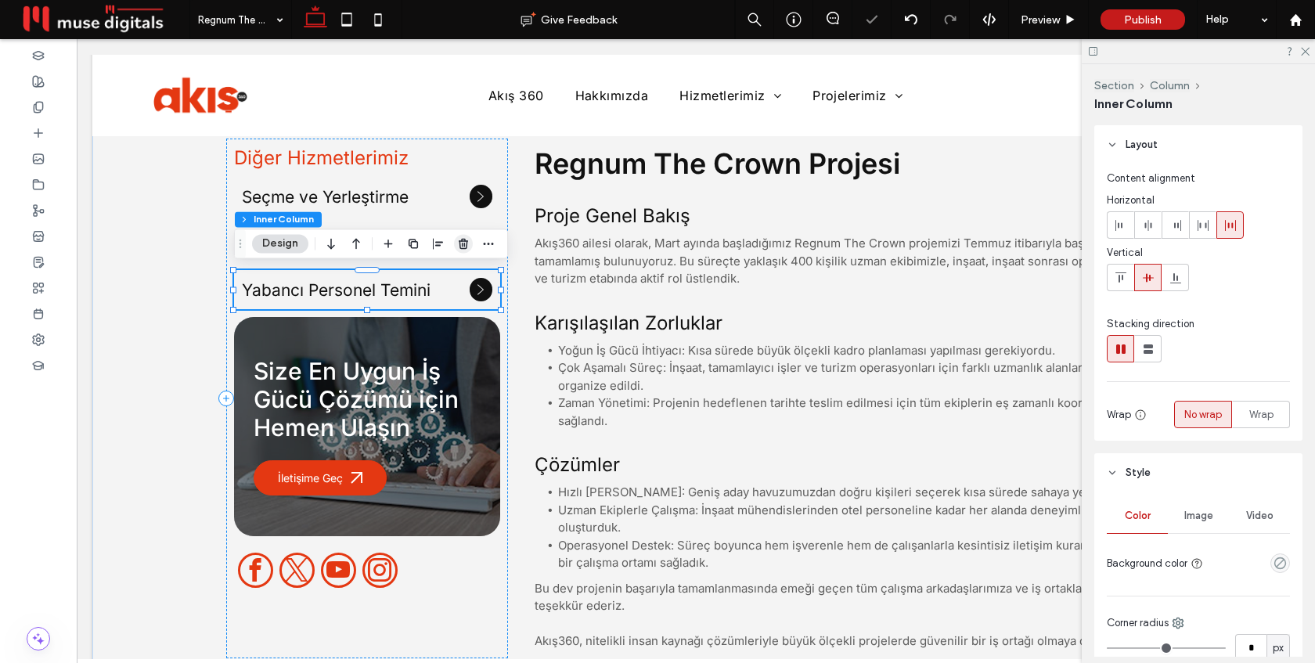
click at [466, 245] on icon "button" at bounding box center [463, 243] width 13 height 13
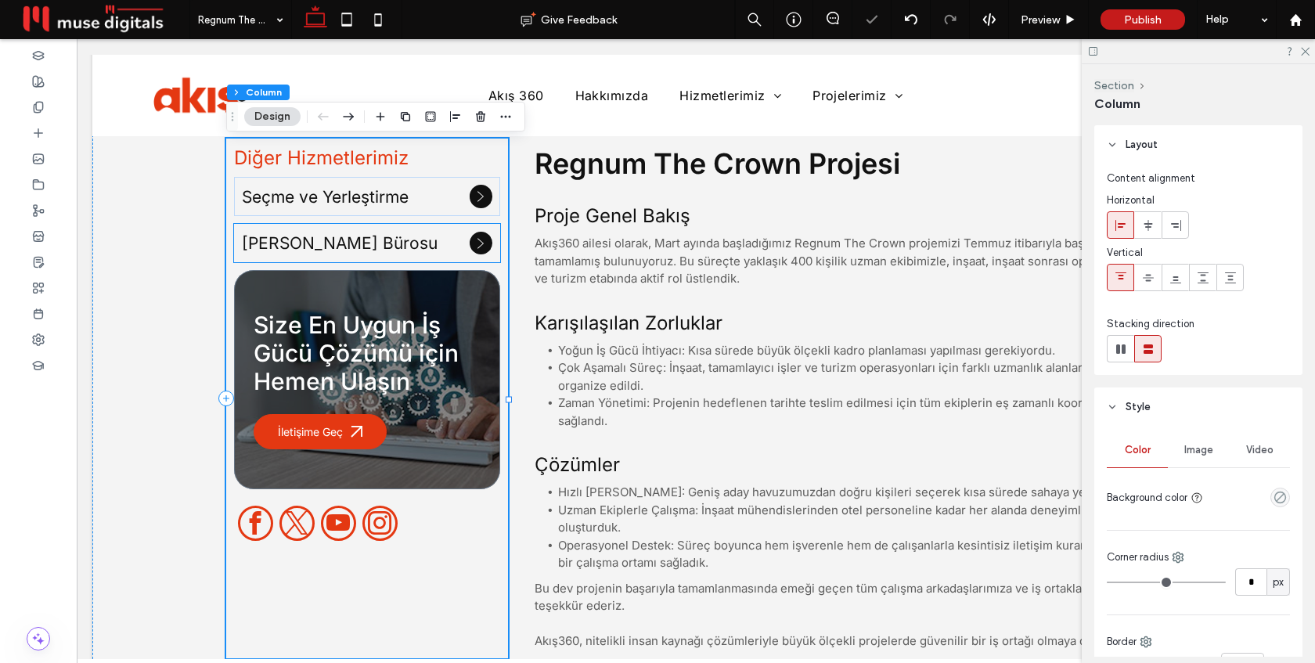
click at [434, 255] on div "[PERSON_NAME] Bürosu" at bounding box center [367, 243] width 266 height 38
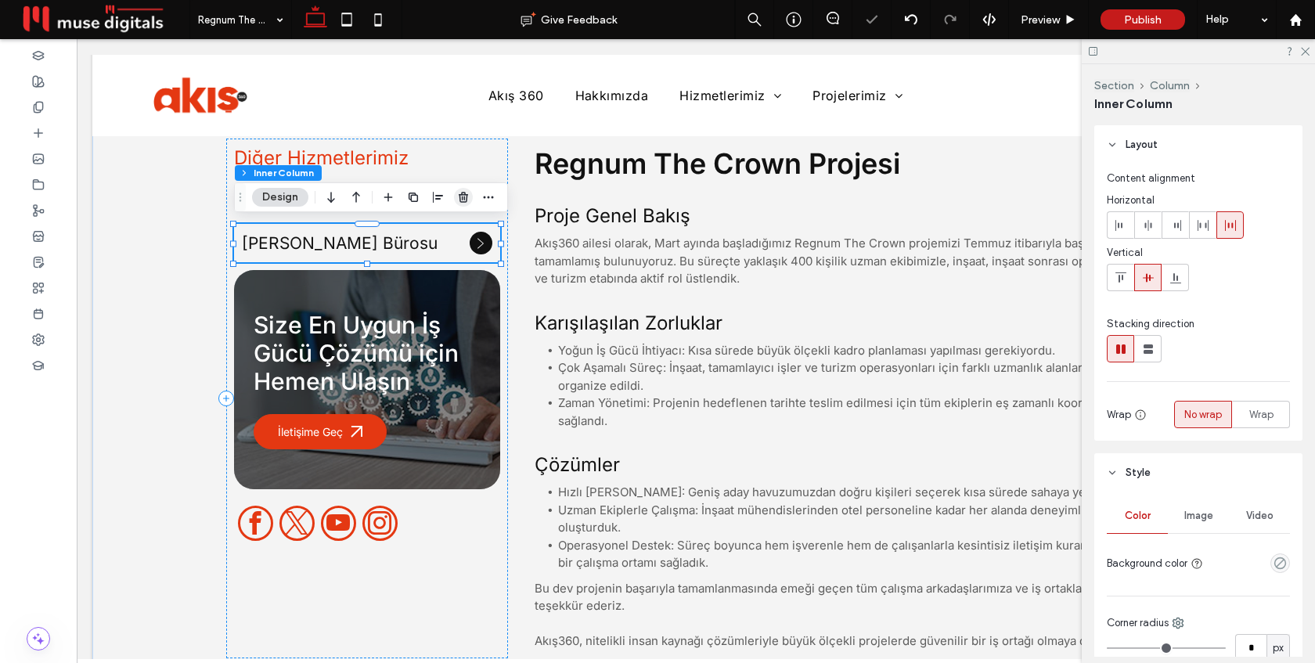
click at [462, 204] on span "button" at bounding box center [463, 197] width 19 height 19
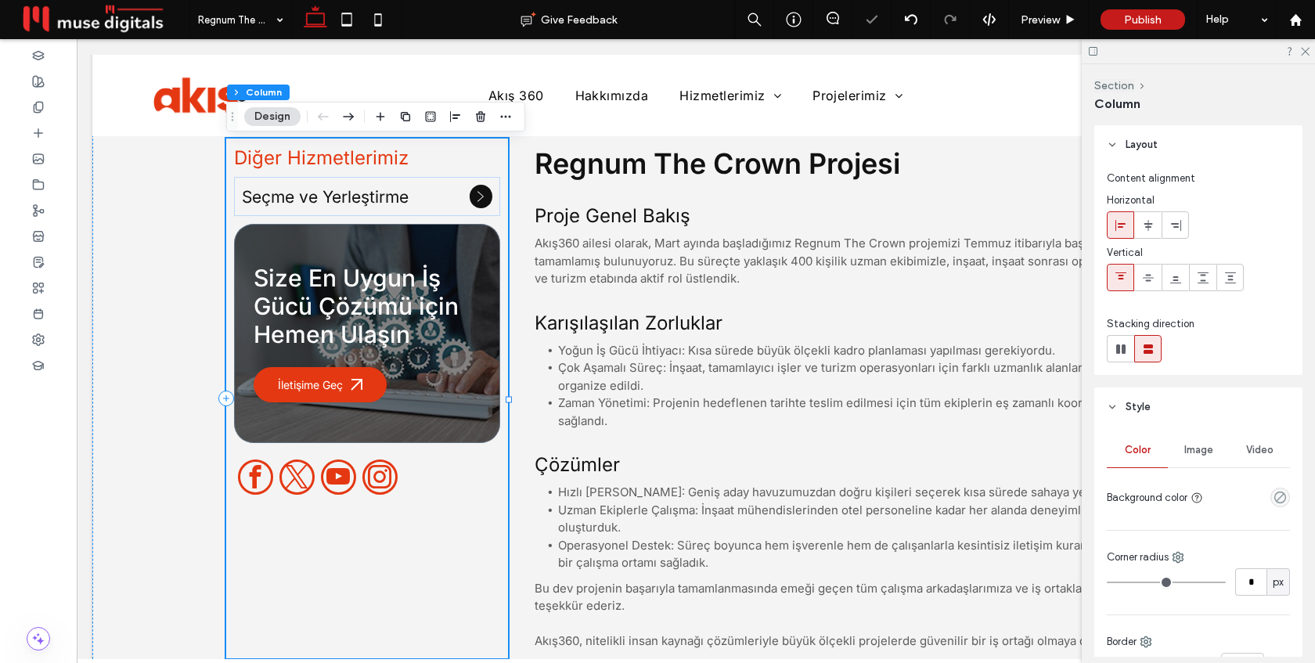
click at [432, 473] on div "Diğer Hizmetlerimiz Seçme ve Yerleştirme Size En Uygun İş Gücü Çözümü için Heme…" at bounding box center [367, 399] width 282 height 520
click at [373, 482] on span "instagram" at bounding box center [380, 478] width 38 height 38
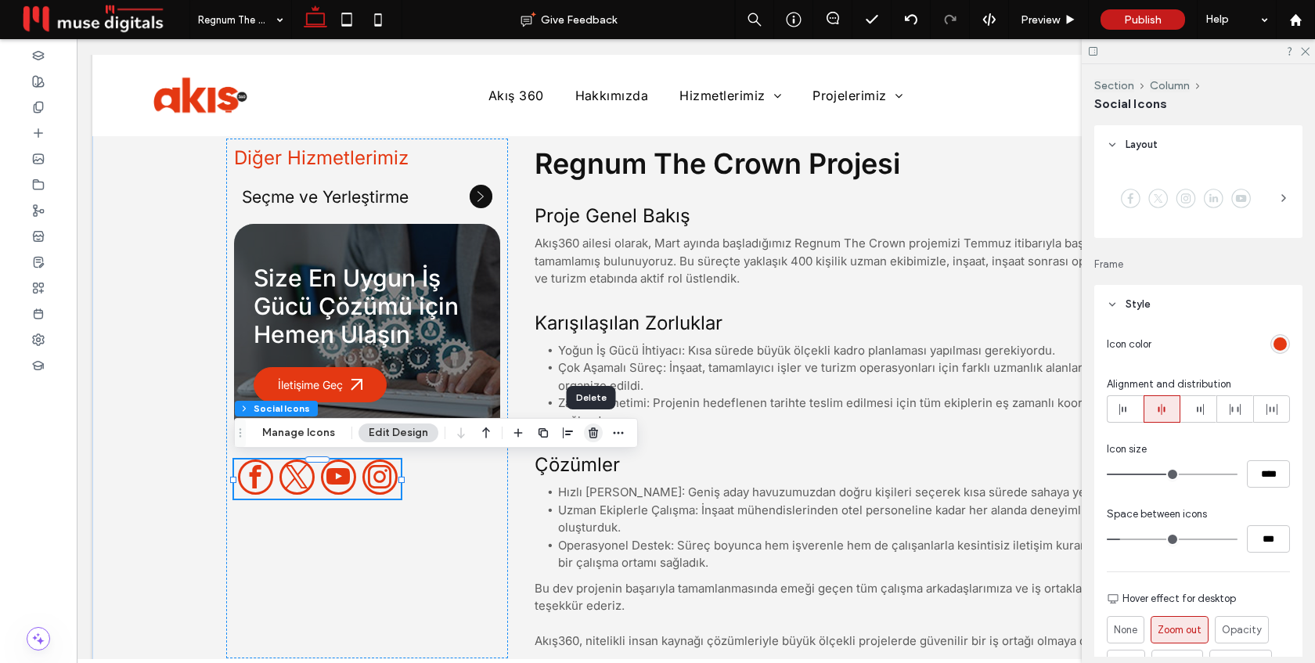
click at [591, 433] on use "button" at bounding box center [593, 433] width 9 height 10
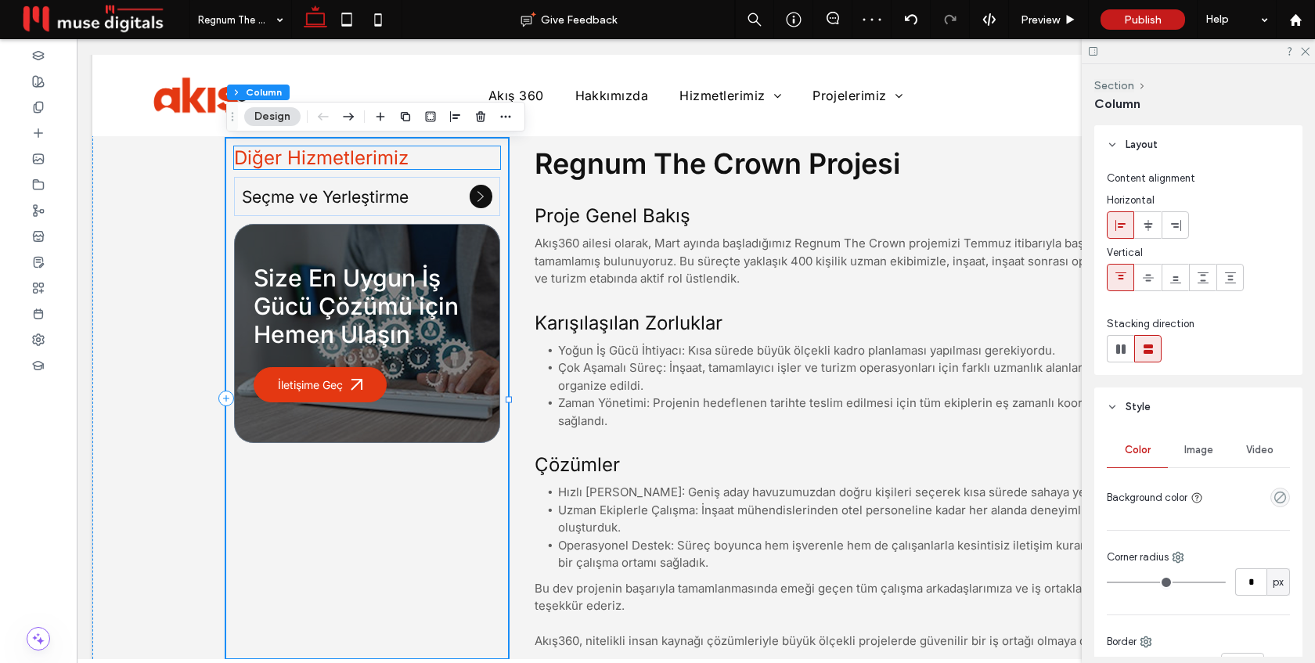
click at [366, 164] on span "Diğer Hizmetlerimiz" at bounding box center [321, 157] width 175 height 23
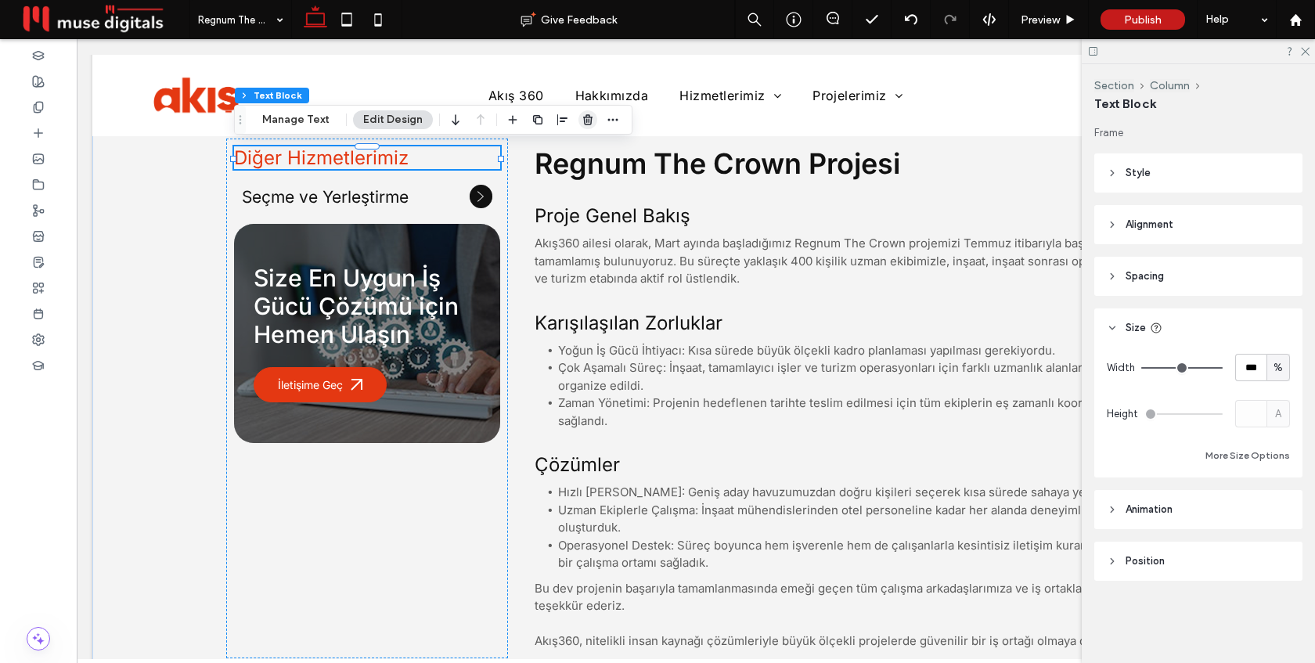
click at [583, 118] on icon "button" at bounding box center [588, 120] width 13 height 13
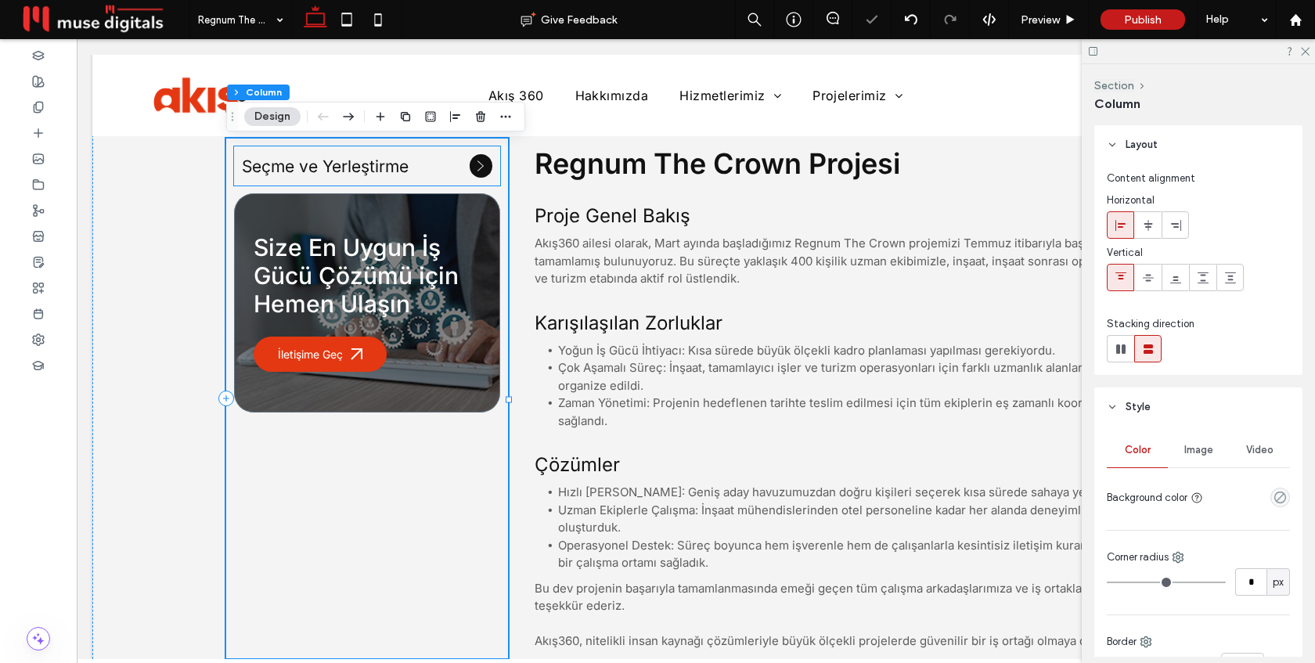
click at [443, 170] on h5 "Seçme ve Yerleştirme" at bounding box center [351, 167] width 218 height 20
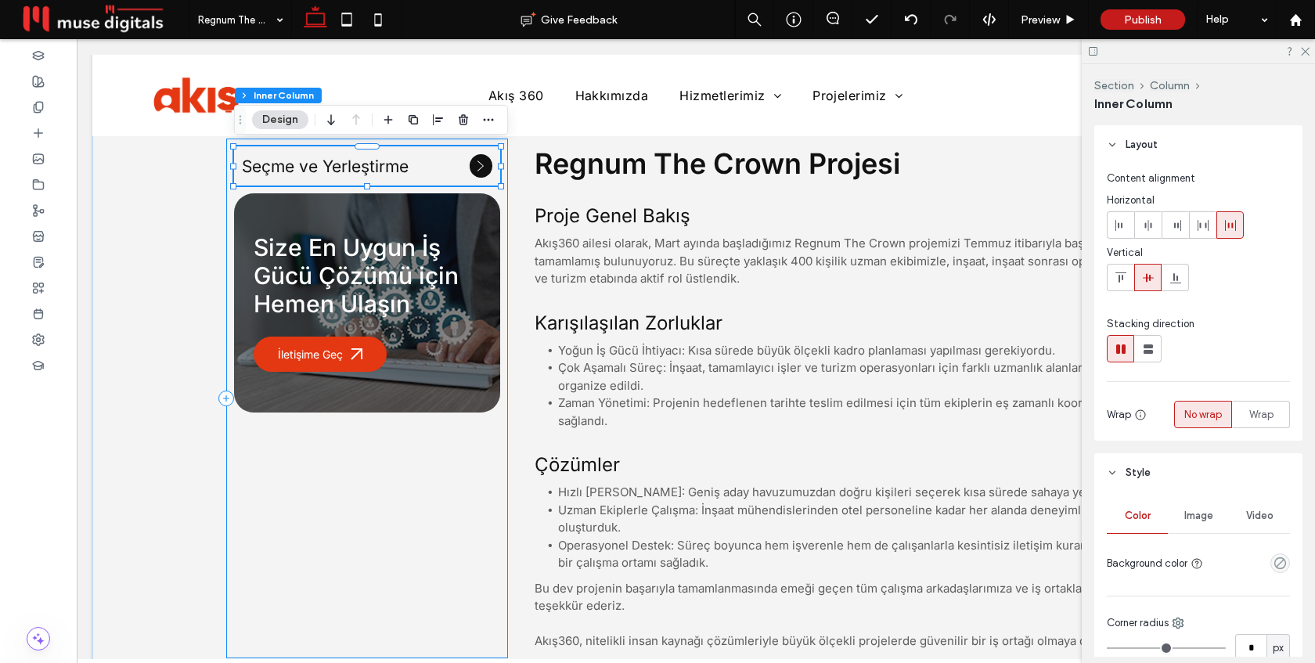
click at [363, 490] on div "Seçme ve Yerleştirme Size En Uygun İş Gücü Çözümü için Hemen Ulaşın İletişime G…" at bounding box center [367, 399] width 282 height 520
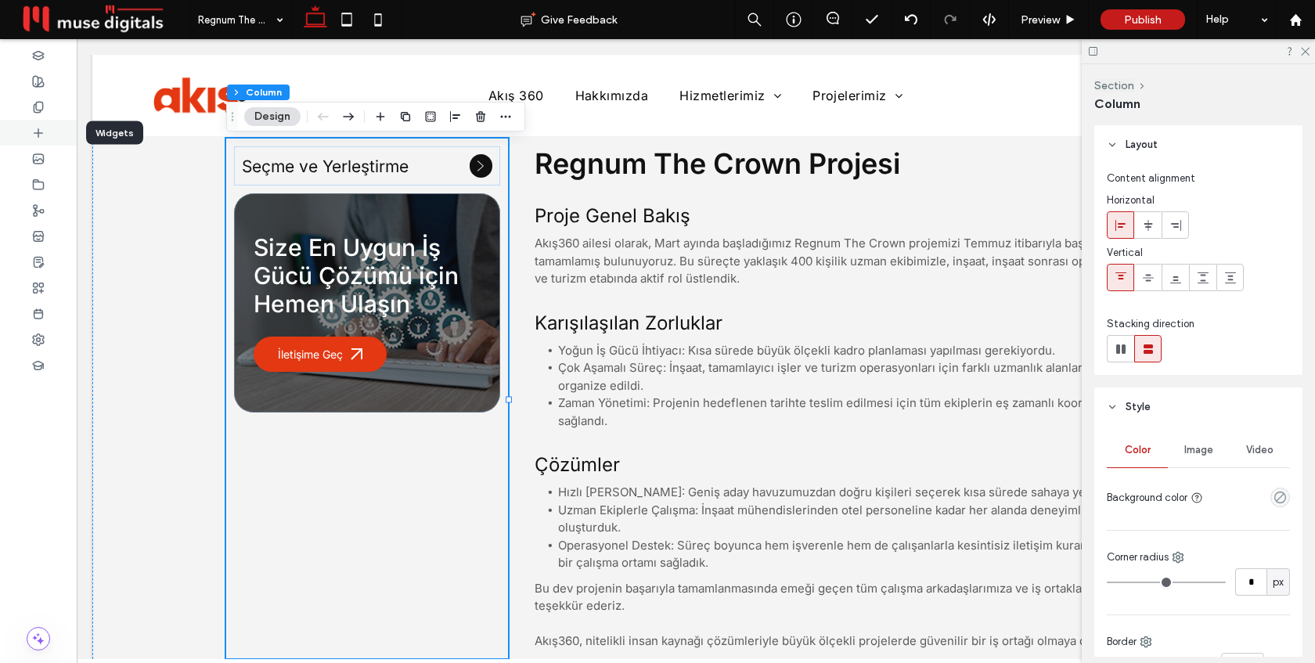
click at [34, 124] on div at bounding box center [38, 133] width 77 height 26
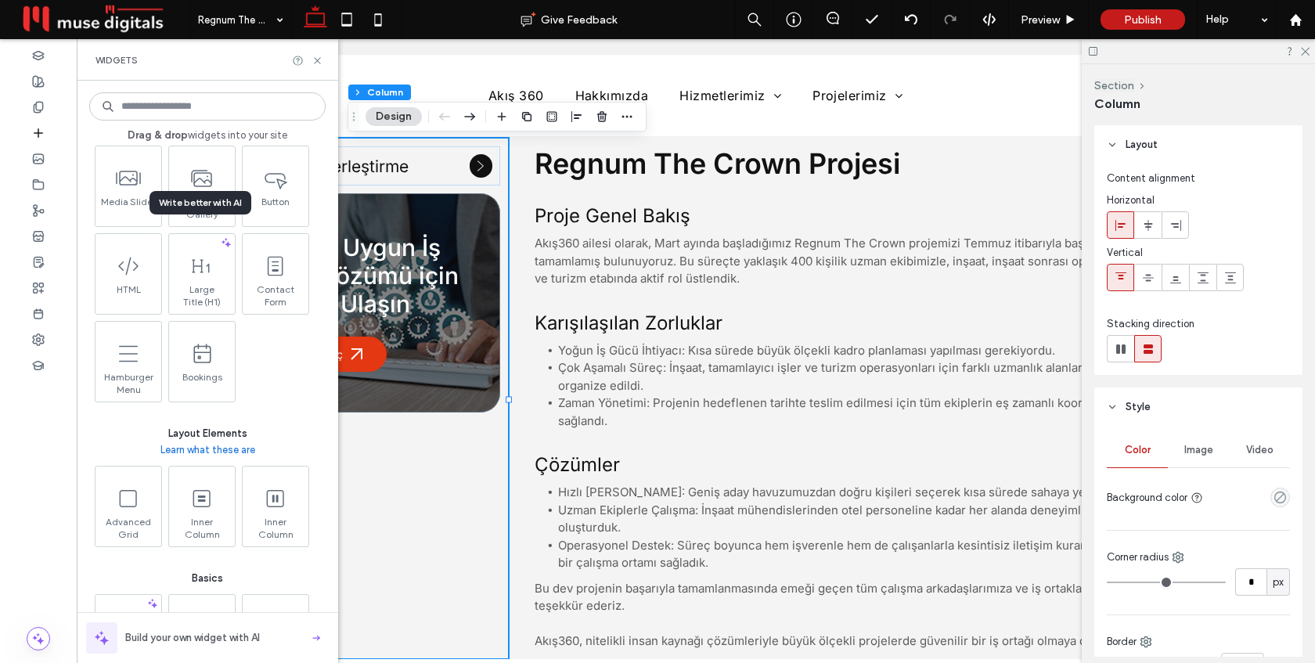
scroll to position [438, 0]
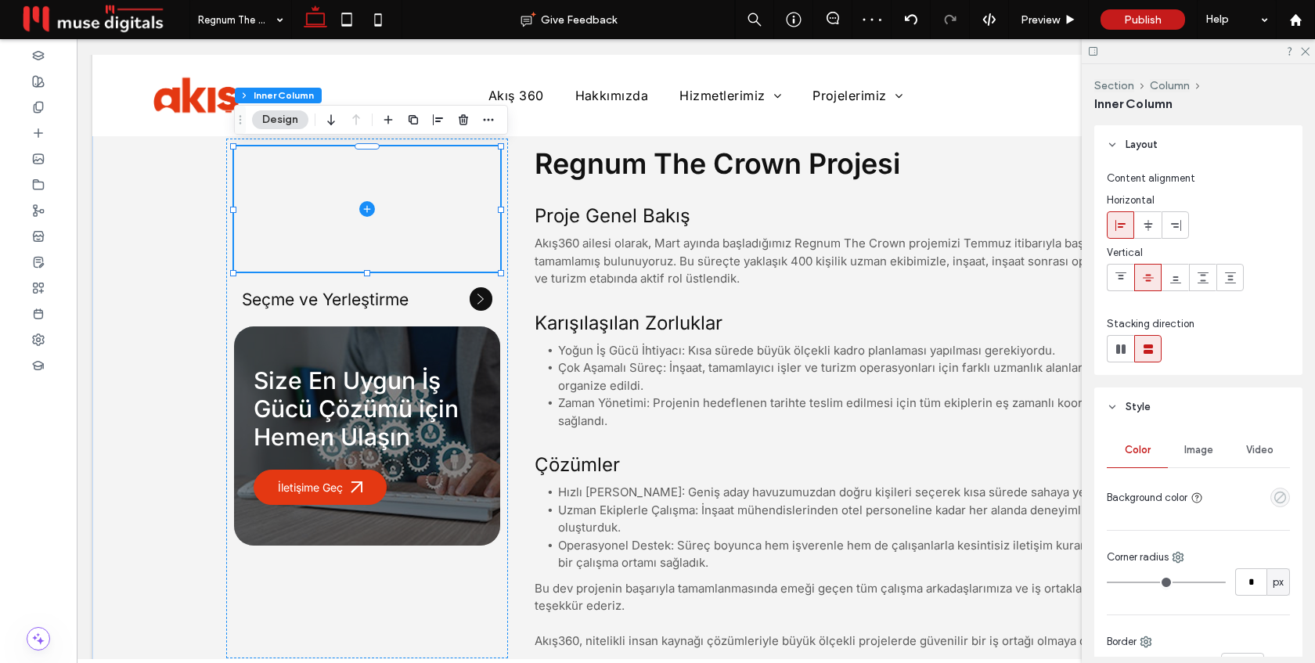
click at [1280, 502] on icon "empty color" at bounding box center [1280, 497] width 13 height 13
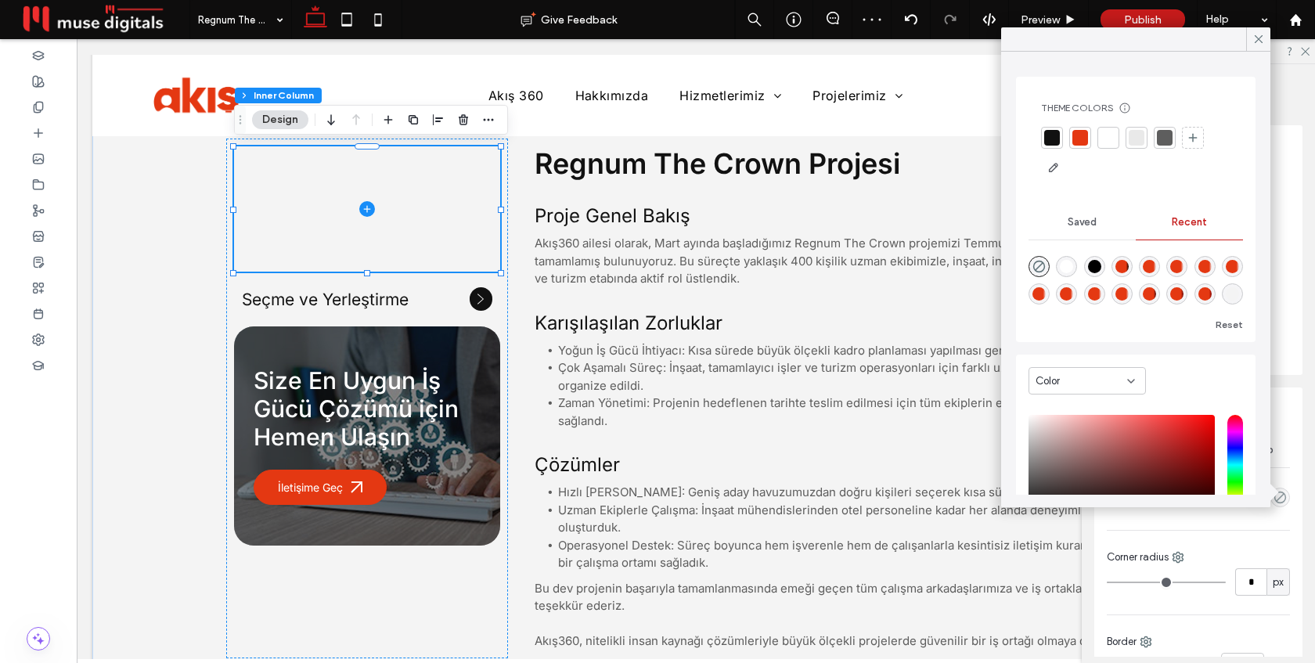
click at [1131, 136] on div at bounding box center [1137, 138] width 16 height 16
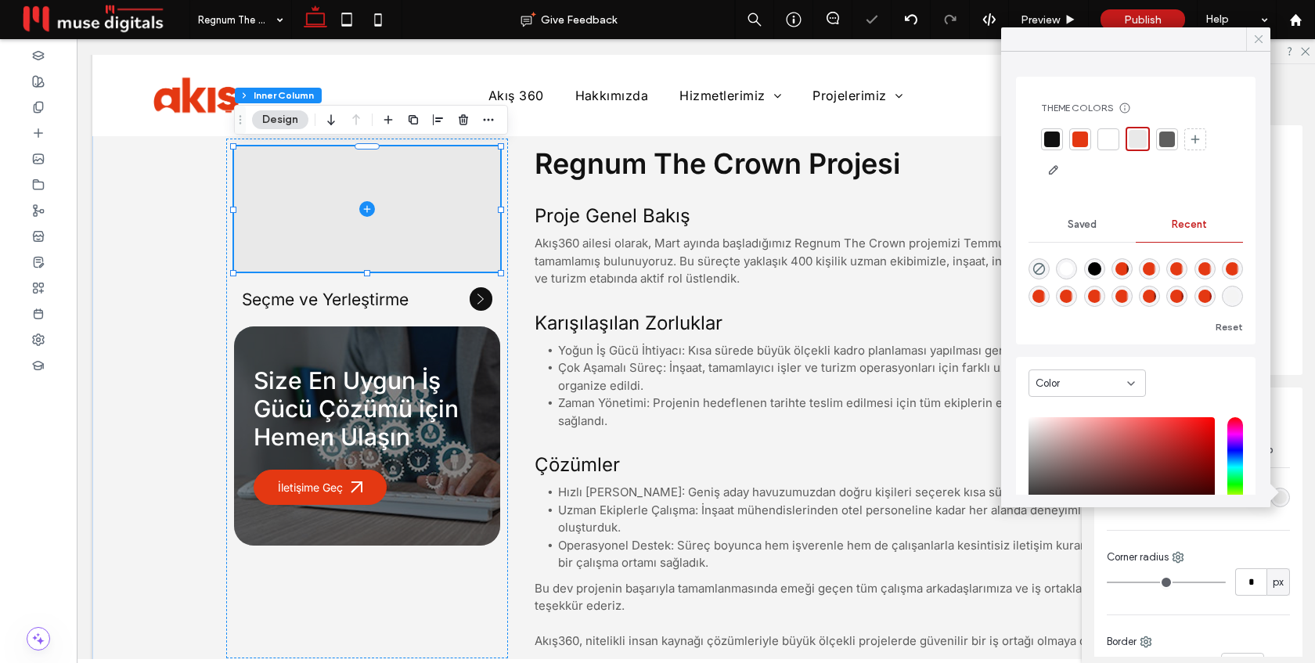
click at [1254, 45] on icon at bounding box center [1259, 39] width 14 height 14
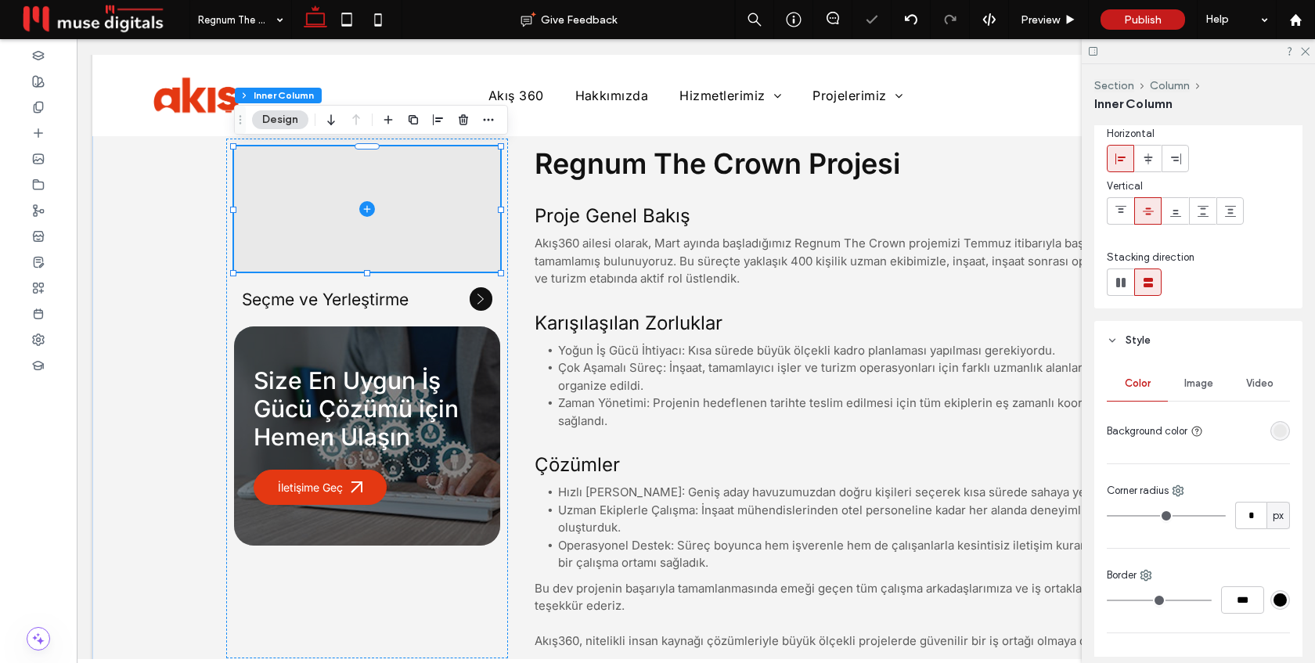
scroll to position [100, 0]
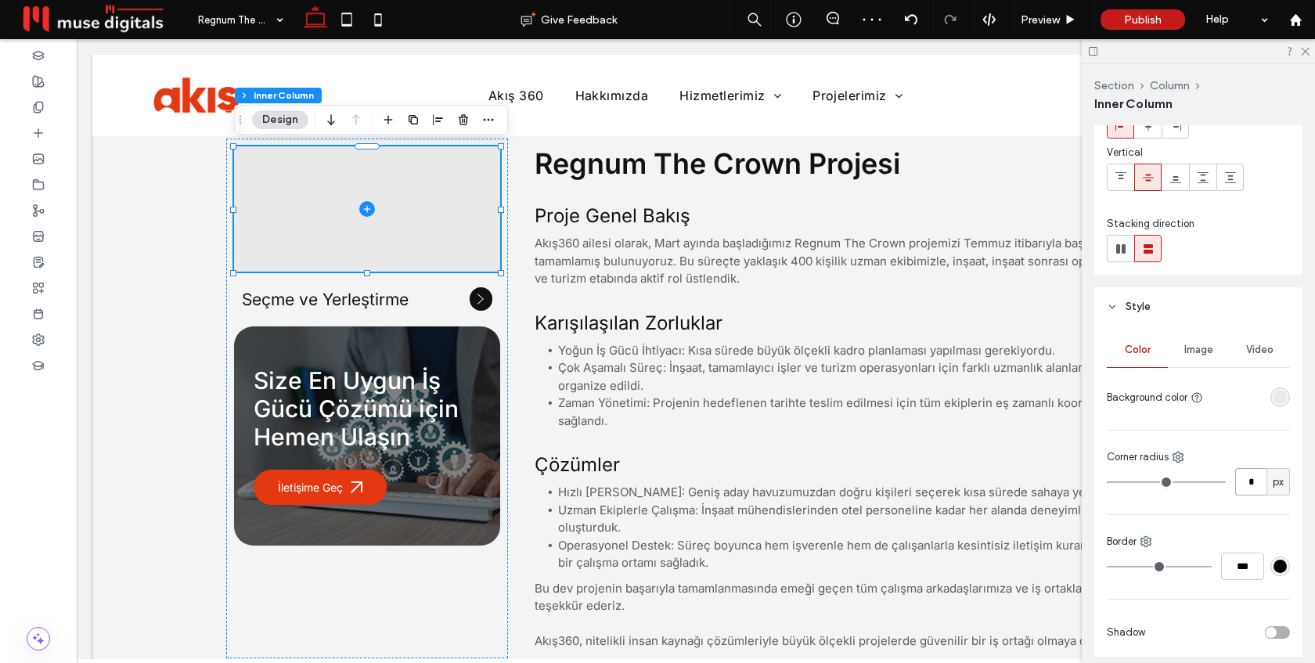
click at [1250, 482] on input "*" at bounding box center [1251, 481] width 31 height 27
type input "**"
click at [406, 300] on span "Seçme ve Yerleştirme" at bounding box center [325, 300] width 167 height 20
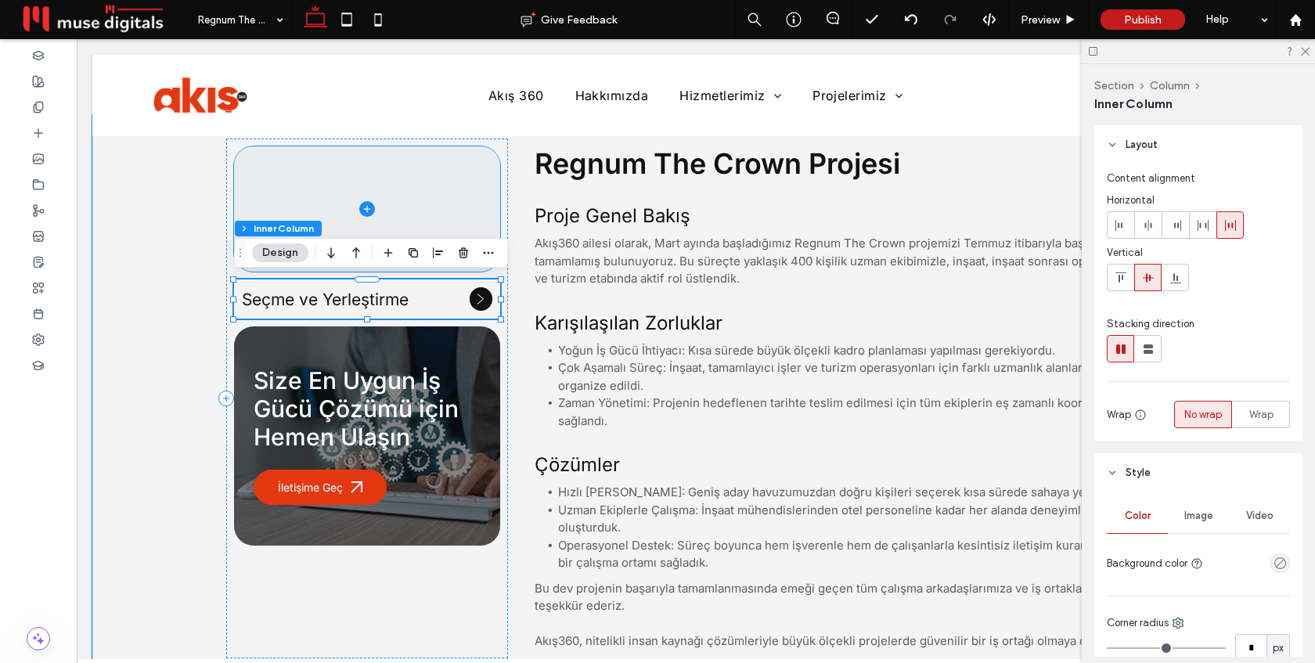
drag, startPoint x: 455, startPoint y: 309, endPoint x: 450, endPoint y: 212, distance: 96.4
click at [450, 212] on div "Seçme ve Yerleştirme Size En Uygun İş Gücü Çözümü için Hemen Ulaşın İletişime G…" at bounding box center [367, 399] width 282 height 520
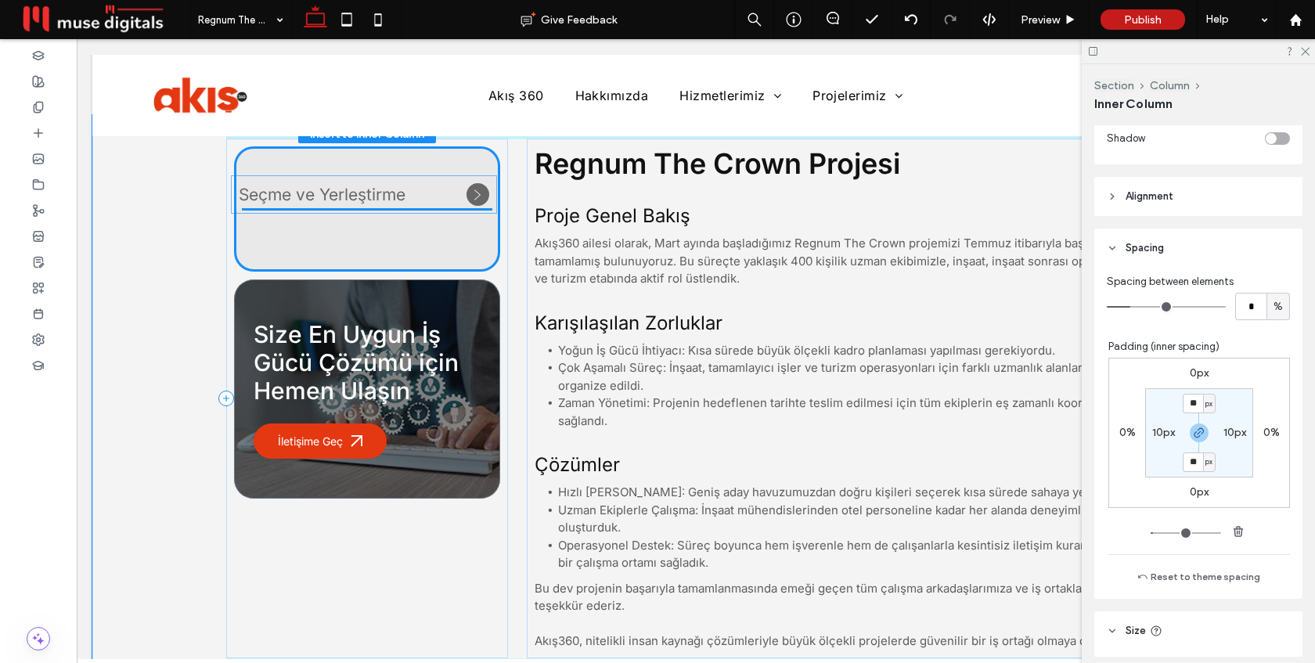
drag, startPoint x: 439, startPoint y: 301, endPoint x: 436, endPoint y: 200, distance: 101.1
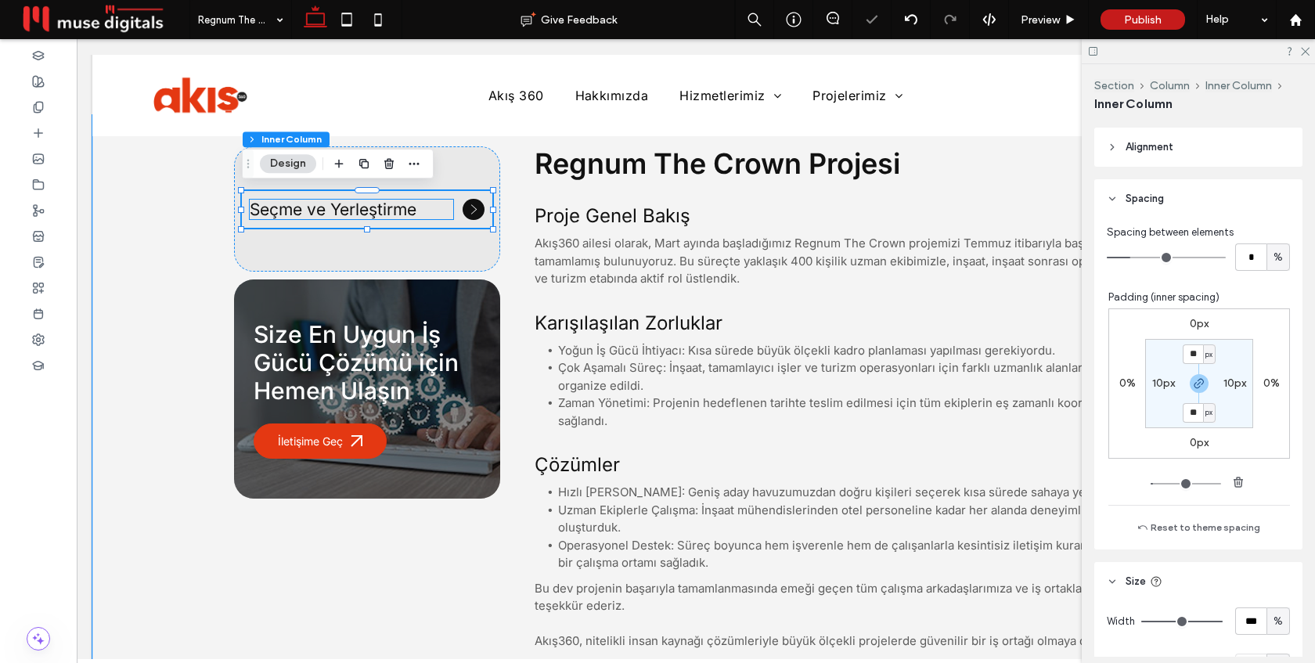
scroll to position [712, 0]
click at [431, 207] on h5 "Seçme ve Yerleştirme" at bounding box center [352, 210] width 204 height 20
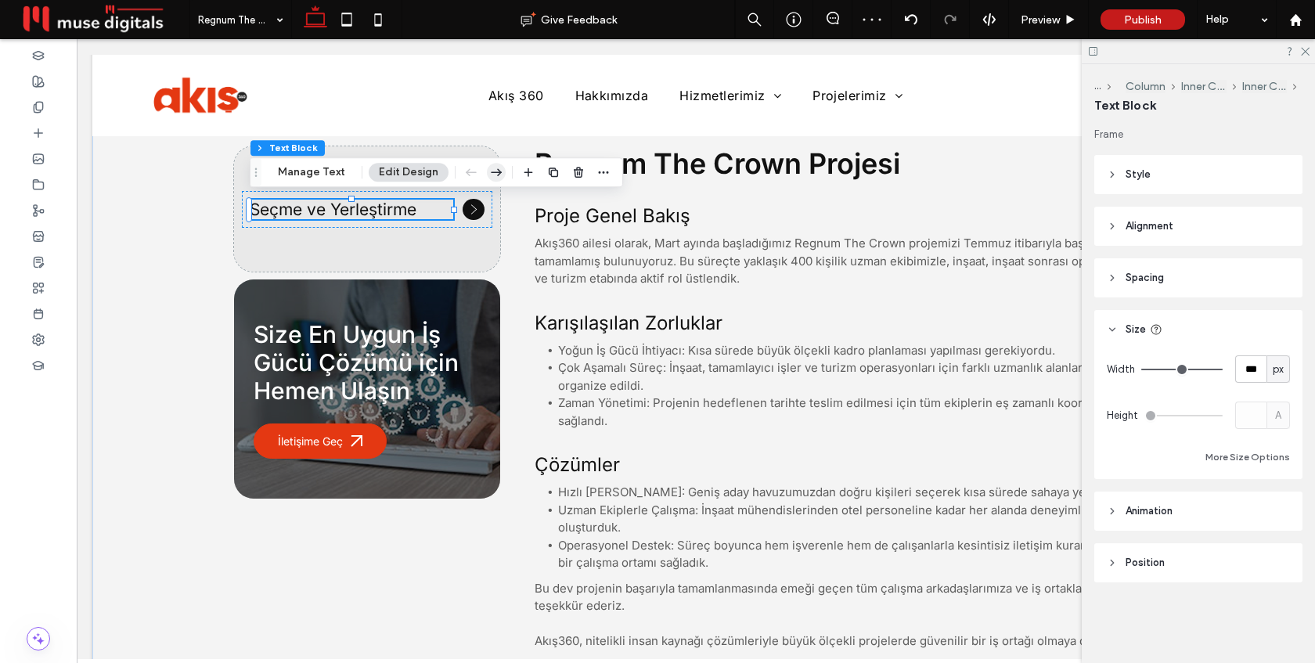
click at [494, 173] on icon "button" at bounding box center [496, 172] width 19 height 28
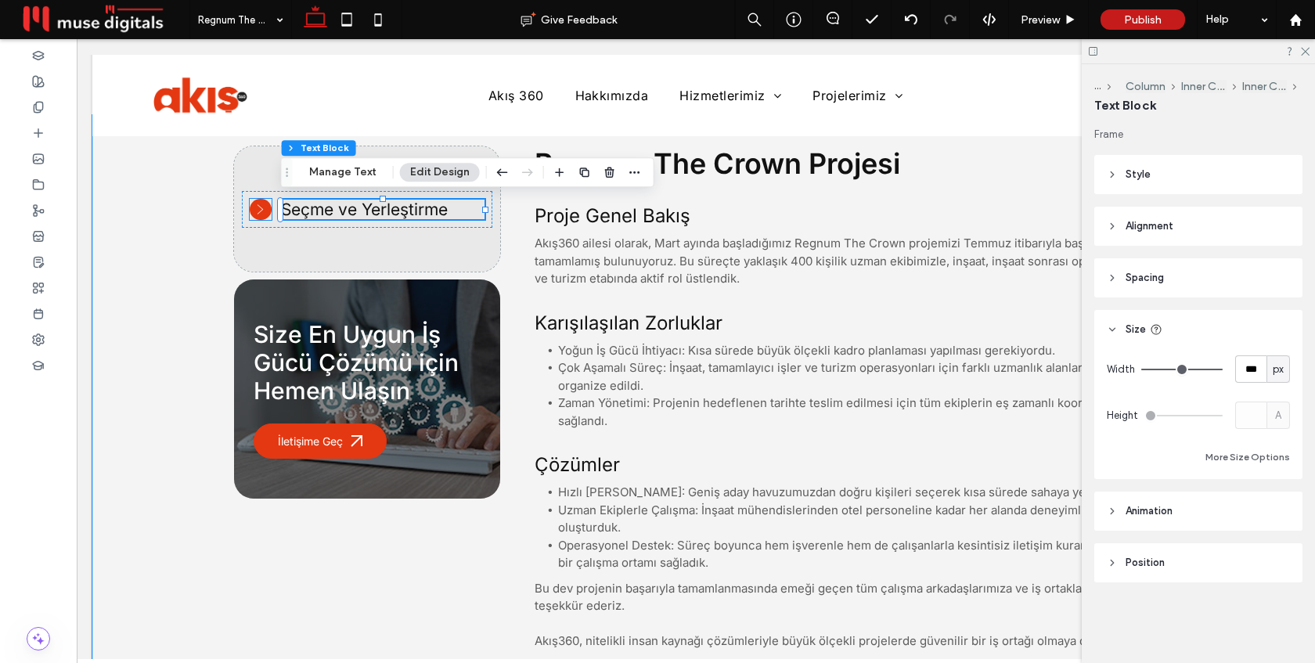
click at [263, 210] on icon at bounding box center [260, 209] width 10 height 10
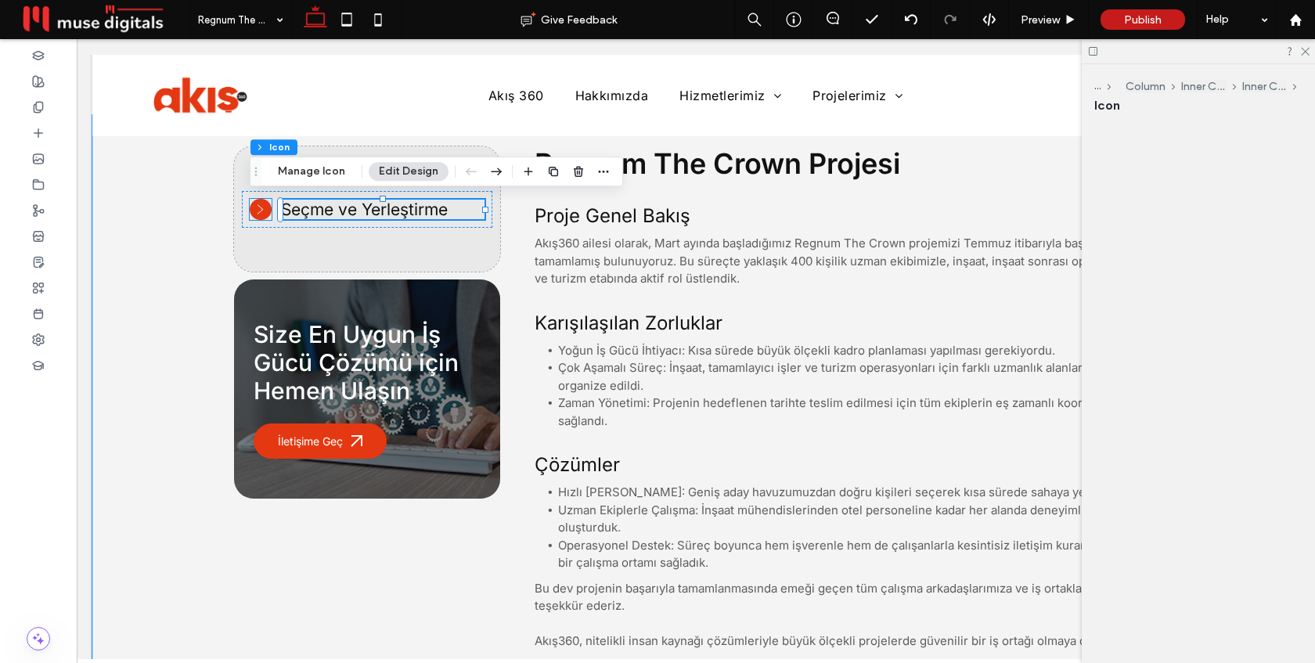
click at [263, 210] on div at bounding box center [261, 210] width 22 height 22
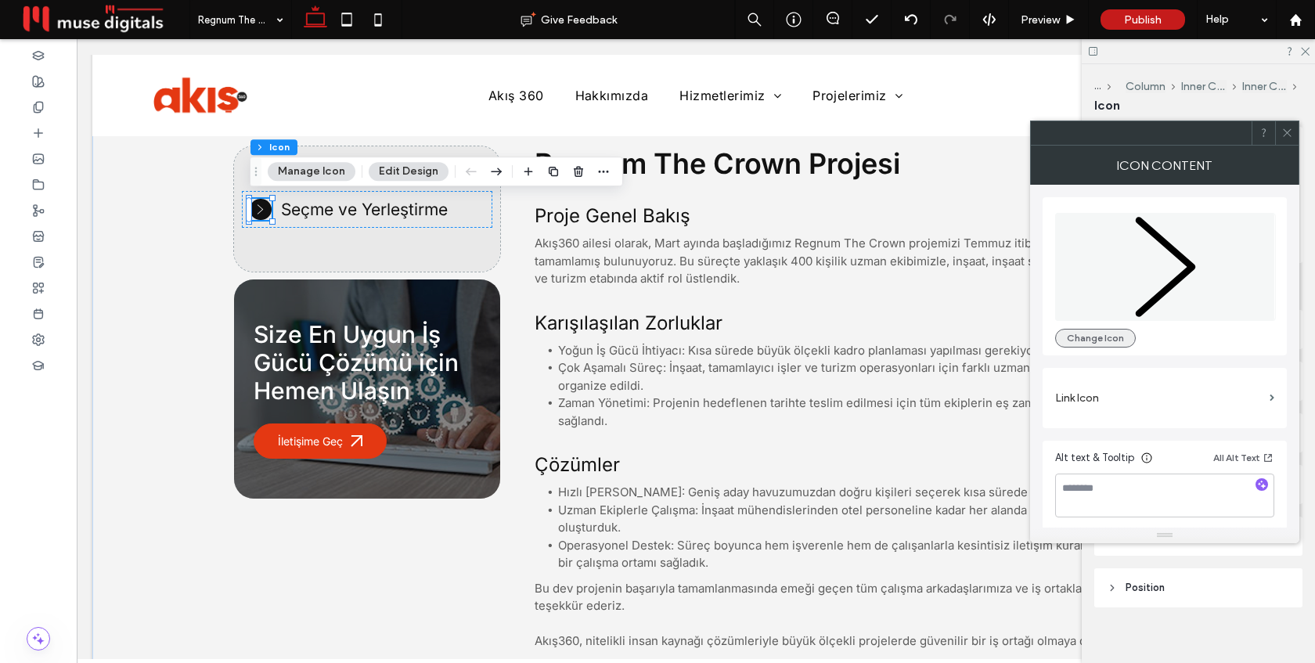
click at [1092, 342] on button "Change Icon" at bounding box center [1096, 338] width 81 height 19
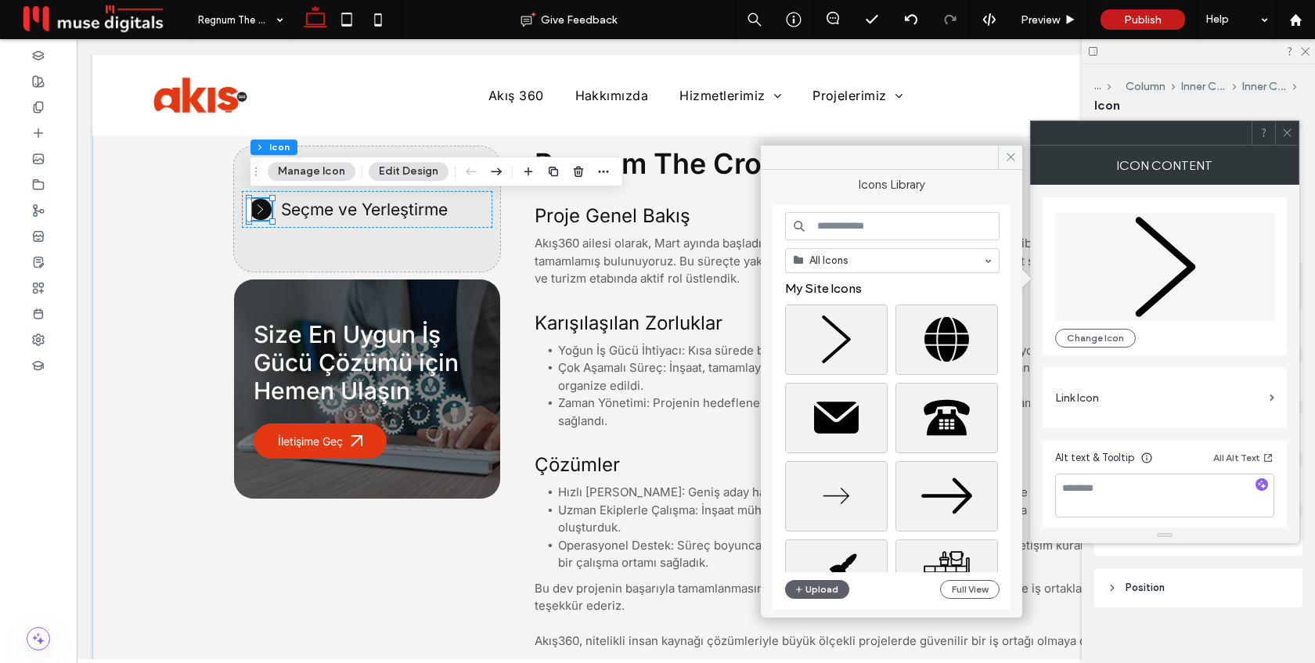
click at [862, 233] on input at bounding box center [892, 226] width 215 height 28
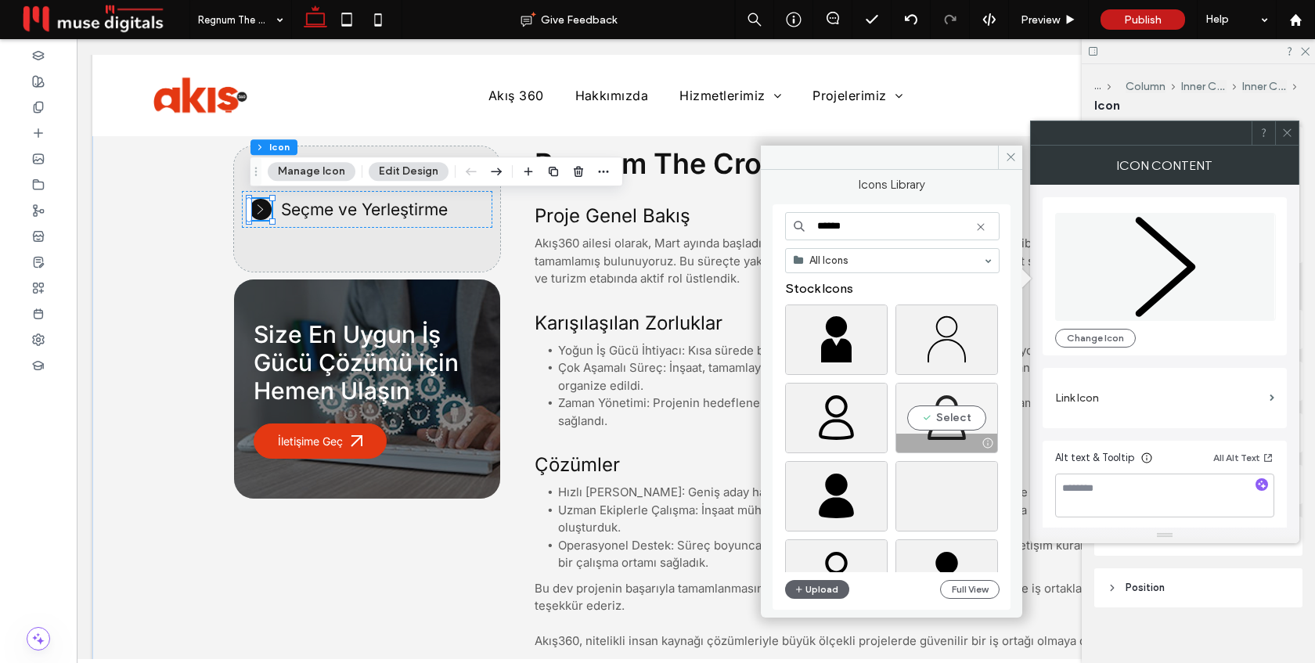
type input "******"
click at [940, 417] on div "Select" at bounding box center [947, 418] width 103 height 70
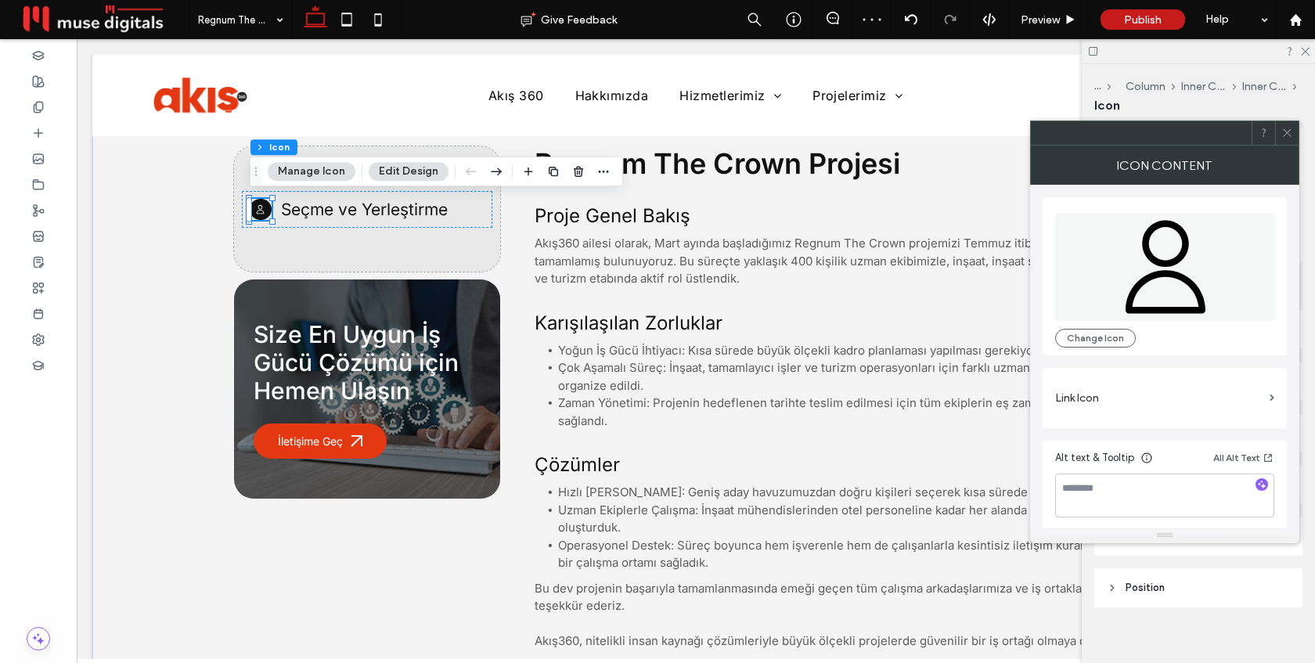
click at [1291, 136] on use at bounding box center [1287, 133] width 8 height 8
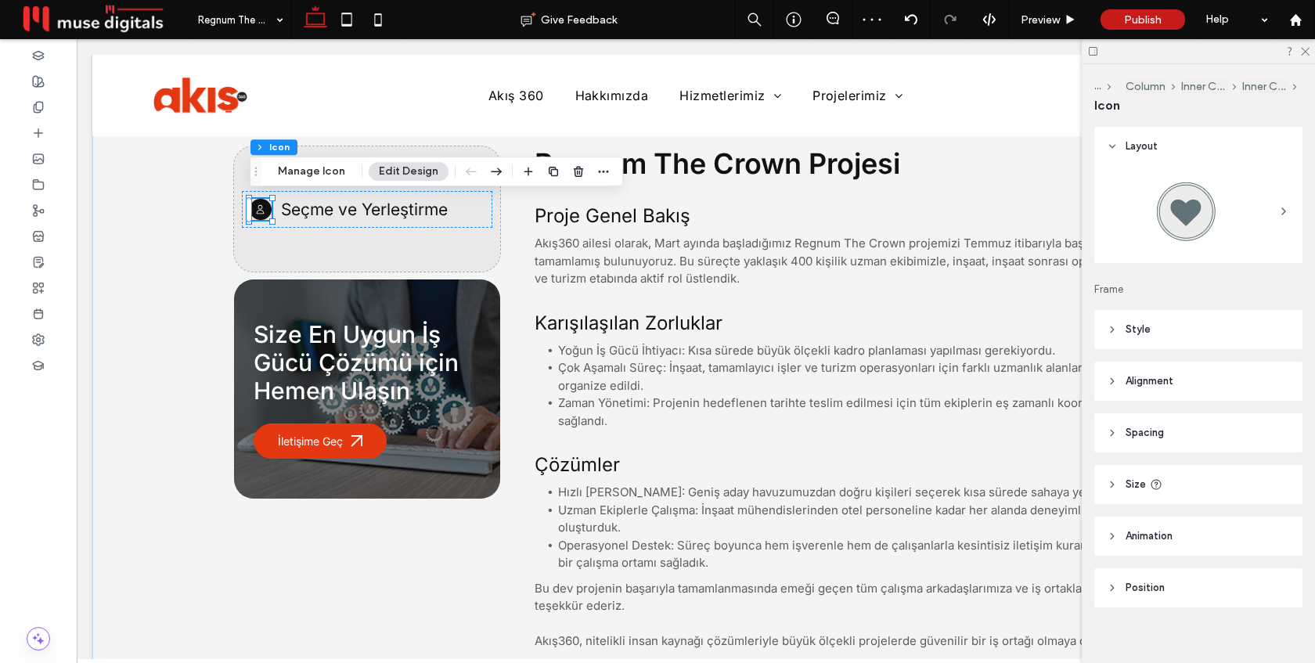
scroll to position [13, 0]
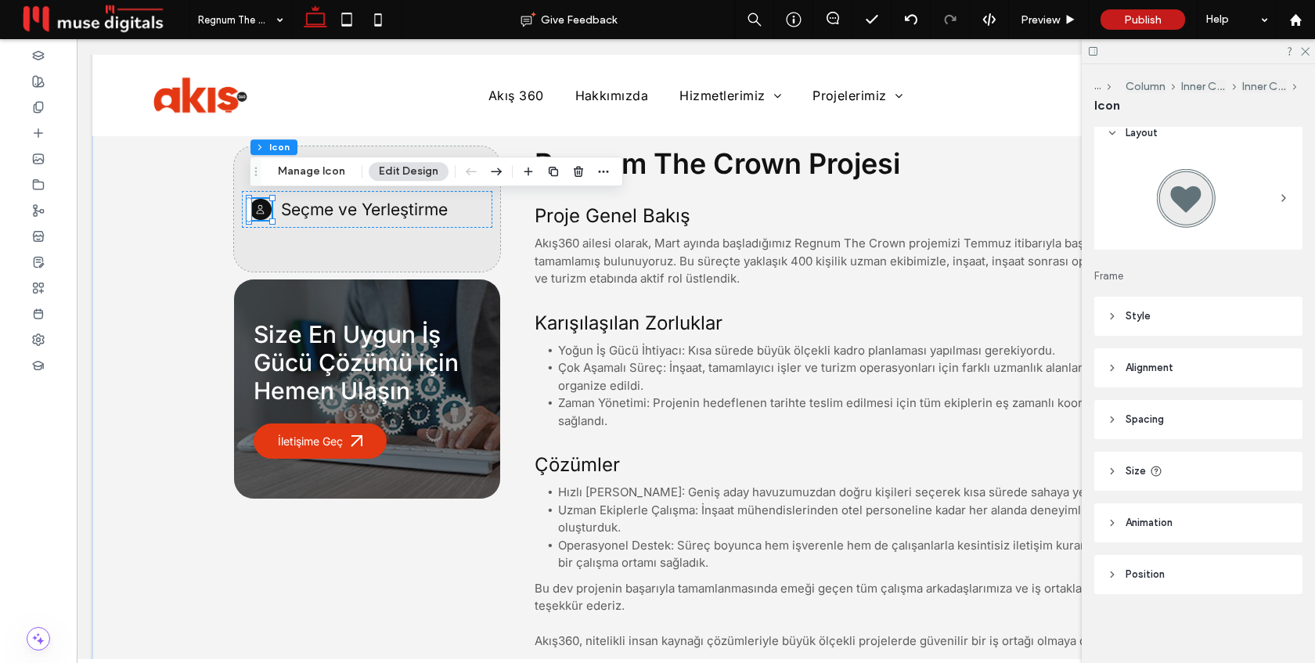
click at [1226, 319] on header "Style" at bounding box center [1199, 316] width 208 height 39
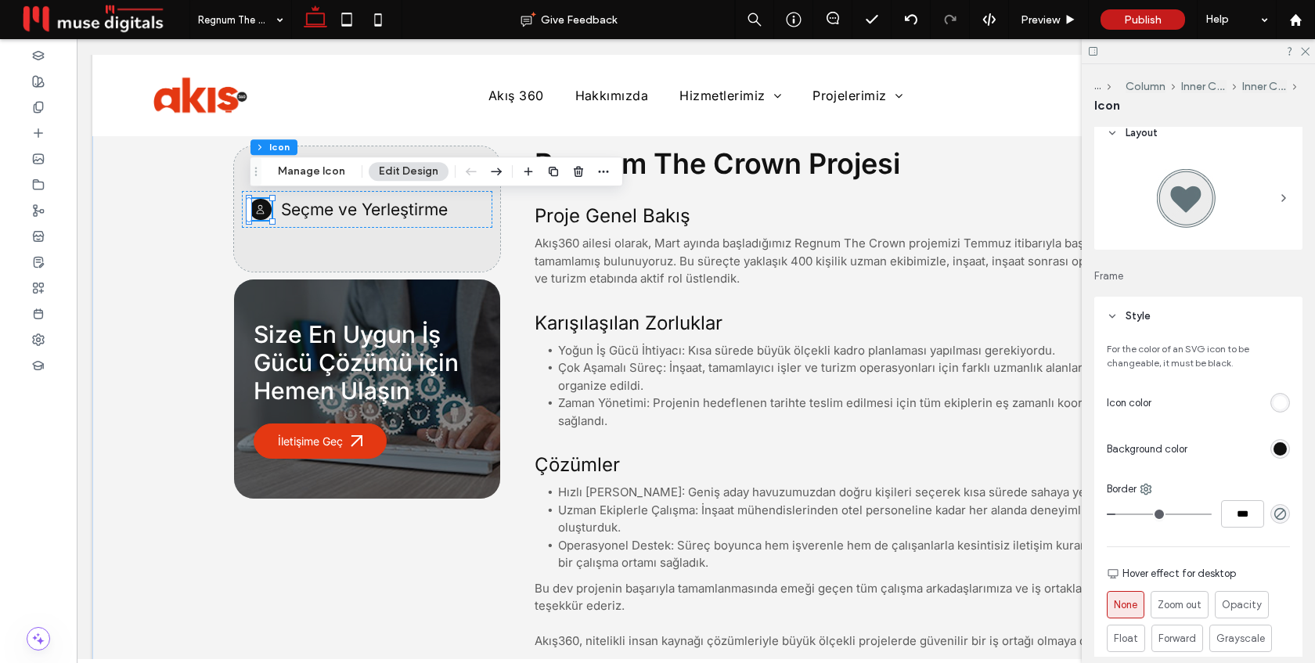
click at [1276, 222] on div at bounding box center [1198, 198] width 183 height 78
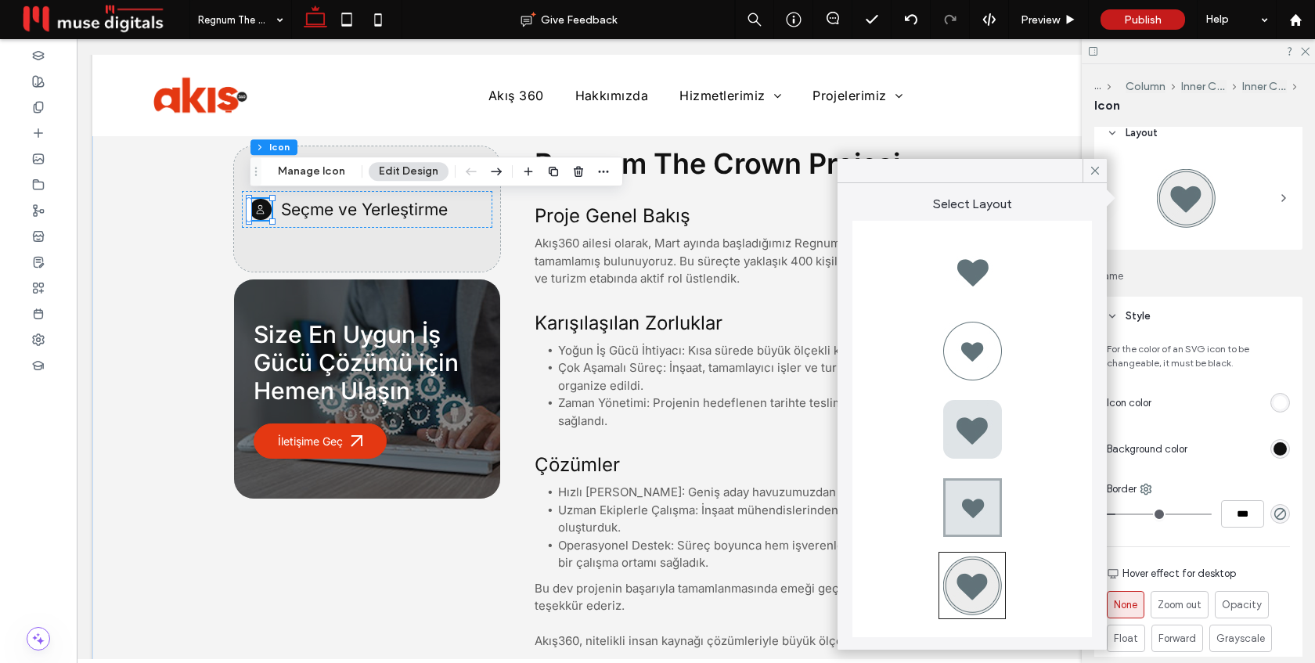
click at [976, 278] on div at bounding box center [972, 272] width 63 height 63
type input "*"
type input "***"
click at [1091, 178] on span at bounding box center [1095, 170] width 14 height 23
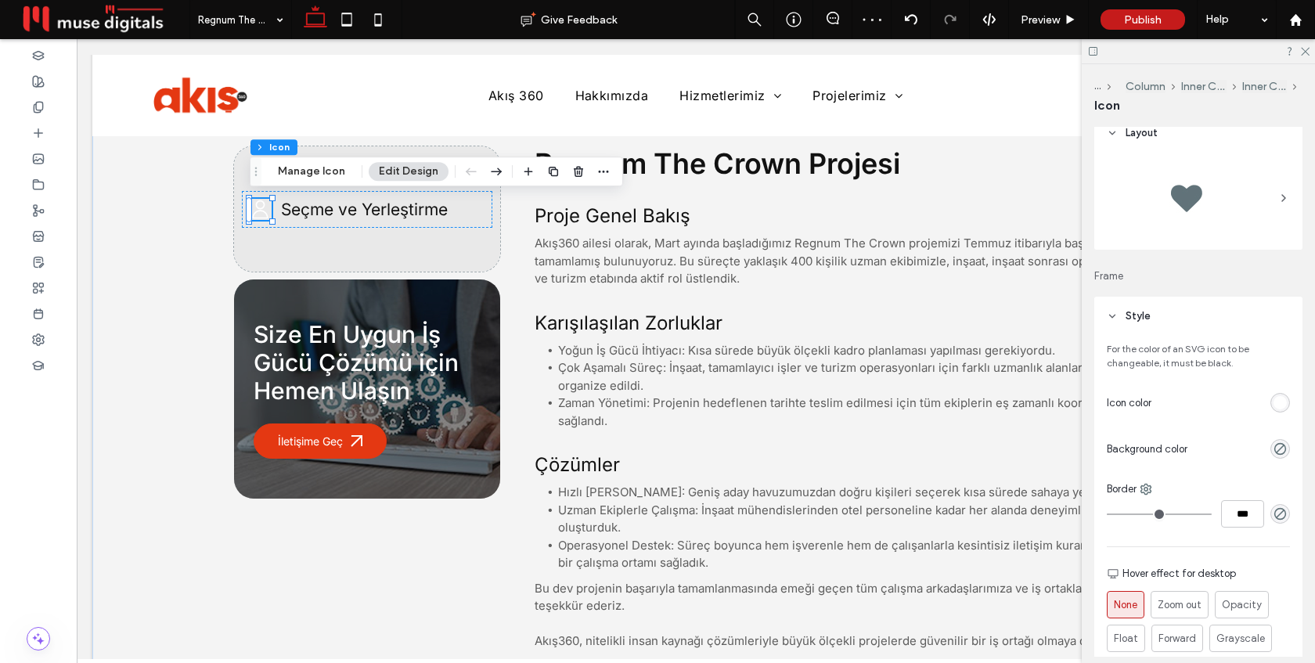
click at [1275, 405] on div "rgb(255, 255, 255)" at bounding box center [1280, 402] width 13 height 13
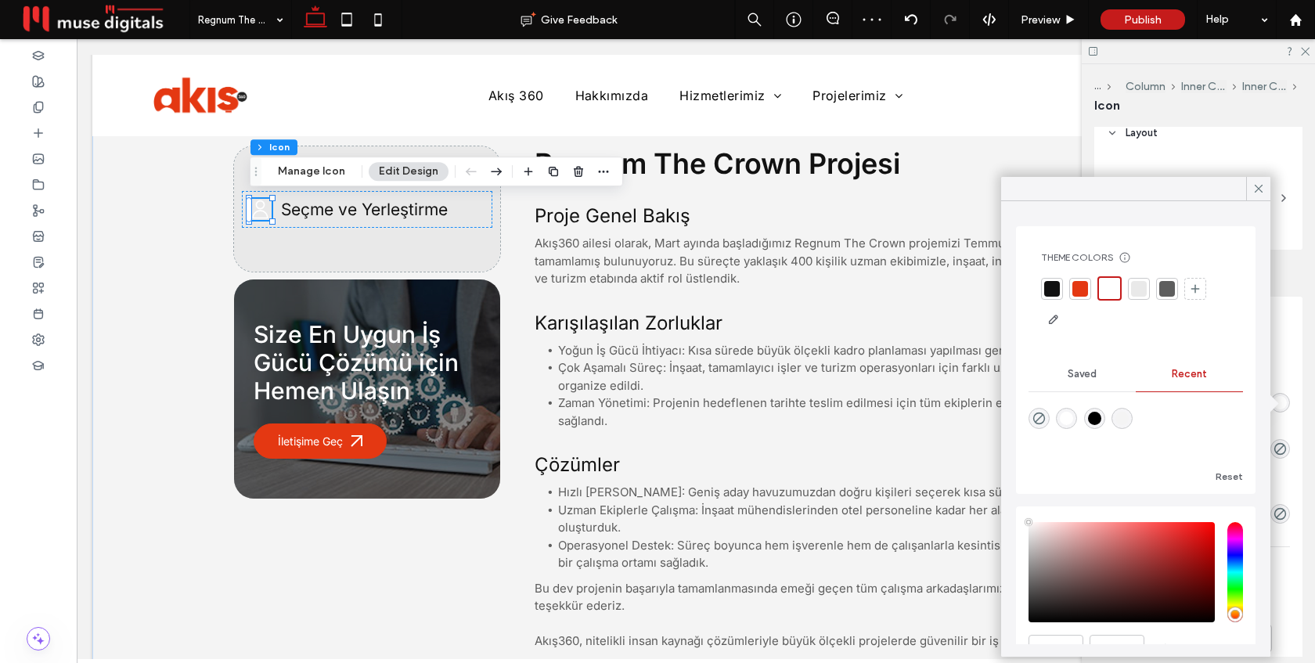
click at [1164, 291] on div at bounding box center [1168, 289] width 16 height 16
click at [1262, 185] on use at bounding box center [1259, 189] width 8 height 8
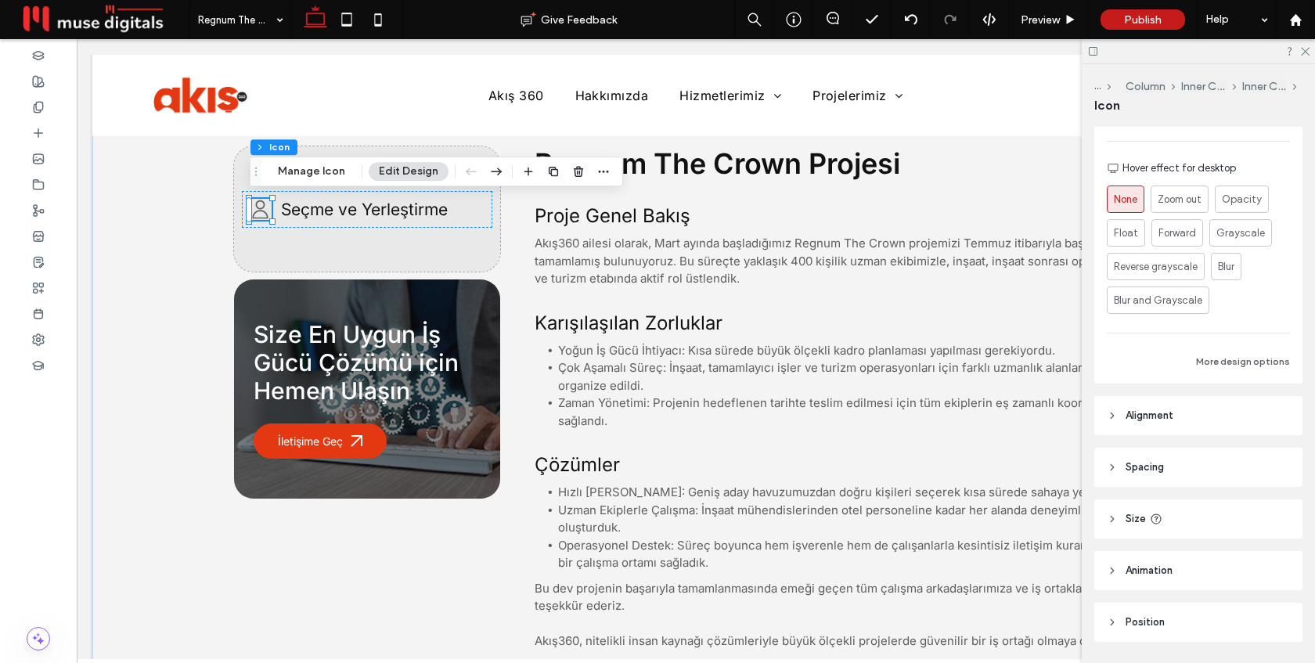
scroll to position [467, 0]
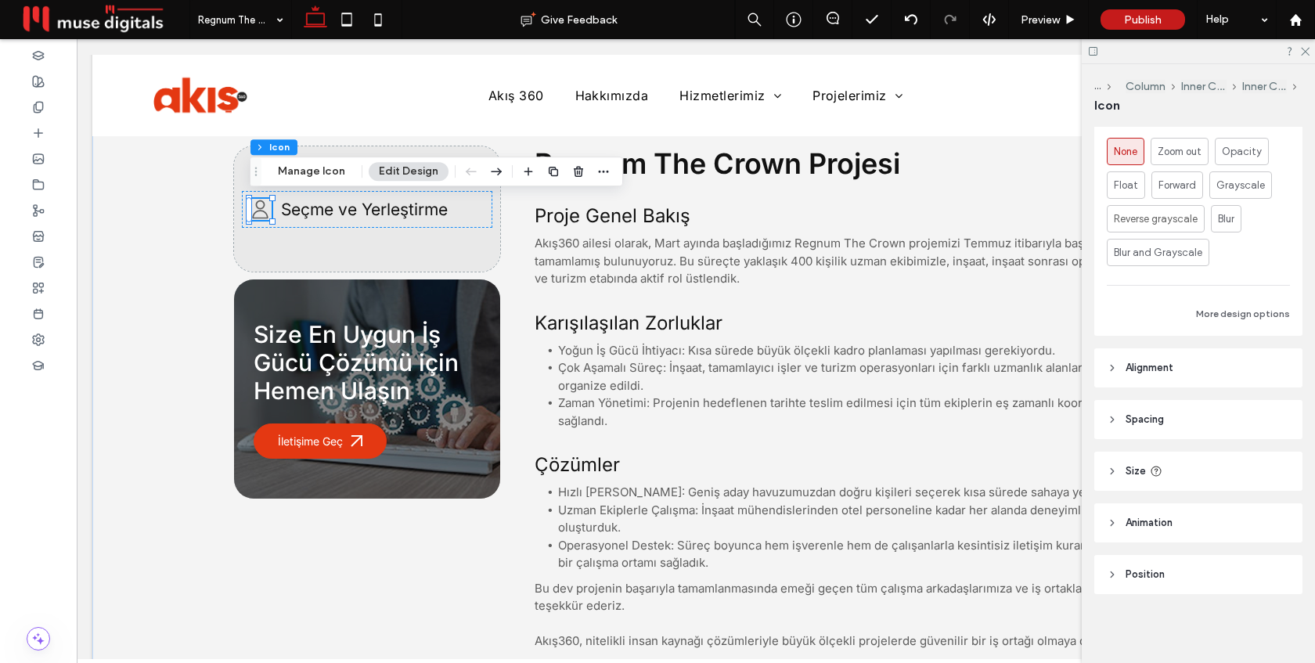
click at [1222, 480] on header "Size" at bounding box center [1199, 471] width 208 height 39
click at [1252, 550] on input "**" at bounding box center [1251, 556] width 31 height 27
type input "**"
type input "*"
type input "**"
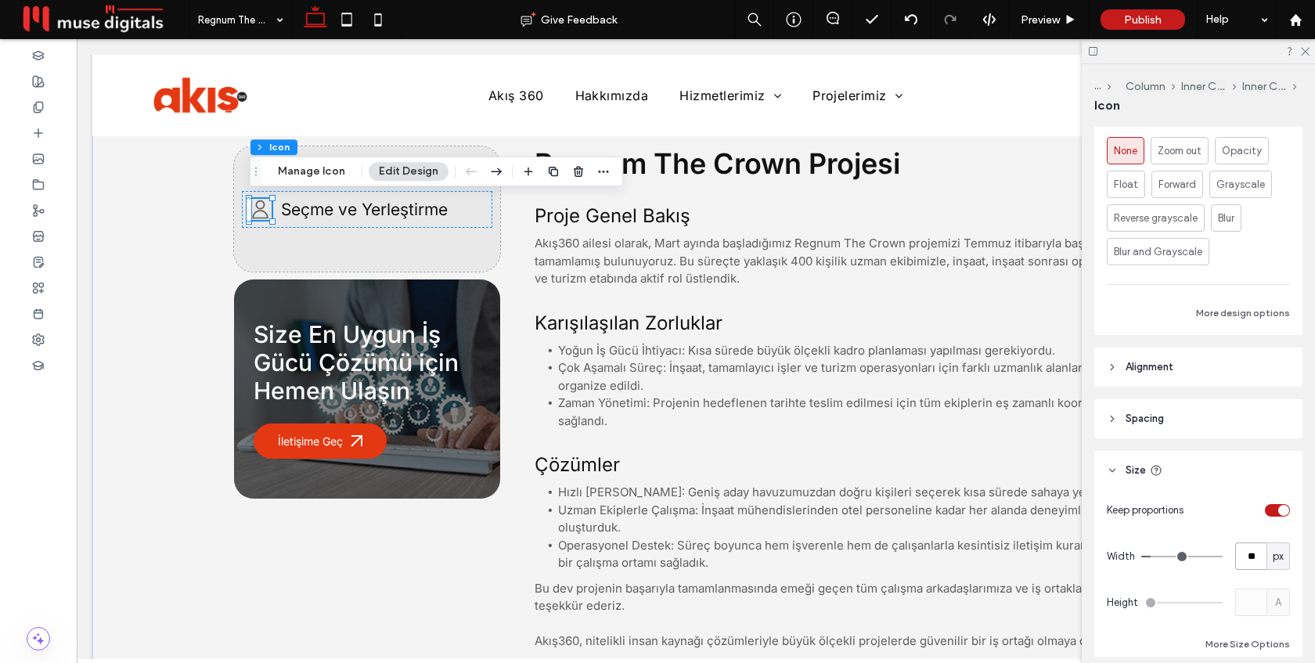
type input "*"
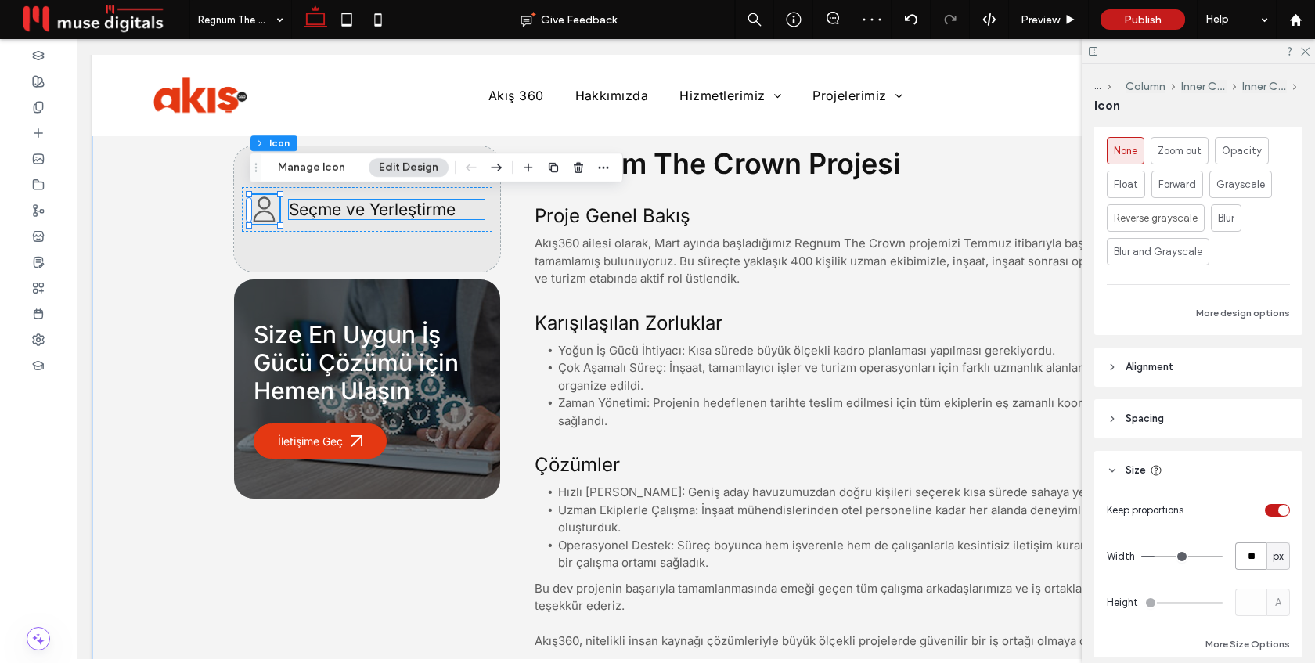
click at [384, 211] on span "Seçme ve Yerleştirme" at bounding box center [372, 210] width 167 height 20
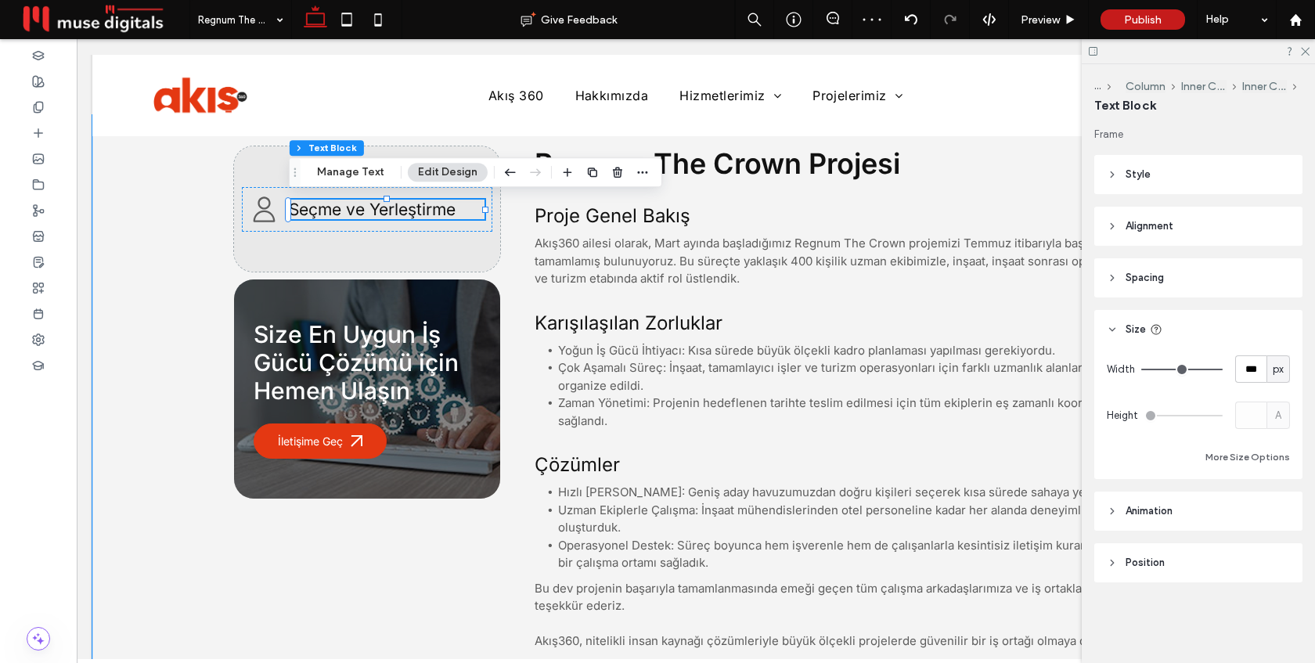
click at [384, 211] on div "Seçme ve Yerleştirme" at bounding box center [387, 210] width 196 height 20
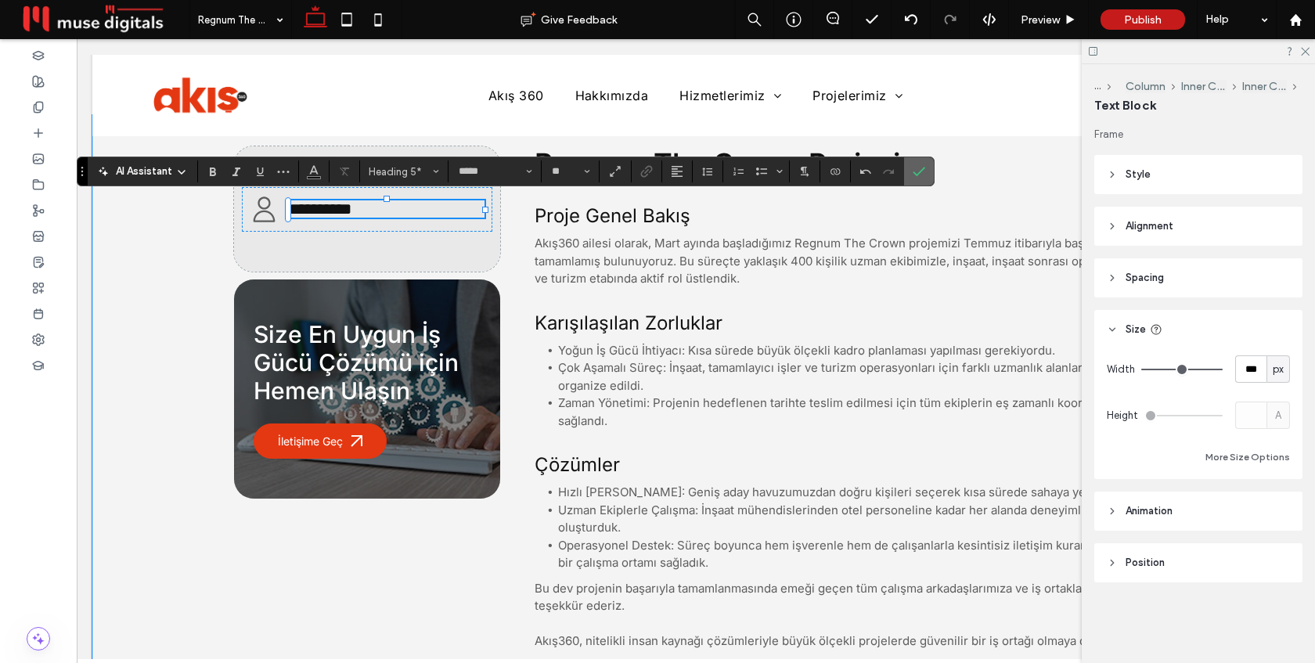
click at [920, 179] on span "Confirm" at bounding box center [919, 171] width 13 height 27
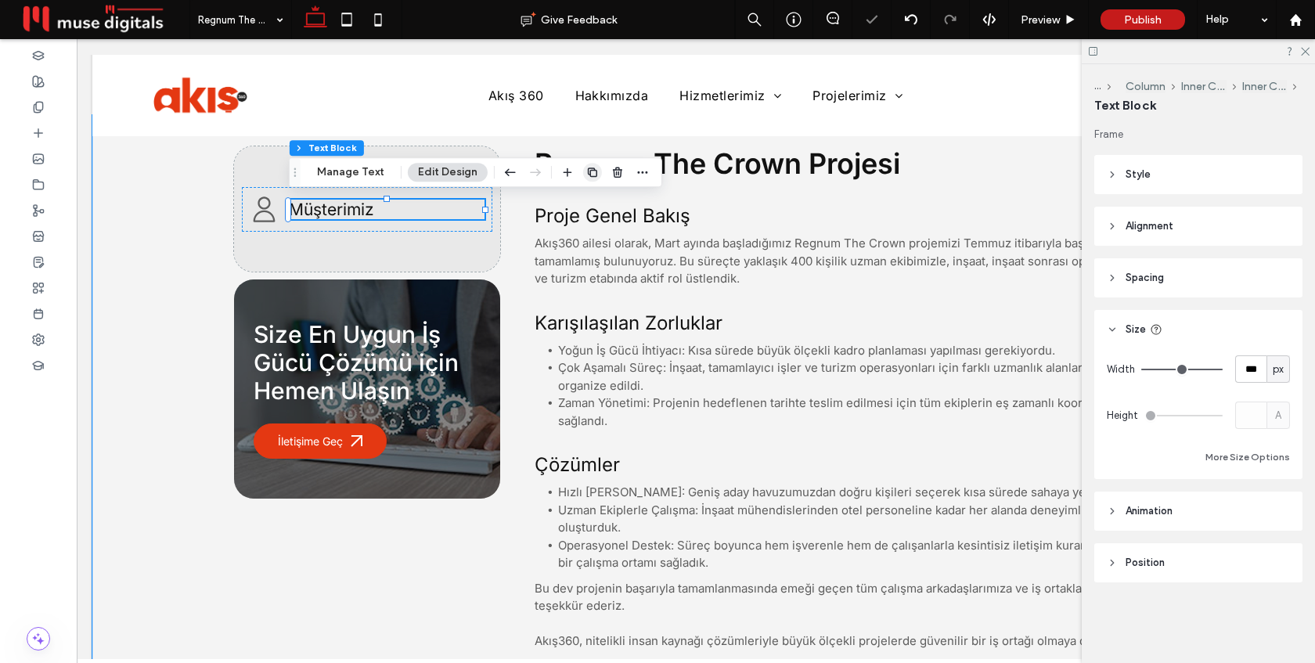
click at [589, 165] on span "button" at bounding box center [592, 172] width 19 height 19
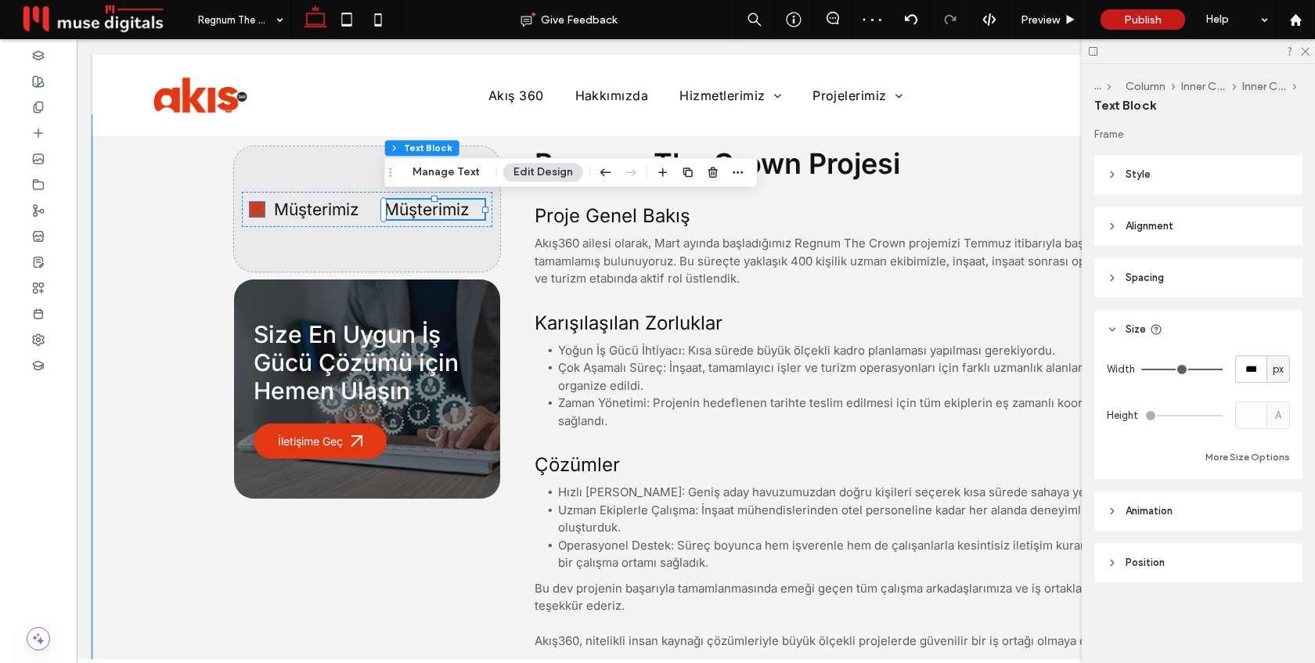
click at [260, 211] on icon at bounding box center [257, 209] width 15 height 15
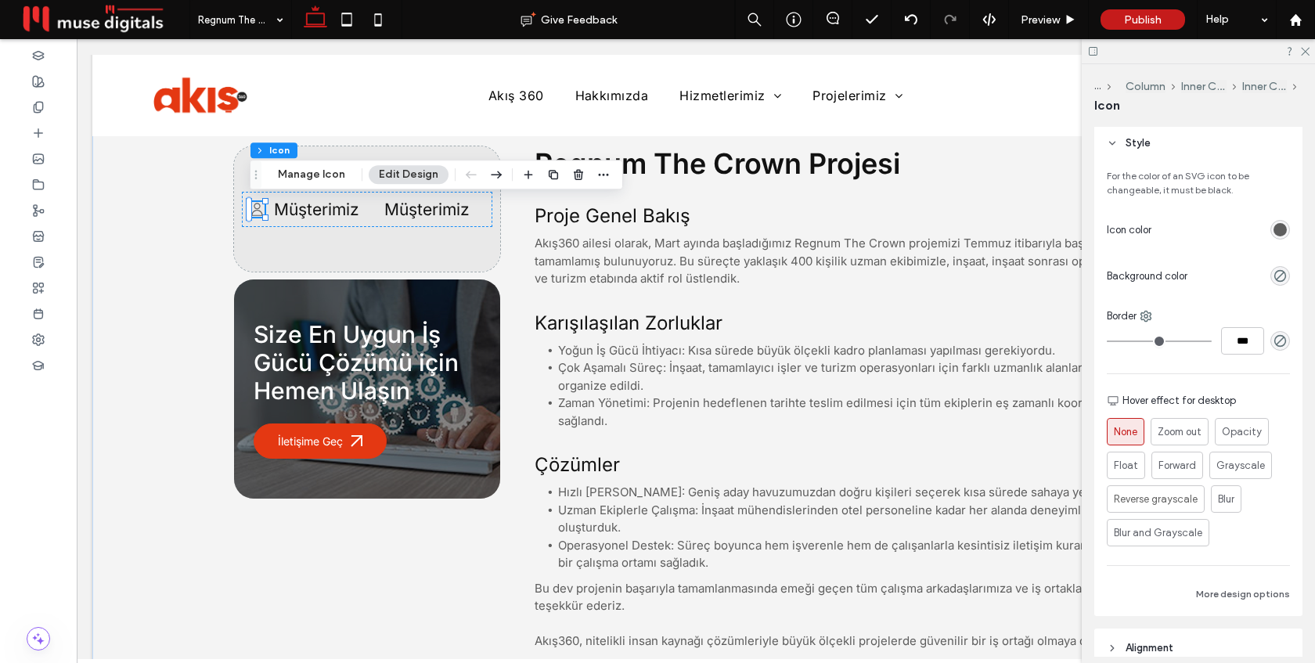
scroll to position [254, 0]
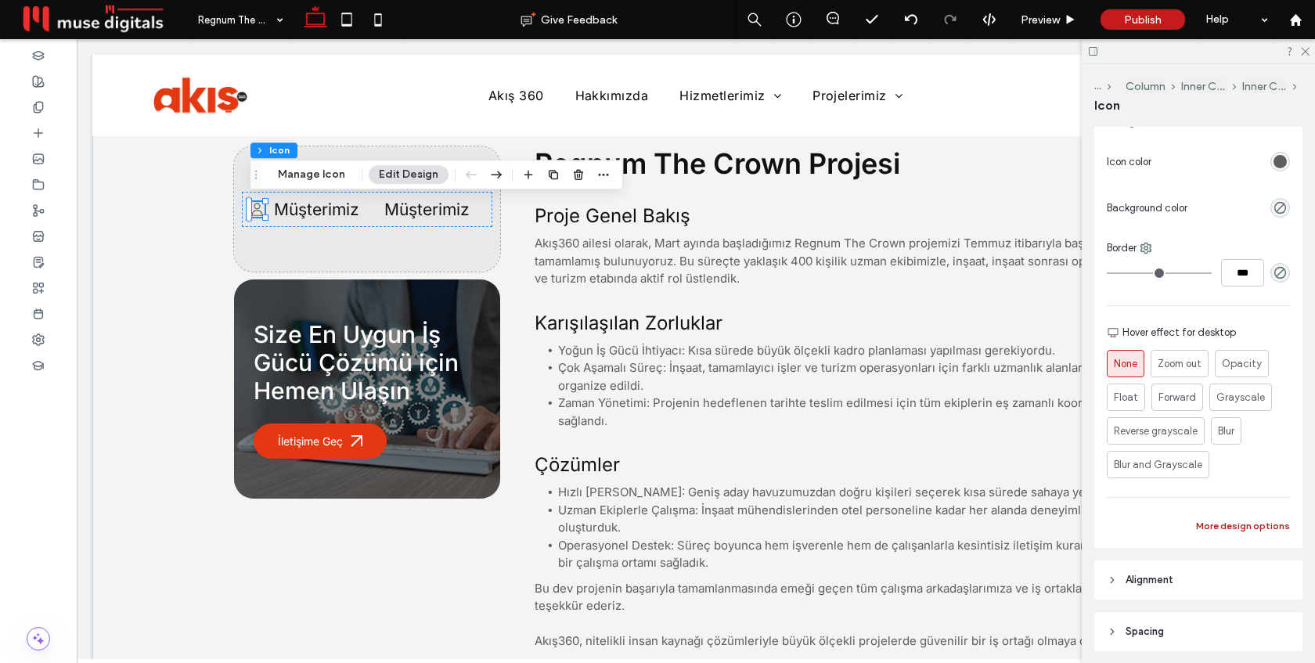
click at [1236, 525] on button "More design options" at bounding box center [1243, 526] width 94 height 19
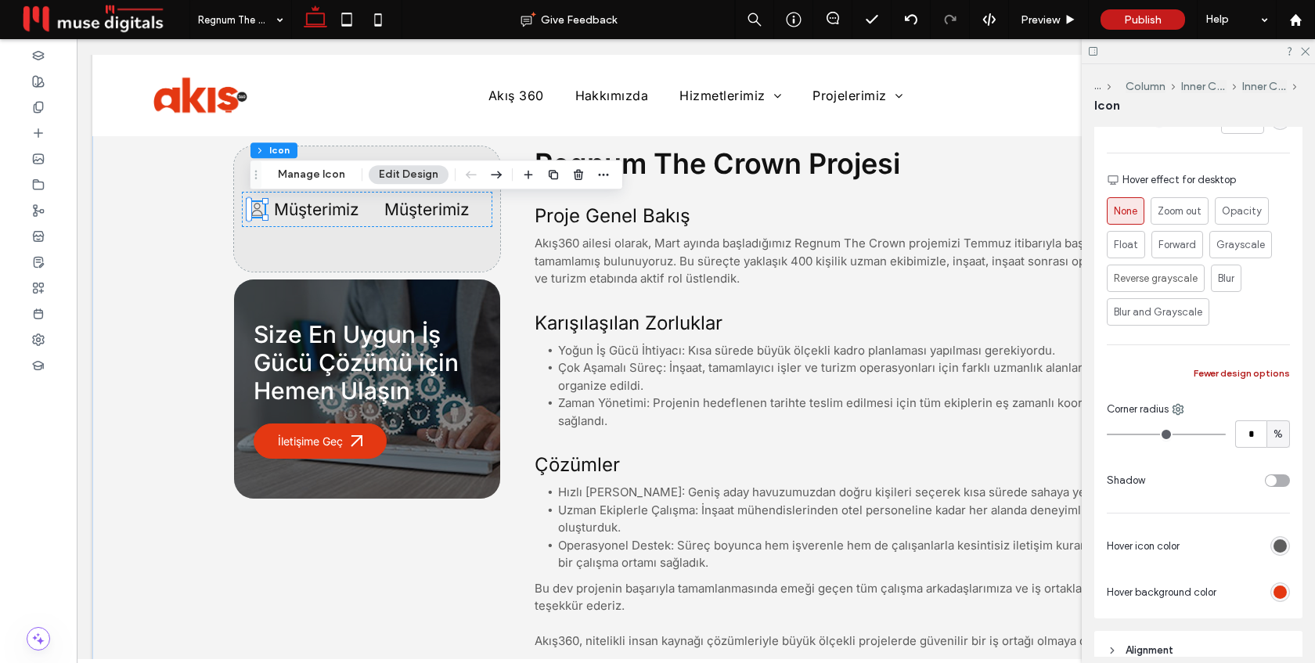
scroll to position [432, 0]
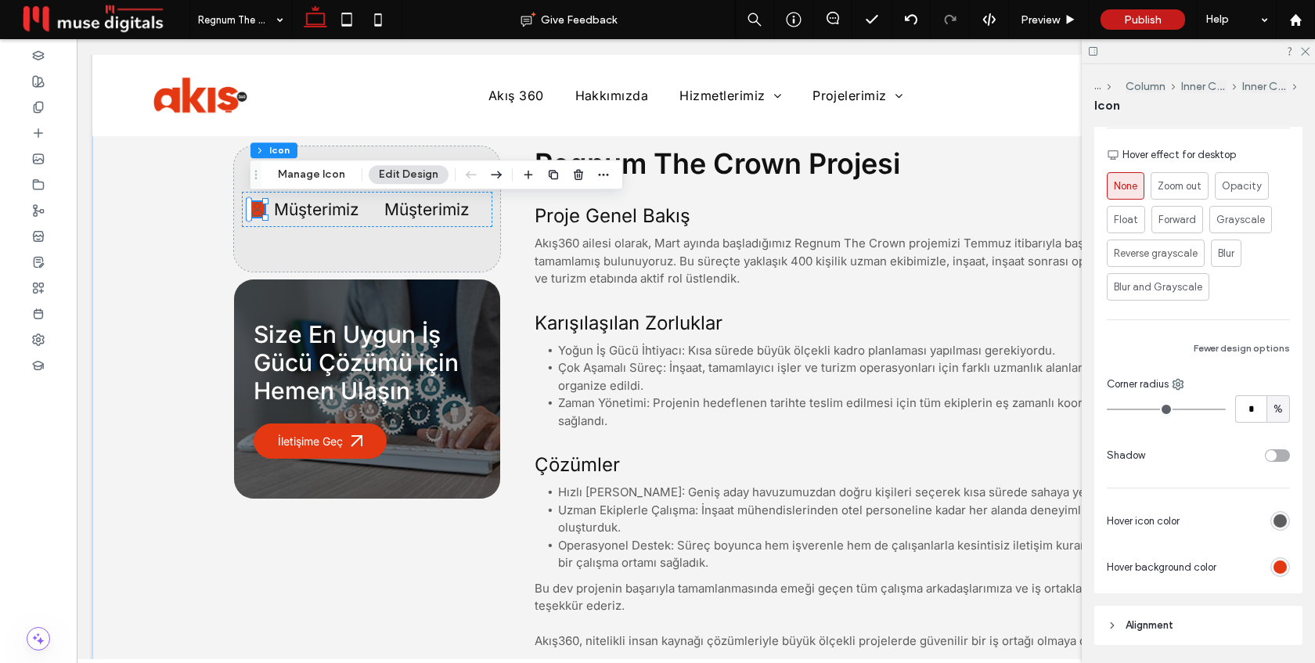
click at [1282, 521] on div "rgb(94, 94, 94)" at bounding box center [1280, 520] width 13 height 13
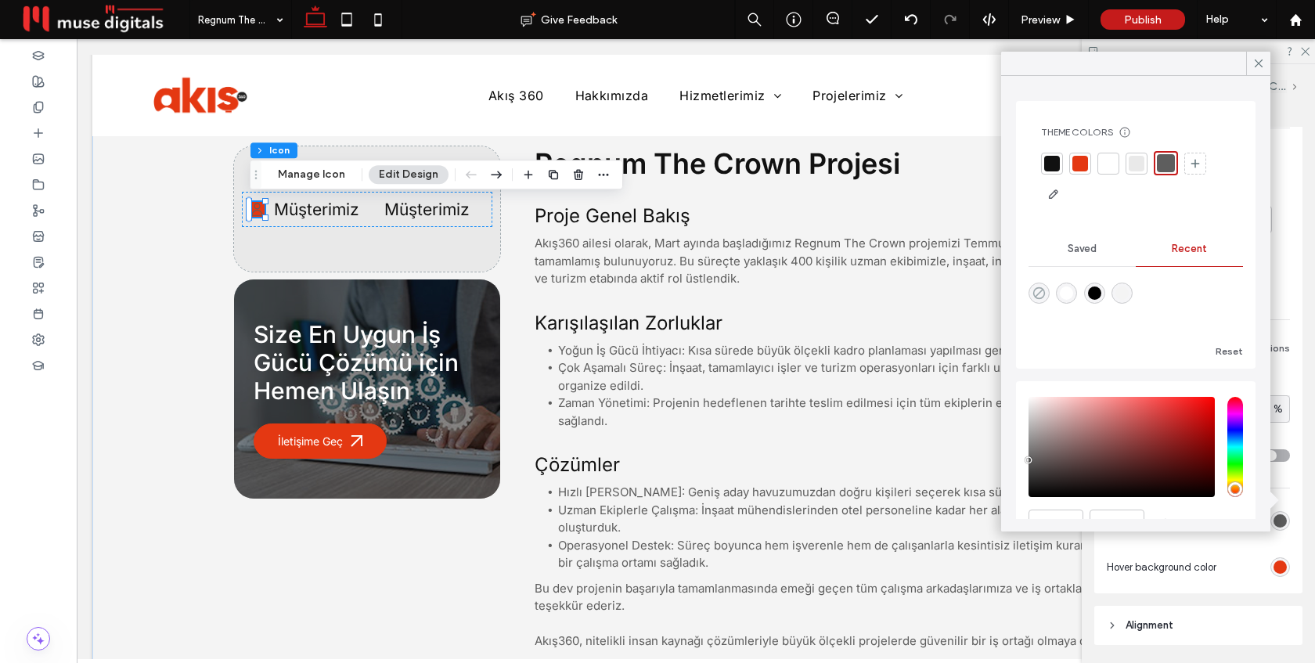
click at [1042, 290] on use "rgba(0, 0, 0, 0)" at bounding box center [1040, 293] width 12 height 12
type input "*******"
type input "*"
type input "**"
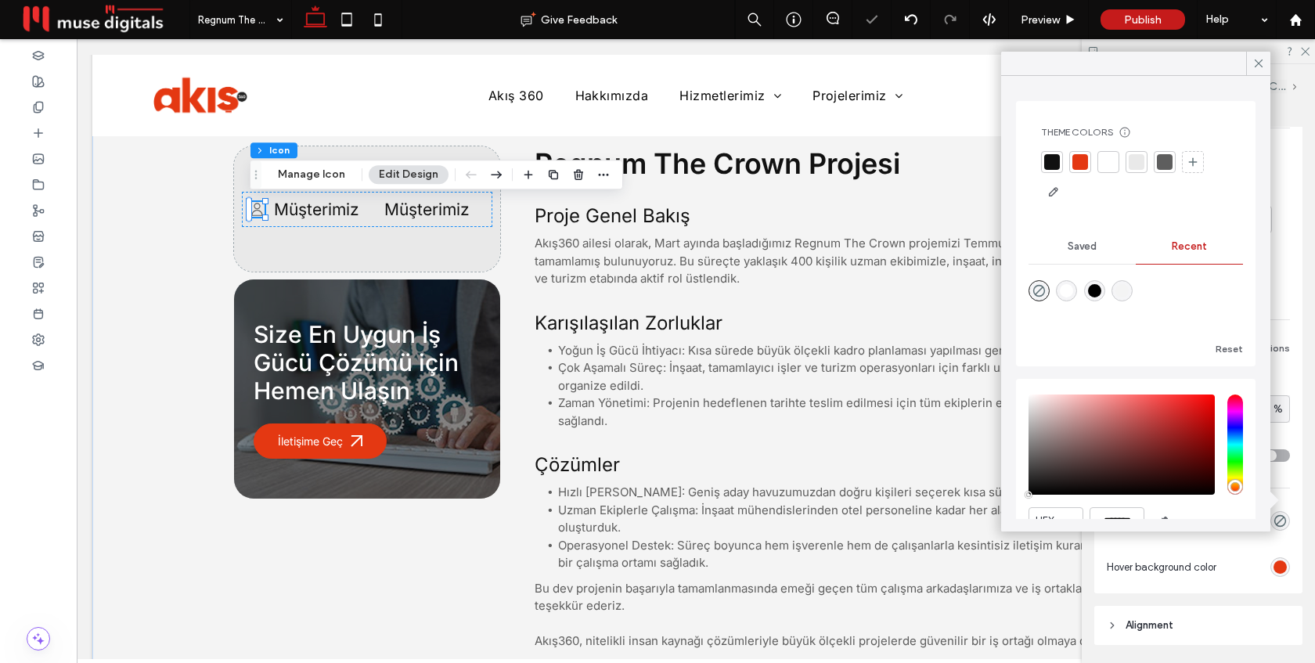
click at [1279, 572] on div "rgb(228, 56, 18)" at bounding box center [1280, 567] width 13 height 13
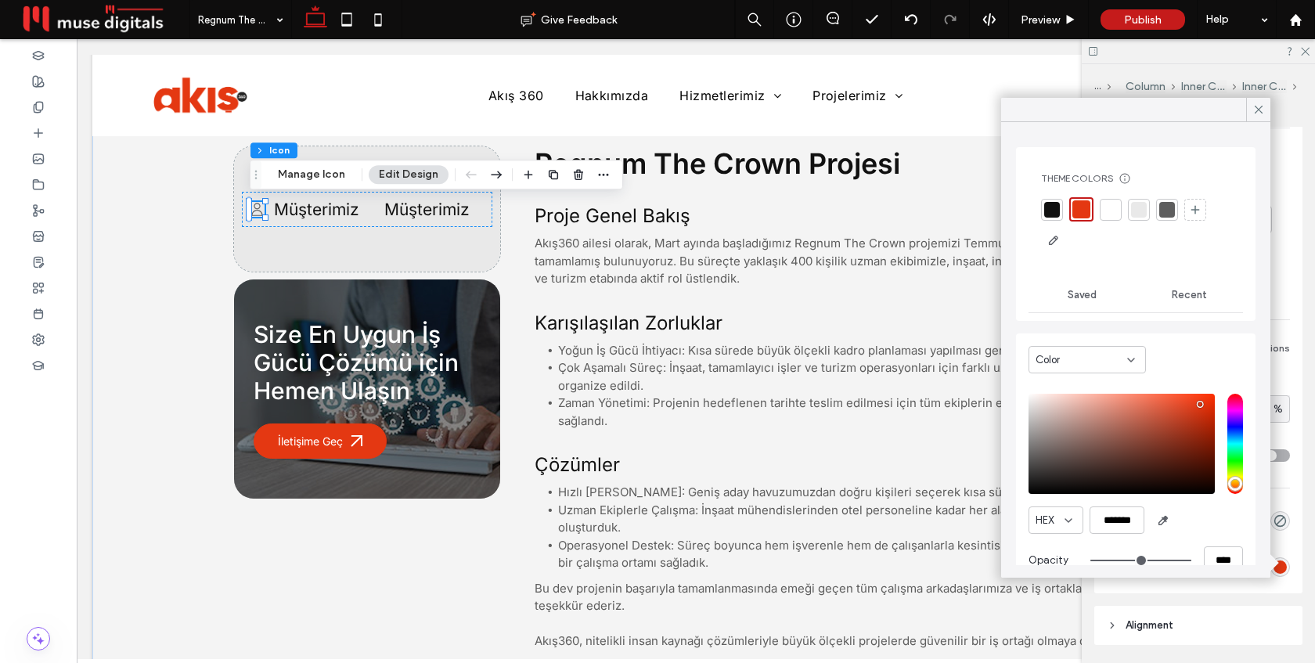
scroll to position [28, 0]
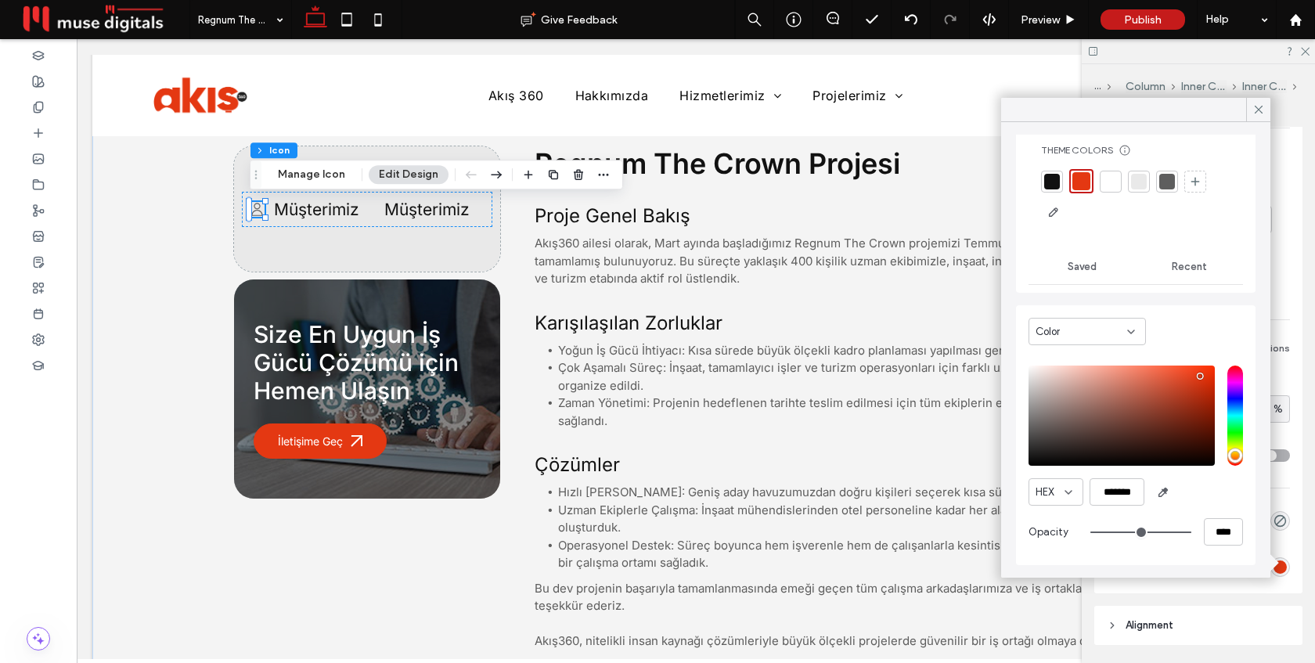
click at [1175, 270] on span "Recent" at bounding box center [1189, 267] width 35 height 13
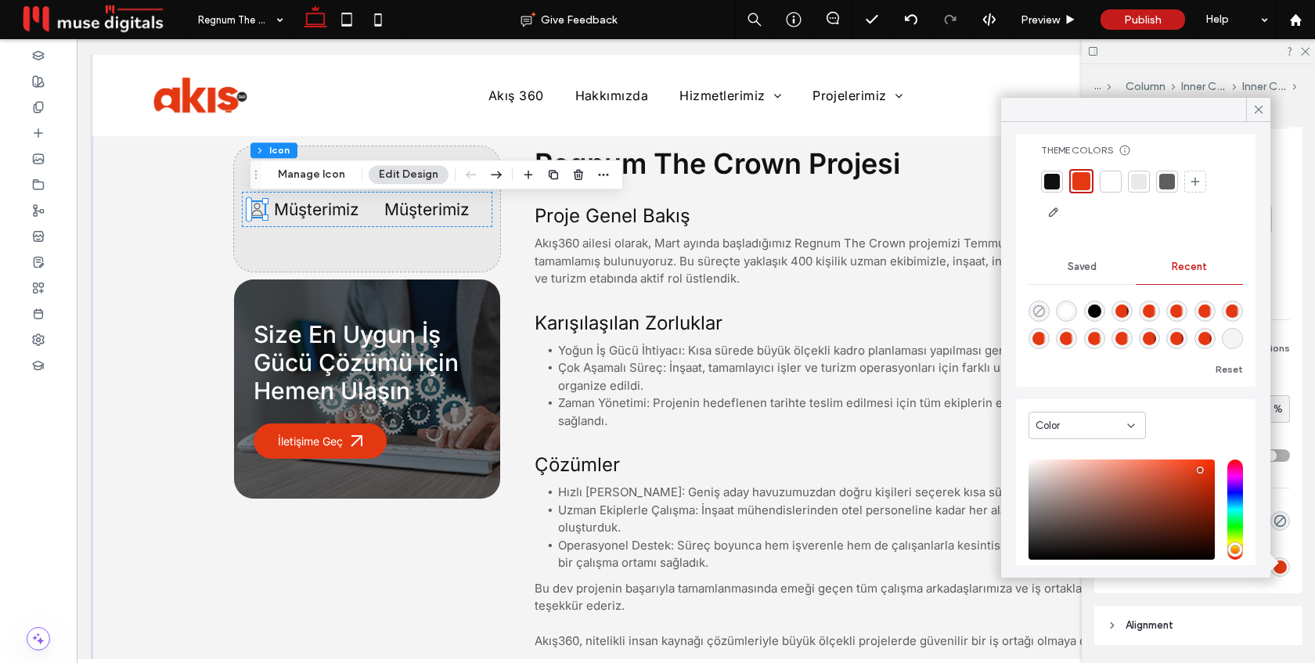
click at [1035, 308] on use "rgba(0, 0, 0, 0)" at bounding box center [1040, 311] width 12 height 12
type input "*******"
type input "*"
type input "**"
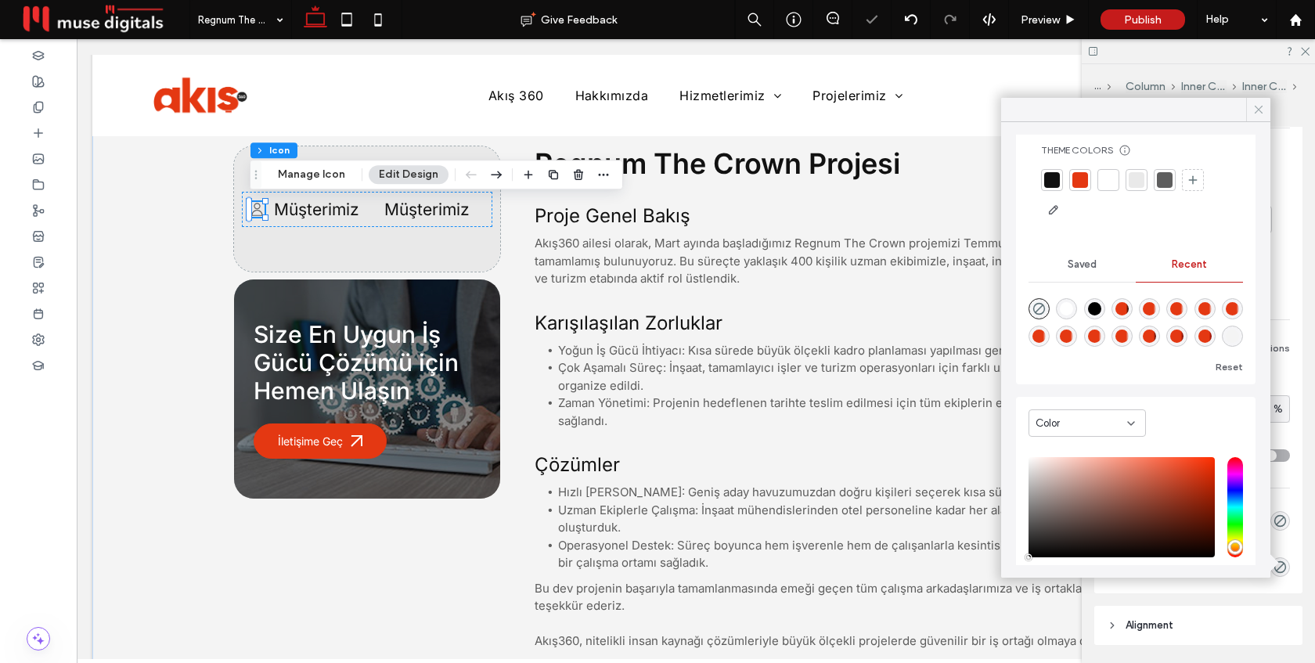
click at [1258, 107] on icon at bounding box center [1259, 110] width 14 height 14
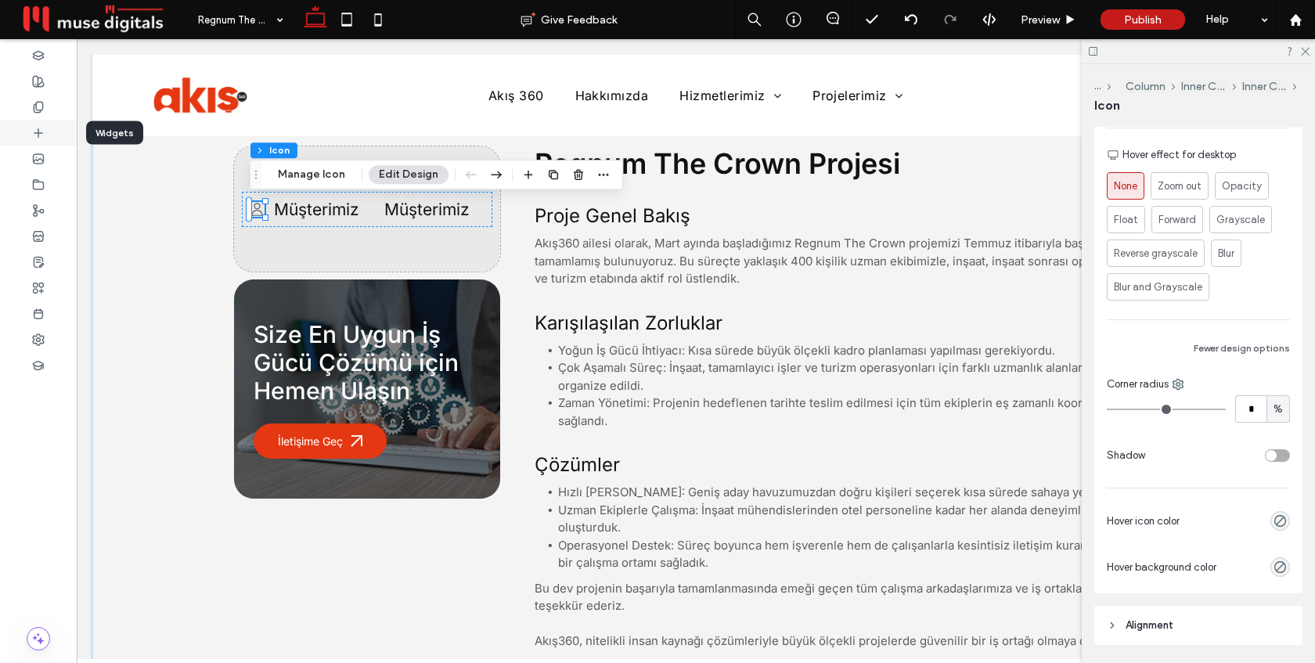
click at [41, 131] on icon at bounding box center [38, 133] width 13 height 13
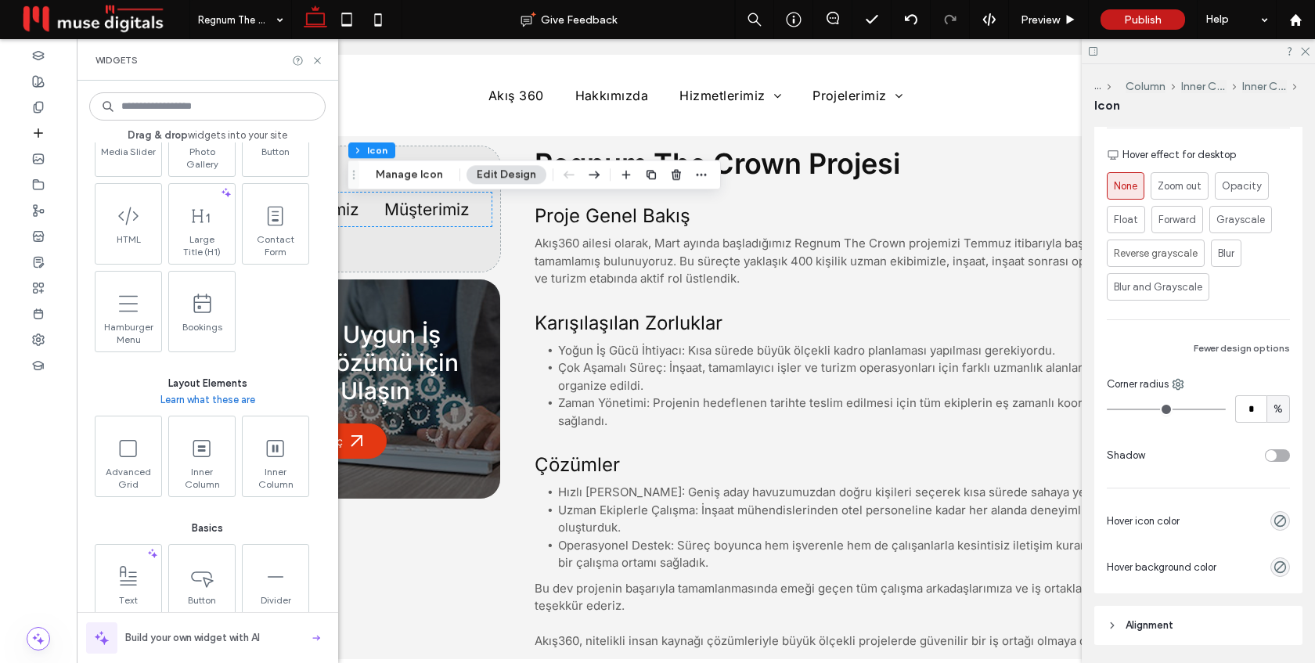
scroll to position [478, 0]
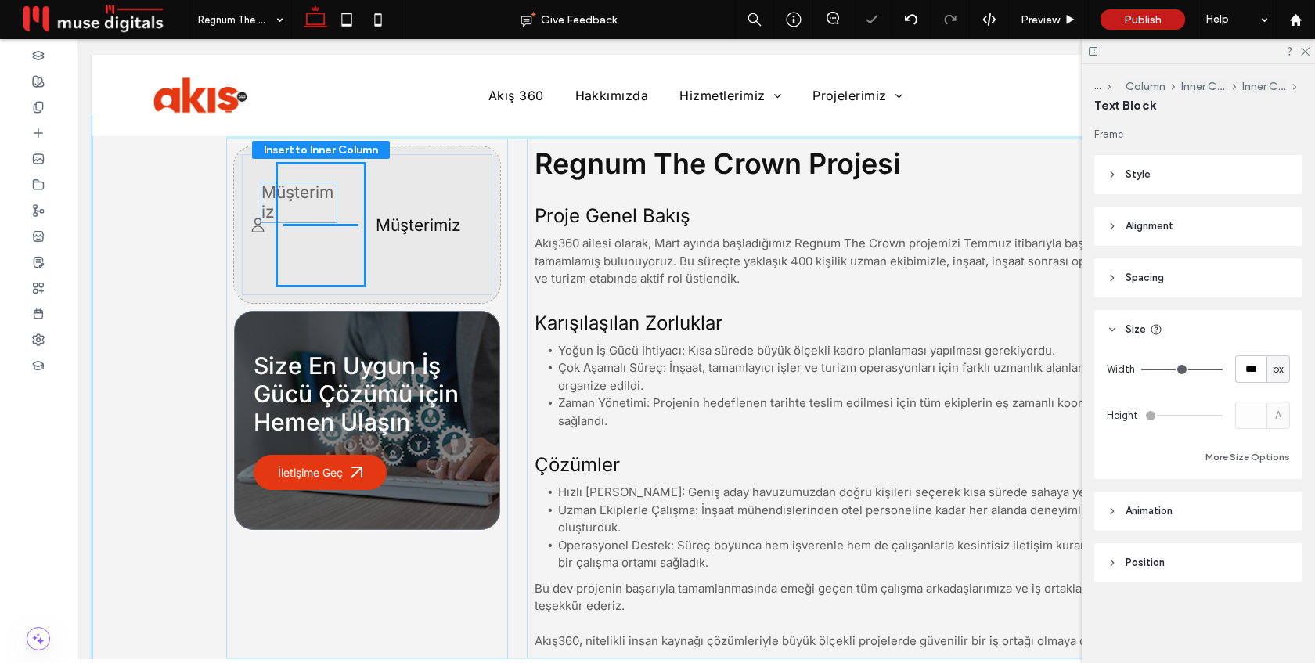
drag, startPoint x: 370, startPoint y: 223, endPoint x: 308, endPoint y: 201, distance: 66.4
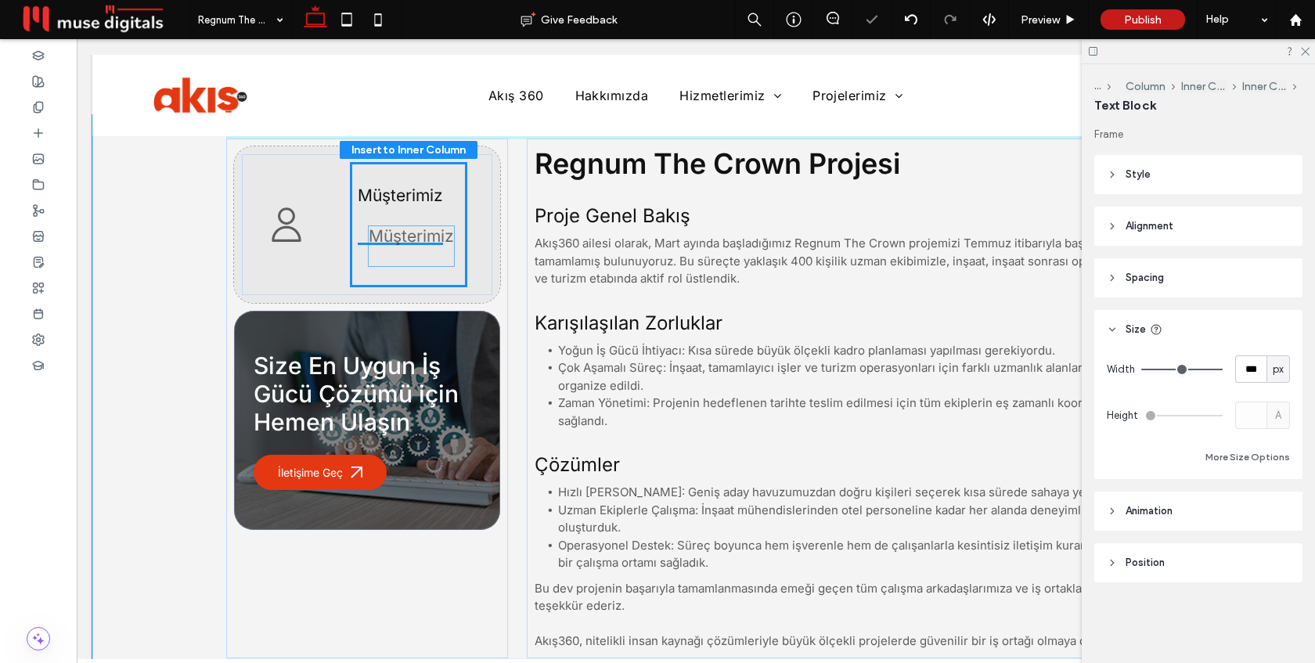
drag, startPoint x: 429, startPoint y: 224, endPoint x: 399, endPoint y: 246, distance: 37.0
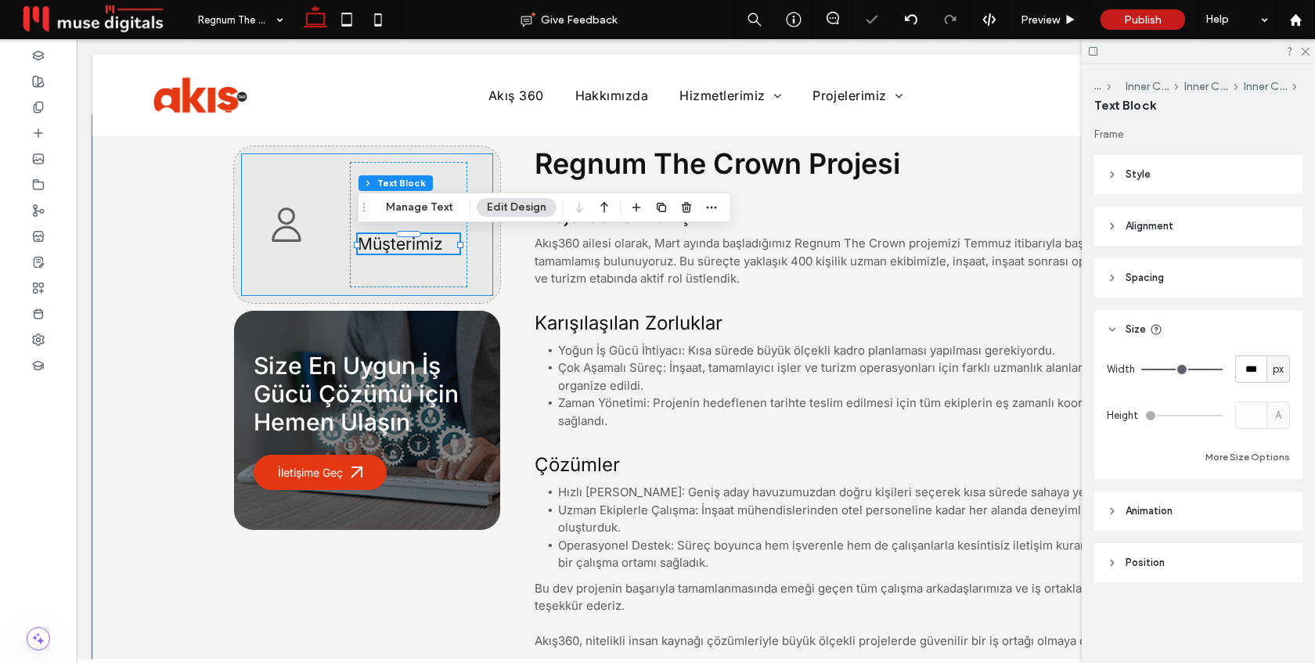
click at [340, 222] on div "Müşterimiz Müşterimiz" at bounding box center [367, 224] width 251 height 141
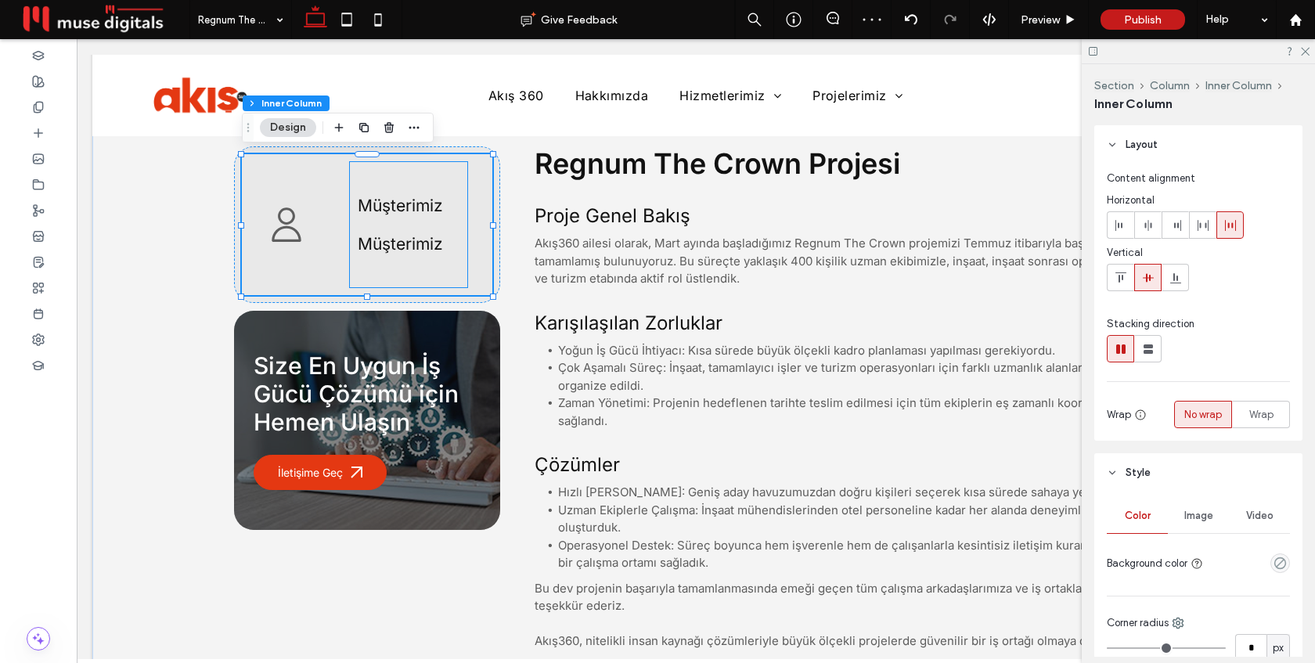
click at [352, 222] on div "Müşterimiz Müşterimiz" at bounding box center [408, 224] width 117 height 125
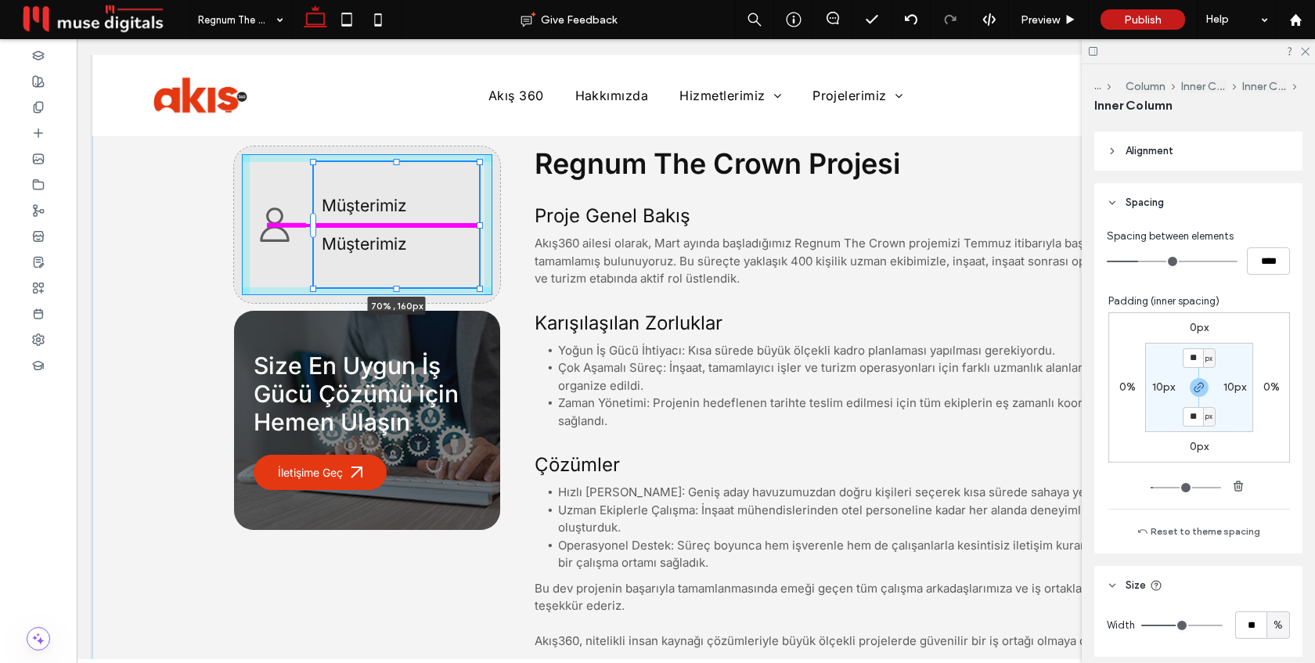
scroll to position [646, 0]
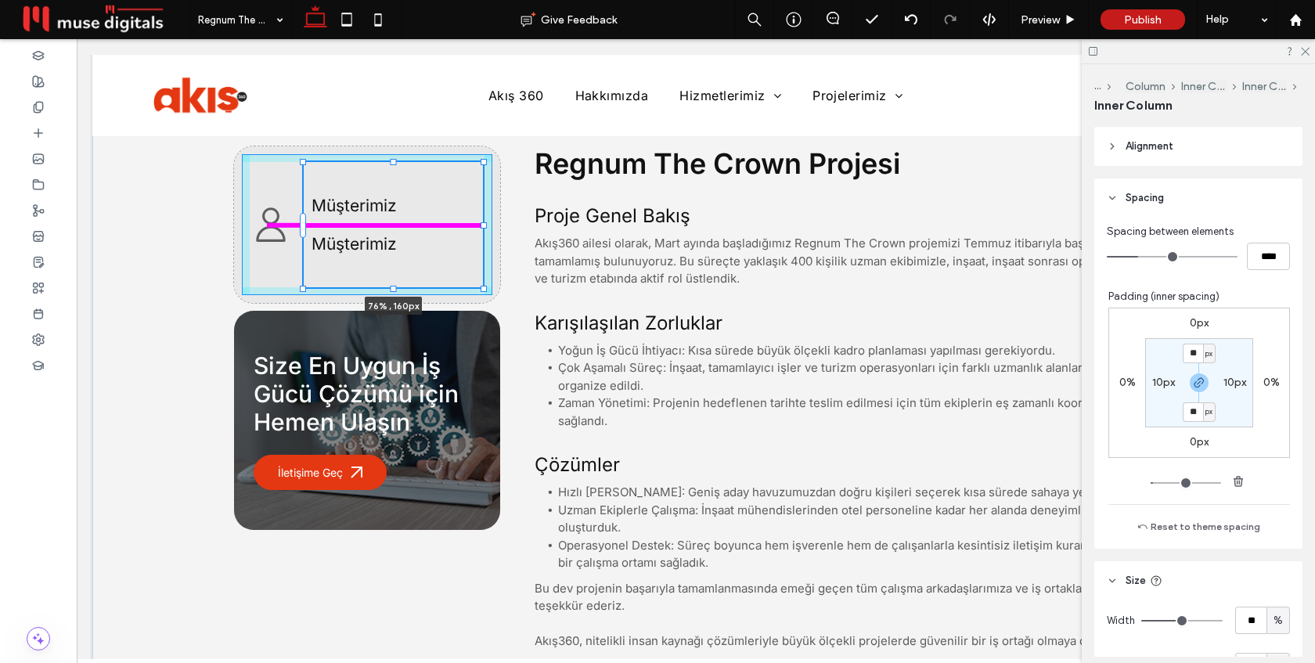
drag, startPoint x: 468, startPoint y: 223, endPoint x: 530, endPoint y: 228, distance: 62.0
click at [532, 228] on div "Size En Uygun İş Gücü Çözümü için Hemen Ulaşın İletişime Geç Müşterimiz Müşteri…" at bounding box center [696, 399] width 940 height 568
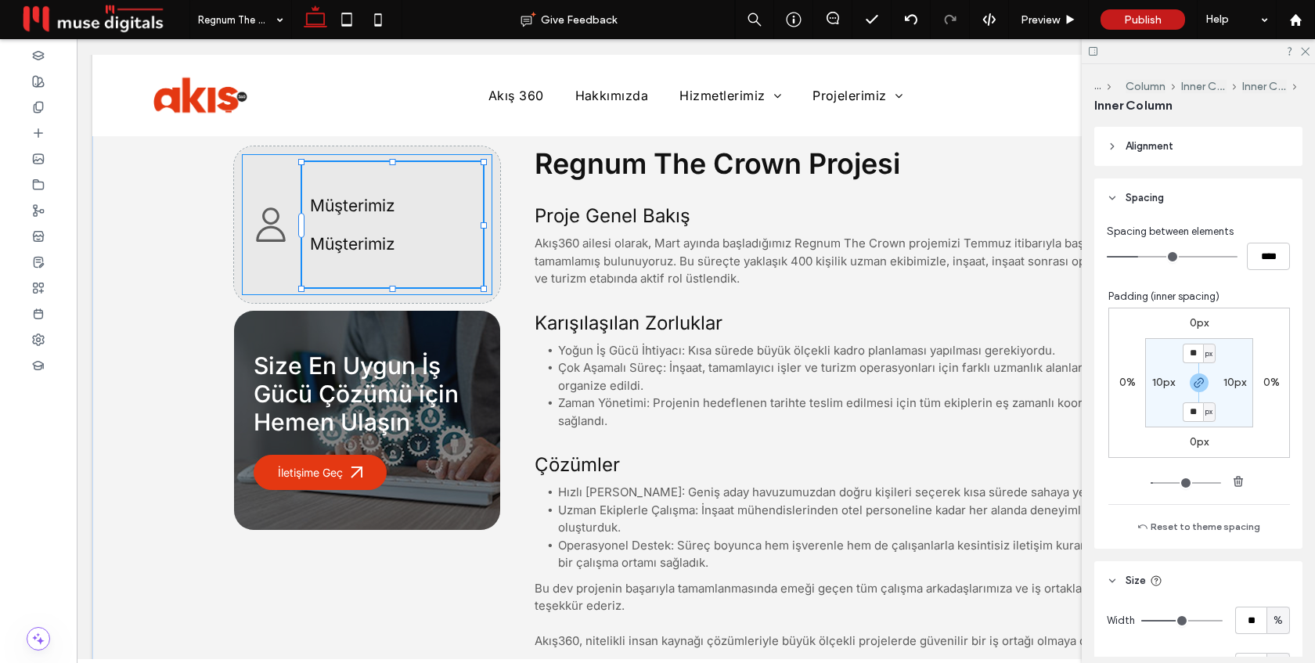
type input "**"
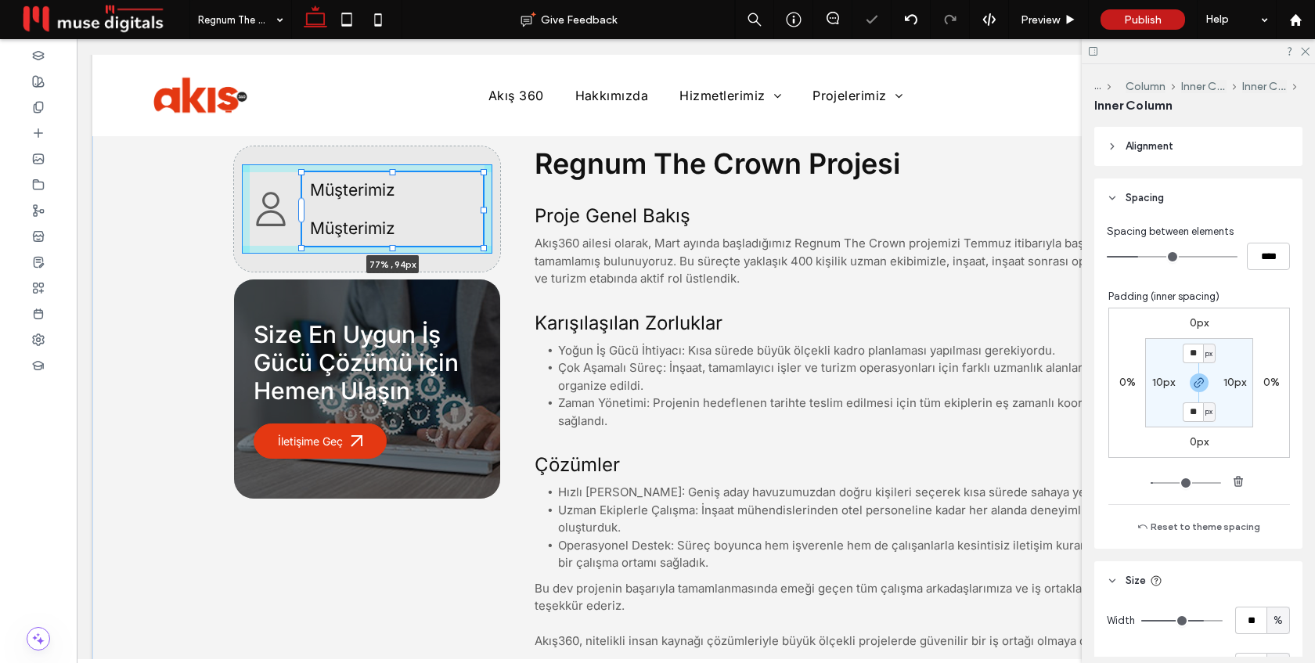
drag, startPoint x: 392, startPoint y: 159, endPoint x: 395, endPoint y: 211, distance: 51.8
click at [395, 211] on div "Size En Uygun İş Gücü Çözümü için Hemen Ulaşın İletişime Geç Müşterimiz Müşteri…" at bounding box center [696, 399] width 940 height 568
type input "**"
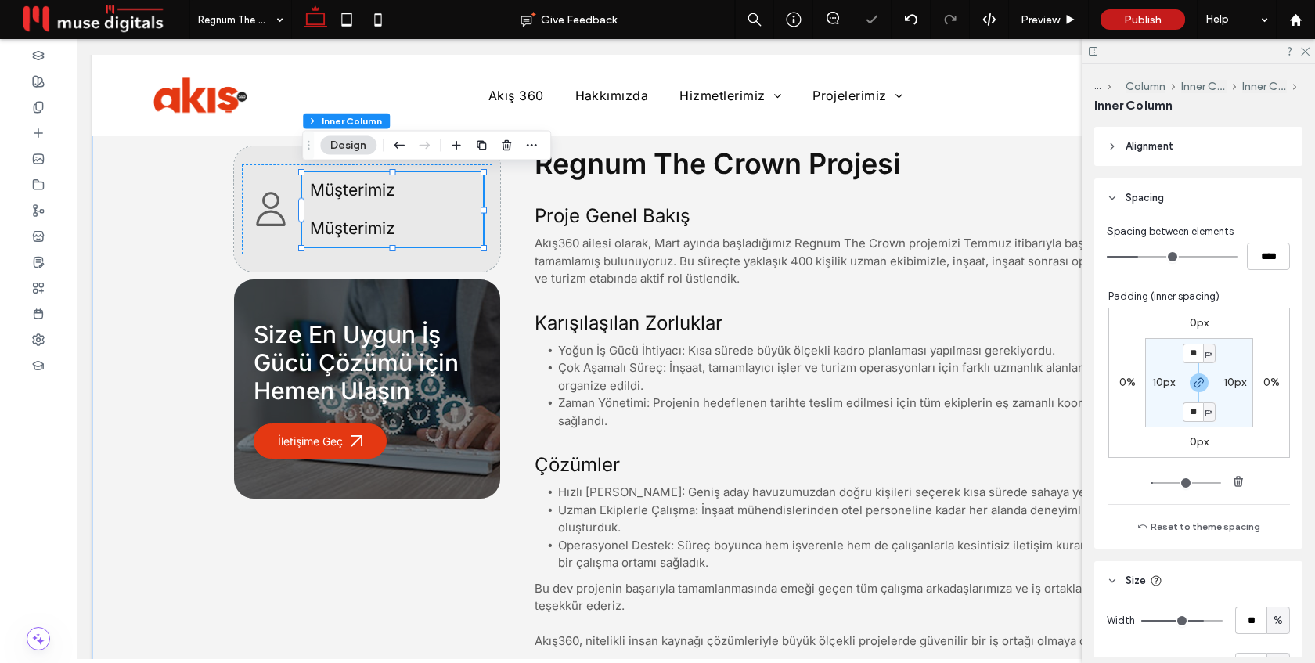
click at [352, 212] on div "Müşterimiz Müşterimiz 77% , 94px" at bounding box center [392, 209] width 181 height 74
click at [1261, 258] on input "****" at bounding box center [1268, 256] width 43 height 27
type input "*"
type input "***"
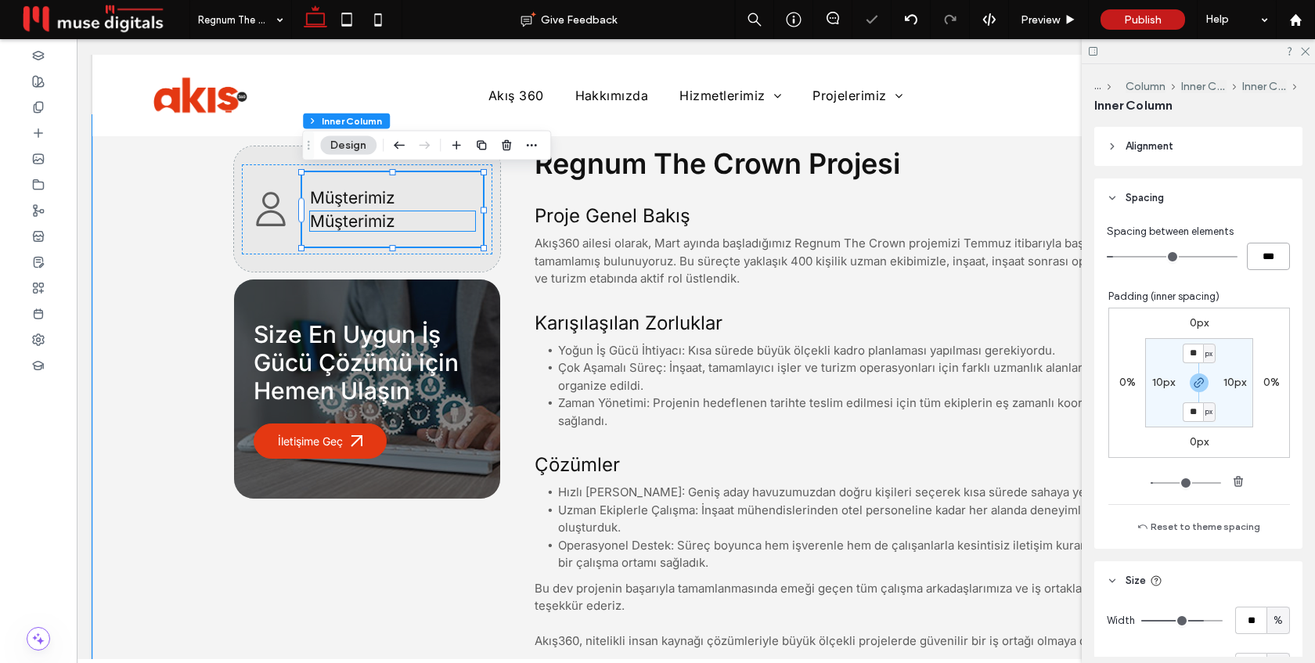
click at [376, 220] on span "Müşterimiz" at bounding box center [352, 221] width 85 height 20
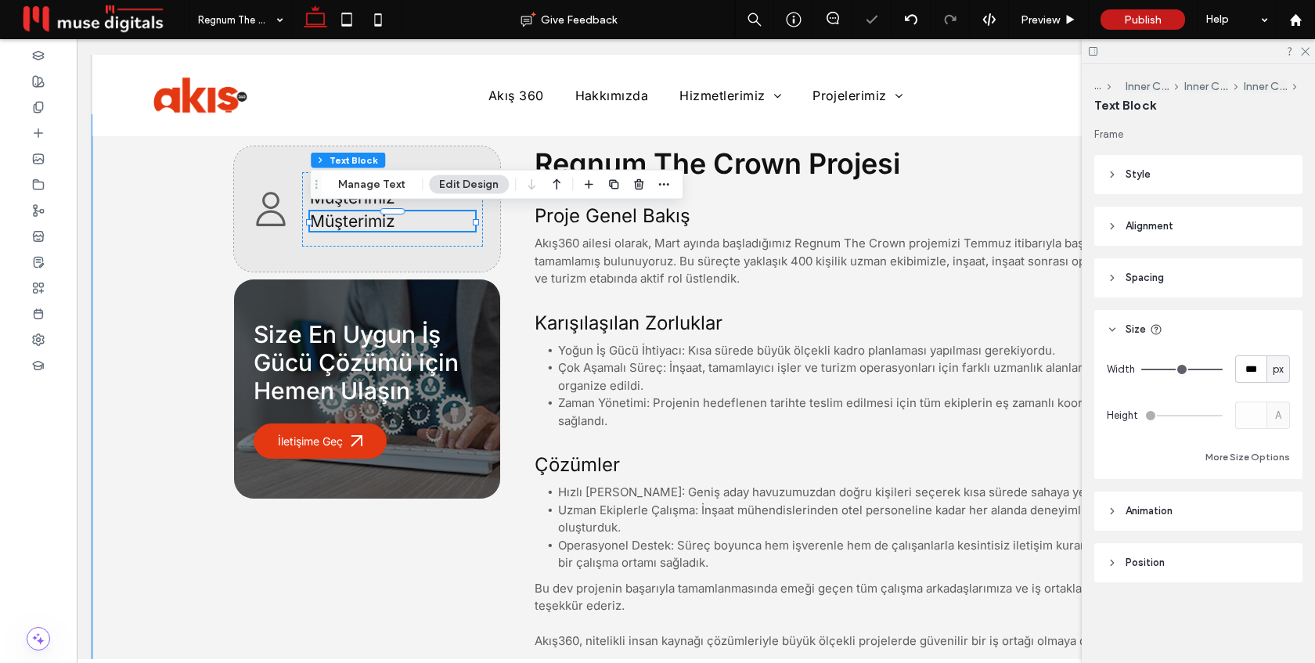
click at [376, 220] on div "Müşterimiz" at bounding box center [392, 221] width 165 height 20
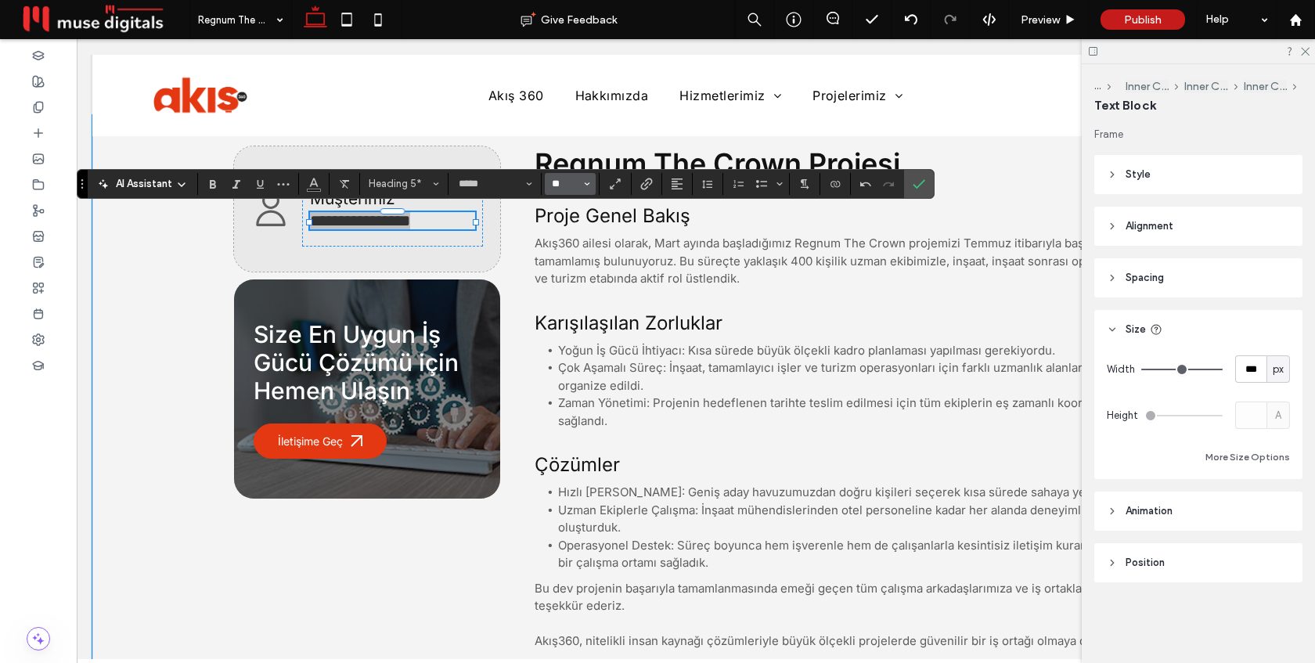
click at [571, 184] on input "**" at bounding box center [565, 184] width 31 height 13
type input "**"
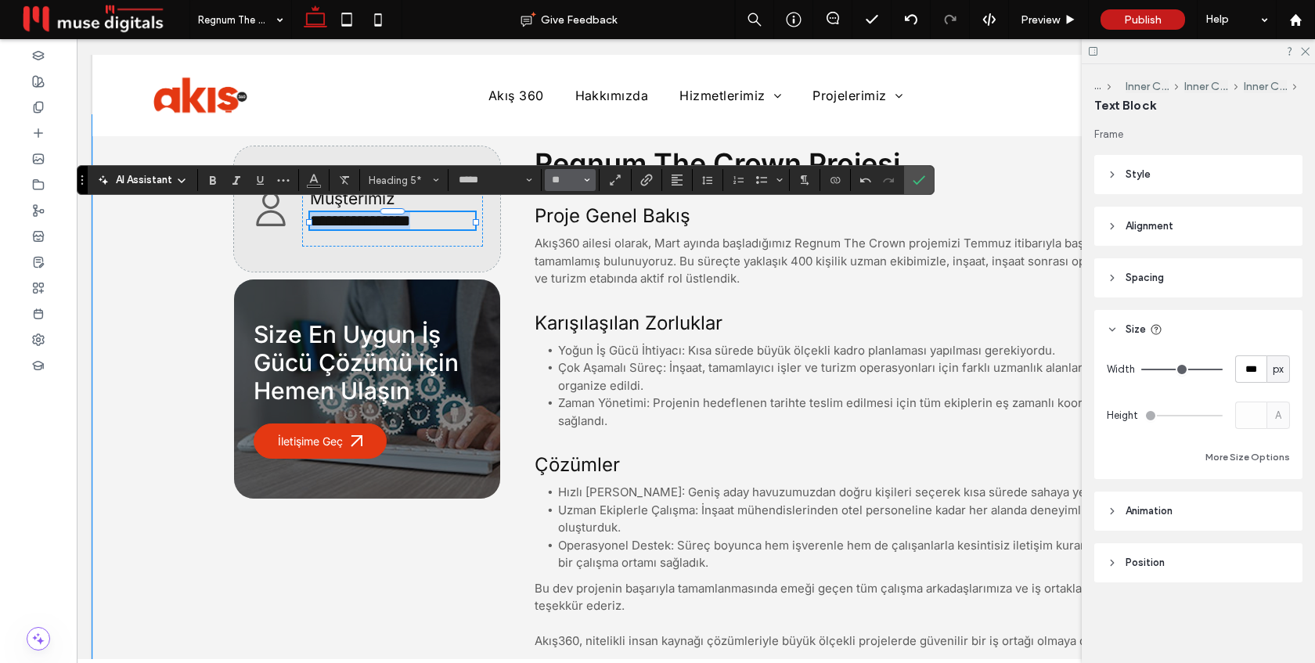
scroll to position [656, 0]
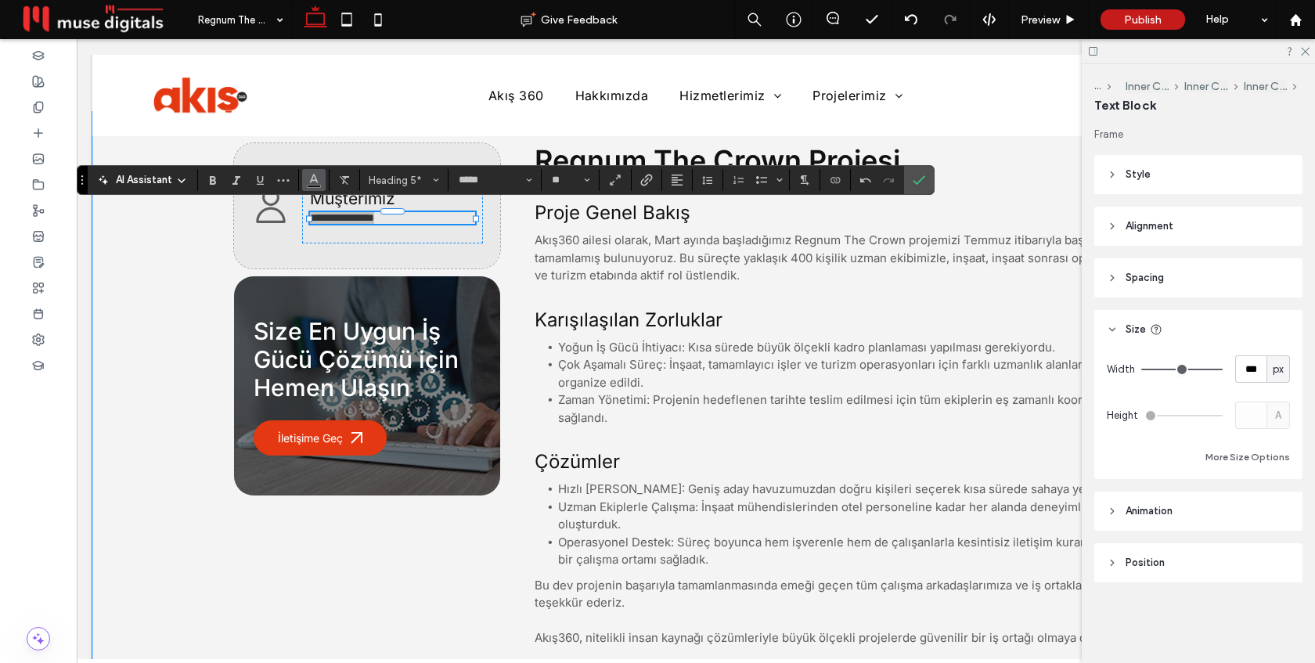
click at [313, 182] on icon "Color" at bounding box center [314, 178] width 13 height 13
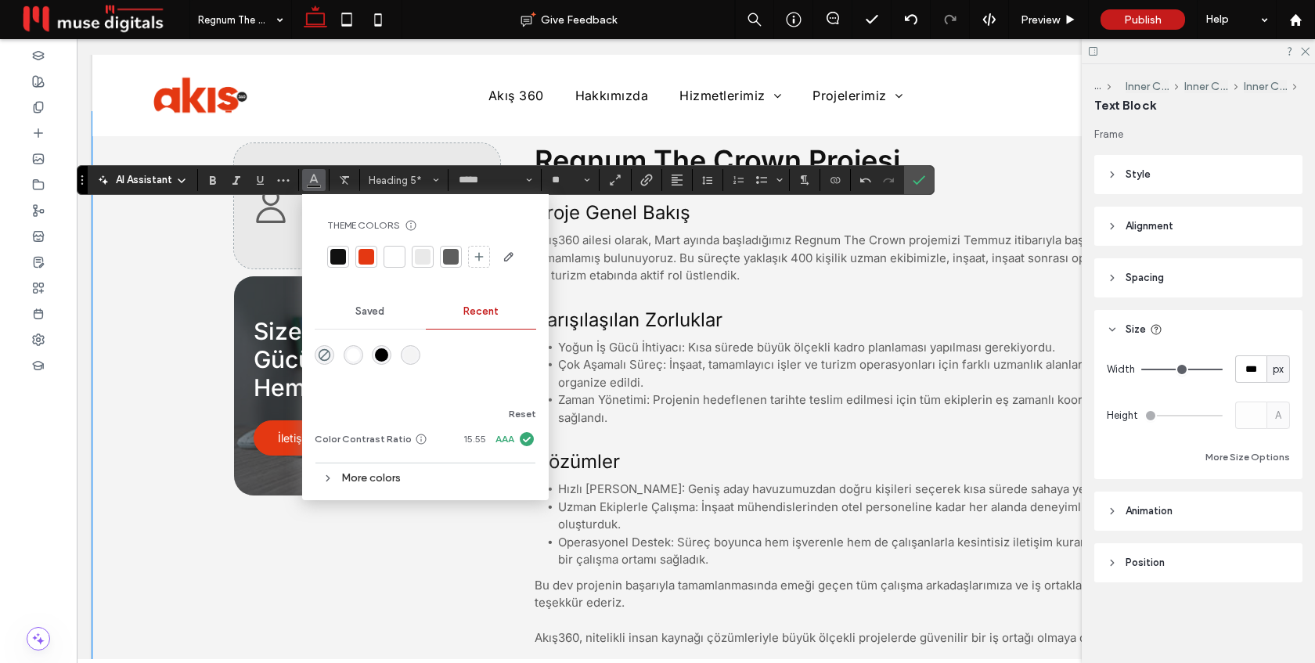
click at [451, 256] on div at bounding box center [451, 257] width 16 height 16
click at [926, 188] on label "Confirm" at bounding box center [919, 180] width 23 height 28
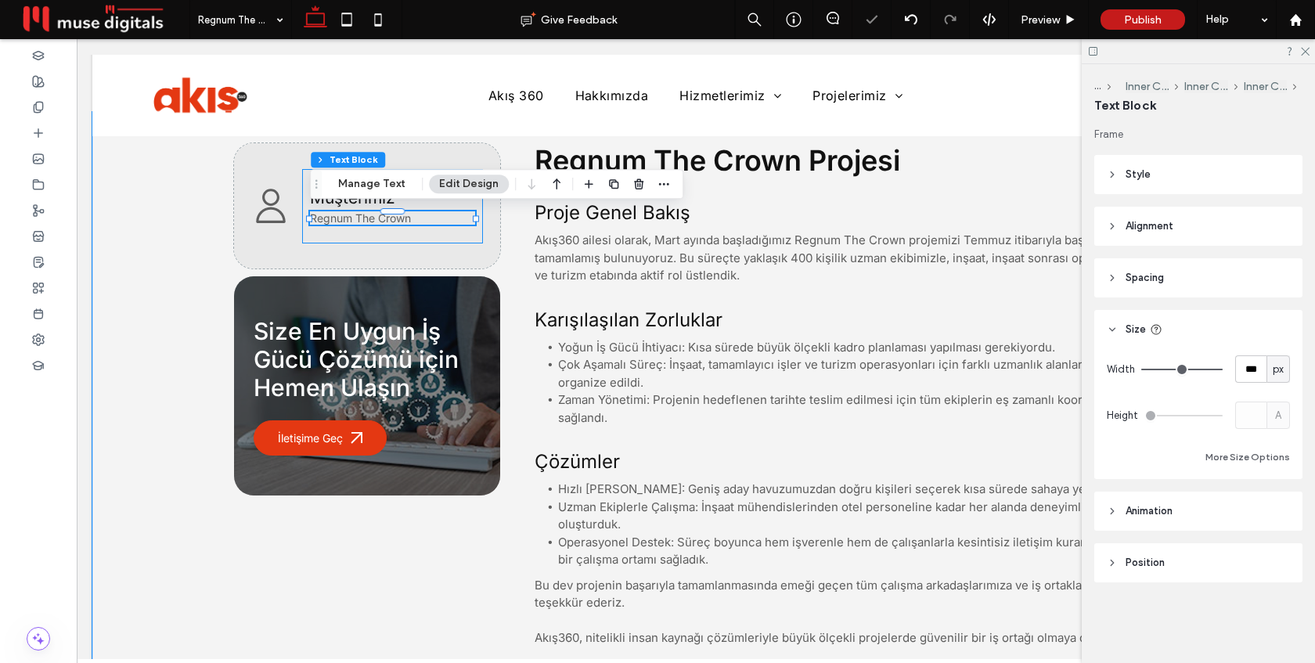
click at [435, 235] on div "Müşterimiz Regnum The Crown" at bounding box center [392, 206] width 181 height 74
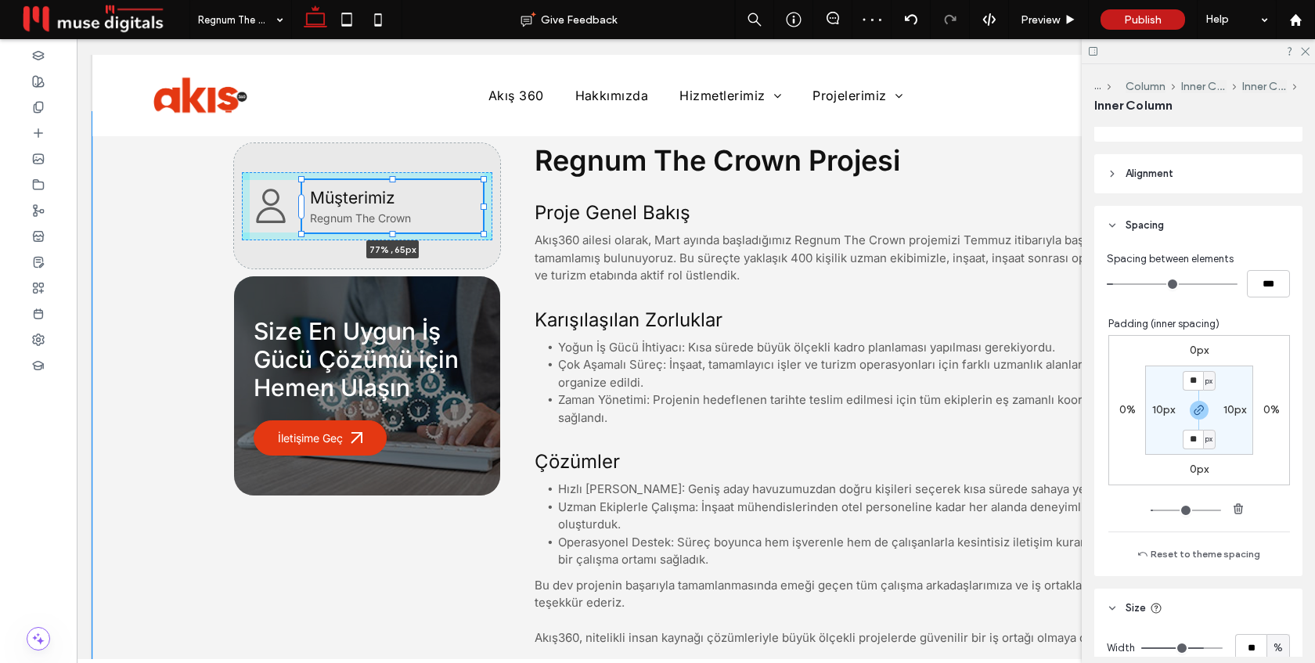
scroll to position [646, 0]
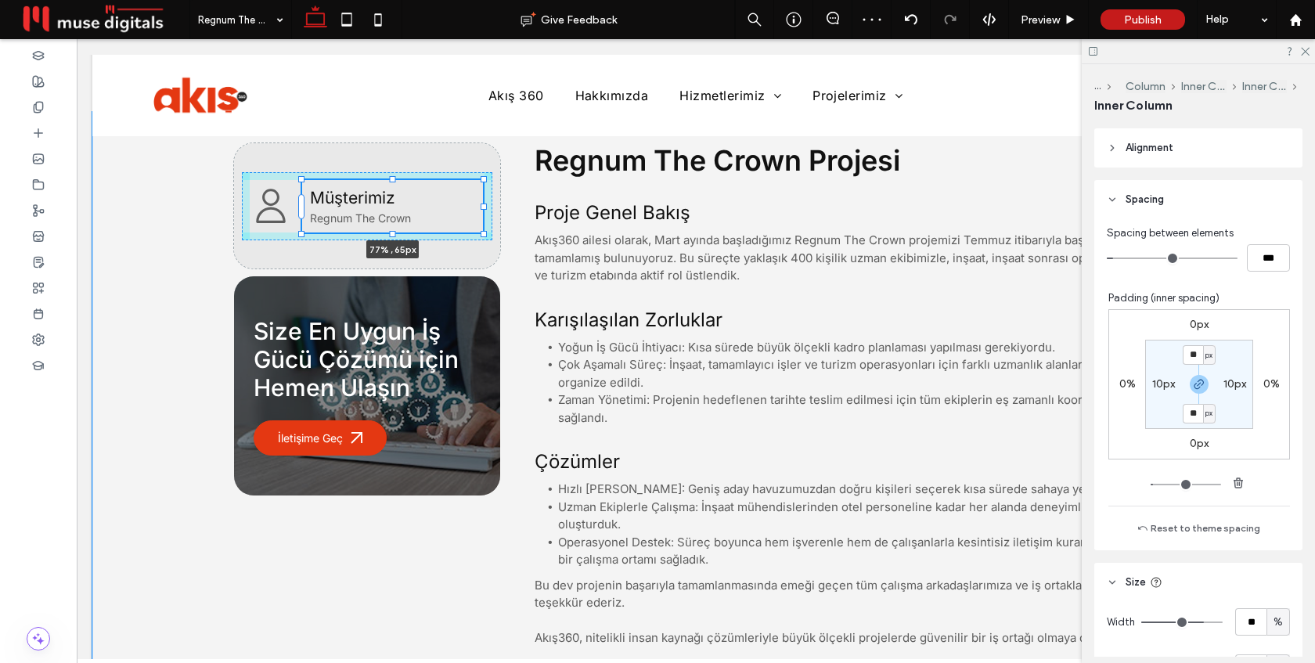
drag, startPoint x: 394, startPoint y: 167, endPoint x: 394, endPoint y: 202, distance: 35.2
click at [394, 202] on div "Size En Uygun İş Gücü Çözümü için Hemen Ulaşın İletişime Geç Müşterimiz Regnum …" at bounding box center [696, 396] width 940 height 568
type input "**"
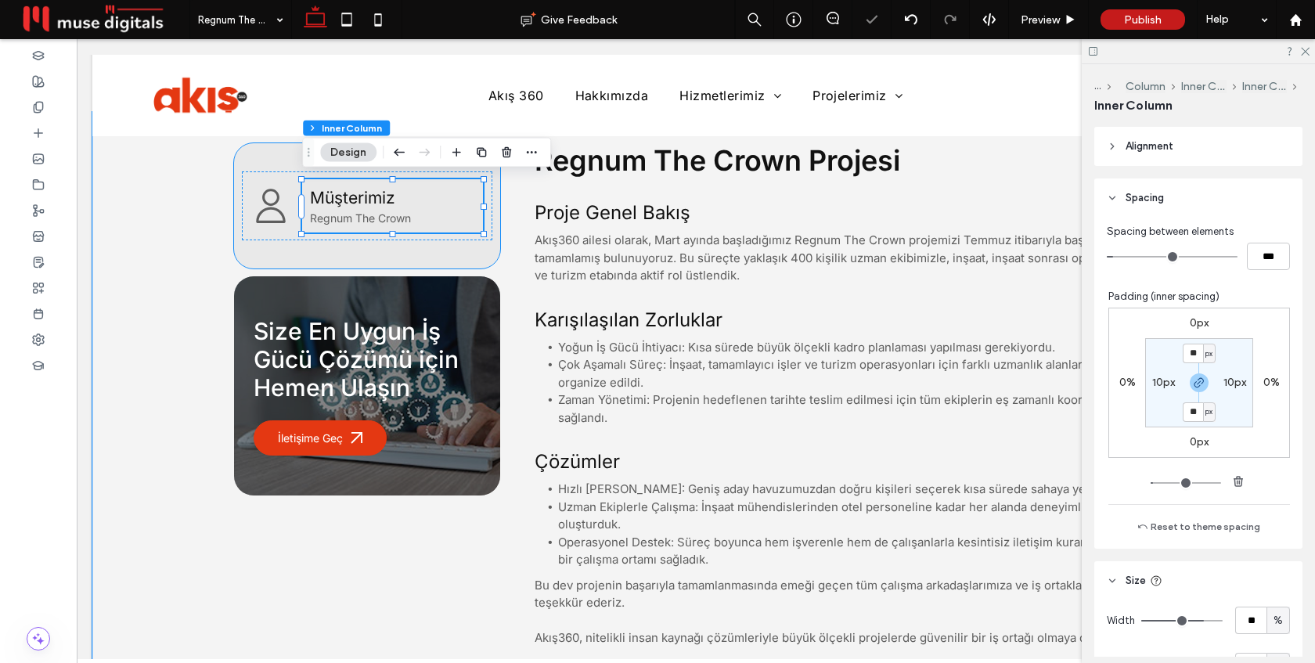
click at [411, 252] on div "Müşterimiz Regnum The Crown 77% , 65px" at bounding box center [367, 205] width 266 height 125
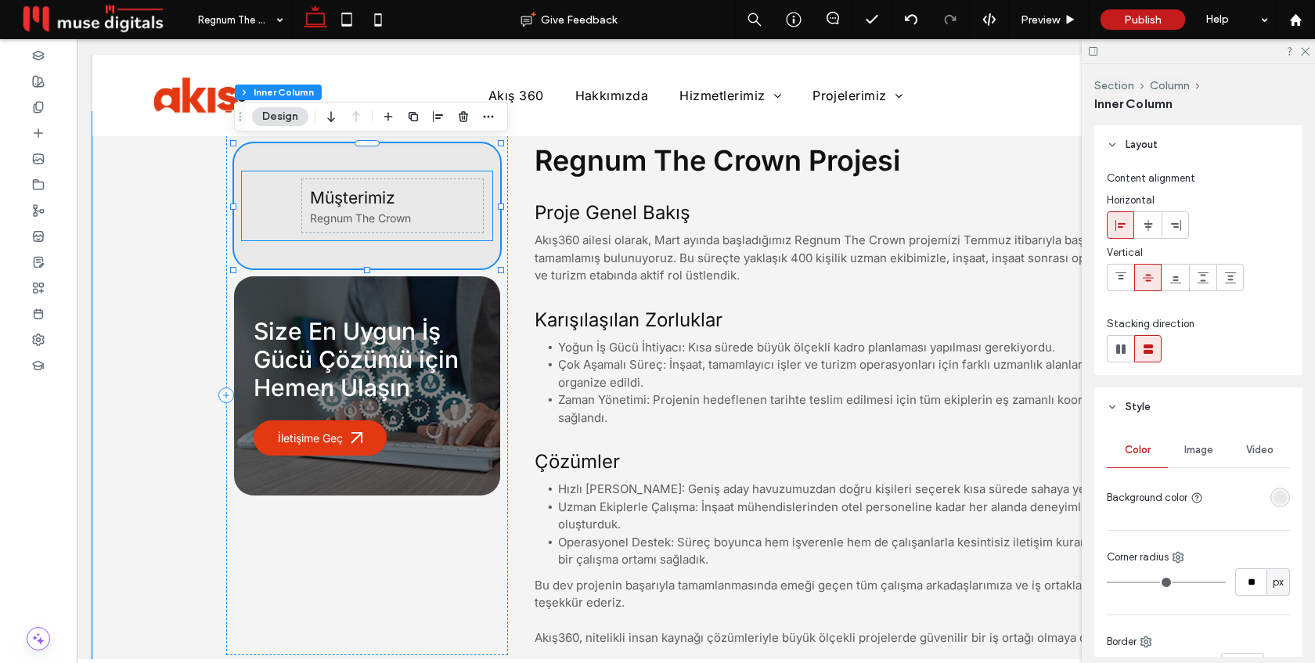
click at [272, 209] on icon at bounding box center [270, 205] width 39 height 39
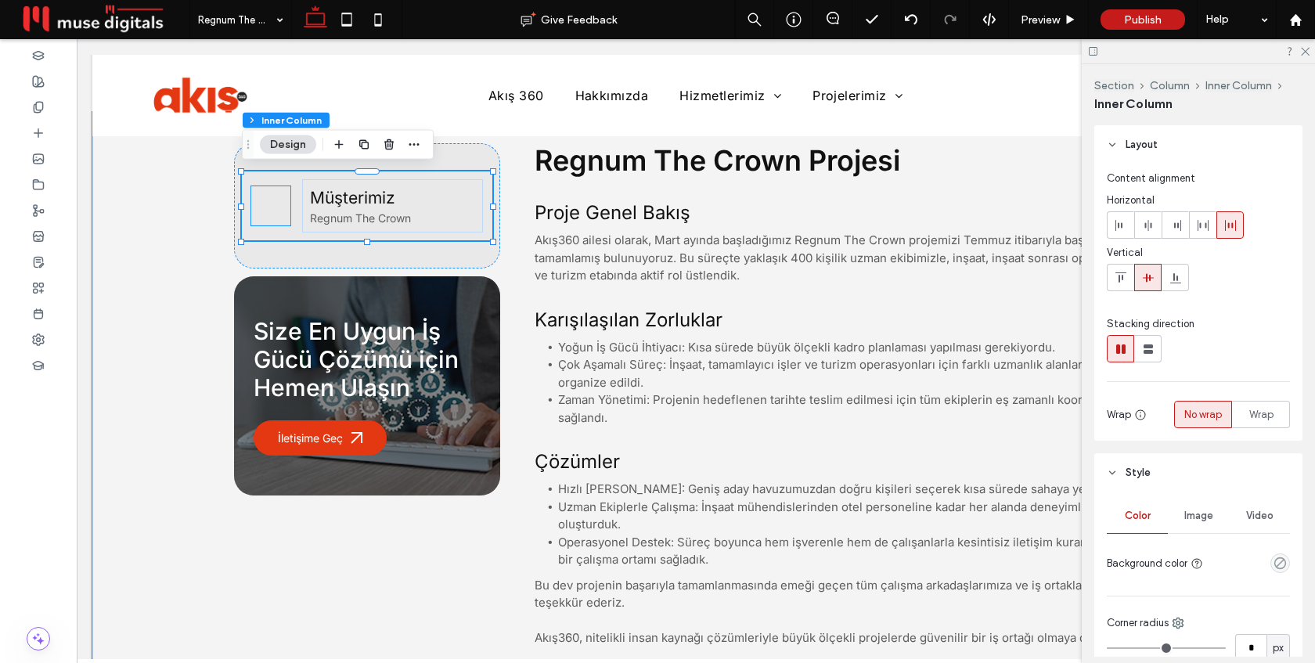
click at [266, 206] on icon at bounding box center [270, 205] width 39 height 39
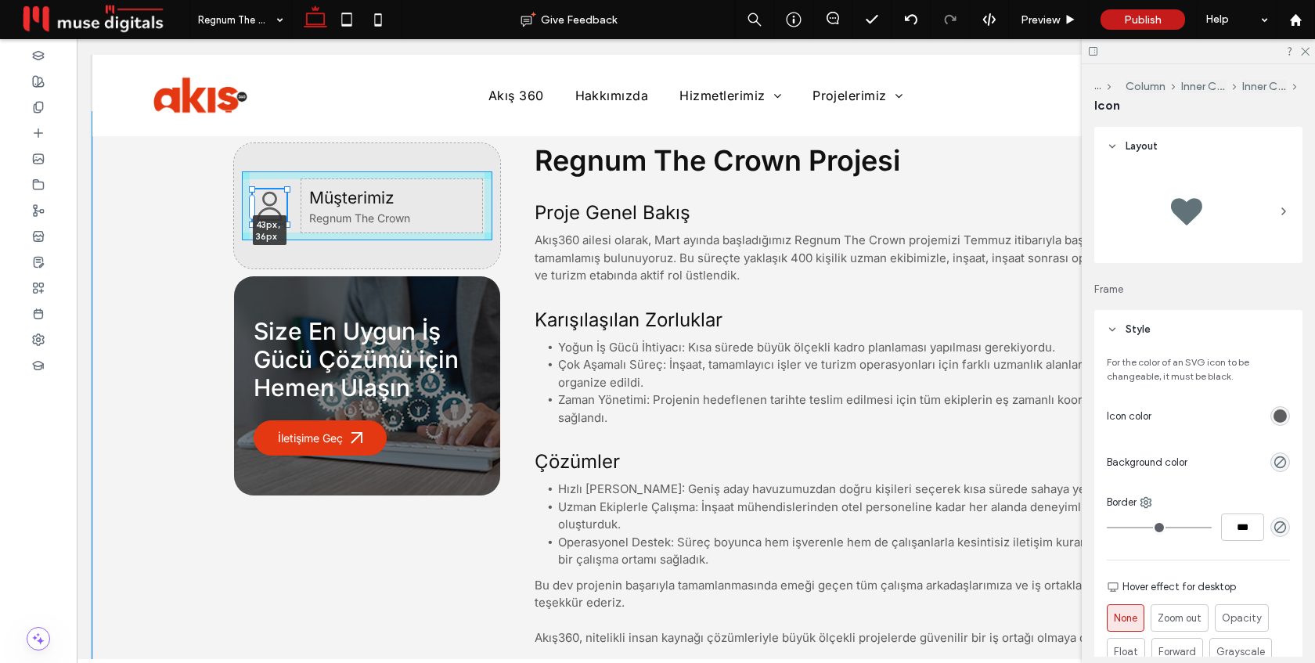
drag, startPoint x: 290, startPoint y: 225, endPoint x: 284, endPoint y: 219, distance: 8.3
click at [284, 221] on div at bounding box center [287, 224] width 6 height 6
type input "**"
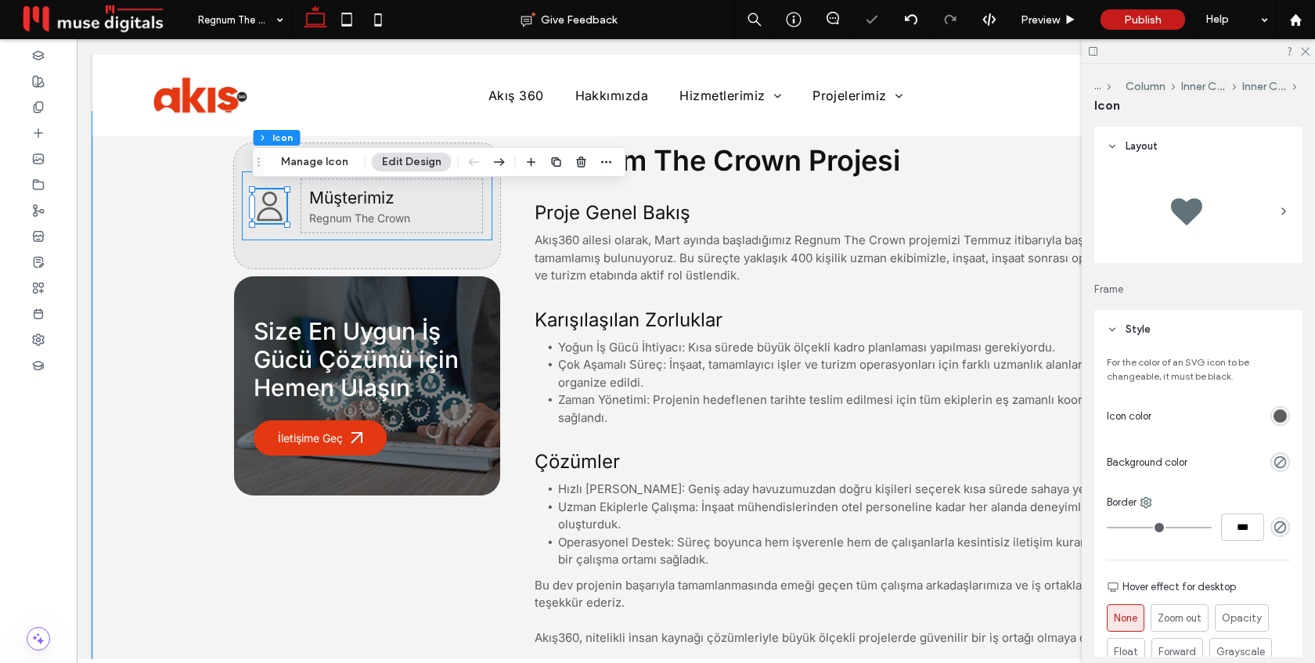
click at [293, 191] on div "43px , 36px Müşterimiz Regnum The Crown" at bounding box center [367, 205] width 251 height 69
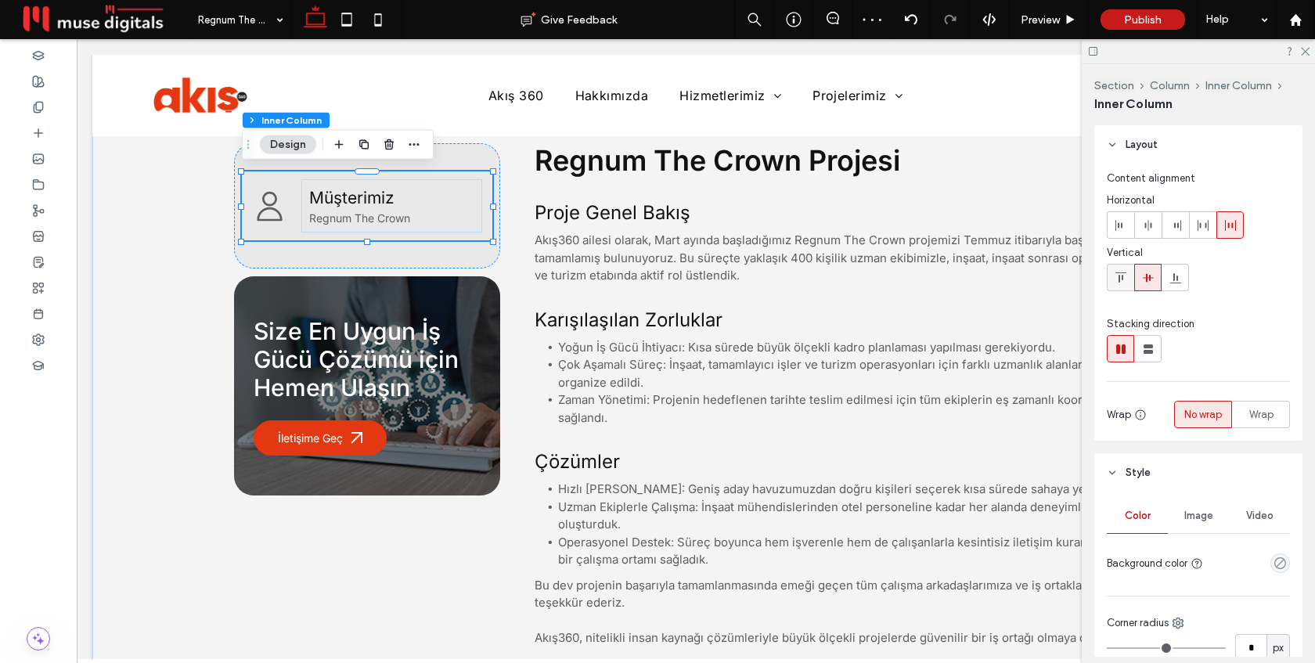
click at [1120, 276] on icon at bounding box center [1121, 278] width 13 height 13
click at [272, 195] on icon at bounding box center [270, 196] width 34 height 34
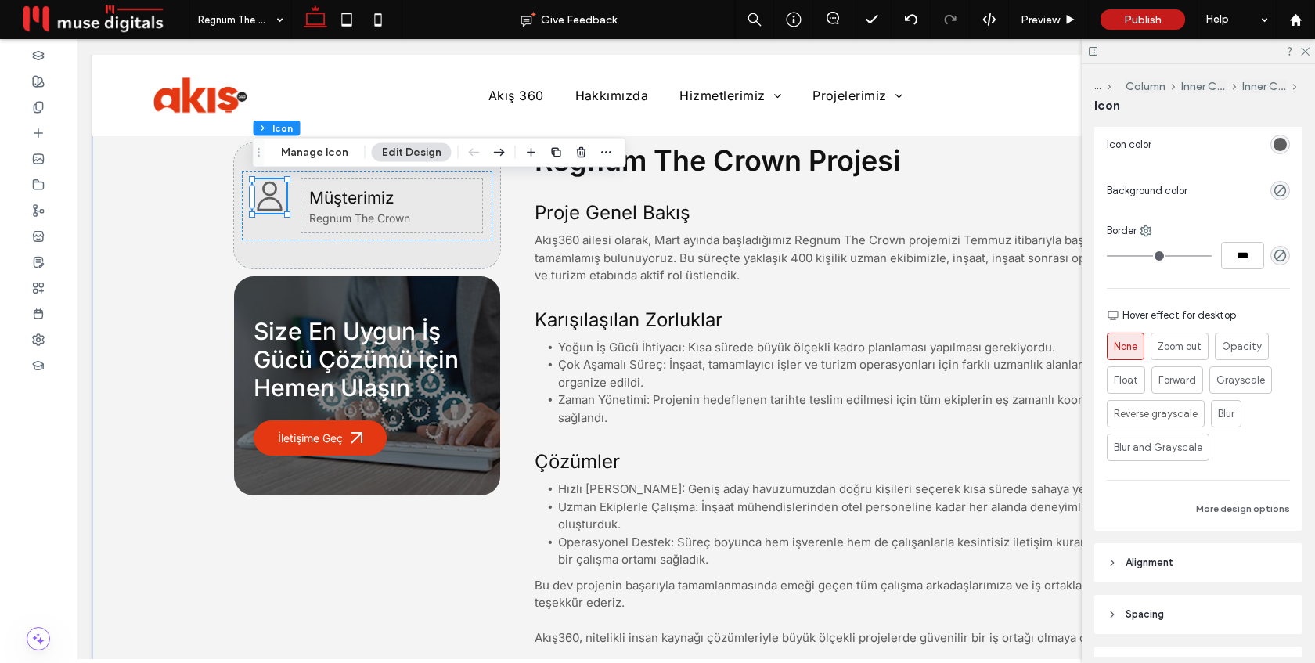
scroll to position [293, 0]
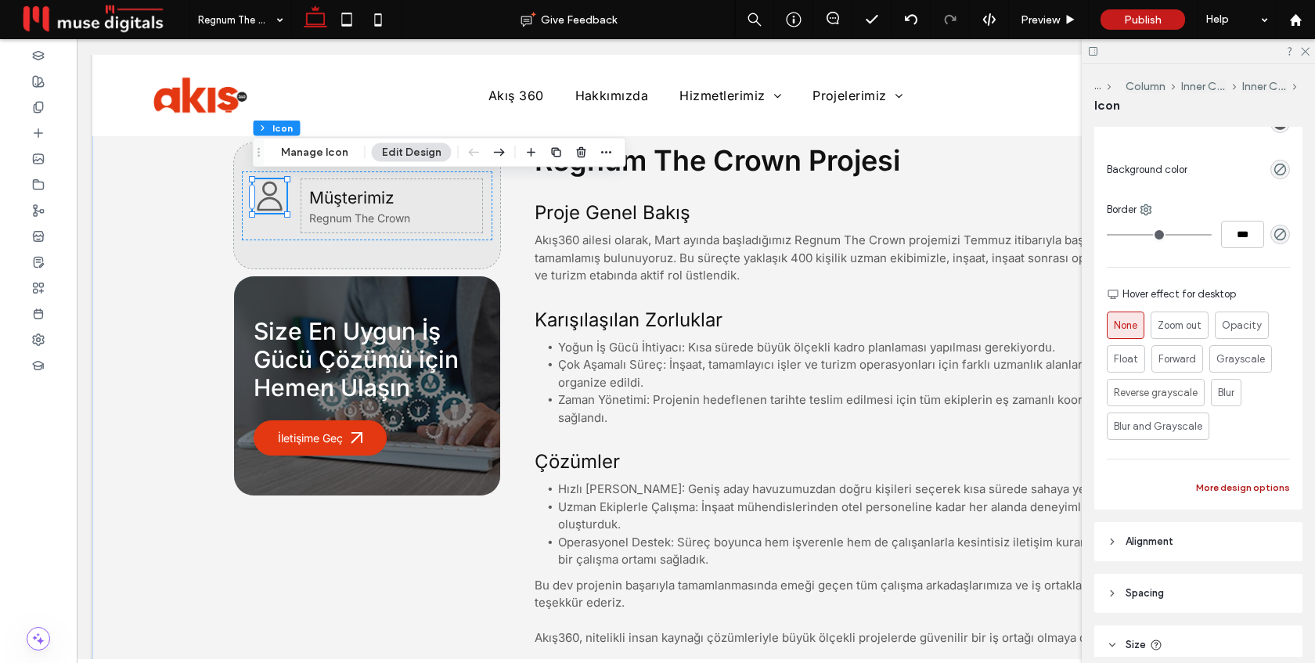
click at [1239, 489] on button "More design options" at bounding box center [1243, 487] width 94 height 19
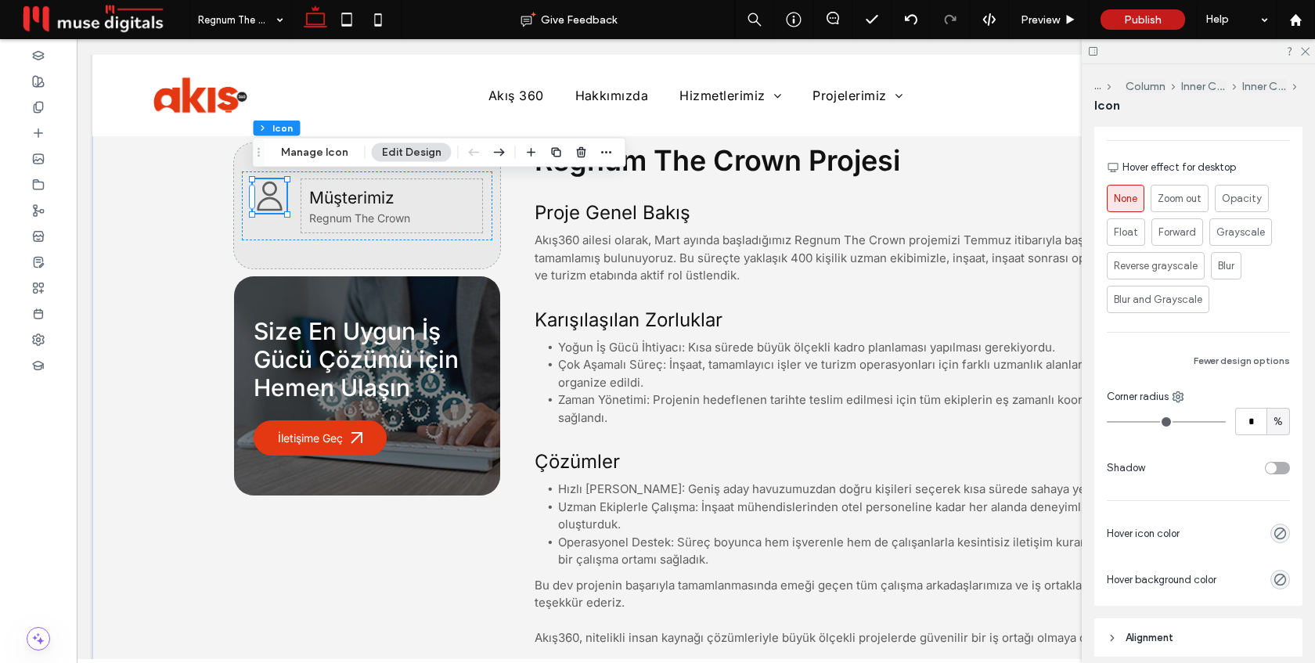
scroll to position [447, 0]
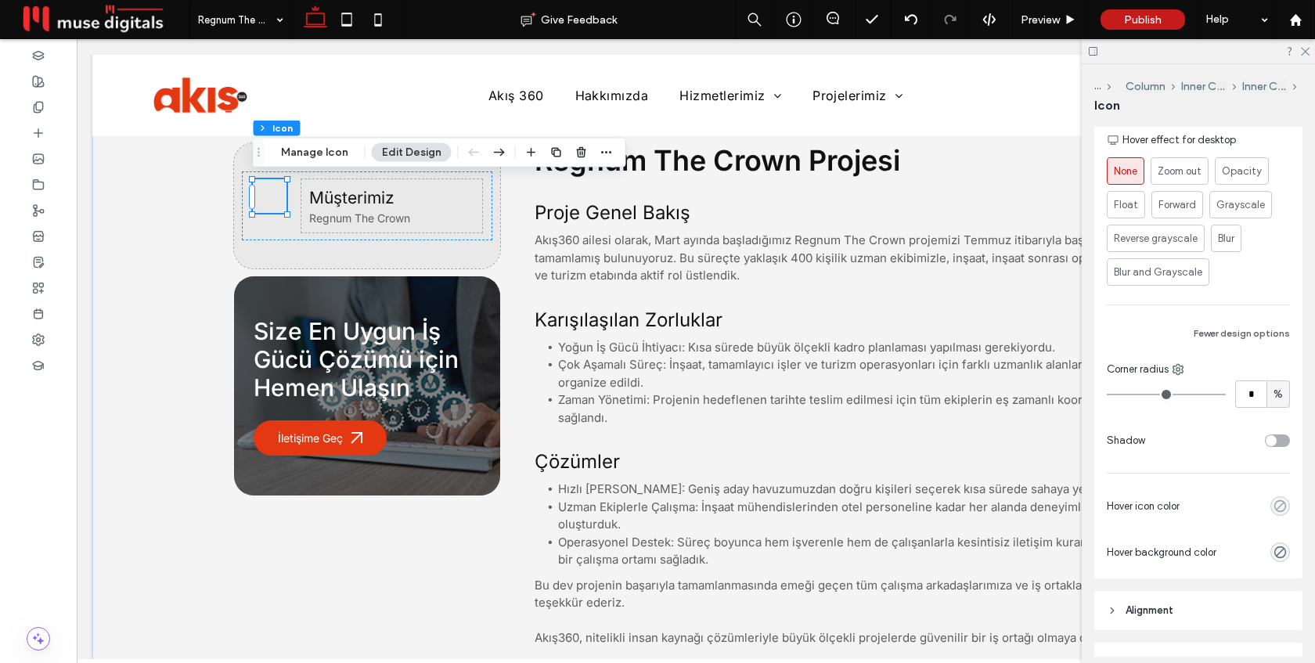
click at [1282, 507] on icon "rgba(0, 0, 0, 0)" at bounding box center [1280, 506] width 13 height 13
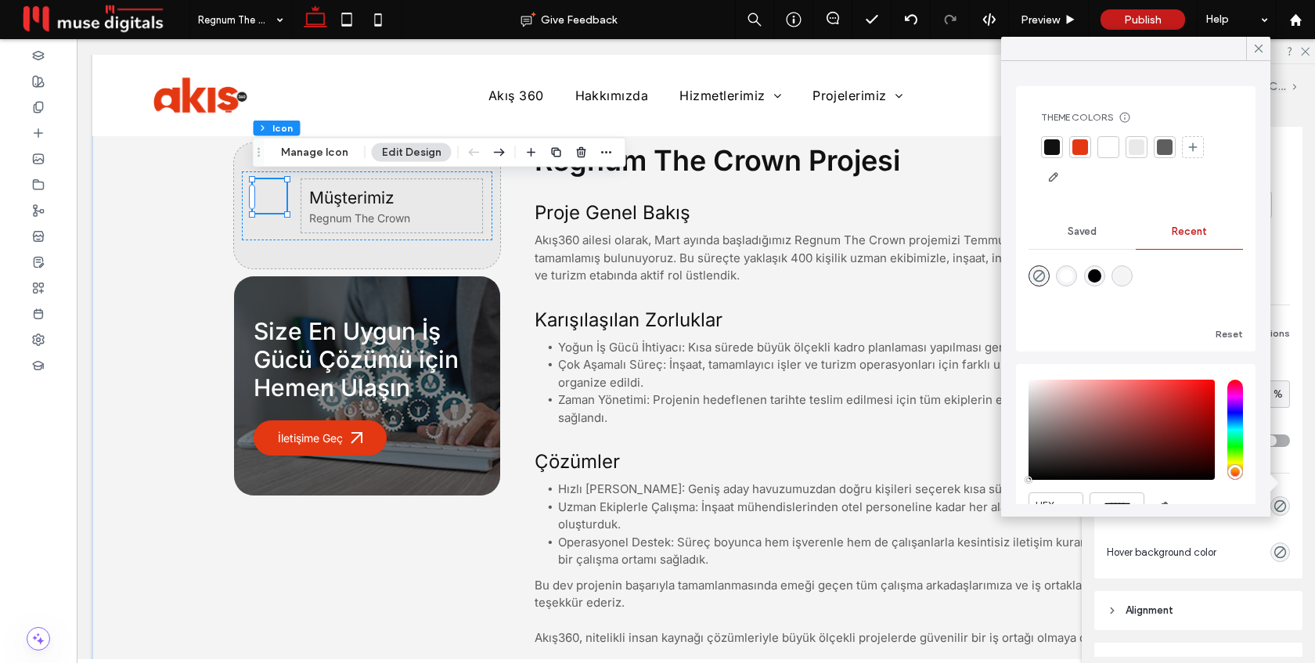
click at [1160, 151] on div at bounding box center [1165, 147] width 16 height 16
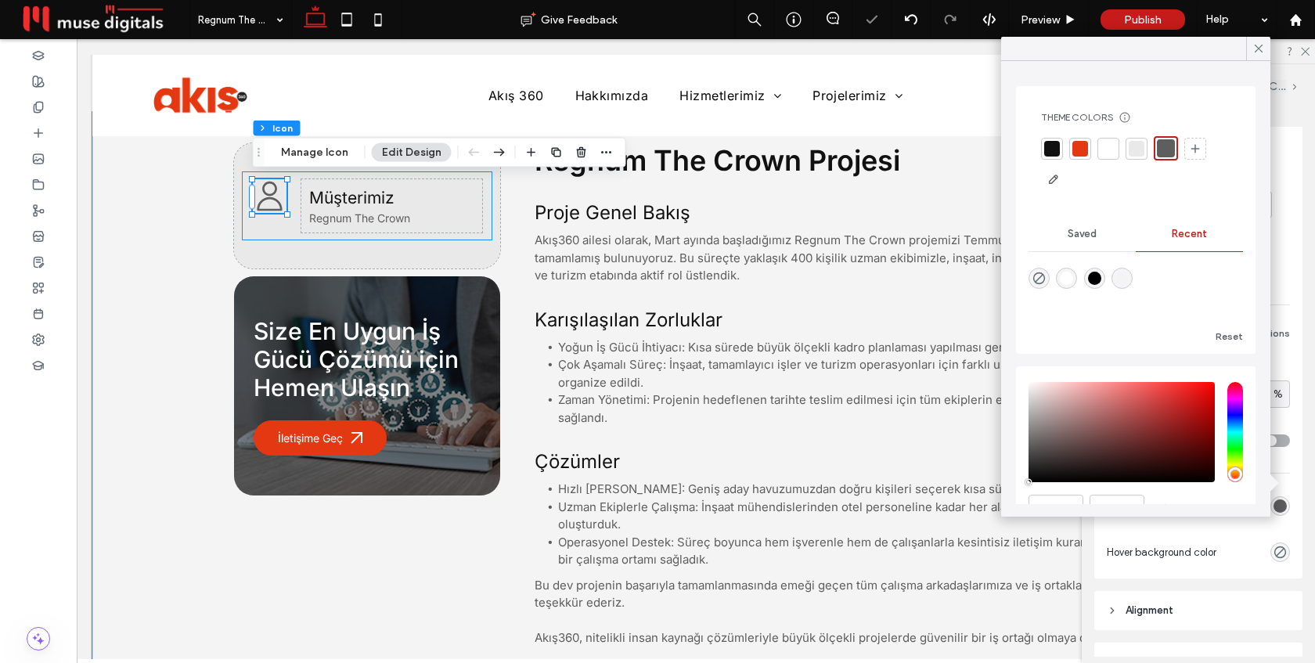
click at [282, 231] on div "Müşterimiz Regnum The Crown" at bounding box center [367, 205] width 251 height 69
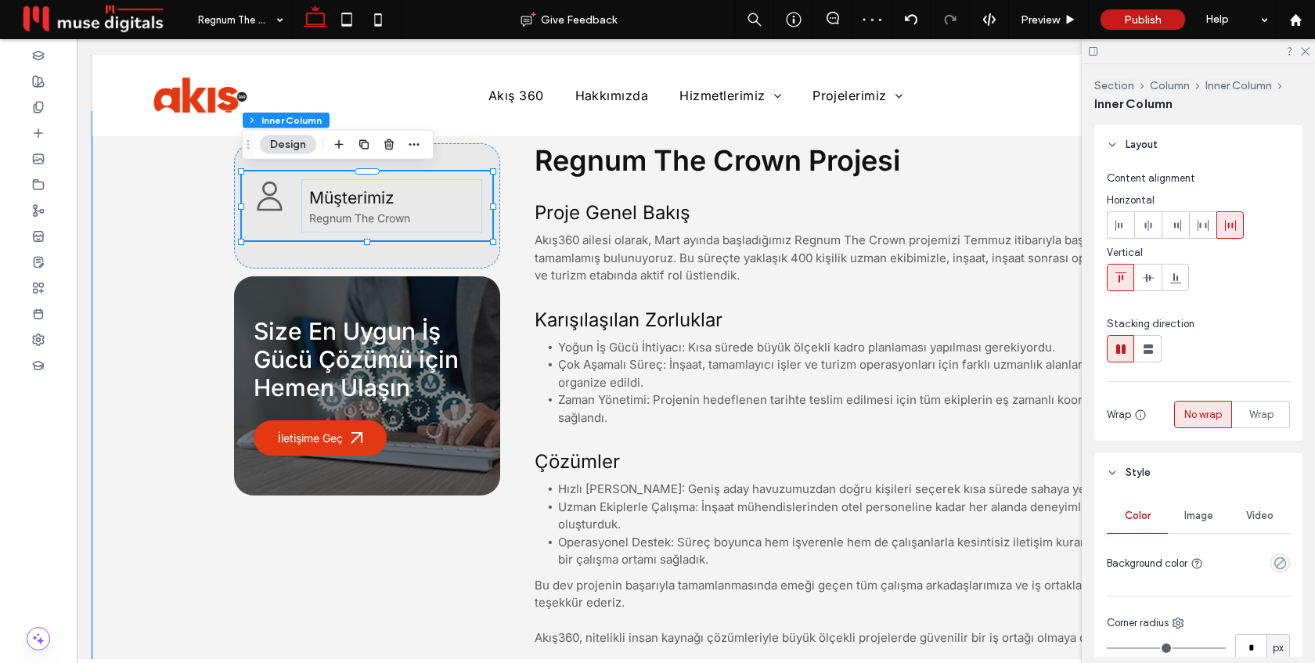
click at [487, 213] on div "Müşterimiz Regnum The Crown" at bounding box center [367, 205] width 251 height 69
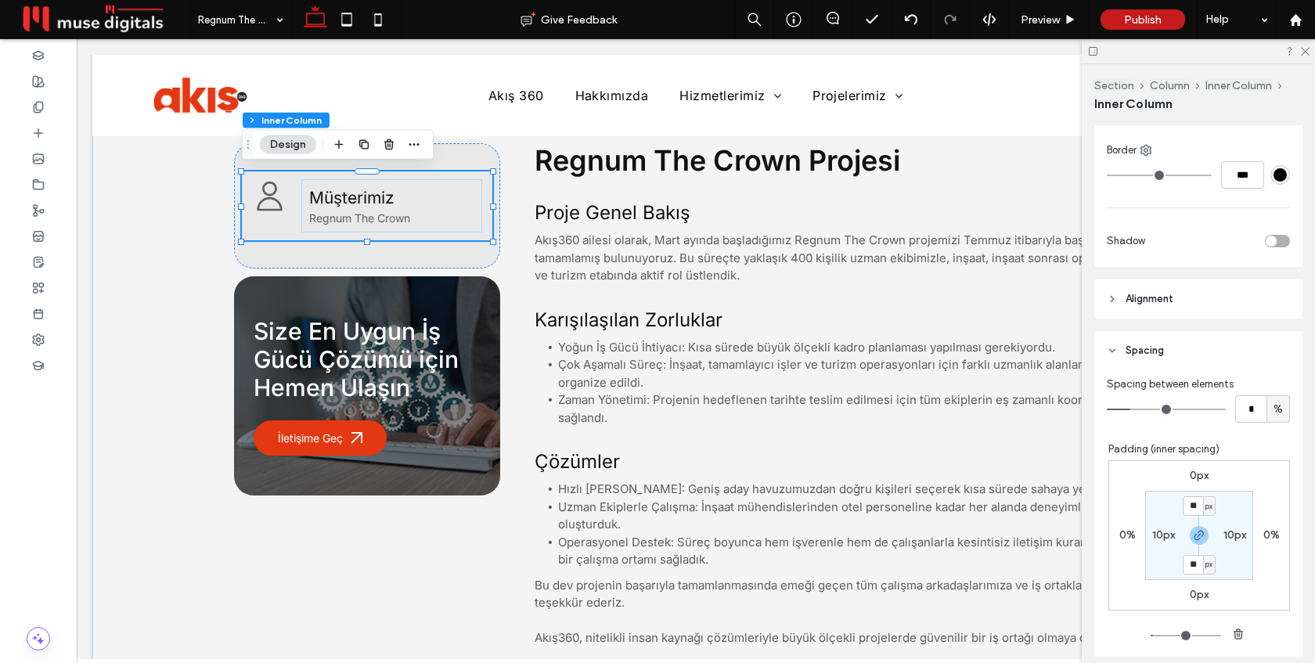
scroll to position [568, 0]
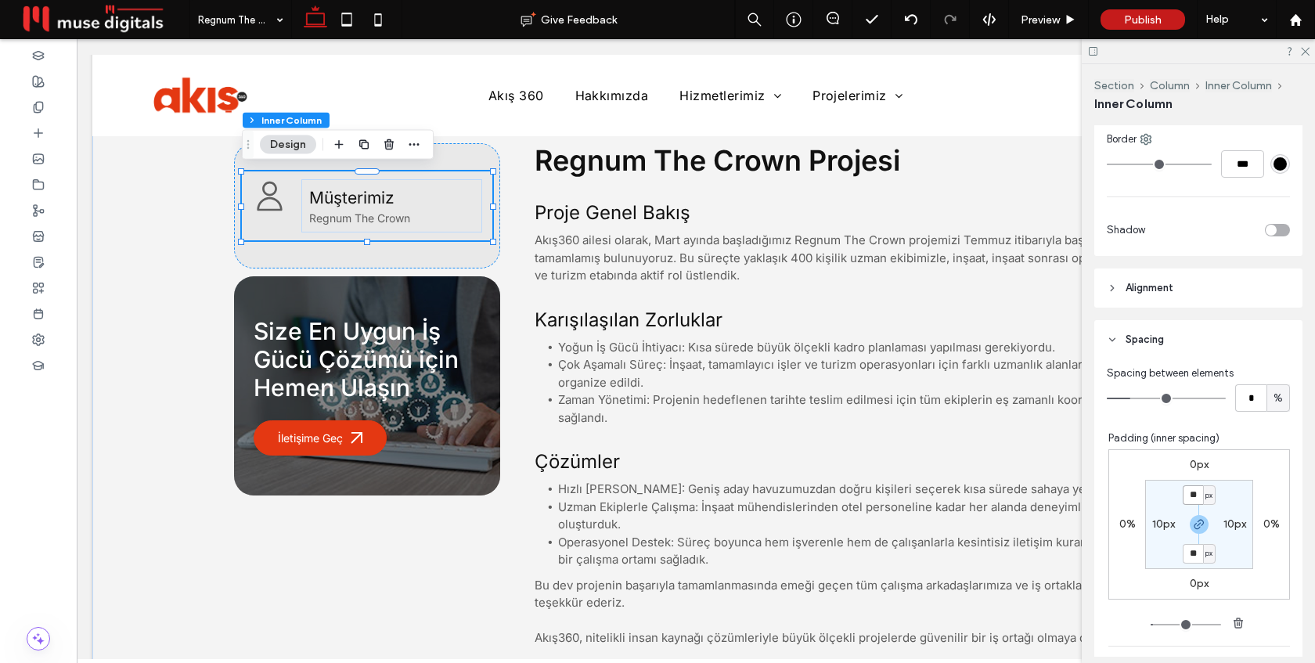
click at [1193, 494] on input "**" at bounding box center [1193, 495] width 20 height 20
type input "*"
click at [1161, 524] on label "10px" at bounding box center [1164, 524] width 23 height 13
type input "**"
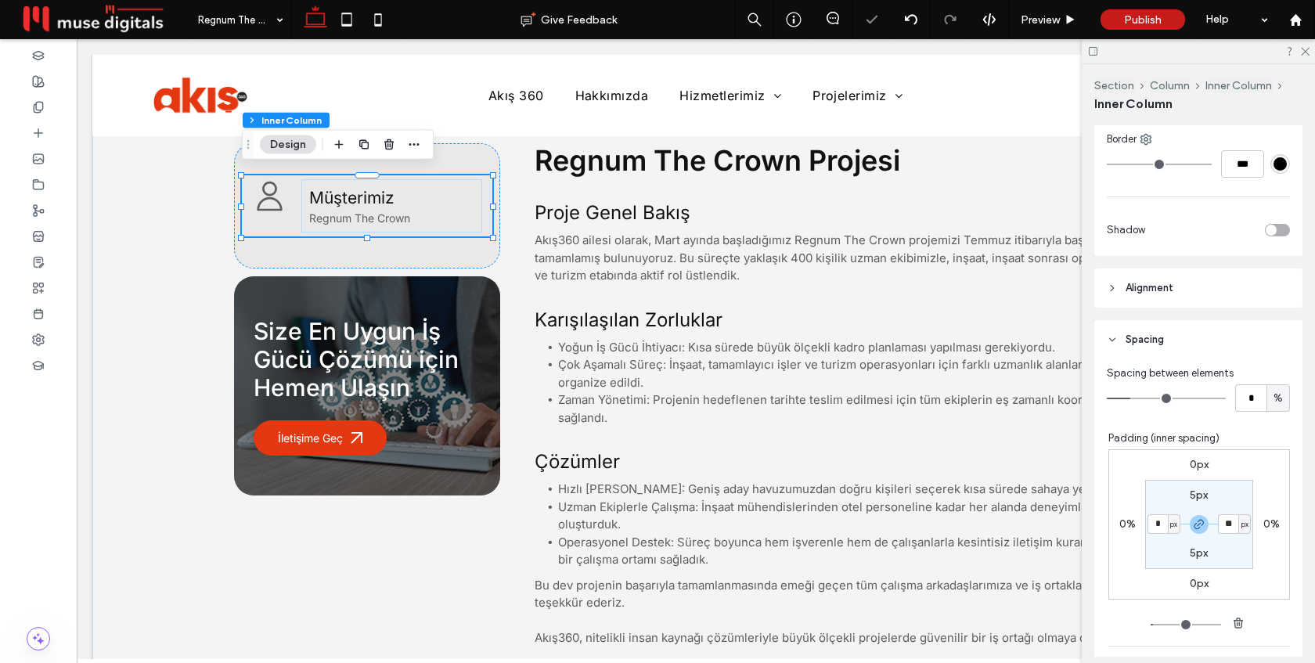
type input "*"
click at [1165, 491] on section "5px * px 5px * px" at bounding box center [1200, 524] width 108 height 89
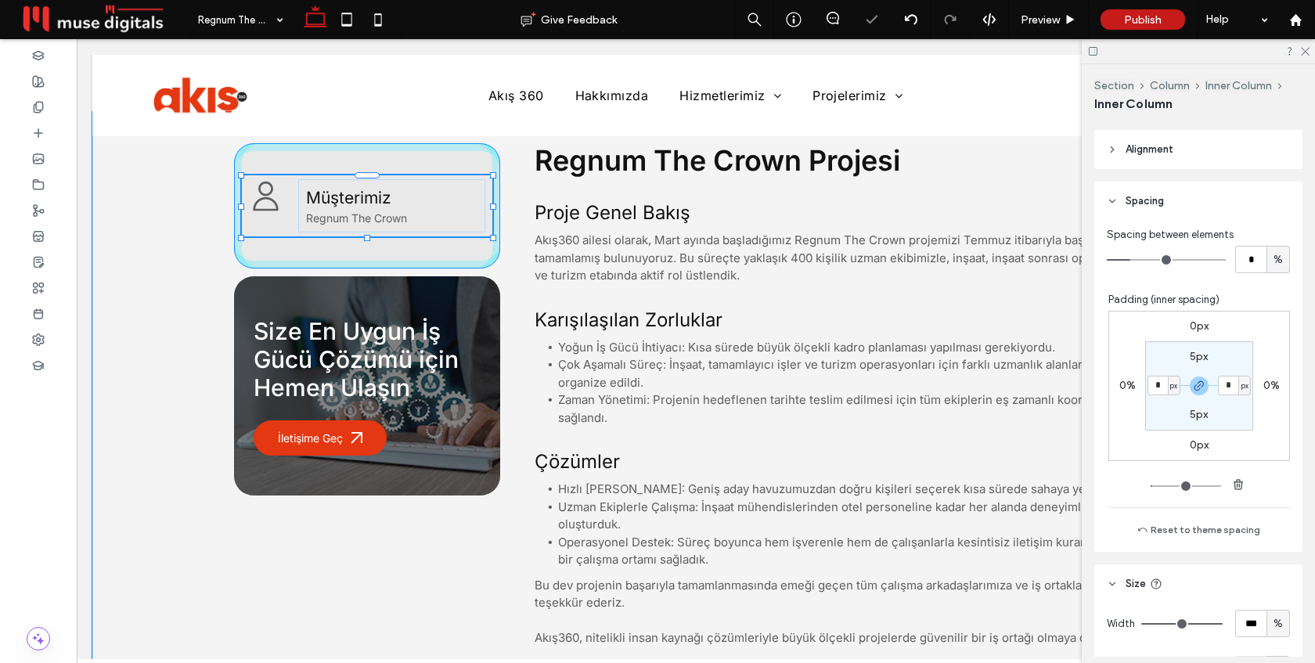
scroll to position [712, 0]
click at [369, 231] on div "Size En Uygun İş Gücü Çözümü için Hemen Ulaşın İletişime Geç Müşterimiz Regnum …" at bounding box center [696, 396] width 940 height 568
type input "**"
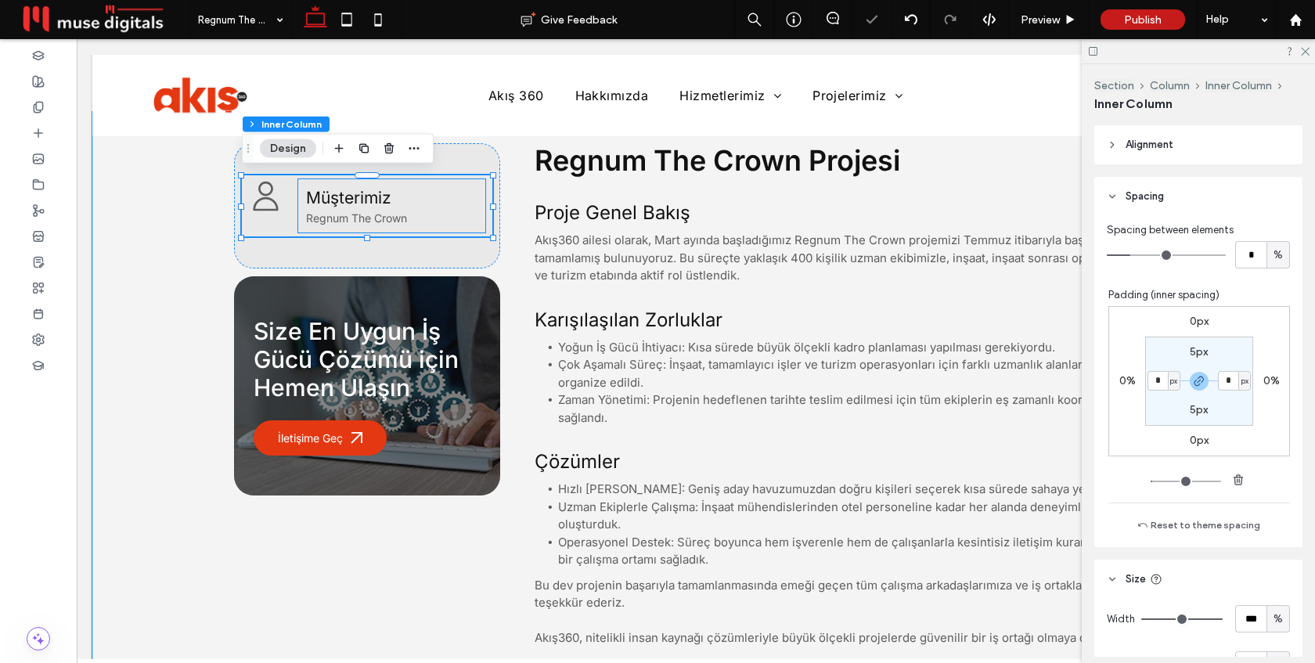
click at [467, 189] on h5 "Müşterimiz" at bounding box center [391, 198] width 171 height 20
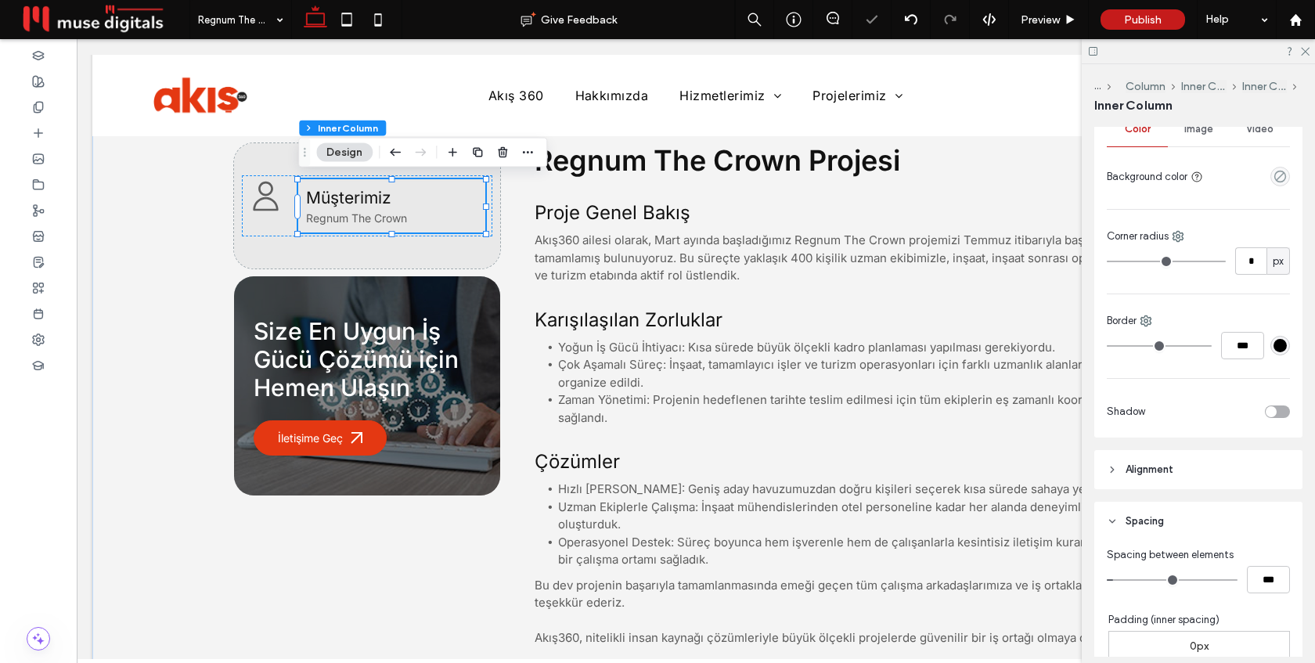
scroll to position [455, 0]
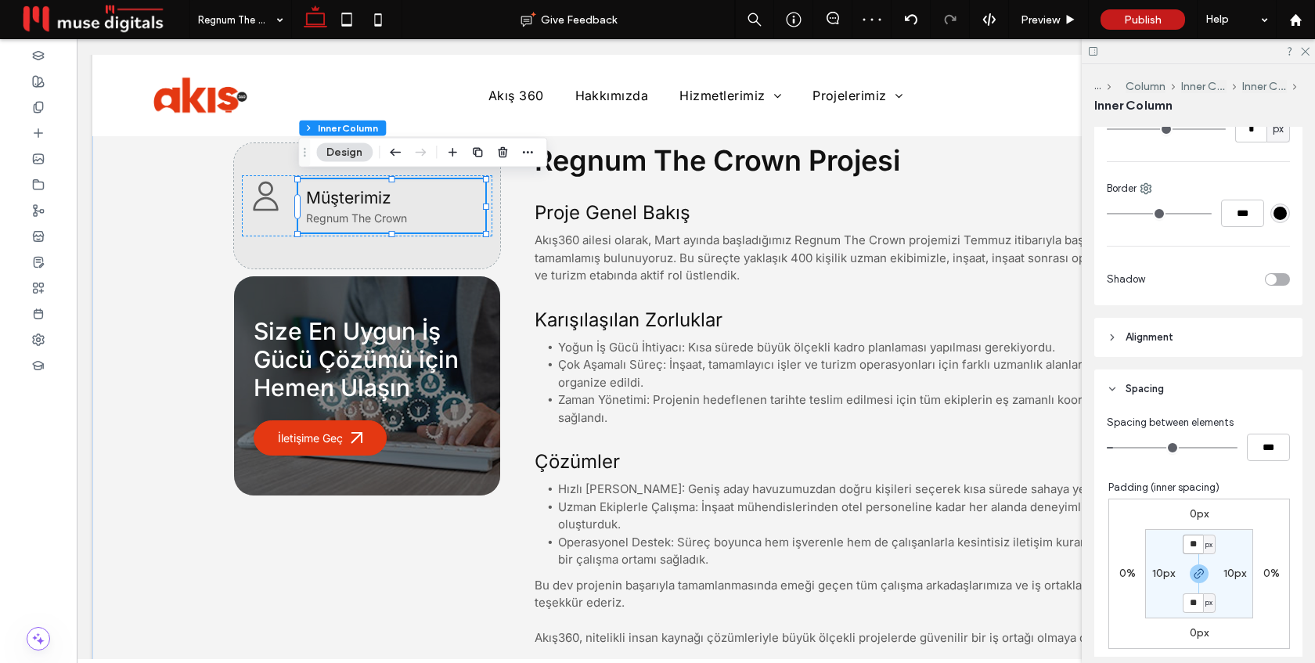
click at [1195, 538] on input "**" at bounding box center [1193, 545] width 20 height 20
type input "*"
click at [1253, 533] on section "* px 10px * px 10px" at bounding box center [1200, 573] width 108 height 89
click at [1162, 575] on label "10px" at bounding box center [1164, 573] width 23 height 13
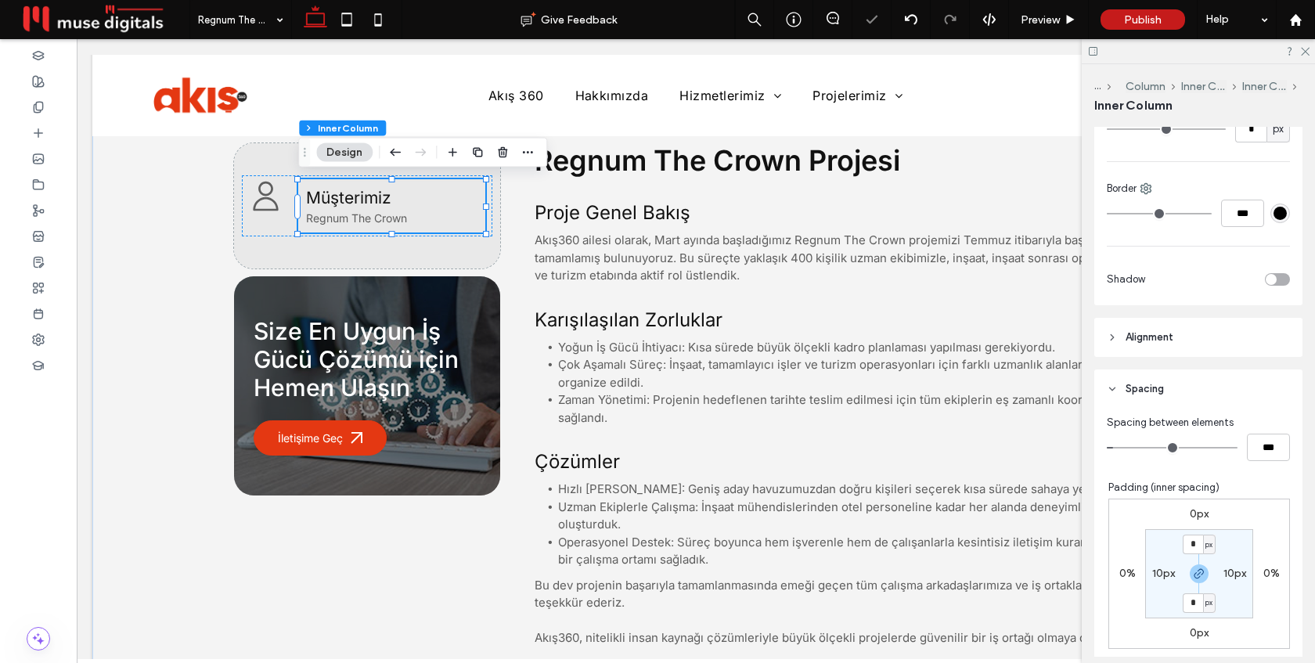
type input "**"
type input "*"
click at [1269, 527] on div "0px 0% 0px 0% 5px * px 5px * px" at bounding box center [1200, 574] width 182 height 150
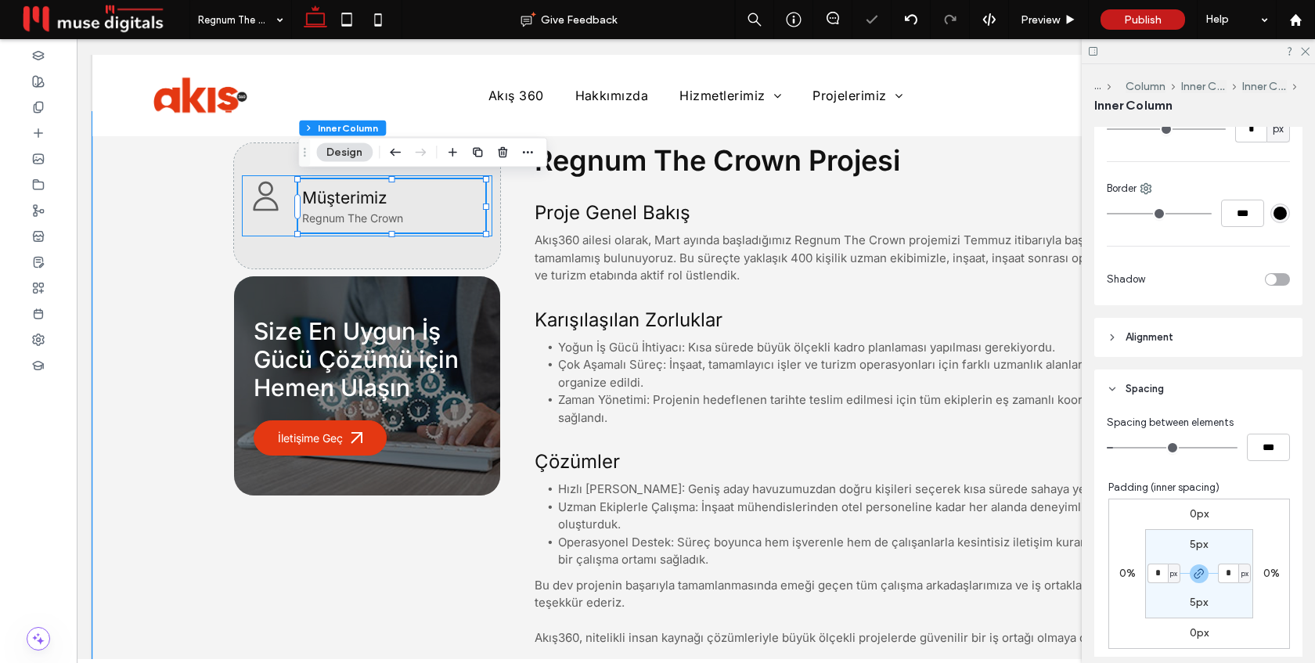
click at [264, 227] on div "Müşterimiz Regnum The Crown" at bounding box center [367, 205] width 251 height 61
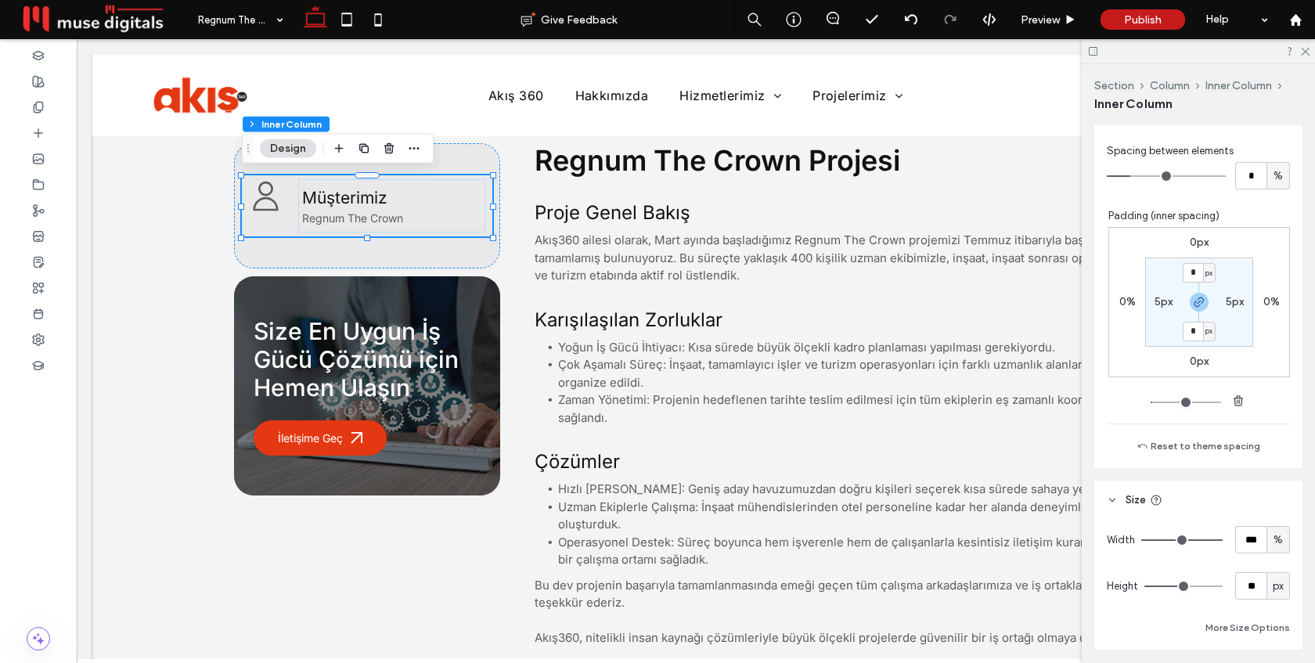
scroll to position [950, 0]
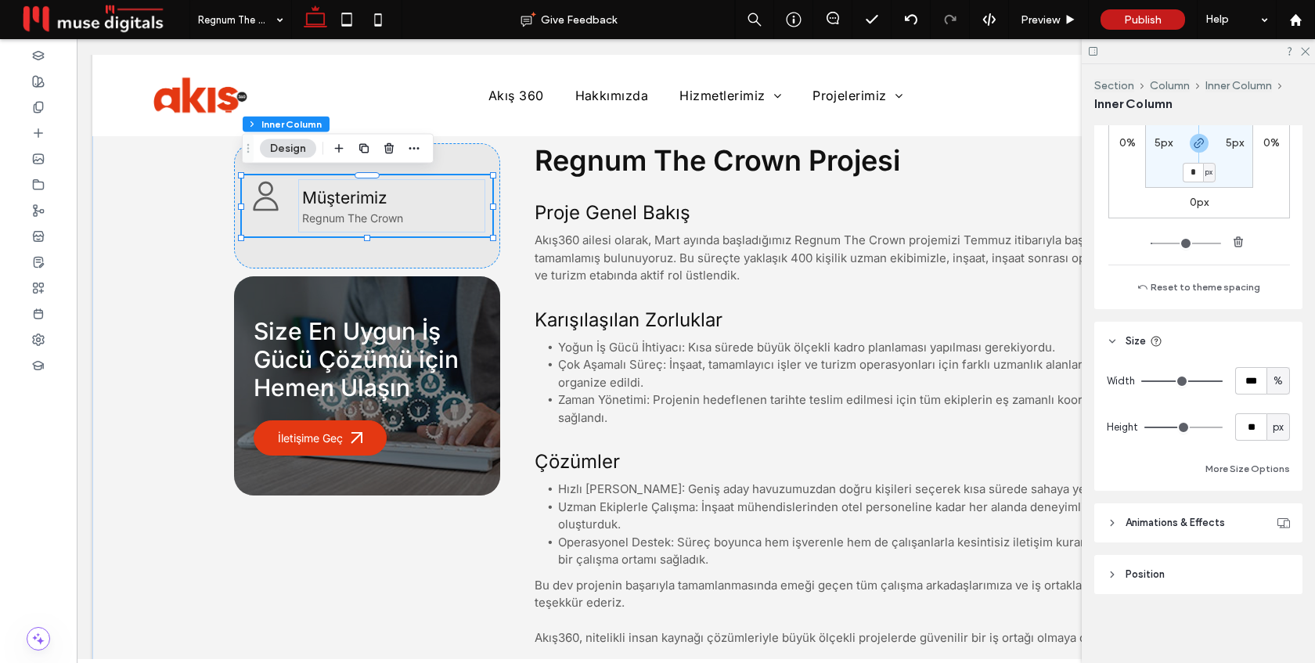
click at [1282, 431] on span "px" at bounding box center [1278, 428] width 11 height 16
click at [1276, 564] on span "A" at bounding box center [1279, 565] width 6 height 16
type input "*"
click at [276, 222] on div "Müşterimiz Regnum The Crown" at bounding box center [367, 205] width 251 height 61
click at [367, 147] on icon "button" at bounding box center [364, 149] width 13 height 13
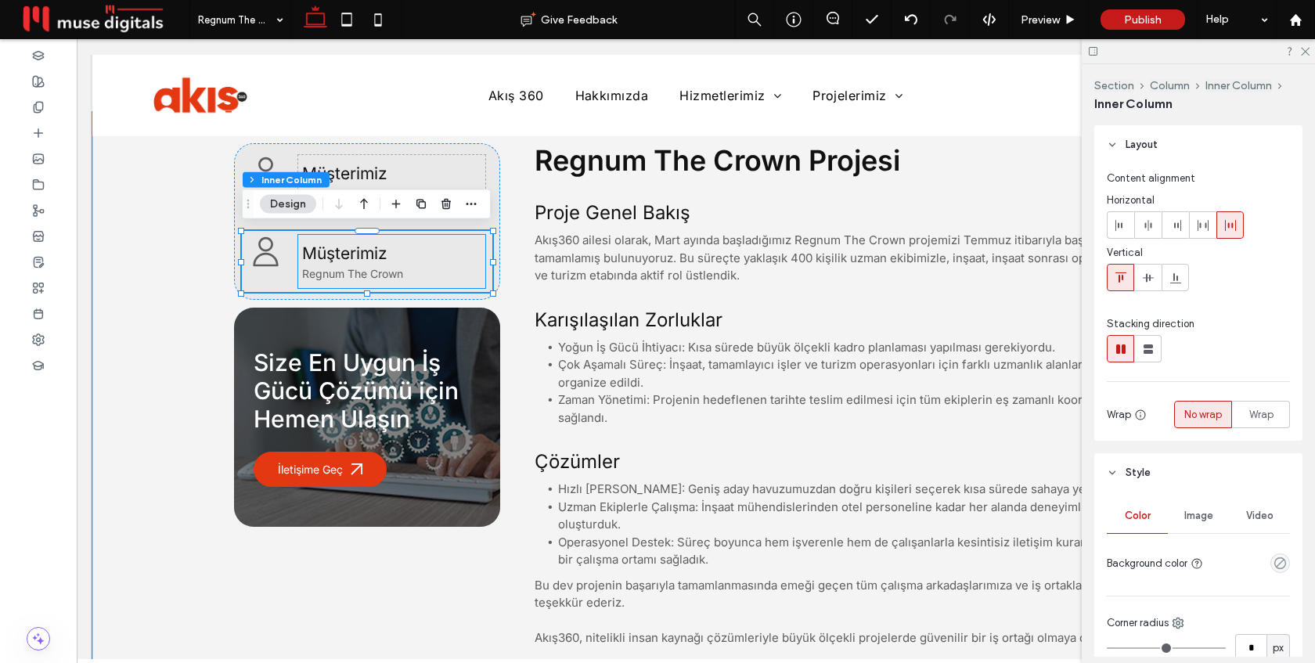
click at [338, 257] on span "Müşterimiz" at bounding box center [344, 254] width 85 height 20
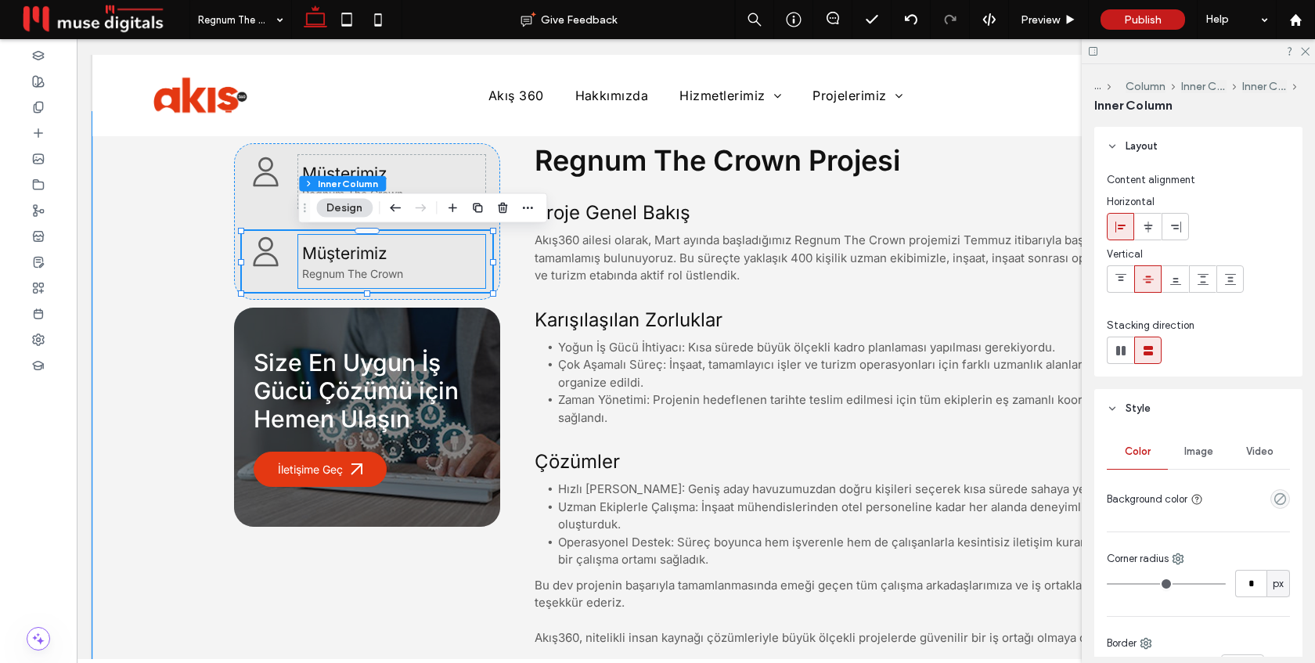
click at [338, 257] on span "Müşterimiz" at bounding box center [344, 254] width 85 height 20
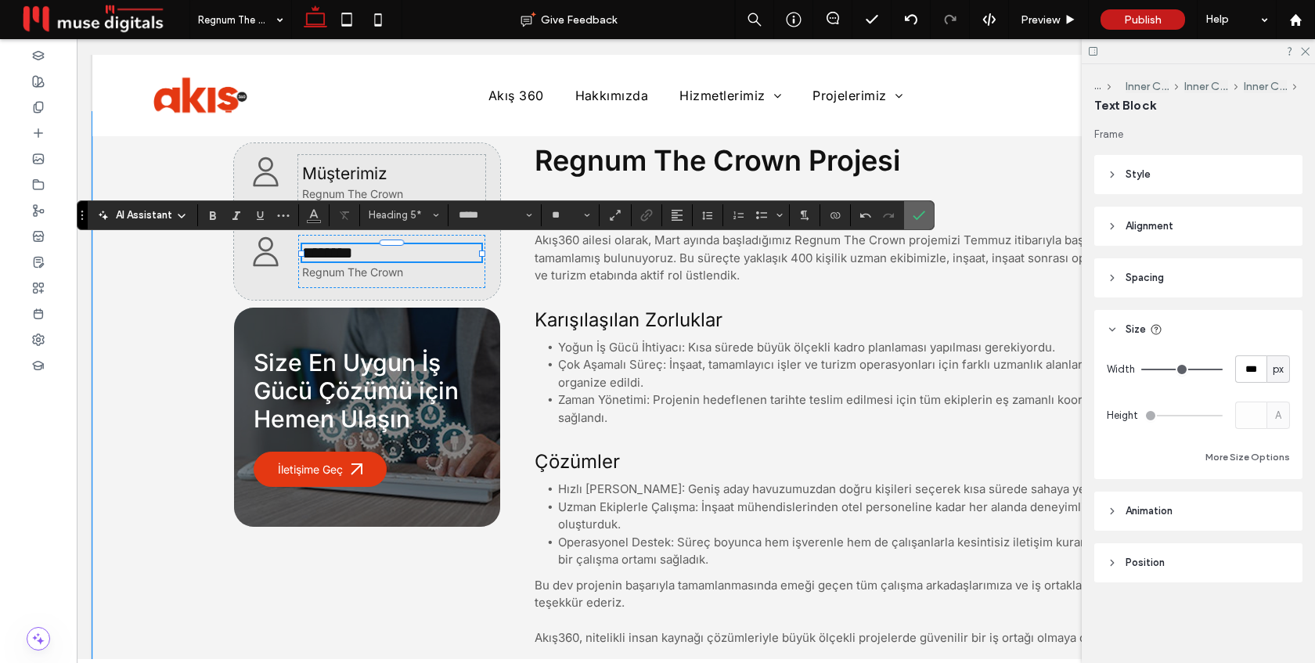
click at [919, 220] on icon "Confirm" at bounding box center [919, 215] width 13 height 13
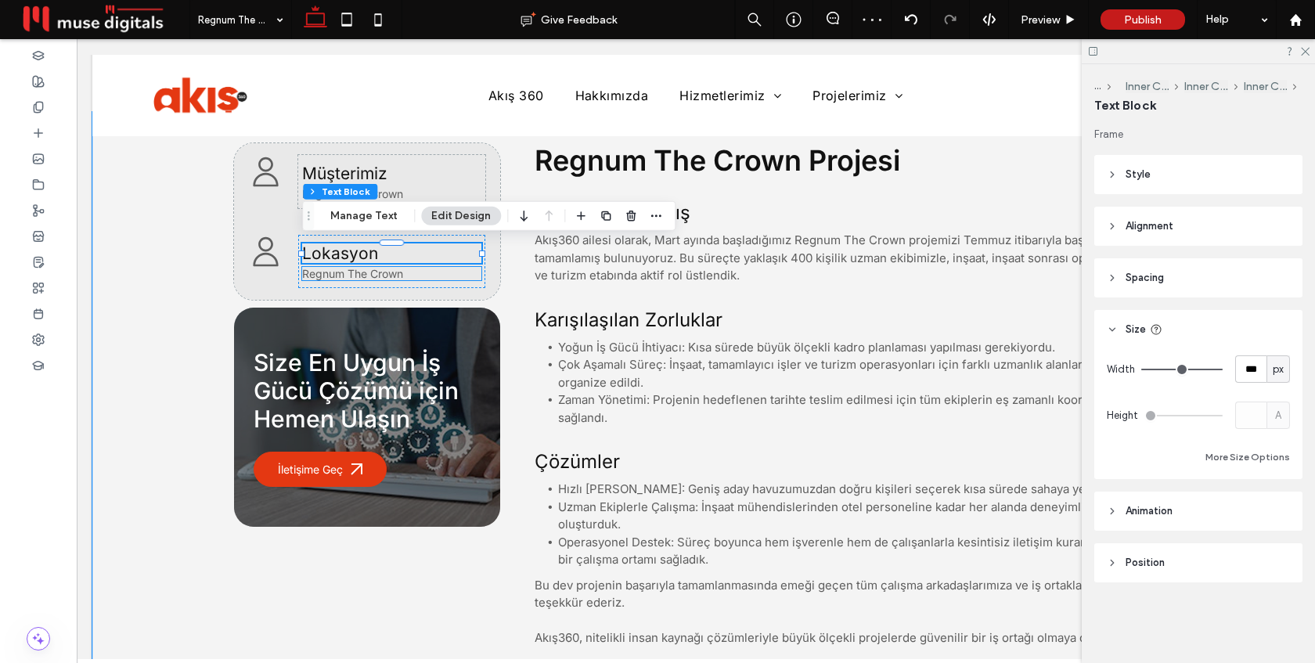
click at [354, 277] on span "Regnum The Crown" at bounding box center [352, 273] width 101 height 13
click at [354, 277] on div "Regnum The Crown" at bounding box center [391, 273] width 179 height 13
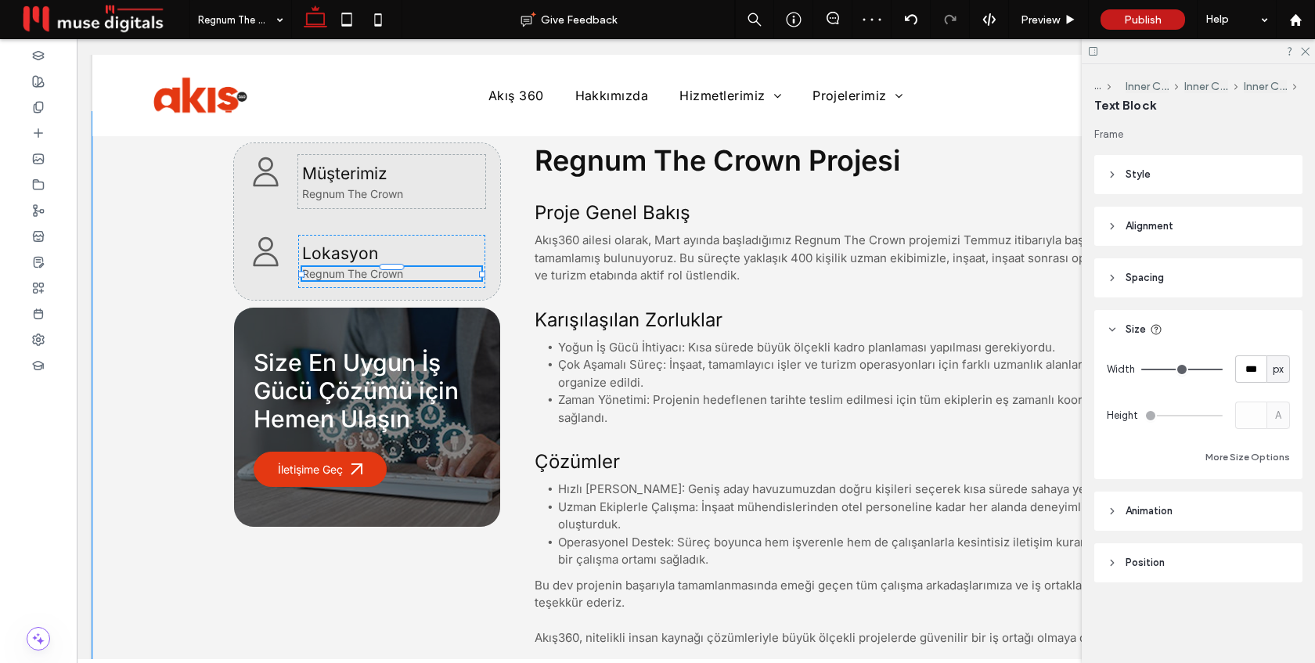
type input "*****"
type input "**"
click at [354, 277] on span "**********" at bounding box center [334, 273] width 64 height 11
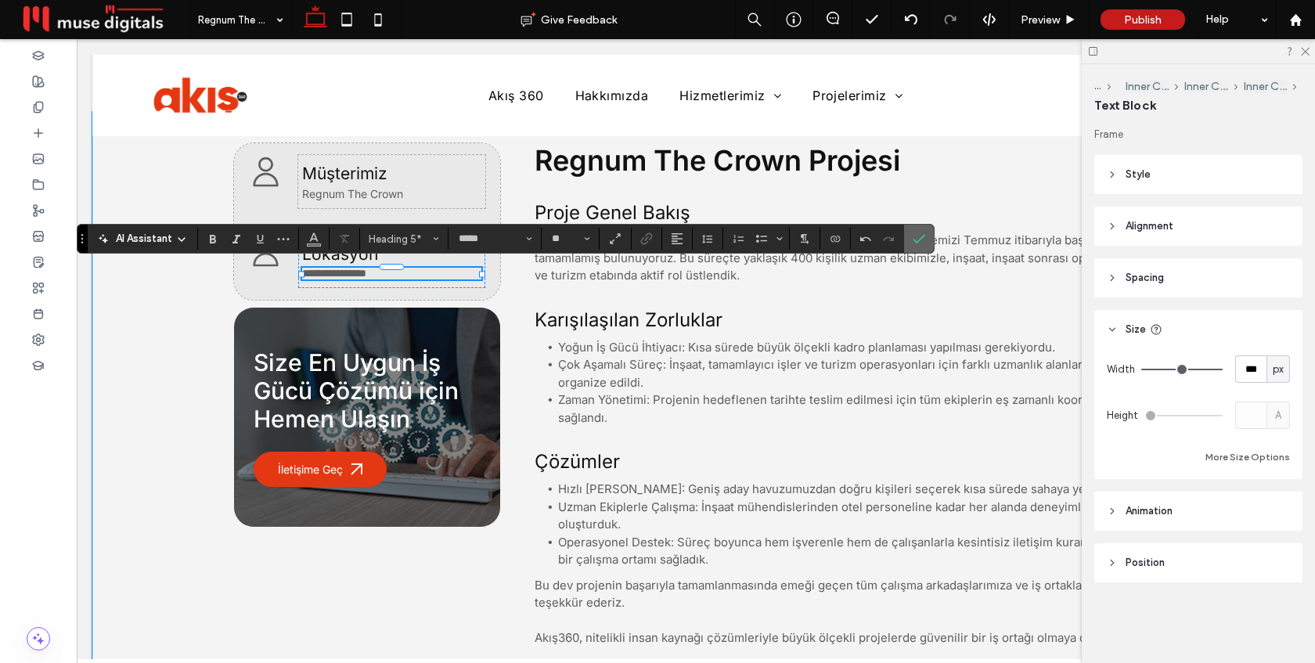
click at [922, 234] on icon "Confirm" at bounding box center [919, 239] width 13 height 13
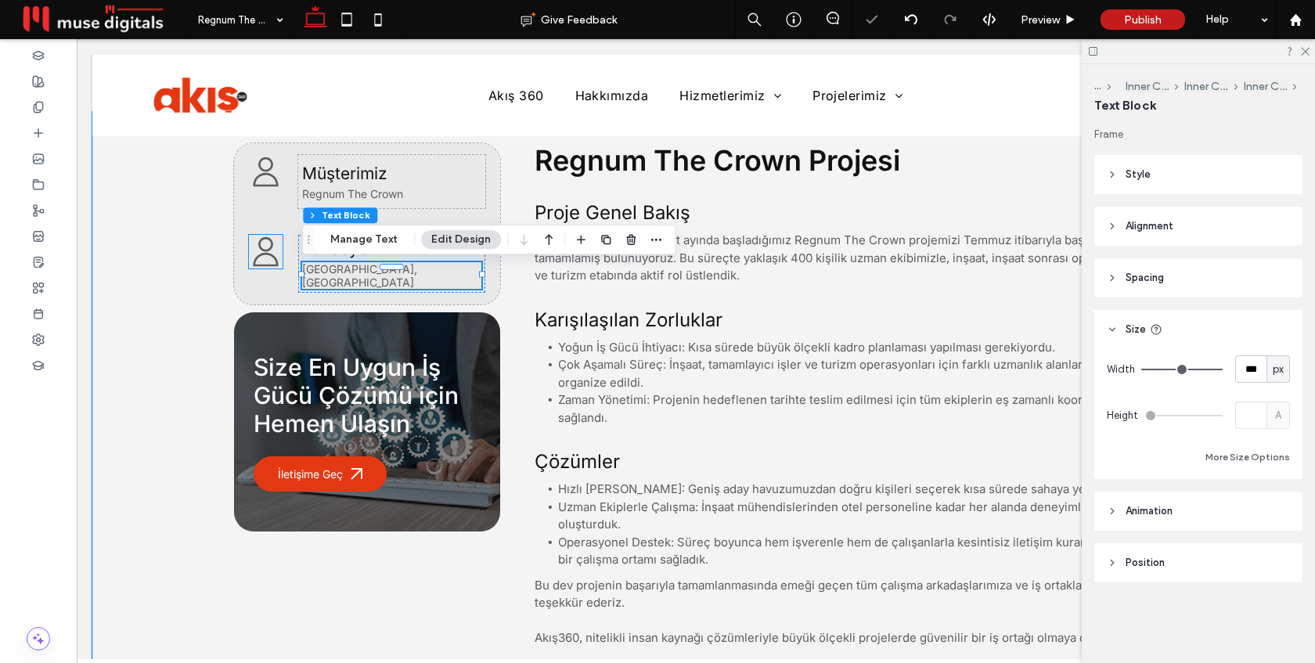
click at [261, 253] on icon at bounding box center [265, 252] width 25 height 30
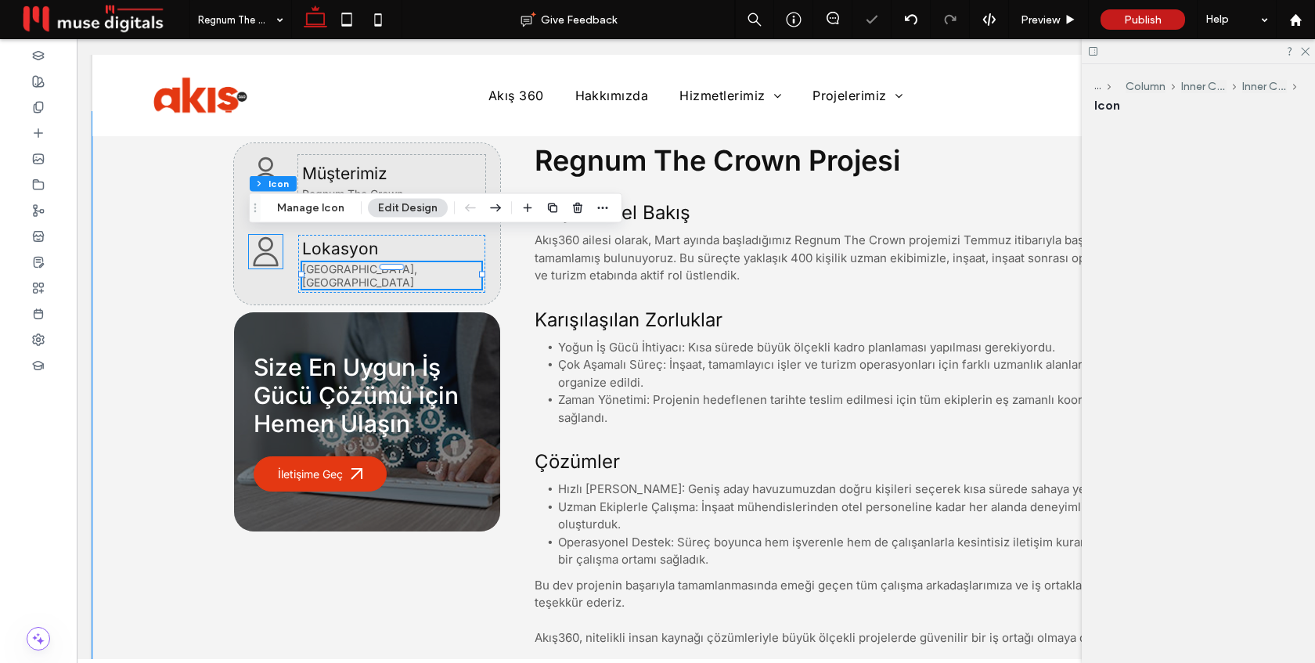
click at [261, 253] on div at bounding box center [266, 252] width 34 height 34
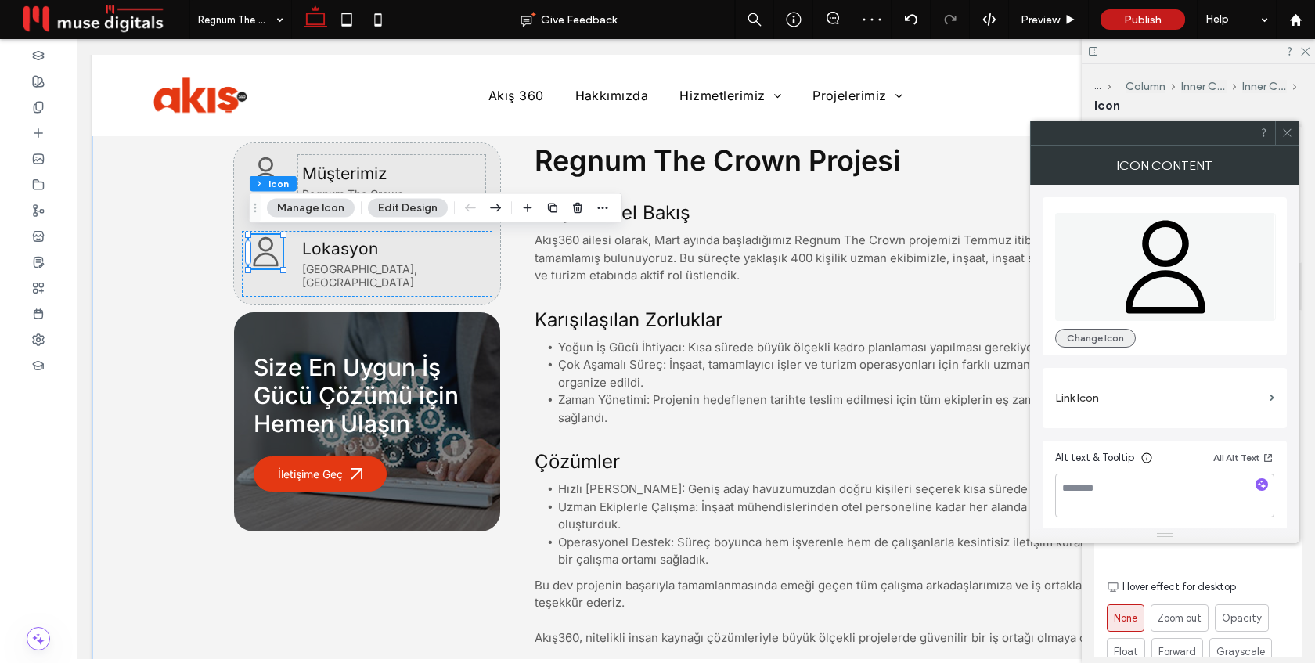
click at [1113, 337] on button "Change Icon" at bounding box center [1096, 338] width 81 height 19
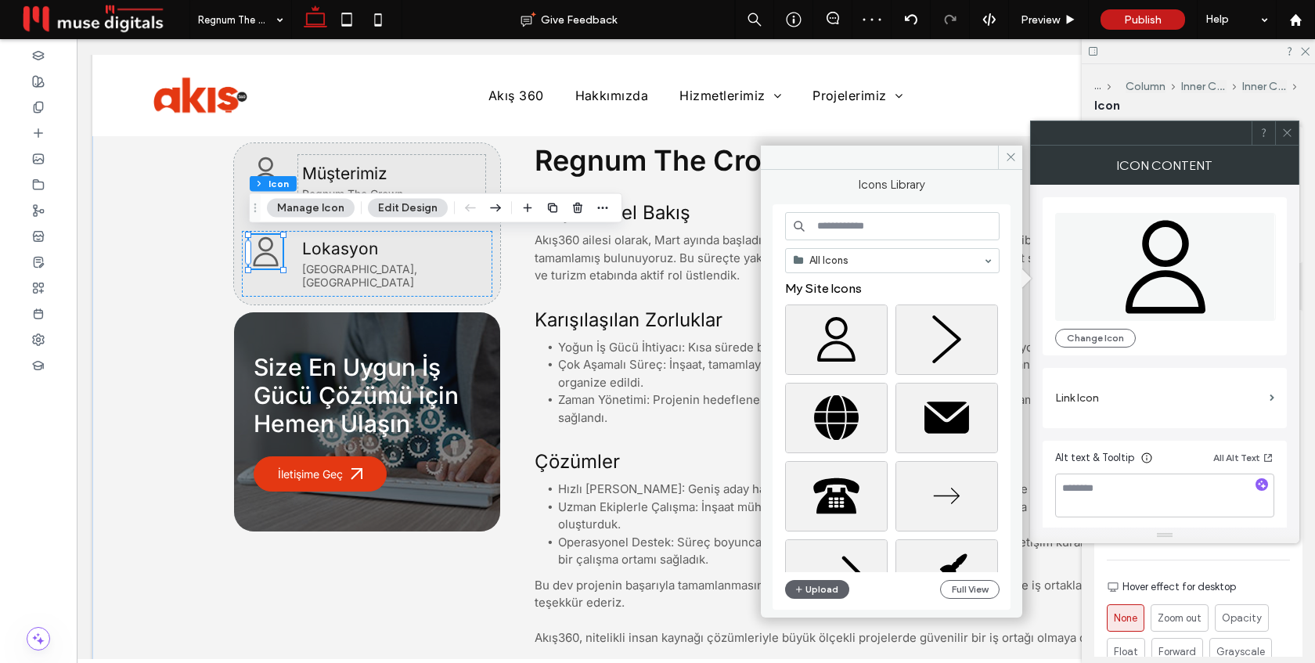
click at [852, 226] on input at bounding box center [892, 226] width 215 height 28
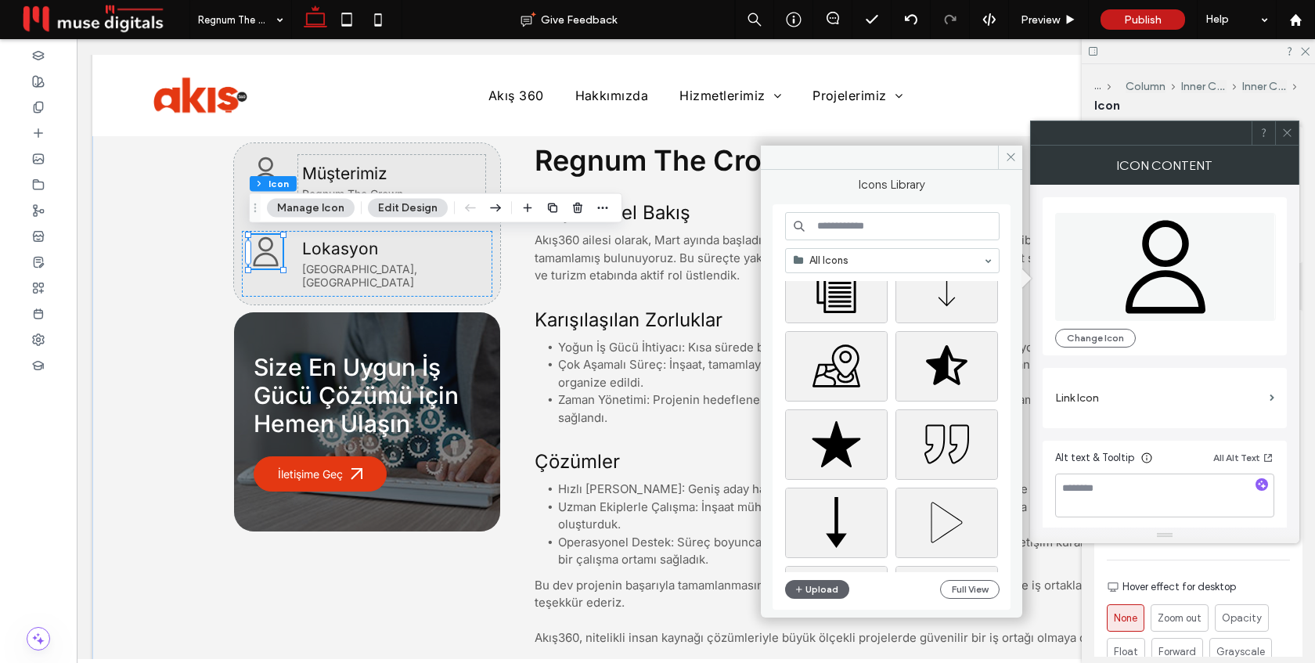
scroll to position [450, 0]
click at [850, 359] on div "Select" at bounding box center [836, 359] width 103 height 70
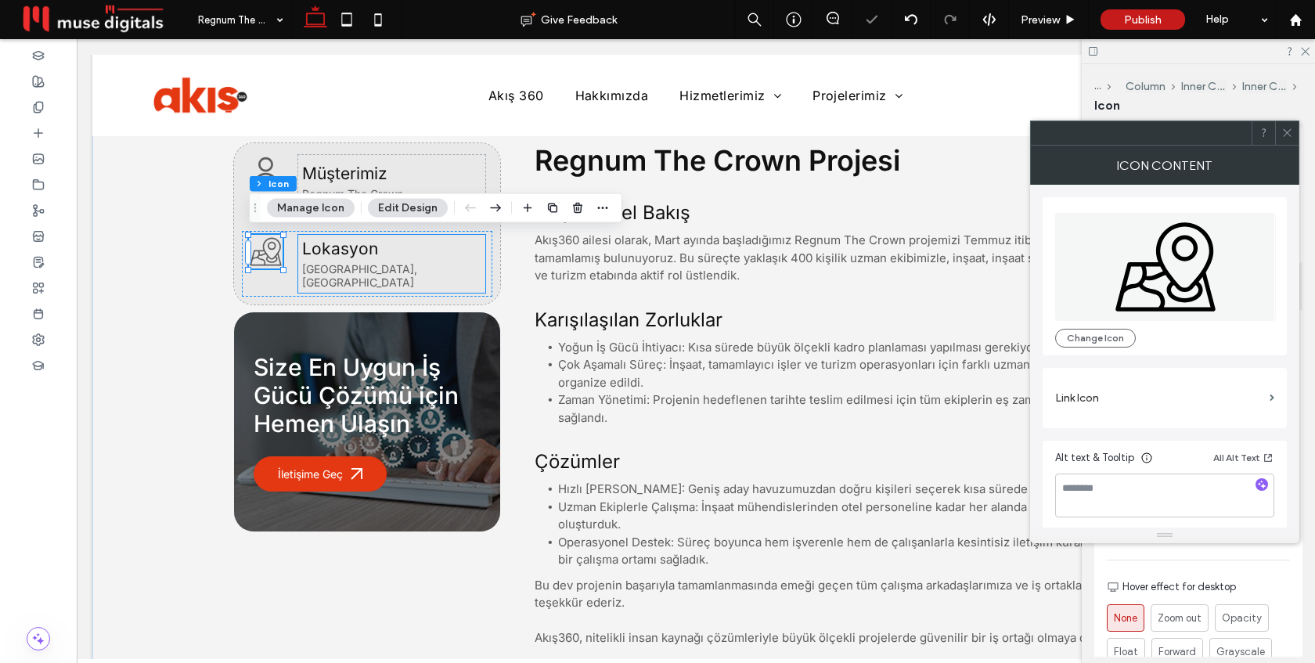
click at [467, 247] on h5 "Lokasyon" at bounding box center [391, 249] width 179 height 20
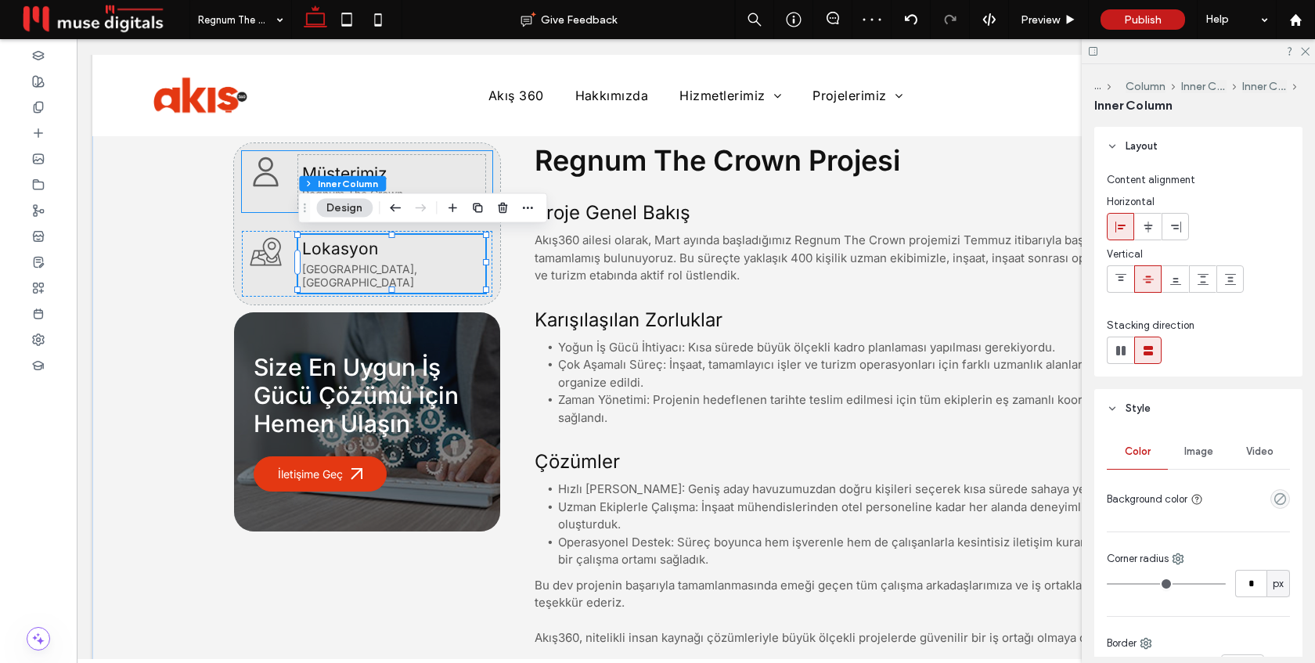
click at [377, 171] on span "Müşterimiz" at bounding box center [344, 174] width 85 height 20
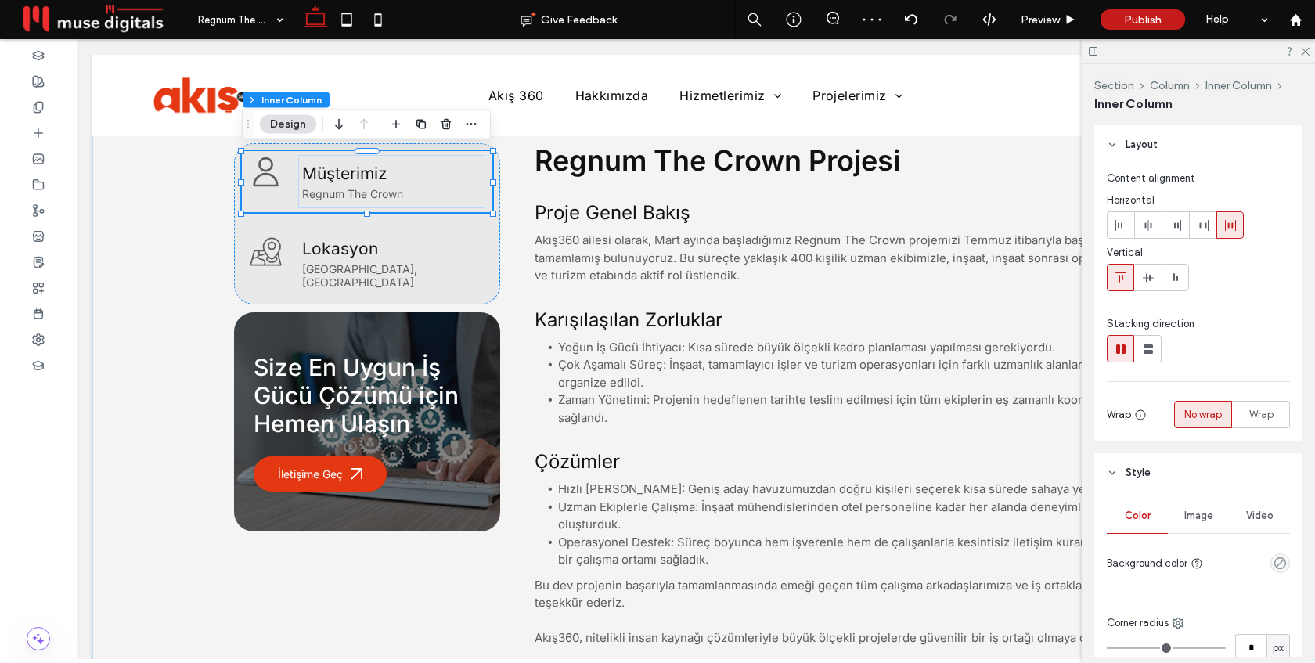
click at [377, 171] on span "Müşterimiz" at bounding box center [344, 174] width 85 height 20
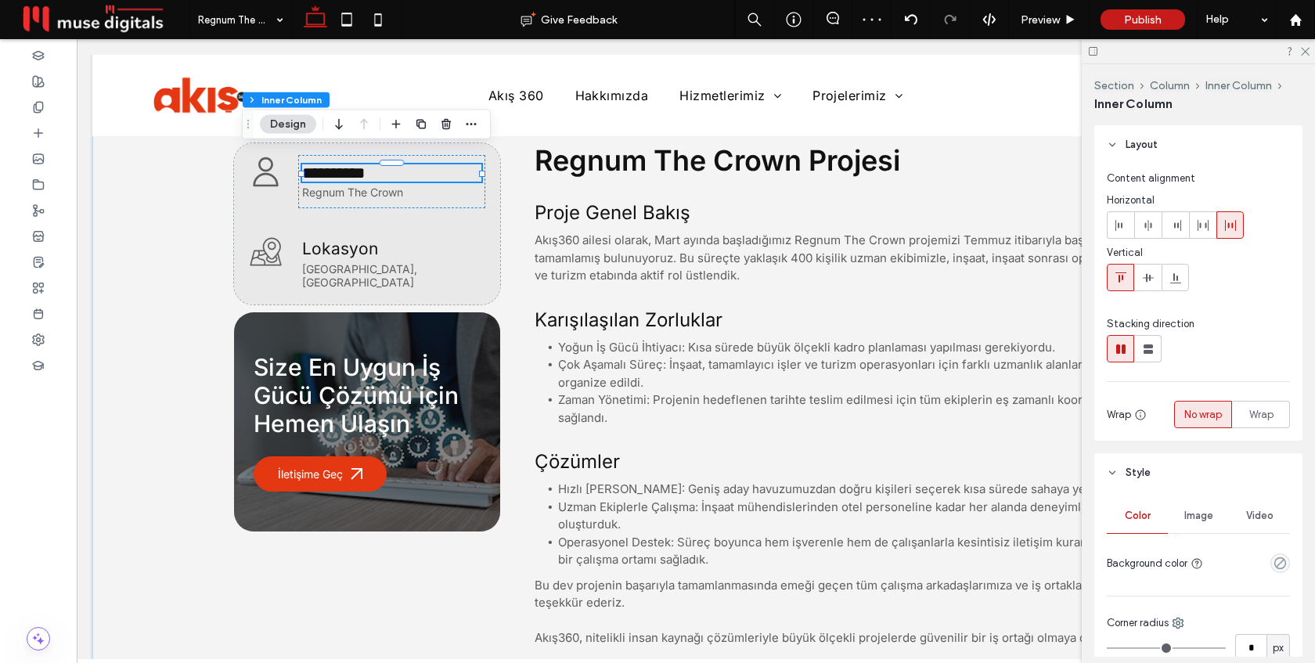
click at [377, 171] on div "**********" at bounding box center [391, 172] width 179 height 17
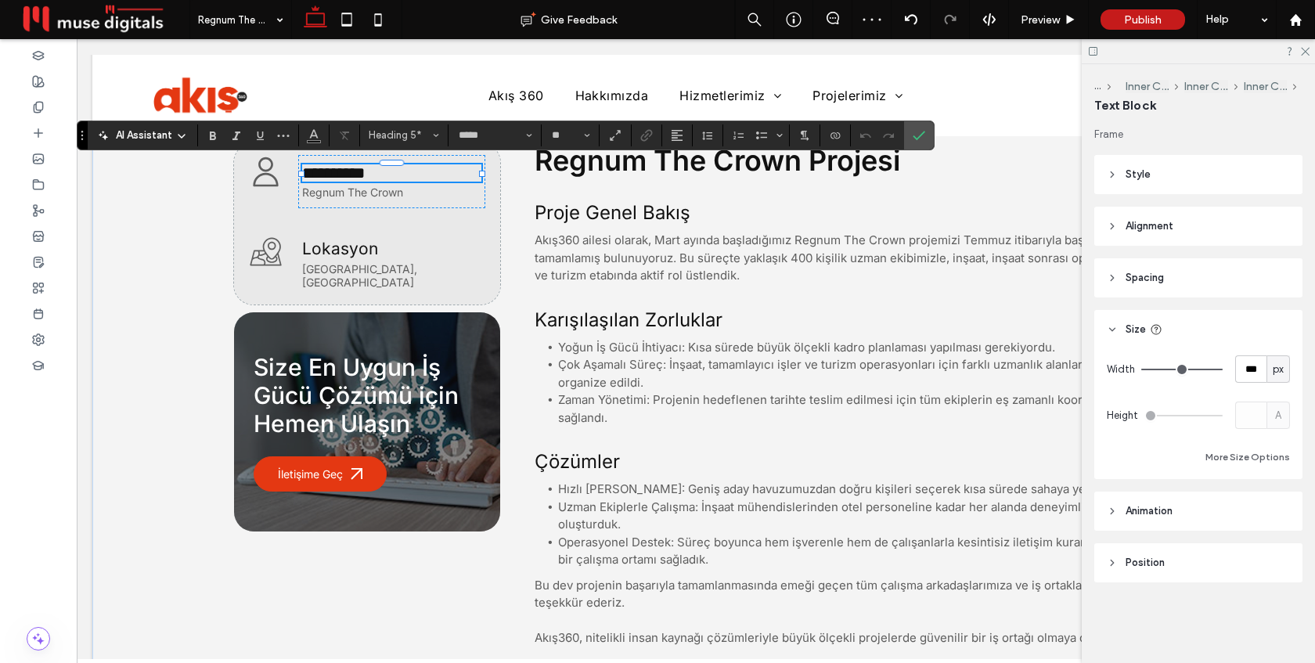
click at [365, 171] on span "**********" at bounding box center [333, 173] width 63 height 16
click at [561, 132] on input "**" at bounding box center [565, 135] width 31 height 13
type input "**"
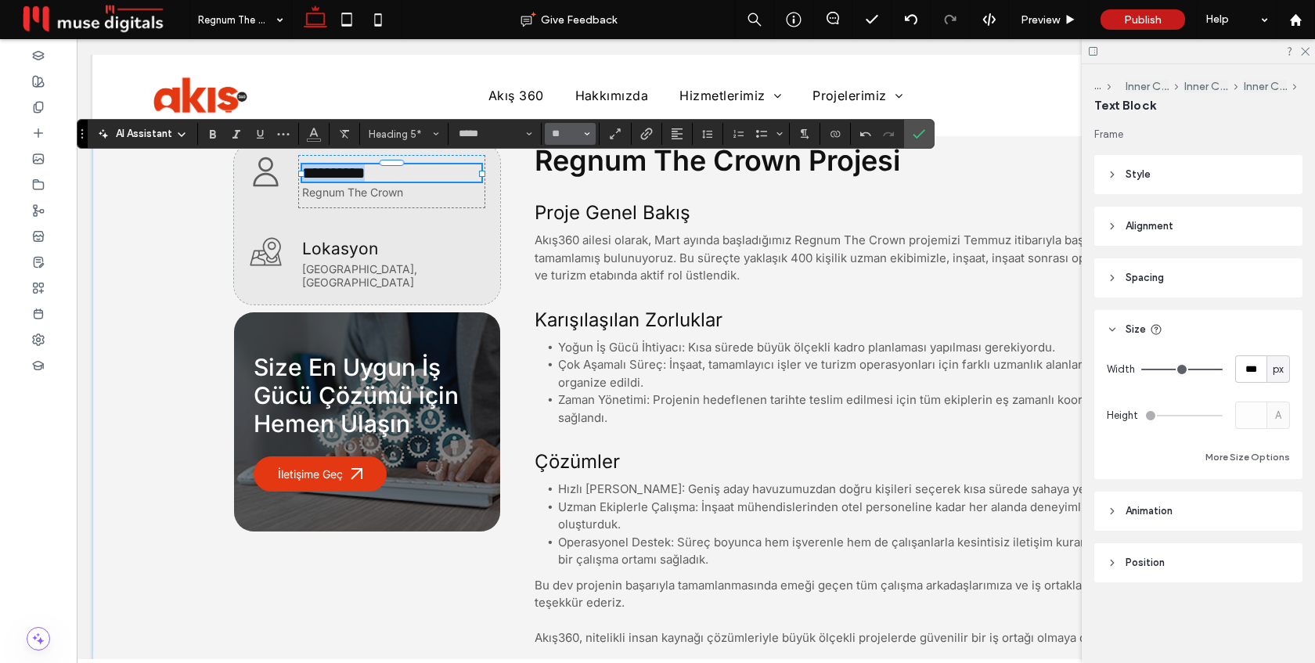
scroll to position [658, 0]
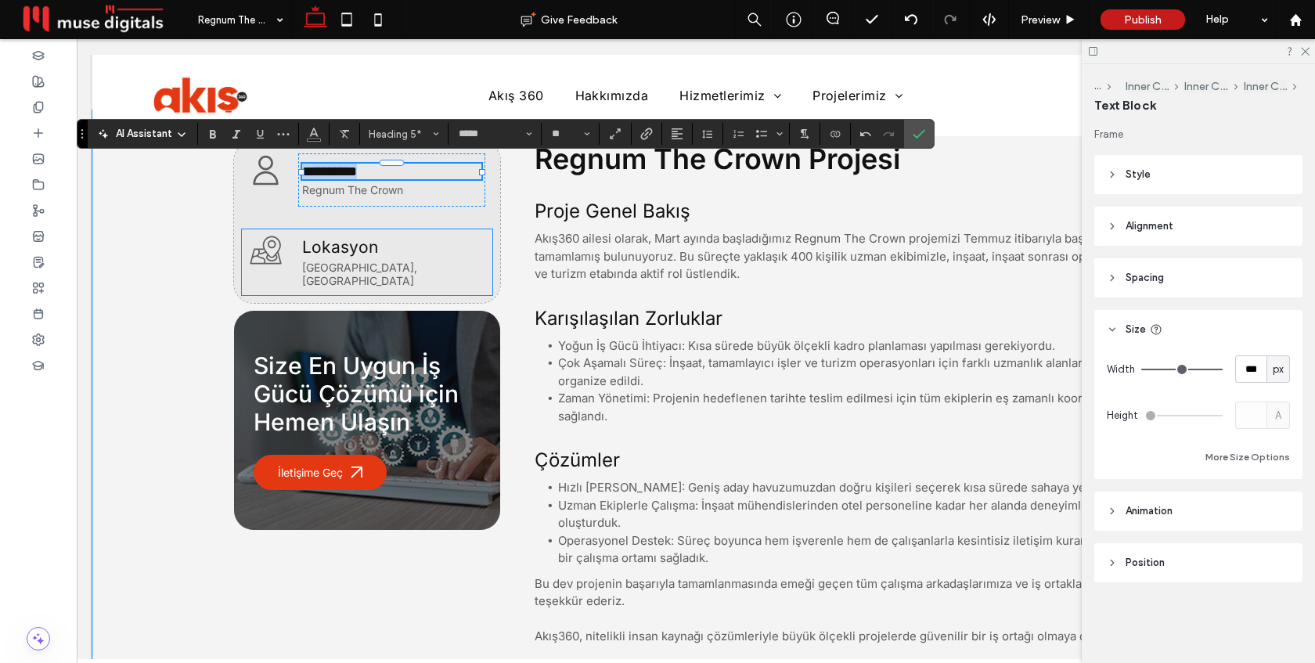
click at [350, 250] on span "Lokasyon" at bounding box center [340, 247] width 76 height 20
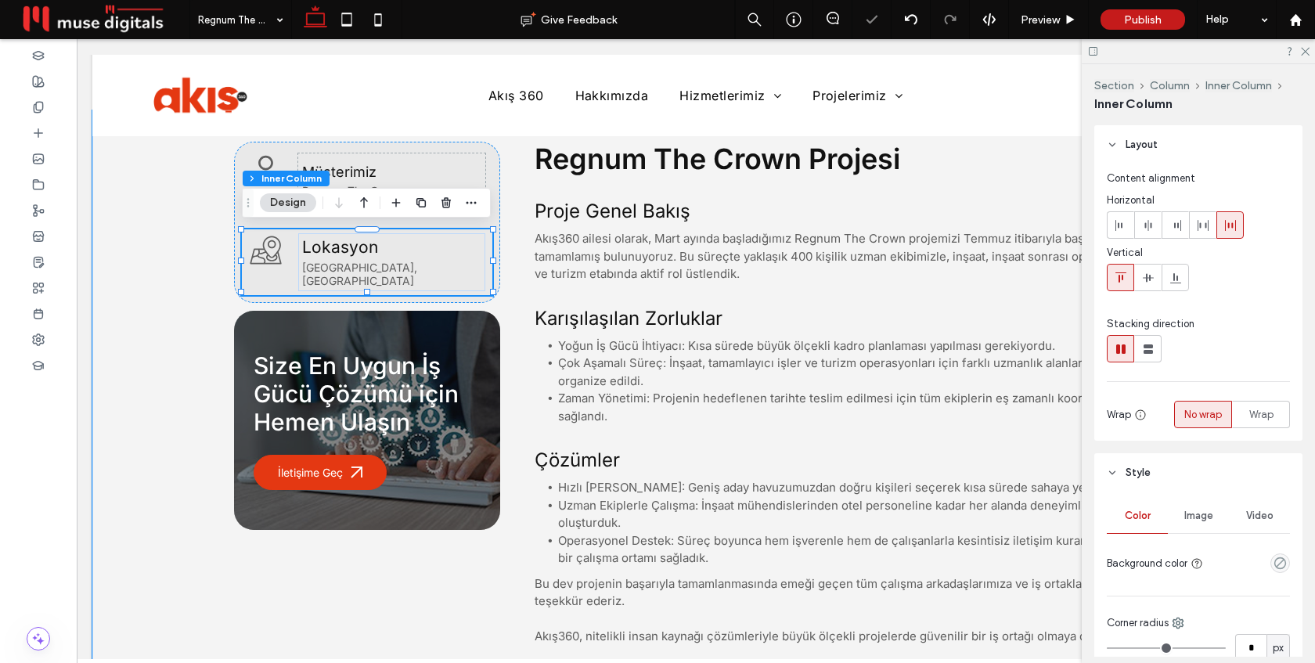
click at [350, 250] on span "Lokasyon" at bounding box center [340, 247] width 76 height 20
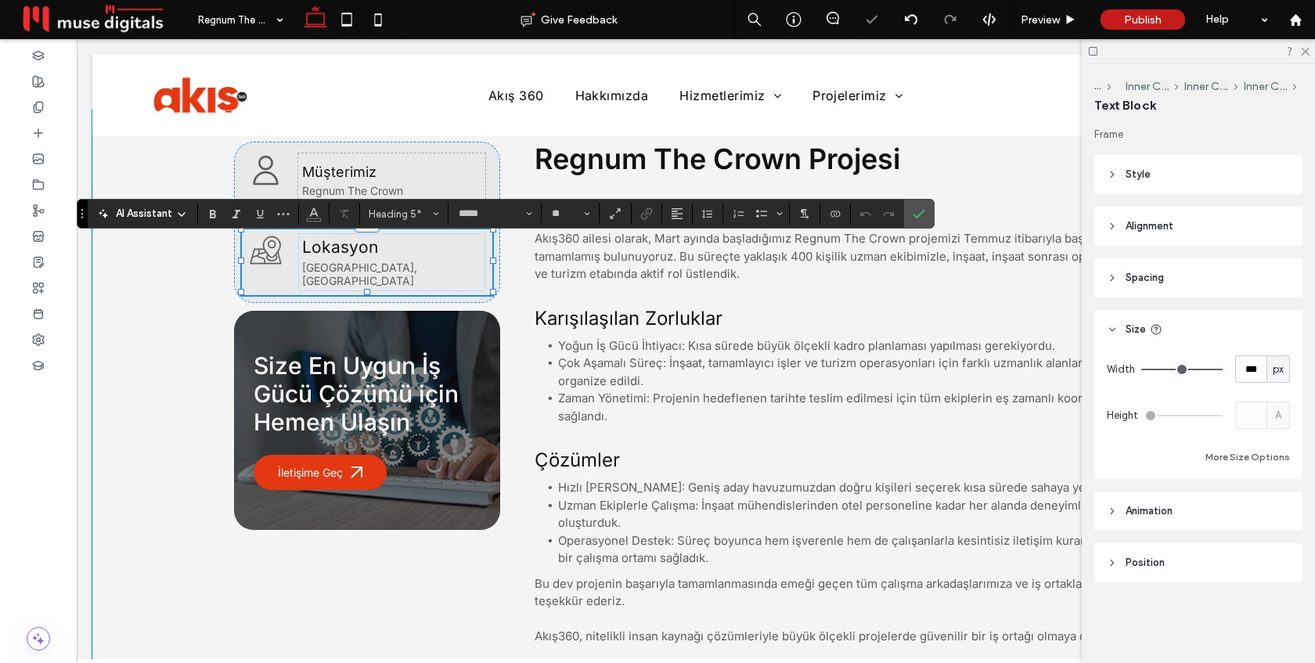
click at [350, 250] on div "Lokasyon" at bounding box center [391, 247] width 179 height 20
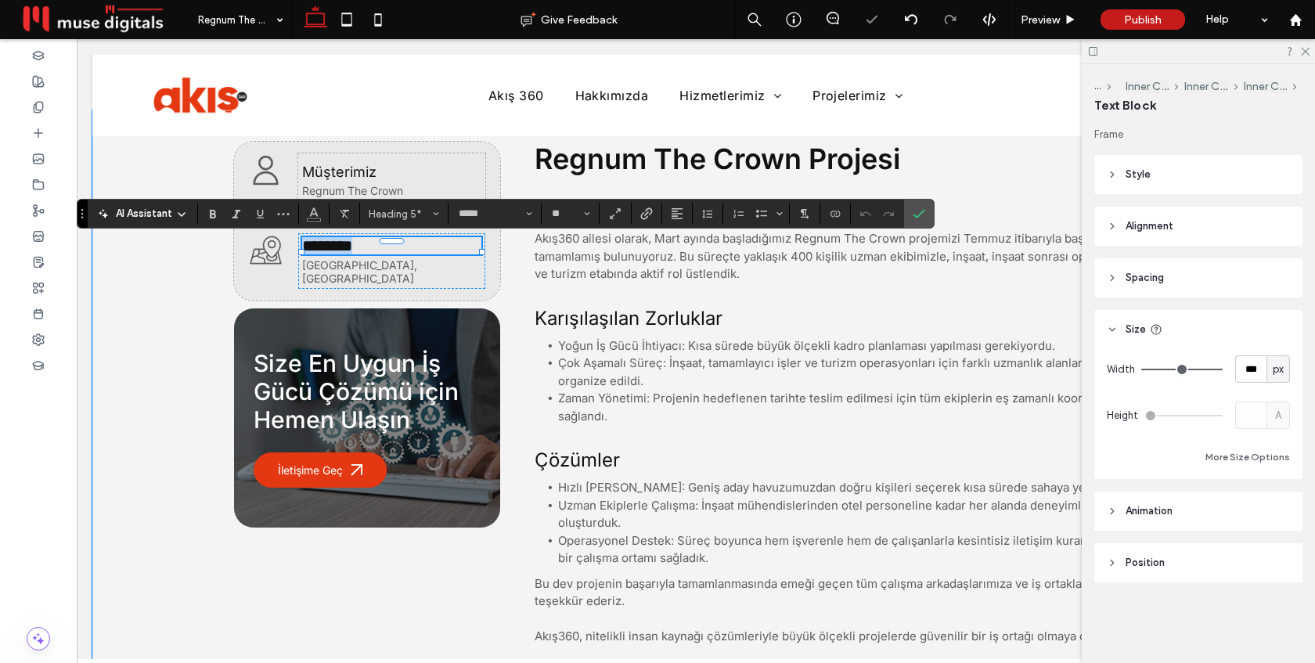
click at [350, 249] on span "********" at bounding box center [327, 246] width 50 height 16
click at [555, 209] on input "**" at bounding box center [565, 213] width 31 height 13
type input "**"
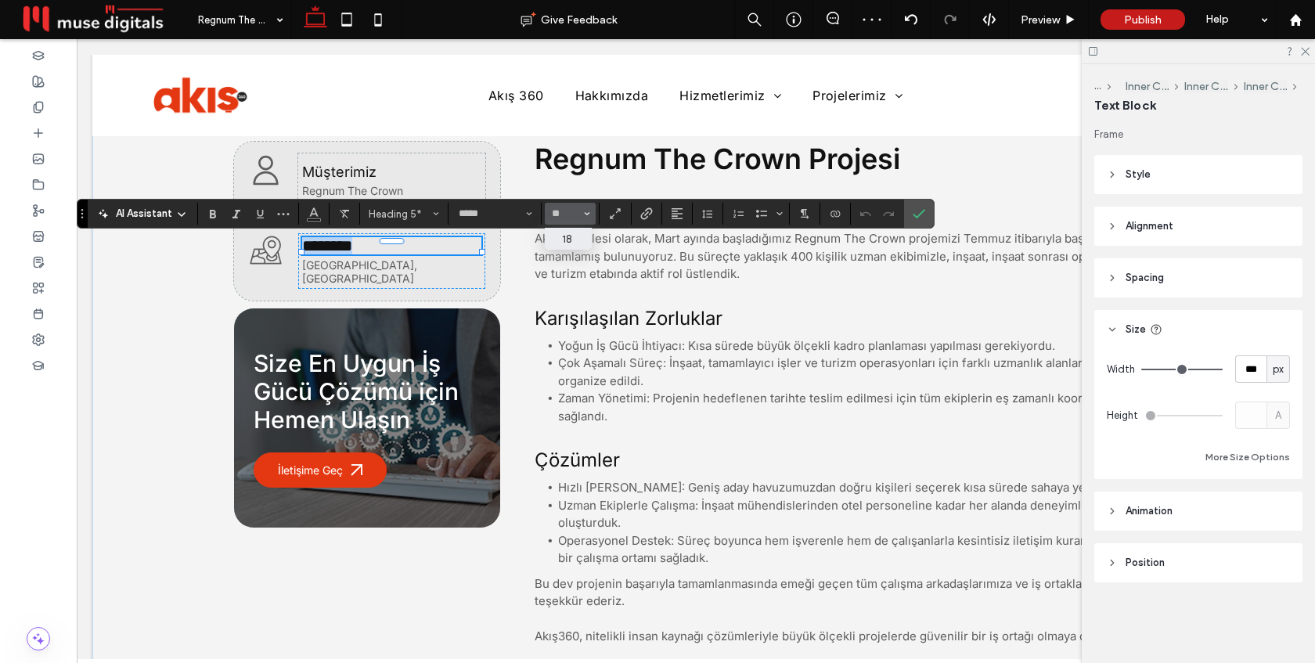
scroll to position [659, 0]
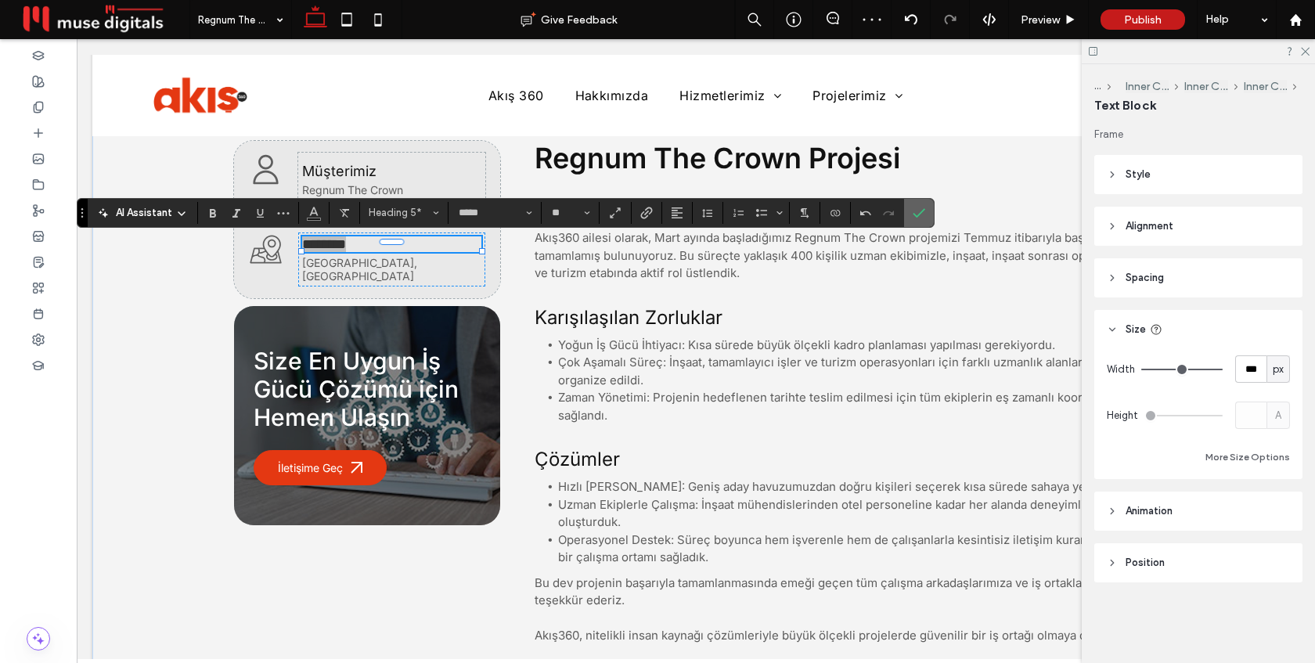
click at [921, 215] on icon "Confirm" at bounding box center [919, 213] width 13 height 13
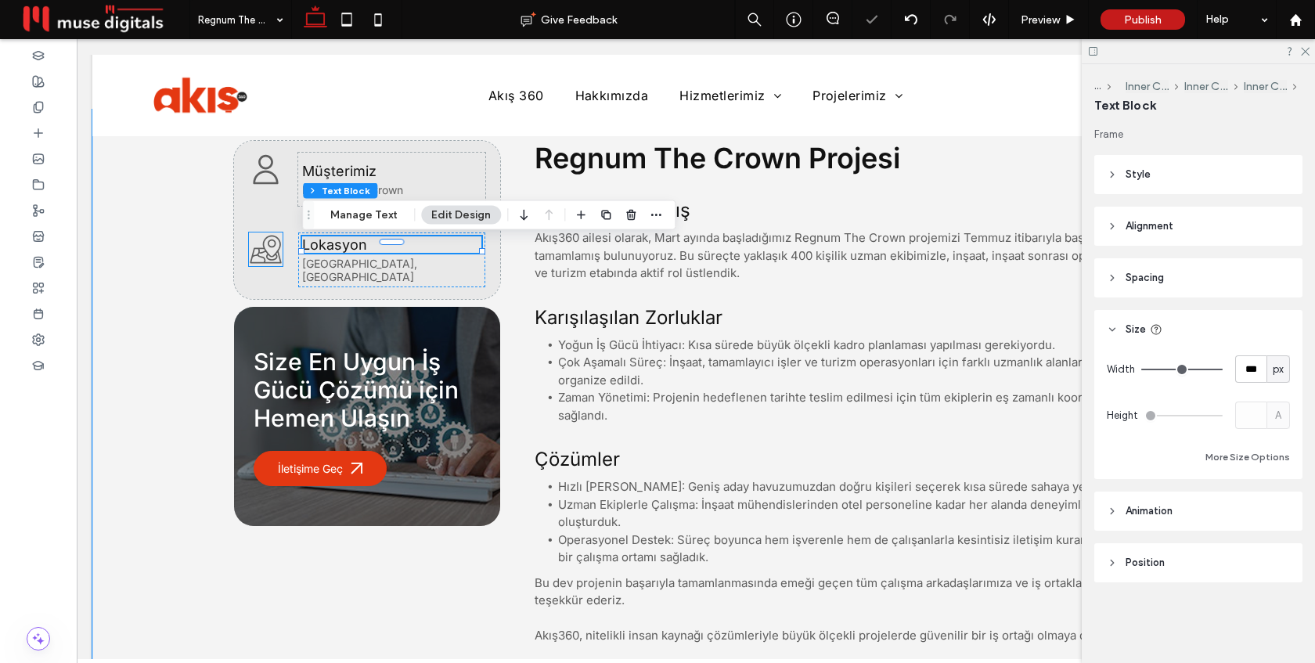
click at [266, 254] on icon at bounding box center [265, 250] width 31 height 28
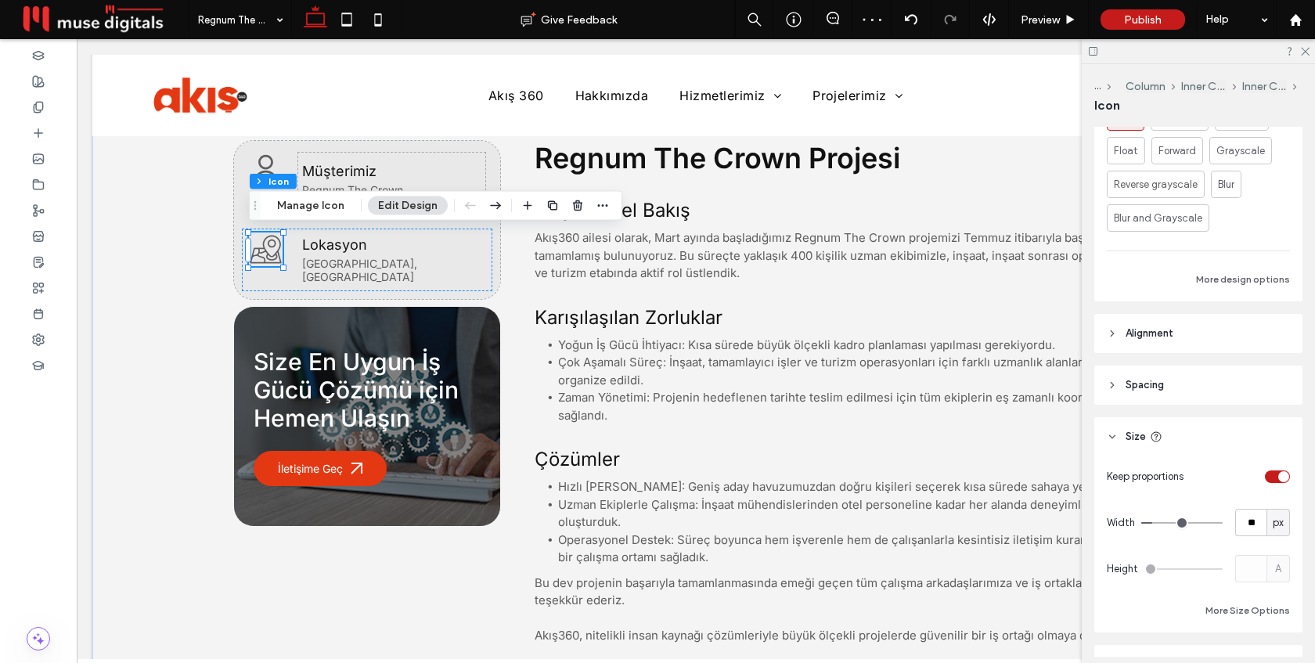
scroll to position [507, 0]
click at [1256, 516] on input "**" at bounding box center [1251, 516] width 31 height 27
type input "**"
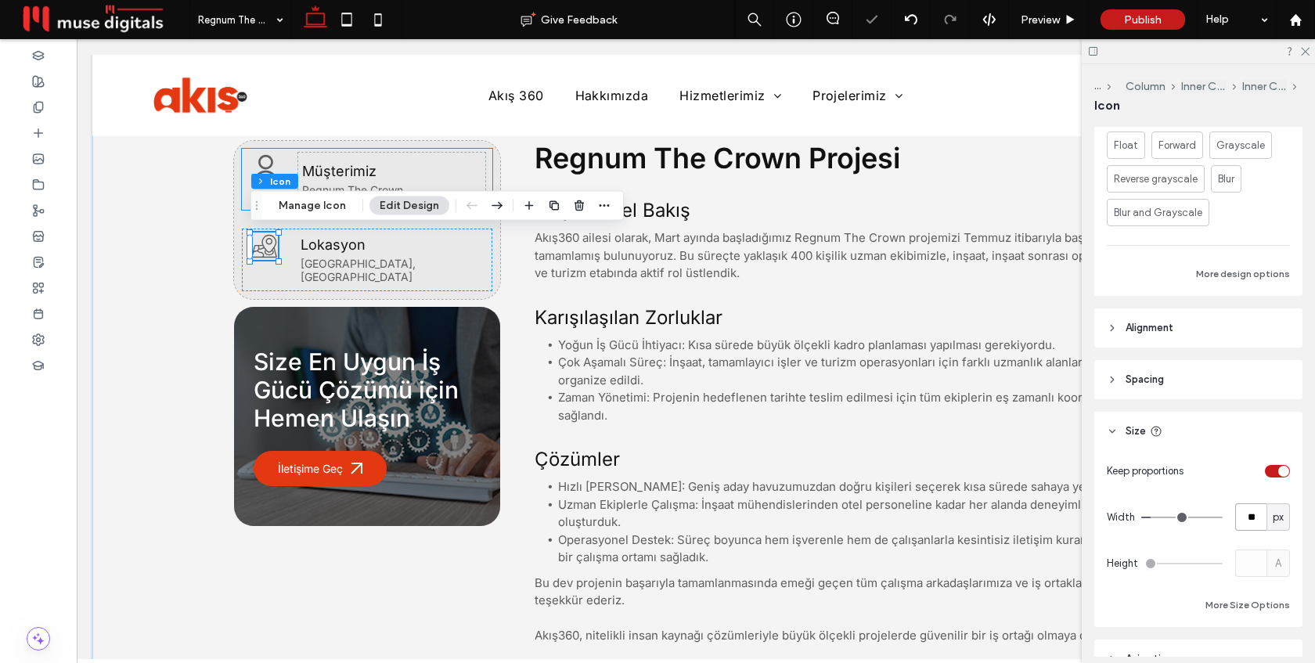
click at [262, 166] on icon at bounding box center [265, 170] width 25 height 30
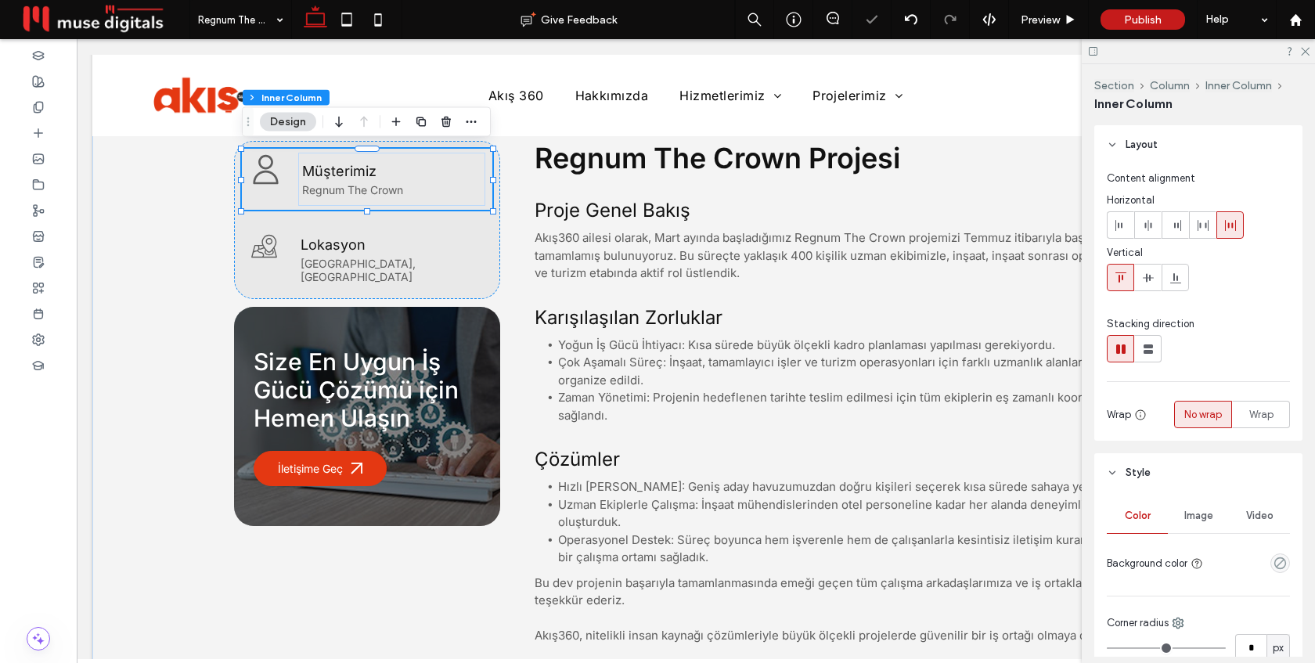
click at [262, 166] on icon at bounding box center [265, 170] width 25 height 30
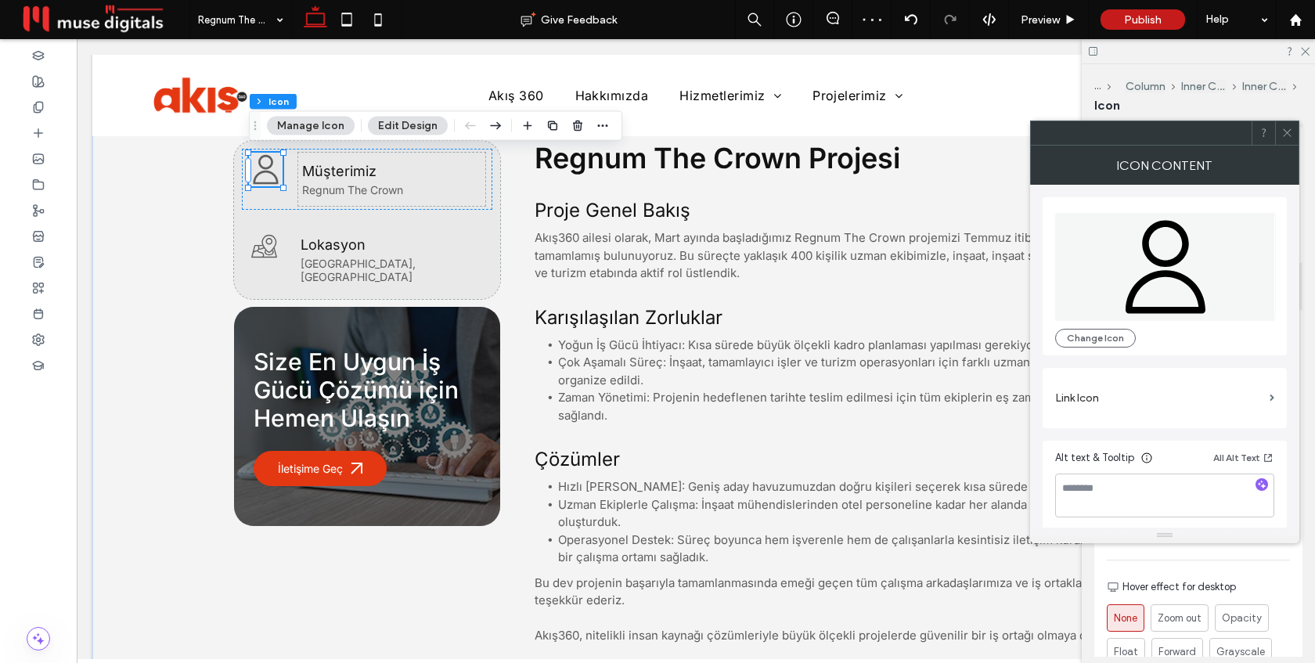
click at [1283, 122] on span at bounding box center [1288, 132] width 12 height 23
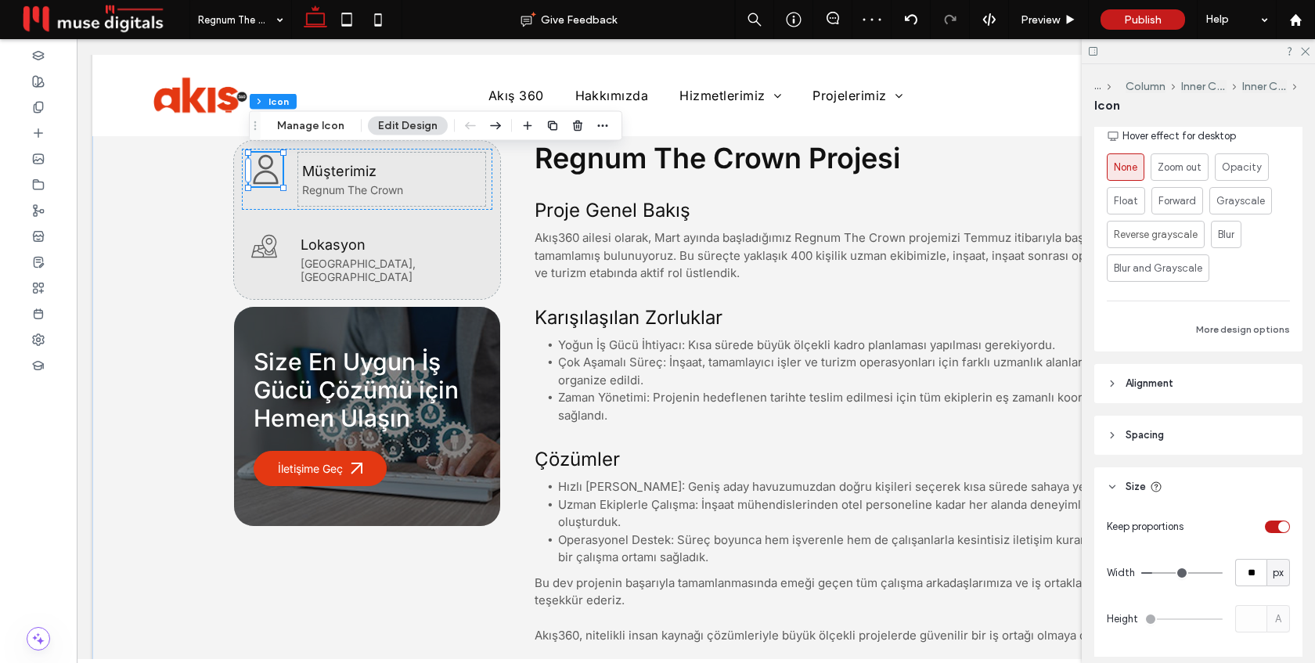
scroll to position [459, 0]
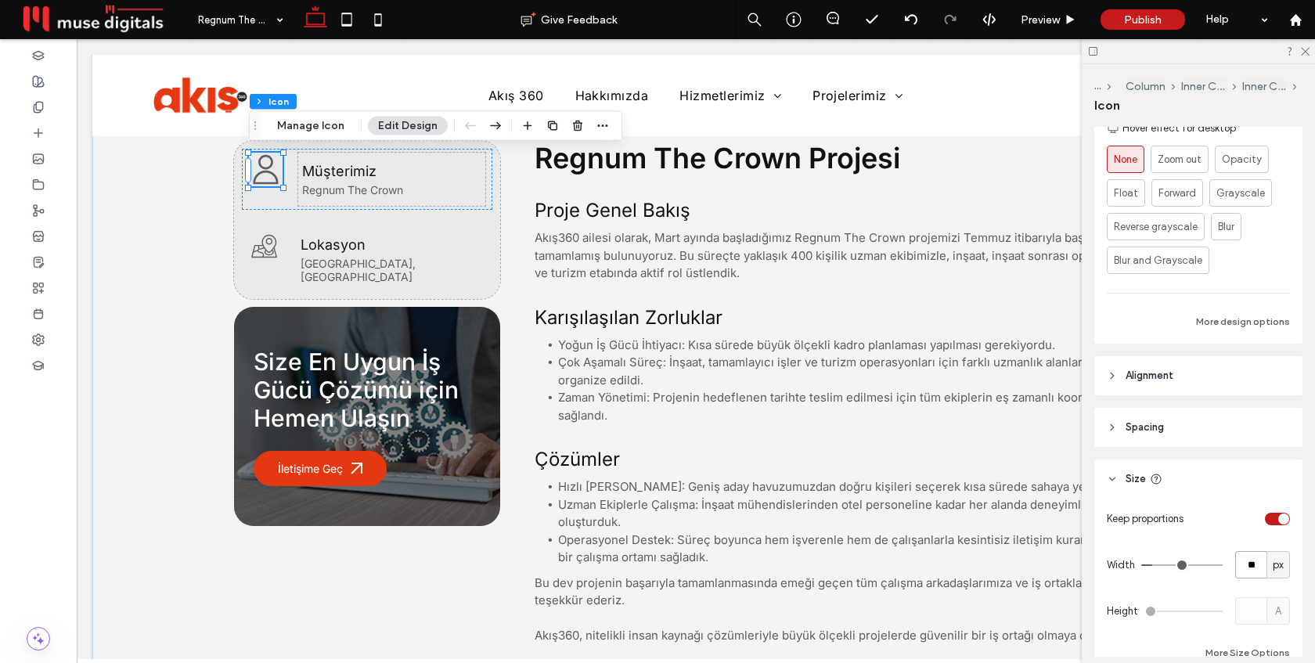
click at [1252, 560] on input "**" at bounding box center [1251, 564] width 31 height 27
type input "**"
click at [344, 220] on div "Müşterimiz Regnum The Crown Lokasyon [GEOGRAPHIC_DATA], [GEOGRAPHIC_DATA]" at bounding box center [367, 220] width 266 height 158
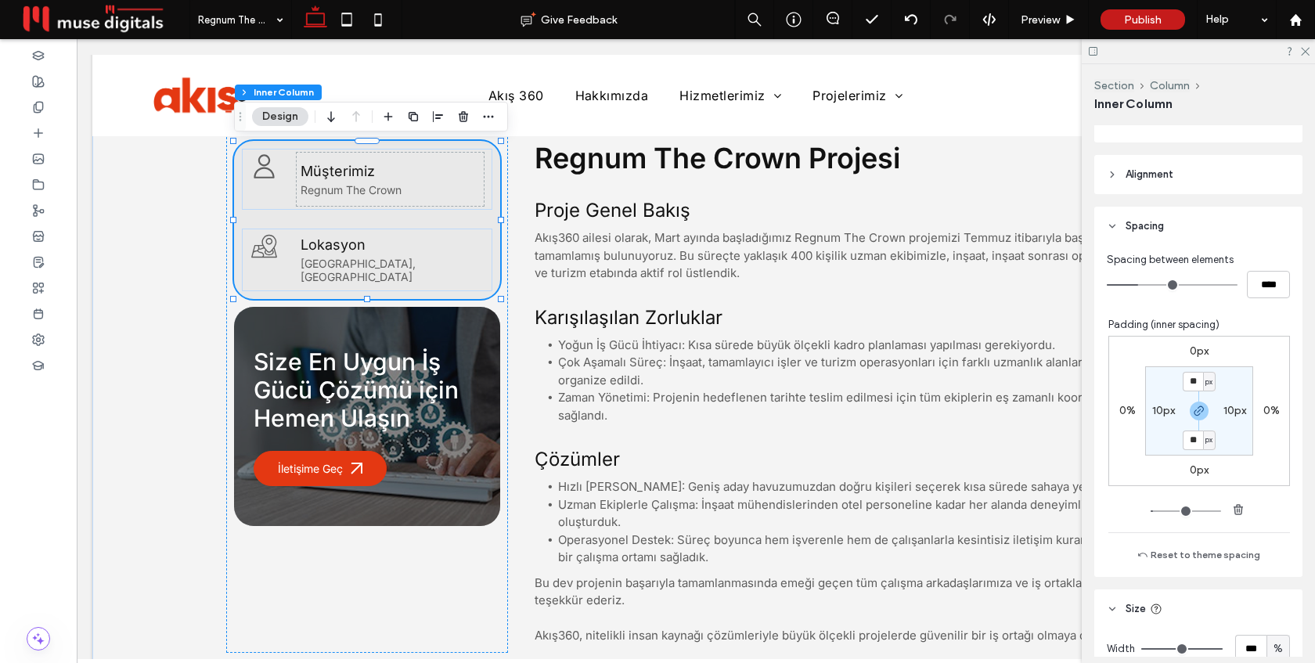
scroll to position [637, 0]
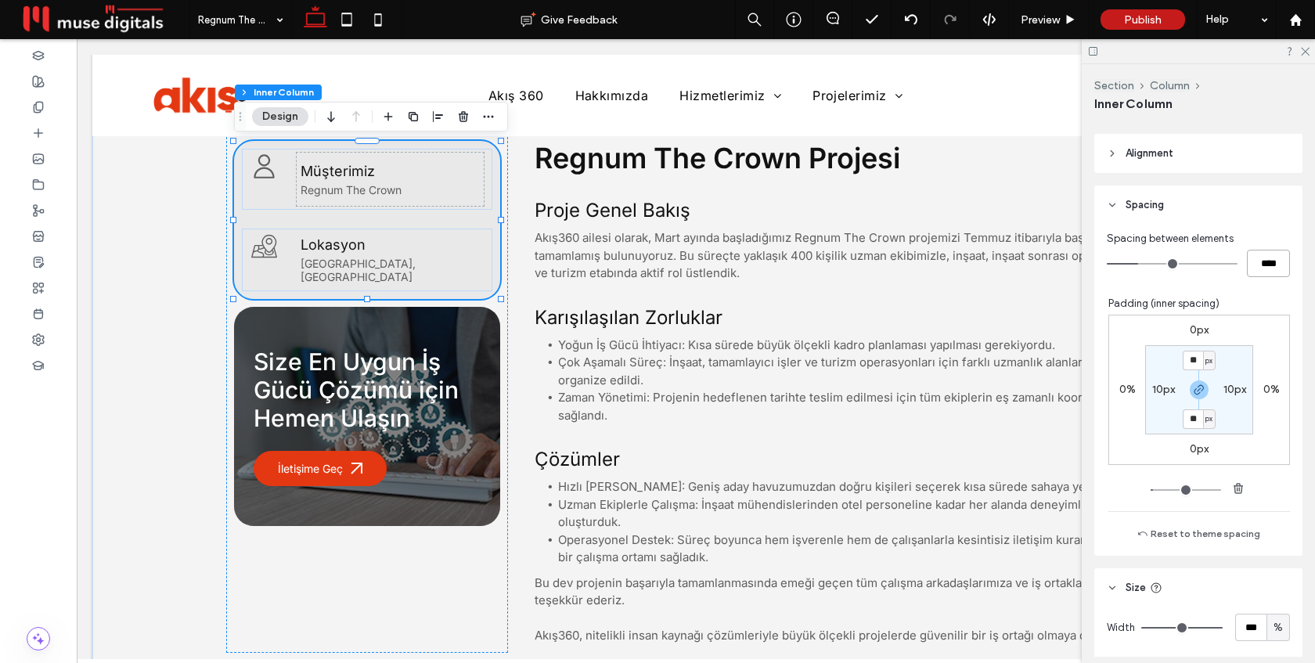
click at [1264, 265] on input "****" at bounding box center [1268, 263] width 43 height 27
type input "**"
type input "****"
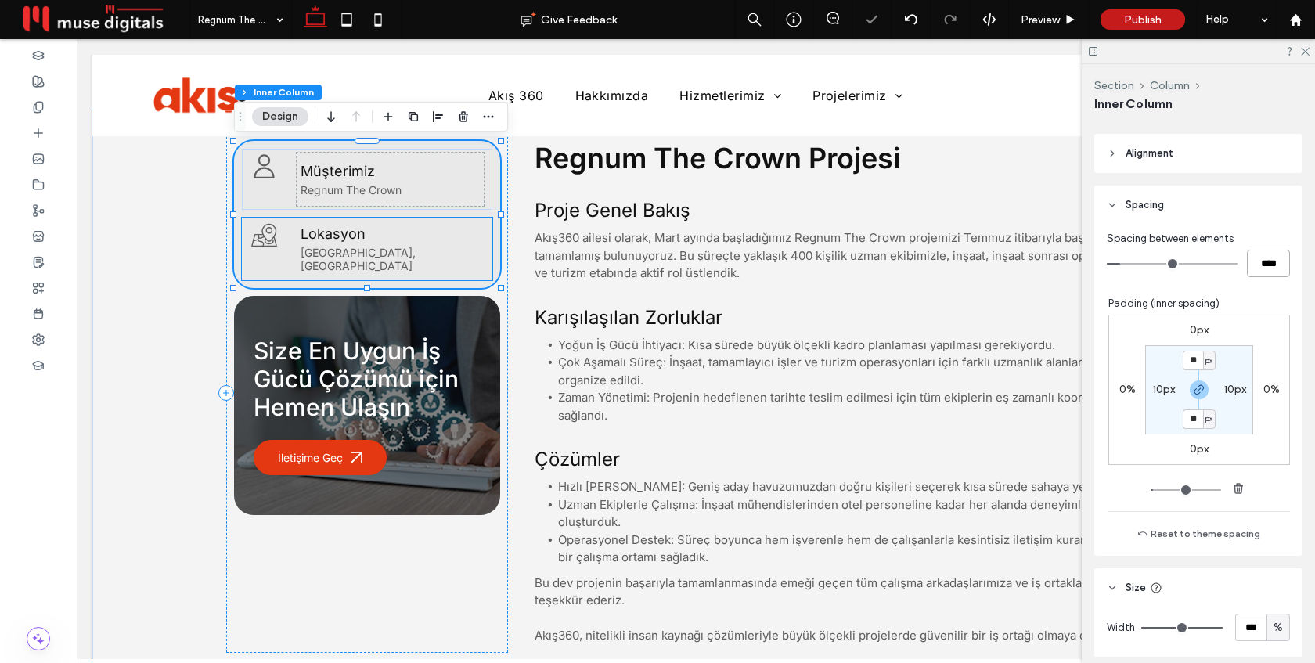
click at [456, 233] on h5 "Lokasyon" at bounding box center [390, 234] width 179 height 16
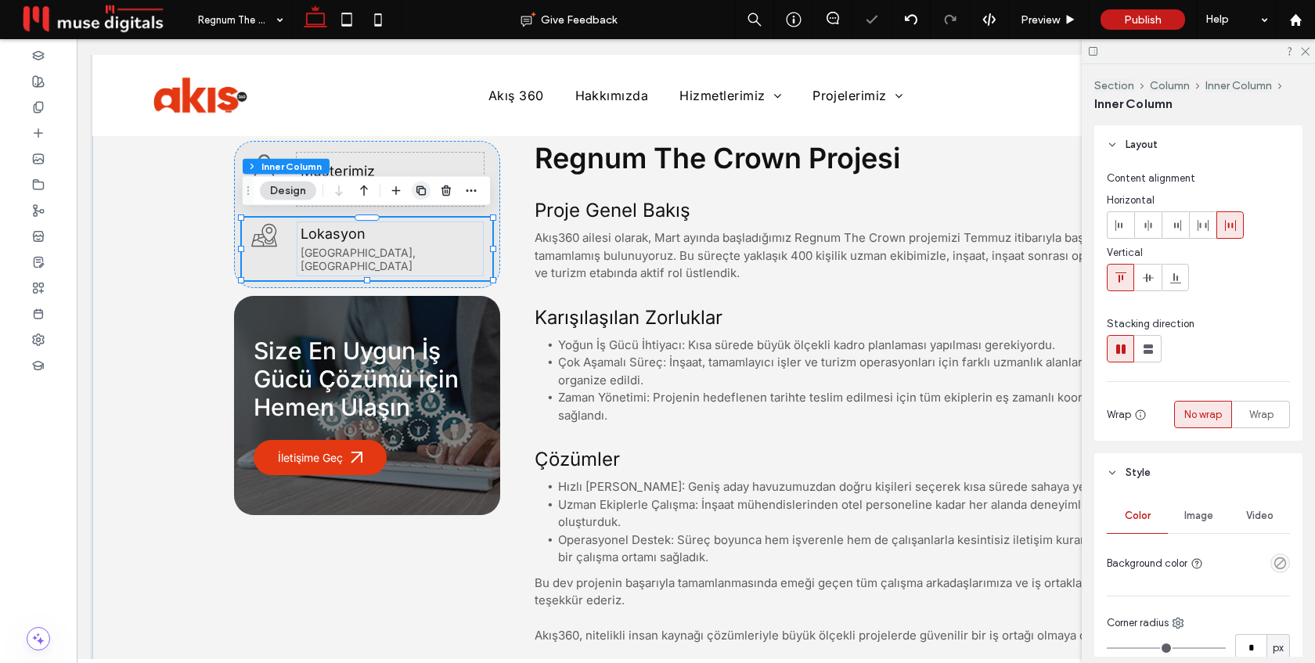
click at [420, 189] on icon "button" at bounding box center [421, 191] width 13 height 13
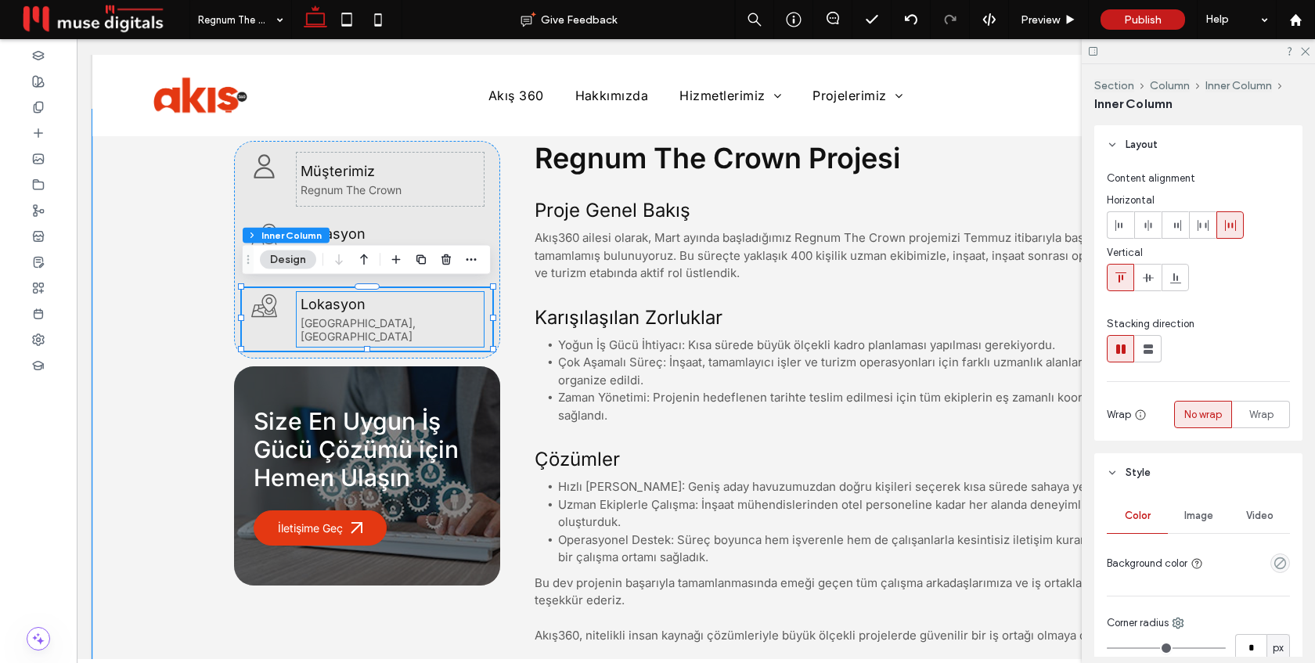
click at [328, 312] on span "Lokasyon" at bounding box center [333, 304] width 65 height 16
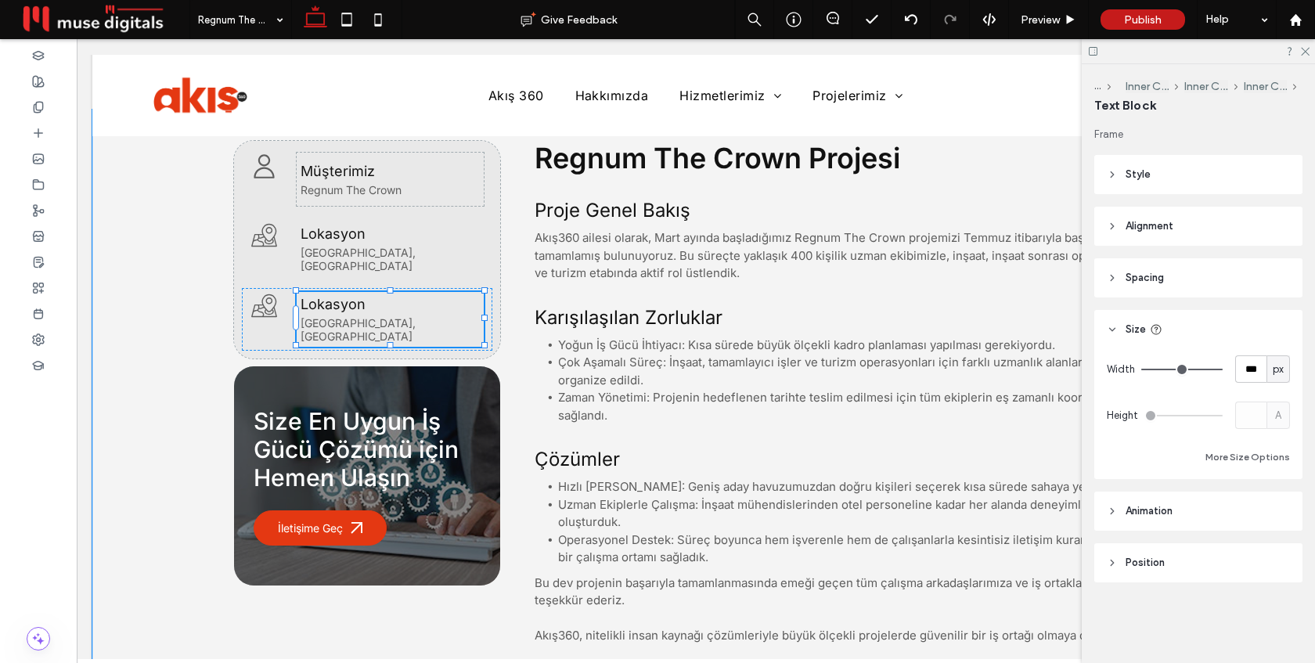
type input "*****"
type input "**"
click at [328, 312] on div "Lokasyon" at bounding box center [390, 304] width 179 height 16
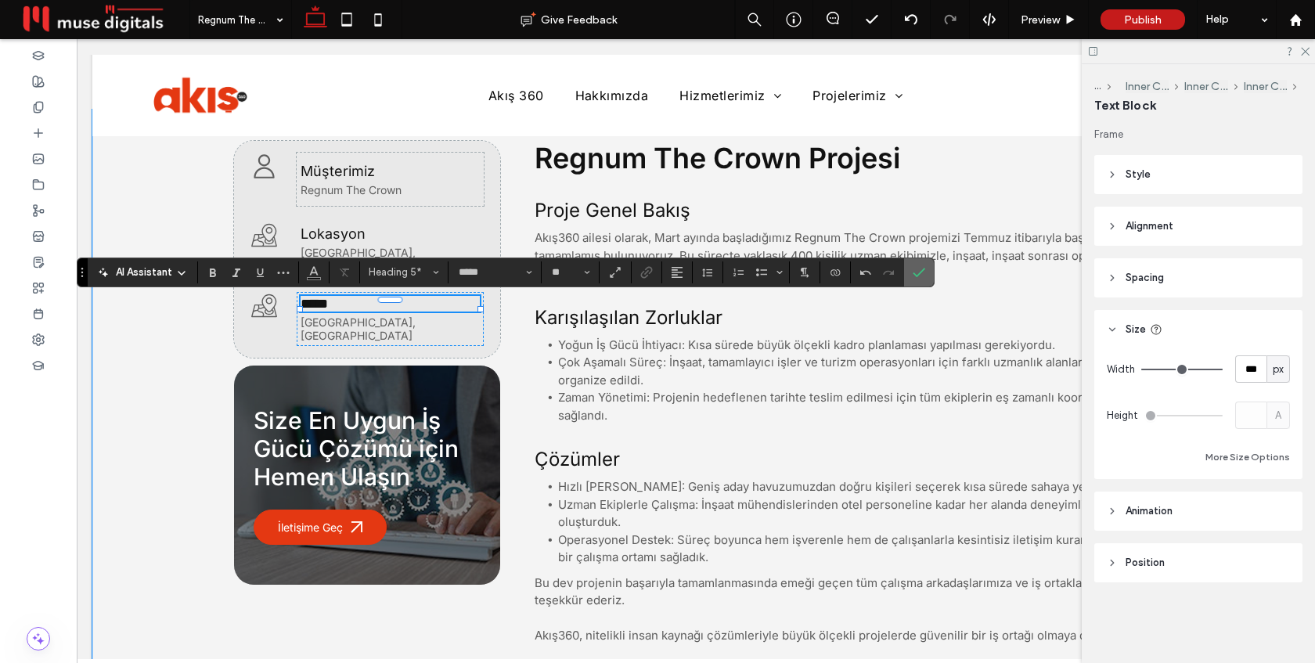
click at [913, 276] on icon "Confirm" at bounding box center [919, 272] width 13 height 13
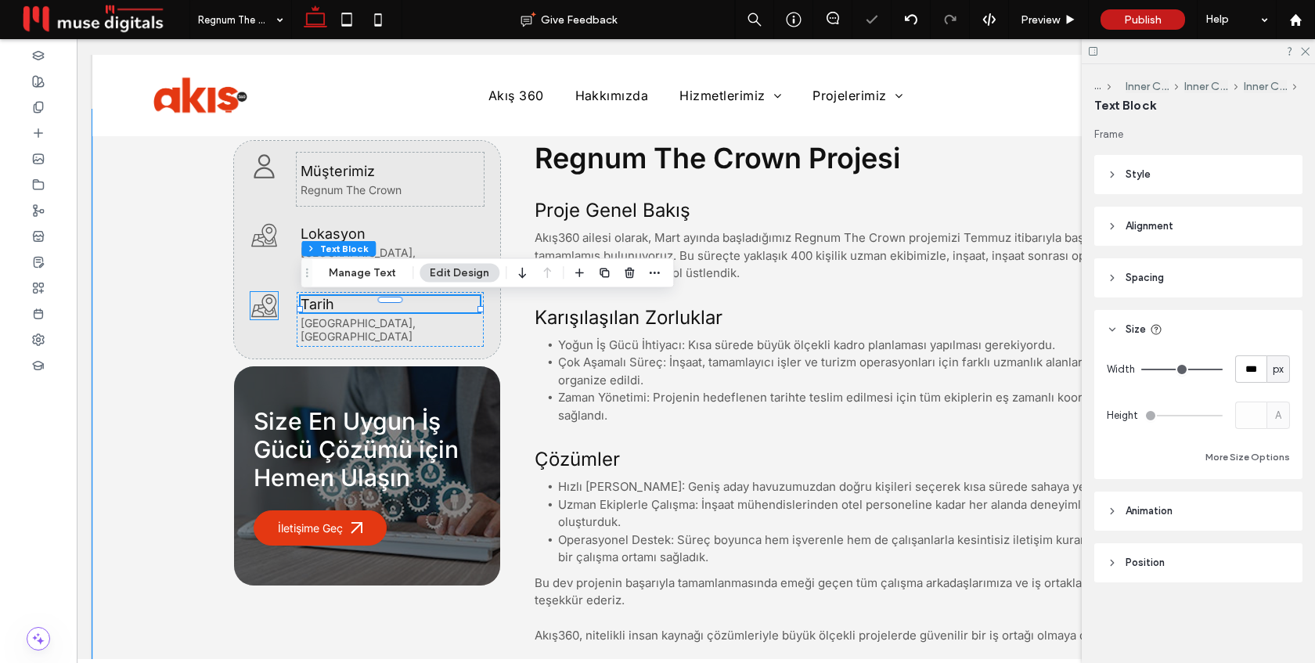
click at [272, 311] on icon at bounding box center [264, 305] width 27 height 27
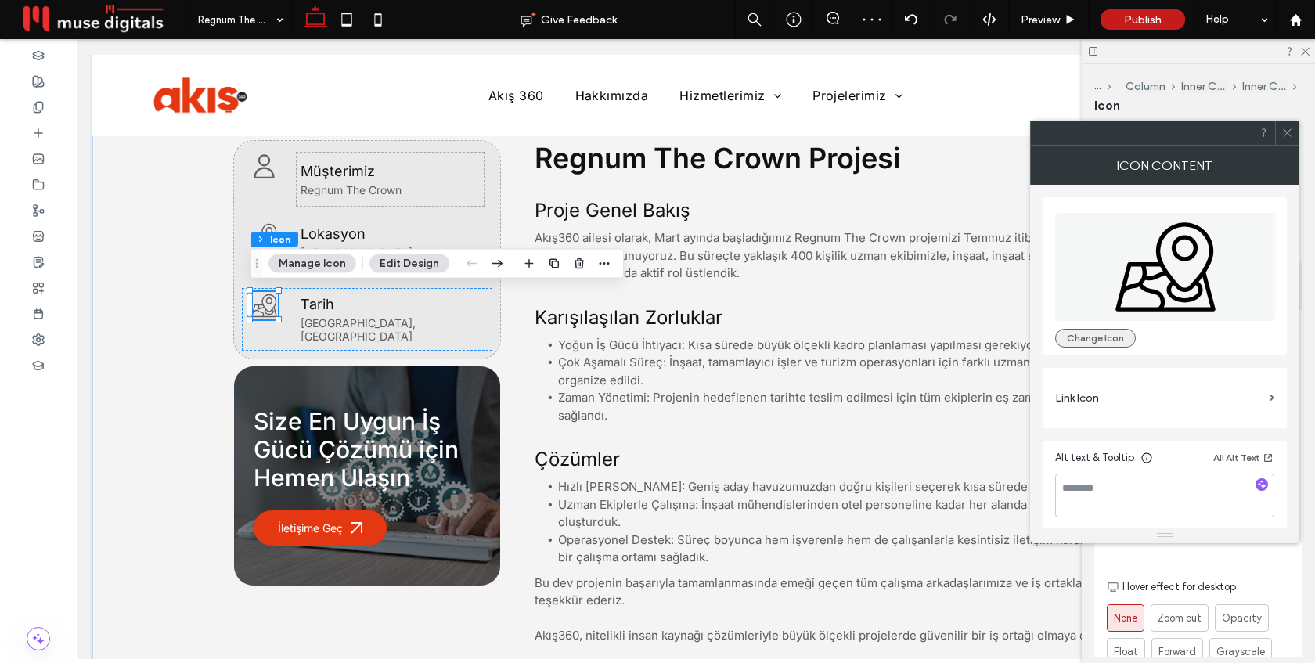
click at [1112, 344] on button "Change Icon" at bounding box center [1096, 338] width 81 height 19
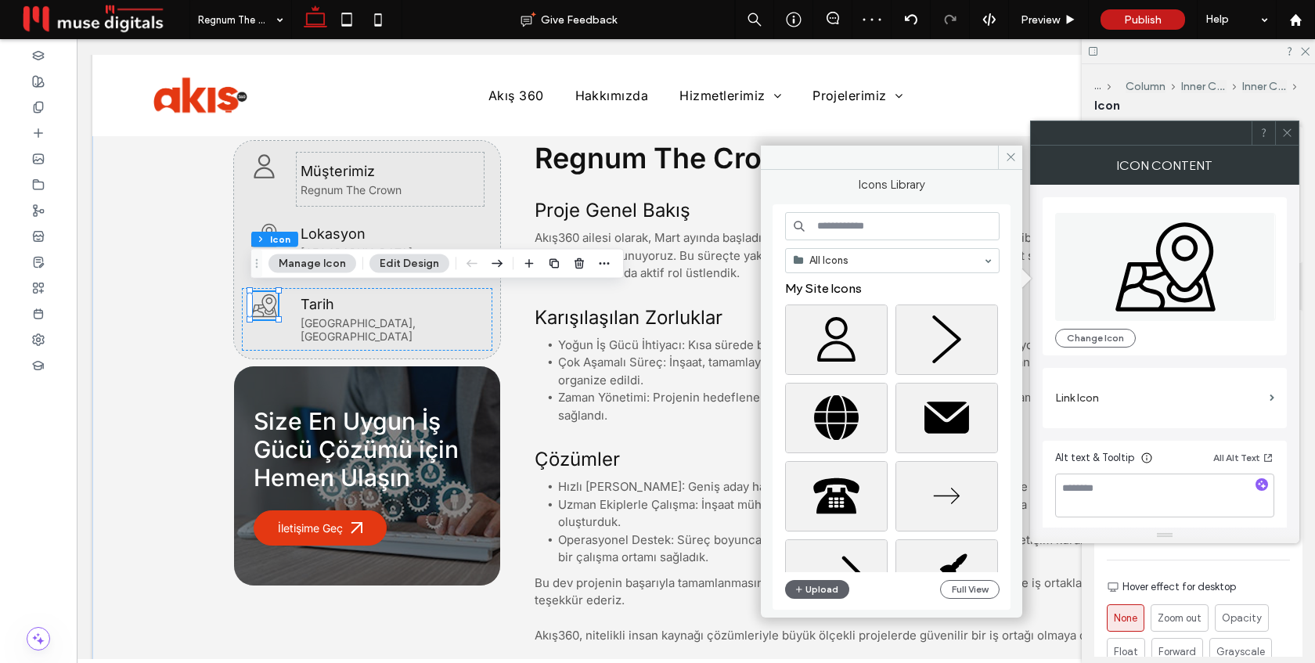
click at [850, 226] on input at bounding box center [892, 226] width 215 height 28
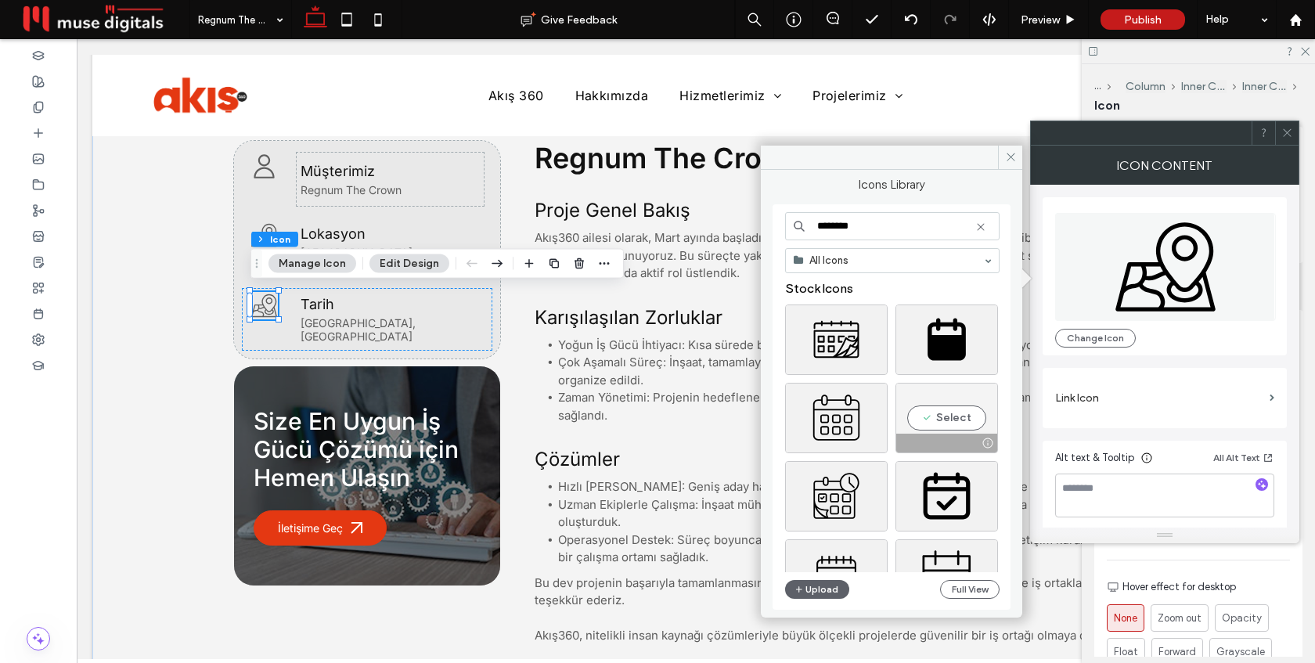
type input "********"
click at [933, 401] on div "Select" at bounding box center [947, 418] width 103 height 70
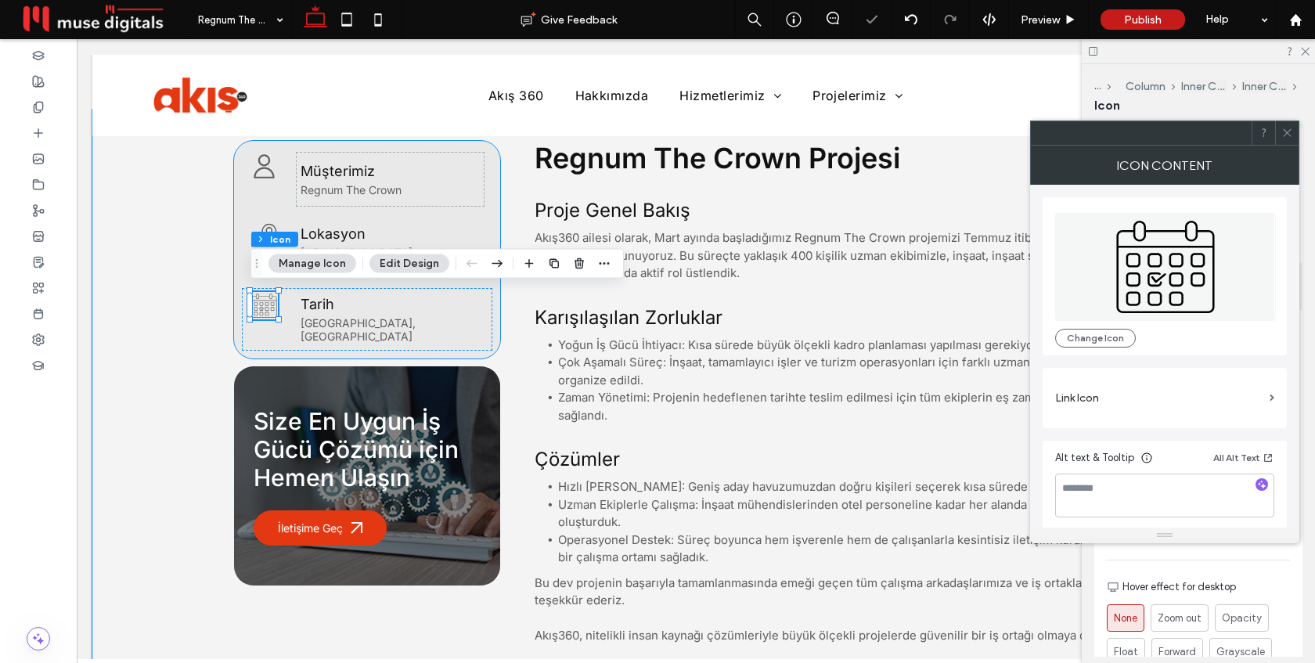
click at [496, 285] on div "Müşterimiz Regnum The Crown Lokasyon [GEOGRAPHIC_DATA], [GEOGRAPHIC_DATA] [GEOG…" at bounding box center [367, 250] width 266 height 218
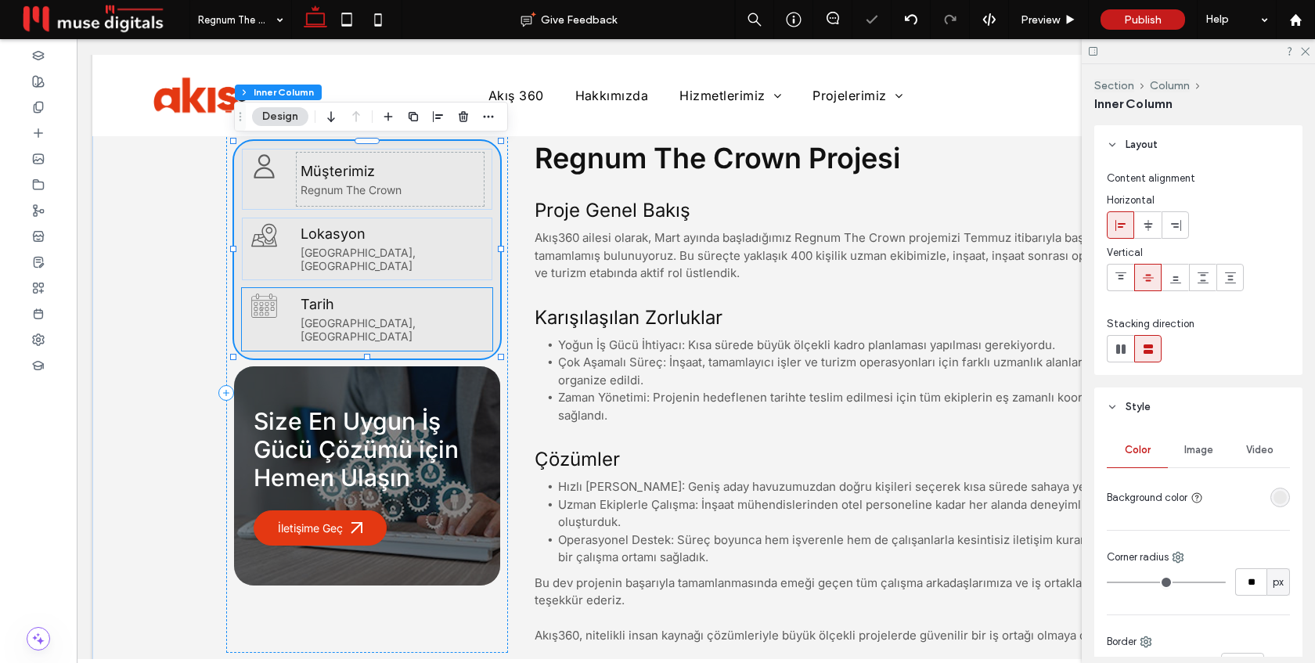
click at [433, 294] on div "Tarih [GEOGRAPHIC_DATA], [GEOGRAPHIC_DATA]" at bounding box center [390, 319] width 187 height 55
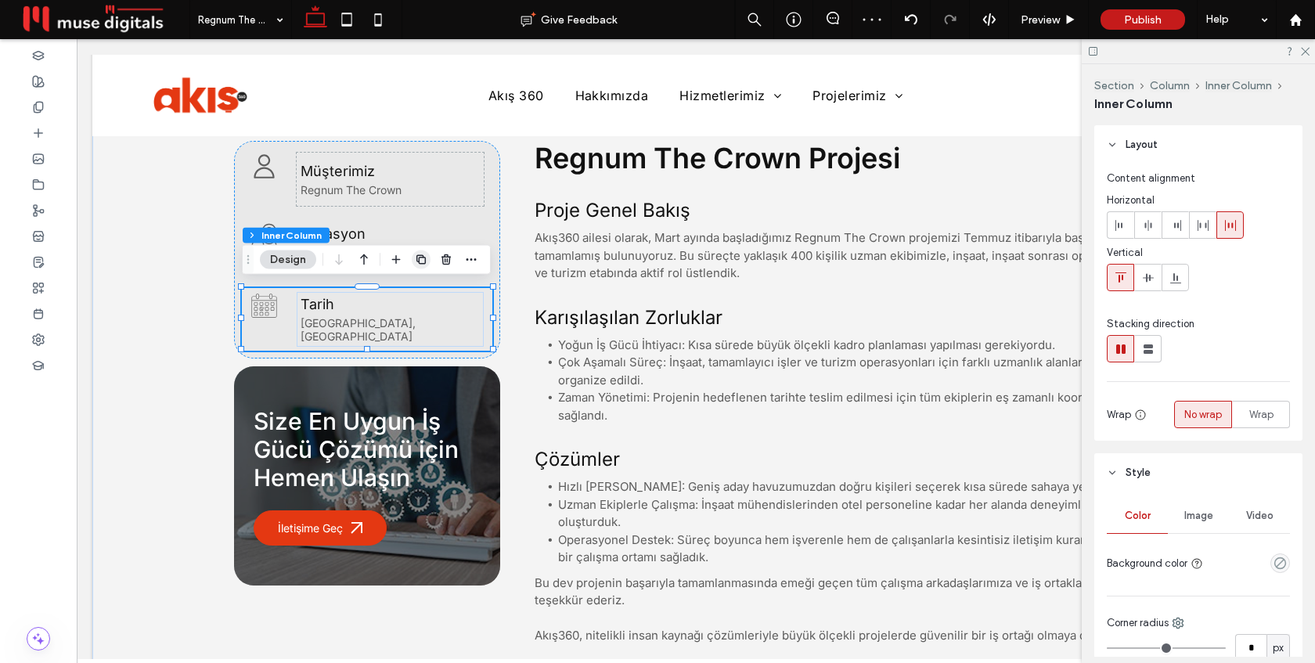
click at [420, 262] on icon "button" at bounding box center [421, 260] width 13 height 13
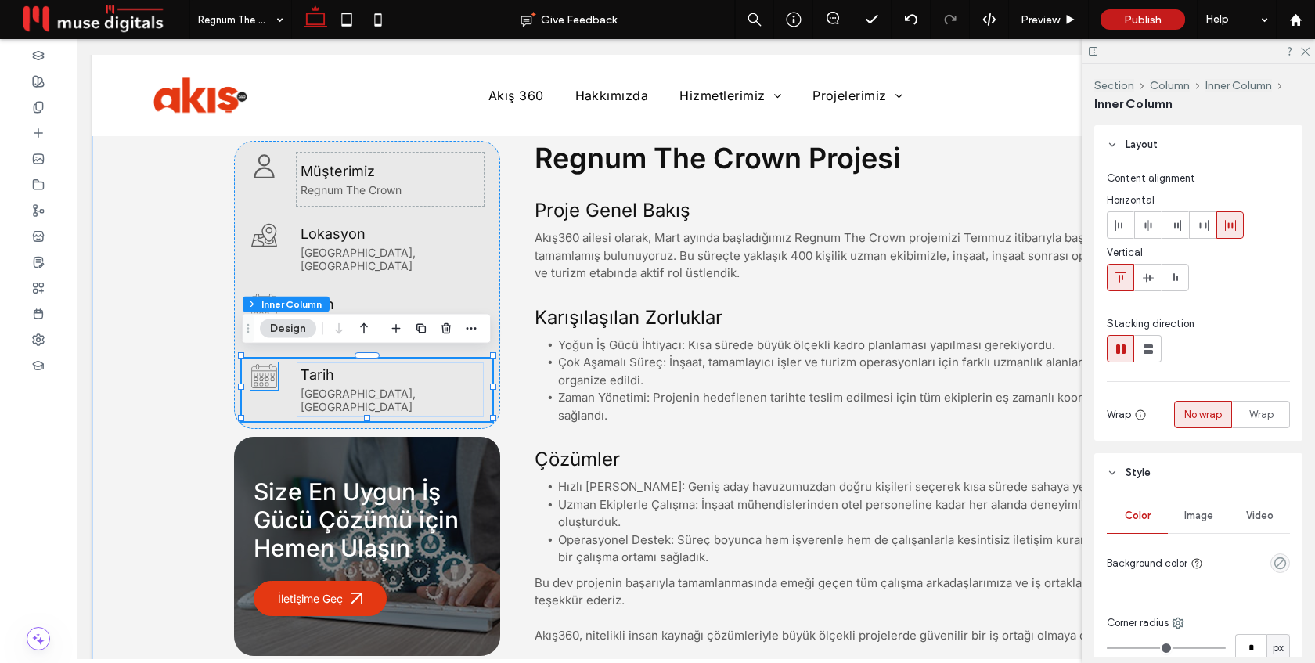
click at [268, 372] on icon at bounding box center [264, 376] width 27 height 27
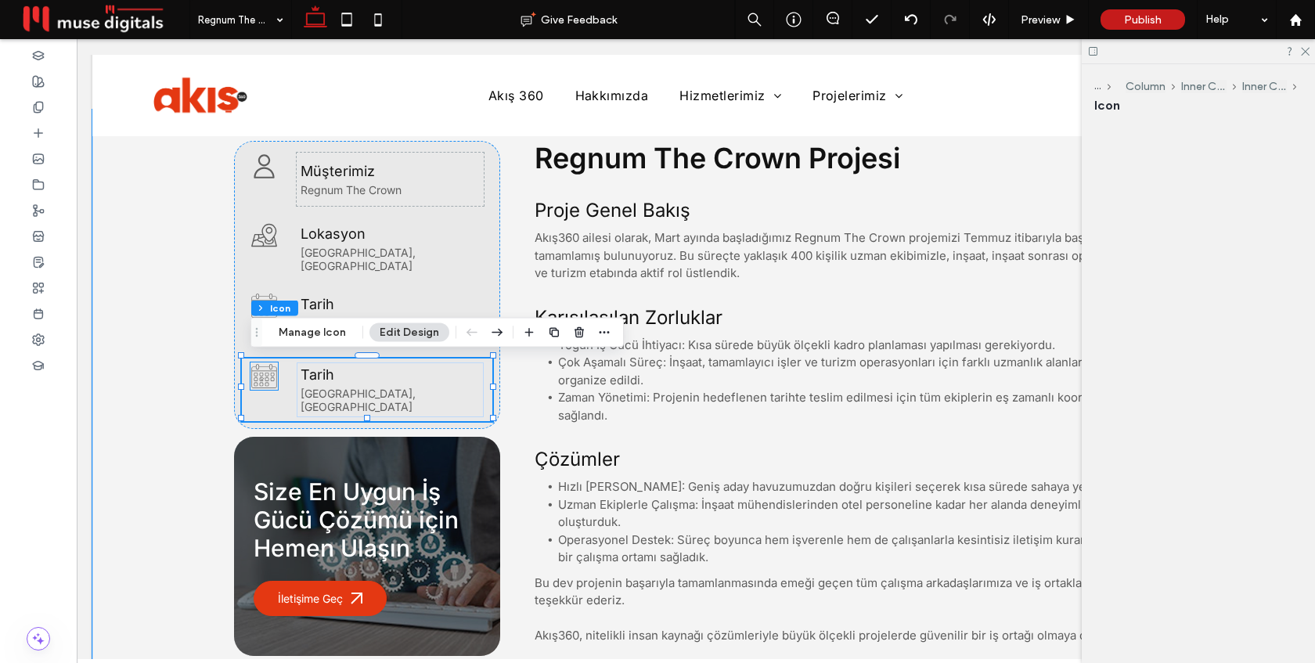
click at [268, 372] on div at bounding box center [264, 376] width 27 height 27
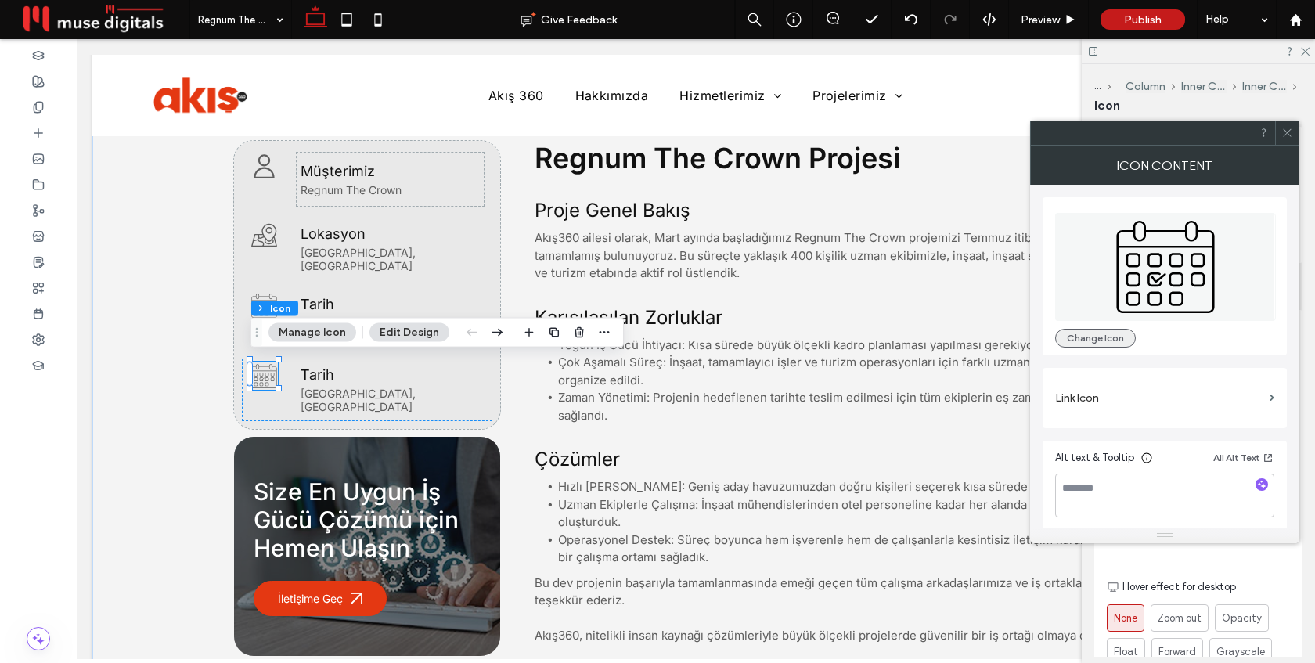
click at [1089, 338] on button "Change Icon" at bounding box center [1096, 338] width 81 height 19
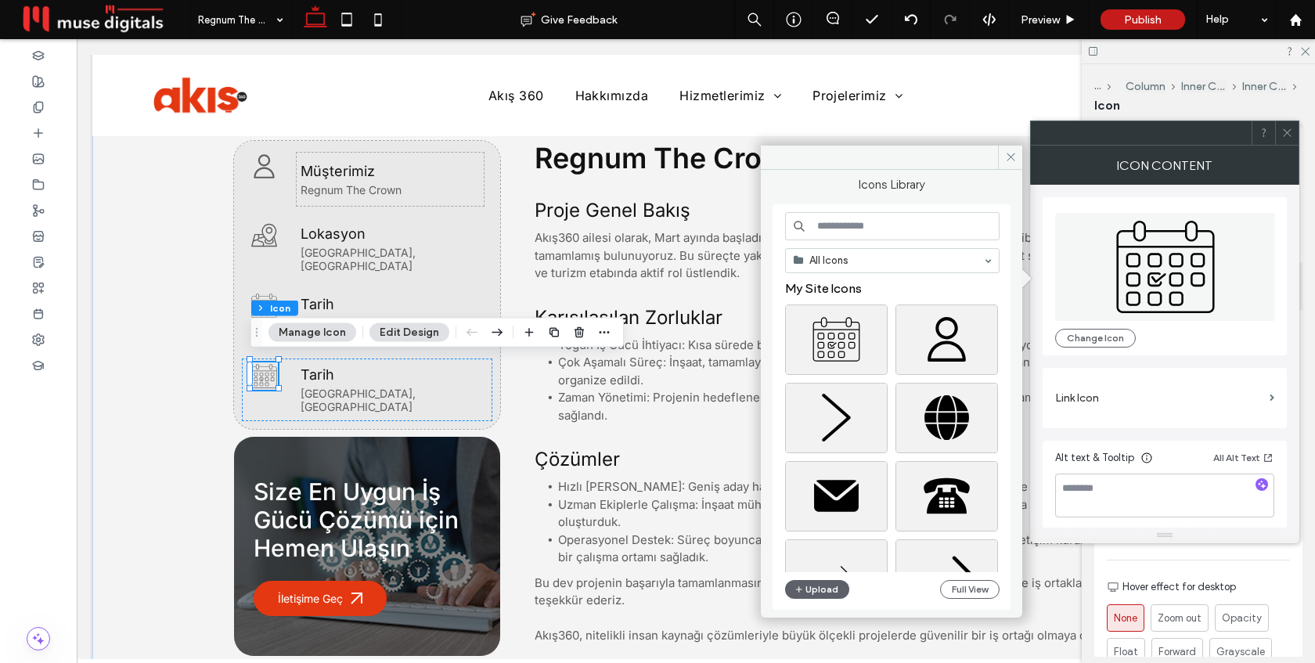
click at [926, 223] on input at bounding box center [892, 226] width 215 height 28
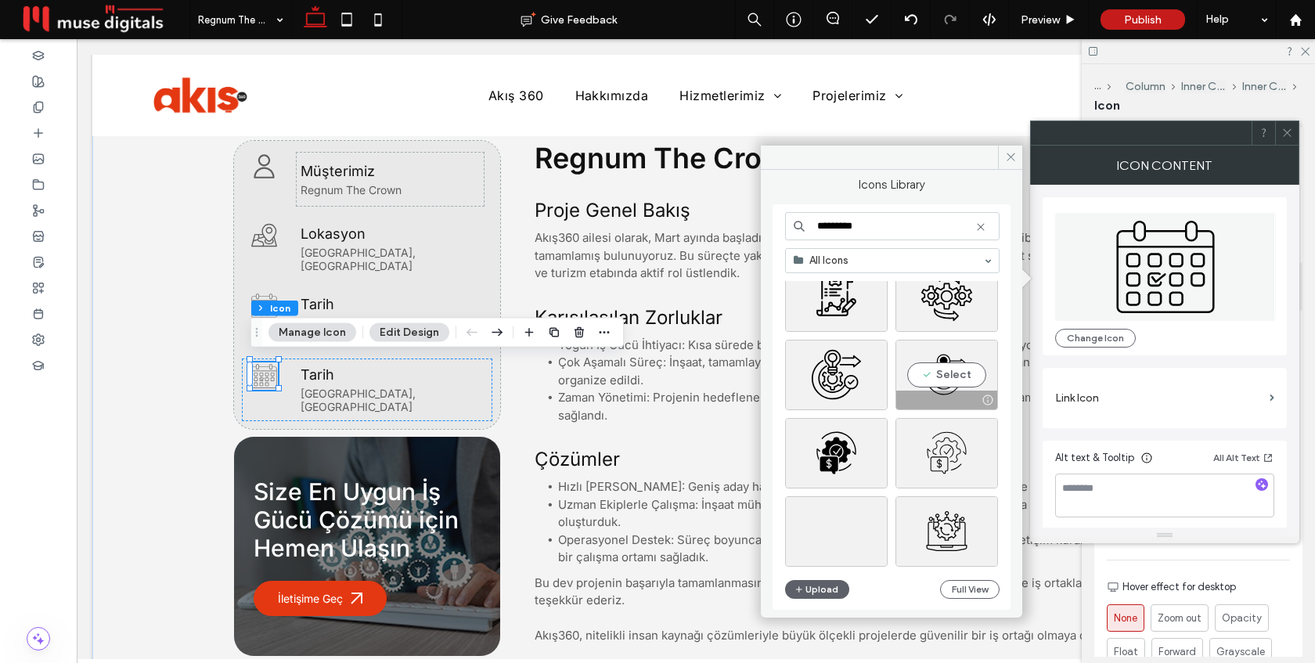
scroll to position [2634, 0]
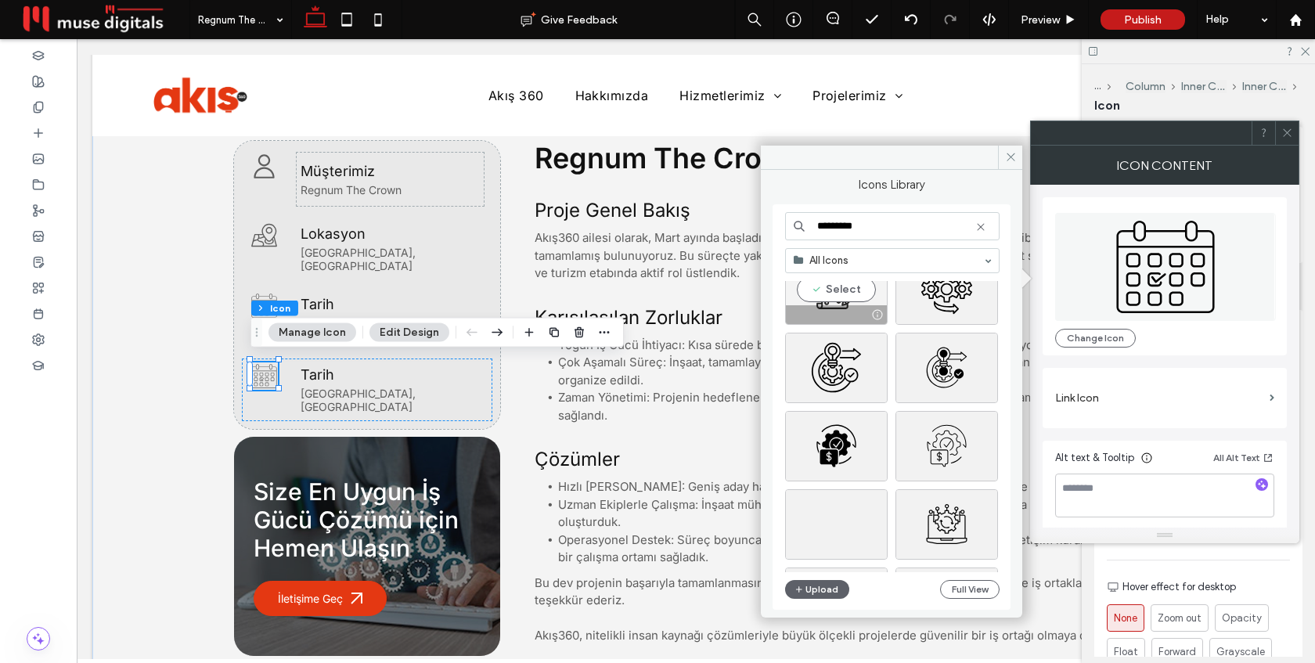
type input "*********"
click at [848, 291] on div "Select" at bounding box center [836, 289] width 103 height 70
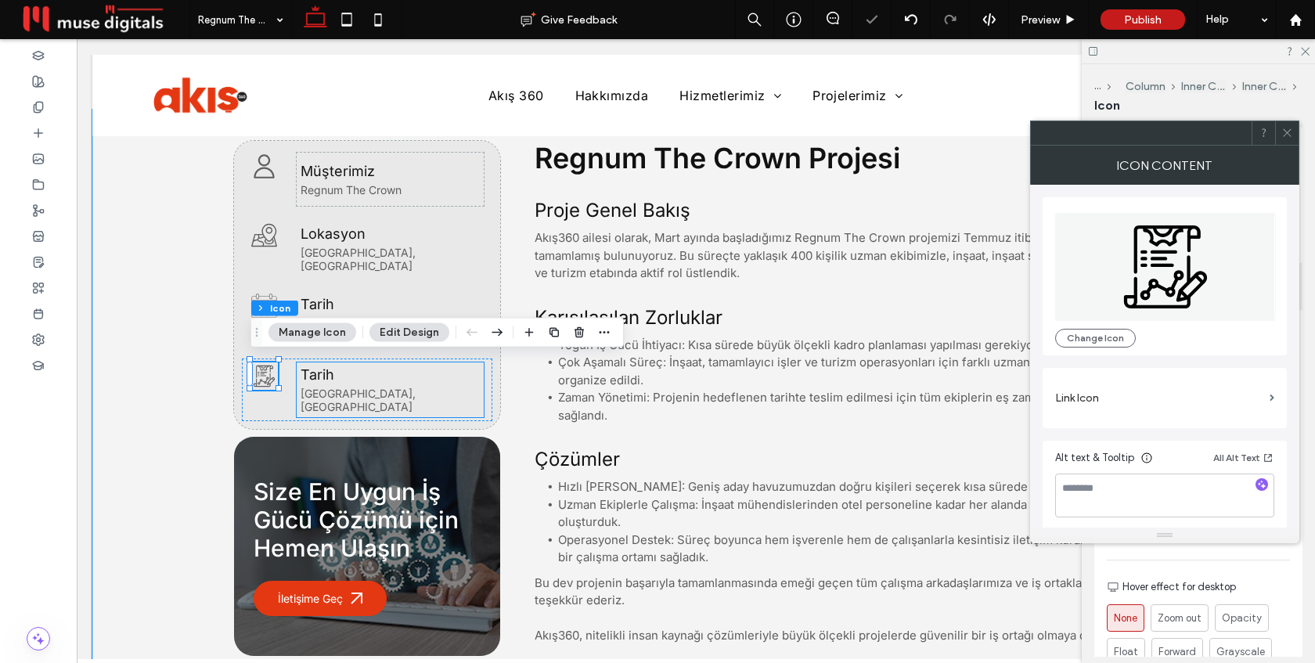
click at [330, 377] on span "Tarih" at bounding box center [318, 374] width 34 height 16
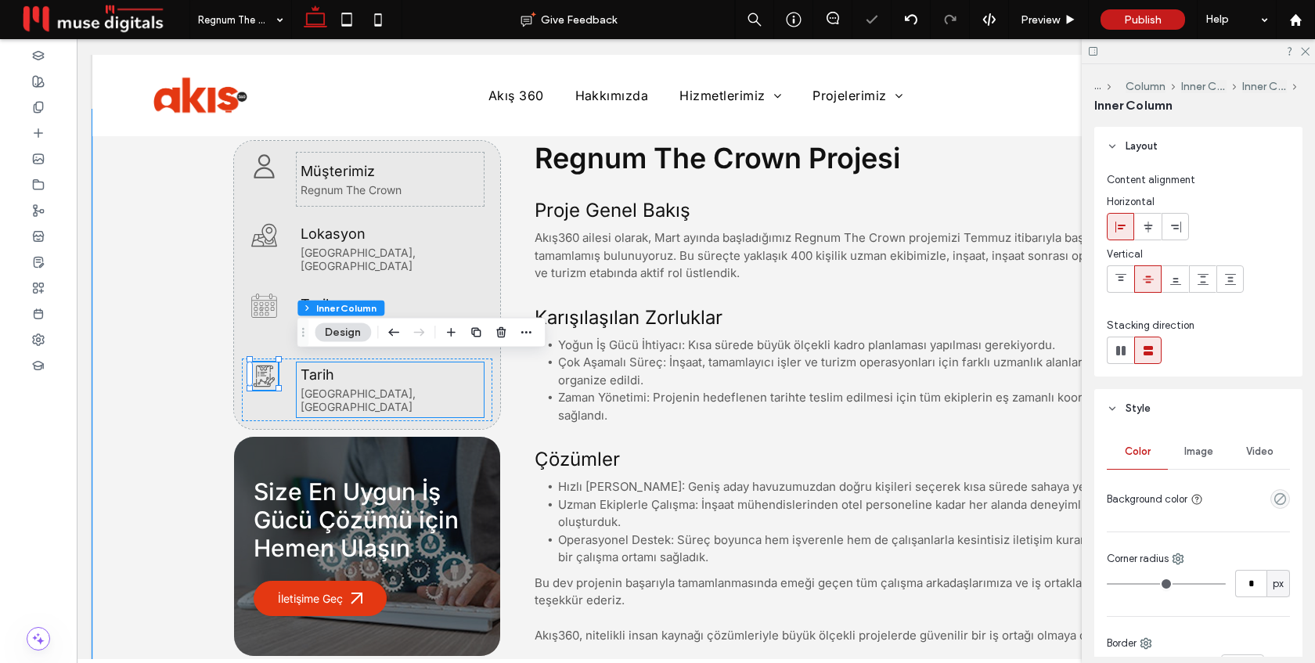
click at [330, 377] on span "Tarih" at bounding box center [318, 374] width 34 height 16
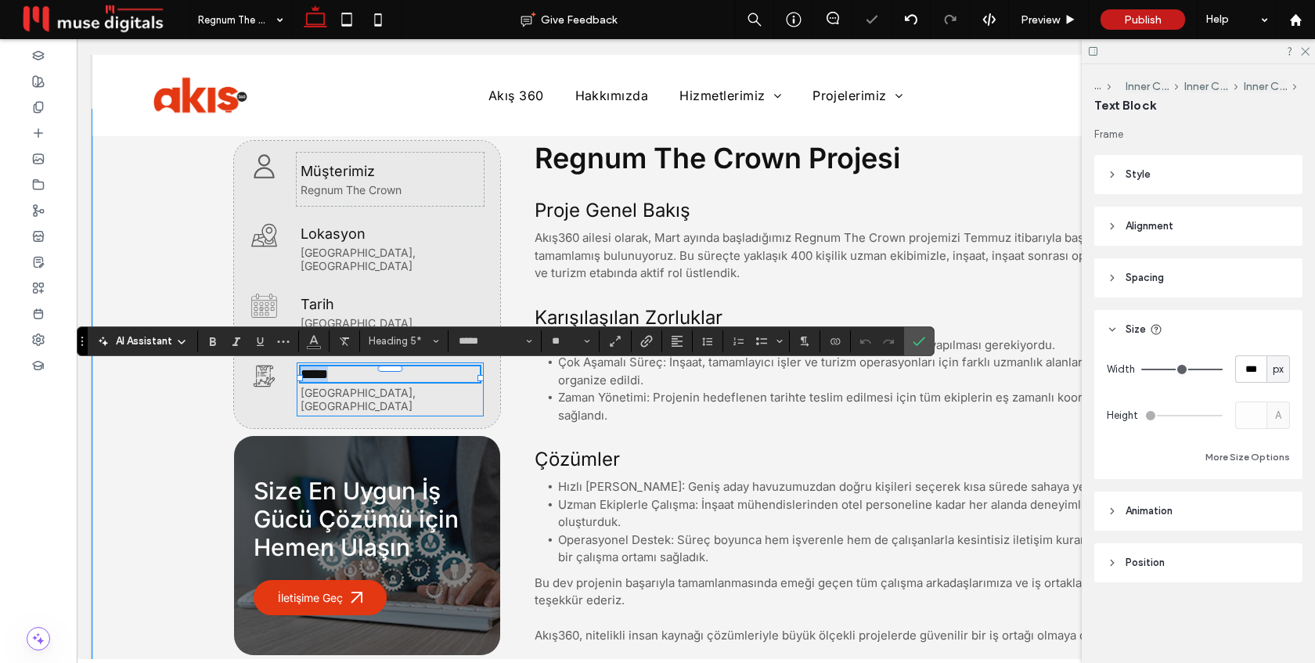
click at [330, 377] on div "*****" at bounding box center [390, 374] width 179 height 16
click at [925, 341] on icon "Confirm" at bounding box center [919, 341] width 13 height 13
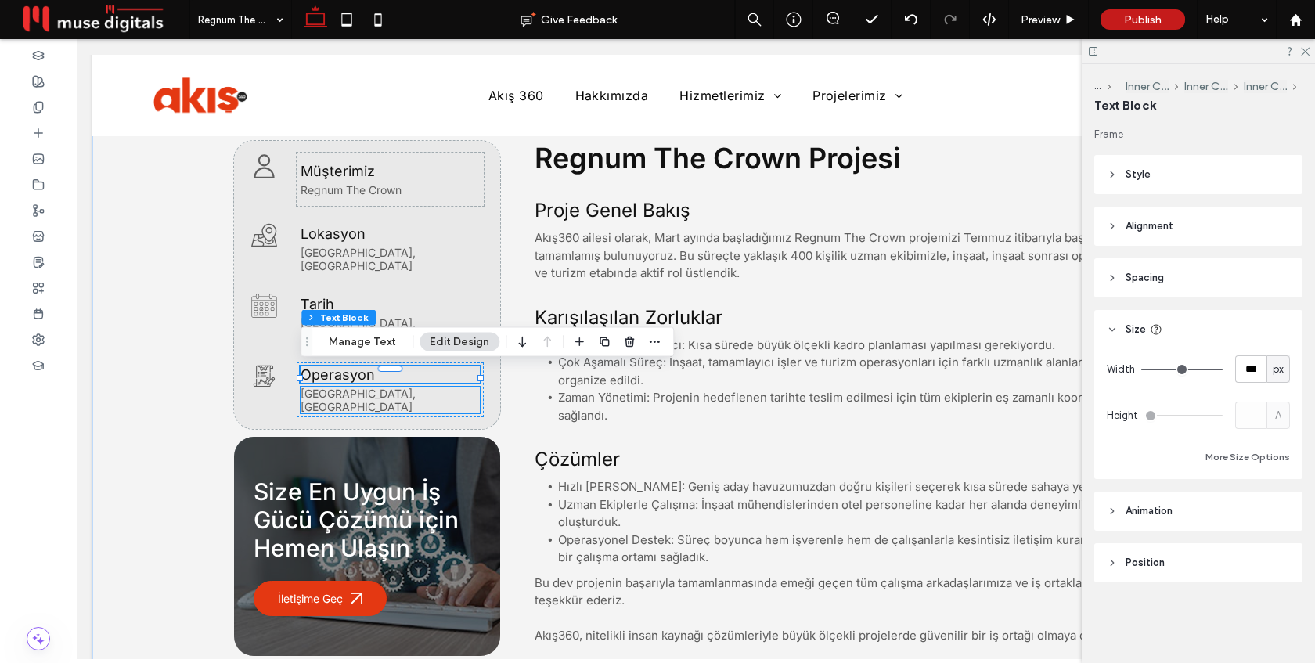
click at [360, 396] on span "[GEOGRAPHIC_DATA], [GEOGRAPHIC_DATA]" at bounding box center [358, 400] width 115 height 27
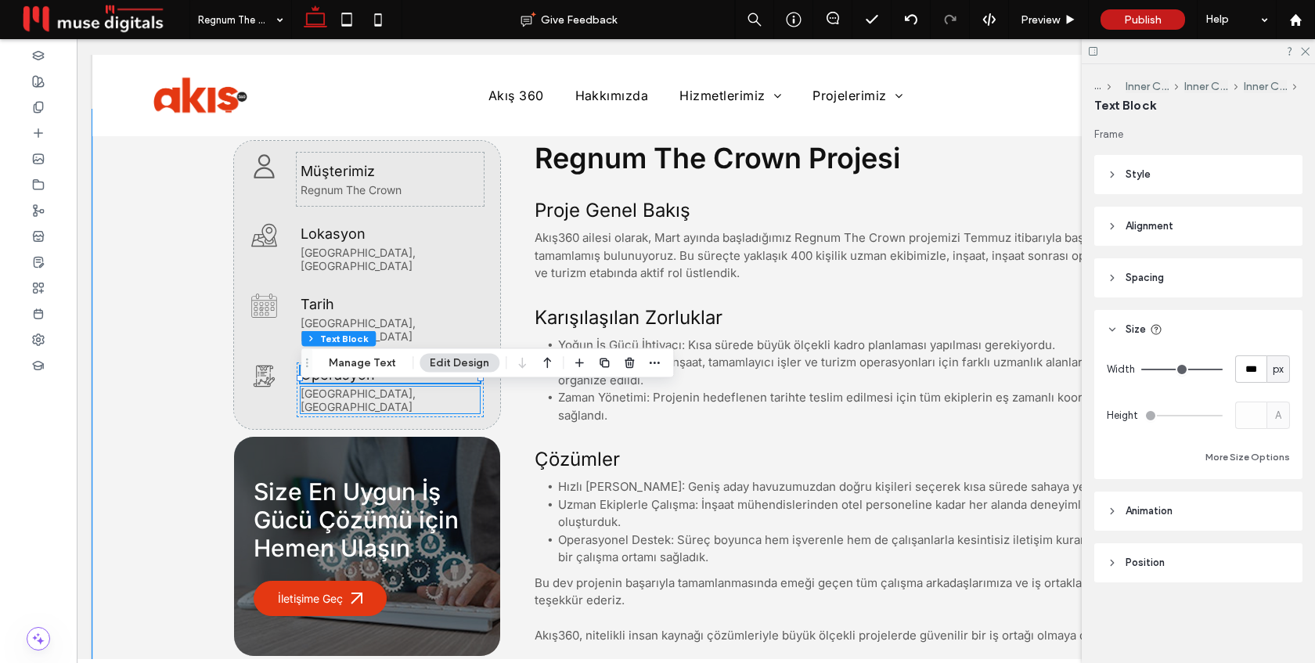
click at [360, 396] on div "[GEOGRAPHIC_DATA], [GEOGRAPHIC_DATA]" at bounding box center [390, 400] width 179 height 27
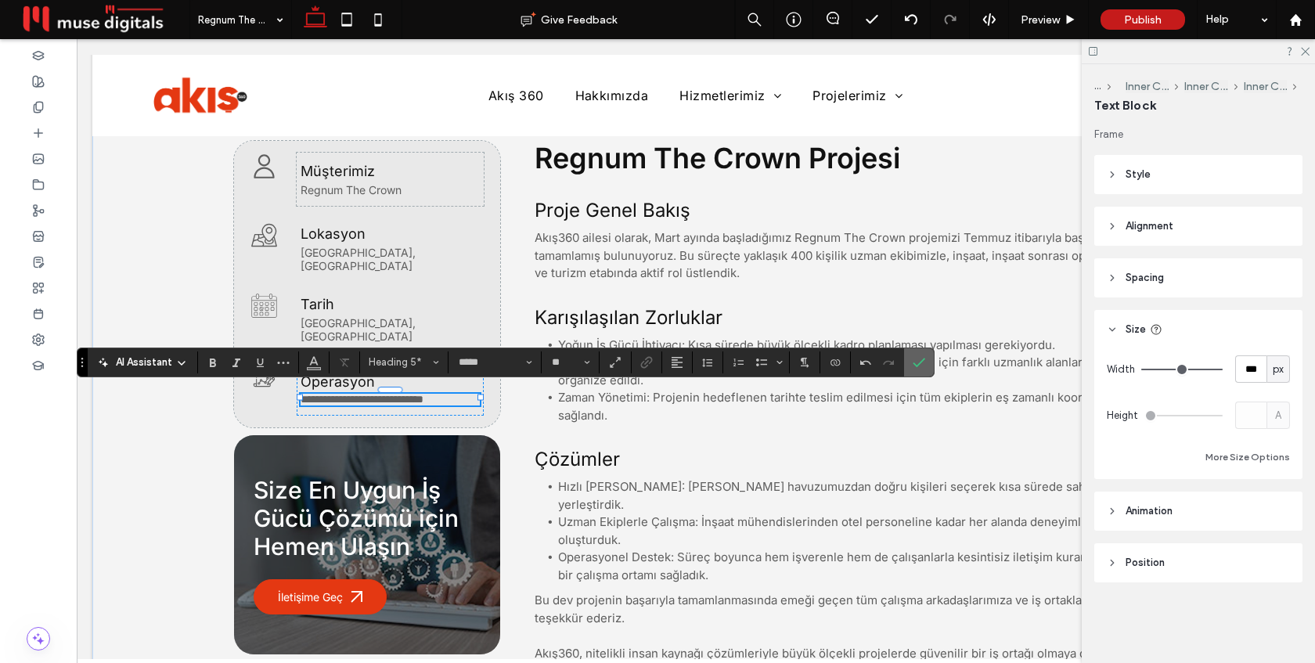
click at [923, 361] on icon "Confirm" at bounding box center [919, 362] width 13 height 13
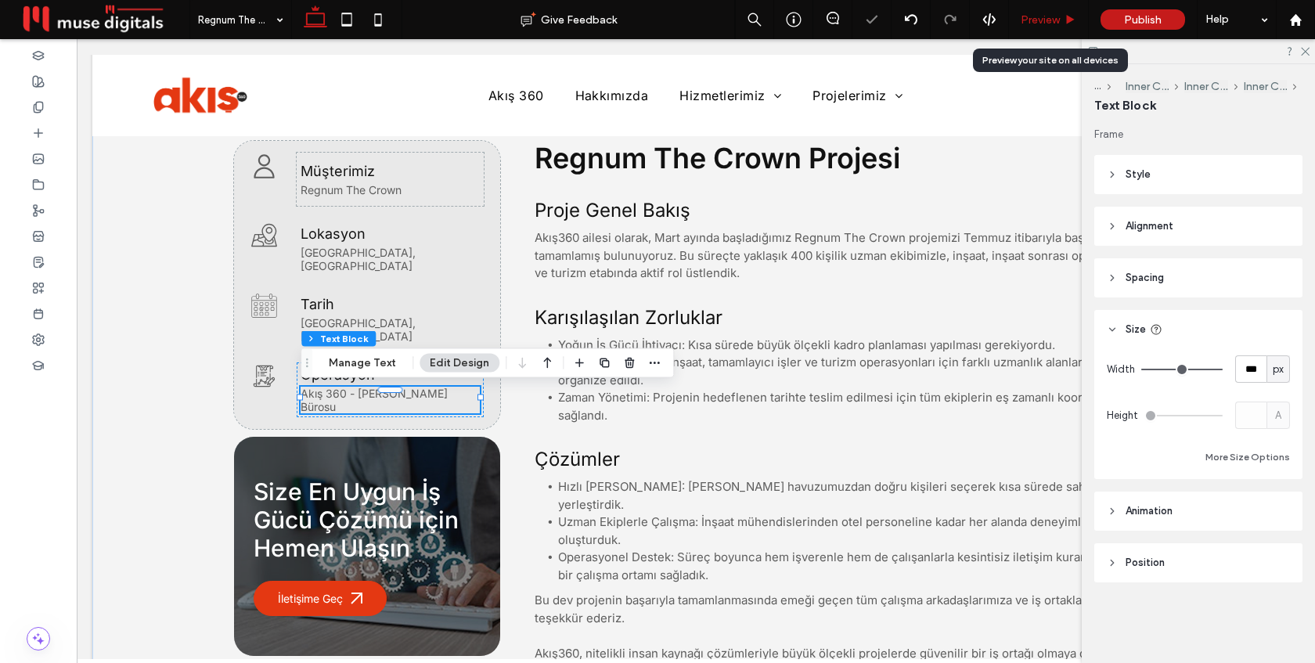
click at [1051, 19] on span "Preview" at bounding box center [1040, 19] width 39 height 13
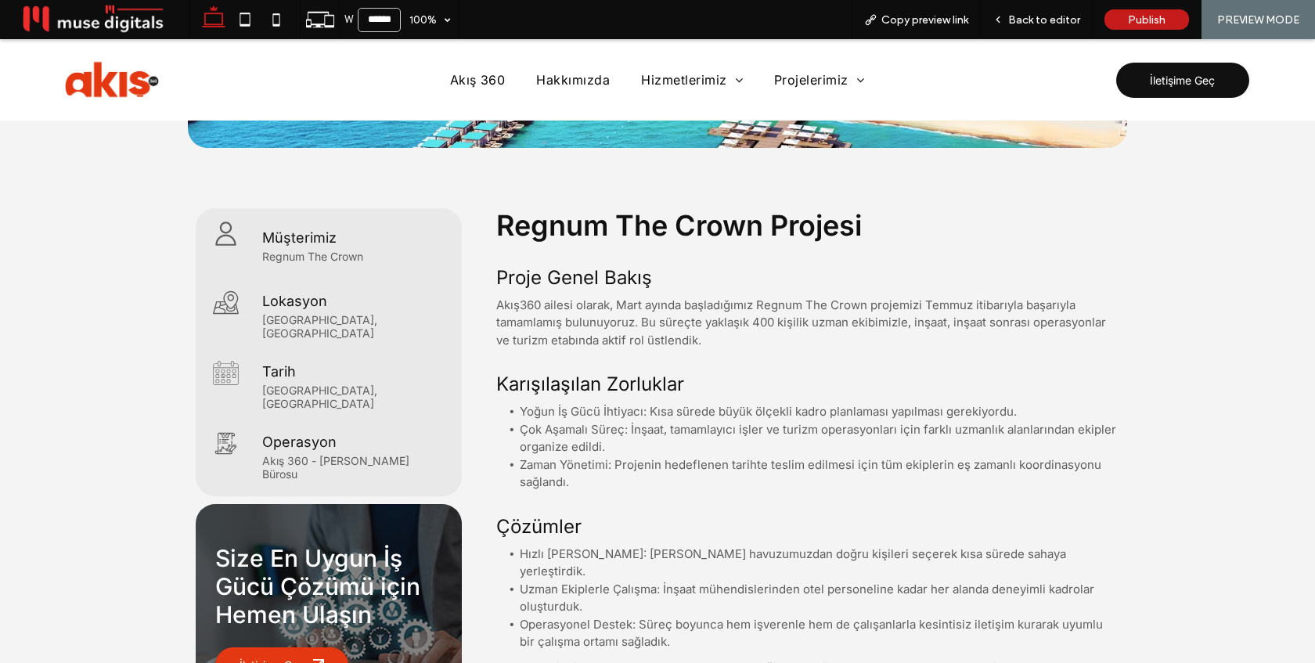
scroll to position [582, 0]
click at [1032, 19] on span "Back to editor" at bounding box center [1045, 19] width 72 height 13
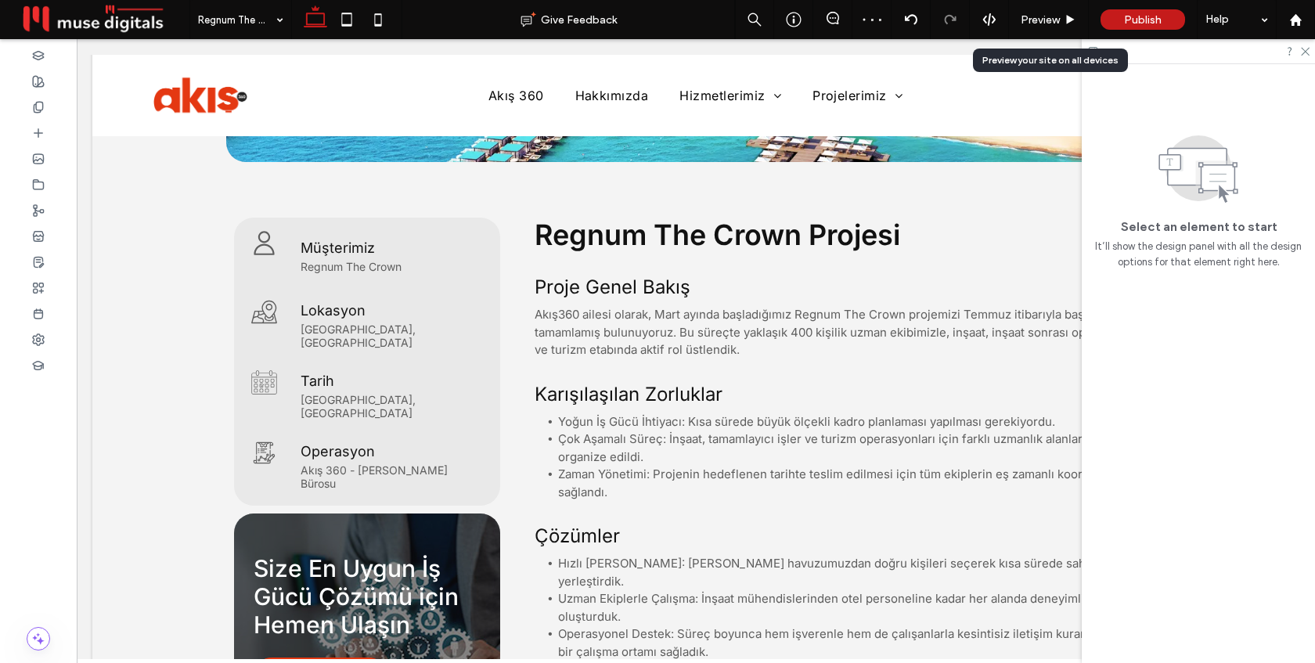
scroll to position [590, 0]
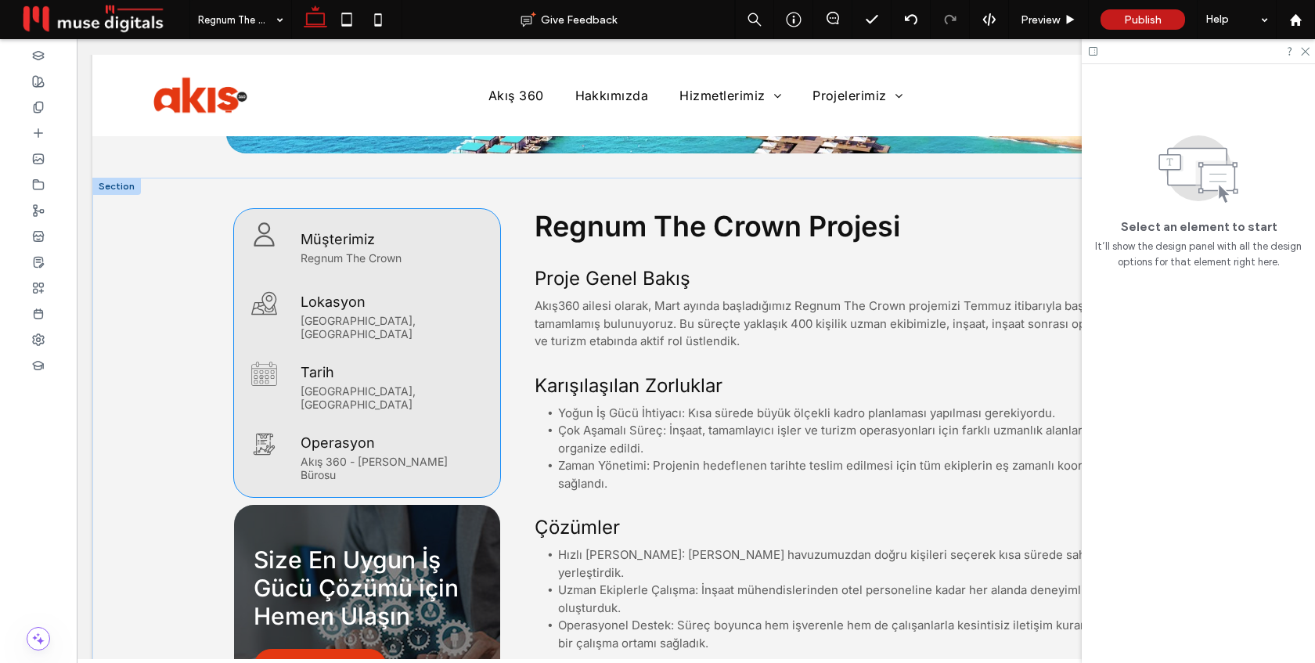
click at [473, 244] on h5 "Müşterimiz" at bounding box center [390, 239] width 179 height 16
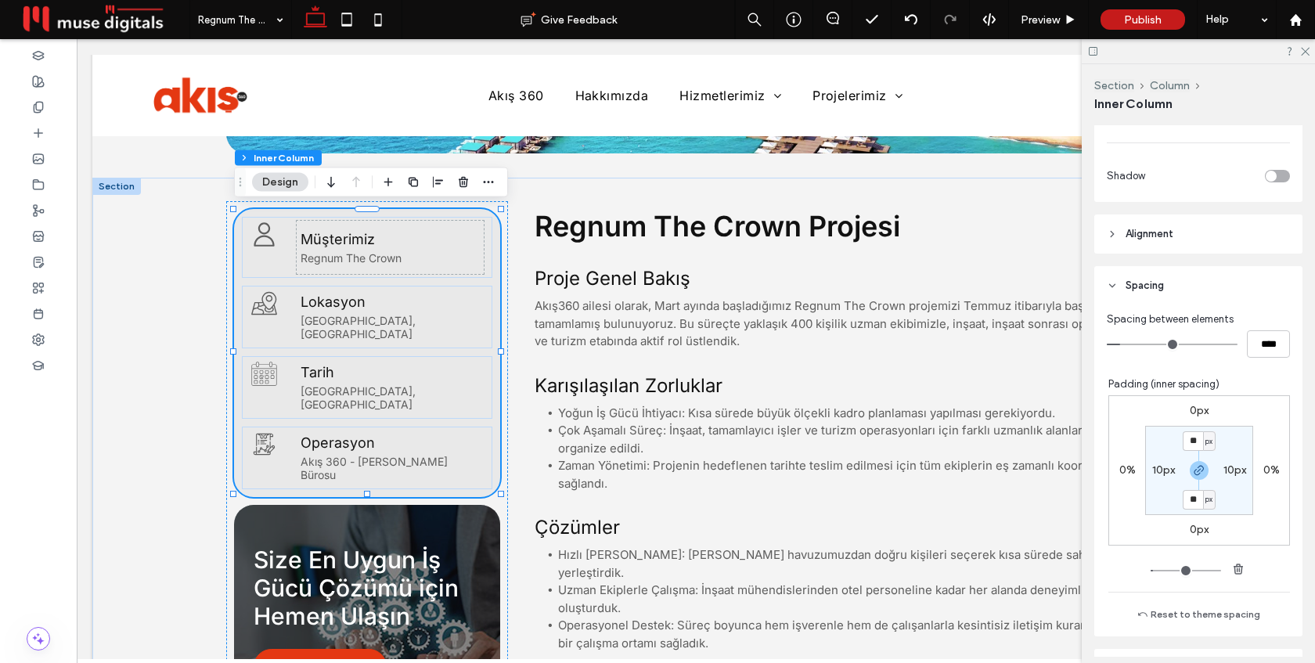
scroll to position [562, 0]
click at [1194, 428] on input "**" at bounding box center [1193, 436] width 20 height 20
type input "**"
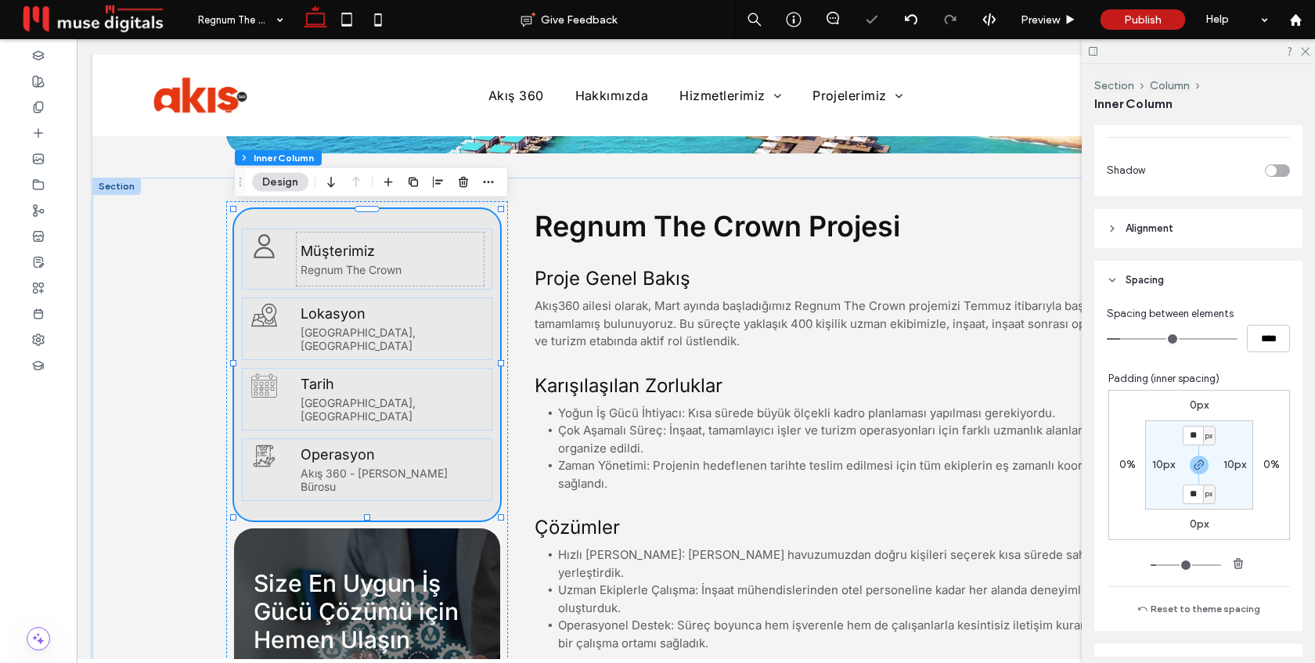
click at [1161, 467] on label "10px" at bounding box center [1164, 464] width 23 height 13
type input "**"
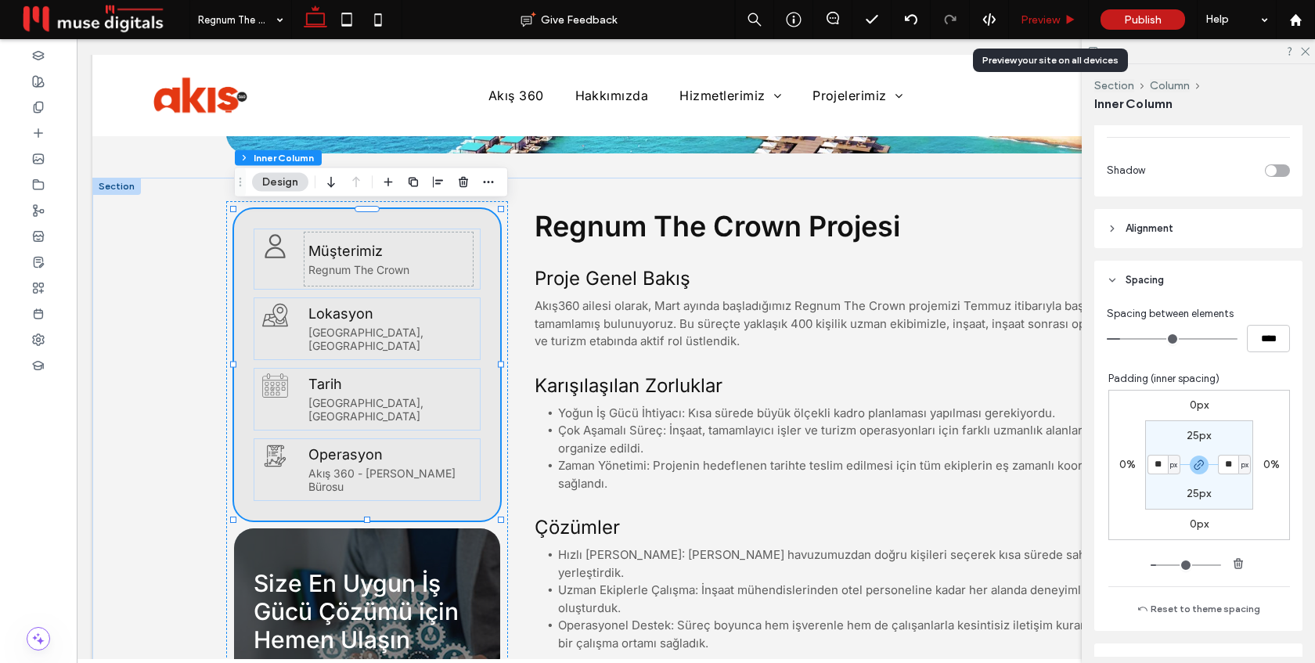
click at [1048, 18] on span "Preview" at bounding box center [1040, 19] width 39 height 13
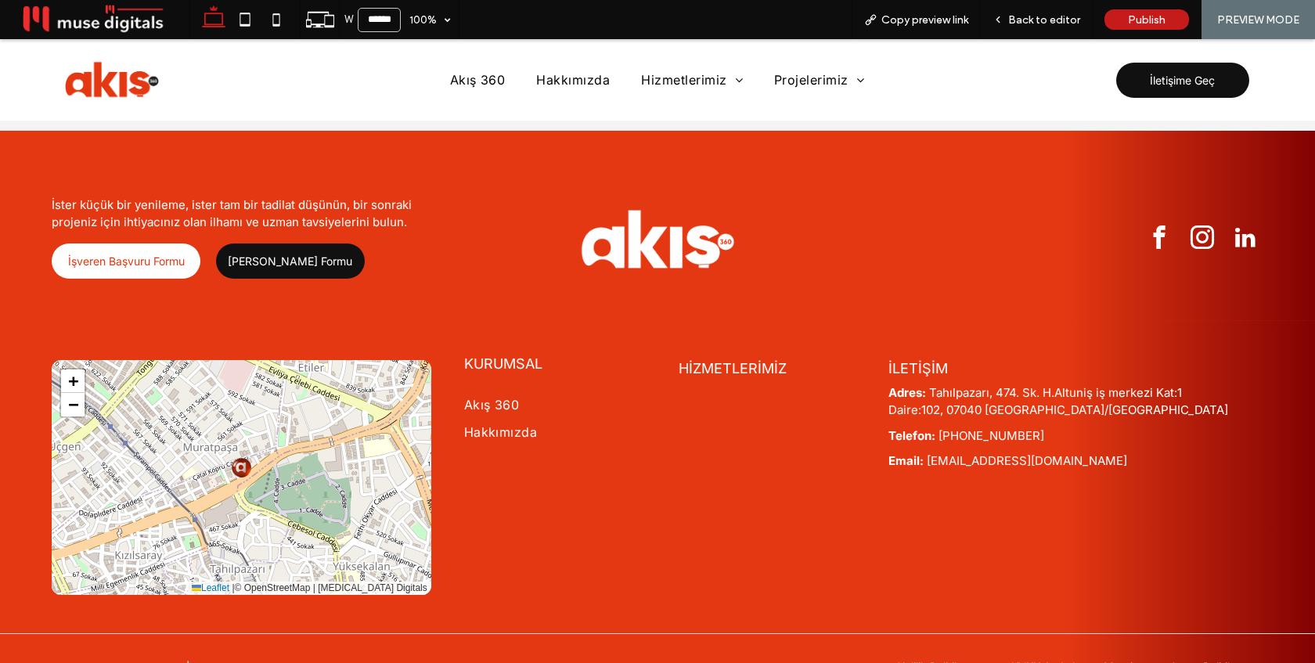
scroll to position [1329, 0]
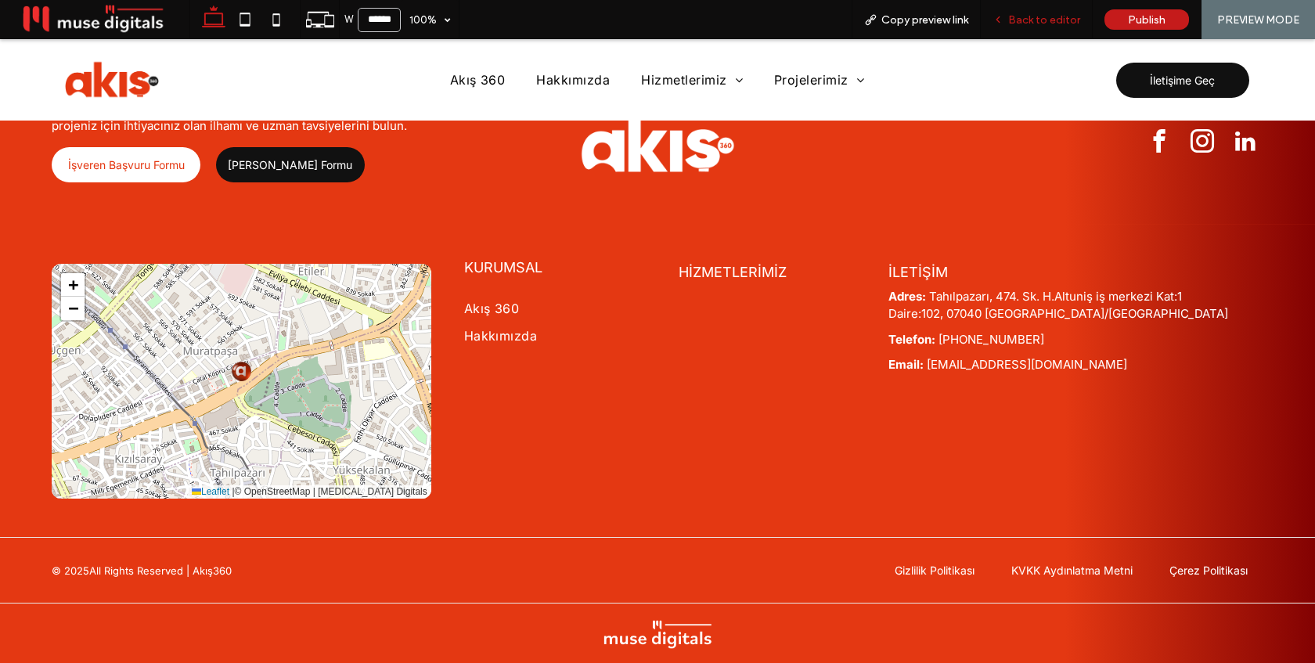
click at [1030, 20] on span "Back to editor" at bounding box center [1045, 19] width 72 height 13
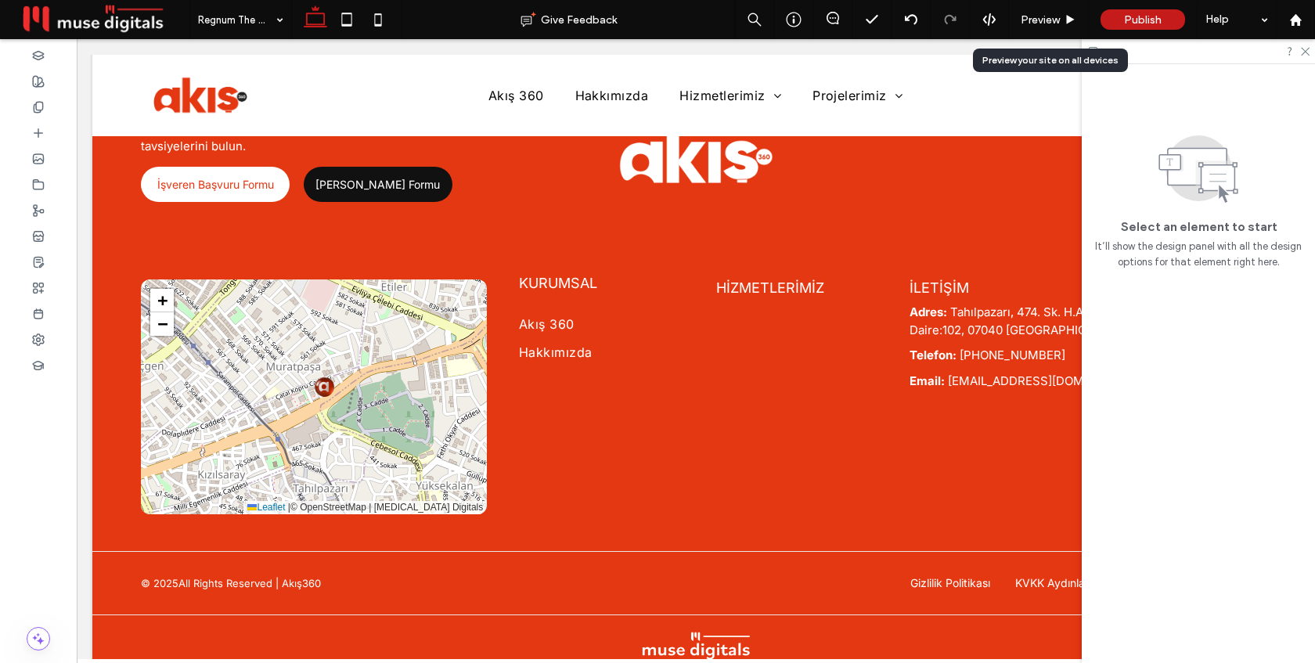
scroll to position [1336, 0]
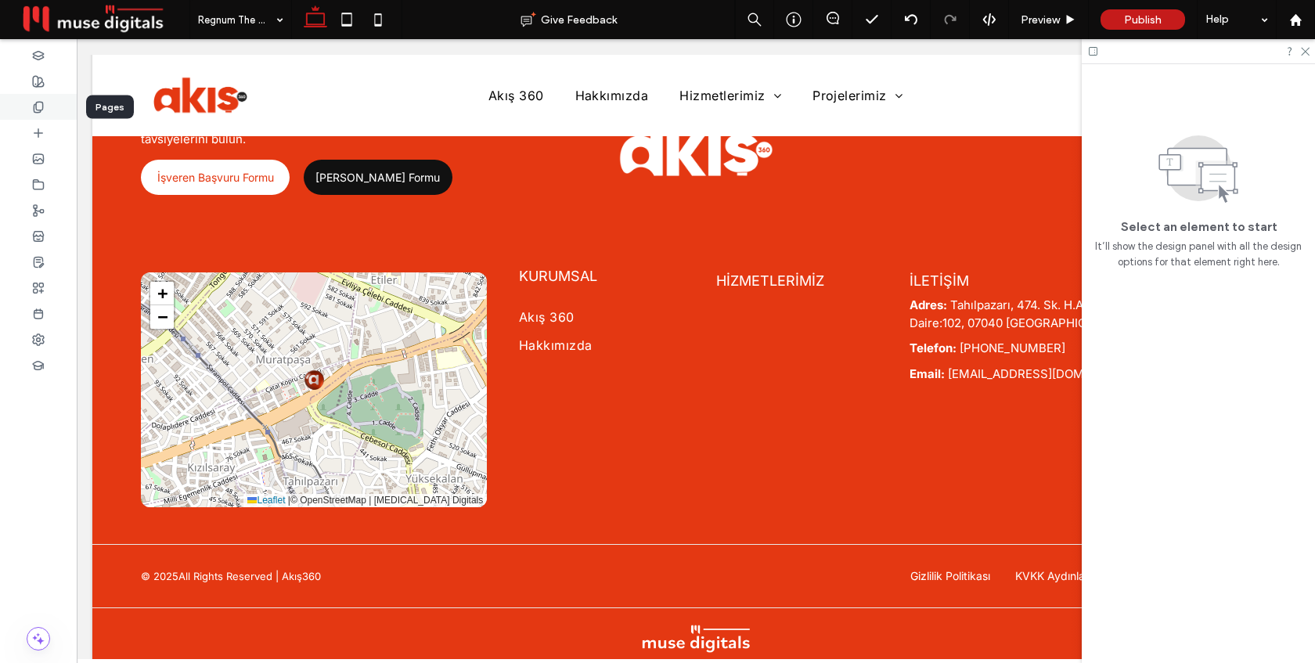
click at [47, 104] on div at bounding box center [38, 107] width 77 height 26
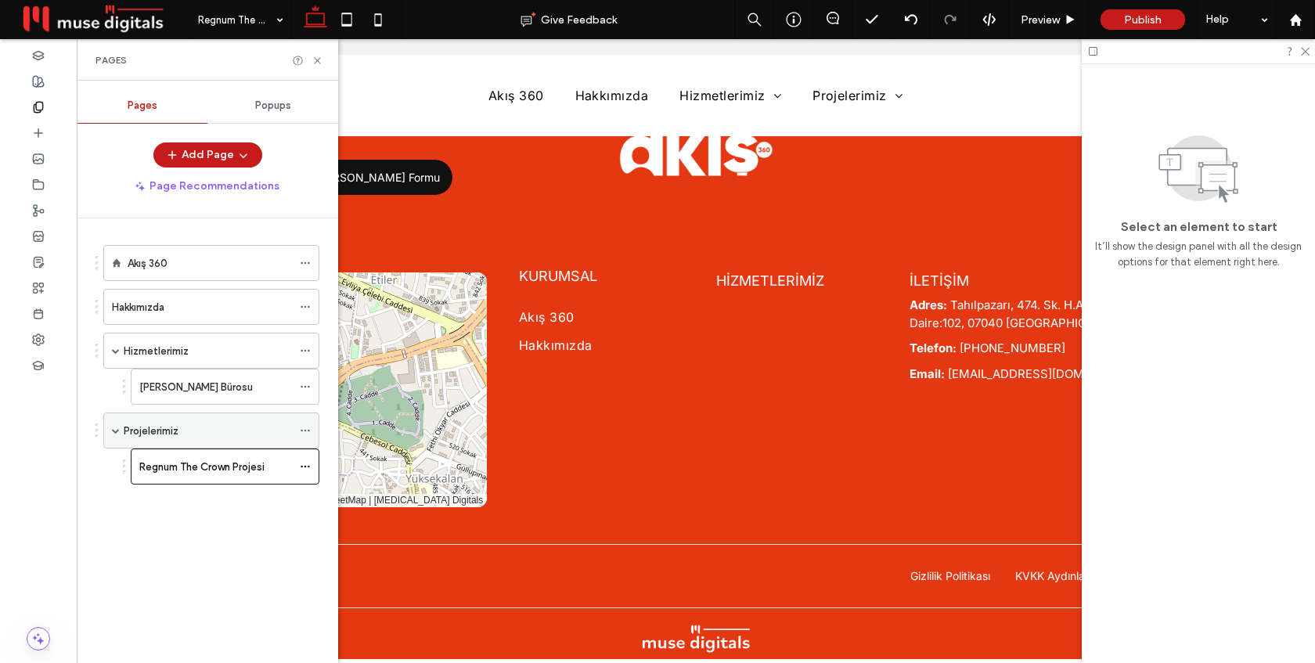
click at [180, 427] on div "Projelerimiz" at bounding box center [208, 431] width 168 height 16
click at [315, 59] on icon at bounding box center [318, 61] width 12 height 12
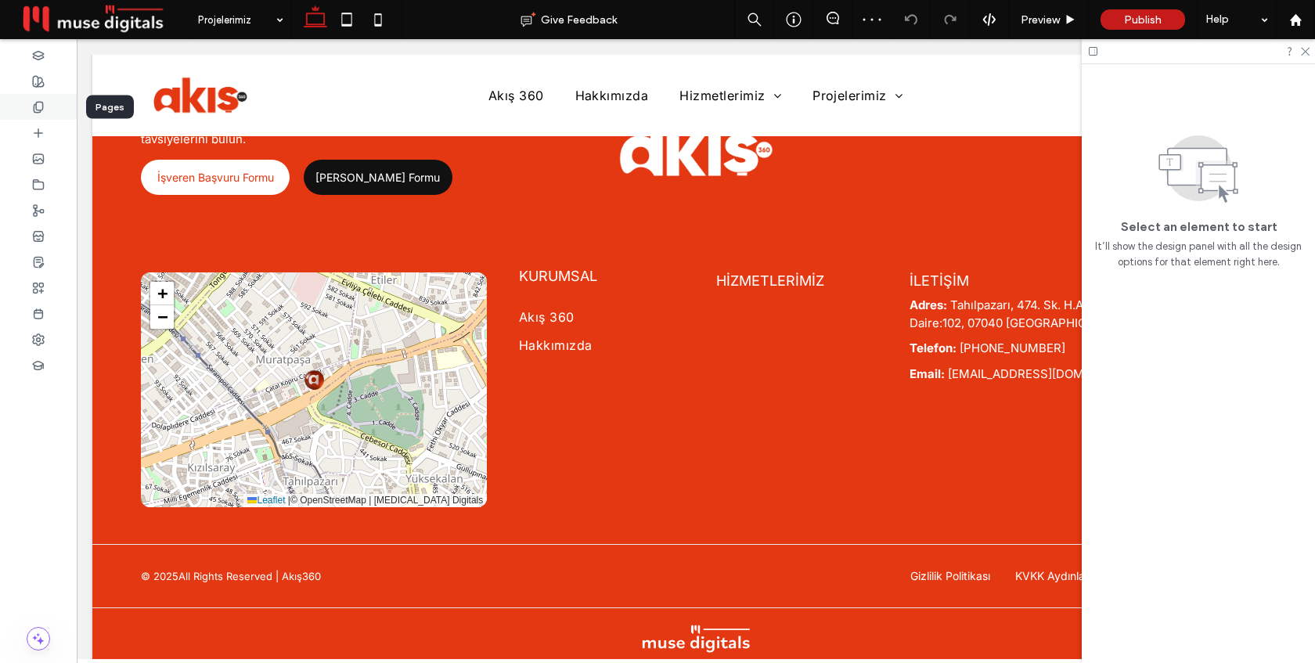
click at [39, 108] on icon at bounding box center [38, 107] width 13 height 13
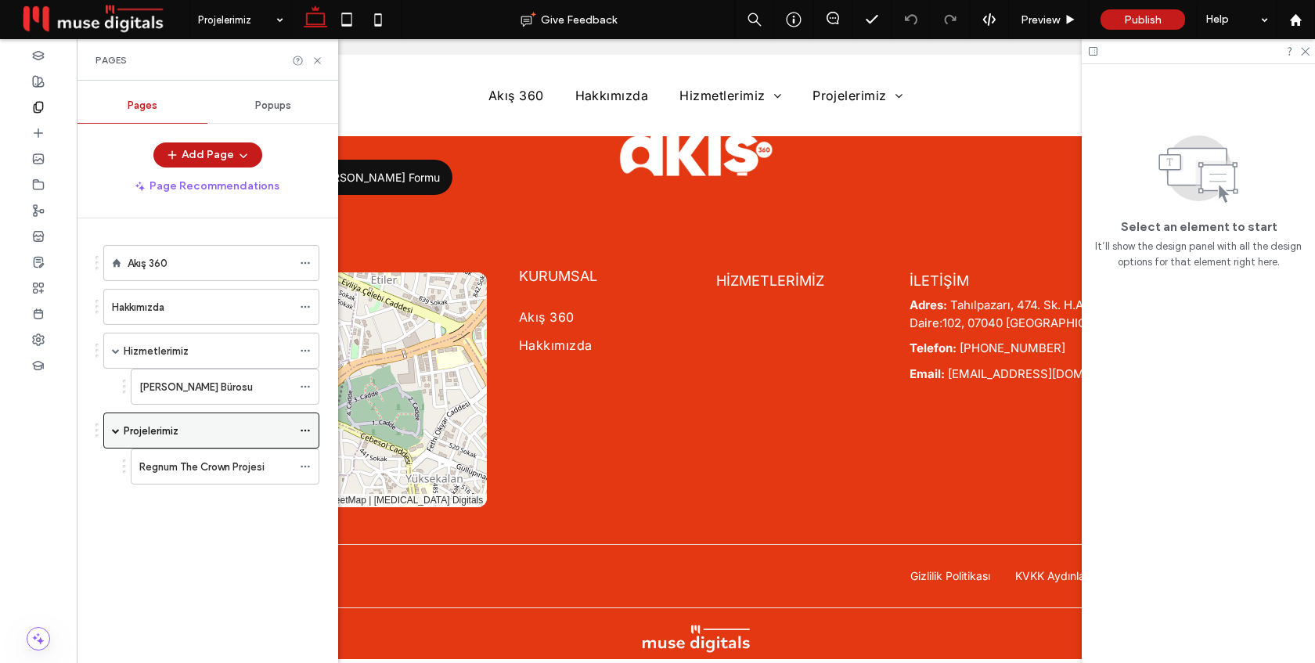
click at [307, 431] on icon at bounding box center [305, 430] width 11 height 11
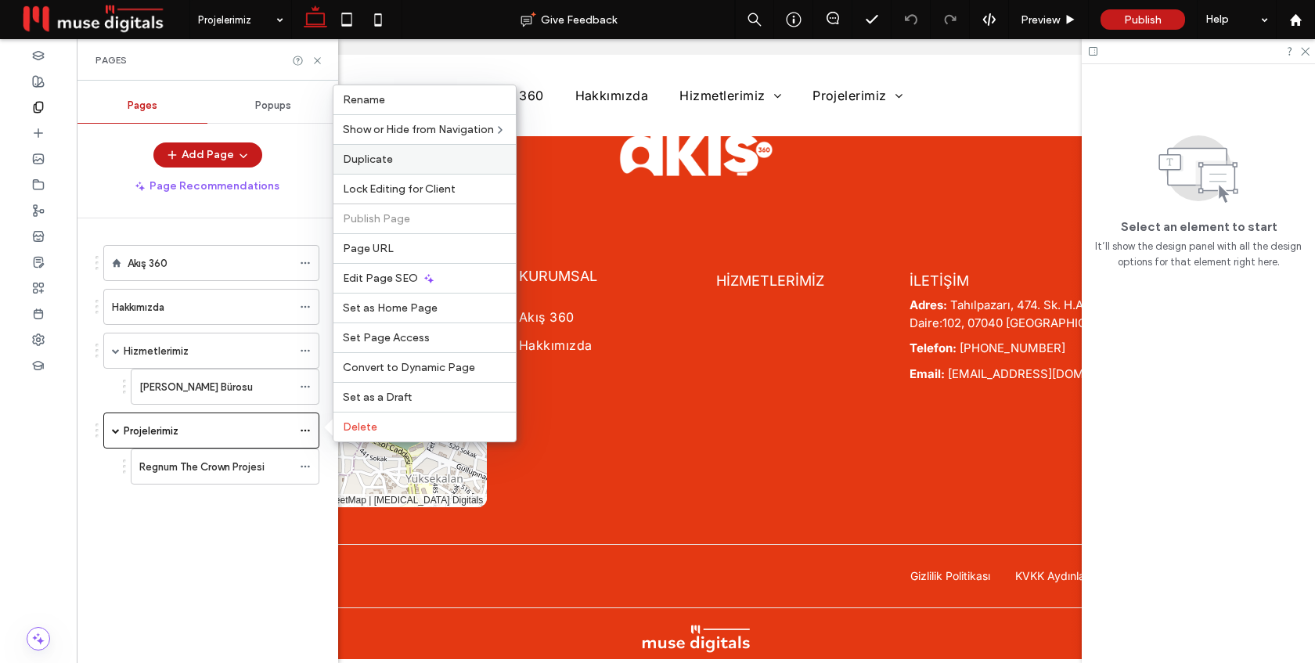
click at [429, 160] on label "Duplicate" at bounding box center [425, 159] width 164 height 13
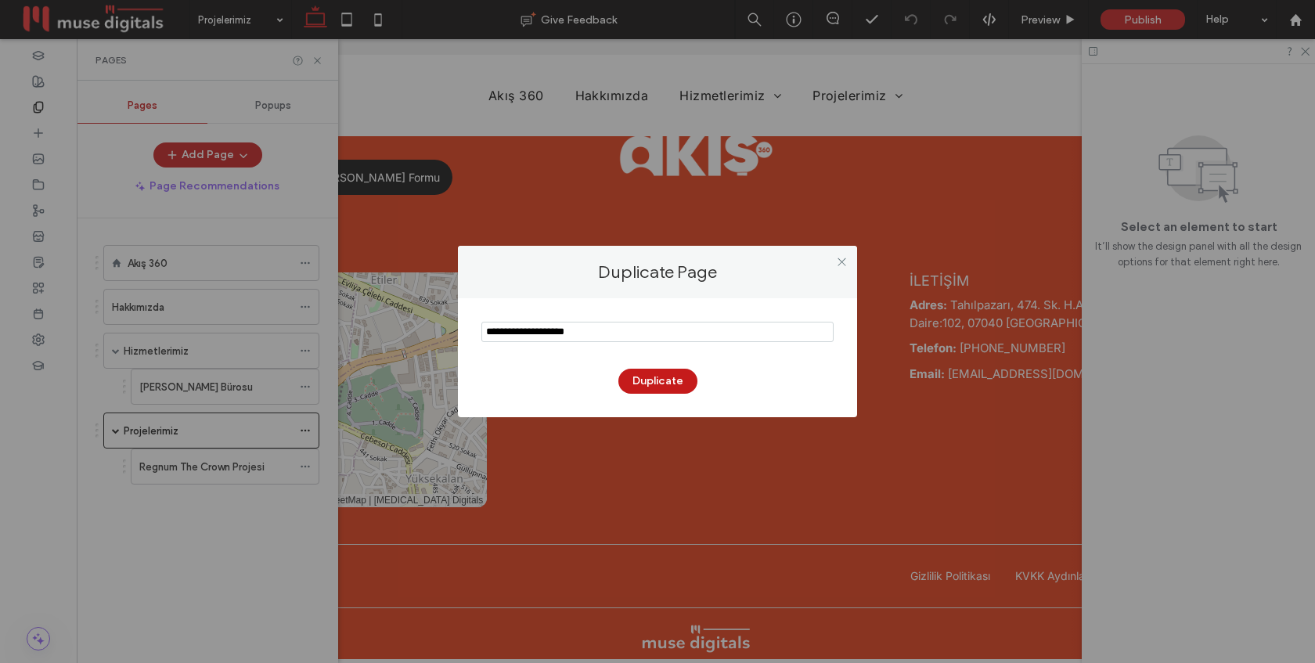
click at [586, 328] on input "notEmpty" at bounding box center [658, 332] width 352 height 20
type input "********"
click at [680, 385] on button "Duplicate" at bounding box center [658, 381] width 79 height 25
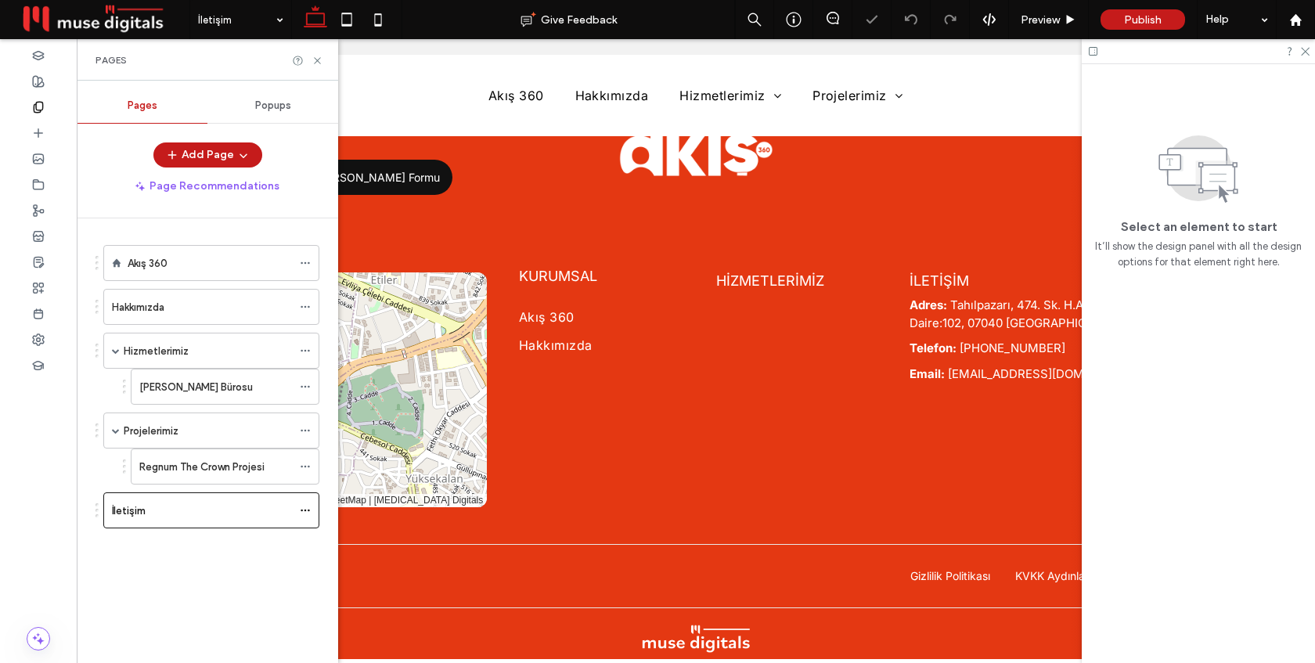
click at [316, 54] on div "Pages" at bounding box center [208, 60] width 224 height 13
click at [316, 57] on icon at bounding box center [318, 61] width 12 height 12
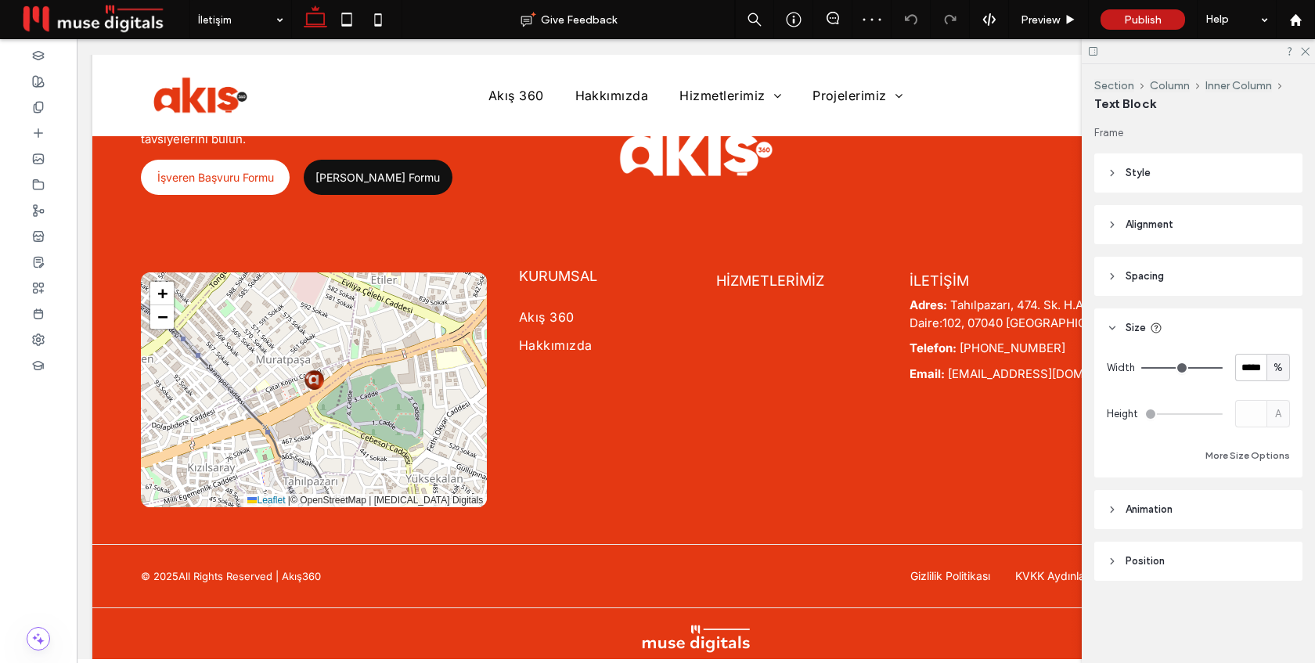
type input "*****"
type input "**"
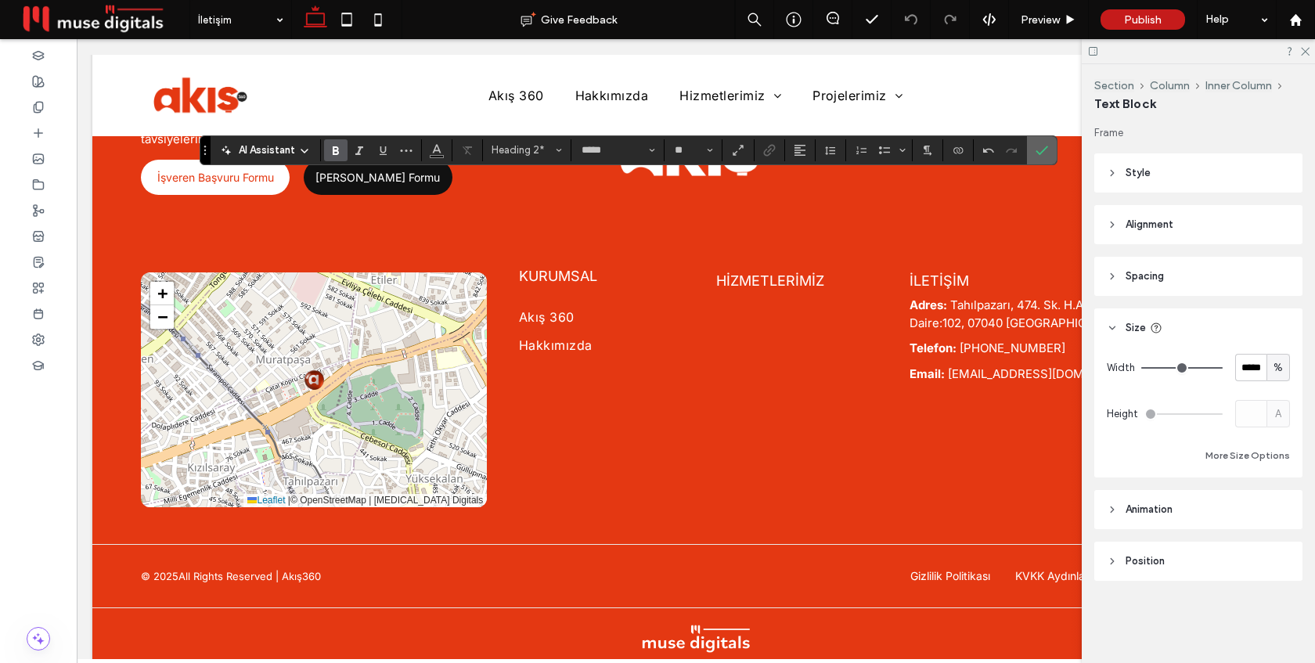
click at [1041, 153] on use "Confirm" at bounding box center [1042, 150] width 13 height 9
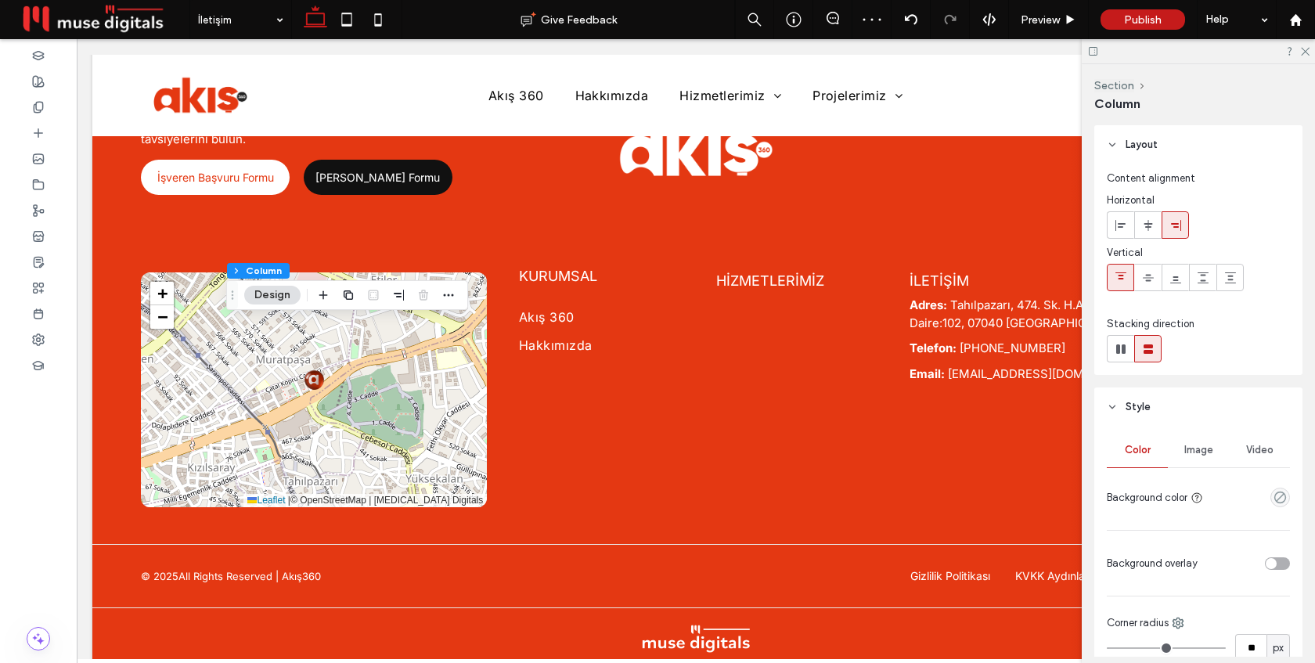
click at [1195, 448] on span "Image" at bounding box center [1199, 450] width 29 height 13
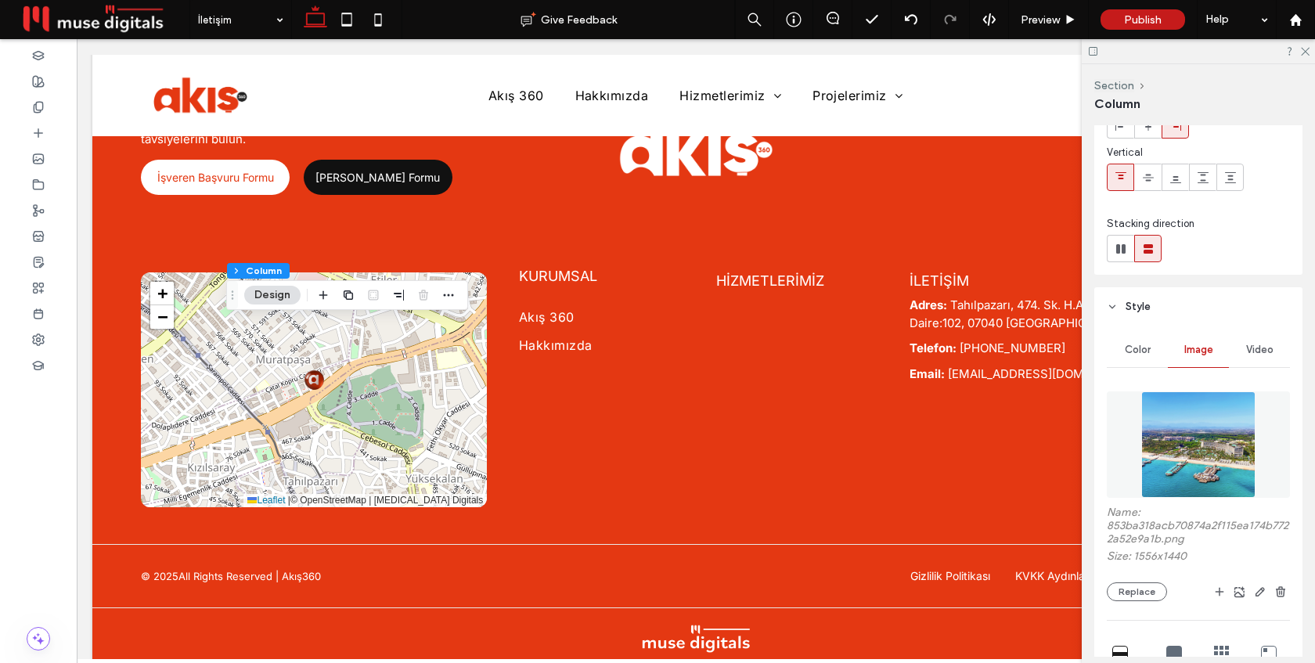
scroll to position [149, 0]
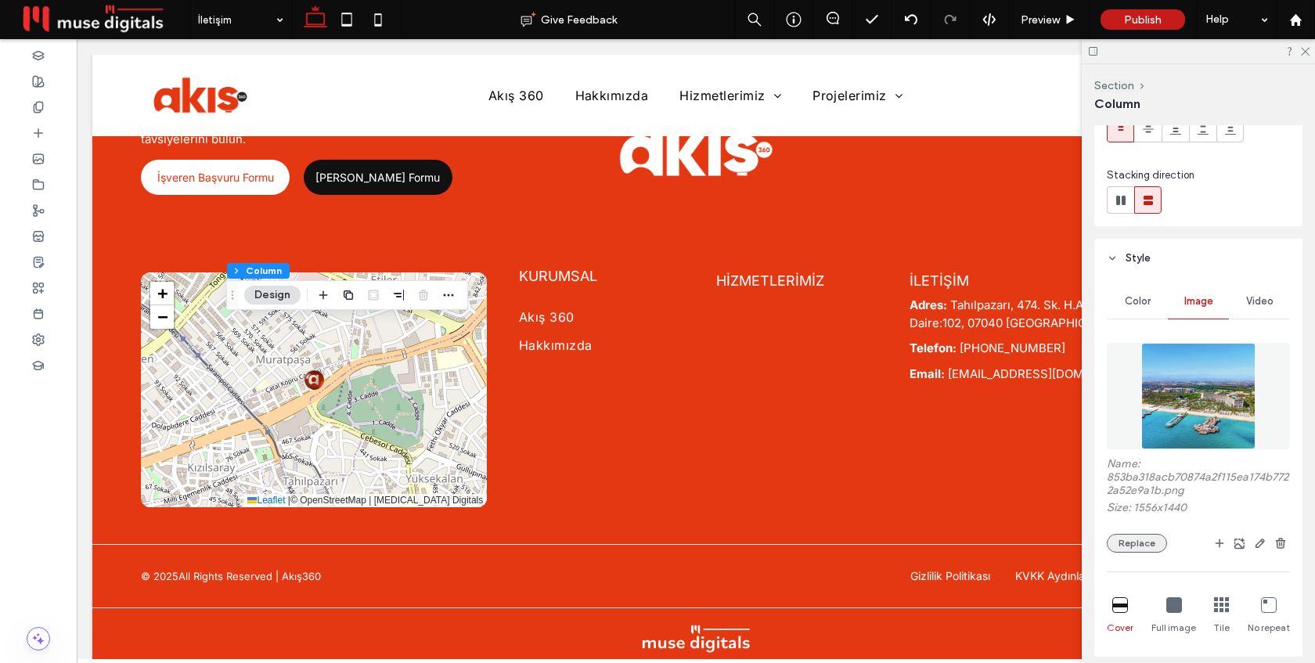
click at [1139, 543] on button "Replace" at bounding box center [1137, 543] width 60 height 19
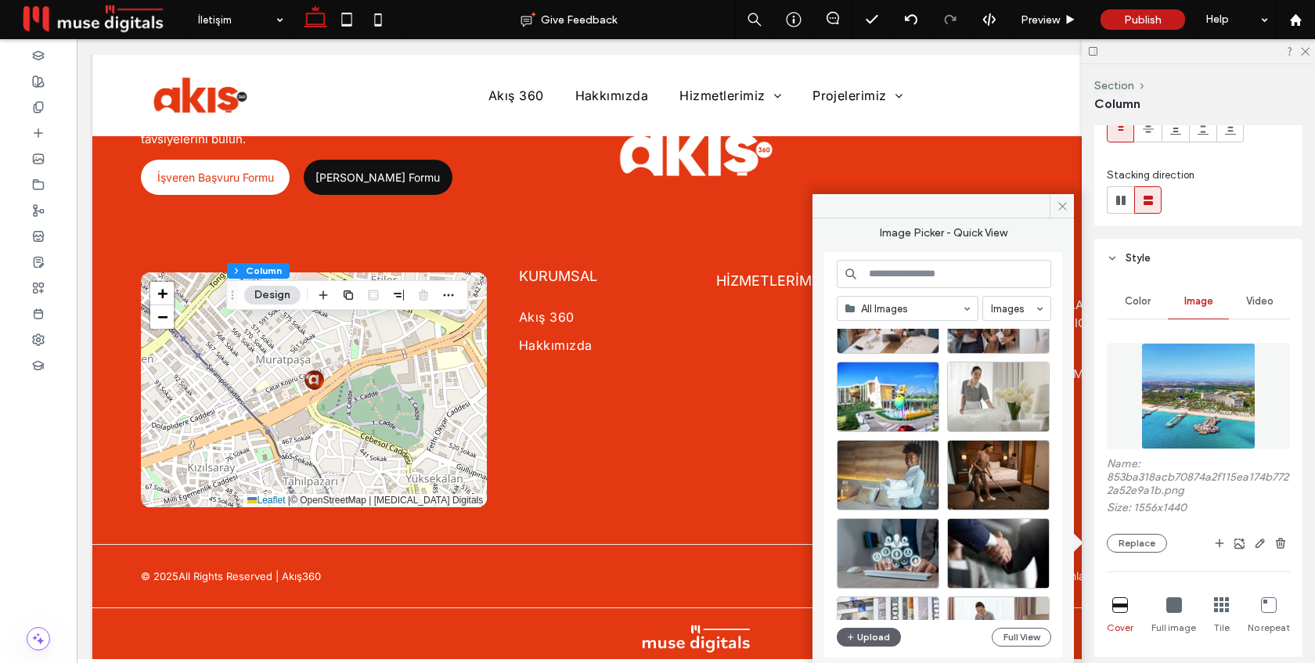
scroll to position [1603, 0]
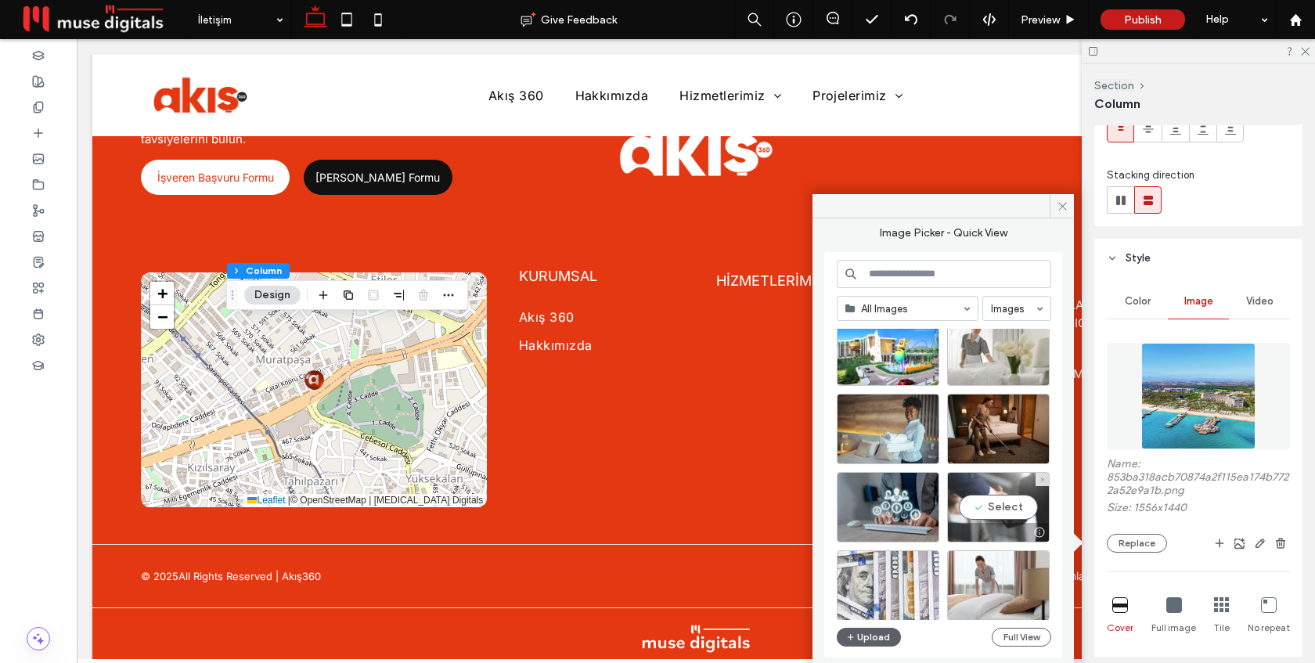
click at [975, 492] on div "Select" at bounding box center [998, 507] width 103 height 70
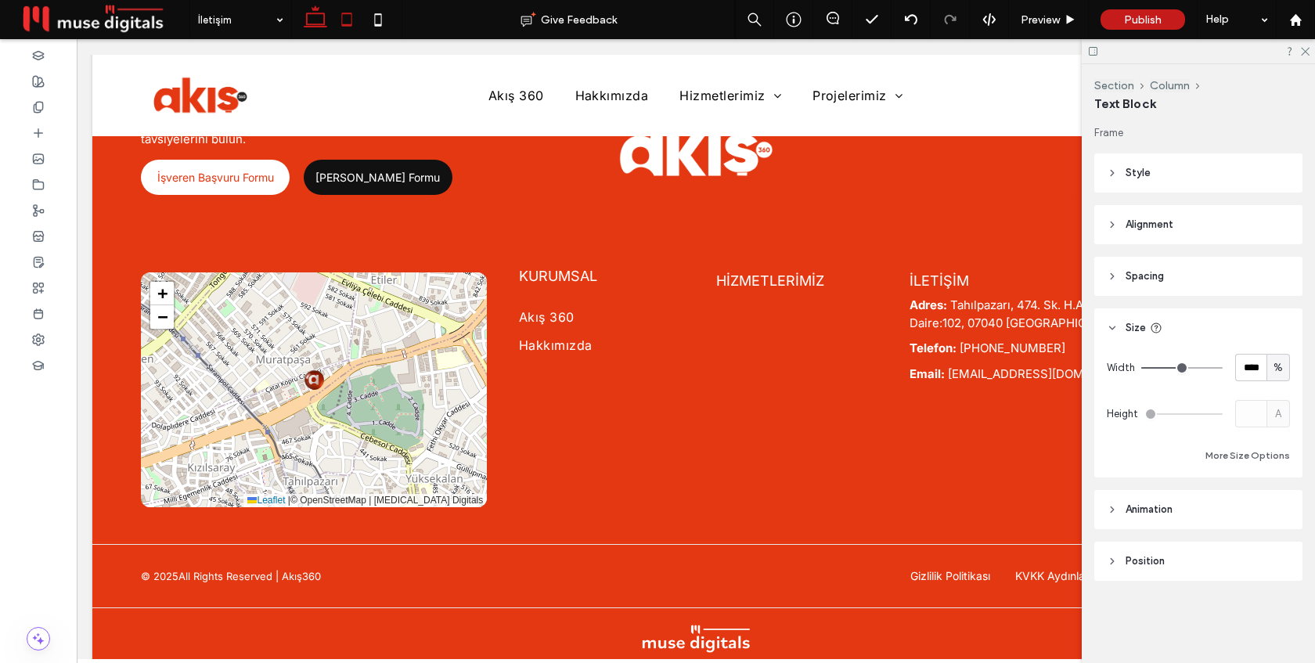
type input "*****"
type input "**"
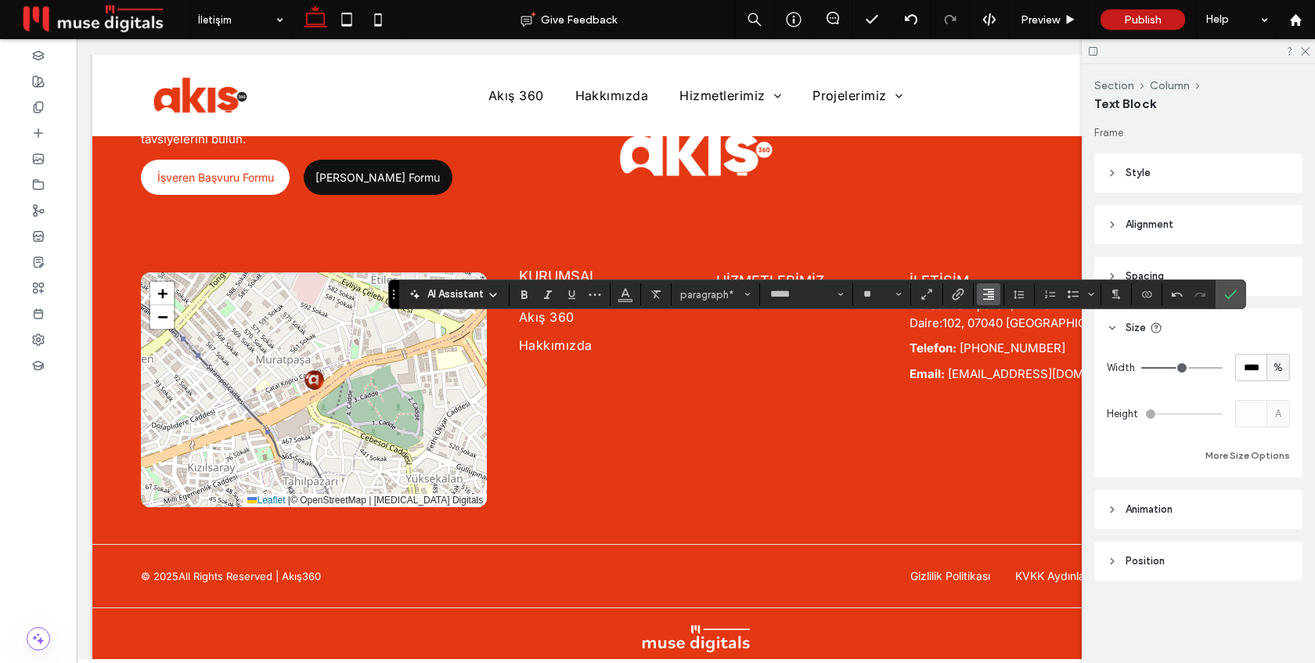
click at [987, 297] on icon "Alignment" at bounding box center [989, 294] width 13 height 13
click at [992, 315] on label "ui.textEditor.alignment.left" at bounding box center [1004, 320] width 55 height 23
click at [1236, 290] on icon "Confirm" at bounding box center [1231, 294] width 13 height 13
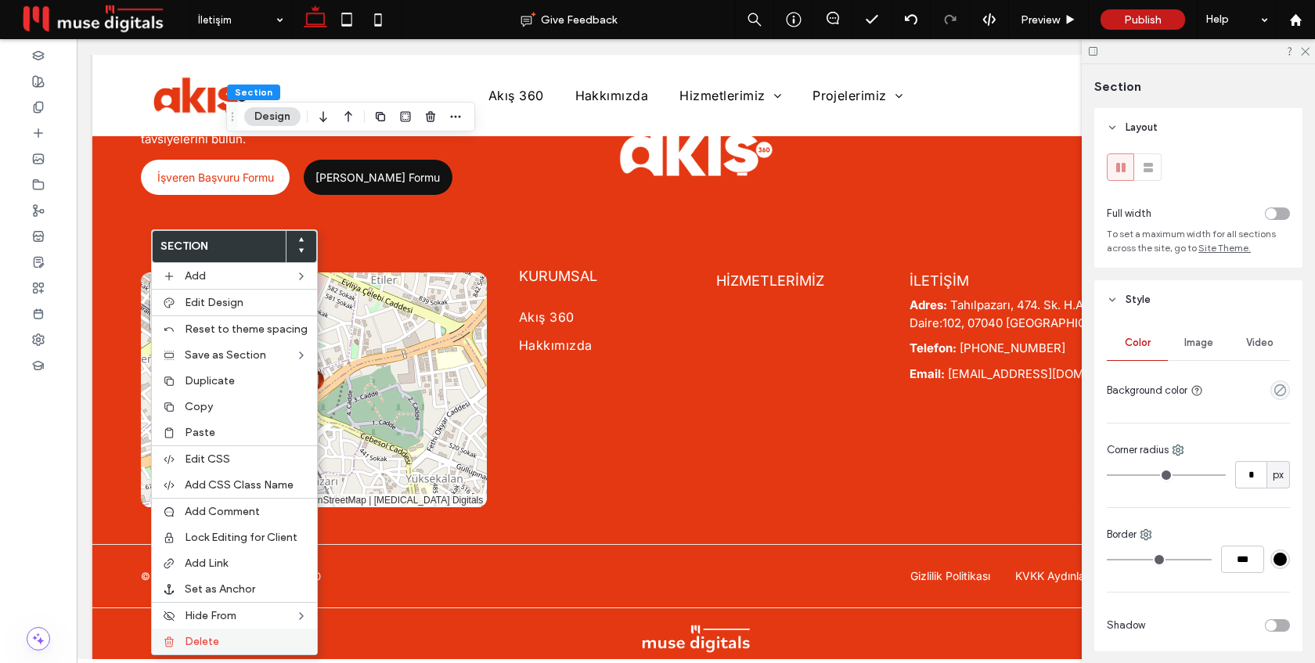
click at [200, 635] on span "Delete" at bounding box center [202, 641] width 34 height 13
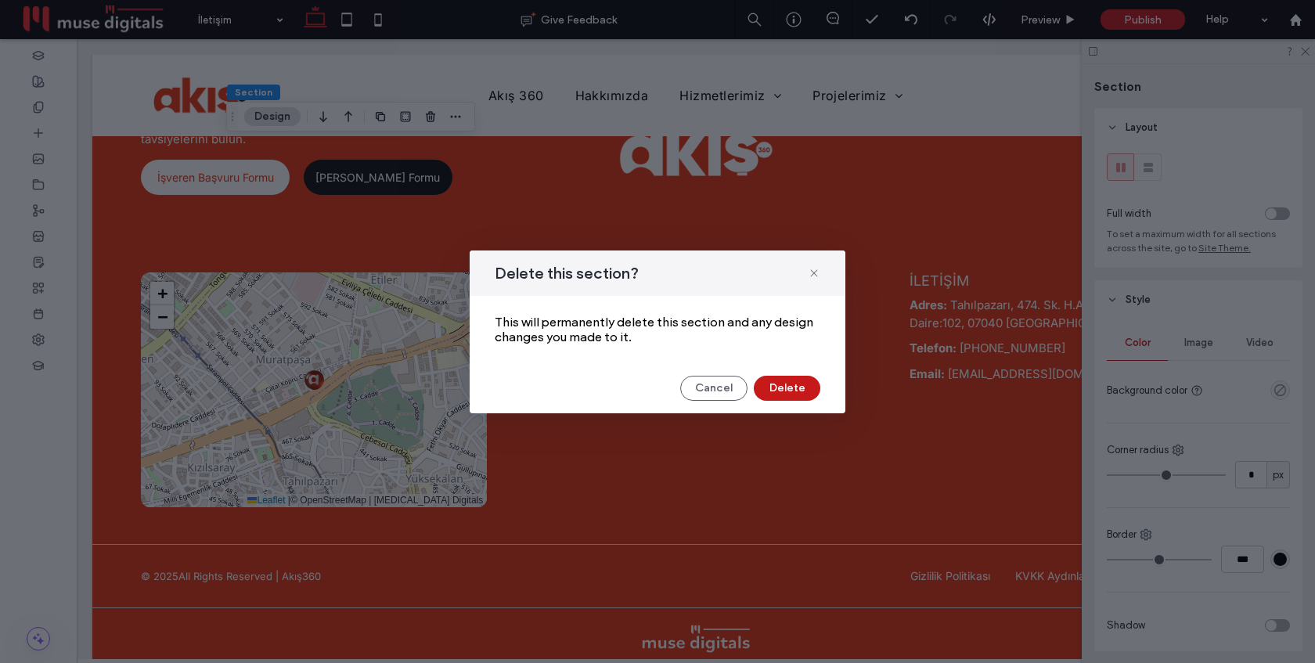
click at [799, 394] on button "Delete" at bounding box center [787, 388] width 67 height 25
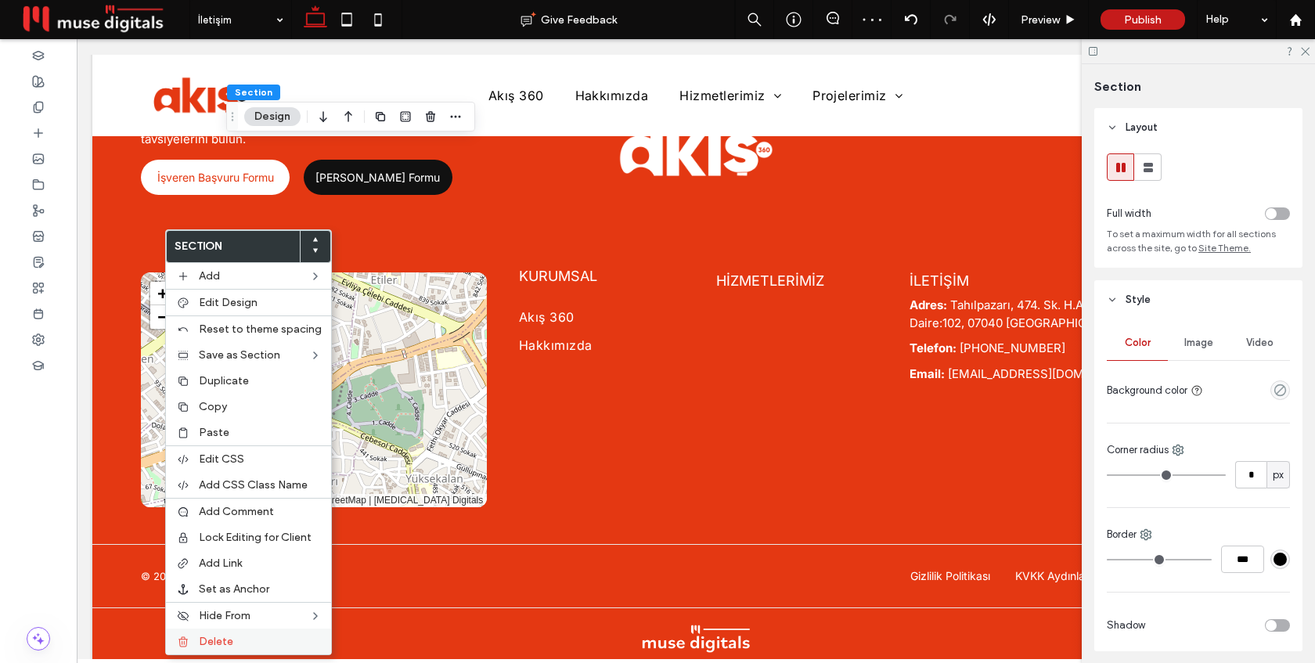
click at [216, 641] on span "Delete" at bounding box center [216, 641] width 34 height 13
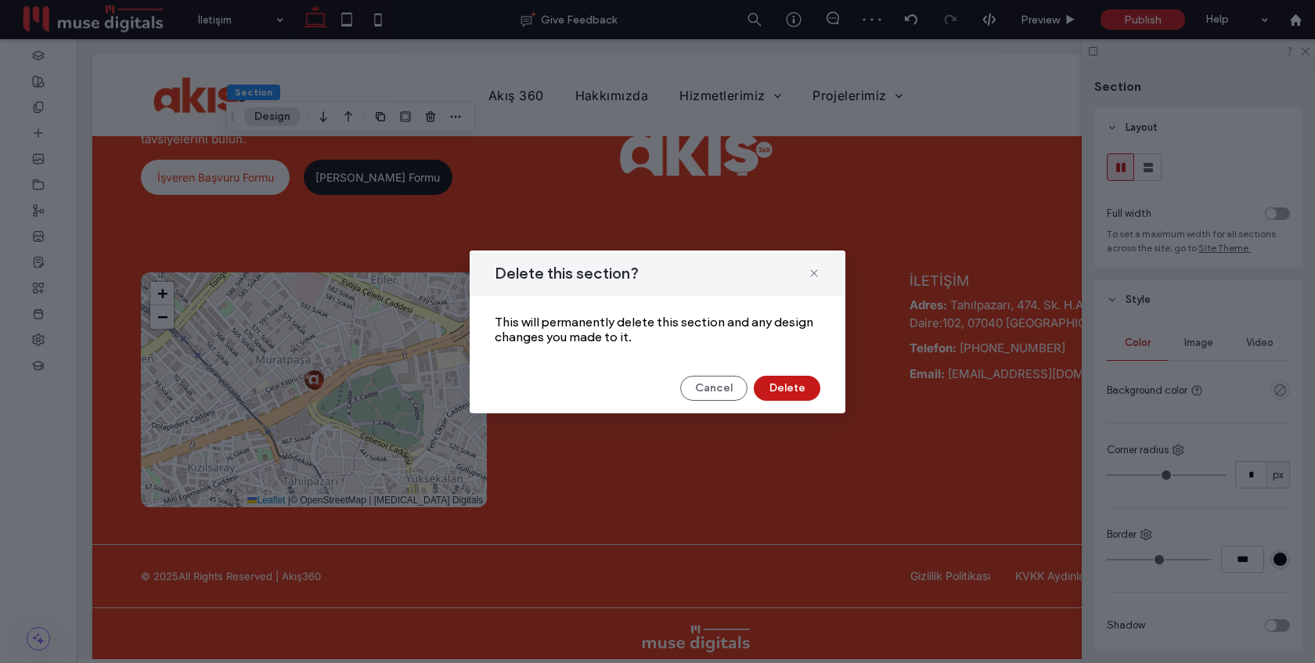
click at [785, 381] on button "Delete" at bounding box center [787, 388] width 67 height 25
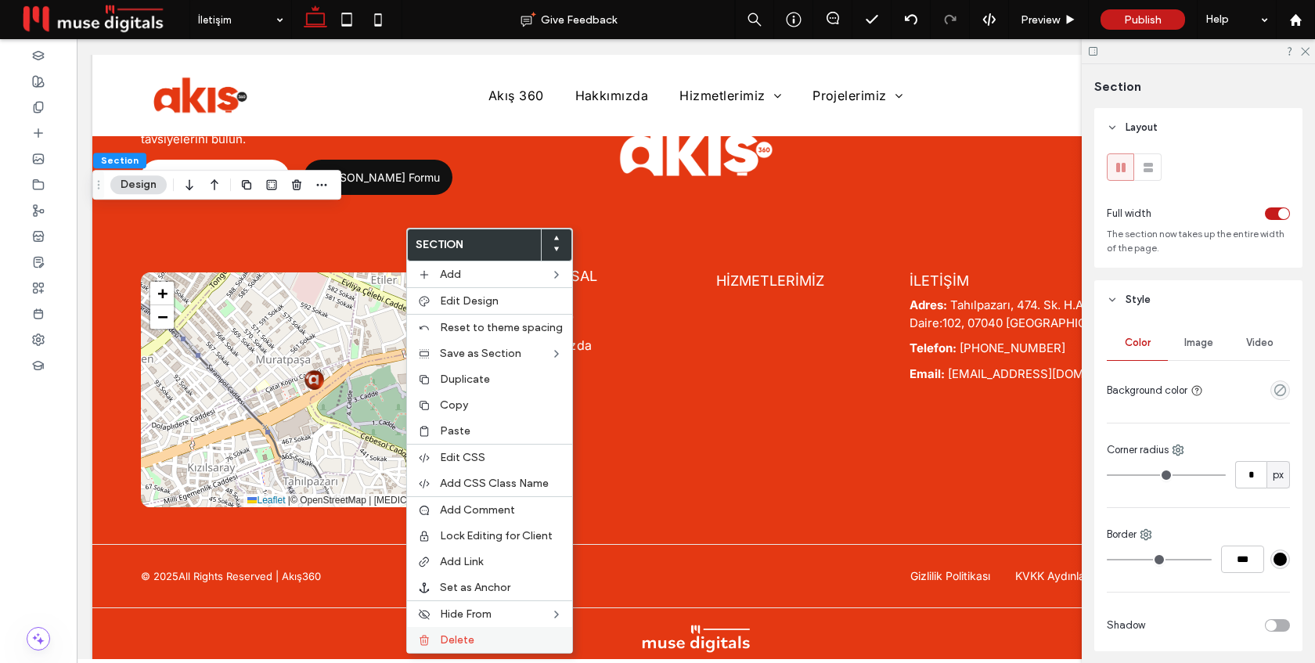
click at [454, 638] on span "Delete" at bounding box center [457, 639] width 34 height 13
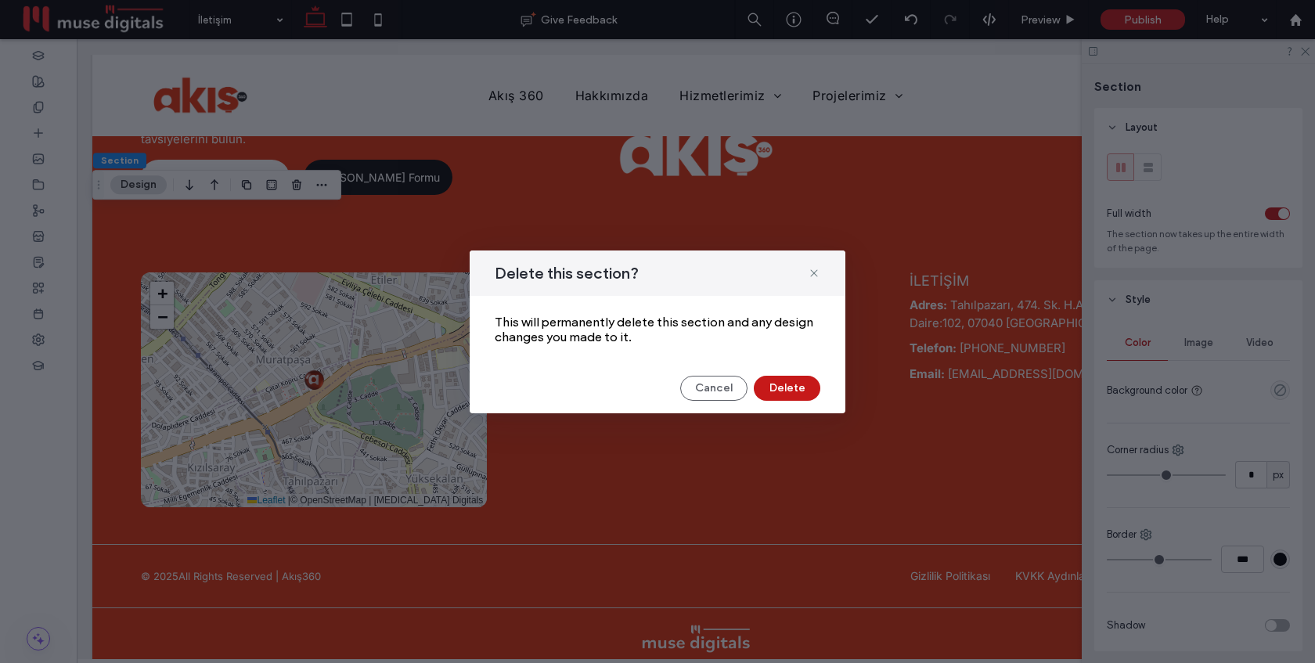
click at [809, 388] on button "Delete" at bounding box center [787, 388] width 67 height 25
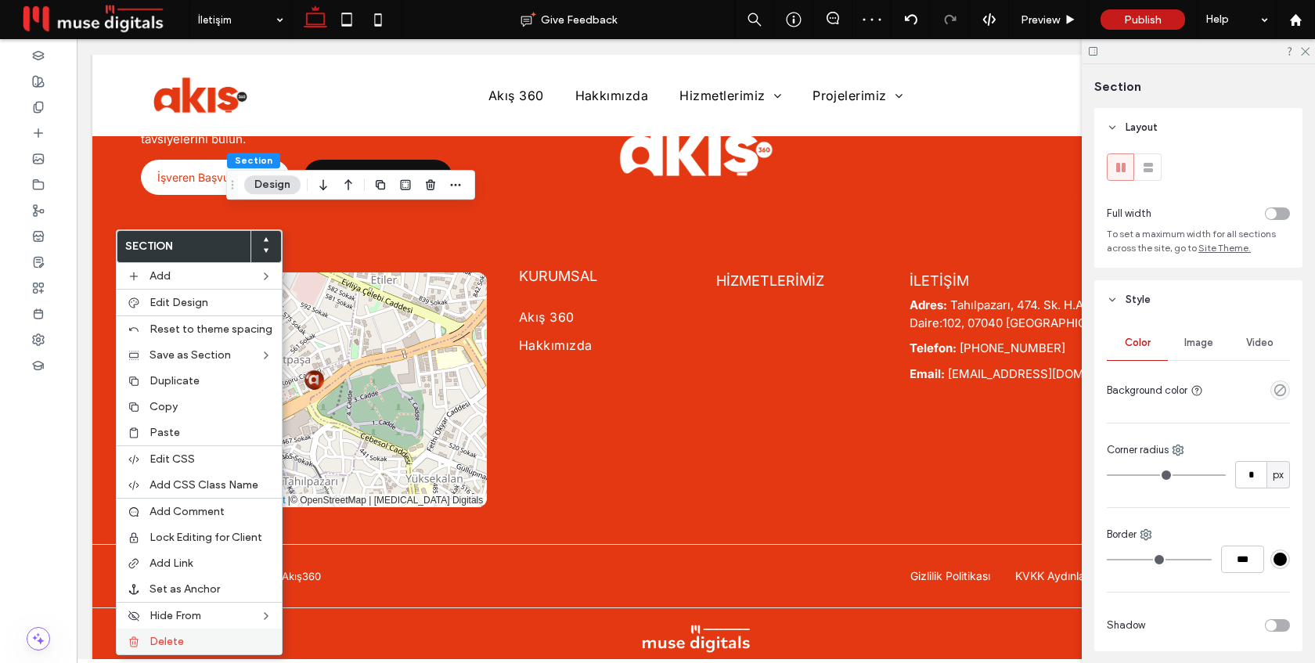
click at [168, 637] on span "Delete" at bounding box center [167, 641] width 34 height 13
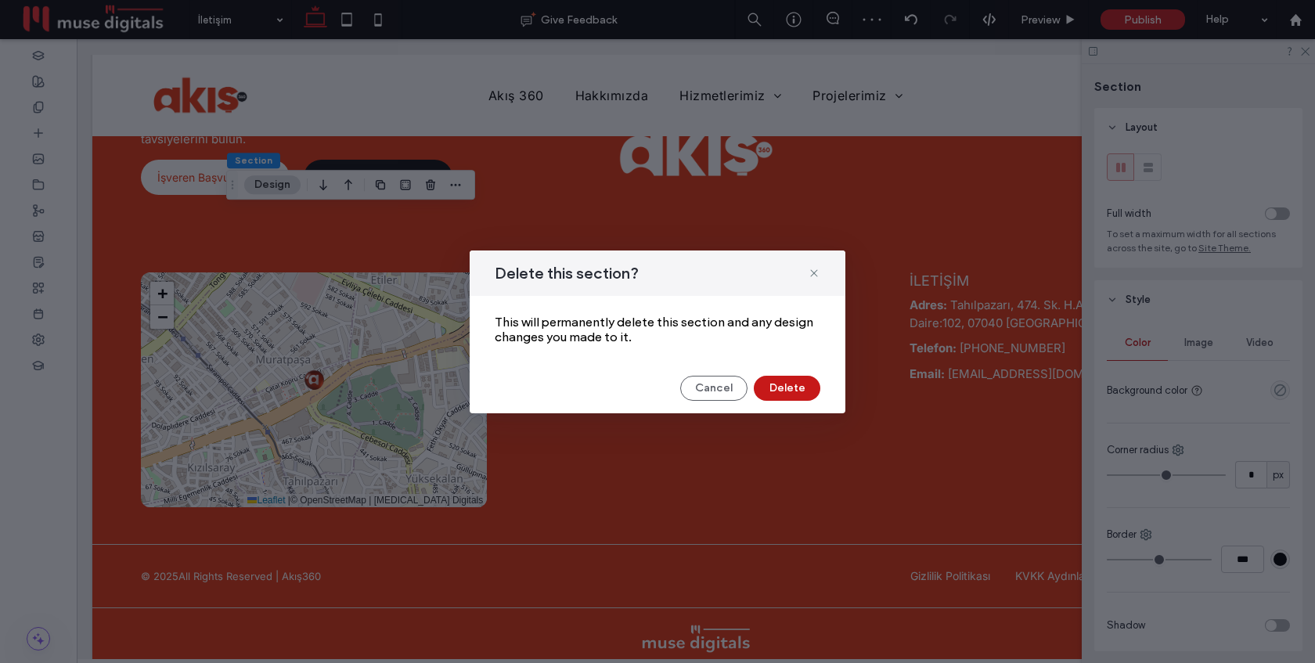
click at [768, 390] on button "Delete" at bounding box center [787, 388] width 67 height 25
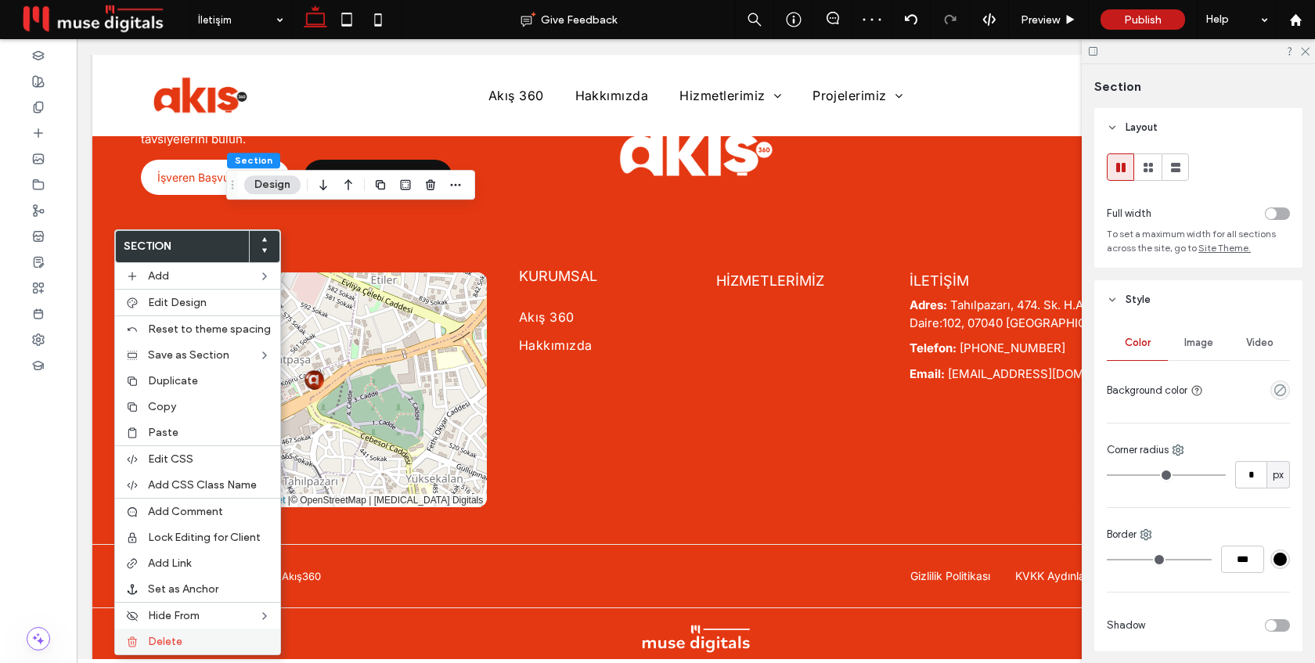
click at [159, 637] on span "Delete" at bounding box center [165, 641] width 34 height 13
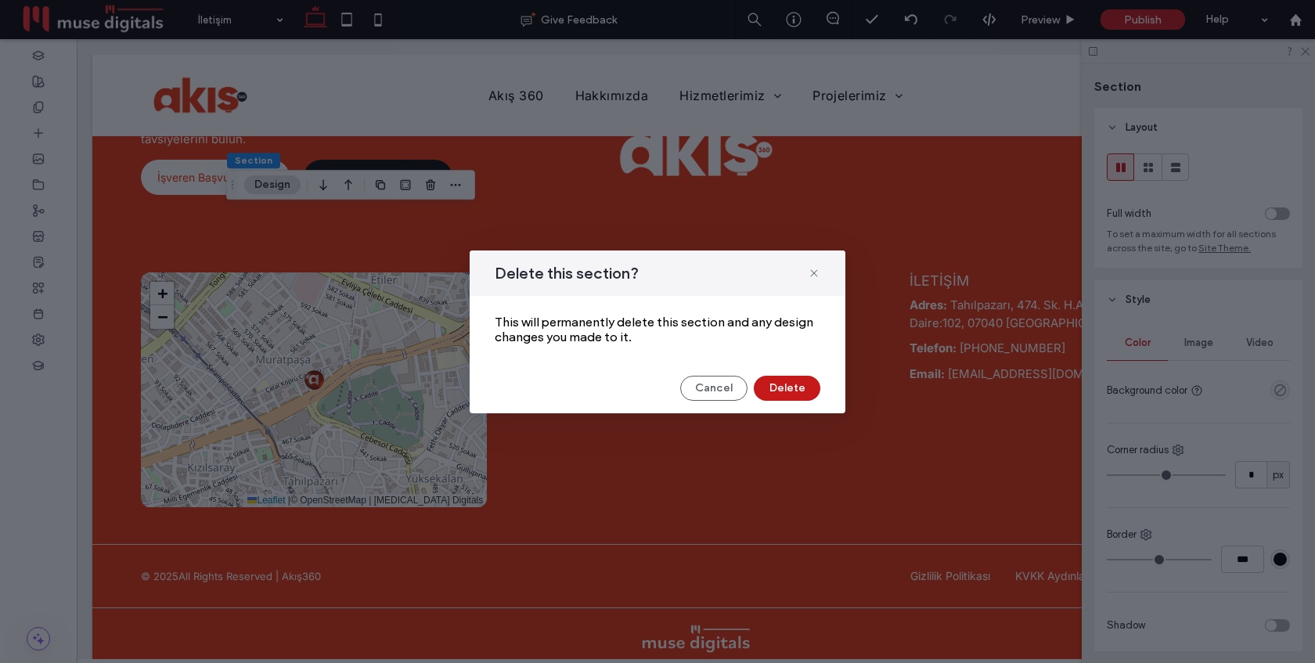
click at [788, 380] on button "Delete" at bounding box center [787, 388] width 67 height 25
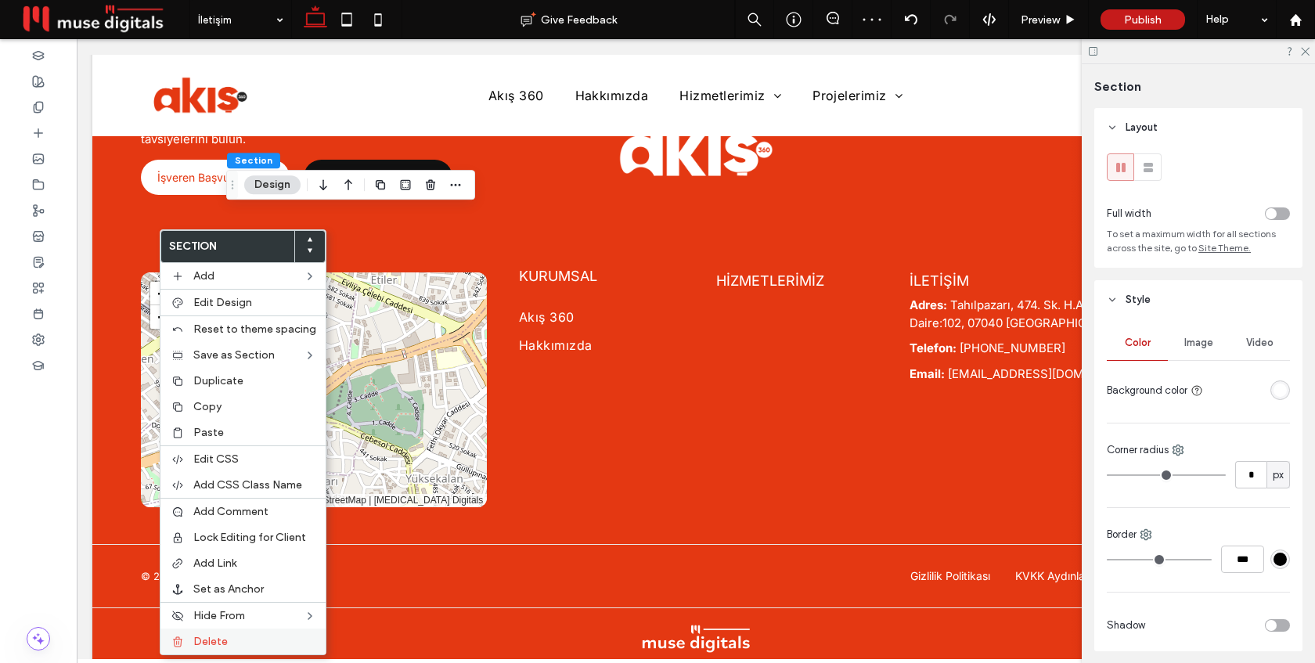
click at [207, 645] on span "Delete" at bounding box center [210, 641] width 34 height 13
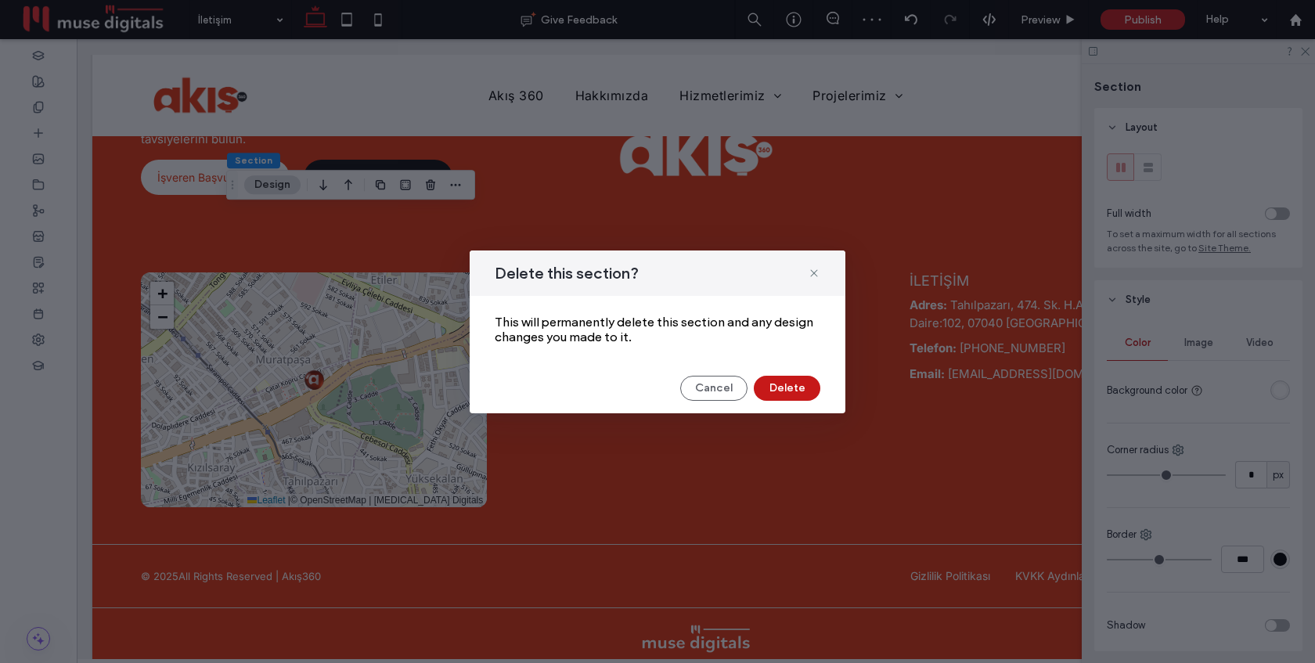
click at [791, 384] on button "Delete" at bounding box center [787, 388] width 67 height 25
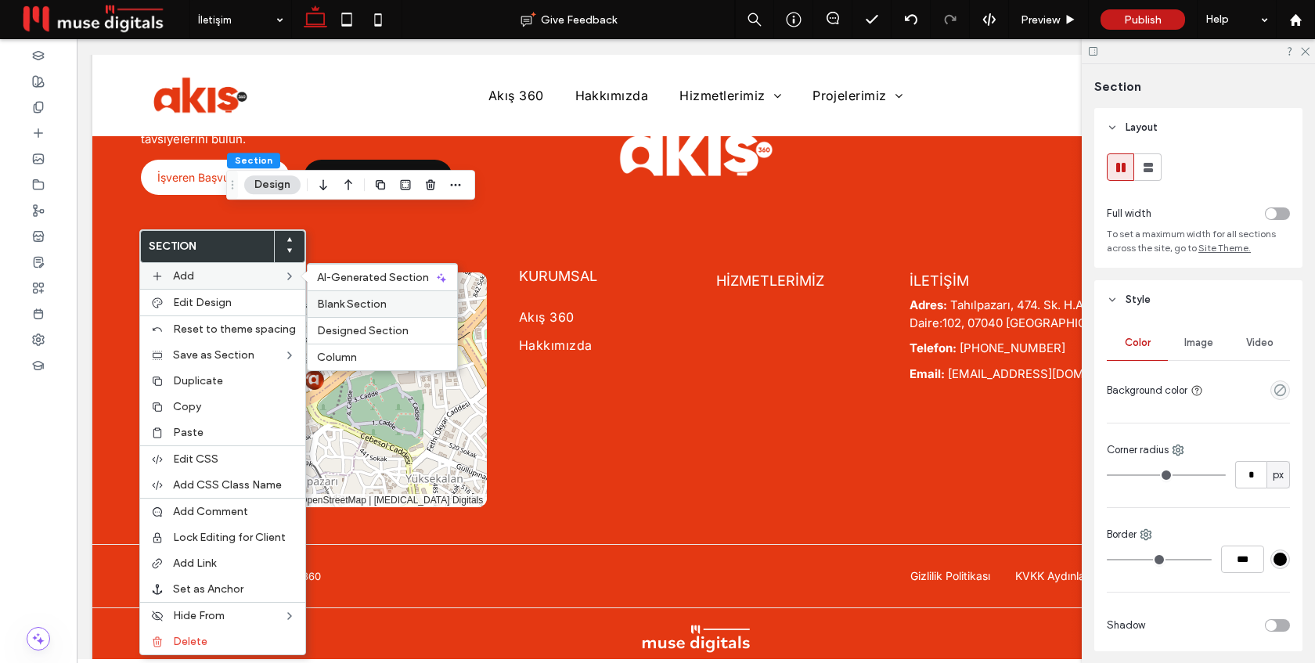
click at [355, 299] on span "Blank Section" at bounding box center [352, 304] width 70 height 13
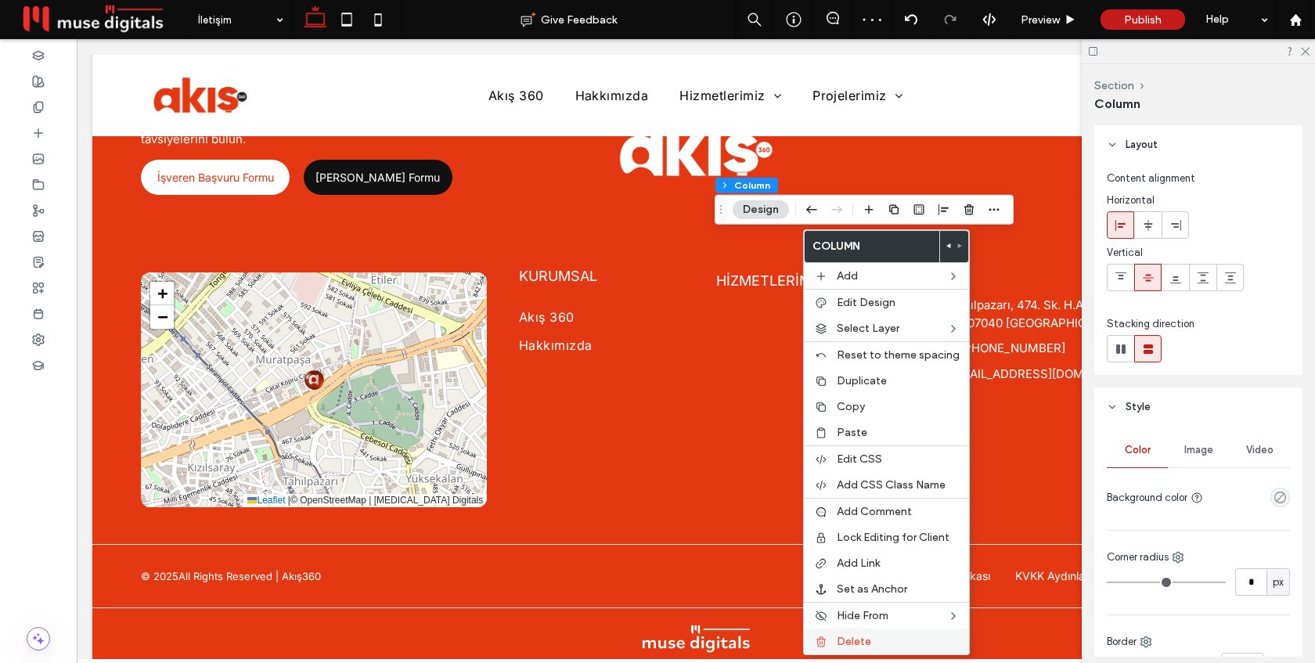
click at [863, 638] on span "Delete" at bounding box center [854, 641] width 34 height 13
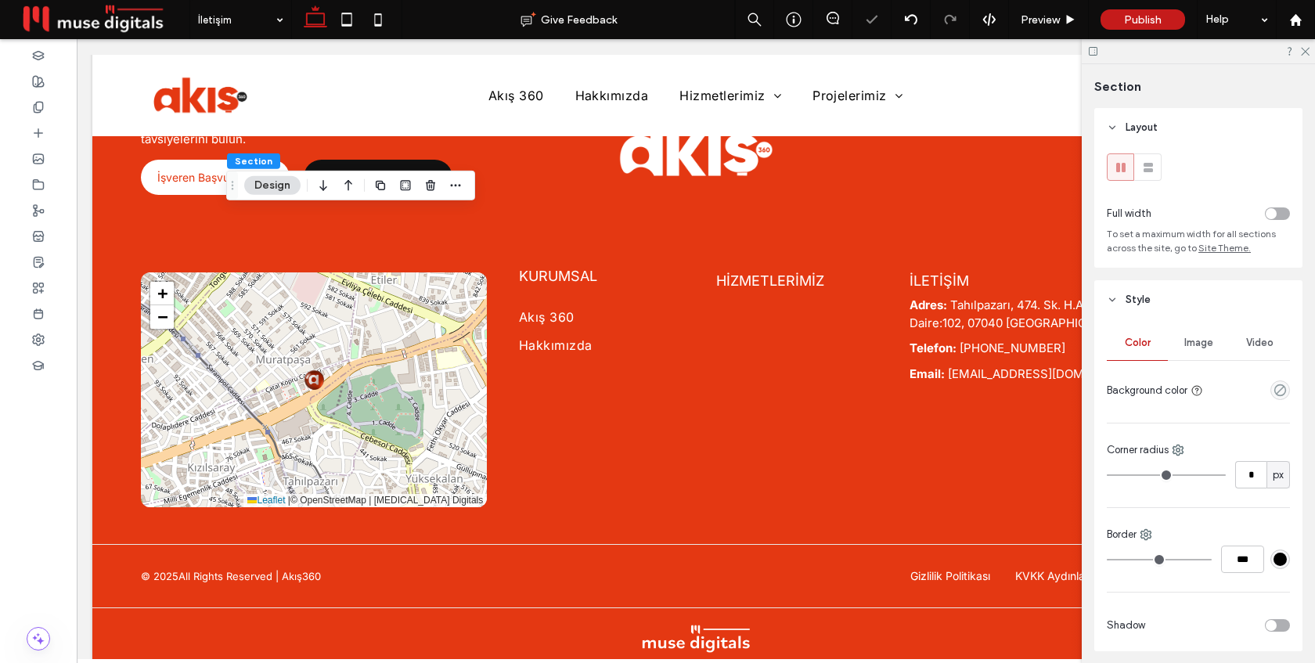
click at [1277, 211] on div "toggle" at bounding box center [1277, 213] width 25 height 13
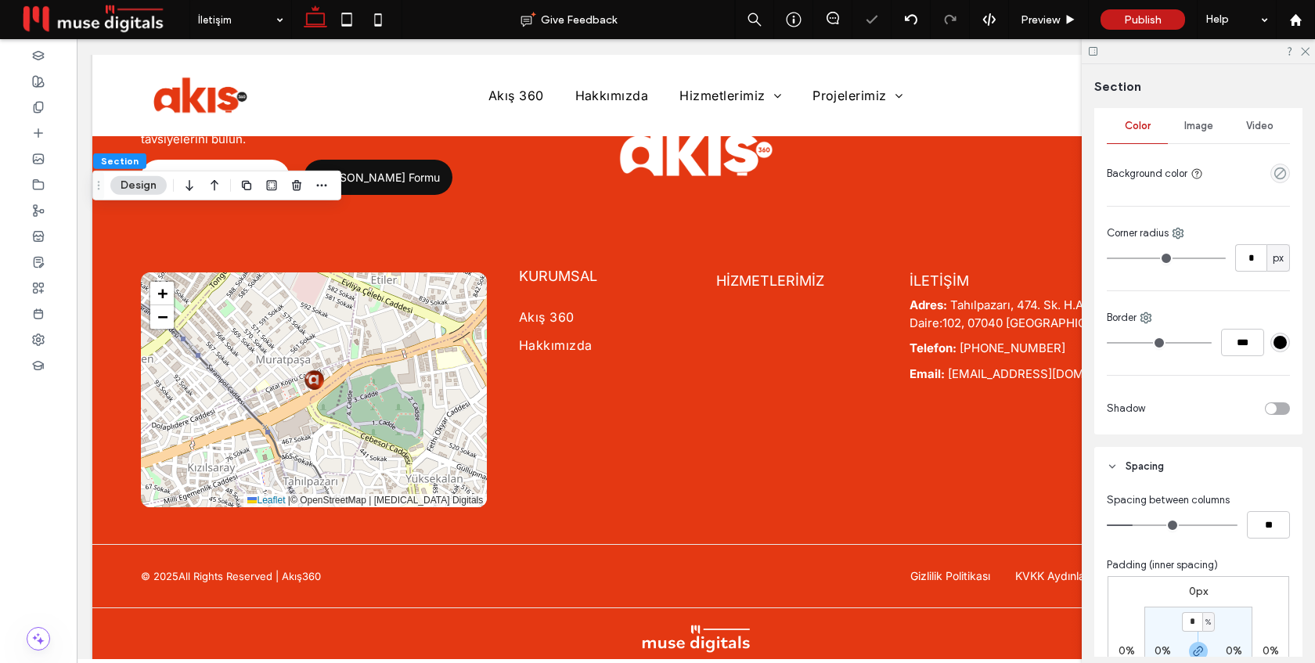
scroll to position [223, 0]
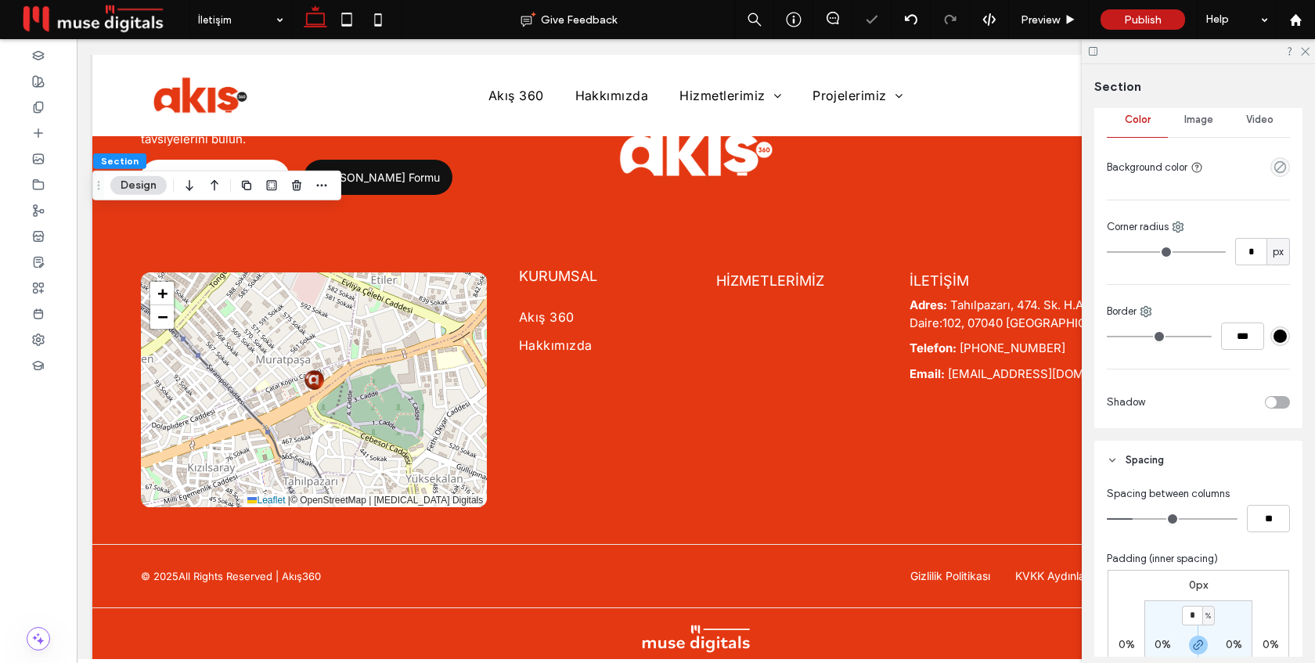
click at [1160, 642] on label "0%" at bounding box center [1163, 644] width 16 height 13
type input "*"
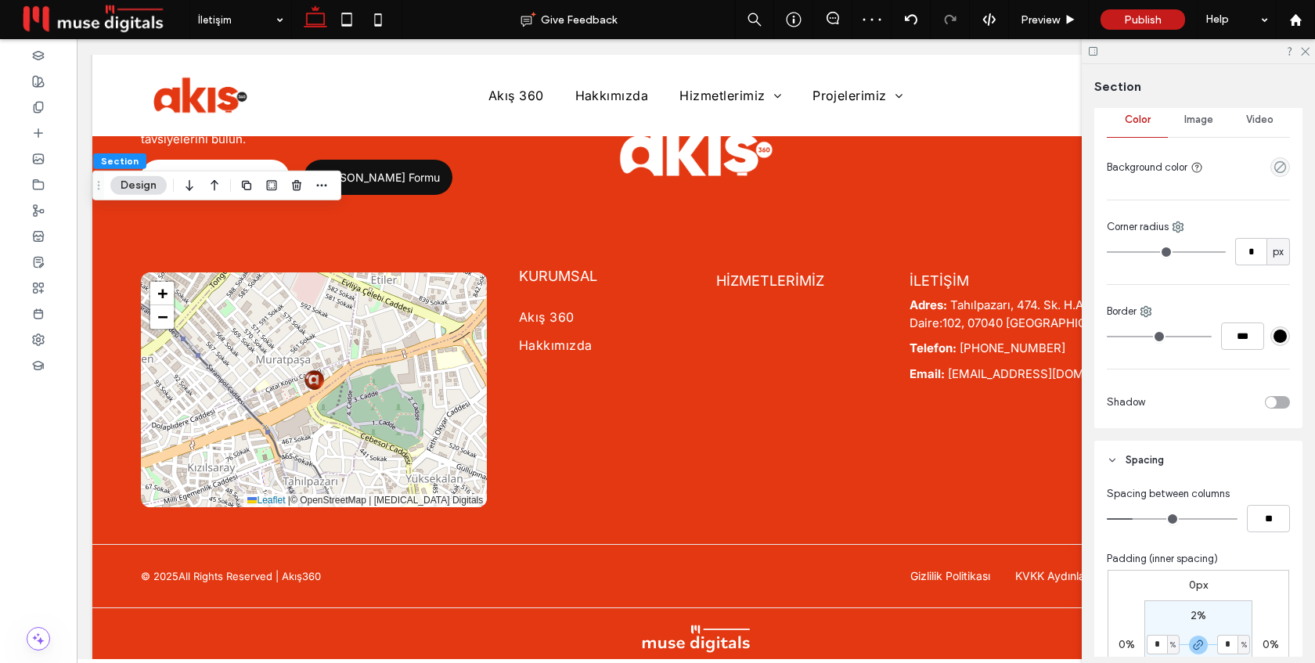
click at [1196, 538] on div "Spacing between columns ** Padding (inner spacing) 0px 0% 0px 0% 2% * % 2% * % …" at bounding box center [1199, 645] width 208 height 331
click at [31, 137] on div at bounding box center [38, 133] width 77 height 26
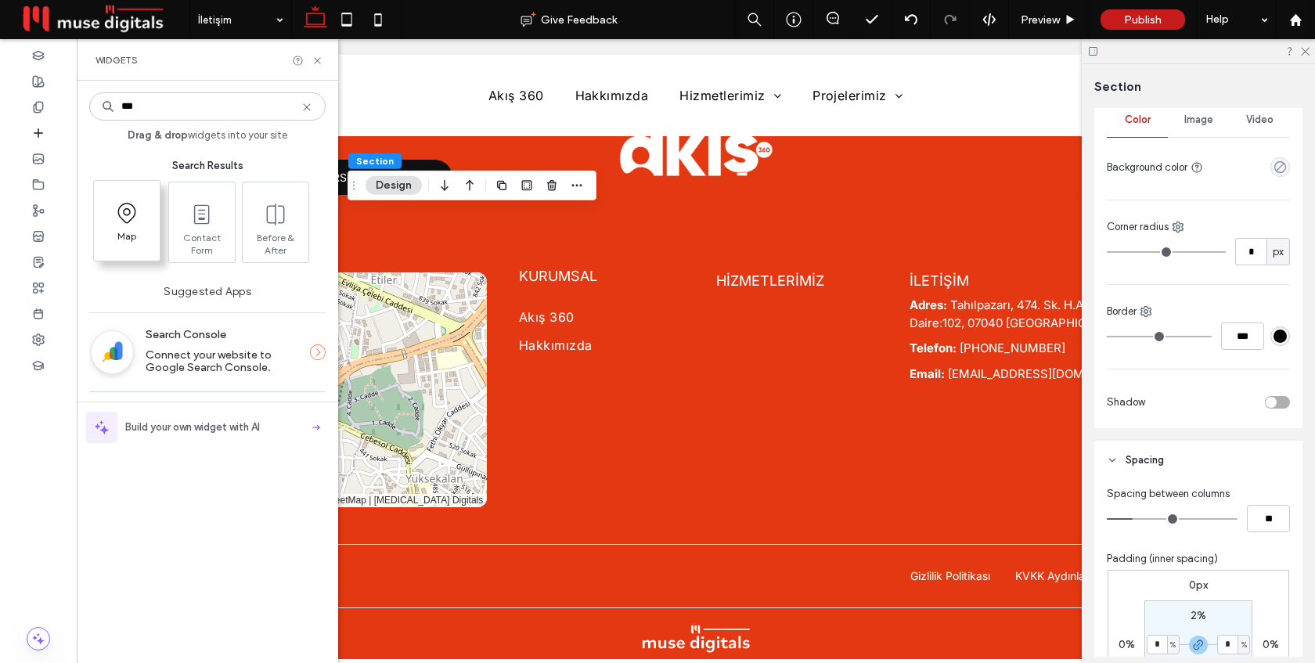
type input "***"
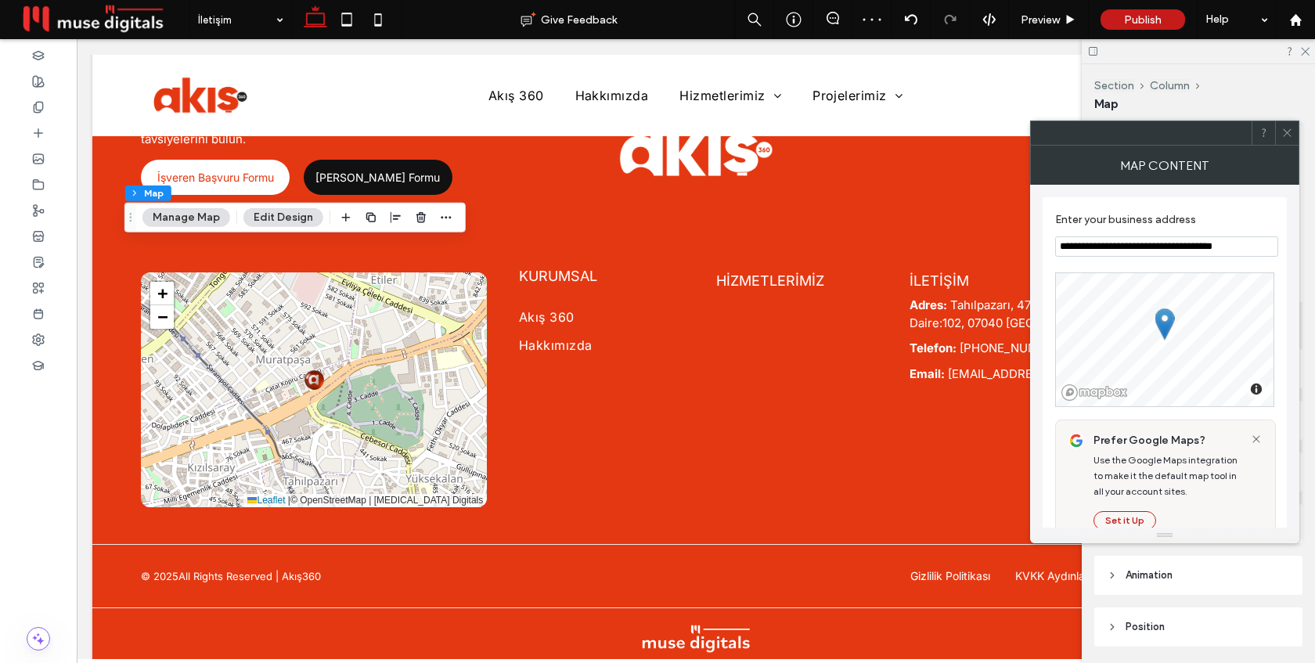
click at [1159, 252] on input "**********" at bounding box center [1167, 246] width 223 height 20
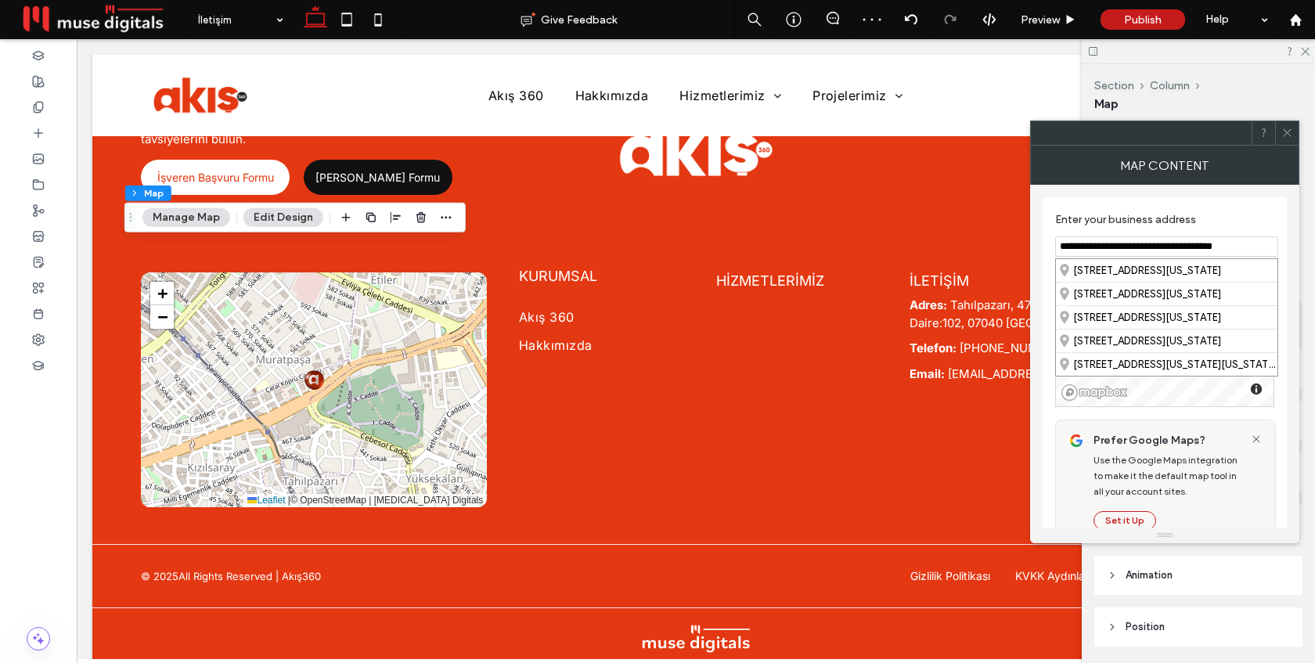
click at [1159, 252] on input "**********" at bounding box center [1167, 246] width 223 height 20
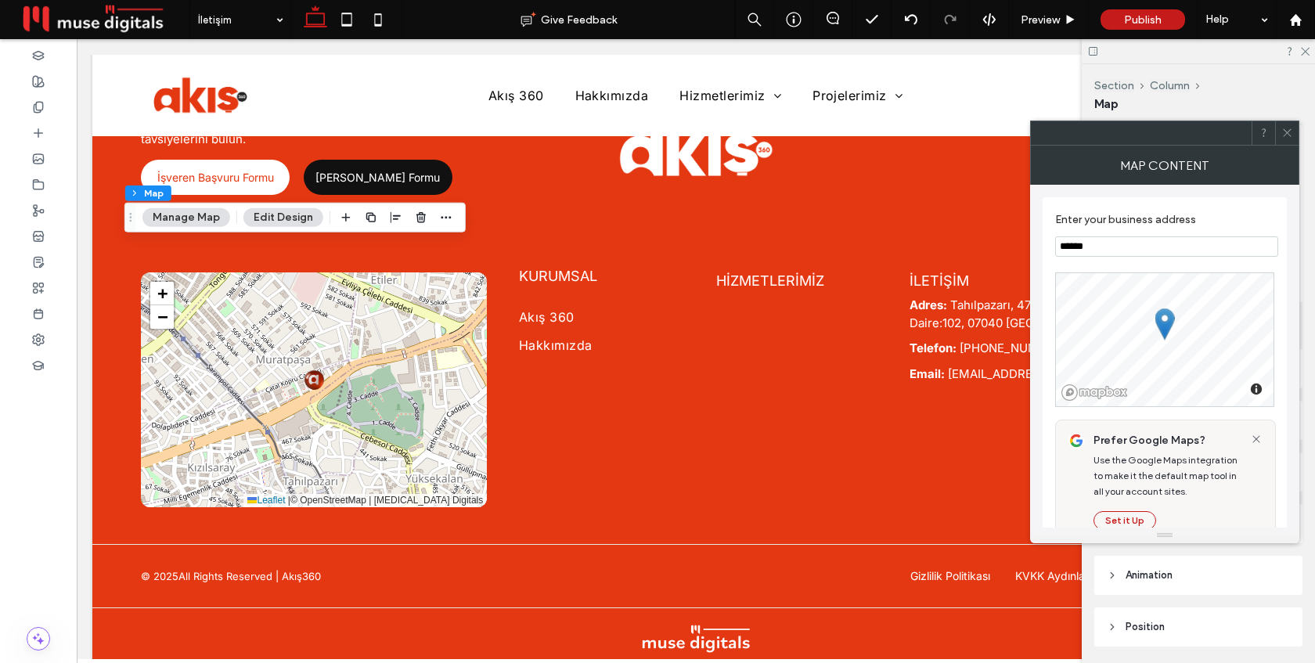
type input "*******"
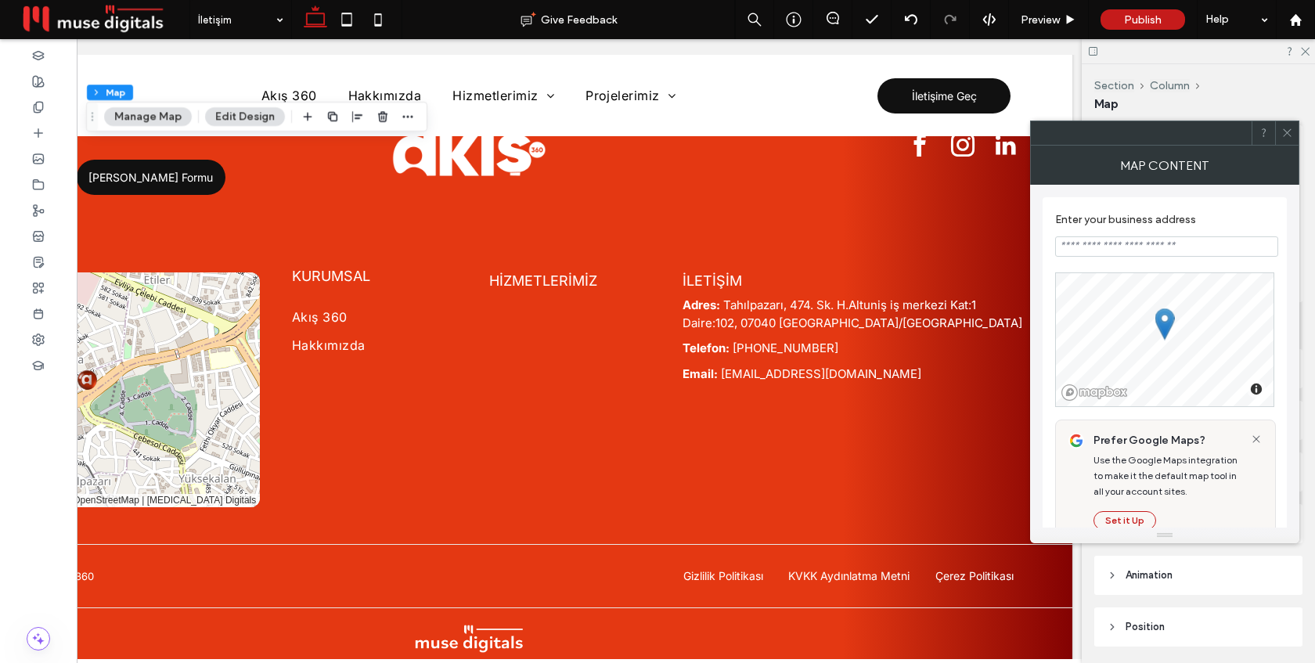
scroll to position [0, 233]
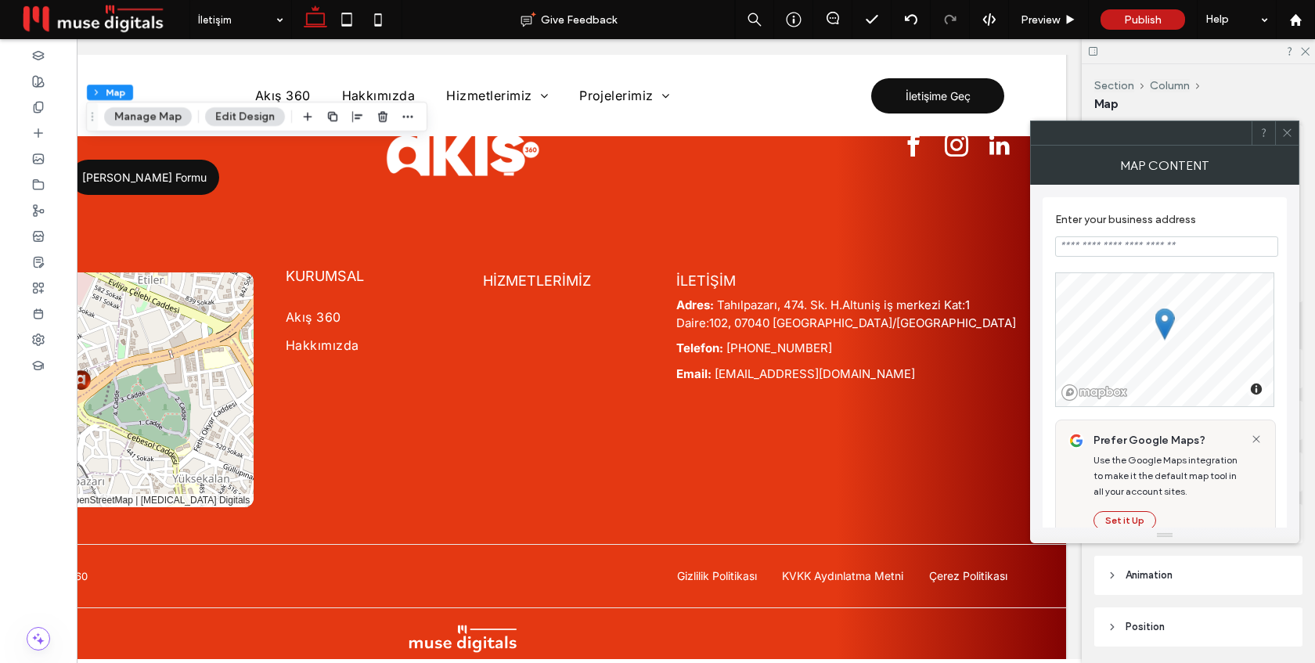
click at [1131, 244] on input at bounding box center [1167, 246] width 223 height 20
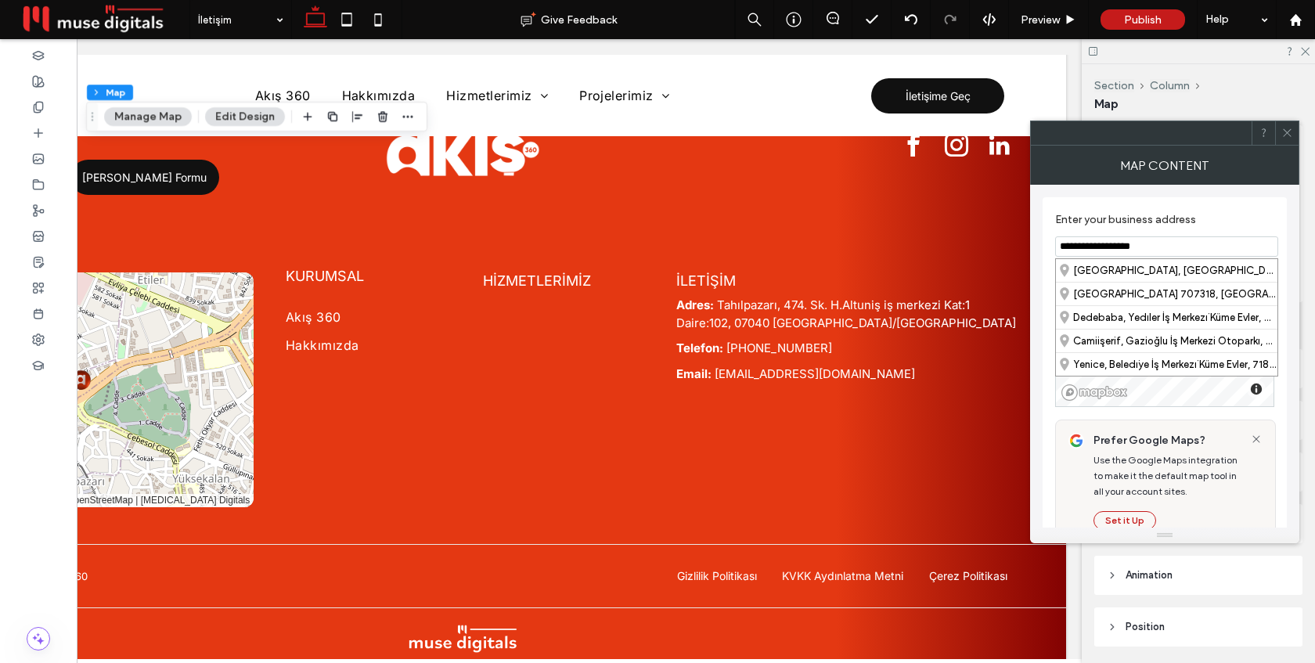
click at [1131, 244] on input "**********" at bounding box center [1167, 246] width 223 height 20
click at [1144, 272] on div "[STREET_ADDRESS]" at bounding box center [1167, 270] width 222 height 23
type input "**********"
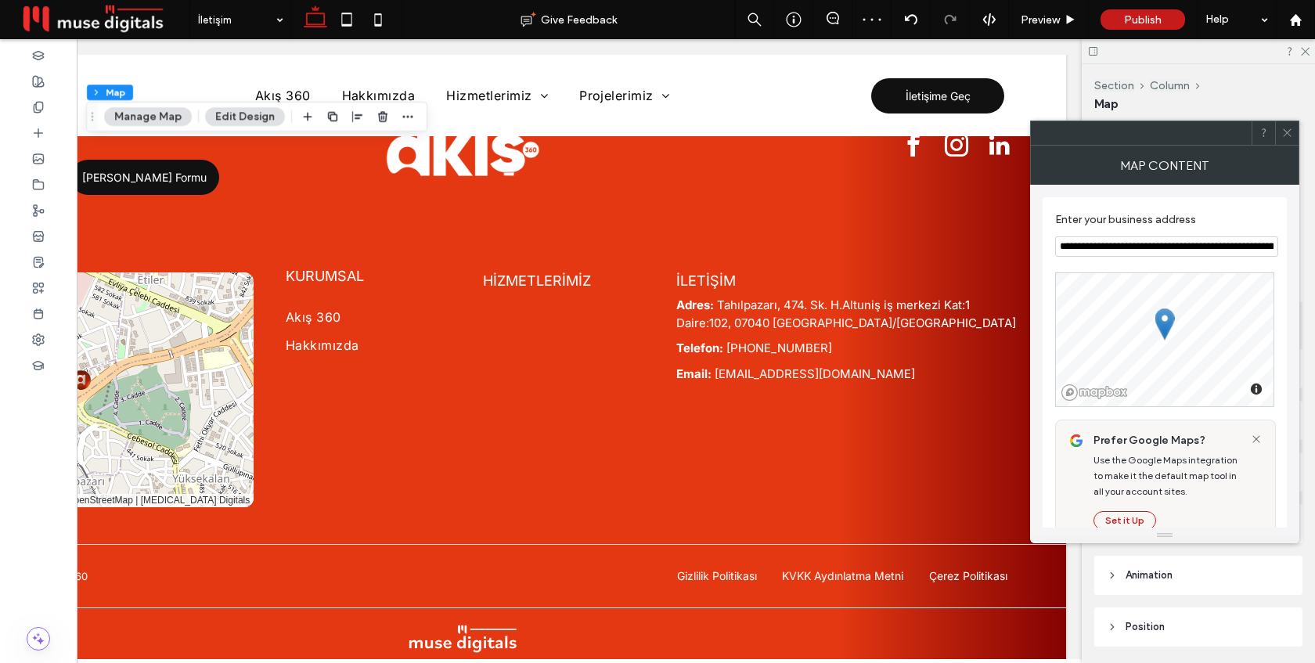
click at [1290, 131] on icon at bounding box center [1288, 133] width 12 height 12
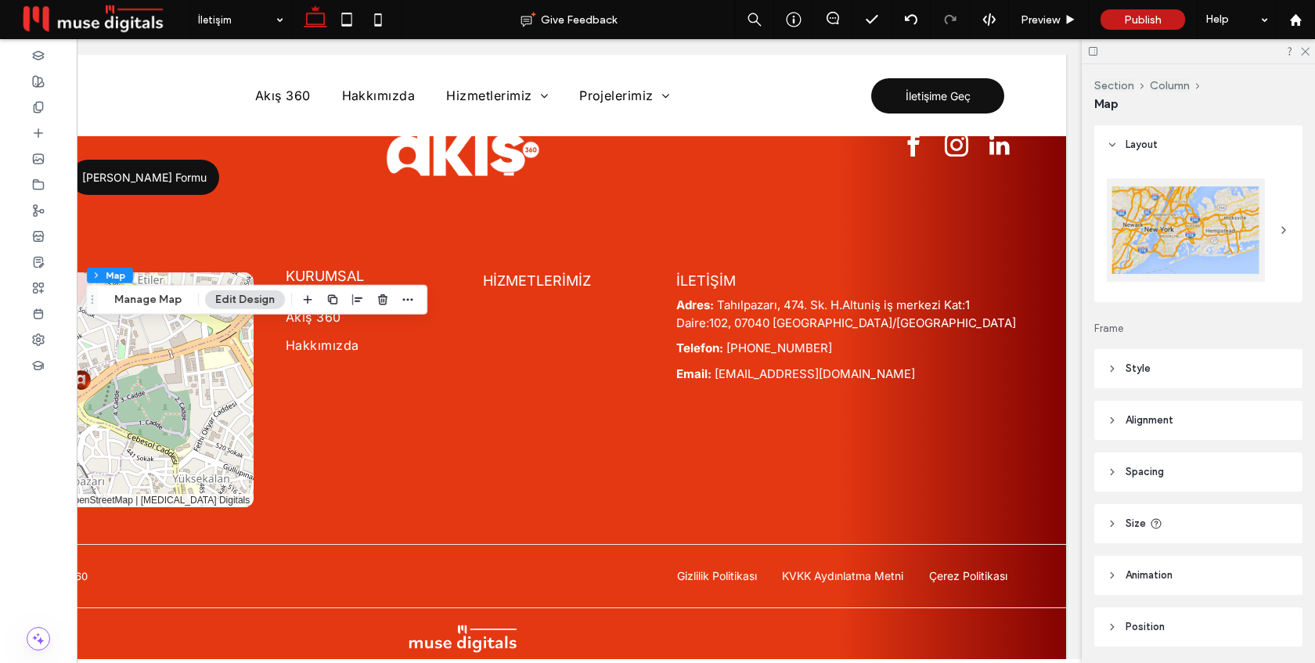
click at [1171, 518] on header "Size" at bounding box center [1199, 523] width 208 height 39
click at [1249, 603] on input "***" at bounding box center [1251, 609] width 31 height 27
type input "***"
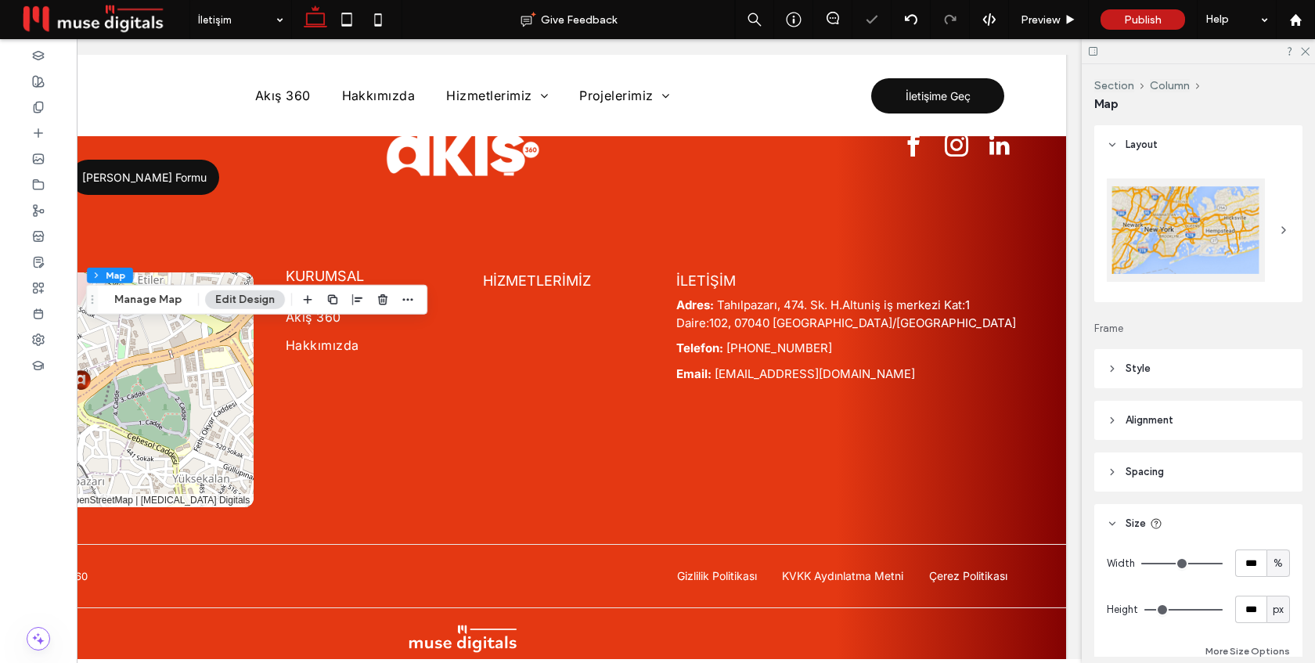
click at [1169, 370] on header "Style" at bounding box center [1199, 368] width 208 height 39
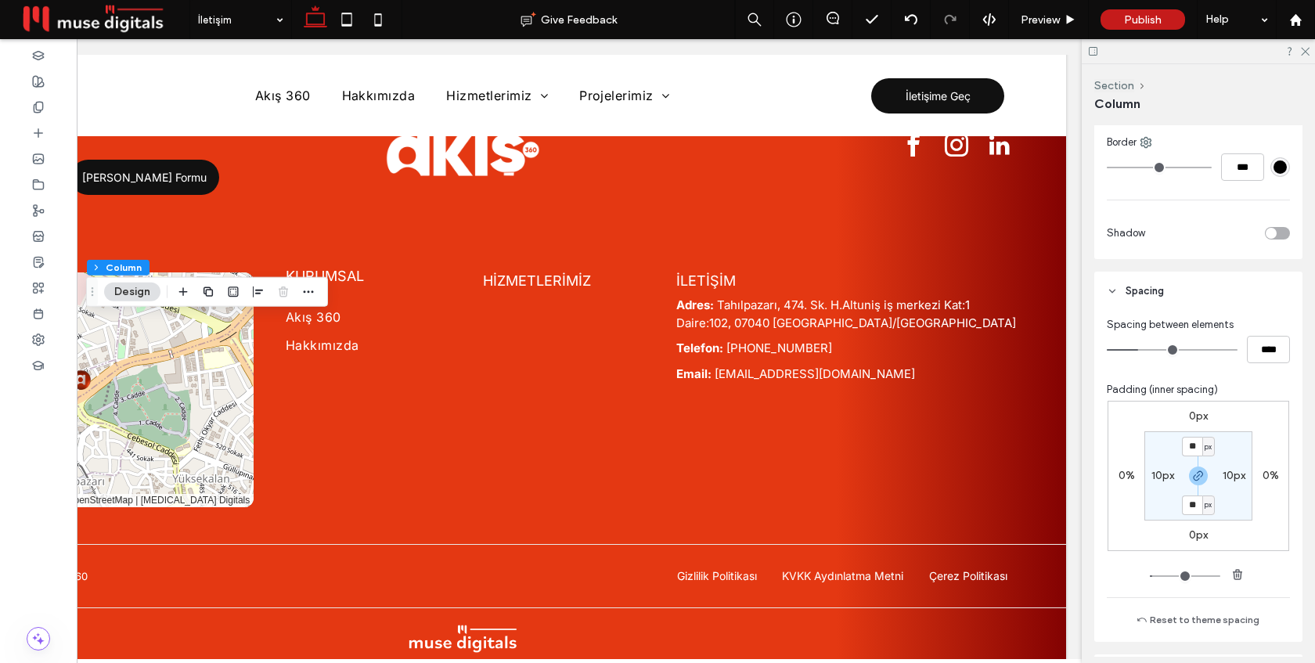
scroll to position [539, 0]
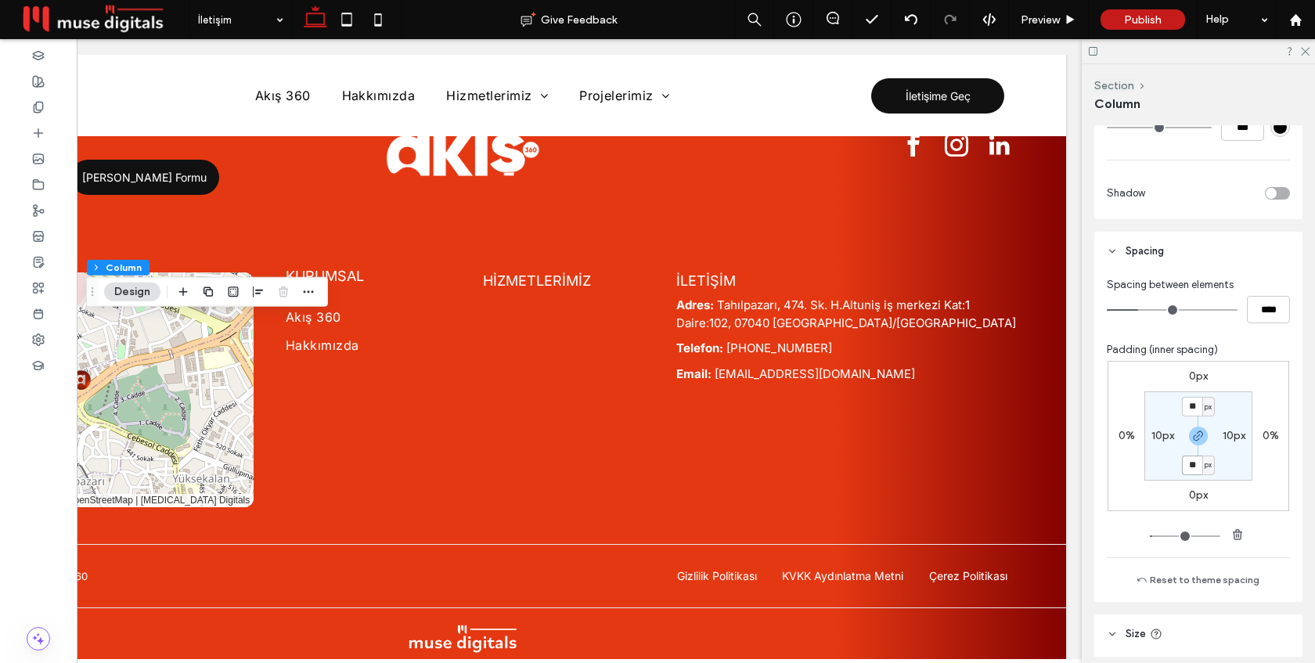
click at [1196, 462] on input "**" at bounding box center [1192, 466] width 20 height 20
type input "*"
click at [1222, 434] on div "10px" at bounding box center [1234, 436] width 35 height 14
click at [1228, 434] on label "10px" at bounding box center [1234, 435] width 23 height 13
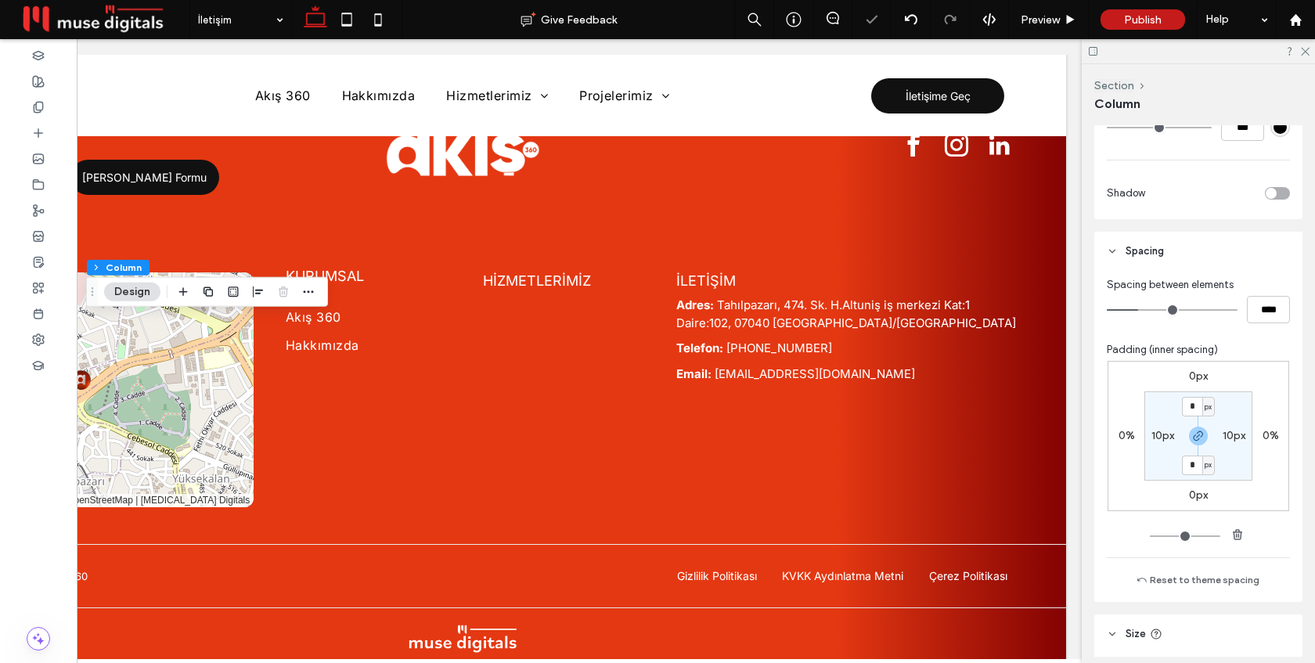
type input "**"
type input "*"
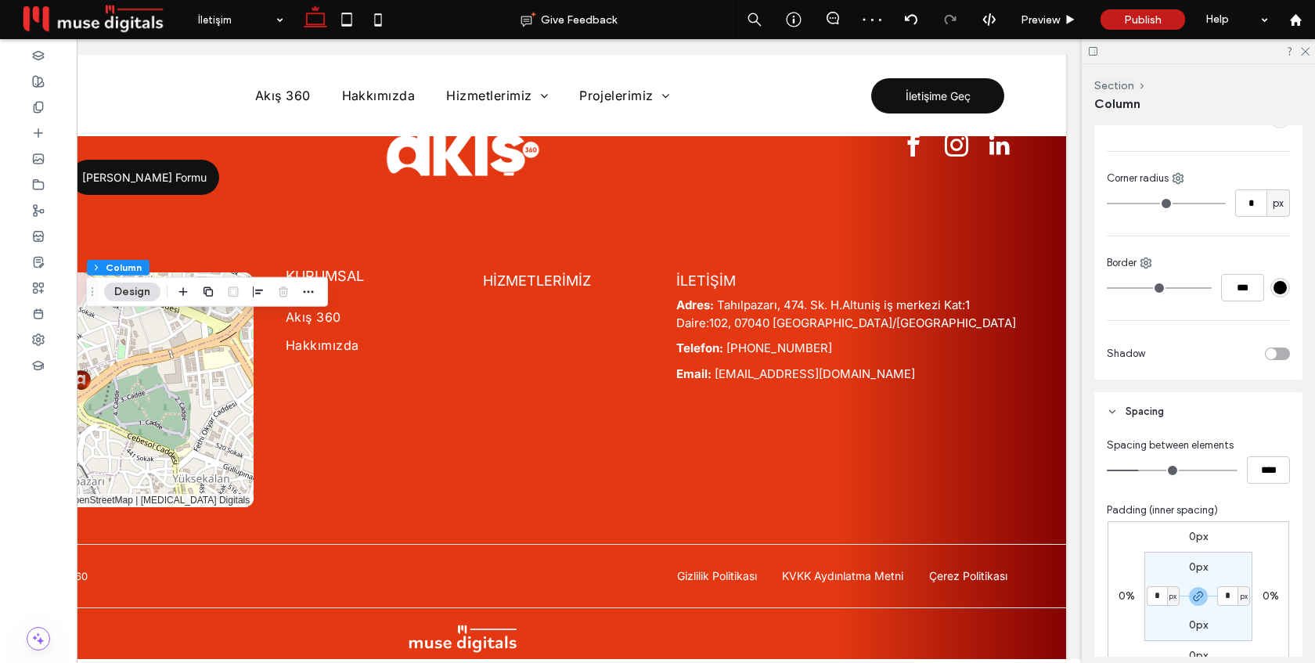
scroll to position [244, 0]
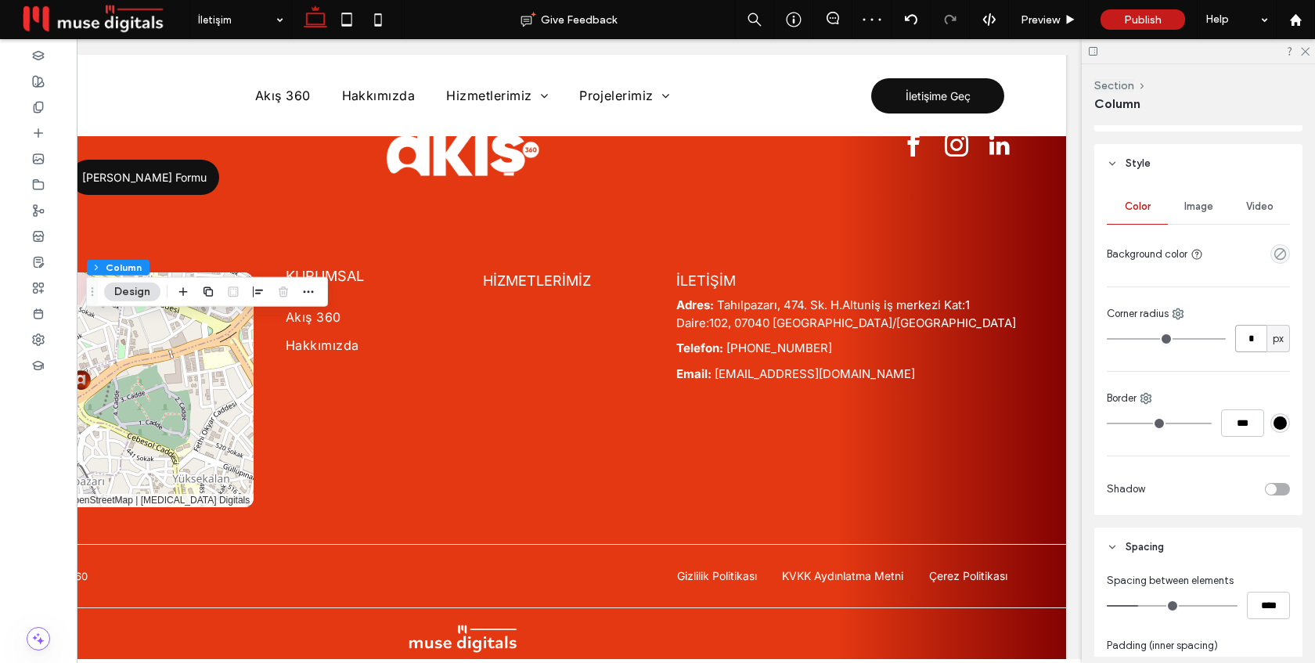
click at [1254, 338] on input "*" at bounding box center [1251, 338] width 31 height 27
click at [1179, 312] on use at bounding box center [1179, 314] width 10 height 10
click at [1223, 376] on span "Top left" at bounding box center [1222, 378] width 35 height 16
click at [1250, 339] on input "*" at bounding box center [1251, 338] width 31 height 27
type input "**"
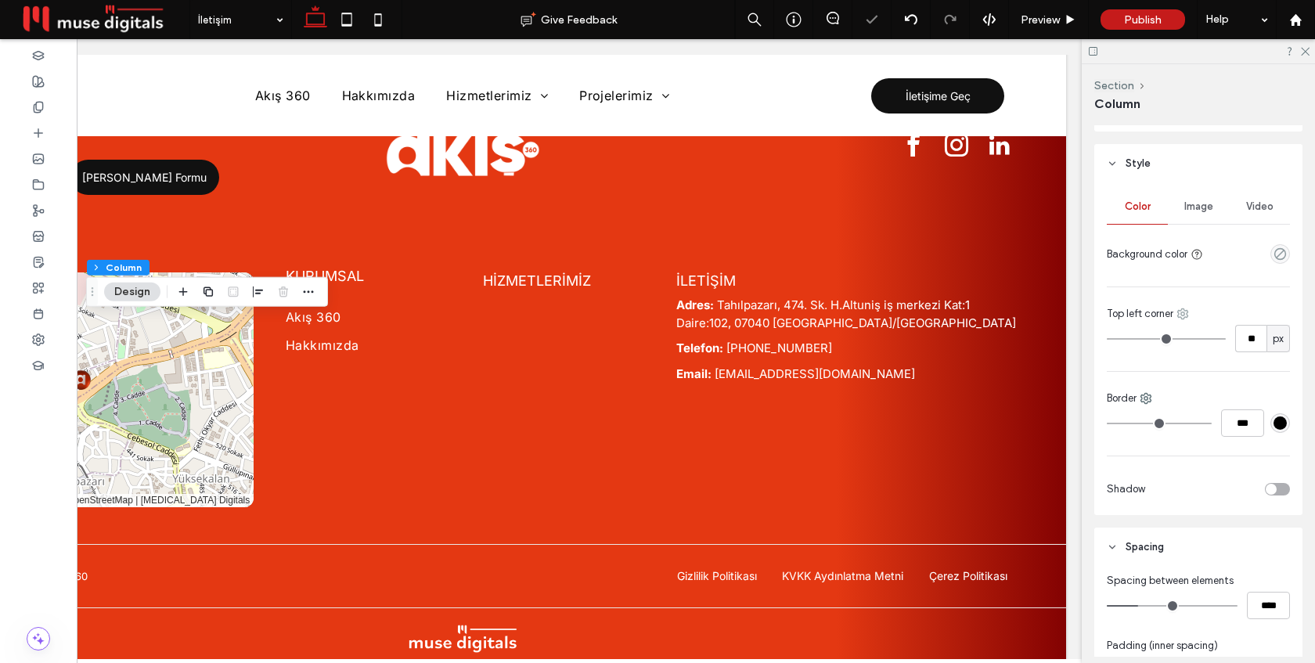
click at [1187, 311] on icon at bounding box center [1183, 314] width 13 height 13
click at [1143, 402] on div "Top right" at bounding box center [1119, 408] width 139 height 30
type input "*"
click at [1260, 337] on input "*" at bounding box center [1251, 338] width 31 height 27
type input "**"
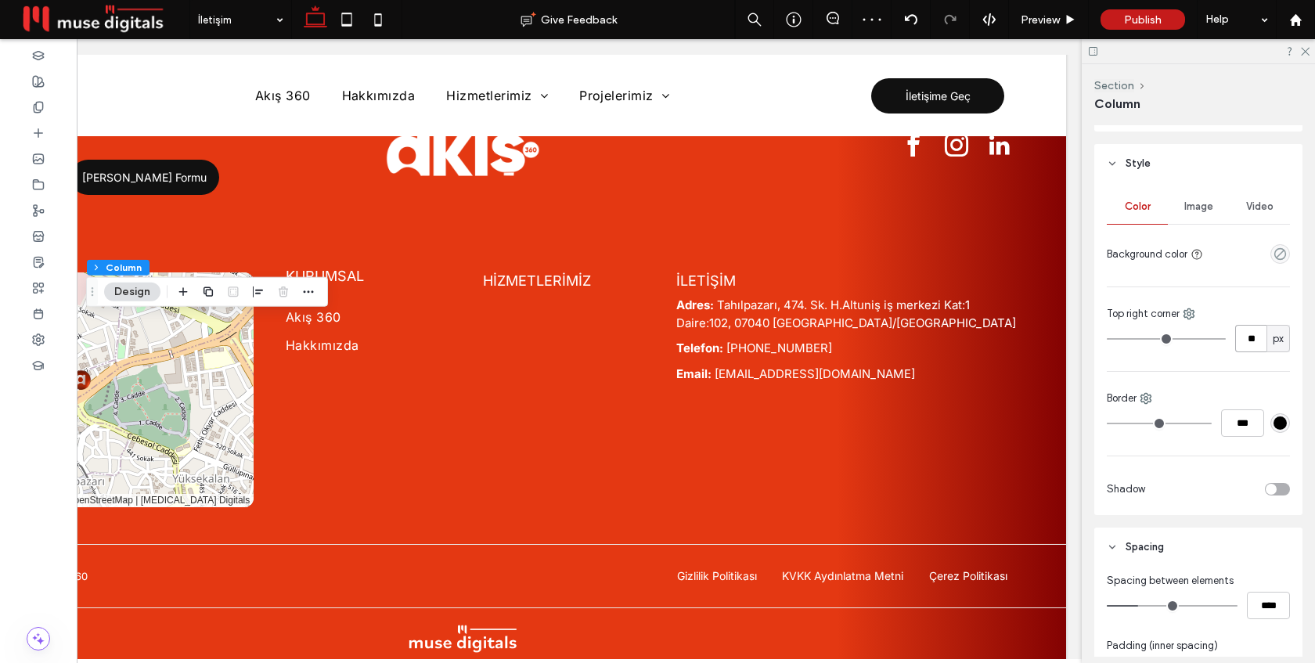
type input "**"
click at [1050, 23] on span "Preview" at bounding box center [1040, 19] width 39 height 13
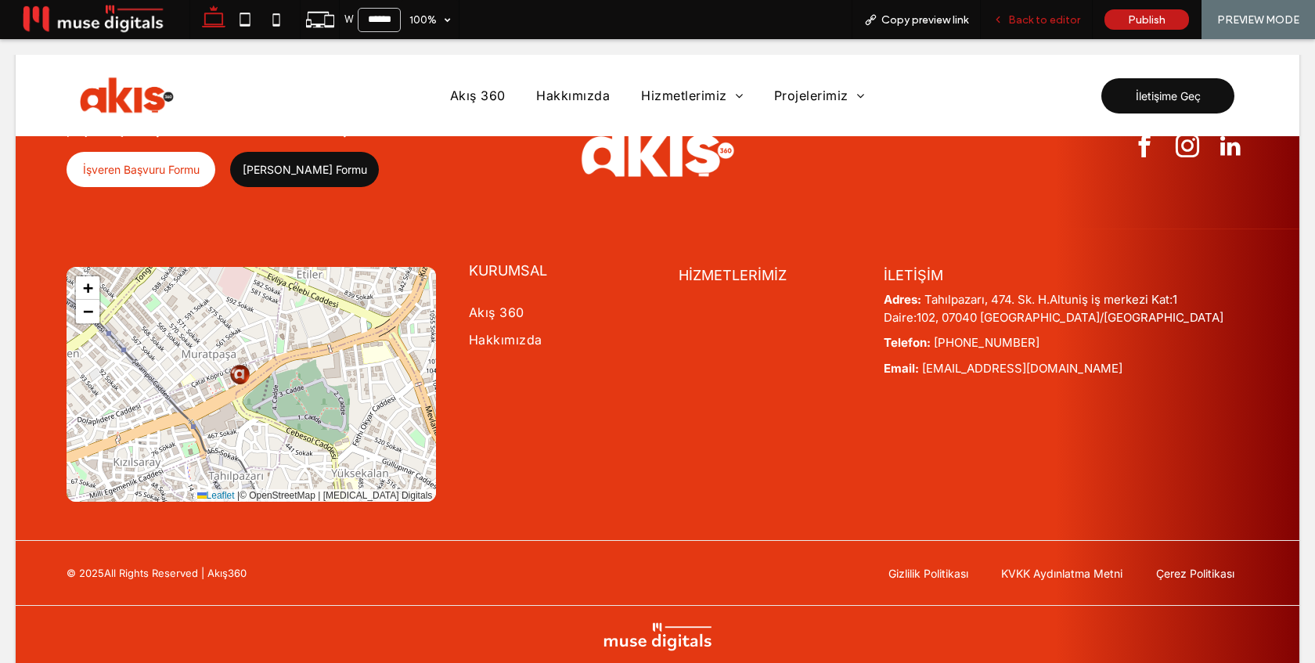
click at [1038, 23] on span "Back to editor" at bounding box center [1045, 19] width 72 height 13
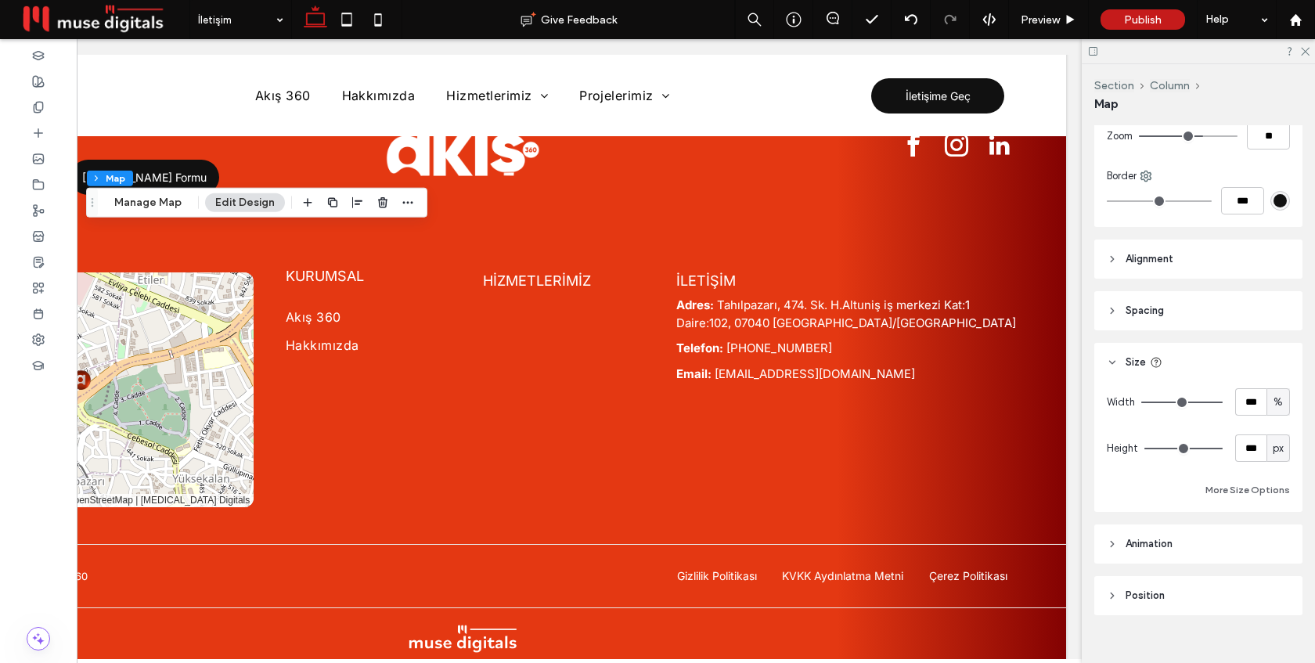
scroll to position [294, 0]
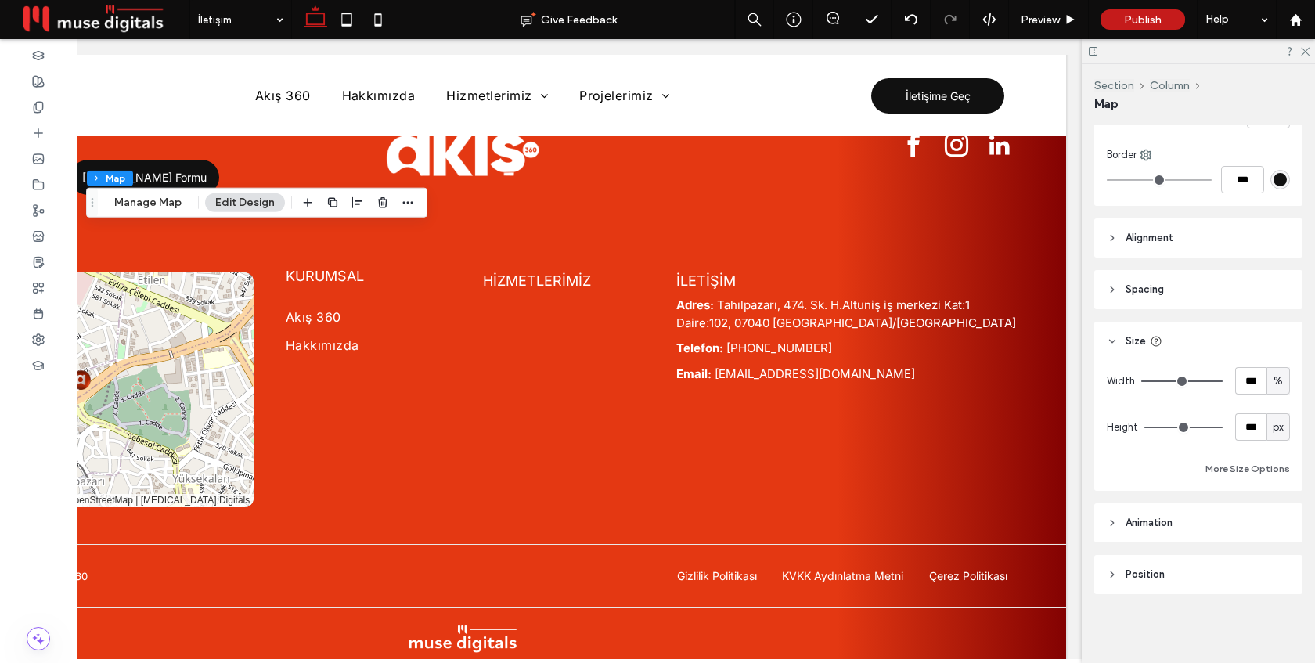
click at [1171, 495] on div "Layout Frame Style Zoom ** Border *** Alignment Spacing Padding (inner spacing)…" at bounding box center [1204, 391] width 218 height 532
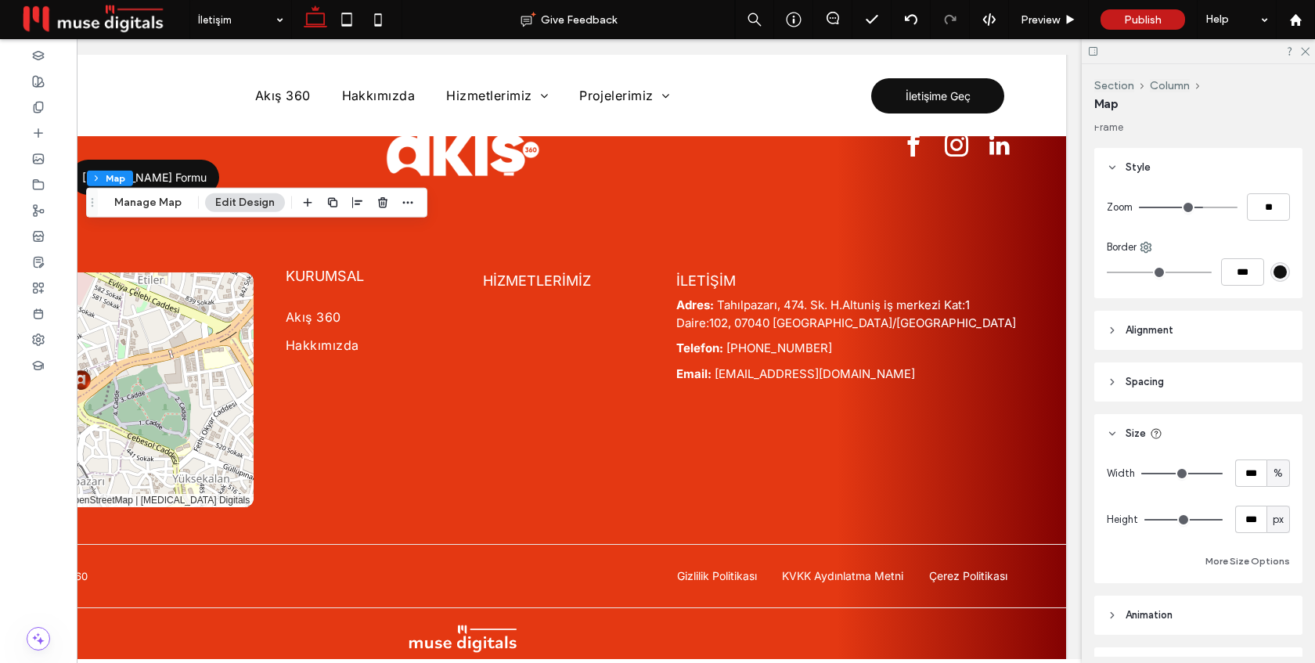
scroll to position [0, 0]
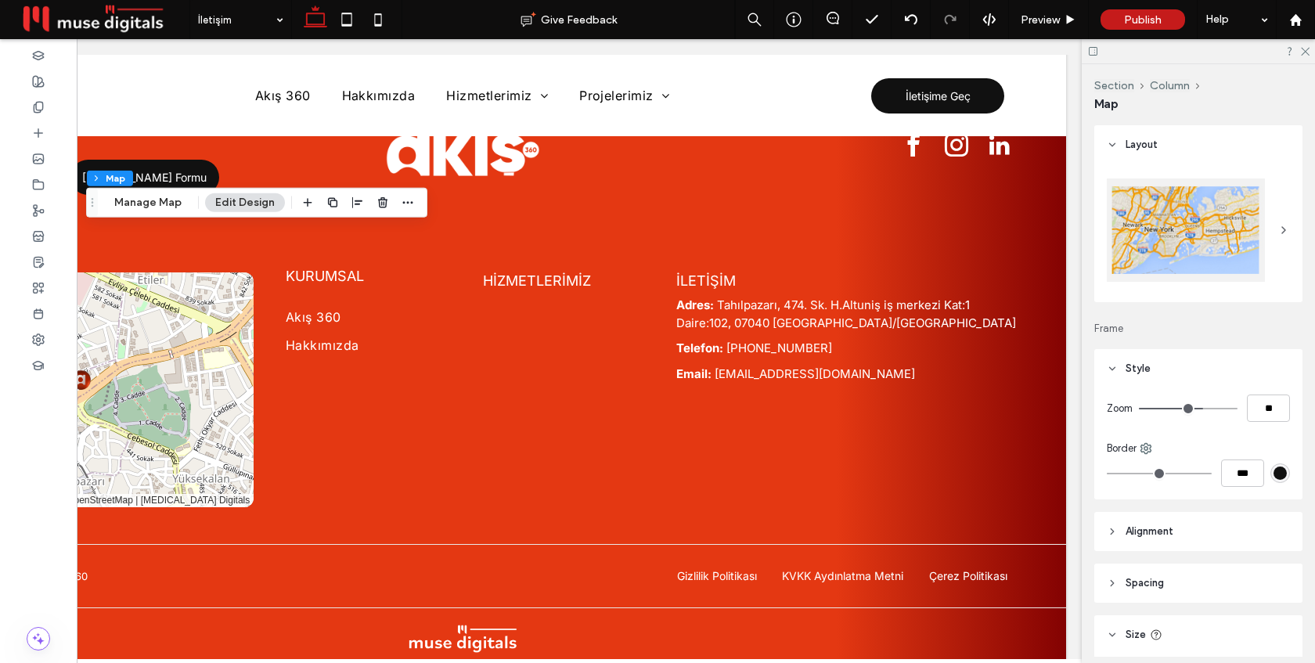
click at [1284, 229] on use at bounding box center [1284, 230] width 3 height 6
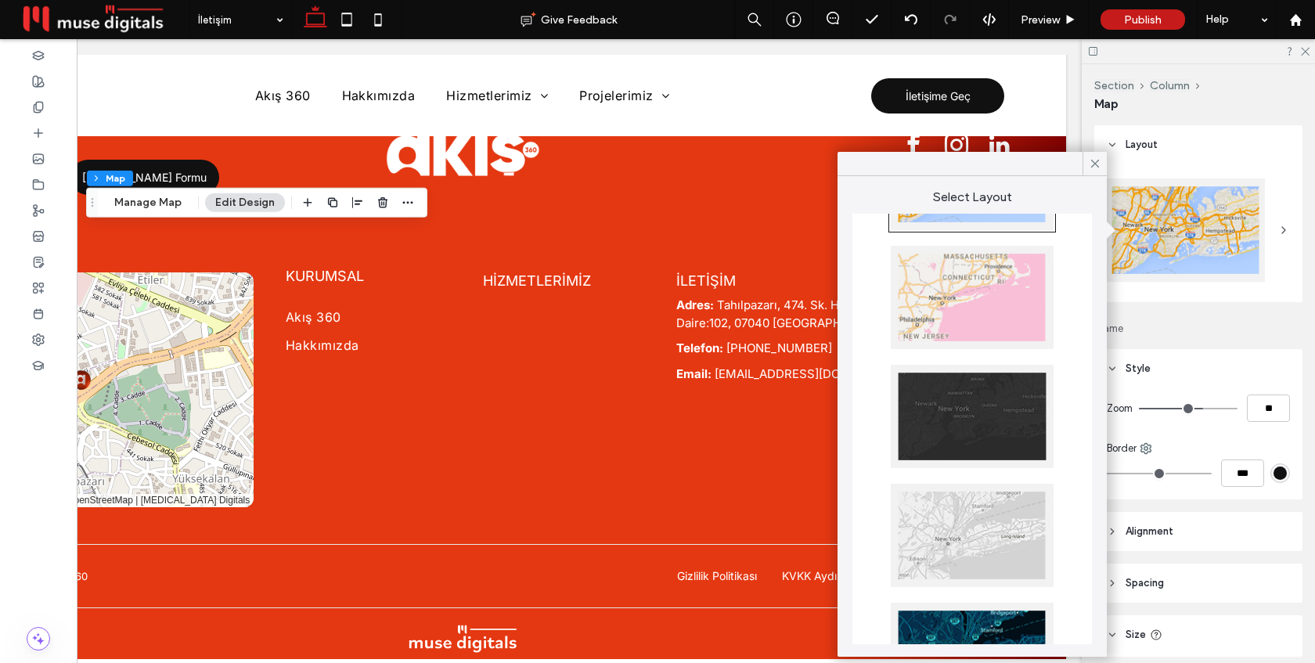
scroll to position [131, 0]
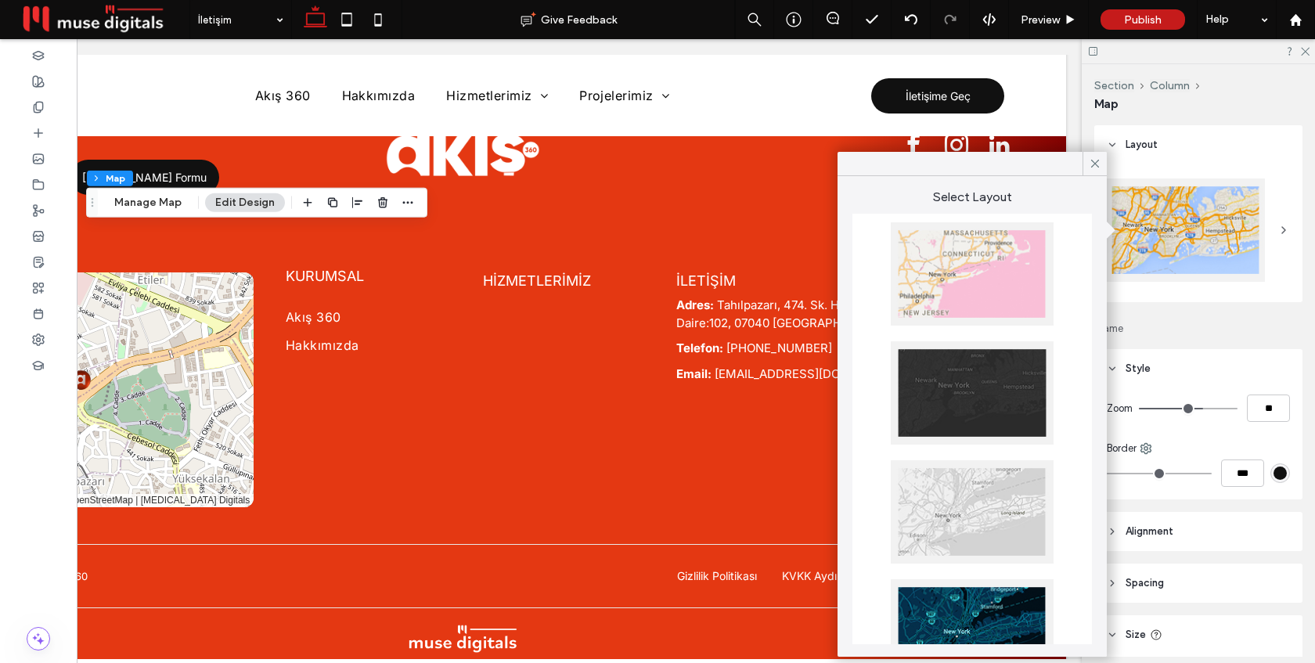
click at [962, 529] on div at bounding box center [972, 511] width 163 height 103
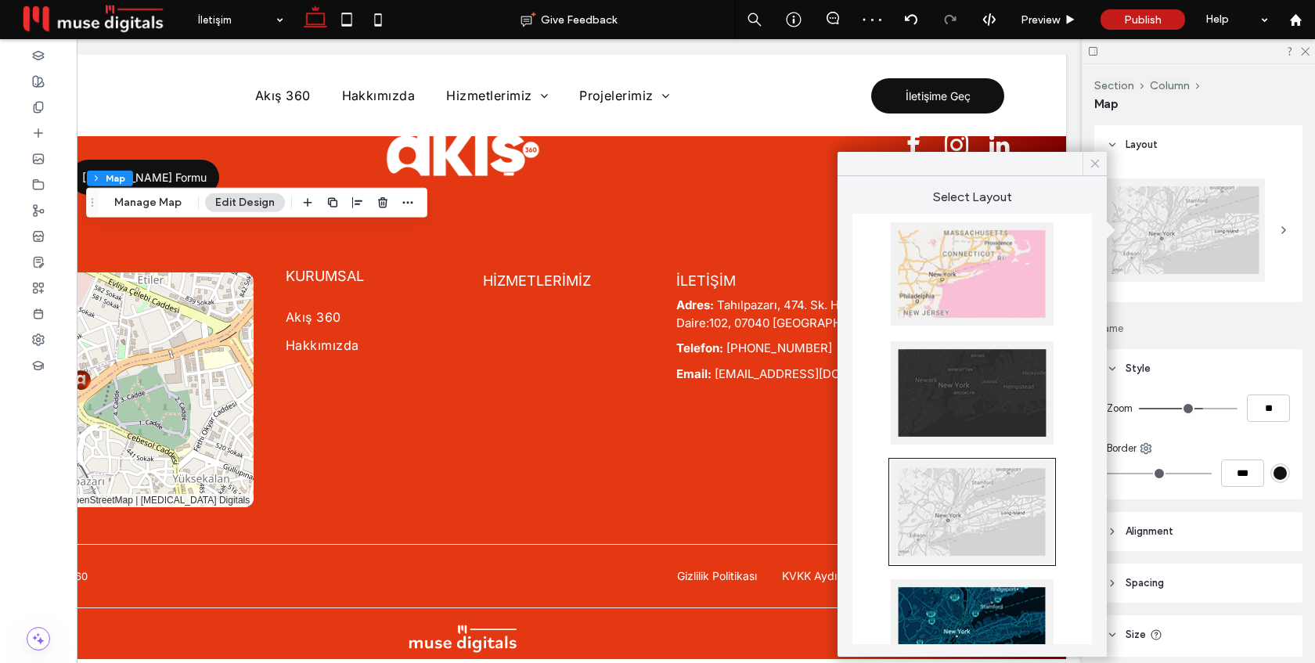
click at [1093, 167] on icon at bounding box center [1095, 164] width 14 height 14
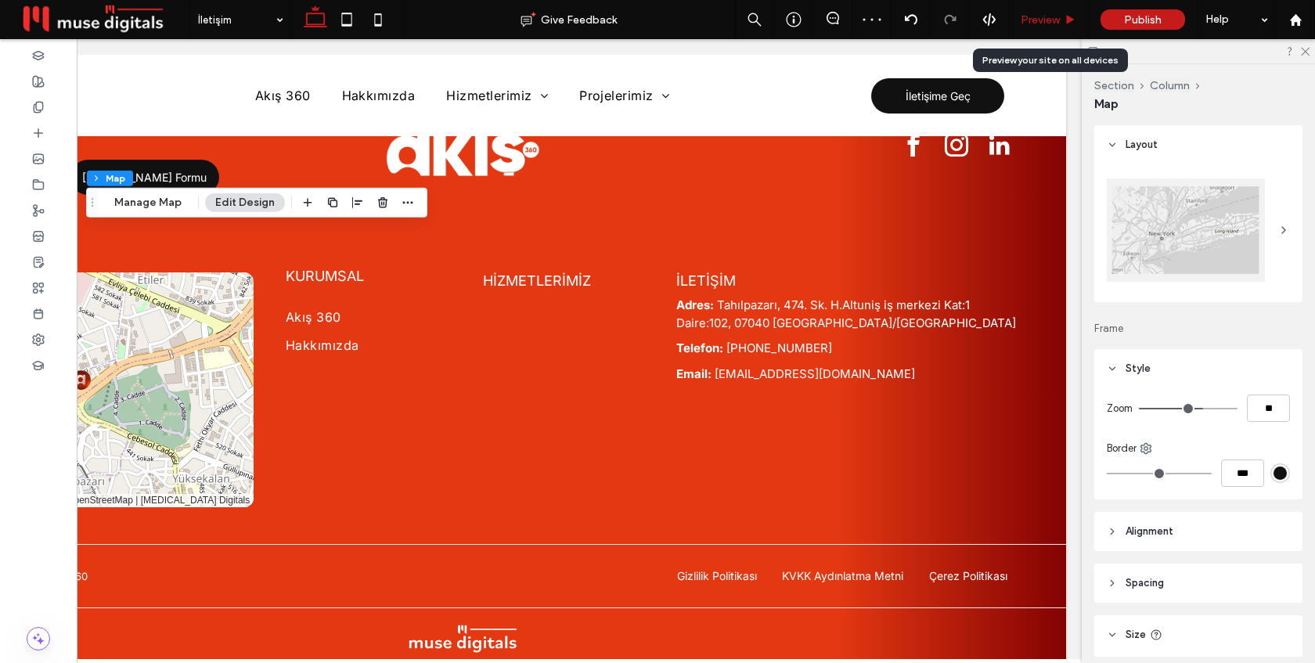
click at [1054, 29] on div "Preview" at bounding box center [1049, 19] width 80 height 39
click at [1053, 19] on span "Preview" at bounding box center [1040, 19] width 39 height 13
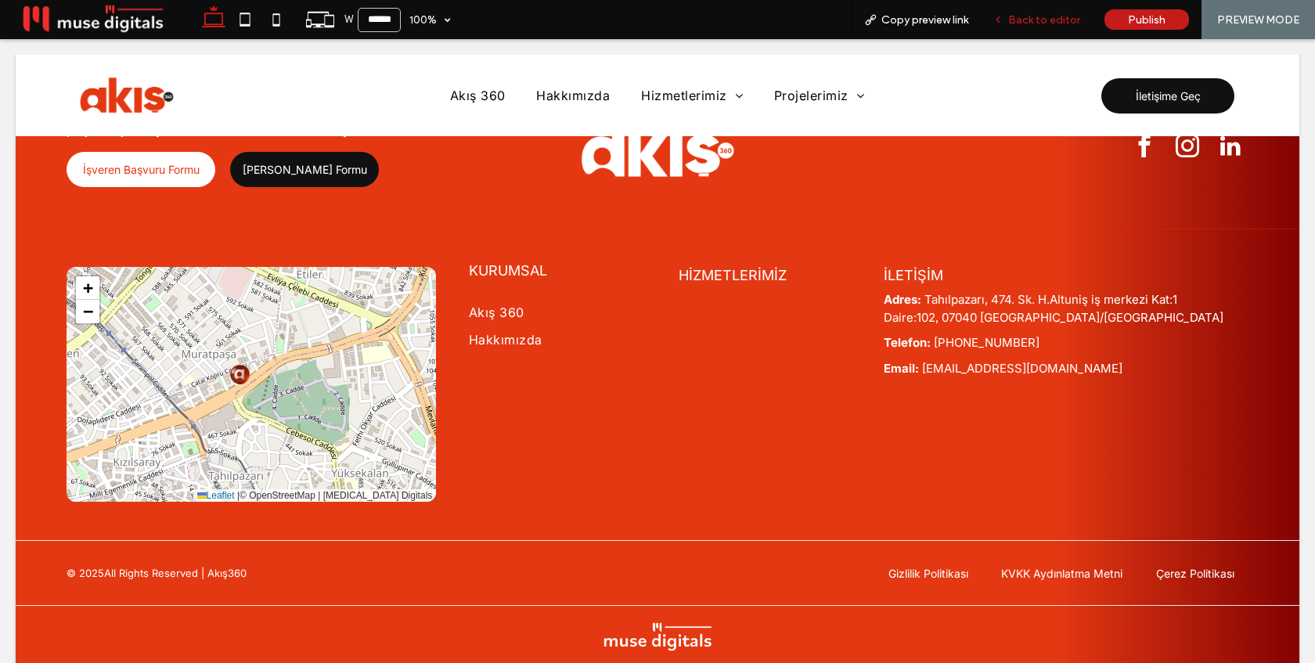
click at [1037, 25] on span "Back to editor" at bounding box center [1045, 19] width 72 height 13
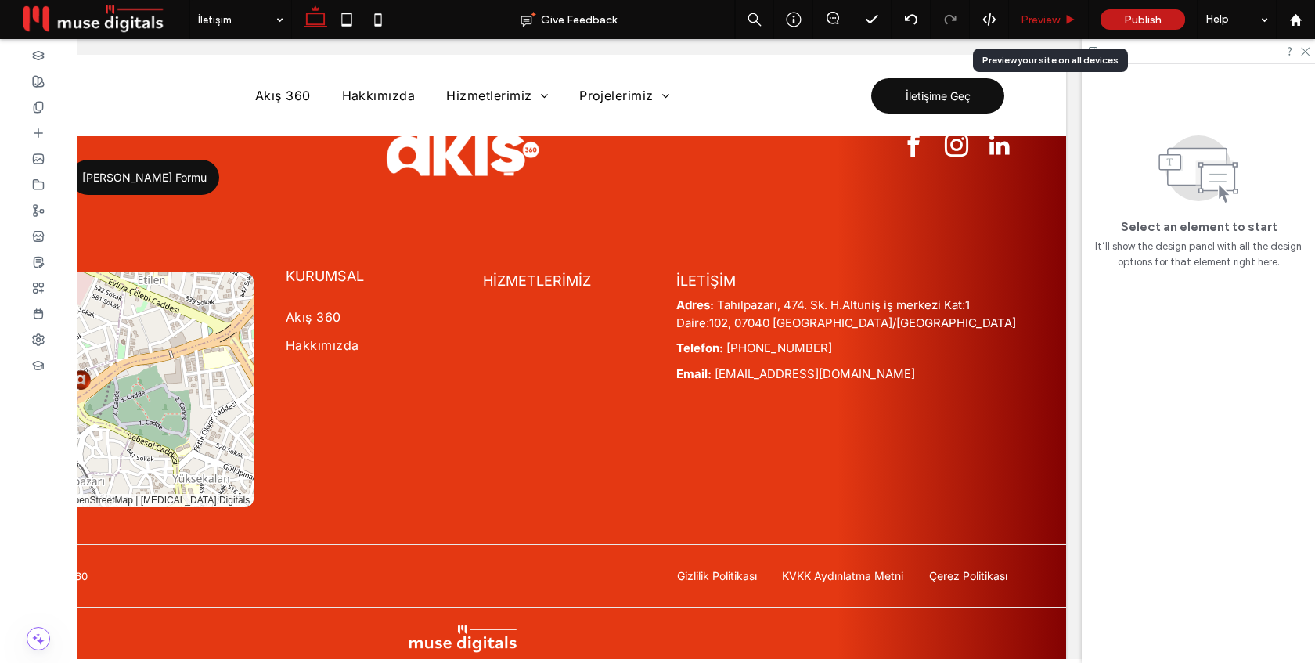
click at [1055, 15] on span "Preview" at bounding box center [1040, 19] width 39 height 13
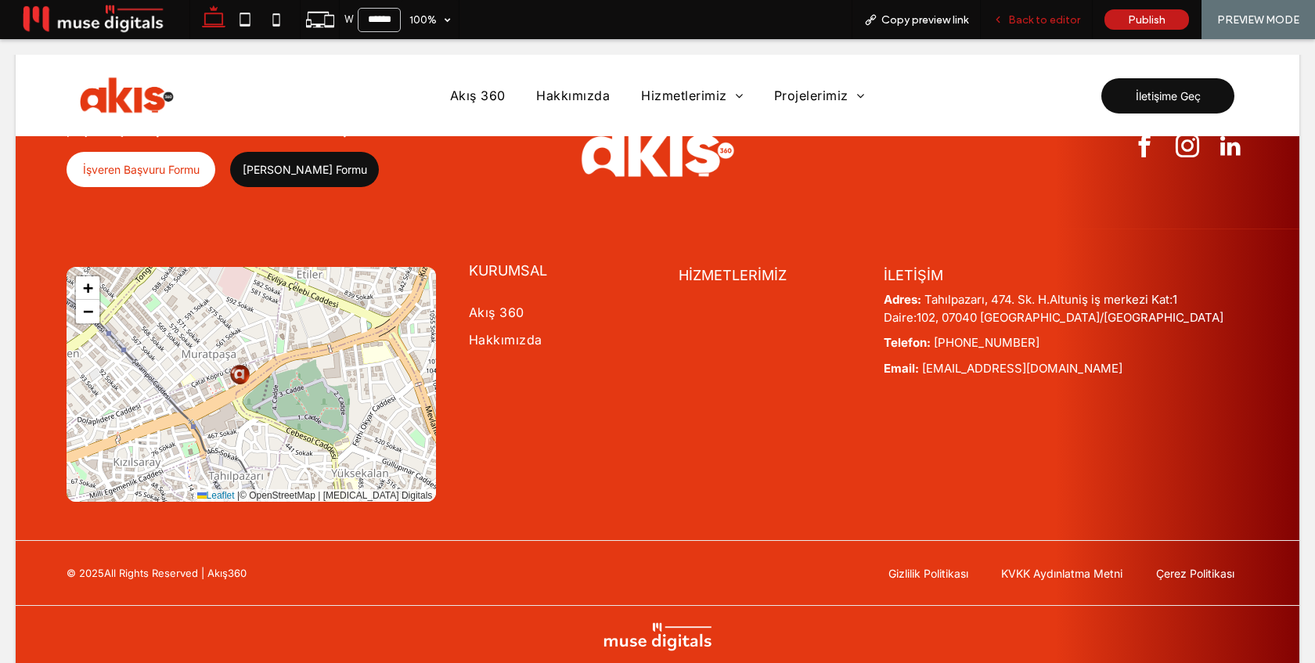
click at [1056, 20] on span "Back to editor" at bounding box center [1045, 19] width 72 height 13
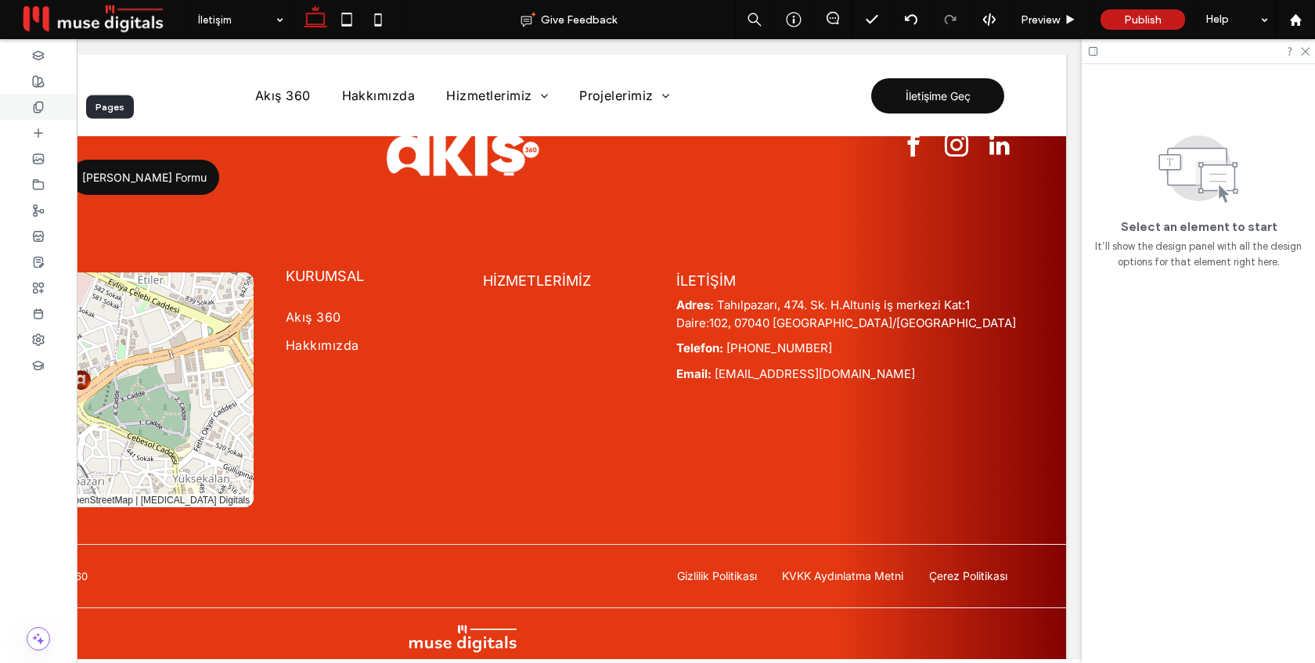
click at [41, 102] on use at bounding box center [38, 107] width 9 height 10
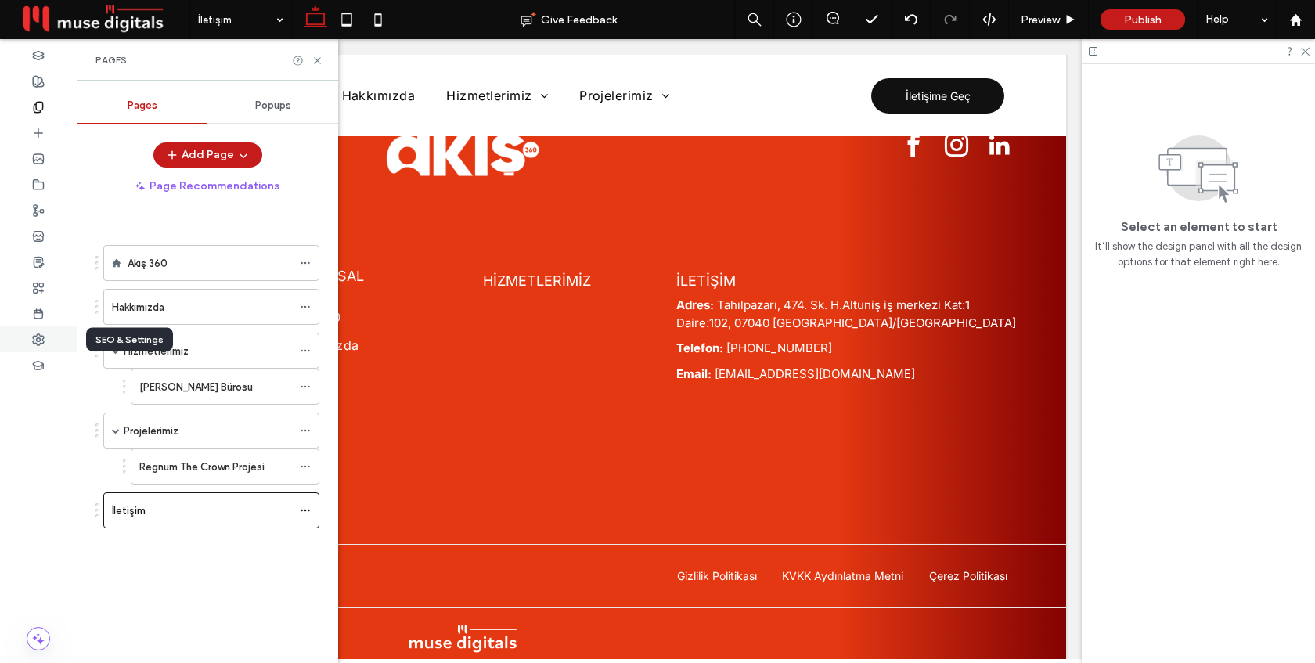
click at [31, 341] on div at bounding box center [38, 340] width 77 height 26
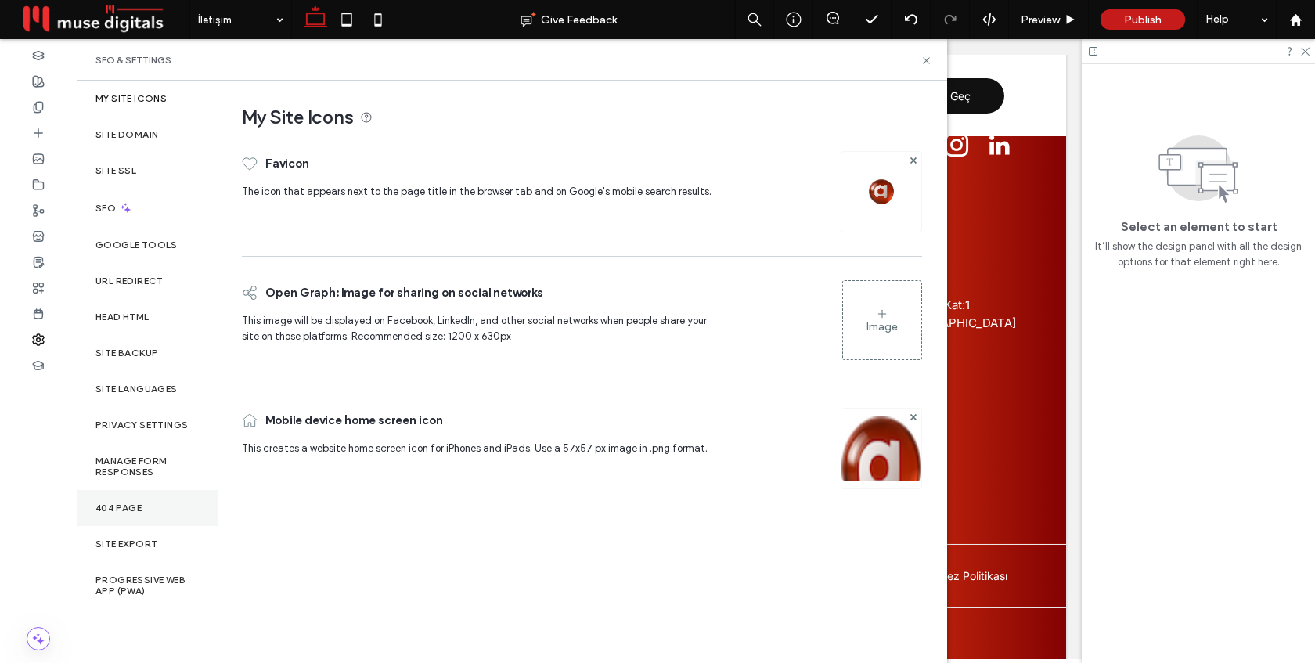
click at [108, 508] on label "404 Page" at bounding box center [119, 508] width 46 height 11
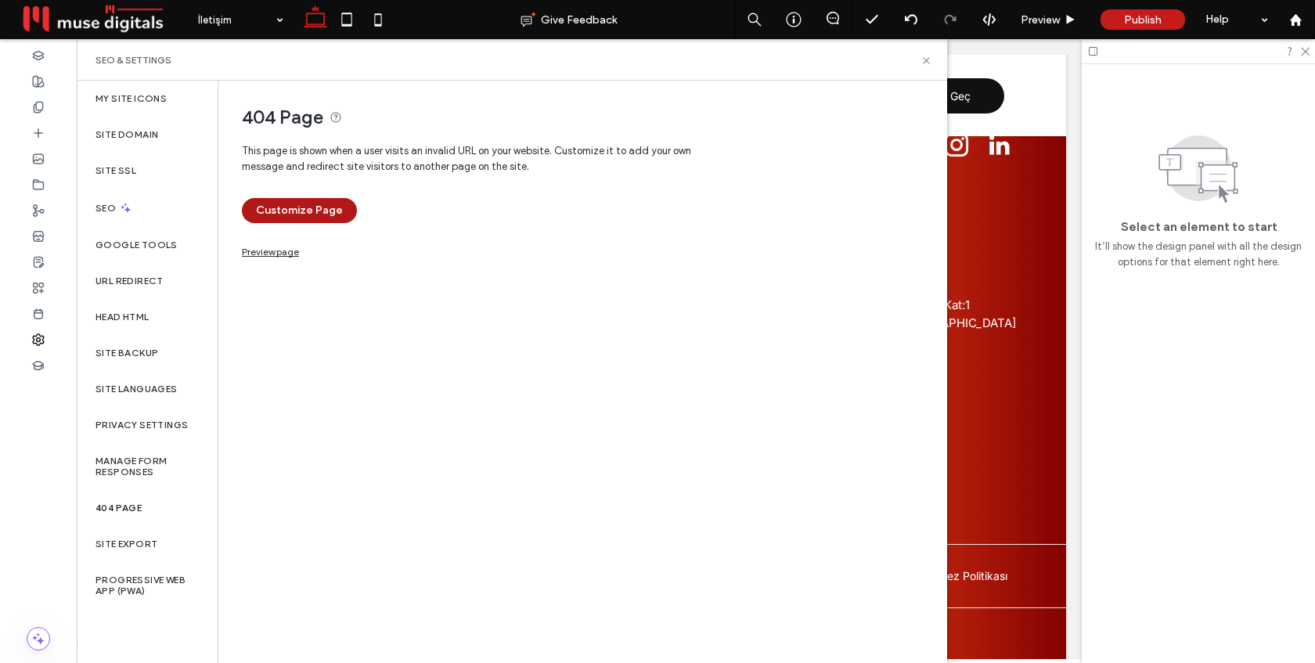
click at [313, 216] on button "Customize Page" at bounding box center [299, 210] width 115 height 25
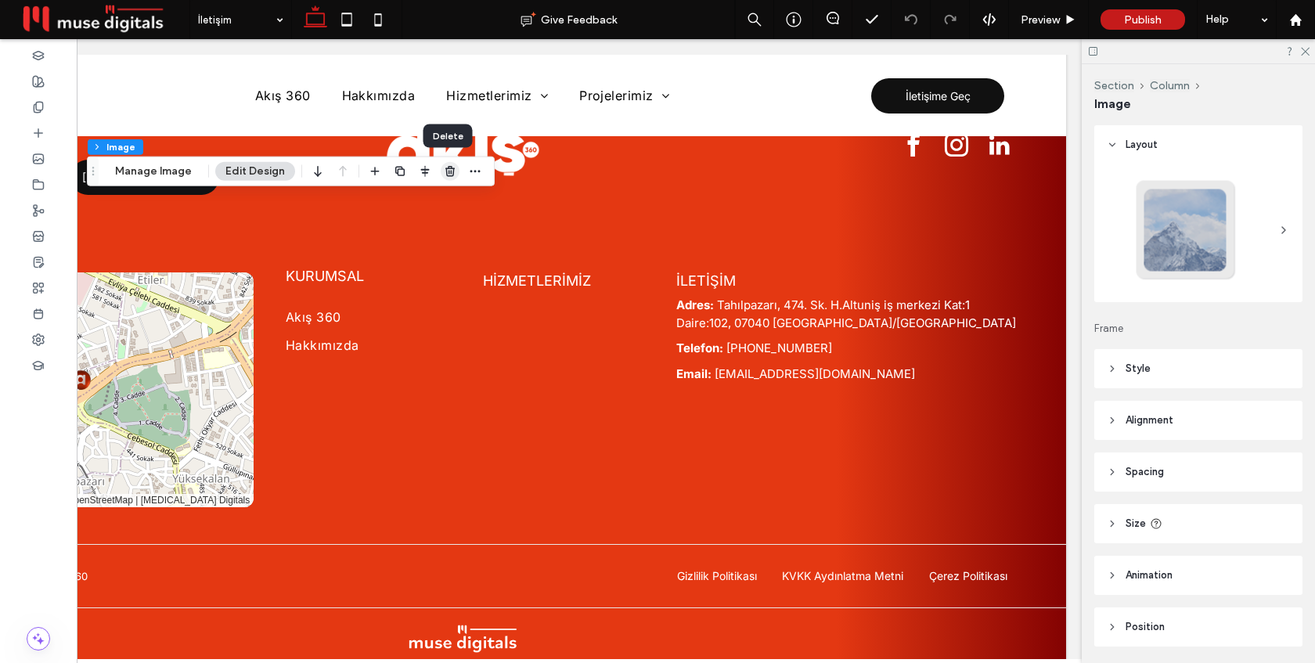
click at [452, 173] on icon "button" at bounding box center [450, 171] width 13 height 13
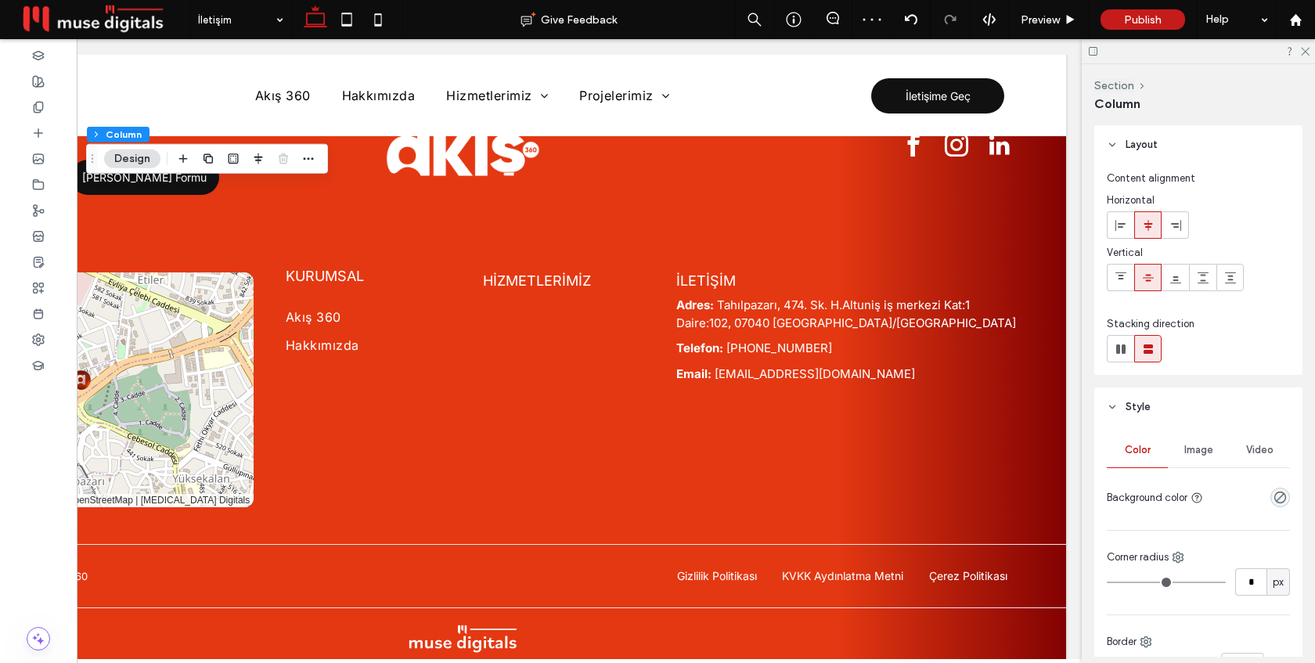
click at [1289, 500] on div "rgba(0, 0, 0, 0)" at bounding box center [1281, 498] width 20 height 20
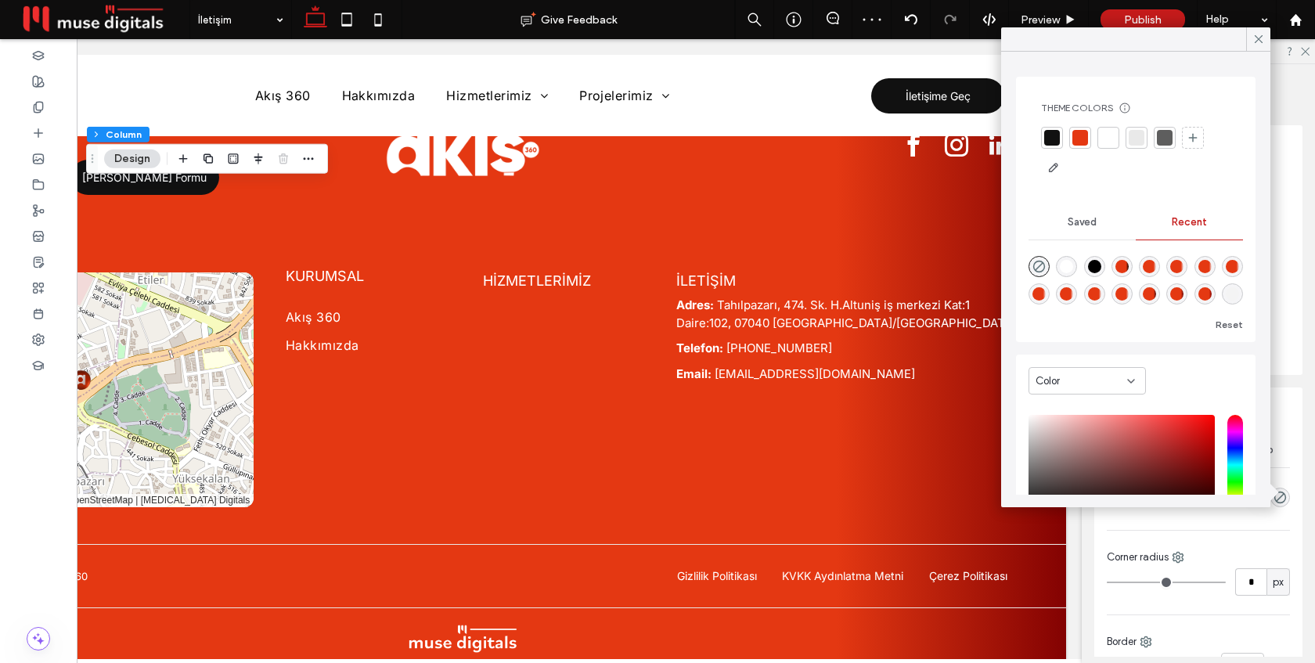
click at [1062, 132] on div at bounding box center [1052, 138] width 22 height 22
click at [1259, 37] on icon at bounding box center [1259, 39] width 14 height 14
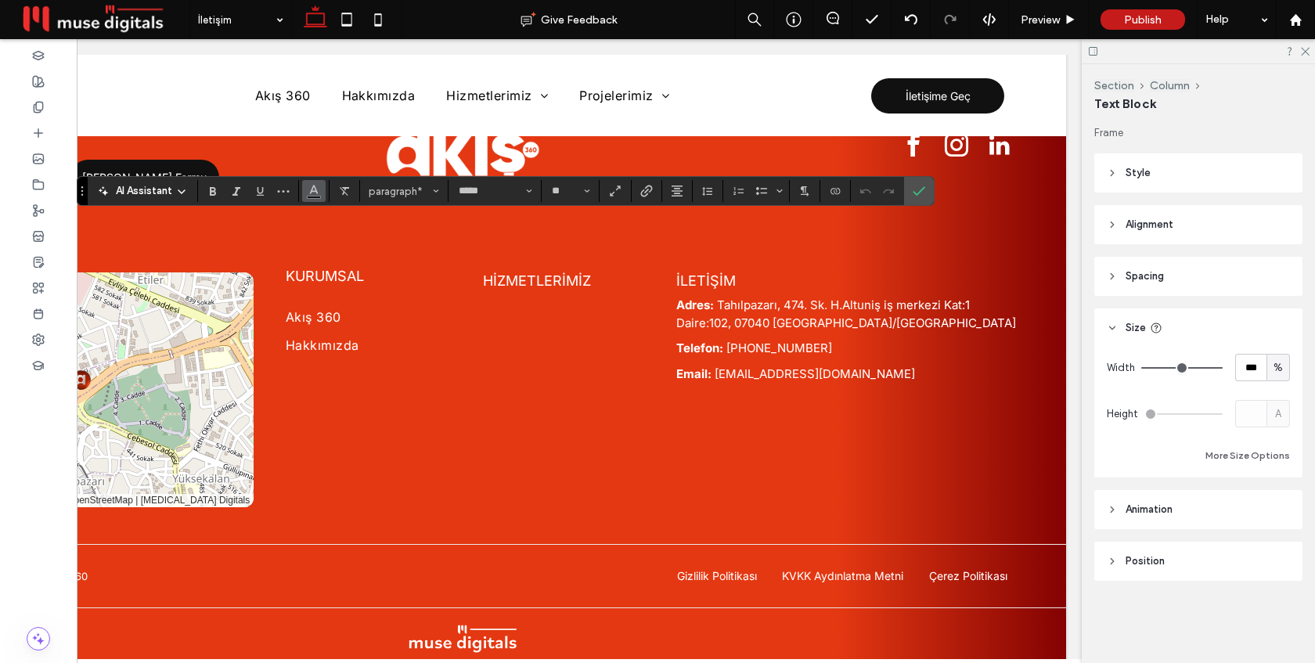
click at [313, 194] on icon "Color" at bounding box center [314, 189] width 13 height 13
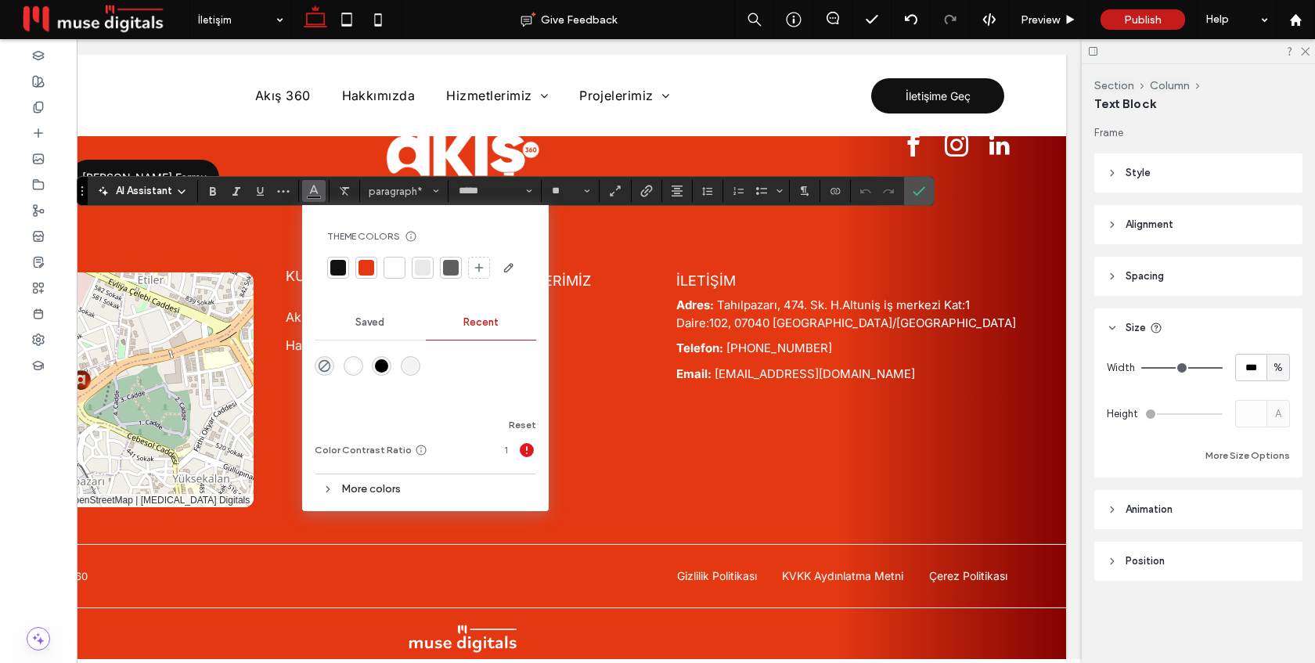
click at [395, 275] on div at bounding box center [395, 268] width 16 height 16
click at [919, 193] on use "Confirm" at bounding box center [920, 190] width 13 height 9
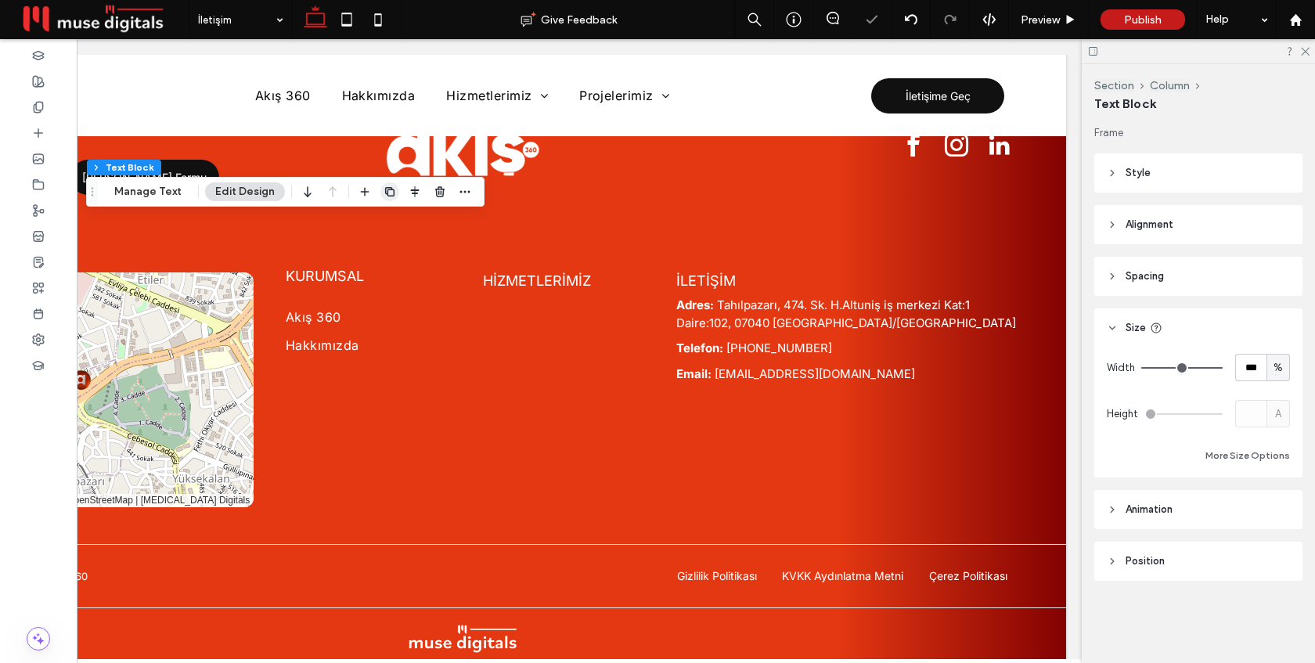
click at [390, 197] on icon "button" at bounding box center [390, 192] width 13 height 13
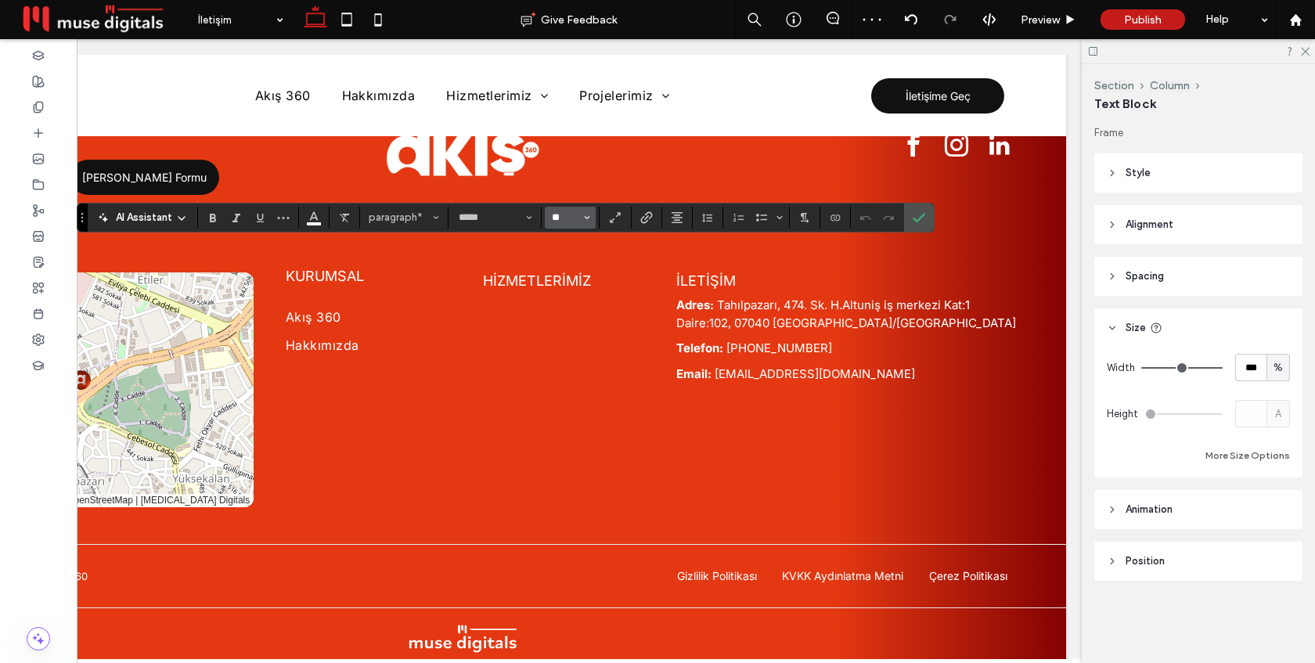
click at [574, 220] on input "**" at bounding box center [565, 217] width 31 height 13
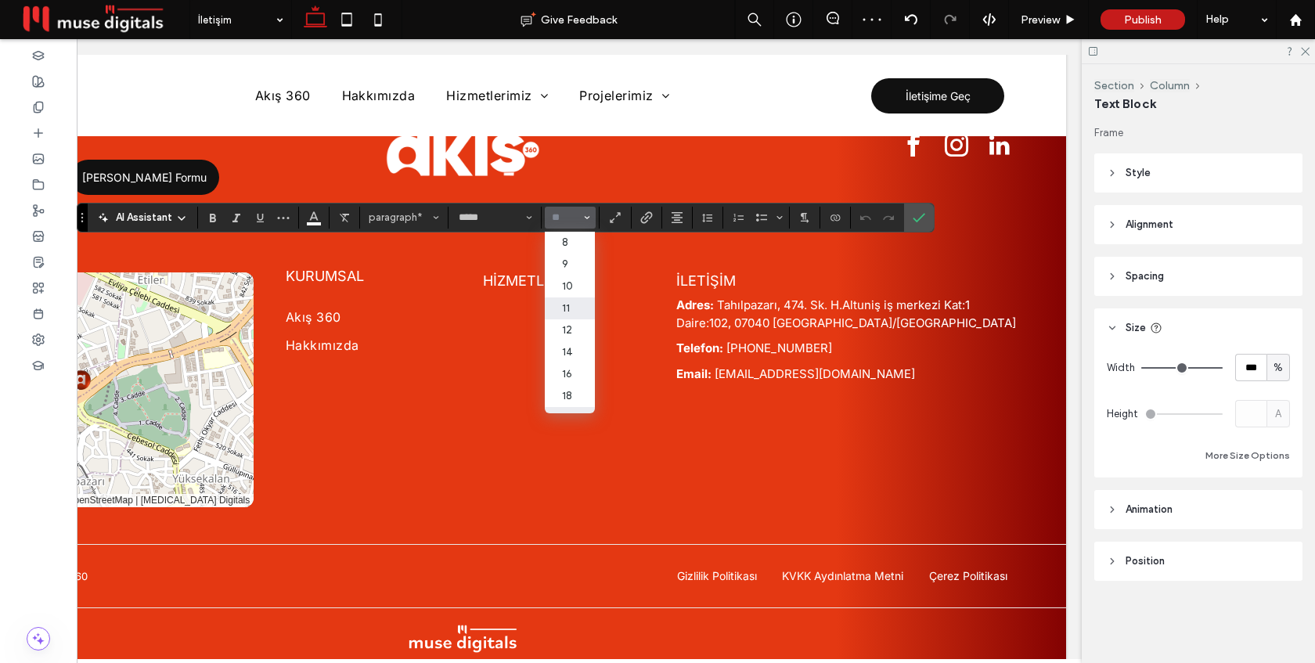
scroll to position [182, 0]
click at [570, 402] on label "96" at bounding box center [570, 403] width 50 height 22
type input "**"
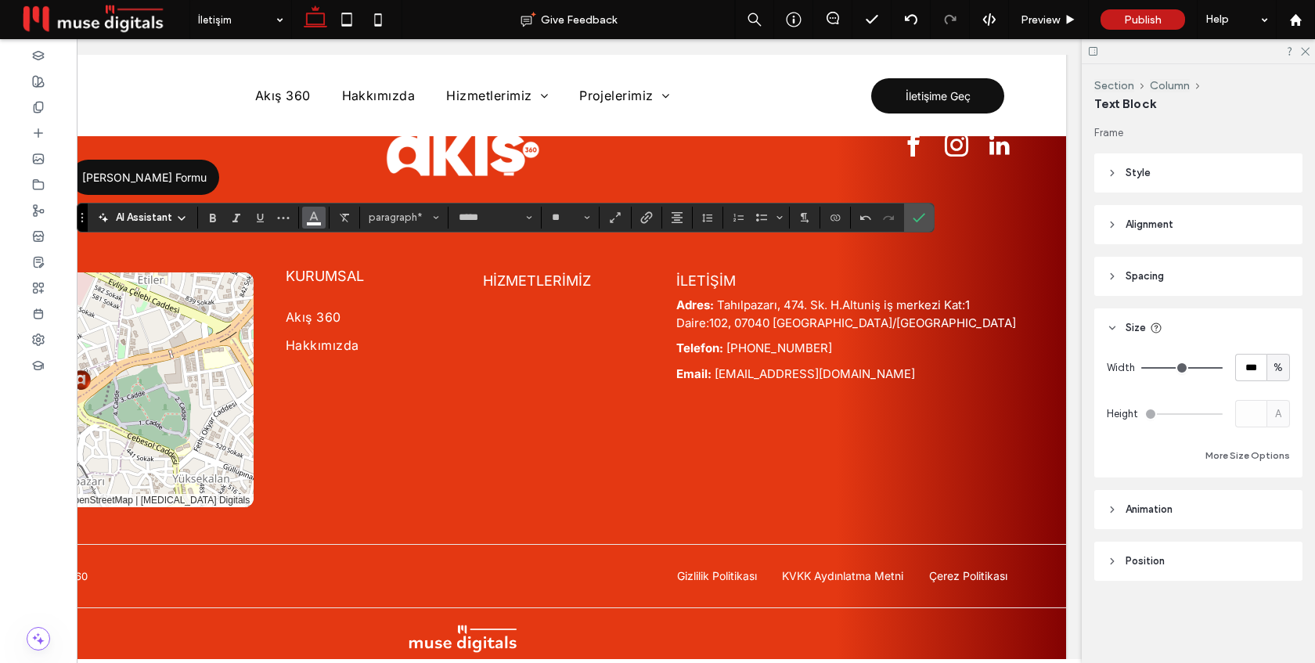
click at [316, 214] on icon "Color" at bounding box center [314, 216] width 13 height 13
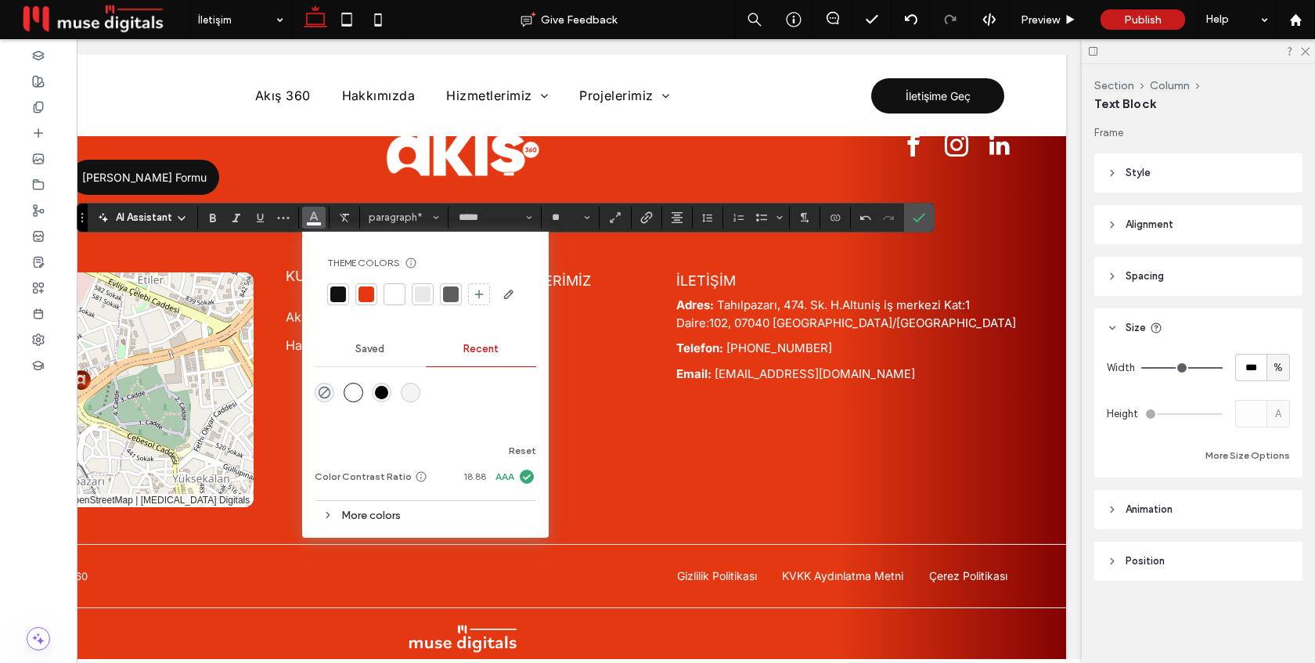
click at [366, 290] on div at bounding box center [367, 295] width 16 height 16
click at [922, 222] on icon "Confirm" at bounding box center [919, 217] width 13 height 13
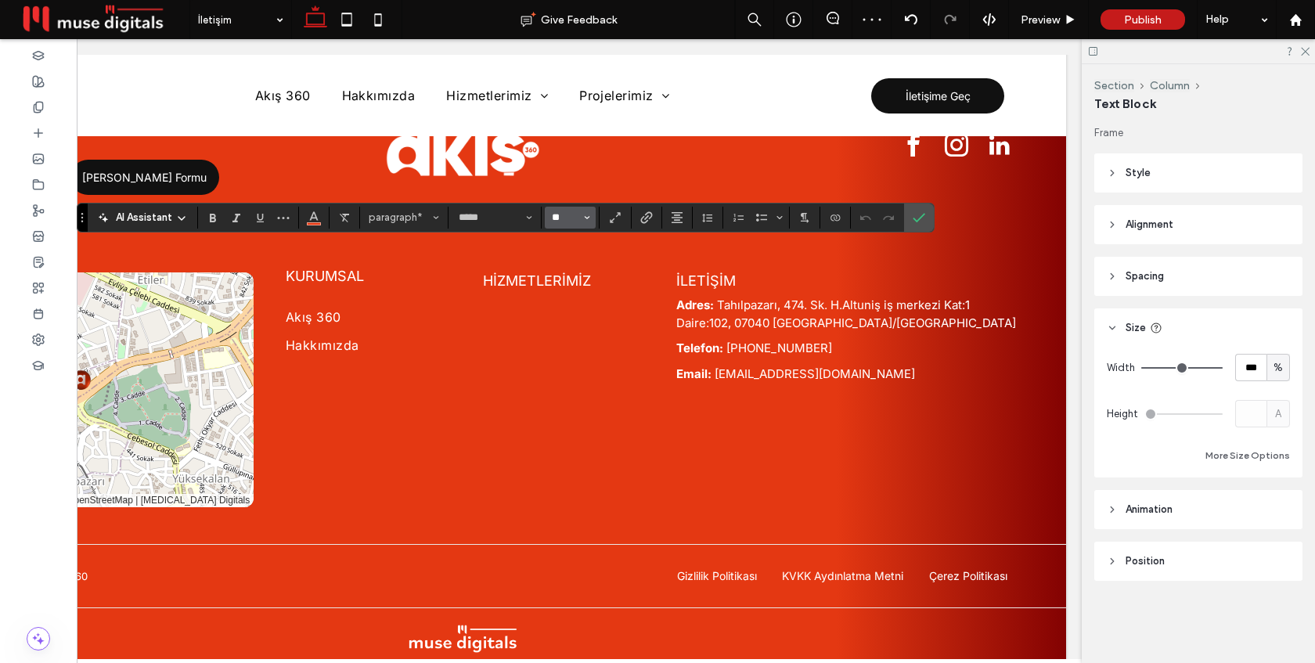
click at [567, 214] on input "**" at bounding box center [565, 217] width 31 height 13
type input "***"
click at [214, 212] on icon "Bold" at bounding box center [213, 217] width 13 height 13
click at [917, 220] on use "Confirm" at bounding box center [920, 217] width 13 height 9
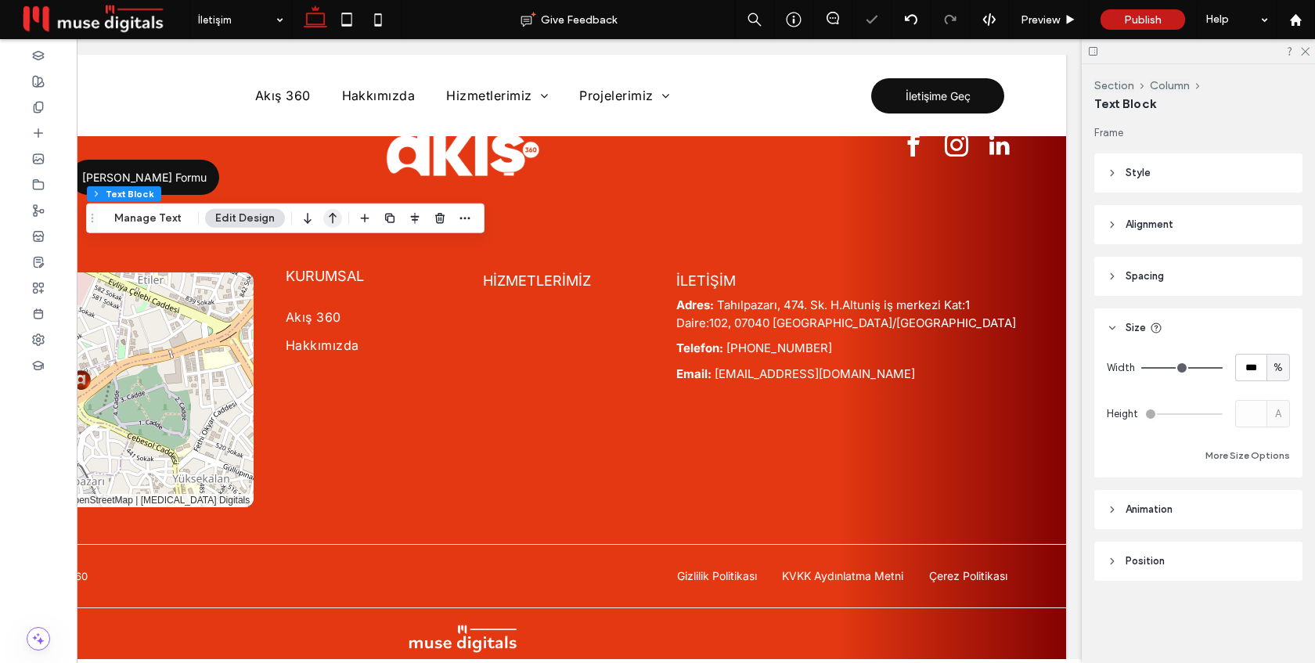
click at [325, 216] on icon "button" at bounding box center [332, 218] width 19 height 28
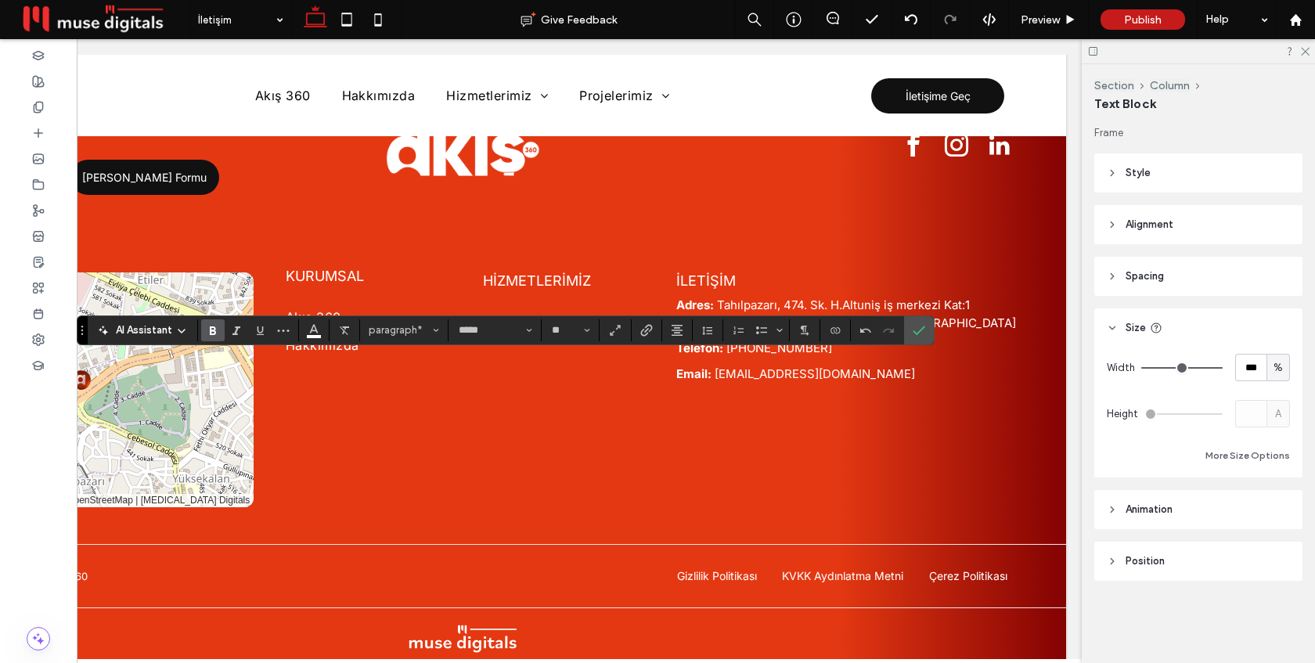
click at [210, 328] on use "Bold" at bounding box center [213, 331] width 6 height 9
click at [572, 328] on input "**" at bounding box center [565, 330] width 31 height 13
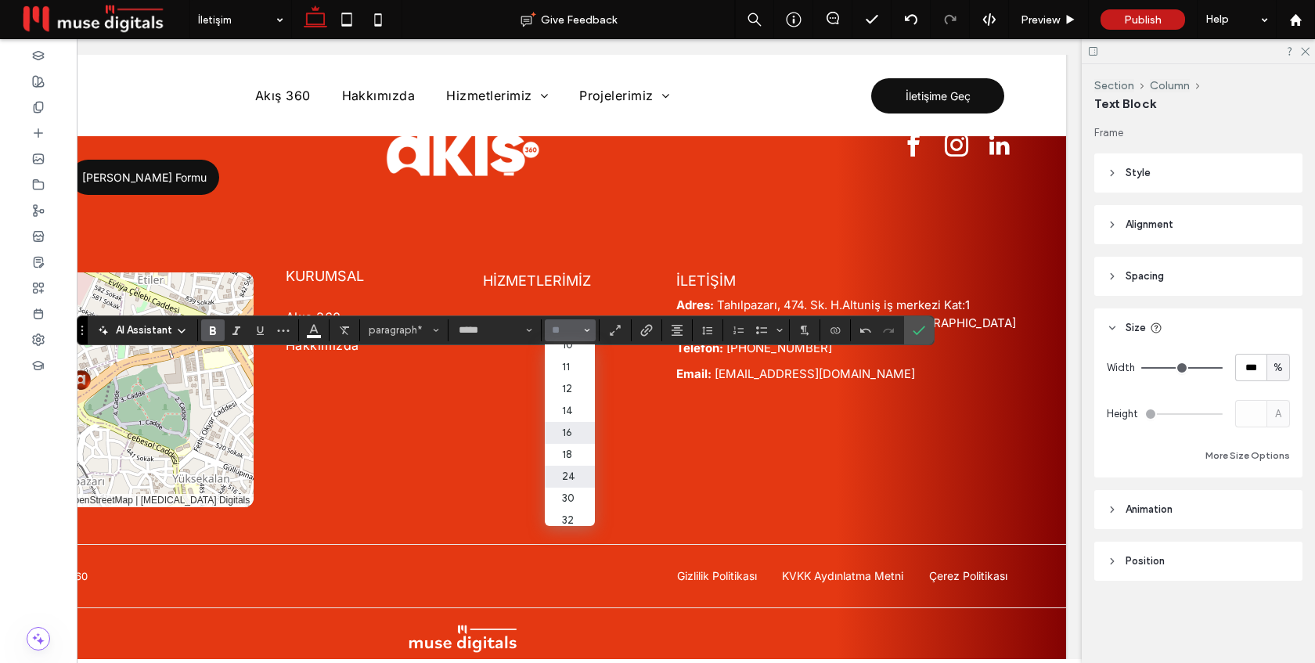
scroll to position [103, 0]
click at [562, 475] on label "32" at bounding box center [570, 472] width 50 height 22
type input "**"
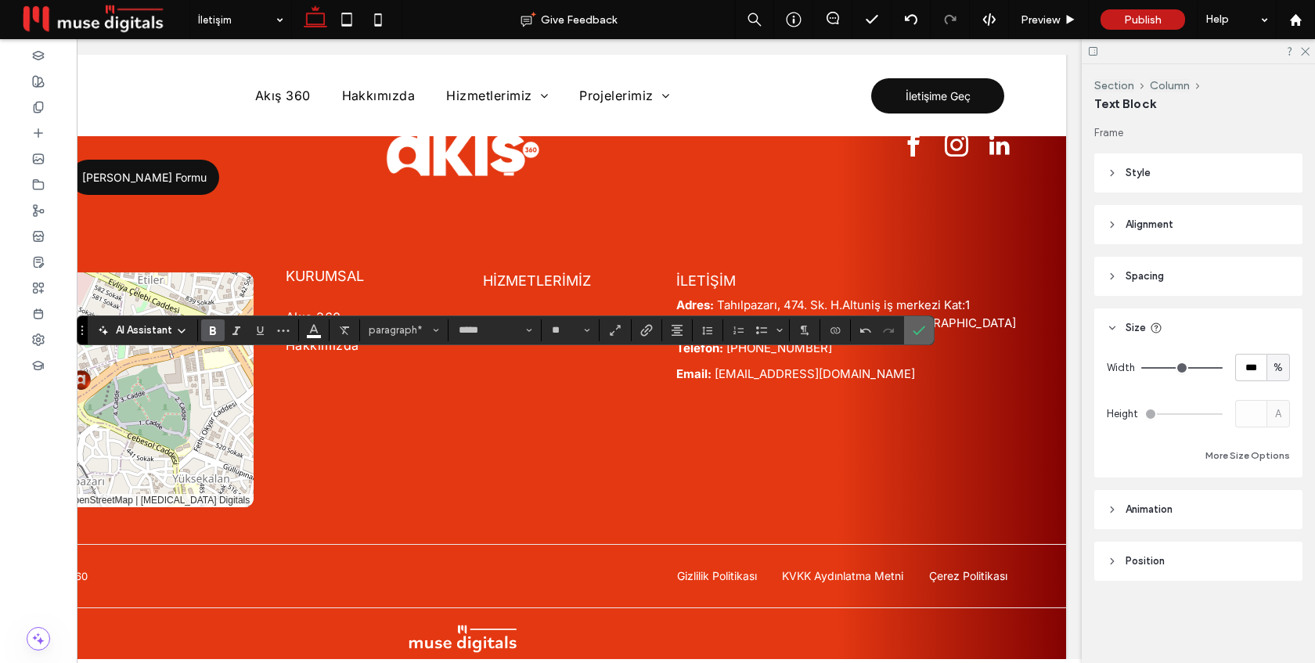
click at [925, 325] on icon "Confirm" at bounding box center [919, 330] width 13 height 13
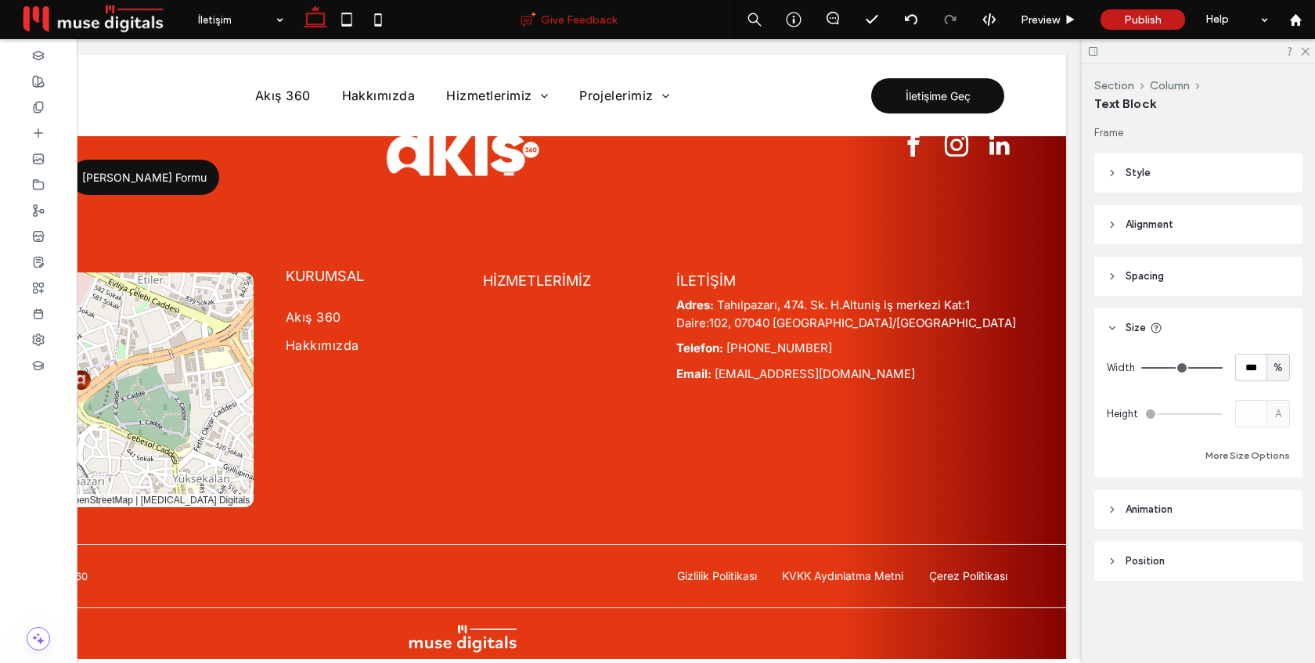
type input "*****"
type input "**"
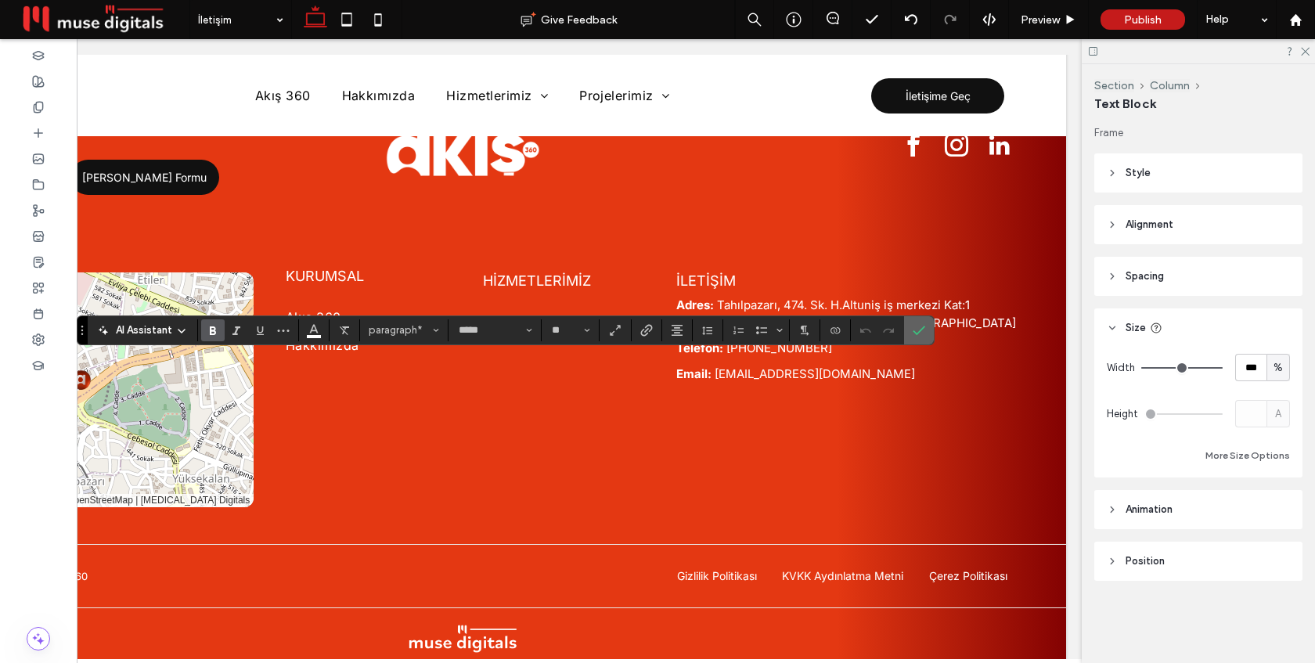
click at [924, 330] on icon "Confirm" at bounding box center [919, 330] width 13 height 13
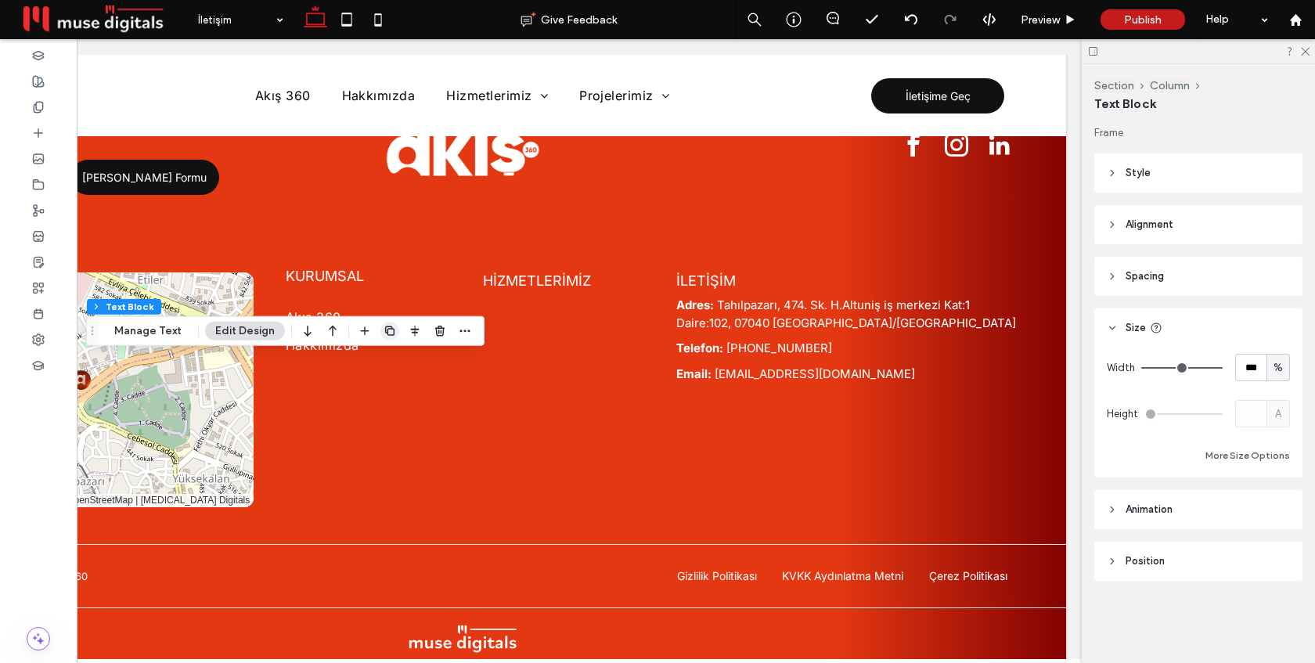
click at [390, 330] on icon "button" at bounding box center [390, 331] width 13 height 13
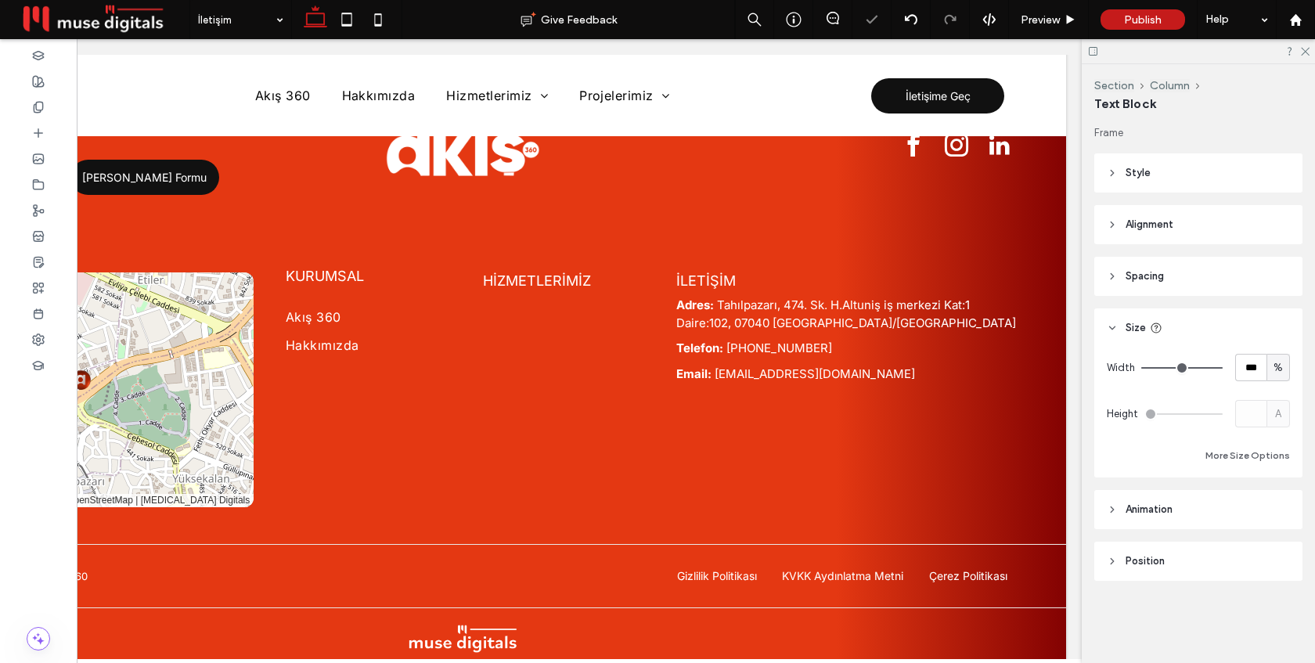
type input "*****"
type input "**"
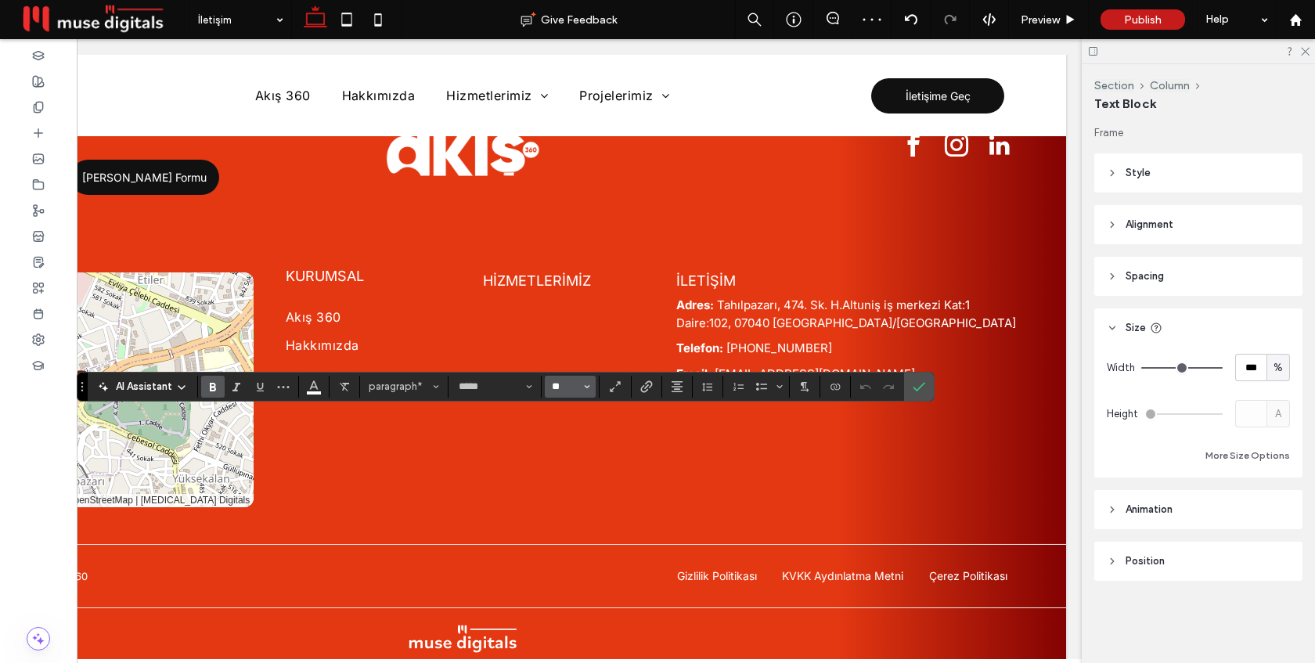
click at [569, 388] on input "**" at bounding box center [565, 387] width 31 height 13
type input "**"
click at [218, 382] on icon "Bold" at bounding box center [213, 387] width 13 height 13
click at [919, 385] on icon "Confirm" at bounding box center [919, 387] width 13 height 13
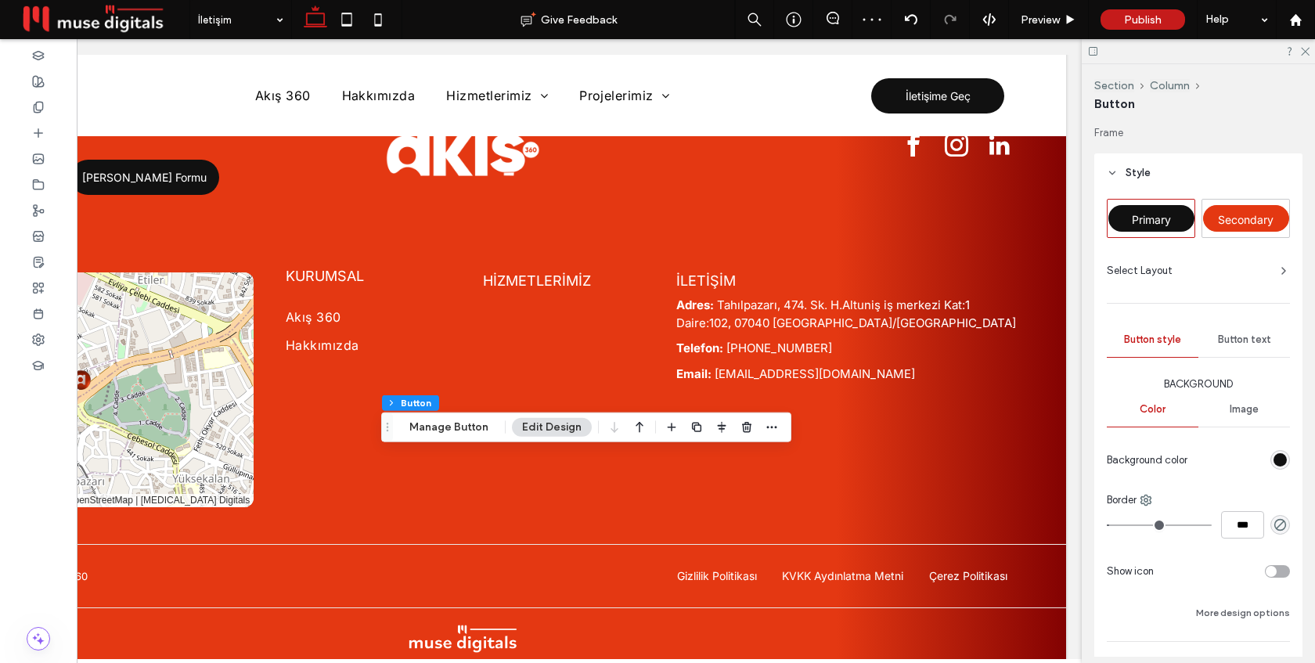
click at [1232, 213] on span "Secondary" at bounding box center [1246, 219] width 56 height 13
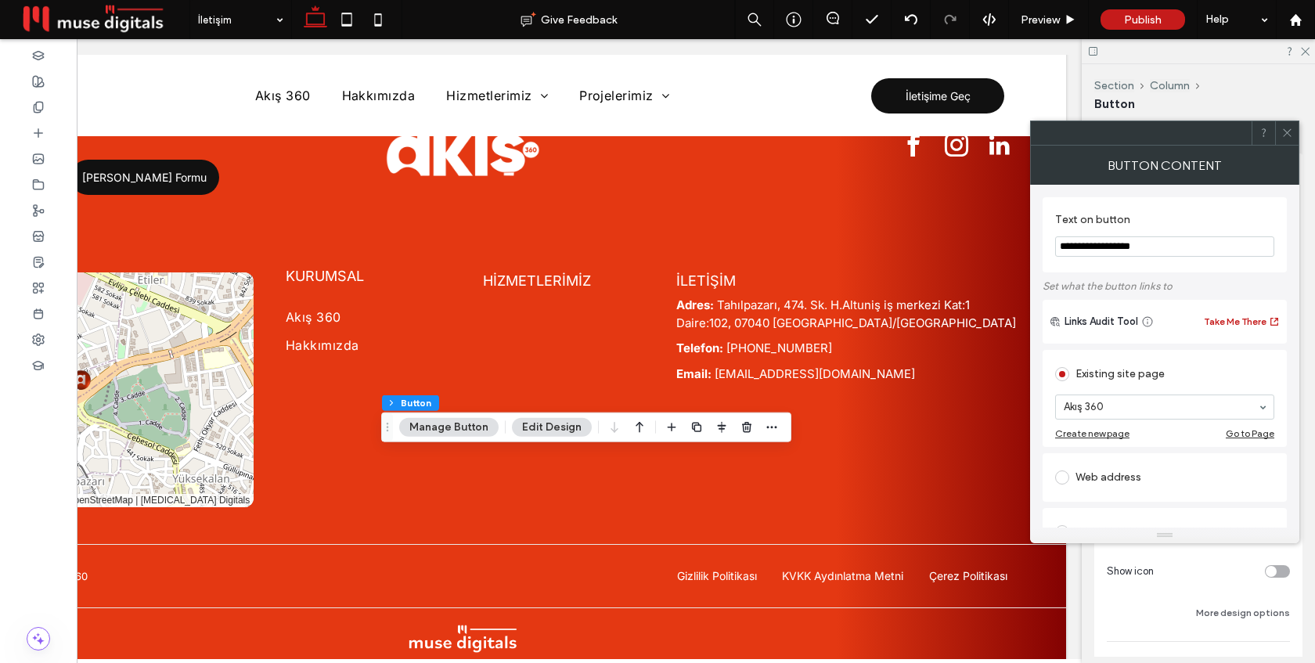
click at [1152, 243] on input "**********" at bounding box center [1165, 246] width 219 height 20
click at [1214, 191] on div "**********" at bounding box center [1165, 535] width 244 height 701
click at [1075, 248] on input "**********" at bounding box center [1165, 246] width 219 height 20
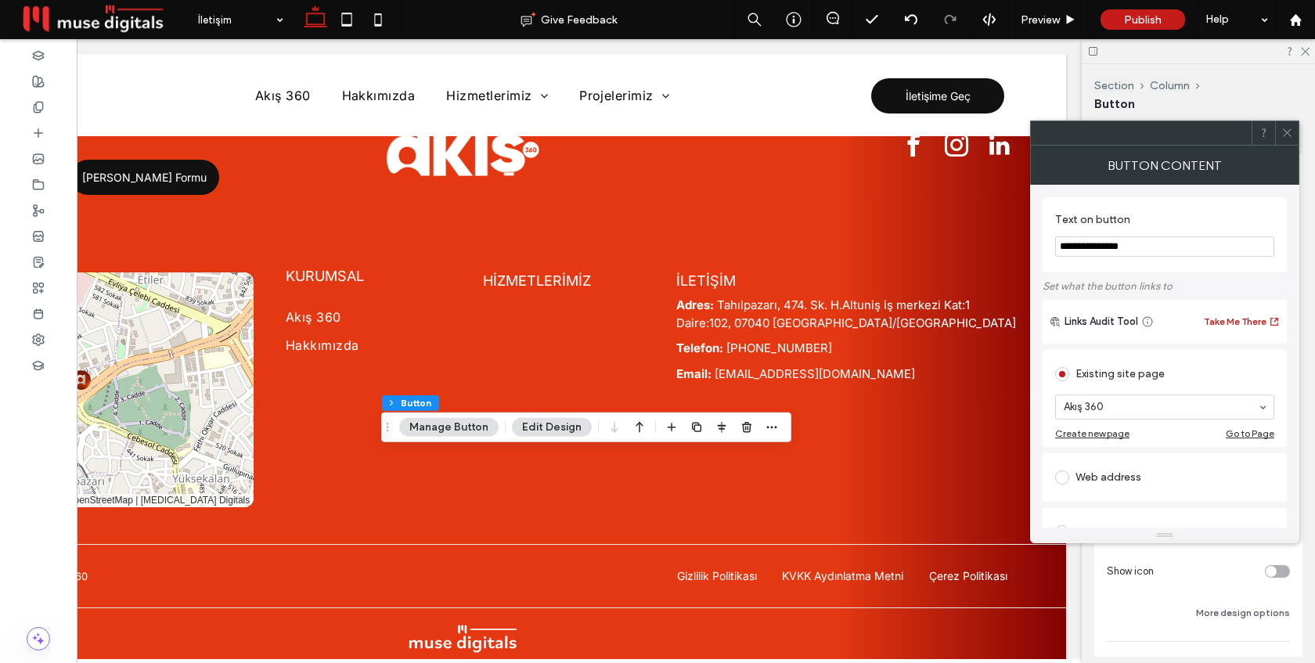
click at [1079, 247] on input "**********" at bounding box center [1165, 246] width 219 height 20
click at [1113, 248] on input "**********" at bounding box center [1165, 246] width 219 height 20
type input "**********"
click at [1169, 192] on div "**********" at bounding box center [1165, 535] width 244 height 701
click at [1285, 125] on span at bounding box center [1288, 132] width 12 height 23
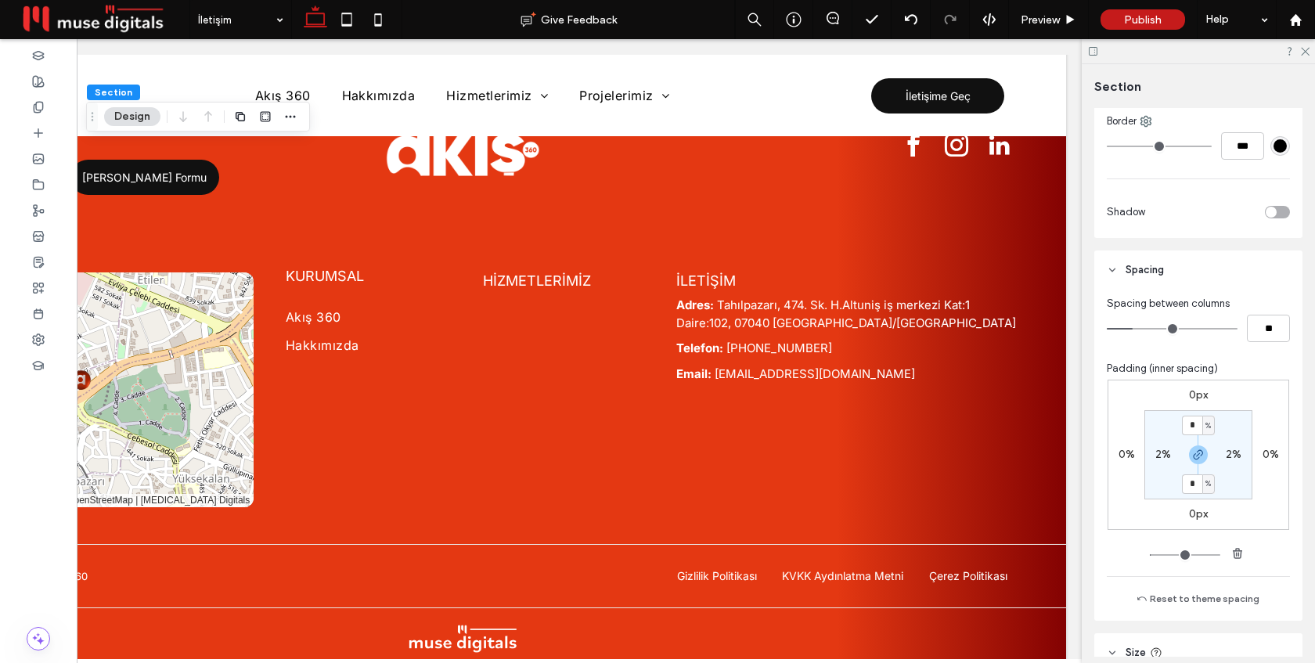
scroll to position [442, 0]
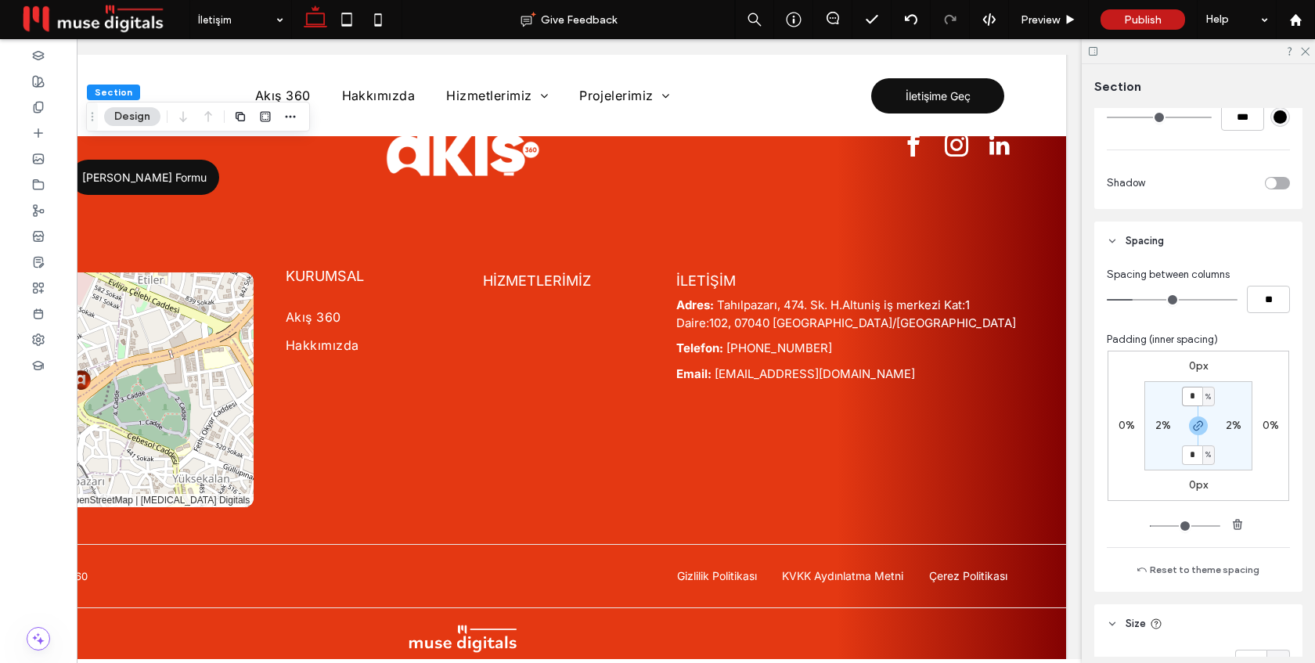
click at [1194, 392] on input "*" at bounding box center [1192, 397] width 20 height 20
type input "*"
click at [1243, 379] on div "0px 0% 0px 0% * % 2% * % 2%" at bounding box center [1199, 426] width 182 height 150
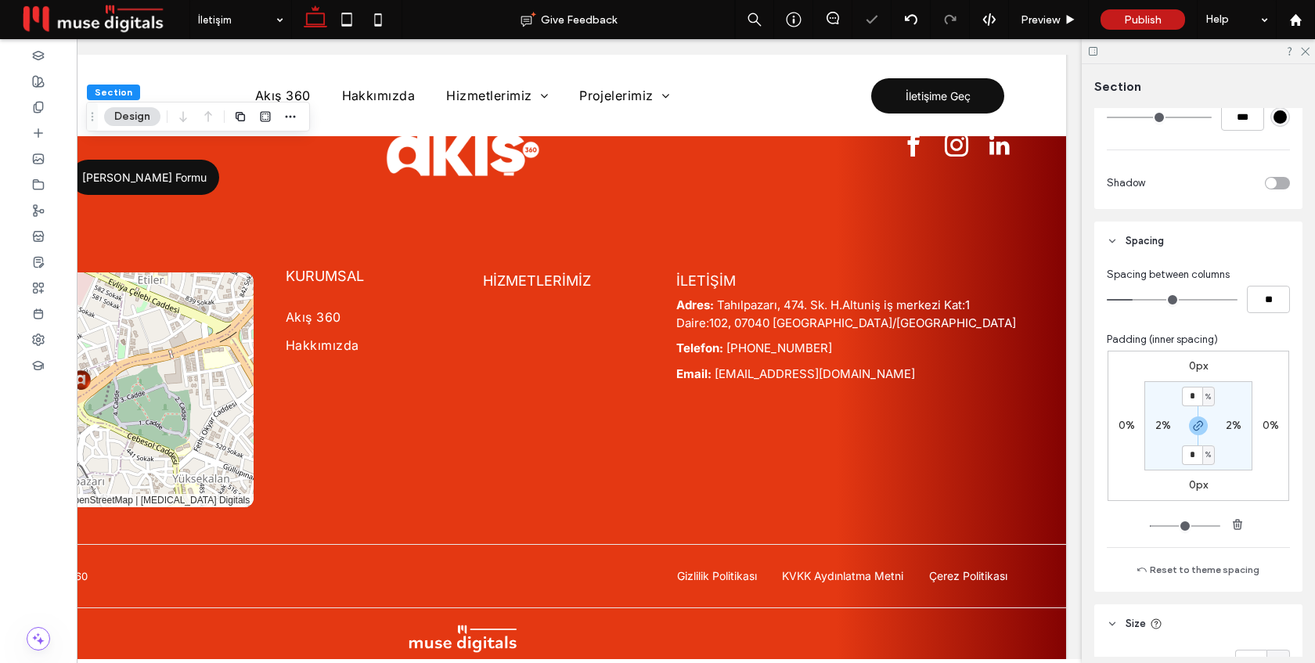
scroll to position [590, 0]
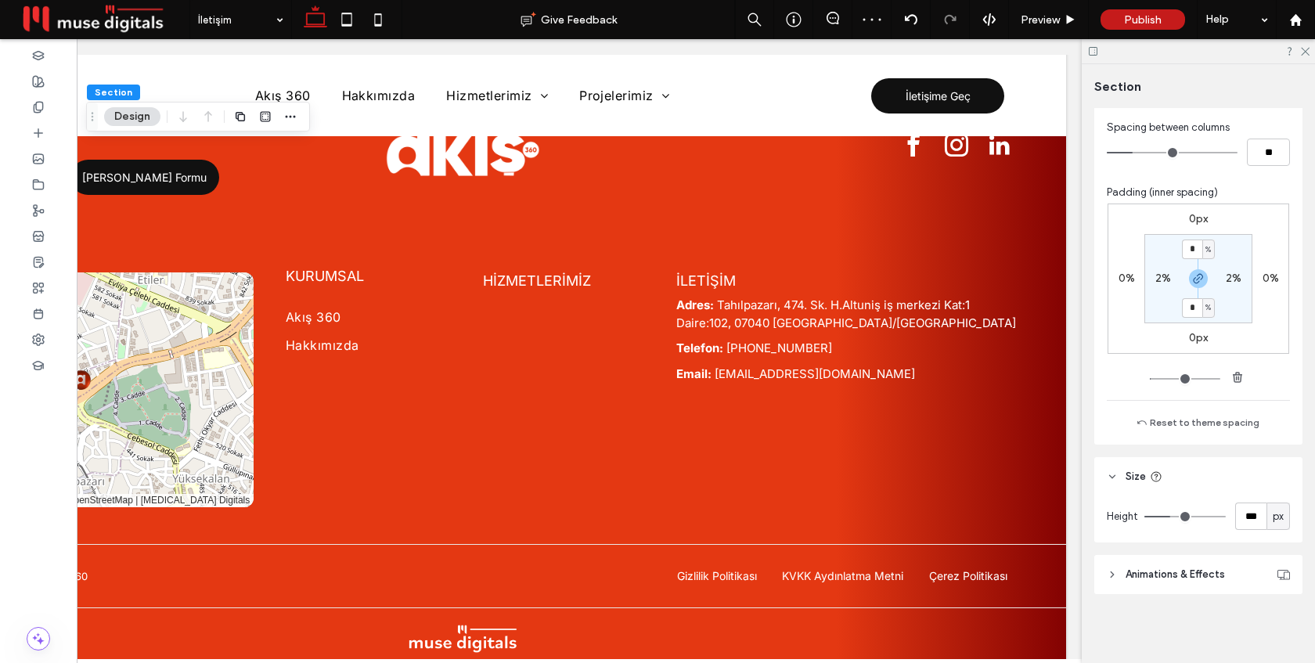
click at [1283, 521] on span "px" at bounding box center [1278, 517] width 11 height 16
click at [1282, 467] on span "vh" at bounding box center [1279, 462] width 10 height 16
type input "**"
click at [1252, 518] on input "**" at bounding box center [1251, 516] width 31 height 27
type input "**"
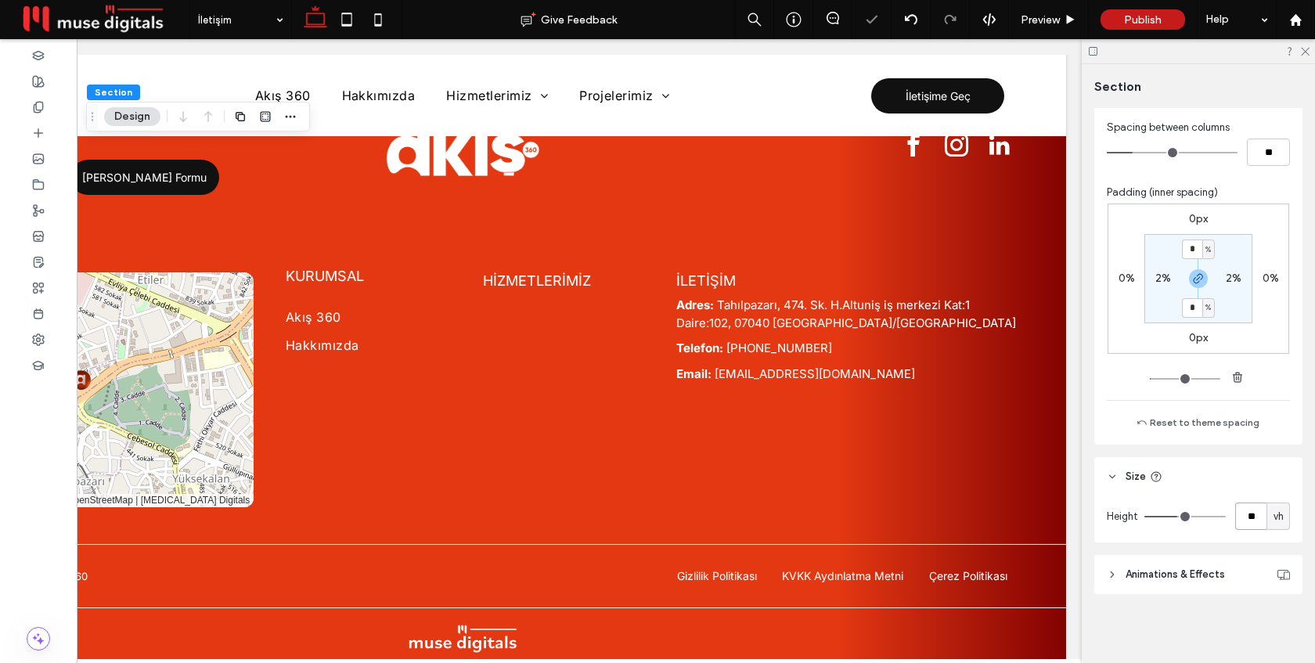
type input "**"
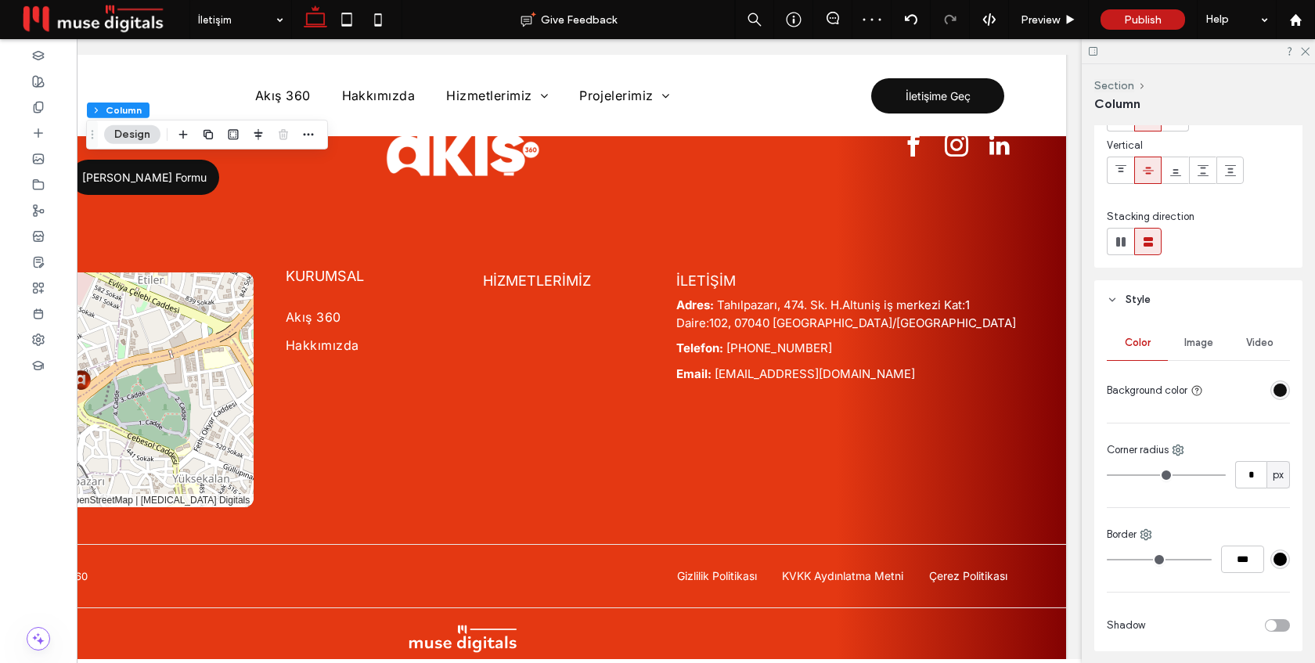
scroll to position [148, 0]
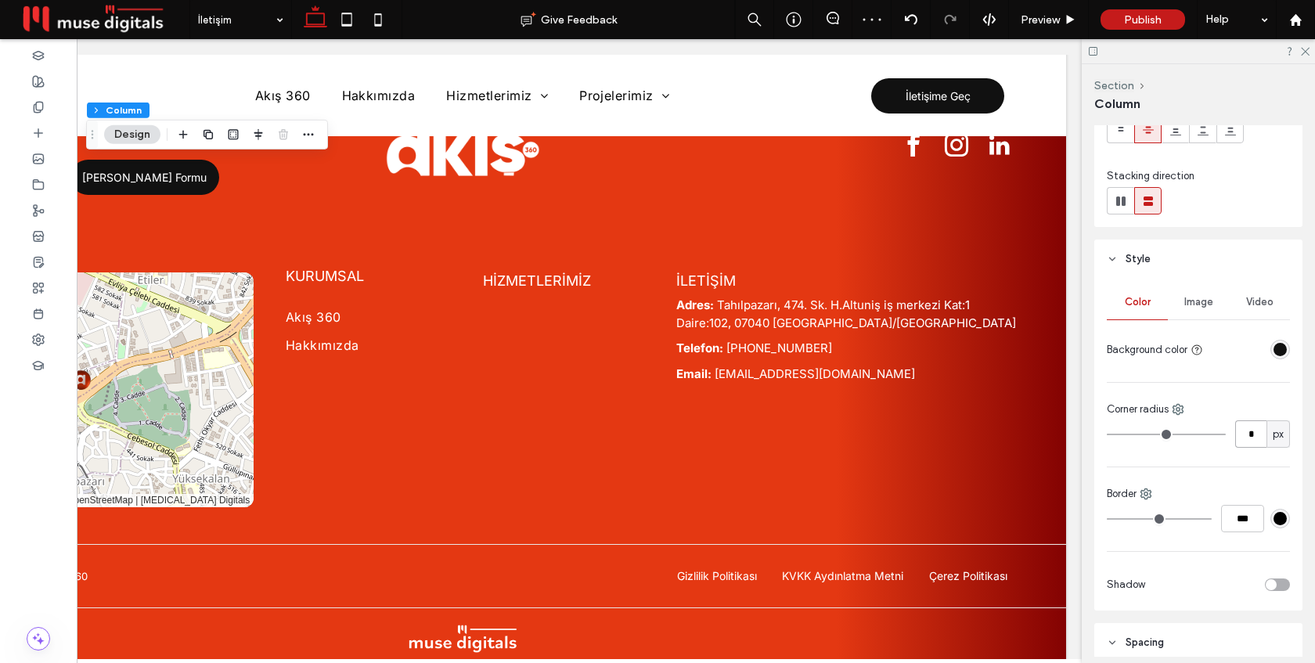
click at [1254, 436] on input "*" at bounding box center [1251, 433] width 31 height 27
type input "**"
click at [1036, 9] on div "Preview" at bounding box center [1049, 19] width 80 height 39
click at [1052, 23] on span "Preview" at bounding box center [1040, 19] width 39 height 13
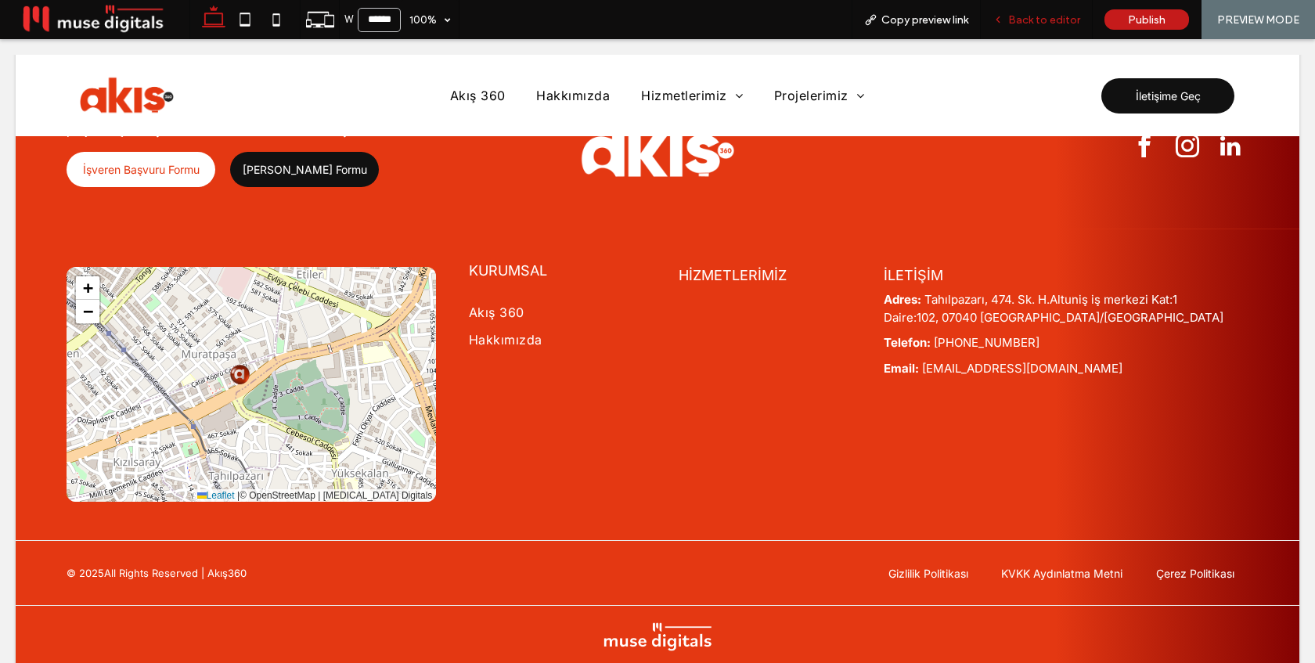
click at [1040, 20] on span "Back to editor" at bounding box center [1045, 19] width 72 height 13
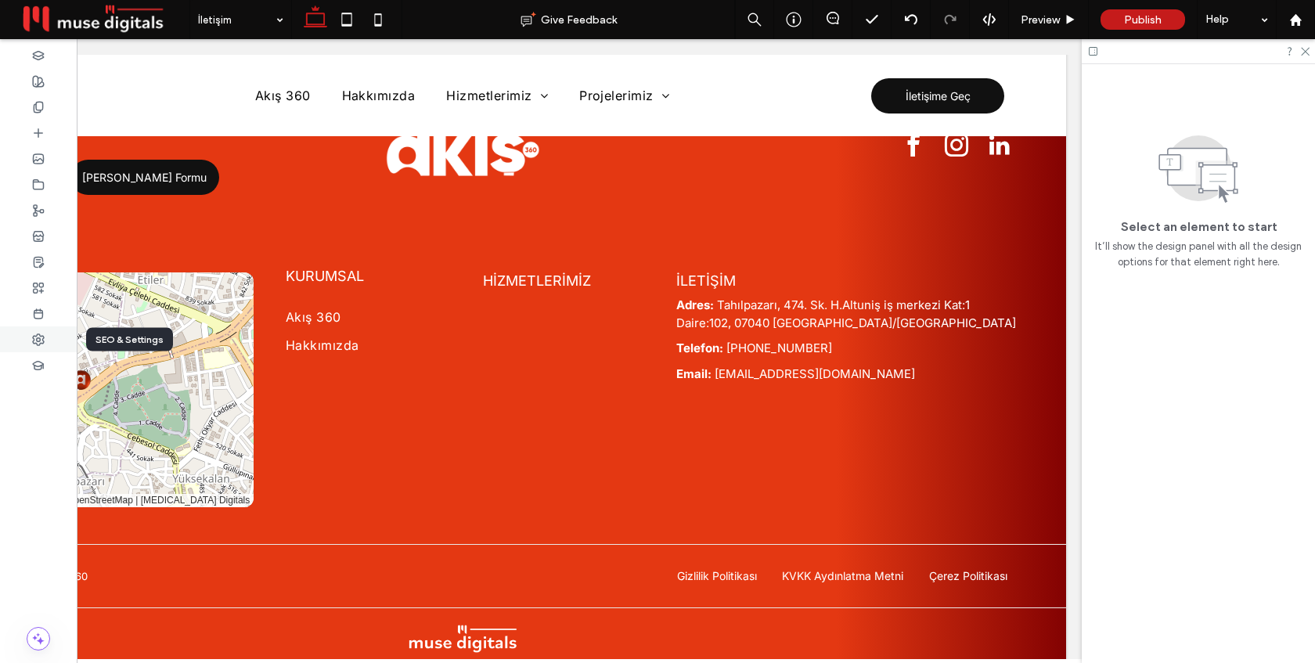
click at [33, 337] on use at bounding box center [38, 339] width 11 height 11
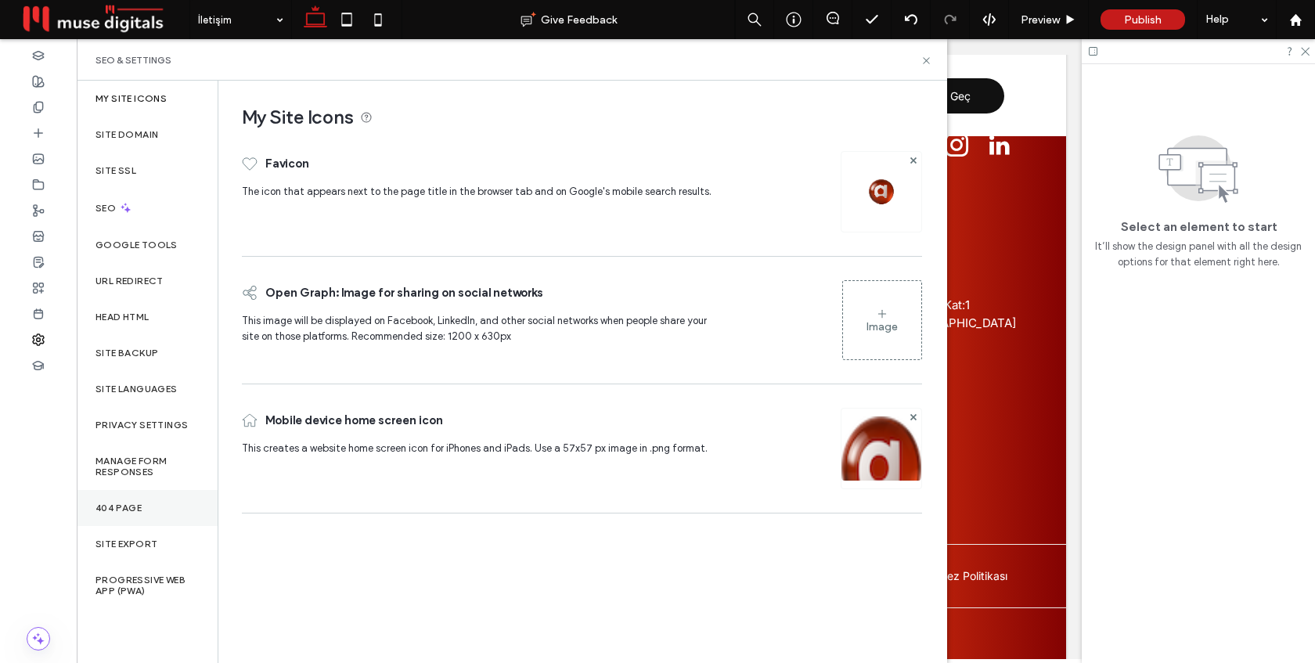
click at [158, 511] on div "404 Page" at bounding box center [147, 508] width 141 height 36
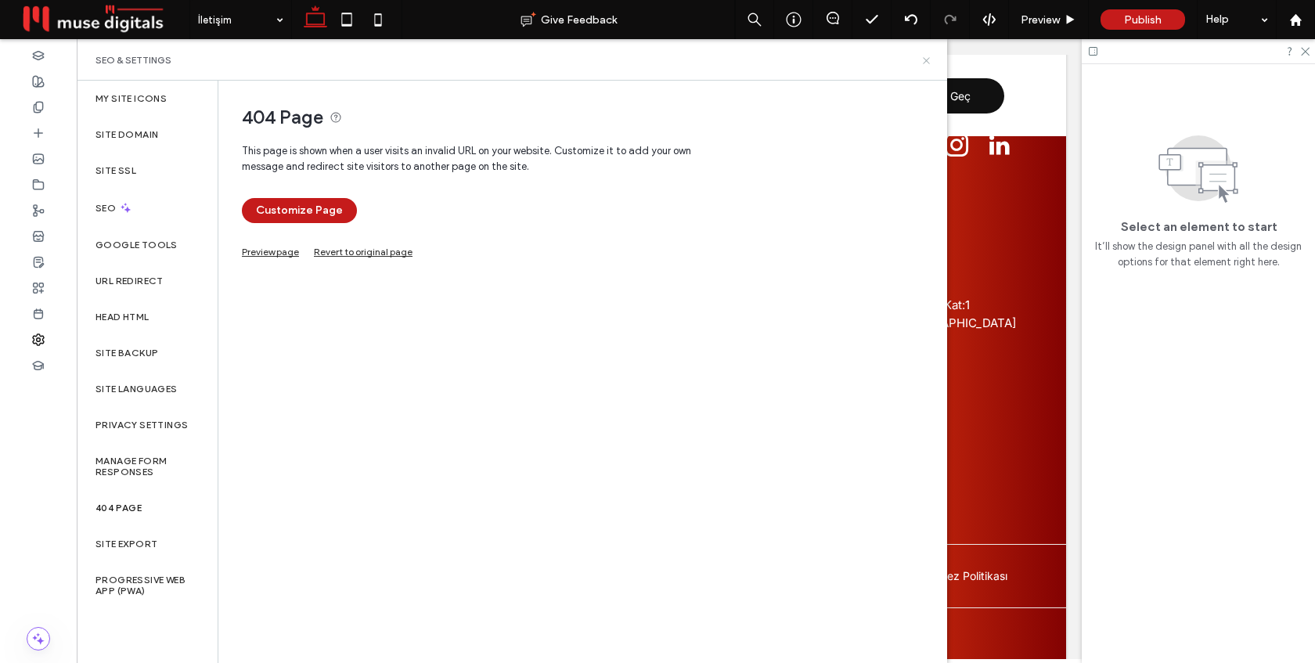
click at [926, 61] on icon at bounding box center [927, 61] width 12 height 12
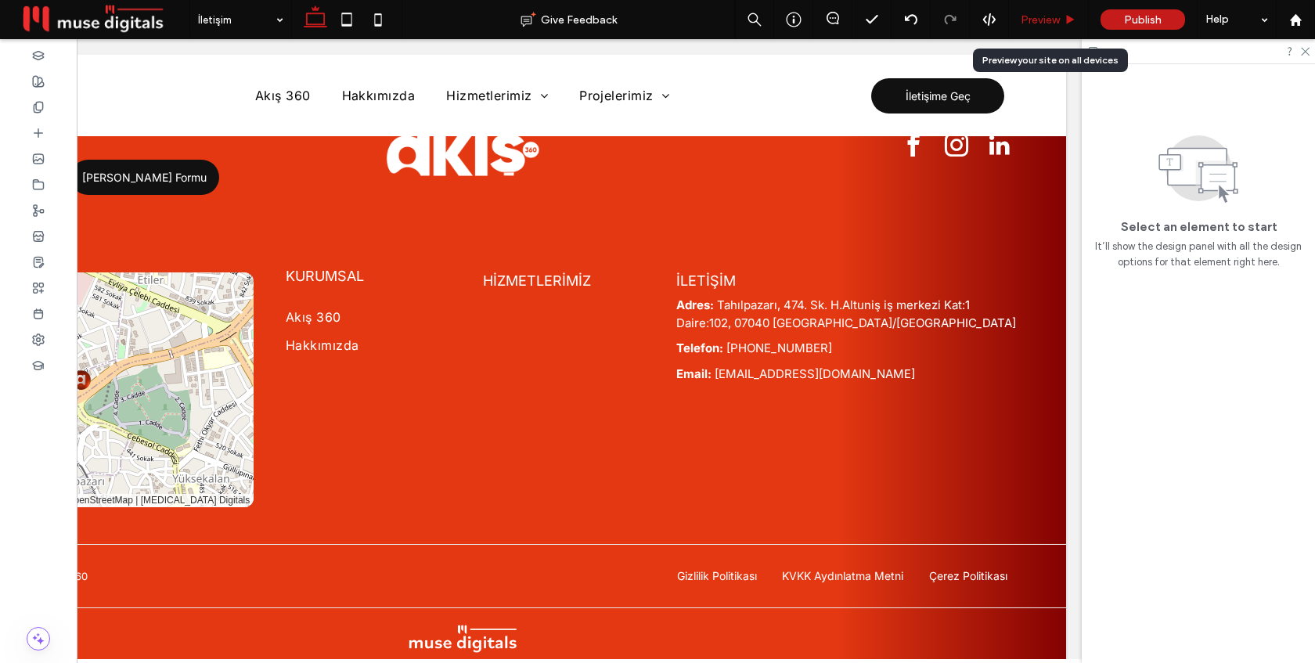
click at [1034, 20] on span "Preview" at bounding box center [1040, 19] width 39 height 13
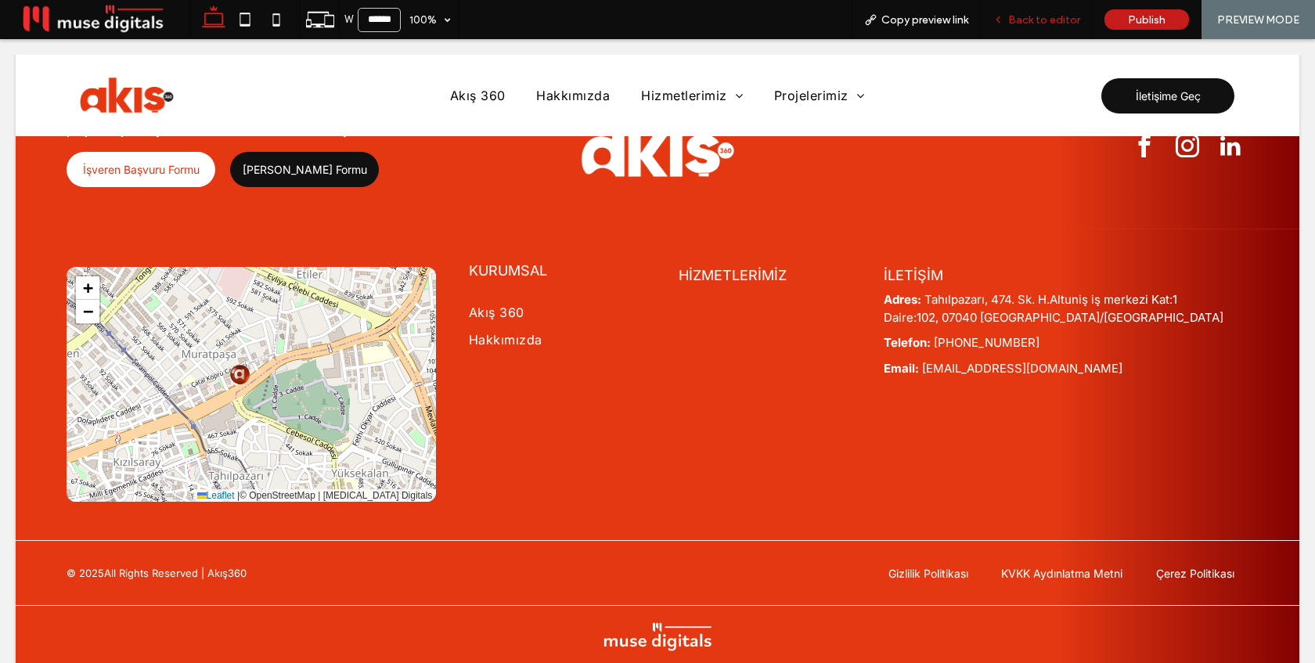
click at [1032, 16] on span "Back to editor" at bounding box center [1045, 19] width 72 height 13
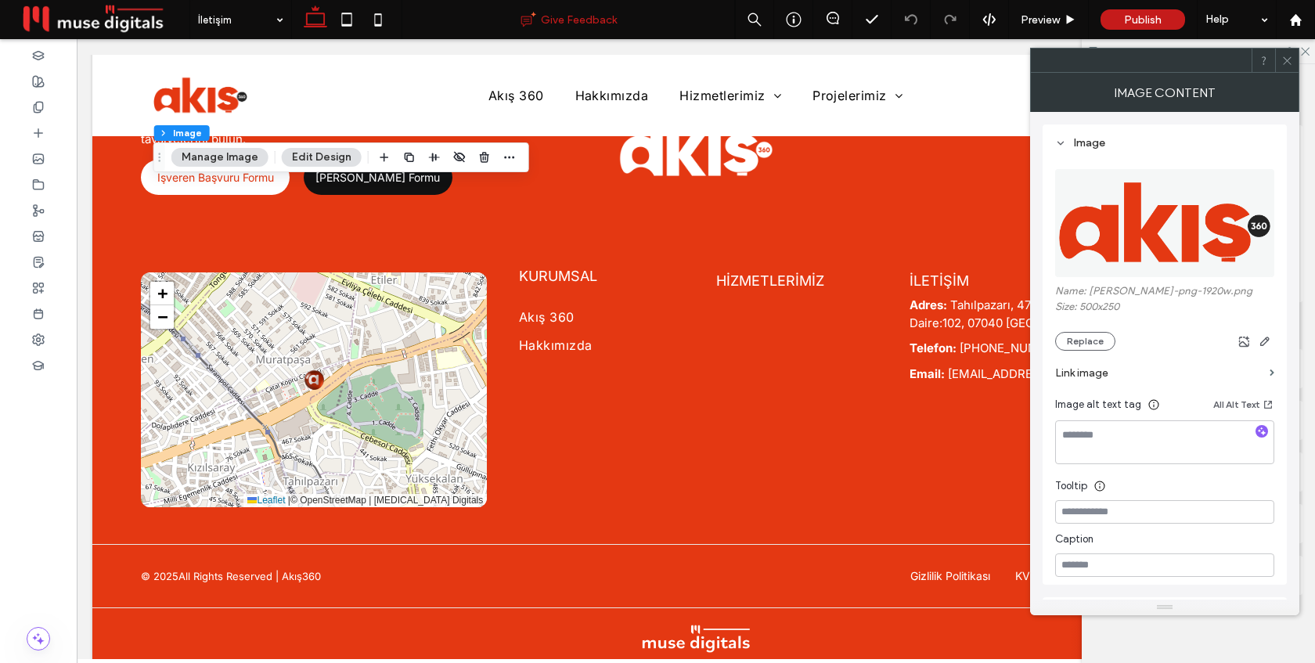
type input "**"
click at [1110, 377] on label "Link image" at bounding box center [1160, 373] width 208 height 29
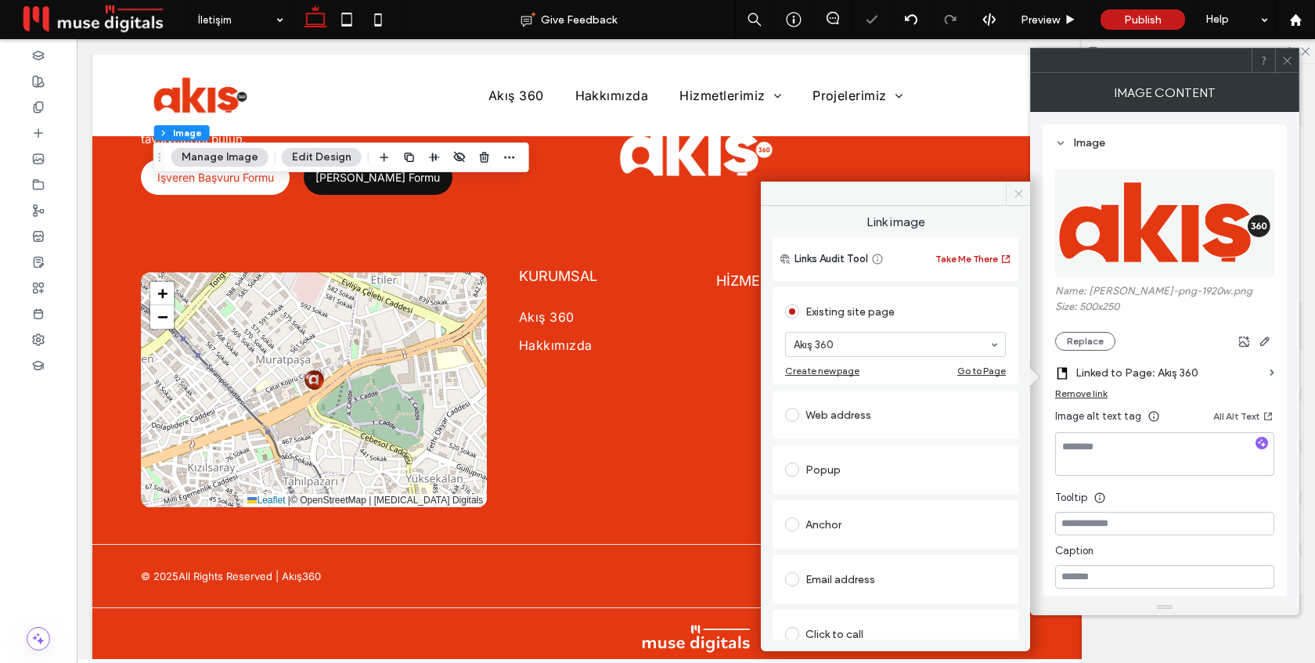
click at [1016, 193] on icon at bounding box center [1019, 194] width 12 height 12
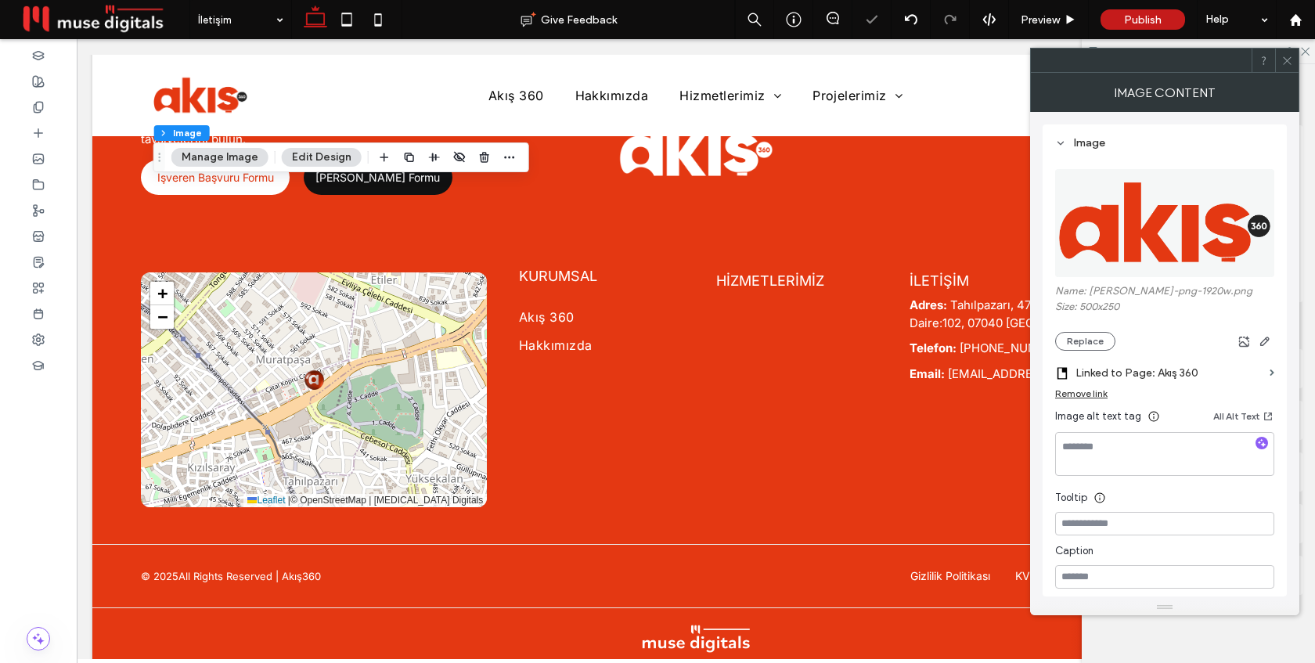
click at [1290, 57] on icon at bounding box center [1288, 61] width 12 height 12
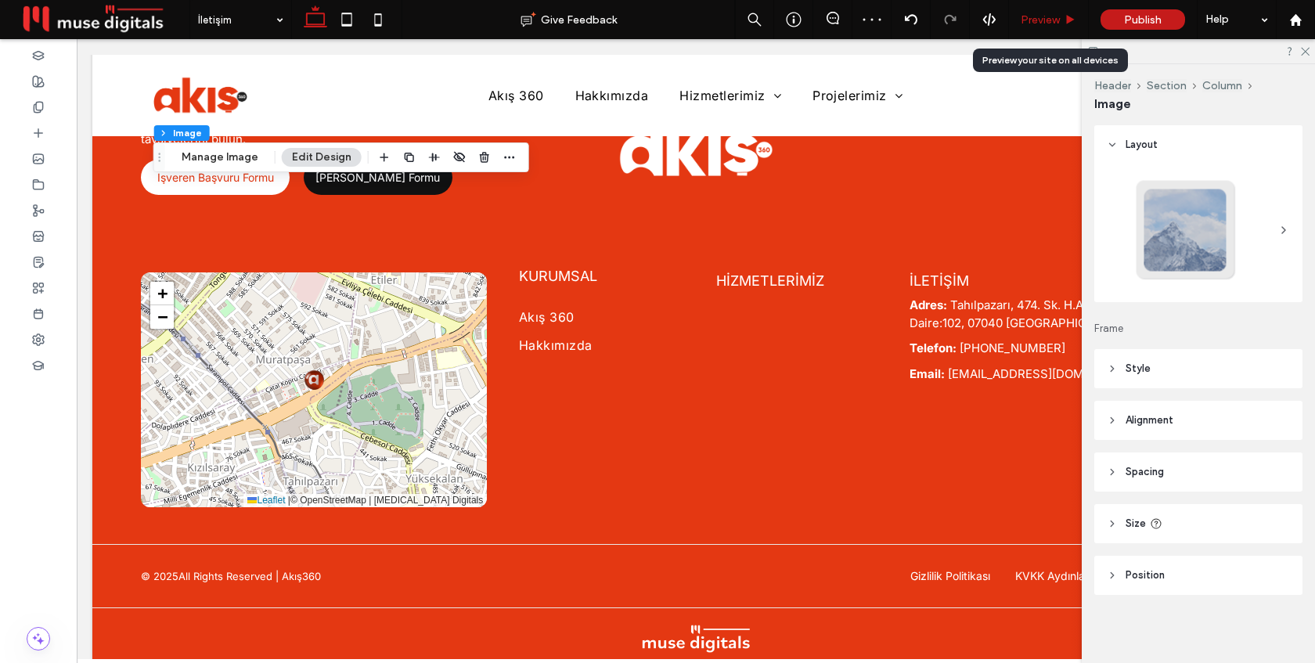
click at [1051, 13] on span "Preview" at bounding box center [1040, 19] width 39 height 13
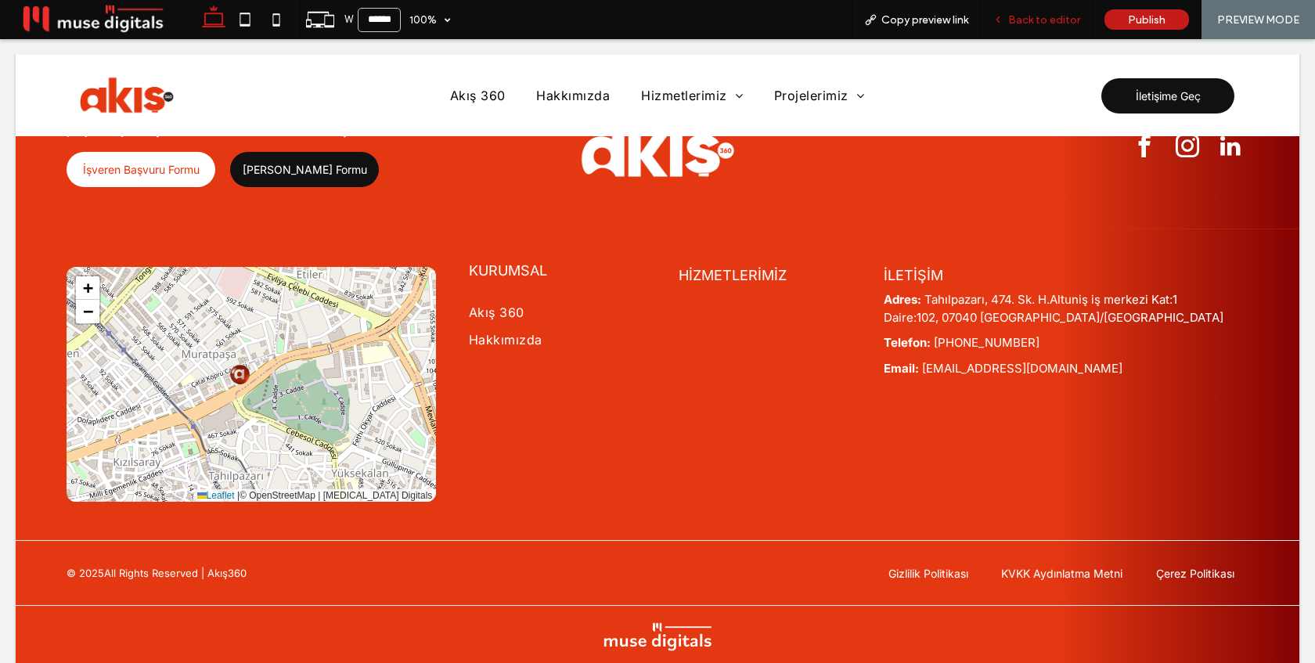
click at [1039, 17] on span "Back to editor" at bounding box center [1045, 19] width 72 height 13
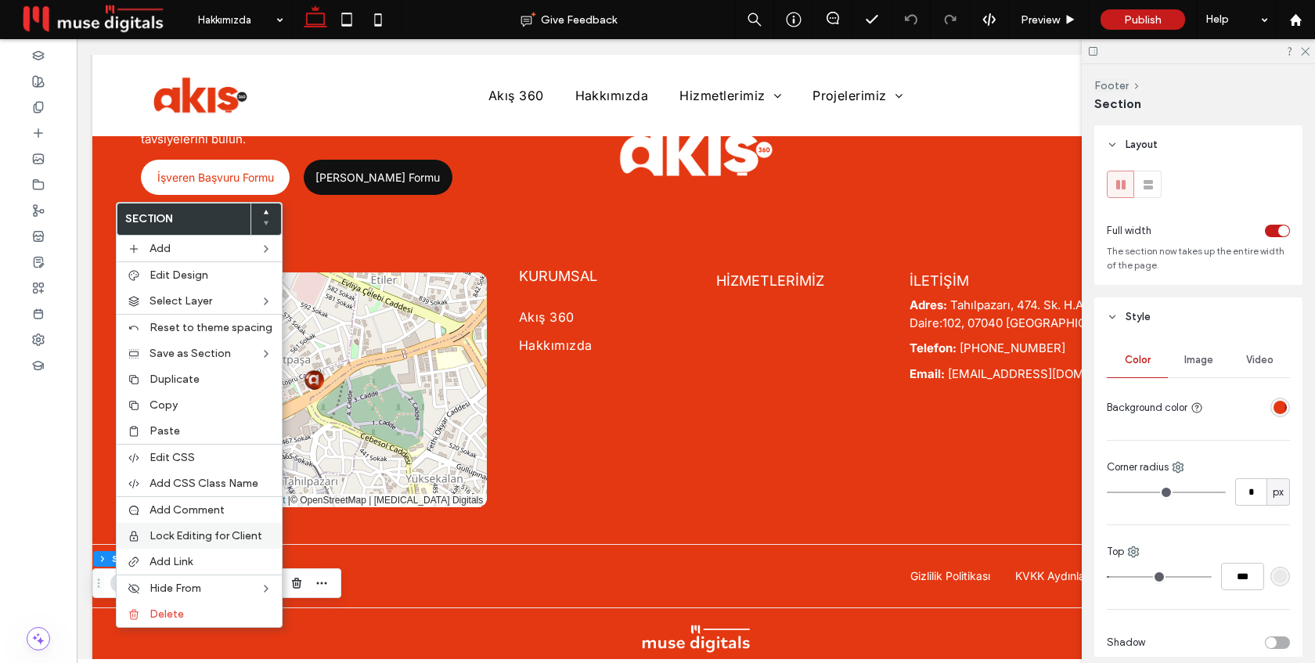
click at [207, 536] on span "Lock Editing for Client" at bounding box center [206, 535] width 113 height 13
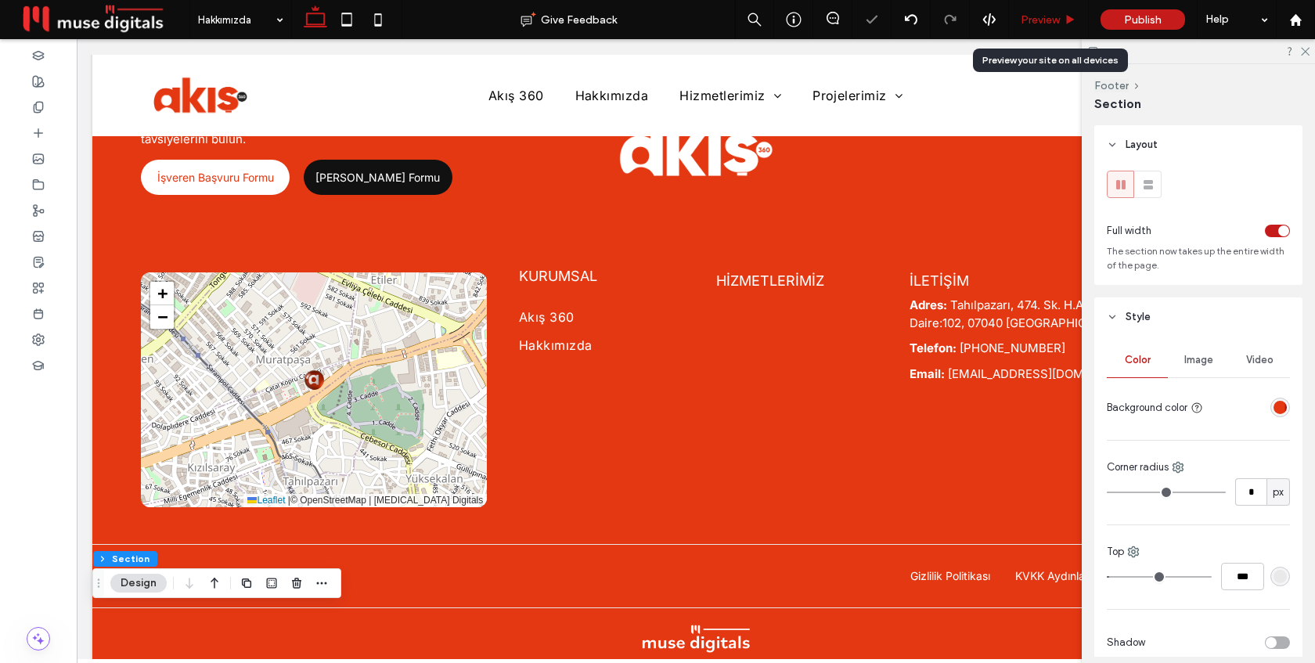
click at [1052, 16] on span "Preview" at bounding box center [1040, 19] width 39 height 13
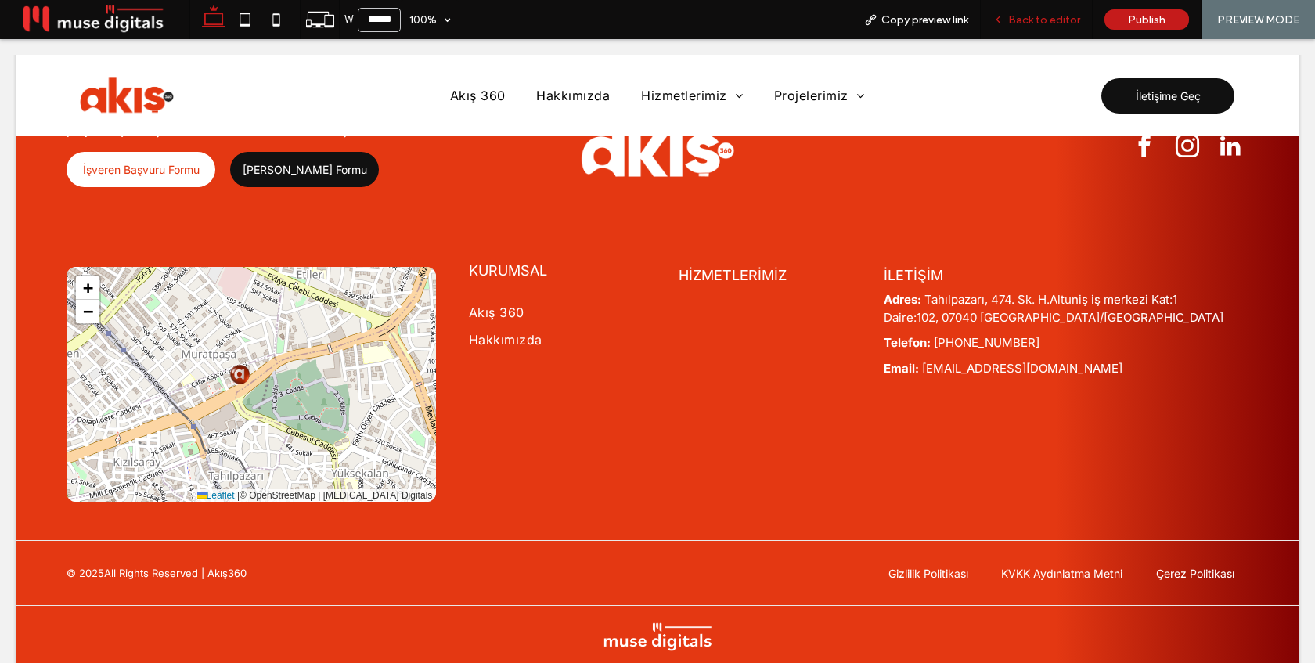
click at [1048, 19] on span "Back to editor" at bounding box center [1045, 19] width 72 height 13
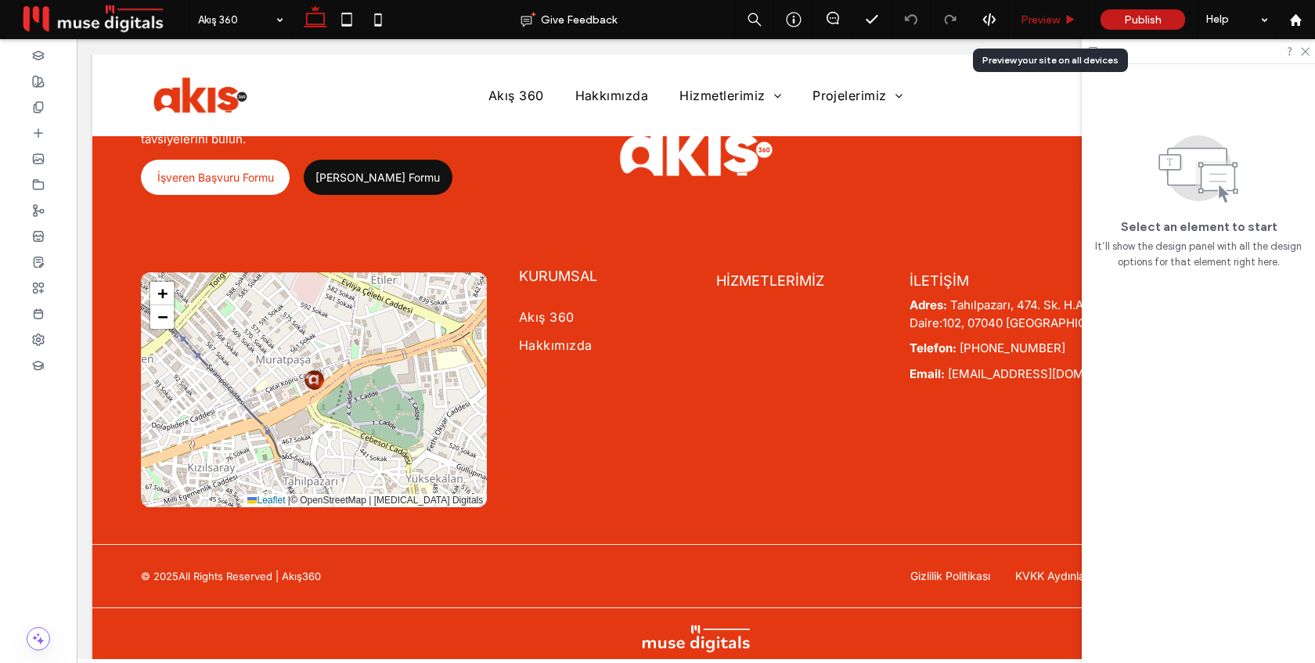
click at [1039, 20] on span "Preview" at bounding box center [1040, 19] width 39 height 13
